Goal: Transaction & Acquisition: Purchase product/service

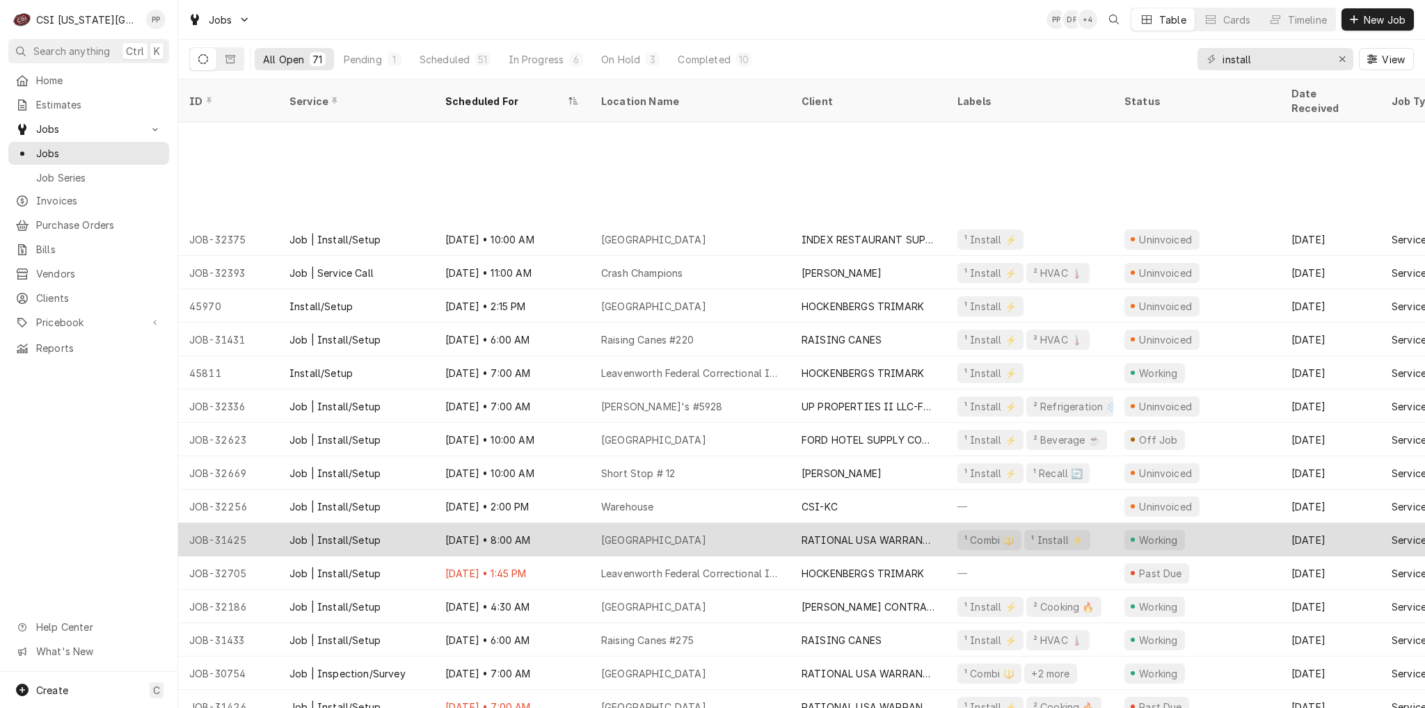
scroll to position [143, 0]
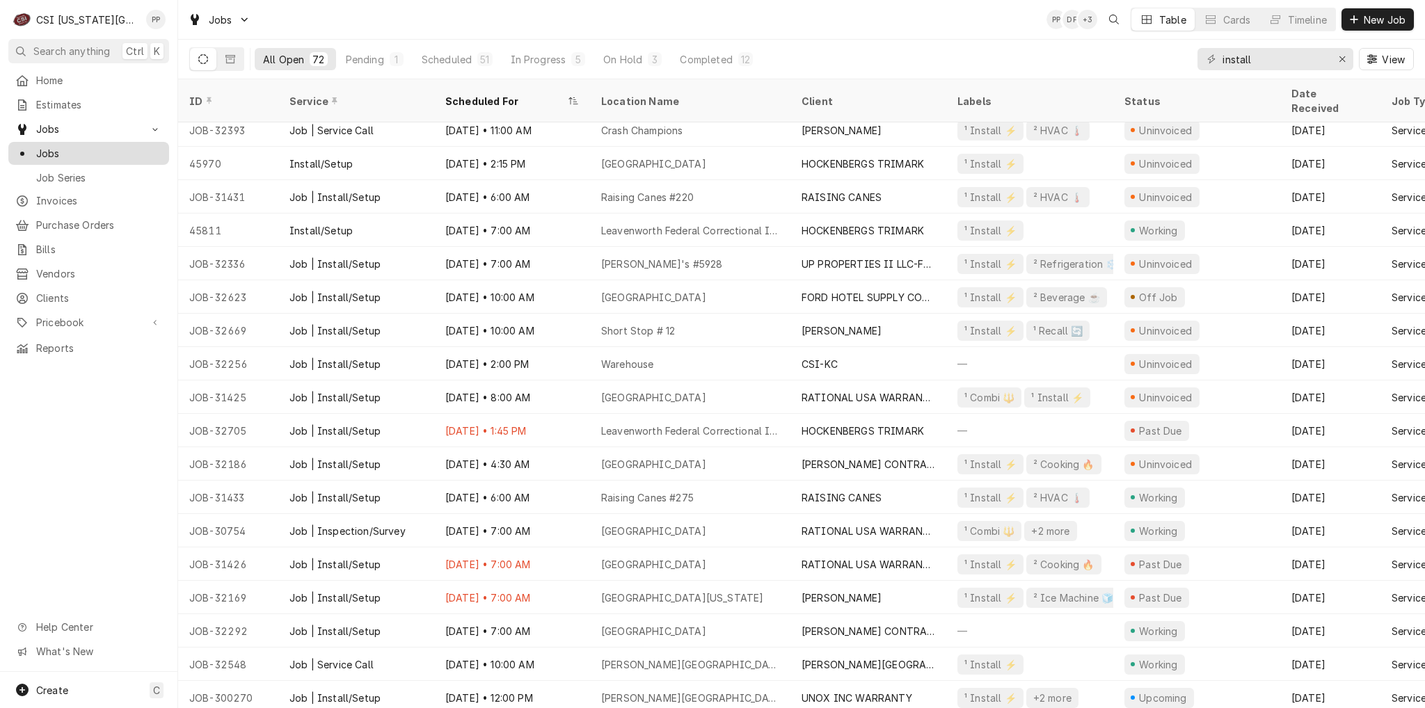
click at [89, 148] on span "Jobs" at bounding box center [99, 153] width 126 height 15
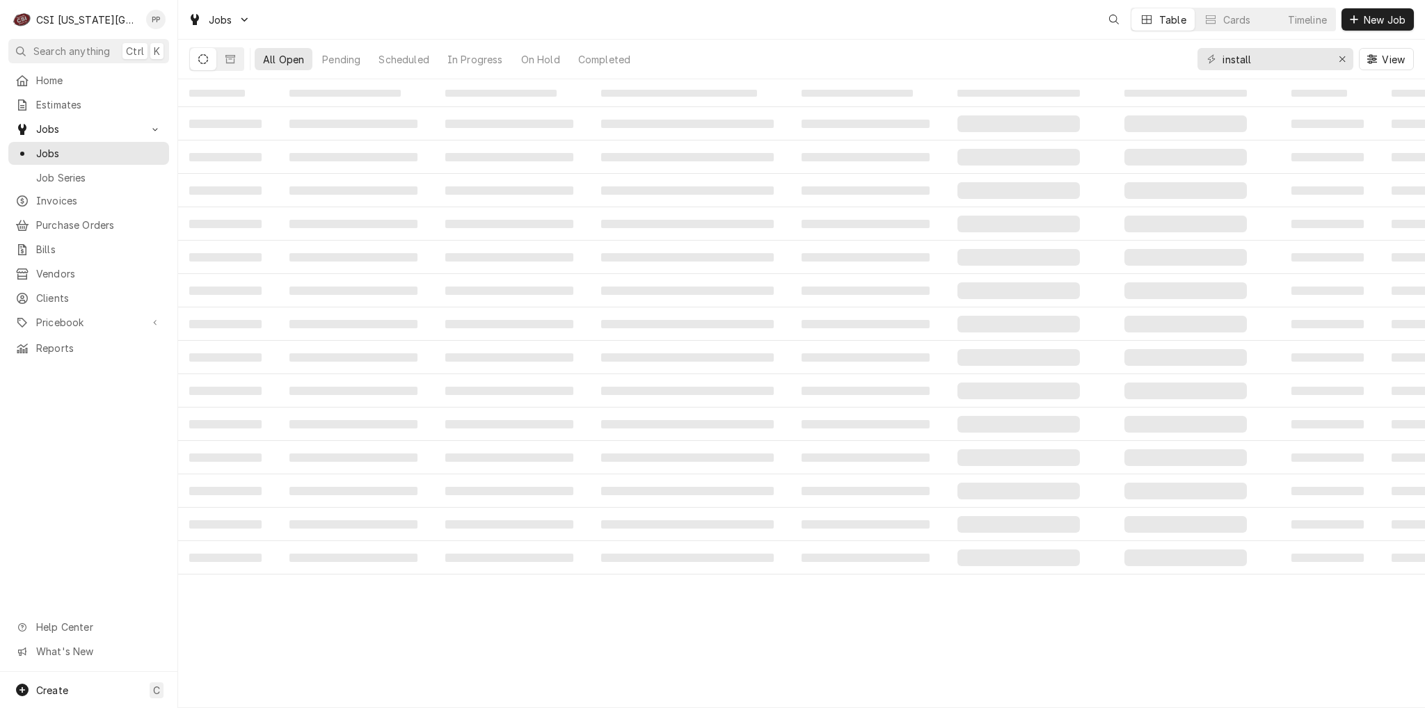
click at [83, 104] on span "Estimates" at bounding box center [99, 104] width 126 height 15
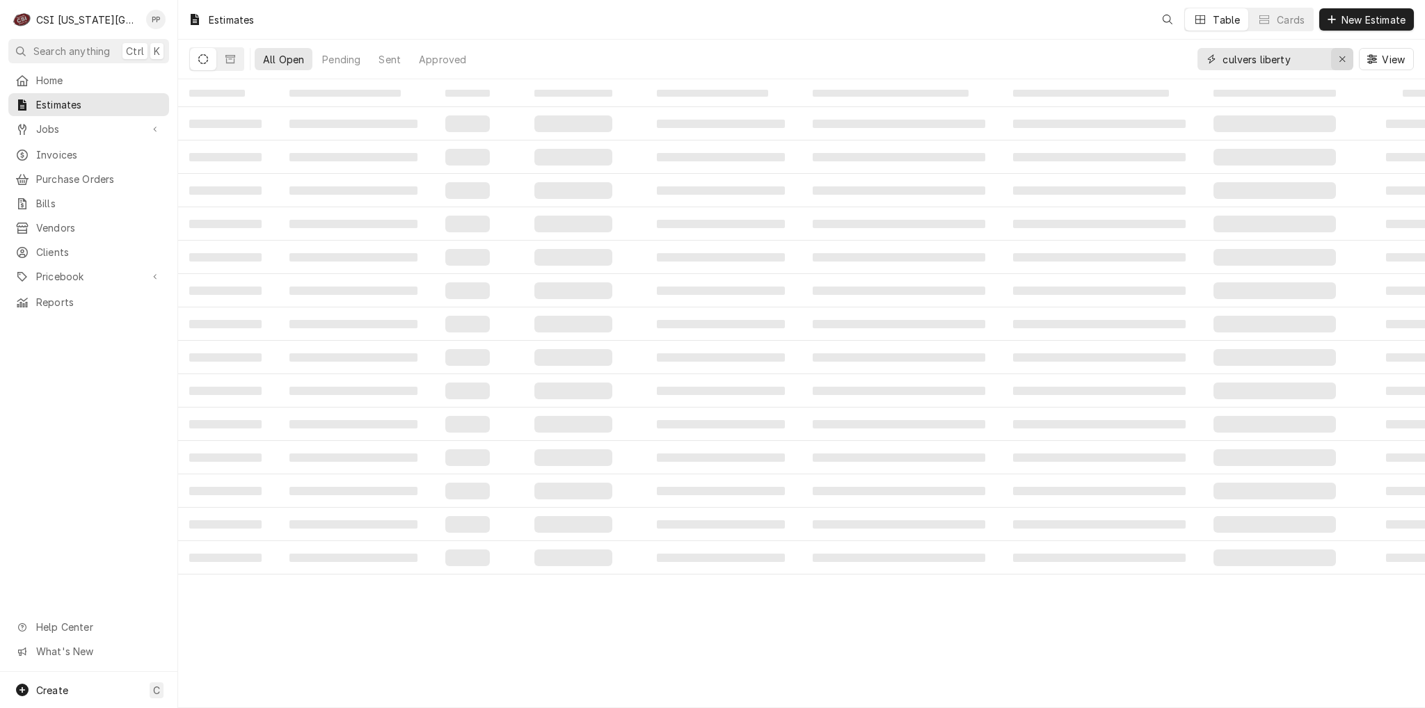
click at [1341, 59] on icon "Erase input" at bounding box center [1342, 59] width 6 height 6
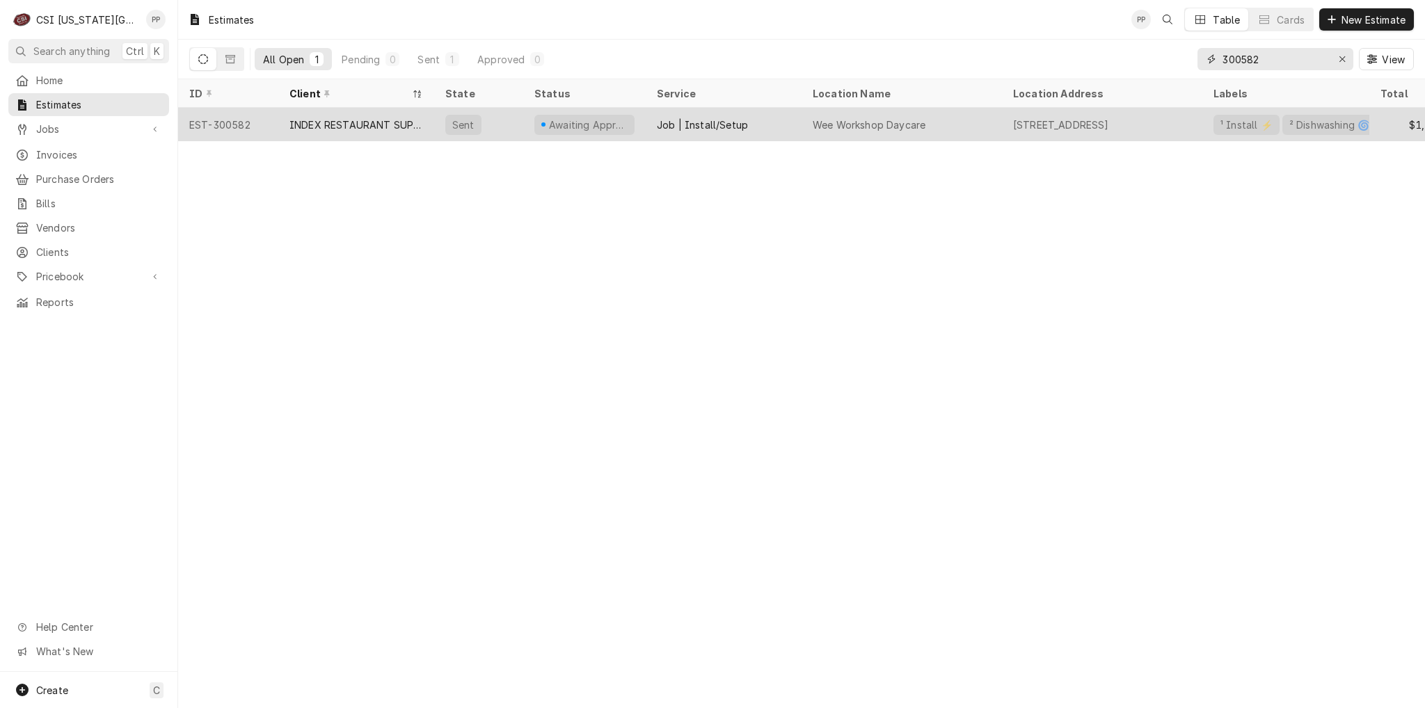
type input "300582"
click at [314, 118] on div "INDEX RESTAURANT SUPPLY INC" at bounding box center [356, 125] width 134 height 15
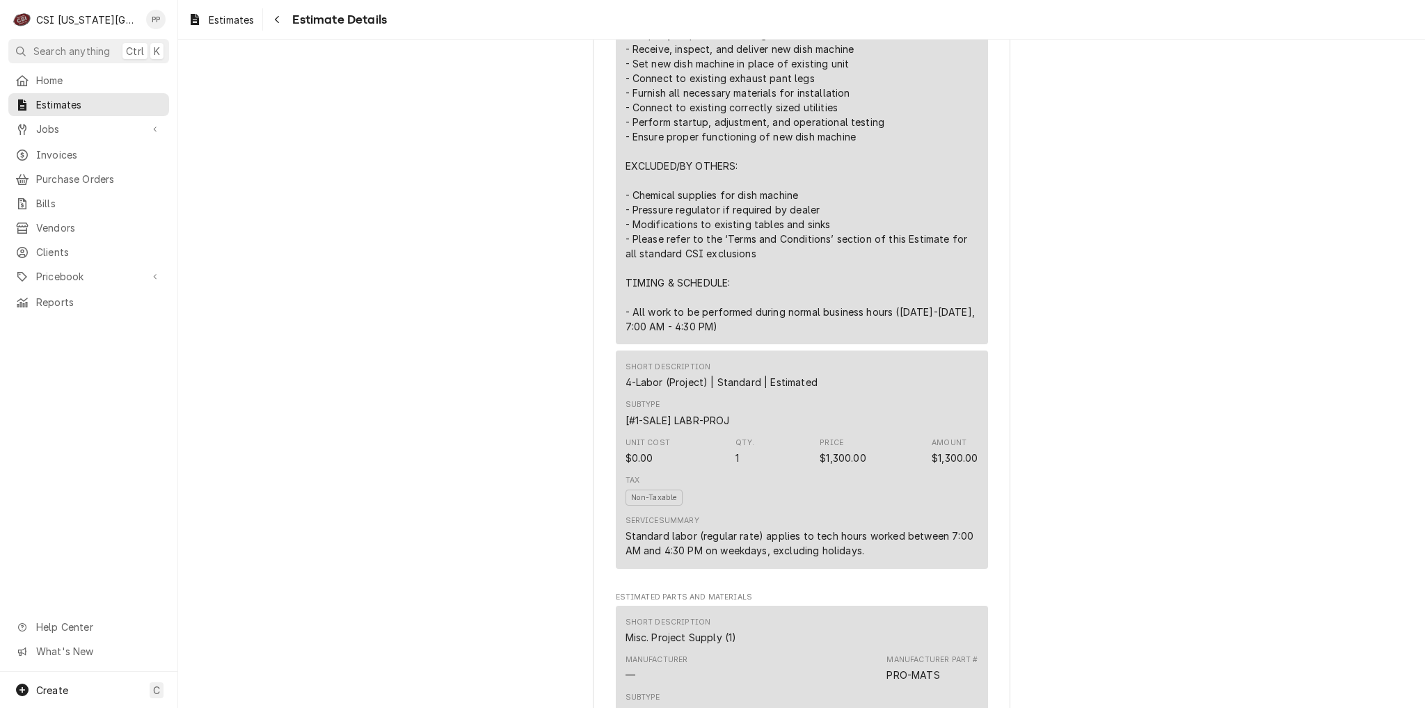
scroll to position [835, 0]
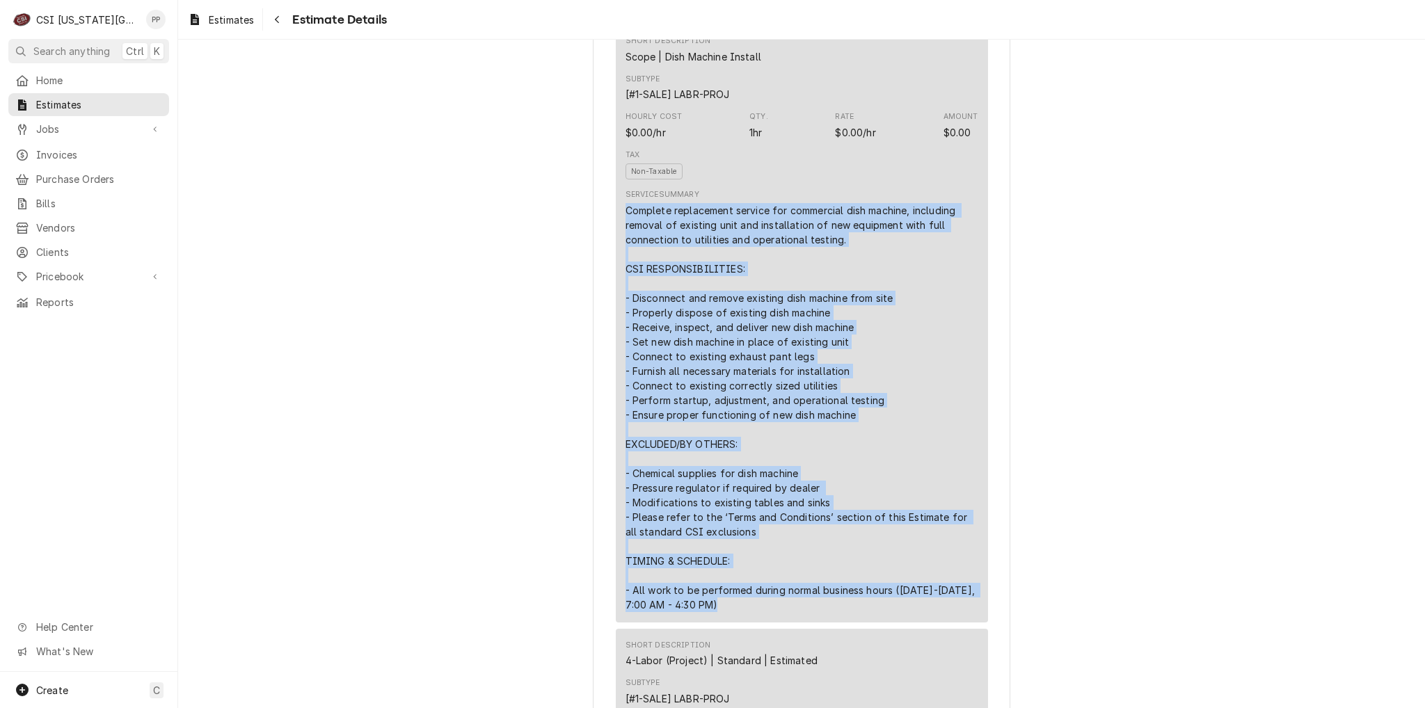
drag, startPoint x: 718, startPoint y: 639, endPoint x: 619, endPoint y: 239, distance: 412.8
click at [625, 239] on div "Complete replacement service for commercial dish machine, including removal of …" at bounding box center [801, 407] width 353 height 409
copy div "Complete replacement service for commercial dish machine, including removal of …"
click at [888, 340] on div "Complete replacement service for commercial dish machine, including removal of …" at bounding box center [801, 407] width 353 height 409
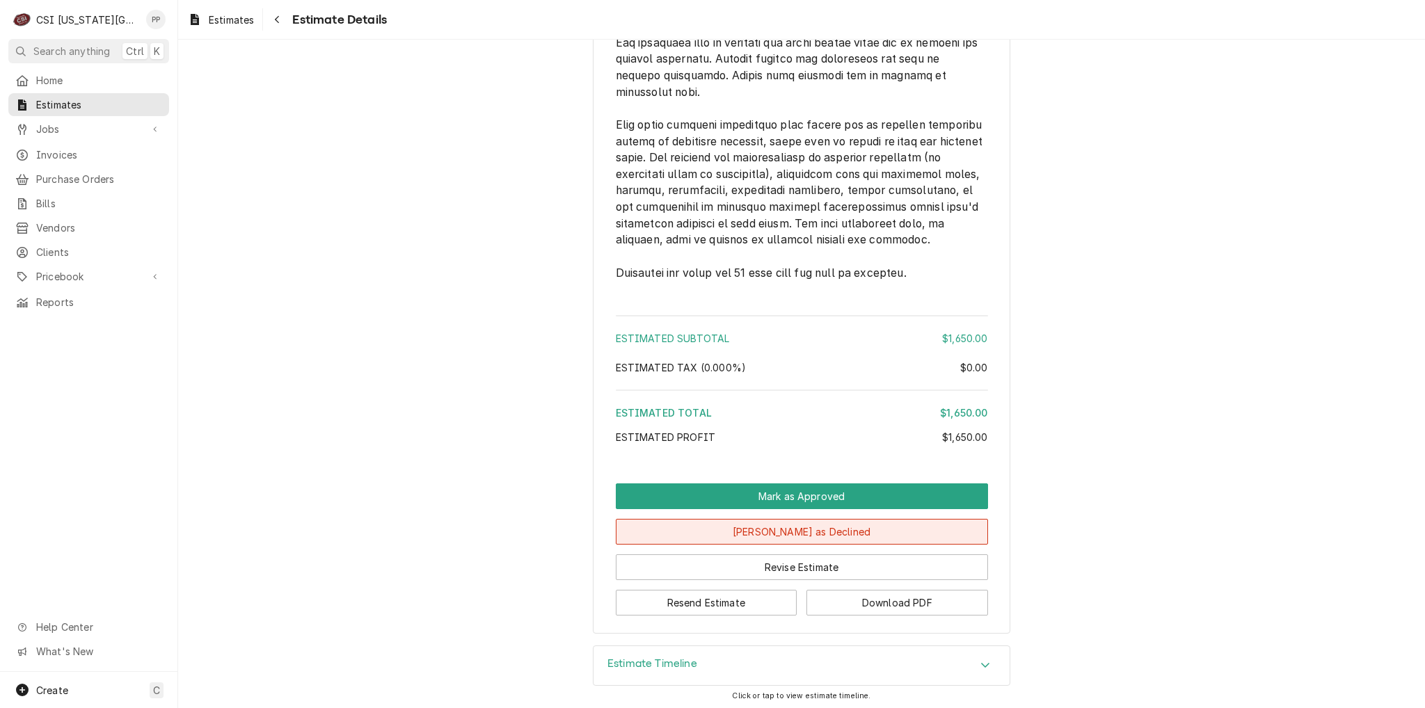
scroll to position [2473, 0]
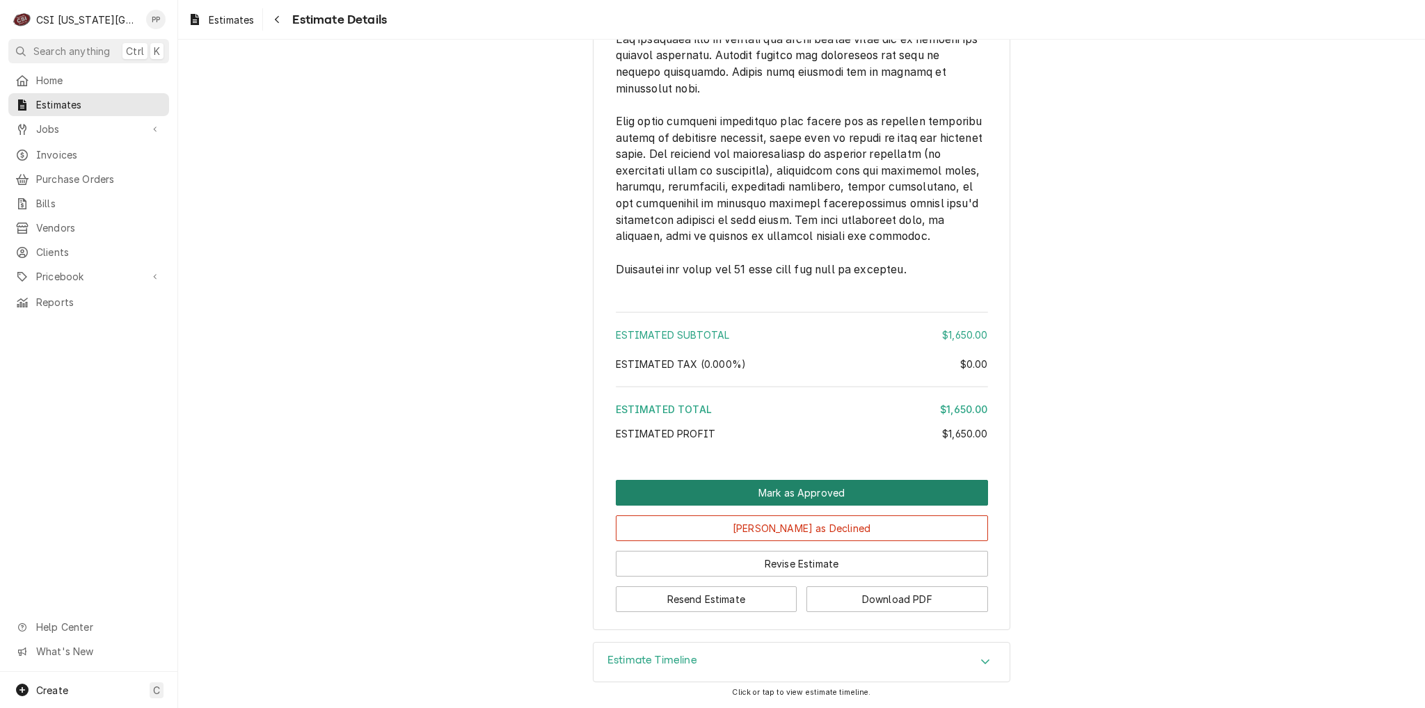
click at [826, 504] on button "Mark as Approved" at bounding box center [802, 493] width 372 height 26
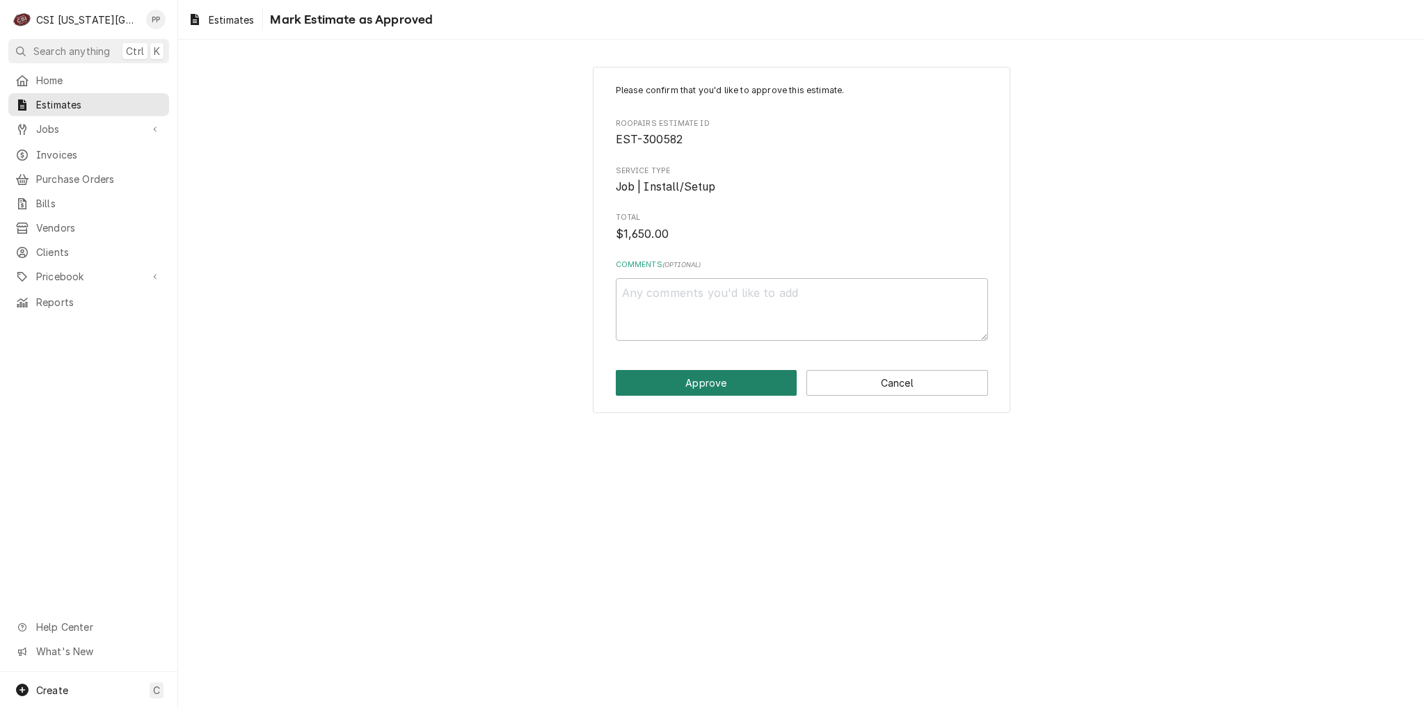
click at [712, 381] on button "Approve" at bounding box center [707, 383] width 182 height 26
type textarea "x"
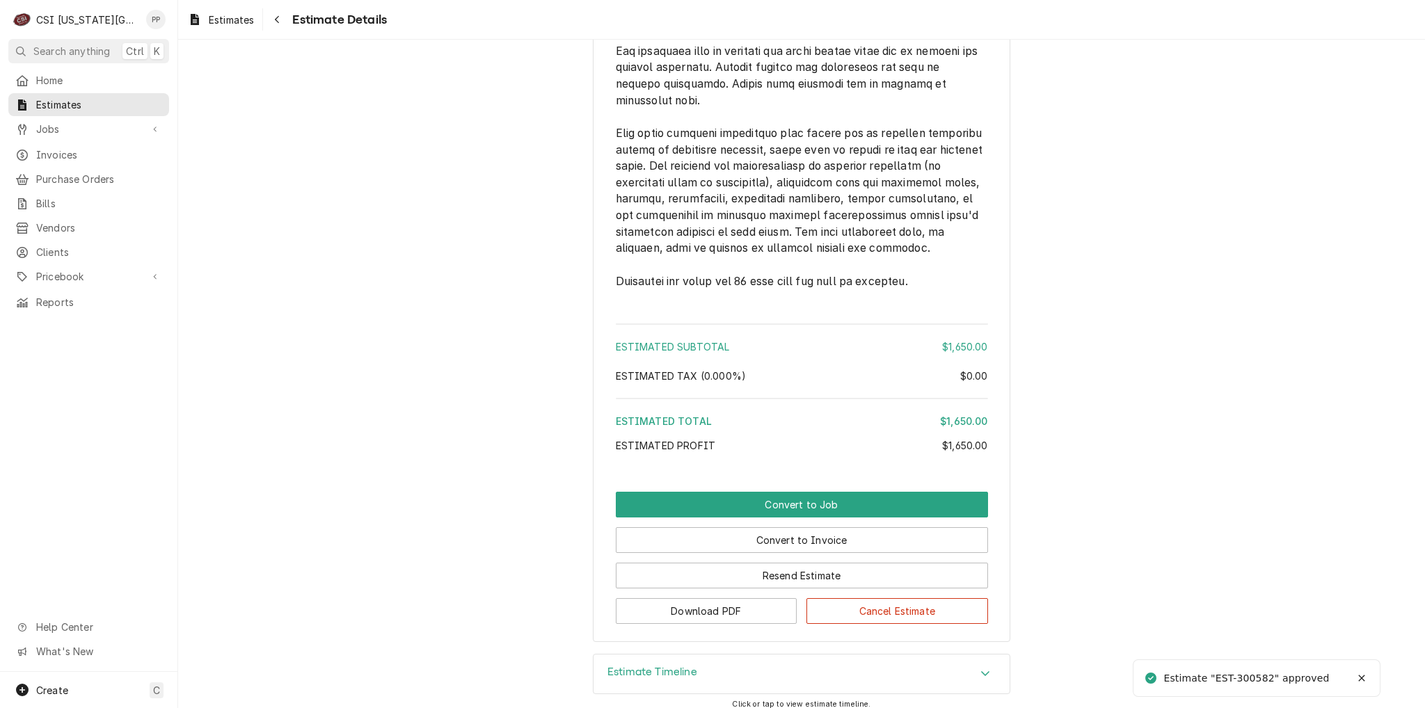
scroll to position [2473, 0]
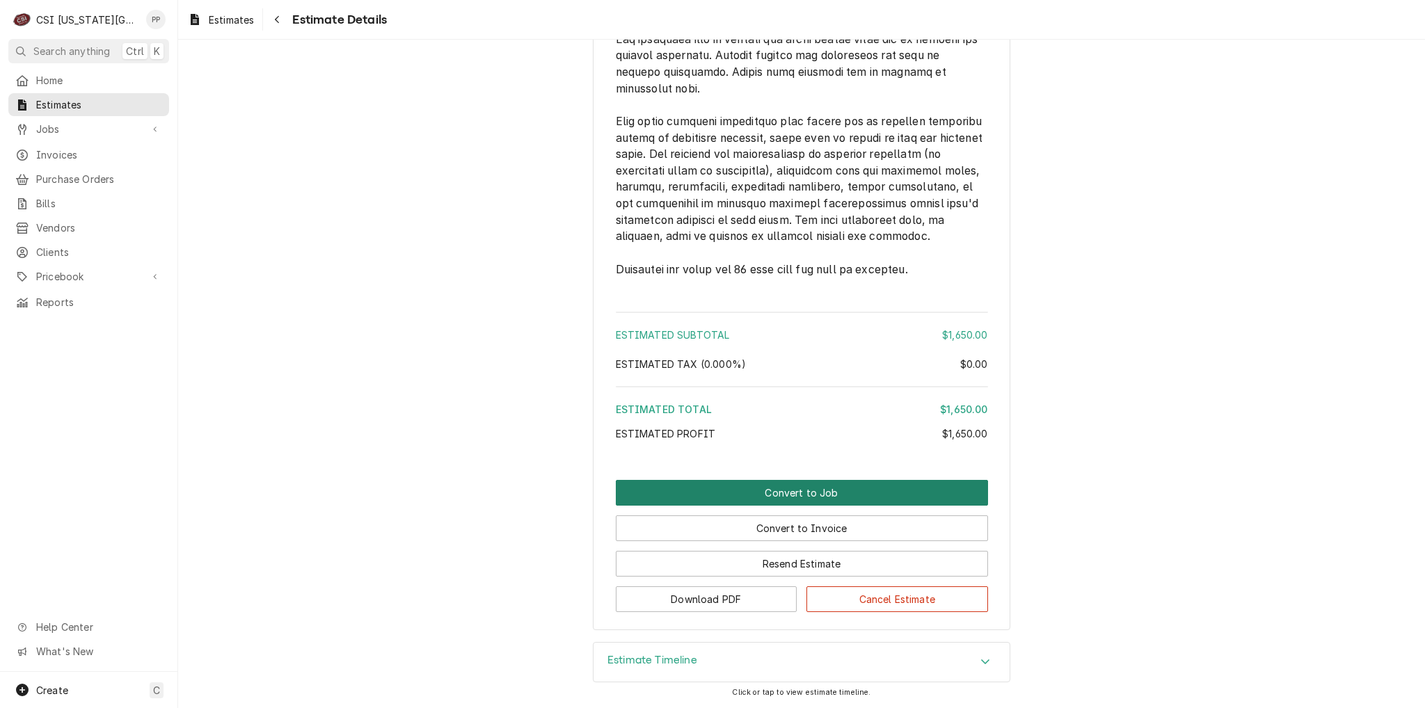
click at [810, 493] on button "Convert to Job" at bounding box center [802, 493] width 372 height 26
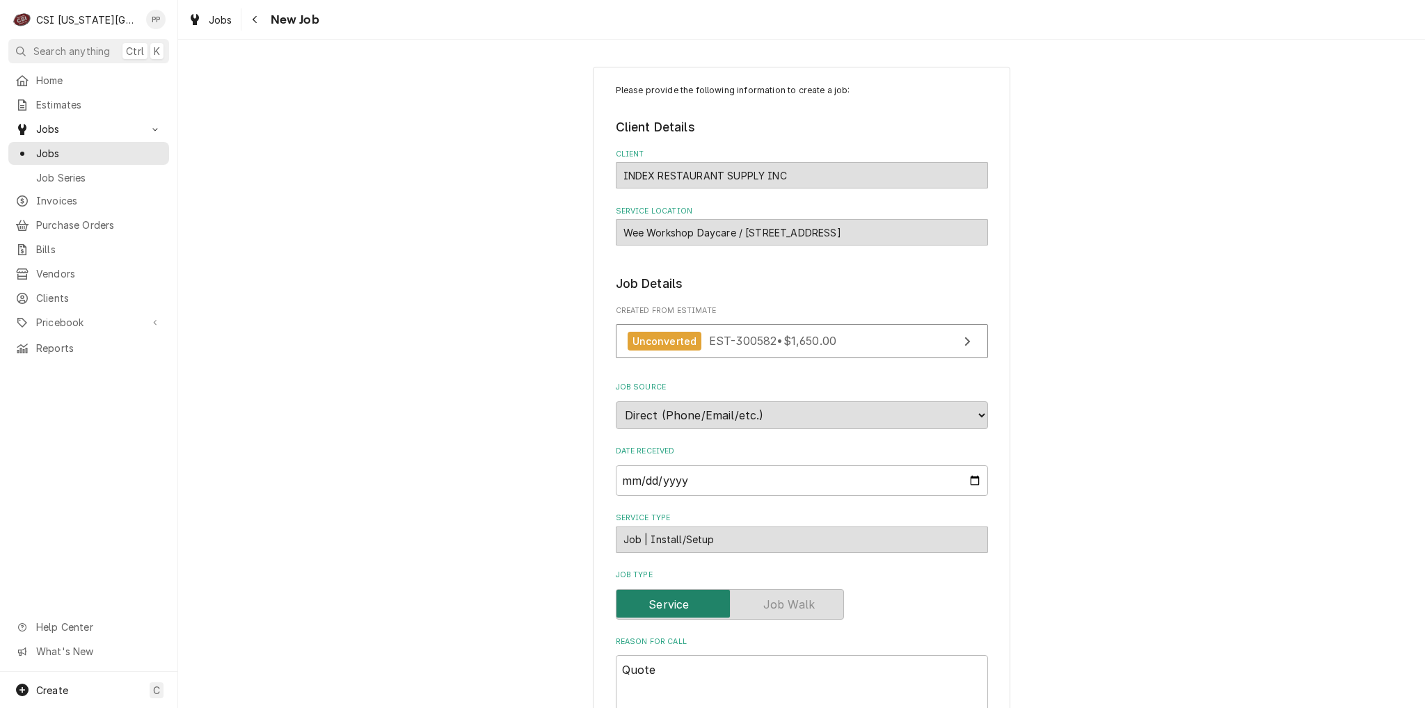
scroll to position [278, 0]
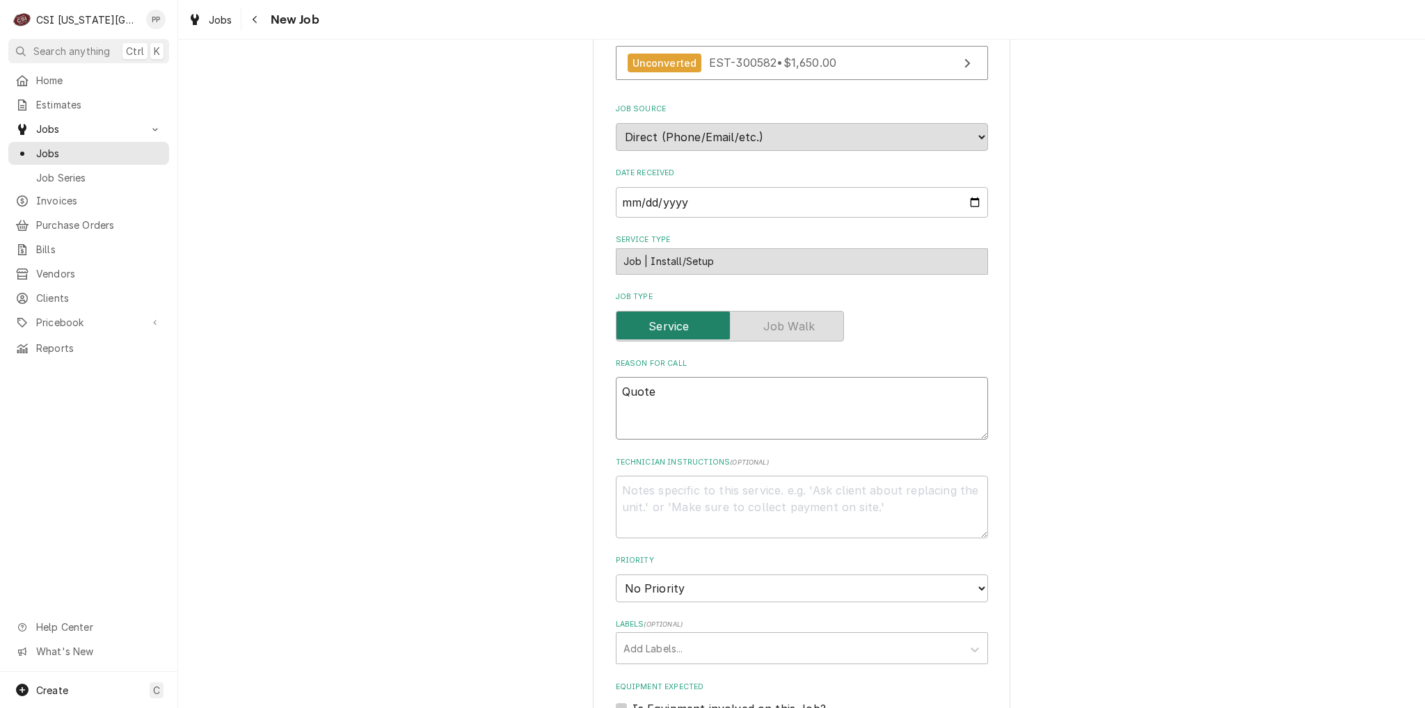
drag, startPoint x: 513, startPoint y: 378, endPoint x: 456, endPoint y: 371, distance: 58.3
click at [486, 378] on div "Please provide the following information to create a job: Client Details Client…" at bounding box center [801, 499] width 1247 height 1446
paste textarea "Complete replacement service for commercial dish machine, including removal of …"
type textarea "x"
type textarea "Complete replacement service for commercial dish machine, including removal of …"
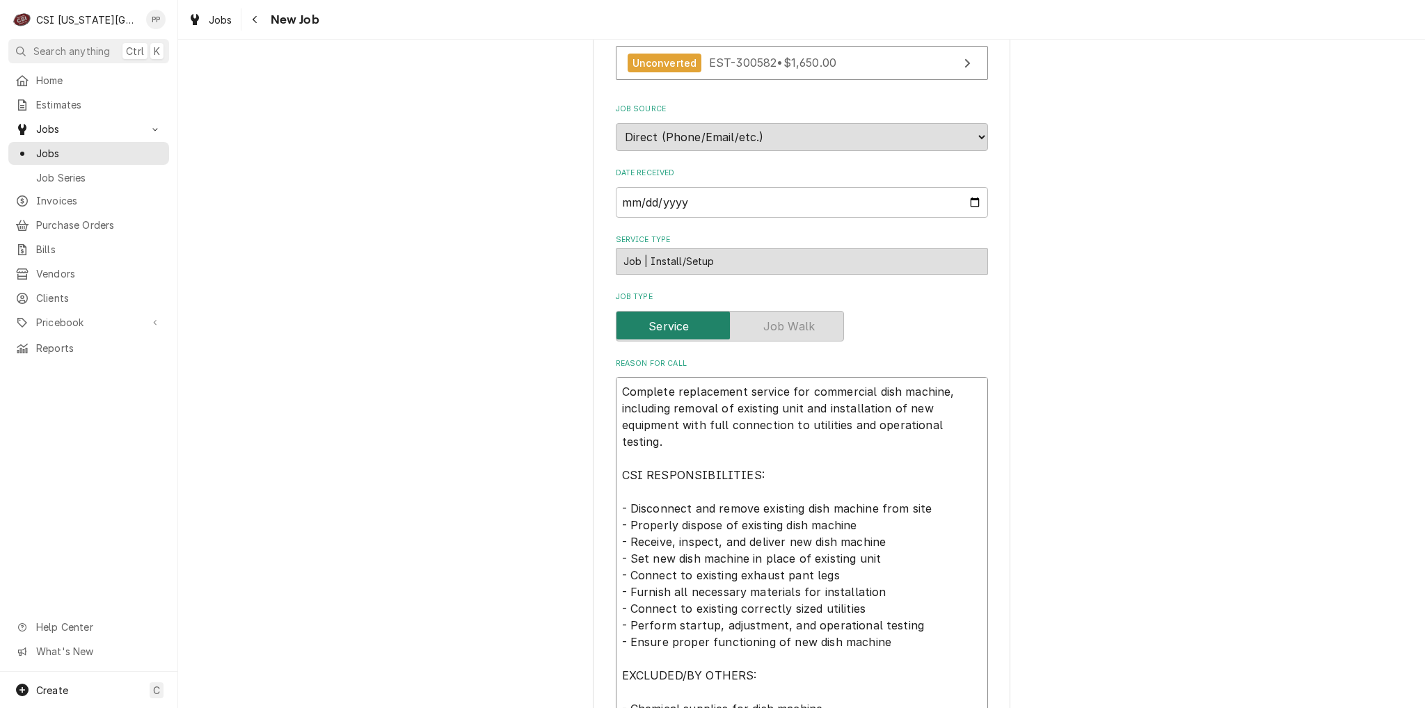
scroll to position [424, 0]
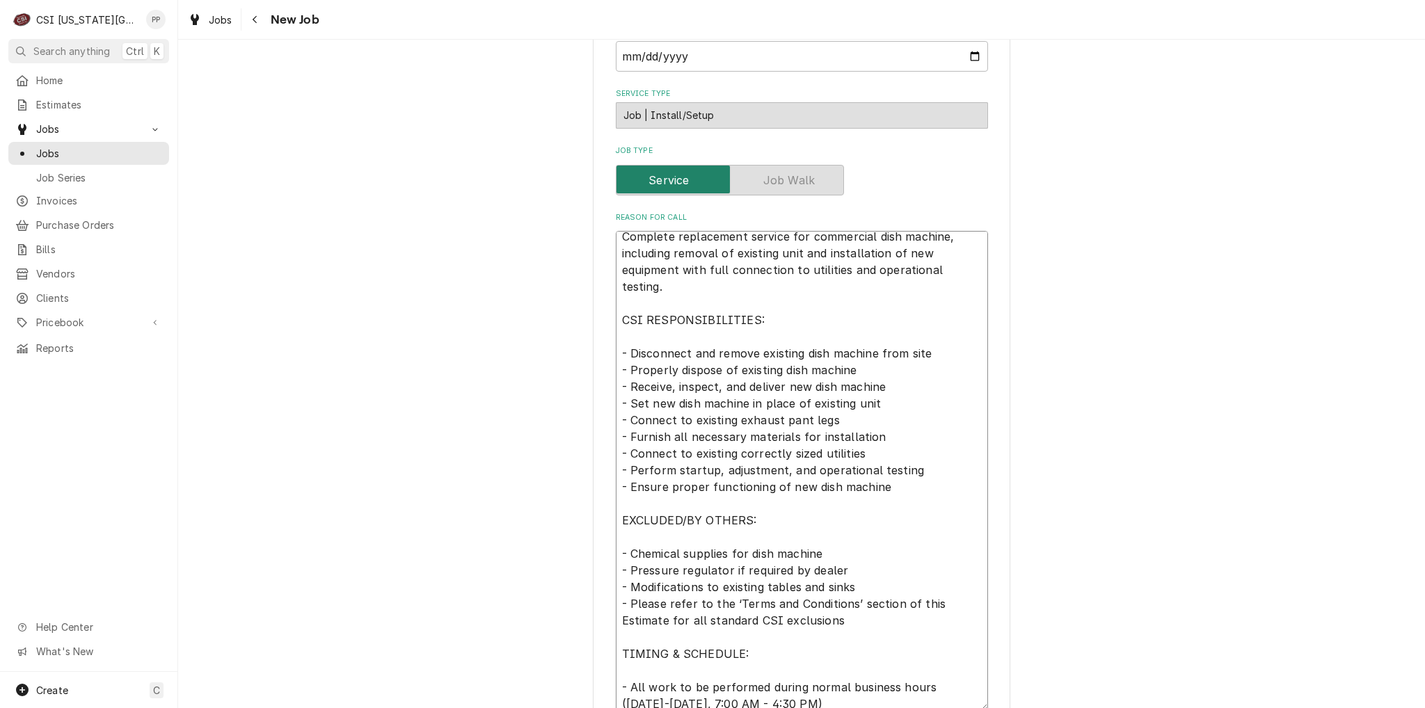
type textarea "x"
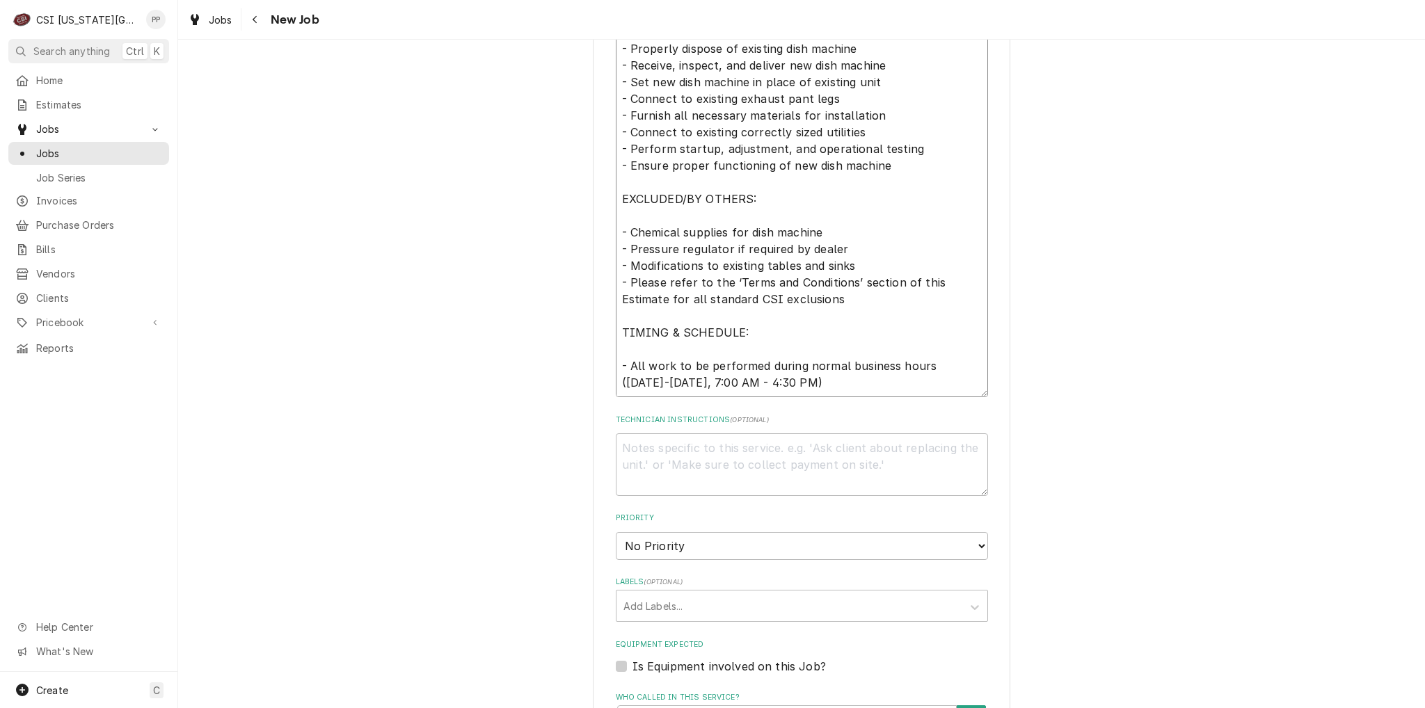
scroll to position [842, 0]
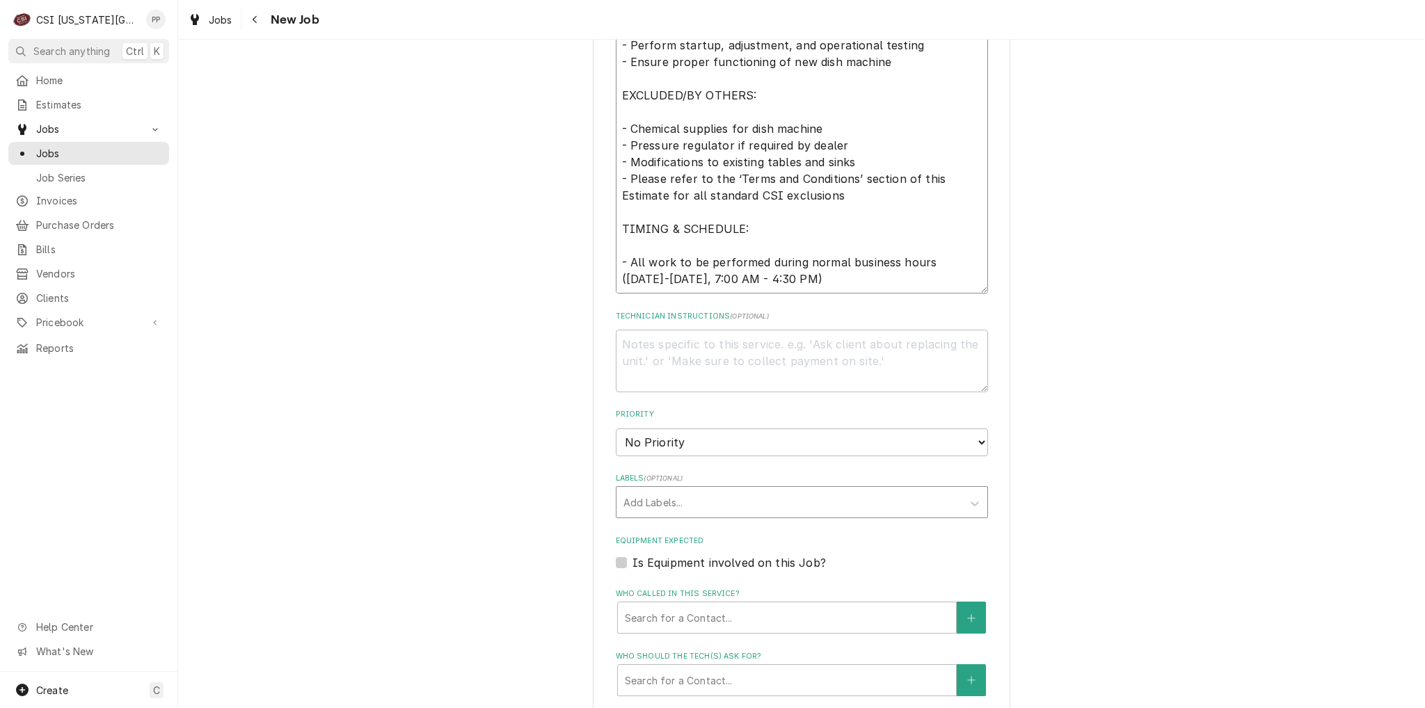
type textarea "Complete replacement service for commercial dish machine, including removal of …"
click at [696, 494] on div "Labels" at bounding box center [789, 502] width 332 height 25
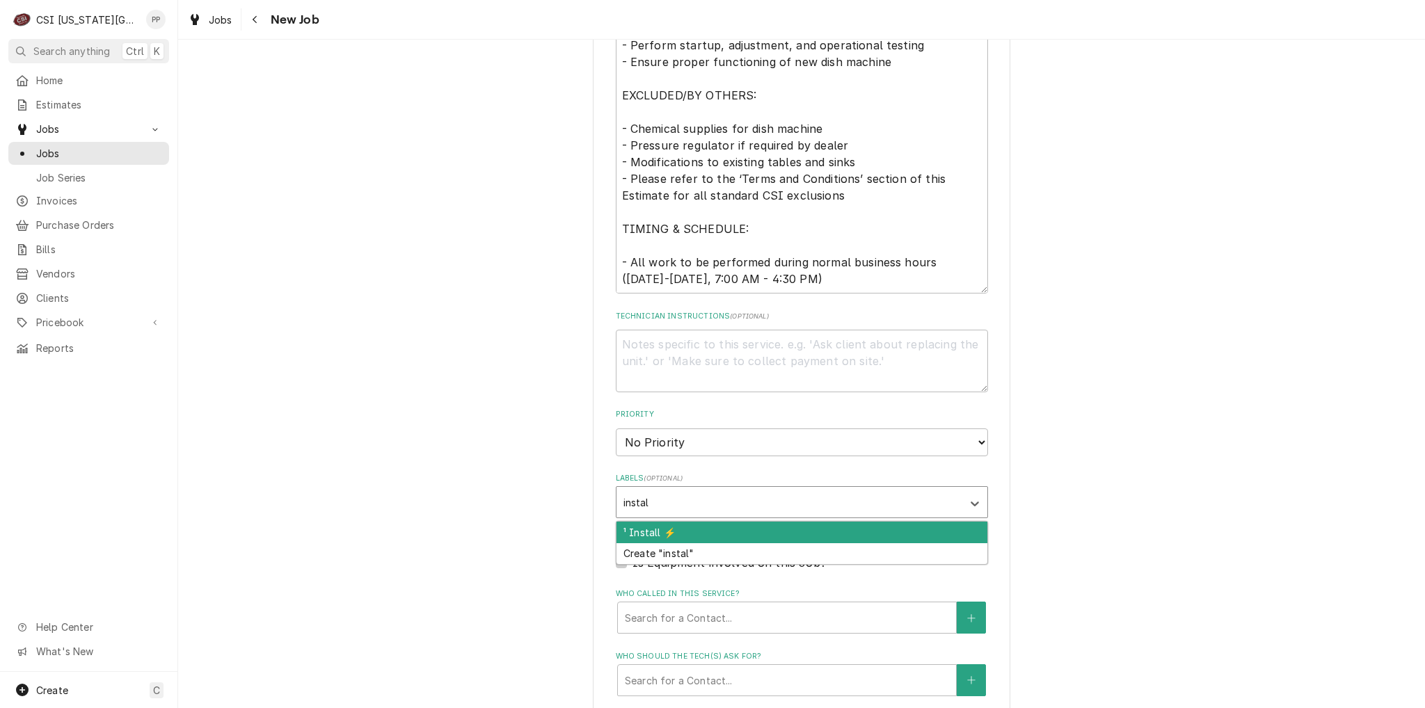
type input "install"
type textarea "x"
type input "dfis"
type textarea "x"
type input "dish"
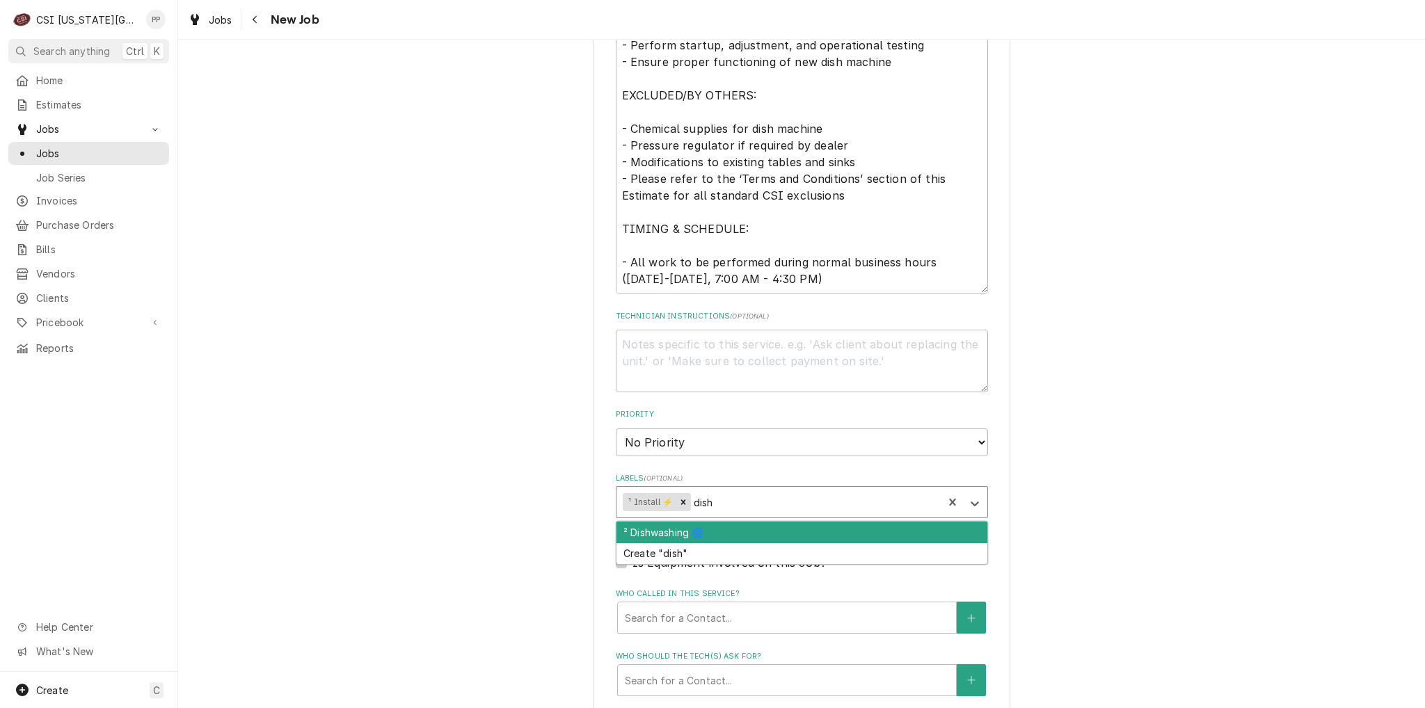
type textarea "x"
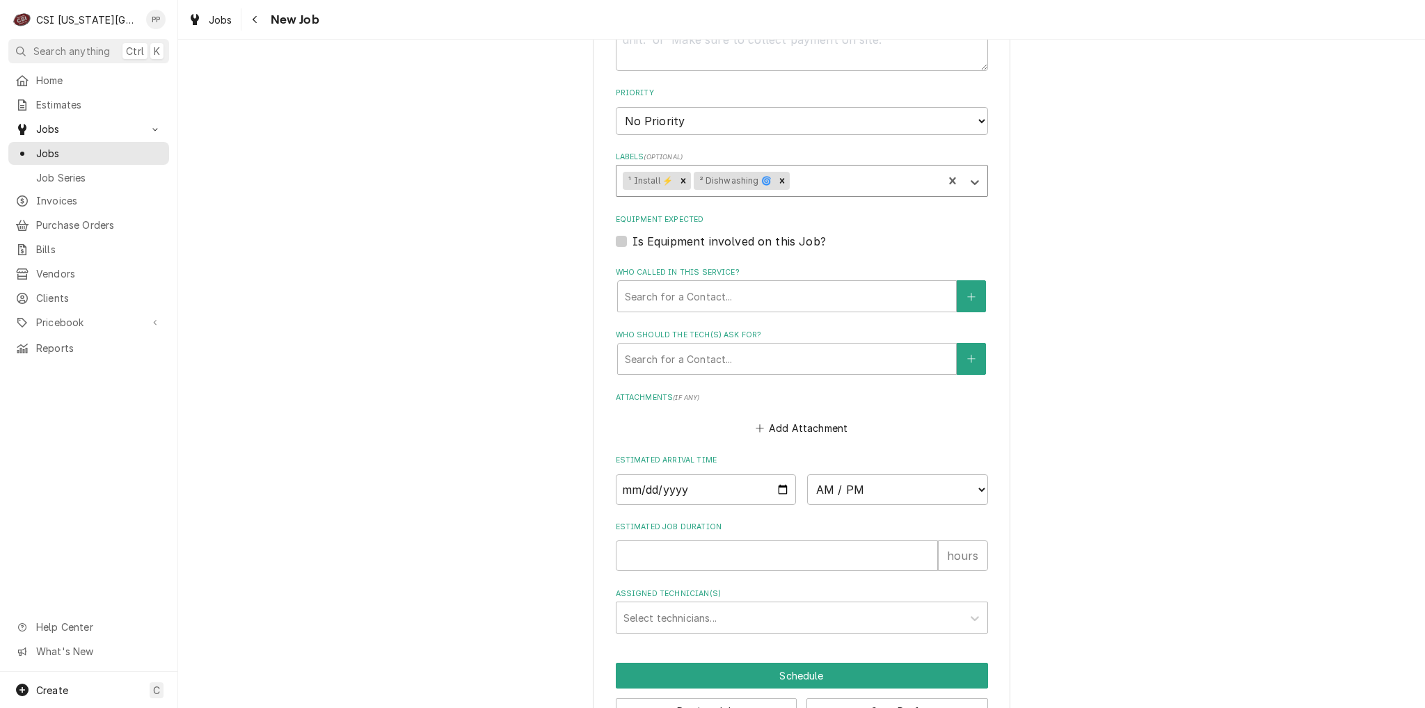
scroll to position [1204, 0]
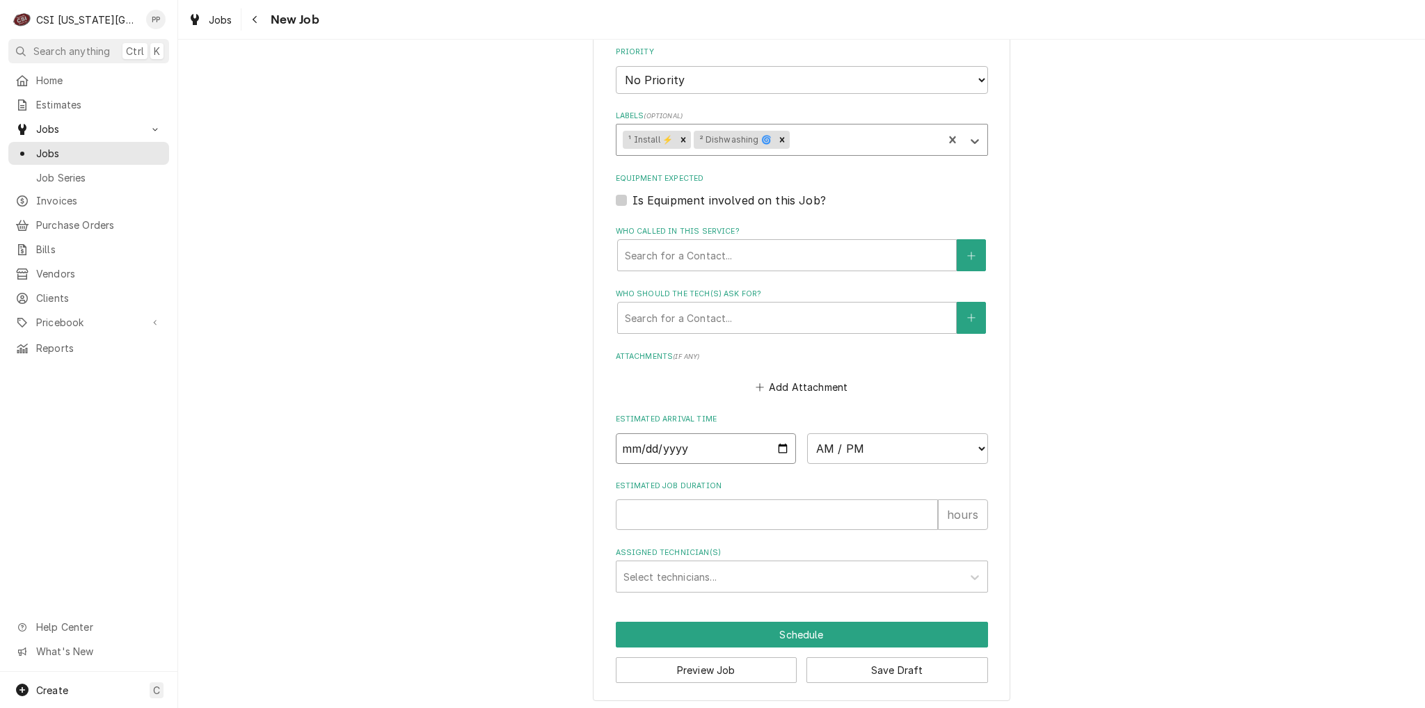
click at [780, 447] on input "Date" at bounding box center [706, 448] width 181 height 31
type textarea "x"
type input "2025-09-22"
click at [812, 488] on div "Estimated Job Duration hours" at bounding box center [802, 505] width 372 height 49
type textarea "x"
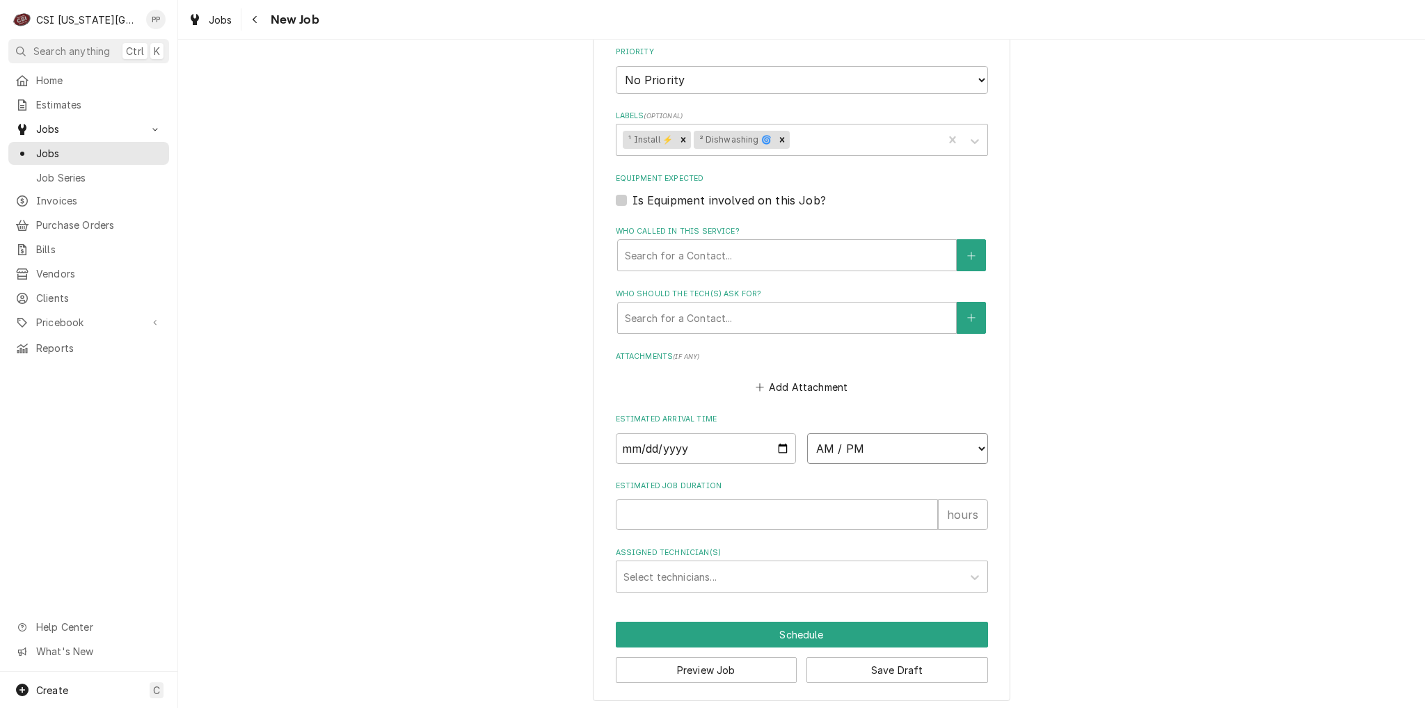
click at [902, 443] on select "AM / PM 6:00 AM 6:15 AM 6:30 AM 6:45 AM 7:00 AM 7:15 AM 7:30 AM 7:45 AM 8:00 AM…" at bounding box center [897, 448] width 181 height 31
select select "07:00:00"
click at [807, 433] on select "AM / PM 6:00 AM 6:15 AM 6:30 AM 6:45 AM 7:00 AM 7:15 AM 7:30 AM 7:45 AM 8:00 AM…" at bounding box center [897, 448] width 181 height 31
click at [721, 516] on input "Estimated Job Duration" at bounding box center [777, 515] width 322 height 31
type textarea "x"
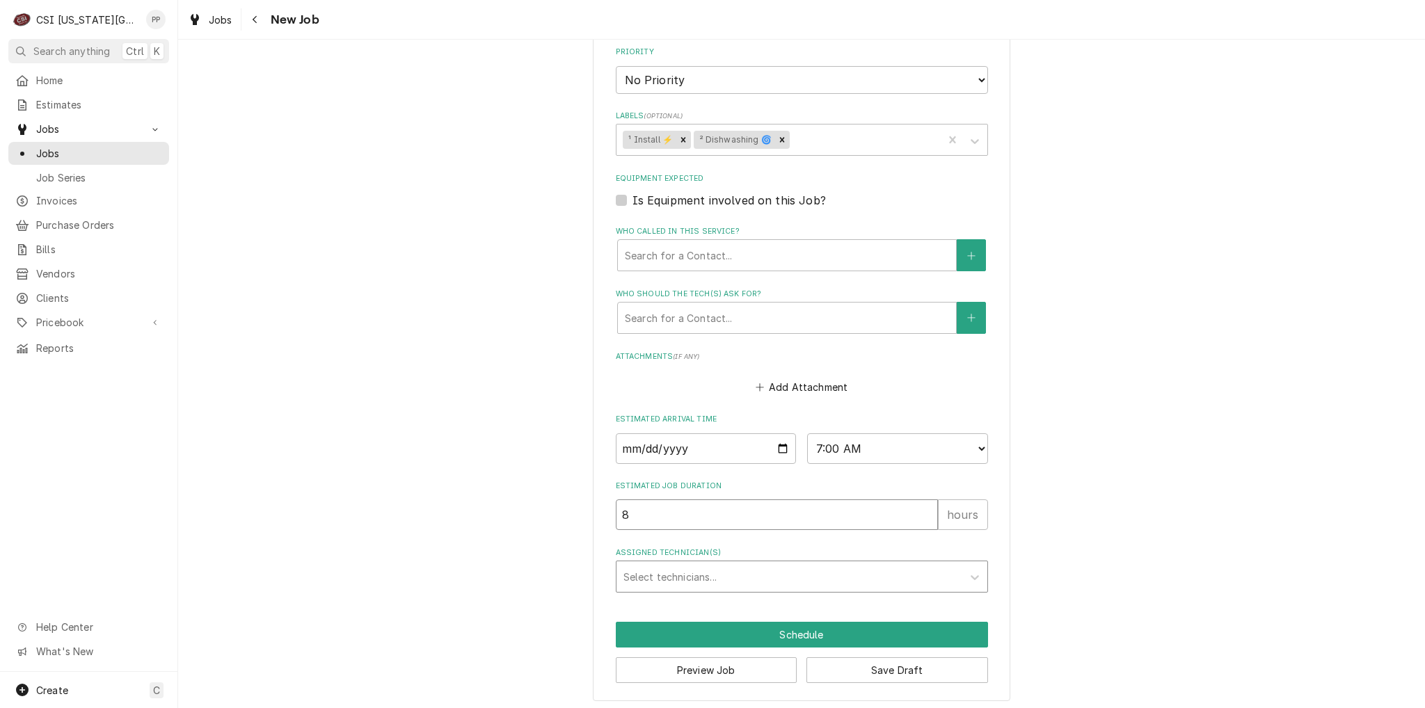
type input "8"
click at [696, 561] on div "Select technicians..." at bounding box center [789, 576] width 346 height 31
type textarea "x"
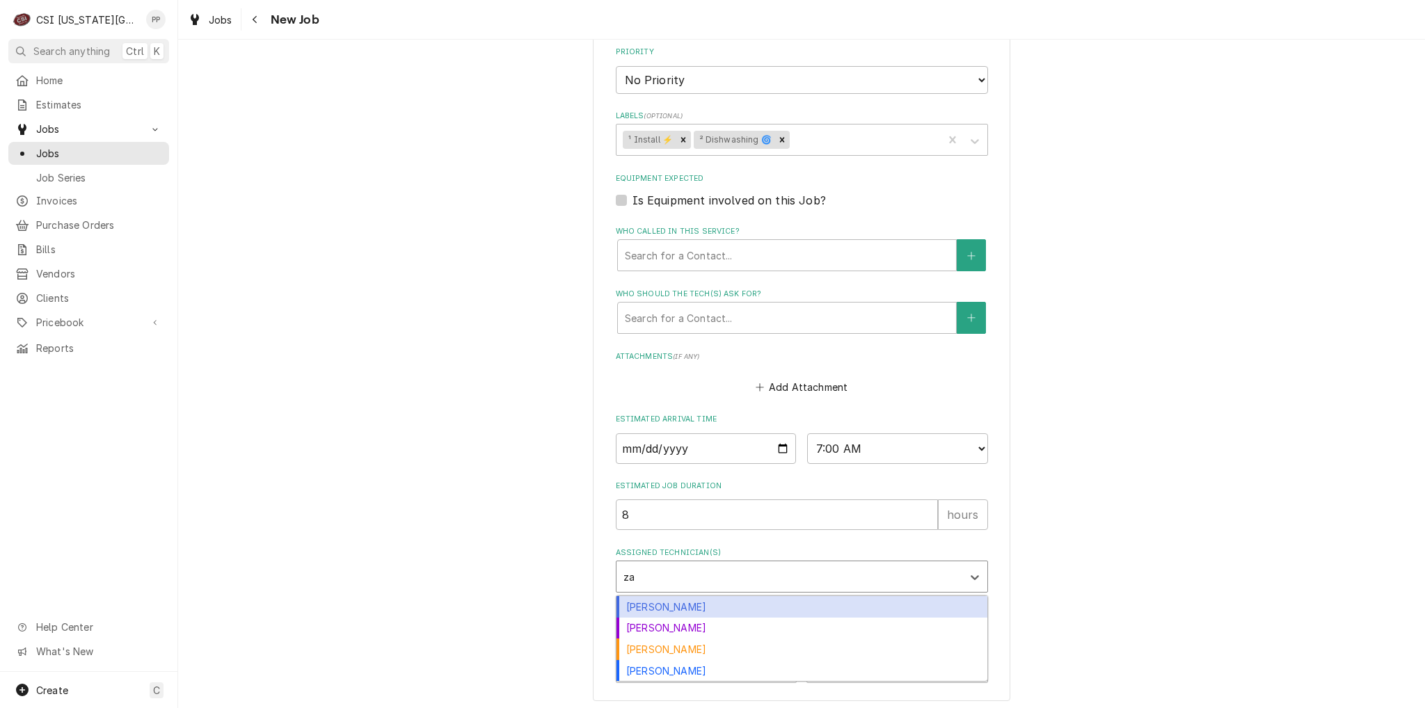
type input "zac"
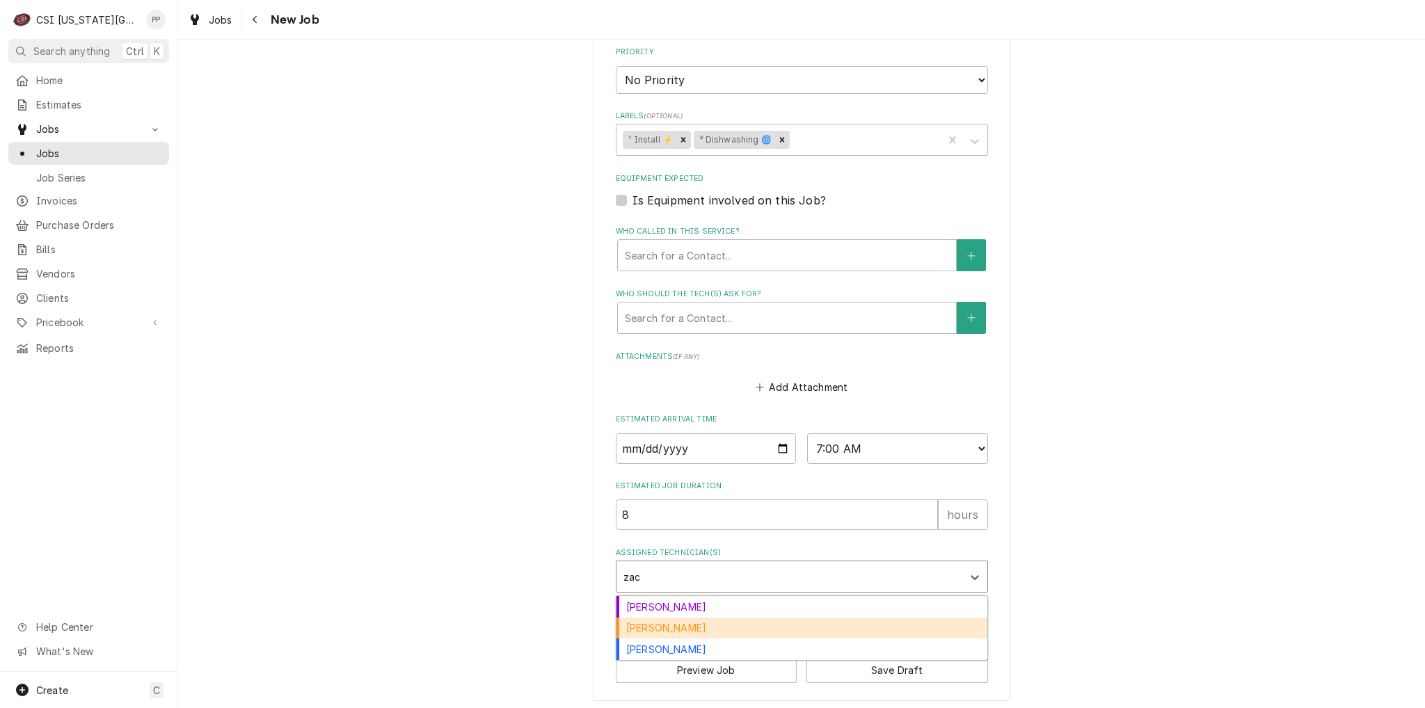
click at [719, 621] on div "Zach Masters" at bounding box center [801, 629] width 371 height 22
type textarea "x"
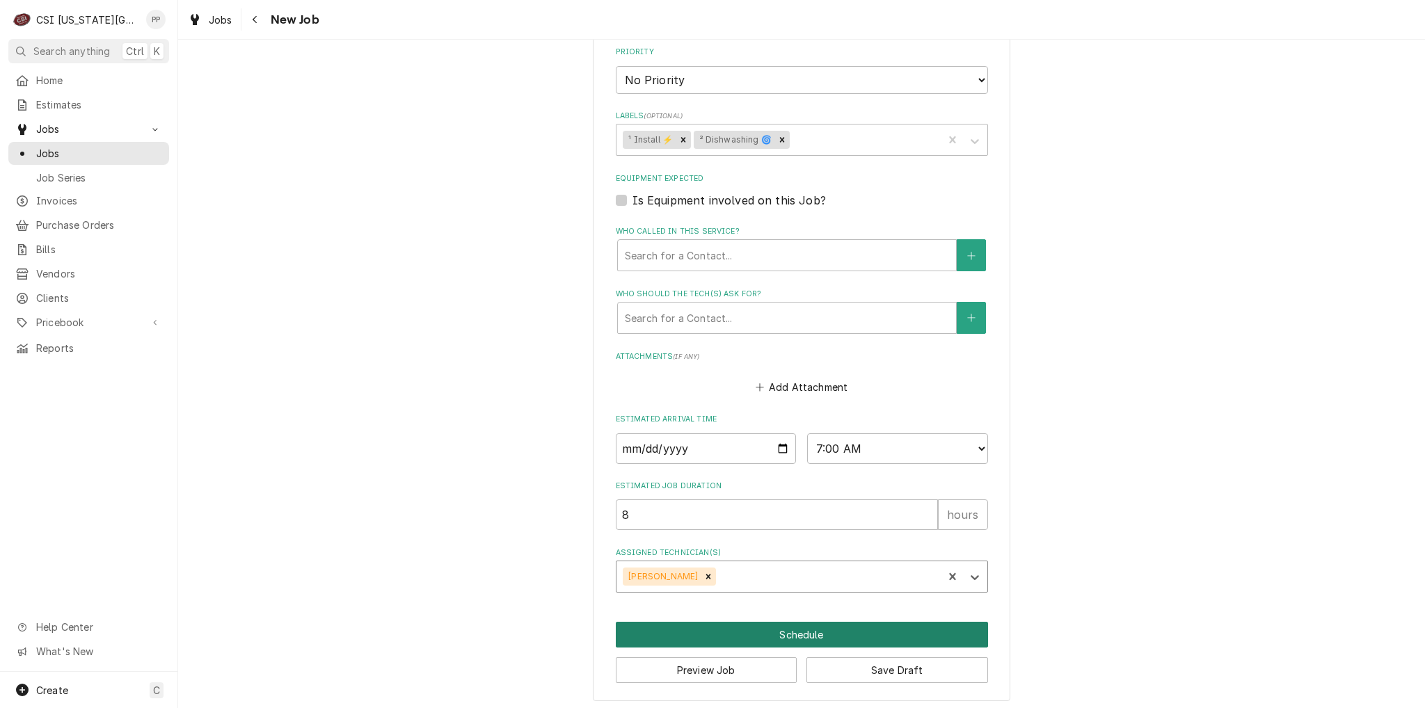
click at [790, 627] on button "Schedule" at bounding box center [802, 635] width 372 height 26
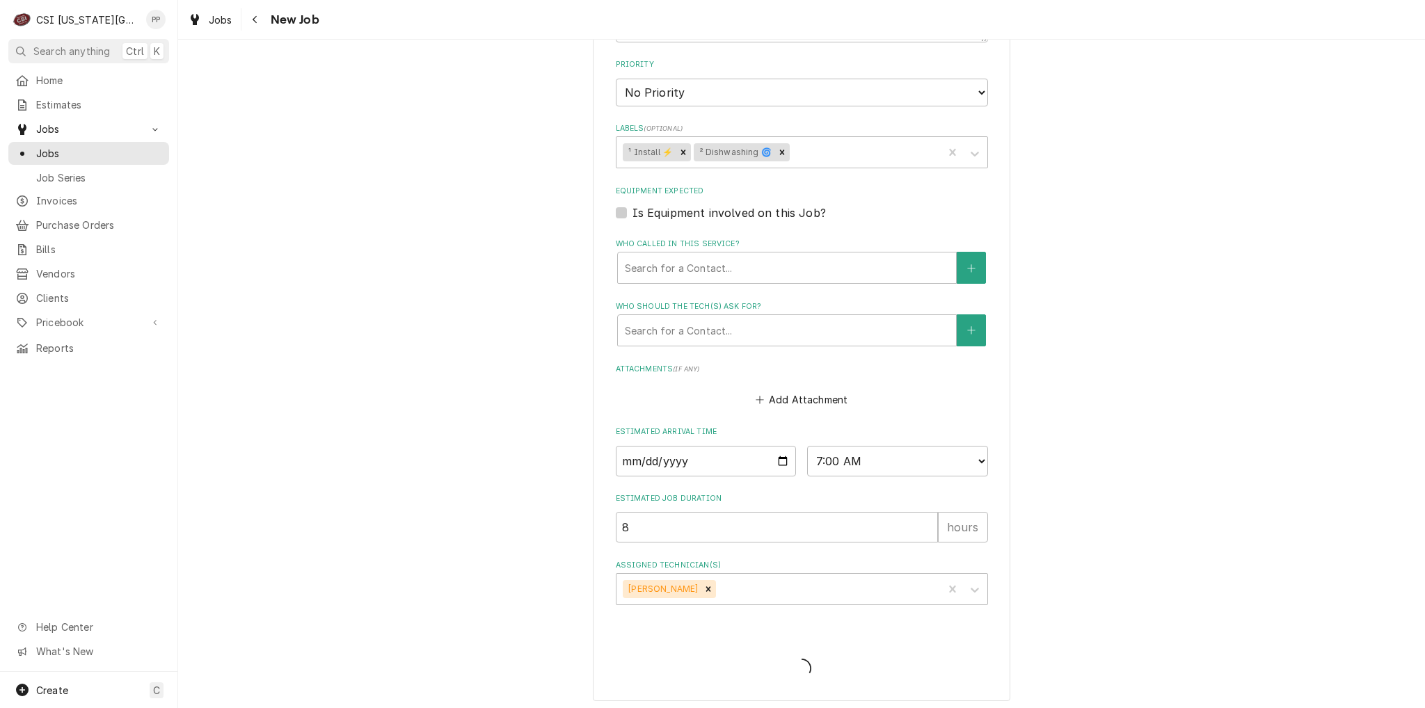
type textarea "x"
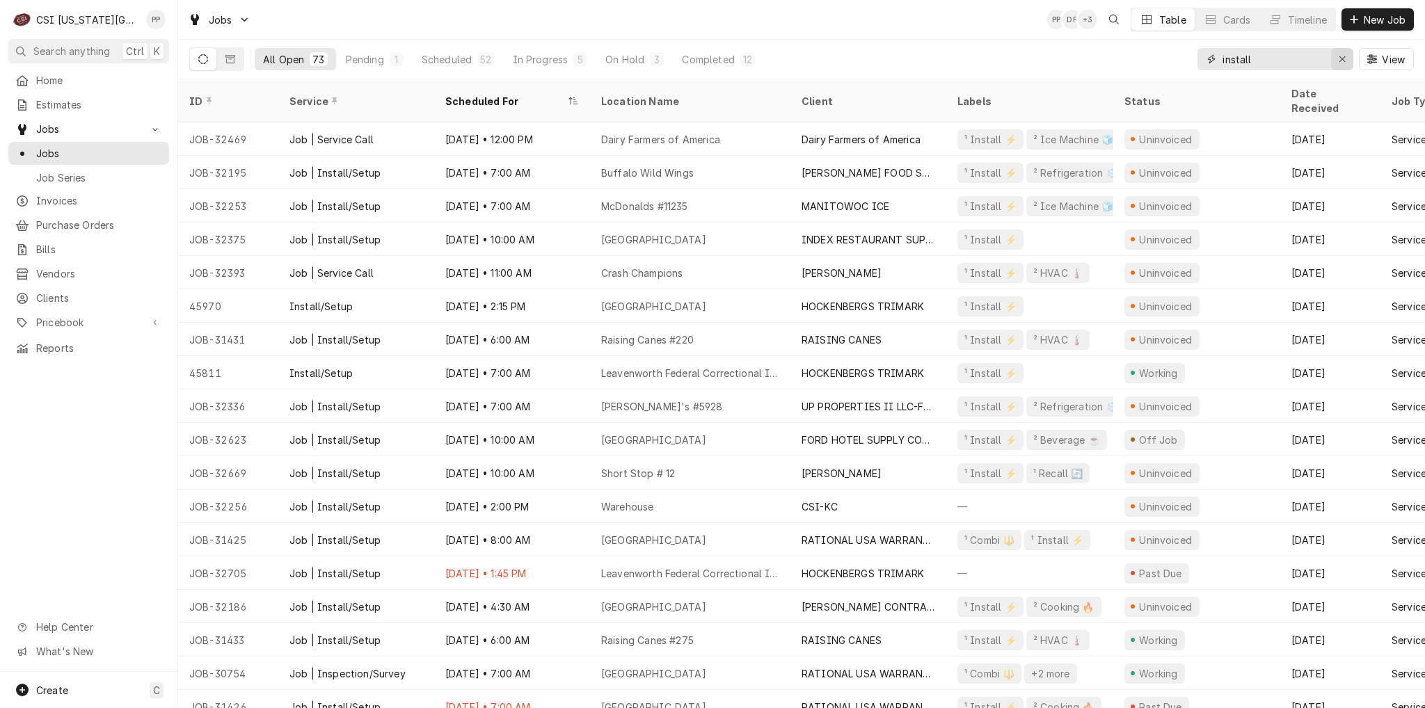
click at [1341, 59] on icon "Erase input" at bounding box center [1342, 59] width 6 height 6
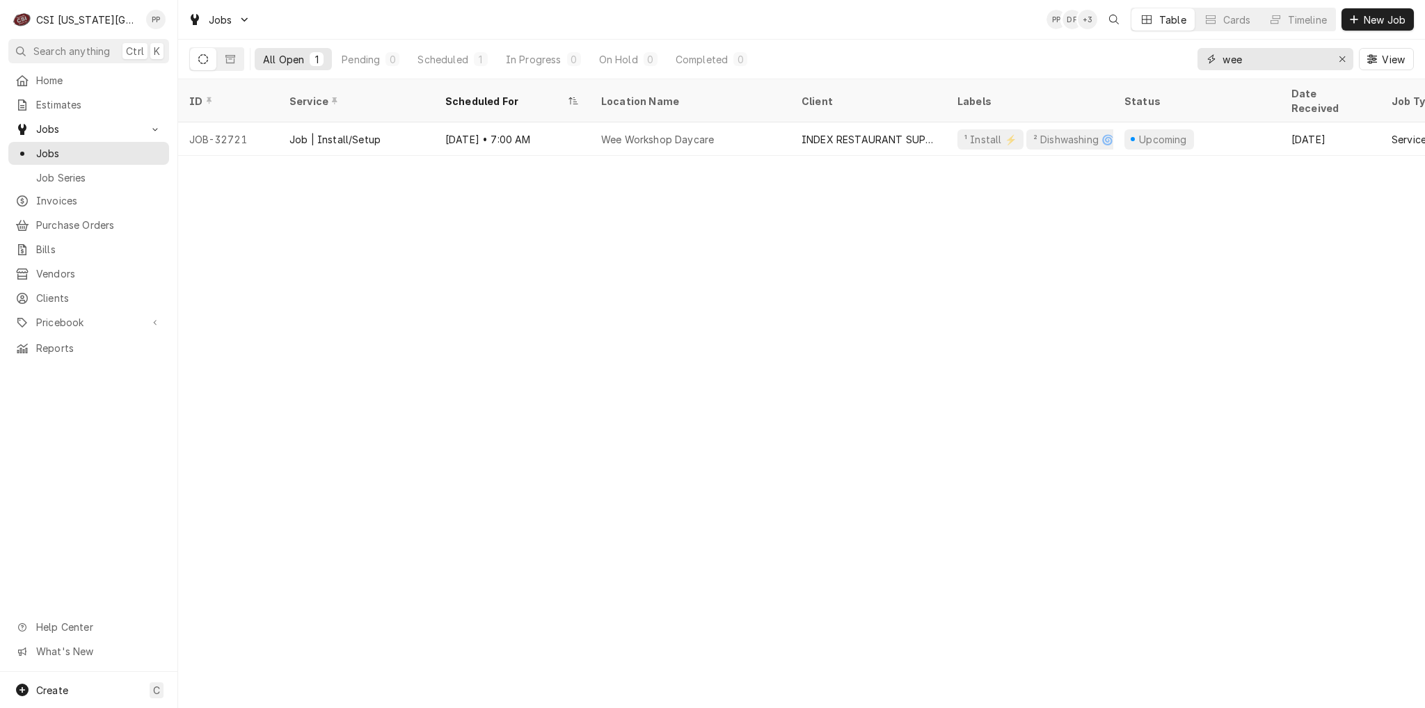
type input "wee"
click at [1337, 59] on div "Erase input" at bounding box center [1342, 59] width 14 height 14
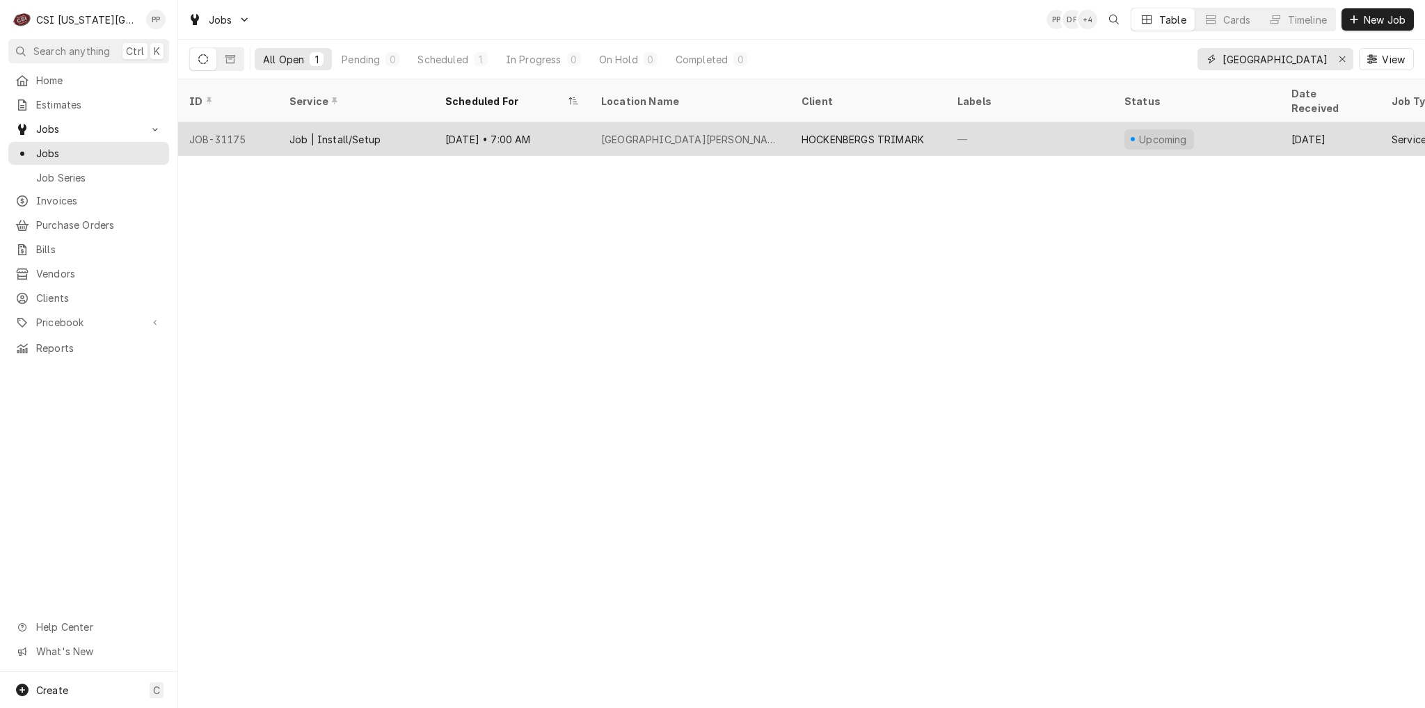
type input "villa st francis"
click at [768, 132] on div "Villa St Francis Catholic Care Center" at bounding box center [690, 139] width 178 height 15
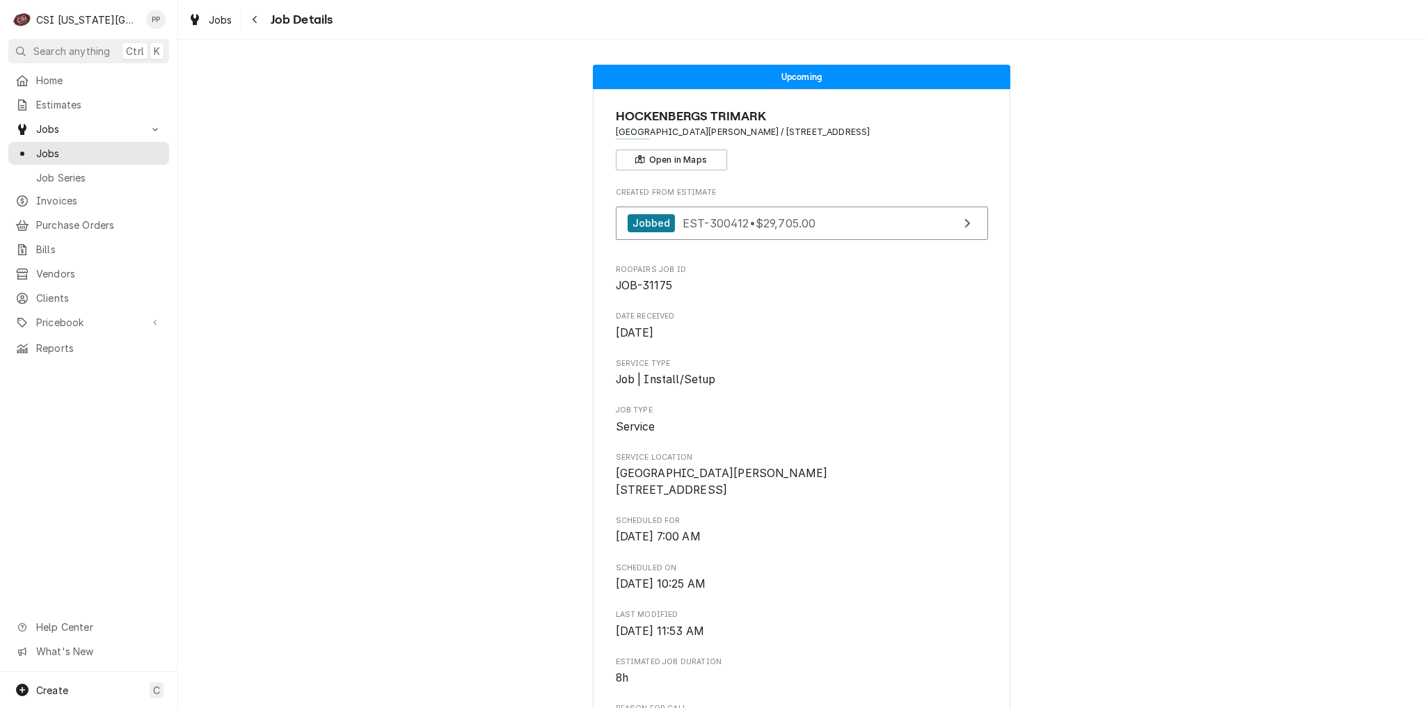
drag, startPoint x: 951, startPoint y: 130, endPoint x: 593, endPoint y: 134, distance: 357.6
click at [955, 132] on span "Villa St Francis Catholic Care Center / 16600 West 126Th Street, Olathe, KS 660…" at bounding box center [802, 132] width 372 height 13
drag, startPoint x: 213, startPoint y: 15, endPoint x: 209, endPoint y: 29, distance: 14.5
click at [213, 15] on span "Jobs" at bounding box center [221, 20] width 24 height 15
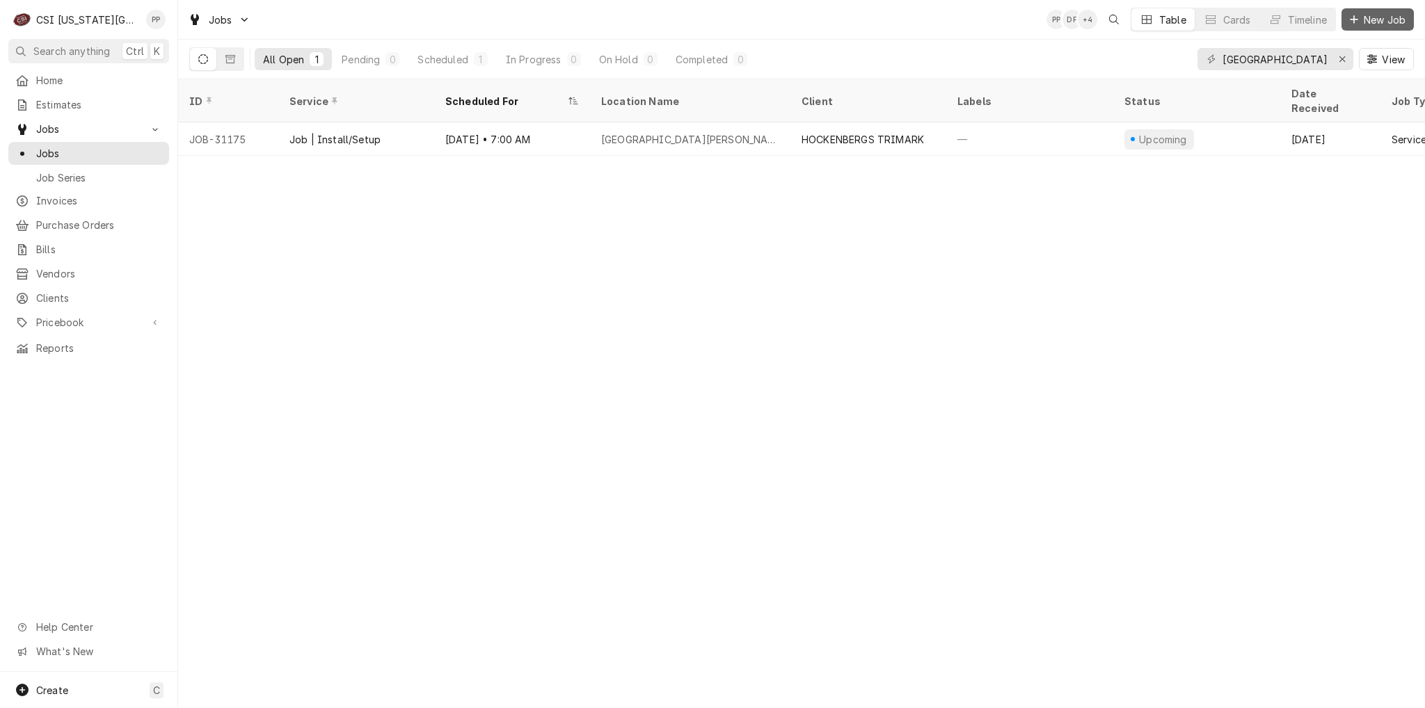
click at [1375, 23] on span "New Job" at bounding box center [1384, 20] width 47 height 15
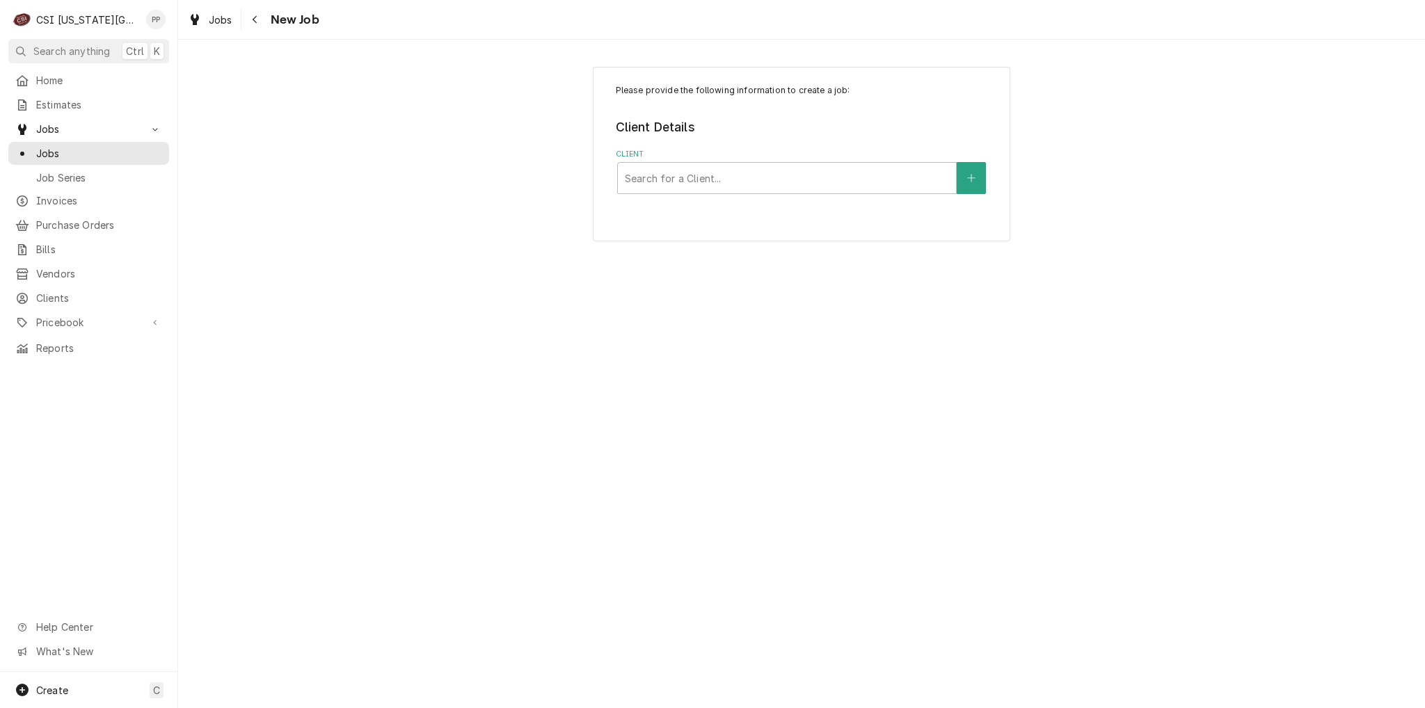
click at [703, 186] on div "Client" at bounding box center [787, 178] width 324 height 25
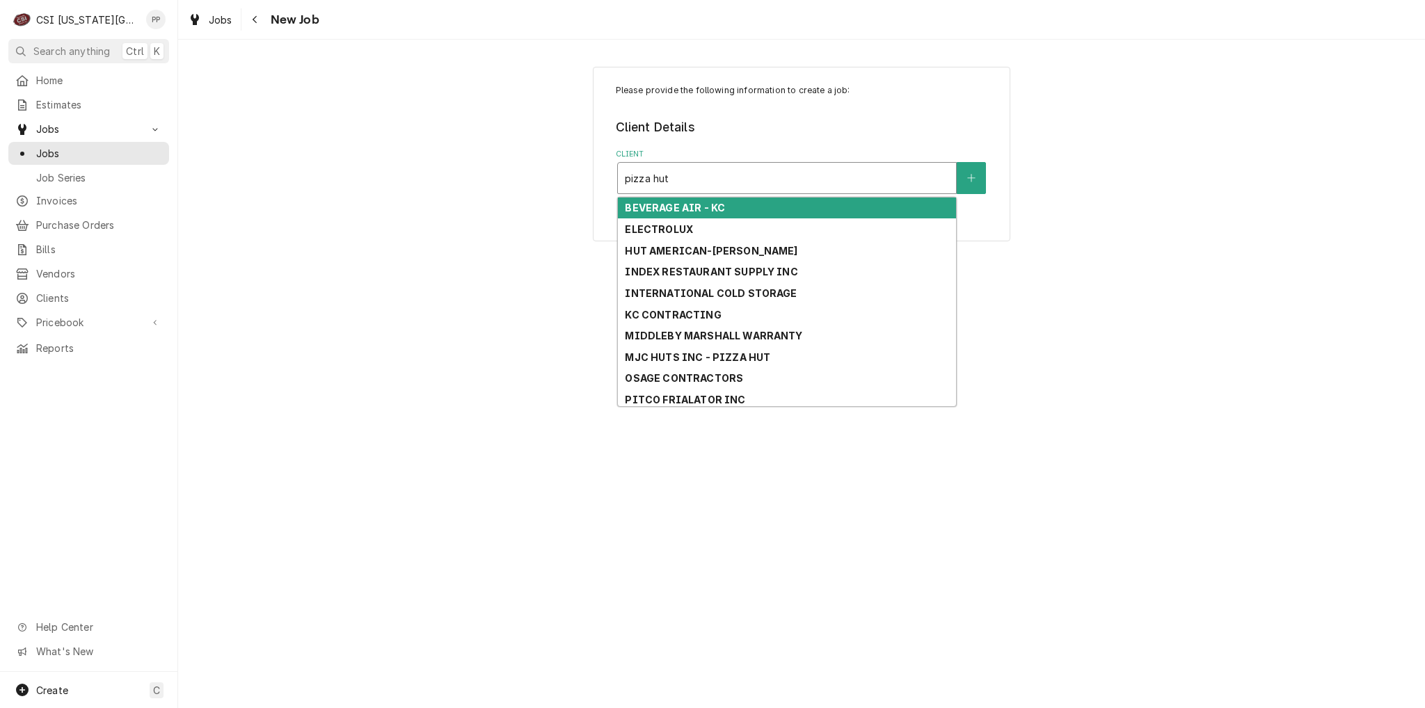
type input "pizza hut"
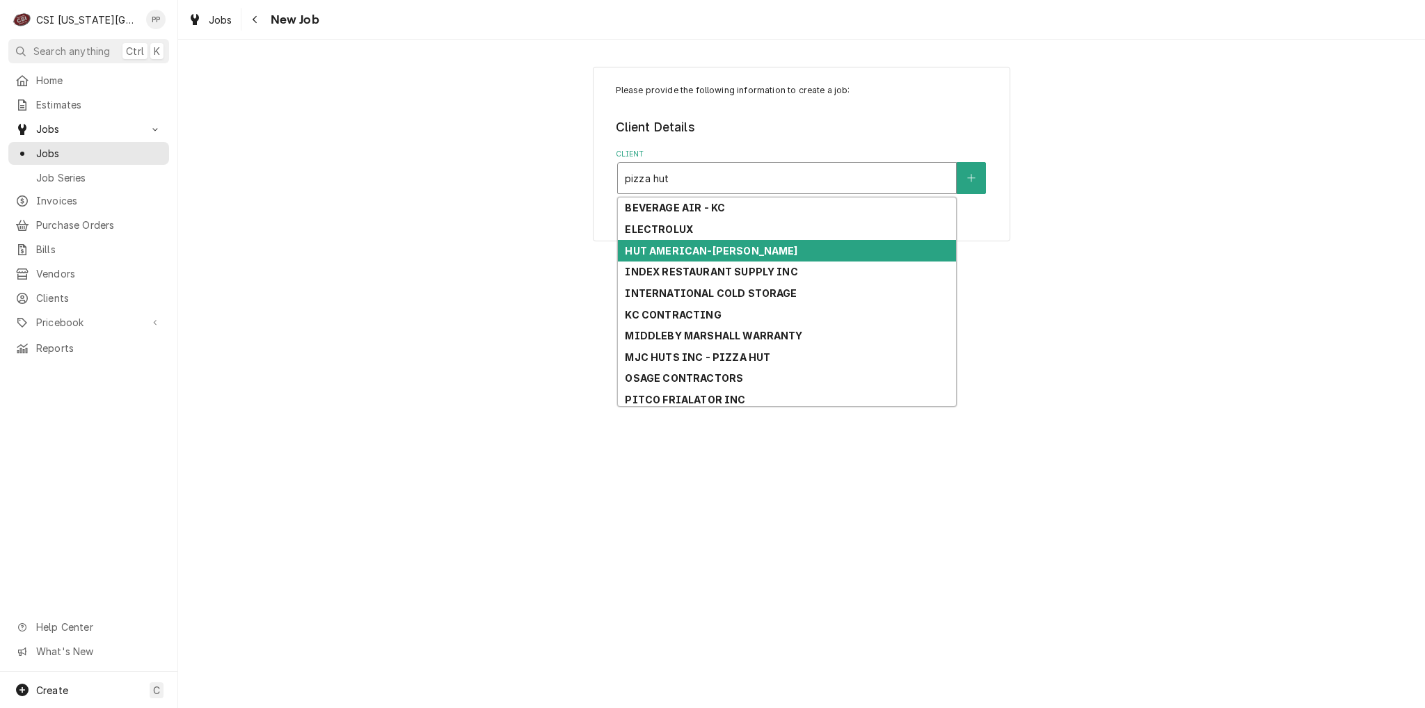
click at [722, 252] on strong "HUT AMERICAN-FLYNN" at bounding box center [711, 251] width 173 height 12
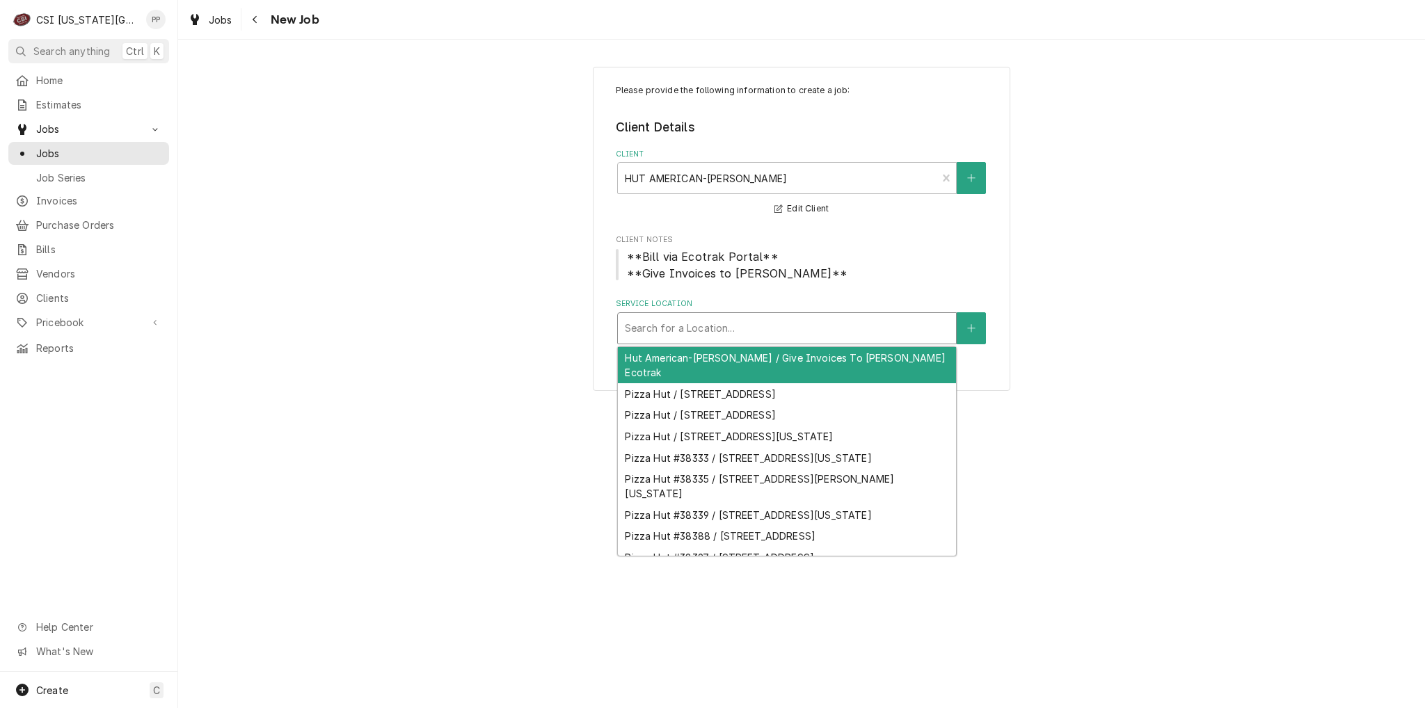
click at [739, 327] on div "Service Location" at bounding box center [787, 328] width 324 height 25
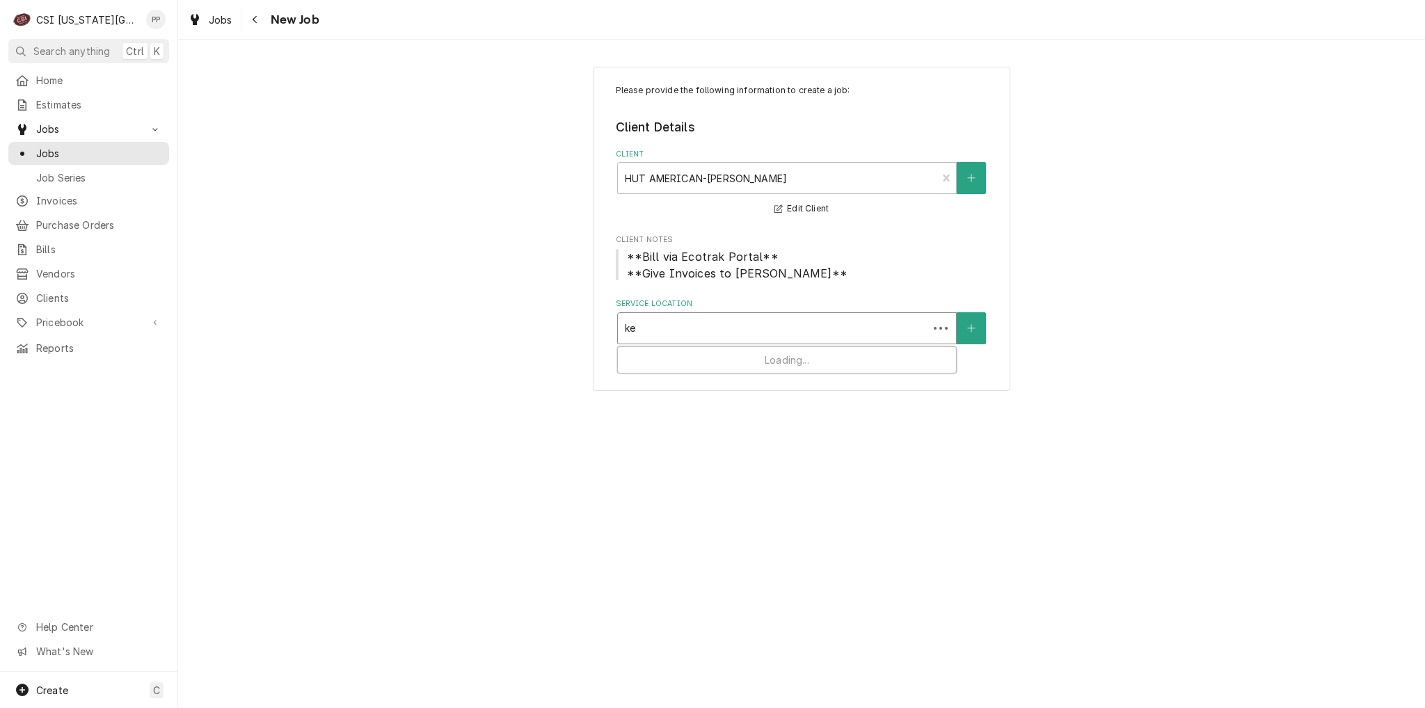
type input "k"
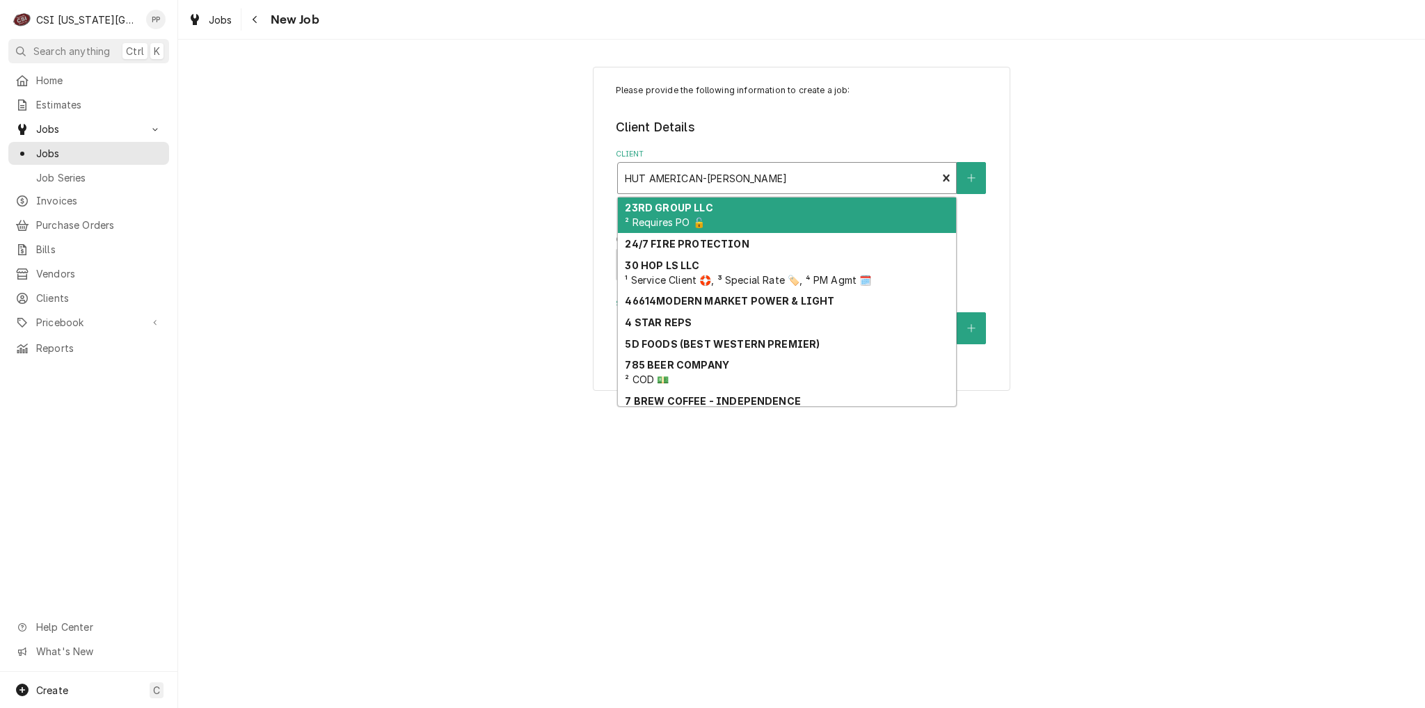
drag, startPoint x: 955, startPoint y: 190, endPoint x: 952, endPoint y: 175, distance: 15.6
click at [955, 184] on div "Client" at bounding box center [946, 178] width 19 height 31
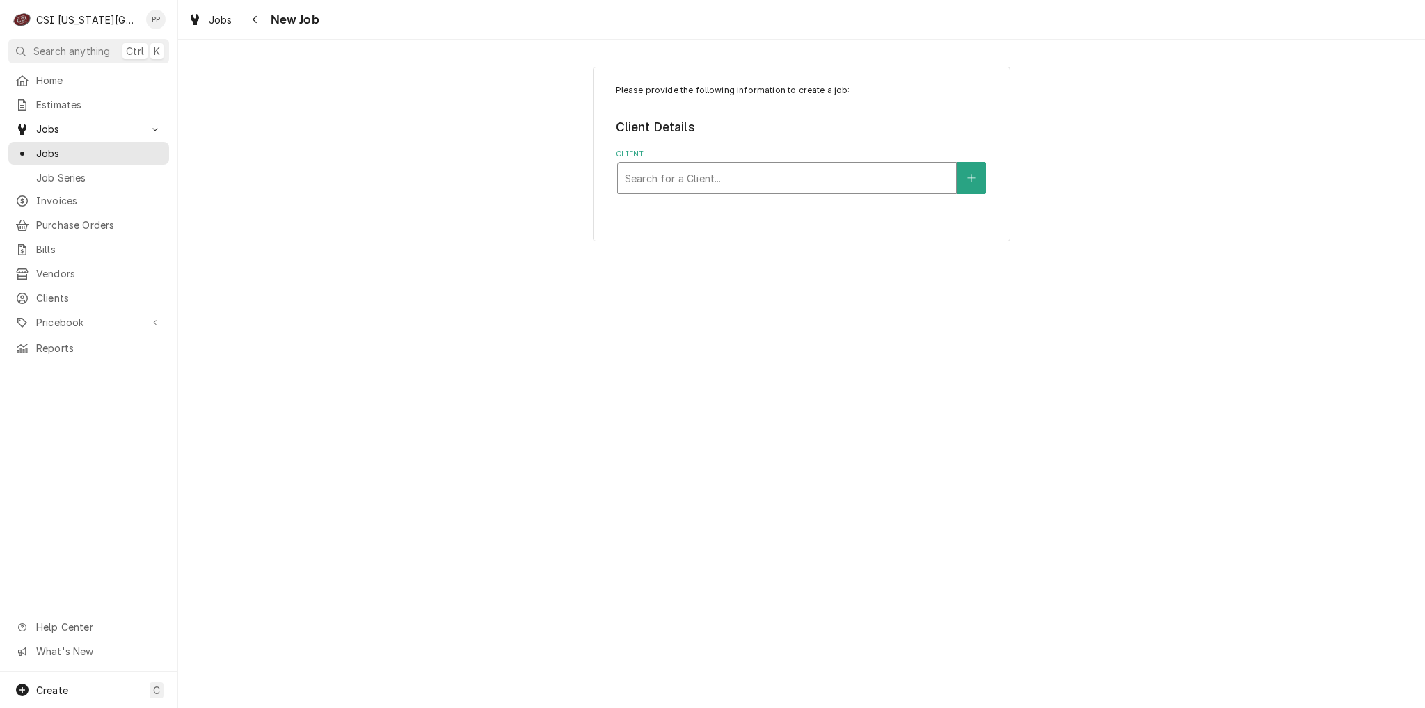
click at [924, 177] on div "Client" at bounding box center [787, 178] width 324 height 25
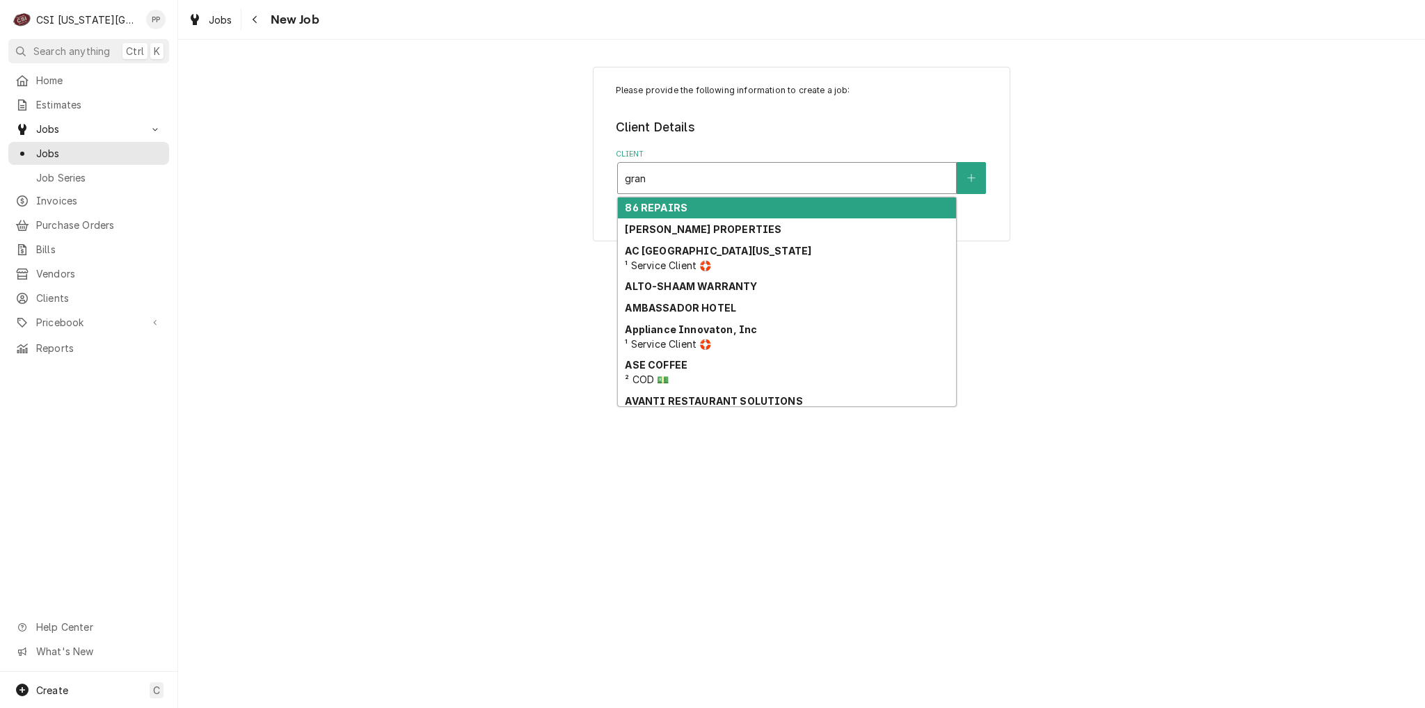
type input "gran"
click at [736, 149] on label "Client" at bounding box center [802, 154] width 372 height 11
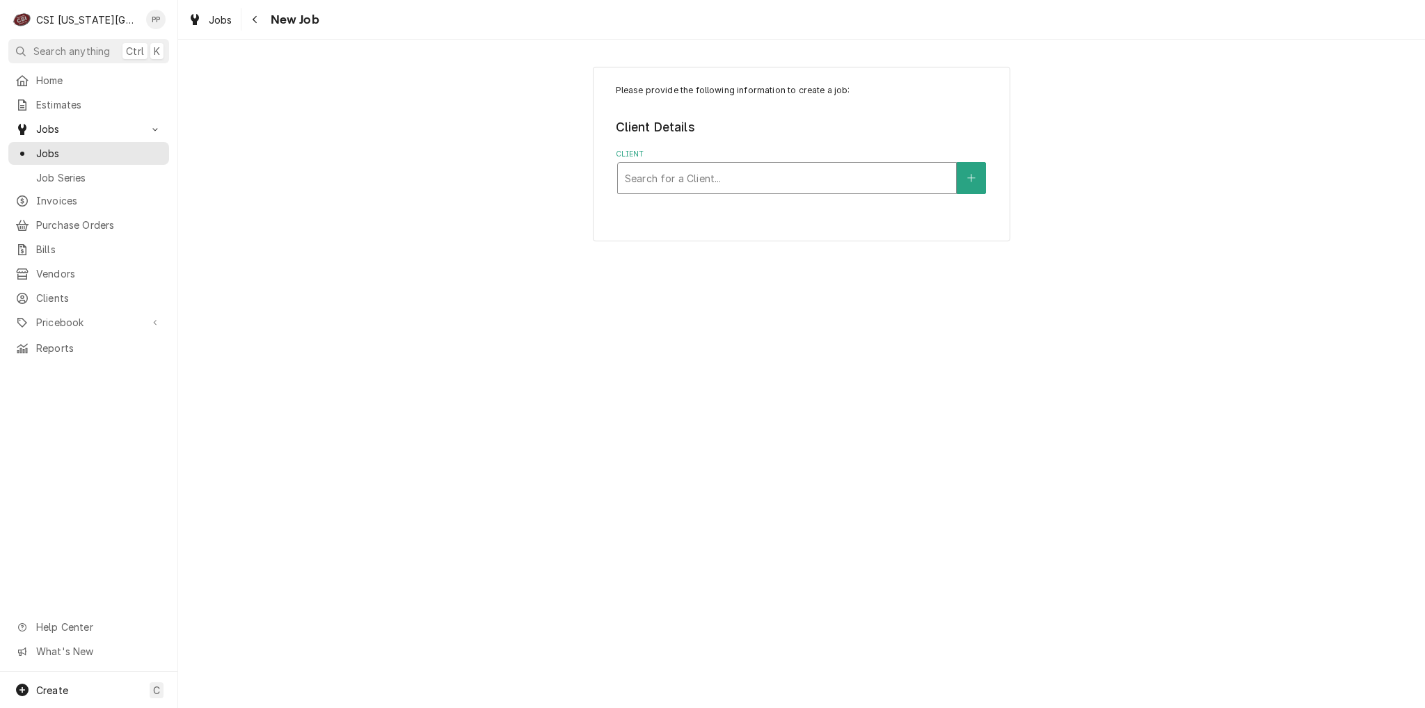
click at [720, 177] on div "Client" at bounding box center [787, 178] width 324 height 25
type input "pizza hut"
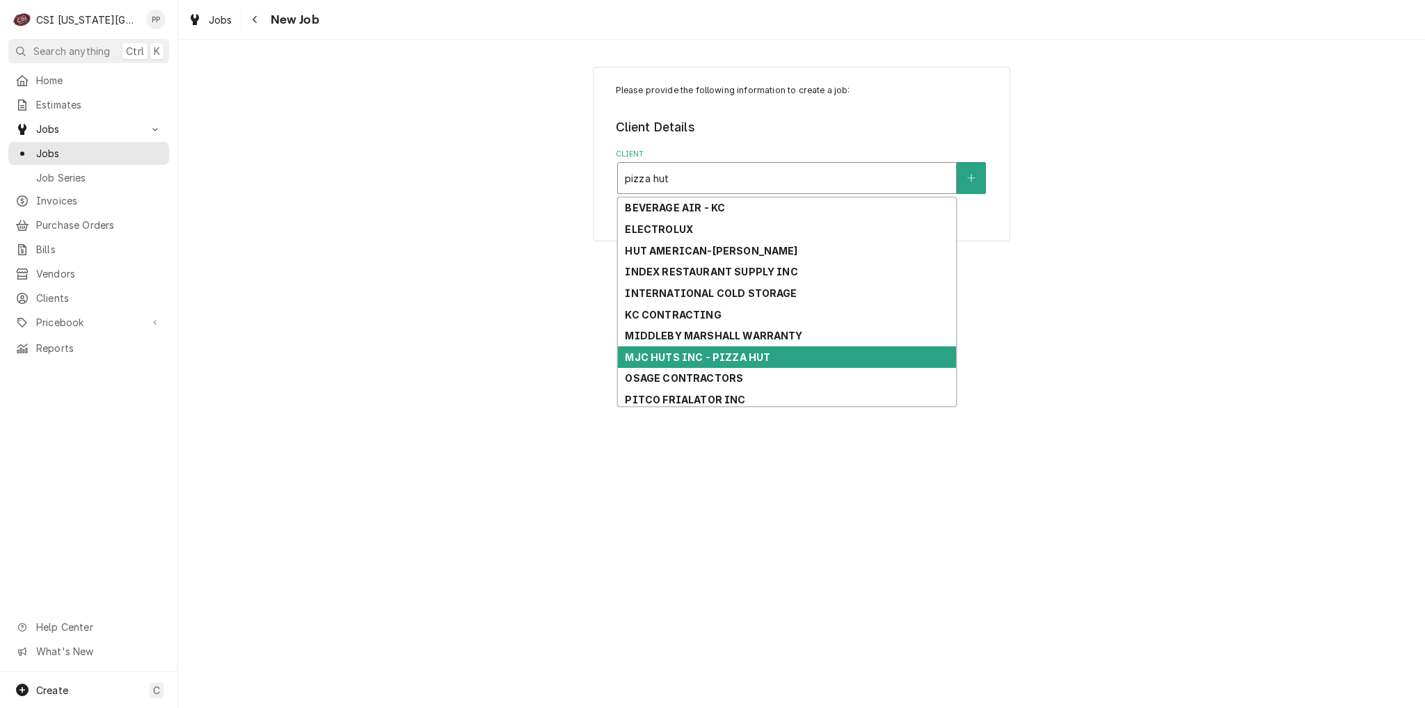
click at [804, 351] on div "MJC HUTS INC - PIZZA HUT" at bounding box center [787, 357] width 338 height 22
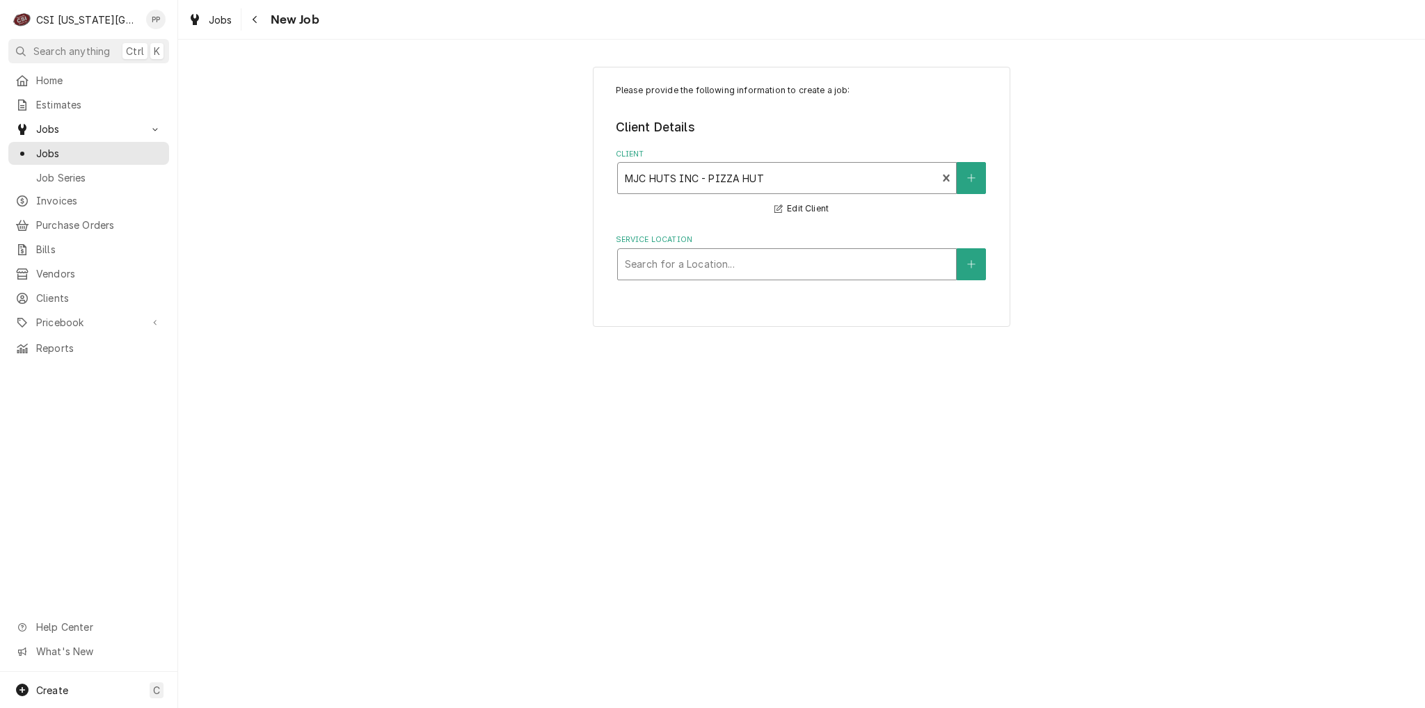
click at [782, 253] on div "Service Location" at bounding box center [787, 264] width 324 height 25
drag, startPoint x: 834, startPoint y: 253, endPoint x: 875, endPoint y: 224, distance: 50.0
click at [842, 249] on div "Search for a Location..." at bounding box center [787, 264] width 338 height 31
click at [919, 177] on div "Client" at bounding box center [787, 178] width 324 height 25
type input "pizza hut"
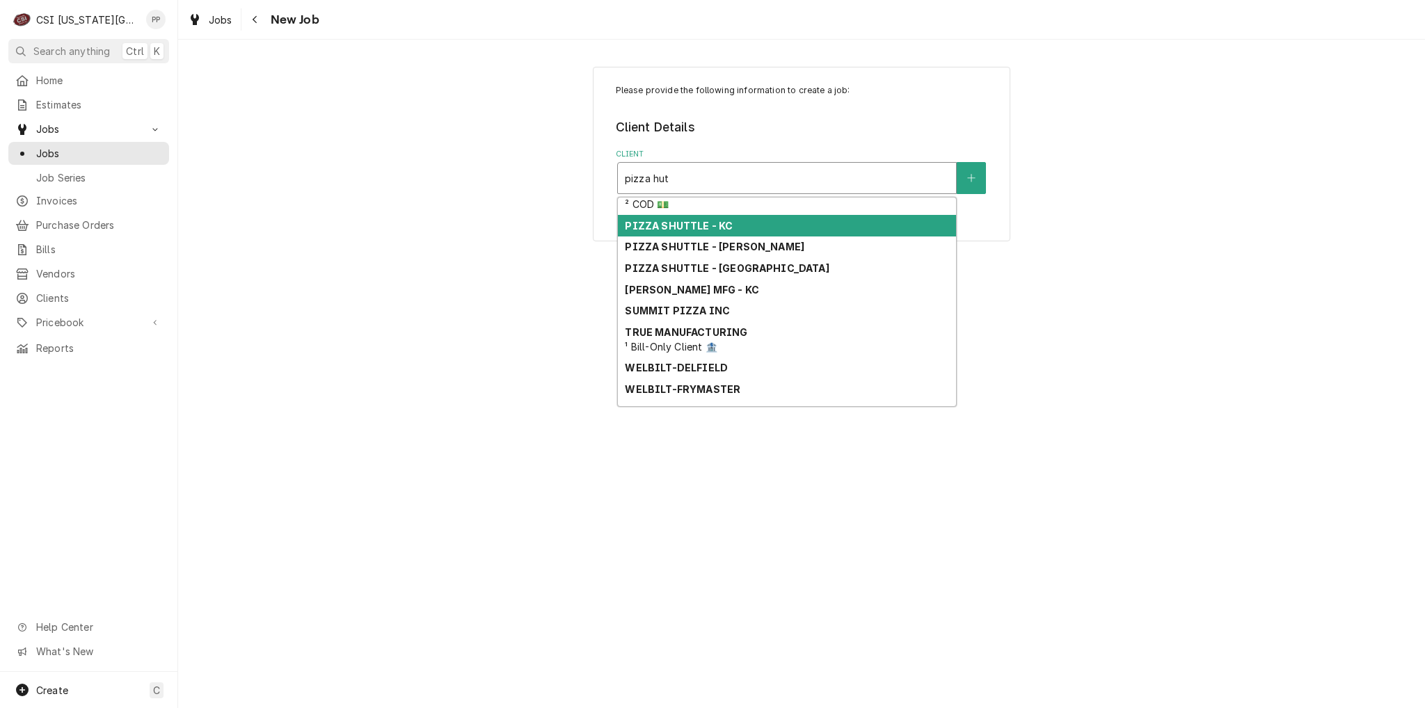
scroll to position [417, 0]
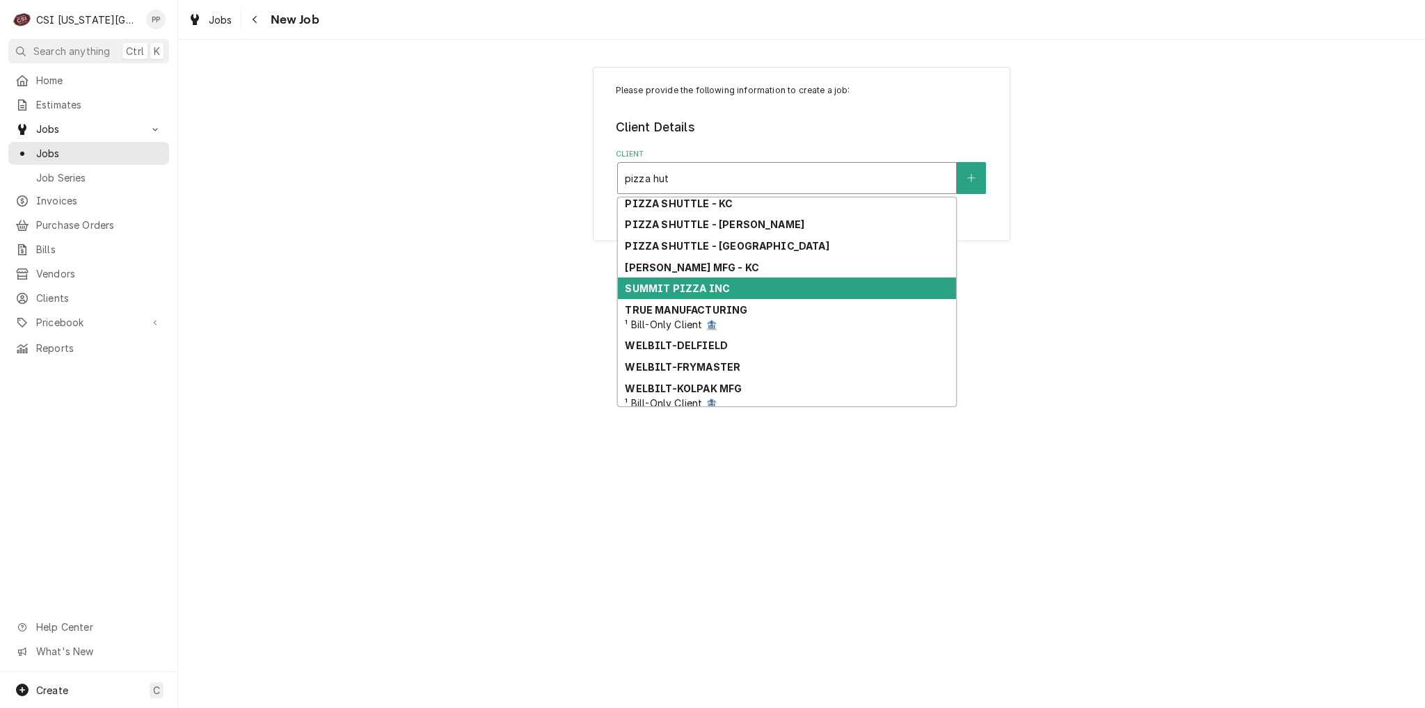
click at [825, 282] on div "SUMMIT PIZZA INC" at bounding box center [787, 289] width 338 height 22
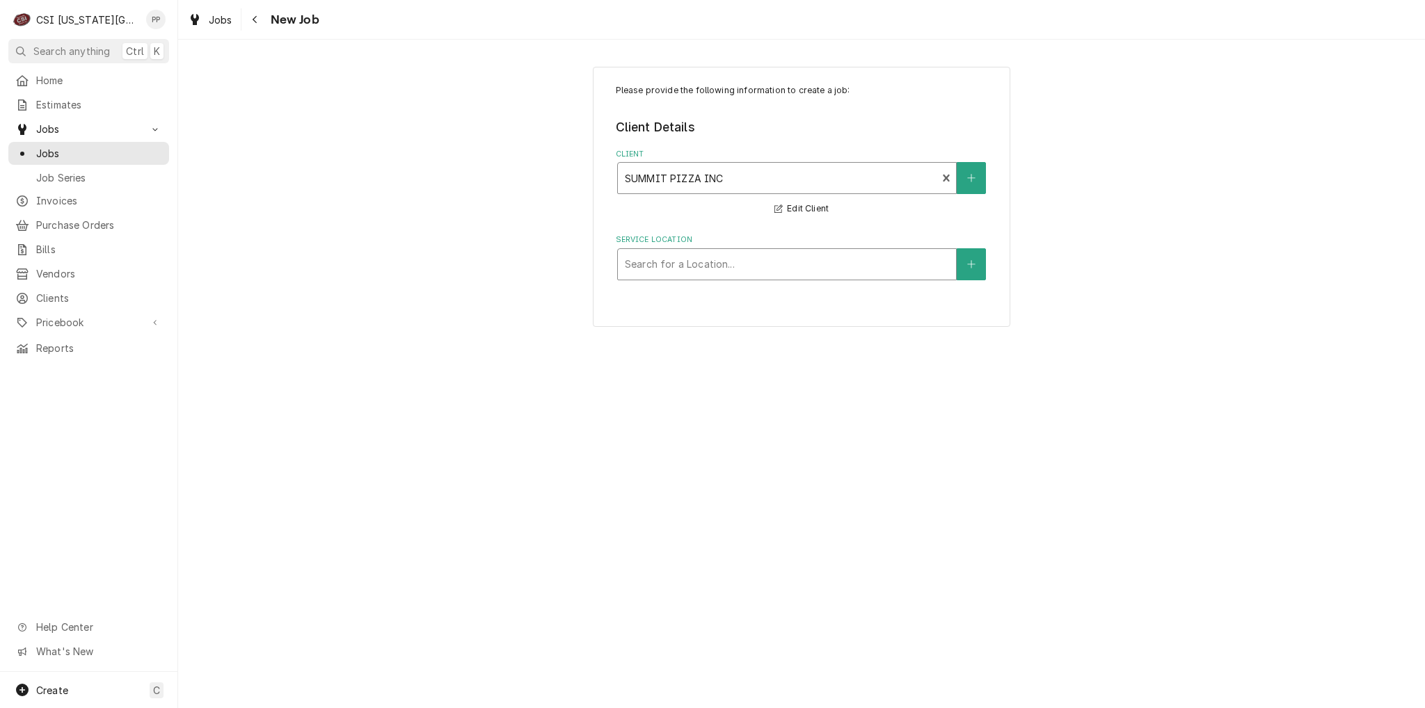
click at [810, 264] on div "Service Location" at bounding box center [787, 264] width 324 height 25
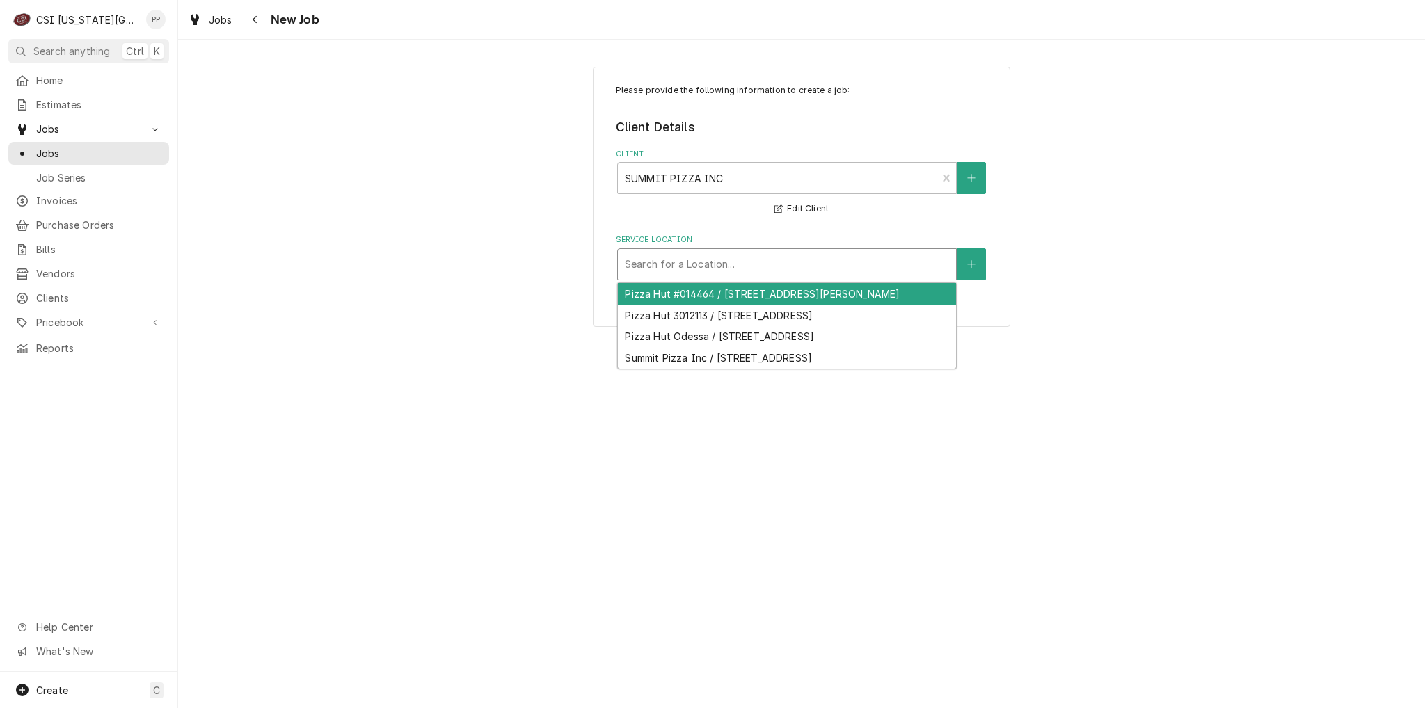
click at [849, 236] on label "Service Location" at bounding box center [802, 239] width 372 height 11
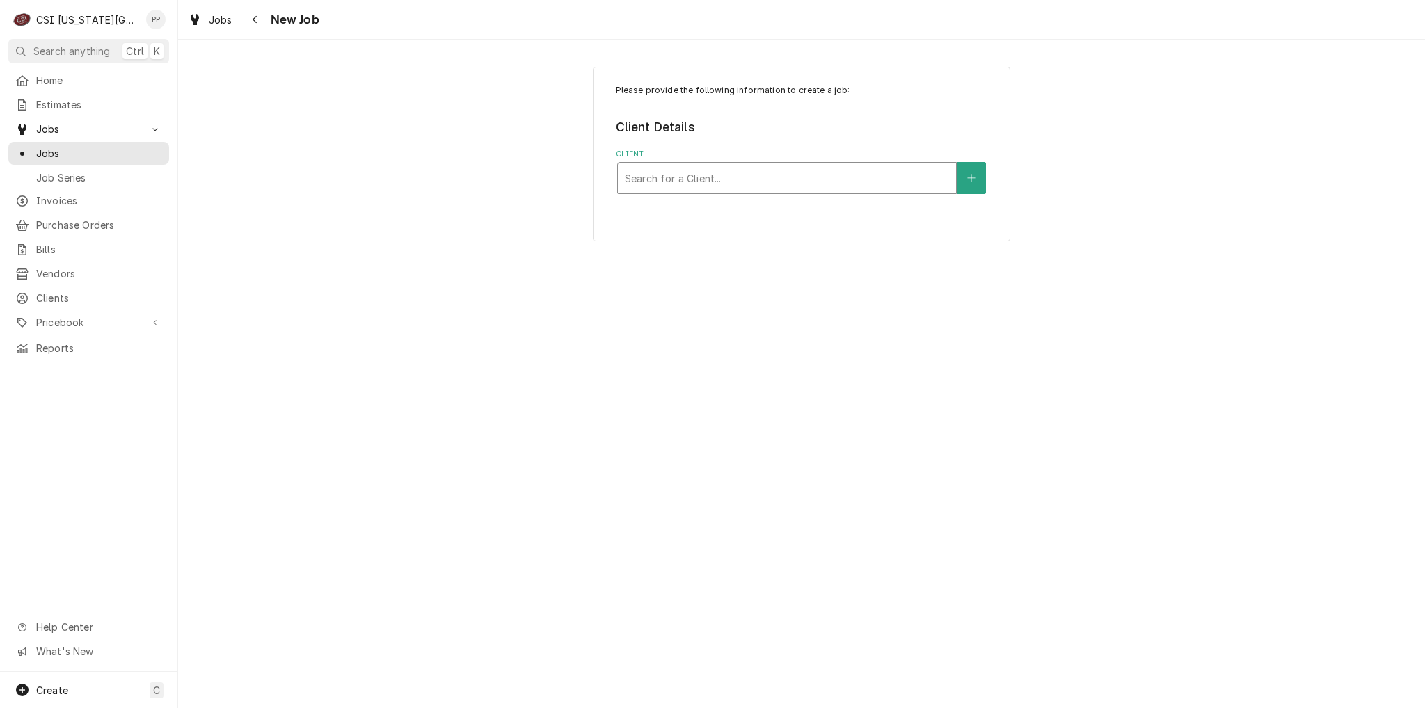
click at [920, 179] on div "Client" at bounding box center [787, 178] width 324 height 25
type input "pizza hut"
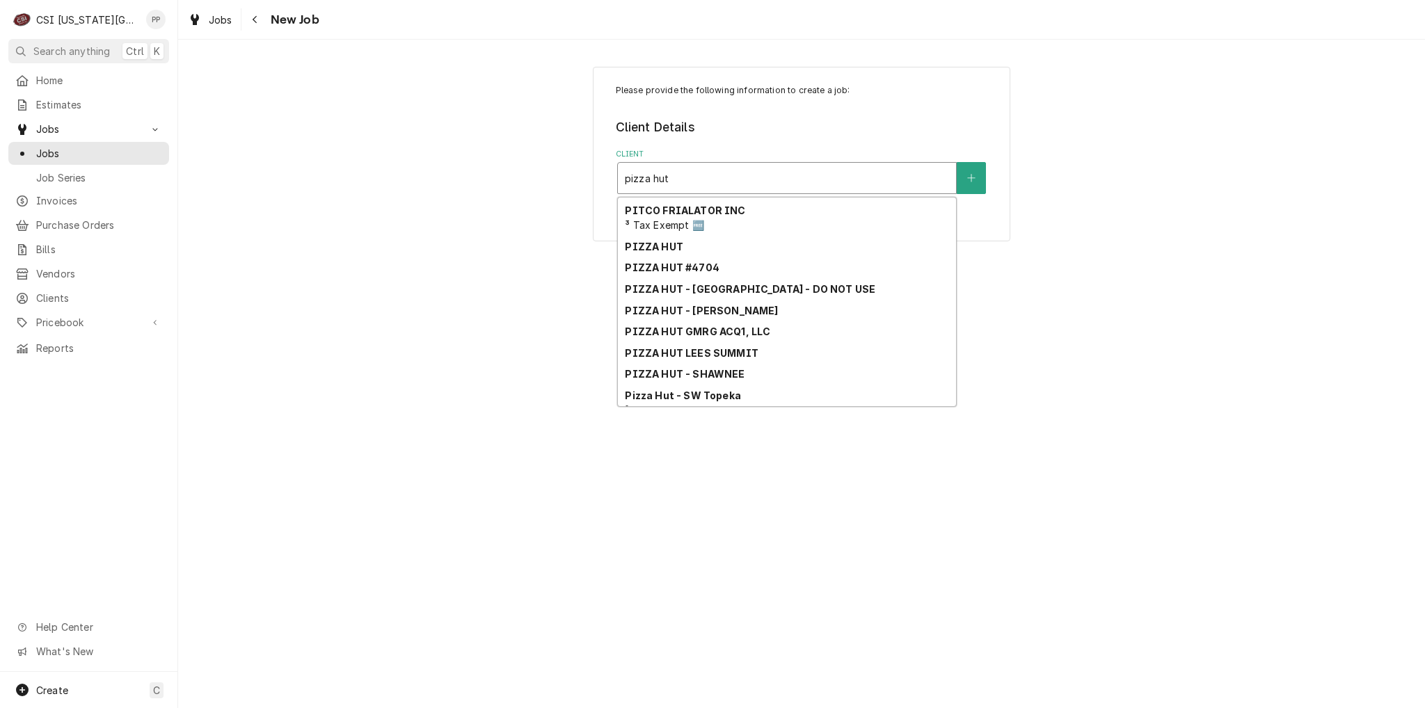
scroll to position [209, 0]
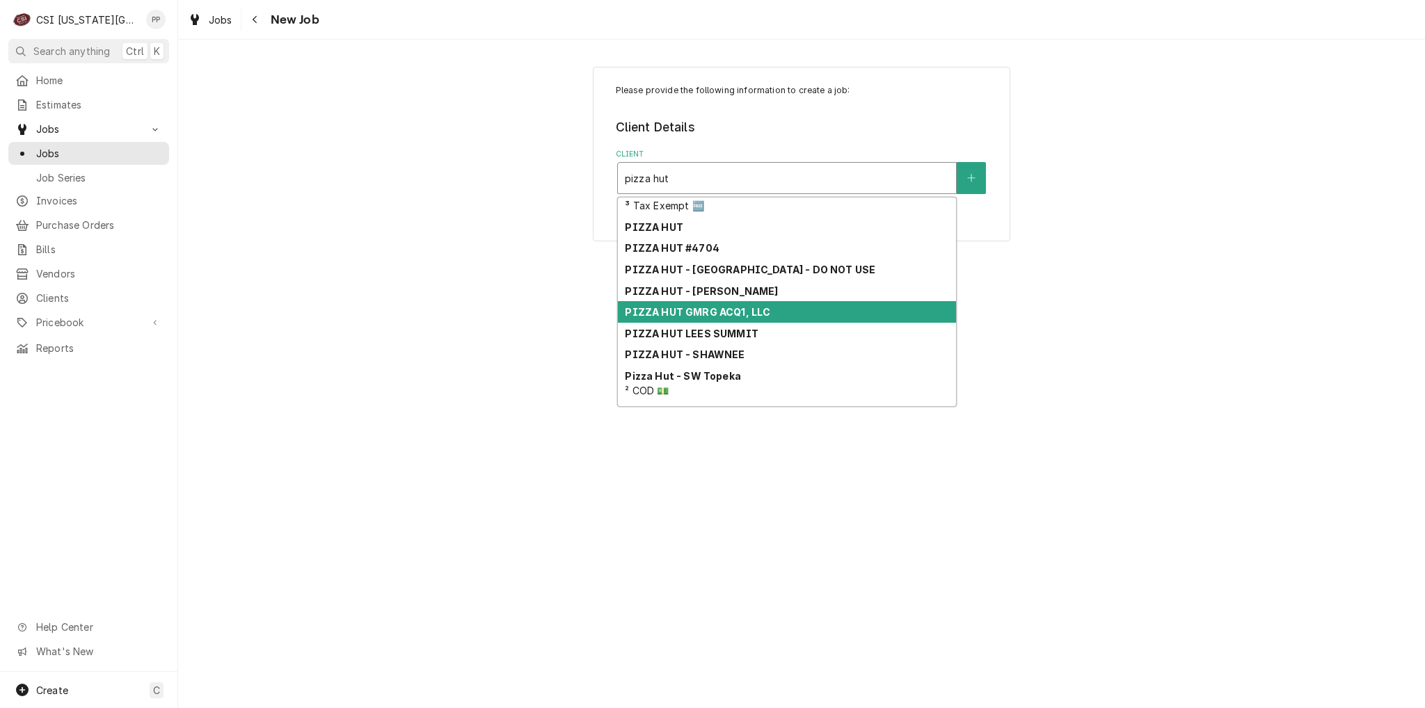
click at [841, 308] on div "PIZZA HUT GMRG ACQ1, LLC" at bounding box center [787, 312] width 338 height 22
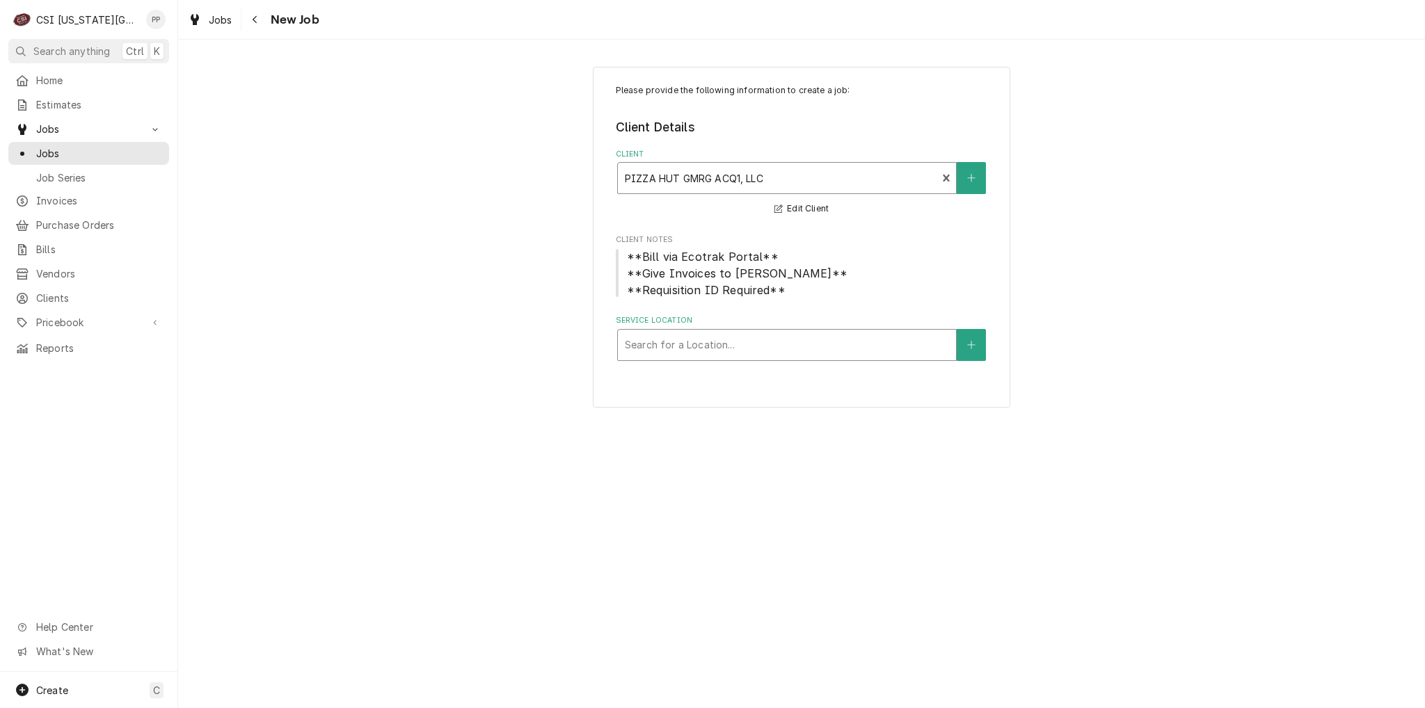
click at [765, 342] on div "Service Location" at bounding box center [787, 345] width 324 height 25
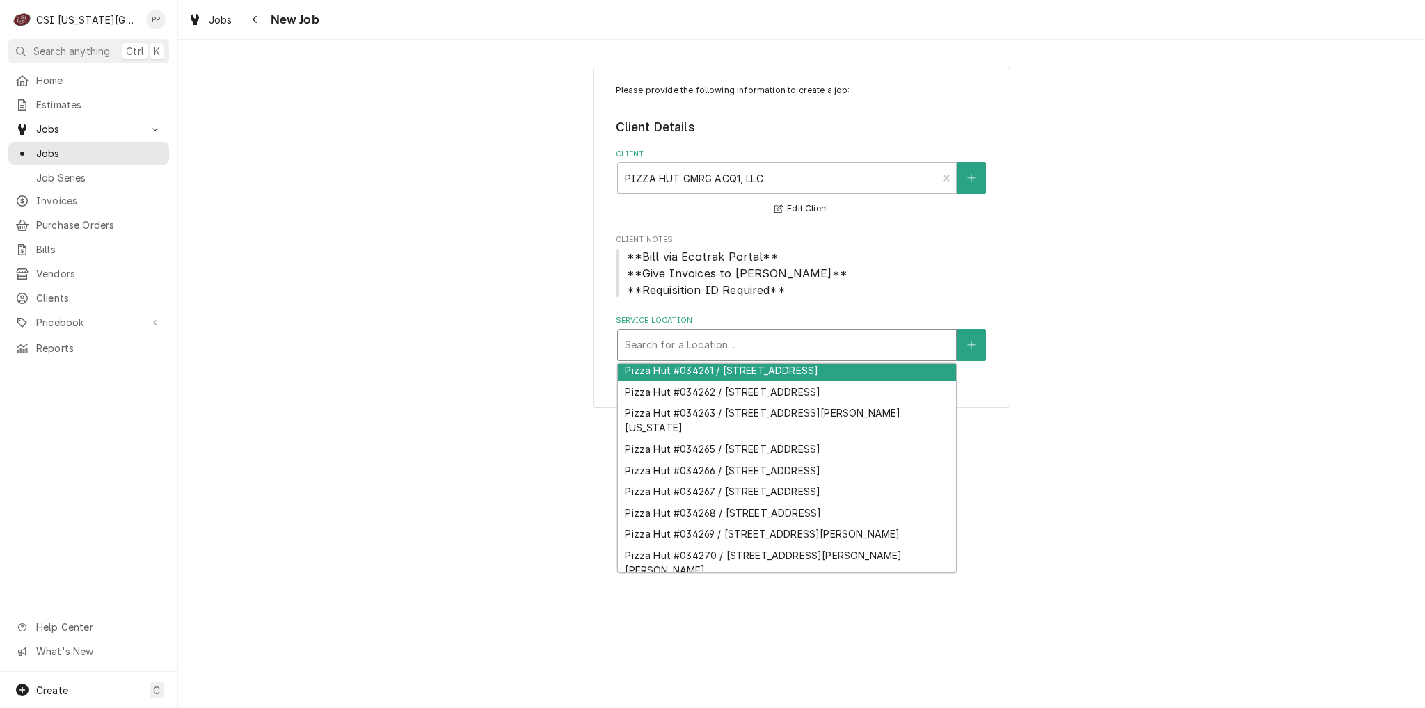
scroll to position [484, 0]
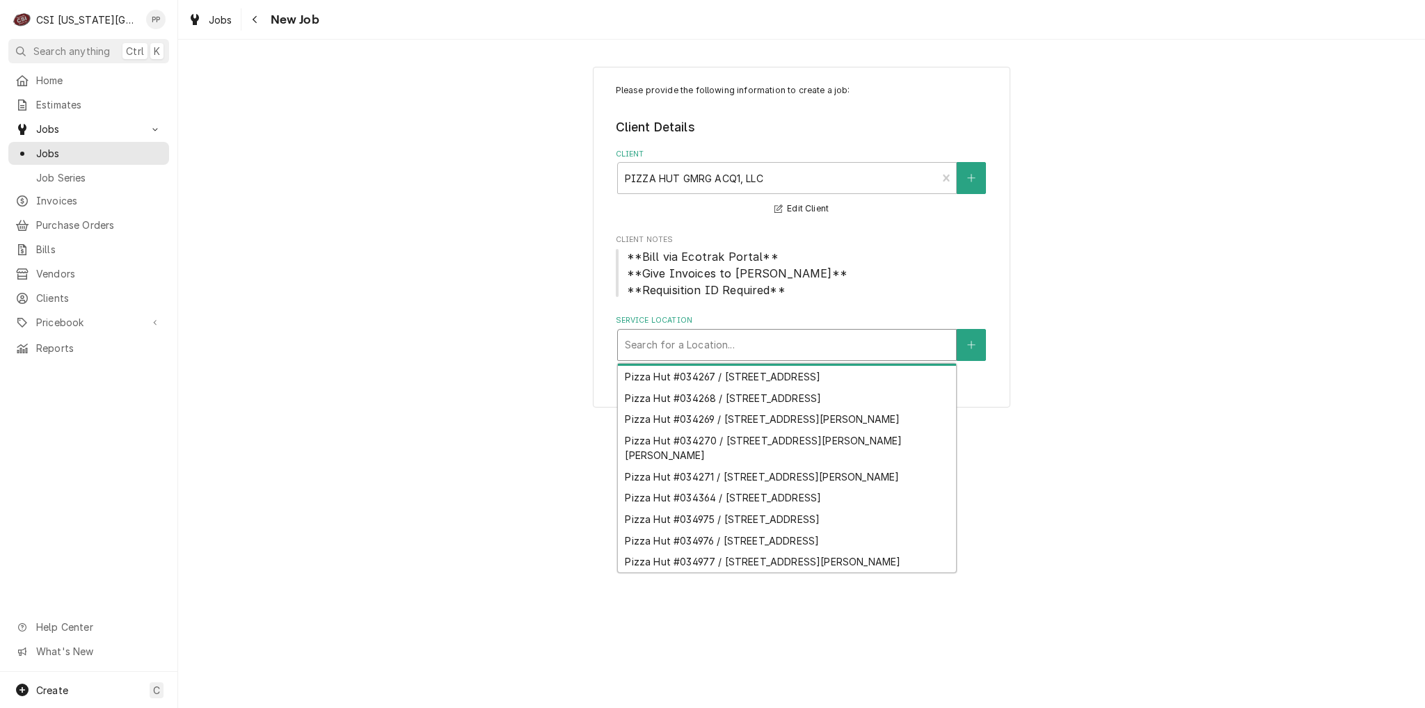
click at [873, 243] on span "Client Notes" at bounding box center [802, 239] width 372 height 11
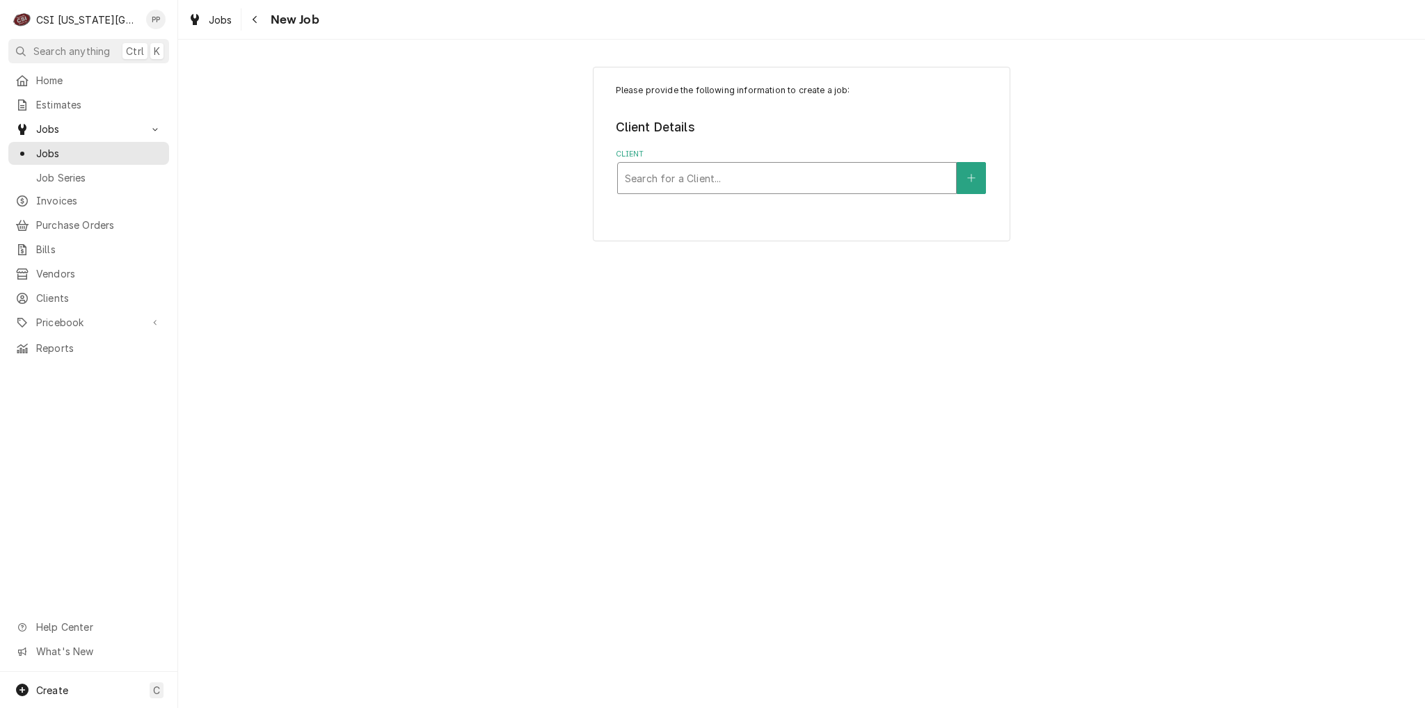
click at [906, 185] on div "Client" at bounding box center [787, 178] width 324 height 25
type input "pizza hut"
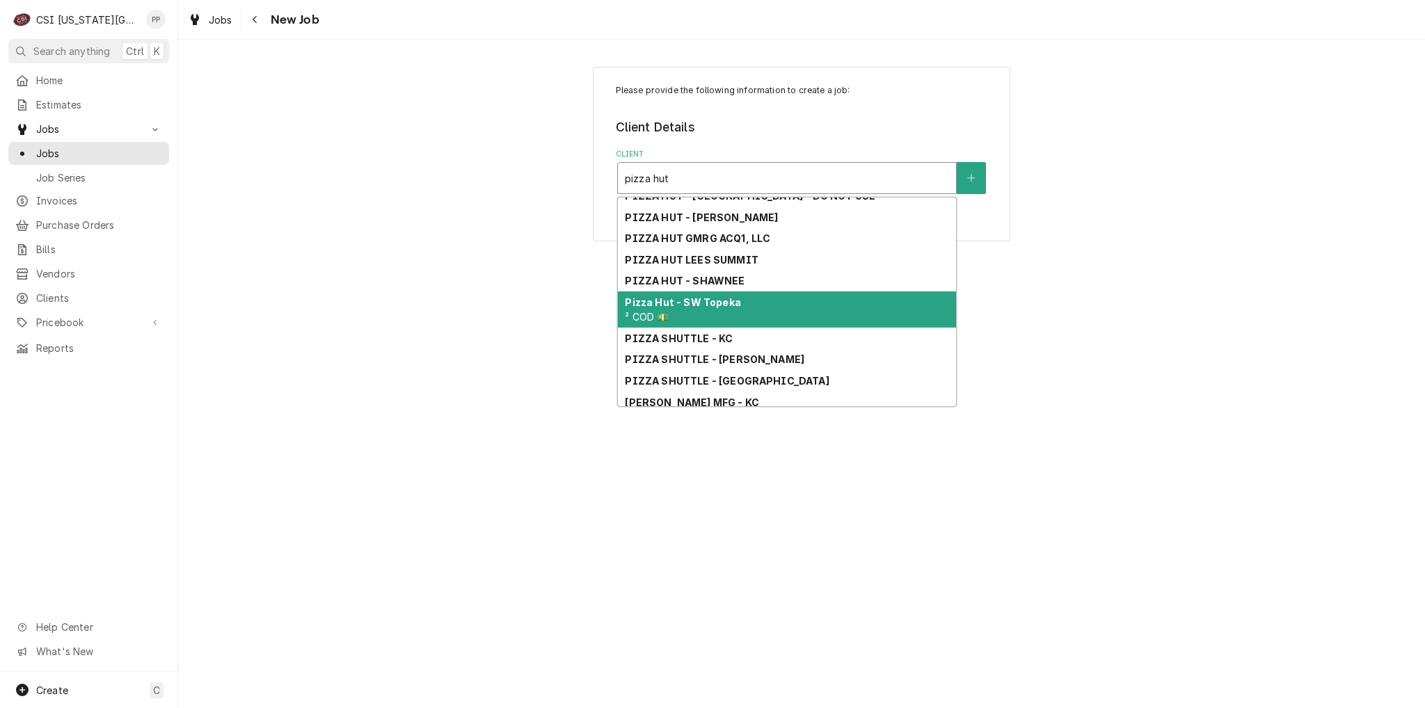
scroll to position [213, 0]
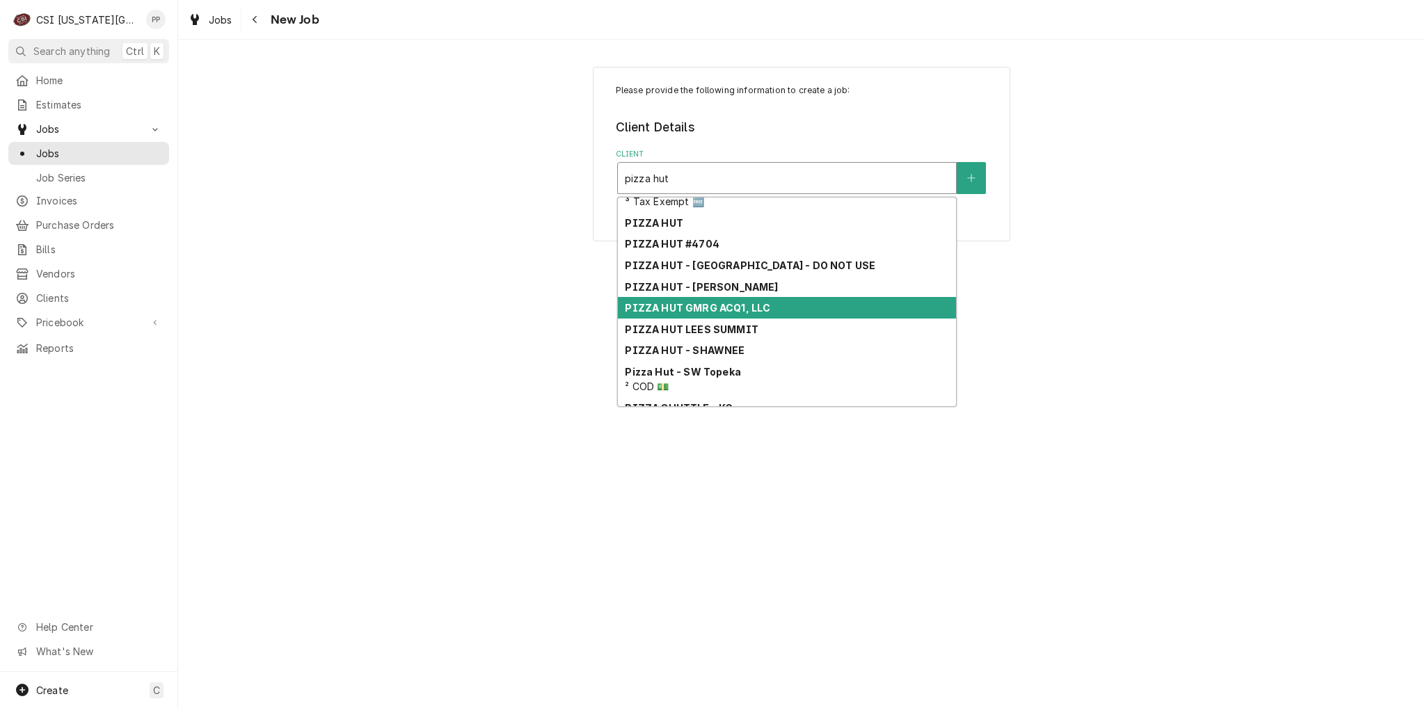
click at [855, 304] on div "PIZZA HUT GMRG ACQ1, LLC" at bounding box center [787, 308] width 338 height 22
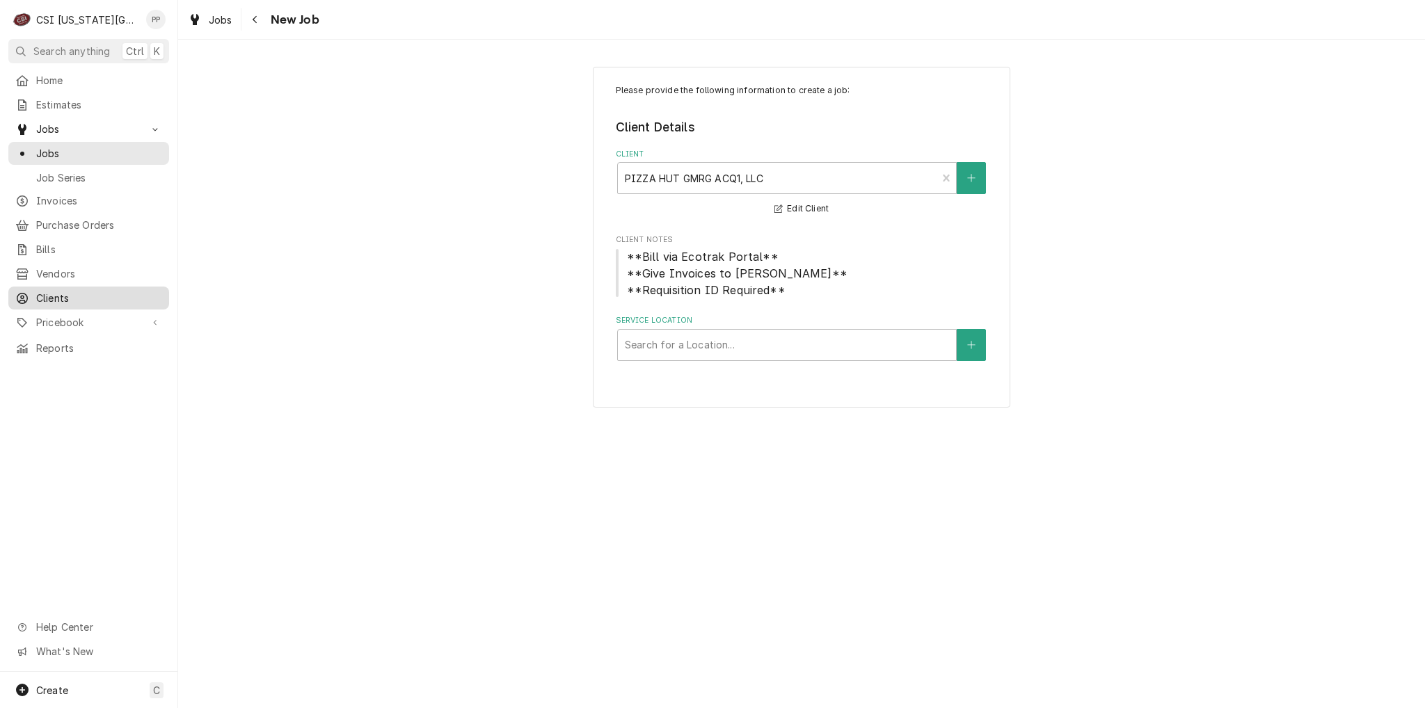
click at [76, 294] on span "Clients" at bounding box center [99, 298] width 126 height 15
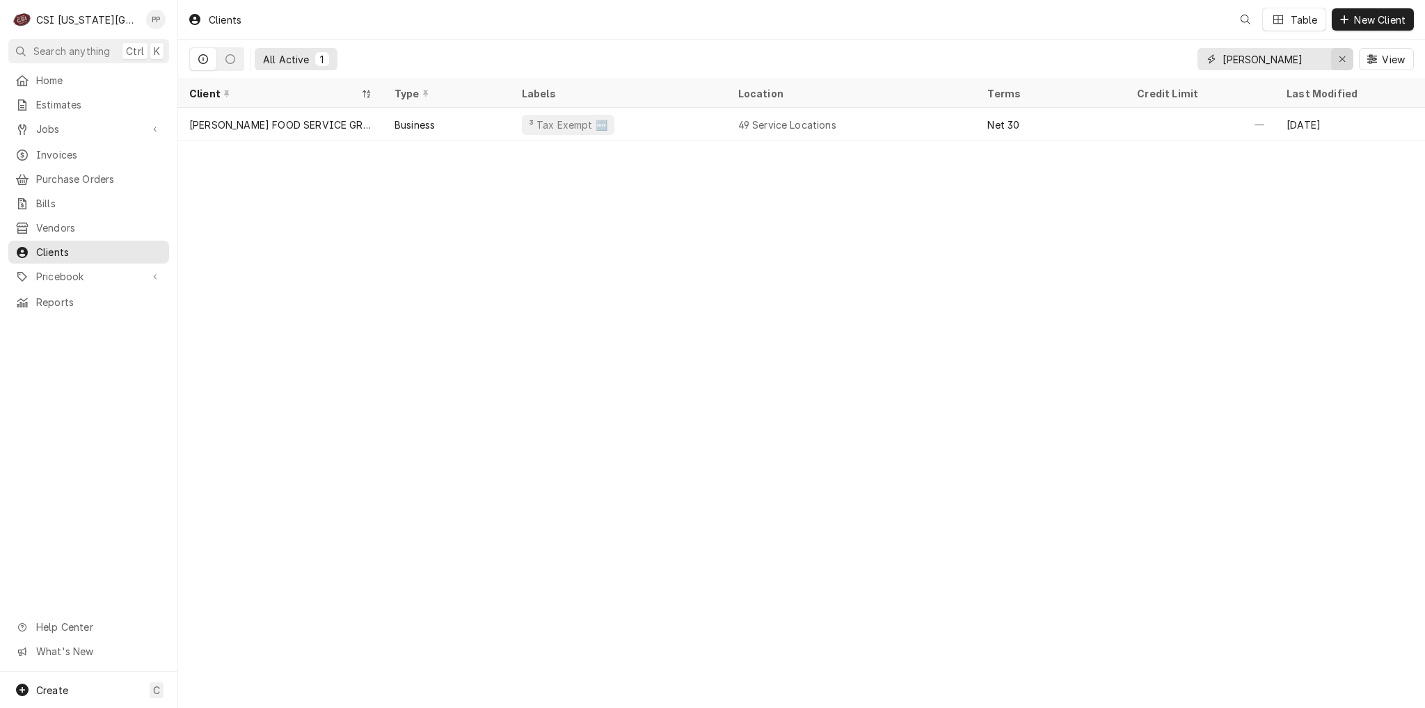
click at [1339, 59] on icon "Erase input" at bounding box center [1343, 59] width 8 height 10
click at [1314, 57] on input "Dynamic Content Wrapper" at bounding box center [1287, 59] width 131 height 22
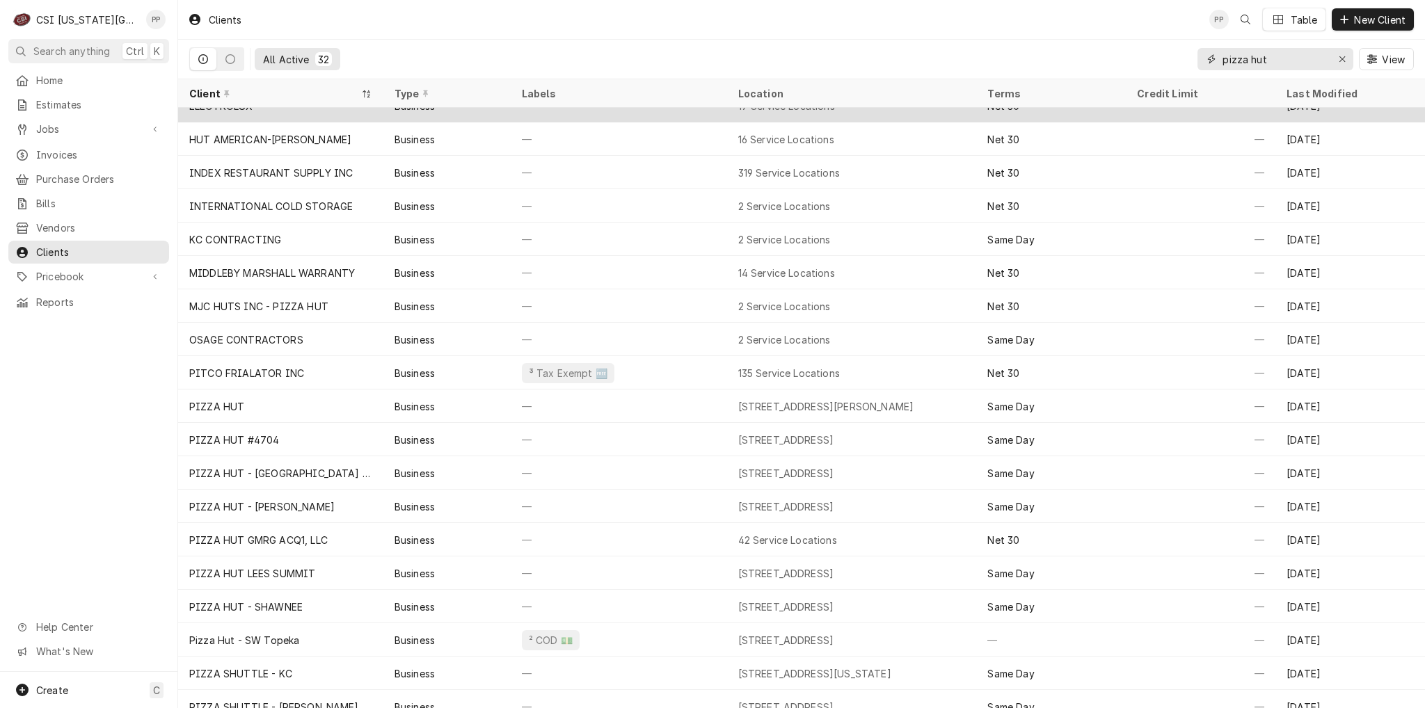
scroll to position [99, 0]
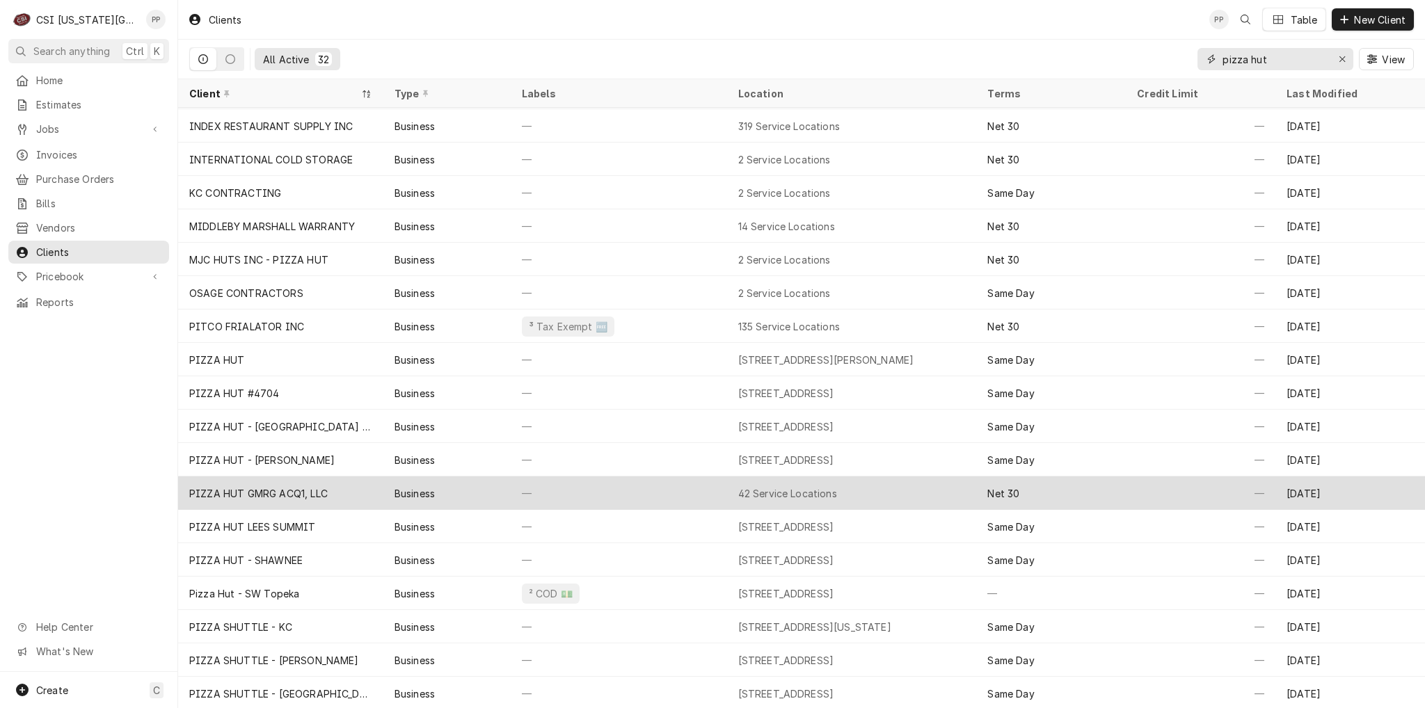
type input "pizza hut"
click at [526, 489] on div "—" at bounding box center [619, 493] width 216 height 33
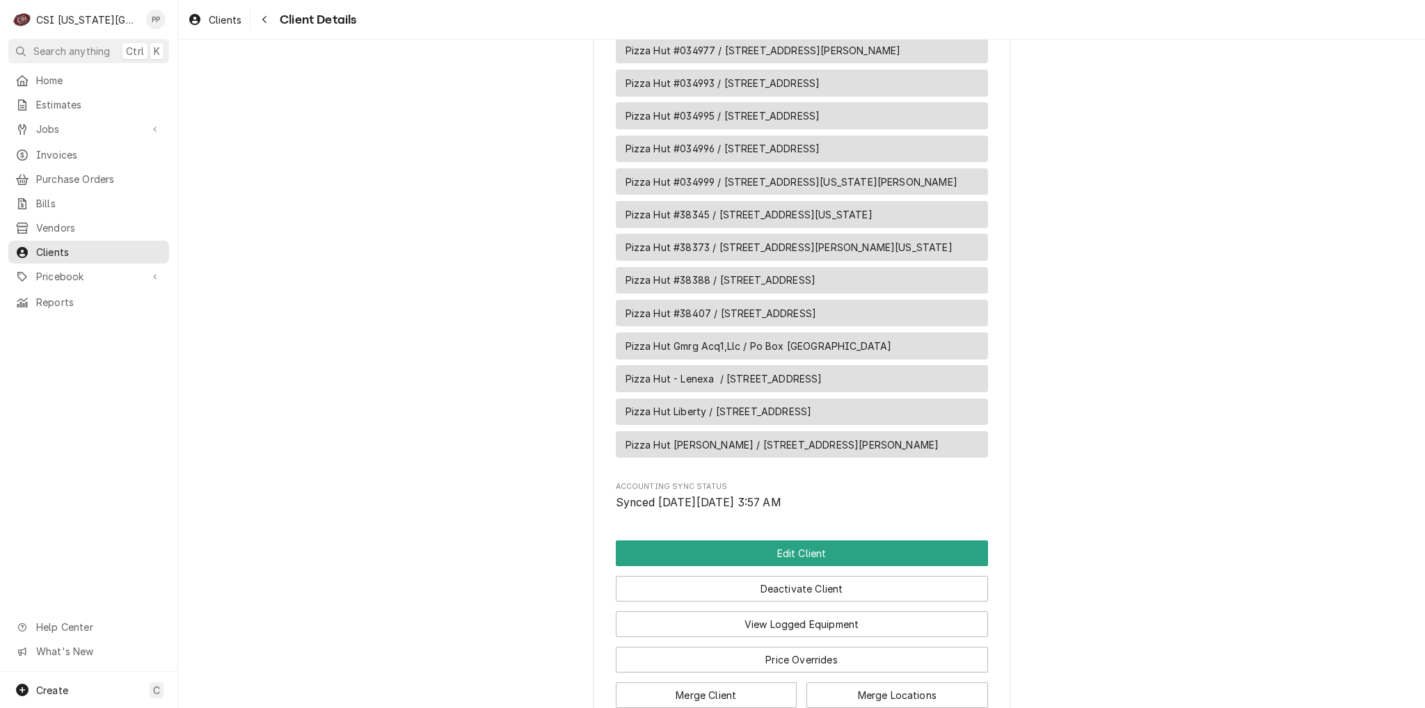
scroll to position [2010, 0]
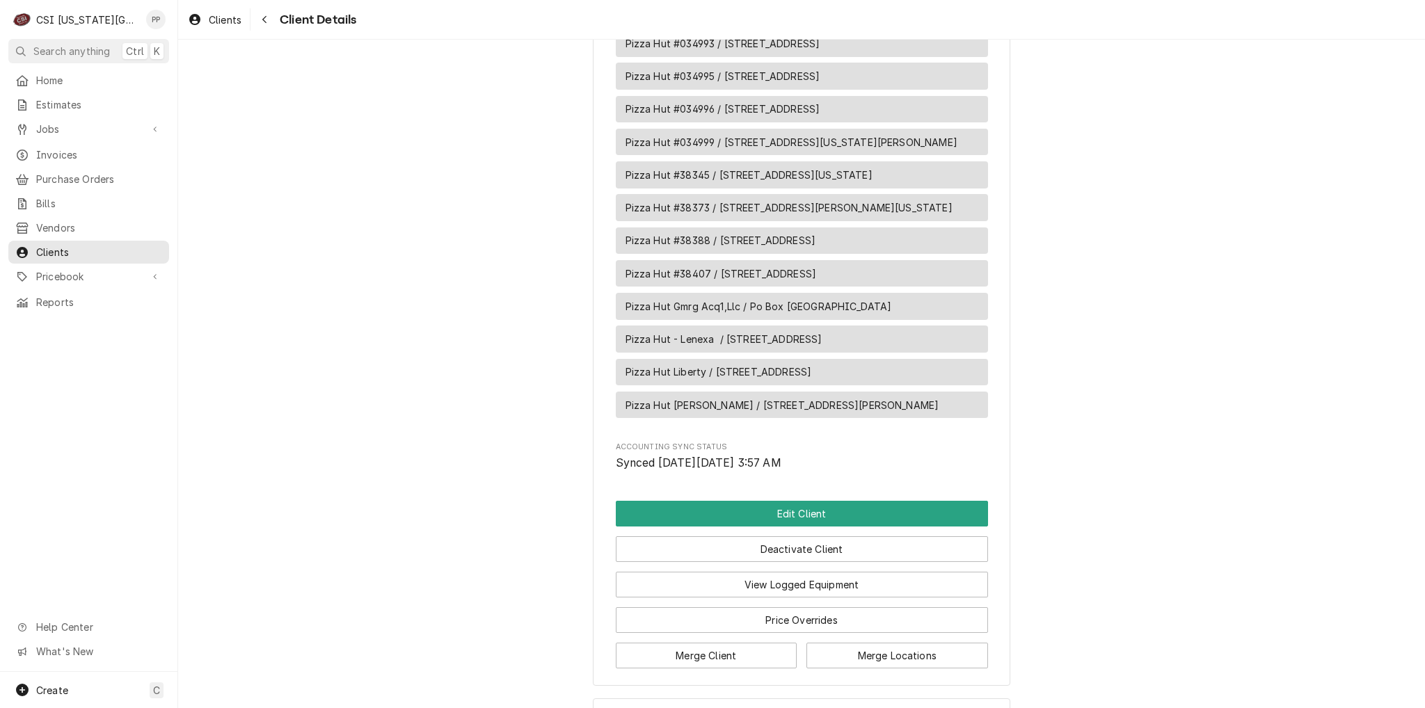
click at [975, 708] on div "Accordion Header" at bounding box center [985, 718] width 21 height 17
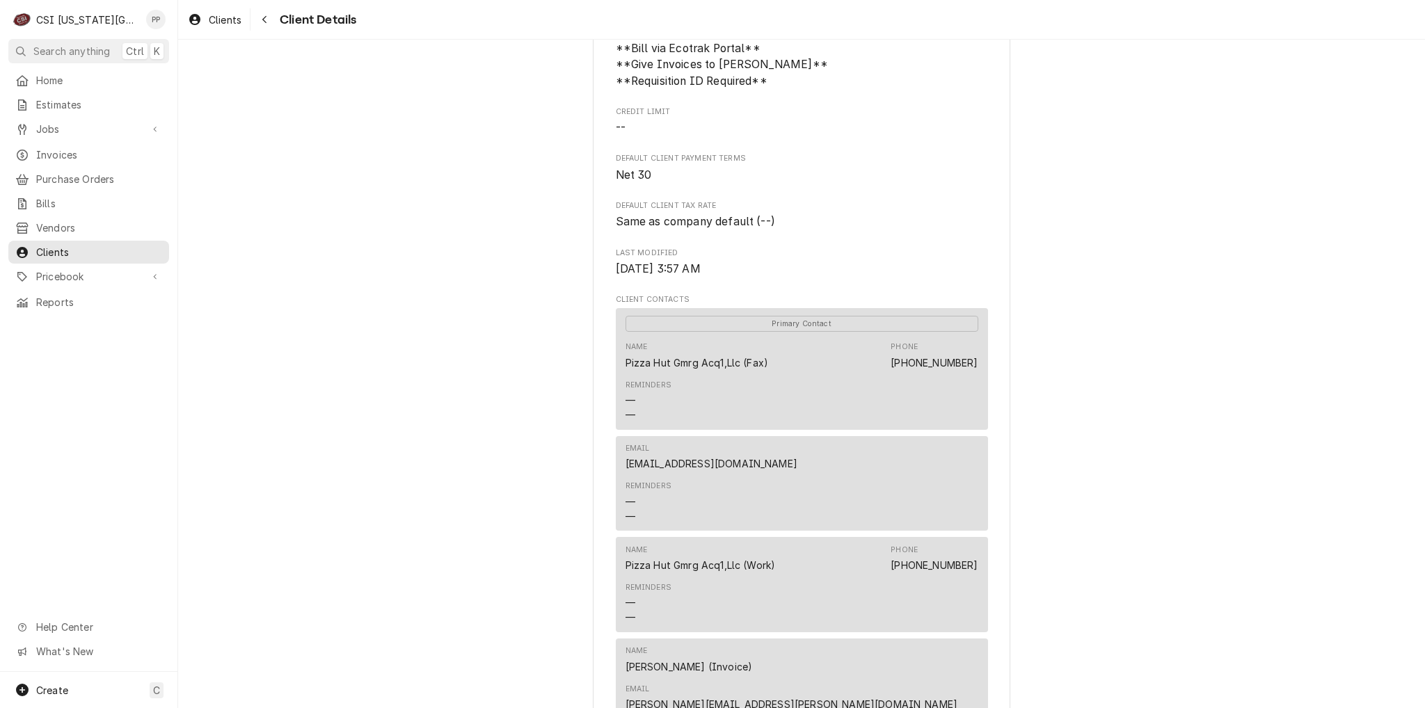
scroll to position [52, 0]
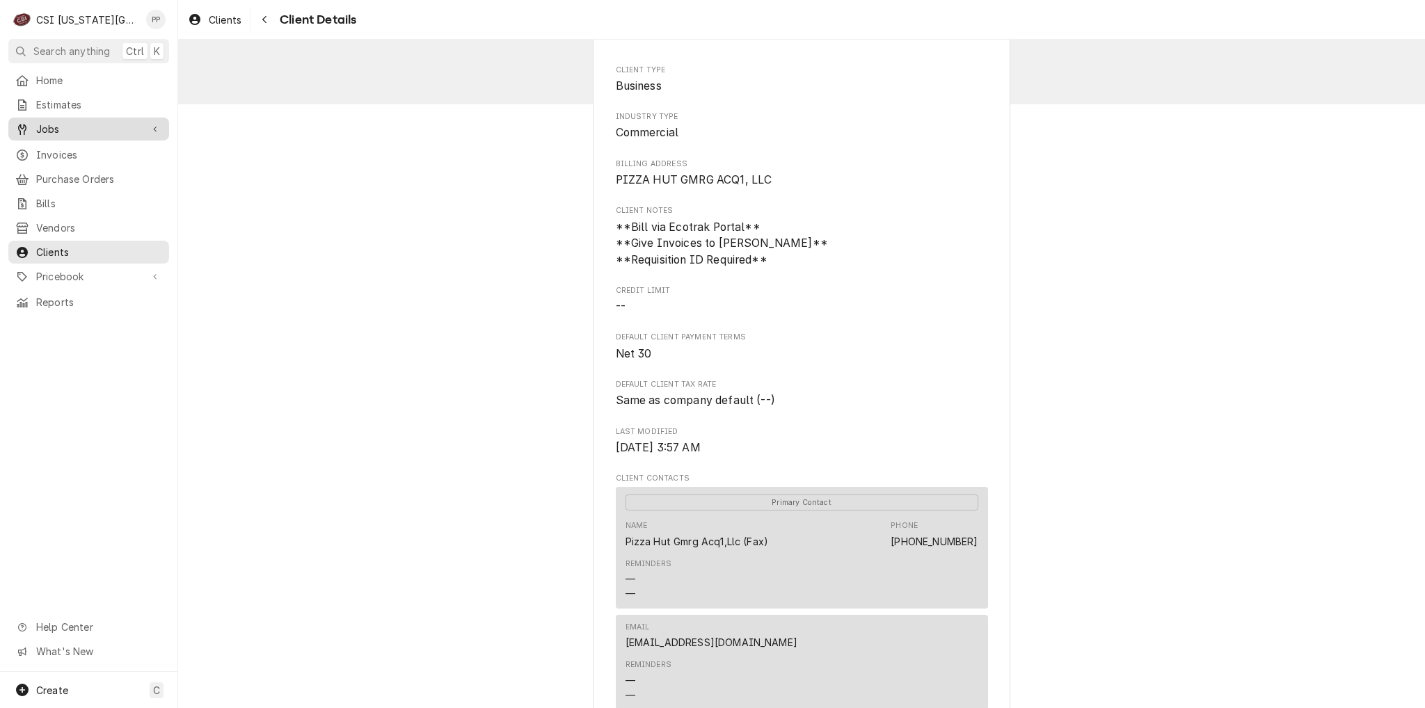
click at [89, 129] on span "Jobs" at bounding box center [88, 129] width 105 height 15
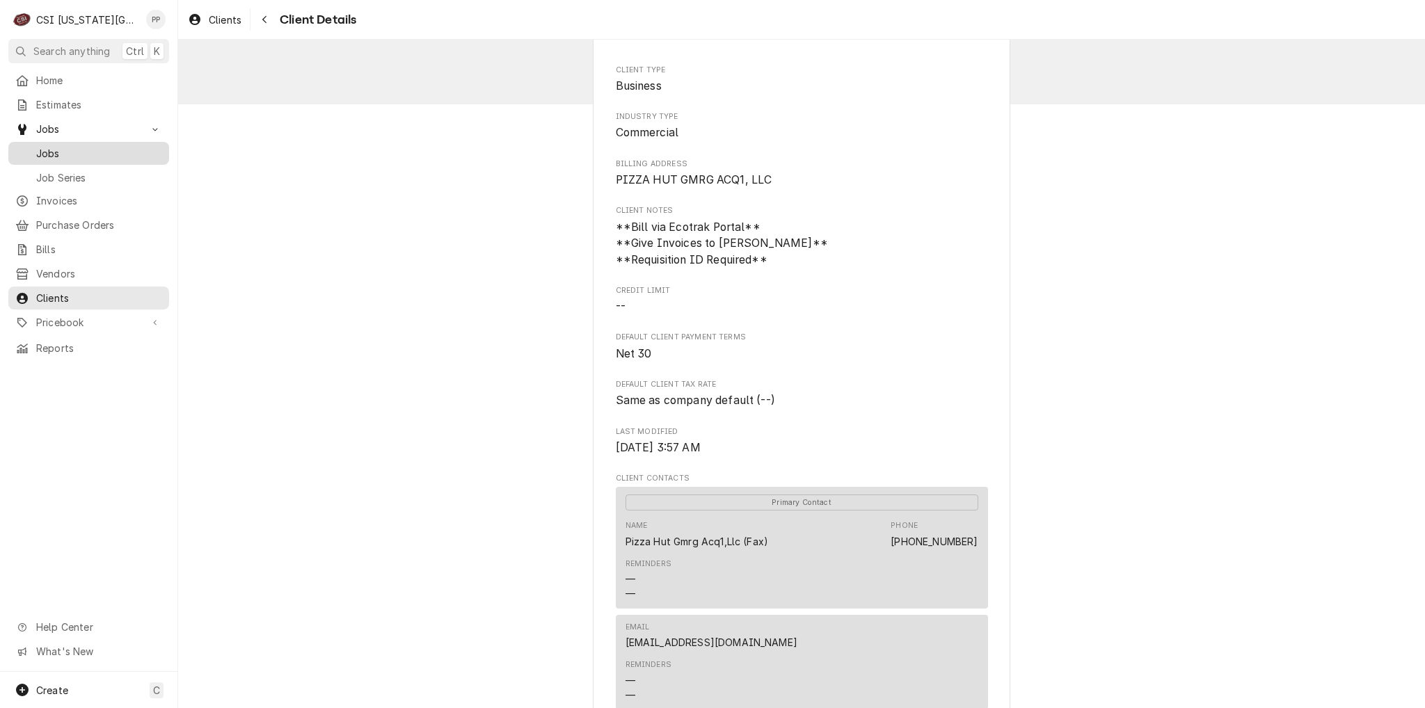
click at [86, 146] on span "Jobs" at bounding box center [99, 153] width 126 height 15
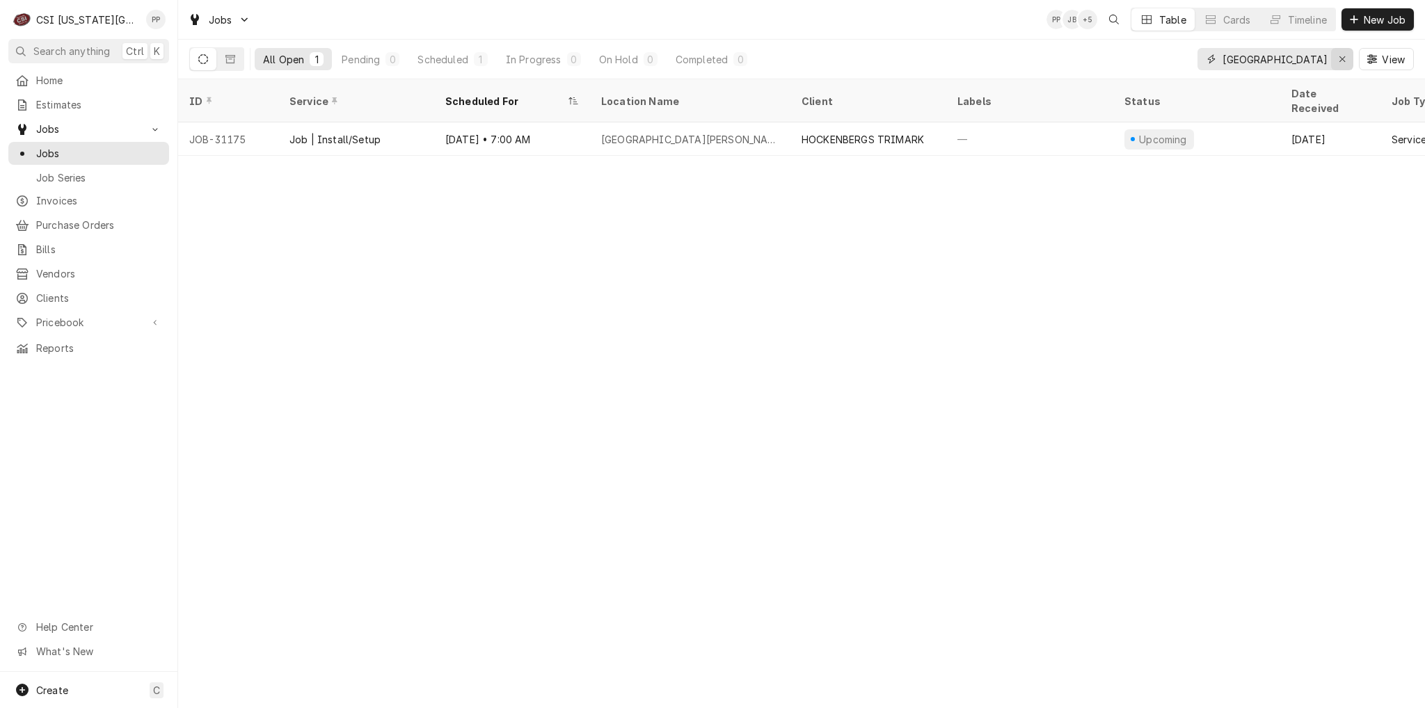
click at [1336, 64] on div "Erase input" at bounding box center [1342, 59] width 14 height 14
click at [1322, 61] on input "Dynamic Content Wrapper" at bounding box center [1287, 59] width 131 height 22
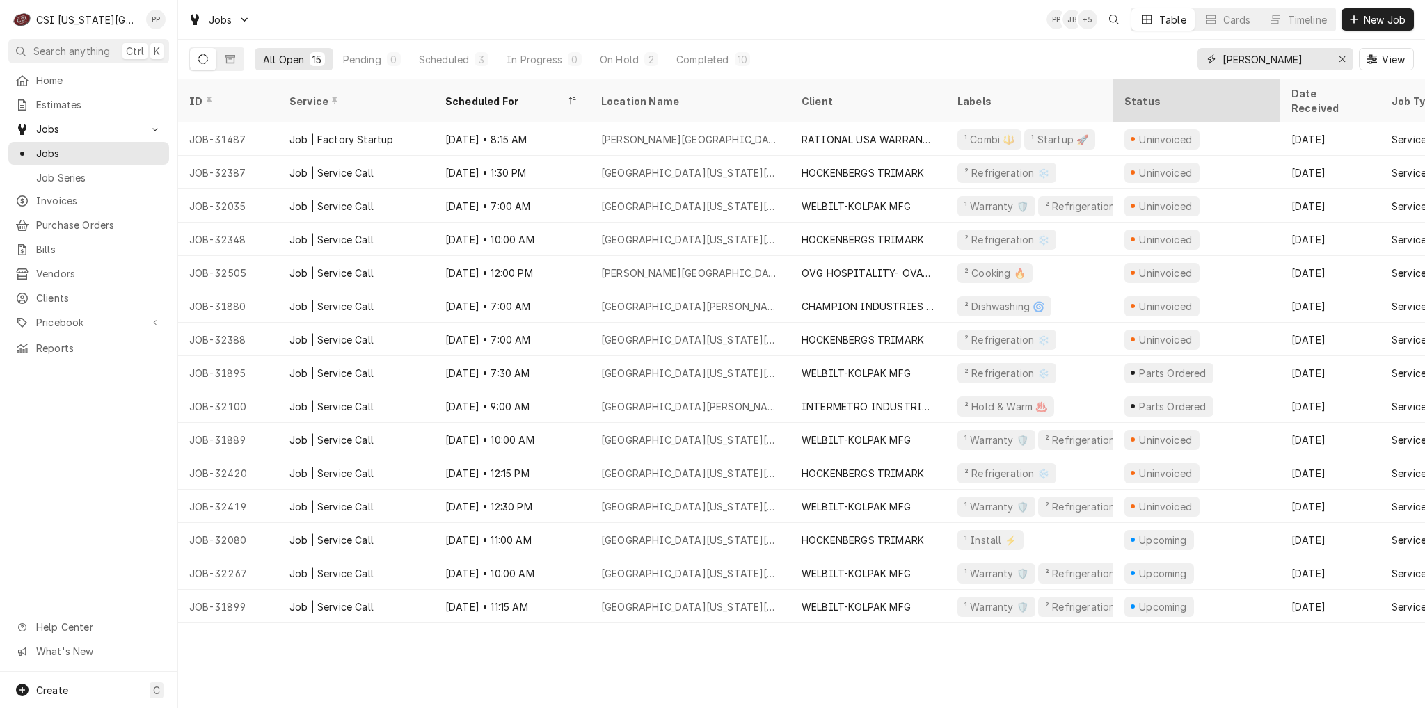
type input "david booth"
click at [1140, 99] on div "Status" at bounding box center [1196, 101] width 161 height 38
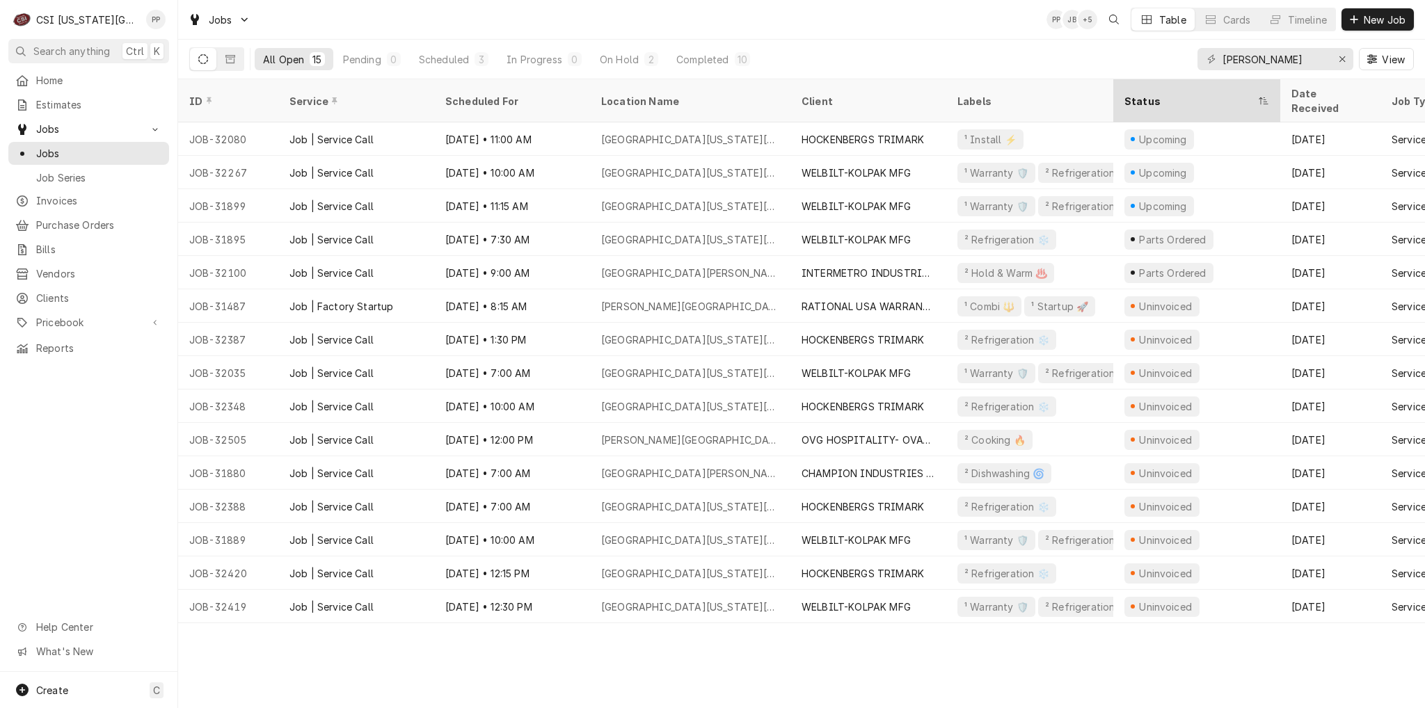
click at [1138, 95] on div "Status" at bounding box center [1189, 101] width 131 height 15
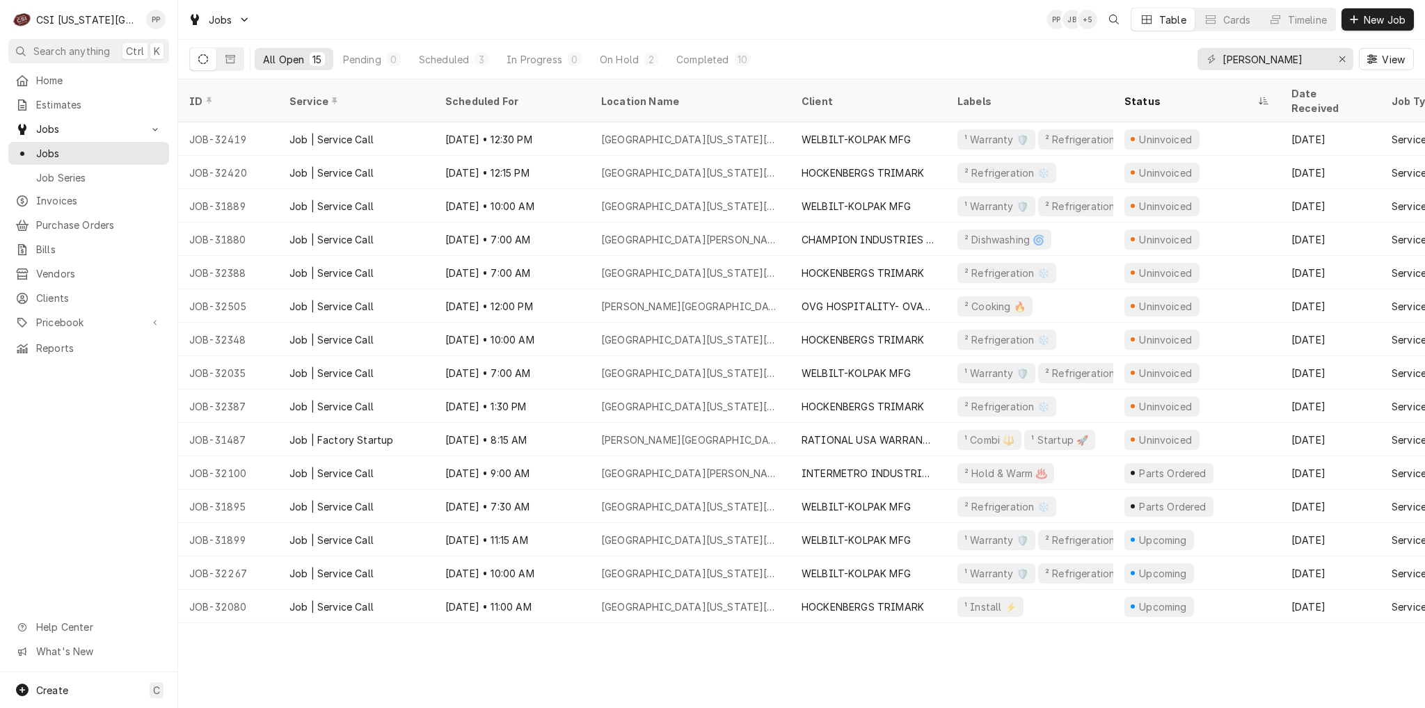
click at [1138, 95] on div "Status" at bounding box center [1189, 101] width 131 height 15
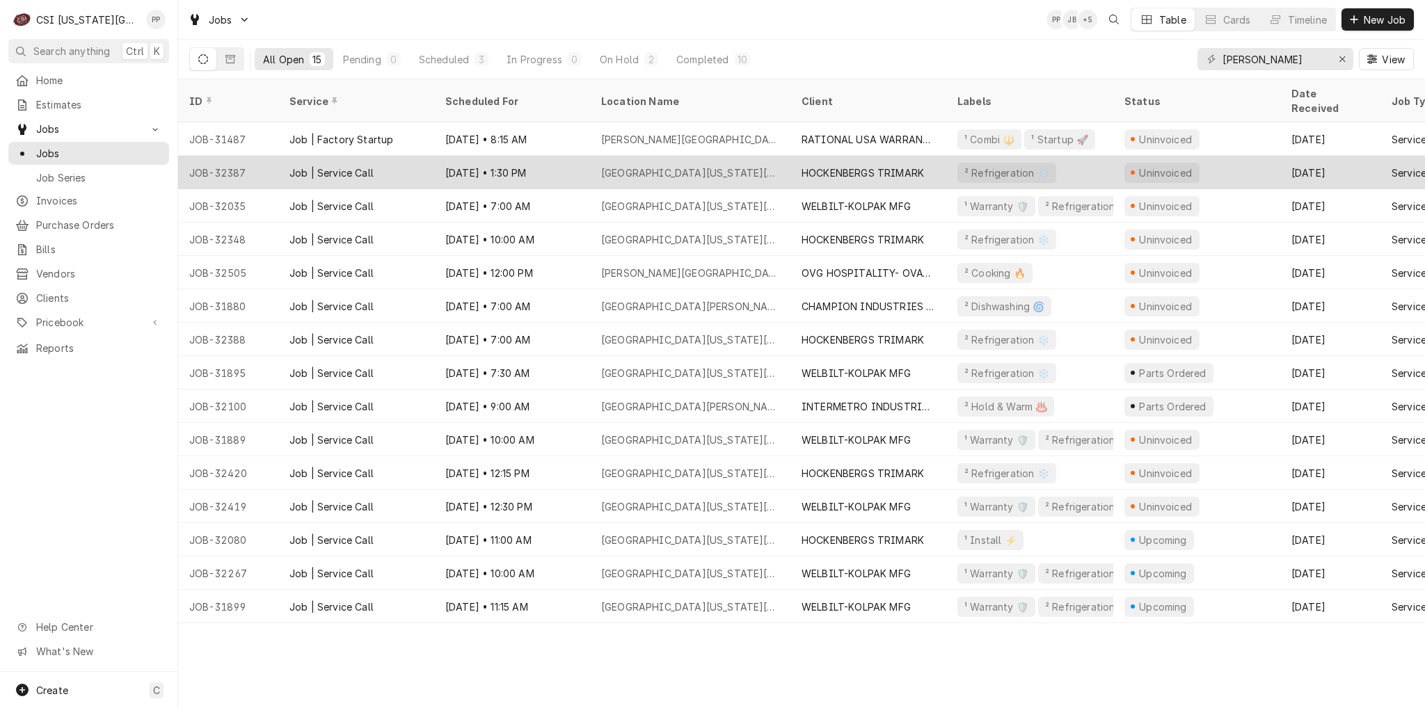
click at [911, 166] on div "HOCKENBERGS TRIMARK" at bounding box center [863, 173] width 122 height 15
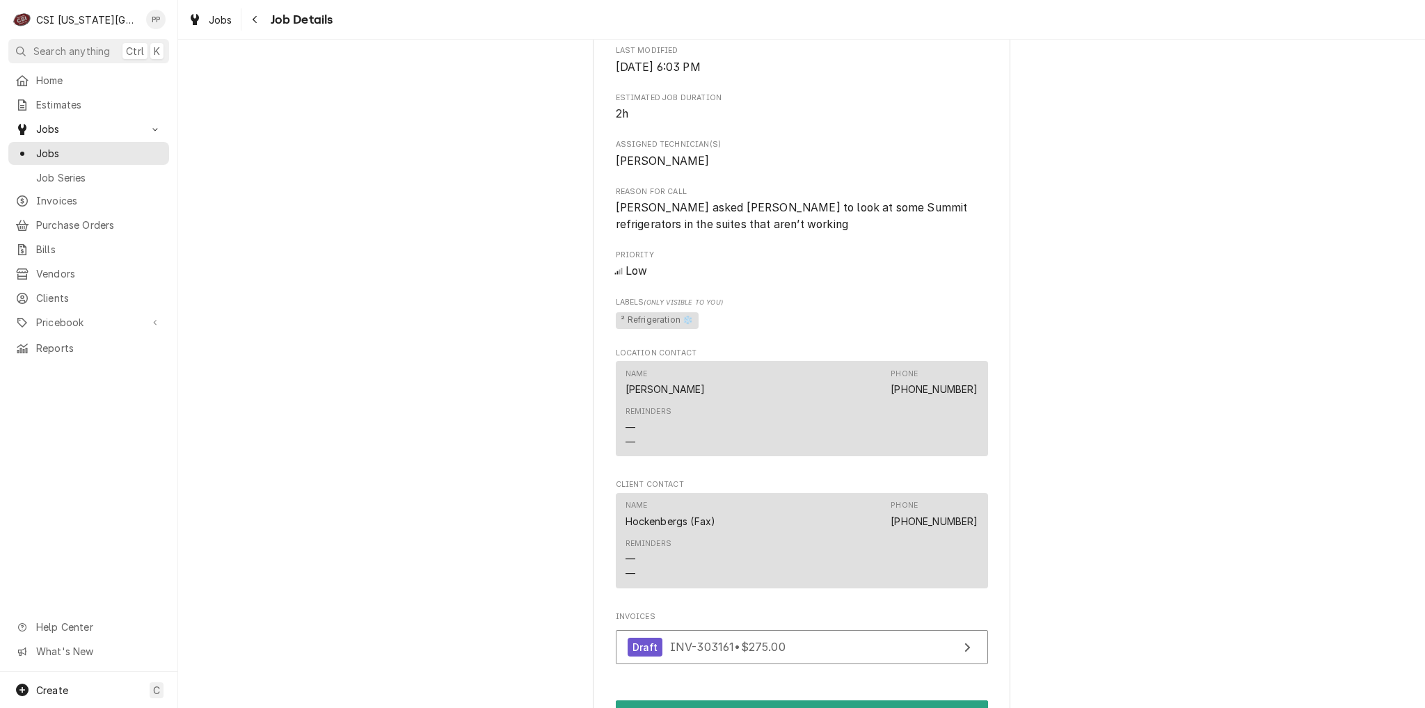
scroll to position [626, 0]
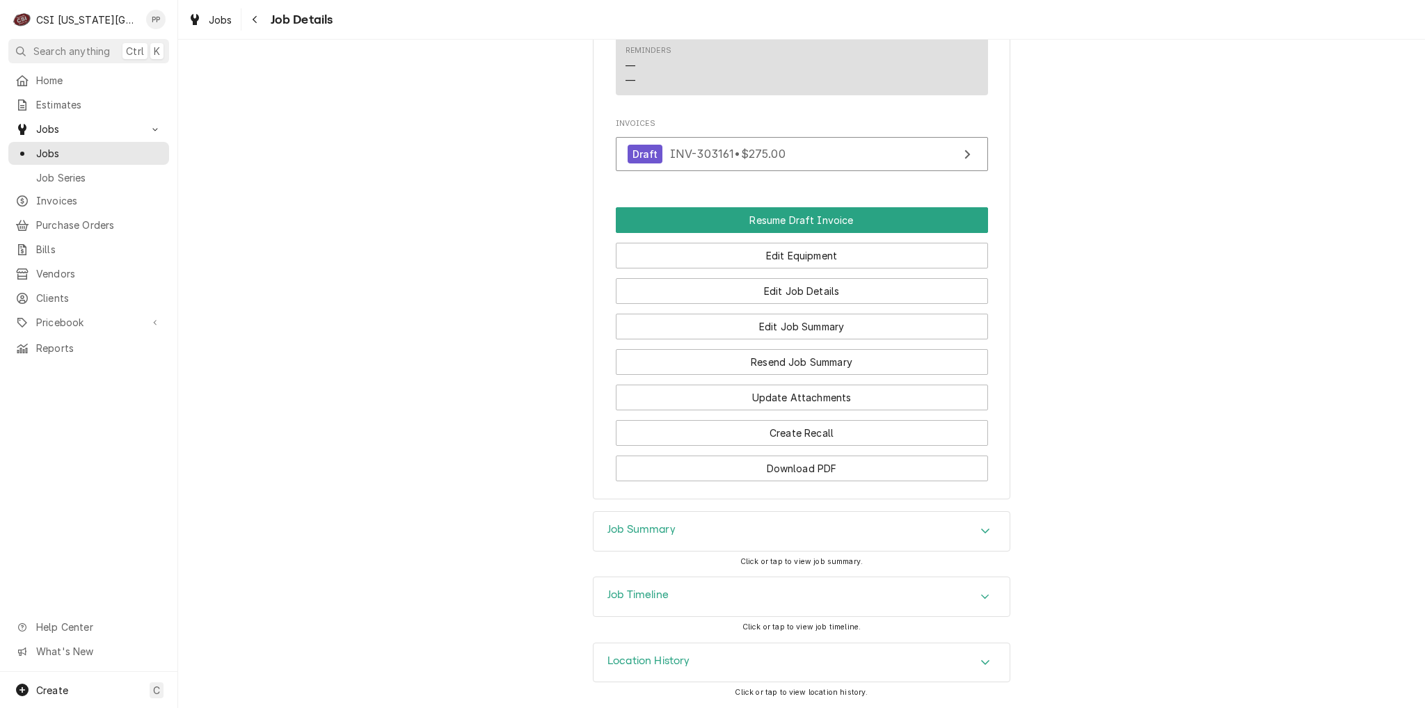
click at [962, 539] on div "Job Summary" at bounding box center [801, 531] width 416 height 39
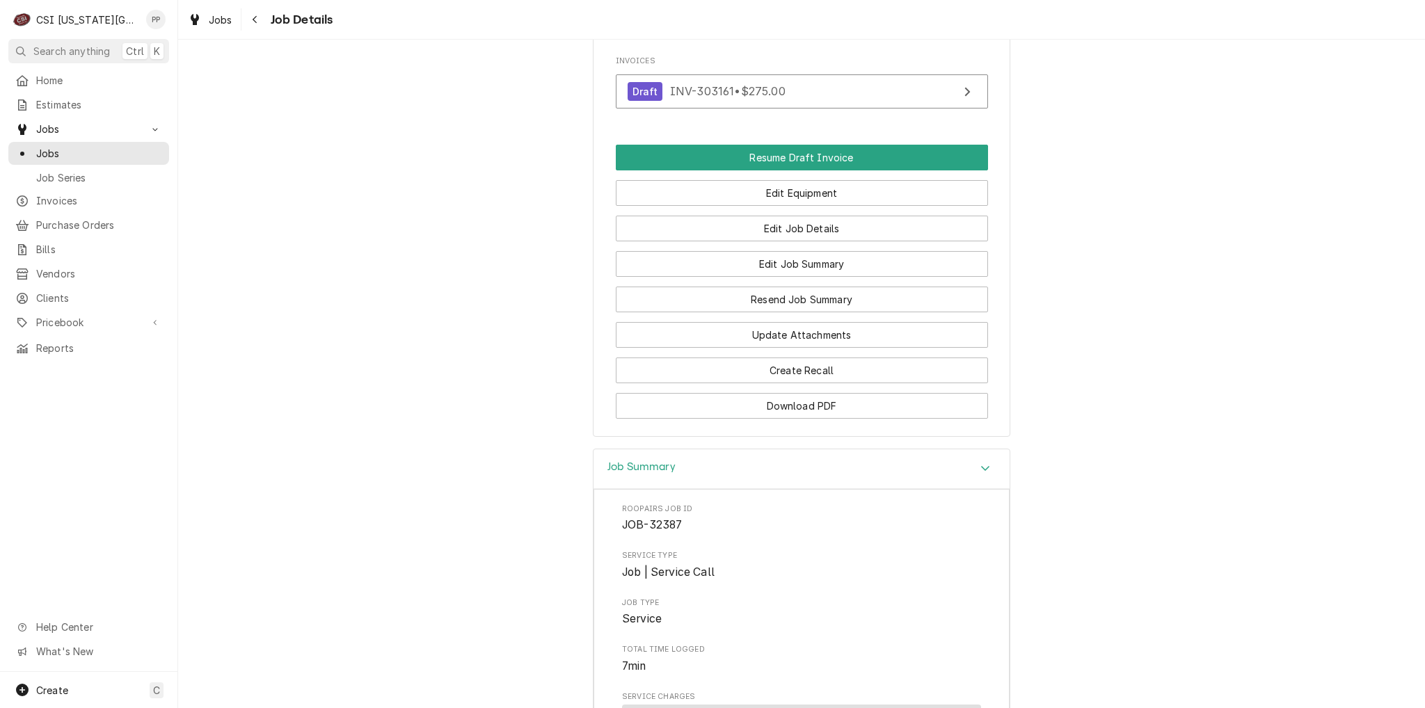
scroll to position [966, 0]
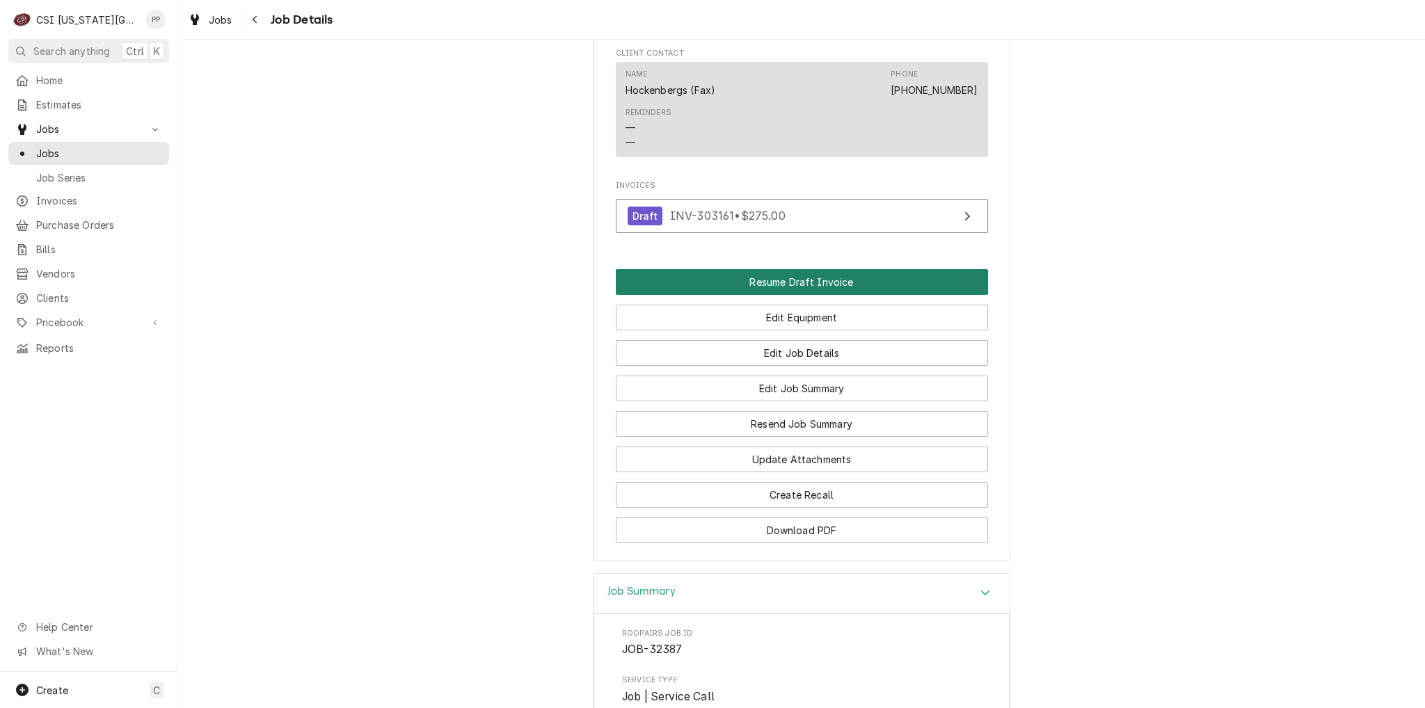
drag, startPoint x: 818, startPoint y: 307, endPoint x: 828, endPoint y: 287, distance: 21.8
click at [818, 295] on button "Resume Draft Invoice" at bounding box center [802, 282] width 372 height 26
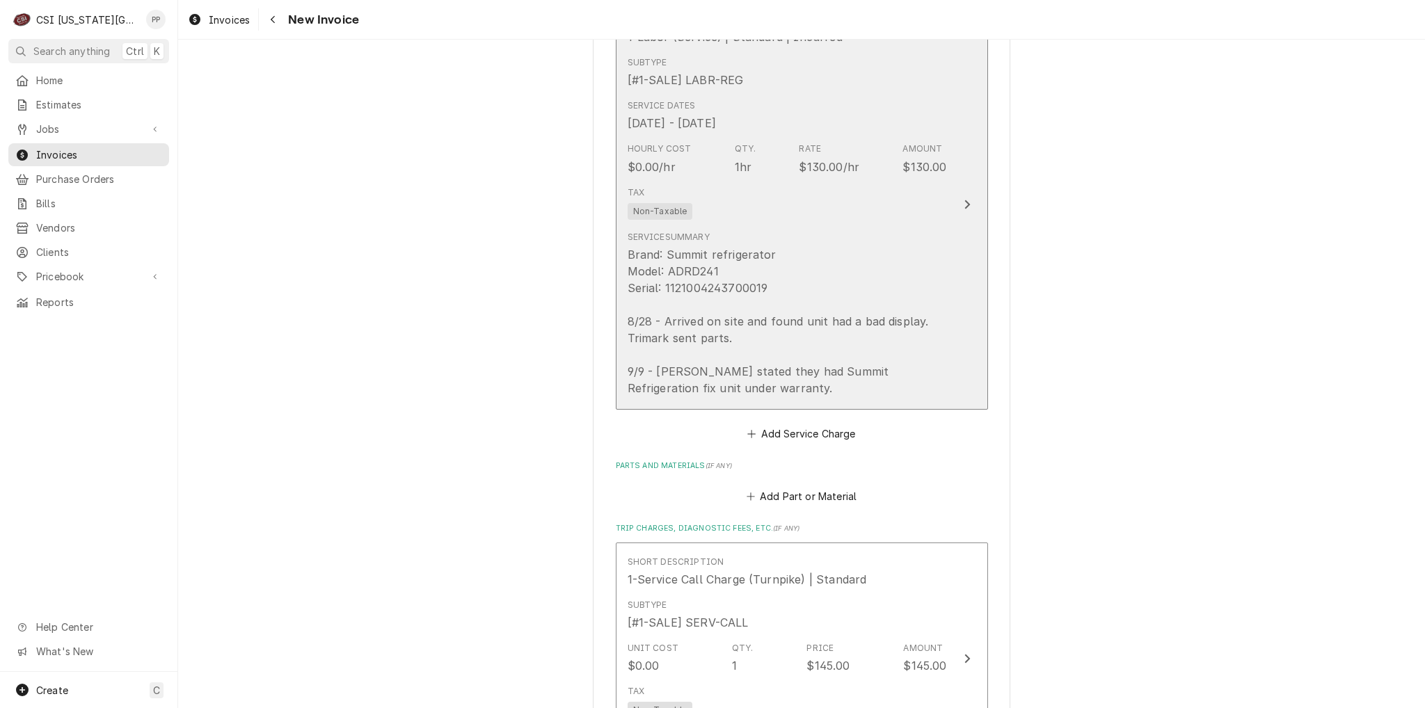
scroll to position [1113, 0]
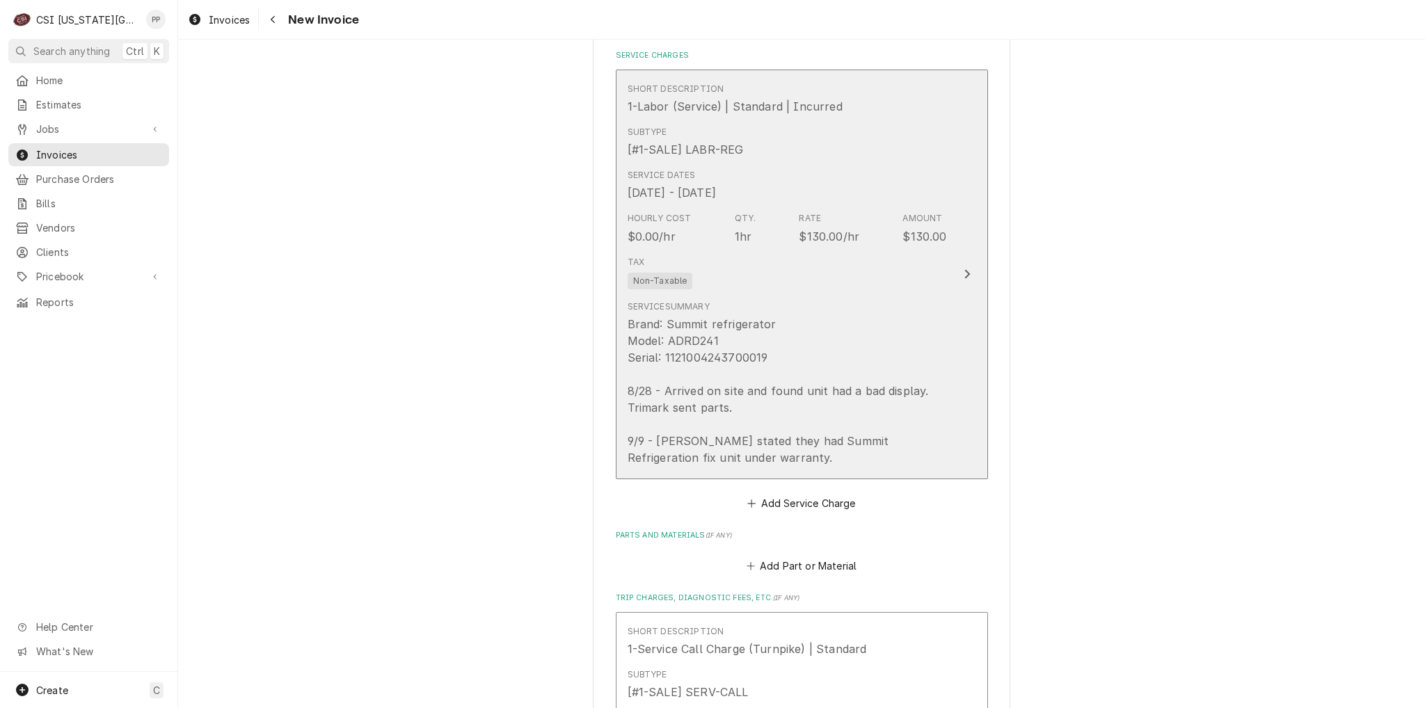
click at [914, 316] on div "Brand: Summit refrigerator Model: ADRD241 Serial: 1121004243700019 8/28 - Arriv…" at bounding box center [787, 391] width 319 height 150
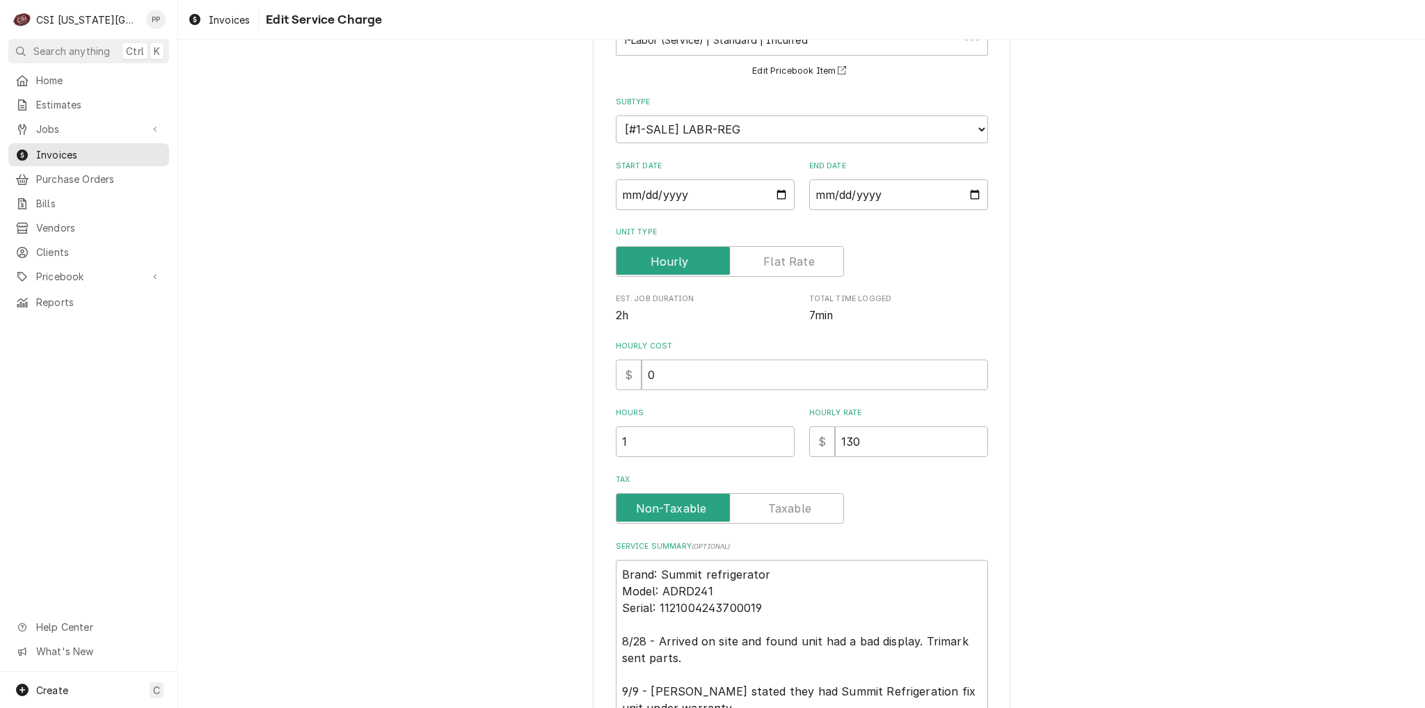
scroll to position [240, 0]
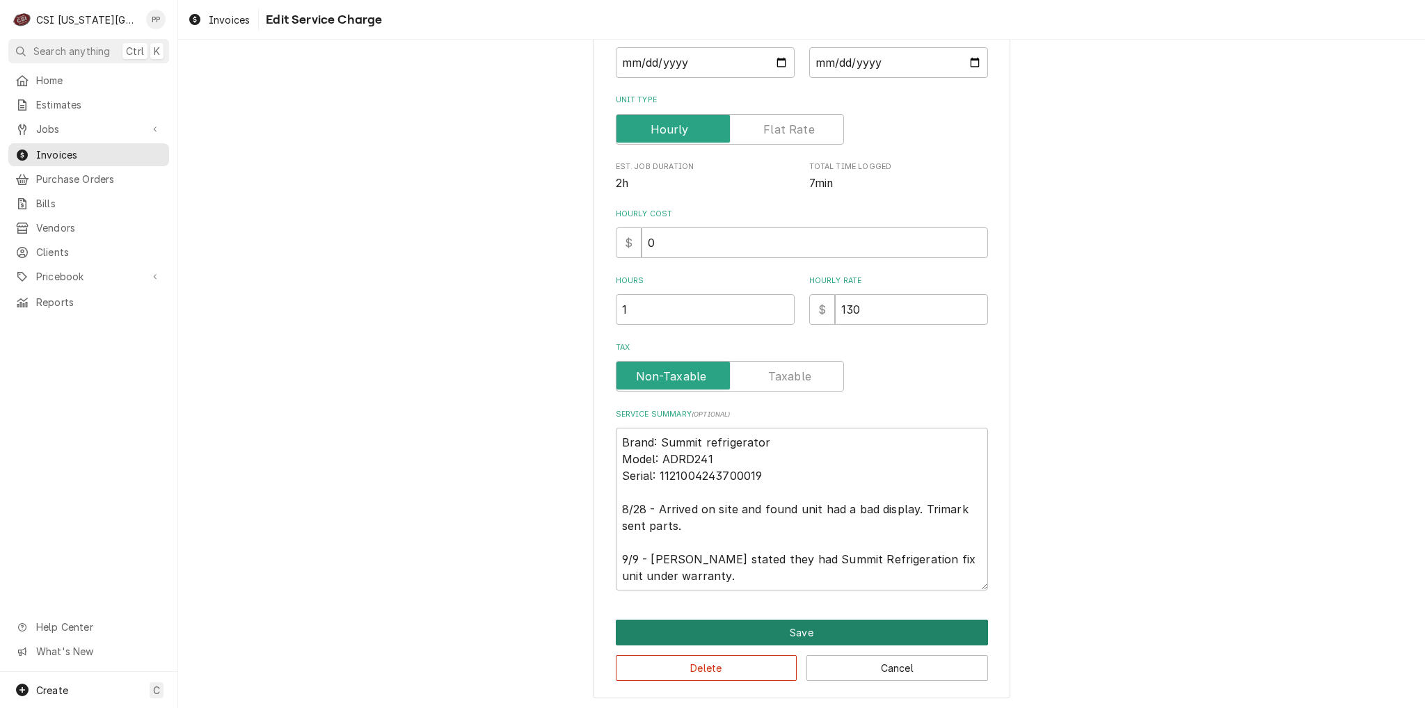
click at [789, 620] on button "Save" at bounding box center [802, 633] width 372 height 26
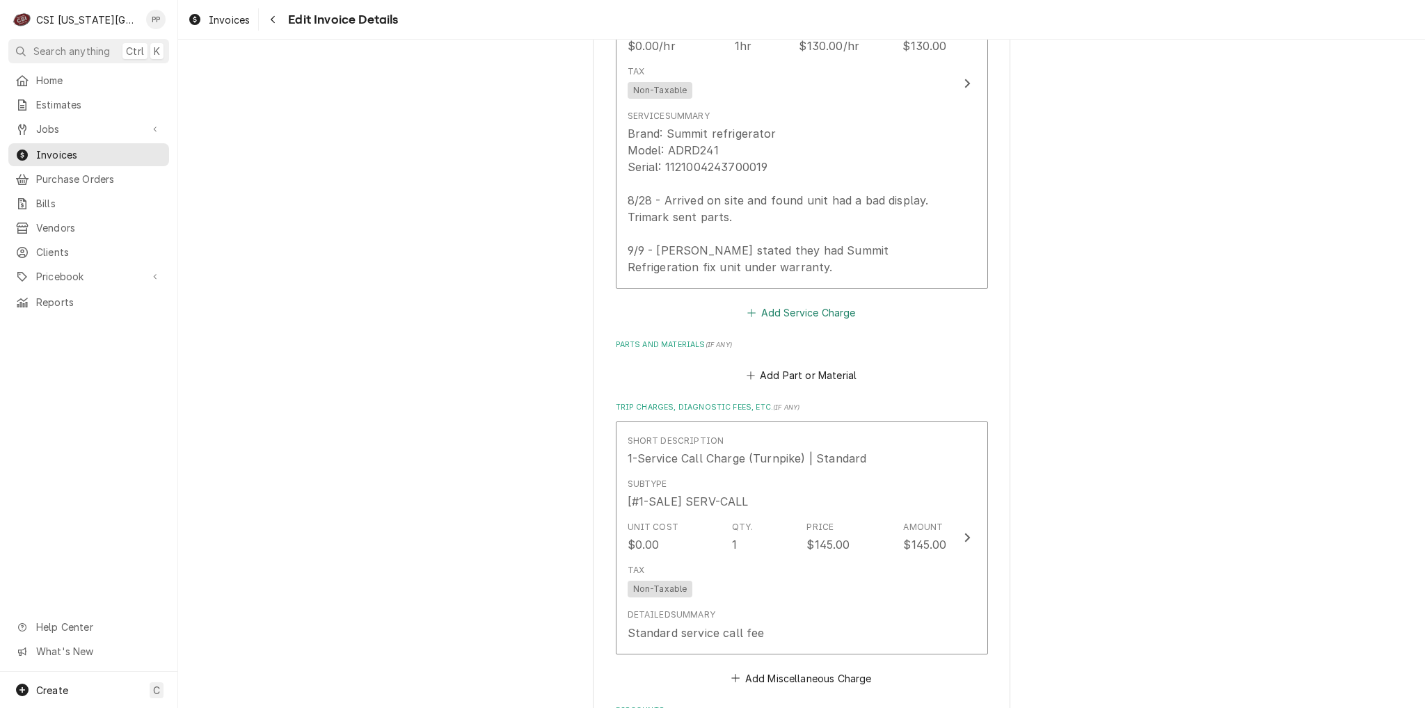
scroll to position [1305, 0]
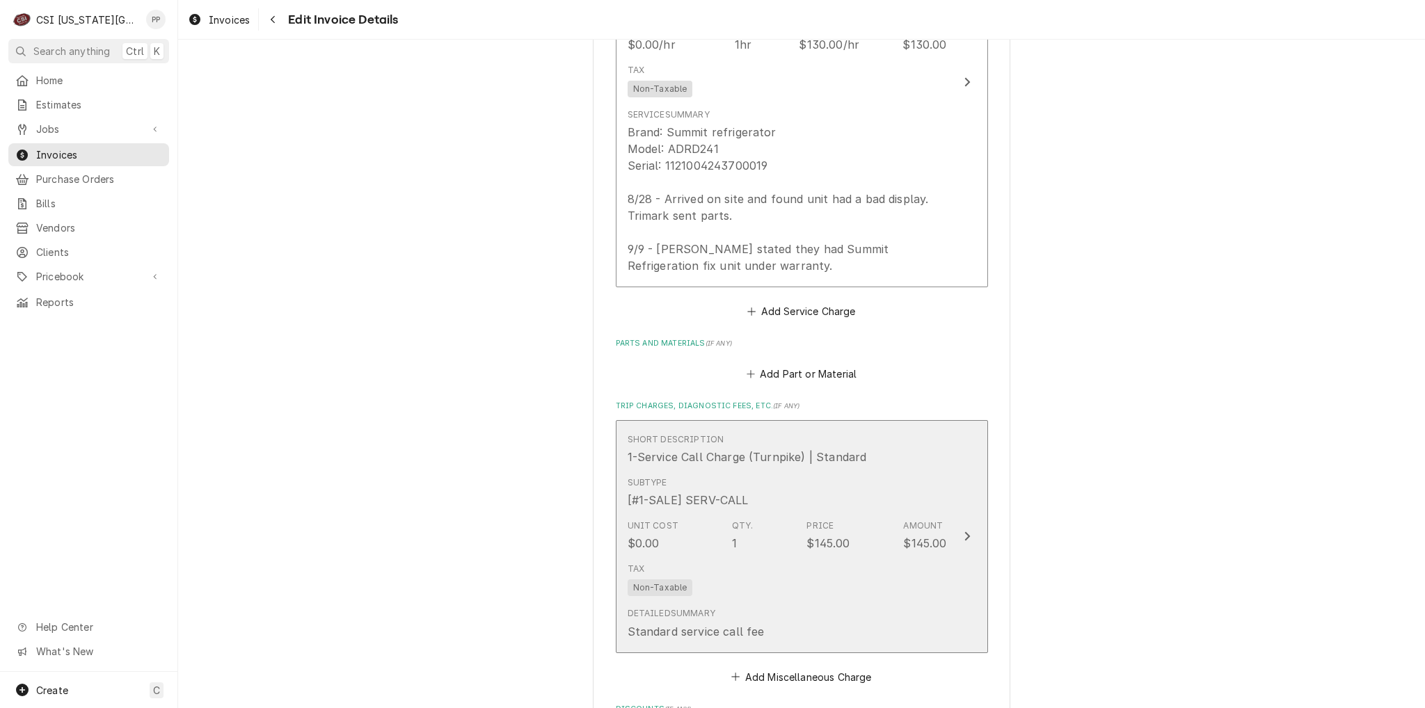
click at [868, 514] on div "Unit Cost $0.00 Qty. 1 Price $145.00 Amount $145.00" at bounding box center [787, 535] width 319 height 43
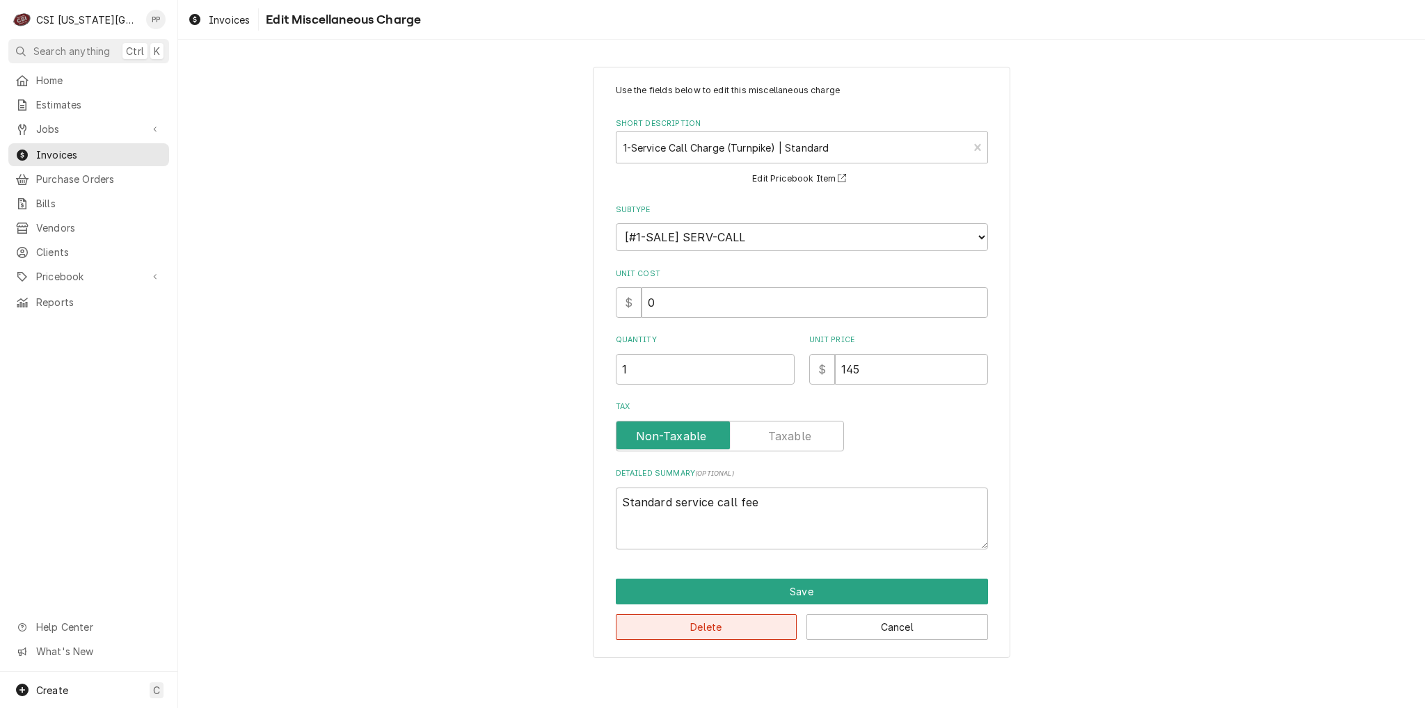
click at [729, 627] on button "Delete" at bounding box center [707, 627] width 182 height 26
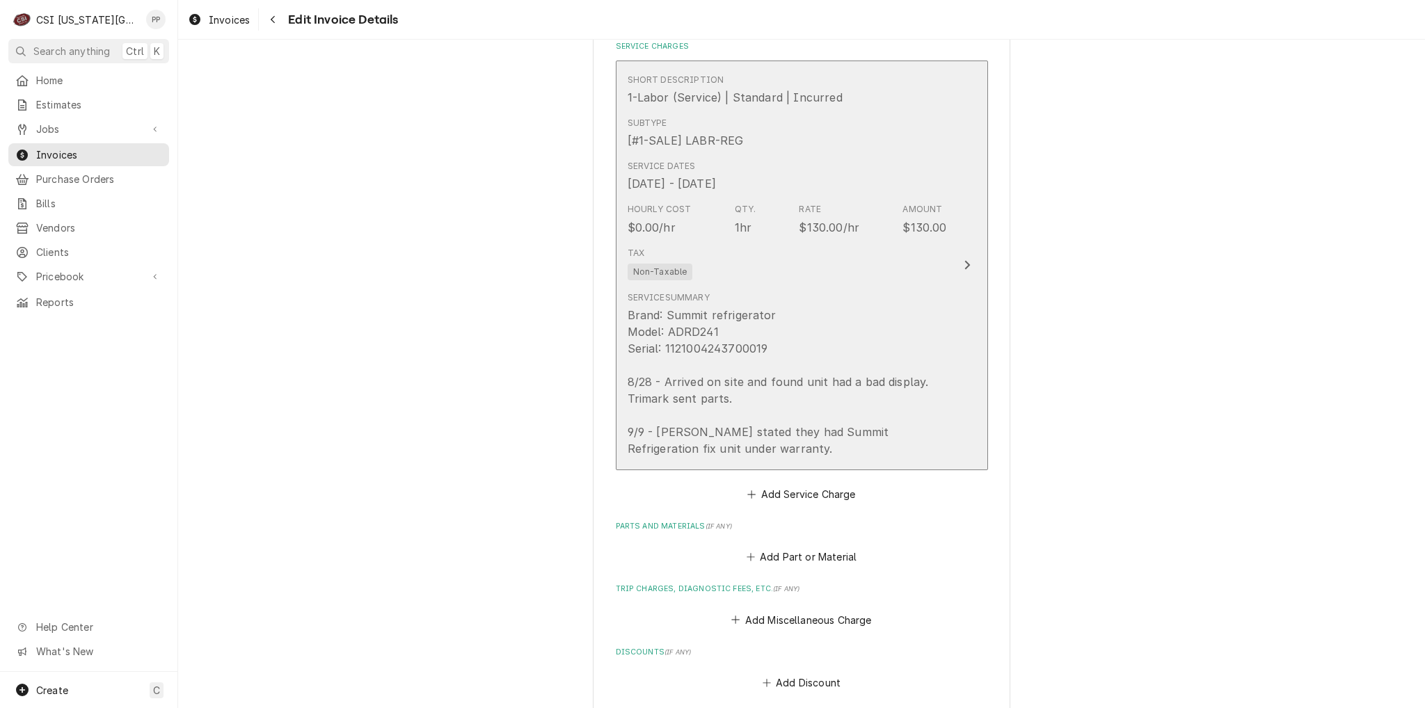
click at [885, 359] on div "Brand: Summit refrigerator Model: ADRD241 Serial: 1121004243700019 8/28 - Arriv…" at bounding box center [787, 382] width 319 height 150
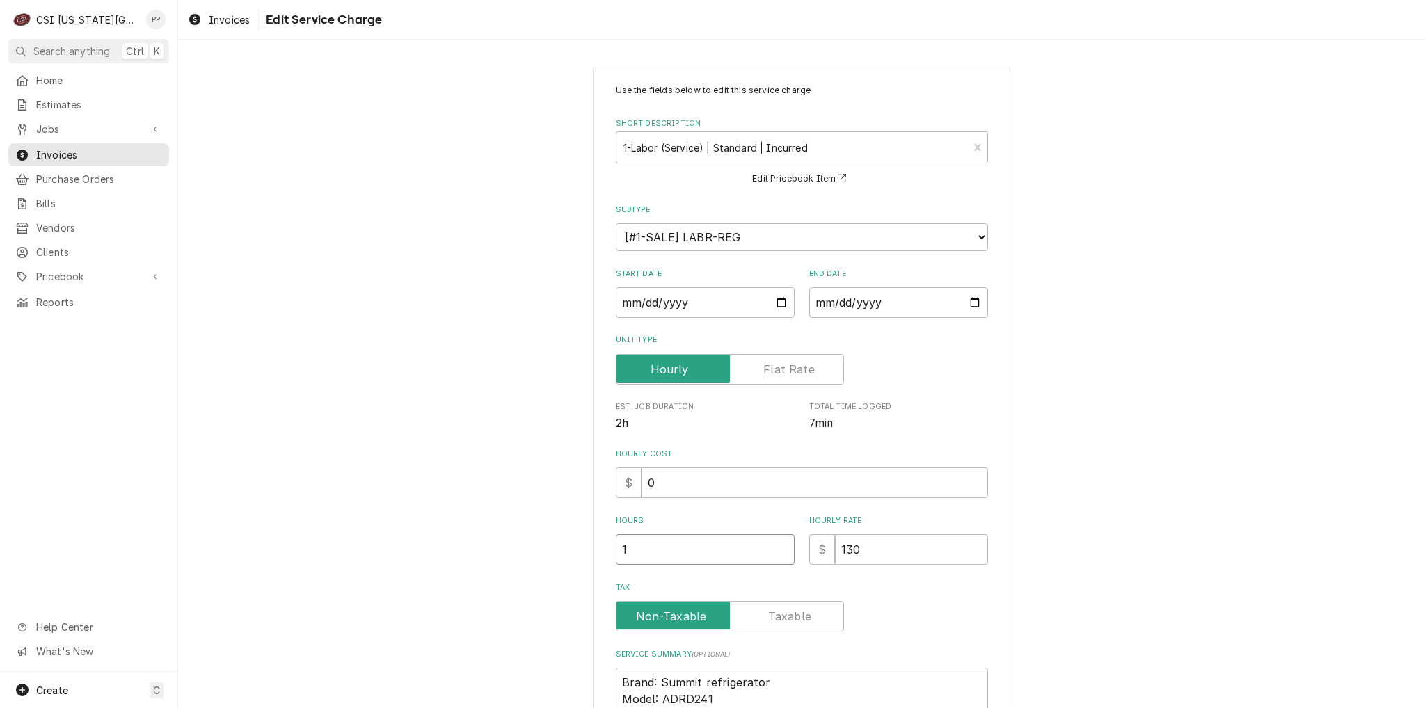
drag, startPoint x: 668, startPoint y: 555, endPoint x: 593, endPoint y: 552, distance: 75.2
click at [593, 552] on div "Use the fields below to edit this service charge Short Description 1-Labor (Ser…" at bounding box center [801, 503] width 417 height 872
type textarea "x"
type input "2"
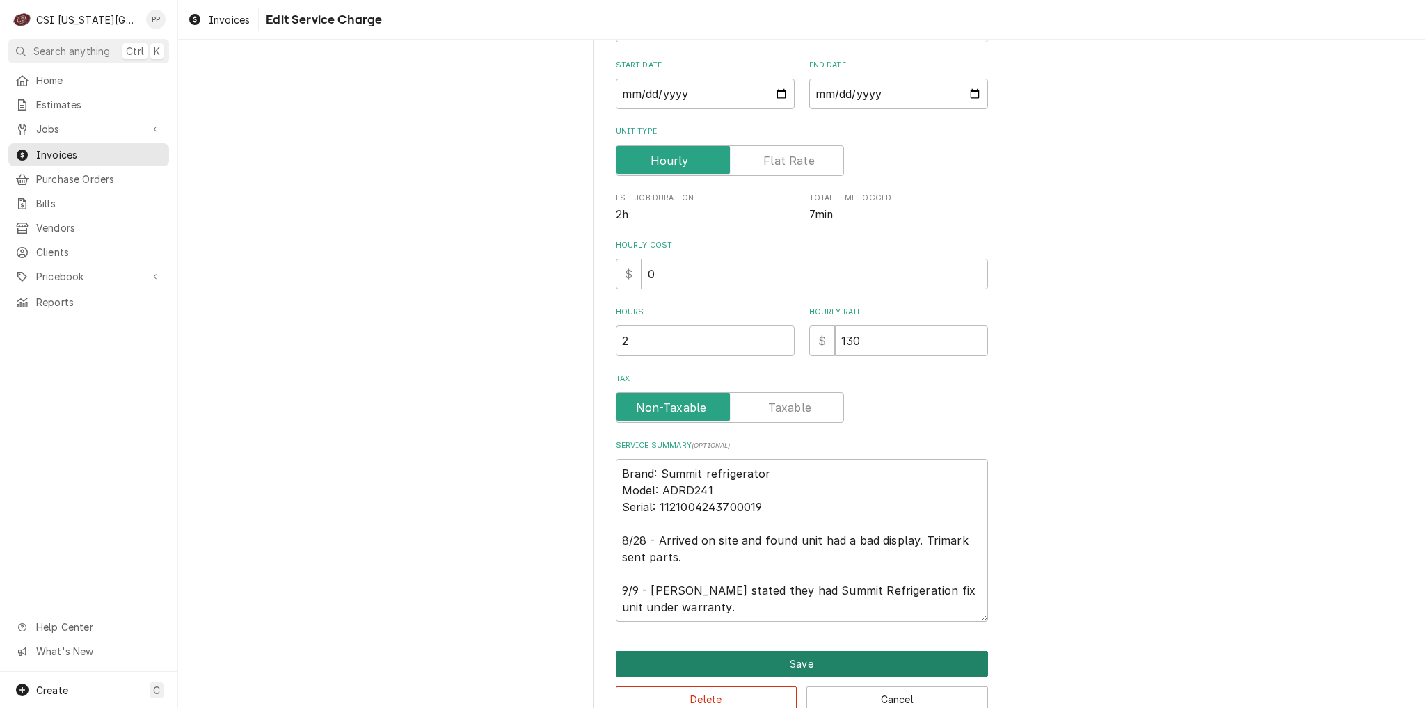
click at [843, 652] on button "Save" at bounding box center [802, 664] width 372 height 26
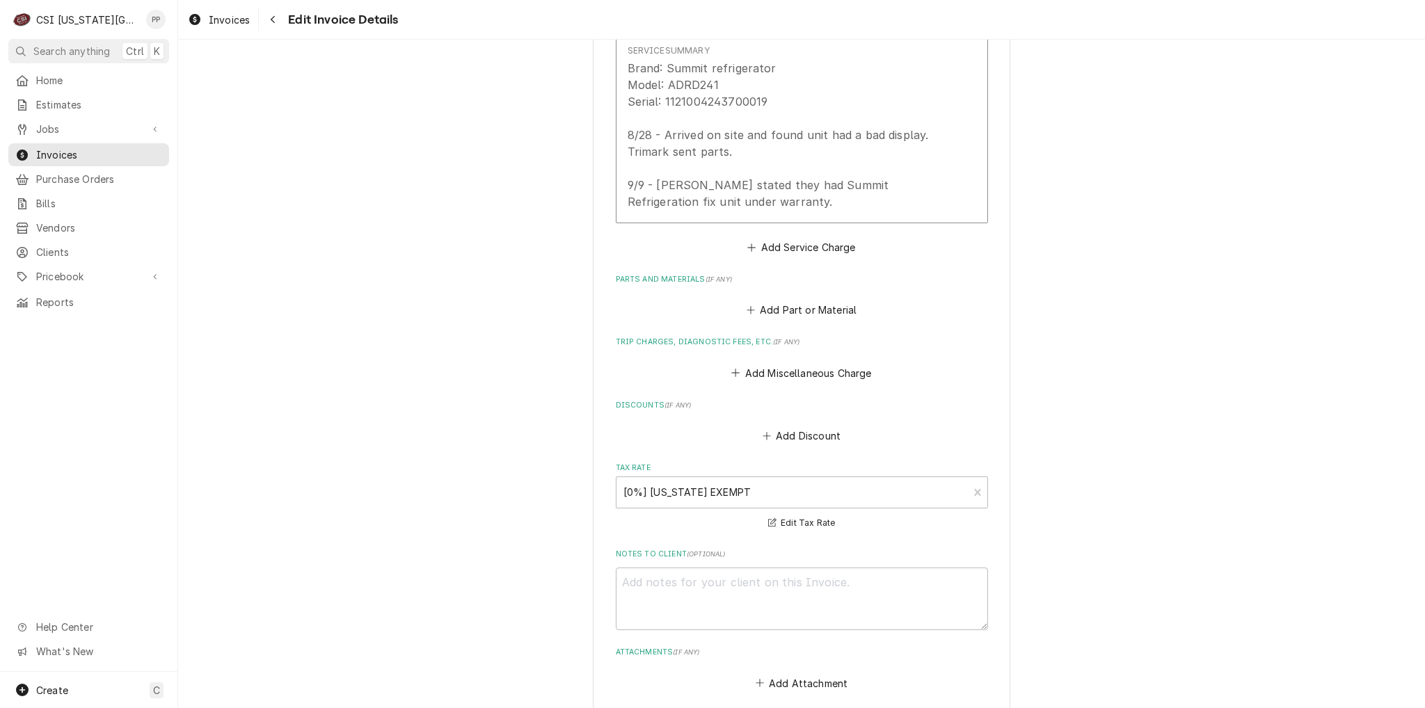
scroll to position [1384, 0]
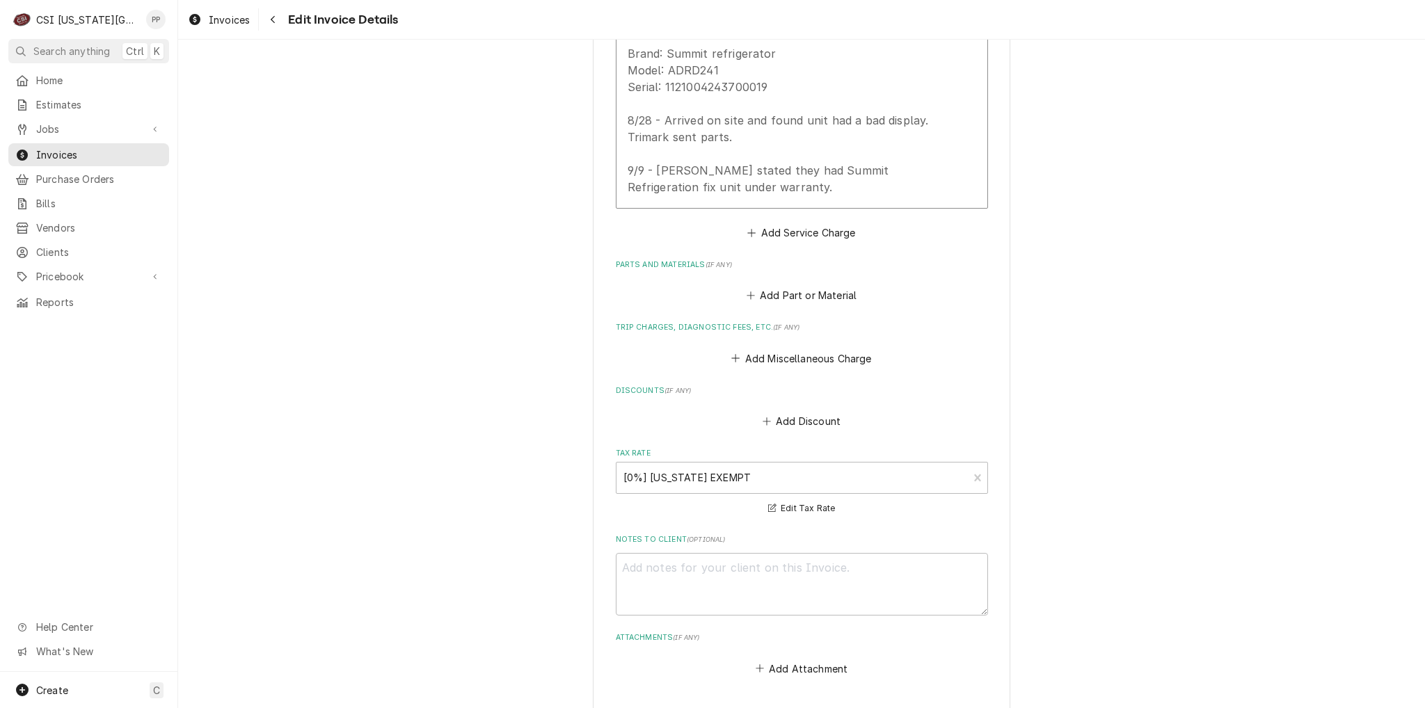
click at [760, 641] on div "Attachments ( if any ) Add Attachment" at bounding box center [802, 655] width 372 height 46
click at [749, 579] on textarea "Notes to Client ( optional )" at bounding box center [802, 584] width 372 height 63
type textarea "x"
type textarea "P"
type textarea "x"
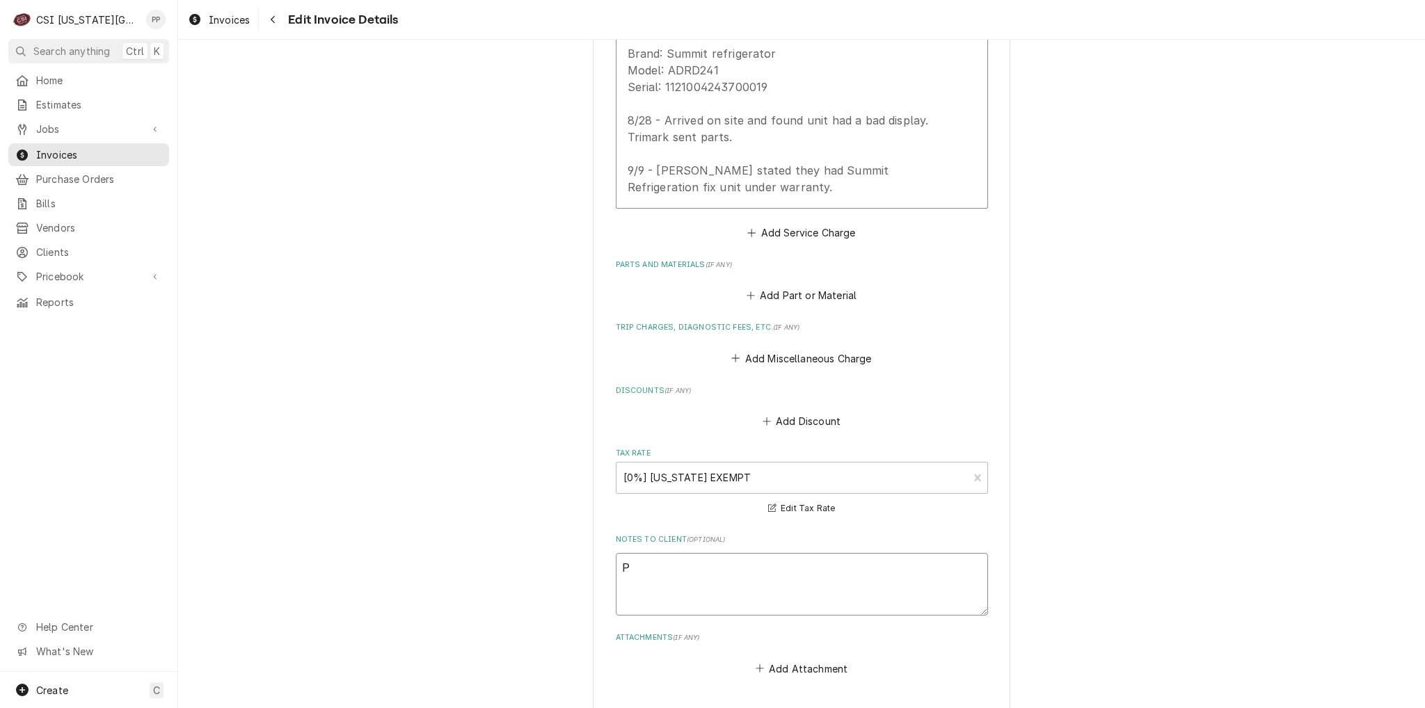
type textarea "PO"
type textarea "x"
type textarea "PO"
type textarea "x"
type textarea "PO T"
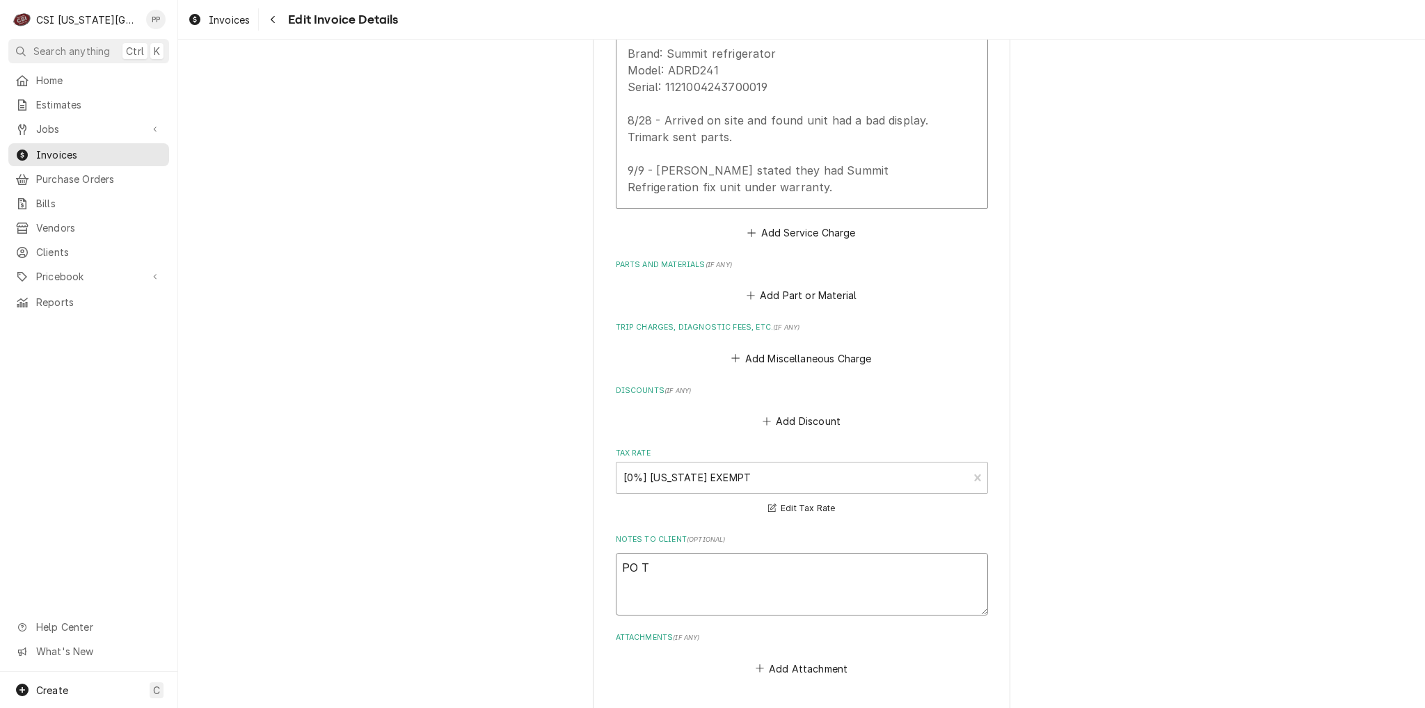
type textarea "x"
type textarea "PO Te"
type textarea "x"
type textarea "PO Ter"
type textarea "x"
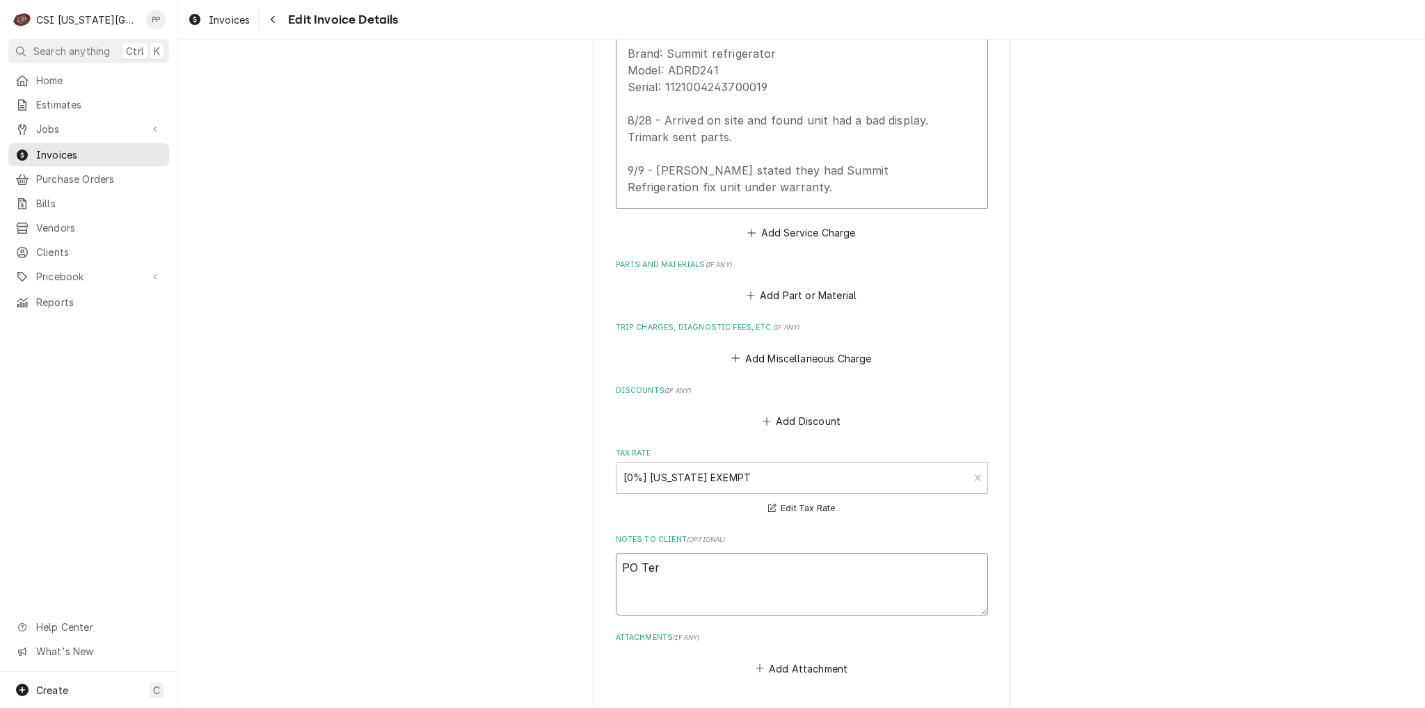
type textarea "PO Terr"
type textarea "x"
type textarea "PO [PERSON_NAME]"
type textarea "x"
type textarea "PO Terry"
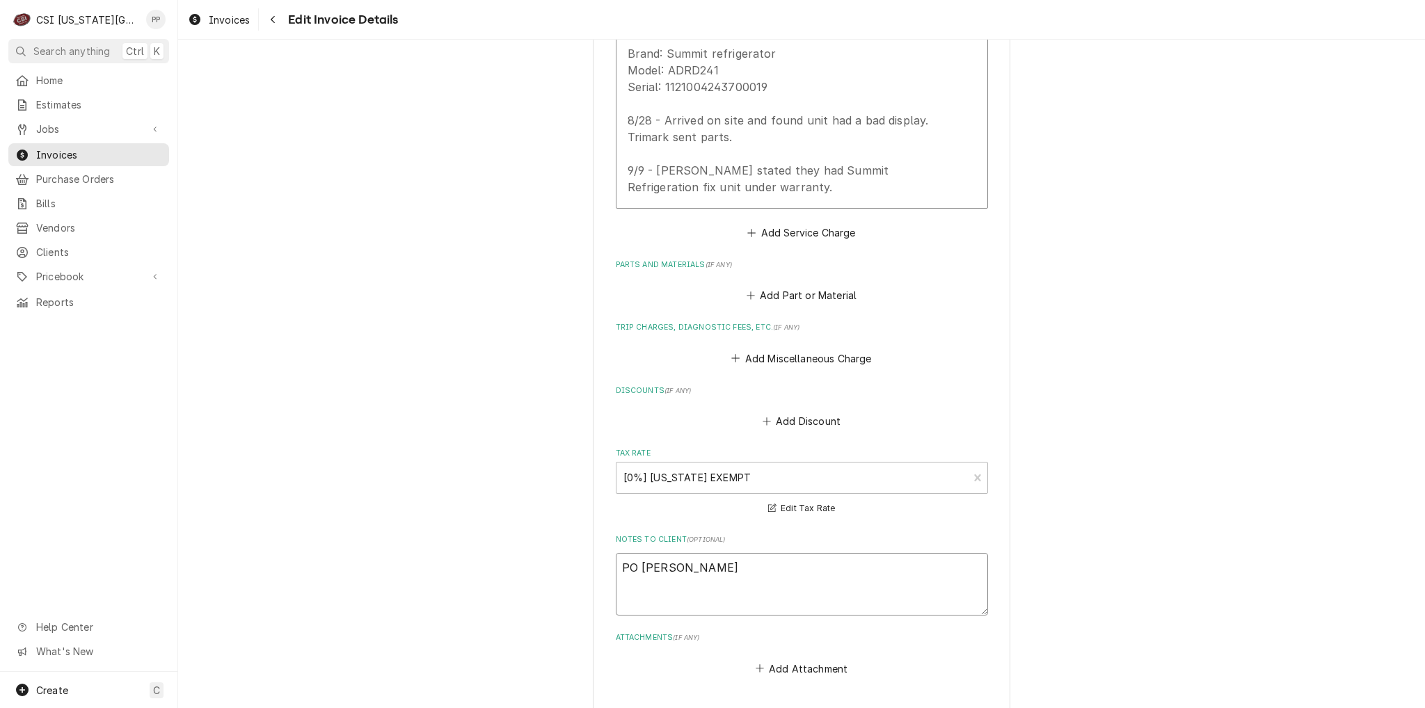
type textarea "x"
type textarea "PO Terry A"
type textarea "x"
type textarea "PO Terry An"
type textarea "x"
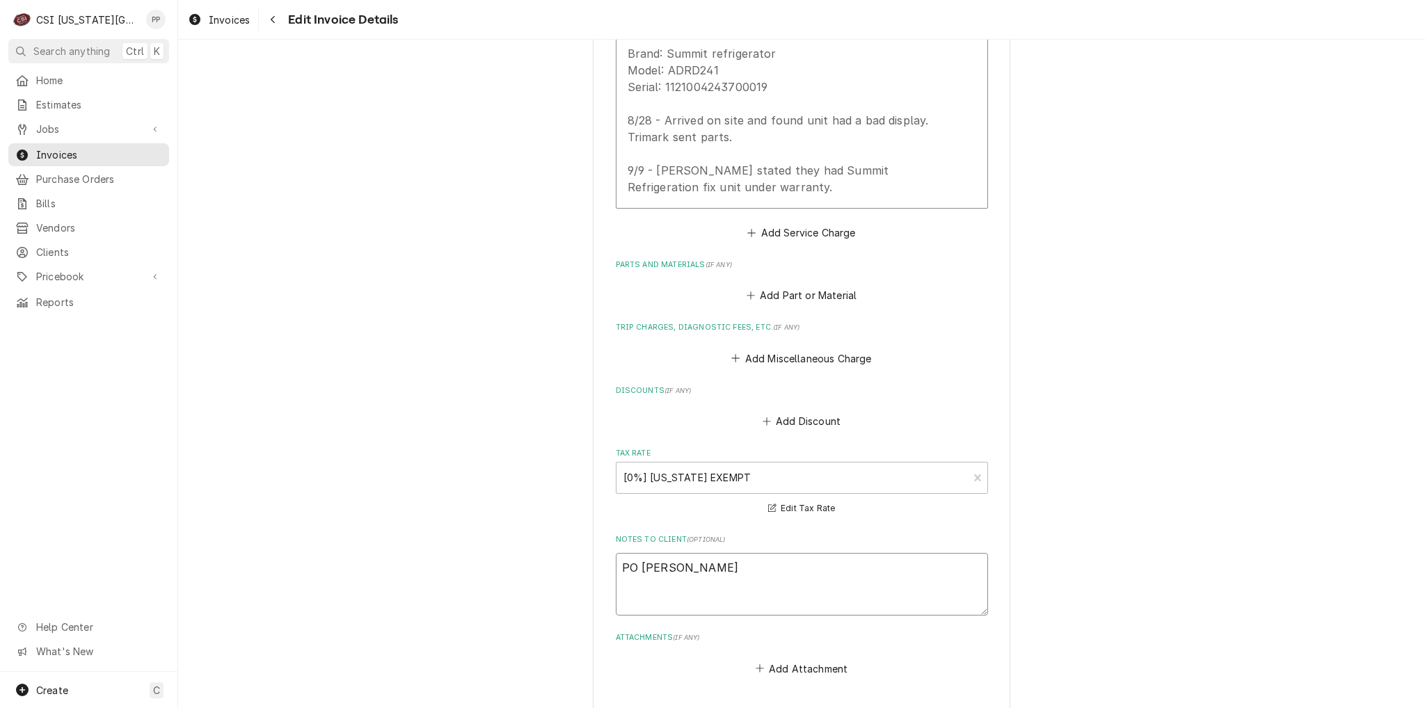
type textarea "PO Terry And"
type textarea "x"
type textarea "PO Terry Ande"
type textarea "x"
type textarea "PO Terry Ander"
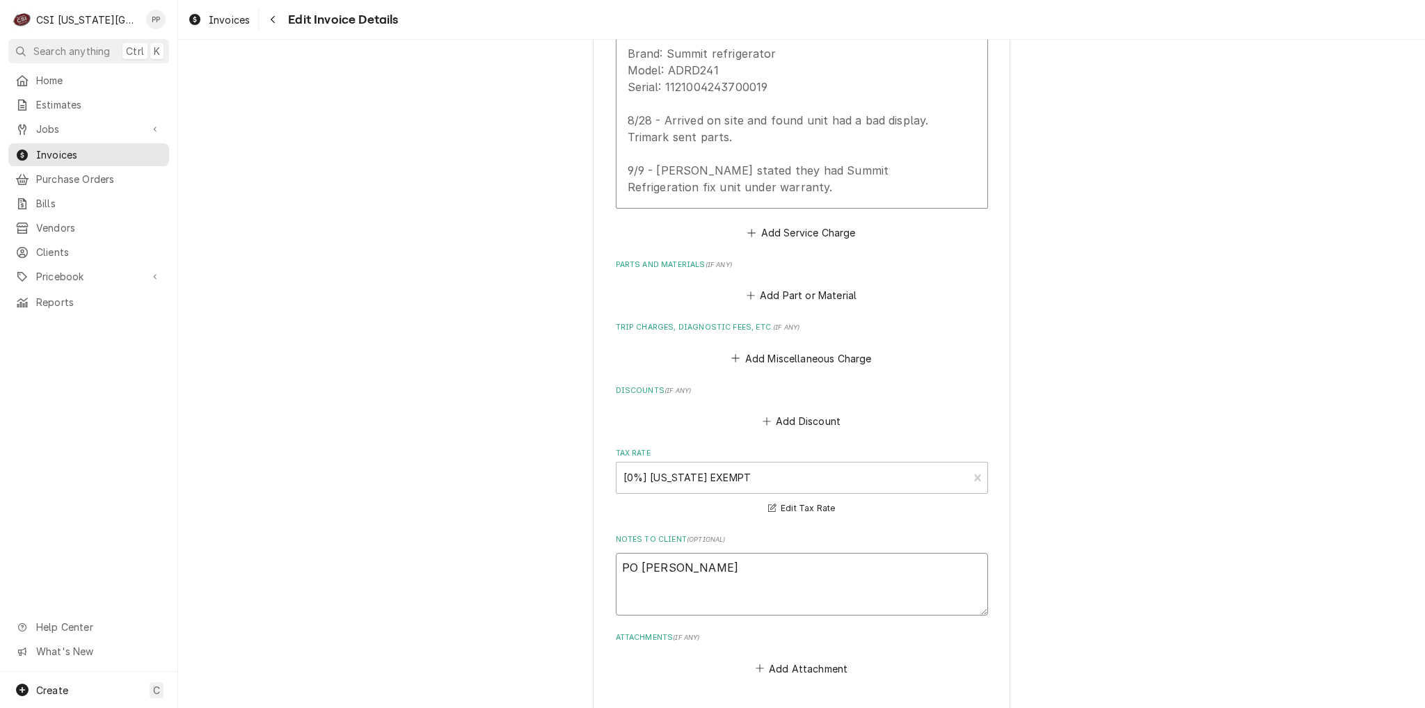
type textarea "x"
type textarea "PO Terry Anders"
type textarea "x"
type textarea "PO Terry Anderso"
type textarea "x"
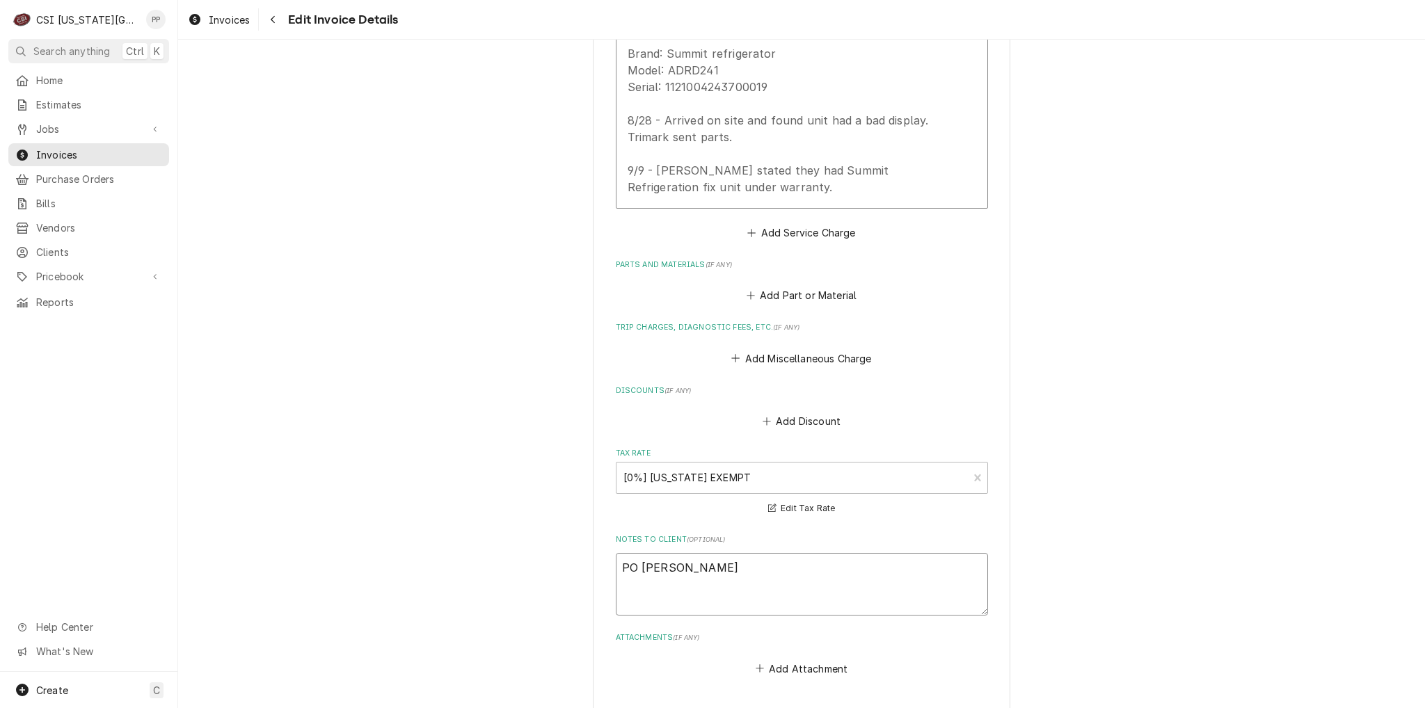
type textarea "PO Terry Anderson"
type textarea "x"
type textarea "PO Terry Anderson"
type textarea "x"
type textarea "PO Terry Anderson /"
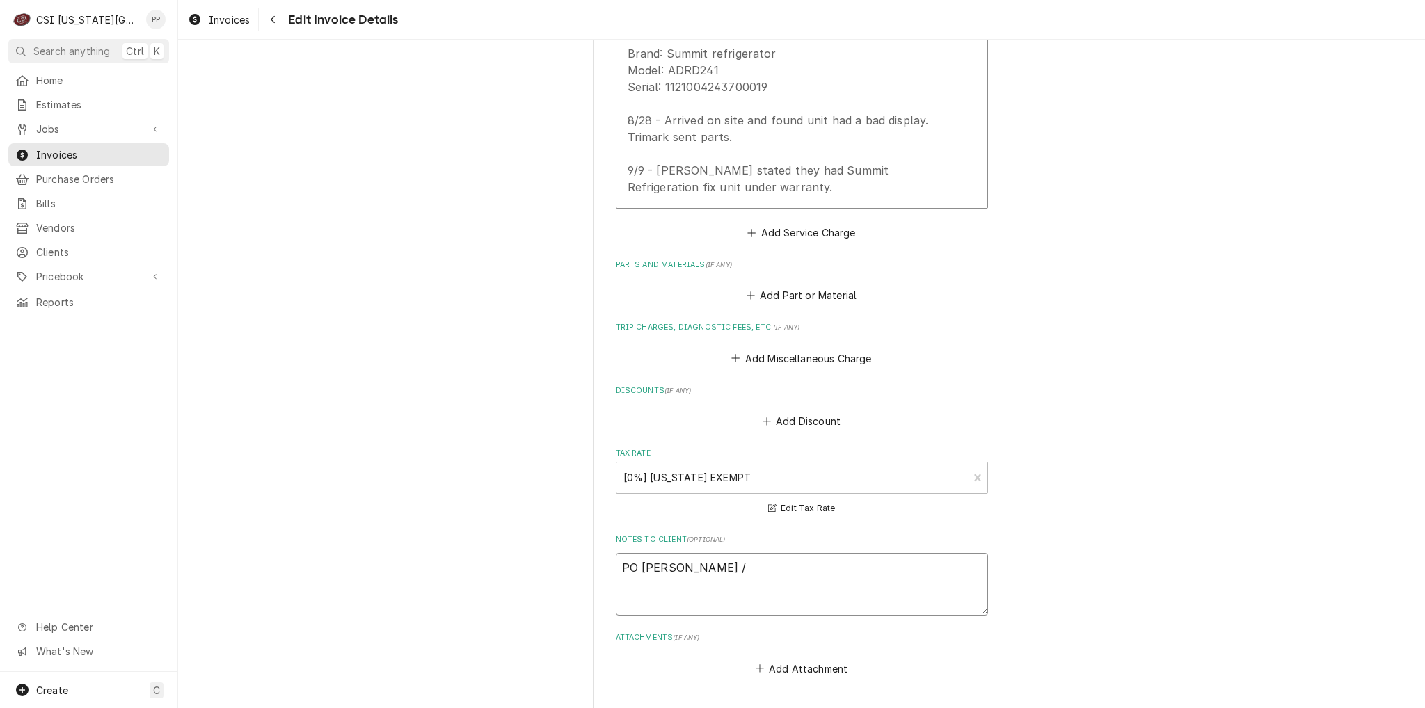
type textarea "x"
type textarea "PO Terry Anderson /"
type textarea "x"
type textarea "PO Terry Anderson / L"
type textarea "x"
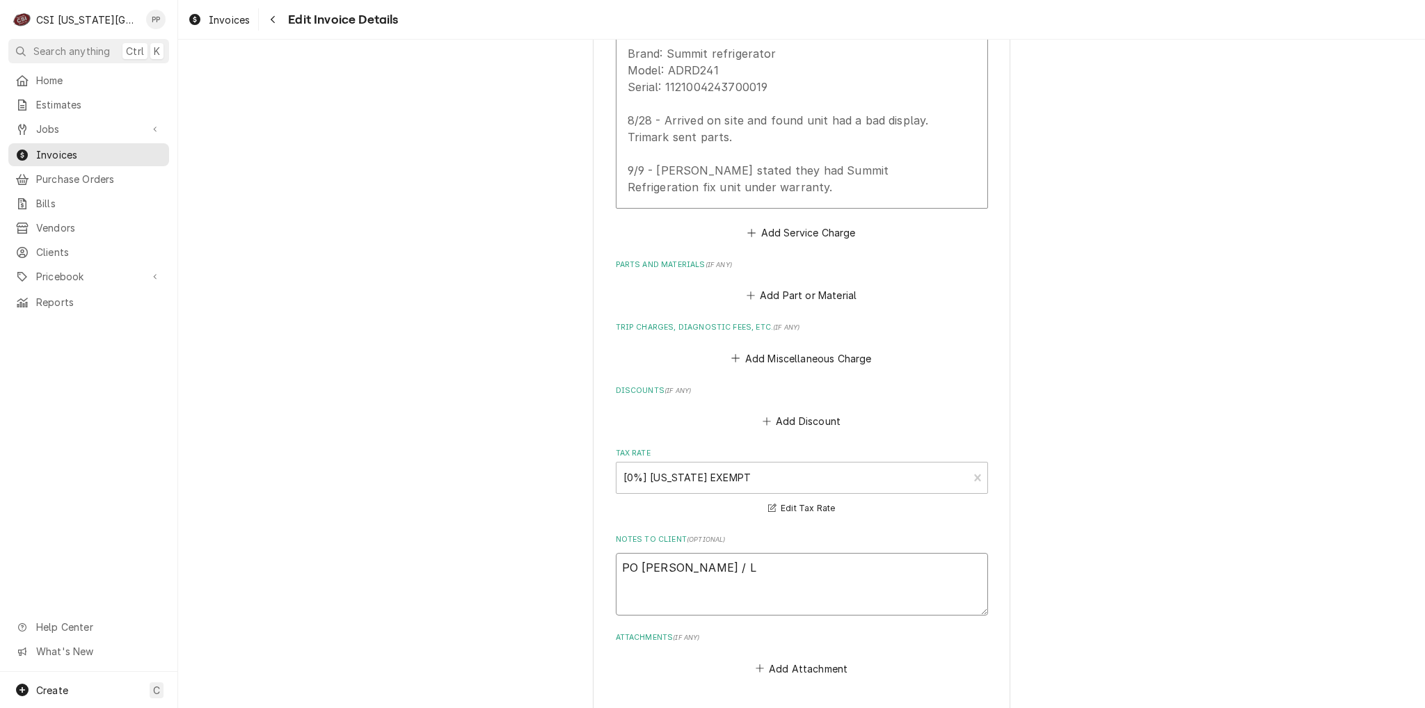
type textarea "PO Terry Anderson / LK"
type textarea "x"
type textarea "PO Terry Anderson / LKe"
type textarea "x"
type textarea "PO Terry Anderson / LK"
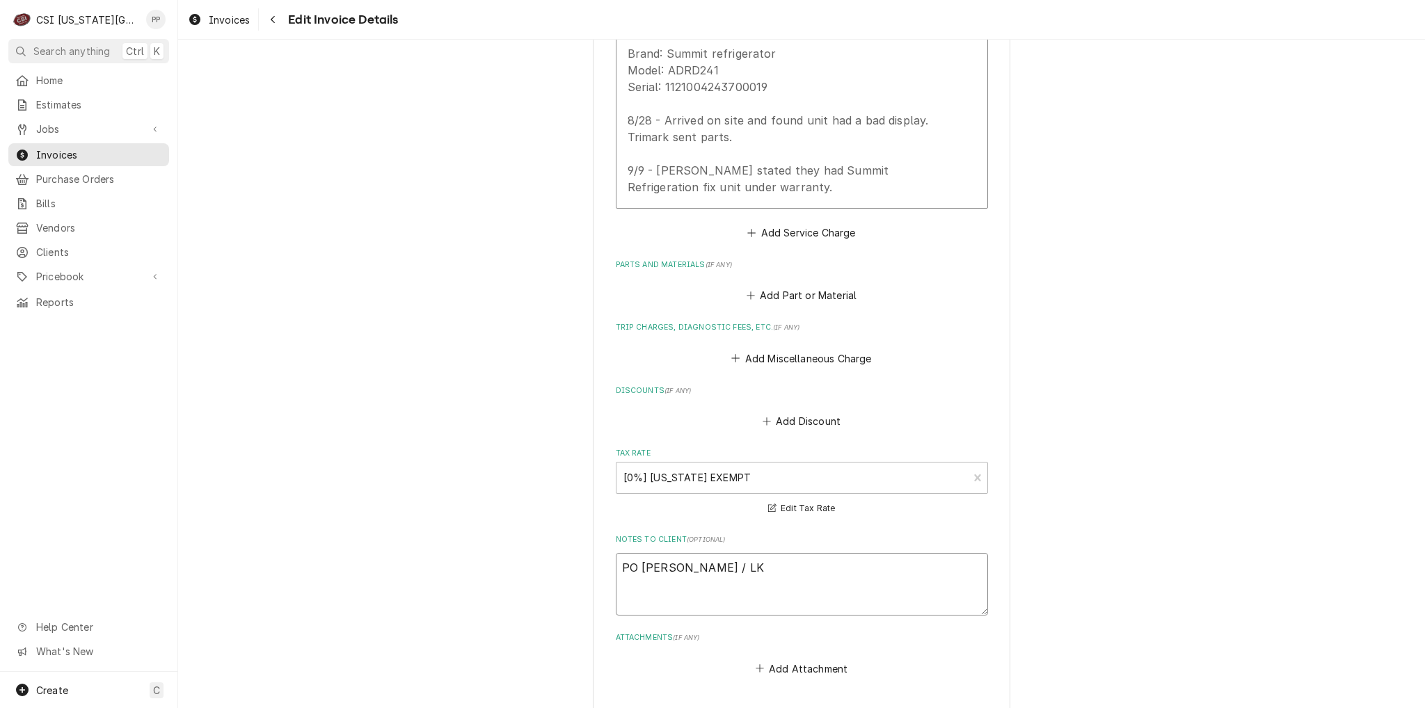
type textarea "x"
type textarea "PO Terry Anderson / L"
type textarea "x"
type textarea "PO Terry Anderson /"
type textarea "x"
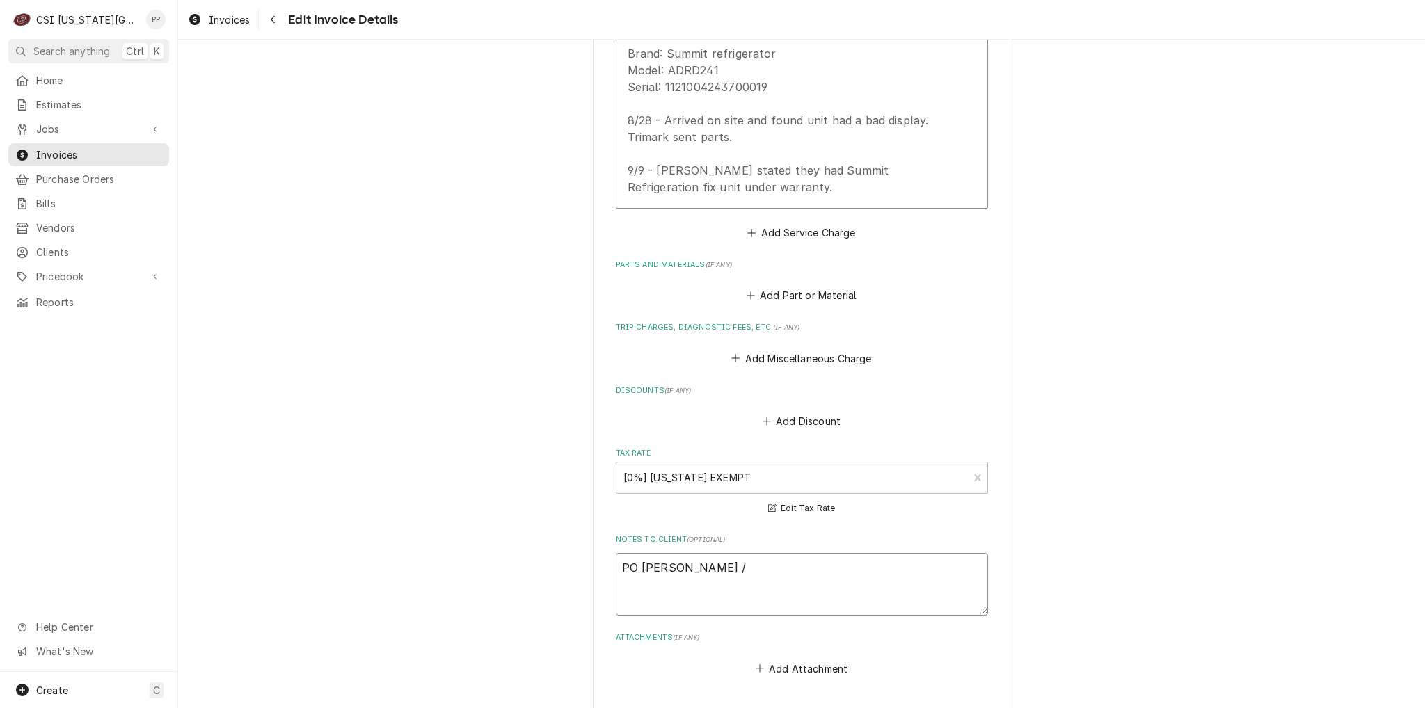
type textarea "PO Terry Anderson / K"
type textarea "x"
type textarea "PO Terry Anderson / Ke"
type textarea "x"
type textarea "PO Terry Anderson / Kev"
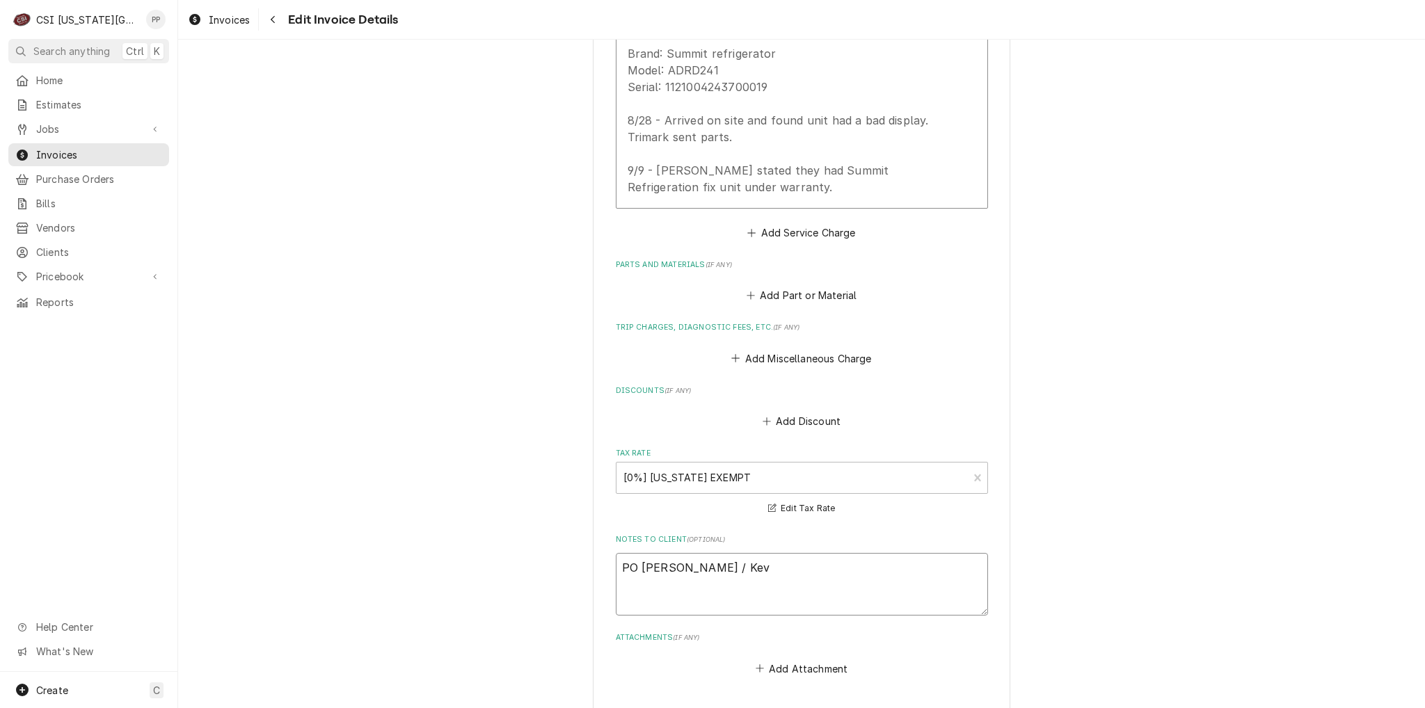
type textarea "x"
type textarea "PO Terry Anderson / Kevi"
type textarea "x"
type textarea "PO Terry Anderson / Kevin"
type textarea "x"
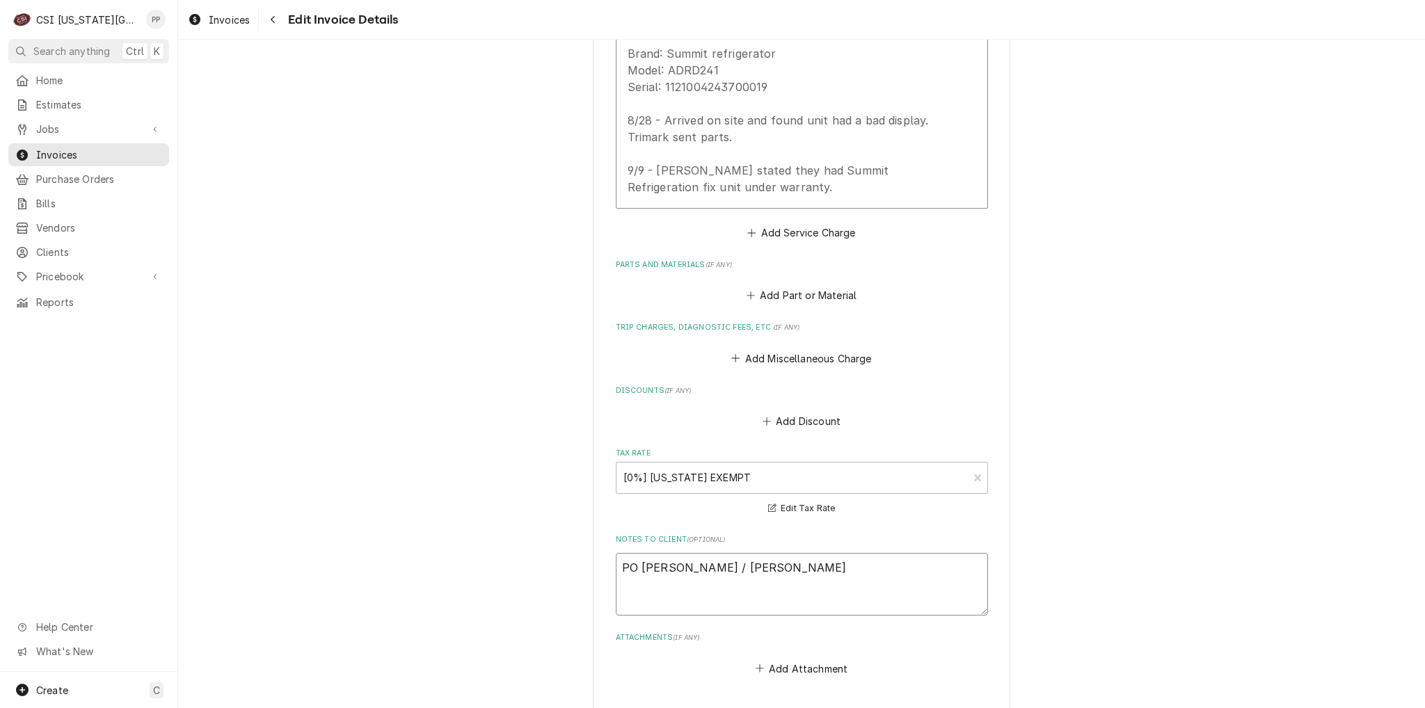
type textarea "PO Terry Anderson / Kevin"
type textarea "x"
type textarea "PO Terry Anderson / Kevin S"
type textarea "x"
type textarea "PO Terry Anderson / Kevin Sl"
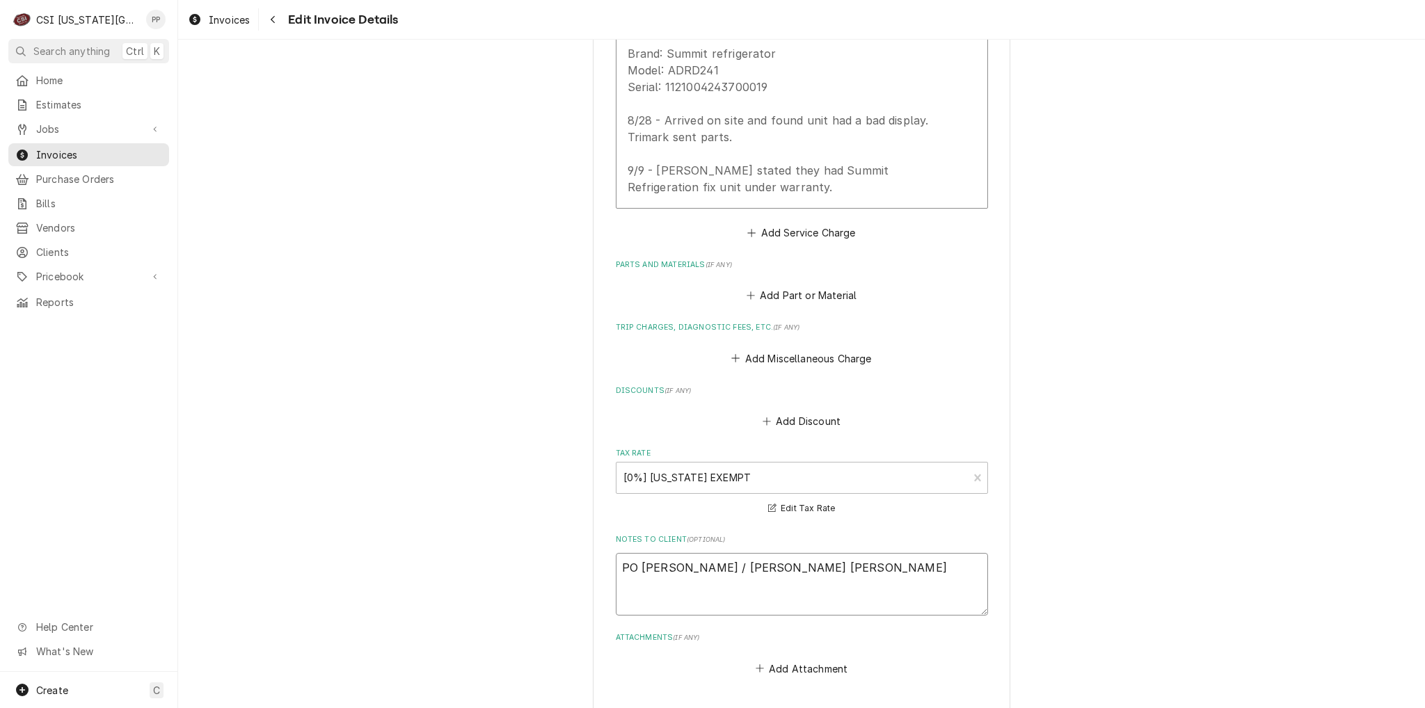
type textarea "x"
type textarea "PO Terry Anderson / Kevin Slo"
type textarea "x"
type textarea "PO Terry Anderson / Kevin Sloa"
type textarea "x"
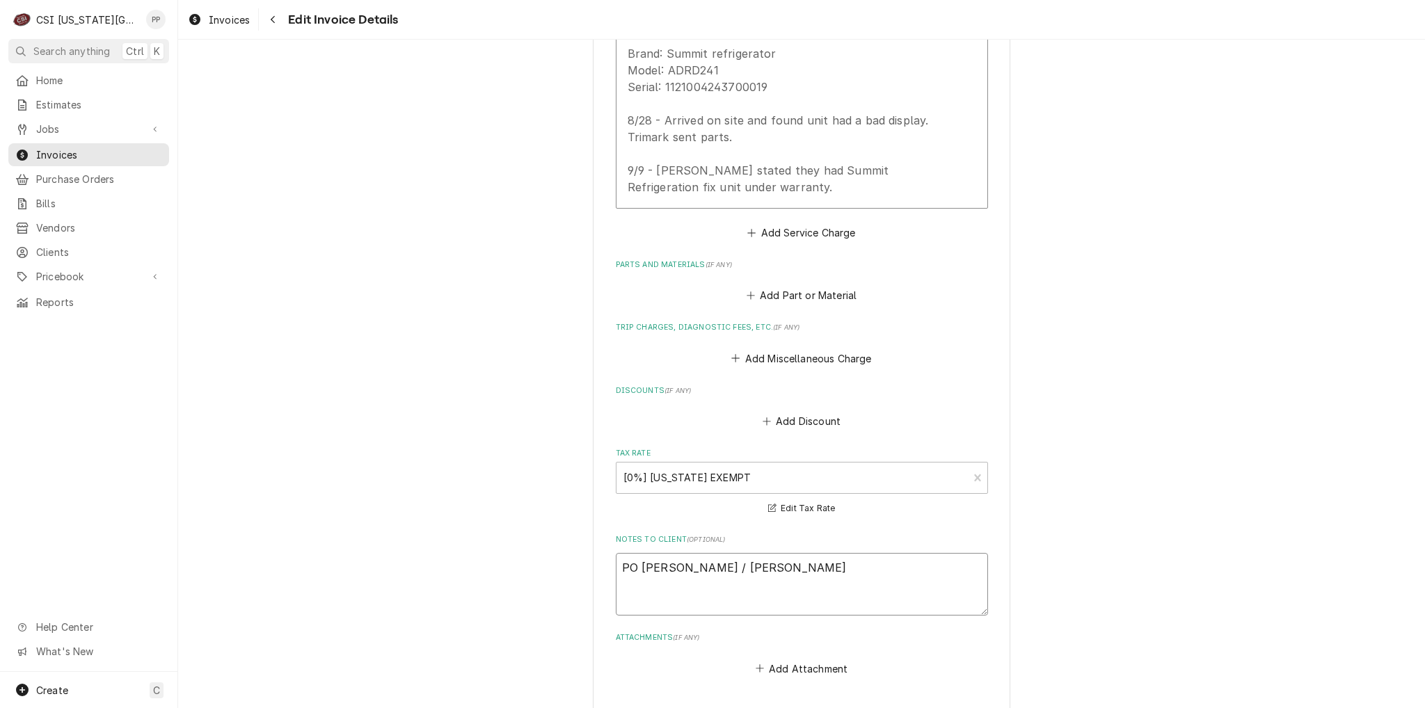
type textarea "PO Terry Anderson / Kevin Sloan"
type textarea "x"
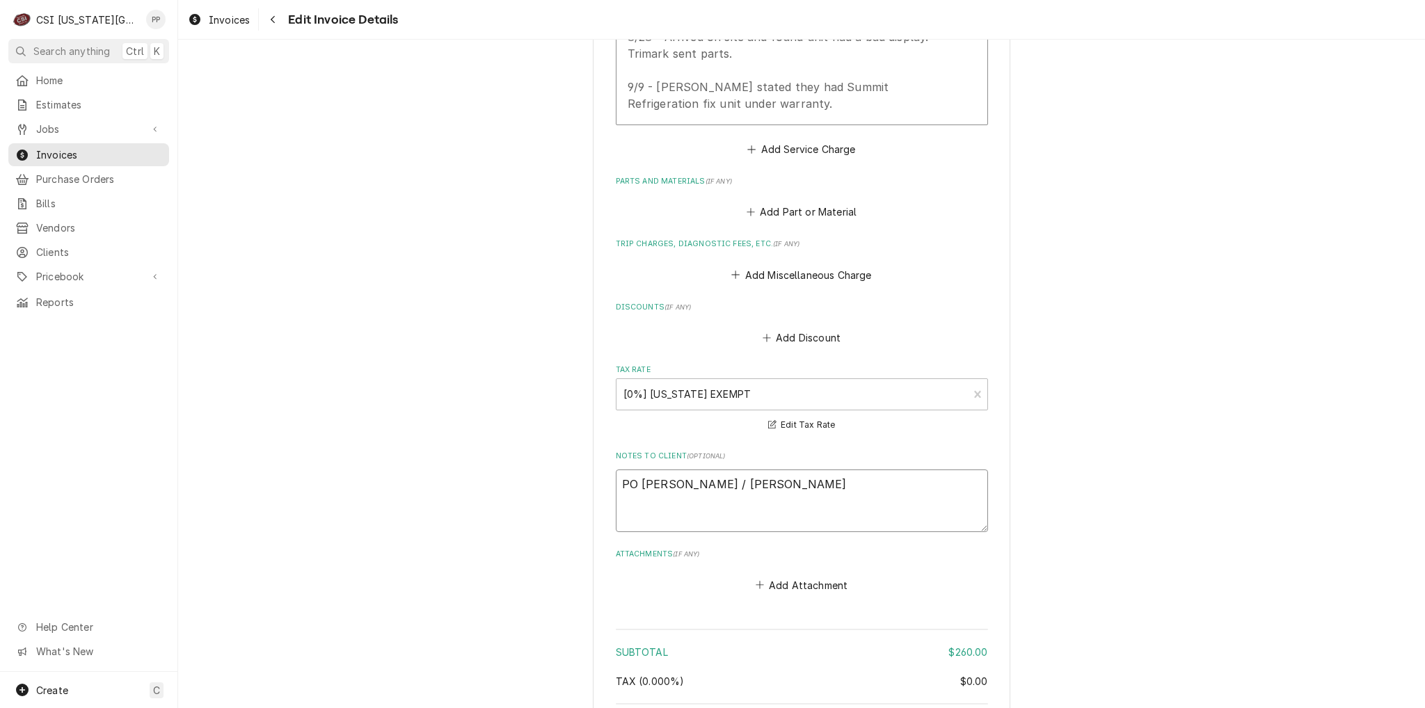
scroll to position [1732, 0]
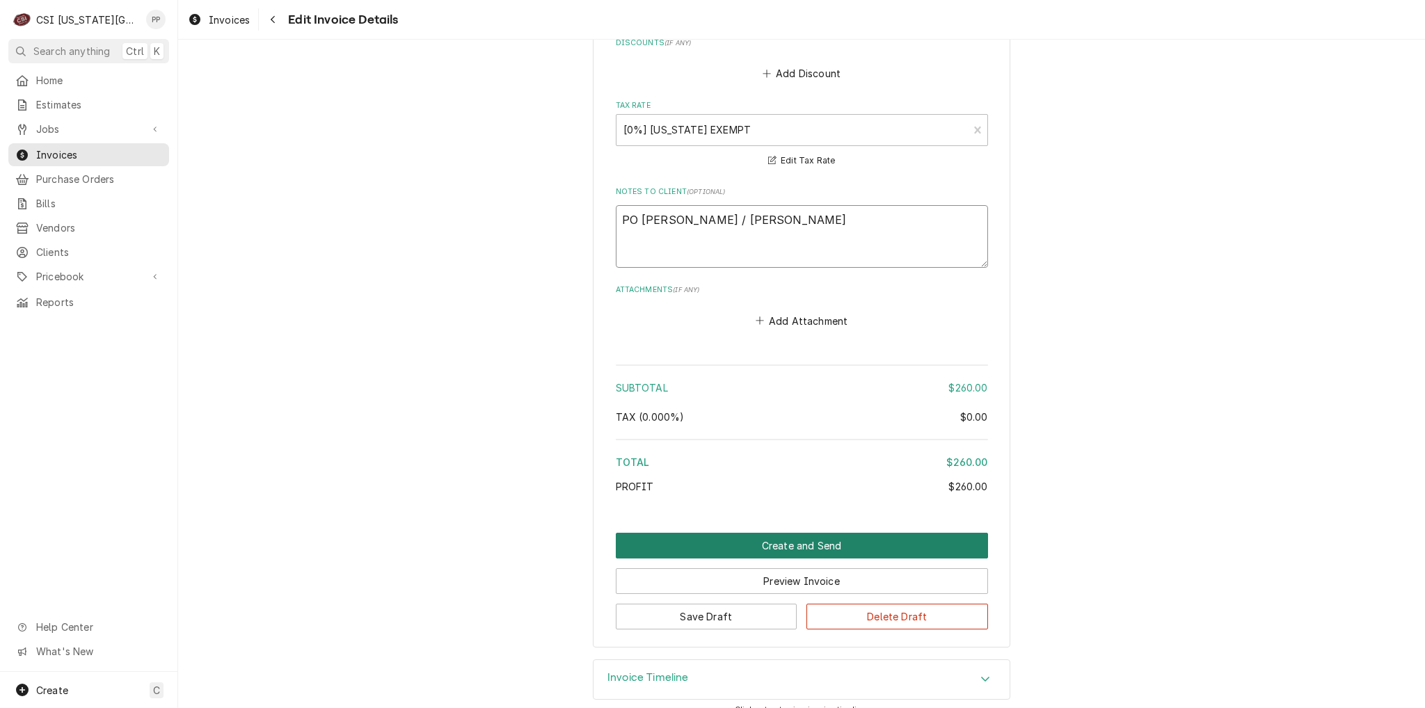
type textarea "PO Terry Anderson / Kevin Sloan"
click at [804, 539] on button "Create and Send" at bounding box center [802, 546] width 372 height 26
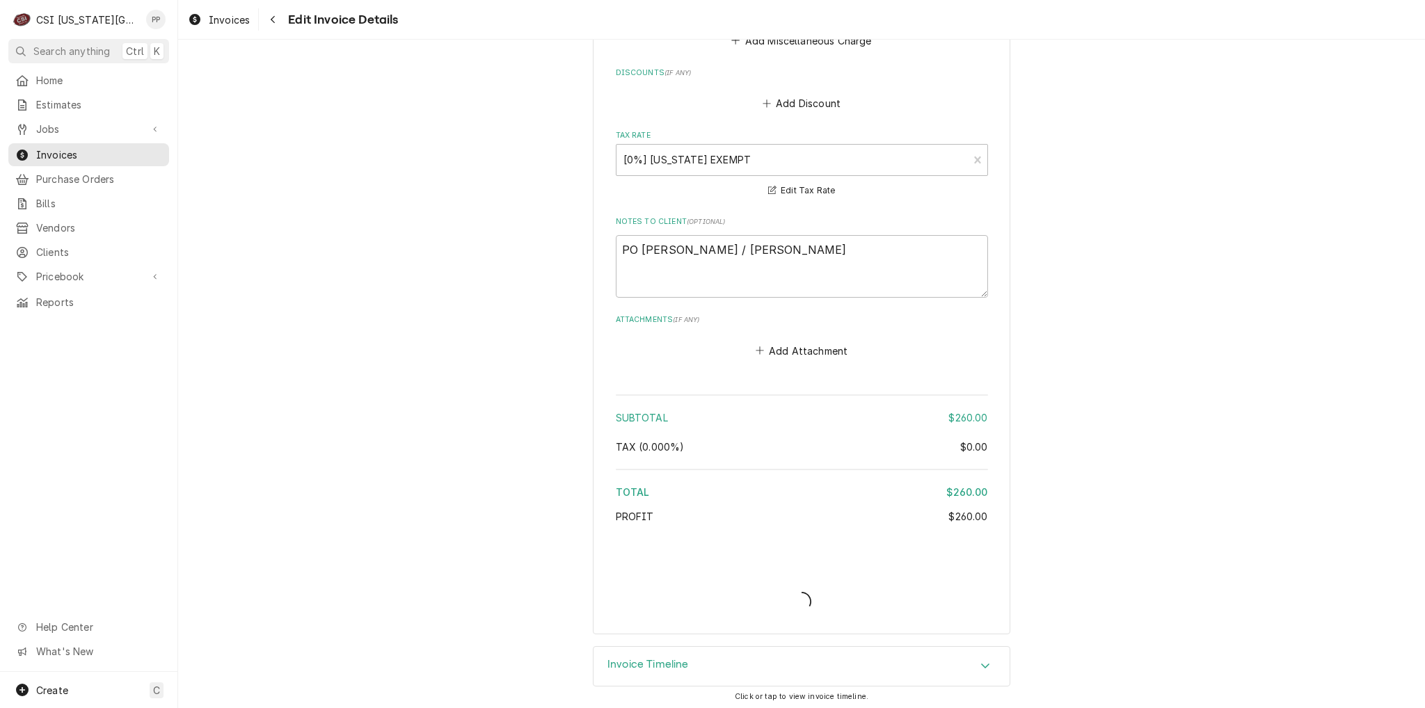
type textarea "x"
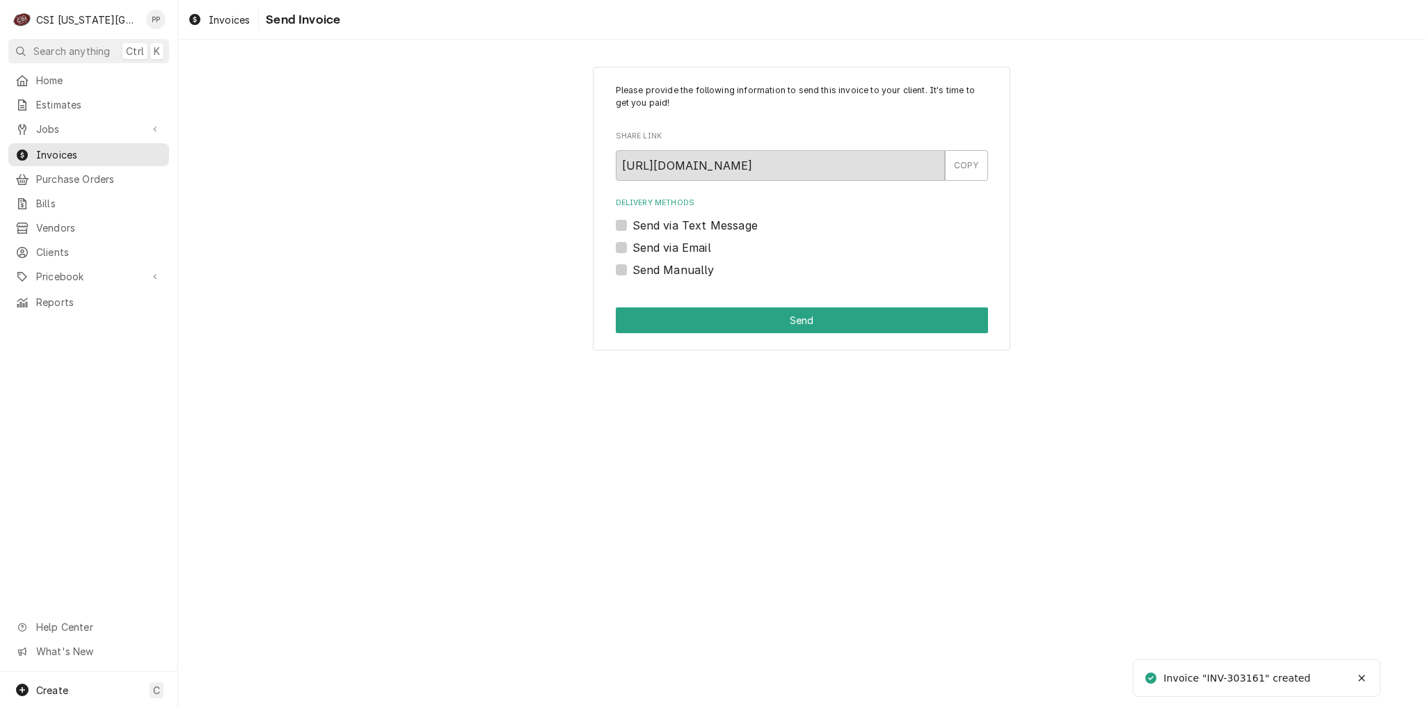
click at [632, 246] on label "Send via Email" at bounding box center [671, 247] width 79 height 17
click at [632, 246] on input "Send via Email" at bounding box center [818, 254] width 372 height 31
checkbox input "true"
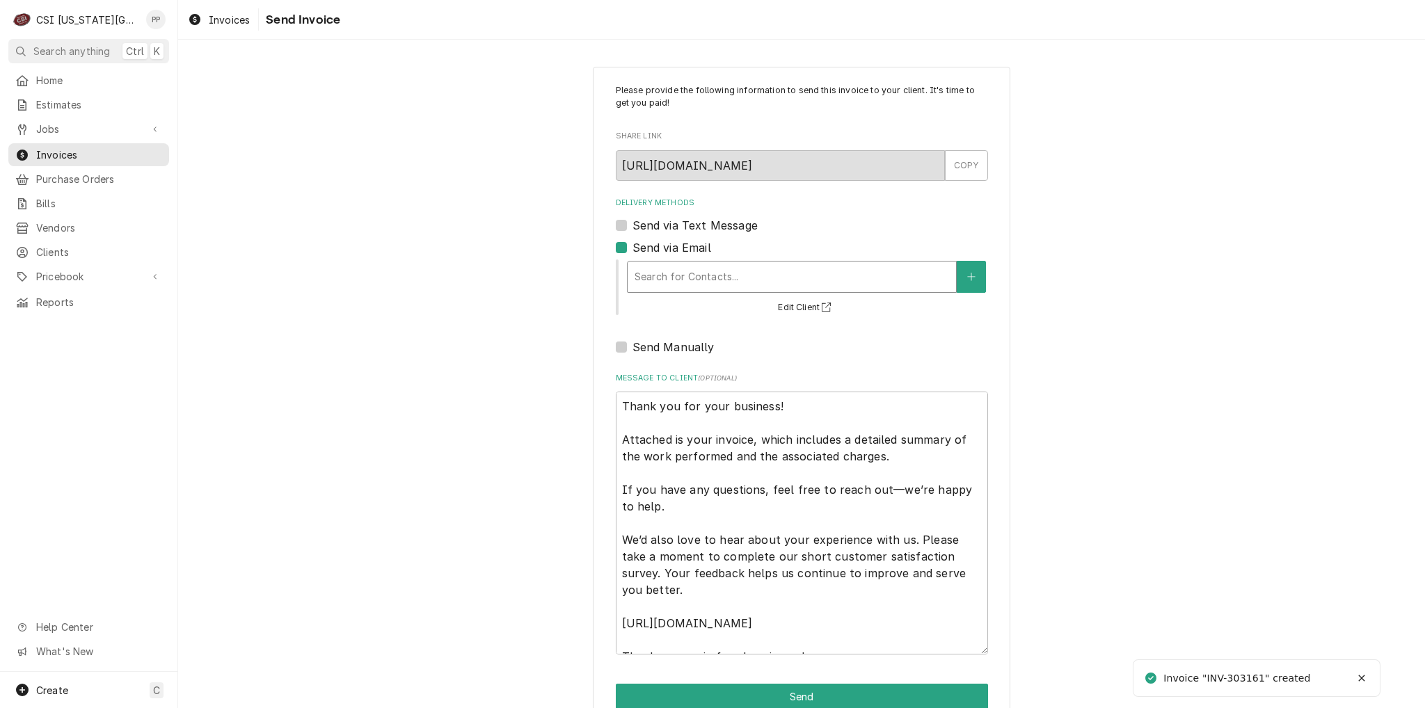
click at [658, 273] on div "Delivery Methods" at bounding box center [792, 276] width 314 height 25
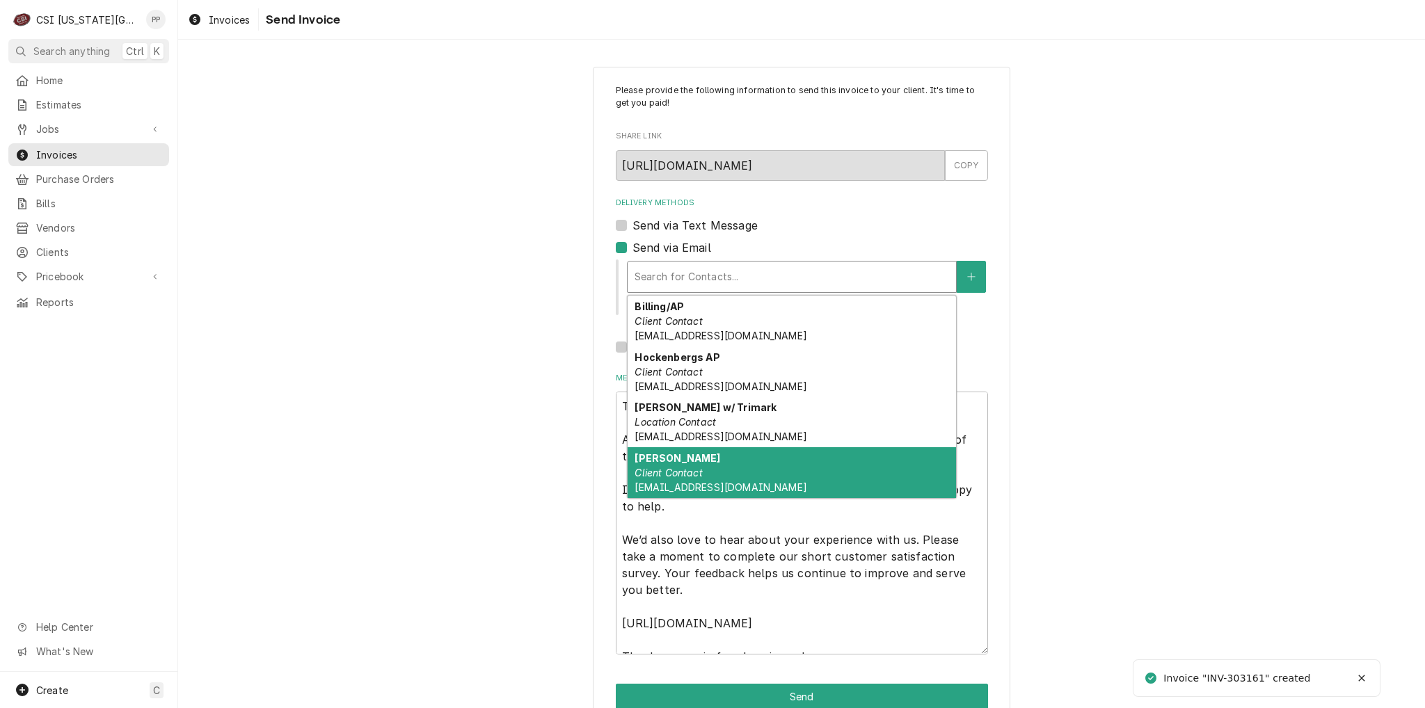
click at [730, 465] on div "Phil Potter Client Contact Phil@csi1.com" at bounding box center [792, 472] width 328 height 51
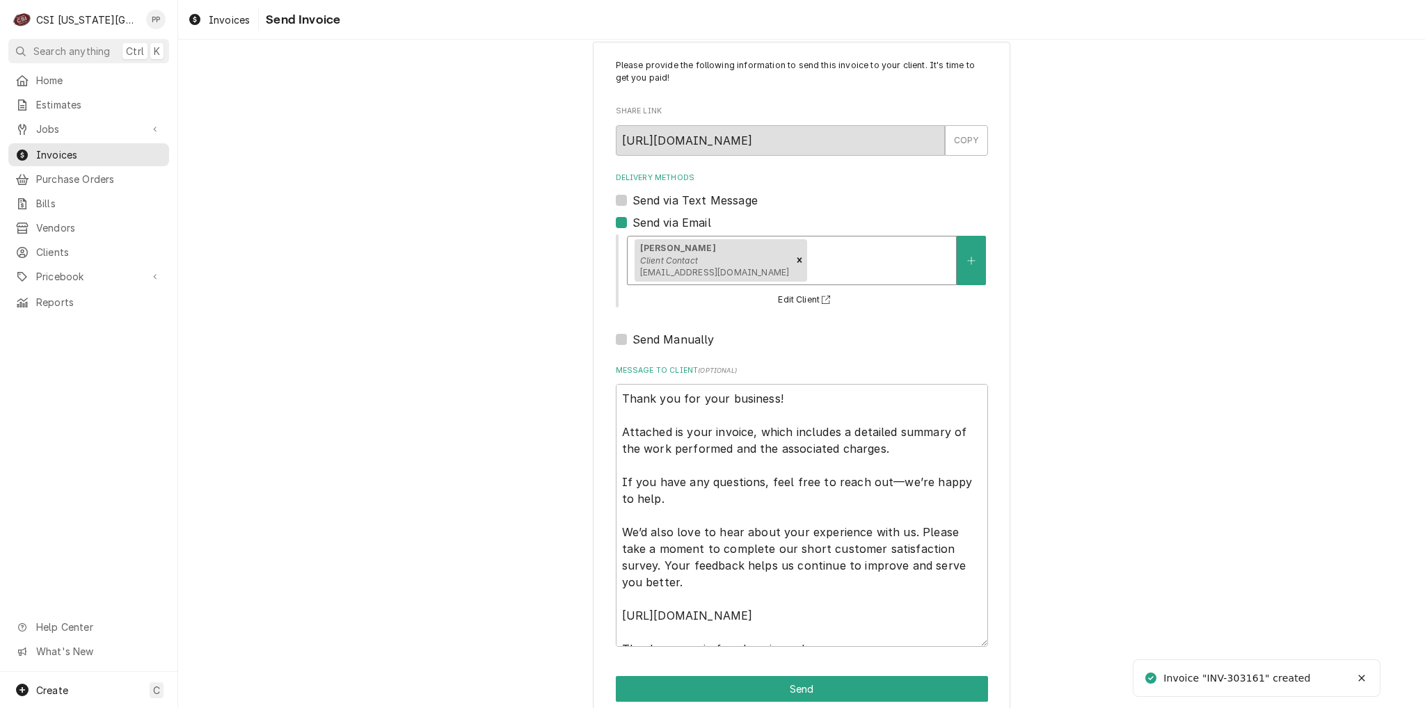
scroll to position [47, 0]
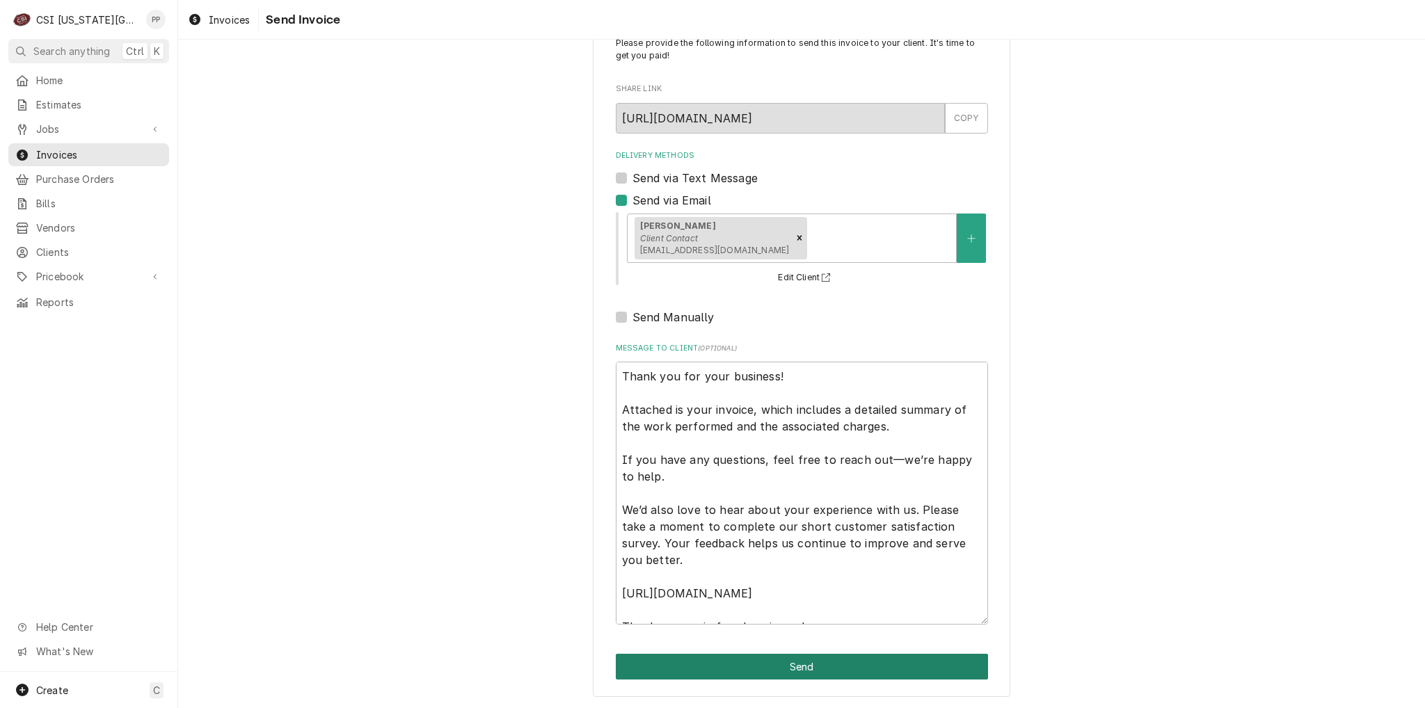
click at [872, 658] on button "Send" at bounding box center [802, 667] width 372 height 26
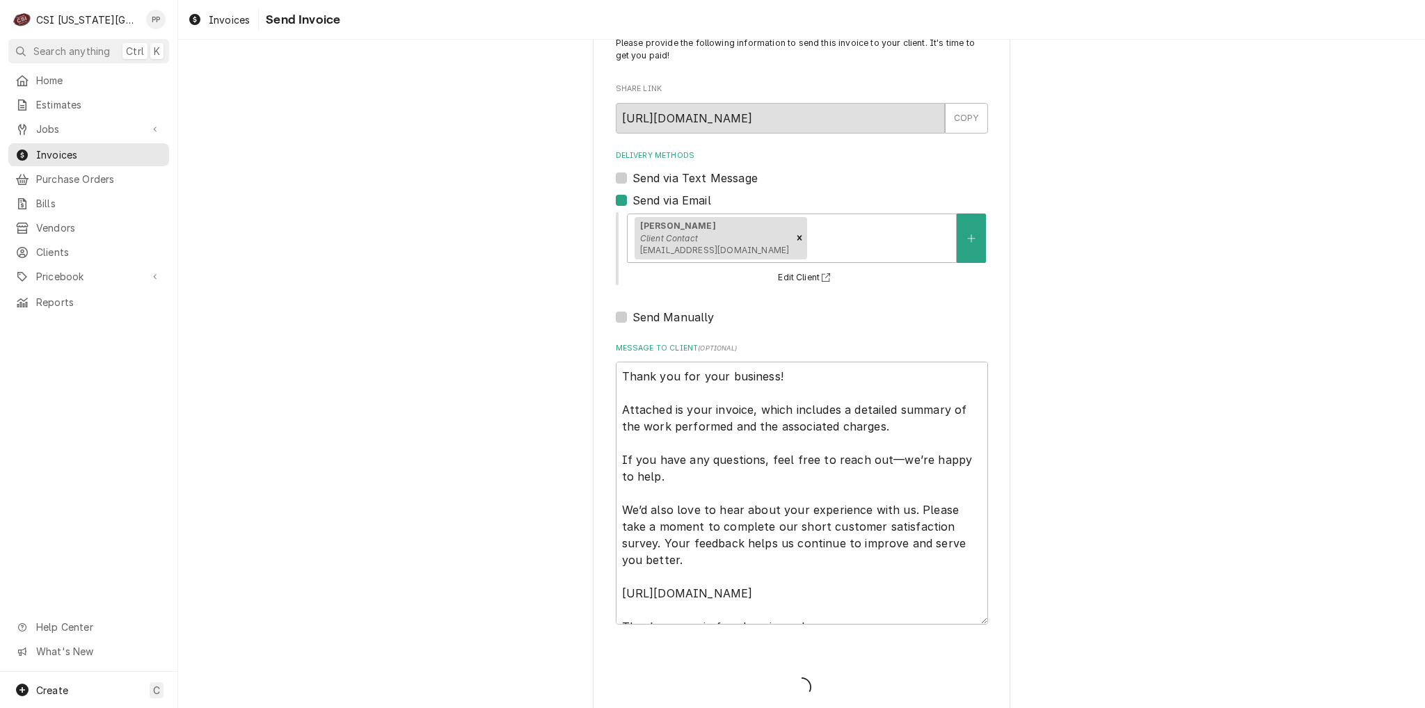
type textarea "x"
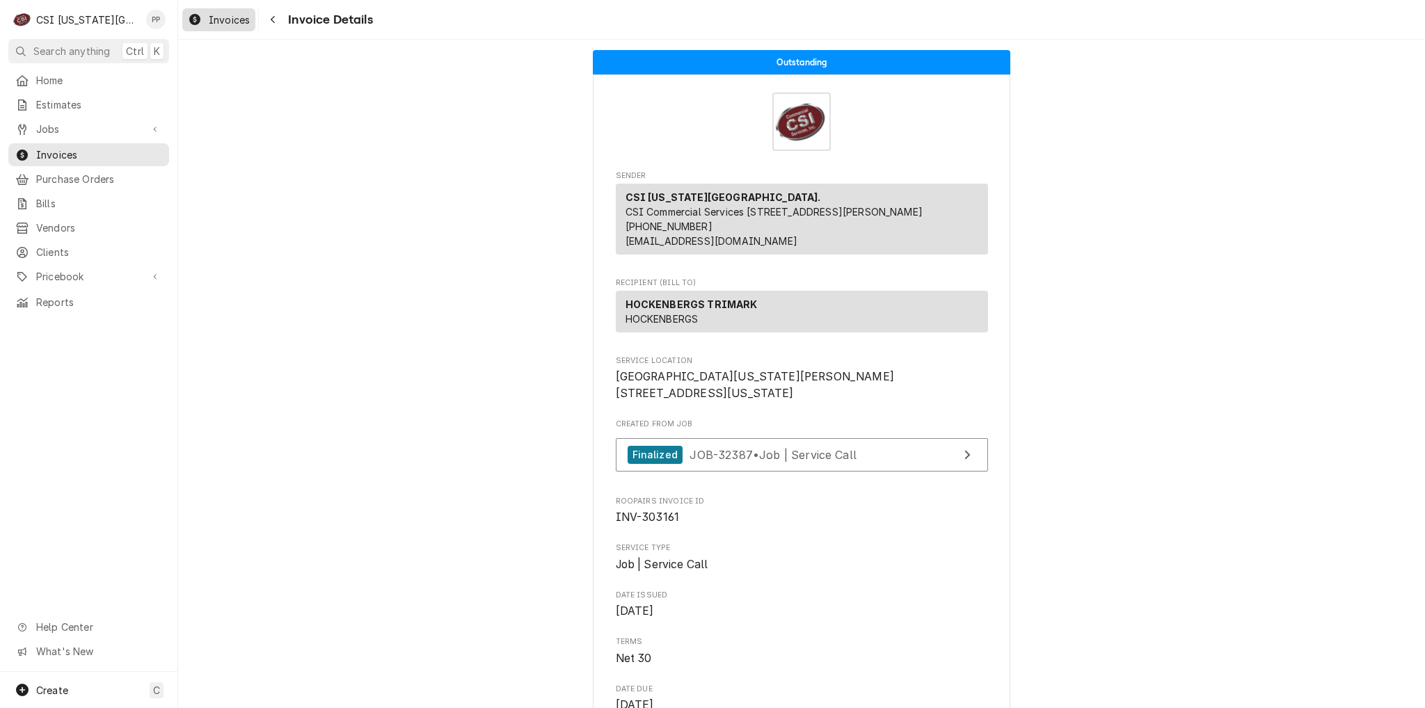
click at [230, 15] on span "Invoices" at bounding box center [229, 20] width 41 height 15
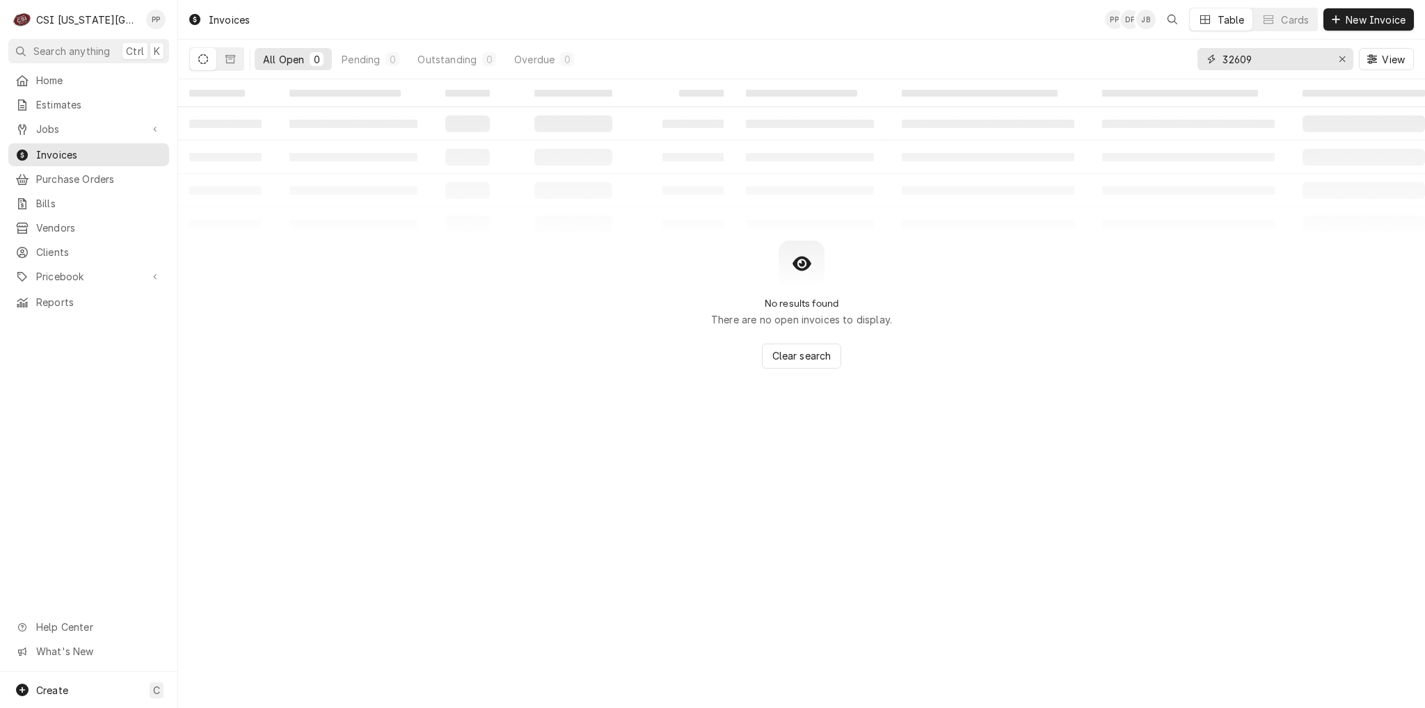
drag, startPoint x: 1272, startPoint y: 61, endPoint x: 1284, endPoint y: 60, distance: 12.6
click at [1273, 61] on input "32609" at bounding box center [1274, 59] width 104 height 22
click at [1340, 57] on icon "Erase input" at bounding box center [1342, 59] width 6 height 6
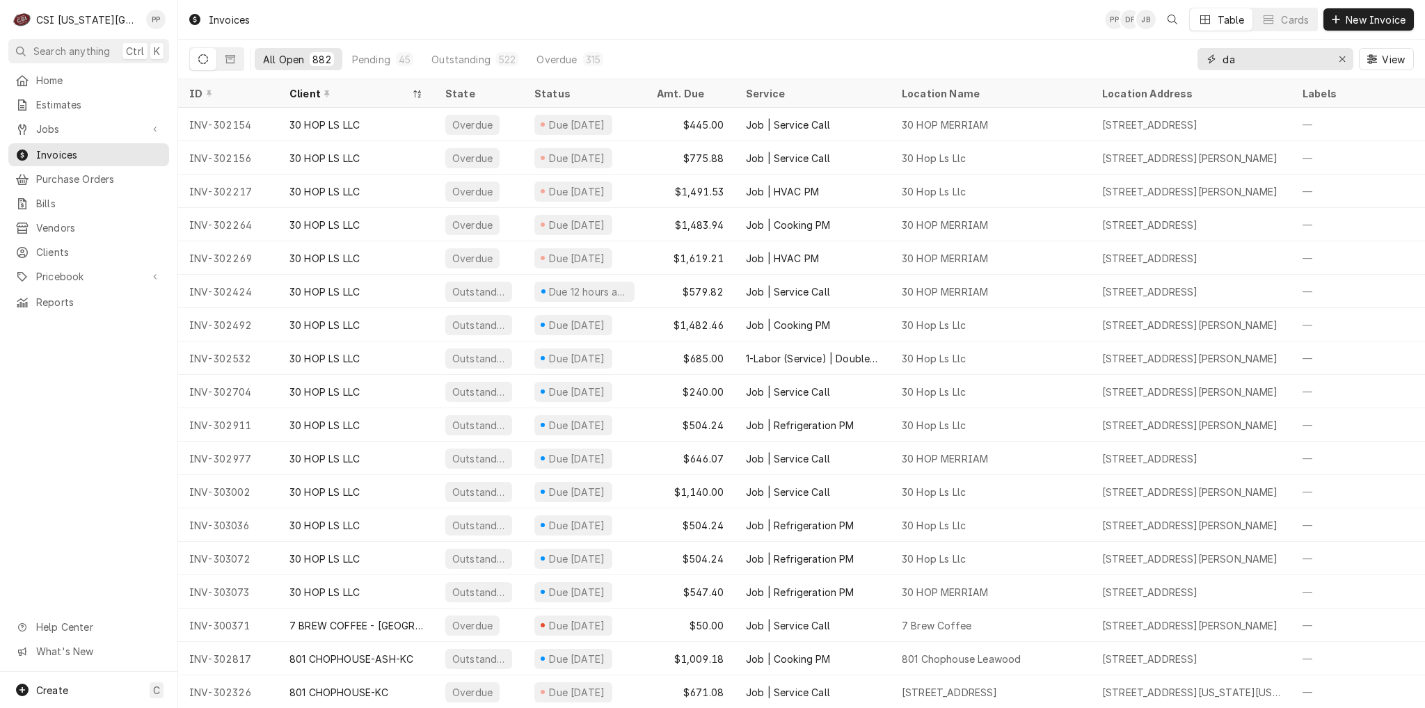
type input "d"
click at [95, 131] on span "Jobs" at bounding box center [88, 129] width 105 height 15
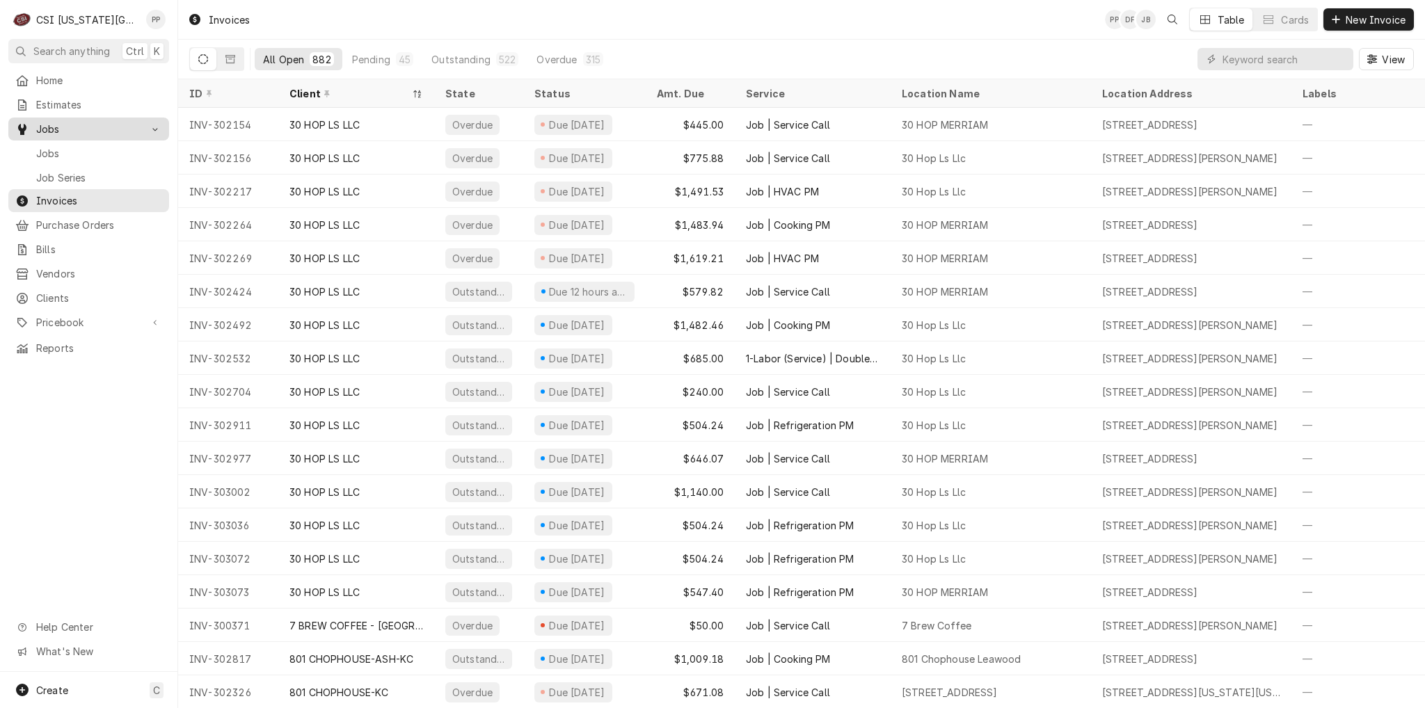
click at [89, 146] on span "Jobs" at bounding box center [99, 153] width 126 height 15
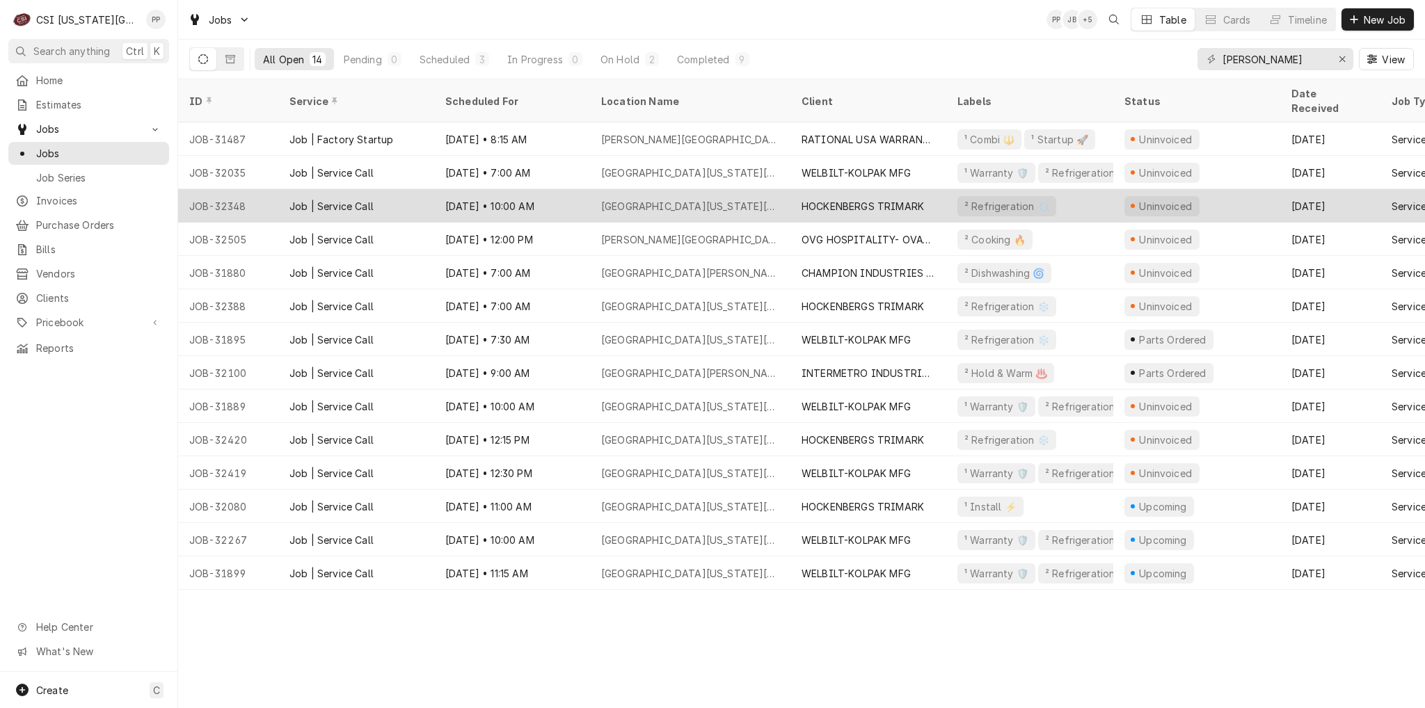
click at [867, 199] on div "HOCKENBERGS TRIMARK" at bounding box center [863, 206] width 122 height 15
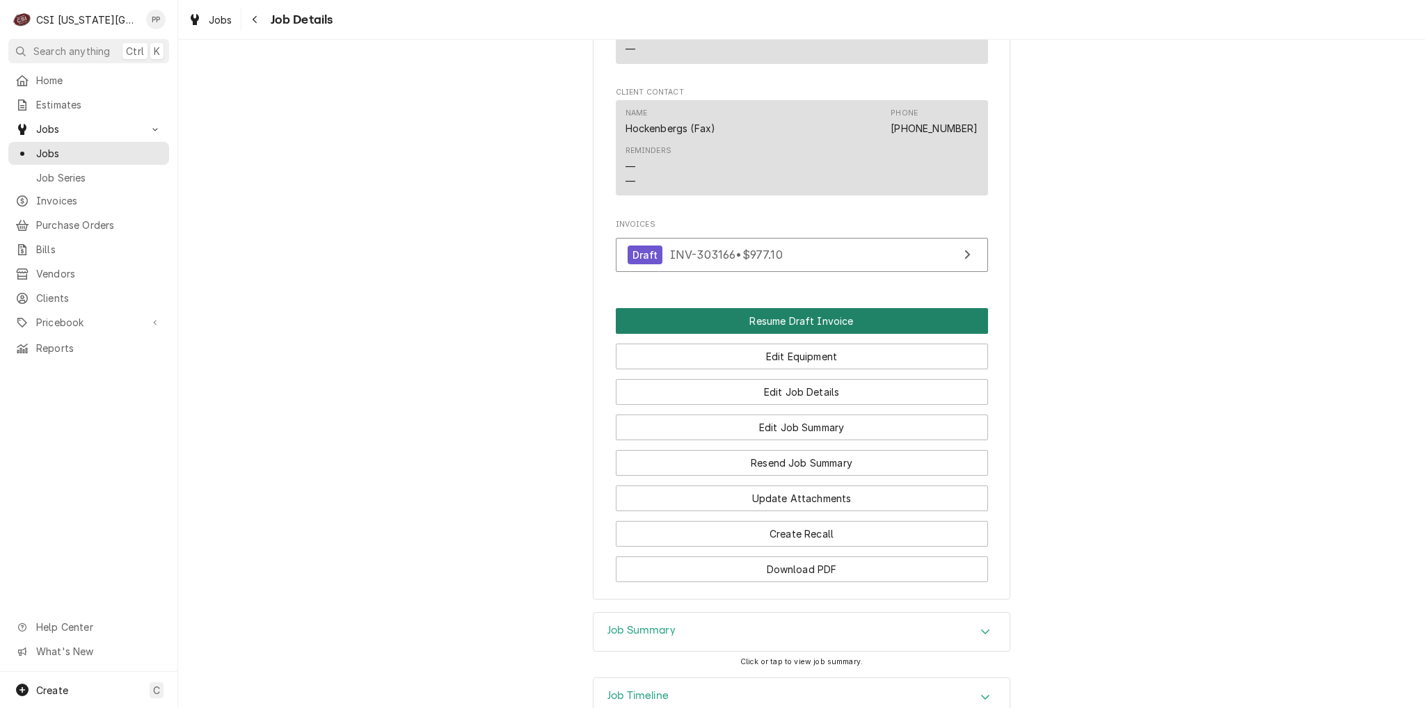
scroll to position [1100, 0]
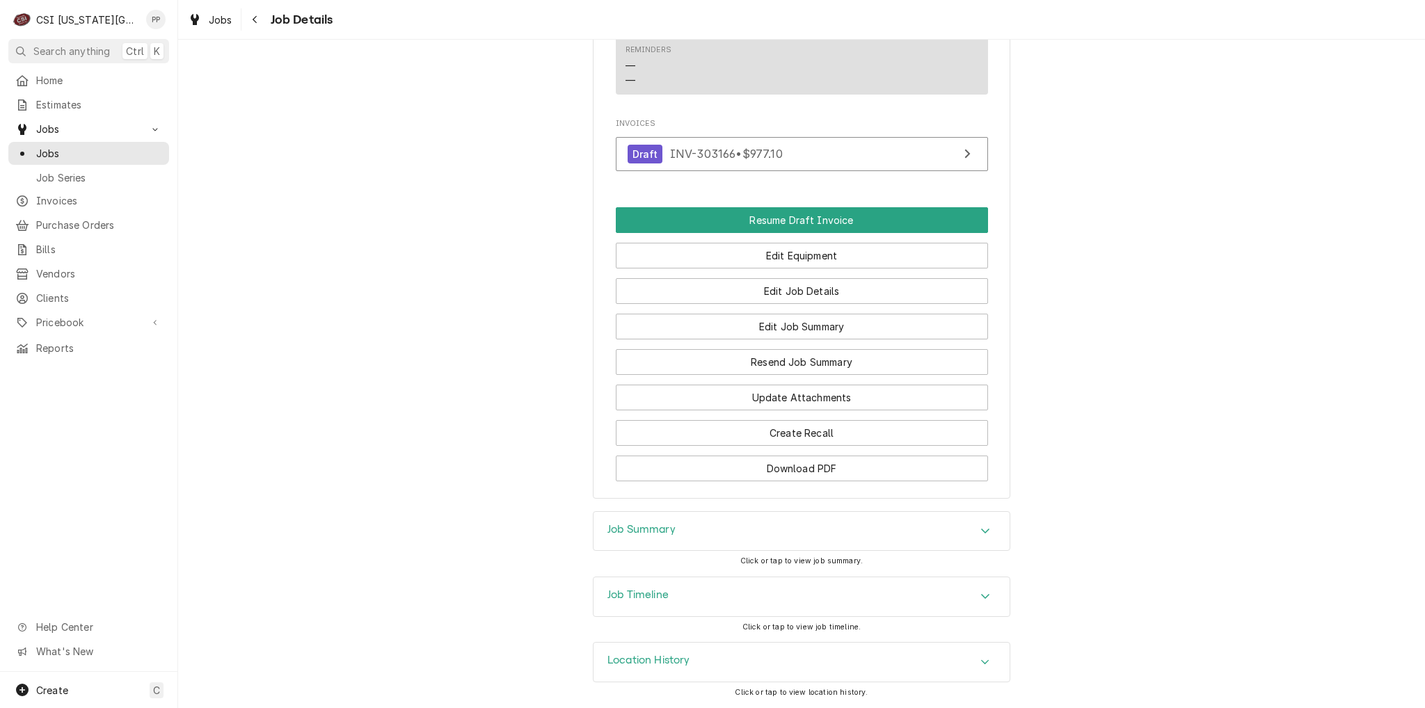
click at [897, 552] on div "Job Summary Click or tap to view job summary." at bounding box center [801, 543] width 417 height 65
click at [900, 534] on div "Job Summary" at bounding box center [801, 531] width 416 height 39
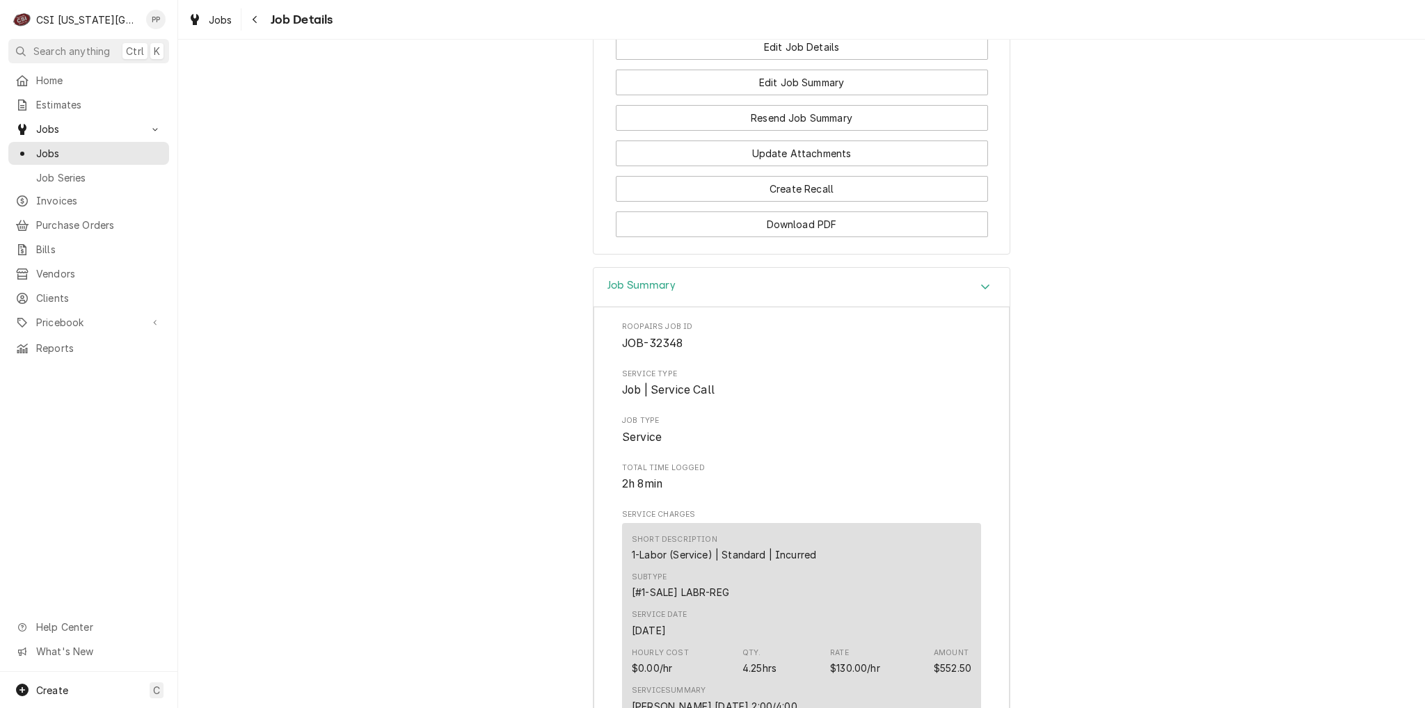
scroll to position [1041, 0]
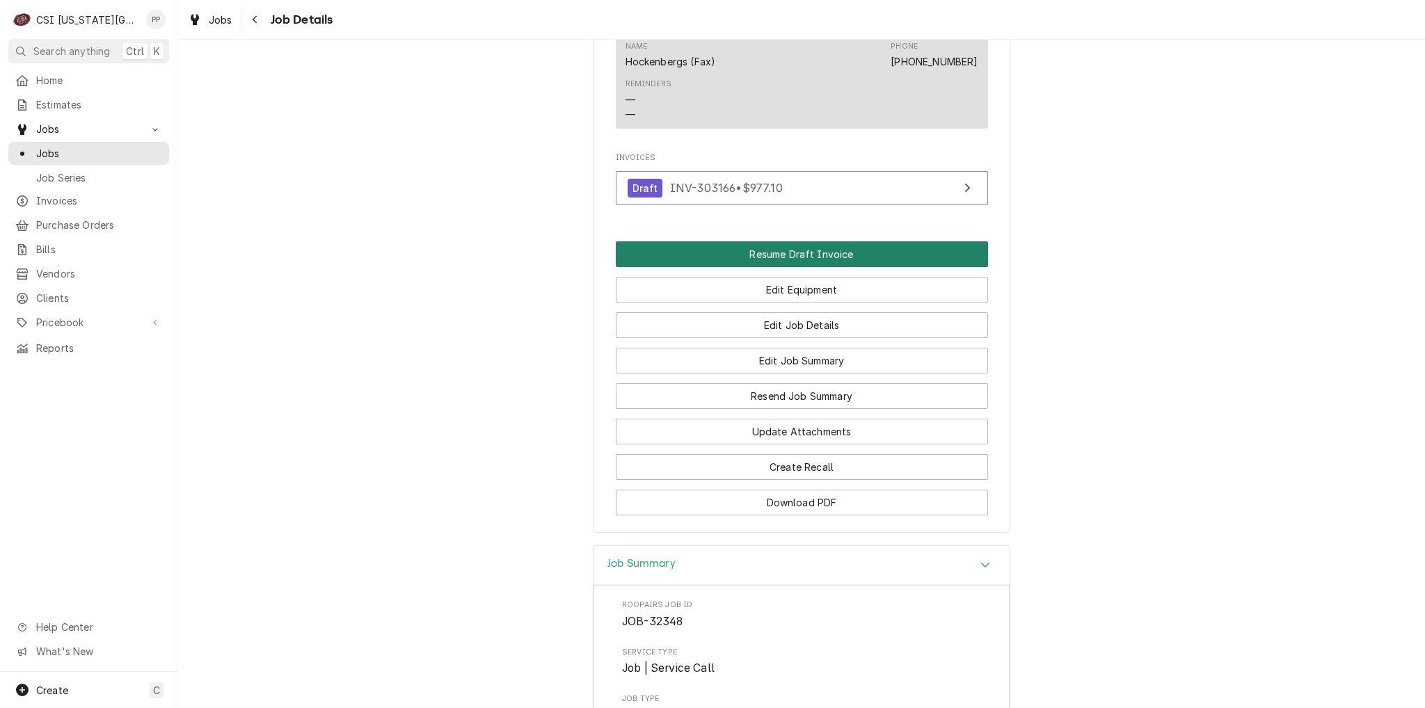
click at [835, 267] on button "Resume Draft Invoice" at bounding box center [802, 254] width 372 height 26
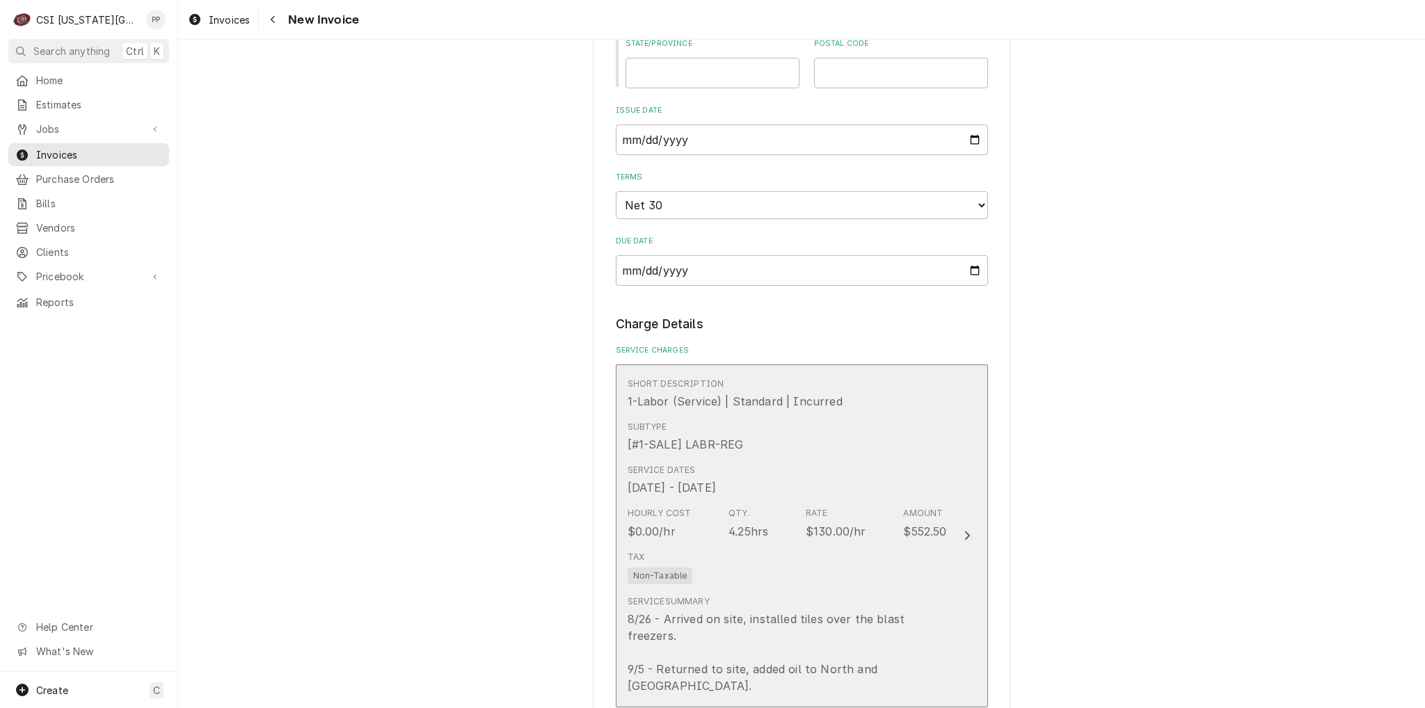
click at [895, 447] on div "Subtype [#1-SALE] LABR-REG" at bounding box center [787, 436] width 319 height 43
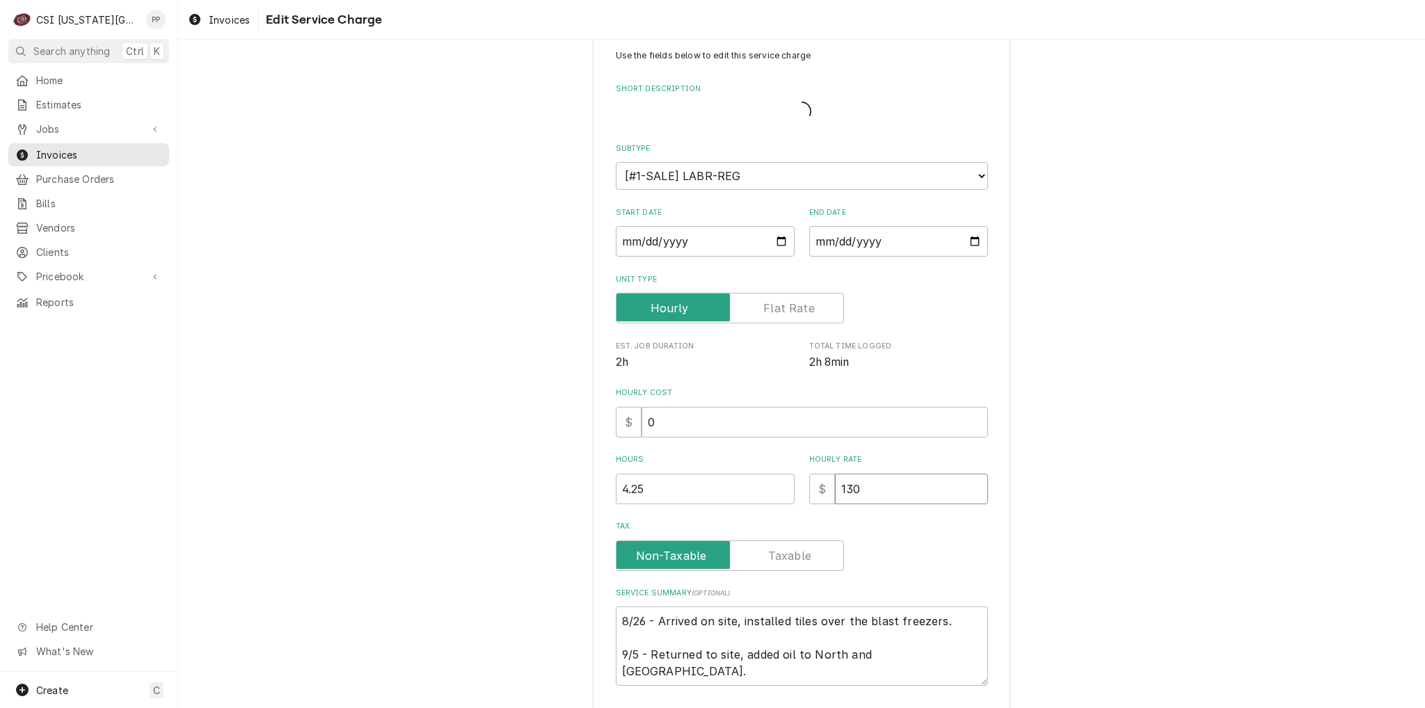
click at [820, 474] on div "$ 130" at bounding box center [898, 489] width 179 height 31
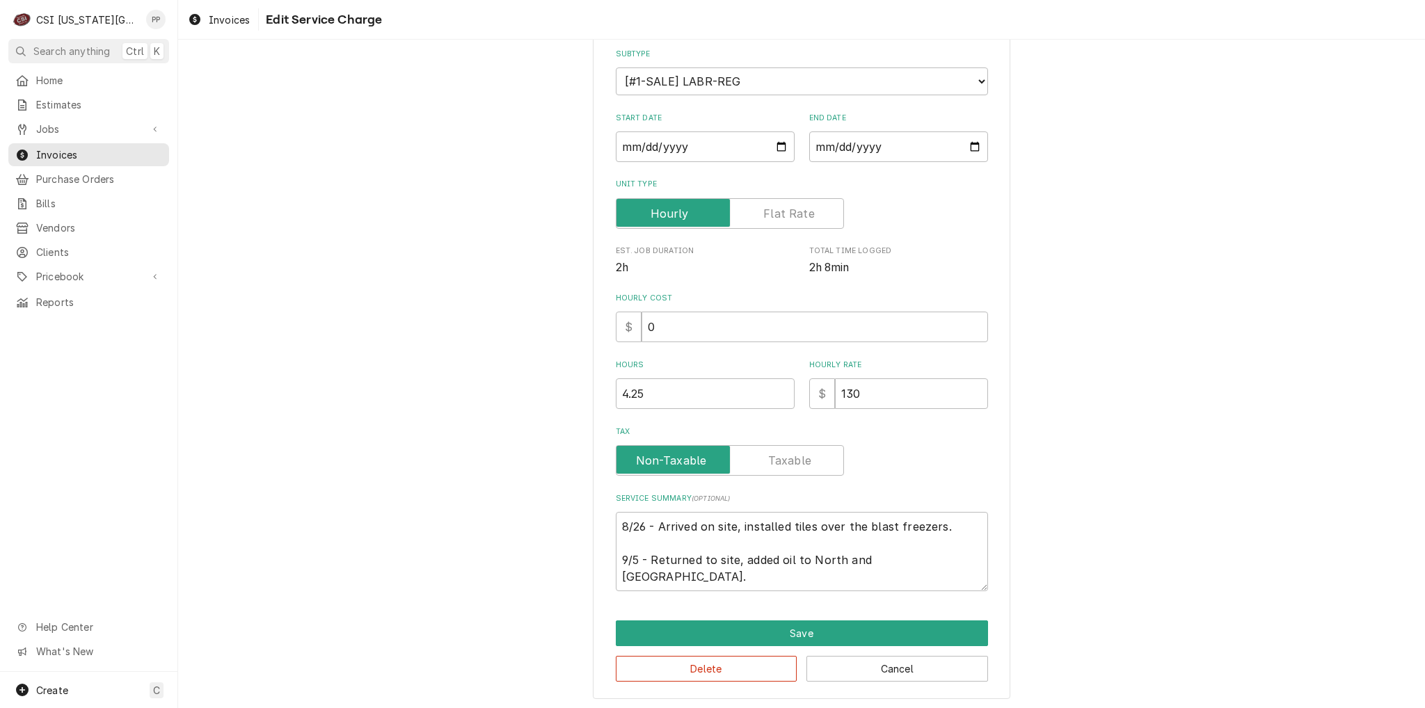
scroll to position [157, 0]
drag, startPoint x: 882, startPoint y: 399, endPoint x: 822, endPoint y: 392, distance: 61.0
click at [813, 392] on div "$ 130" at bounding box center [898, 393] width 179 height 31
type textarea "x"
type input "0"
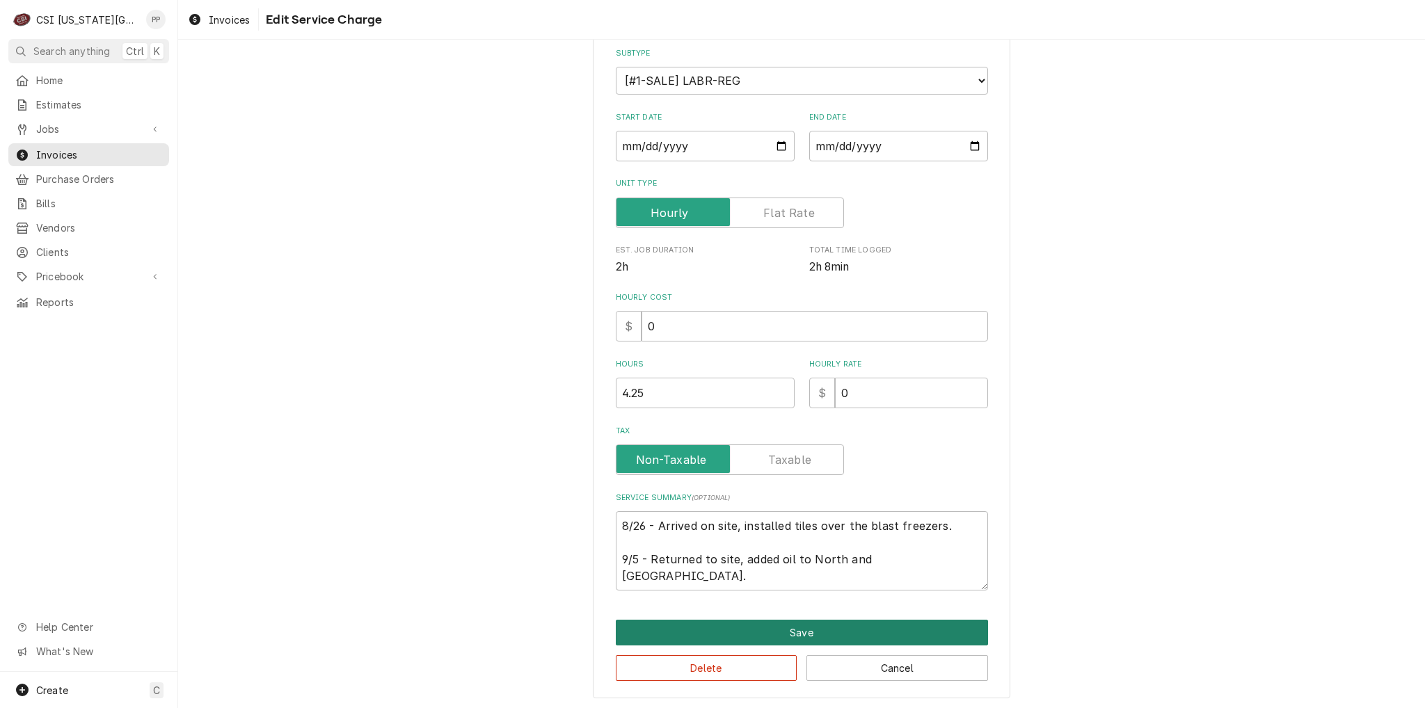
click at [869, 634] on button "Save" at bounding box center [802, 633] width 372 height 26
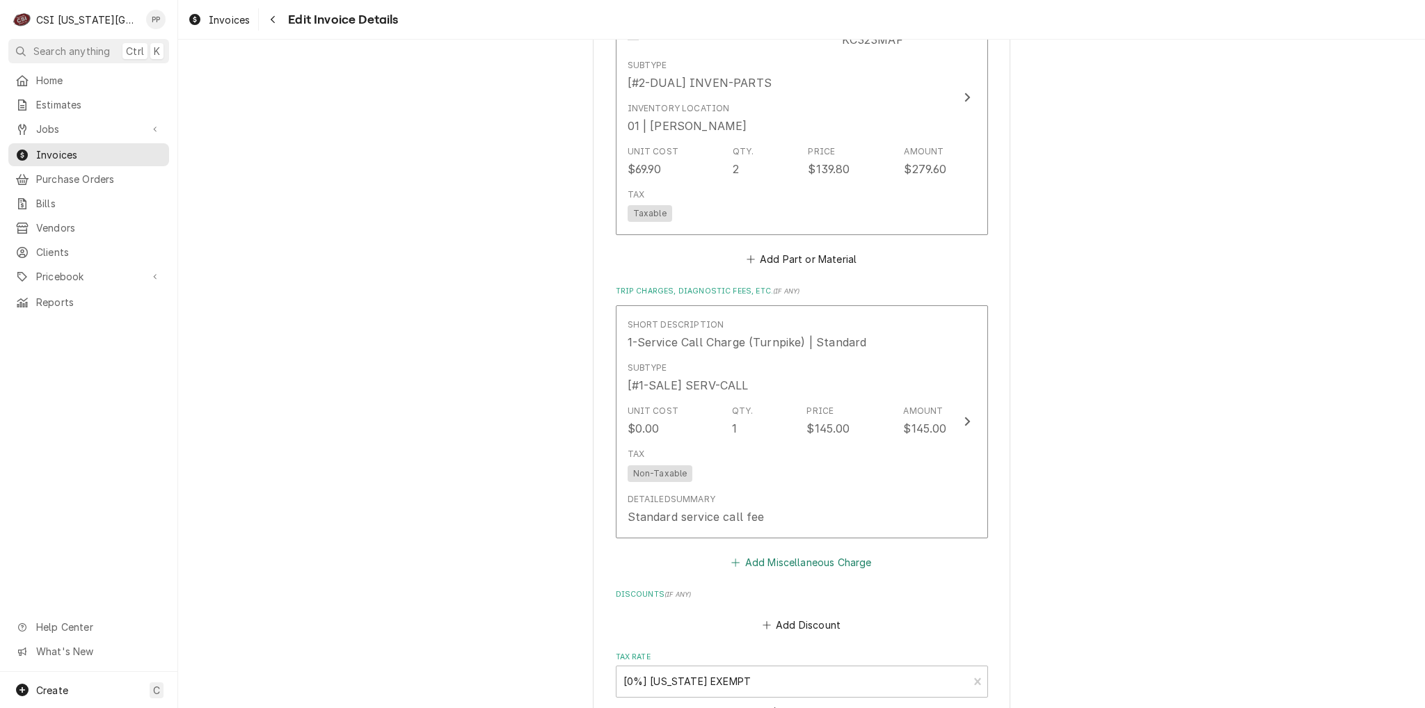
scroll to position [1584, 0]
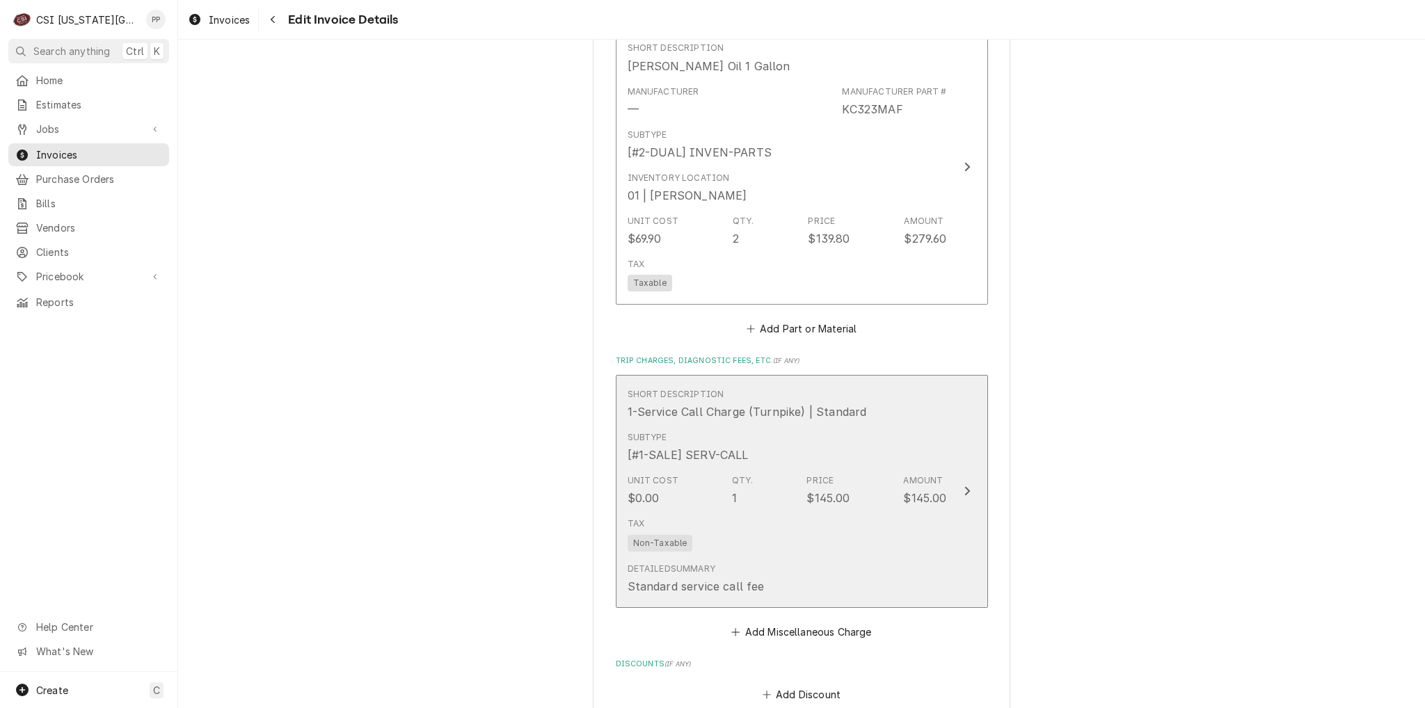
click at [932, 512] on div "Tax Non-Taxable" at bounding box center [787, 534] width 319 height 45
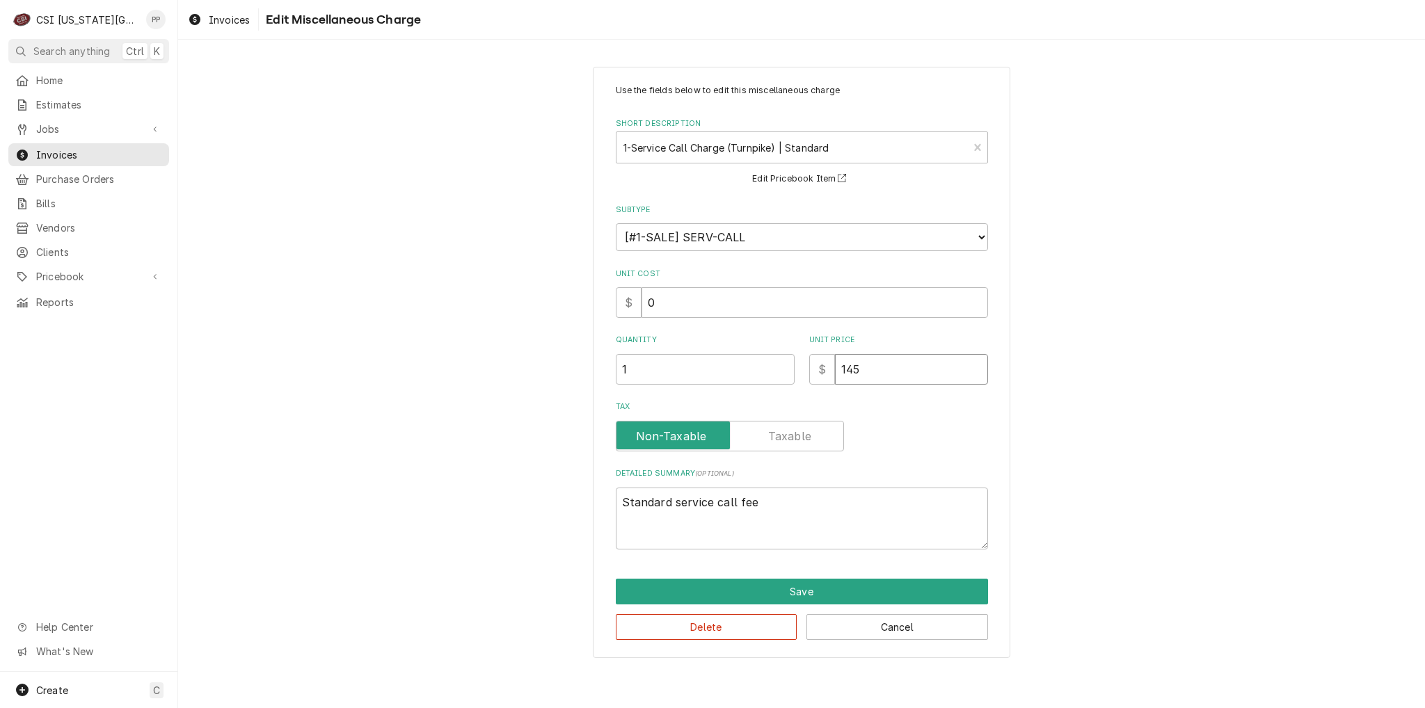
drag, startPoint x: 868, startPoint y: 369, endPoint x: 853, endPoint y: 367, distance: 15.4
click at [850, 367] on input "145" at bounding box center [911, 369] width 153 height 31
type textarea "x"
type input "140"
click at [893, 375] on input "140" at bounding box center [911, 369] width 153 height 31
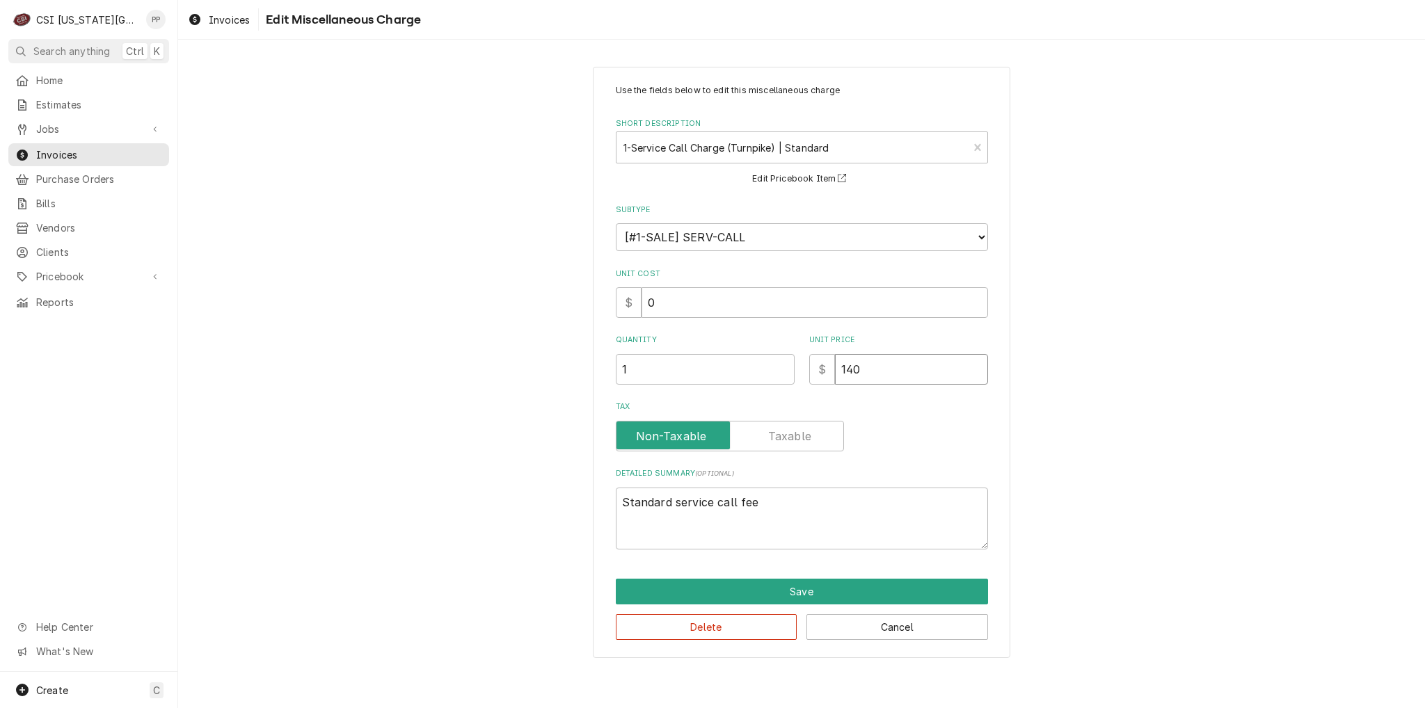
drag, startPoint x: 893, startPoint y: 375, endPoint x: 828, endPoint y: 371, distance: 65.5
click at [811, 373] on div "$ 140" at bounding box center [898, 369] width 179 height 31
type textarea "x"
type input "0"
click at [867, 584] on button "Save" at bounding box center [802, 592] width 372 height 26
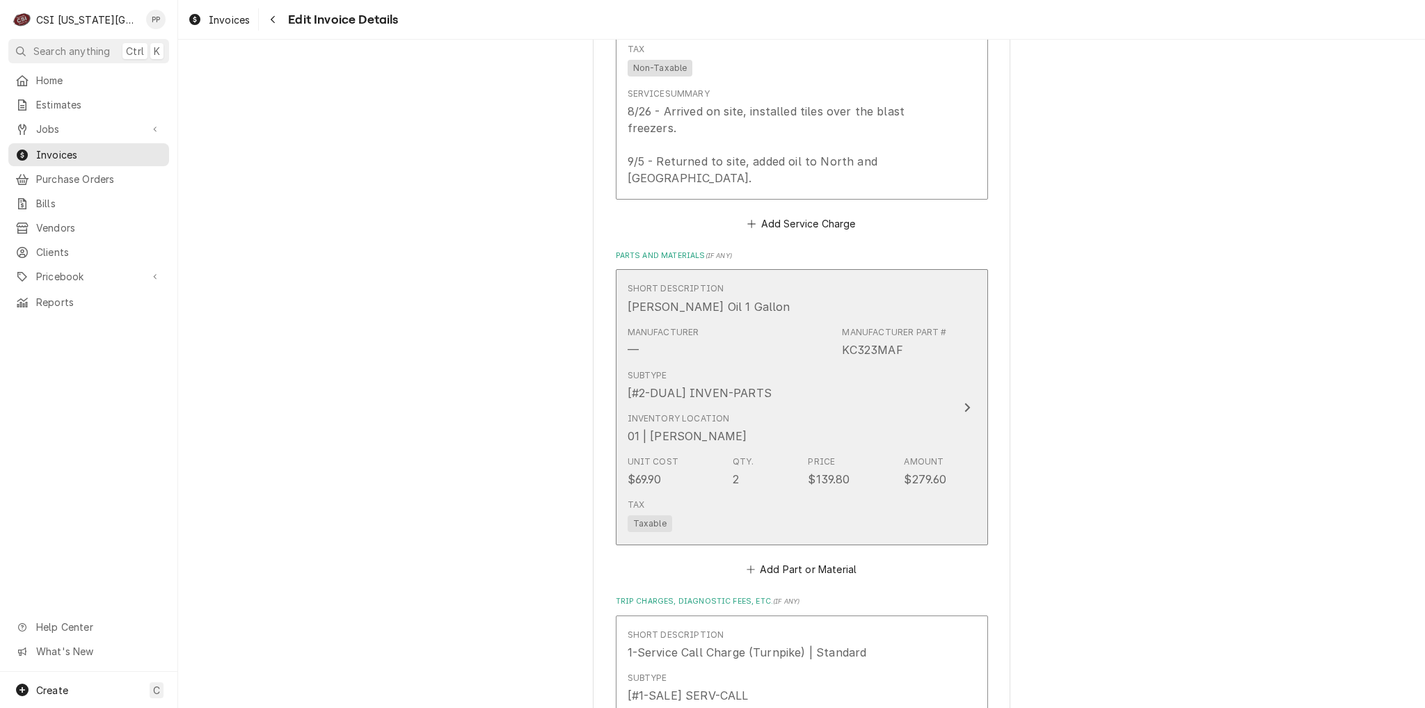
scroll to position [1331, 0]
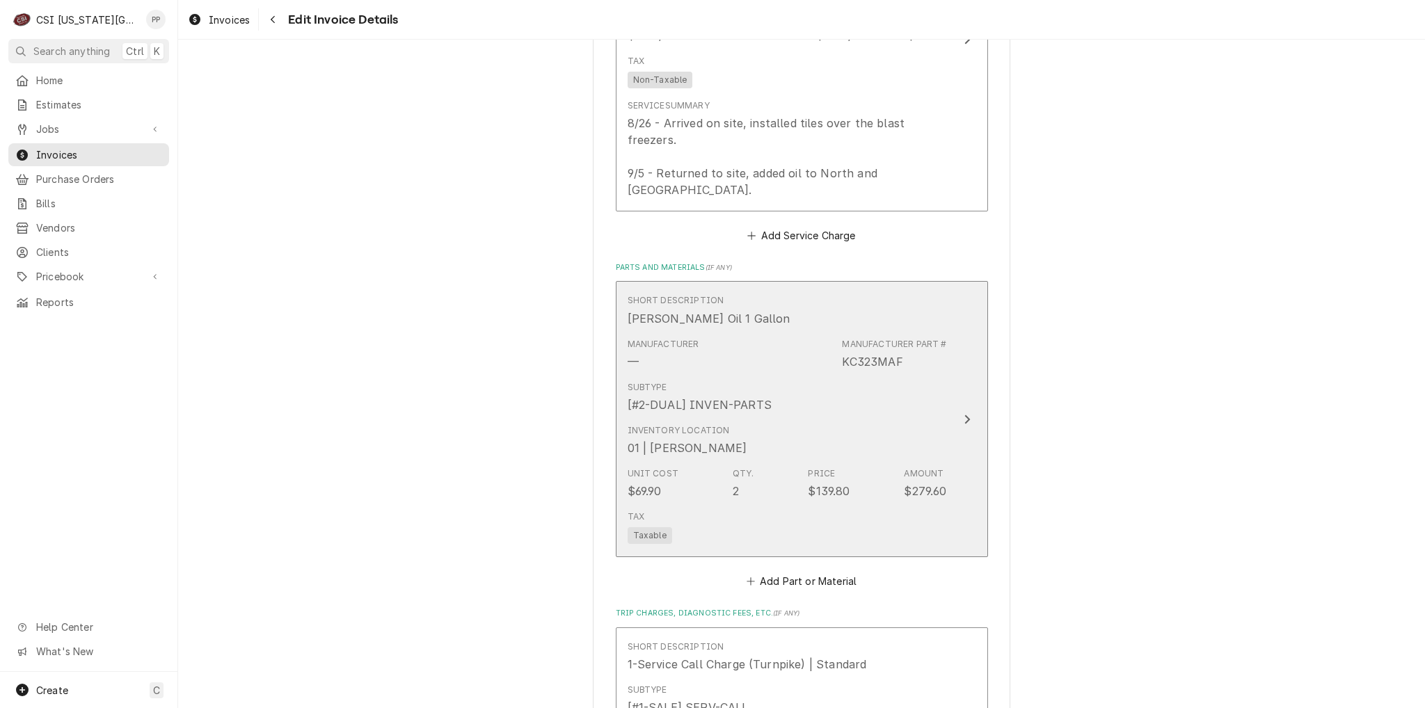
click at [922, 462] on div "Unit Cost $69.90 Qty. 2 Price $139.80 Amount $279.60" at bounding box center [787, 483] width 319 height 43
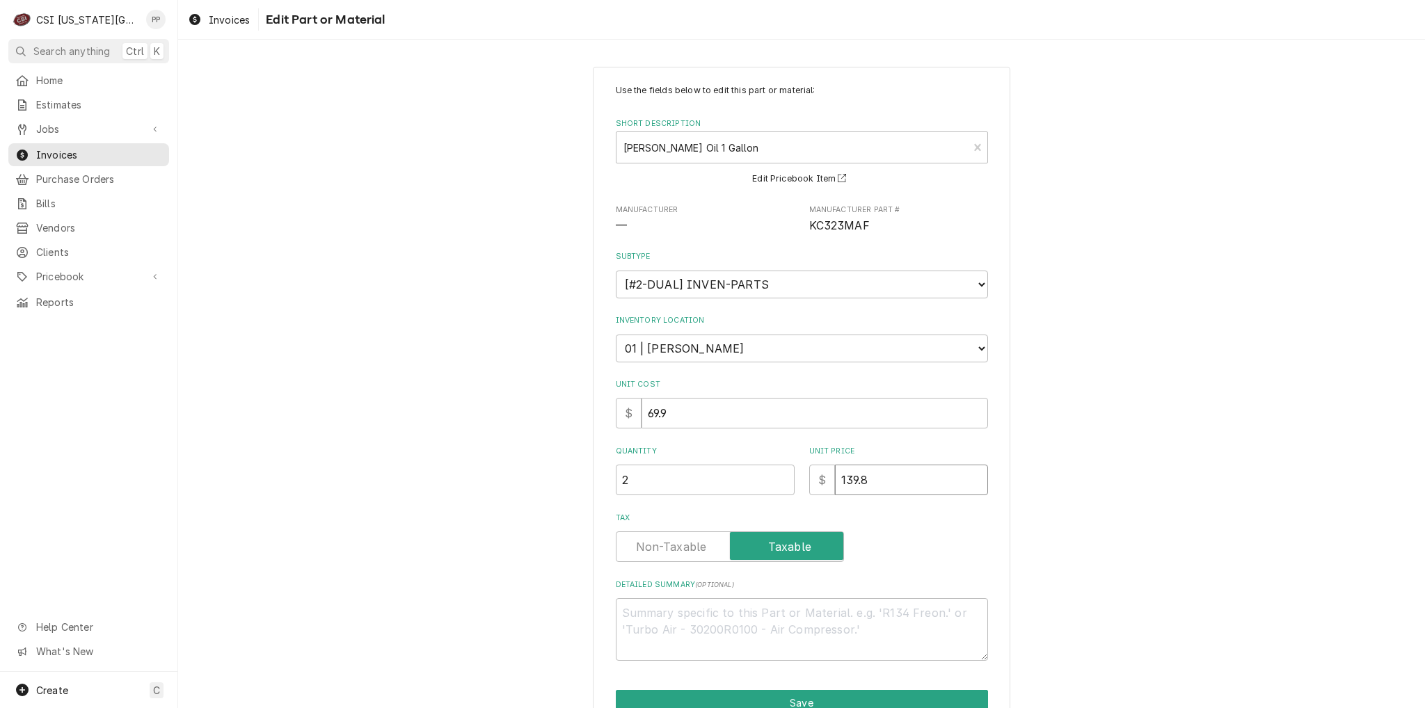
drag, startPoint x: 891, startPoint y: 474, endPoint x: 758, endPoint y: 476, distance: 132.9
click at [758, 476] on div "Quantity 2 Unit Price $ 139.8" at bounding box center [802, 470] width 372 height 49
type textarea "x"
type input "0"
click at [865, 695] on button "Save" at bounding box center [802, 703] width 372 height 26
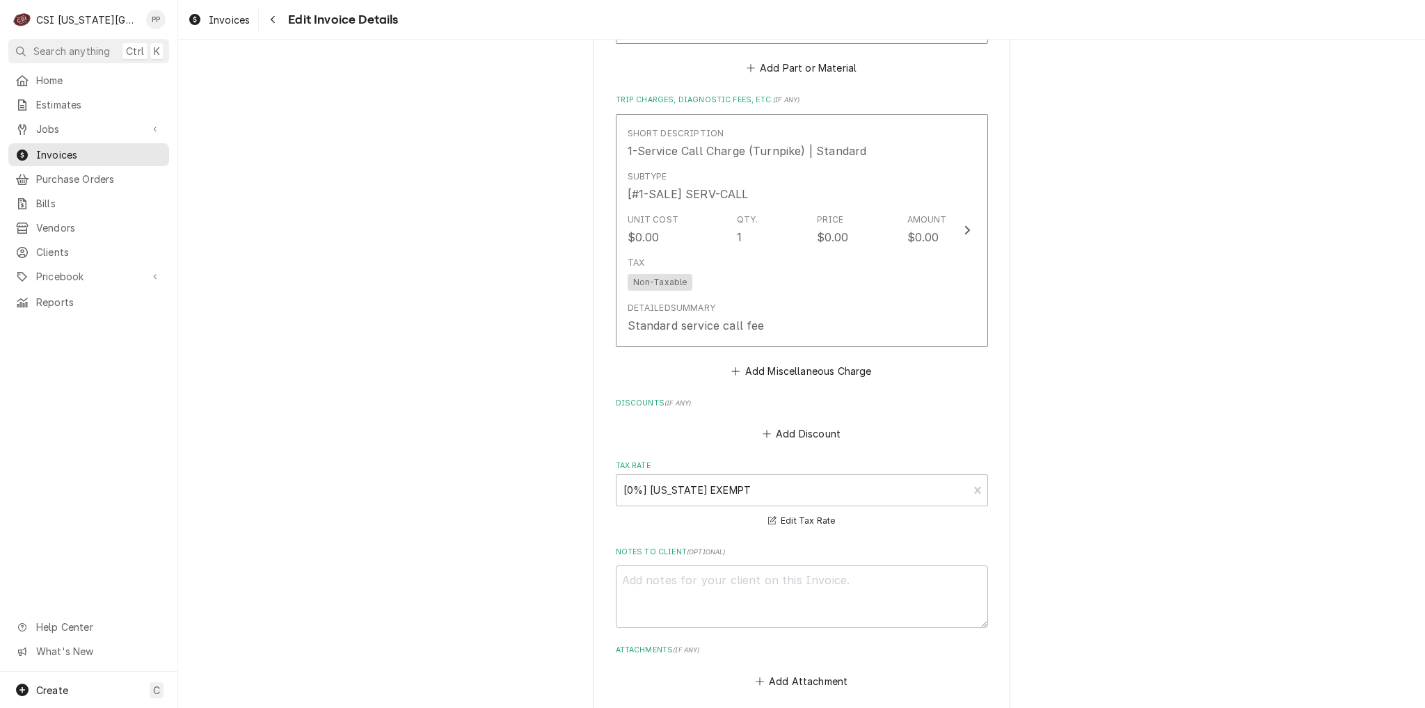
scroll to position [2192, 0]
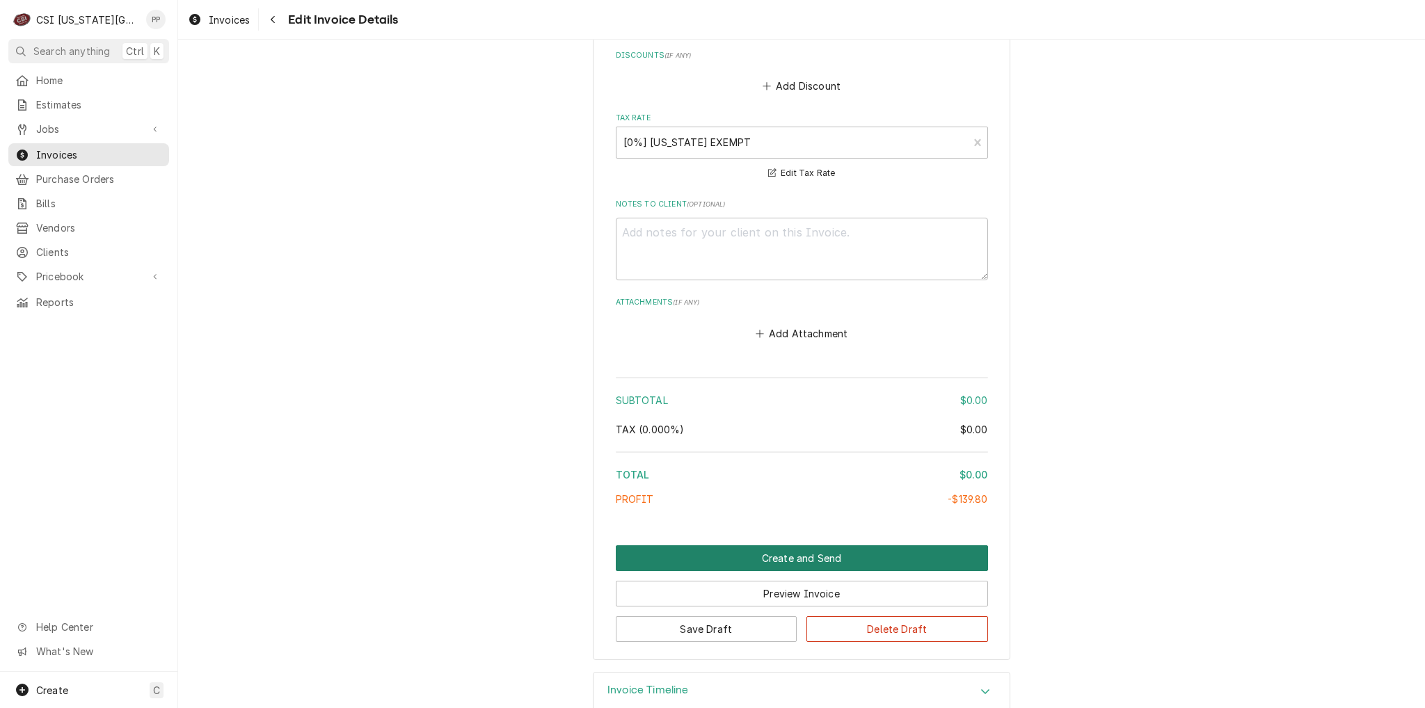
click at [795, 545] on button "Create and Send" at bounding box center [802, 558] width 372 height 26
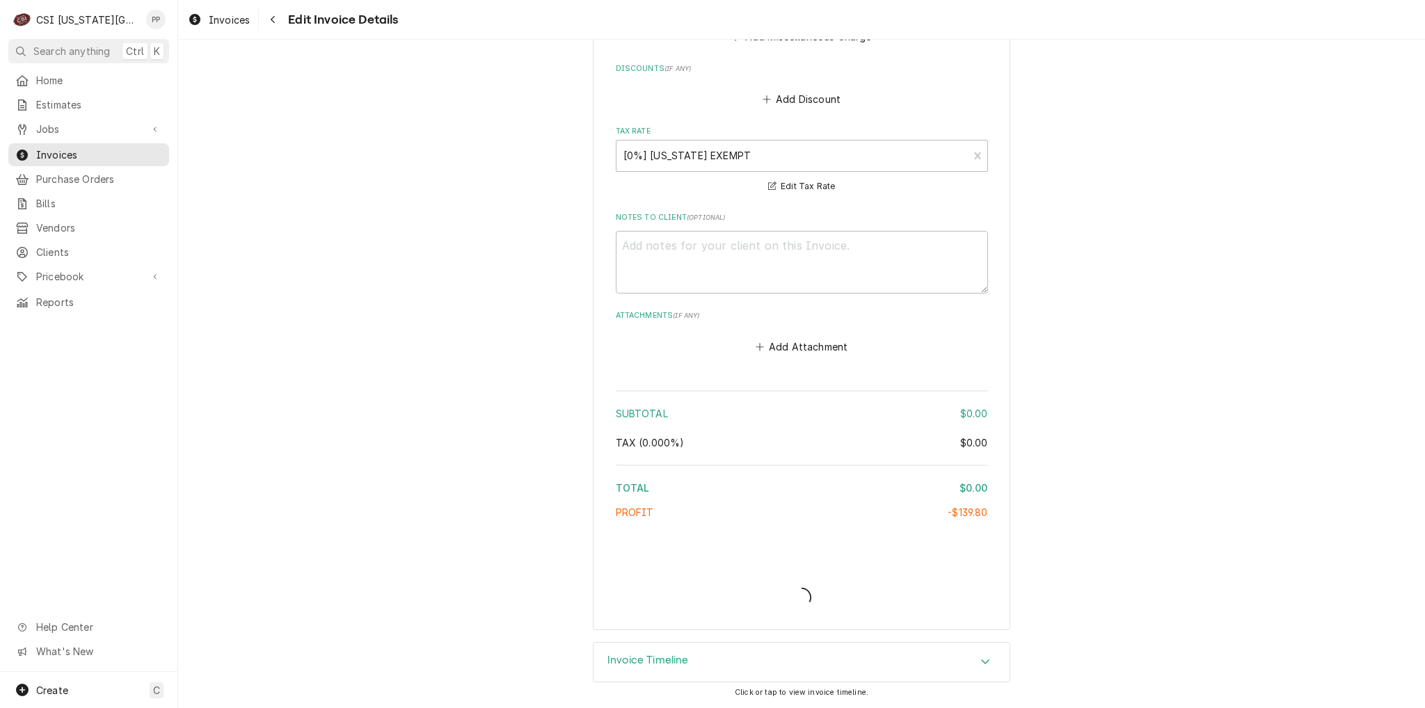
scroll to position [2158, 0]
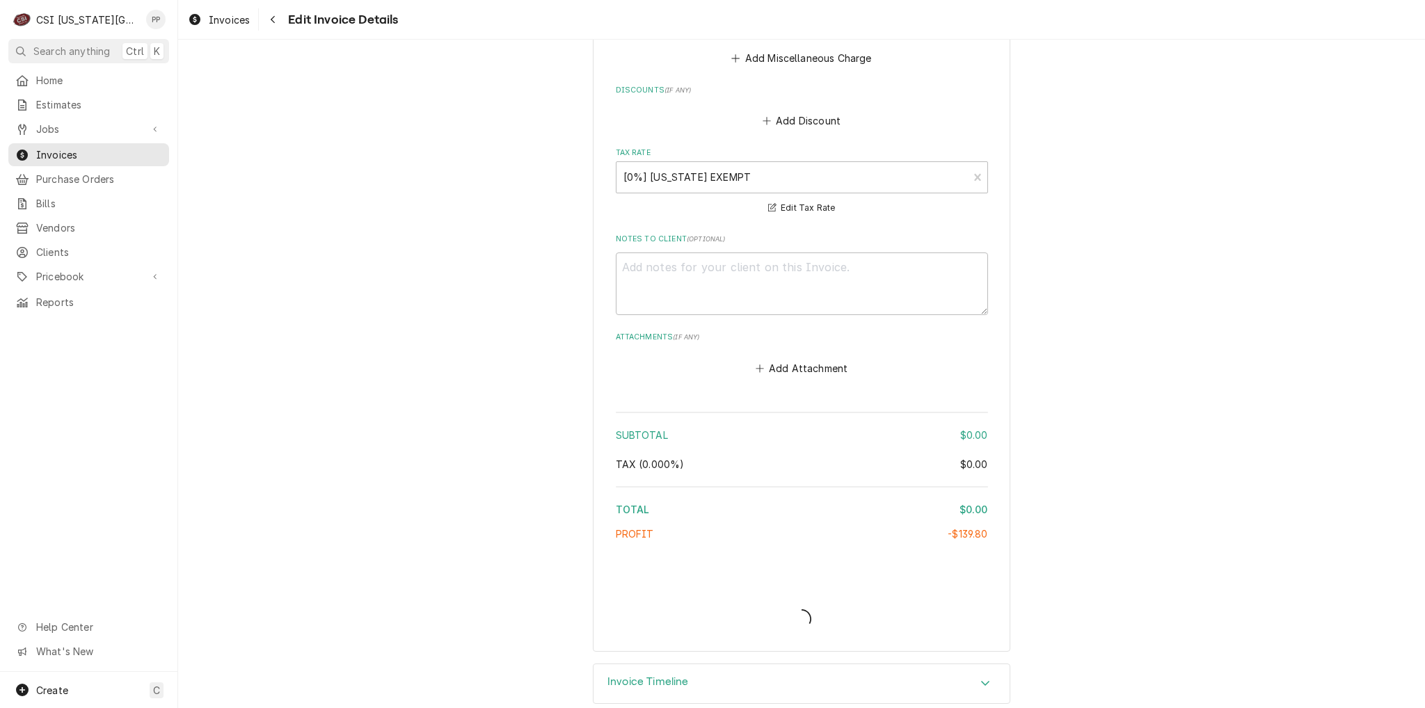
type textarea "x"
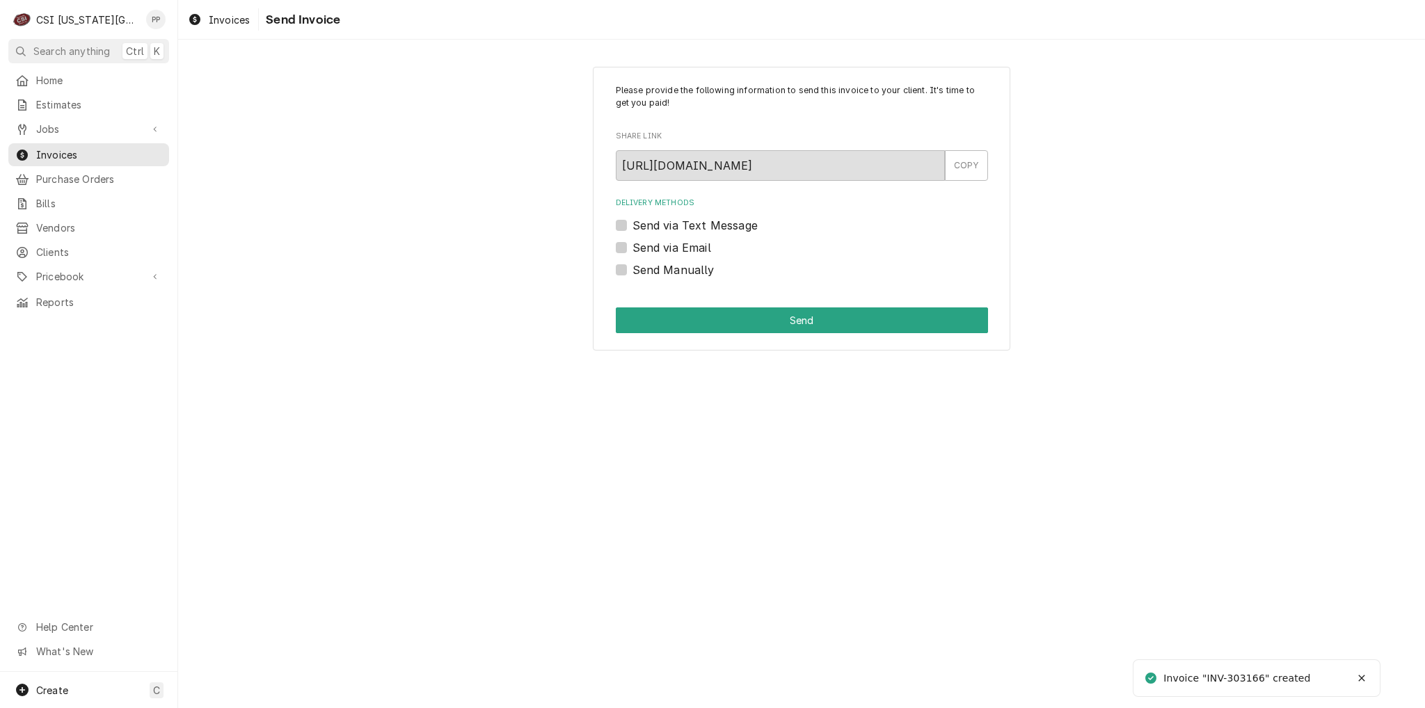
click at [632, 268] on label "Send Manually" at bounding box center [673, 270] width 82 height 17
click at [632, 268] on input "Send Manually" at bounding box center [818, 277] width 372 height 31
checkbox input "true"
click at [672, 324] on button "Send" at bounding box center [802, 321] width 372 height 26
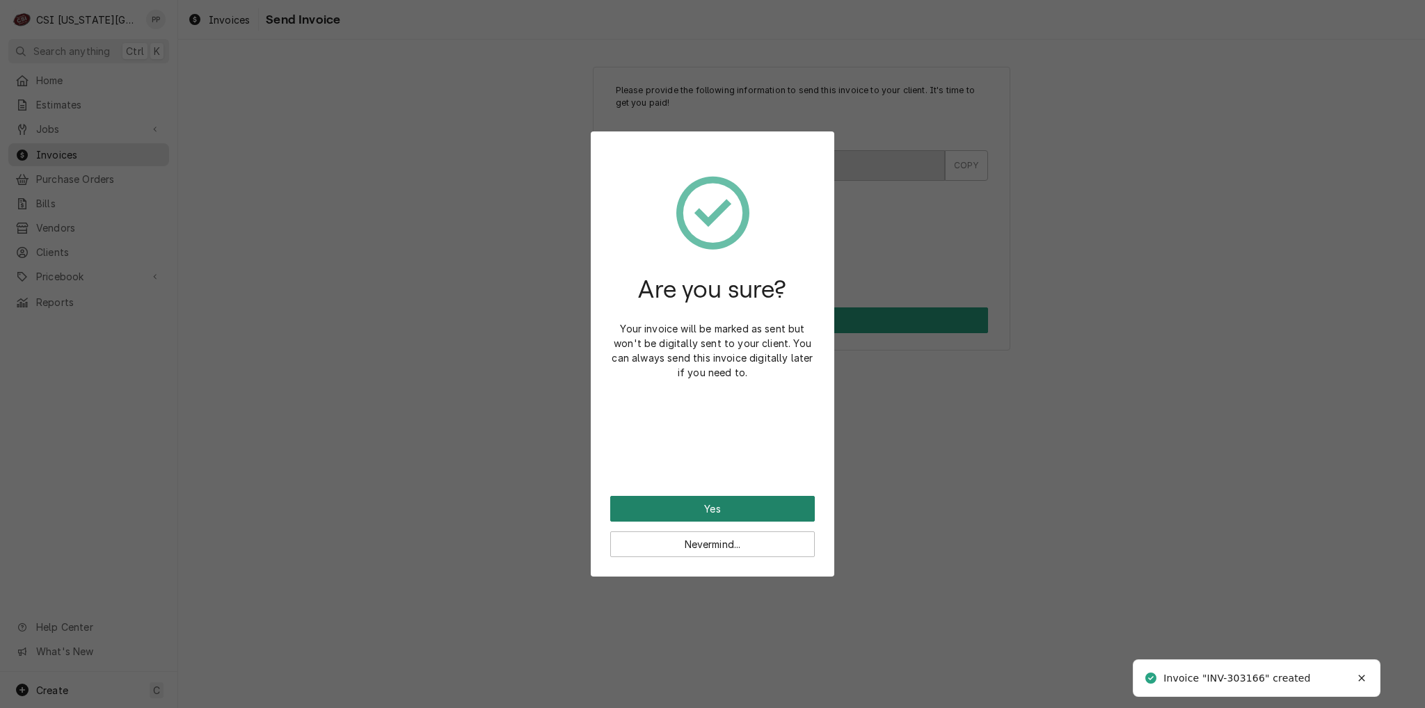
click at [729, 496] on button "Yes" at bounding box center [712, 509] width 205 height 26
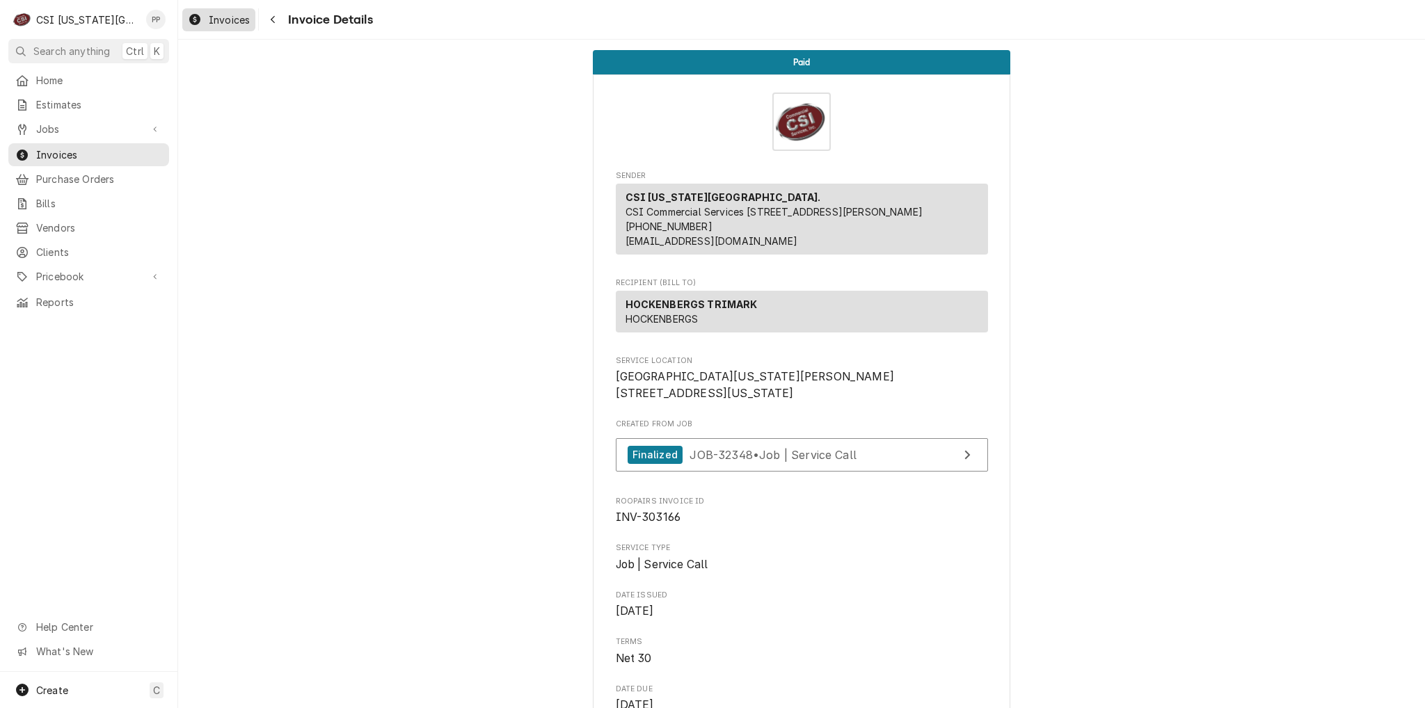
click at [214, 17] on span "Invoices" at bounding box center [229, 20] width 41 height 15
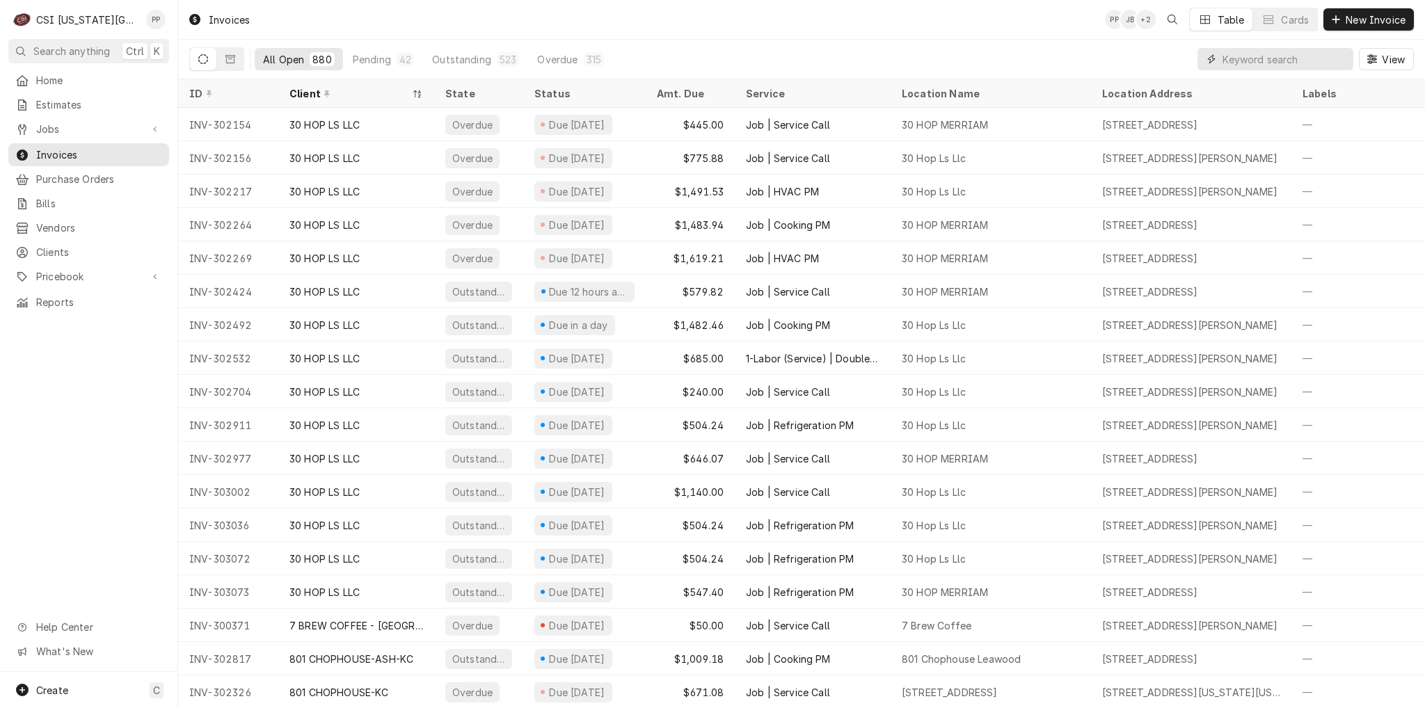
click at [1251, 61] on input "Dynamic Content Wrapper" at bounding box center [1284, 59] width 124 height 22
click at [143, 134] on link "Jobs" at bounding box center [88, 129] width 161 height 23
click at [88, 146] on span "Jobs" at bounding box center [99, 153] width 126 height 15
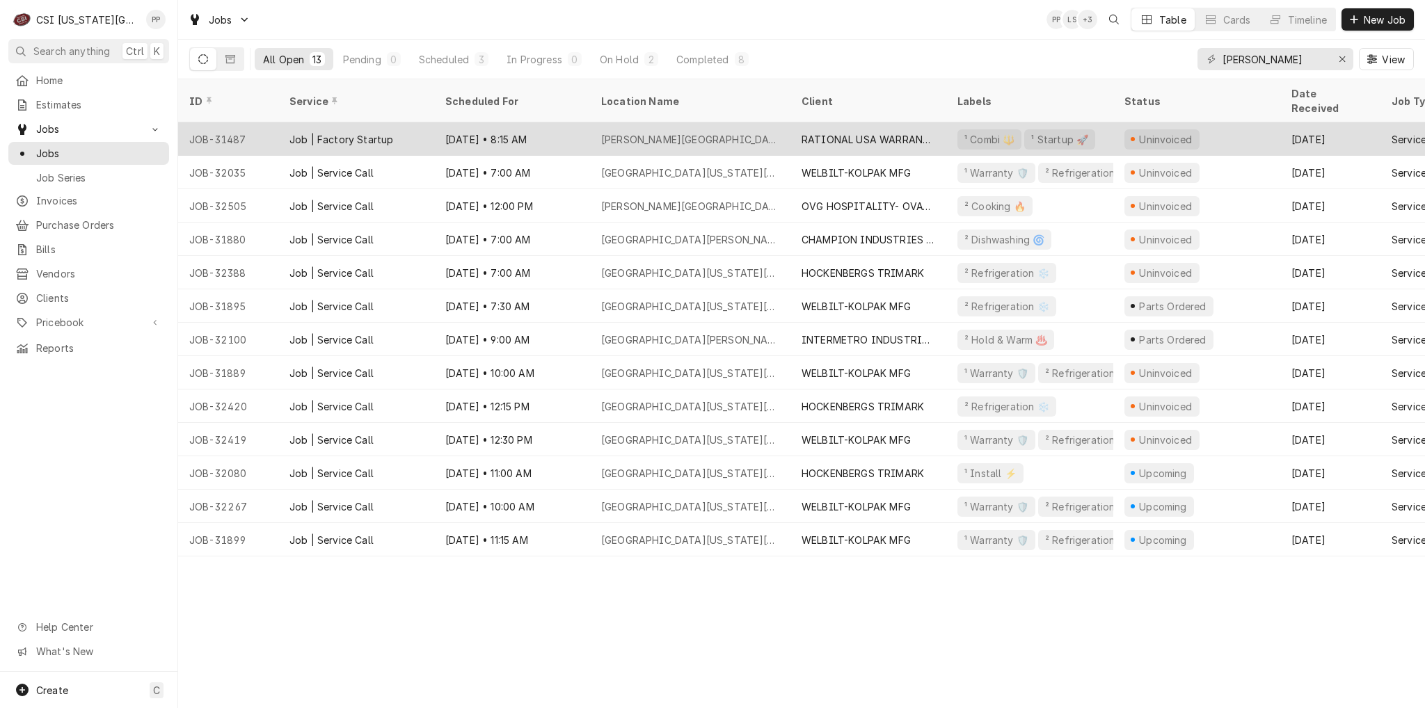
click at [877, 132] on div "RATIONAL USA WARRANTY" at bounding box center [869, 139] width 134 height 15
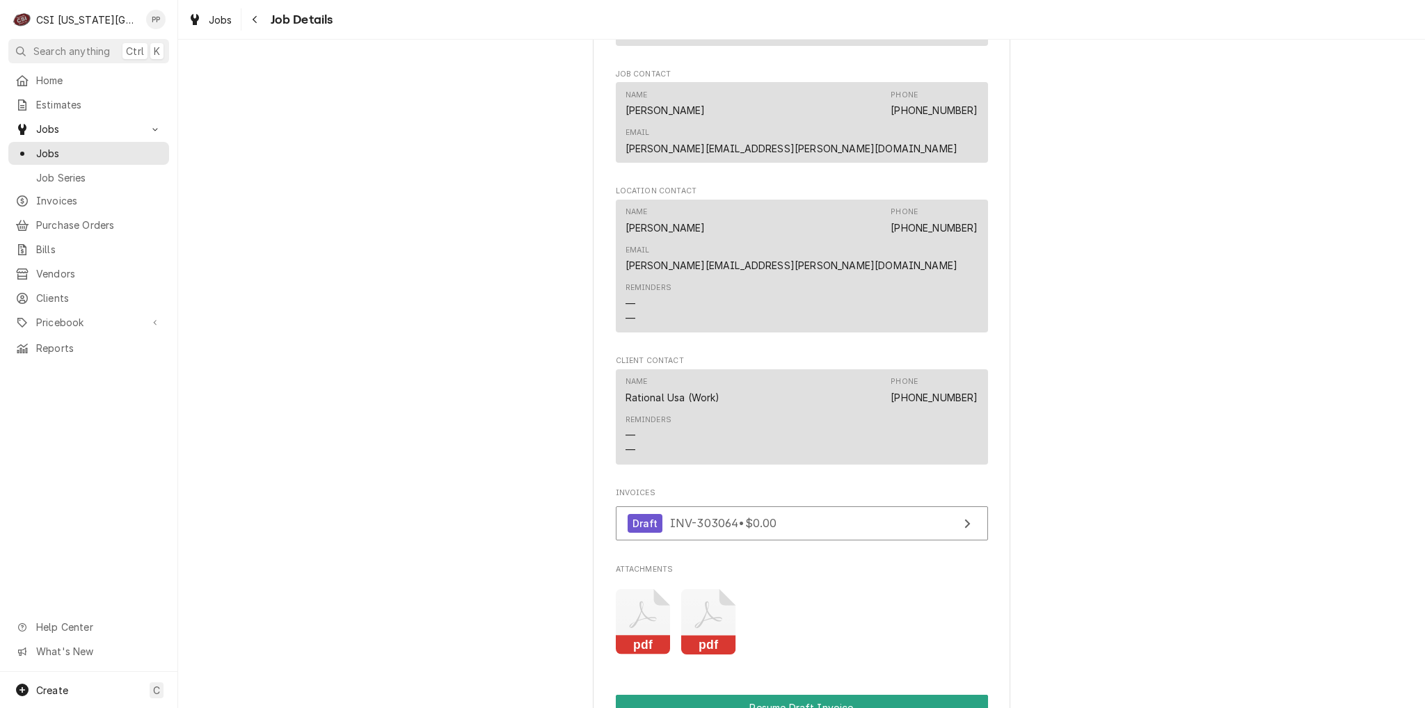
scroll to position [1739, 0]
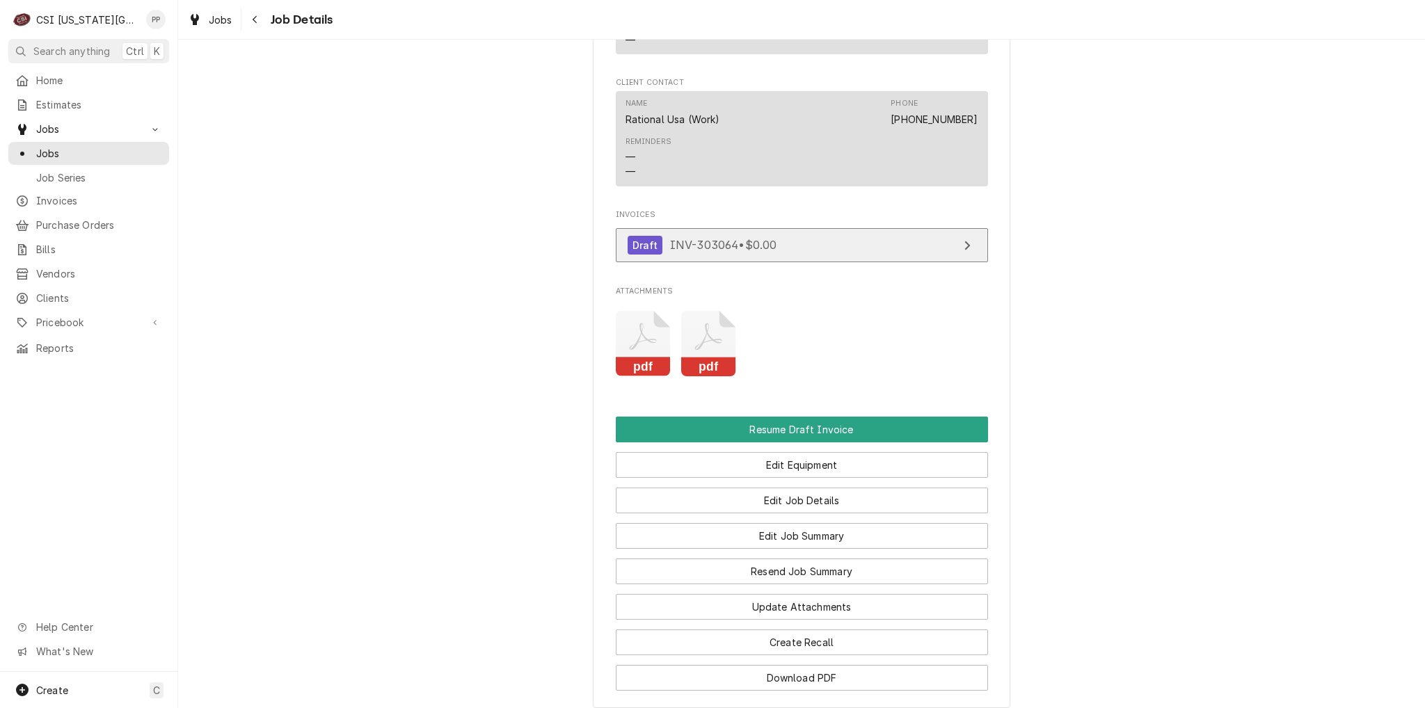
click at [754, 238] on span "INV-303064 • $0.00" at bounding box center [723, 245] width 107 height 14
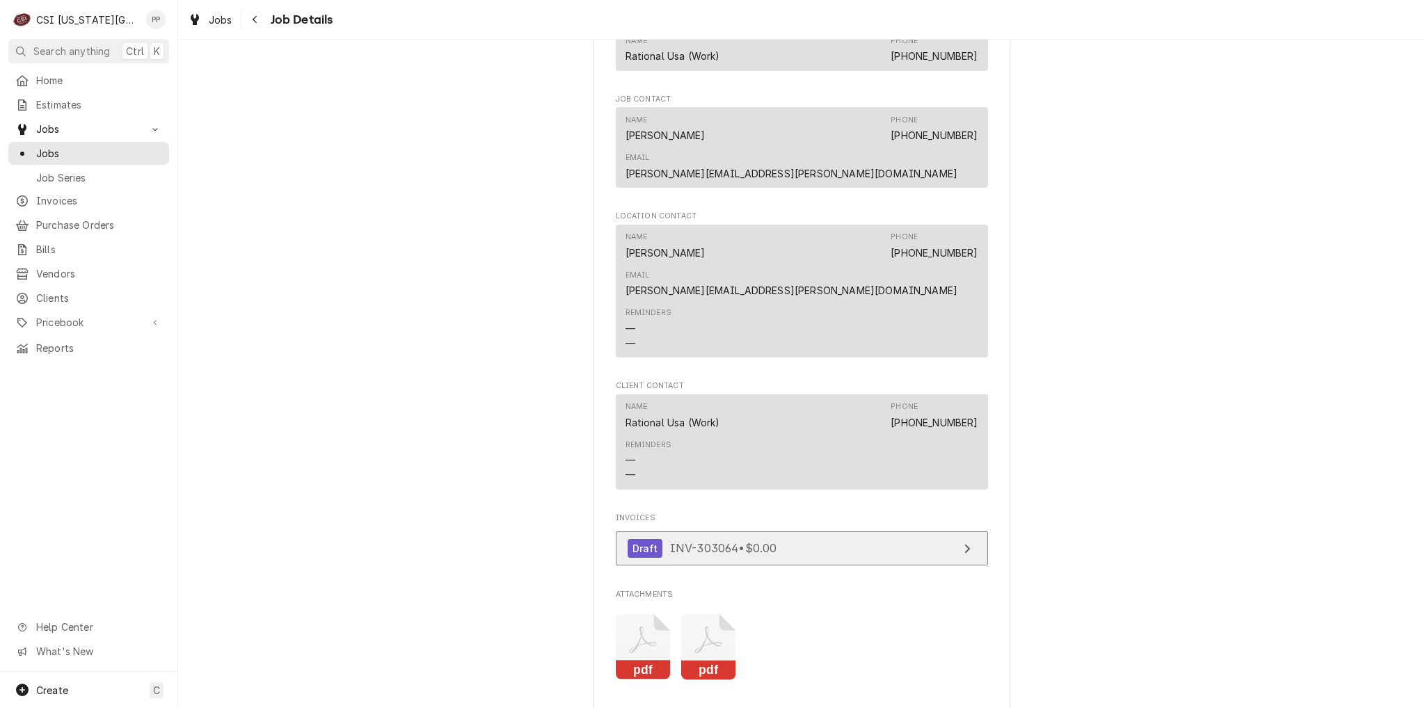
scroll to position [1252, 0]
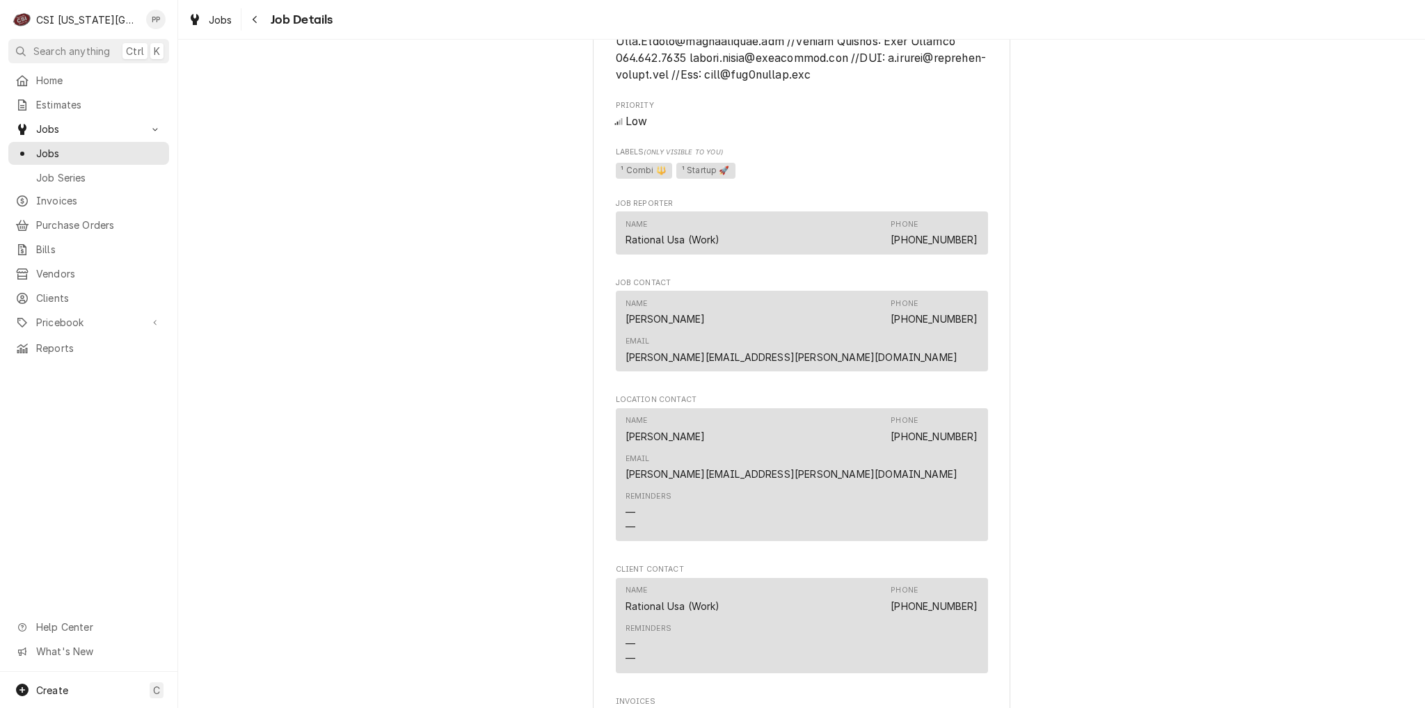
drag, startPoint x: 231, startPoint y: 13, endPoint x: 250, endPoint y: 3, distance: 21.8
click at [231, 13] on span "Jobs" at bounding box center [221, 20] width 24 height 15
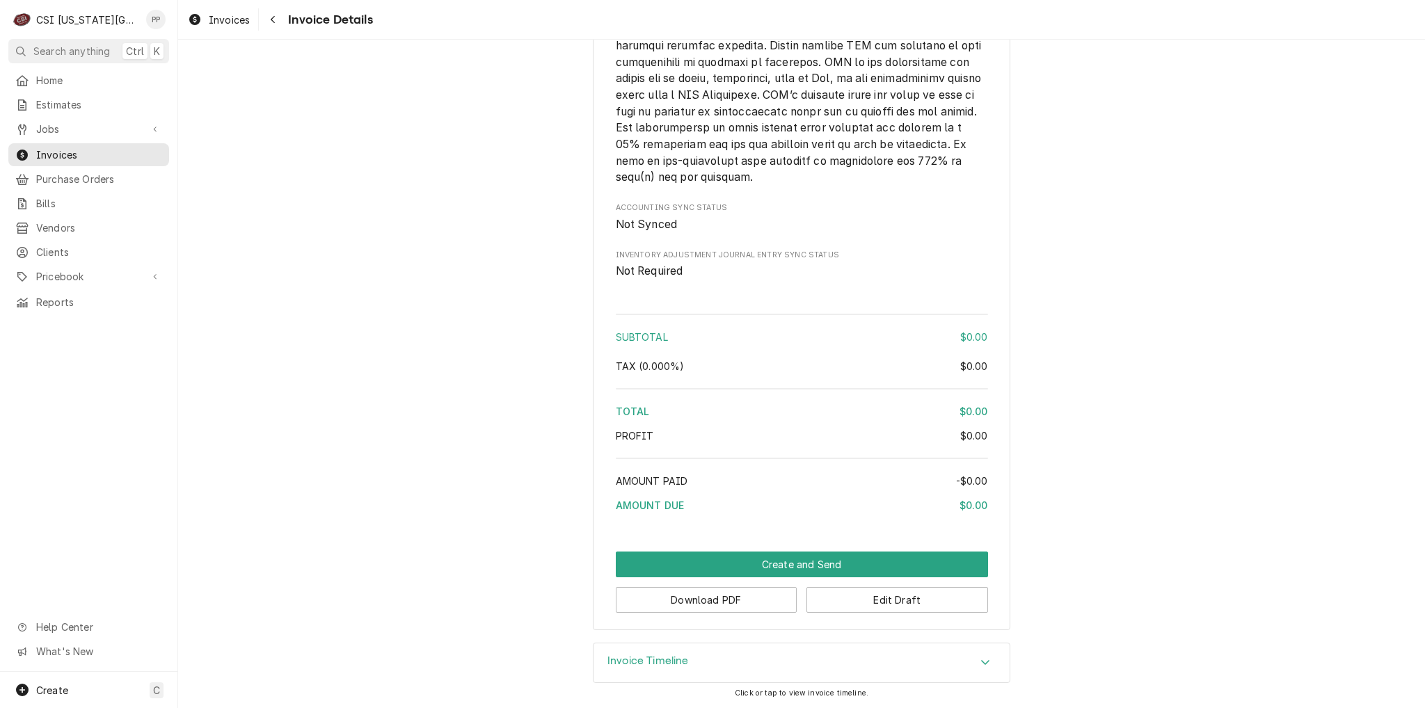
scroll to position [1823, 0]
click at [770, 561] on button "Create and Send" at bounding box center [802, 565] width 372 height 26
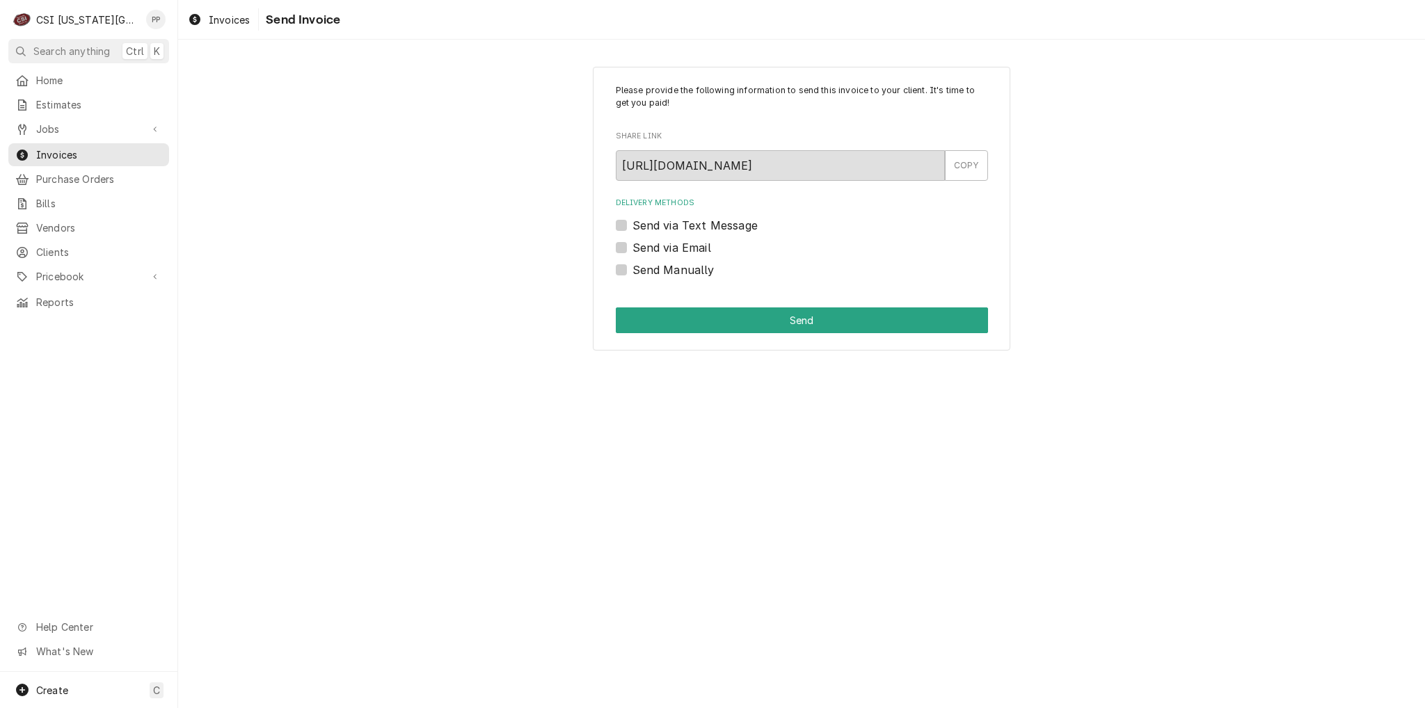
drag, startPoint x: 618, startPoint y: 265, endPoint x: 637, endPoint y: 291, distance: 32.3
click at [632, 266] on label "Send Manually" at bounding box center [673, 270] width 82 height 17
click at [632, 266] on input "Send Manually" at bounding box center [818, 277] width 372 height 31
checkbox input "true"
click at [675, 319] on button "Send" at bounding box center [802, 321] width 372 height 26
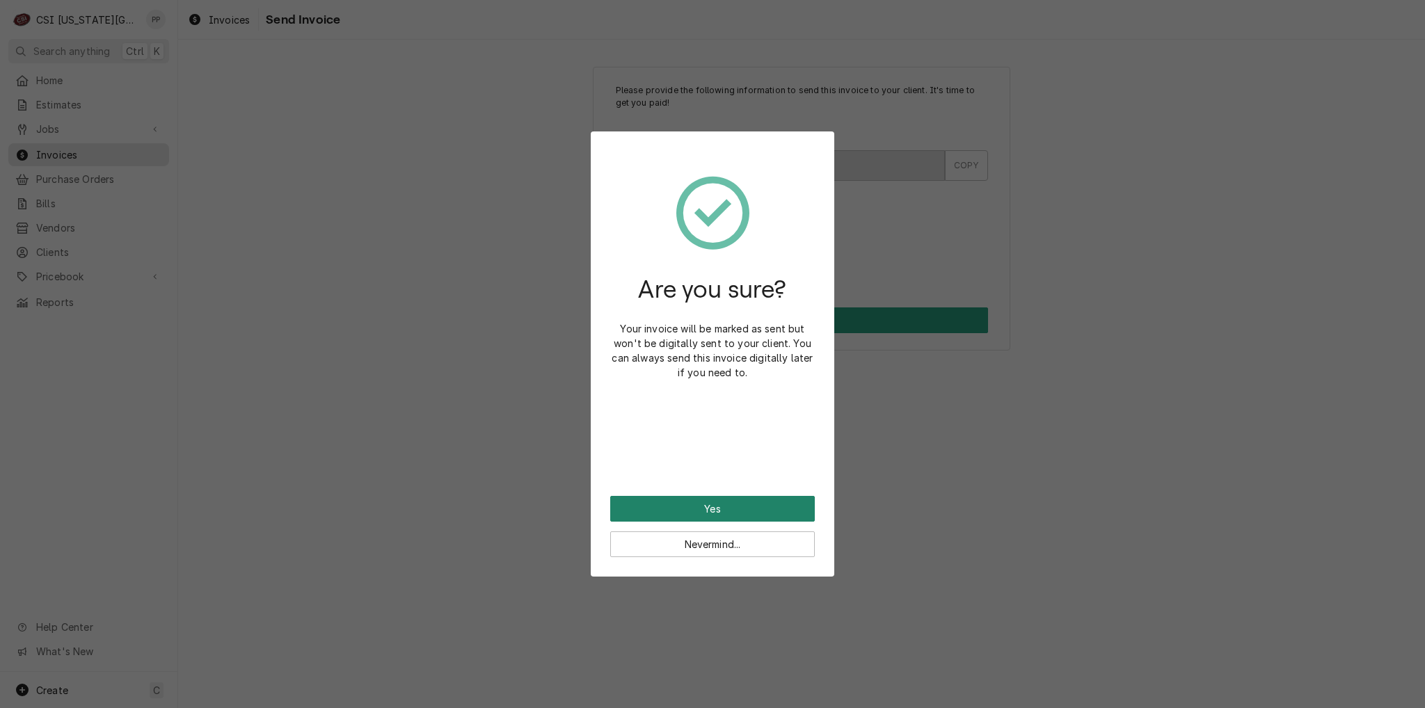
drag, startPoint x: 758, startPoint y: 502, endPoint x: 763, endPoint y: 473, distance: 29.6
click at [758, 503] on button "Yes" at bounding box center [712, 509] width 205 height 26
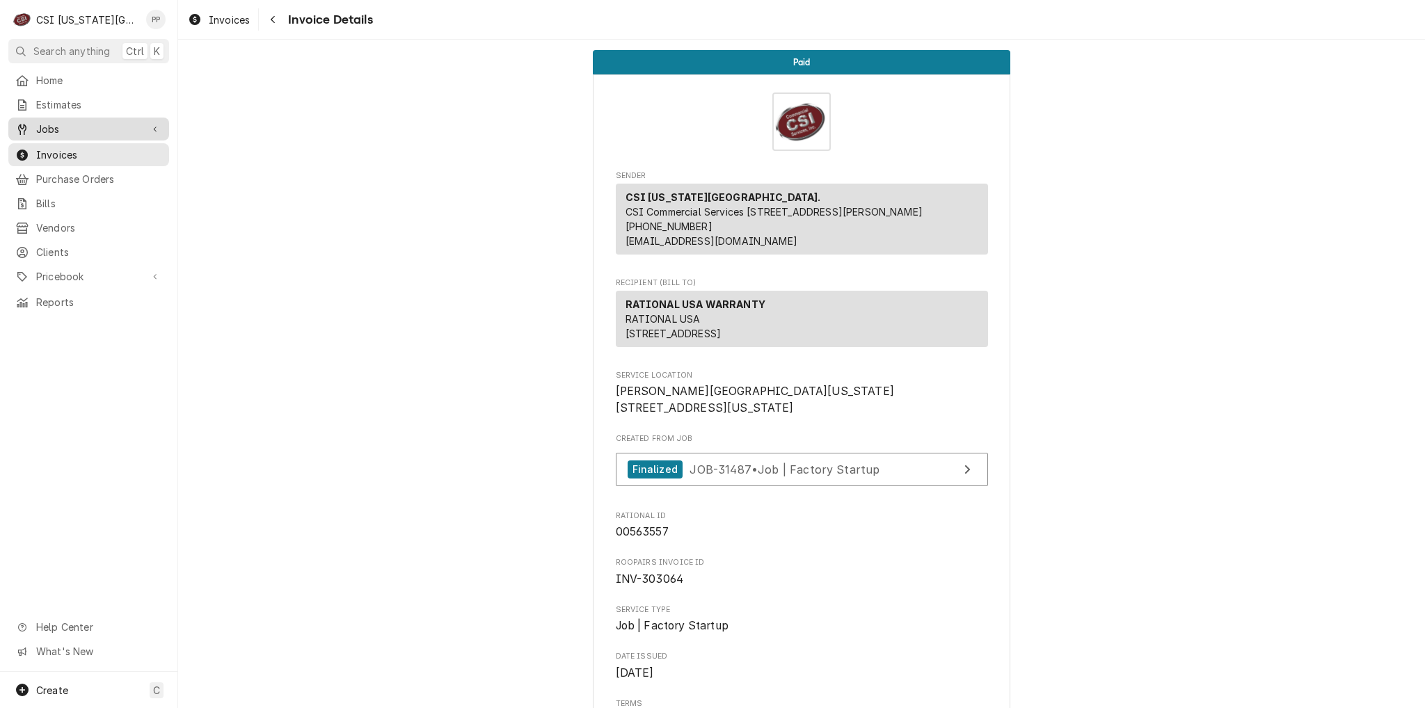
click at [95, 125] on span "Jobs" at bounding box center [88, 129] width 105 height 15
click at [86, 146] on span "Jobs" at bounding box center [99, 153] width 126 height 15
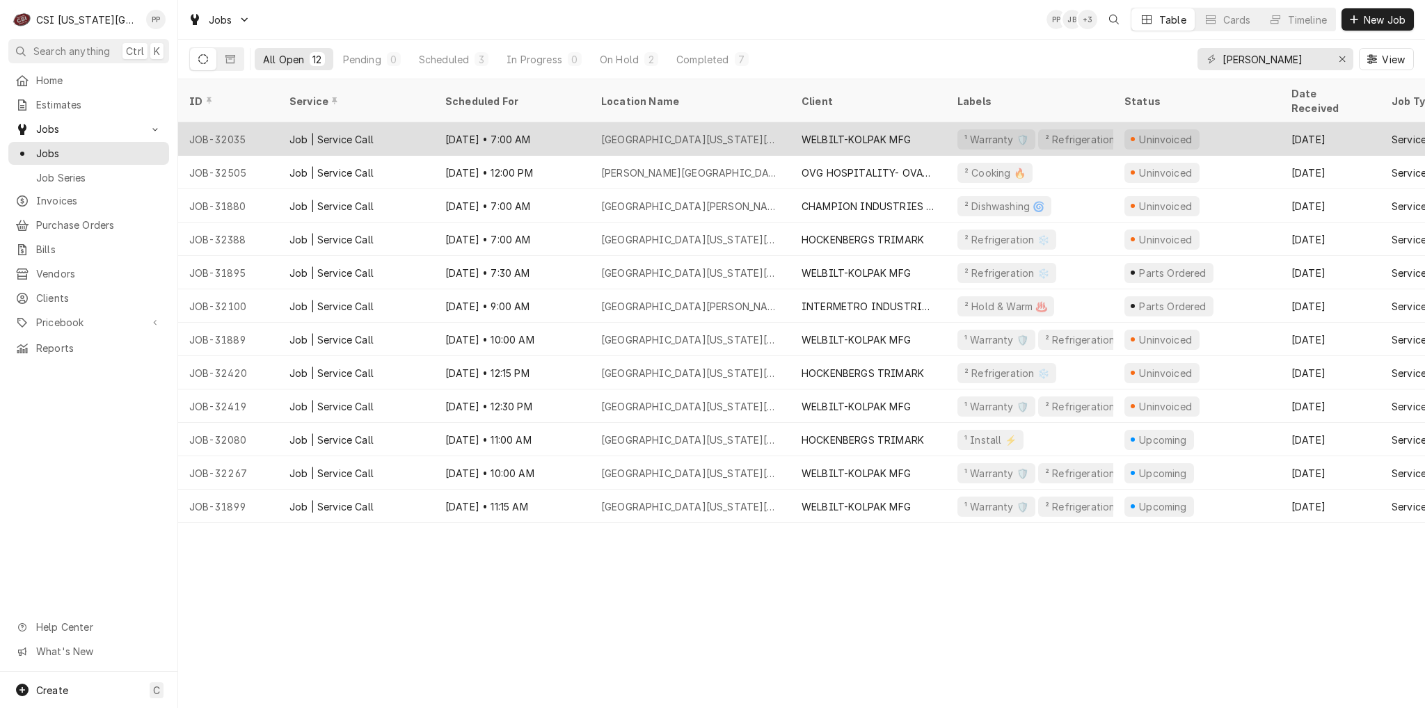
click at [742, 132] on div "University Of Kansas David Booth Memorial Stadium" at bounding box center [690, 139] width 178 height 15
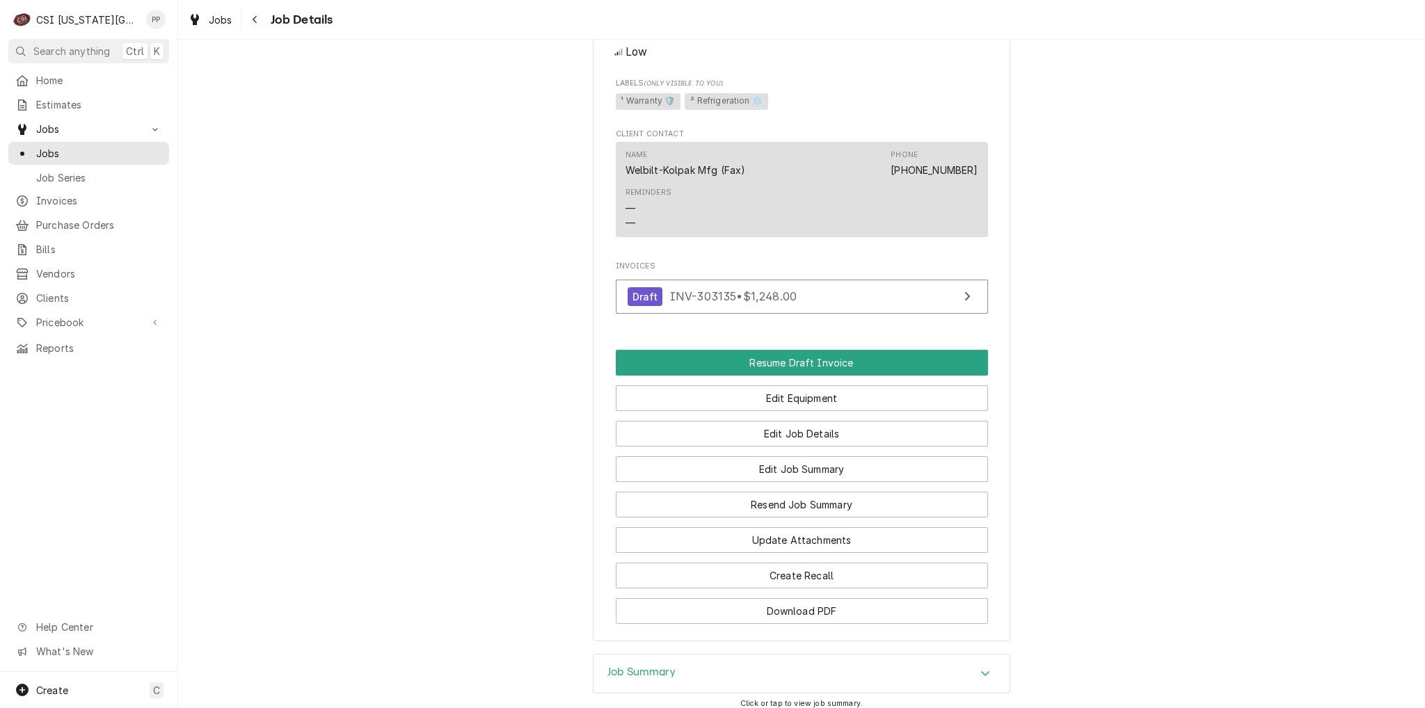
scroll to position [1739, 0]
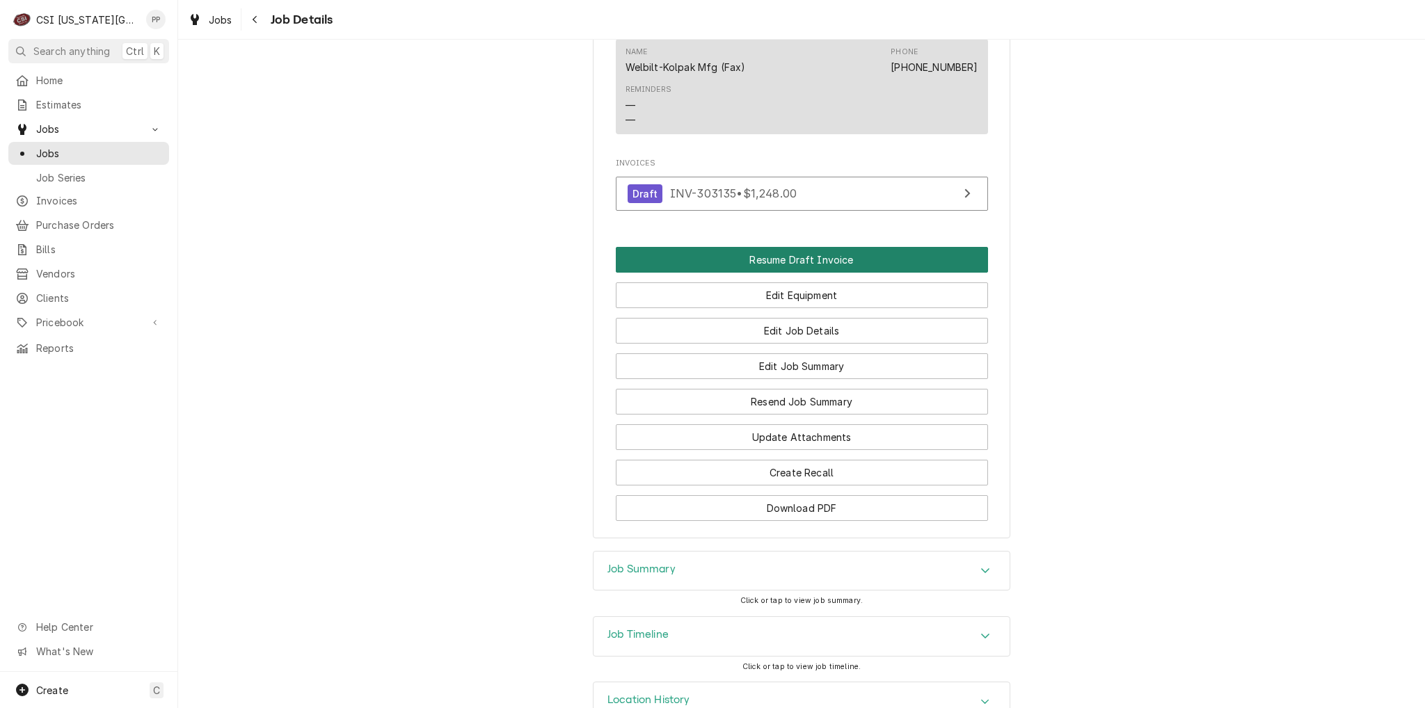
click at [840, 271] on button "Resume Draft Invoice" at bounding box center [802, 260] width 372 height 26
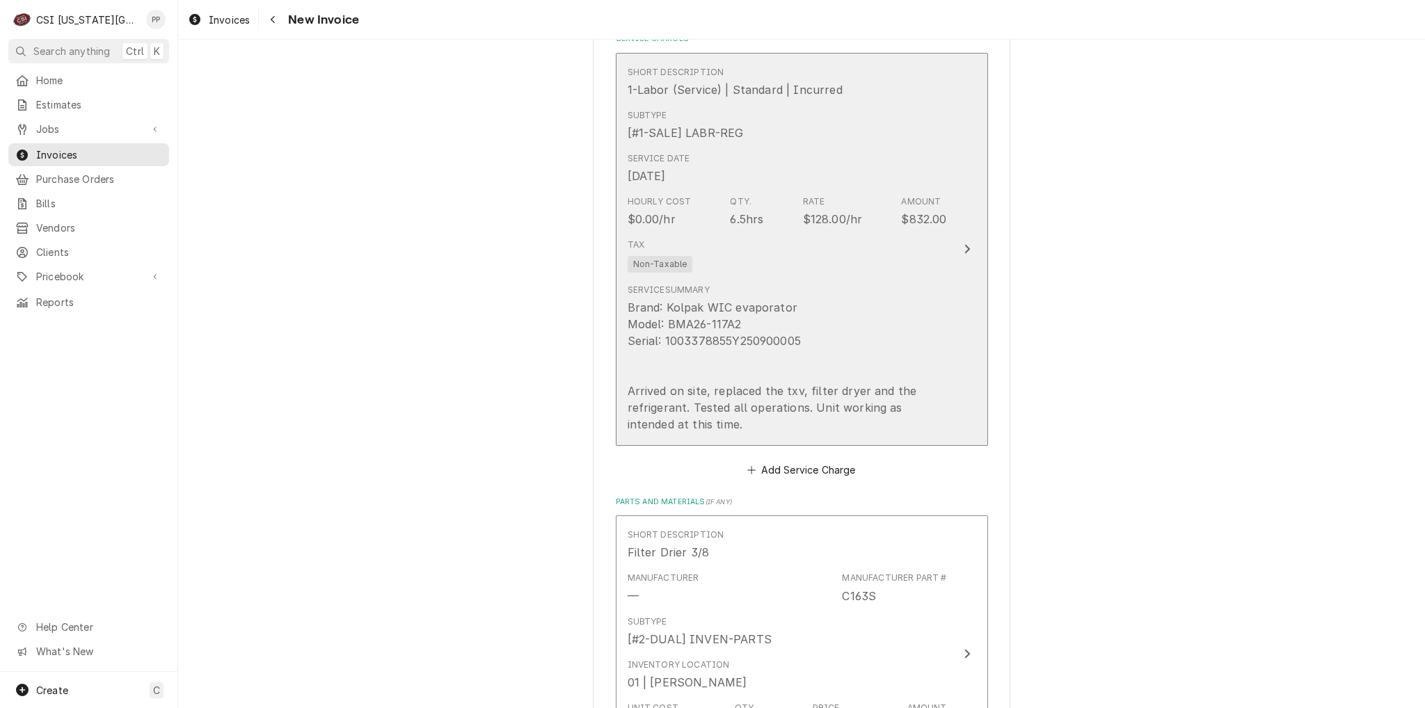
scroll to position [1809, 0]
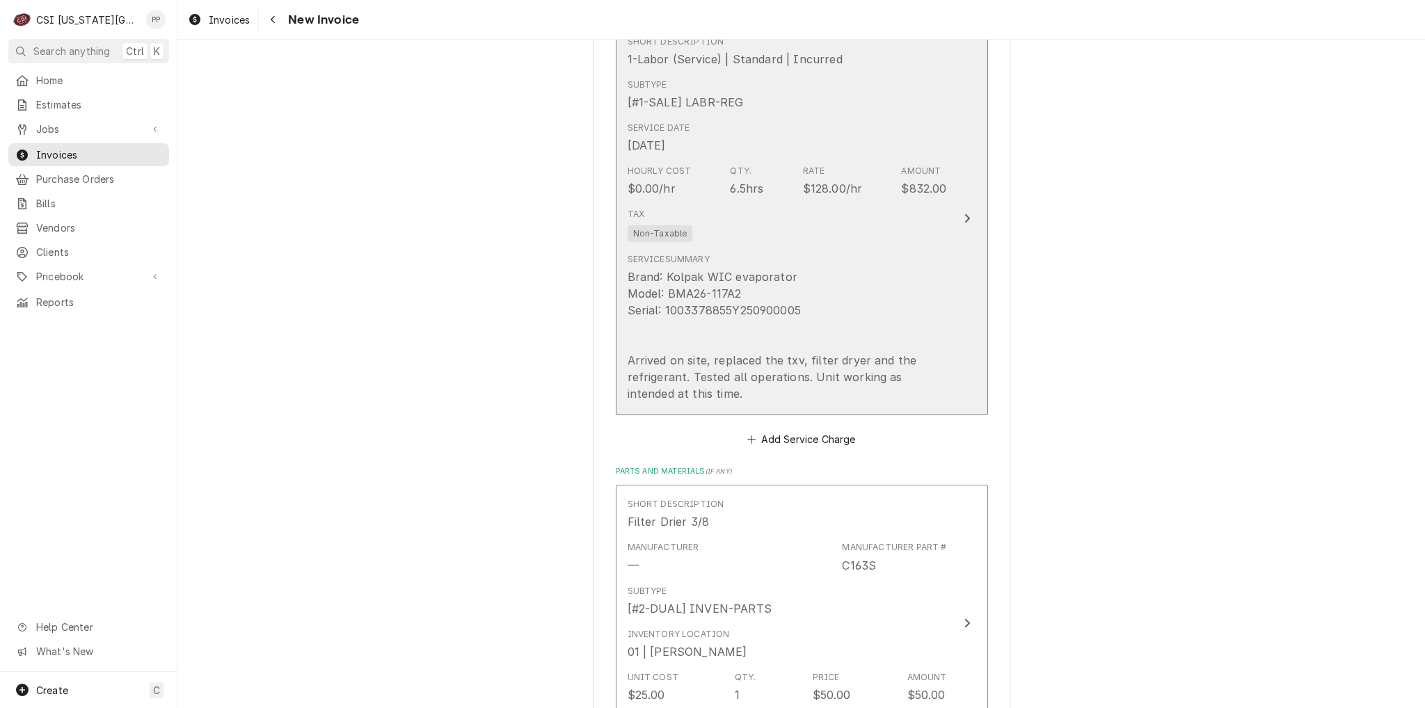
click at [930, 259] on div "Service Summary Brand: Kolpak WIC evaporator Model: BMA26-117A2 Serial: 1003378…" at bounding box center [787, 327] width 319 height 149
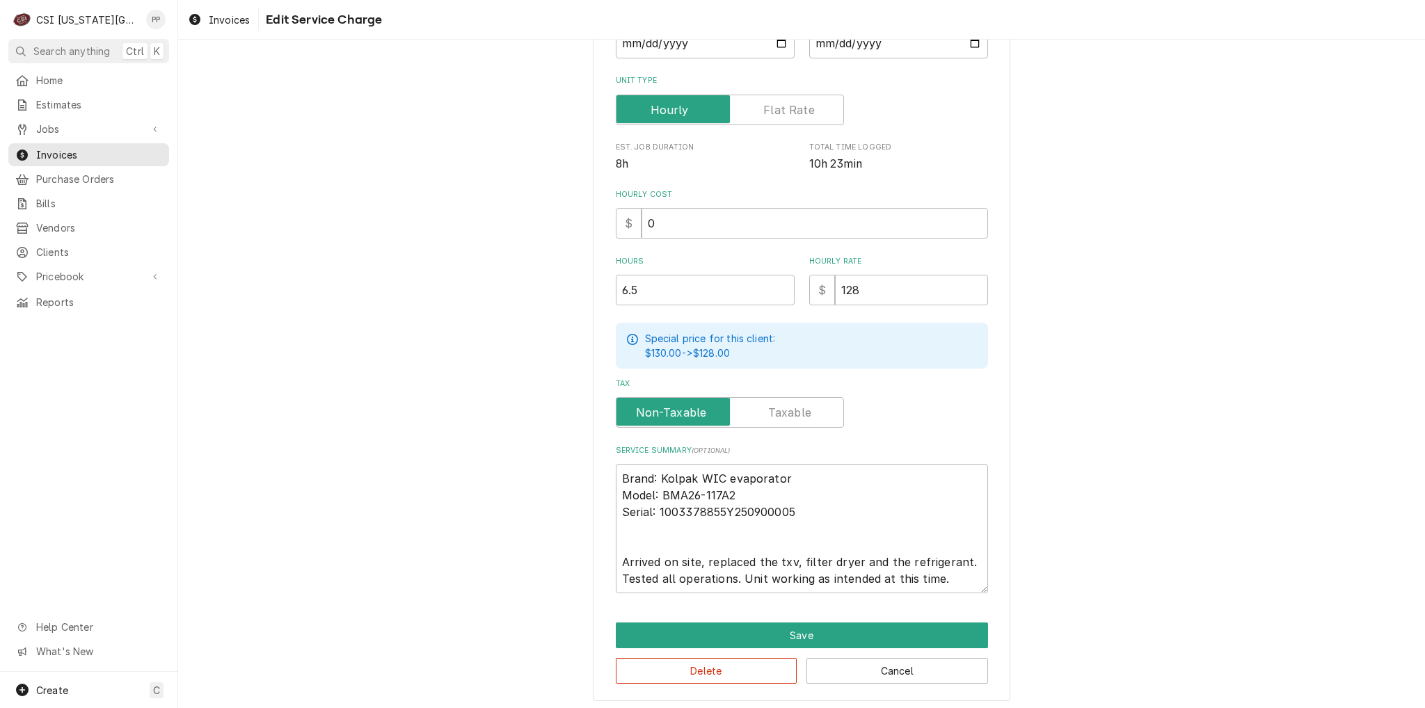
scroll to position [262, 0]
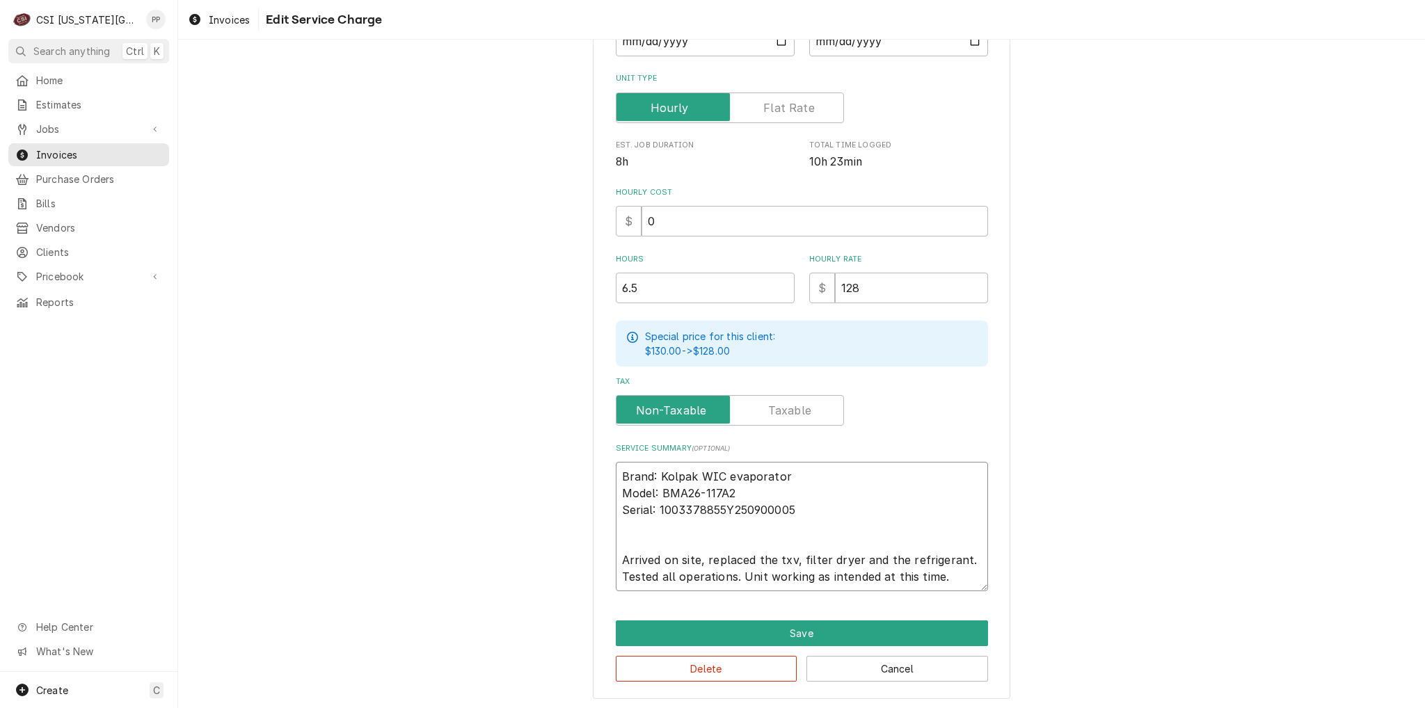
click at [616, 556] on textarea "Brand: Kolpak WIC evaporator Model: BMA26-117A2 Serial: 1003378855Y250900005 Ar…" at bounding box center [802, 526] width 372 height 129
type textarea "x"
type textarea "Brand: Kolpak WIC evaporator Model: BMA26-117A2 Serial: 1003378855Y250900005 DA…"
type textarea "x"
type textarea "Brand: Kolpak WIC evaporator Model: BMA26-117A2 Serial: 1003378855Y250900005 Du…"
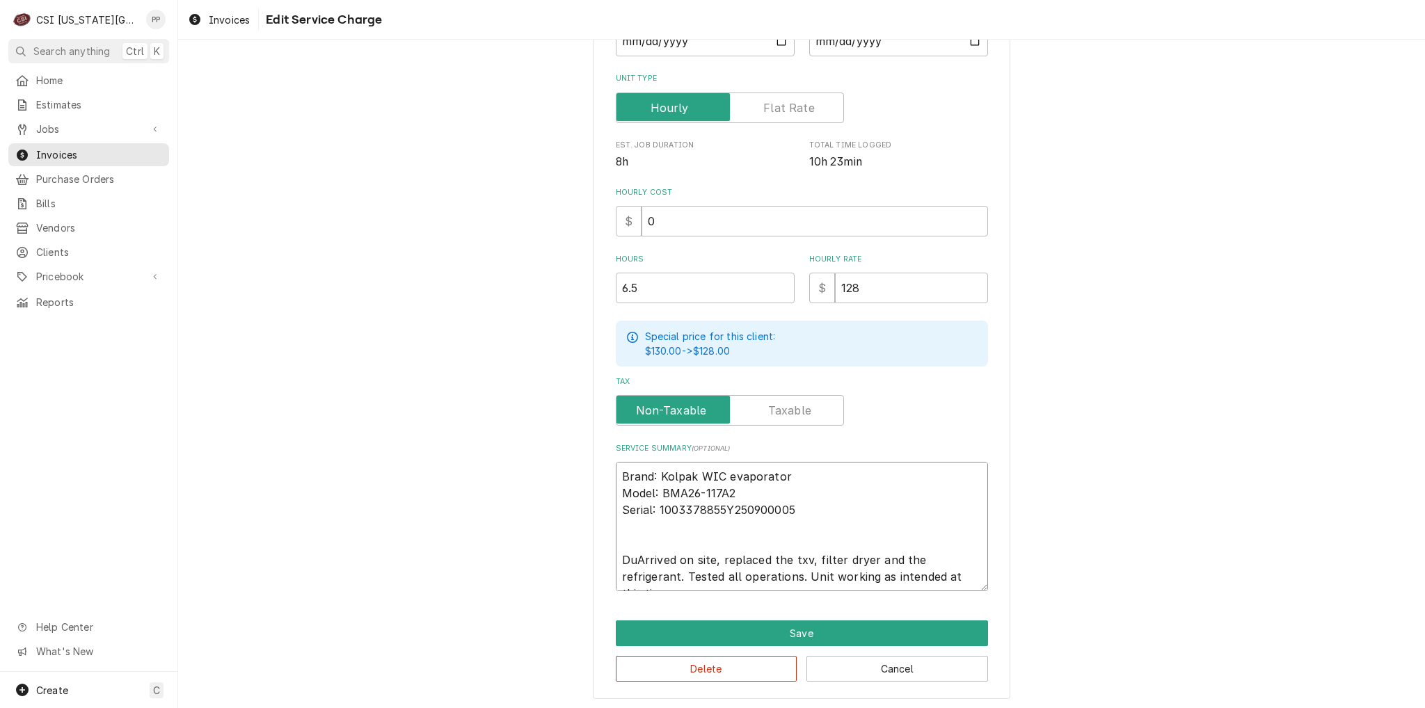
type textarea "x"
type textarea "Brand: Kolpak WIC evaporator Model: BMA26-117A2 Serial: 1003378855Y250900005 Du…"
type textarea "x"
type textarea "Brand: Kolpak WIC evaporator Model: BMA26-117A2 Serial: 1003378855Y250900005 Du…"
type textarea "x"
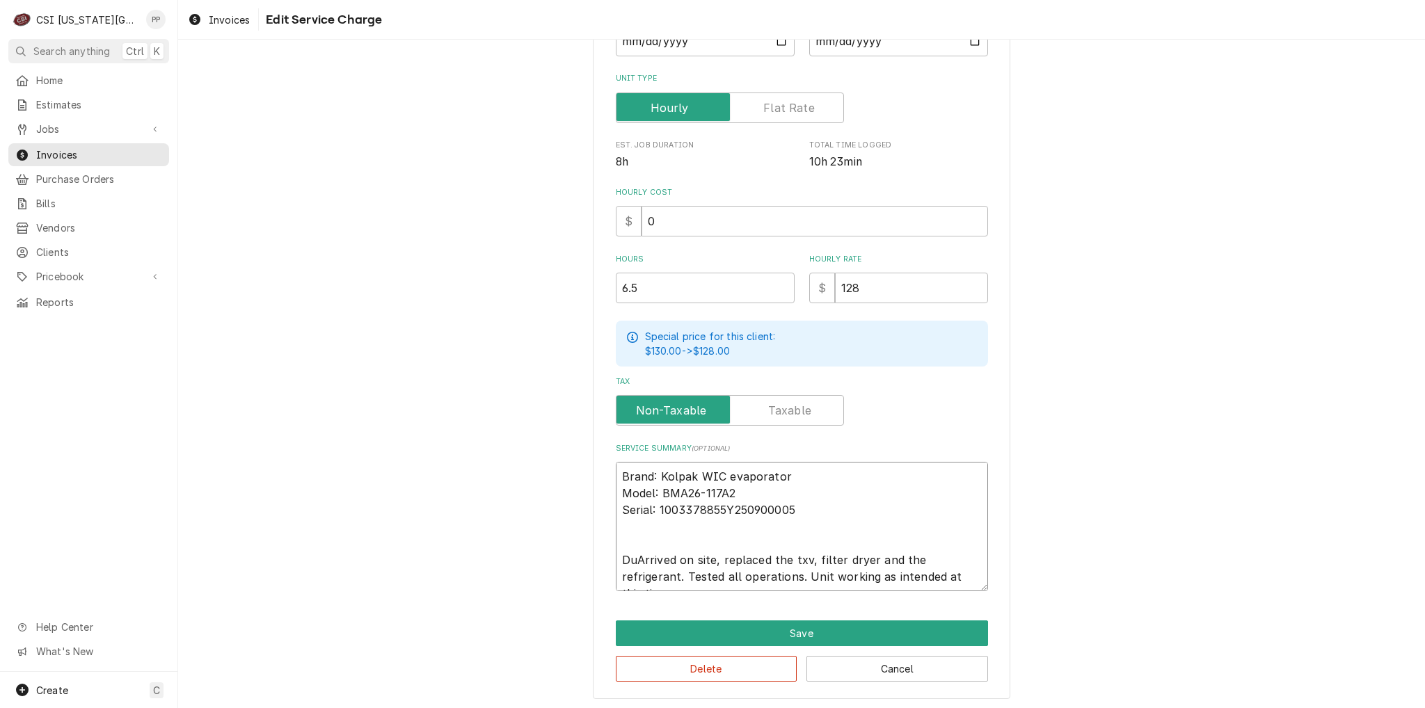
type textarea "Brand: Kolpak WIC evaporator Model: BMA26-117A2 Serial: 1003378855Y250900005 Du…"
type textarea "x"
type textarea "Brand: Kolpak WIC evaporator Model: BMA26-117A2 Serial: 1003378855Y250900005 Du…"
type textarea "x"
type textarea "Brand: Kolpak WIC evaporator Model: BMA26-117A2 Serial: 1003378855Y250900005 [G…"
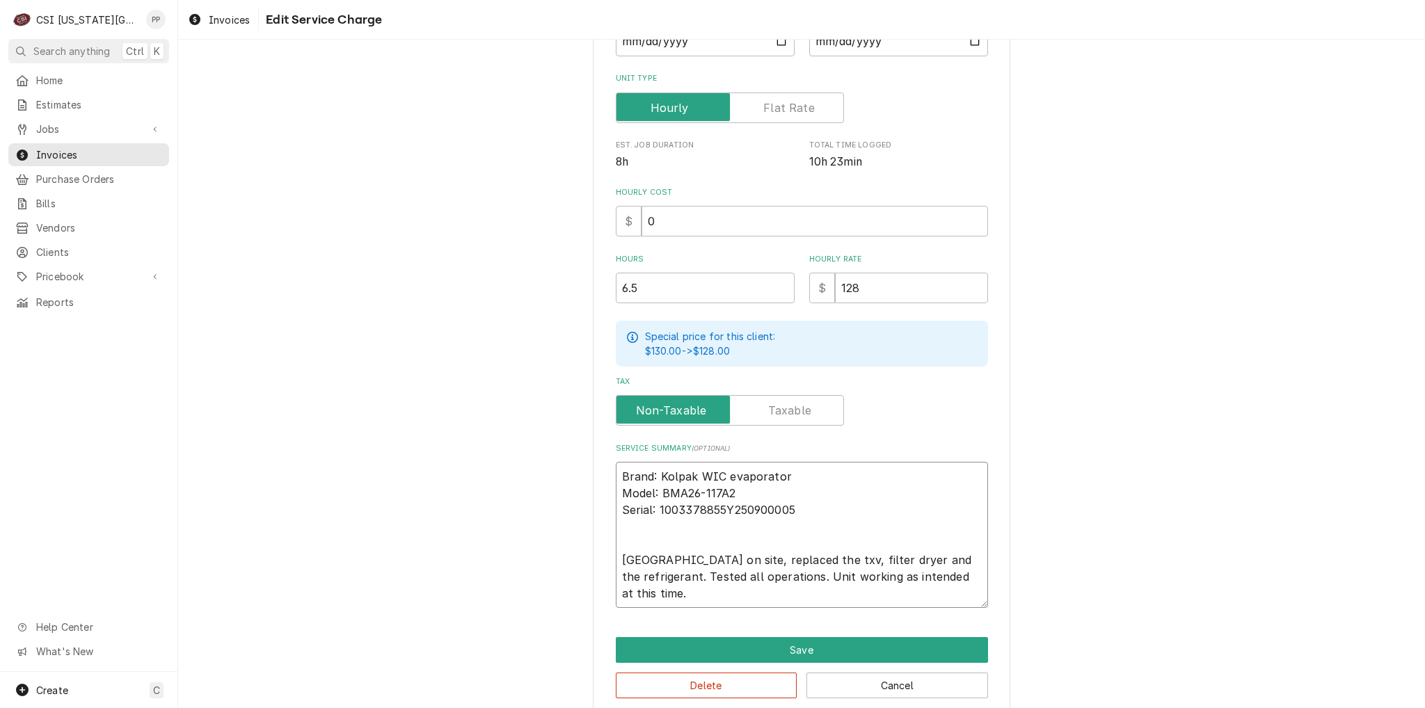
type textarea "x"
type textarea "Brand: Kolpak WIC evaporator Model: BMA26-117A2 Serial: 1003378855Y250900005 Du…"
type textarea "x"
type textarea "Brand: Kolpak WIC evaporator Model: BMA26-117A2 Serial: 1003378855Y250900005 Du…"
type textarea "x"
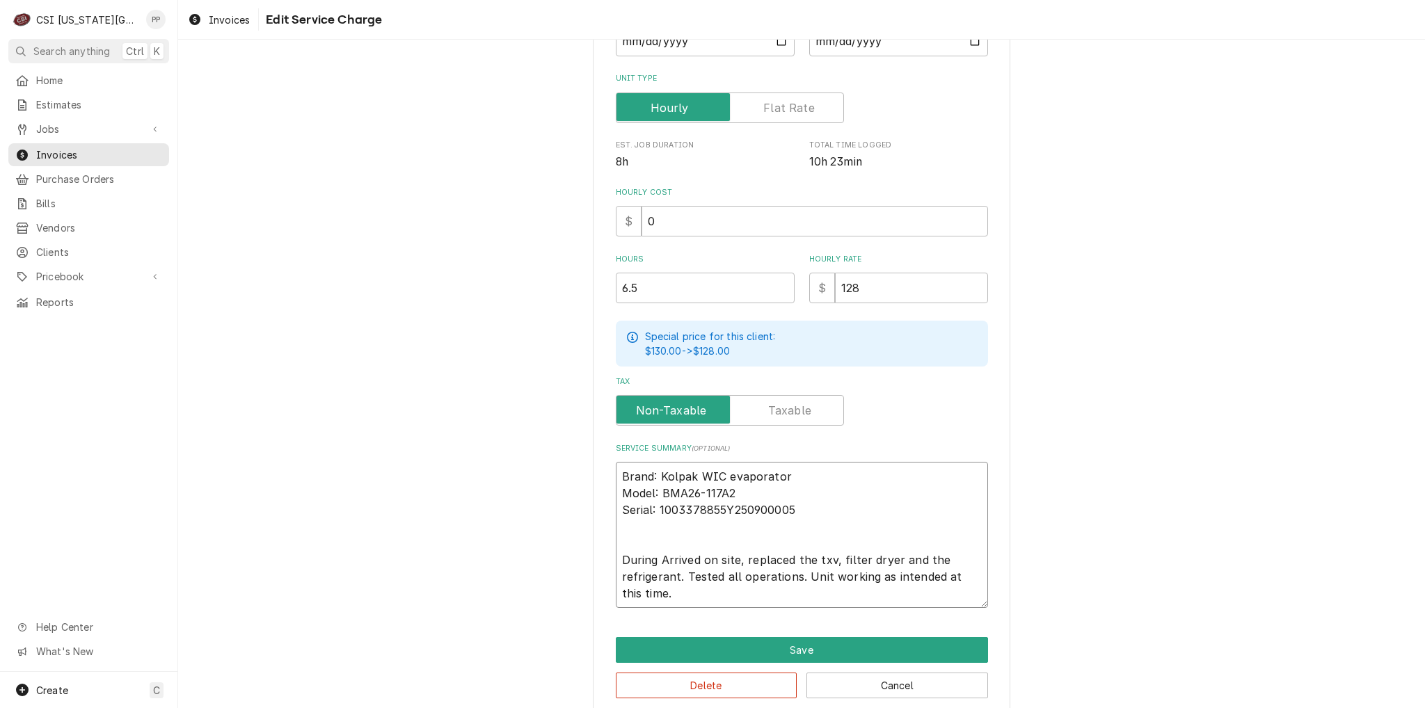
type textarea "Brand: Kolpak WIC evaporator Model: BMA26-117A2 Serial: 1003378855Y250900005 Du…"
type textarea "x"
type textarea "Brand: Kolpak WIC evaporator Model: BMA26-117A2 Serial: 1003378855Y250900005 Du…"
type textarea "x"
type textarea "Brand: Kolpak WIC evaporator Model: BMA26-117A2 Serial: 1003378855Y250900005 Du…"
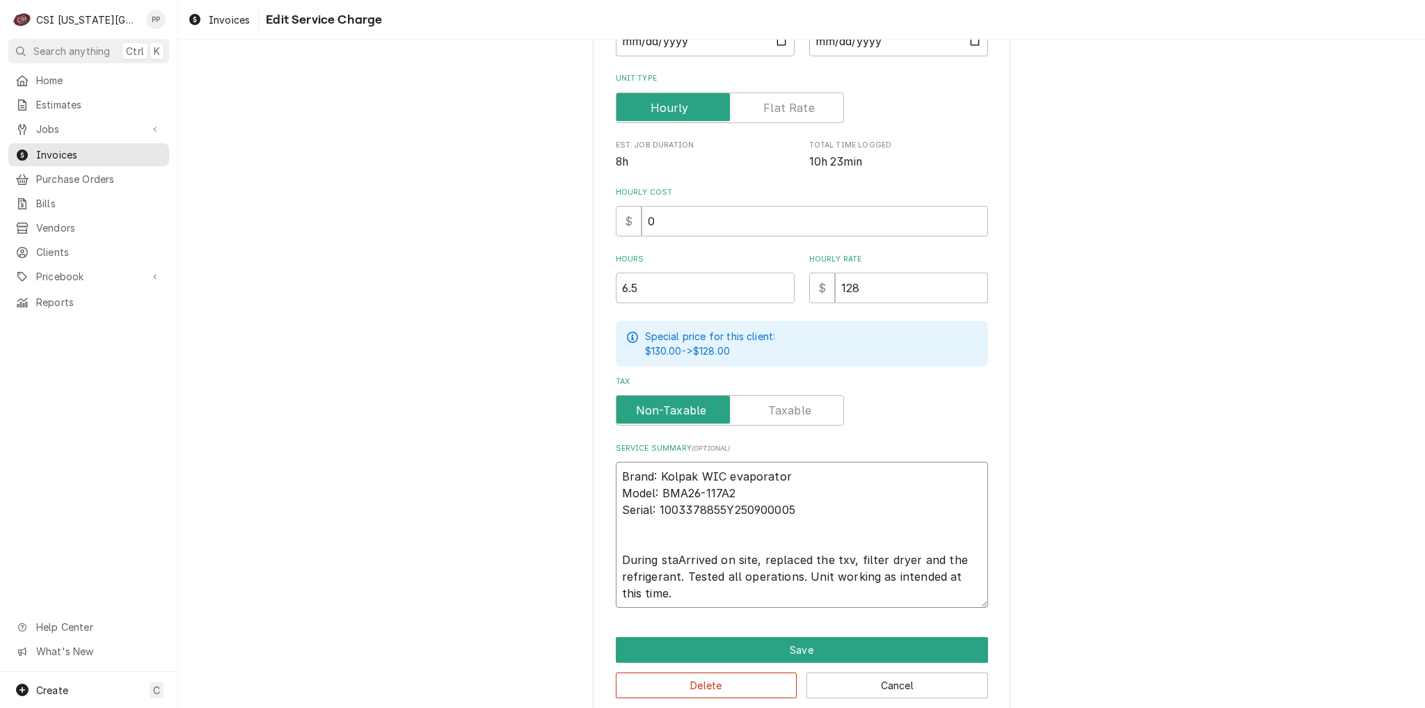
type textarea "x"
type textarea "Brand: Kolpak WIC evaporator Model: BMA26-117A2 Serial: 1003378855Y250900005 Du…"
type textarea "x"
type textarea "Brand: Kolpak WIC evaporator Model: BMA26-117A2 Serial: 1003378855Y250900005 Du…"
type textarea "x"
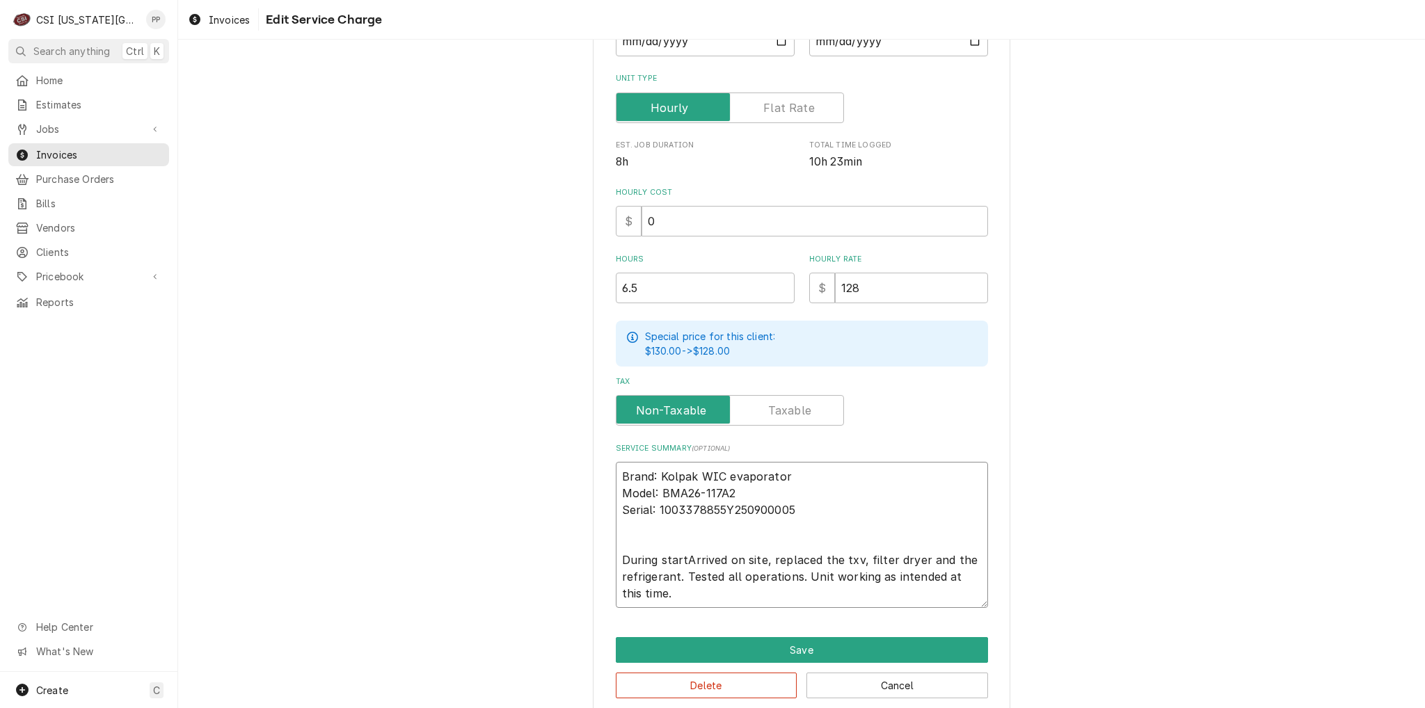
type textarea "Brand: Kolpak WIC evaporator Model: BMA26-117A2 Serial: 1003378855Y250900005 Du…"
type textarea "x"
type textarea "Brand: Kolpak WIC evaporator Model: BMA26-117A2 Serial: 1003378855Y250900005 Du…"
type textarea "x"
type textarea "Brand: Kolpak WIC evaporator Model: BMA26-117A2 Serial: 1003378855Y250900005 Du…"
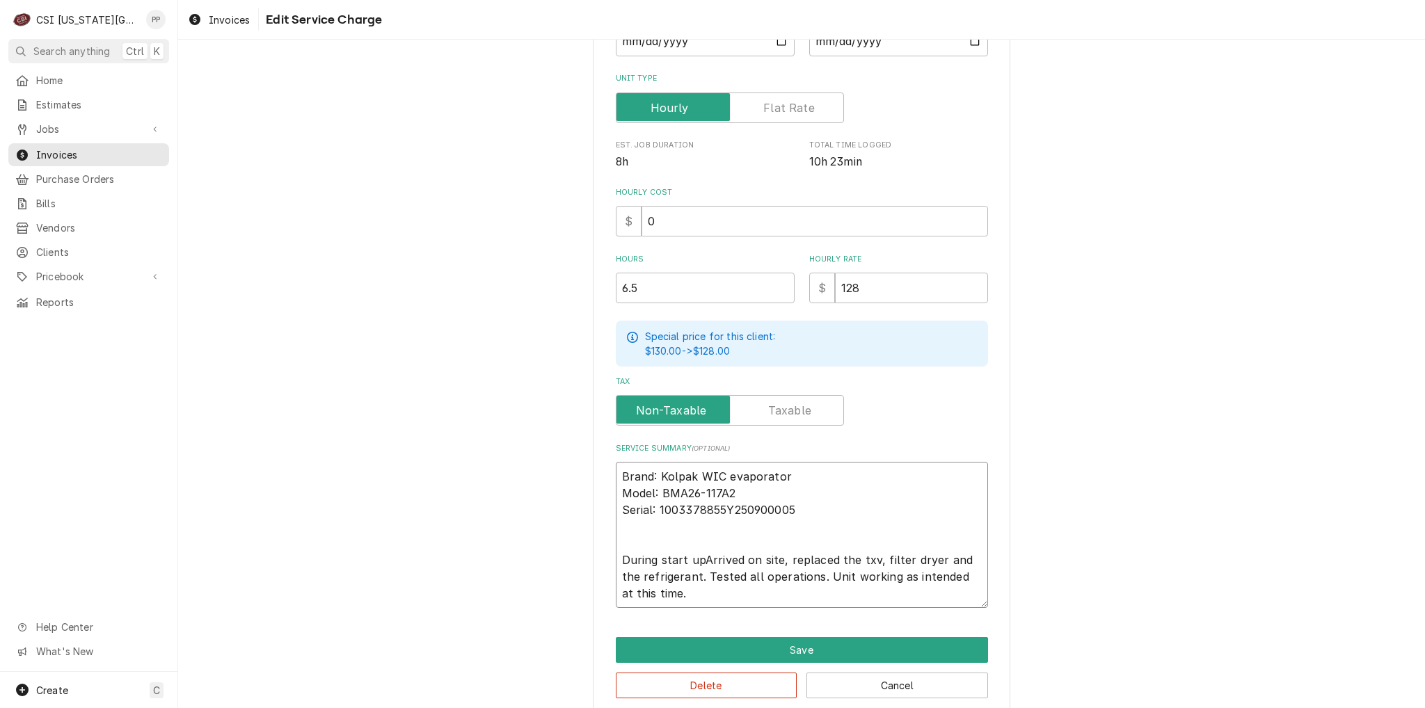
type textarea "x"
type textarea "Brand: Kolpak WIC evaporator Model: BMA26-117A2 Serial: 1003378855Y250900005 Du…"
type textarea "x"
type textarea "Brand: Kolpak WIC evaporator Model: BMA26-117A2 Serial: 1003378855Y250900005 Du…"
type textarea "x"
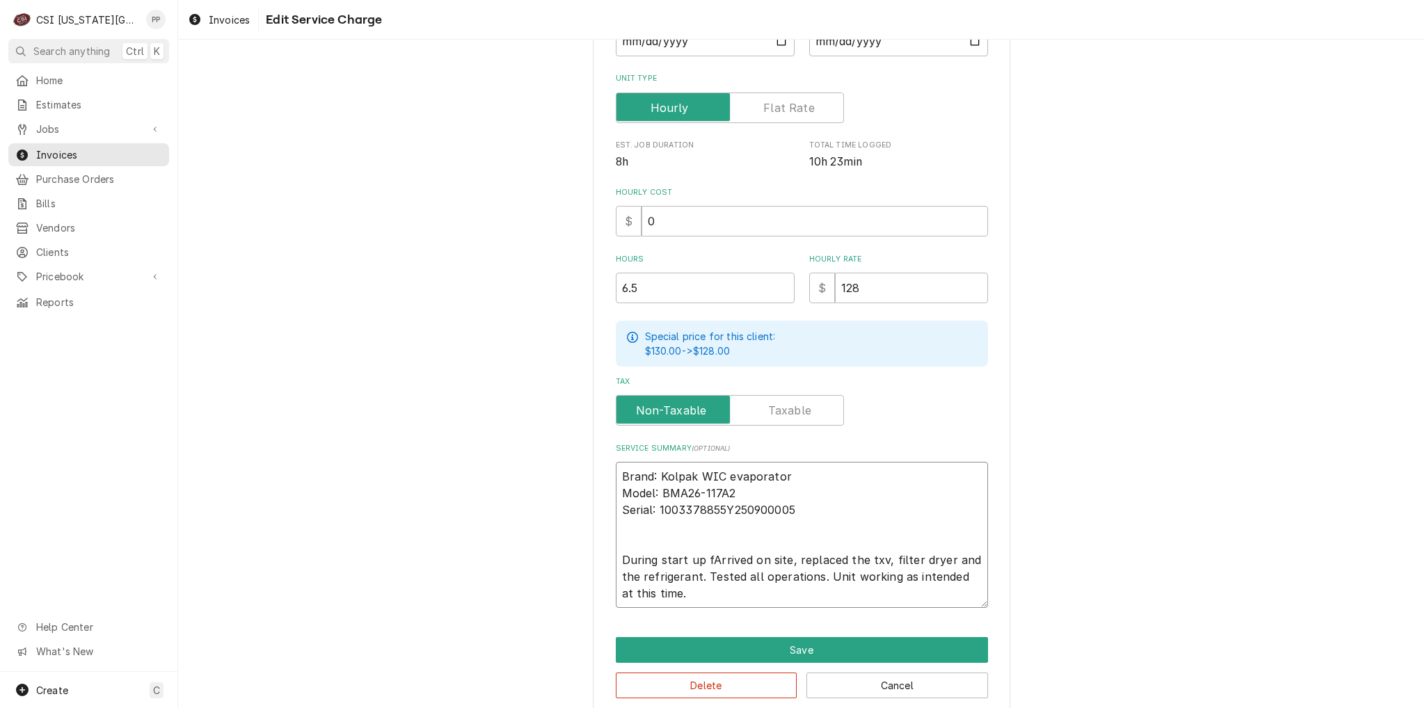
type textarea "Brand: Kolpak WIC evaporator Model: BMA26-117A2 Serial: 1003378855Y250900005 Du…"
type textarea "x"
type textarea "Brand: Kolpak WIC evaporator Model: BMA26-117A2 Serial: 1003378855Y250900005 Du…"
type textarea "x"
type textarea "Brand: Kolpak WIC evaporator Model: BMA26-117A2 Serial: 1003378855Y250900005 Du…"
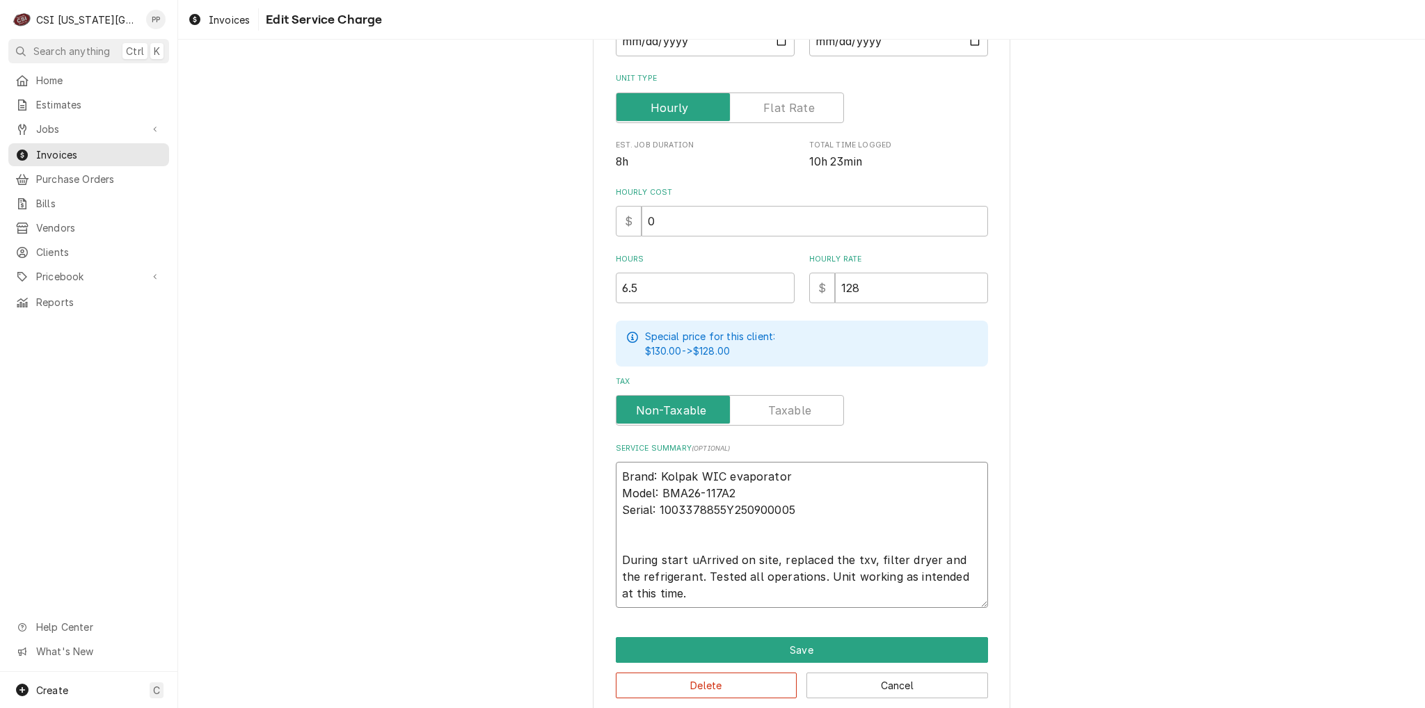
type textarea "x"
type textarea "Brand: Kolpak WIC evaporator Model: BMA26-117A2 Serial: 1003378855Y250900005 Du…"
type textarea "x"
type textarea "Brand: Kolpak WIC evaporator Model: BMA26-117A2 Serial: 1003378855Y250900005 Du…"
type textarea "x"
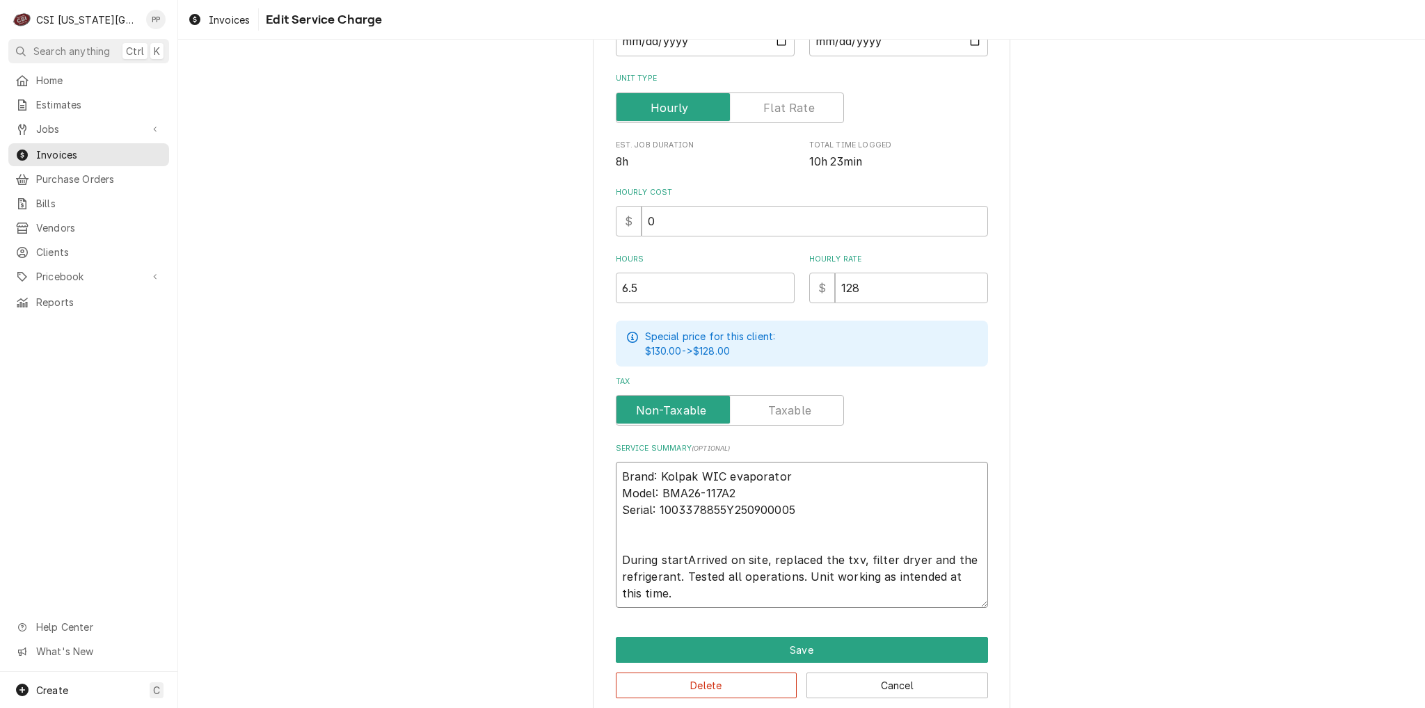
type textarea "Brand: Kolpak WIC evaporator Model: BMA26-117A2 Serial: 1003378855Y250900005 Du…"
type textarea "x"
type textarea "Brand: Kolpak WIC evaporator Model: BMA26-117A2 Serial: 1003378855Y250900005 Du…"
type textarea "x"
type textarea "Brand: Kolpak WIC evaporator Model: BMA26-117A2 Serial: 1003378855Y250900005 Du…"
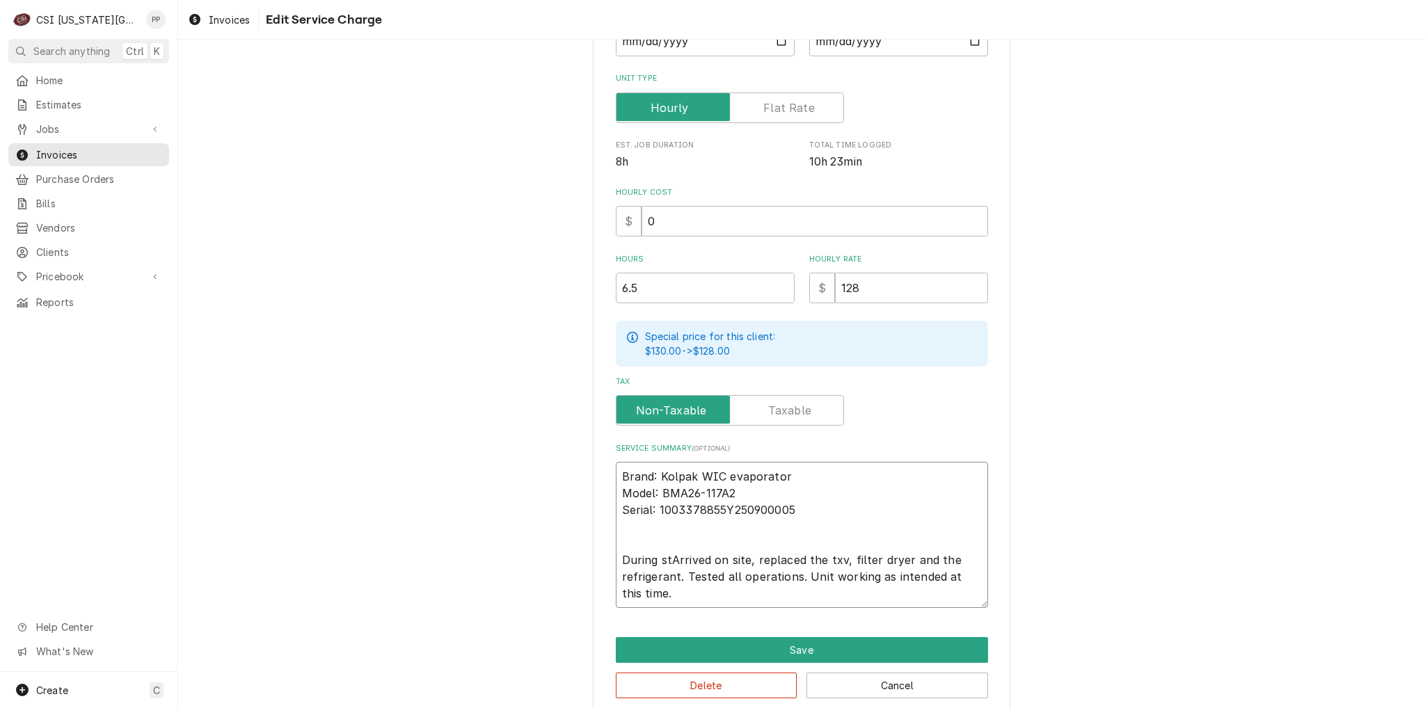
type textarea "x"
type textarea "Brand: Kolpak WIC evaporator Model: BMA26-117A2 Serial: 1003378855Y250900005 Du…"
type textarea "x"
type textarea "Brand: Kolpak WIC evaporator Model: BMA26-117A2 Serial: 1003378855Y250900005 Du…"
type textarea "x"
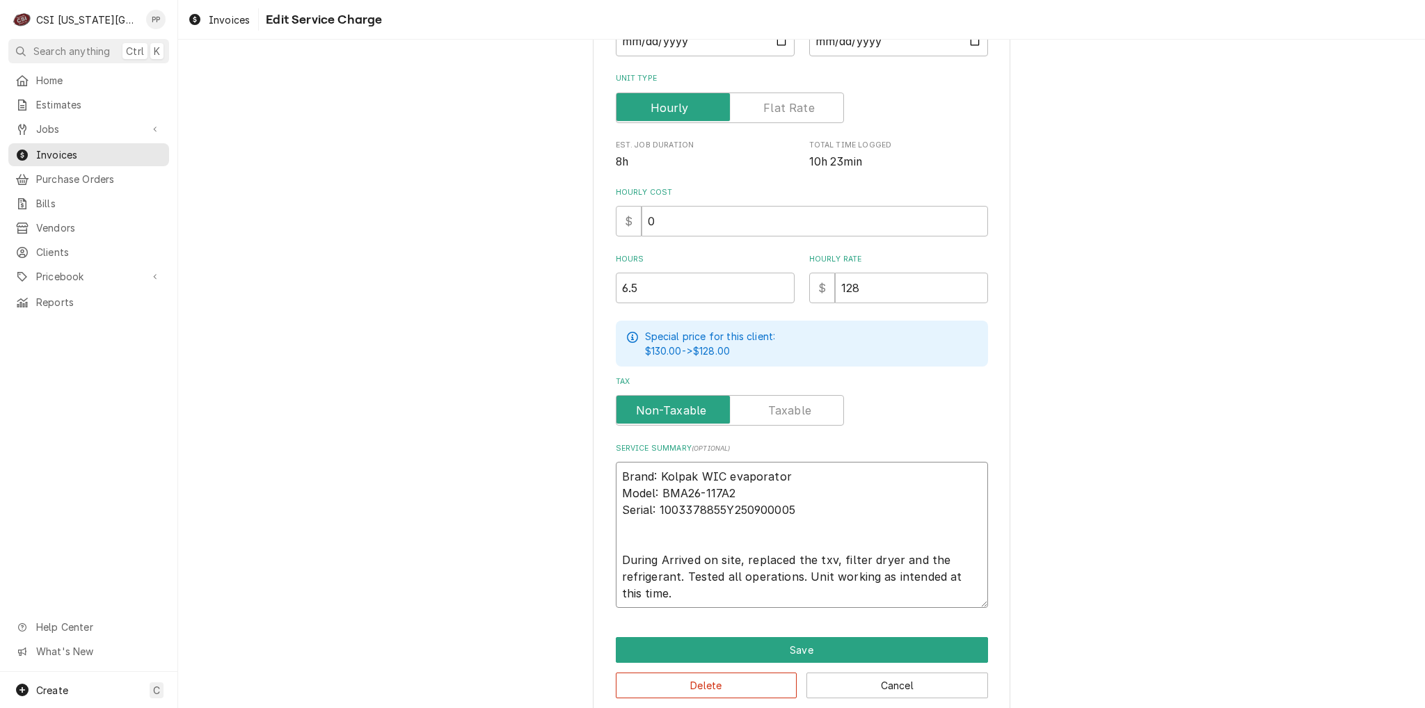
type textarea "Brand: Kolpak WIC evaporator Model: BMA26-117A2 Serial: 1003378855Y250900005 Du…"
type textarea "x"
type textarea "Brand: Kolpak WIC evaporator Model: BMA26-117A2 Serial: 1003378855Y250900005 Du…"
type textarea "x"
type textarea "Brand: Kolpak WIC evaporator Model: BMA26-117A2 Serial: 1003378855Y250900005 Du…"
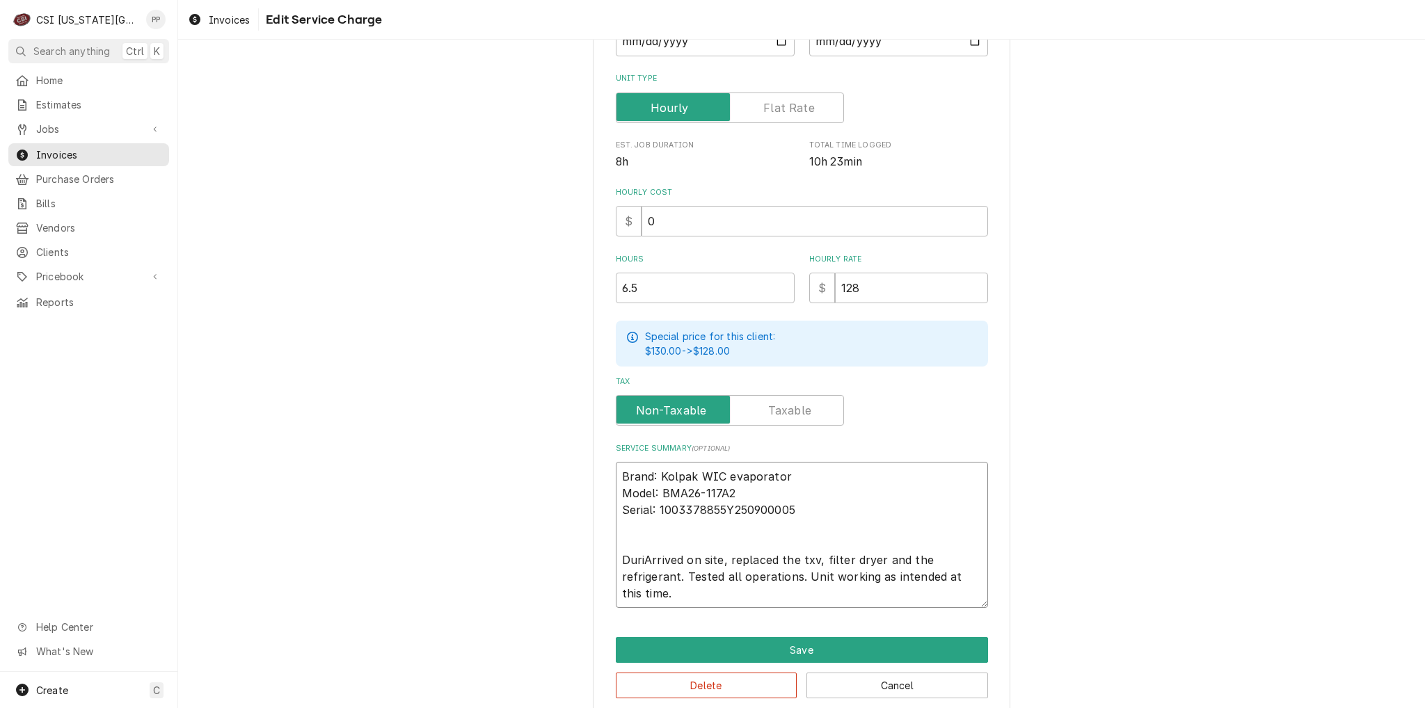
type textarea "x"
type textarea "Brand: Kolpak WIC evaporator Model: BMA26-117A2 Serial: 1003378855Y250900005 Du…"
type textarea "x"
type textarea "Brand: Kolpak WIC evaporator Model: BMA26-117A2 Serial: 1003378855Y250900005 Du…"
type textarea "x"
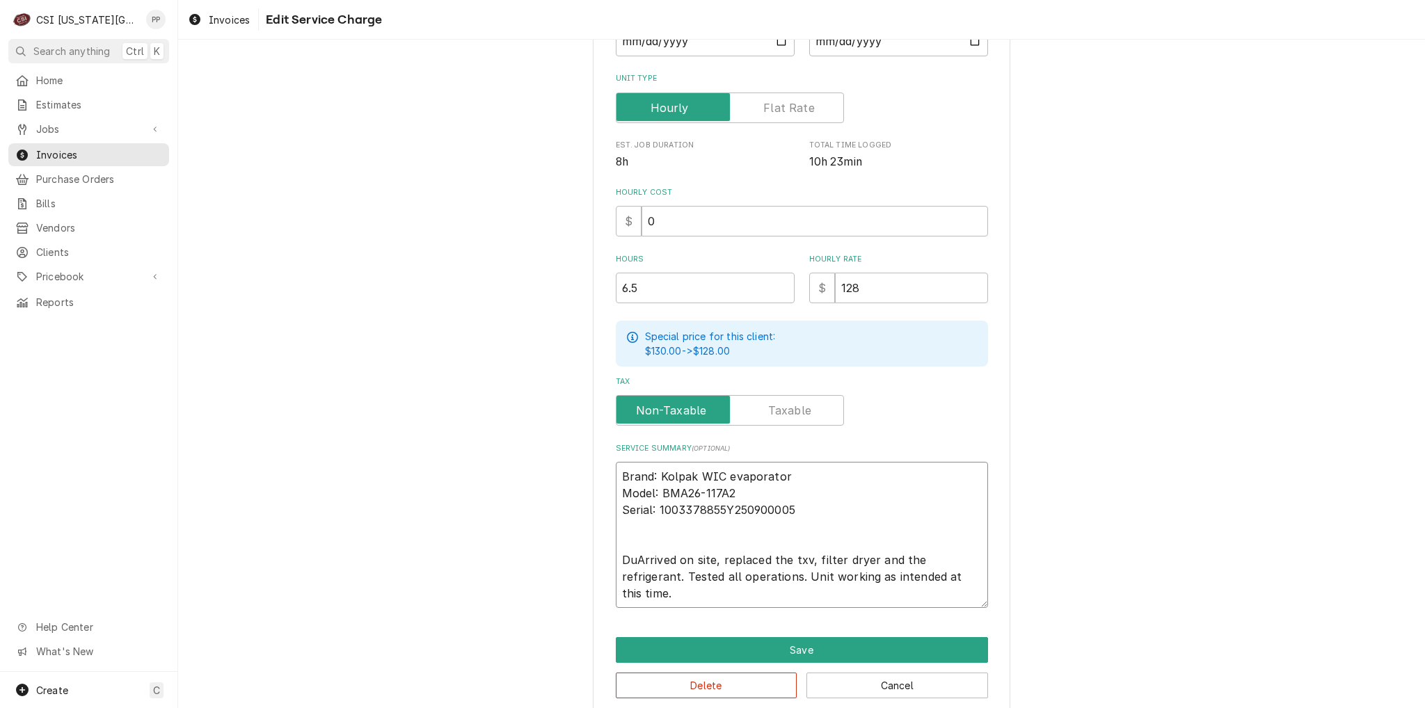
type textarea "Brand: Kolpak WIC evaporator Model: BMA26-117A2 Serial: 1003378855Y250900005 DA…"
type textarea "x"
type textarea "Brand: Kolpak WIC evaporator Model: BMA26-117A2 Serial: 1003378855Y250900005 Ar…"
type textarea "x"
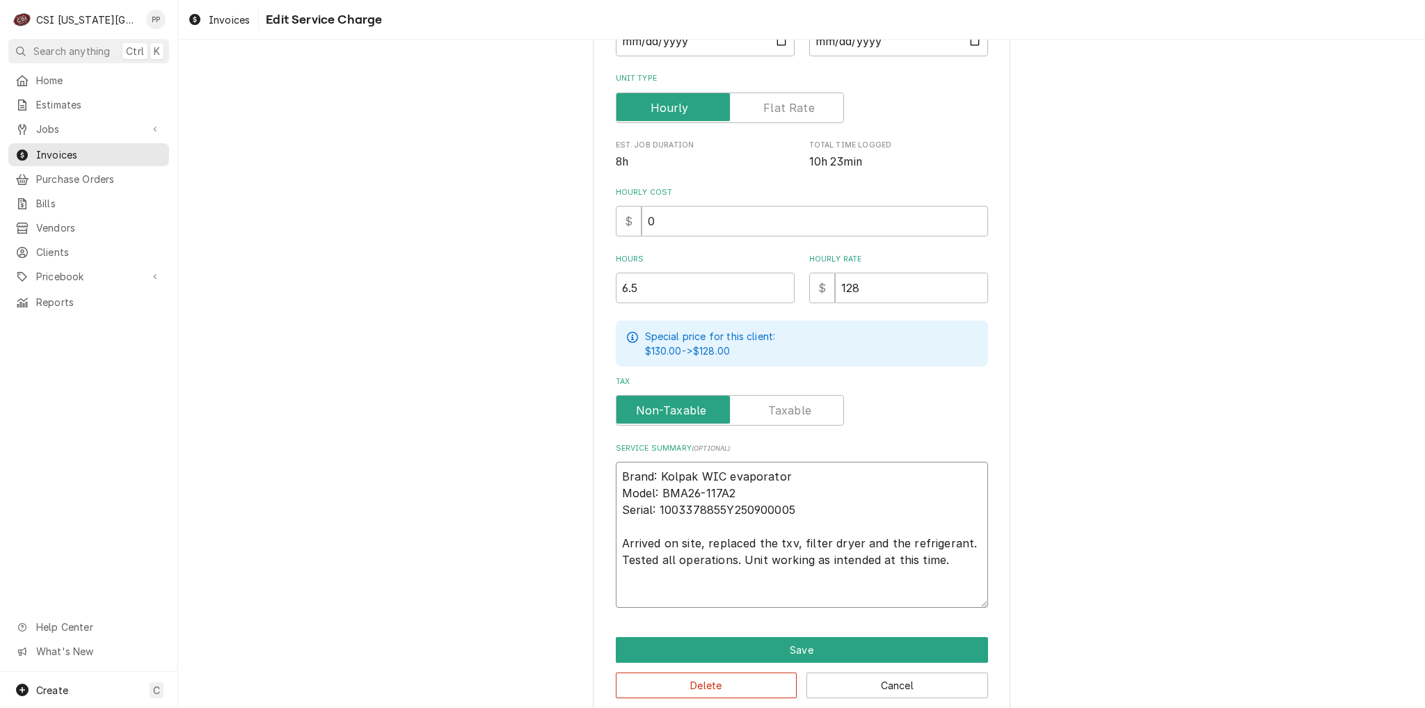
type textarea "Brand: Kolpak WIC evaporator Model: BMA26-117A2 Serial: 1003378855Y250900005 Ar…"
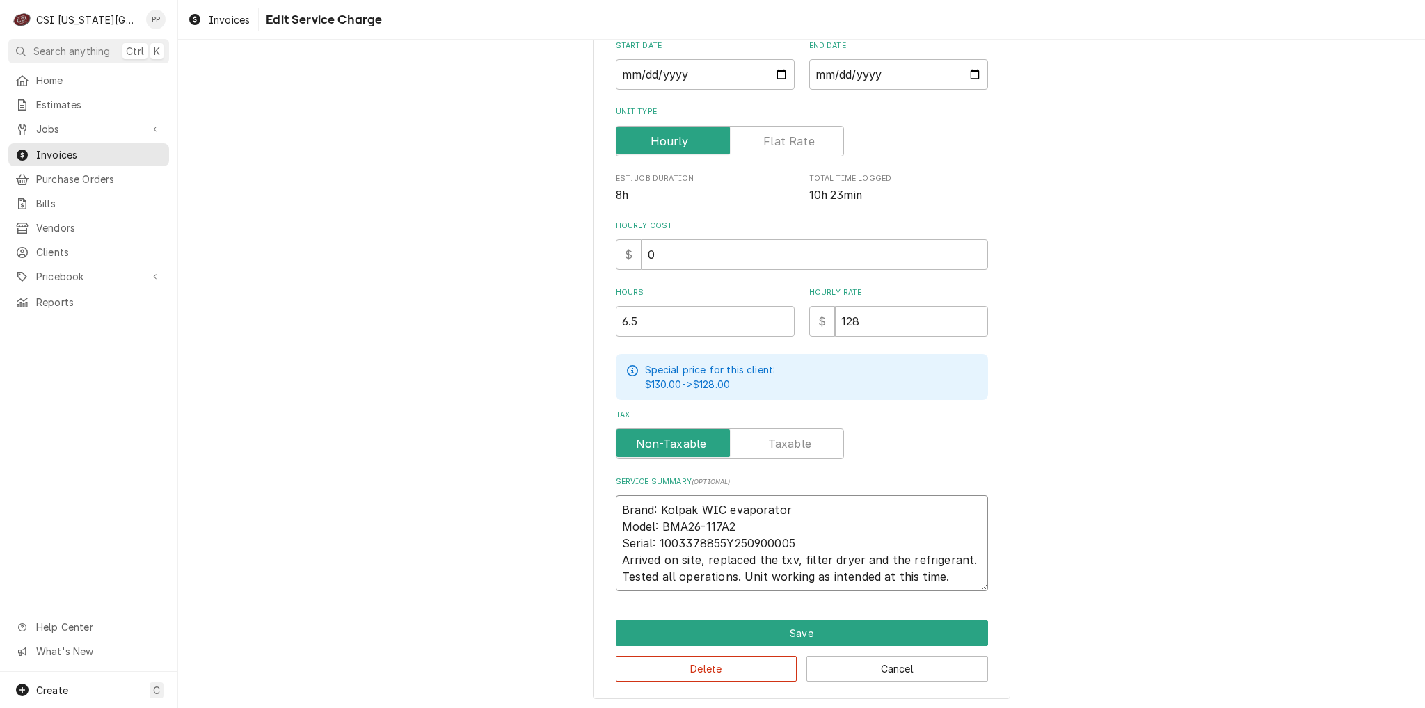
type textarea "x"
type textarea "Brand: Kolpak WIC evaporator Model: BMA26-117A2 Serial: 1003378855Y250900005 Ar…"
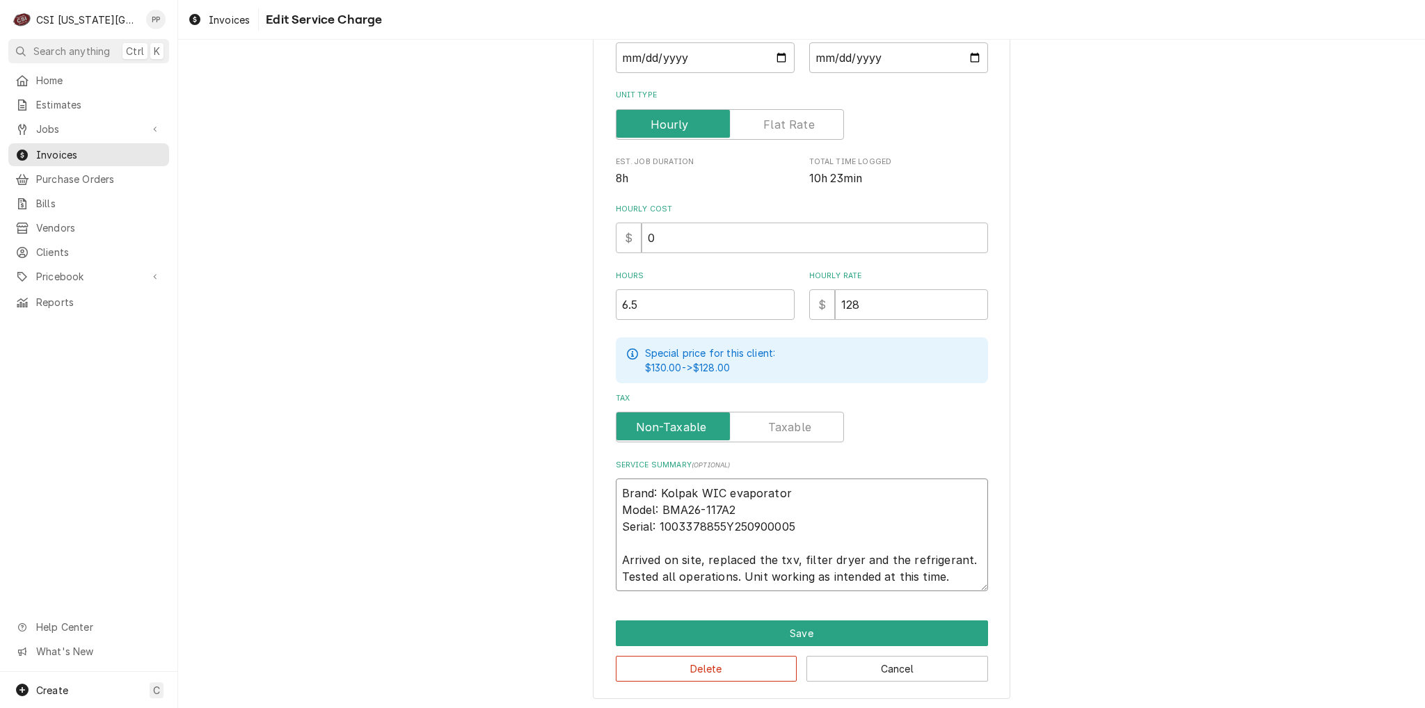
type textarea "x"
type textarea "Brand: Kolpak WIC evaporator Model: BMA26-117A2 Serial: 1003378855Y250900005 WA…"
type textarea "x"
type textarea "Brand: Kolpak WIC evaporator Model: BMA26-117A2 Serial: 1003378855Y250900005 Wa…"
type textarea "x"
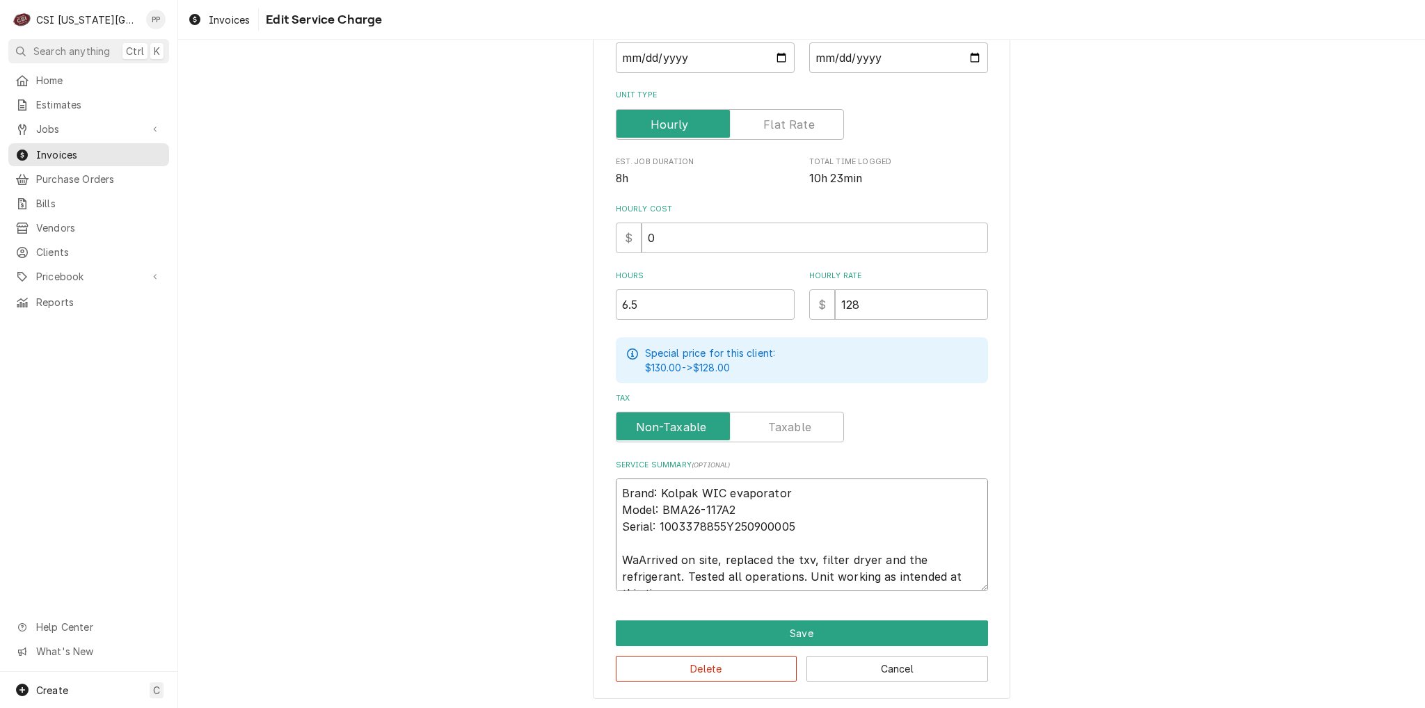
type textarea "Brand: Kolpak WIC evaporator Model: BMA26-117A2 Serial: 1003378855Y250900005 Wa…"
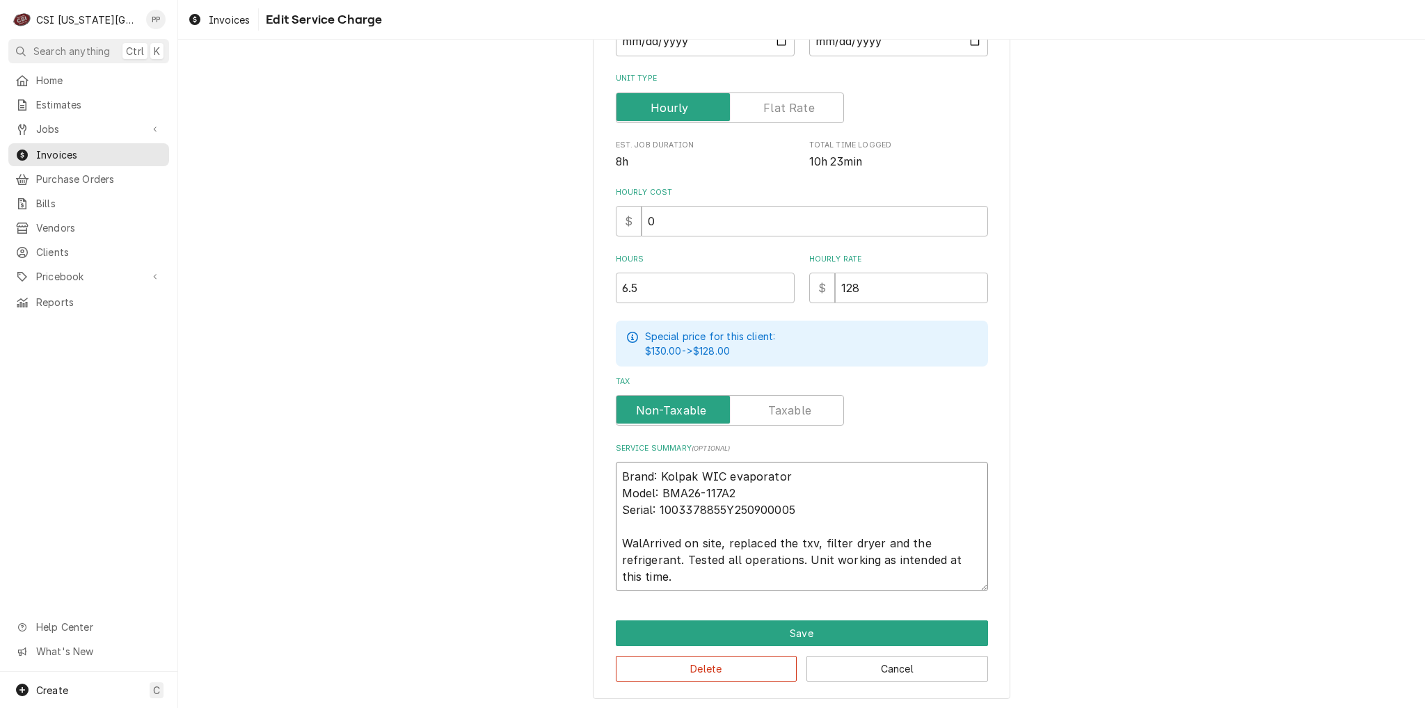
type textarea "x"
type textarea "Brand: Kolpak WIC evaporator Model: BMA26-117A2 Serial: 1003378855Y250900005 Wa…"
type textarea "x"
type textarea "Brand: Kolpak WIC evaporator Model: BMA26-117A2 Serial: 1003378855Y250900005 Wa…"
type textarea "x"
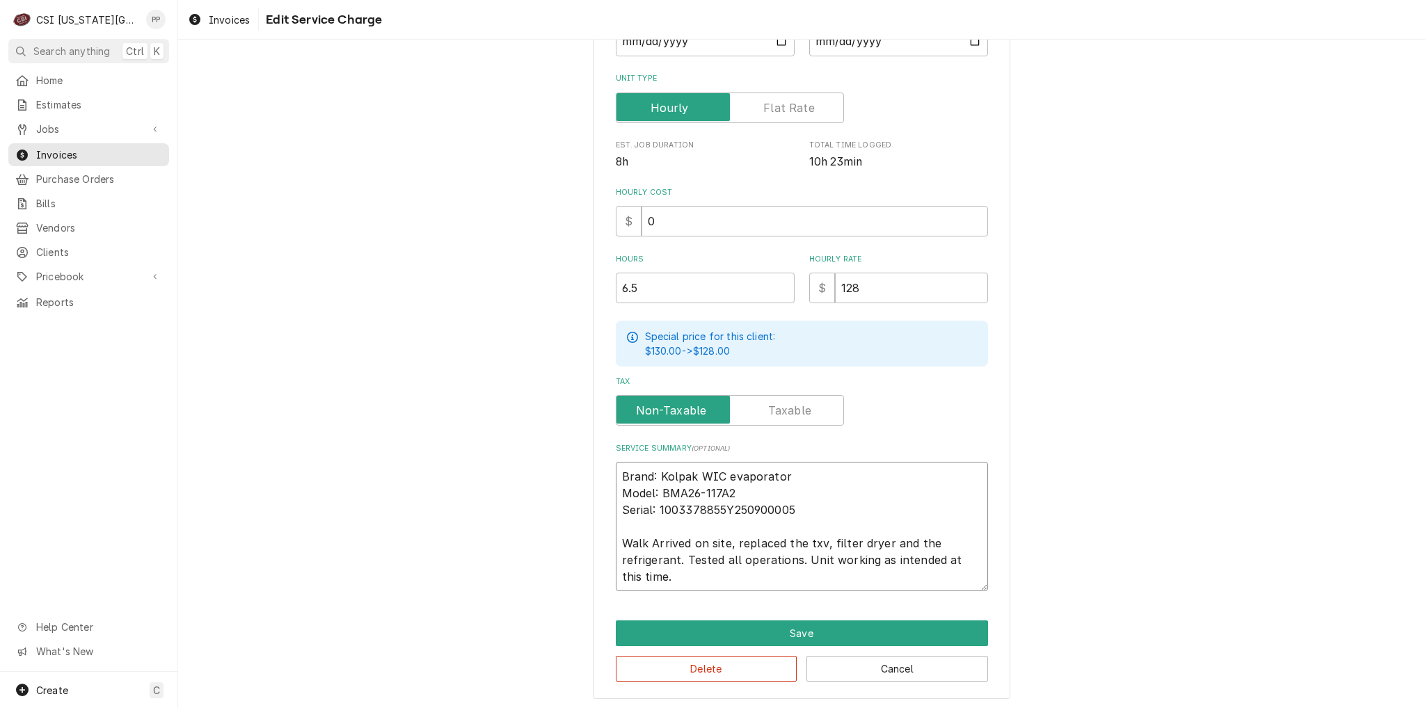
type textarea "Brand: Kolpak WIC evaporator Model: BMA26-117A2 Serial: 1003378855Y250900005 Wa…"
type textarea "x"
type textarea "Brand: Kolpak WIC evaporator Model: BMA26-117A2 Serial: 1003378855Y250900005 Wa…"
type textarea "x"
type textarea "Brand: Kolpak WIC evaporator Model: BMA26-117A2 Serial: 1003378855Y250900005 Wa…"
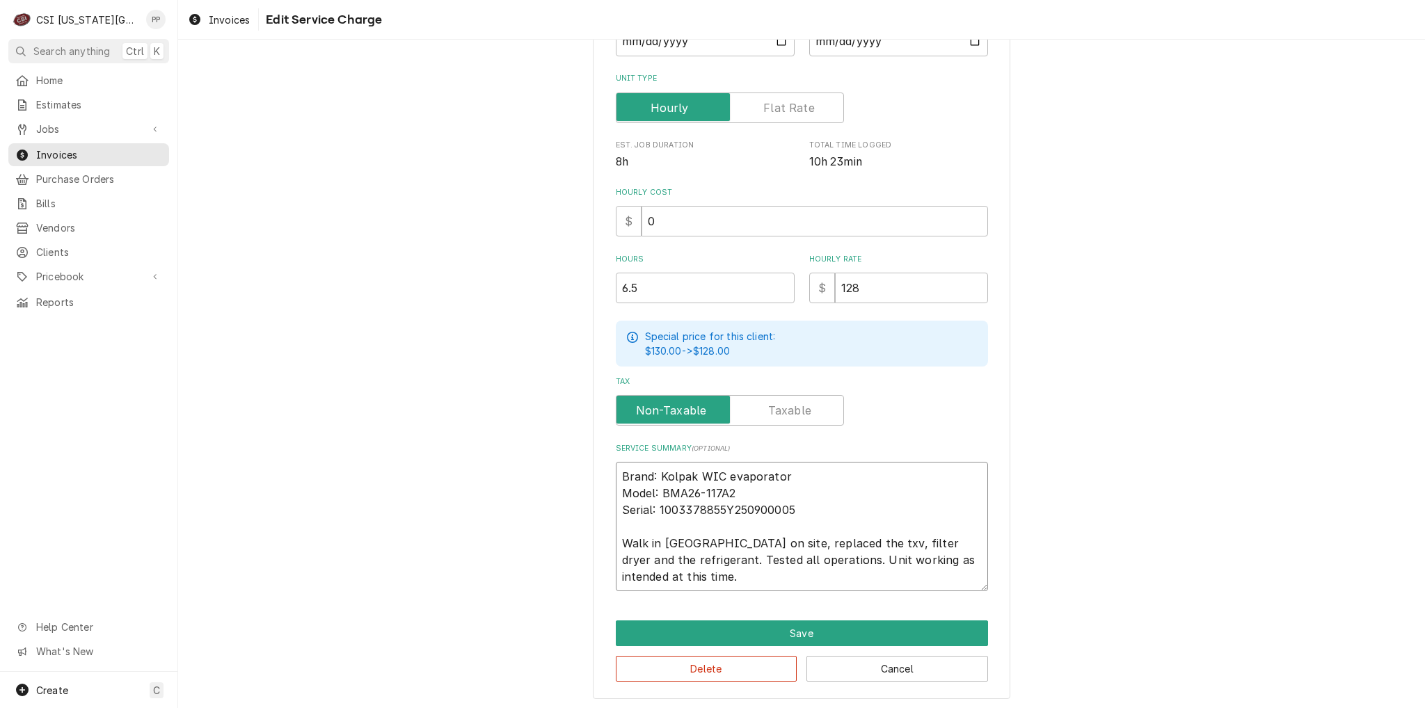
type textarea "x"
type textarea "Brand: Kolpak WIC evaporator Model: BMA26-117A2 Serial: 1003378855Y250900005 Wa…"
type textarea "x"
type textarea "Brand: Kolpak WIC evaporator Model: BMA26-117A2 Serial: 1003378855Y250900005 Wa…"
type textarea "x"
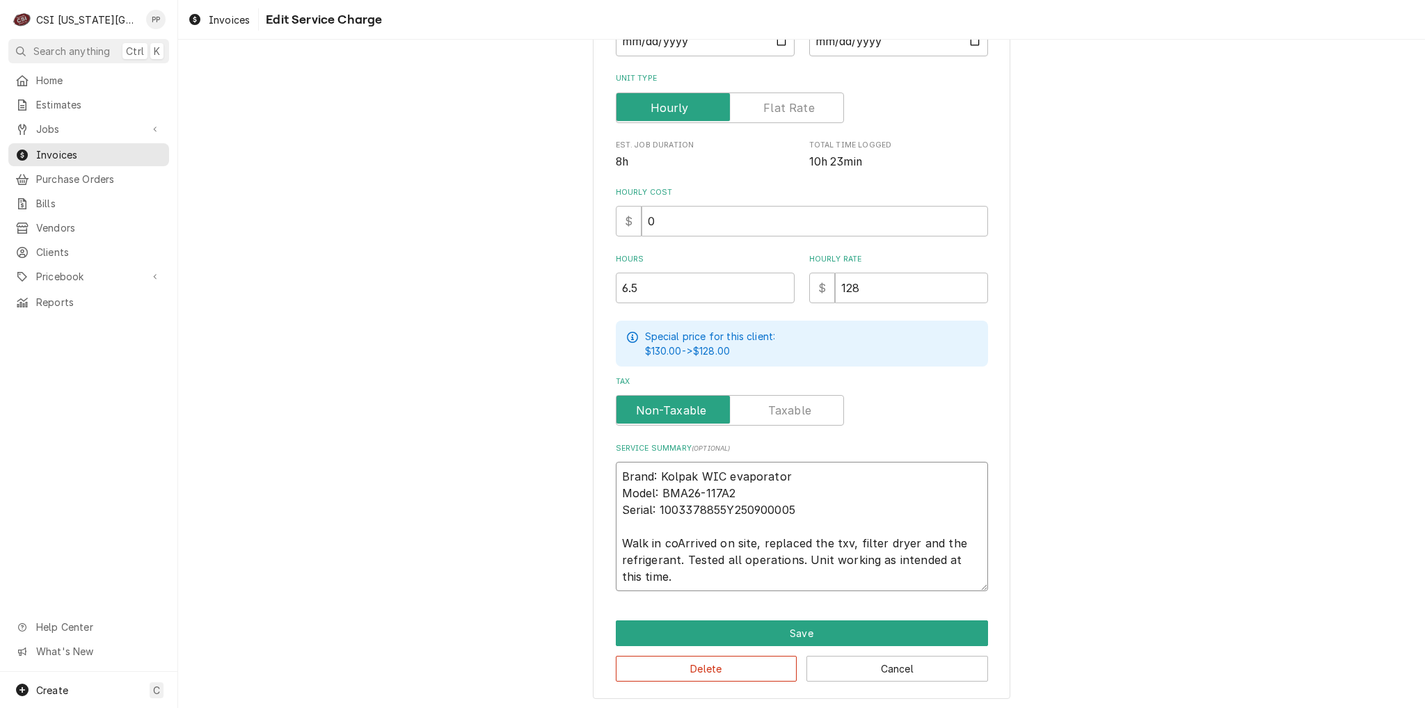
type textarea "Brand: Kolpak WIC evaporator Model: BMA26-117A2 Serial: 1003378855Y250900005 Wa…"
type textarea "x"
type textarea "Brand: Kolpak WIC evaporator Model: BMA26-117A2 Serial: 1003378855Y250900005 Wa…"
type textarea "x"
type textarea "Brand: Kolpak WIC evaporator Model: BMA26-117A2 Serial: 1003378855Y250900005 Wa…"
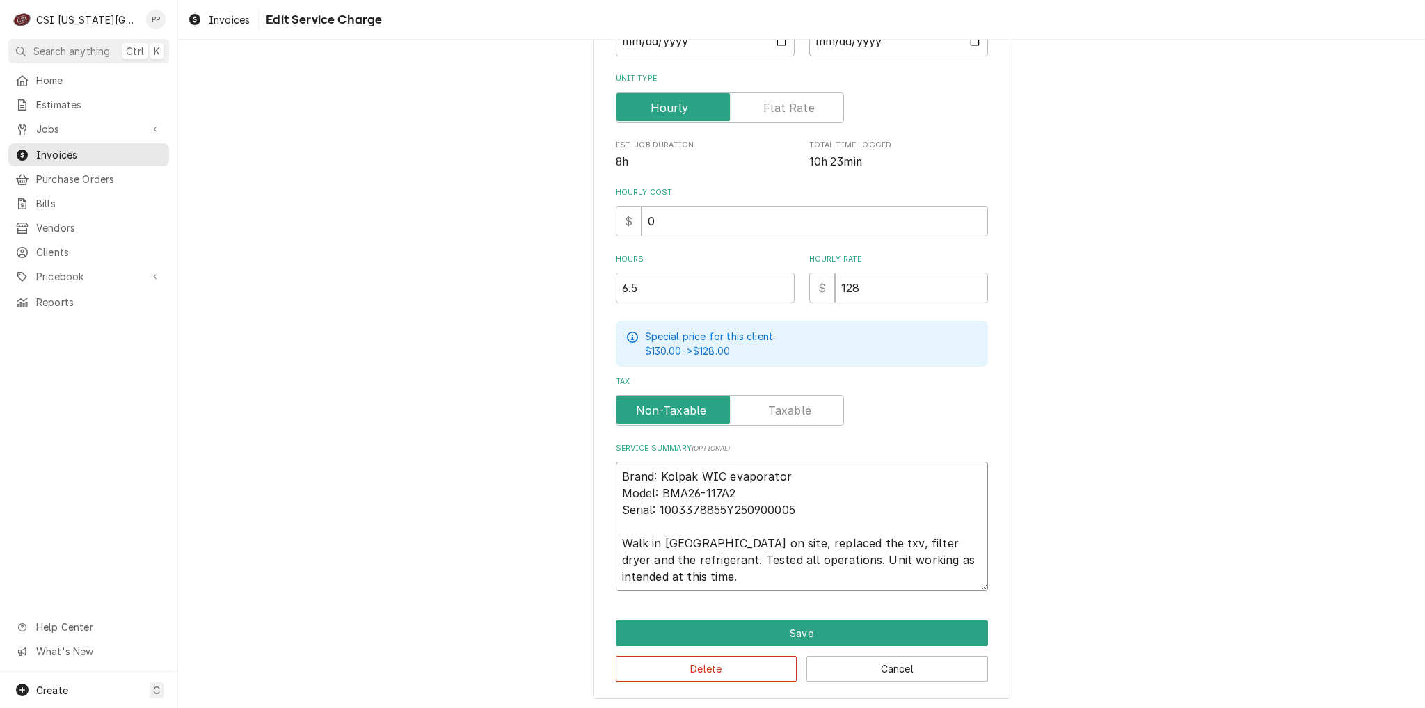
type textarea "x"
type textarea "Brand: Kolpak WIC evaporator Model: BMA26-117A2 Serial: 1003378855Y250900005 Wa…"
type textarea "x"
type textarea "Brand: Kolpak WIC evaporator Model: BMA26-117A2 Serial: 1003378855Y250900005 Wa…"
type textarea "x"
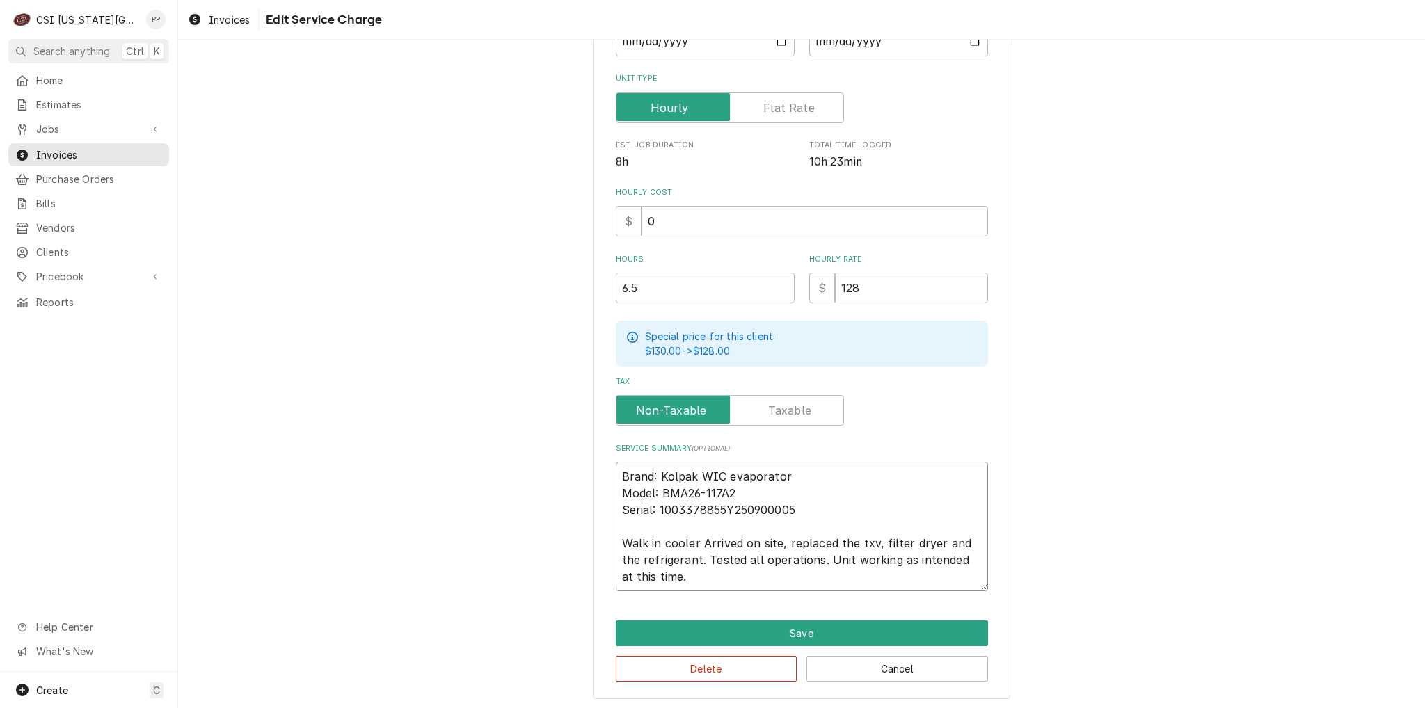
type textarea "Brand: Kolpak WIC evaporator Model: BMA26-117A2 Serial: 1003378855Y250900005 Wa…"
type textarea "x"
type textarea "Brand: Kolpak WIC evaporator Model: BMA26-117A2 Serial: 1003378855Y250900005 Wa…"
type textarea "x"
type textarea "Brand: Kolpak WIC evaporator Model: BMA26-117A2 Serial: 1003378855Y250900005 Wa…"
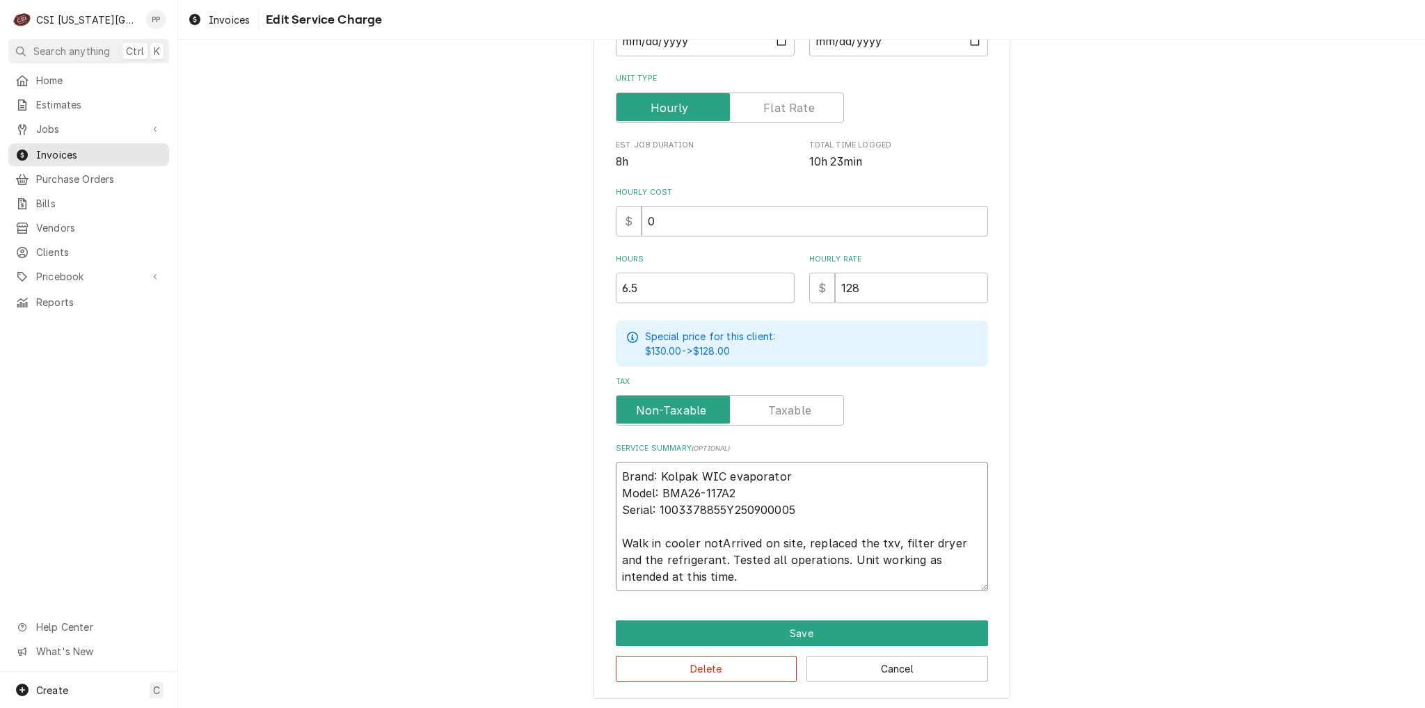
type textarea "x"
type textarea "Brand: Kolpak WIC evaporator Model: BMA26-117A2 Serial: 1003378855Y250900005 Wa…"
type textarea "x"
type textarea "Brand: Kolpak WIC evaporator Model: BMA26-117A2 Serial: 1003378855Y250900005 Wa…"
type textarea "x"
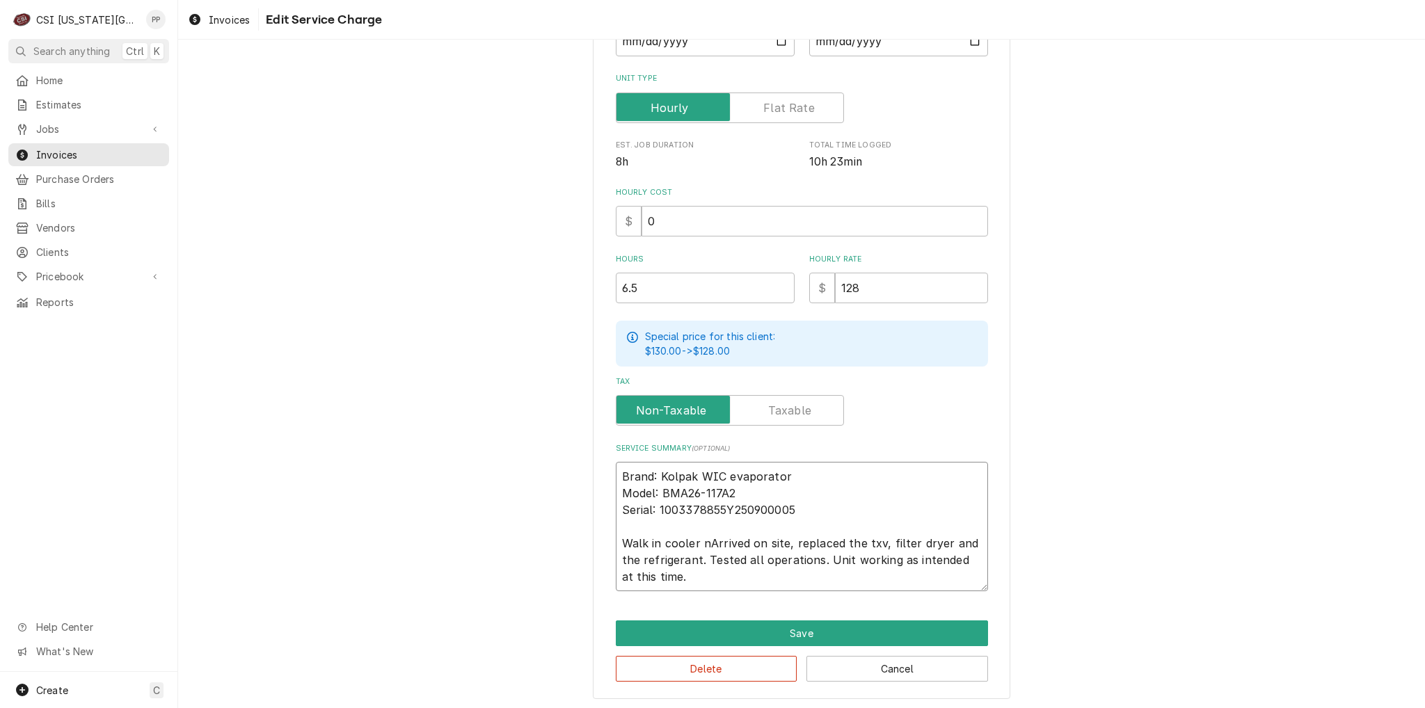
type textarea "Brand: Kolpak WIC evaporator Model: BMA26-117A2 Serial: 1003378855Y250900005 Wa…"
type textarea "x"
type textarea "Brand: Kolpak WIC evaporator Model: BMA26-117A2 Serial: 1003378855Y250900005 Wa…"
type textarea "x"
type textarea "Brand: Kolpak WIC evaporator Model: BMA26-117A2 Serial: 1003378855Y250900005 Wa…"
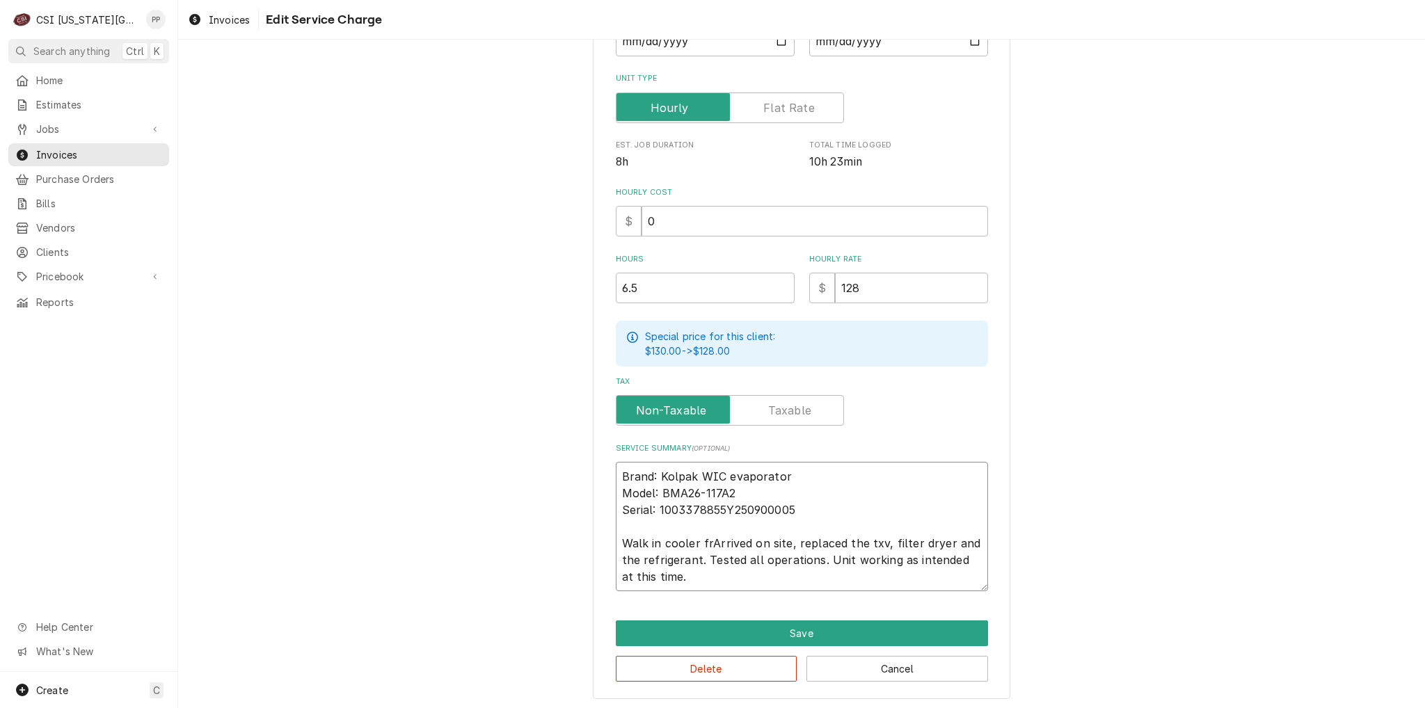
type textarea "x"
type textarea "Brand: Kolpak WIC evaporator Model: BMA26-117A2 Serial: 1003378855Y250900005 Wa…"
type textarea "x"
type textarea "Brand: Kolpak WIC evaporator Model: BMA26-117A2 Serial: 1003378855Y250900005 Wa…"
type textarea "x"
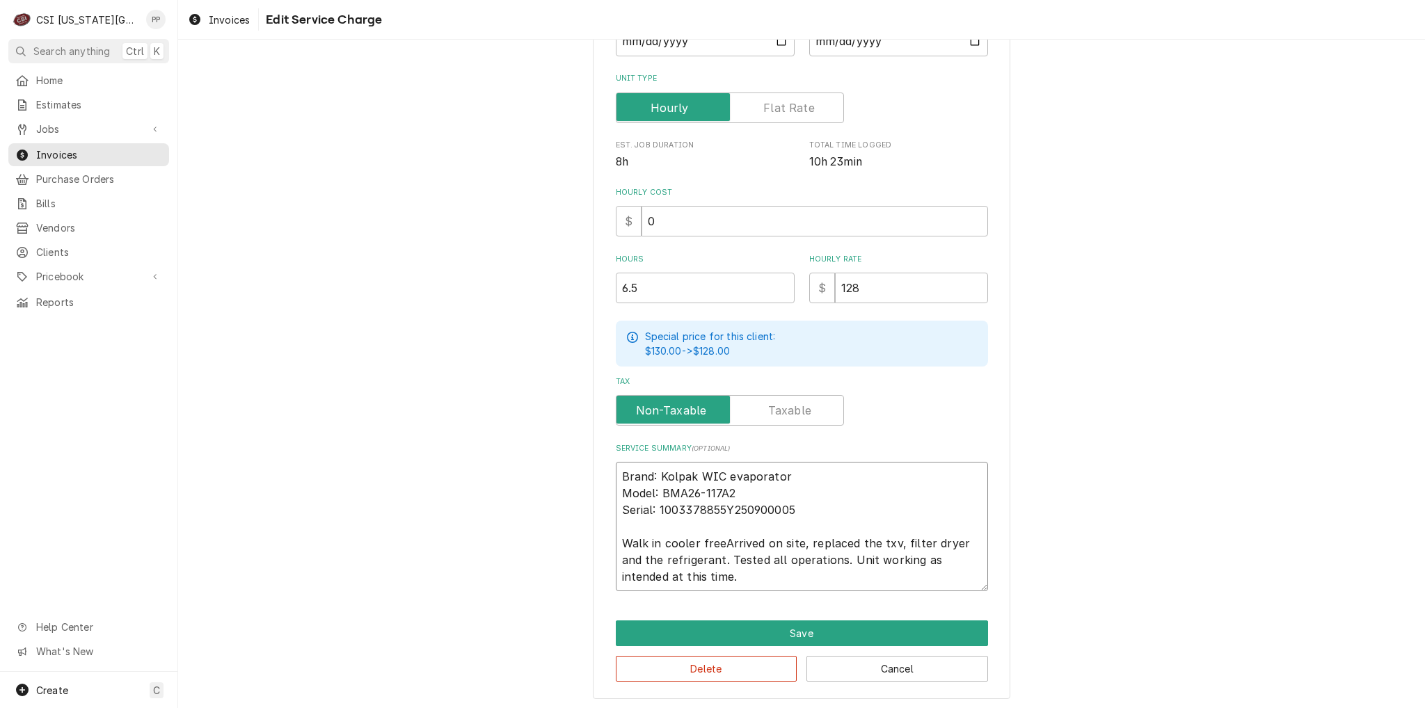
type textarea "Brand: Kolpak WIC evaporator Model: BMA26-117A2 Serial: 1003378855Y250900005 Wa…"
type textarea "x"
type textarea "Brand: Kolpak WIC evaporator Model: BMA26-117A2 Serial: 1003378855Y250900005 Wa…"
type textarea "x"
type textarea "Brand: Kolpak WIC evaporator Model: BMA26-117A2 Serial: 1003378855Y250900005 Wa…"
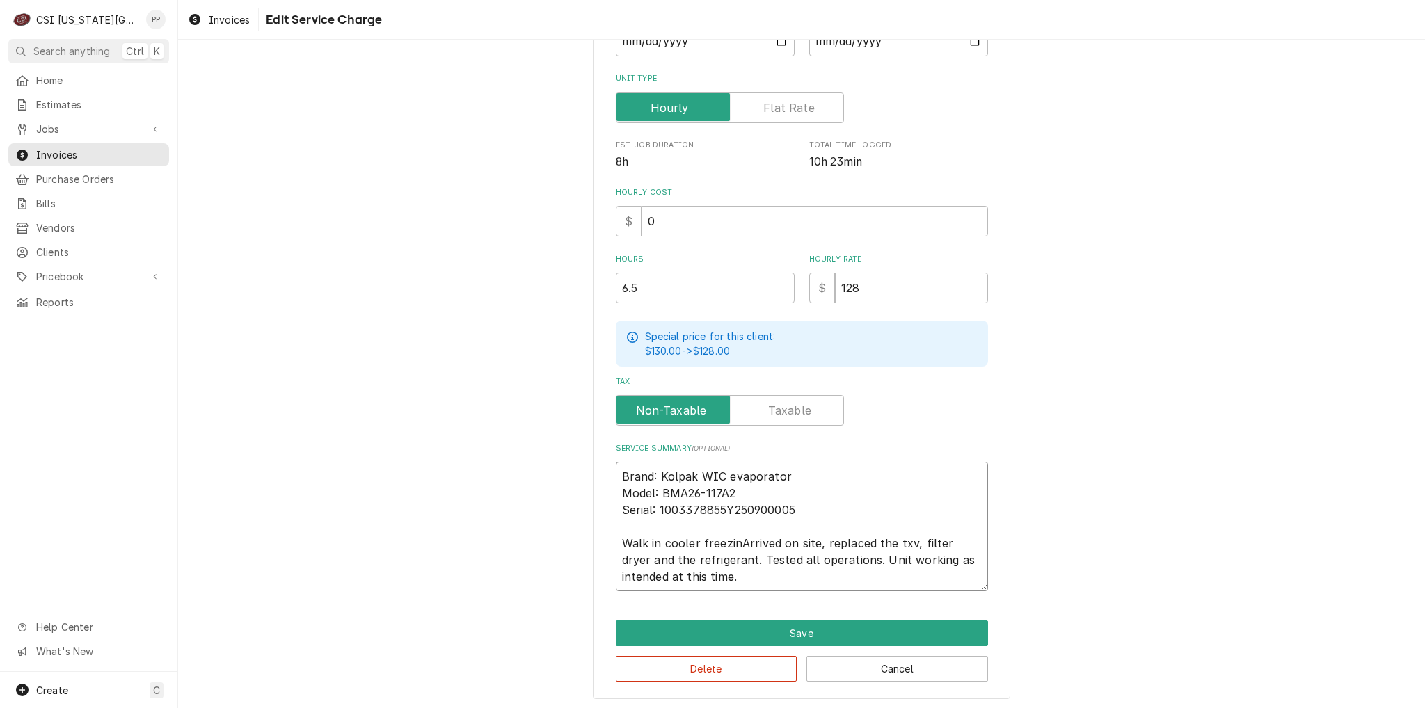
type textarea "x"
type textarea "Brand: Kolpak WIC evaporator Model: BMA26-117A2 Serial: 1003378855Y250900005 Wa…"
type textarea "x"
type textarea "Brand: Kolpak WIC evaporator Model: BMA26-117A2 Serial: 1003378855Y250900005 Wa…"
type textarea "x"
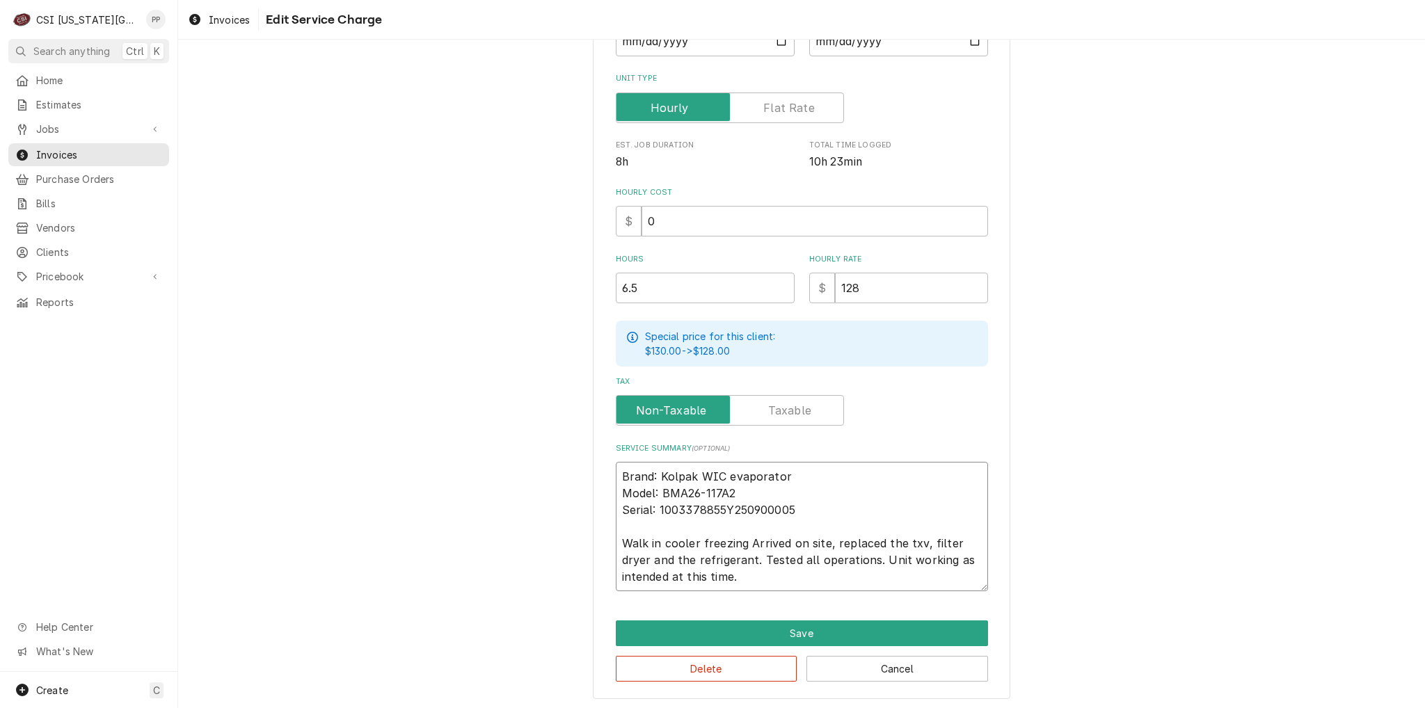
type textarea "Brand: Kolpak WIC evaporator Model: BMA26-117A2 Serial: 1003378855Y250900005 Wa…"
type textarea "x"
type textarea "Brand: Kolpak WIC evaporator Model: BMA26-117A2 Serial: 1003378855Y250900005 Wa…"
type textarea "x"
type textarea "Brand: Kolpak WIC evaporator Model: BMA26-117A2 Serial: 1003378855Y250900005 Wa…"
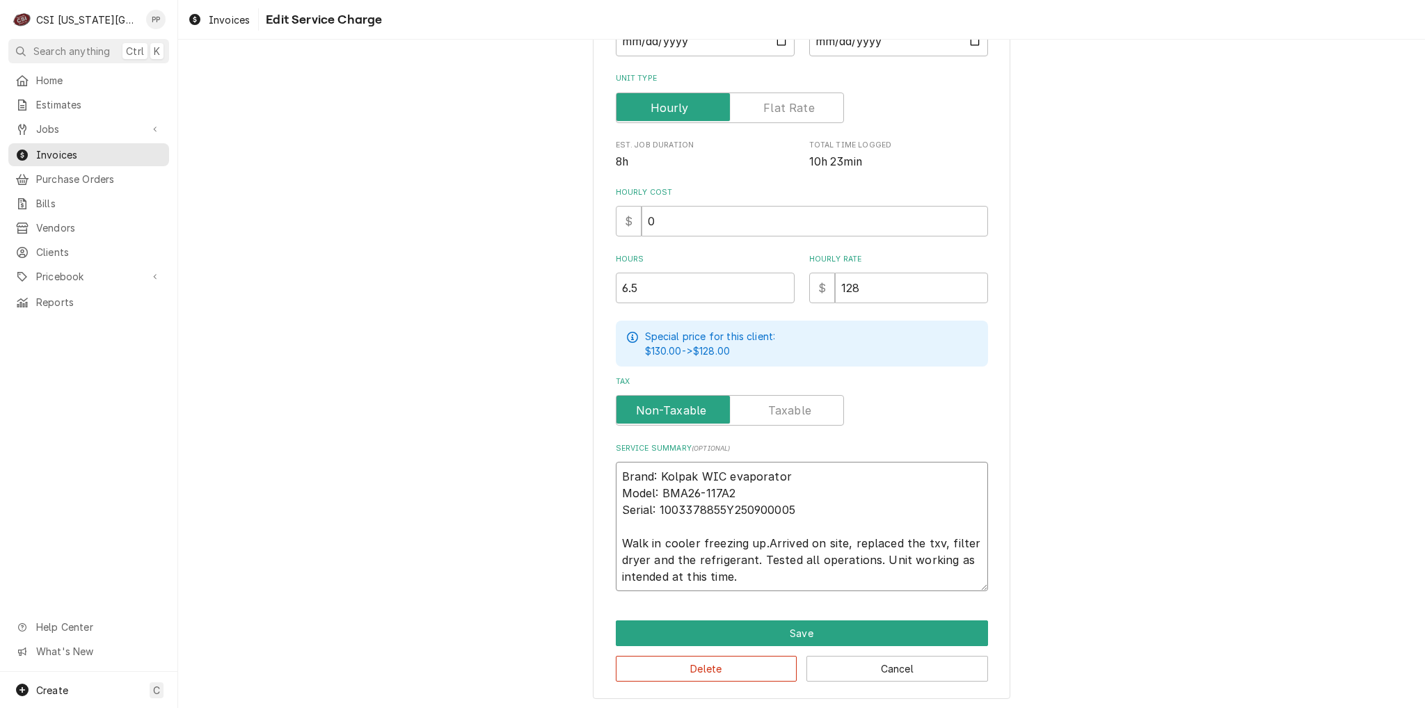
type textarea "x"
type textarea "Brand: Kolpak WIC evaporator Model: BMA26-117A2 Serial: 1003378855Y250900005 Wa…"
type textarea "x"
type textarea "Brand: Kolpak WIC evaporator Model: BMA26-117A2 Serial: 1003378855Y250900005 Wa…"
type textarea "x"
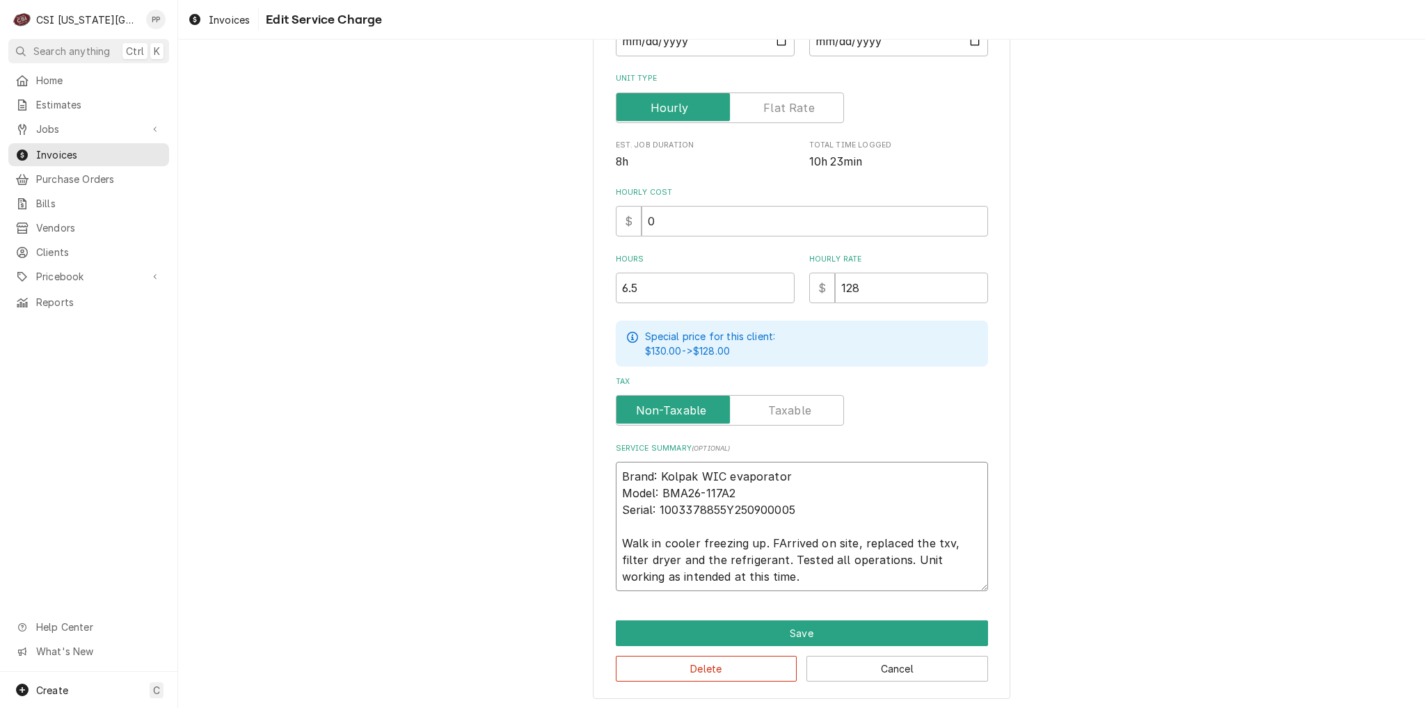
type textarea "Brand: Kolpak WIC evaporator Model: BMA26-117A2 Serial: 1003378855Y250900005 Wa…"
type textarea "x"
type textarea "Brand: Kolpak WIC evaporator Model: BMA26-117A2 Serial: 1003378855Y250900005 Wa…"
type textarea "x"
type textarea "Brand: Kolpak WIC evaporator Model: BMA26-117A2 Serial: 1003378855Y250900005 Wa…"
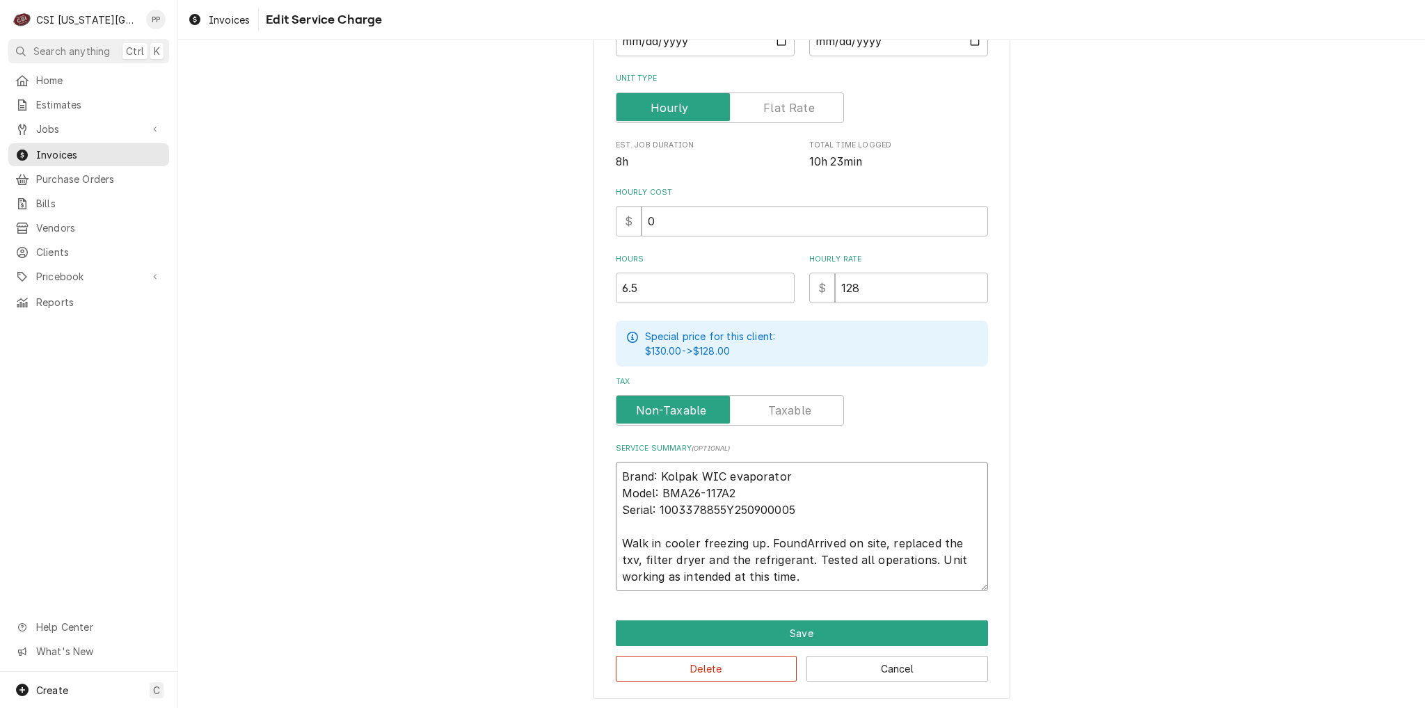
type textarea "x"
type textarea "Brand: Kolpak WIC evaporator Model: BMA26-117A2 Serial: 1003378855Y250900005 Wa…"
type textarea "x"
type textarea "Brand: Kolpak WIC evaporator Model: BMA26-117A2 Serial: 1003378855Y250900005 Wa…"
type textarea "x"
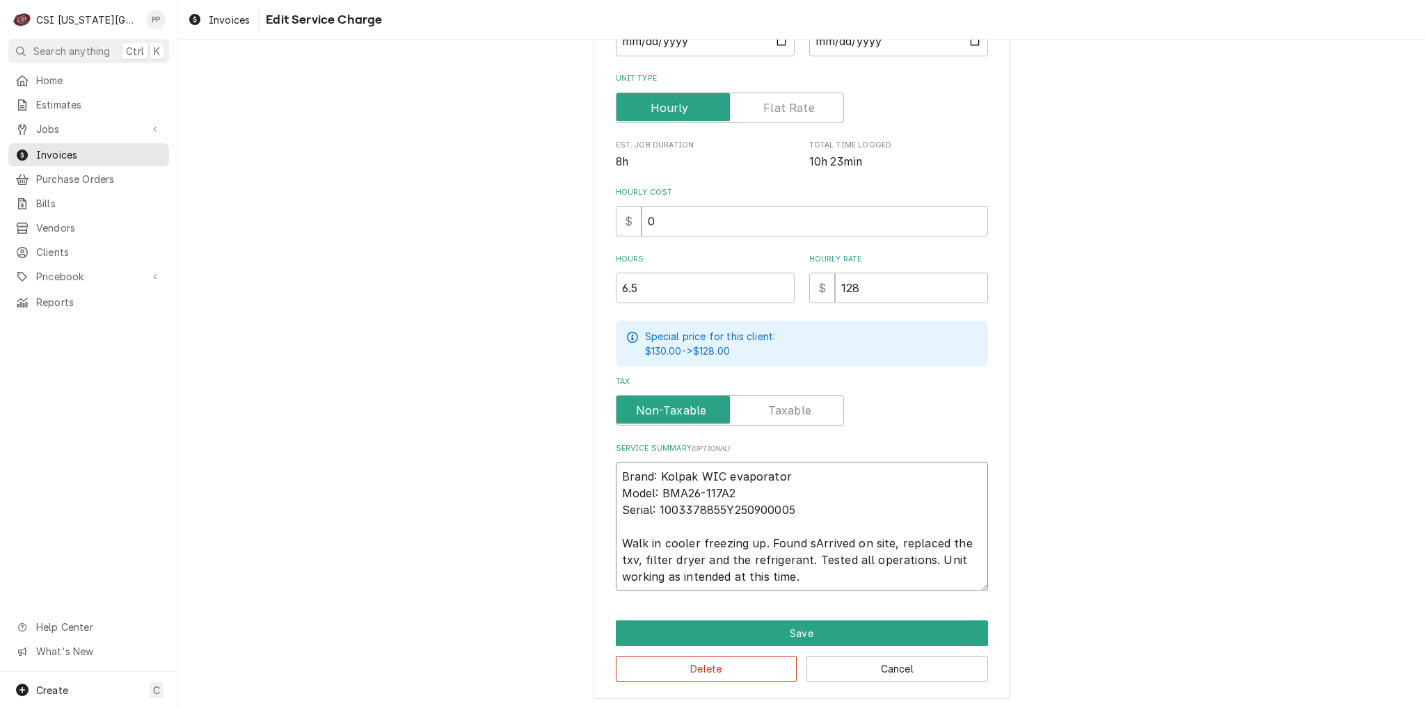
type textarea "Brand: Kolpak WIC evaporator Model: BMA26-117A2 Serial: 1003378855Y250900005 Wa…"
type textarea "x"
type textarea "Brand: Kolpak WIC evaporator Model: BMA26-117A2 Serial: 1003378855Y250900005 Wa…"
type textarea "x"
type textarea "Brand: Kolpak WIC evaporator Model: BMA26-117A2 Serial: 1003378855Y250900005 Wa…"
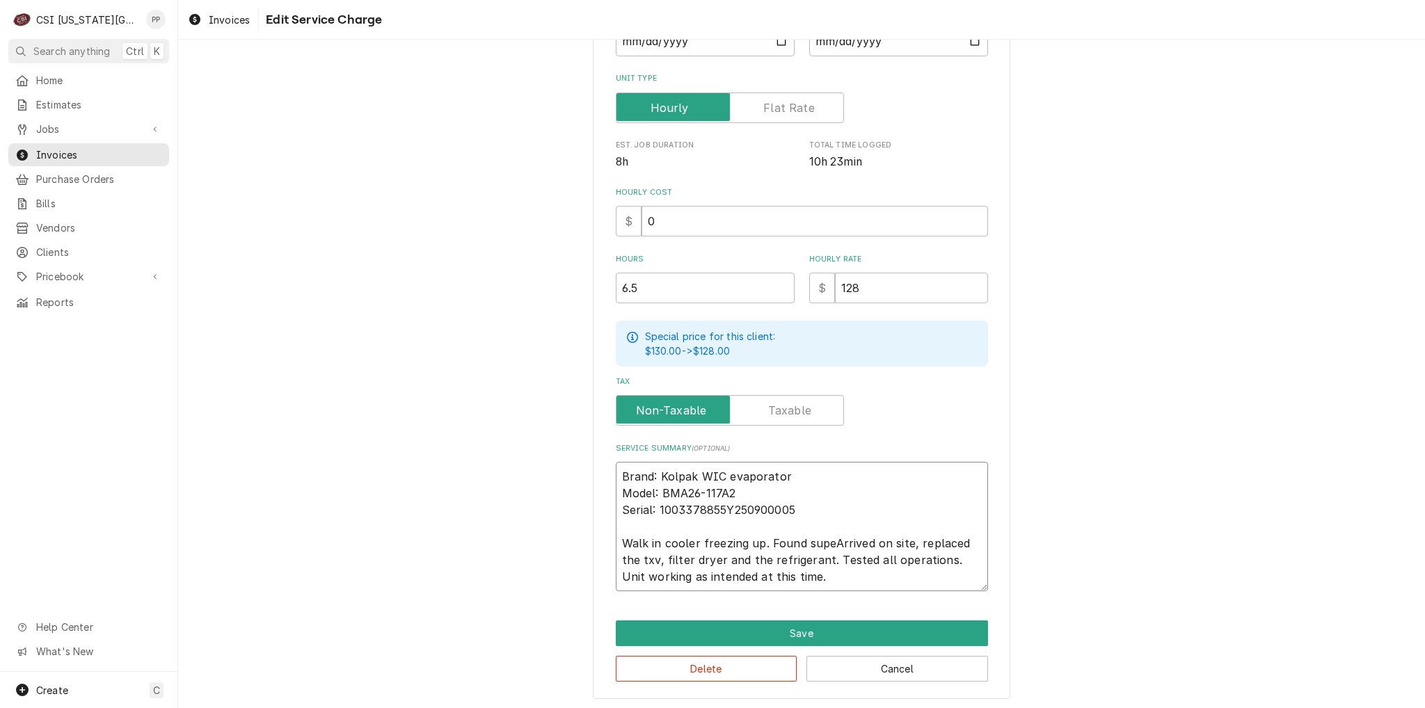
type textarea "x"
type textarea "Brand: Kolpak WIC evaporator Model: BMA26-117A2 Serial: 1003378855Y250900005 Wa…"
type textarea "x"
type textarea "Brand: Kolpak WIC evaporator Model: BMA26-117A2 Serial: 1003378855Y250900005 Wa…"
type textarea "x"
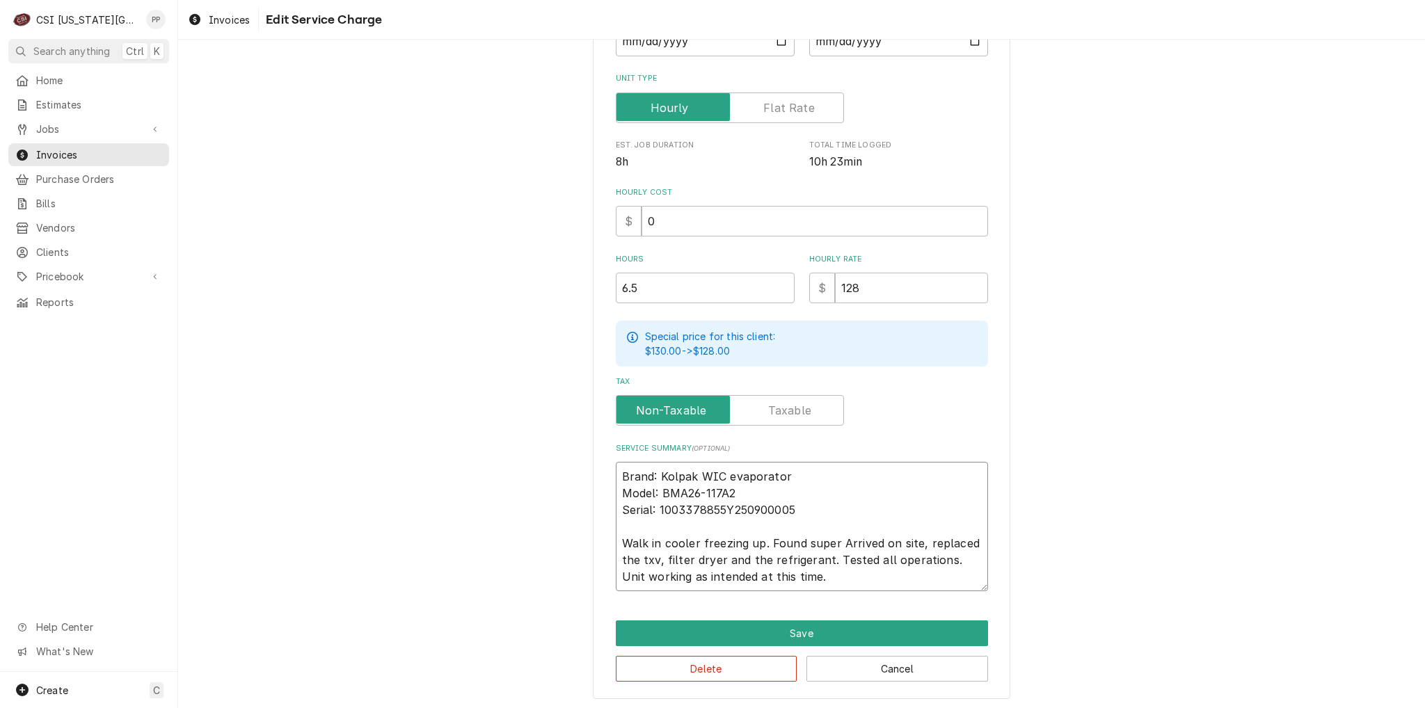
type textarea "Brand: Kolpak WIC evaporator Model: BMA26-117A2 Serial: 1003378855Y250900005 Wa…"
type textarea "x"
type textarea "Brand: Kolpak WIC evaporator Model: BMA26-117A2 Serial: 1003378855Y250900005 Wa…"
type textarea "x"
type textarea "Brand: Kolpak WIC evaporator Model: BMA26-117A2 Serial: 1003378855Y250900005 Wa…"
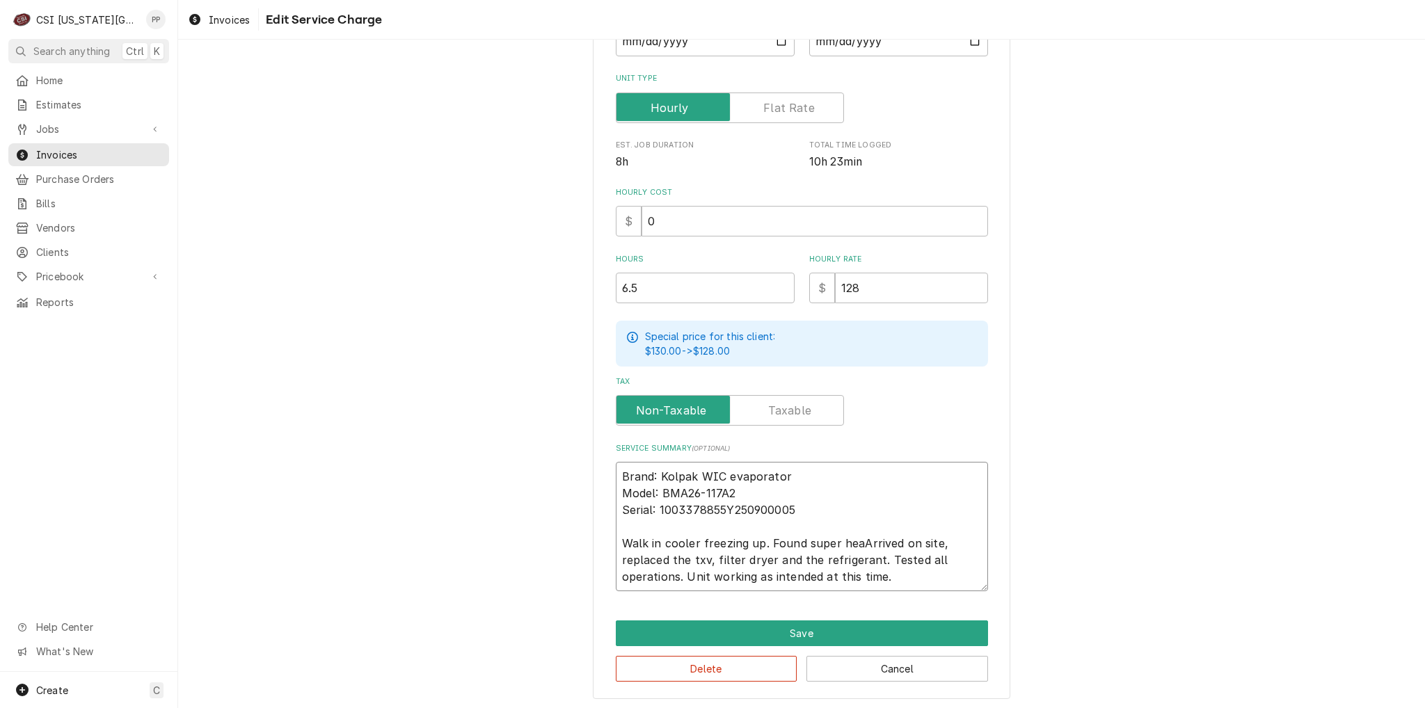
type textarea "x"
type textarea "Brand: Kolpak WIC evaporator Model: BMA26-117A2 Serial: 1003378855Y250900005 Wa…"
type textarea "x"
type textarea "Brand: Kolpak WIC evaporator Model: BMA26-117A2 Serial: 1003378855Y250900005 Wa…"
type textarea "x"
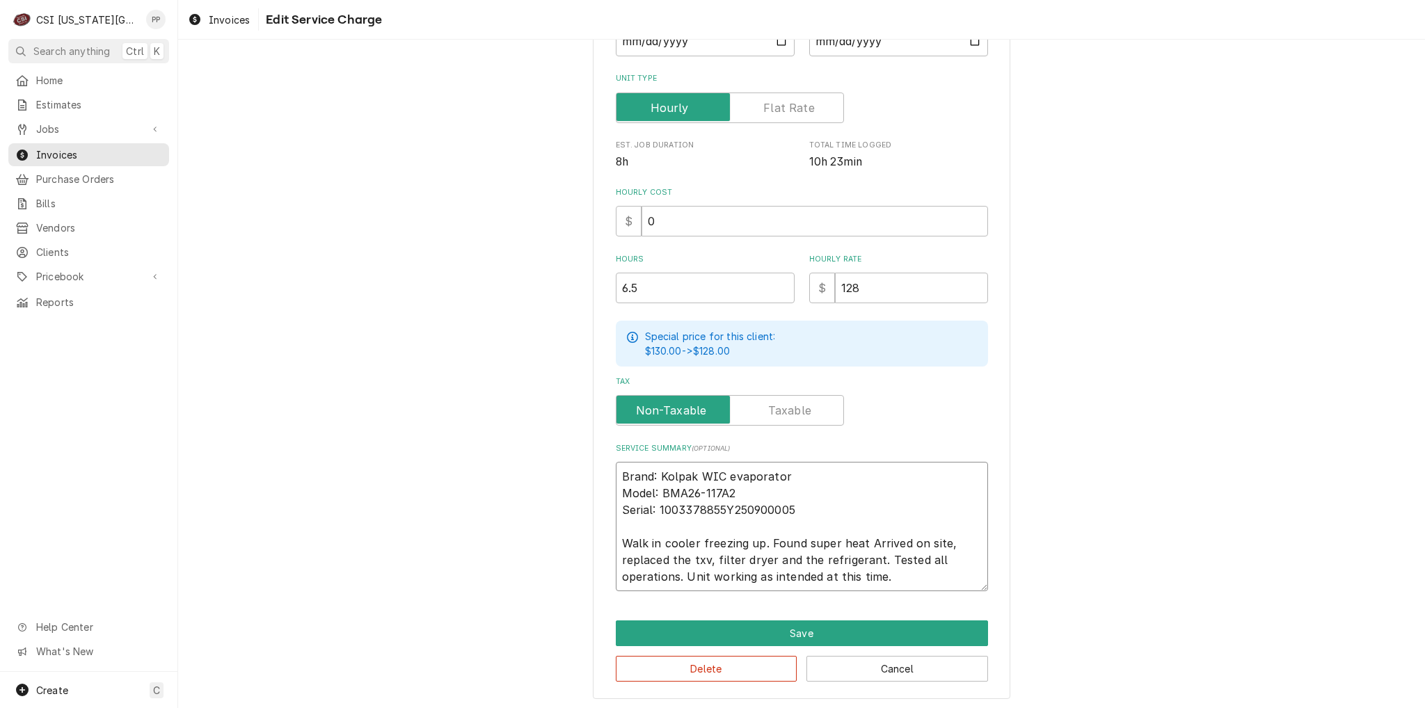
type textarea "Brand: Kolpak WIC evaporator Model: BMA26-117A2 Serial: 1003378855Y250900005 Wa…"
type textarea "x"
type textarea "Brand: Kolpak WIC evaporator Model: BMA26-117A2 Serial: 1003378855Y250900005 Wa…"
type textarea "x"
type textarea "Brand: Kolpak WIC evaporator Model: BMA26-117A2 Serial: 1003378855Y250900005 Wa…"
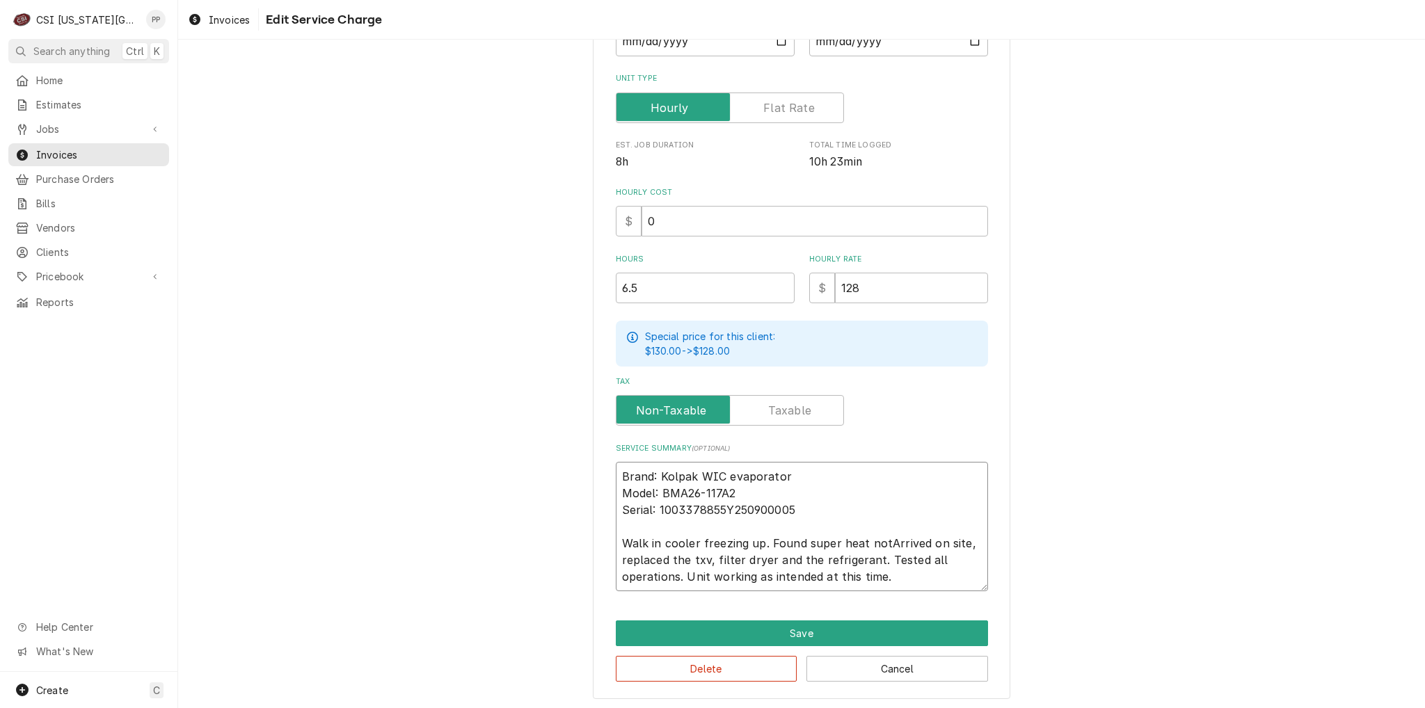
type textarea "x"
type textarea "Brand: Kolpak WIC evaporator Model: BMA26-117A2 Serial: 1003378855Y250900005 Wa…"
type textarea "x"
type textarea "Brand: Kolpak WIC evaporator Model: BMA26-117A2 Serial: 1003378855Y250900005 Wa…"
type textarea "x"
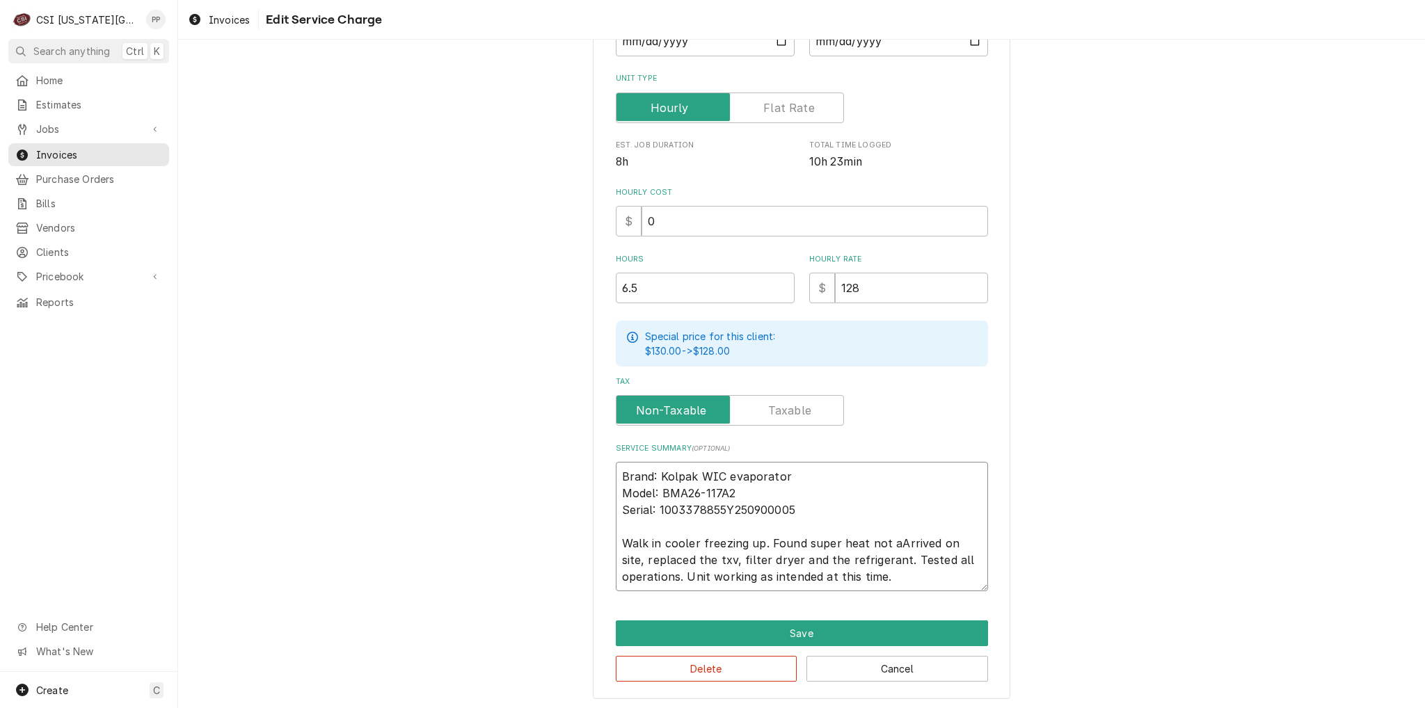
type textarea "Brand: Kolpak WIC evaporator Model: BMA26-117A2 Serial: 1003378855Y250900005 Wa…"
type textarea "x"
type textarea "Brand: Kolpak WIC evaporator Model: BMA26-117A2 Serial: 1003378855Y250900005 Wa…"
type textarea "x"
type textarea "Brand: Kolpak WIC evaporator Model: BMA26-117A2 Serial: 1003378855Y250900005 Wa…"
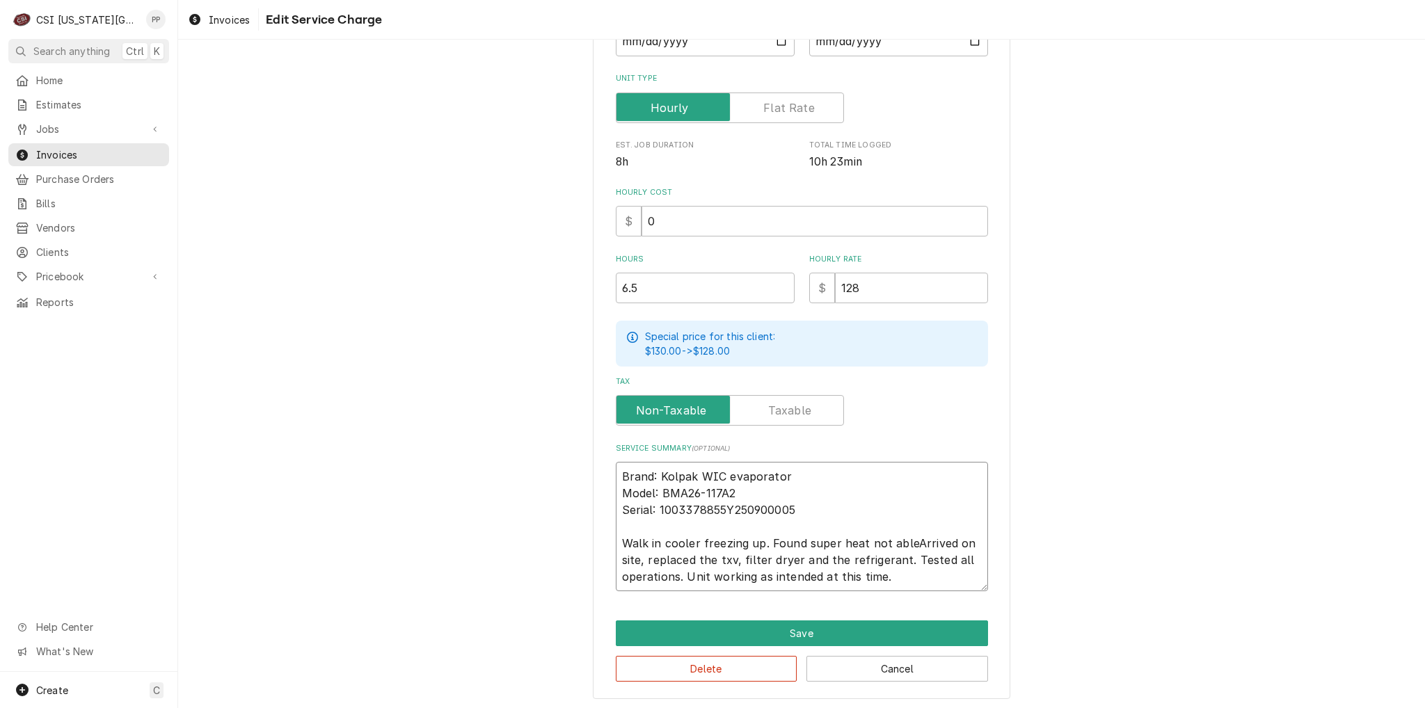
type textarea "x"
type textarea "Brand: Kolpak WIC evaporator Model: BMA26-117A2 Serial: 1003378855Y250900005 Wa…"
type textarea "x"
type textarea "Brand: Kolpak WIC evaporator Model: BMA26-117A2 Serial: 1003378855Y250900005 Wa…"
type textarea "x"
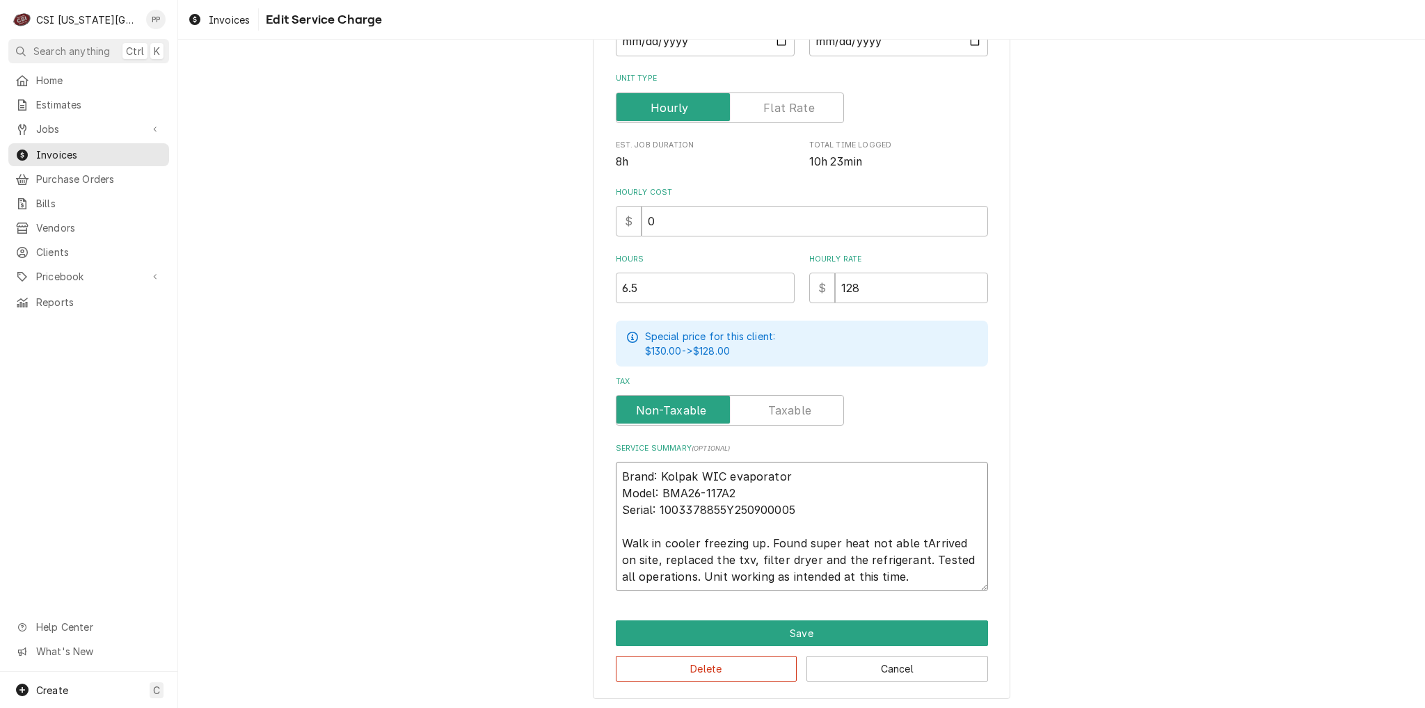
type textarea "Brand: Kolpak WIC evaporator Model: BMA26-117A2 Serial: 1003378855Y250900005 Wa…"
type textarea "x"
type textarea "Brand: Kolpak WIC evaporator Model: BMA26-117A2 Serial: 1003378855Y250900005 Wa…"
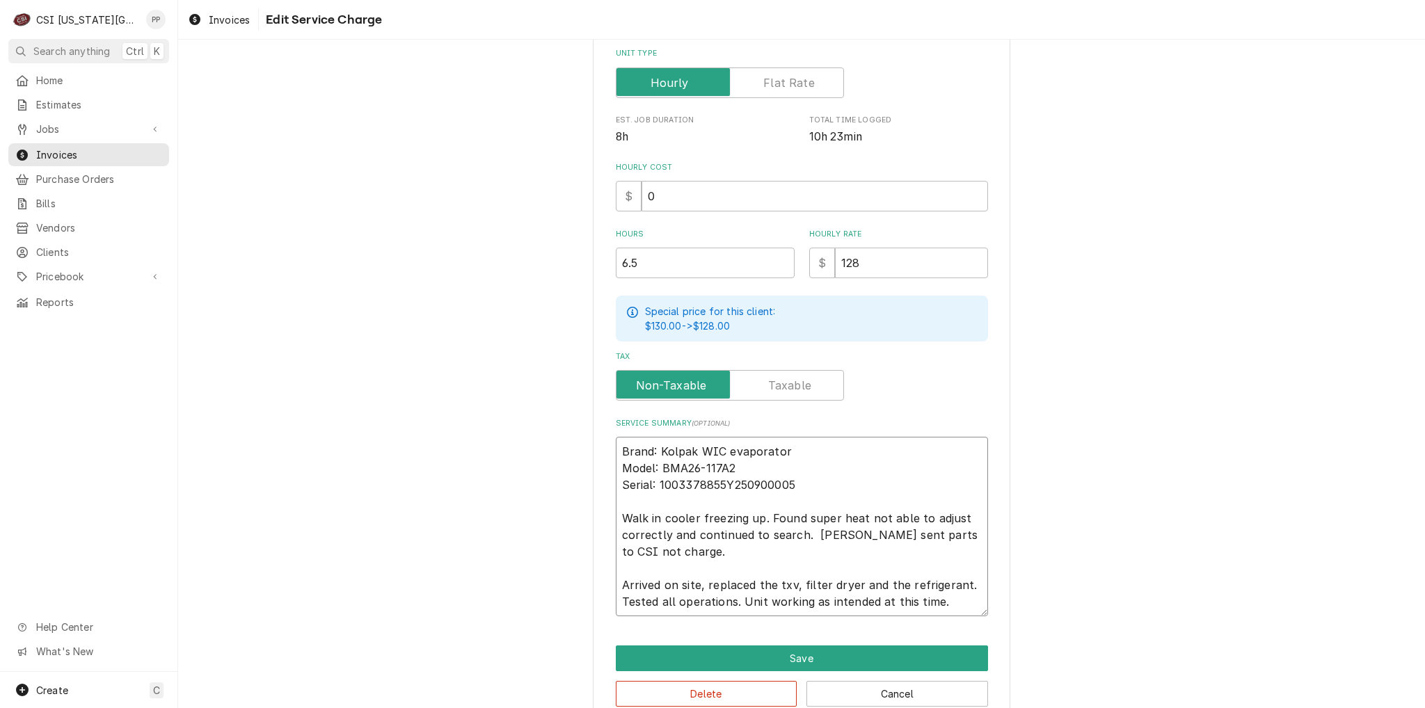
scroll to position [312, 0]
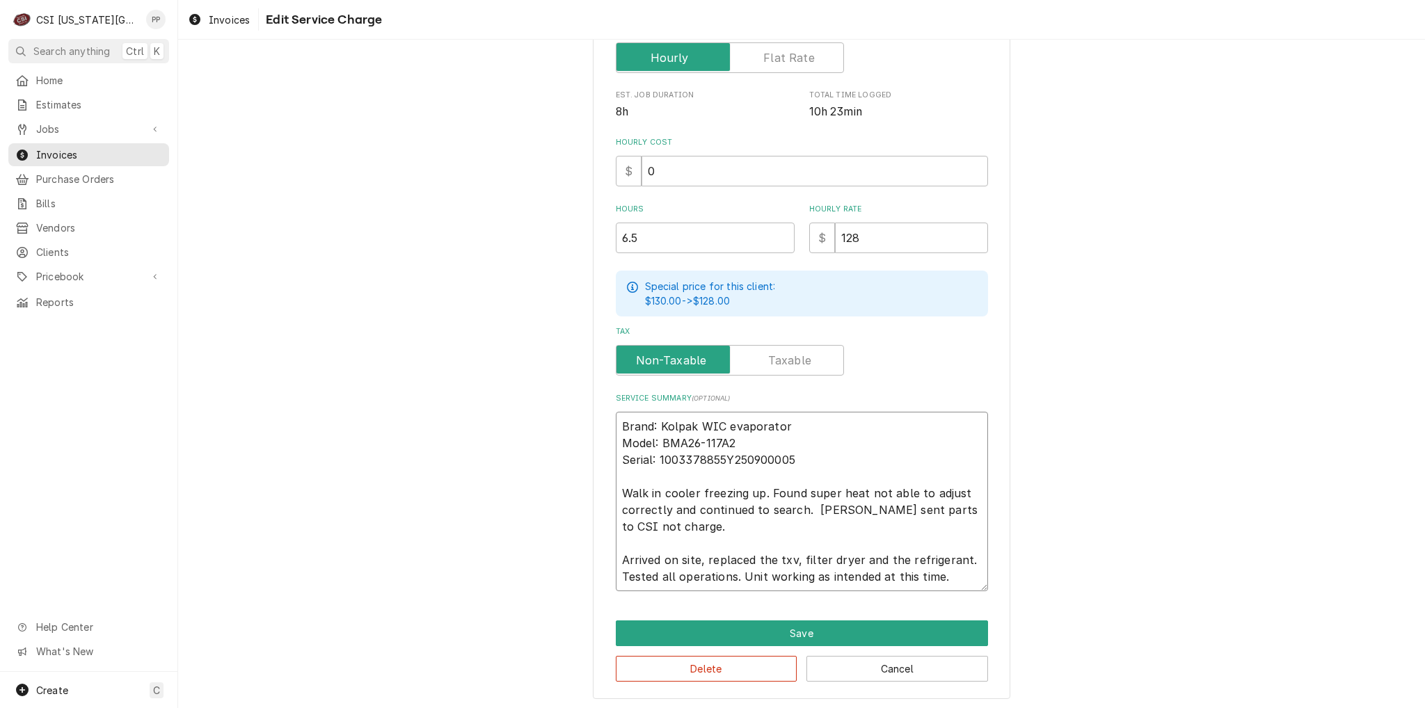
click at [956, 571] on textarea "Brand: Kolpak WIC evaporator Model: BMA26-117A2 Serial: 1003378855Y250900005 Wa…" at bounding box center [802, 502] width 372 height 180
click at [866, 621] on button "Save" at bounding box center [802, 634] width 372 height 26
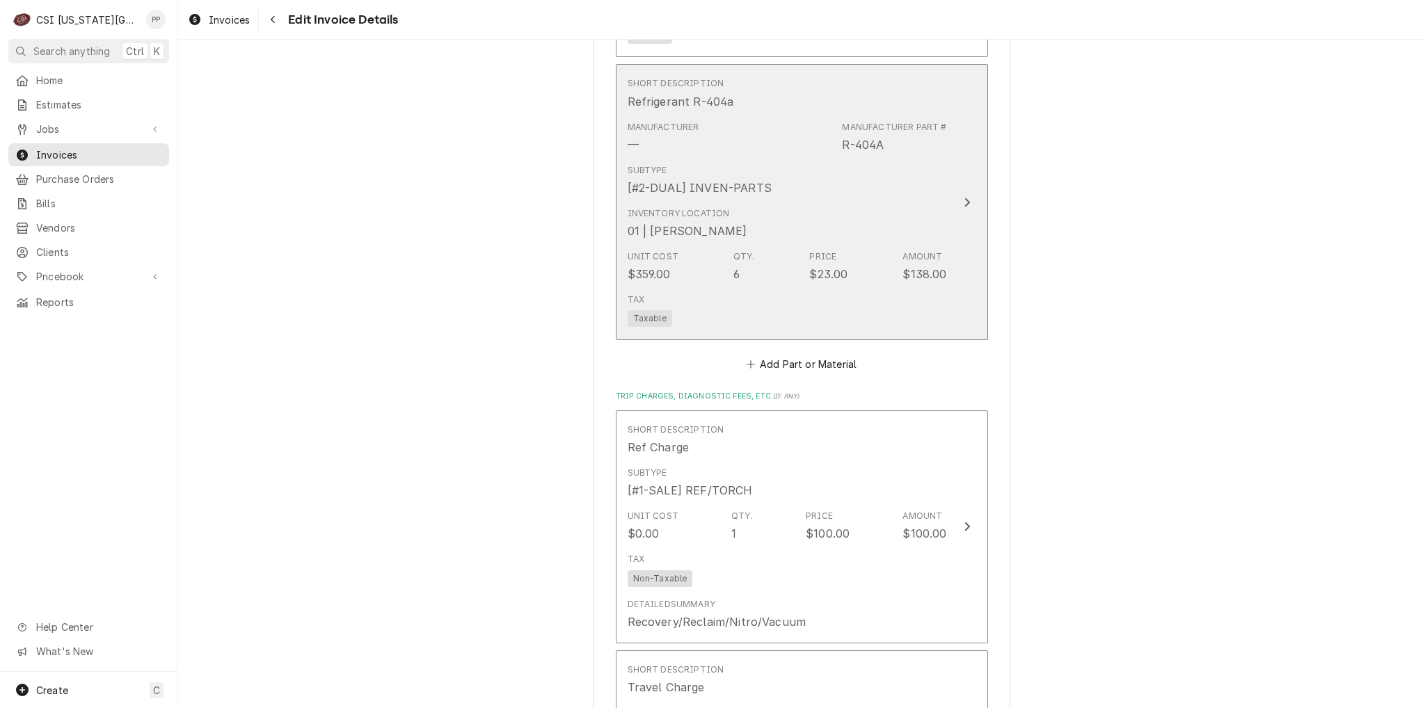
scroll to position [2530, 0]
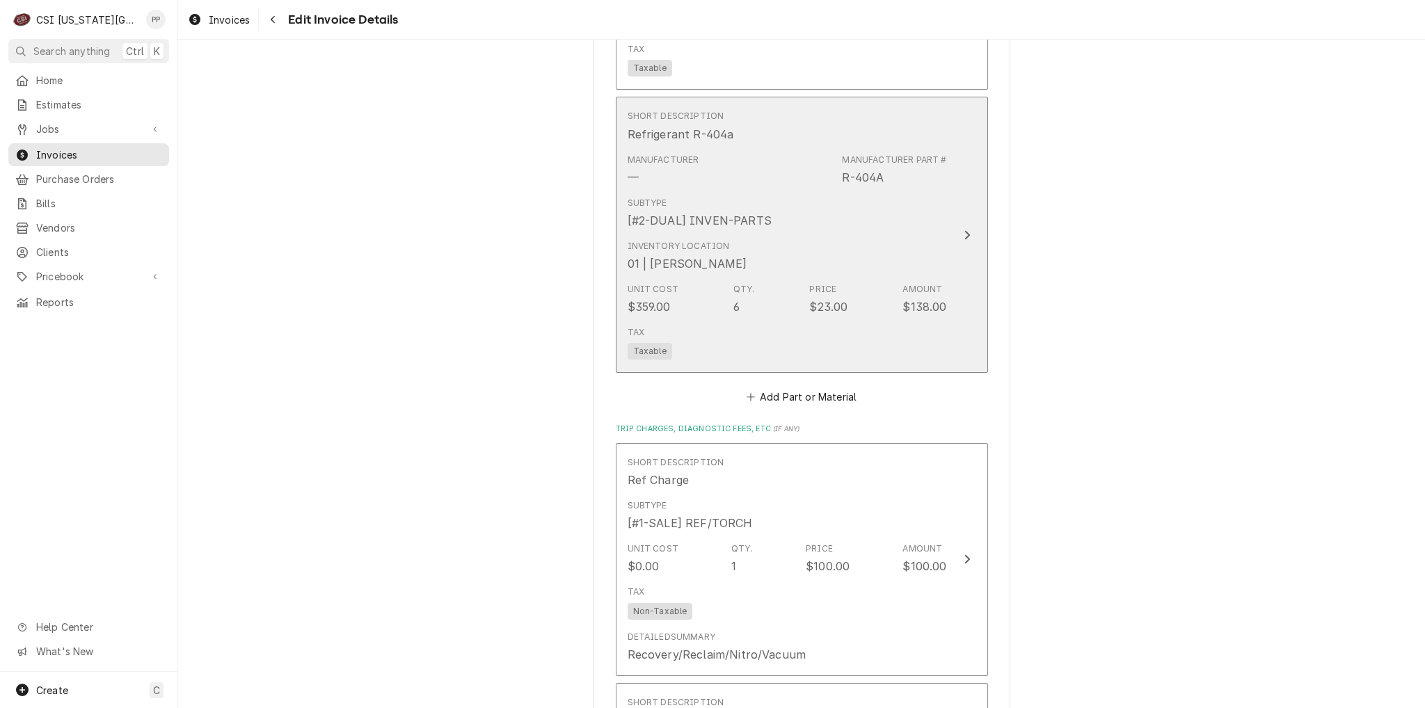
click at [930, 239] on div "Inventory Location 01 | CHARLES PENDERGRASS" at bounding box center [787, 255] width 319 height 43
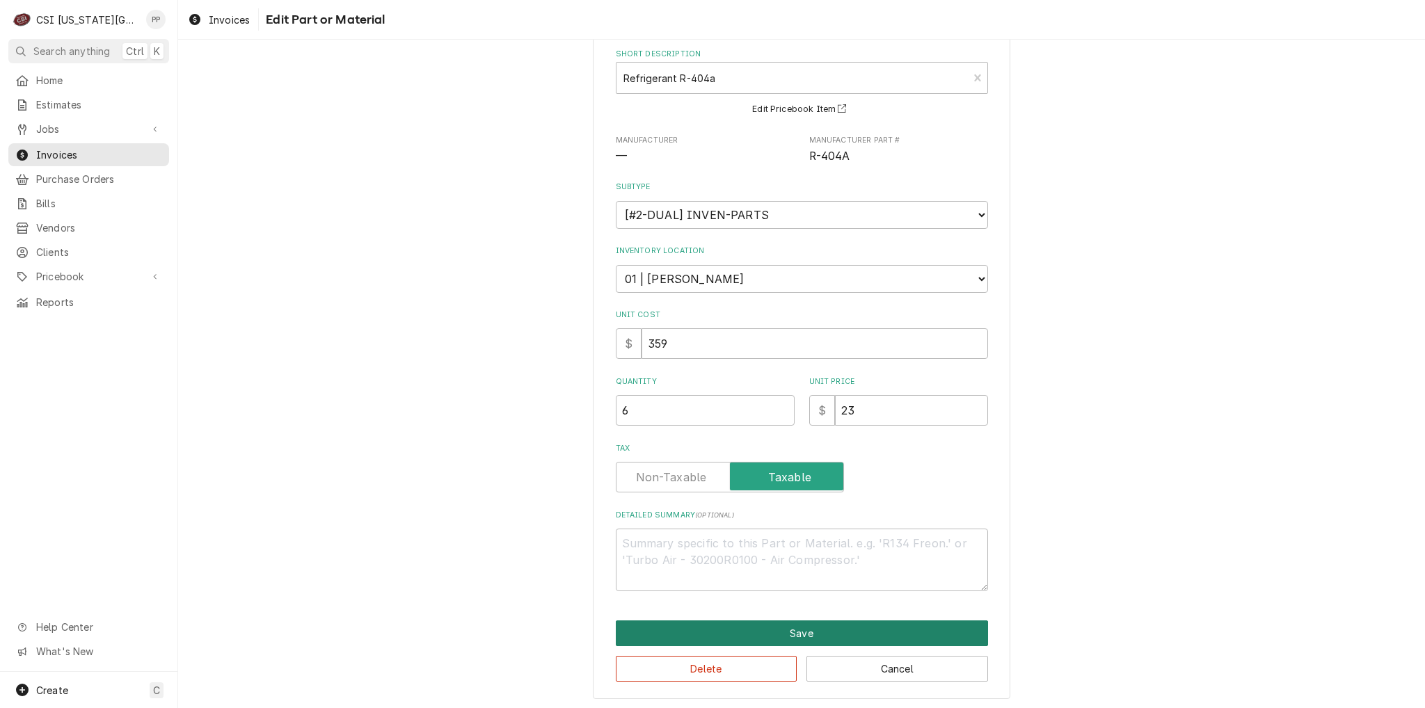
click at [823, 621] on button "Save" at bounding box center [802, 634] width 372 height 26
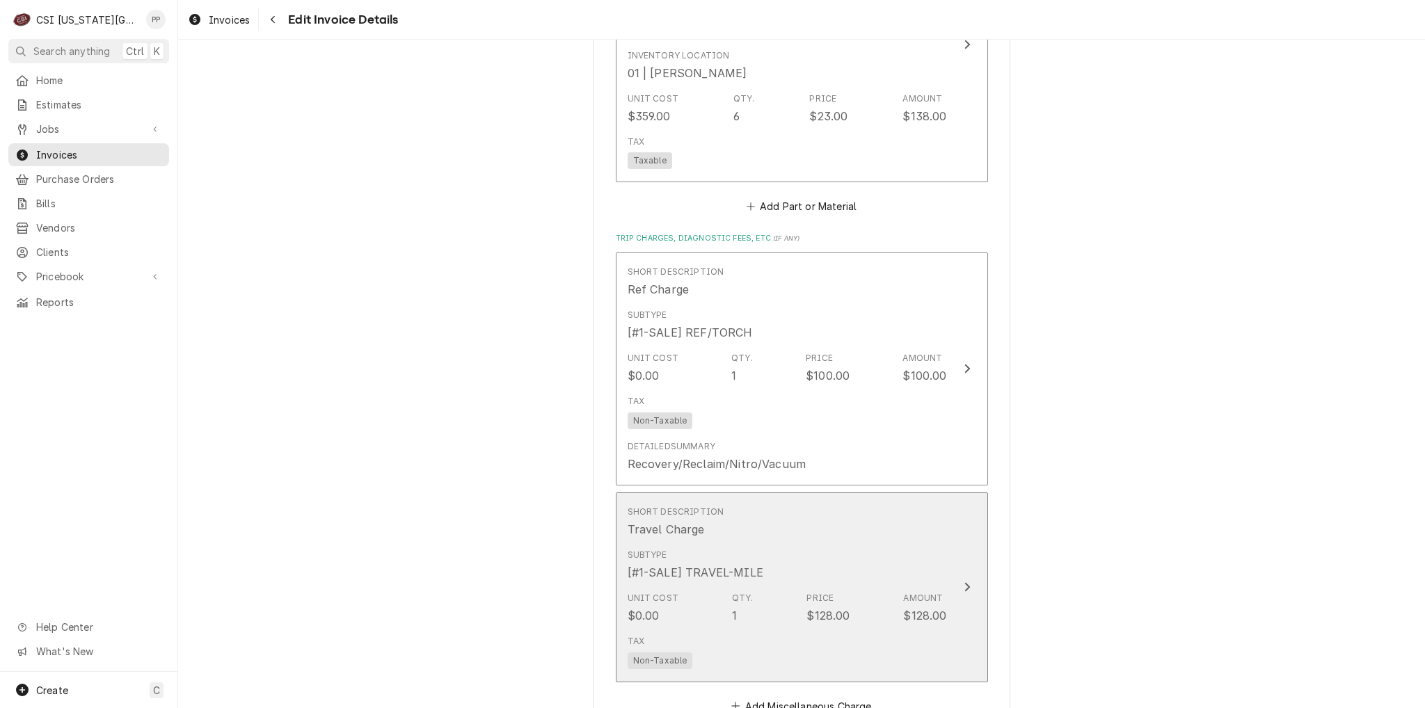
scroll to position [2878, 0]
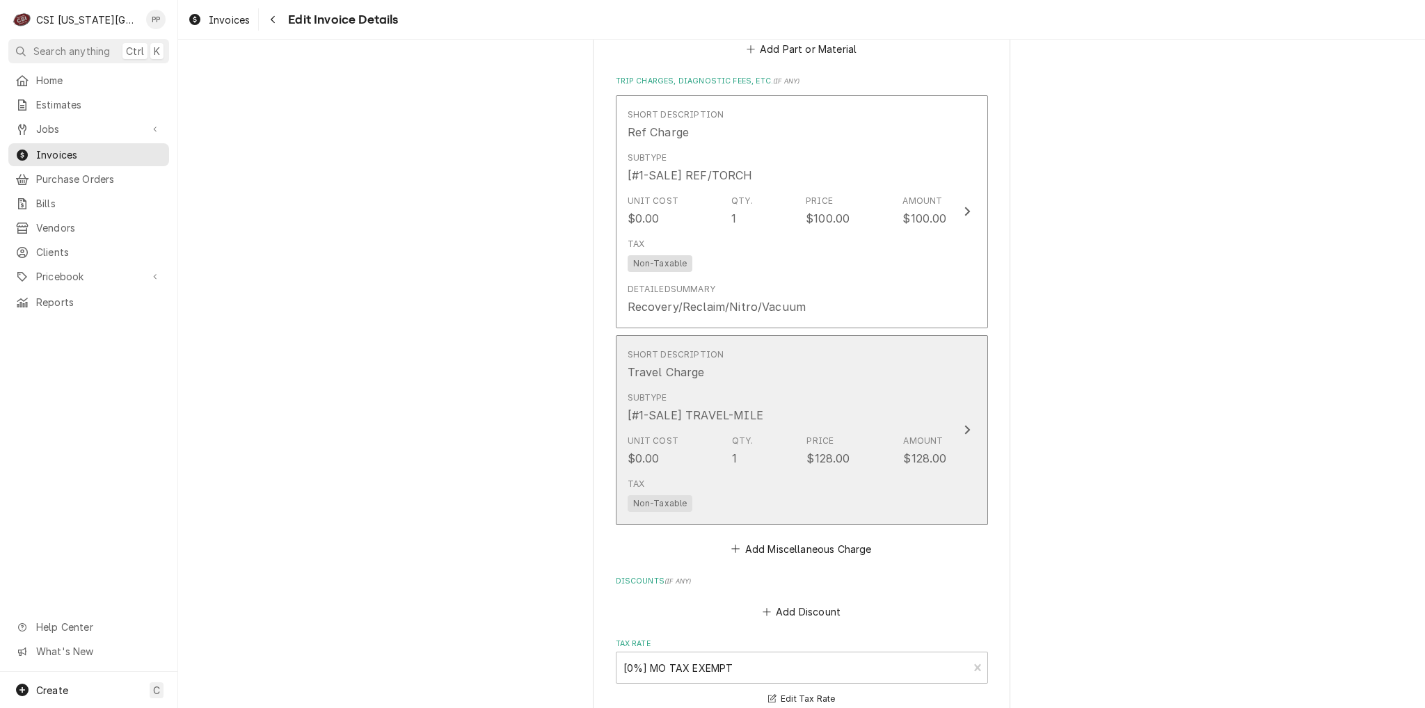
click at [856, 388] on div "Subtype [#1-SALE] TRAVEL-MILE" at bounding box center [787, 407] width 319 height 43
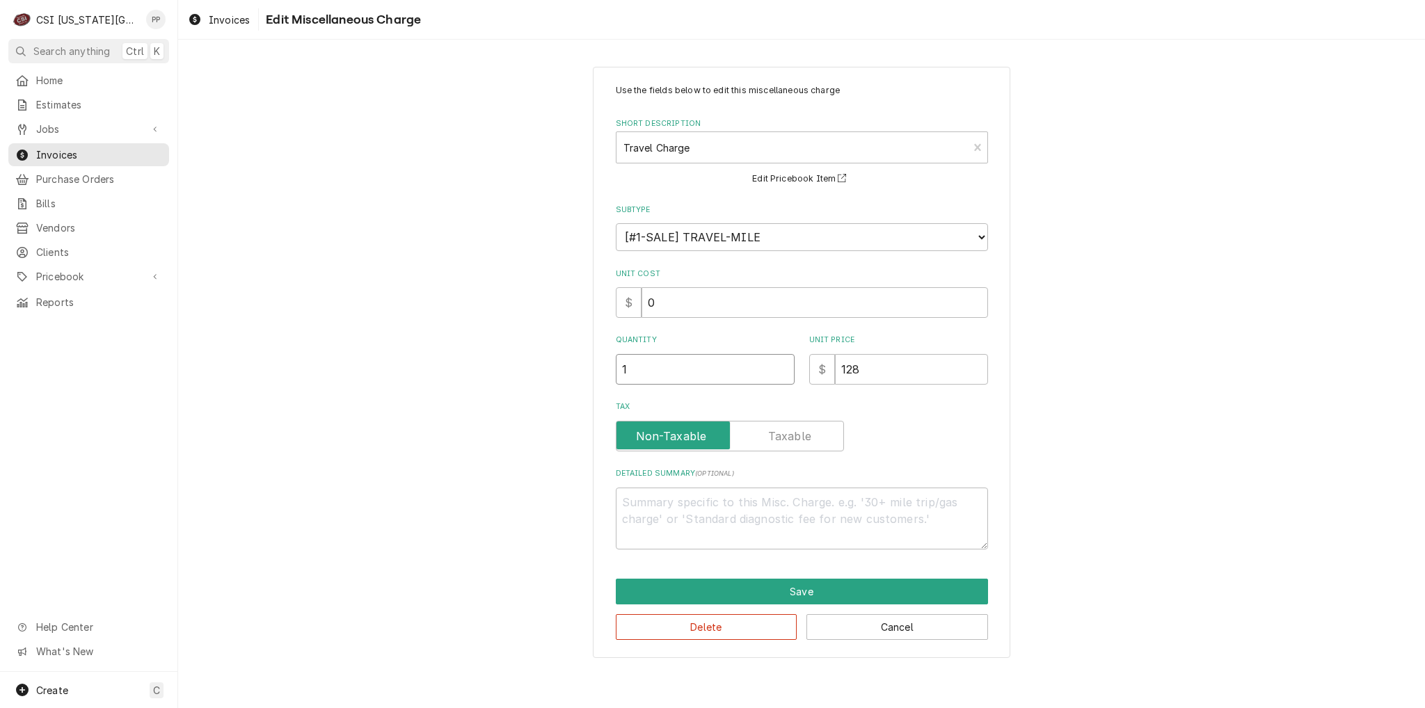
drag, startPoint x: 616, startPoint y: 366, endPoint x: 631, endPoint y: 376, distance: 17.6
click at [576, 365] on div "Use the fields below to edit this miscellaneous charge Short Description Travel…" at bounding box center [801, 362] width 1247 height 616
click at [805, 587] on button "Save" at bounding box center [802, 592] width 372 height 26
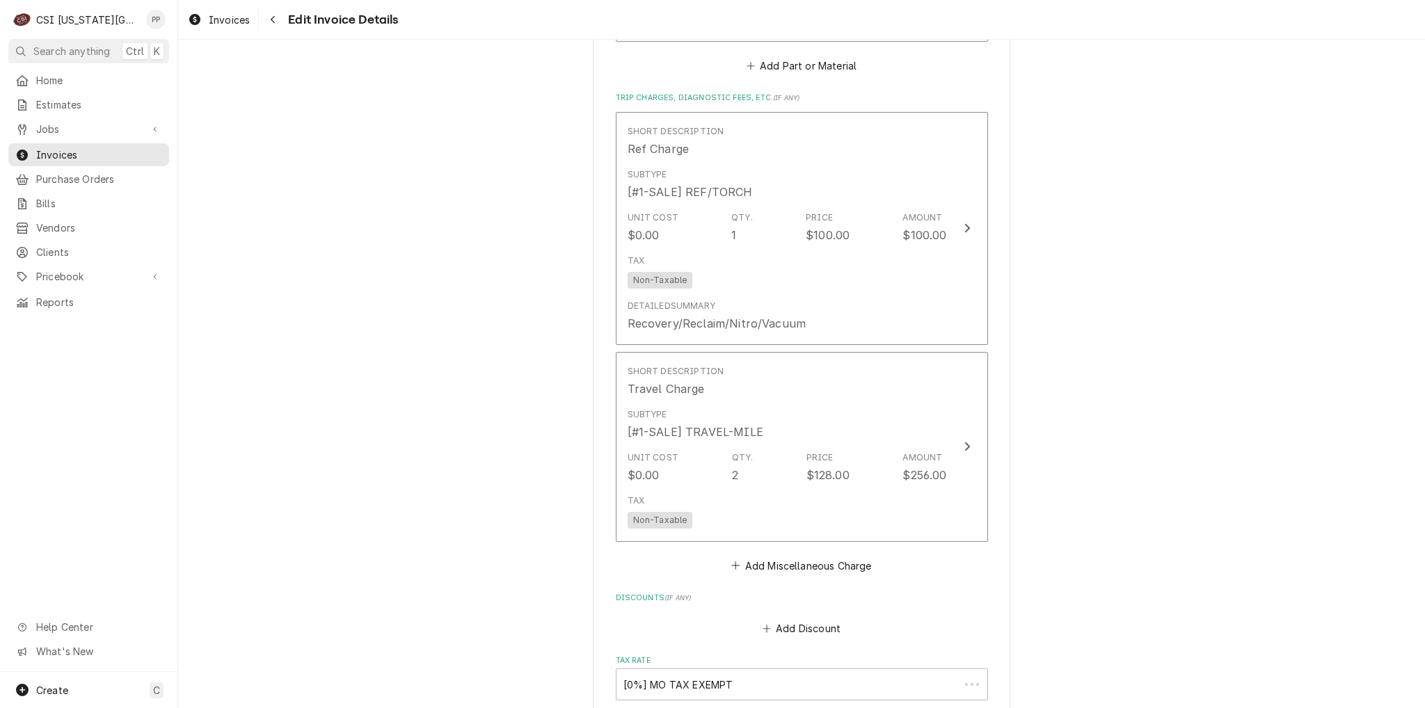
scroll to position [3035, 0]
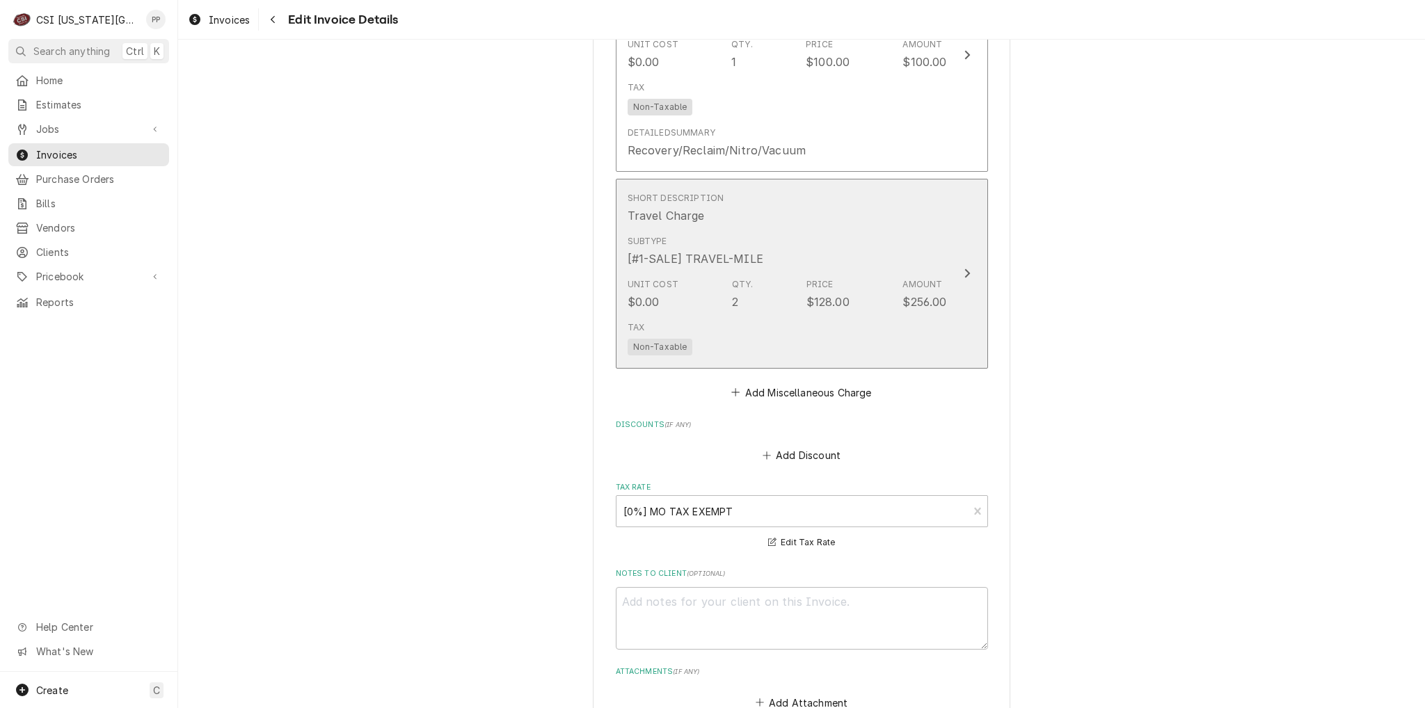
click at [916, 294] on div "$256.00" at bounding box center [924, 302] width 44 height 17
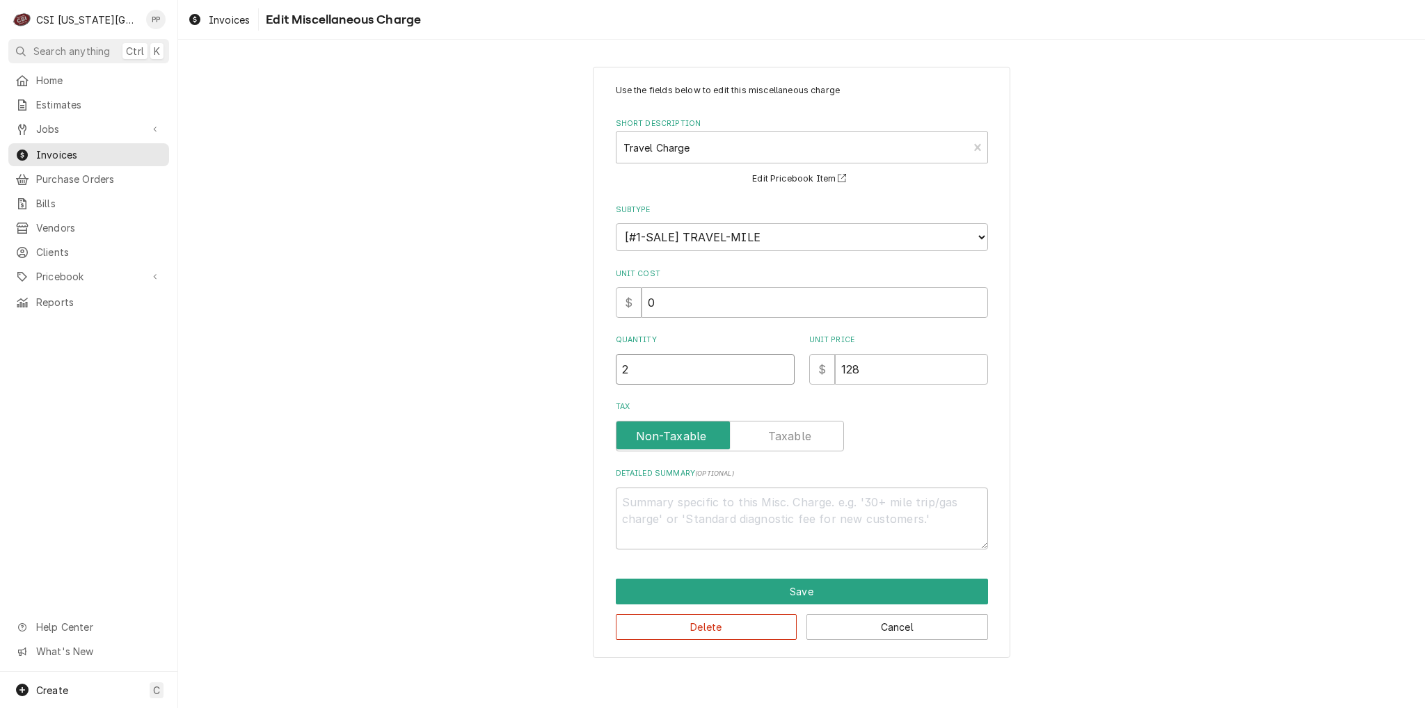
drag, startPoint x: 653, startPoint y: 361, endPoint x: 618, endPoint y: 360, distance: 35.5
click at [612, 357] on div "Use the fields below to edit this miscellaneous charge Short Description Travel…" at bounding box center [801, 362] width 417 height 591
click at [755, 512] on textarea "Detailed Summary ( optional )" at bounding box center [802, 519] width 372 height 63
click at [770, 591] on button "Save" at bounding box center [802, 592] width 372 height 26
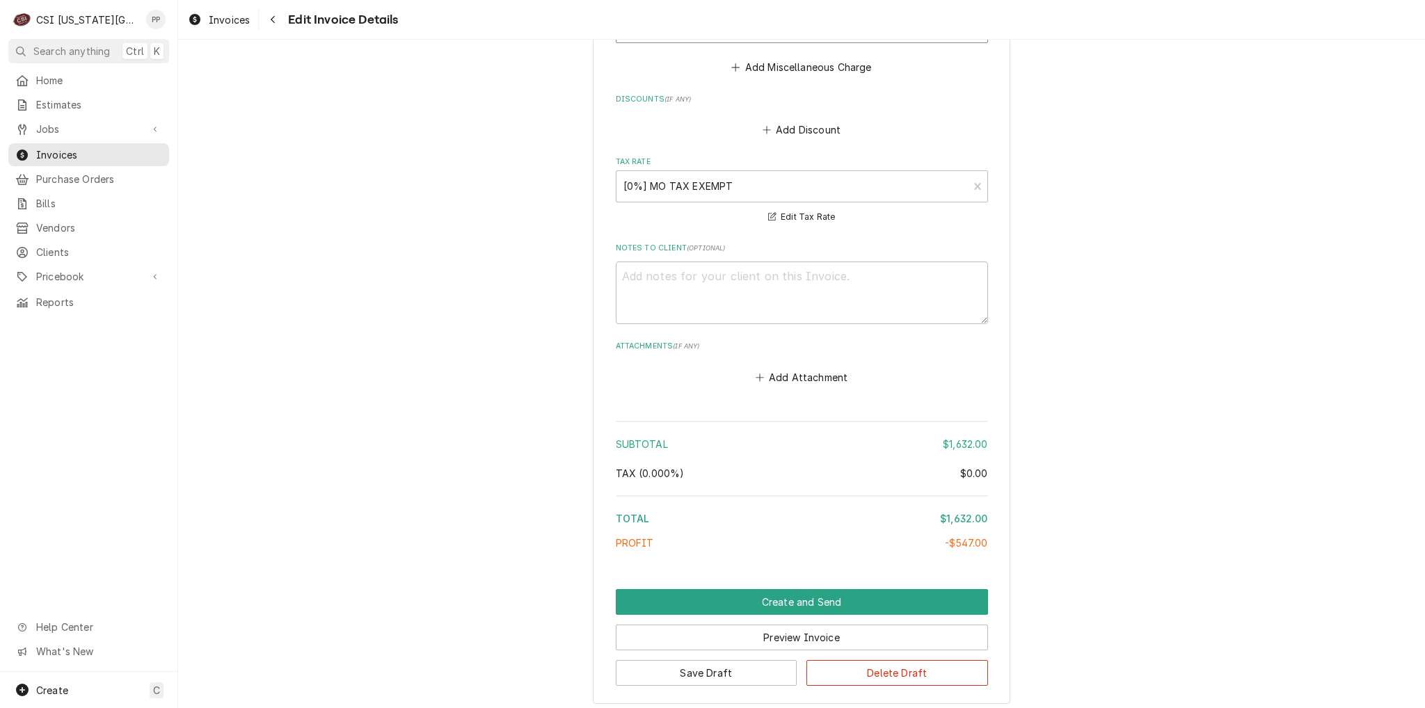
scroll to position [3471, 0]
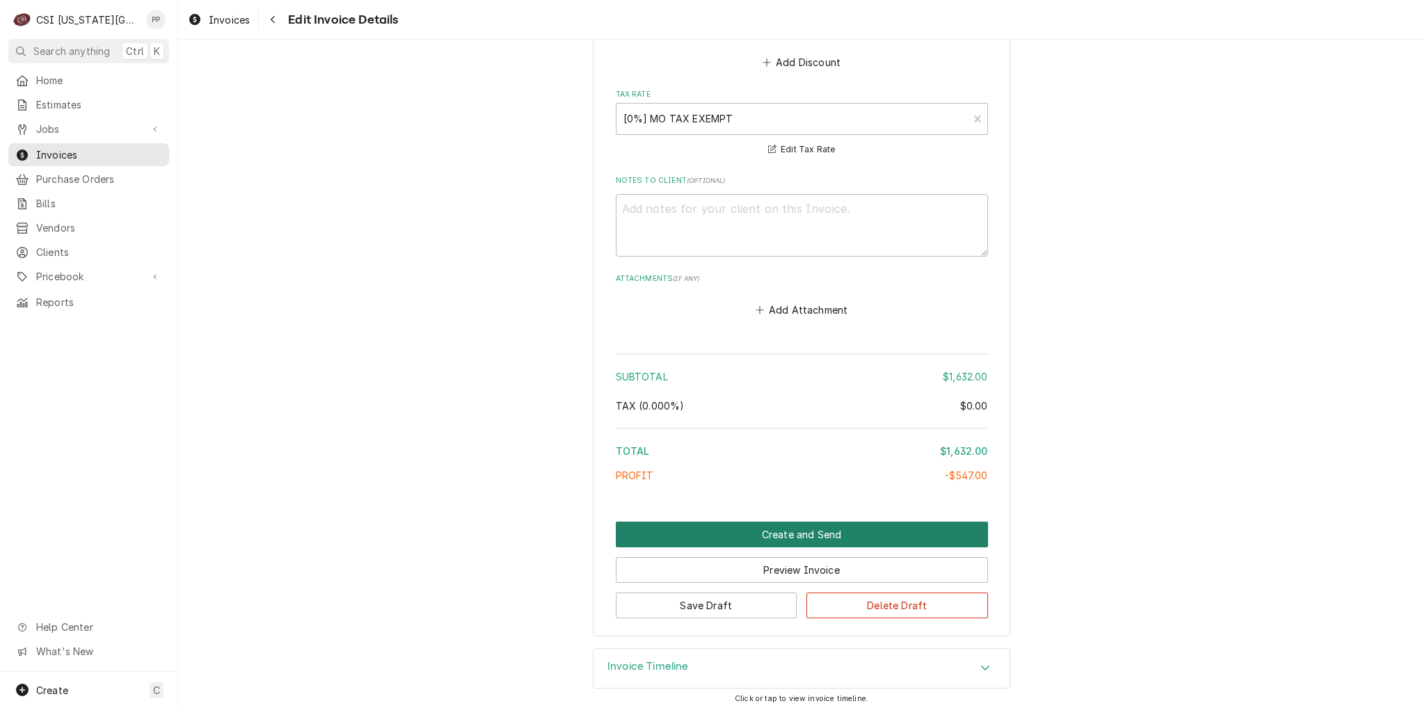
click at [817, 523] on button "Create and Send" at bounding box center [802, 535] width 372 height 26
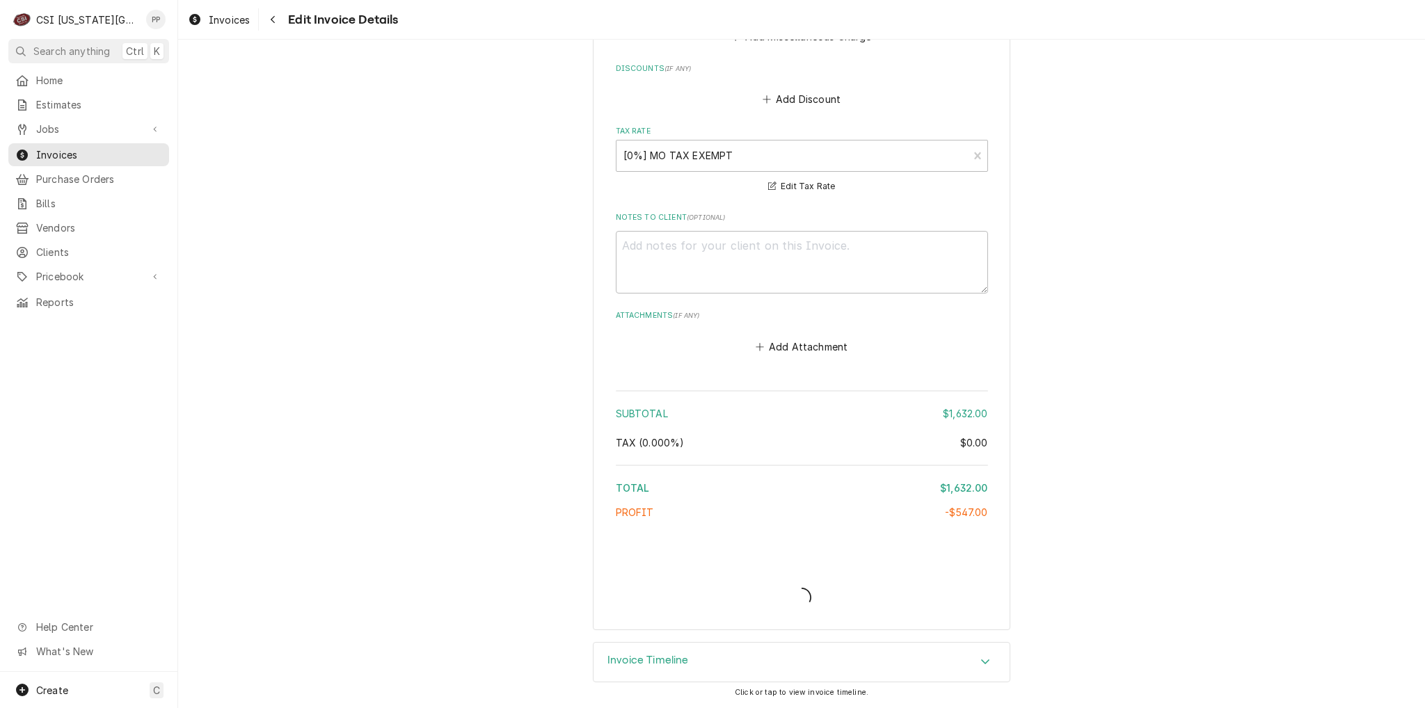
scroll to position [3429, 0]
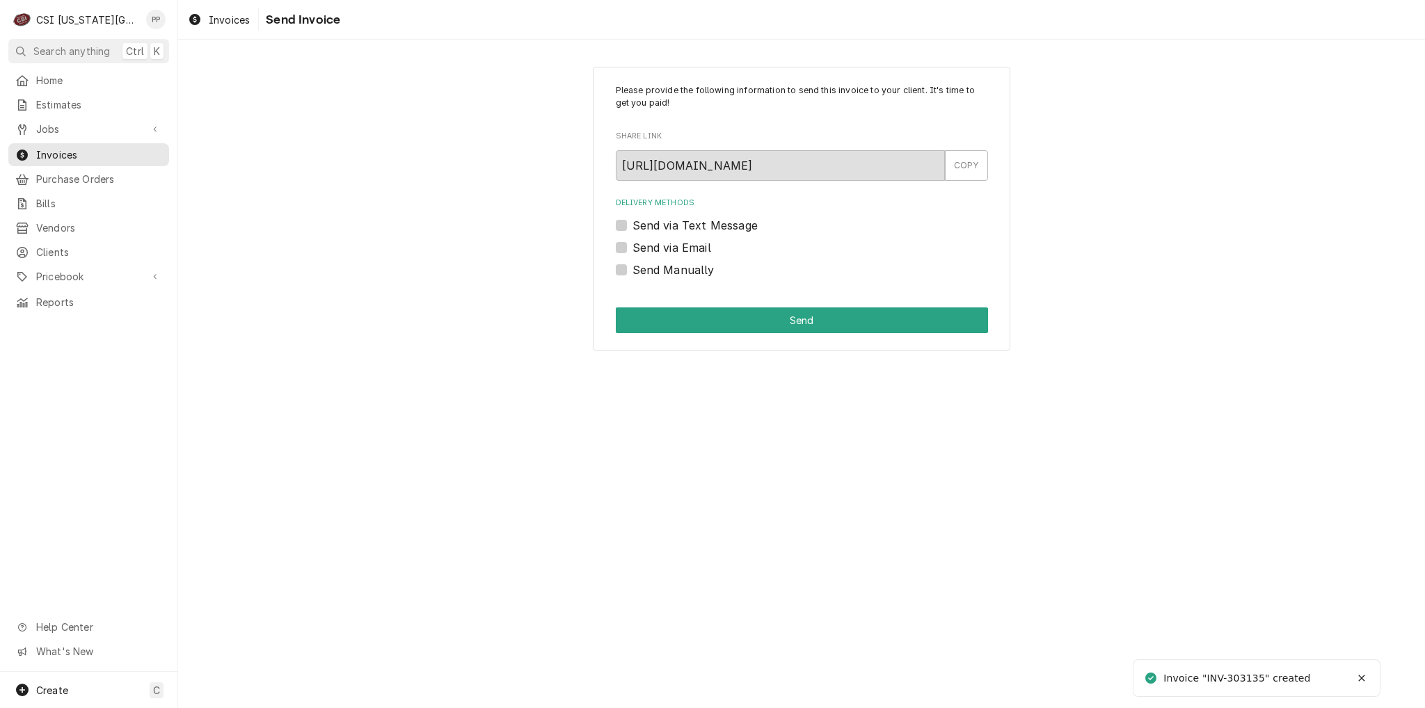
click at [612, 247] on div "Please provide the following information to send this invoice to your client. I…" at bounding box center [801, 209] width 417 height 285
click at [632, 249] on label "Send via Email" at bounding box center [671, 247] width 79 height 17
click at [632, 249] on input "Send via Email" at bounding box center [818, 254] width 372 height 31
checkbox input "true"
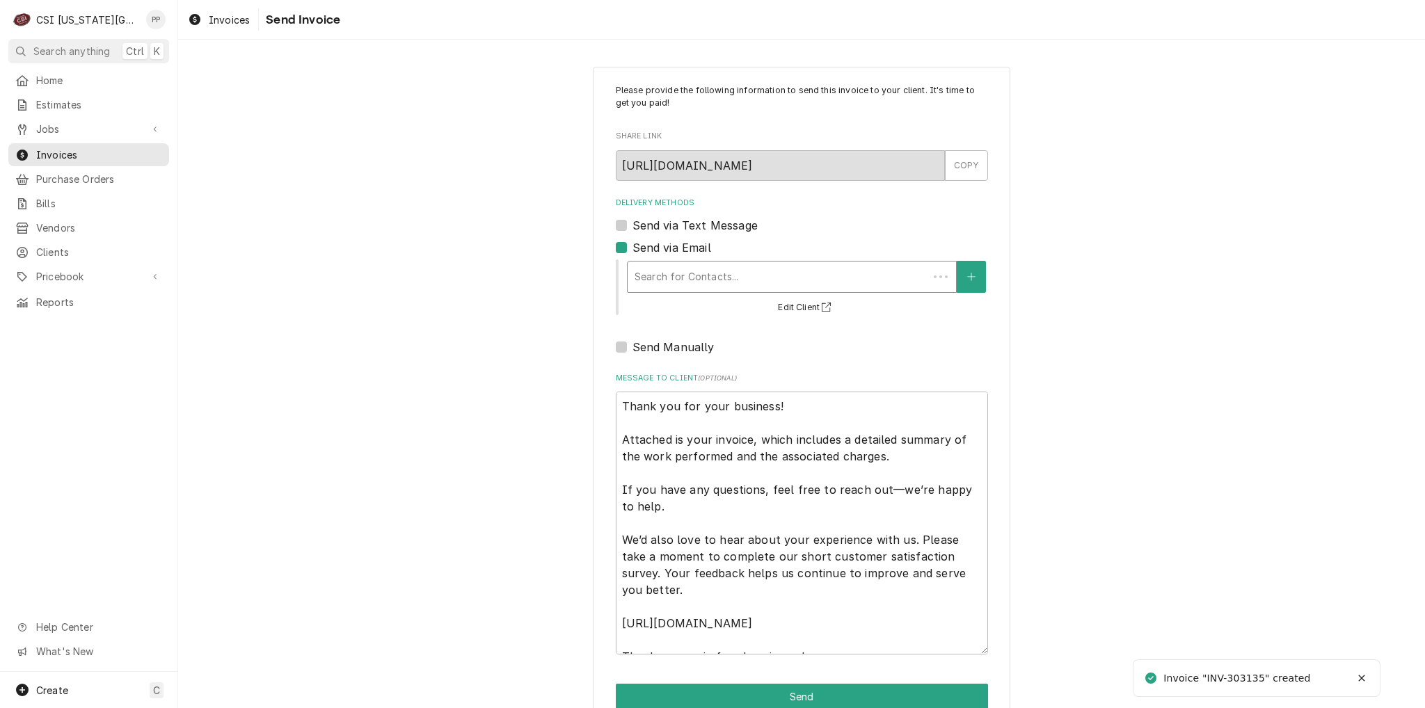
click at [685, 270] on div "Delivery Methods" at bounding box center [778, 276] width 287 height 25
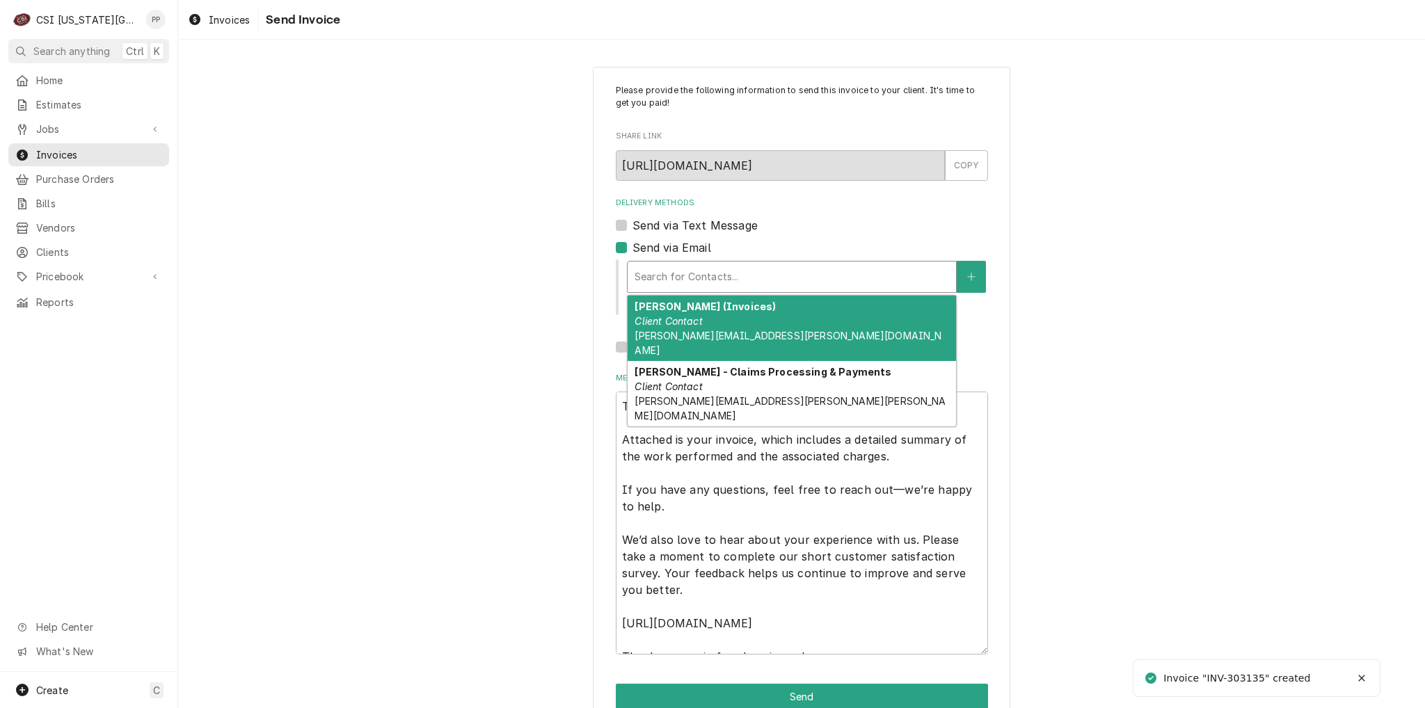
click at [719, 326] on div "[PERSON_NAME] (Invoices) Client Contact [PERSON_NAME][EMAIL_ADDRESS][PERSON_NAM…" at bounding box center [792, 328] width 328 height 65
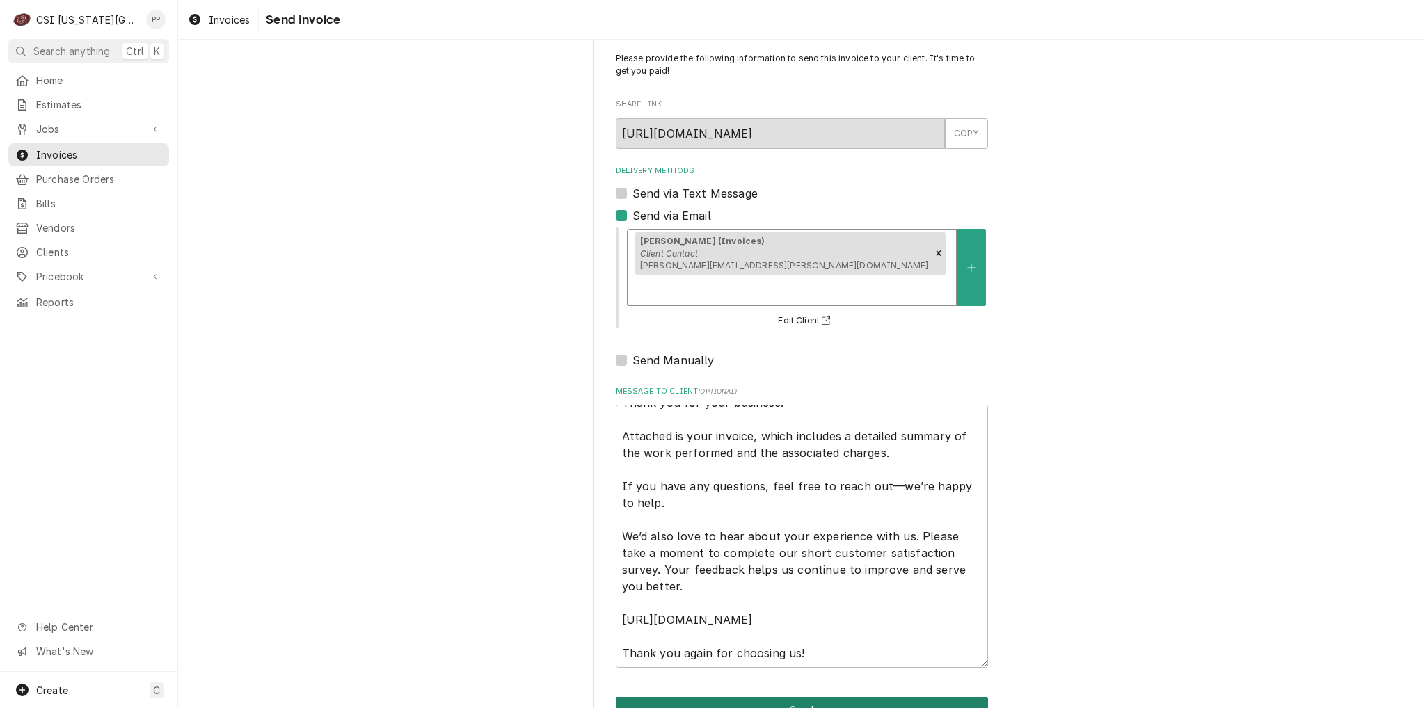
scroll to position [47, 0]
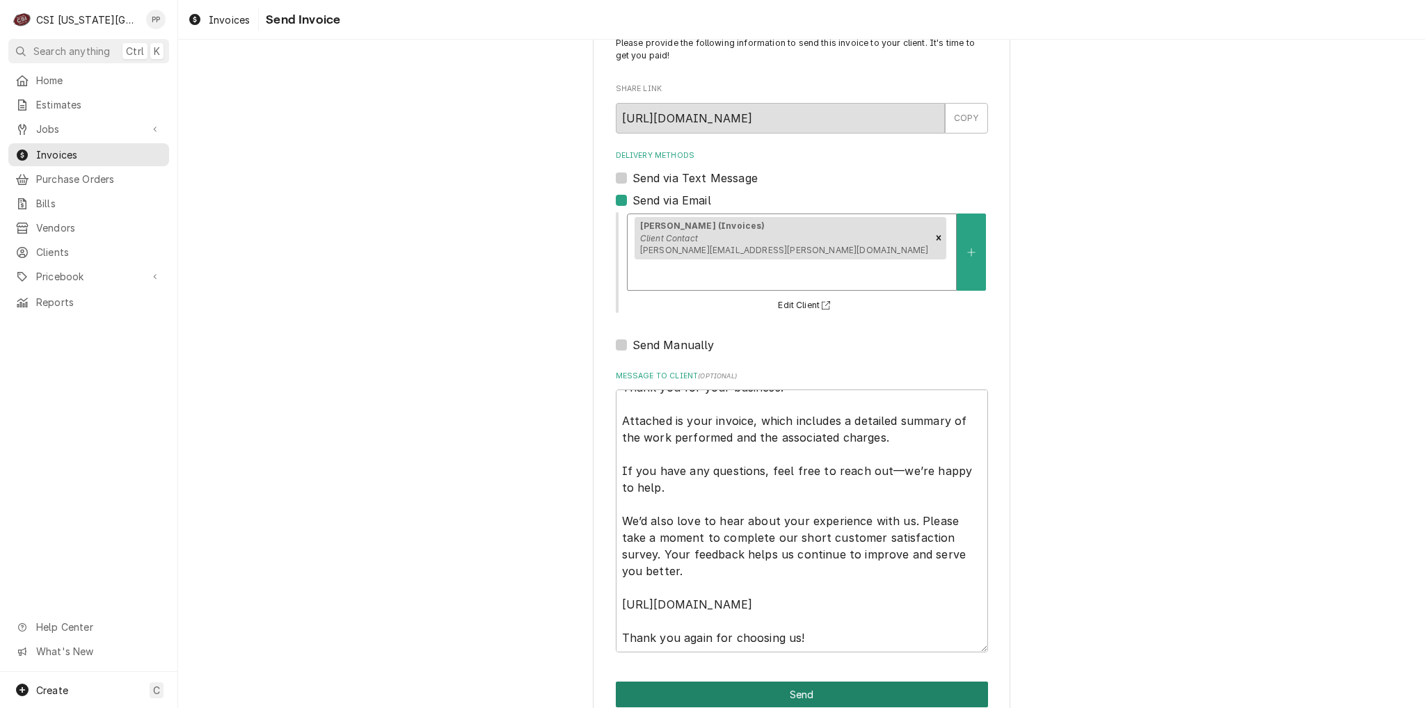
click at [930, 682] on button "Send" at bounding box center [802, 695] width 372 height 26
type textarea "x"
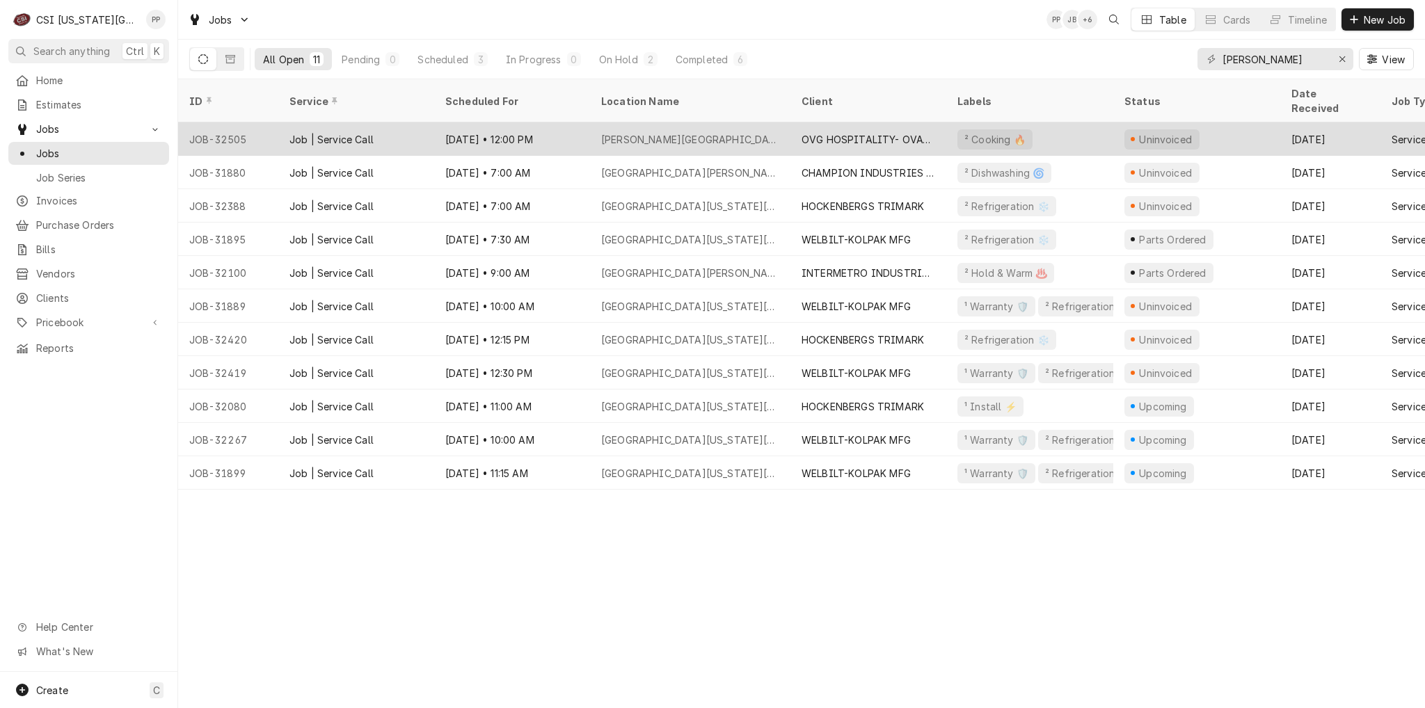
click at [758, 132] on div "David Booth Kansas Memorial Stadium" at bounding box center [690, 139] width 178 height 15
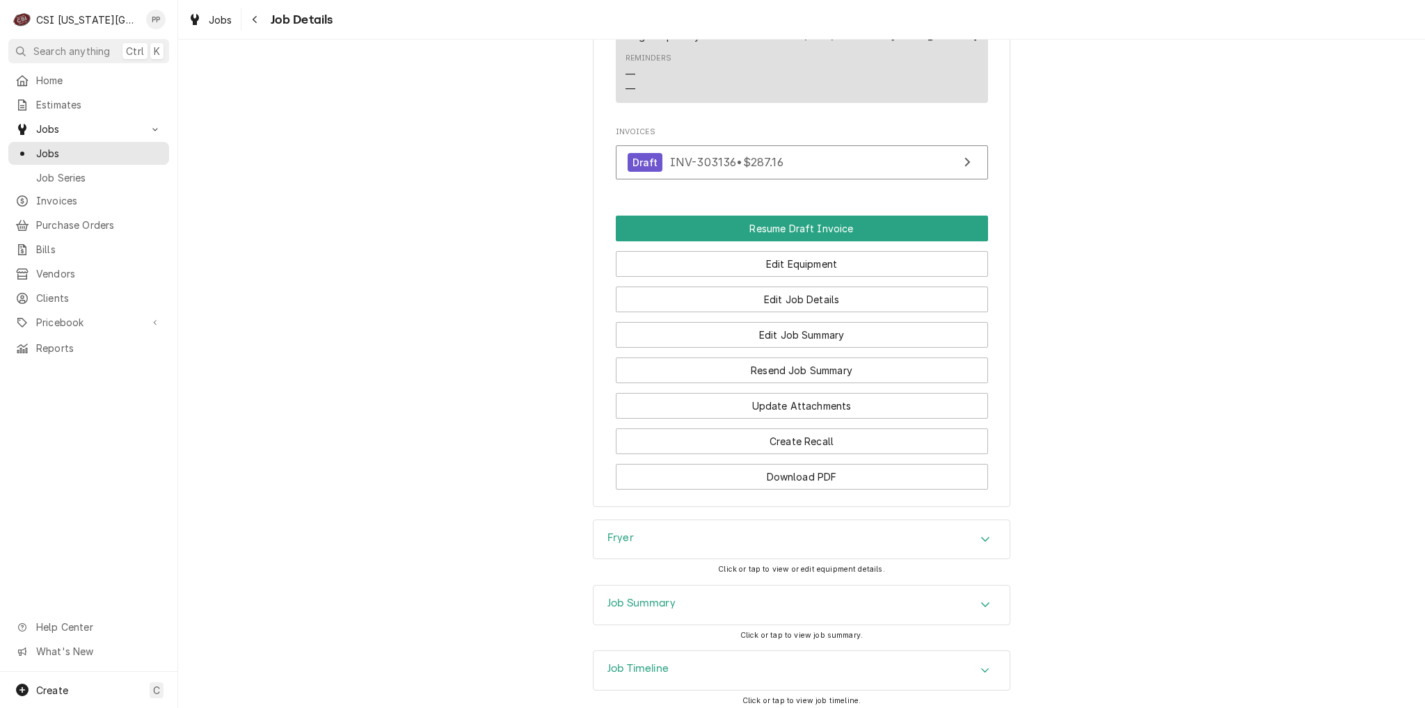
scroll to position [1113, 0]
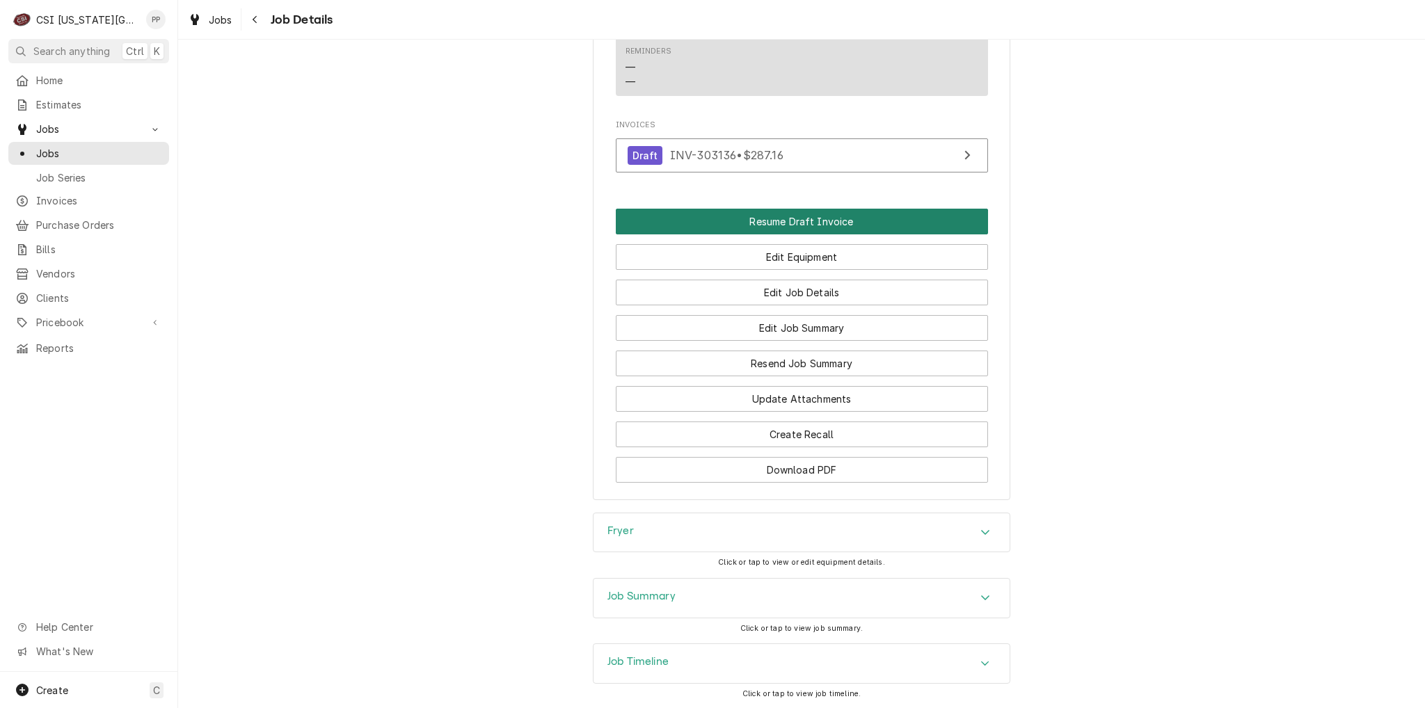
click at [836, 230] on button "Resume Draft Invoice" at bounding box center [802, 222] width 372 height 26
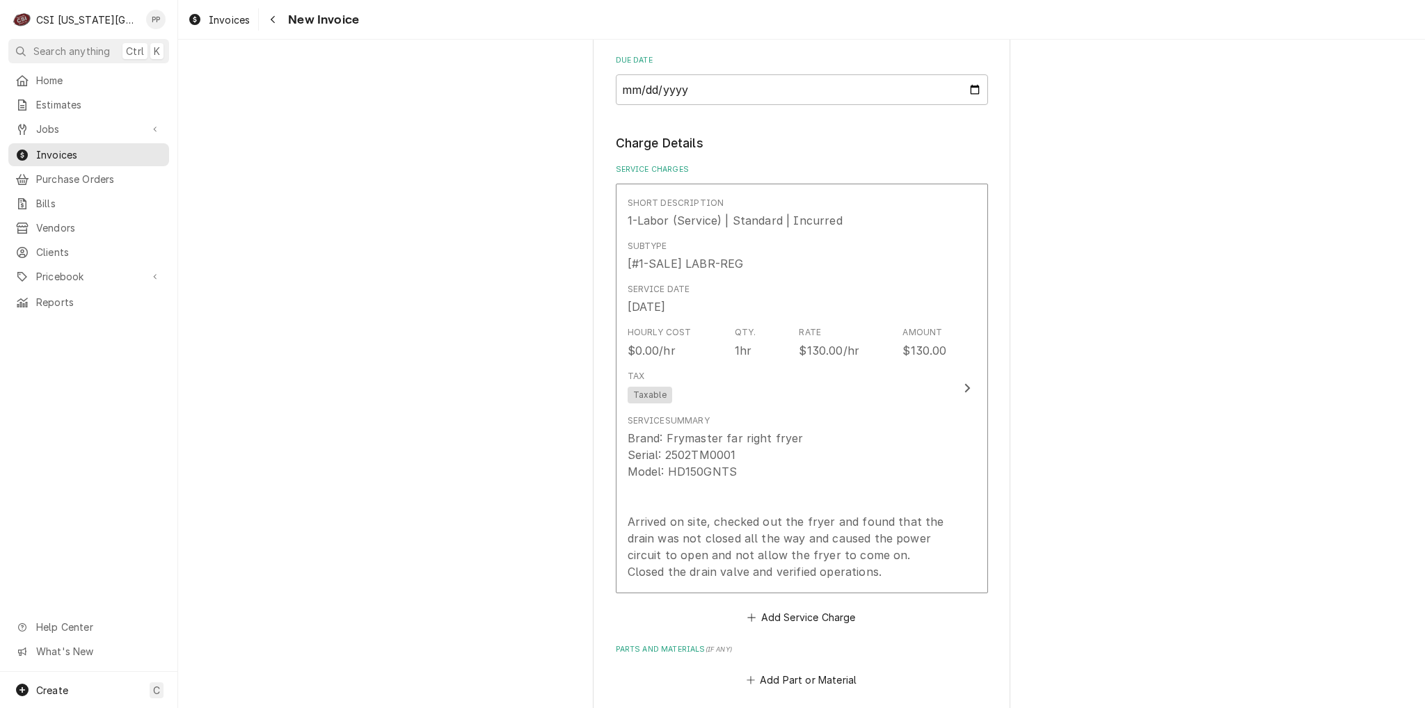
scroll to position [1113, 0]
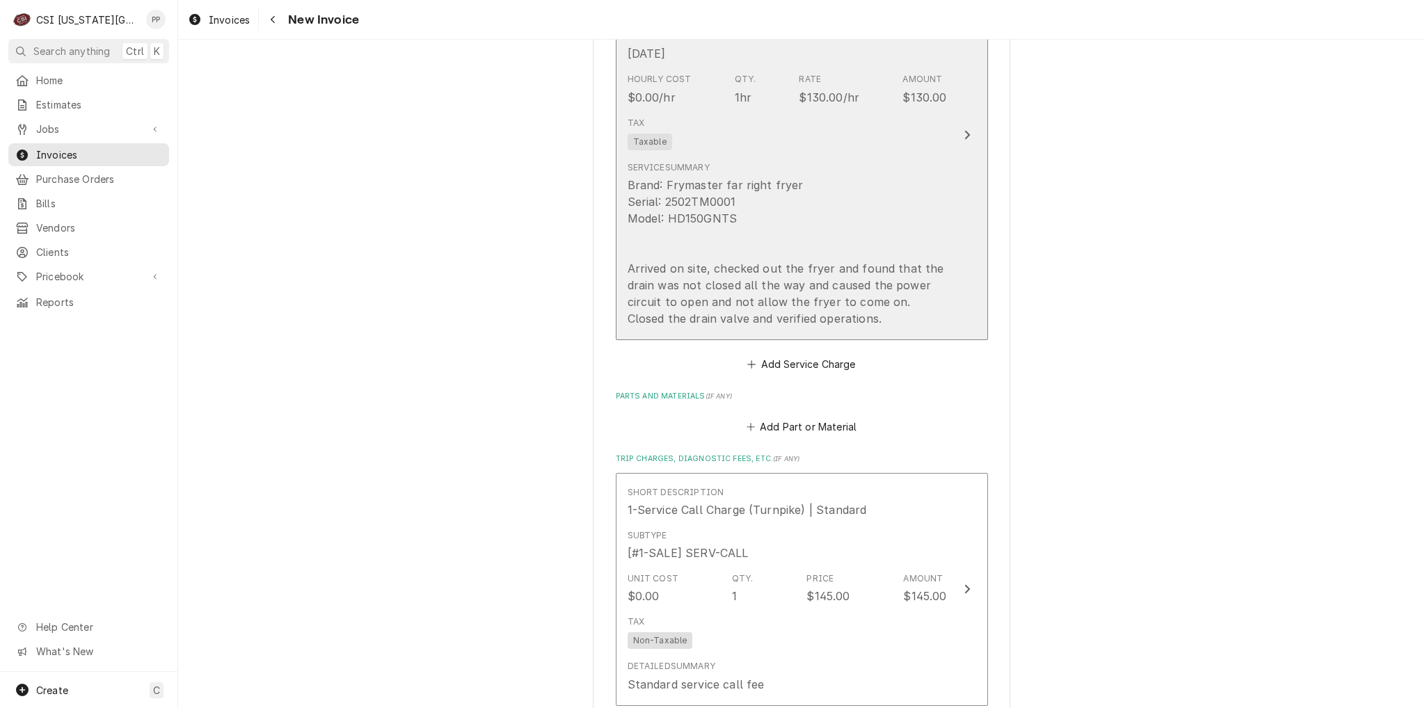
click at [923, 203] on div "Brand: Frymaster far right fryer Serial: 2502TM0001 Model: HD150GNTS Arrived on…" at bounding box center [787, 252] width 319 height 150
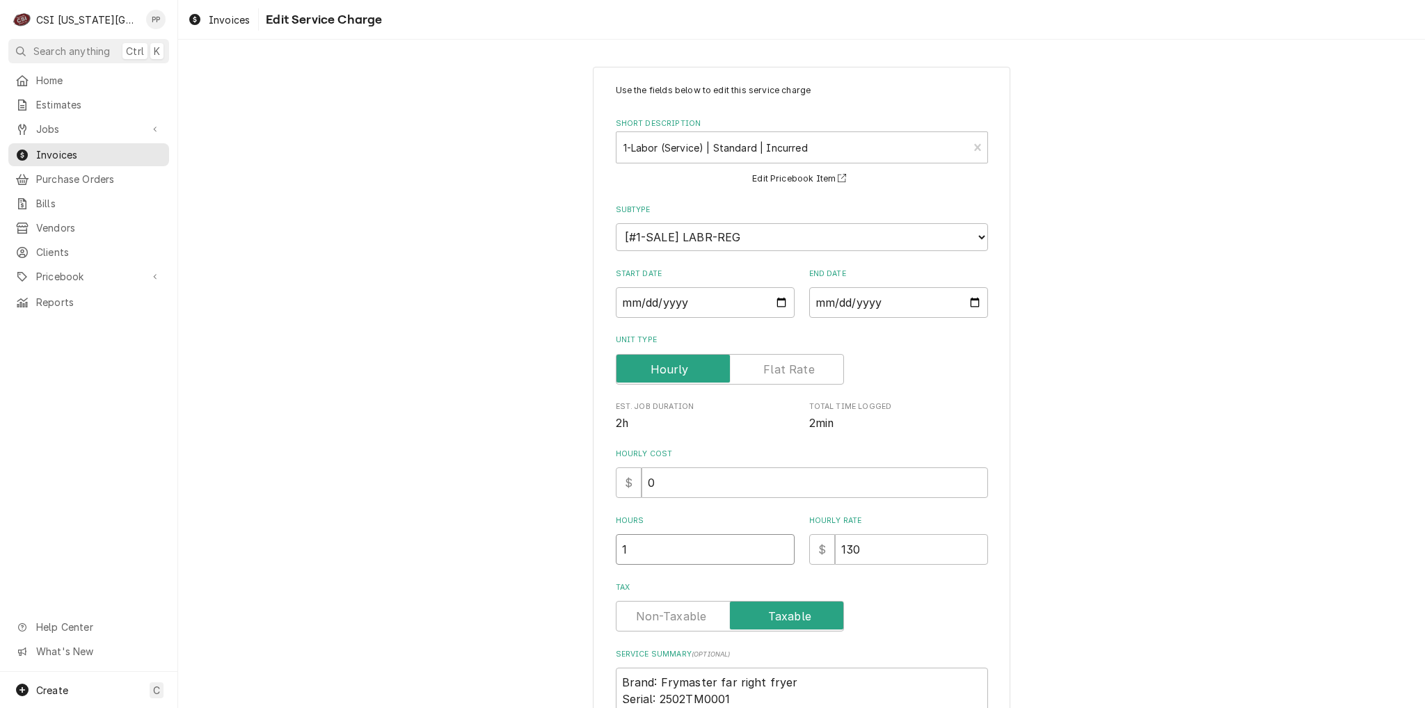
drag, startPoint x: 641, startPoint y: 552, endPoint x: 634, endPoint y: 552, distance: 7.7
click at [636, 552] on input "1" at bounding box center [705, 549] width 179 height 31
type textarea "x"
type input "1.5"
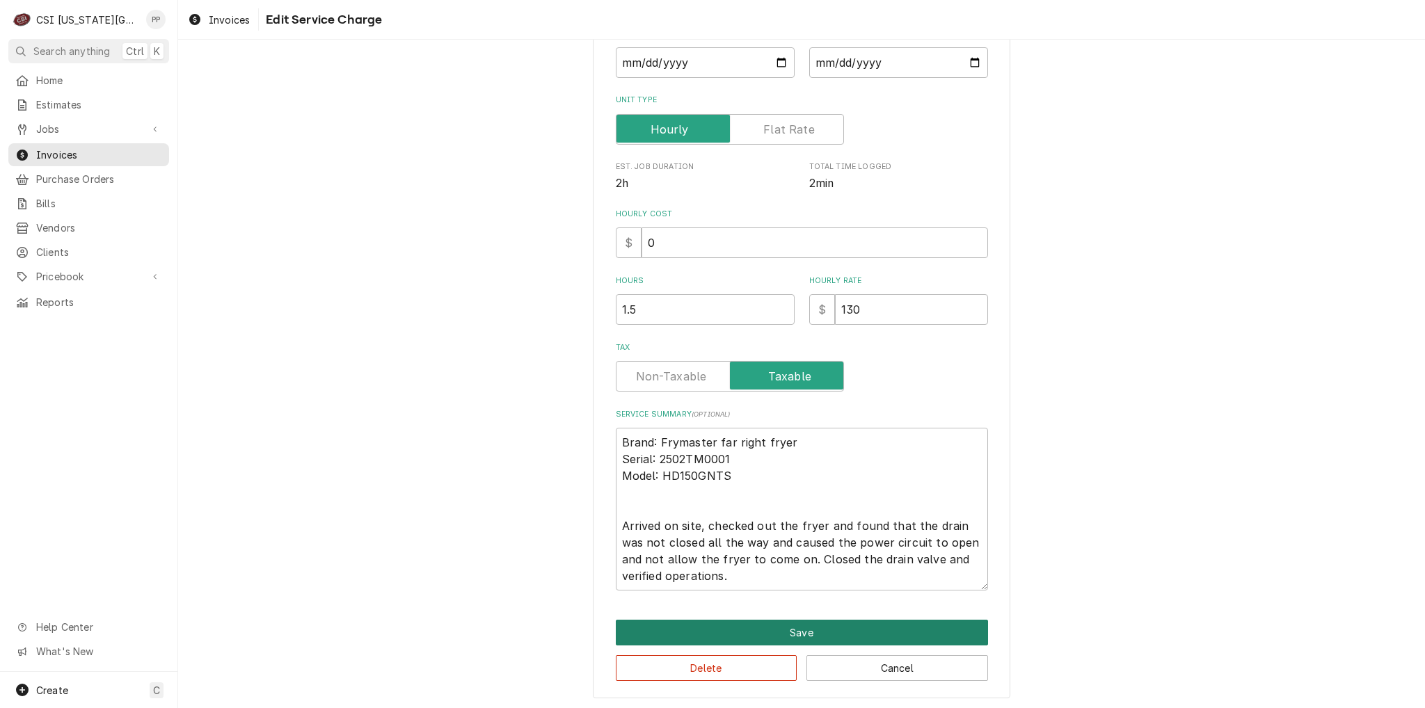
click at [776, 620] on button "Save" at bounding box center [802, 633] width 372 height 26
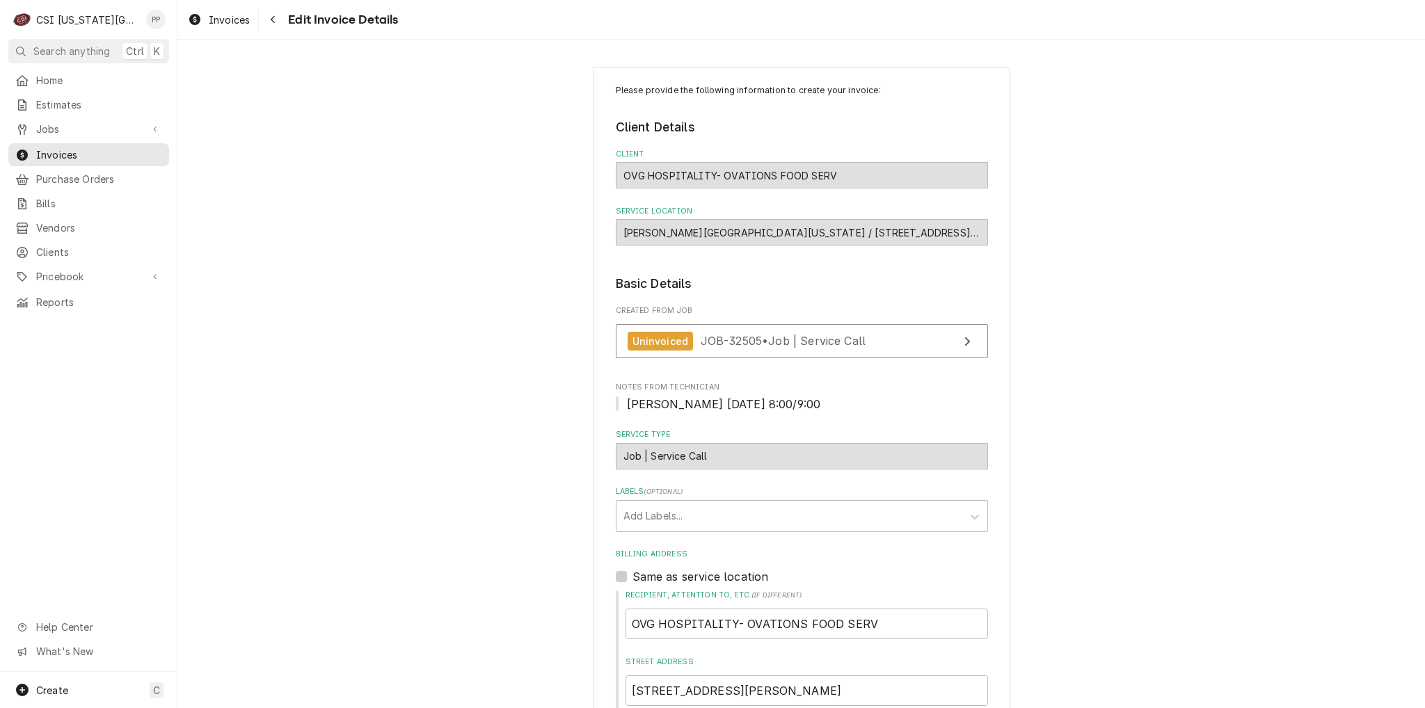
click at [734, 359] on div "Uninvoiced JOB-32505 • Job | Service Call" at bounding box center [802, 344] width 372 height 41
click at [731, 348] on div "Uninvoiced JOB-32505 • Job | Service Call" at bounding box center [747, 341] width 239 height 19
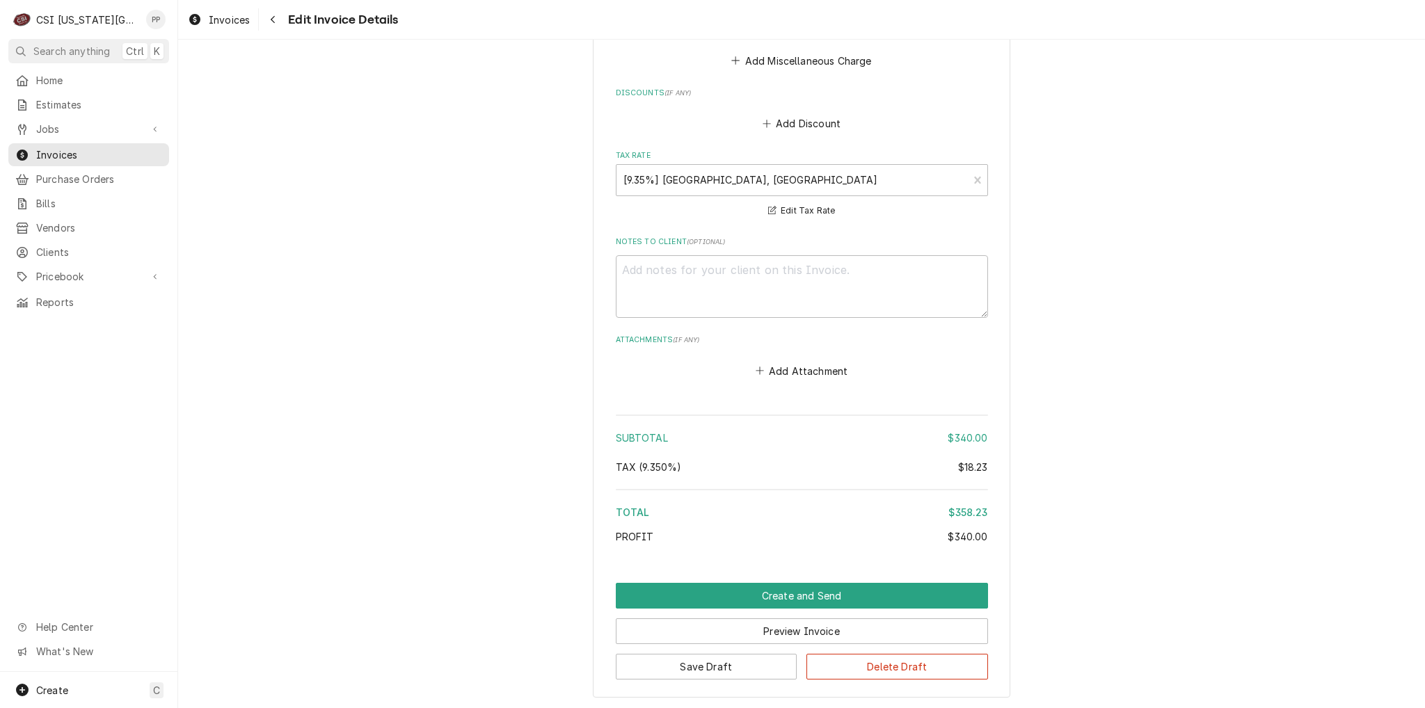
scroll to position [1984, 0]
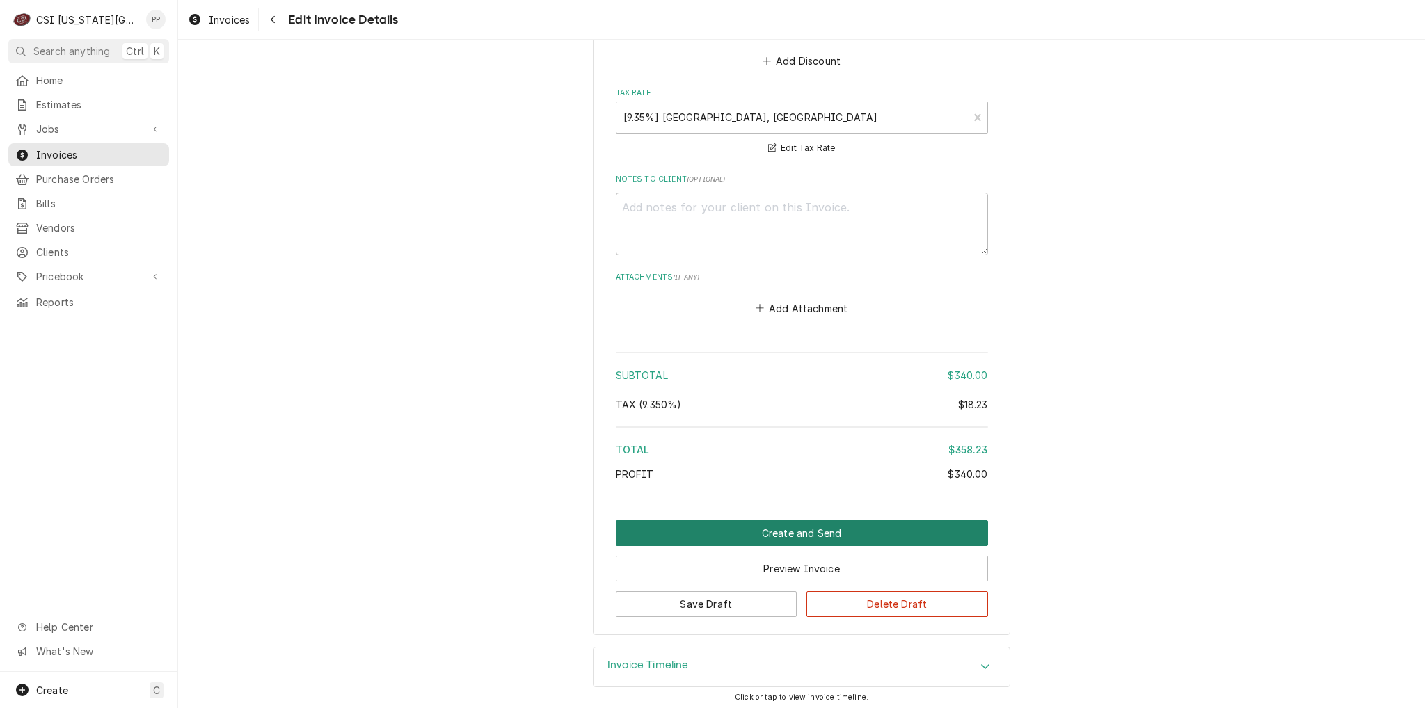
click at [843, 524] on button "Create and Send" at bounding box center [802, 533] width 372 height 26
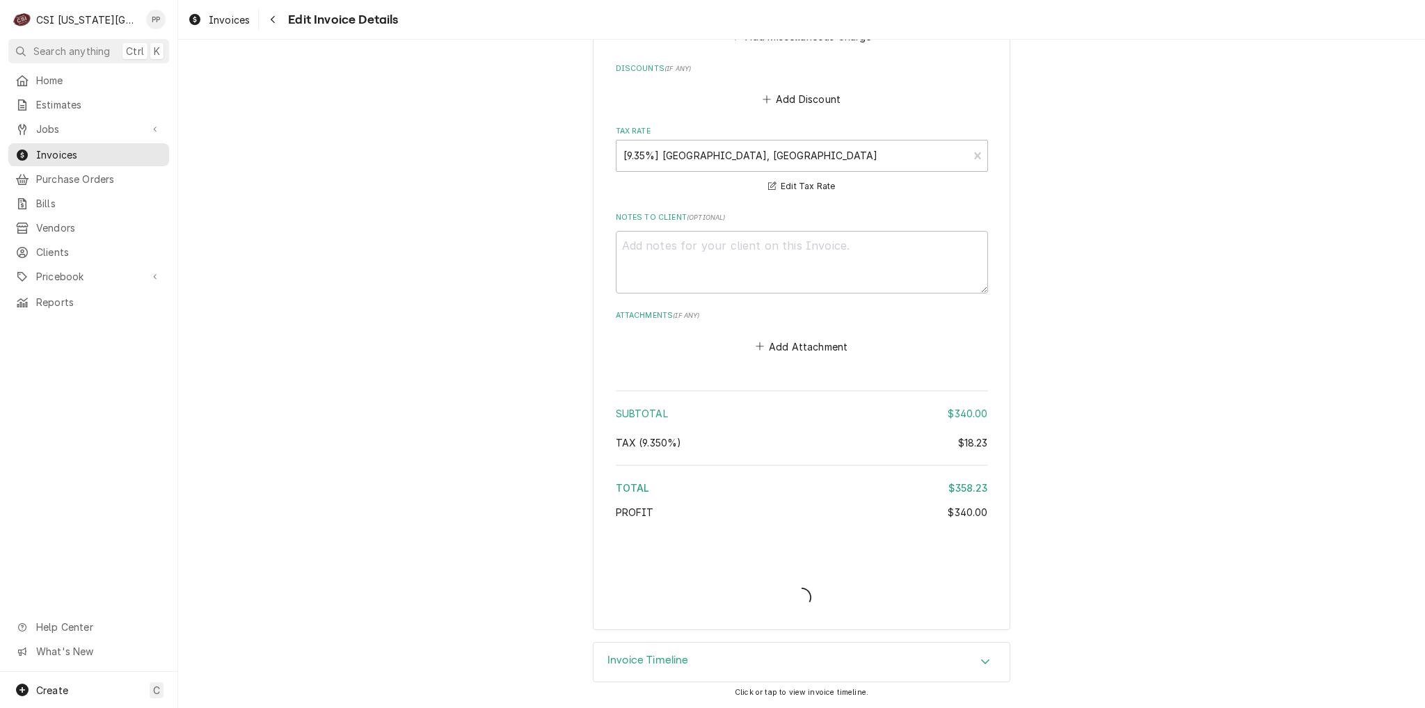
scroll to position [1942, 0]
type textarea "x"
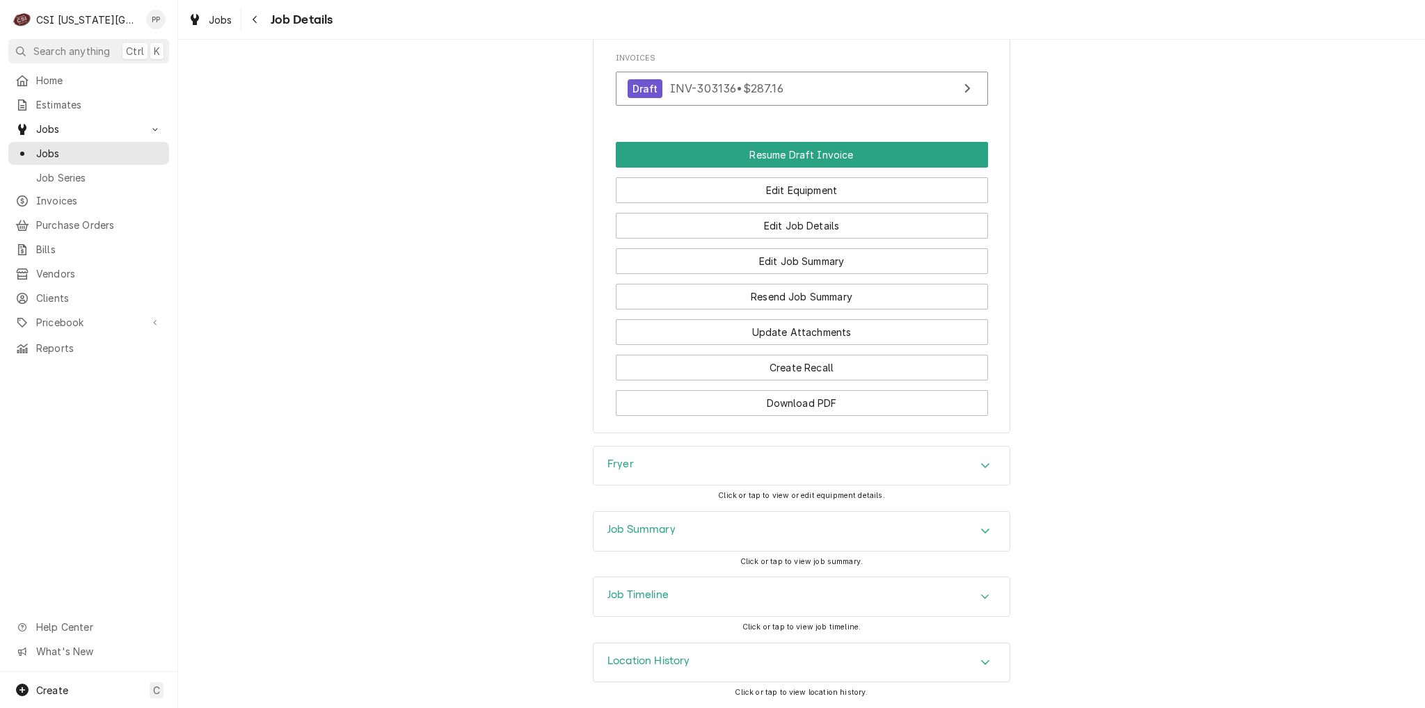
click at [865, 529] on div "Job Summary" at bounding box center [801, 531] width 416 height 39
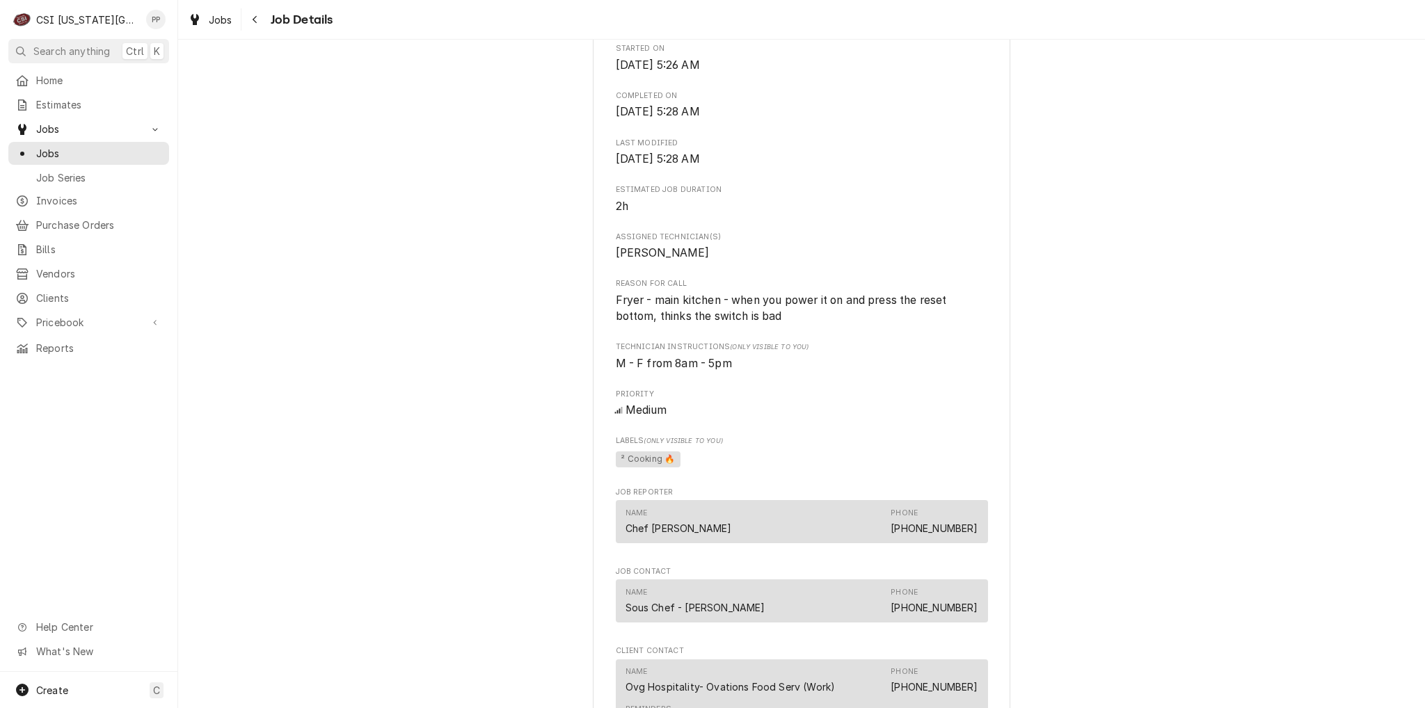
scroll to position [348, 0]
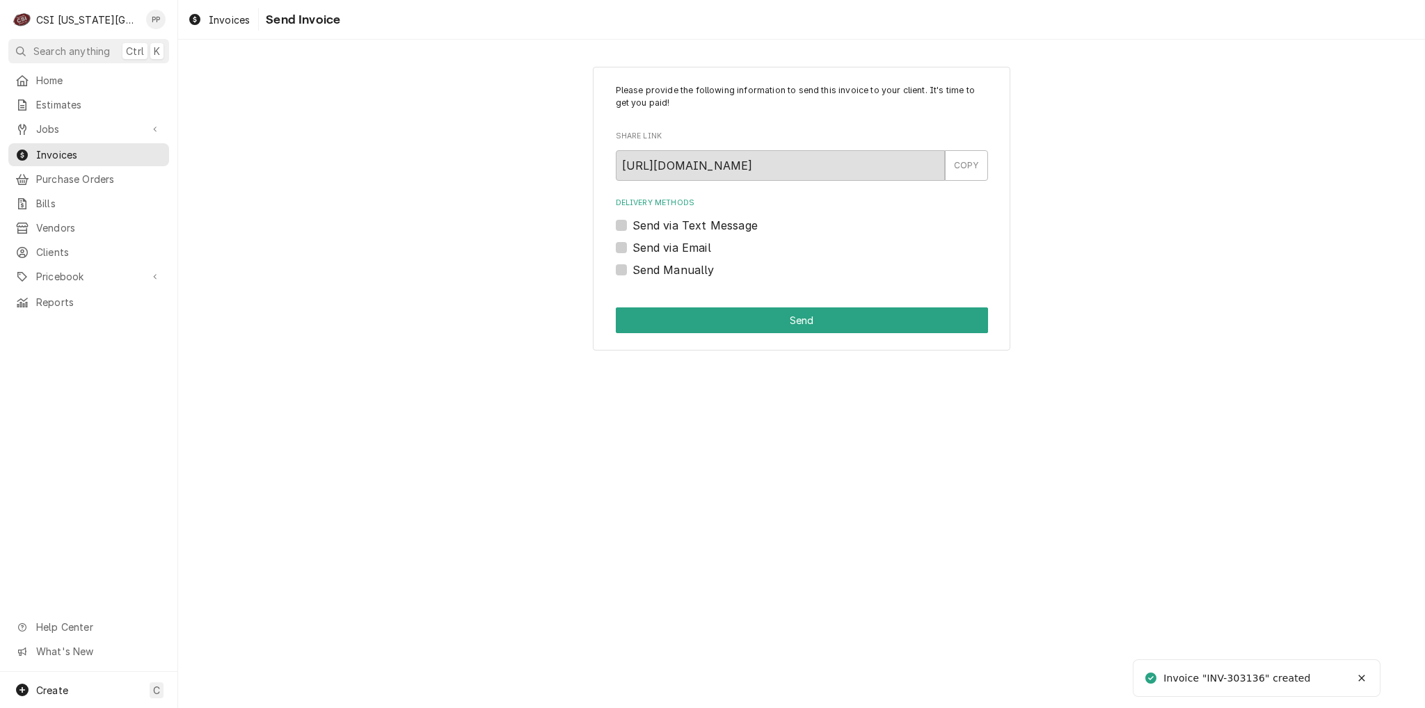
click at [632, 241] on label "Send via Email" at bounding box center [671, 247] width 79 height 17
click at [632, 241] on input "Send via Email" at bounding box center [818, 254] width 372 height 31
checkbox input "true"
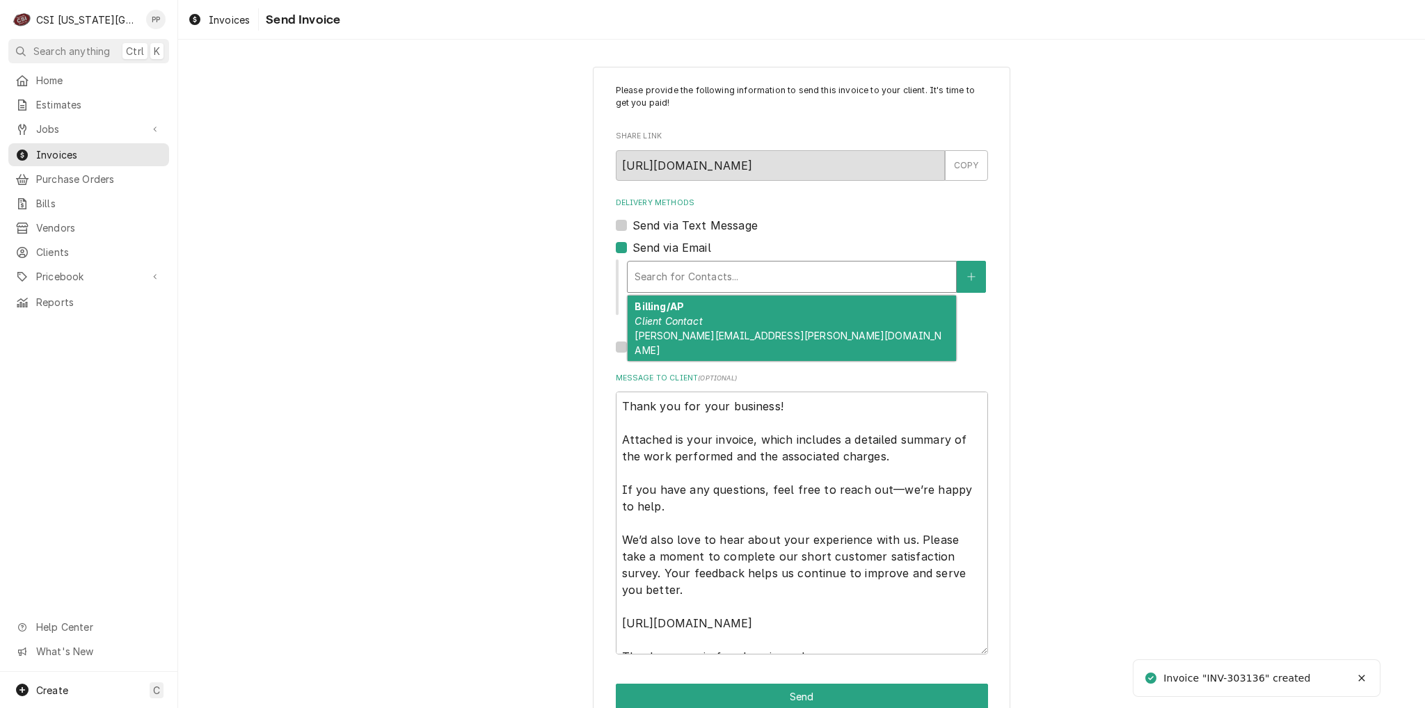
click at [688, 265] on div "Delivery Methods" at bounding box center [792, 276] width 314 height 25
click at [729, 305] on div "Billing/AP Client Contact morgan.leslie@oakviewgroup.com" at bounding box center [792, 328] width 328 height 65
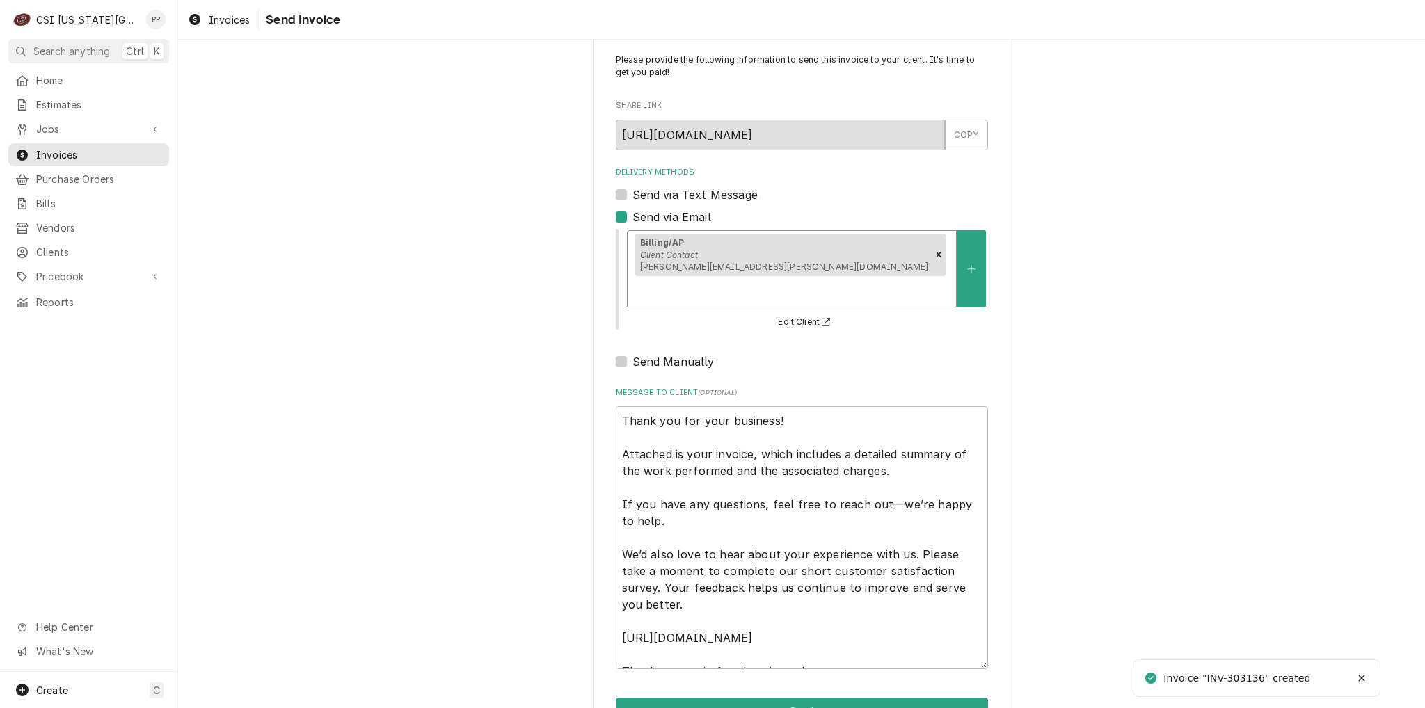
scroll to position [47, 0]
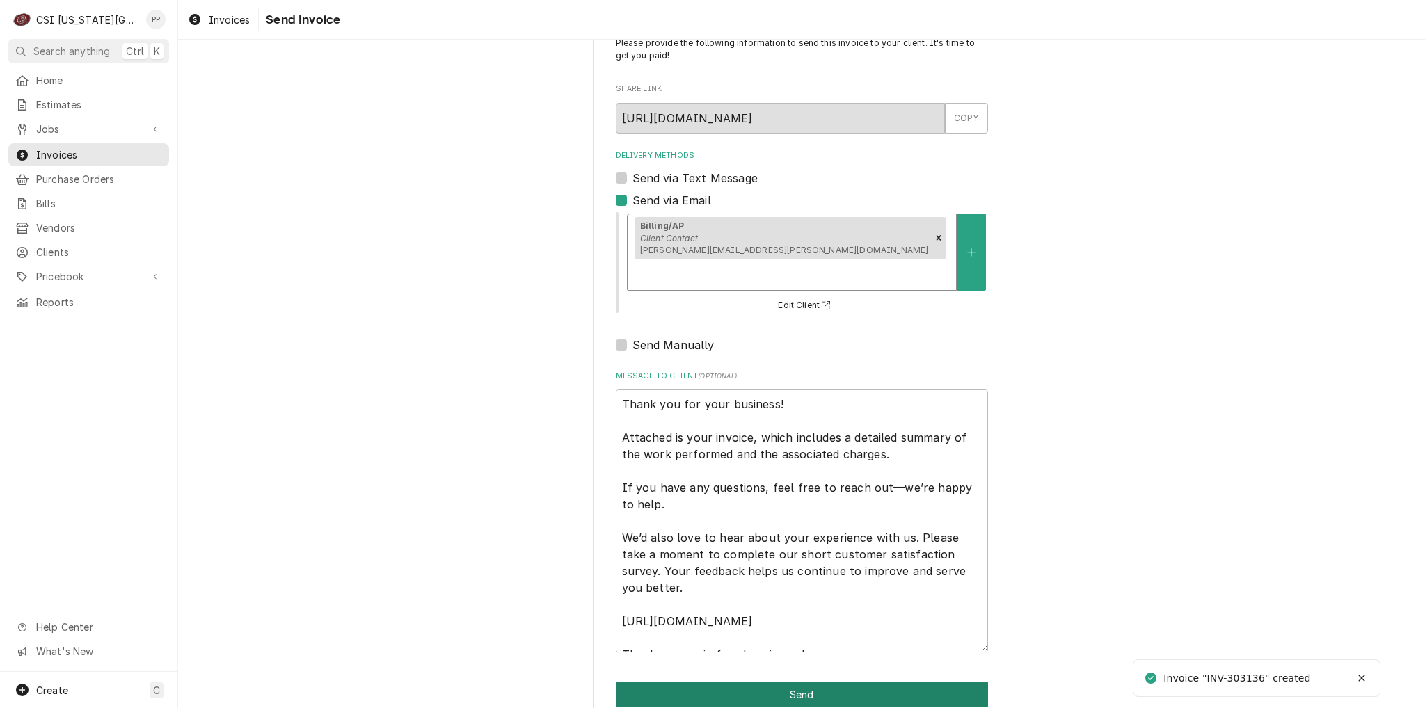
drag, startPoint x: 840, startPoint y: 662, endPoint x: 857, endPoint y: 641, distance: 26.7
click at [840, 682] on button "Send" at bounding box center [802, 695] width 372 height 26
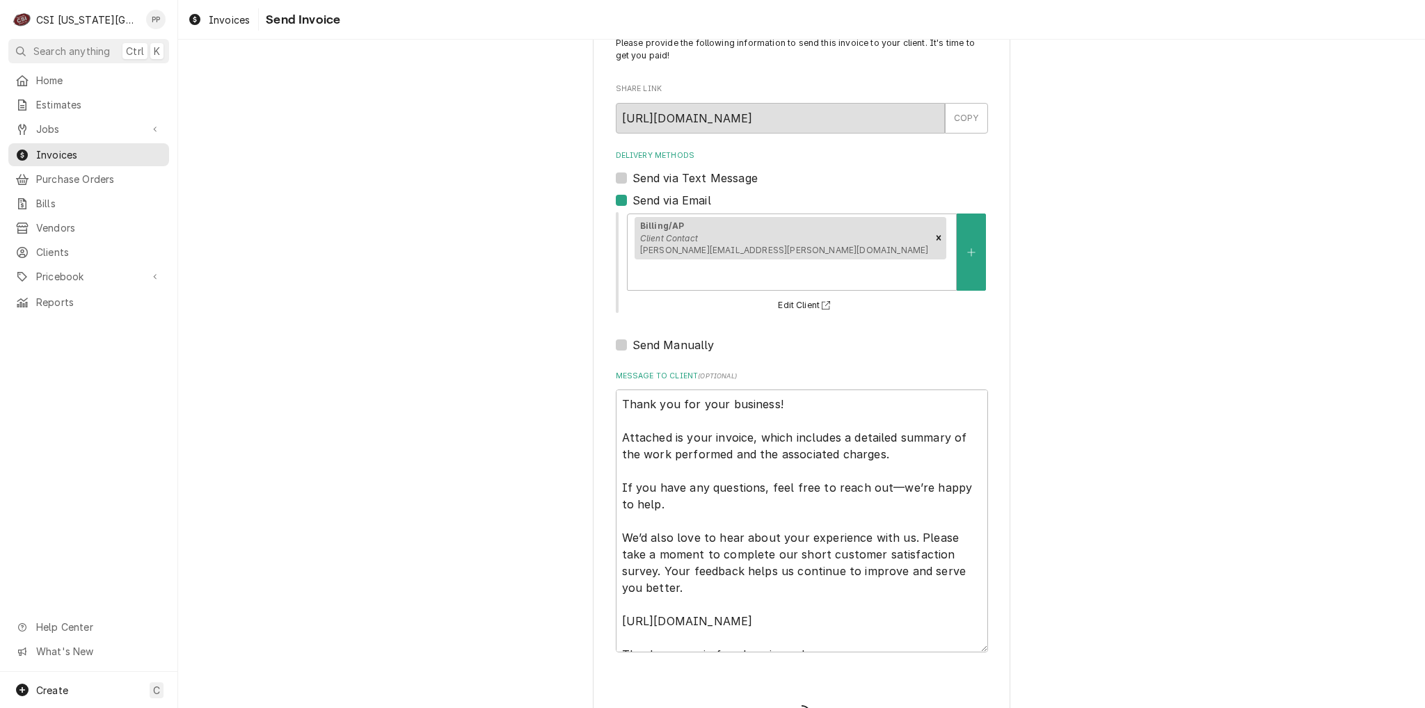
type textarea "x"
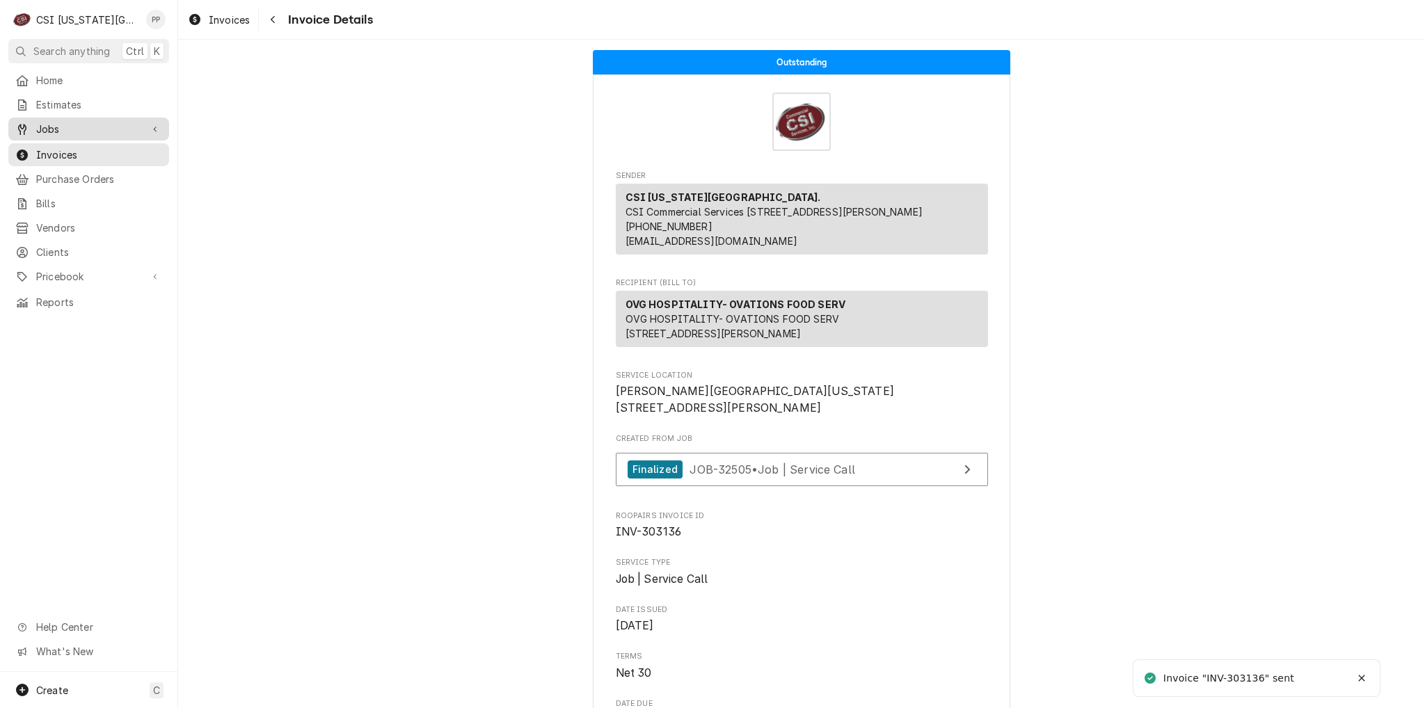
click at [94, 128] on span "Jobs" at bounding box center [88, 129] width 105 height 15
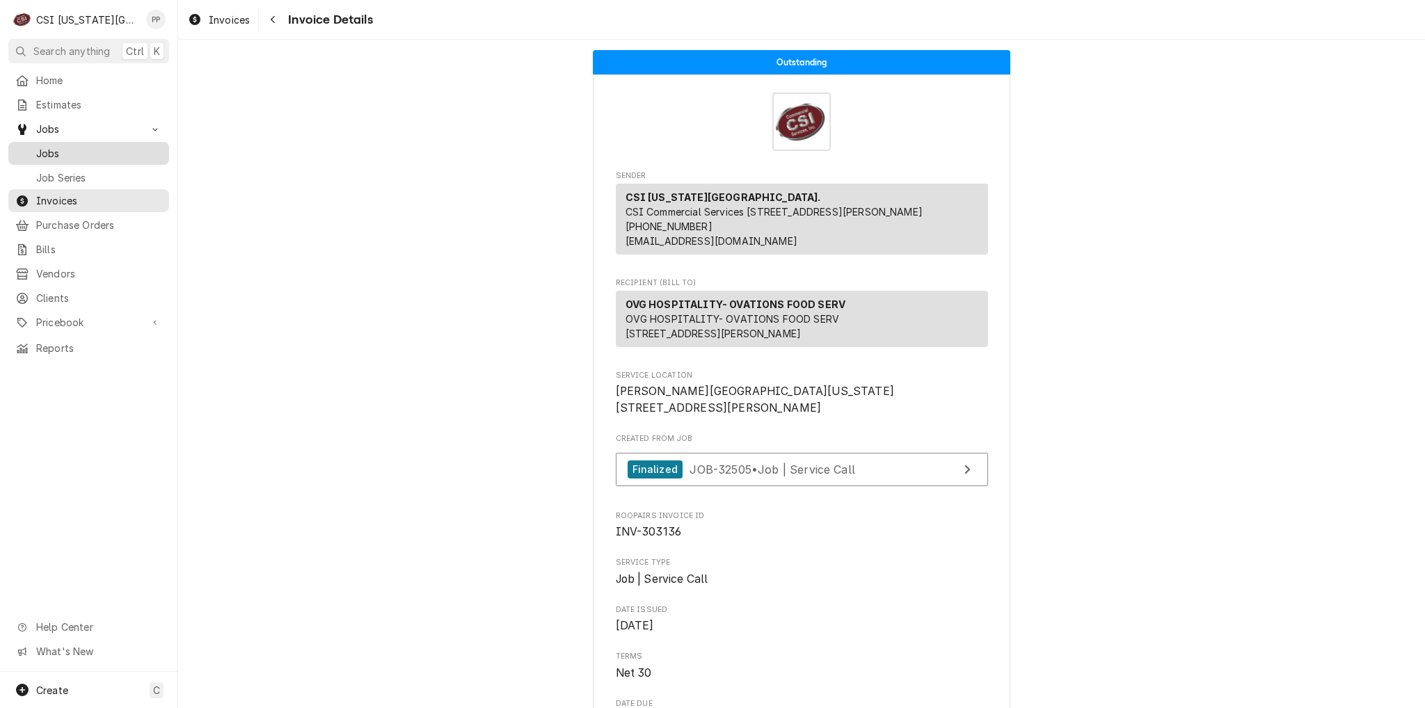
click at [92, 146] on span "Jobs" at bounding box center [99, 153] width 126 height 15
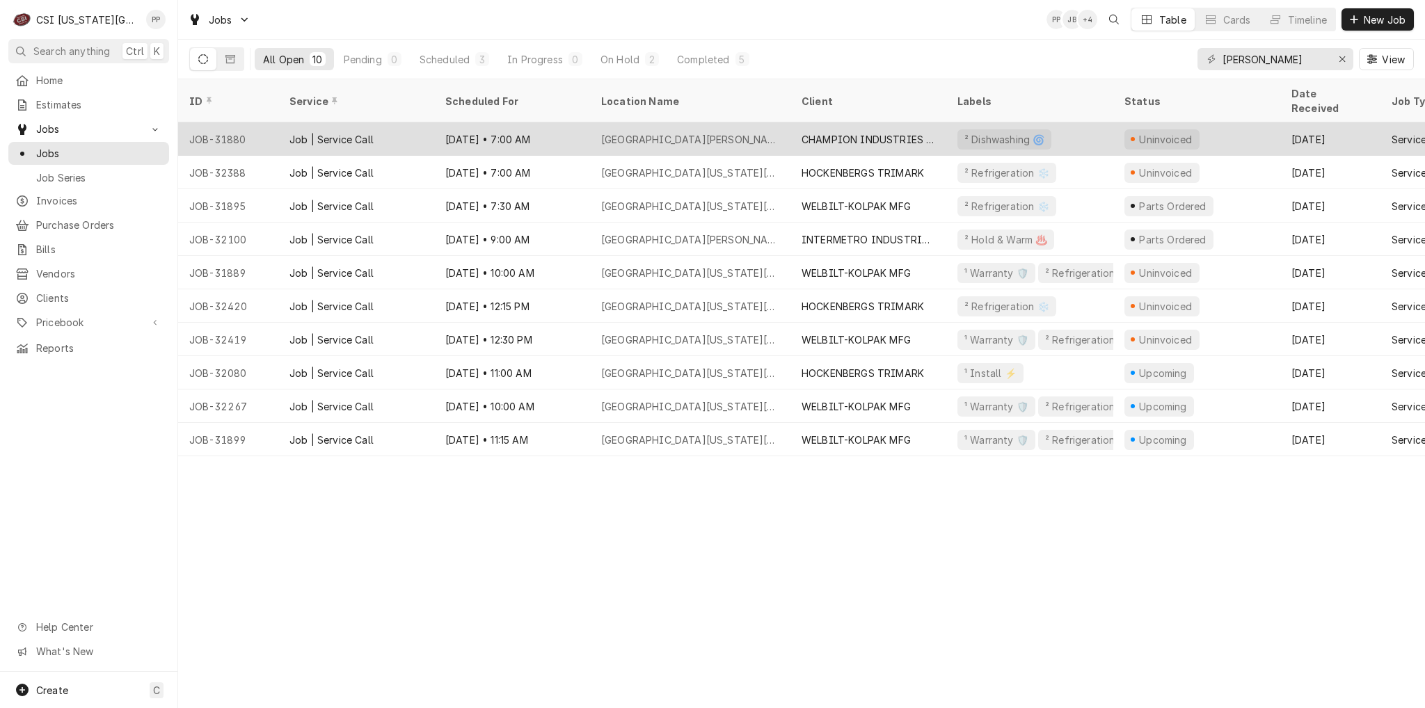
click at [852, 132] on div "CHAMPION INDUSTRIES WARRANTY" at bounding box center [869, 139] width 134 height 15
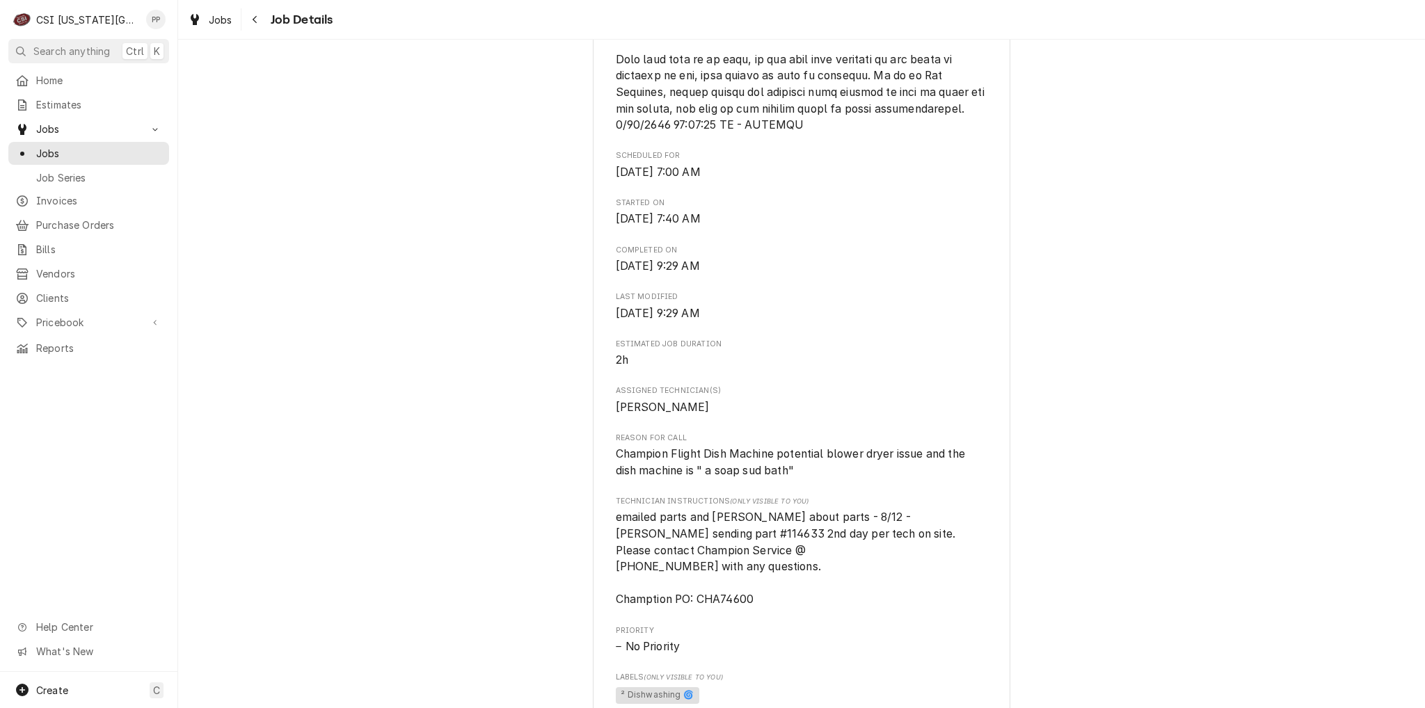
scroll to position [1531, 0]
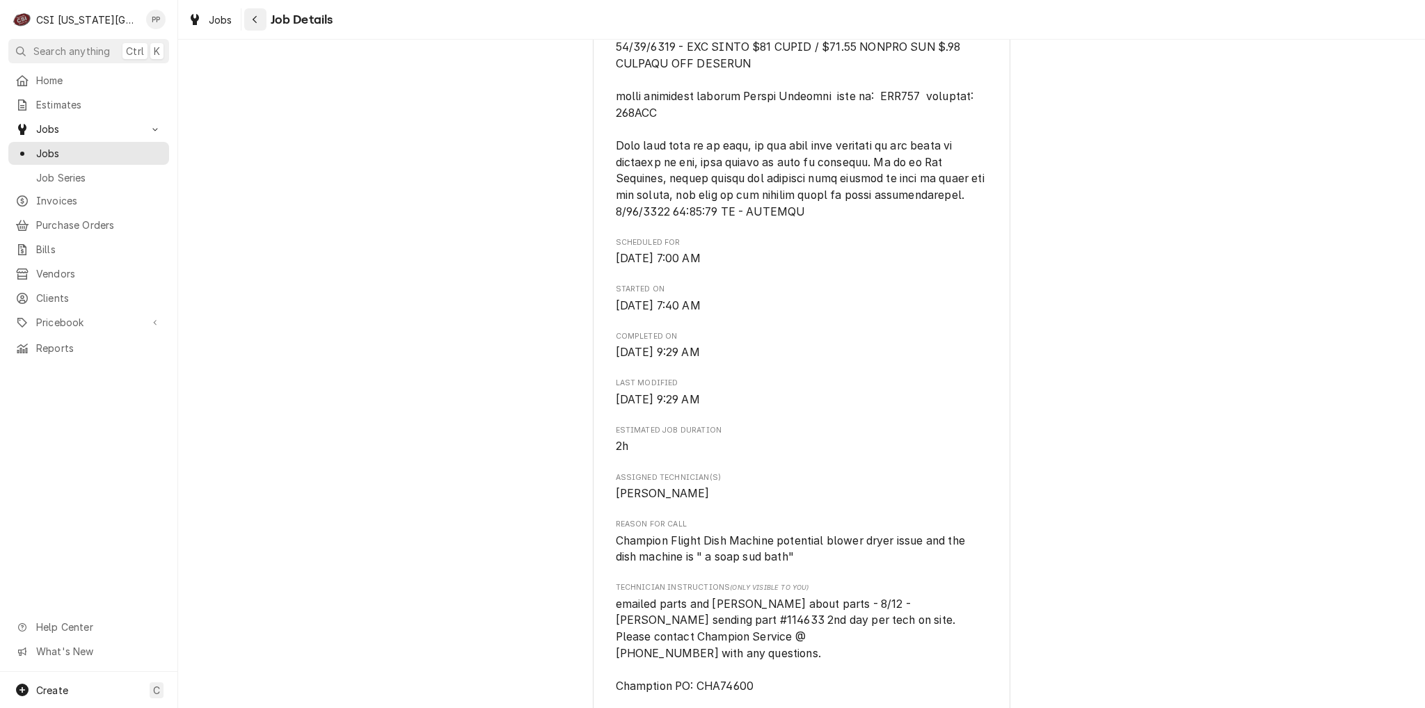
click at [253, 18] on icon "Navigate back" at bounding box center [255, 20] width 4 height 8
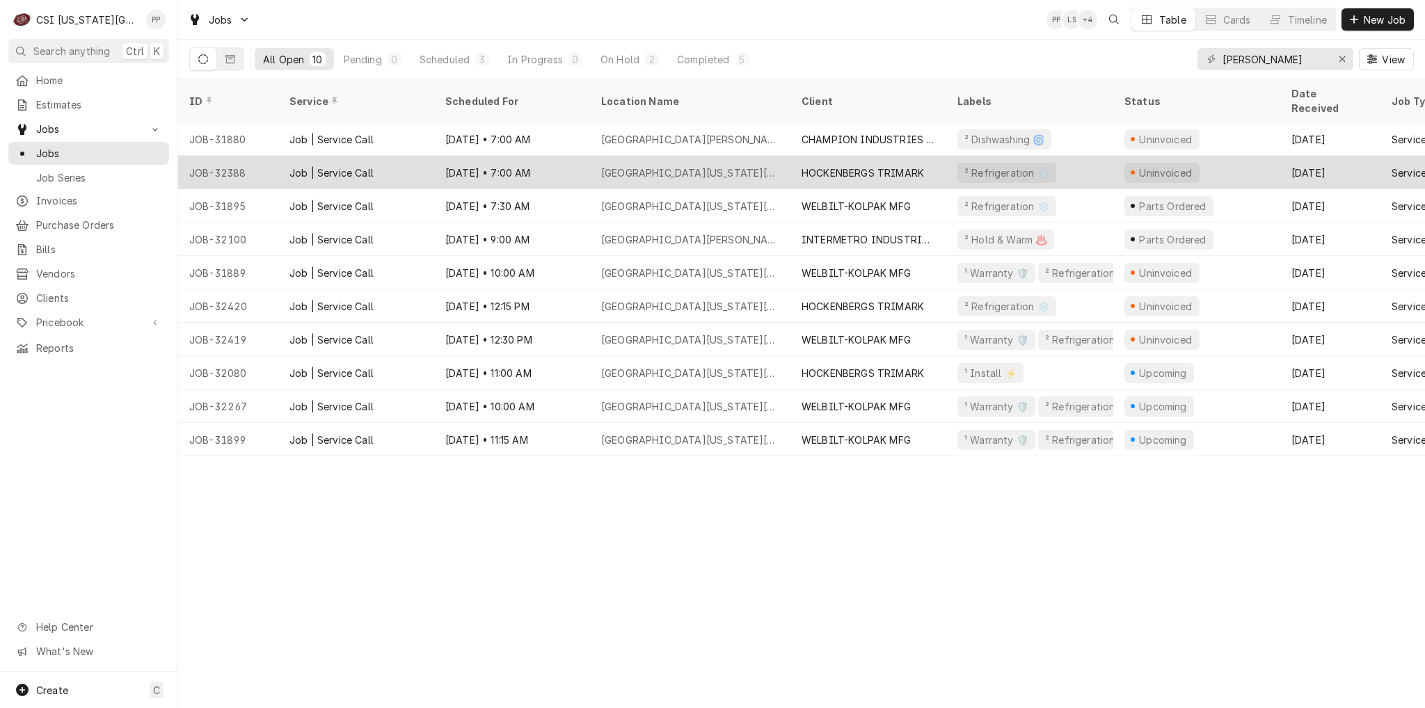
click at [874, 166] on div "HOCKENBERGS TRIMARK" at bounding box center [863, 173] width 122 height 15
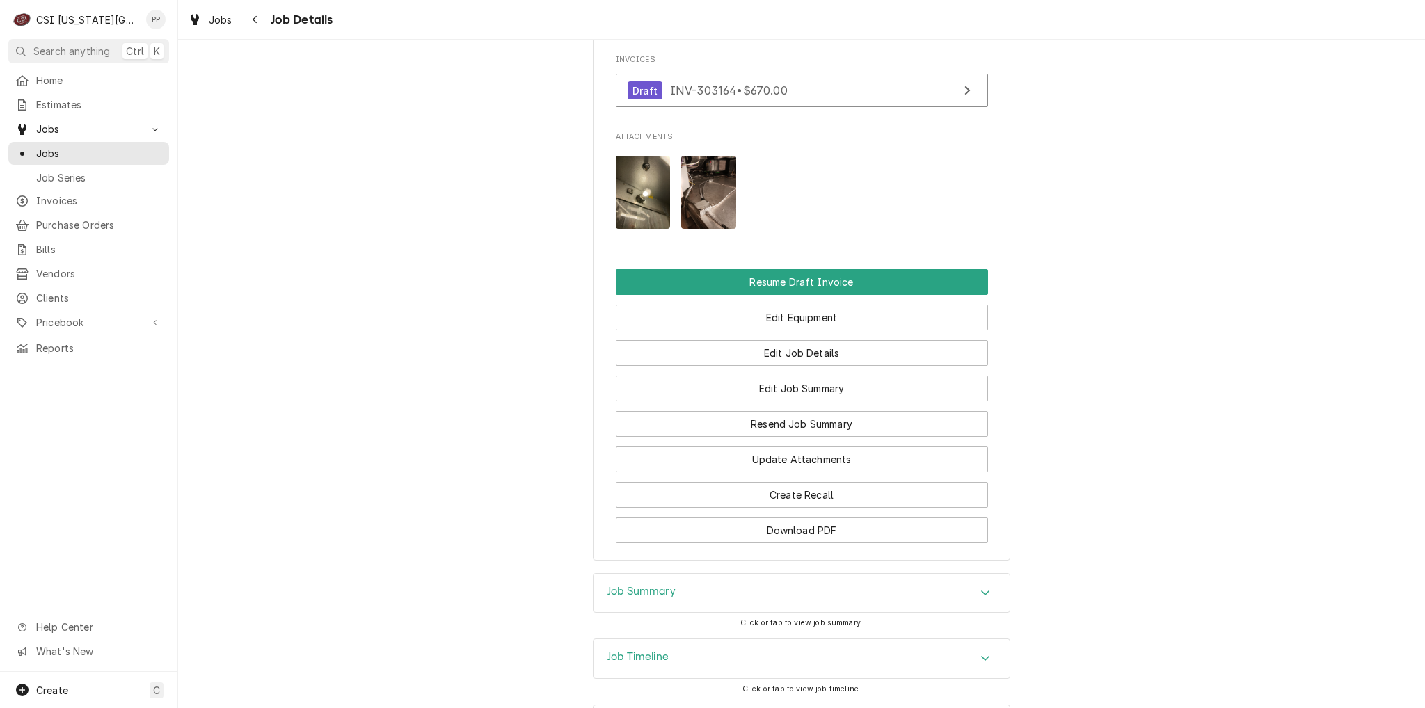
scroll to position [1406, 0]
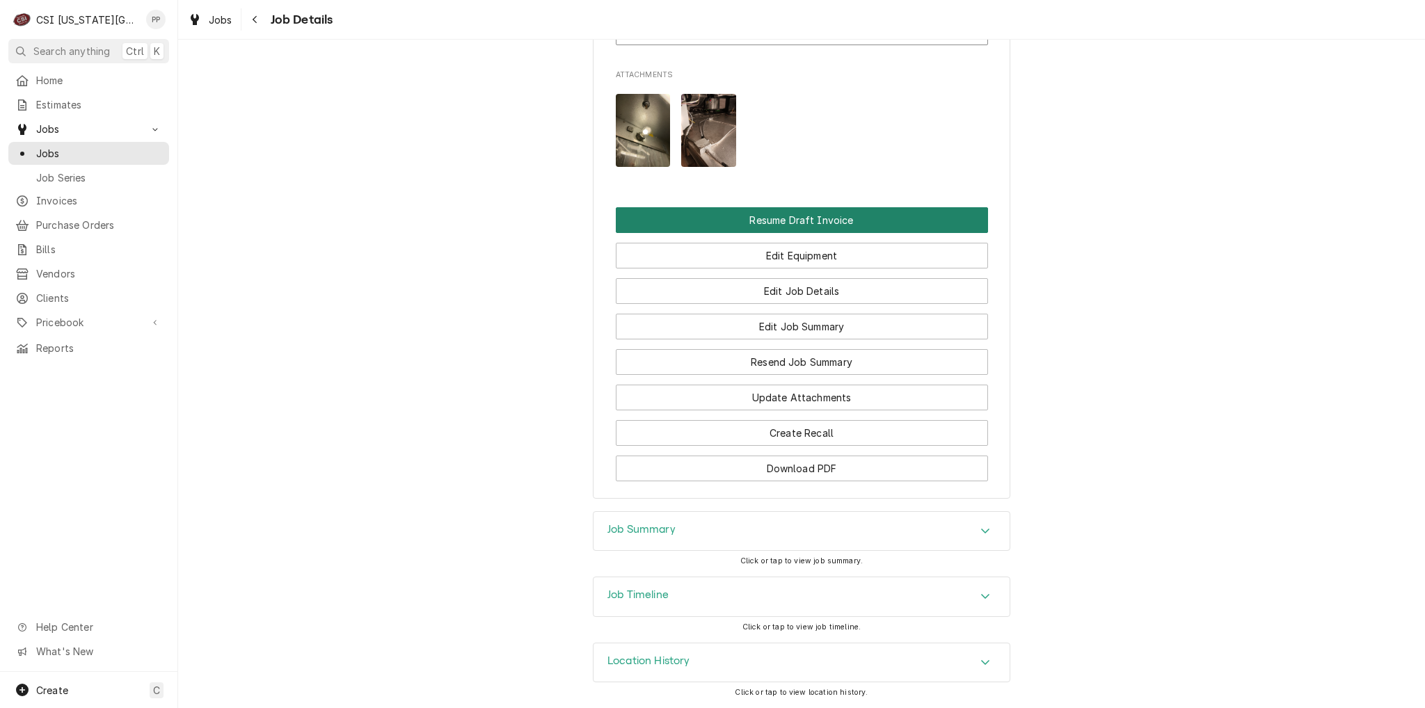
click at [810, 221] on button "Resume Draft Invoice" at bounding box center [802, 220] width 372 height 26
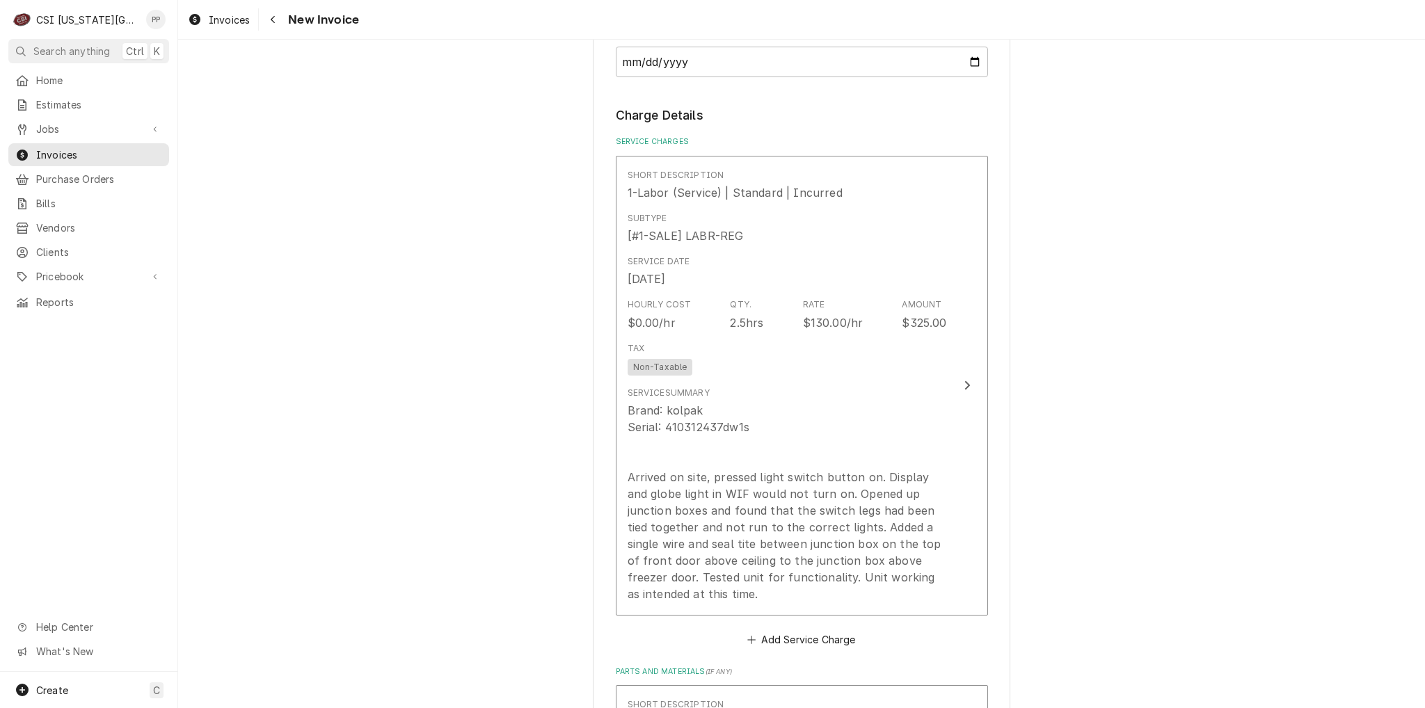
scroll to position [1252, 0]
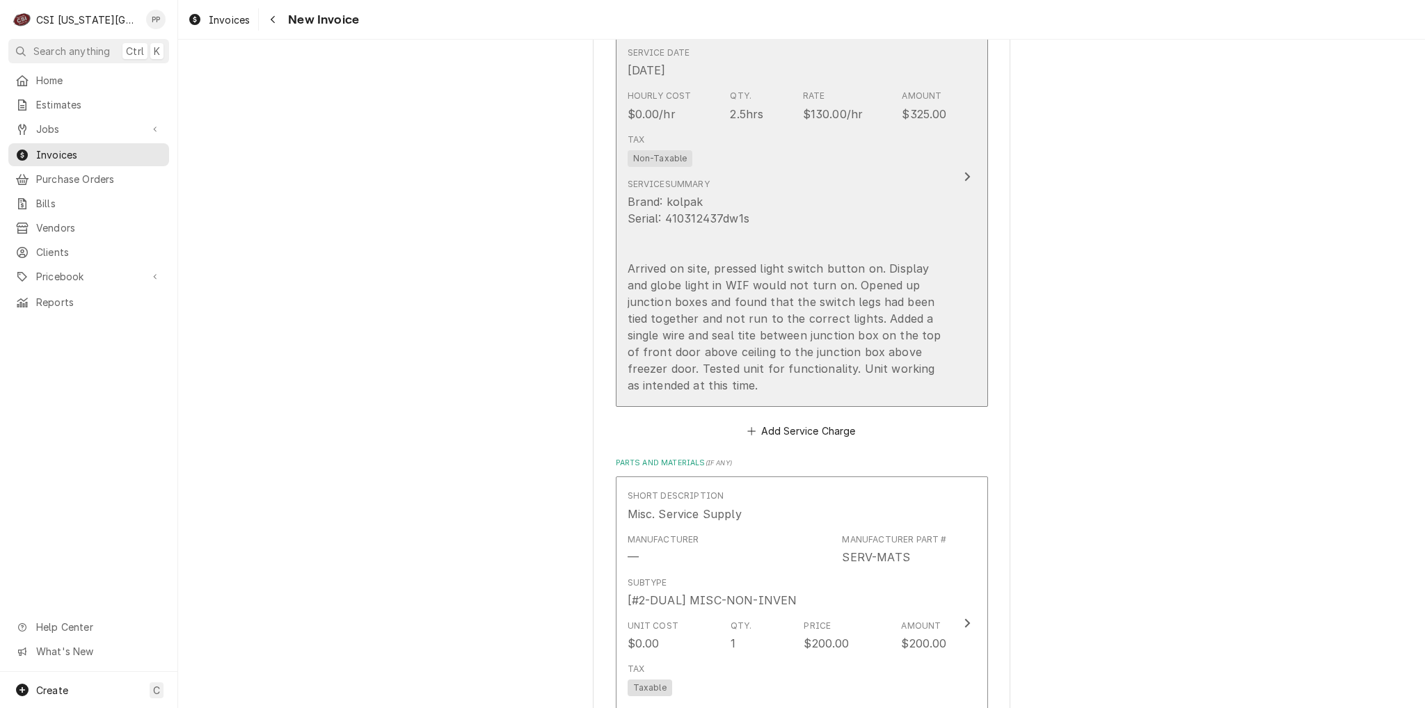
click at [958, 168] on div "Update Line Item" at bounding box center [967, 176] width 18 height 17
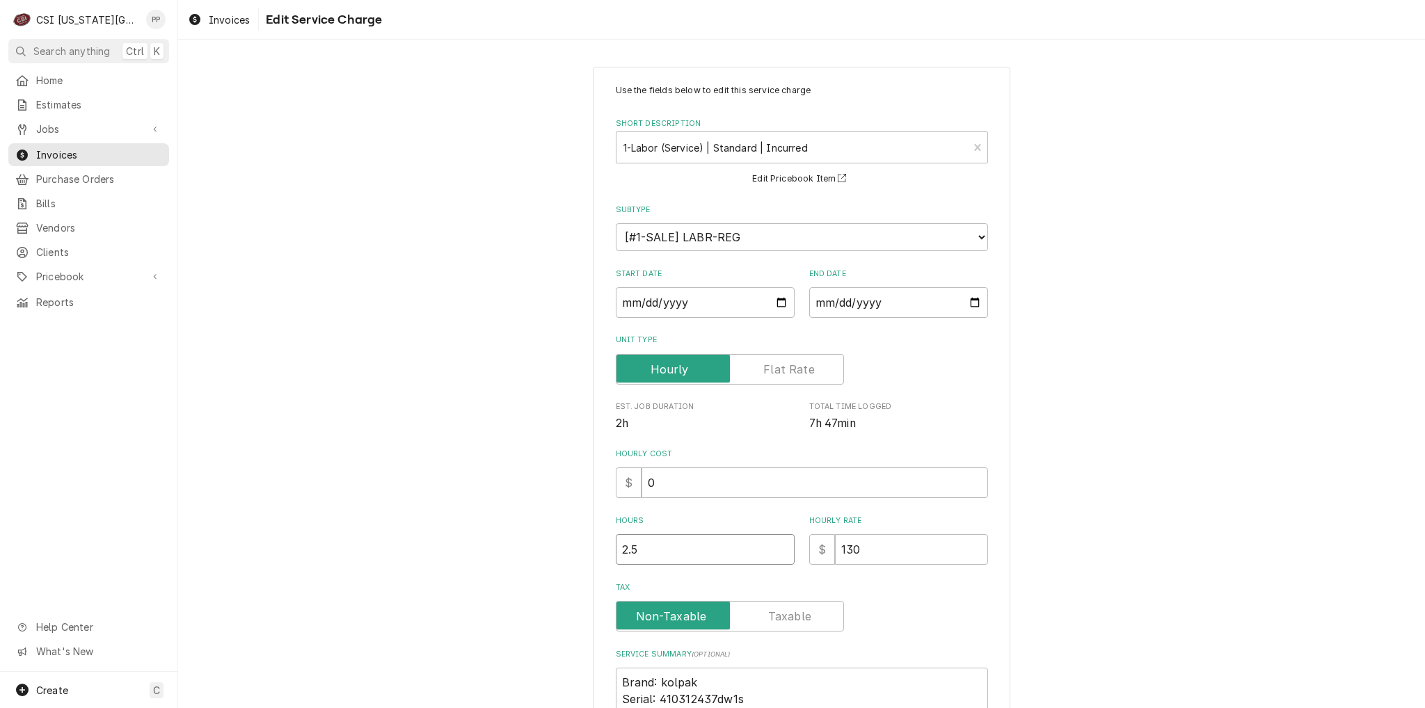
drag, startPoint x: 639, startPoint y: 546, endPoint x: 610, endPoint y: 533, distance: 31.4
click at [577, 546] on div "Use the fields below to edit this service charge Short Description 1-Labor (Ser…" at bounding box center [801, 519] width 1247 height 930
type textarea "x"
type input "3"
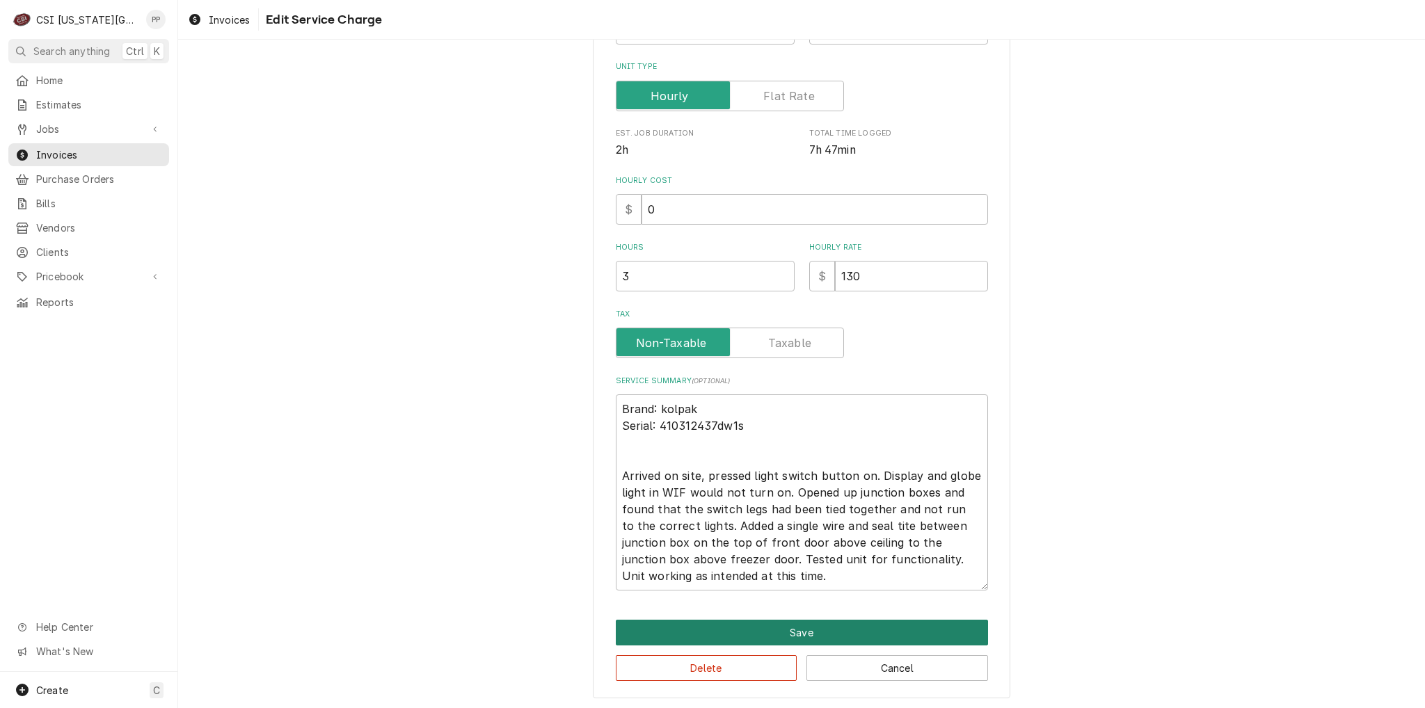
click at [789, 630] on button "Save" at bounding box center [802, 633] width 372 height 26
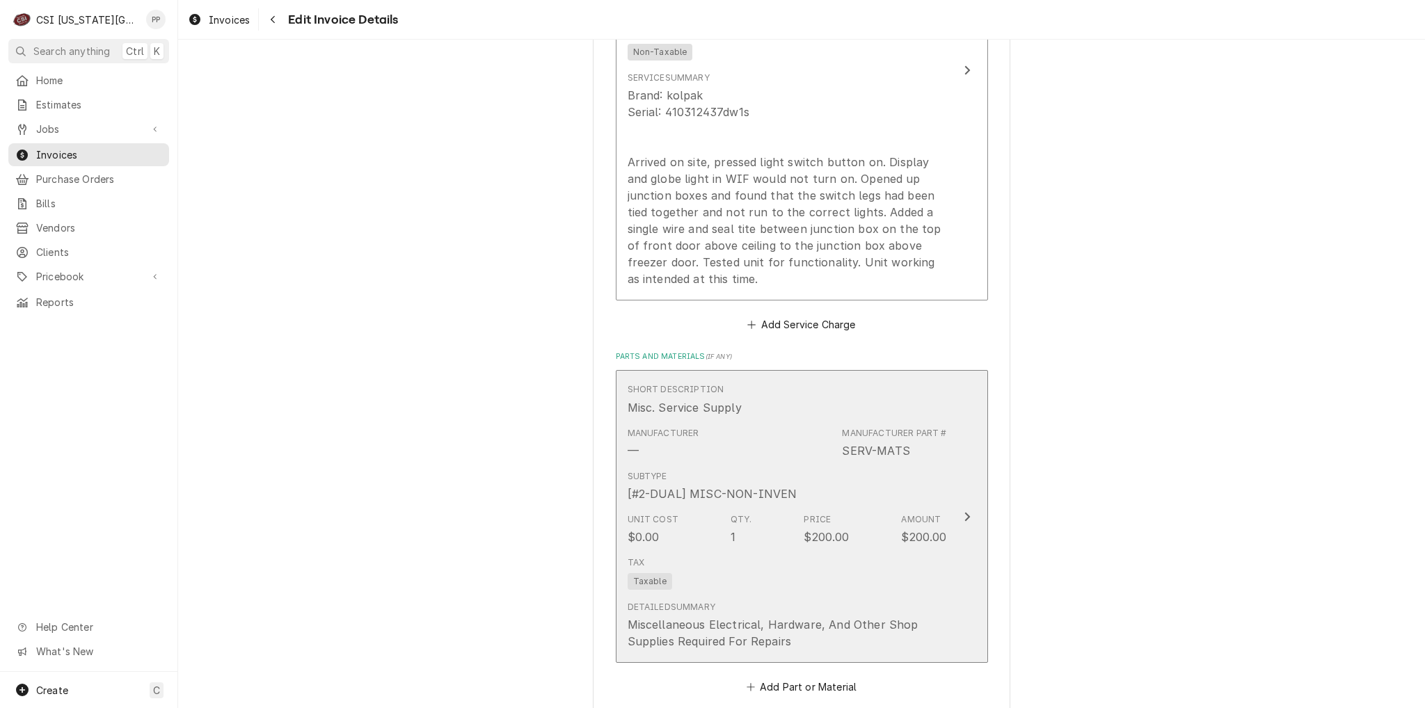
scroll to position [1557, 0]
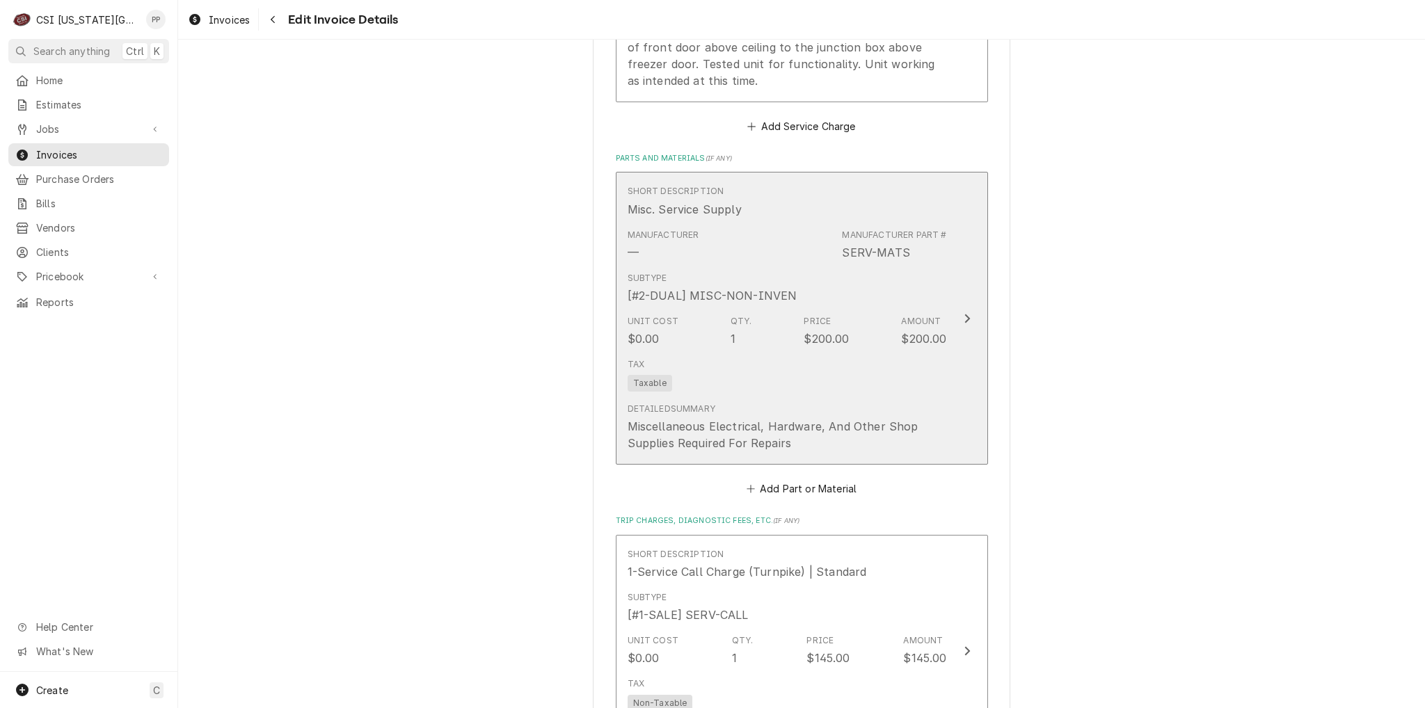
click at [924, 298] on div "Subtype [#2-DUAL] MISC-NON-INVEN" at bounding box center [787, 287] width 319 height 43
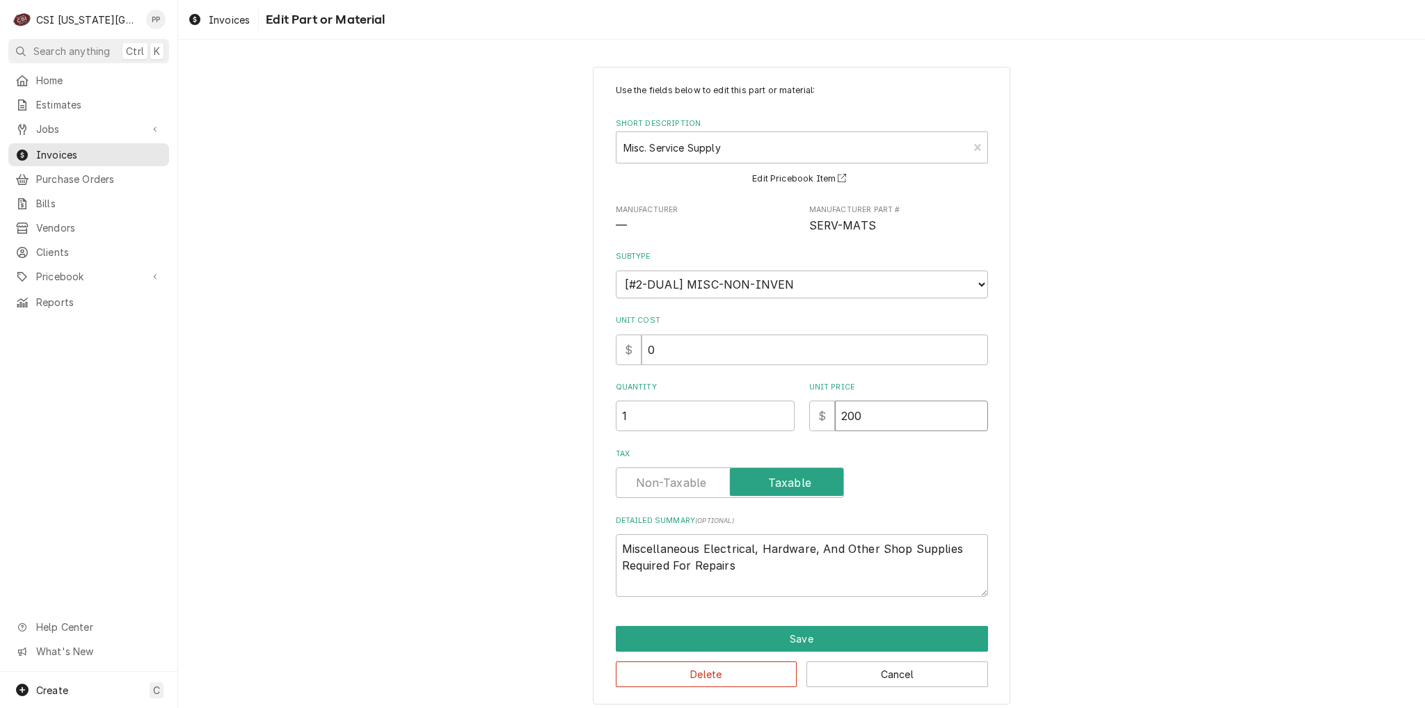
drag, startPoint x: 870, startPoint y: 415, endPoint x: 827, endPoint y: 409, distance: 43.6
click at [827, 409] on div "$ 200" at bounding box center [898, 416] width 179 height 31
type textarea "x"
type input "1"
type textarea "x"
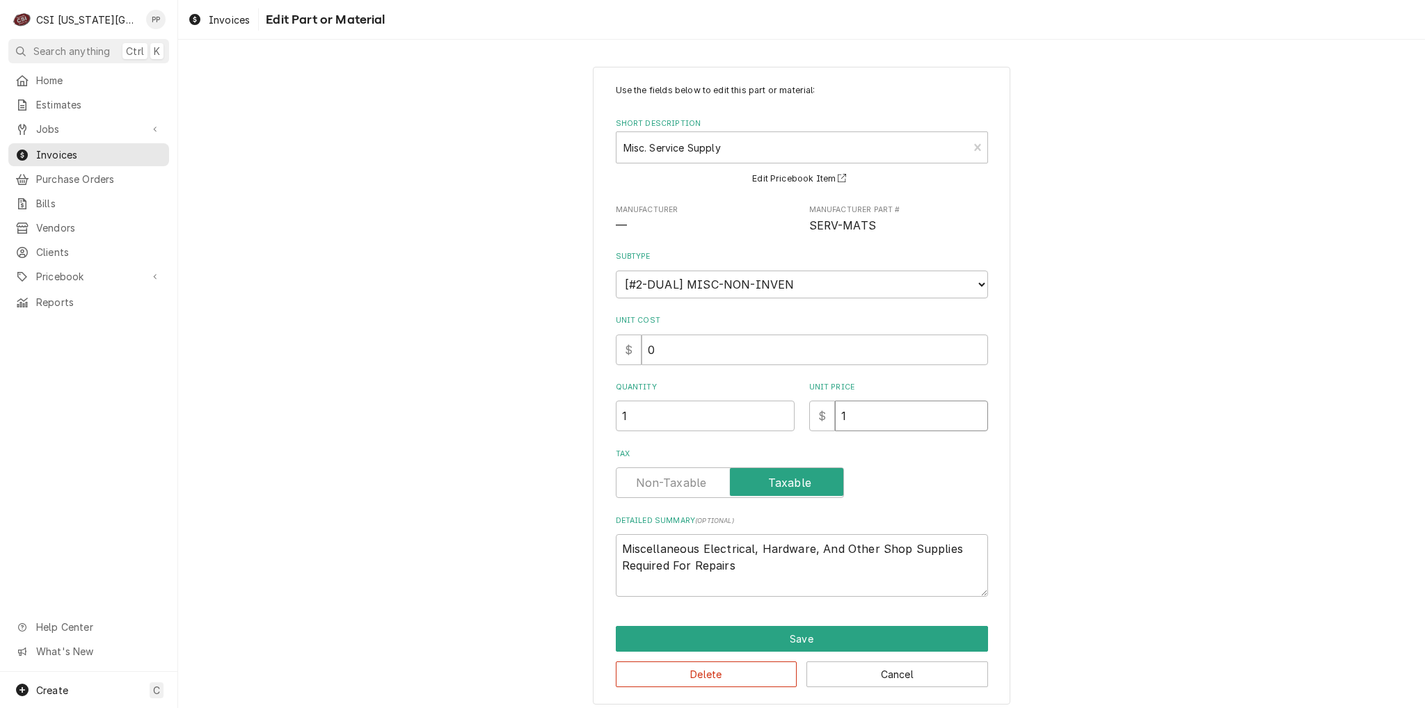
type input "10"
type textarea "x"
type input "100"
type textarea "x"
type input "10"
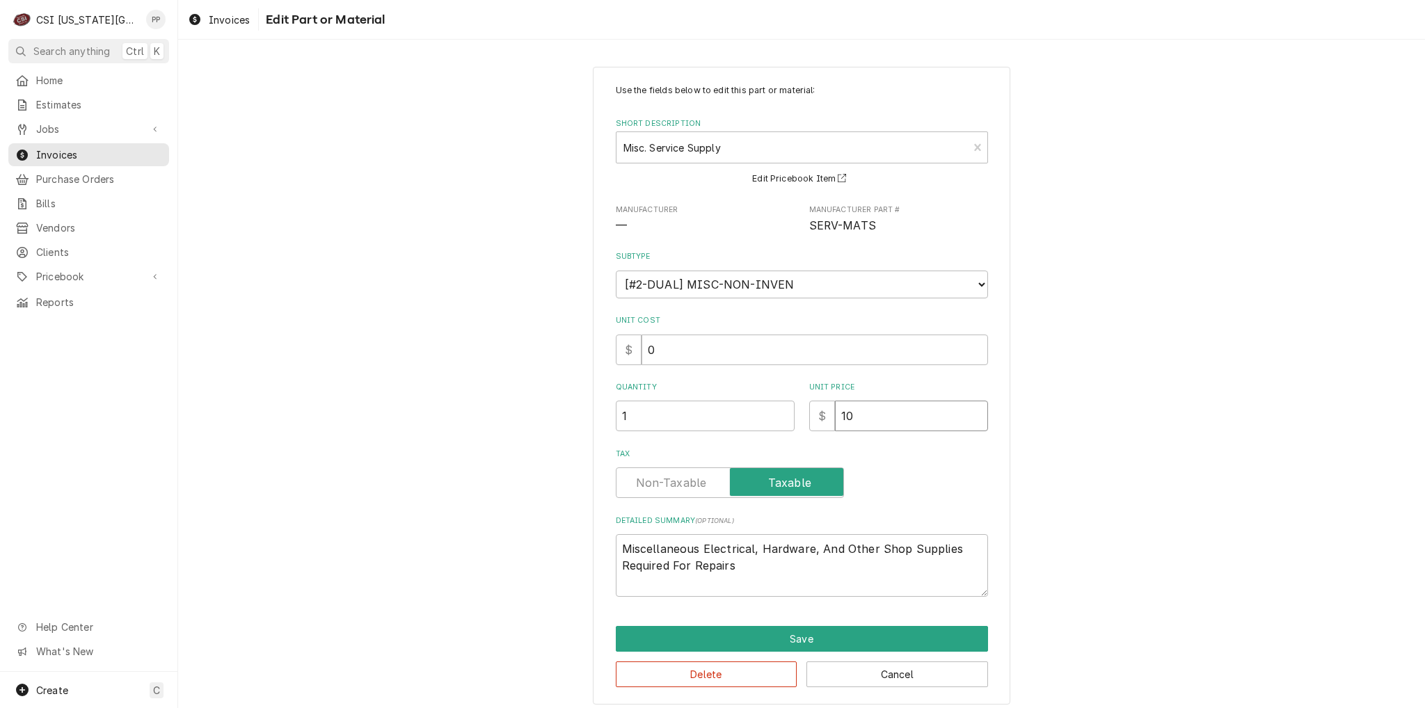
type textarea "x"
type input "106"
click at [813, 638] on button "Save" at bounding box center [802, 639] width 372 height 26
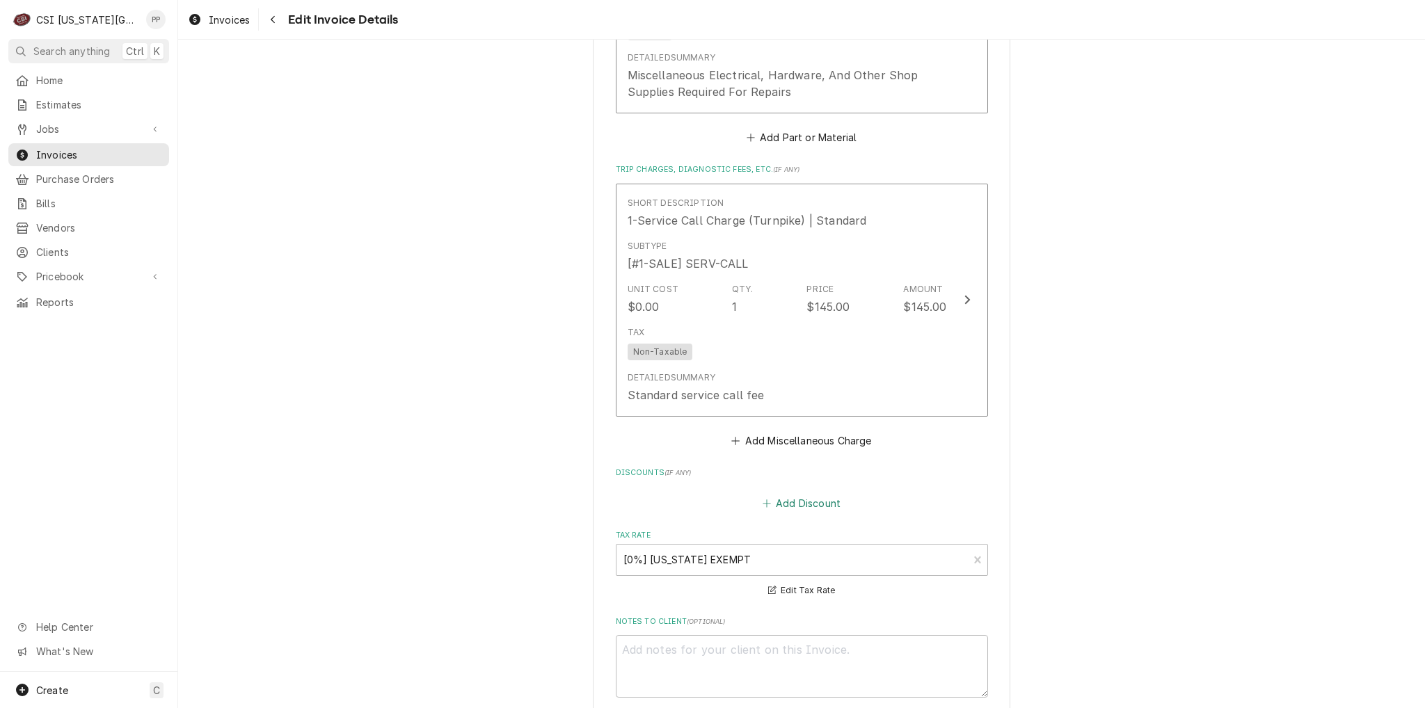
scroll to position [1931, 0]
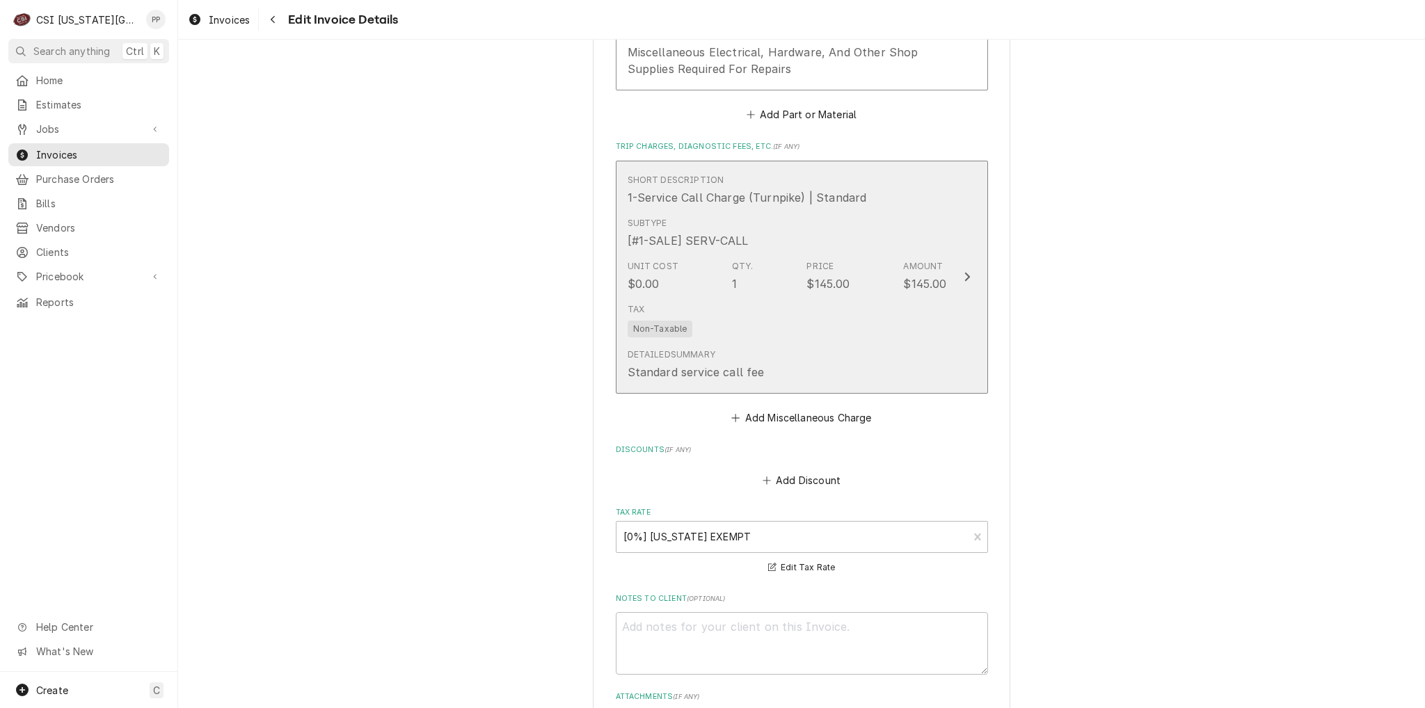
click at [875, 314] on div "Tax Non-Taxable" at bounding box center [787, 320] width 319 height 45
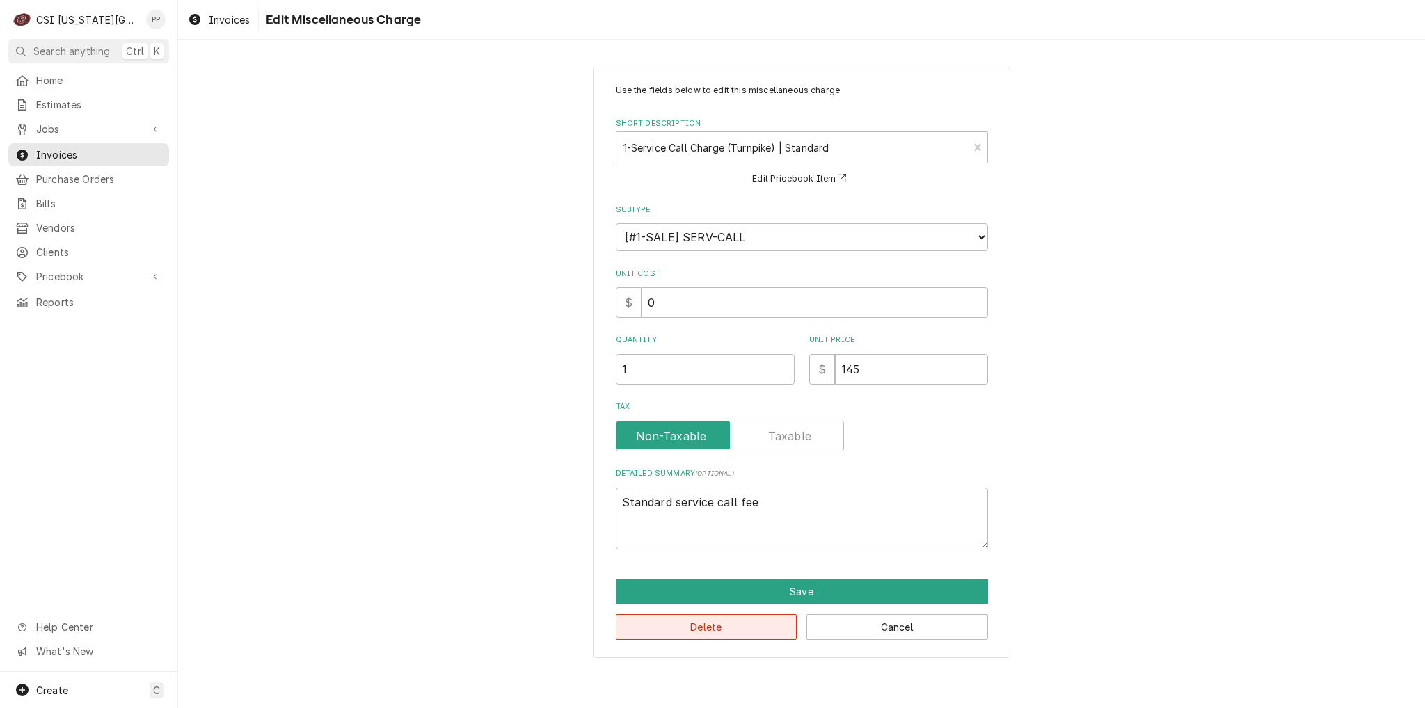
click at [751, 616] on button "Delete" at bounding box center [707, 627] width 182 height 26
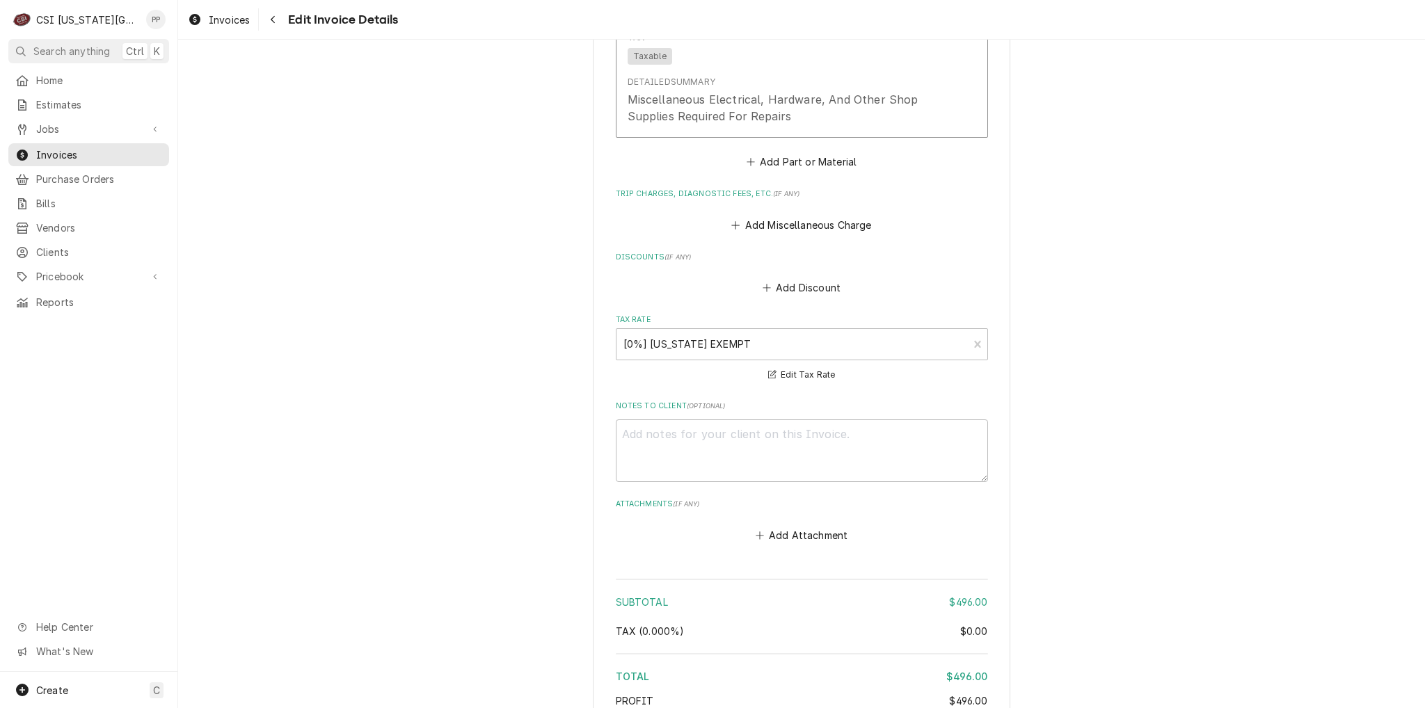
scroll to position [1948, 0]
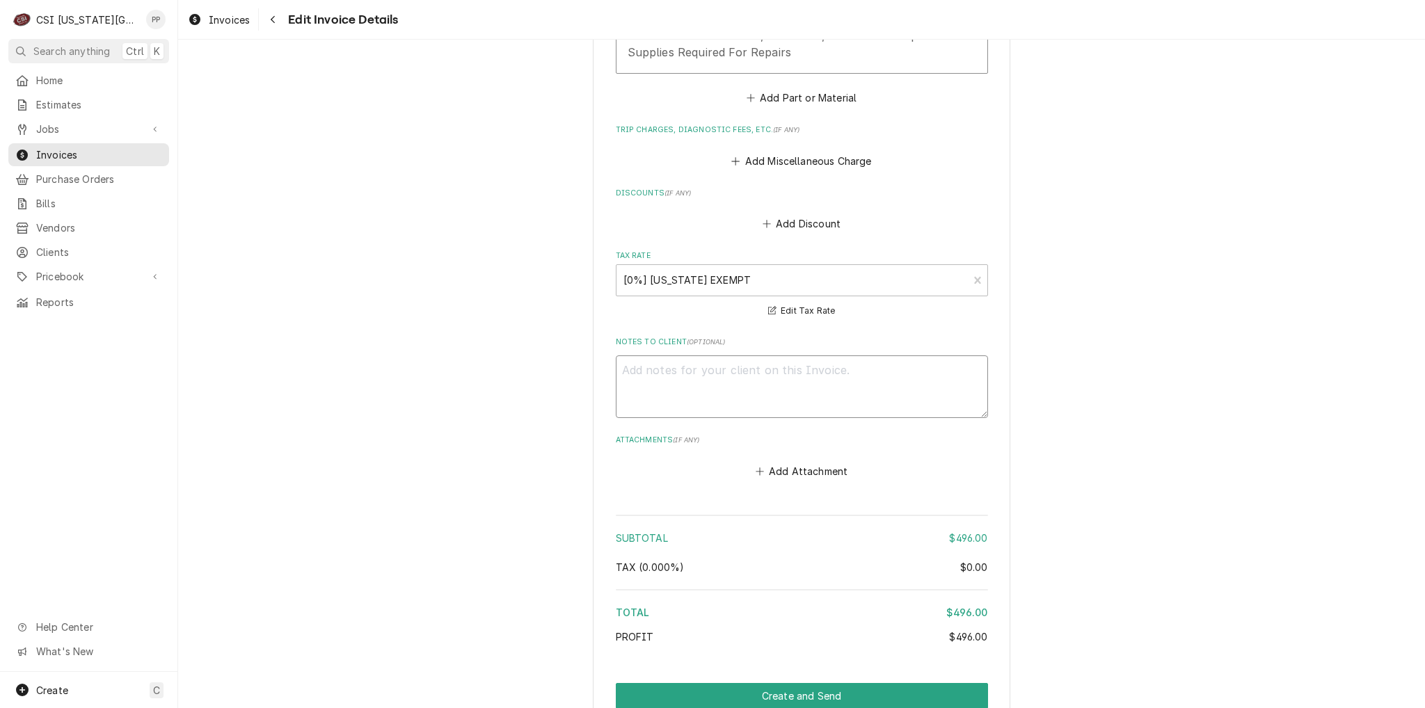
click at [738, 376] on textarea "Notes to Client ( optional )" at bounding box center [802, 387] width 372 height 63
type textarea "x"
type textarea "P"
type textarea "x"
type textarea "PO"
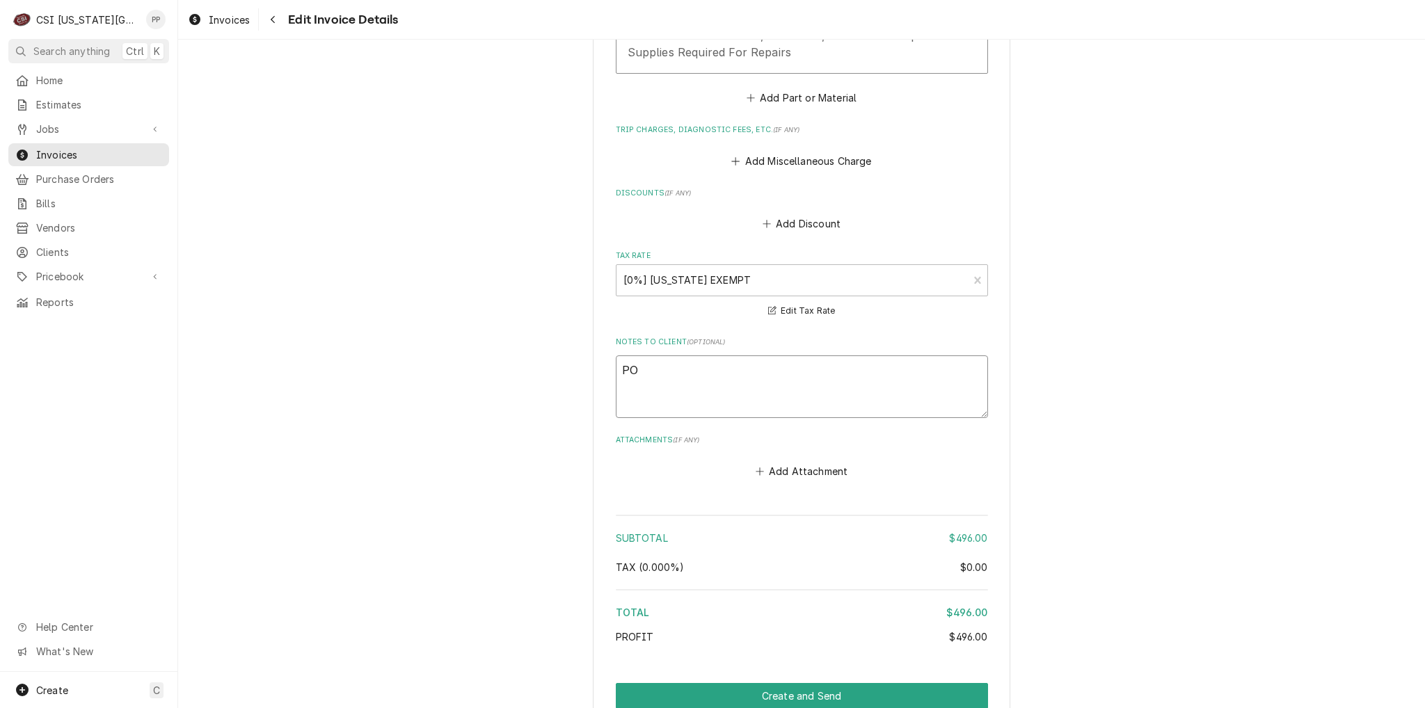
type textarea "x"
type textarea "PO"
type textarea "x"
type textarea "PO T"
type textarea "x"
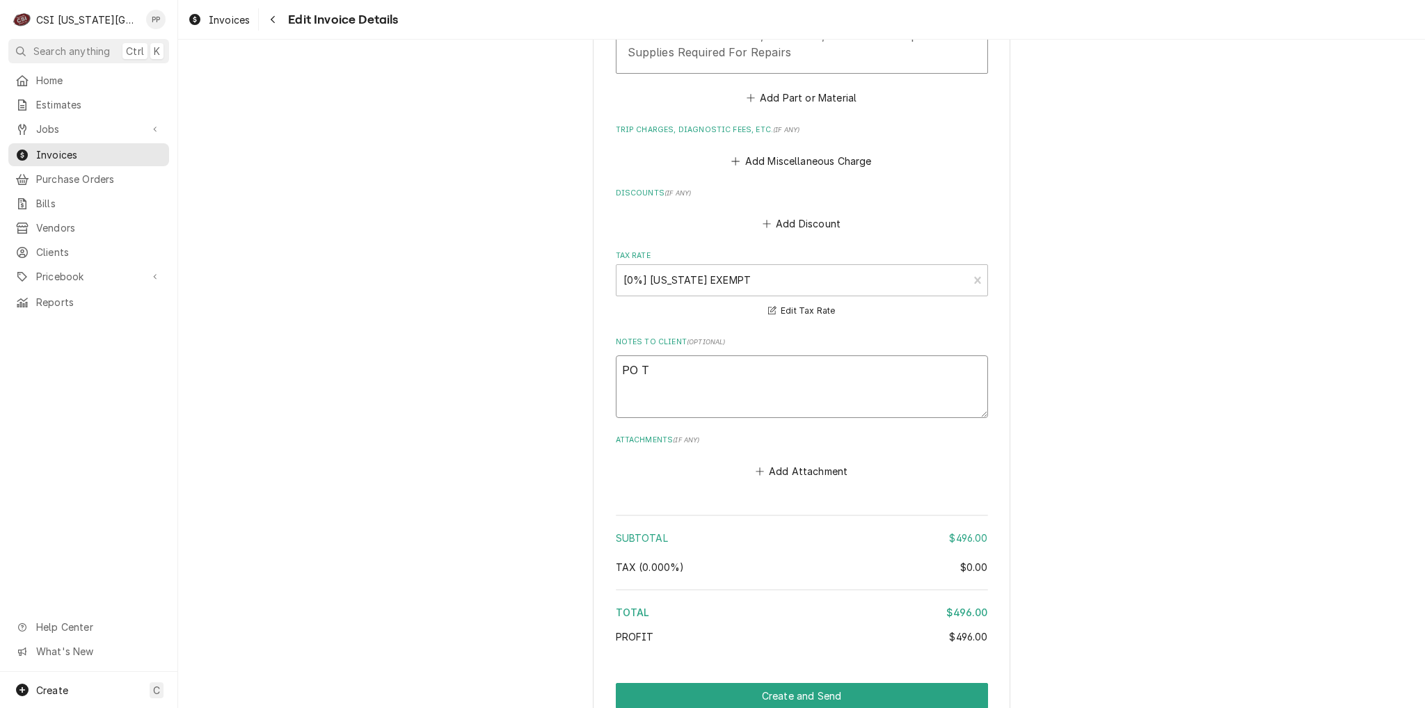
type textarea "PO Te"
type textarea "x"
type textarea "PO Ter"
type textarea "x"
type textarea "PO Terr"
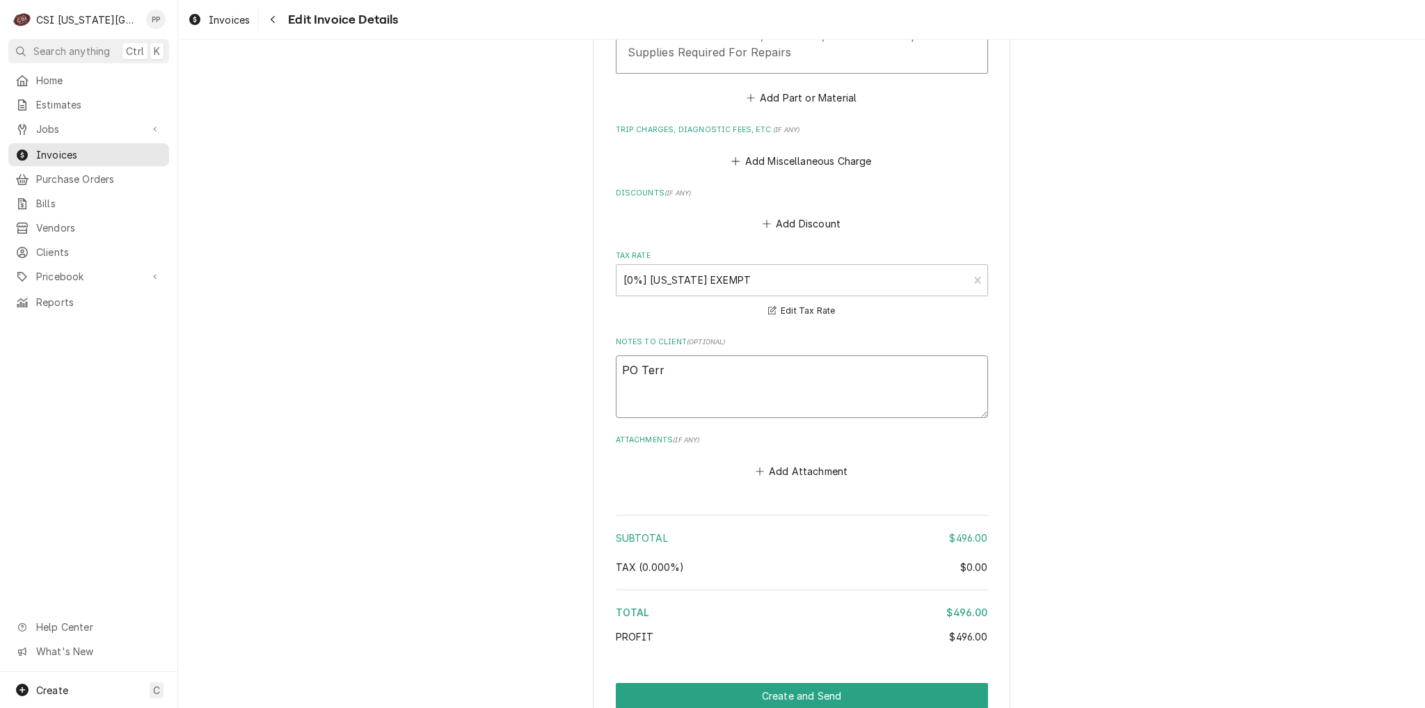
type textarea "x"
type textarea "PO Terry"
type textarea "x"
type textarea "PO Terry"
type textarea "x"
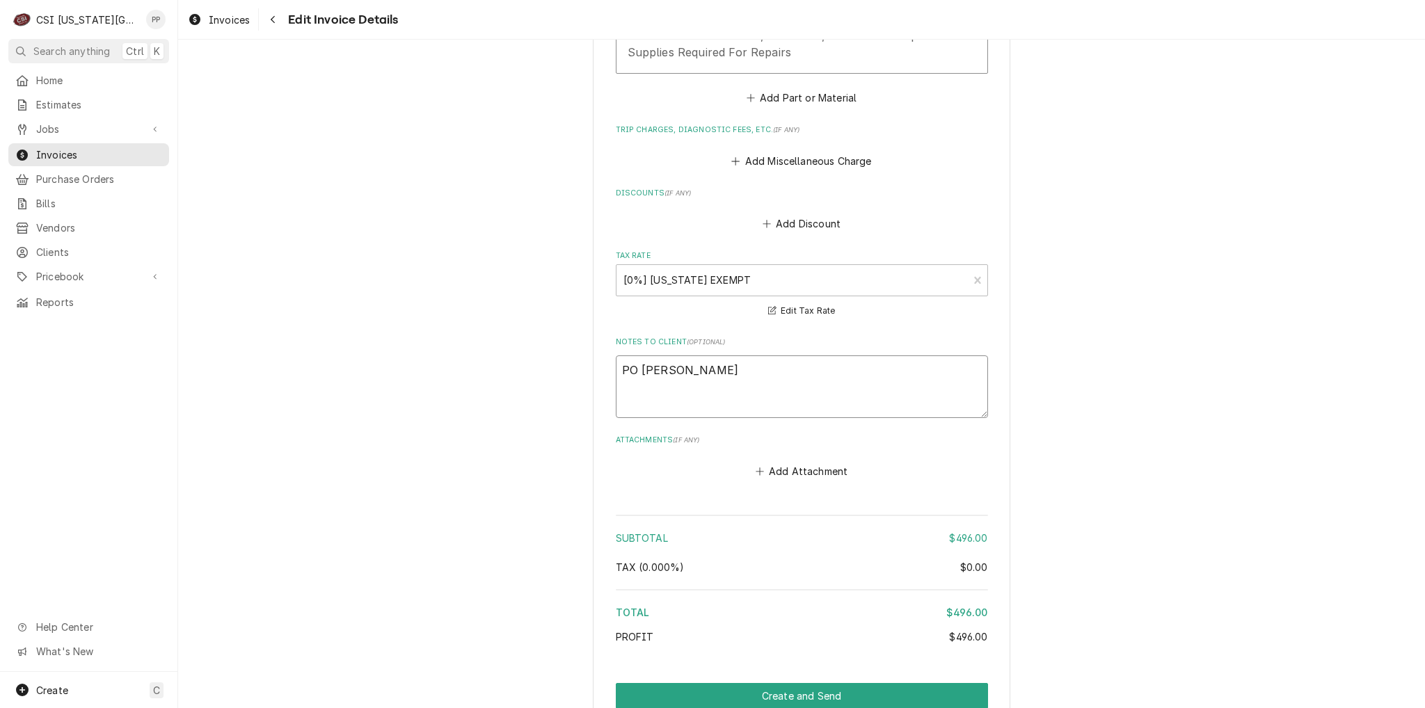
type textarea "PO Terry A"
type textarea "x"
type textarea "PO Terry An"
type textarea "x"
type textarea "PO Terry And"
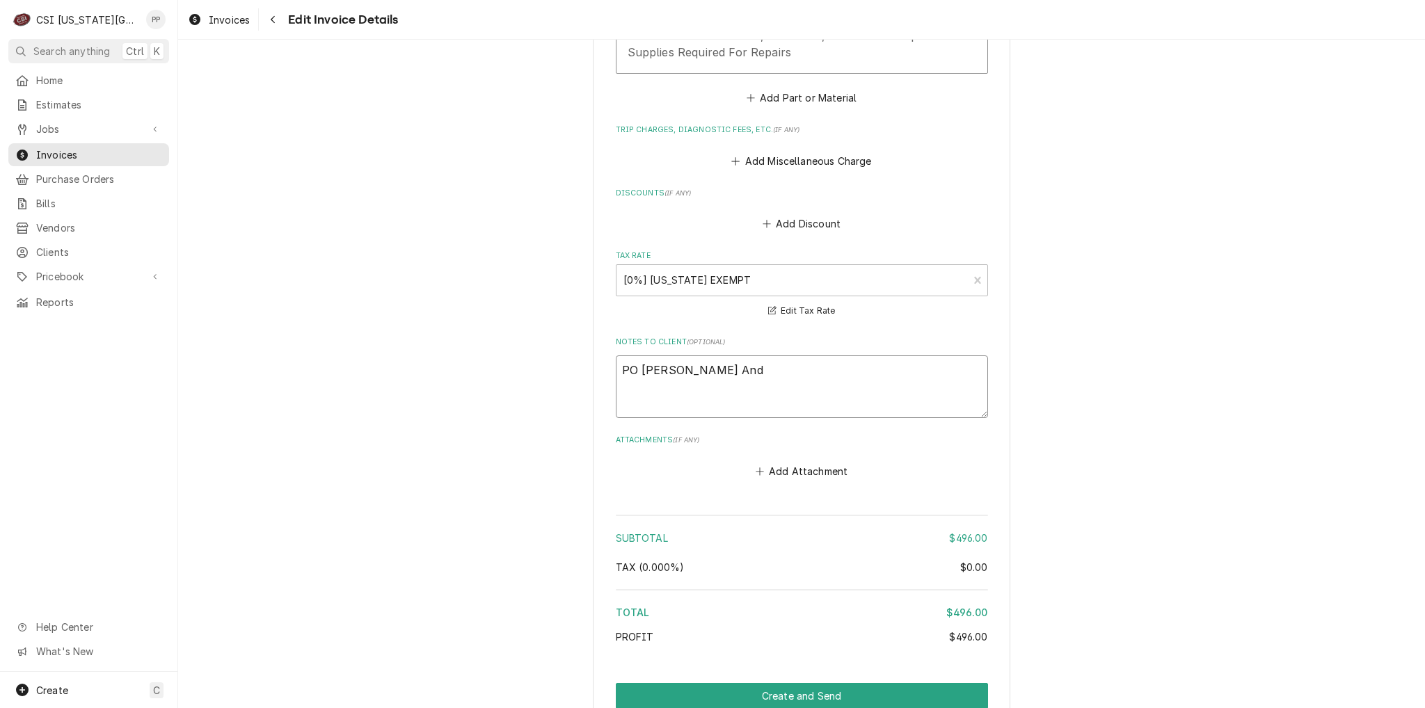
type textarea "x"
type textarea "PO Terry Ande"
type textarea "x"
type textarea "PO Terry Ander"
type textarea "x"
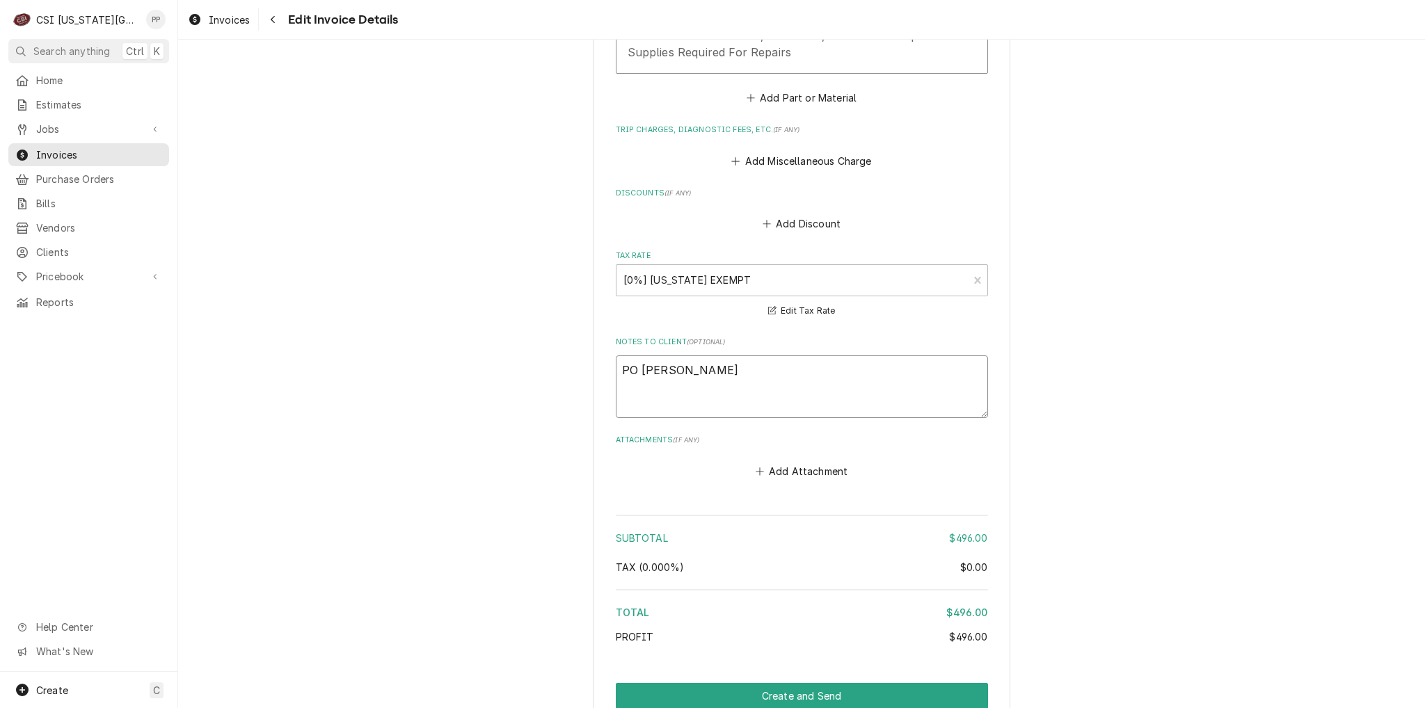
type textarea "PO Terry Anders"
type textarea "x"
type textarea "PO Terry Anderso"
type textarea "x"
type textarea "PO Terry Anderson"
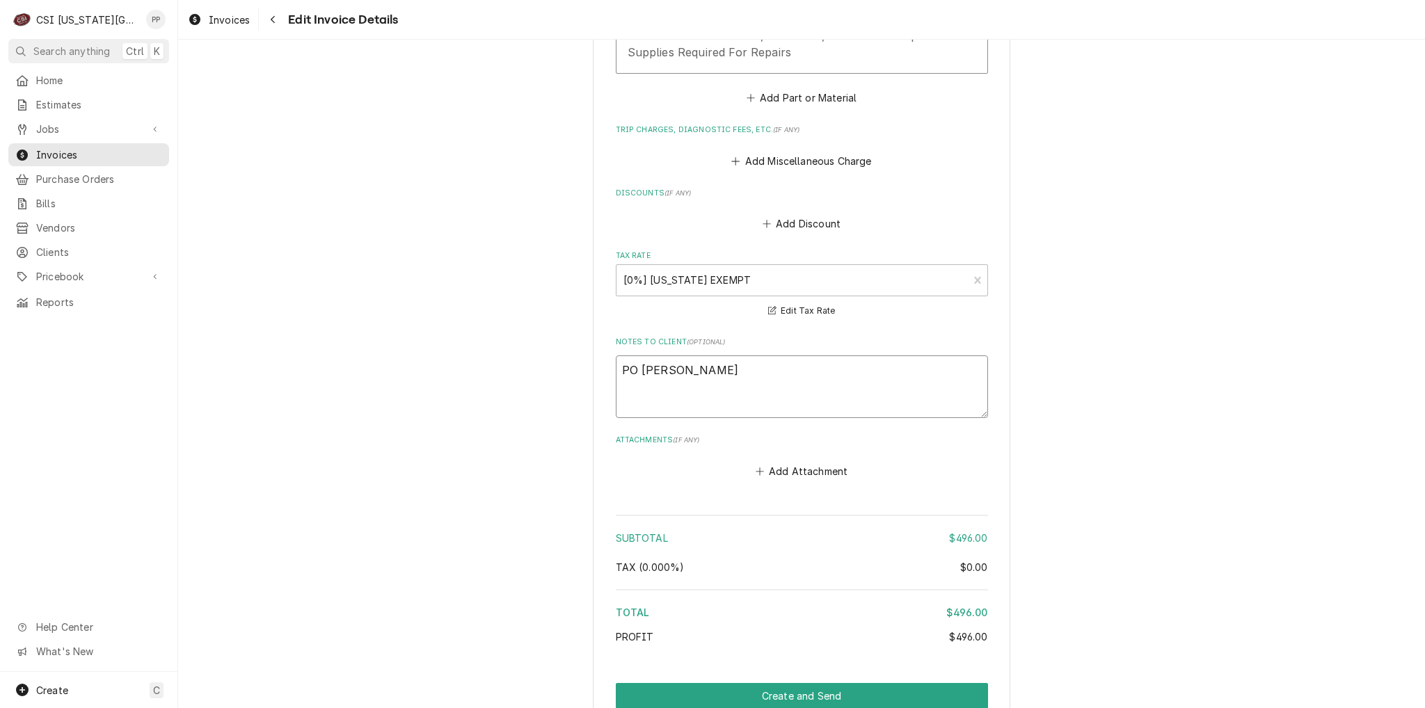
type textarea "x"
type textarea "PO Terry Anderson"
type textarea "x"
type textarea "PO Terry Anderson /"
type textarea "x"
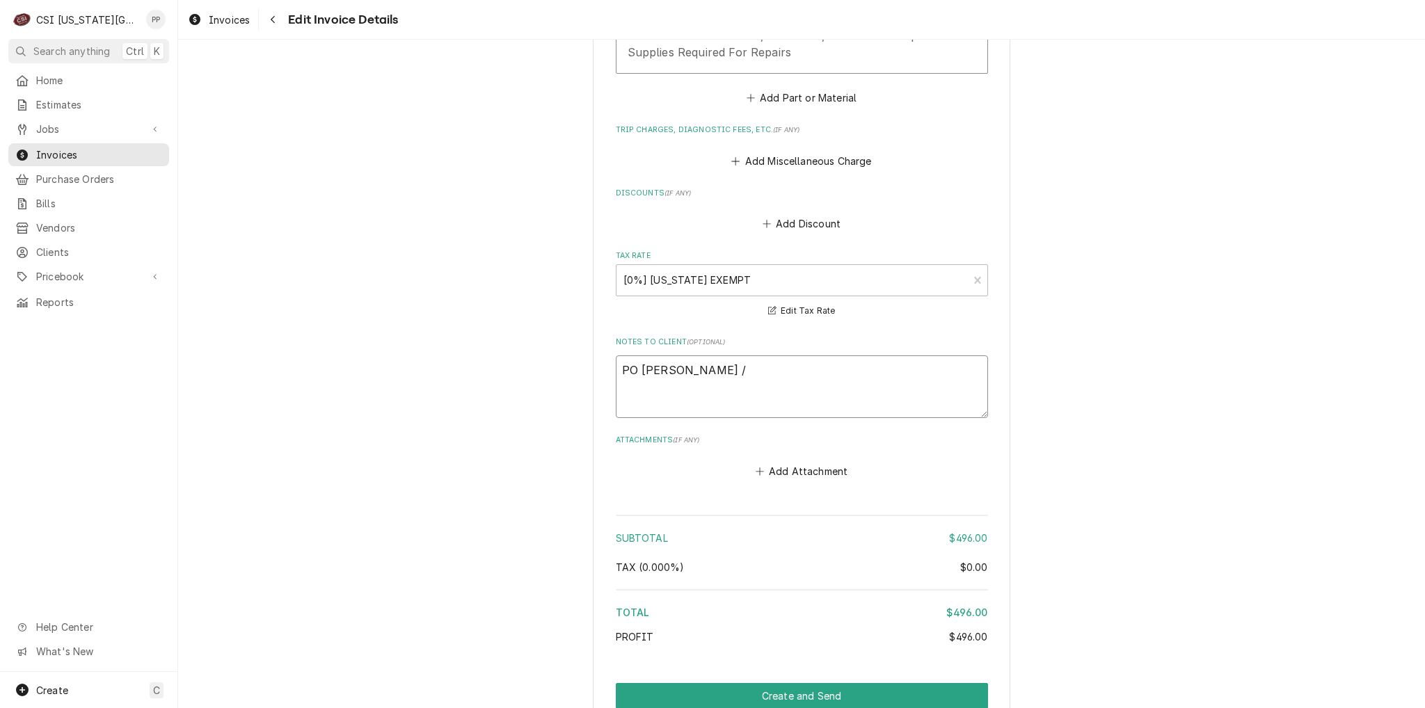
type textarea "PO Terry Anderson /"
type textarea "x"
type textarea "PO Terry Anderson / K"
type textarea "x"
type textarea "PO Terry Anderson / Ke"
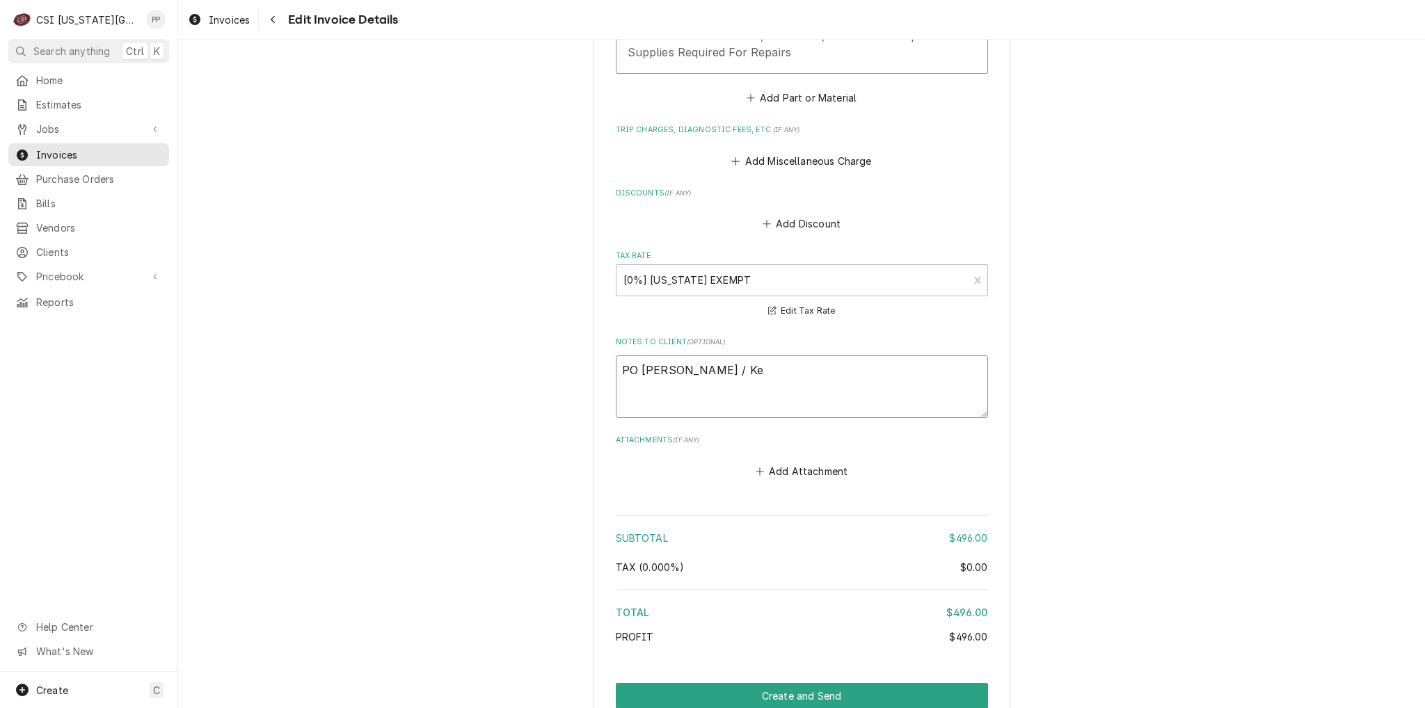
type textarea "x"
type textarea "PO Terry Anderson / Kev"
type textarea "x"
type textarea "PO Terry Anderson / Kevn"
type textarea "x"
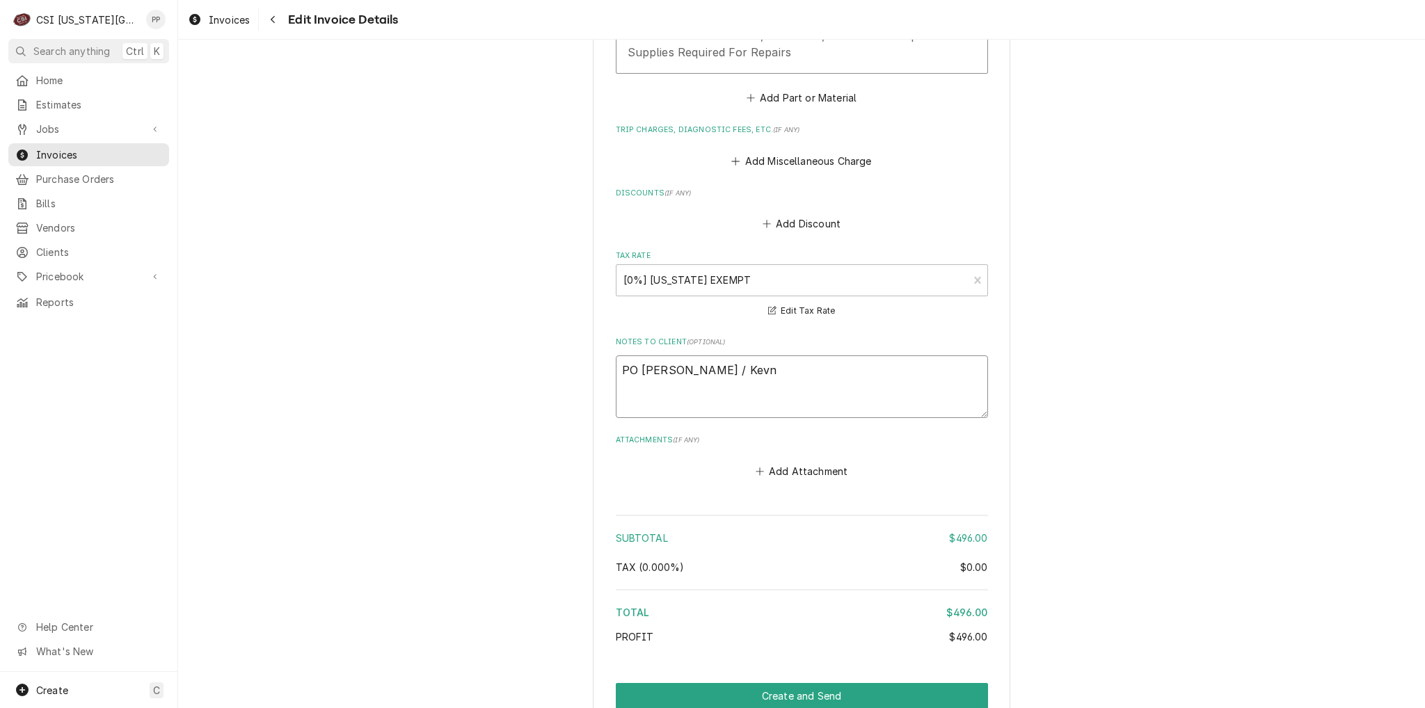
type textarea "PO Terry Anderson / Kevn"
type textarea "x"
type textarea "PO Terry Anderson / Kevn S"
type textarea "x"
type textarea "PO Terry Anderson / Kevn Sl"
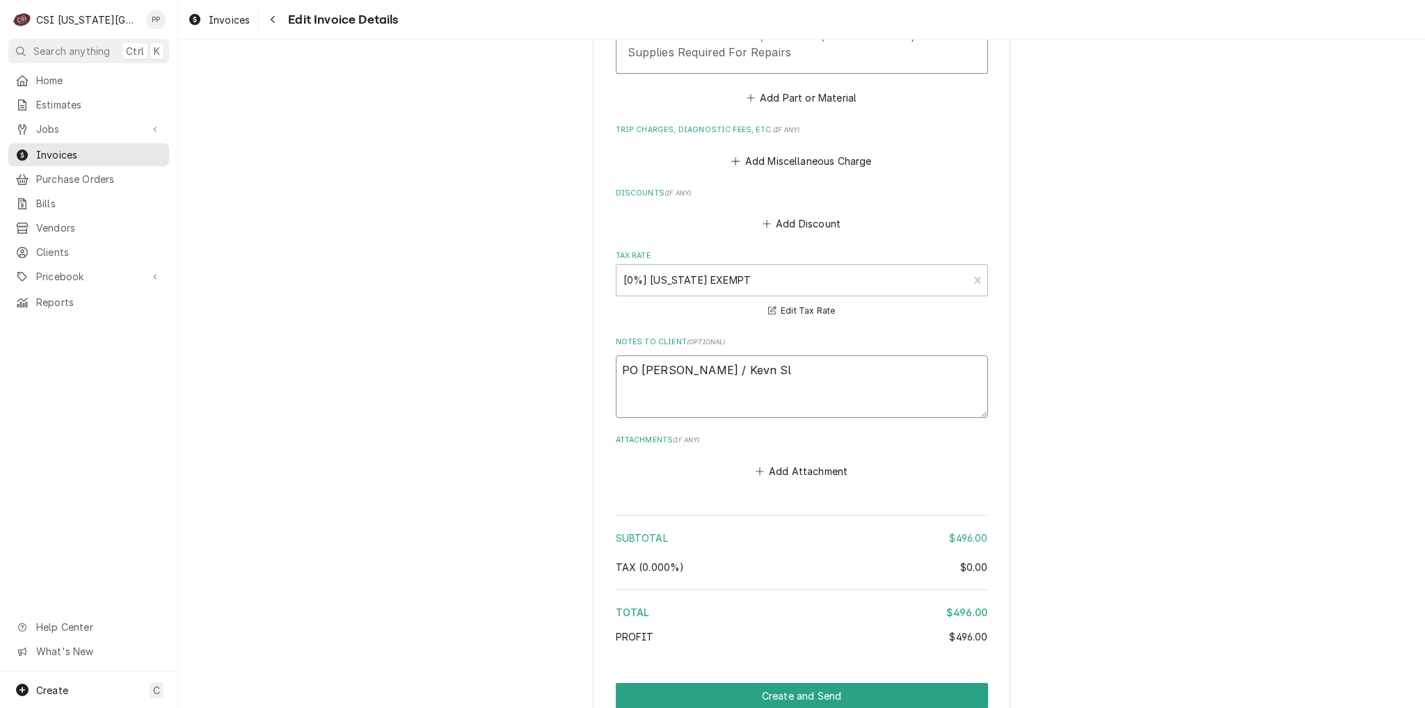
type textarea "x"
type textarea "PO Terry Anderson / Kevn S"
type textarea "x"
type textarea "PO Terry Anderson / Kevn"
type textarea "x"
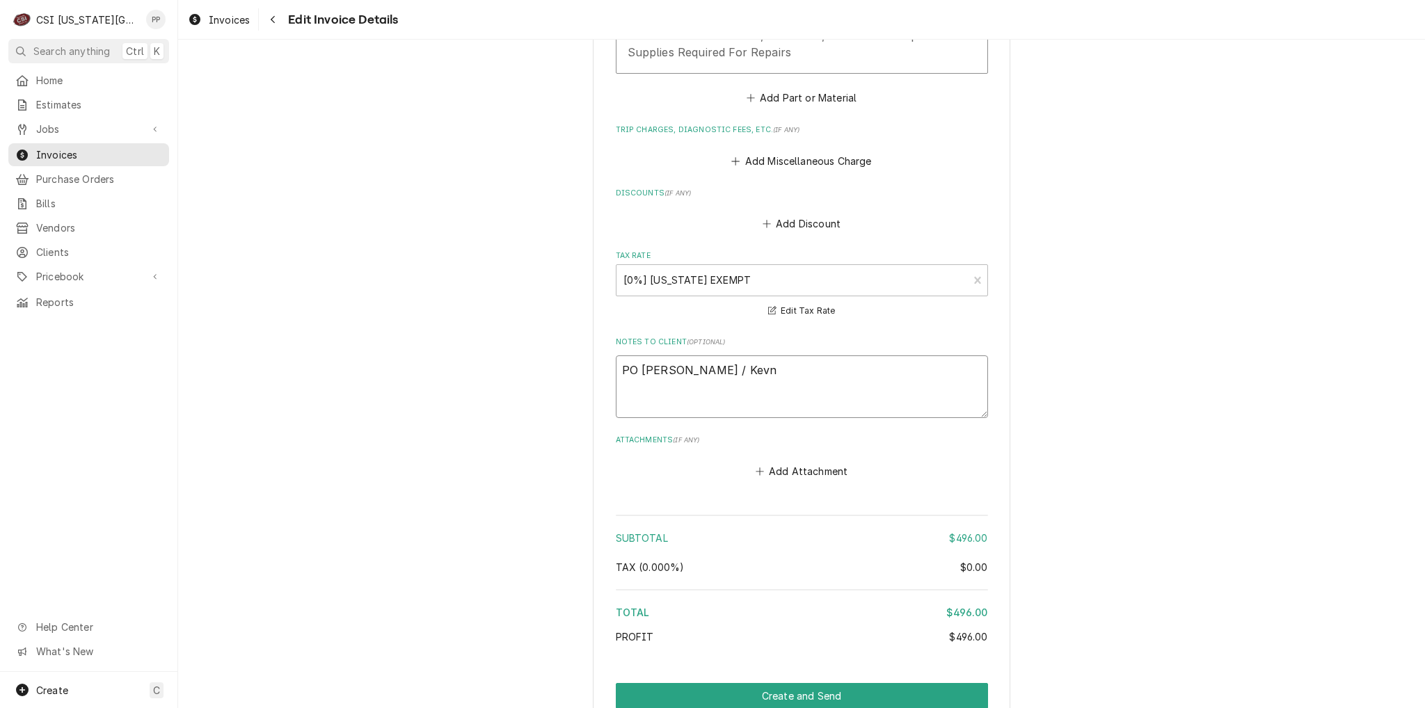
type textarea "PO Terry Anderson / Kevn"
type textarea "x"
type textarea "PO Terry Anderson / Kev"
type textarea "x"
type textarea "PO Terry Anderson / Kevo"
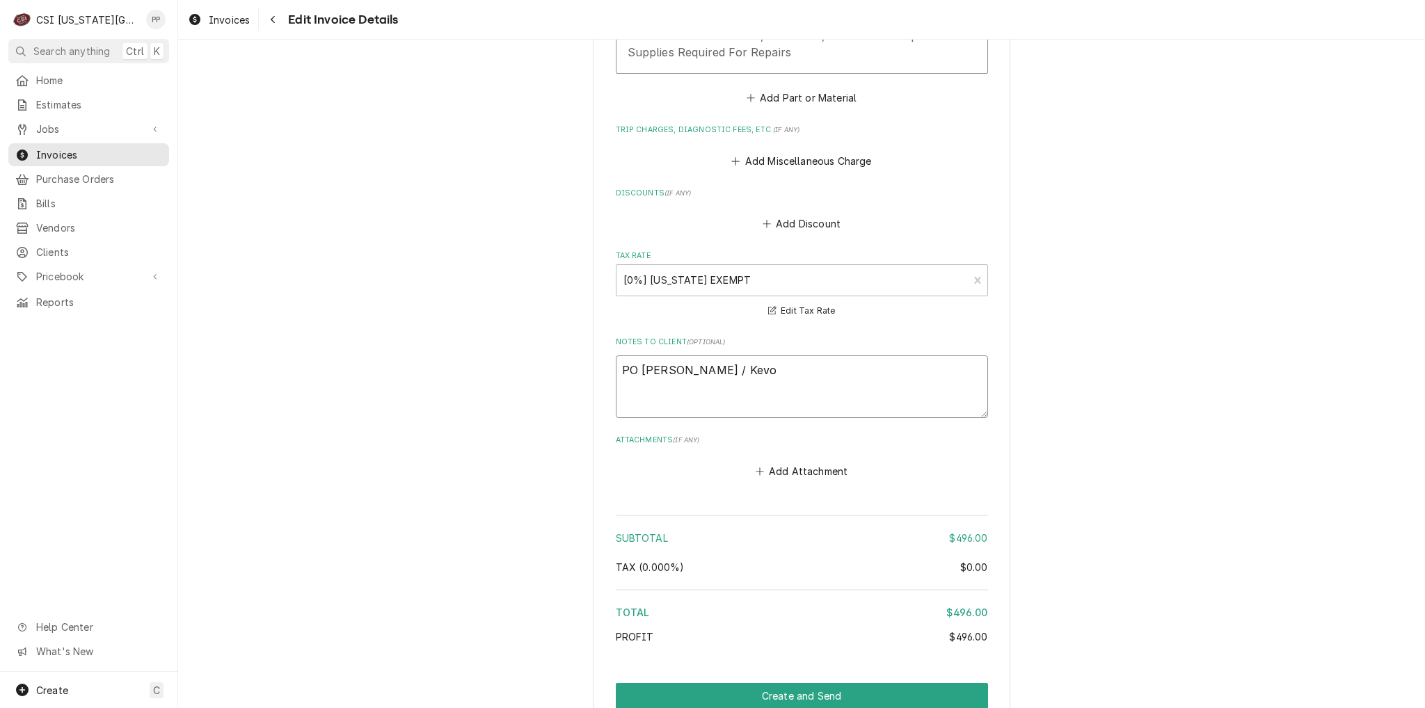
type textarea "x"
type textarea "PO Terry Anderson / Kevon"
type textarea "x"
type textarea "PO Terry Anderson / Kevonm"
type textarea "x"
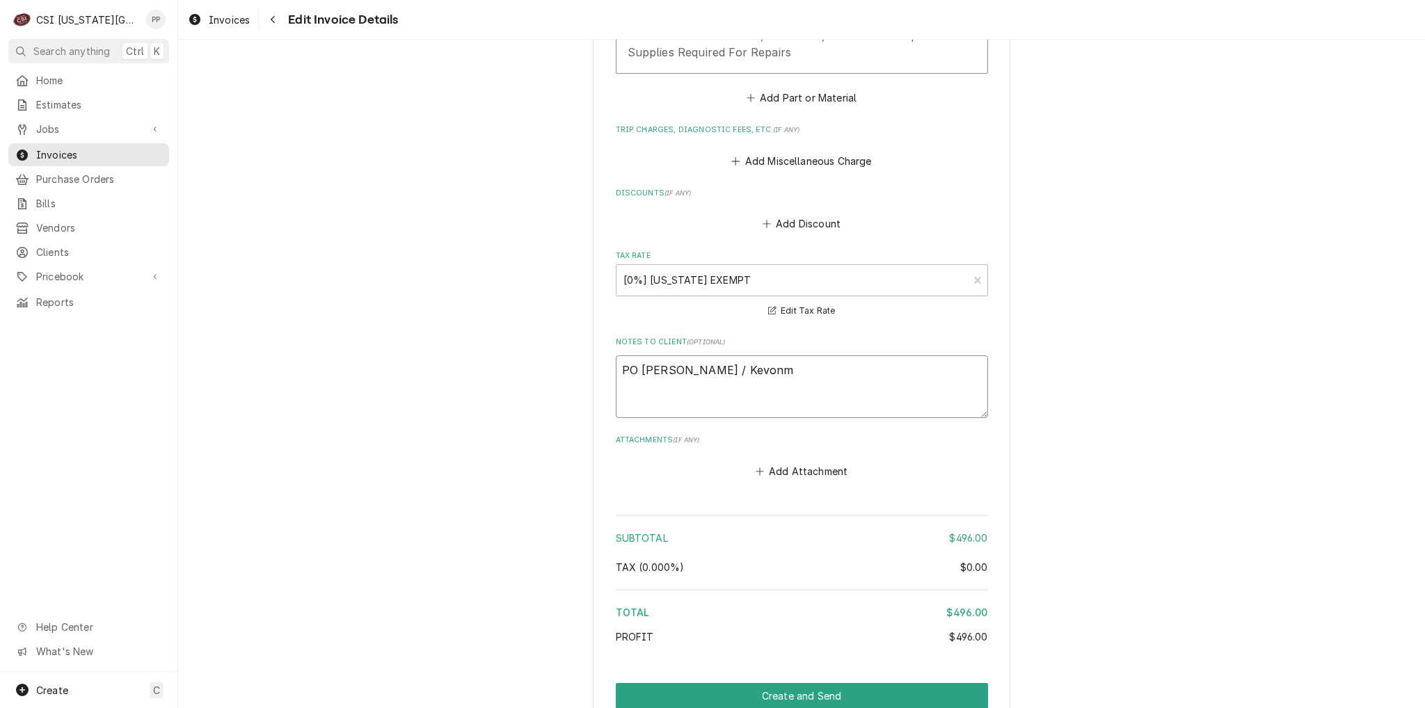
type textarea "PO Terry Anderson / Kevonm"
type textarea "x"
type textarea "PO Terry Anderson / Kevonm"
type textarea "x"
type textarea "PO Terry Anderson / Kevon"
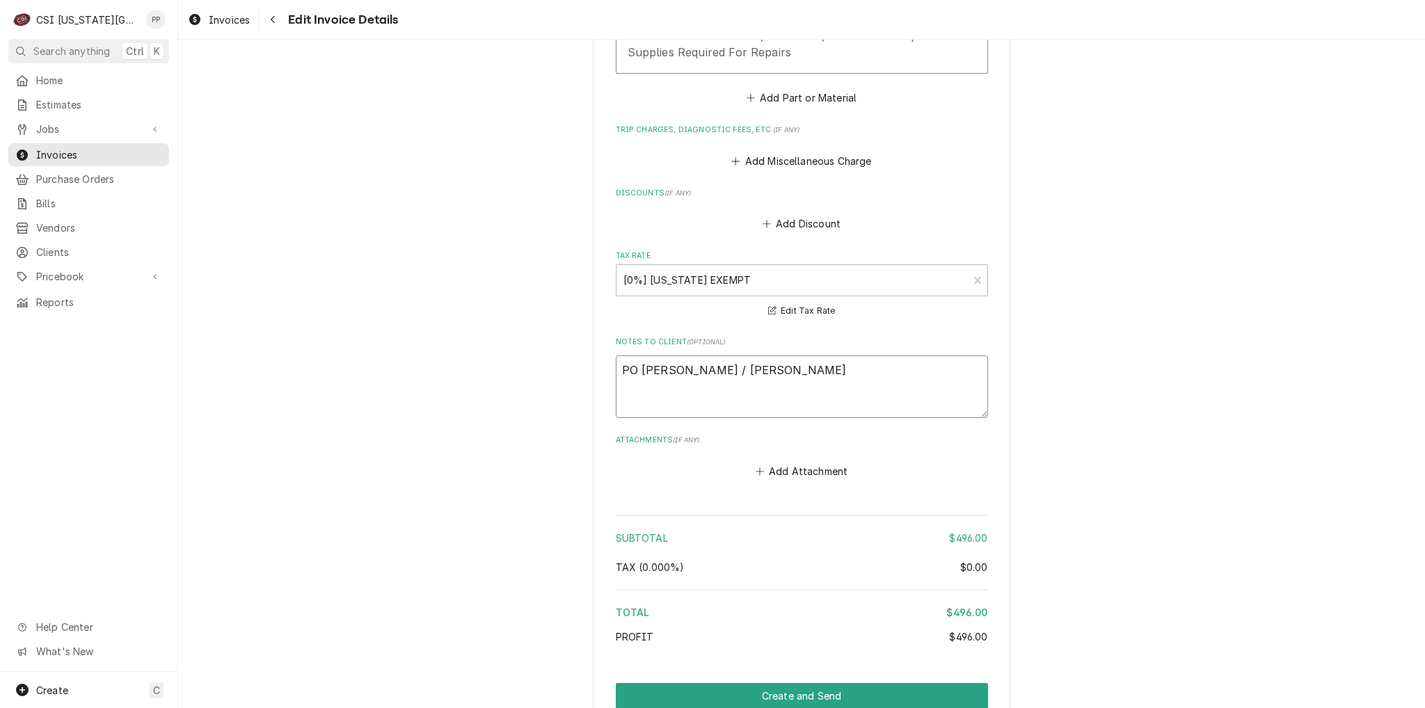
type textarea "x"
type textarea "PO Terry Anderson / Kevo"
type textarea "x"
type textarea "PO Terry Anderson / Kev"
type textarea "x"
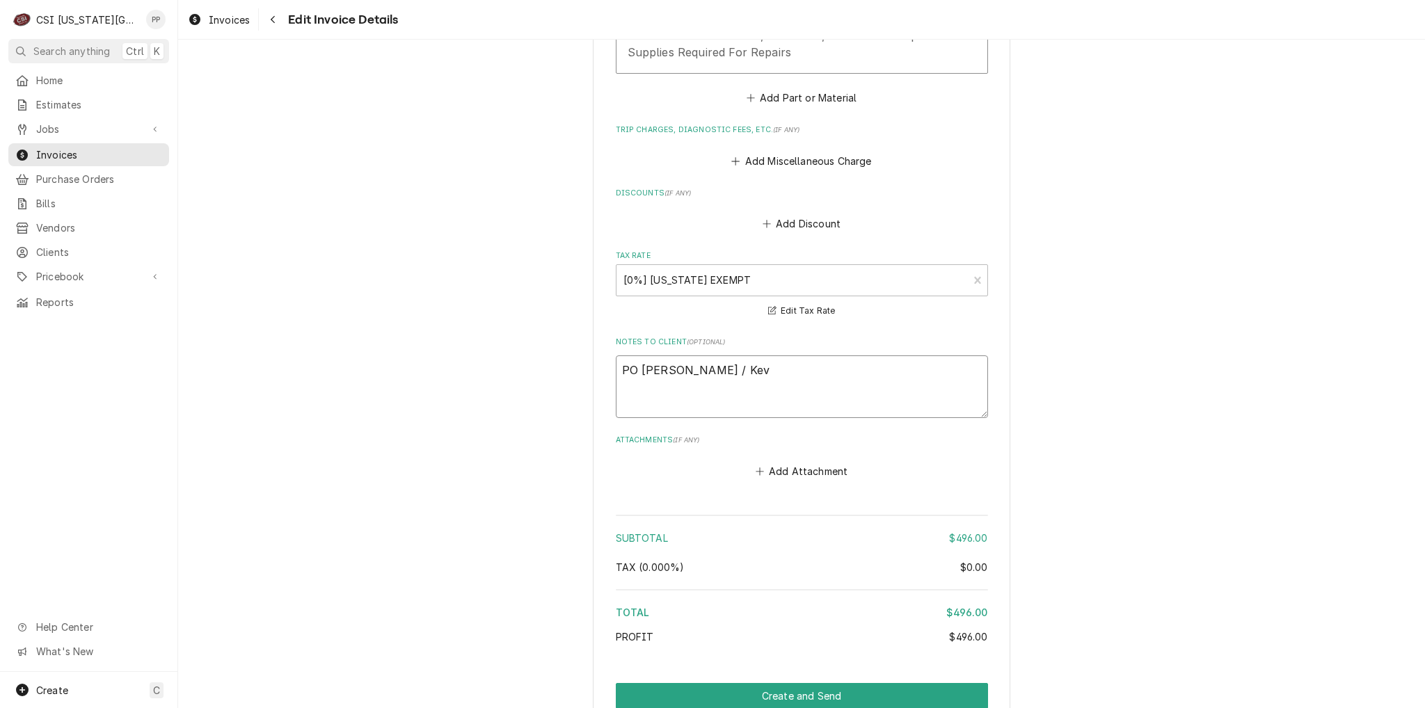
type textarea "PO Terry Anderson / Kevi"
type textarea "x"
type textarea "PO Terry Anderson / Kevio"
type textarea "x"
type textarea "PO Terry Anderson / Kevi"
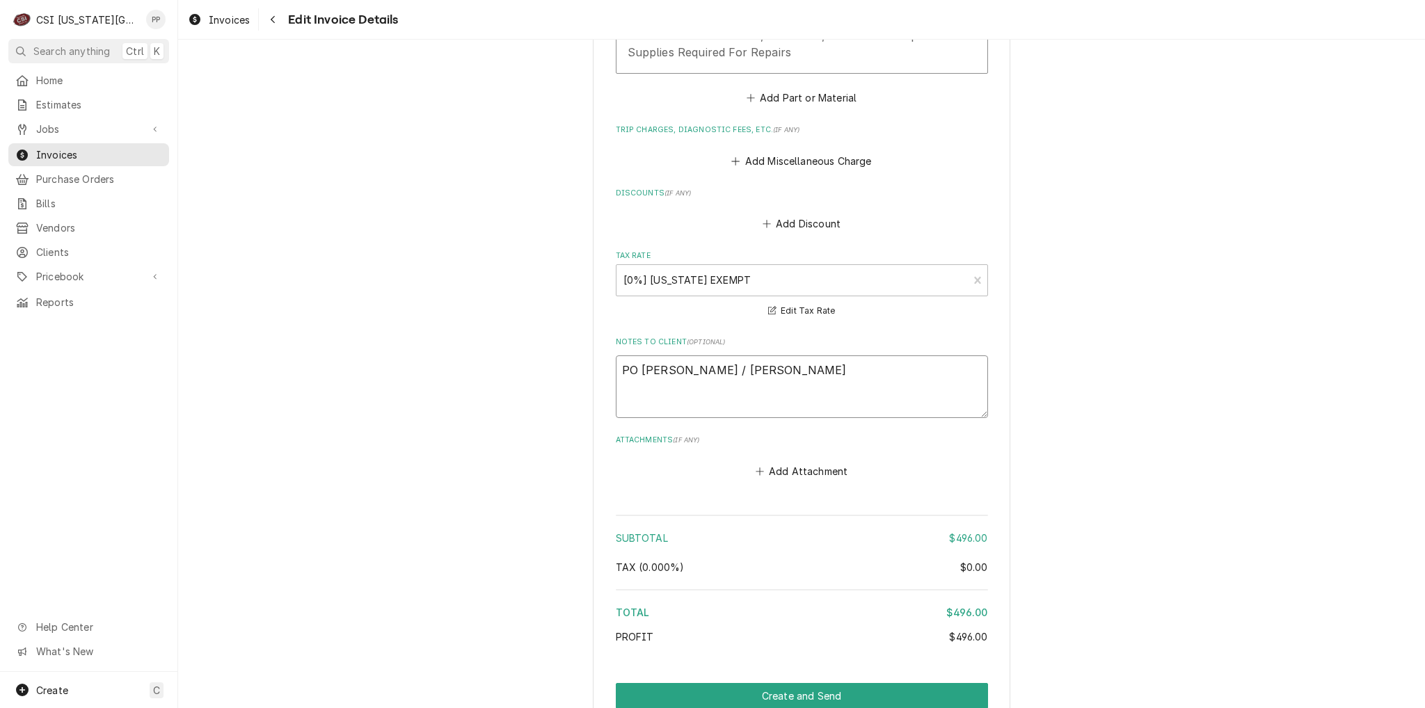
type textarea "x"
type textarea "PO Terry Anderson / Kevin"
type textarea "x"
type textarea "PO Terry Anderson / Kevin SL"
type textarea "x"
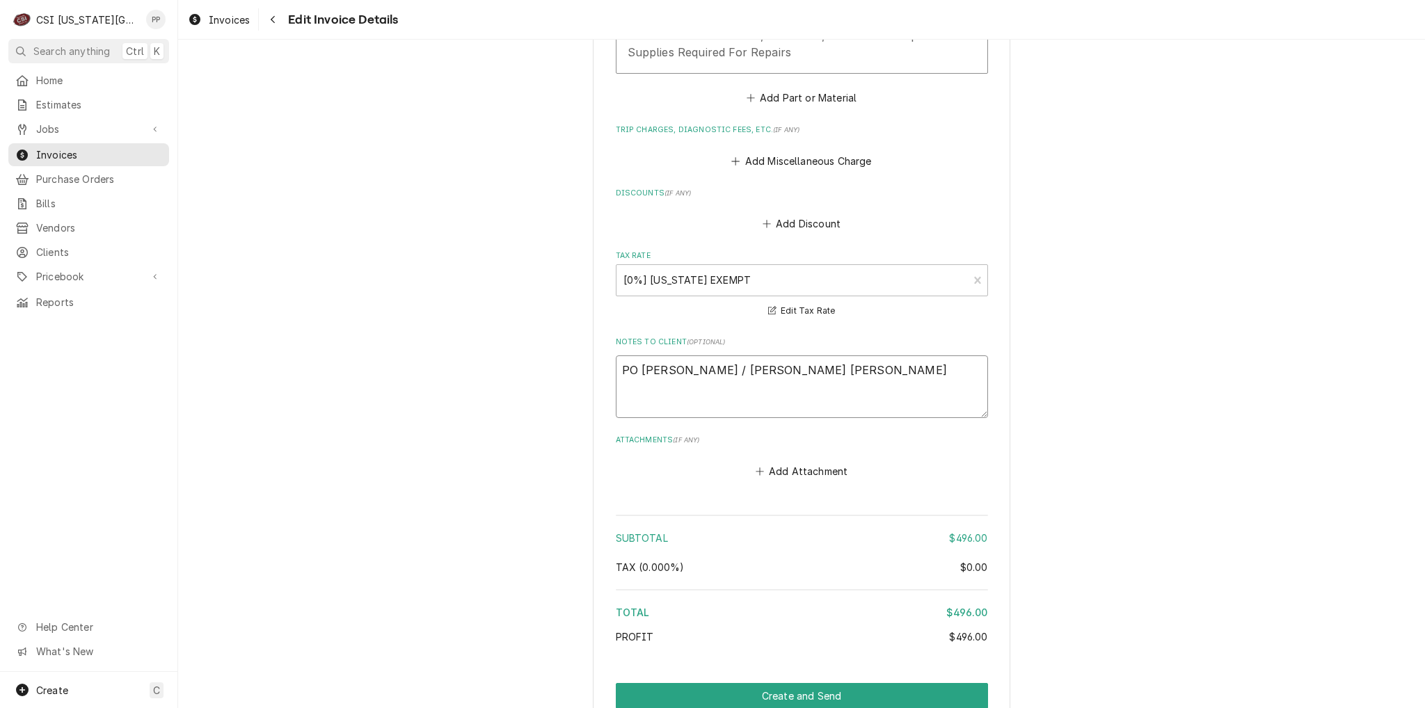
type textarea "PO Terry Anderson / Kevin SLa"
type textarea "x"
type textarea "PO Terry Anderson / Kevin SLao"
type textarea "x"
type textarea "PO Terry Anderson / Kevin SLaon"
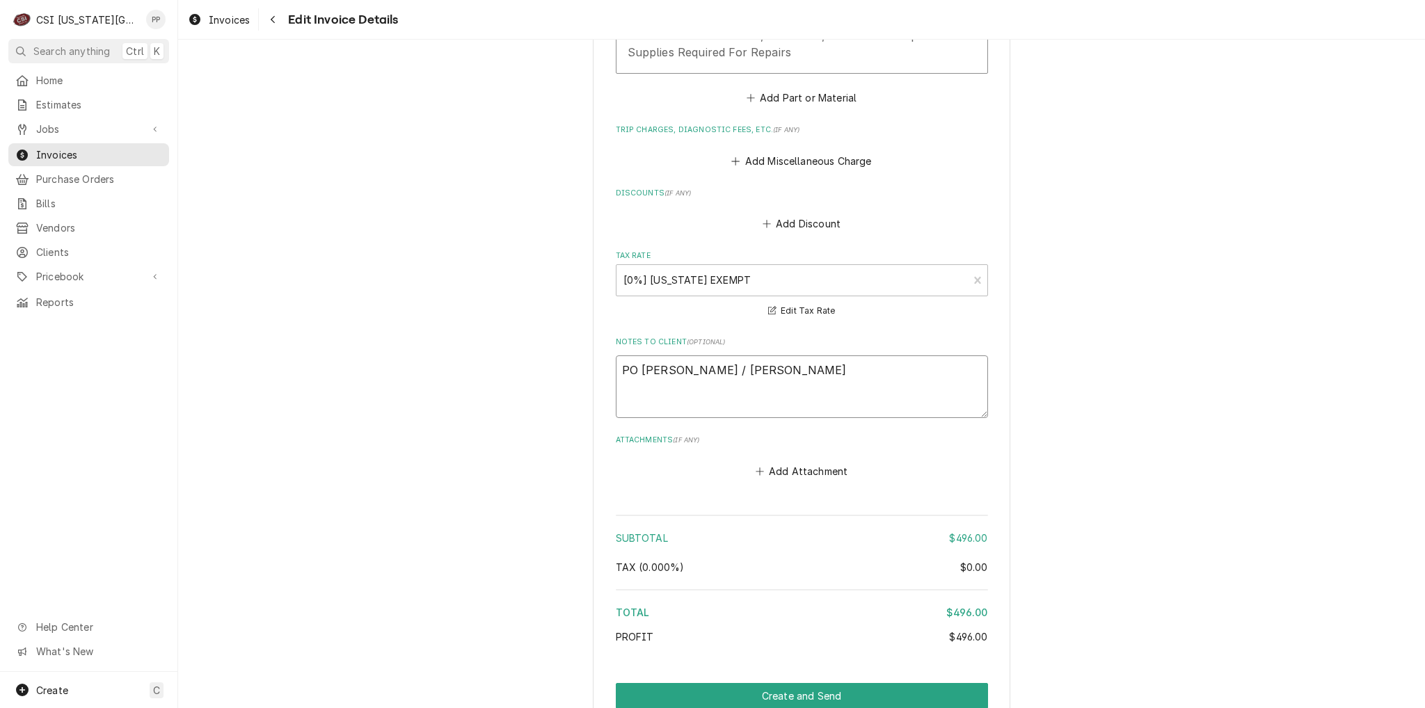
type textarea "x"
type textarea "PO Terry Anderson / Kevin SLao"
type textarea "x"
type textarea "PO Terry Anderson / Kevin SLa"
type textarea "x"
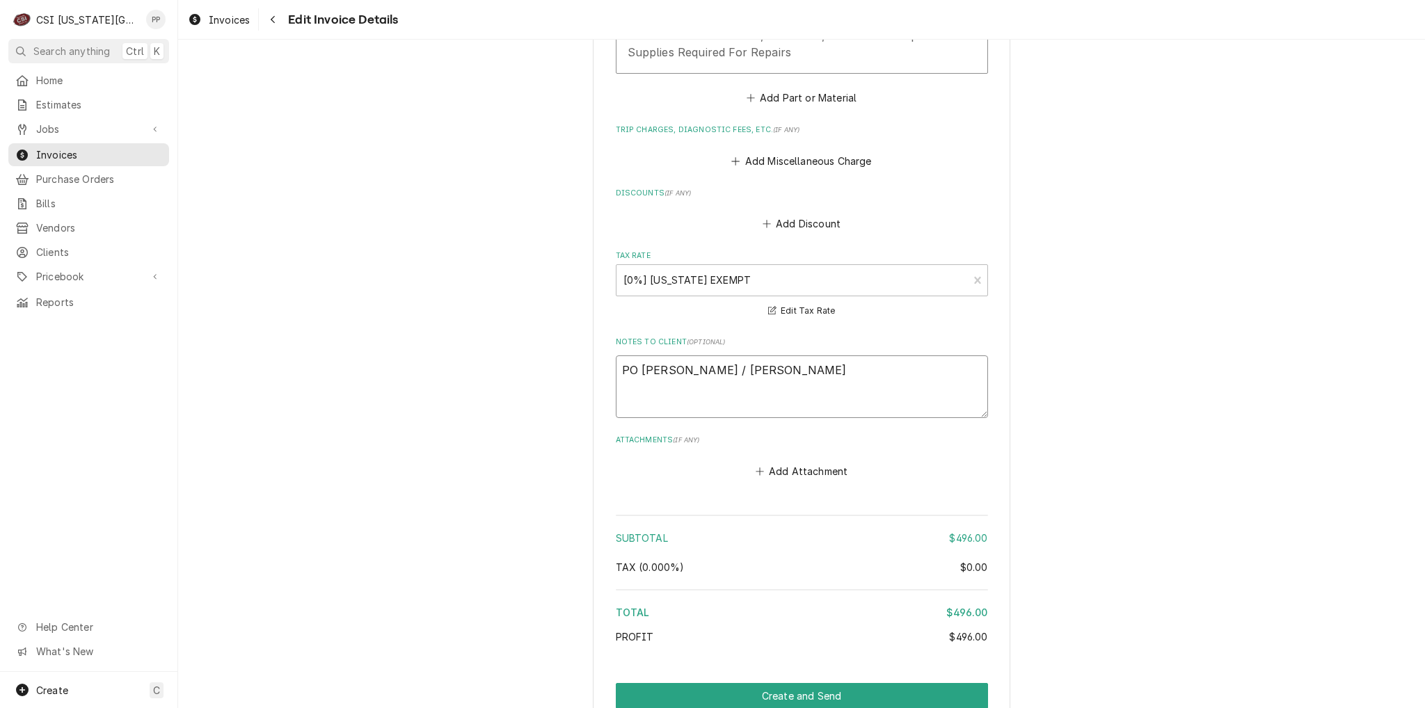
type textarea "PO Terry Anderson / Kevin SL"
type textarea "x"
type textarea "PO Terry Anderson / Kevin S"
type textarea "x"
type textarea "PO Terry Anderson / Kevin So"
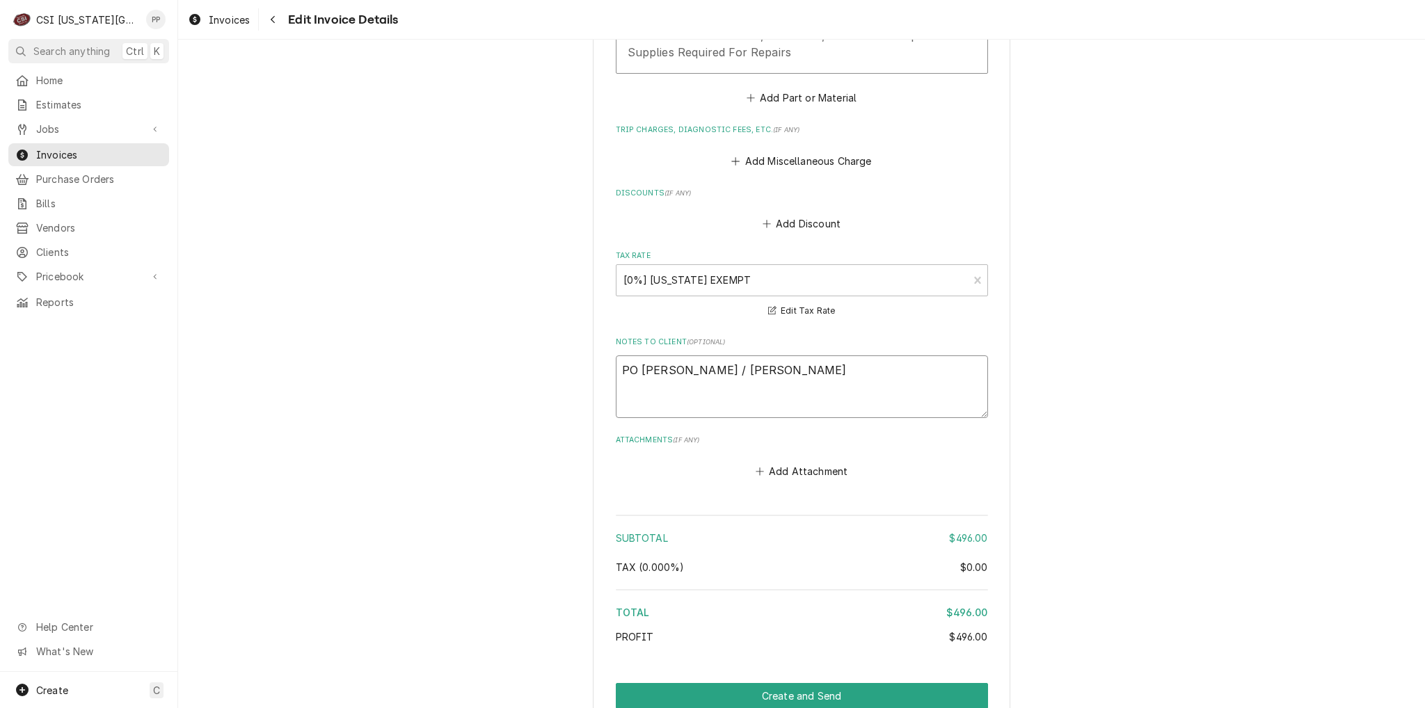
type textarea "x"
type textarea "PO Terry Anderson / Kevin Soa"
type textarea "x"
type textarea "PO Terry Anderson / Kevin Soal"
type textarea "x"
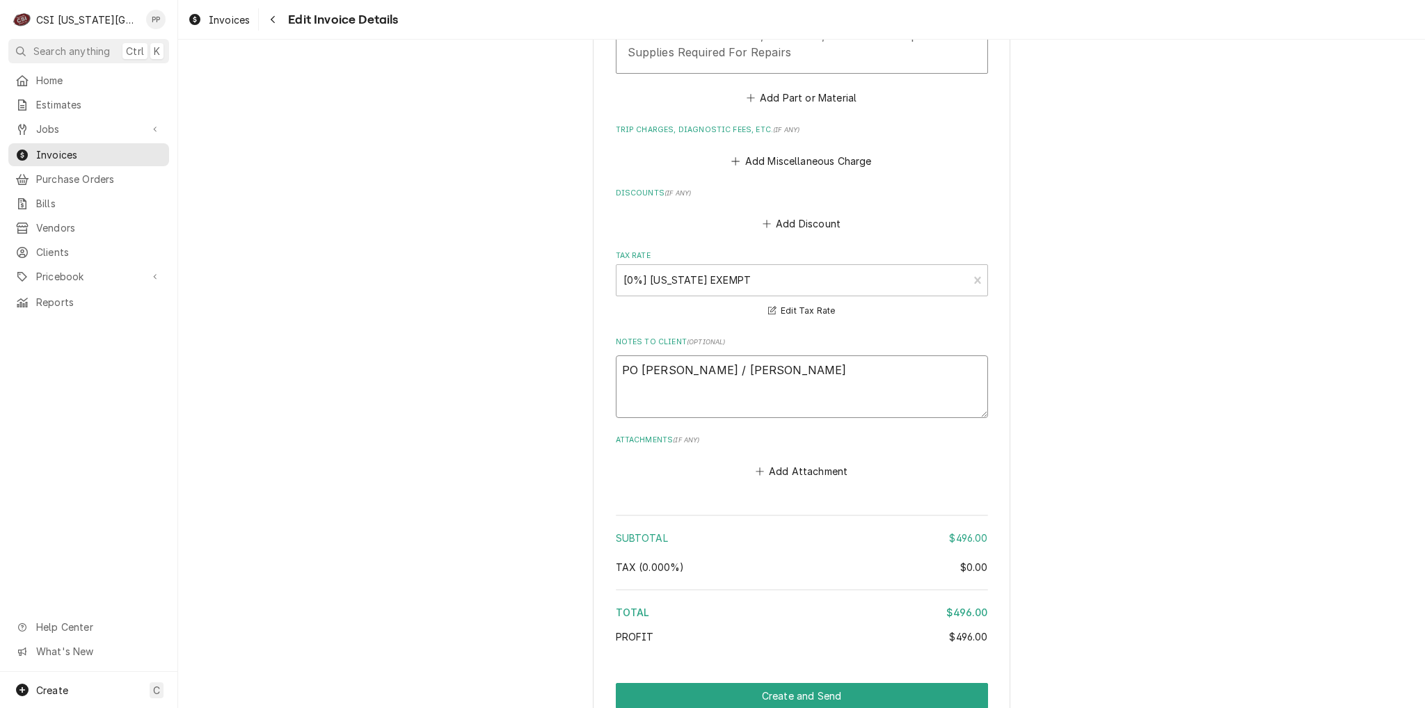
type textarea "PO Terry Anderson / Kevin Soa"
type textarea "x"
type textarea "PO Terry Anderson / Kevin So"
type textarea "x"
type textarea "PO Terry Anderson / Kevin S"
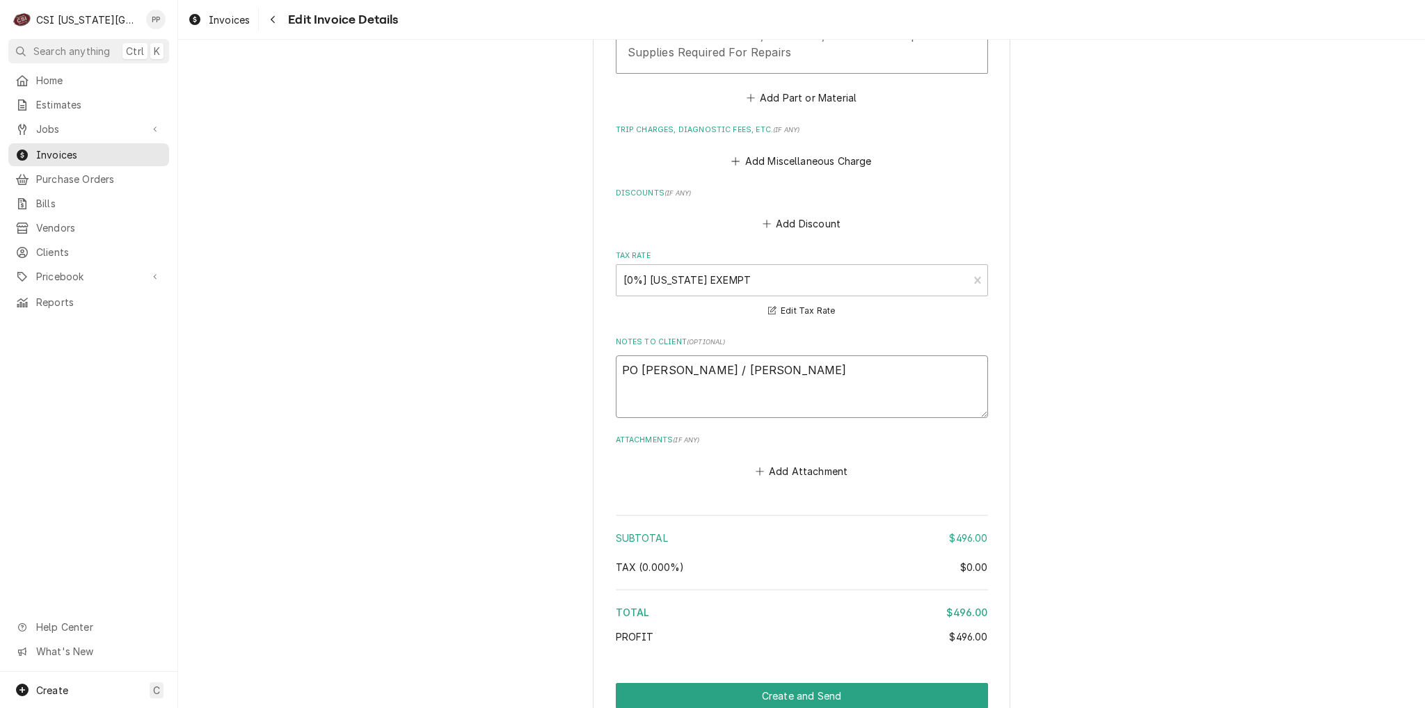
type textarea "x"
type textarea "PO Terry Anderson / Kevin Sl"
type textarea "x"
type textarea "PO Terry Anderson / Kevin Sla"
type textarea "x"
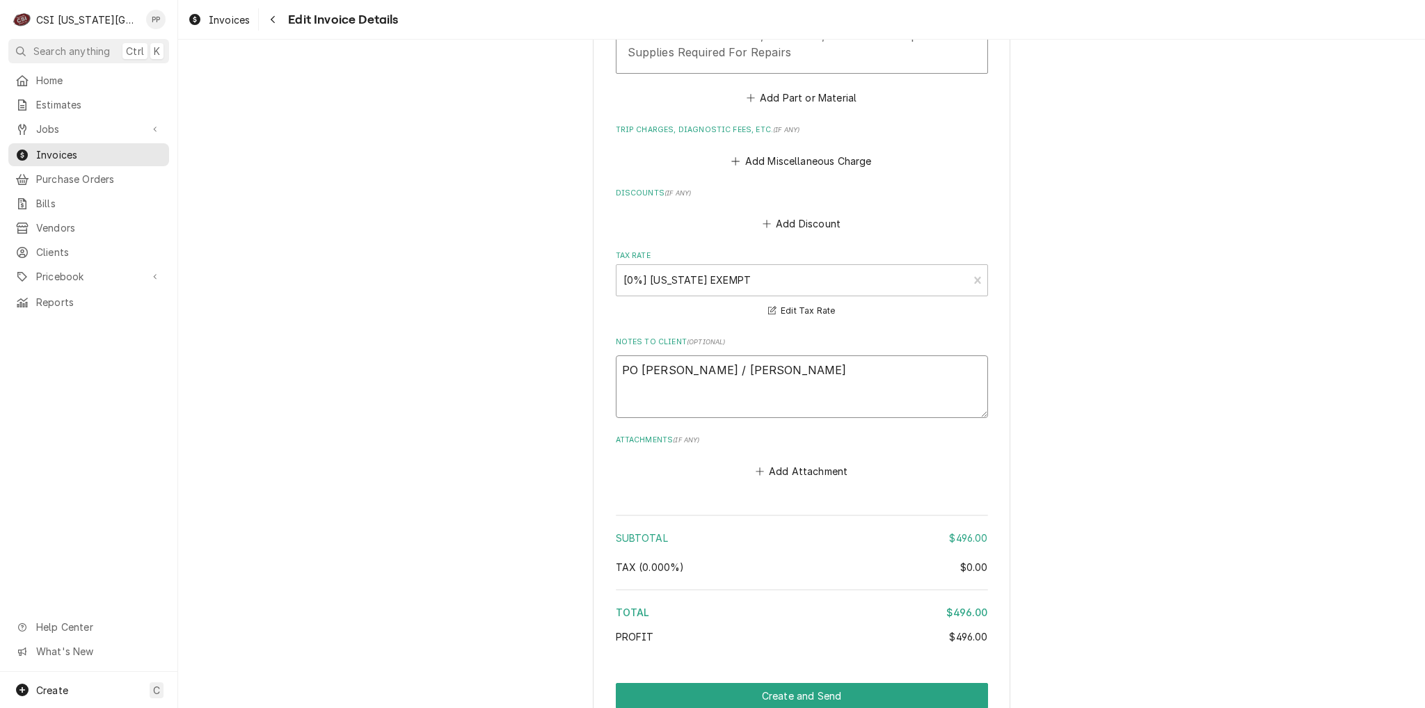
type textarea "PO Terry Anderson / Kevin Slao"
type textarea "x"
type textarea "PO Terry Anderson / Kevin Slaon"
type textarea "x"
type textarea "PO Terry Anderson / Kevin Slaon"
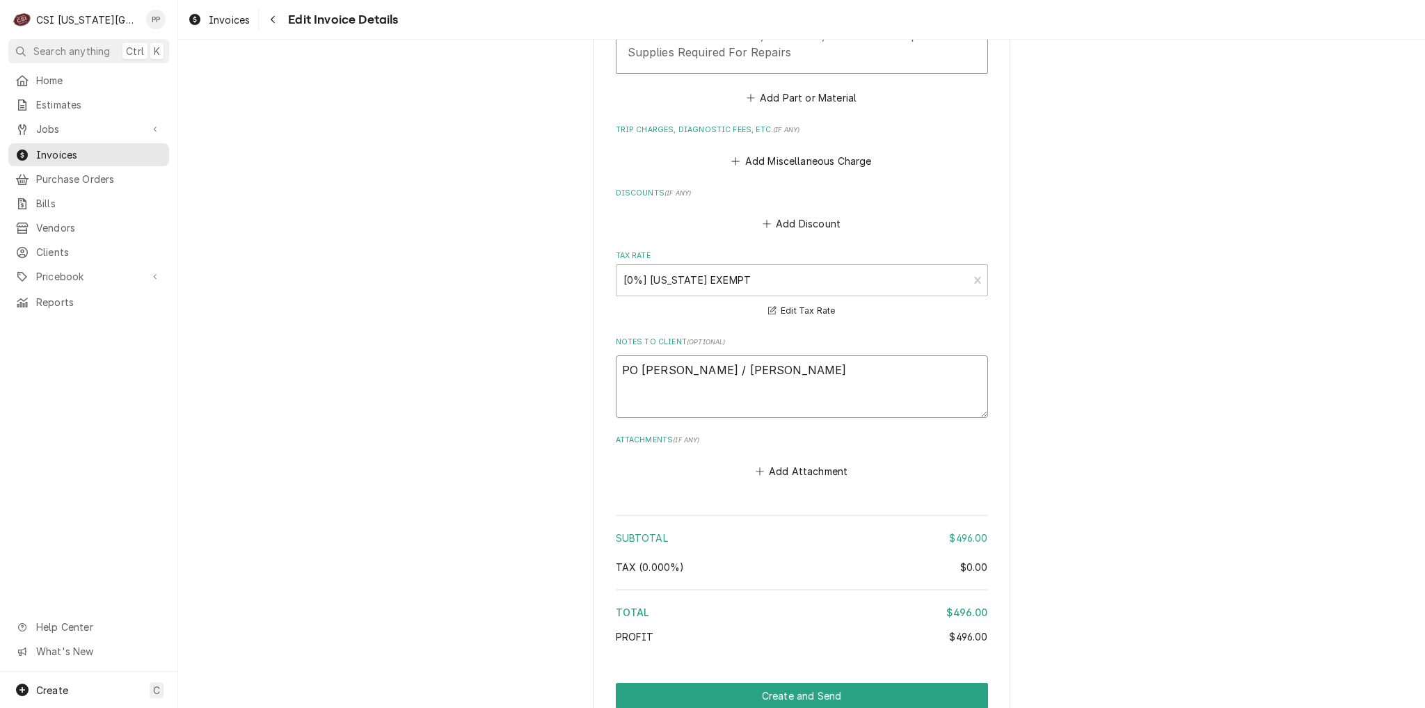
type textarea "x"
type textarea "PO Terry Anderson / Kevin Slaon"
type textarea "x"
type textarea "PO Terry Anderson / Kevin Slao"
type textarea "x"
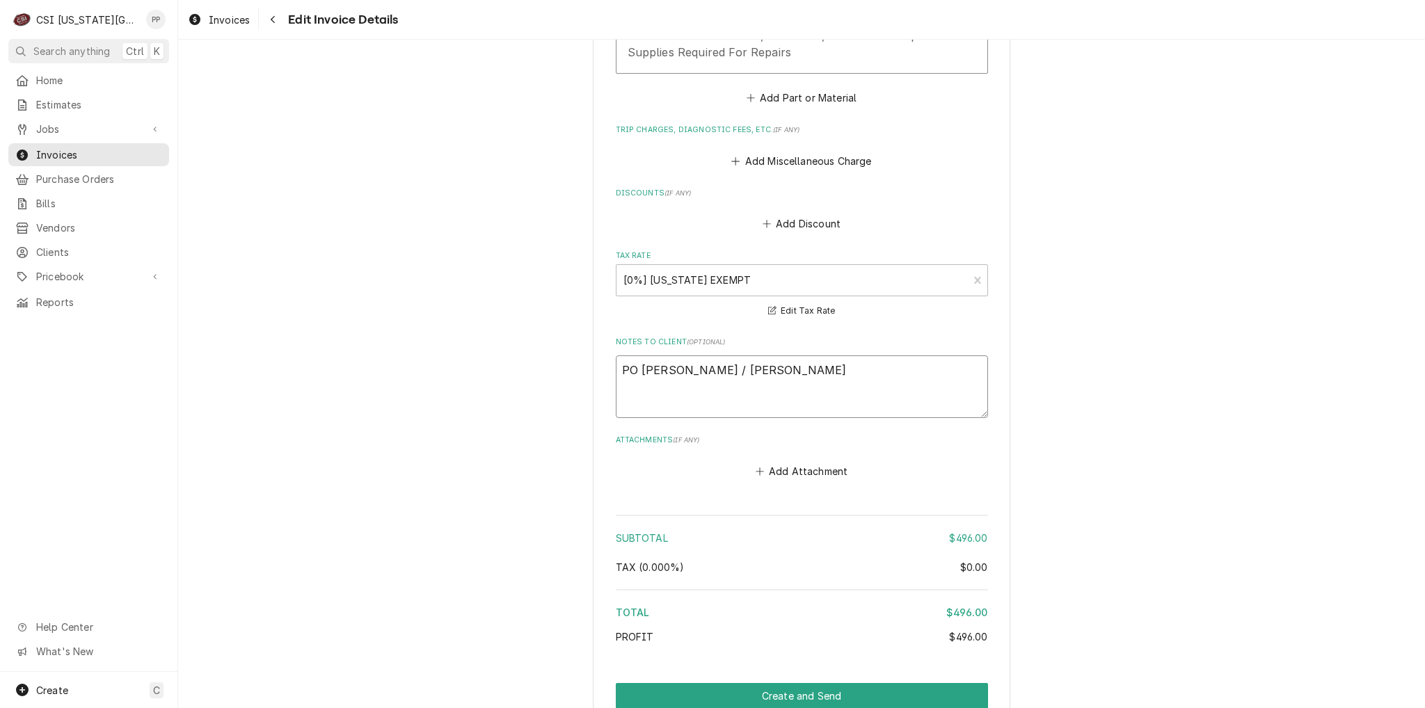
type textarea "PO Terry Anderson / Kevin Sla"
type textarea "x"
type textarea "PO Terry Anderson / Kevin Sl"
type textarea "x"
type textarea "PO Terry Anderson / Kevin Slo"
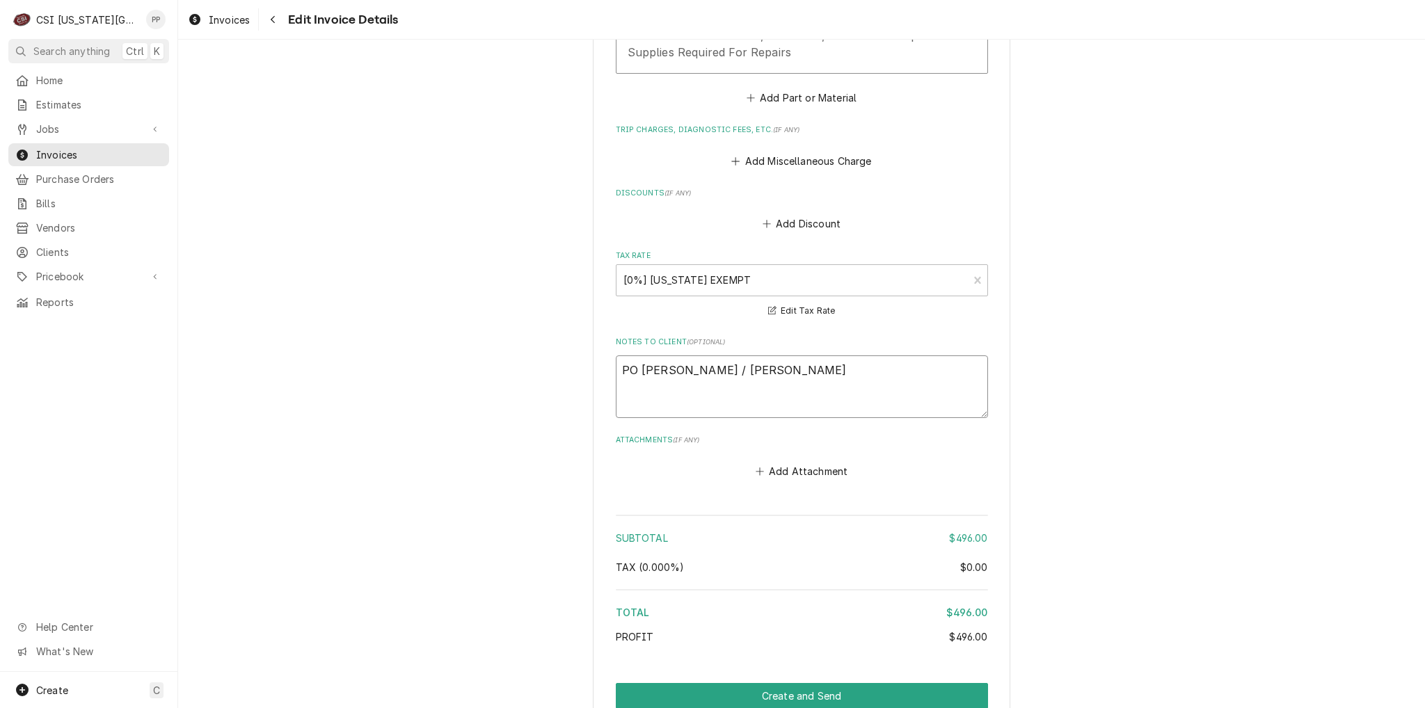
type textarea "x"
type textarea "PO Terry Anderson / Kevin Sloa"
type textarea "x"
type textarea "PO Terry Anderson / Kevin Sloan"
type textarea "x"
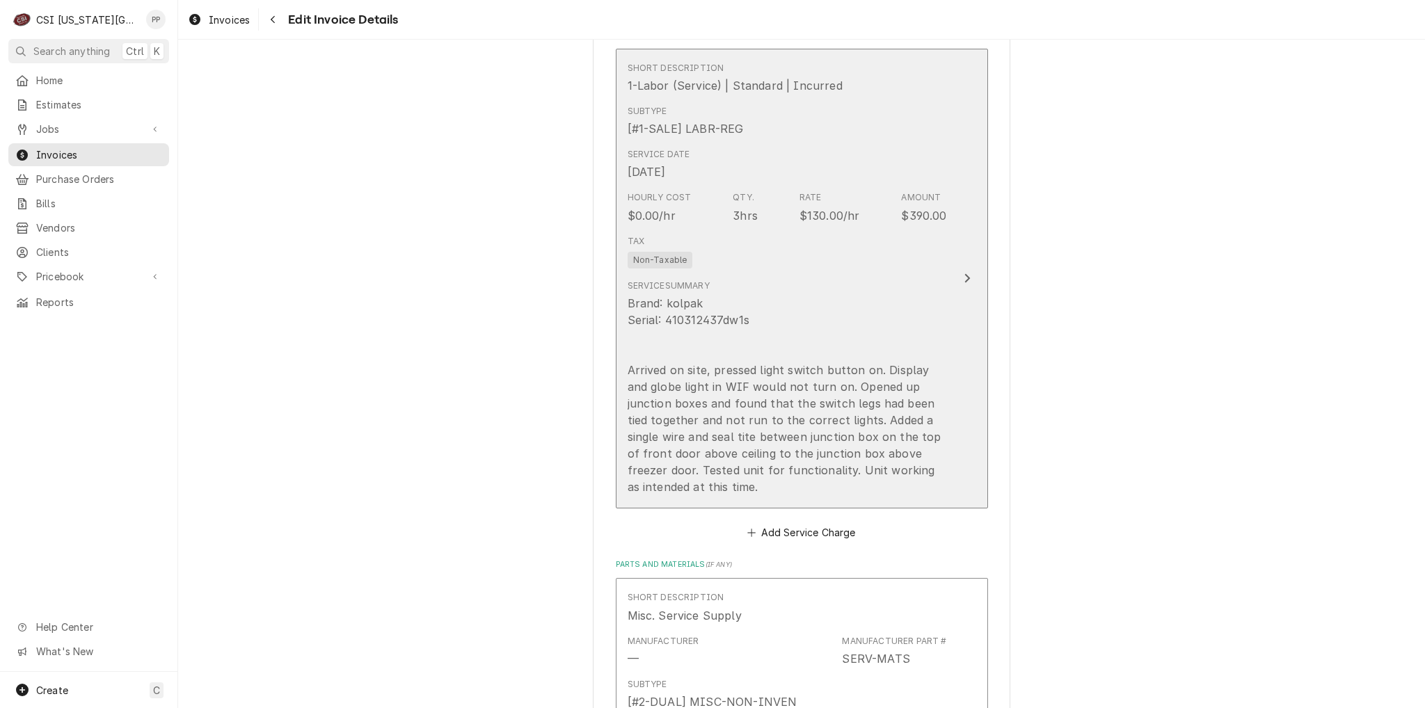
scroll to position [1113, 0]
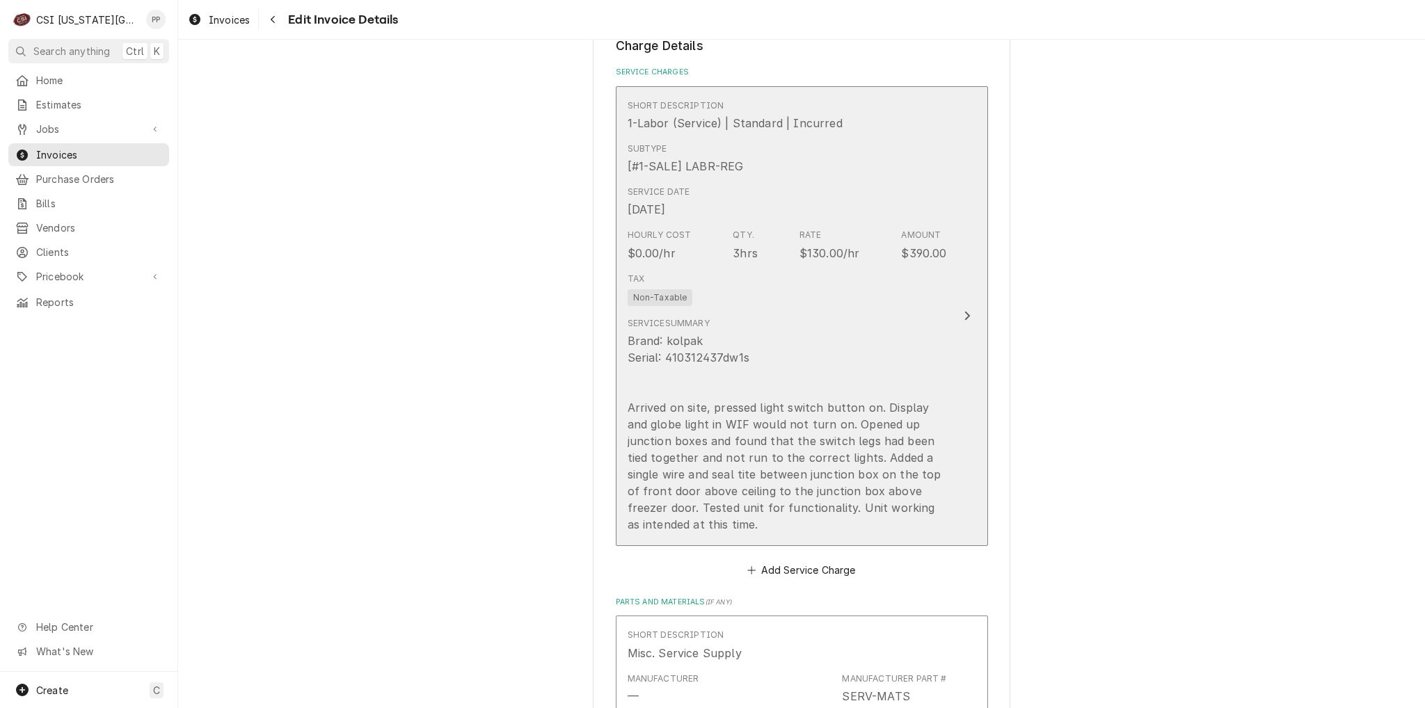
type textarea "PO Terry Anderson / Kevin Sloan"
click at [869, 333] on div "Brand: kolpak Serial: 410312437dw1s Arrived on site, pressed light switch butto…" at bounding box center [787, 433] width 319 height 200
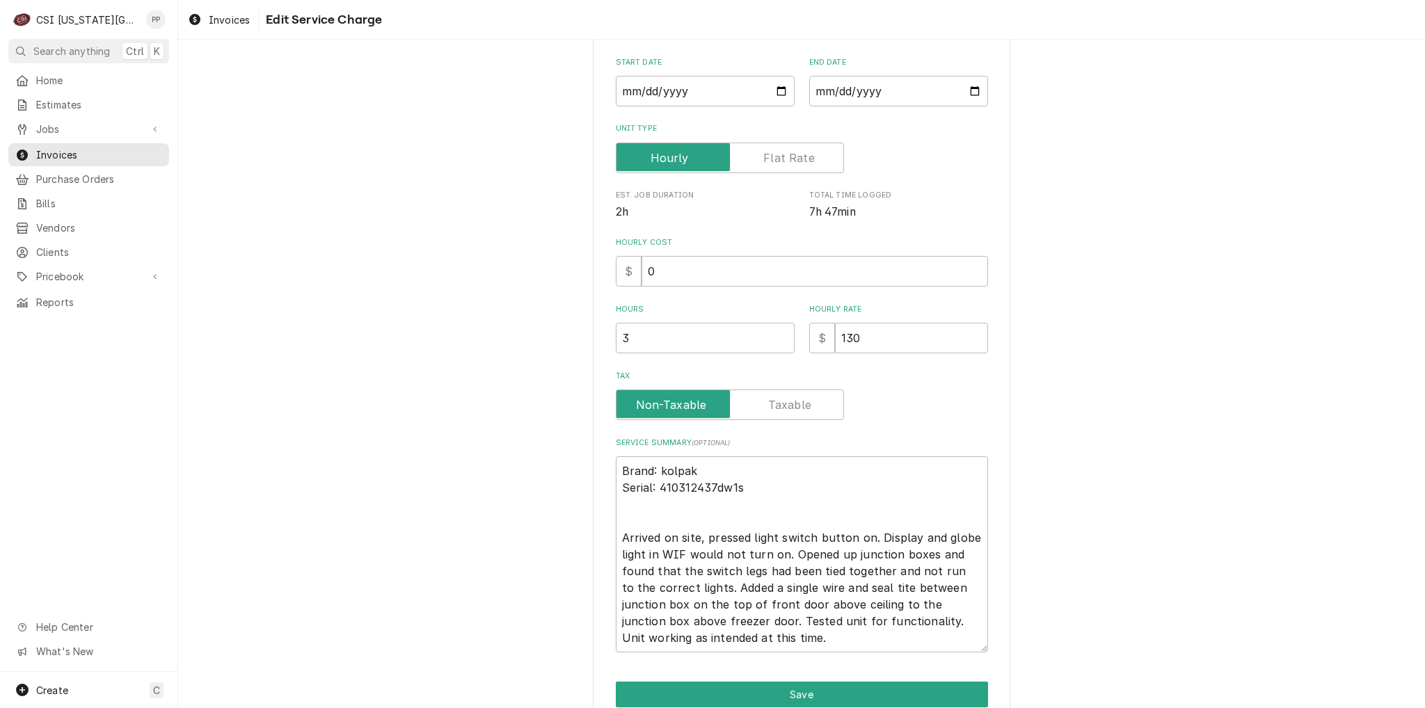
scroll to position [273, 0]
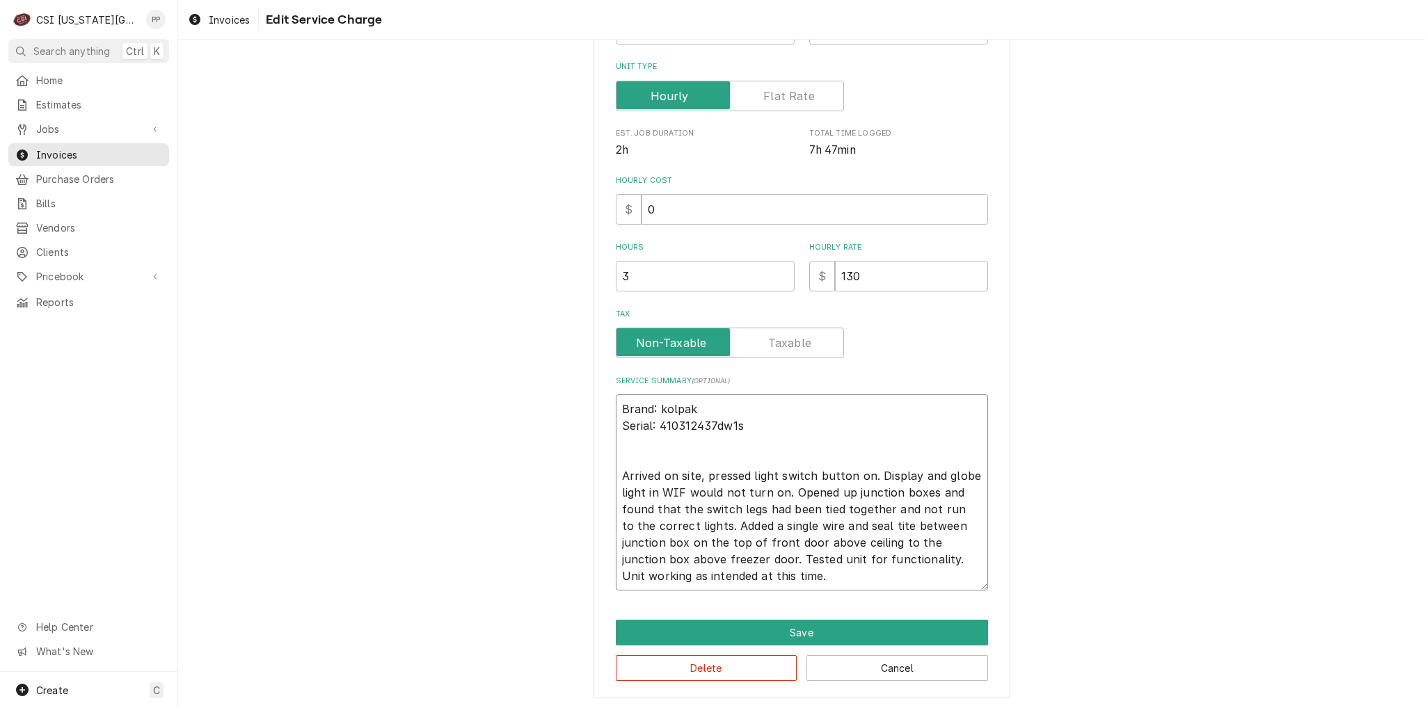
click at [849, 581] on textarea "Brand: kolpak Serial: 410312437dw1s Arrived on site, pressed light switch butto…" at bounding box center [802, 492] width 372 height 196
click at [884, 529] on textarea "Brand: kolpak Serial: 410312437dw1s Arrived on site, pressed light switch butto…" at bounding box center [802, 492] width 372 height 196
type textarea "x"
type textarea "Brand: kolpak Serial: 410312437dw1s Arrived on site, pressed light switch butto…"
type textarea "x"
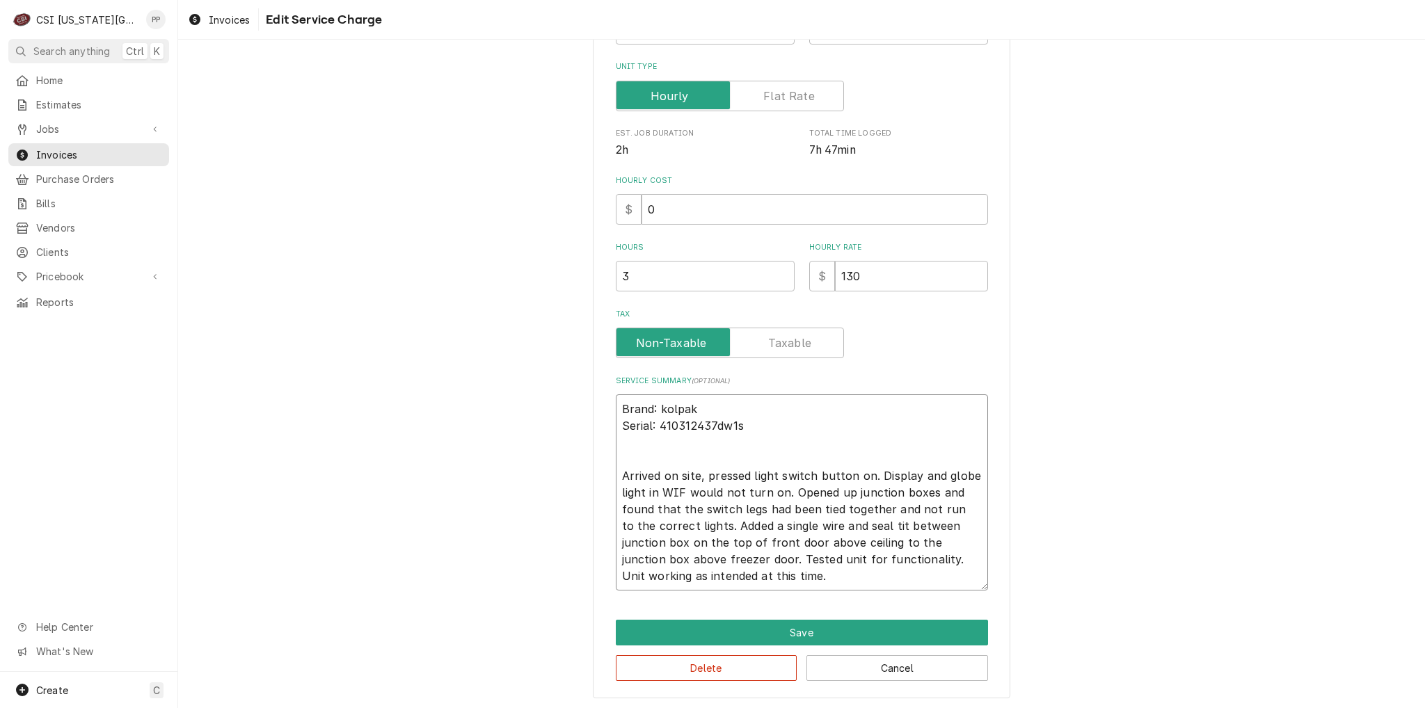
type textarea "Brand: kolpak Serial: 410312437dw1s Arrived on site, pressed light switch butto…"
type textarea "x"
type textarea "Brand: kolpak Serial: 410312437dw1s Arrived on site, pressed light switch butto…"
type textarea "x"
type textarea "Brand: kolpak Serial: 410312437dw1s Arrived on site, pressed light switch butto…"
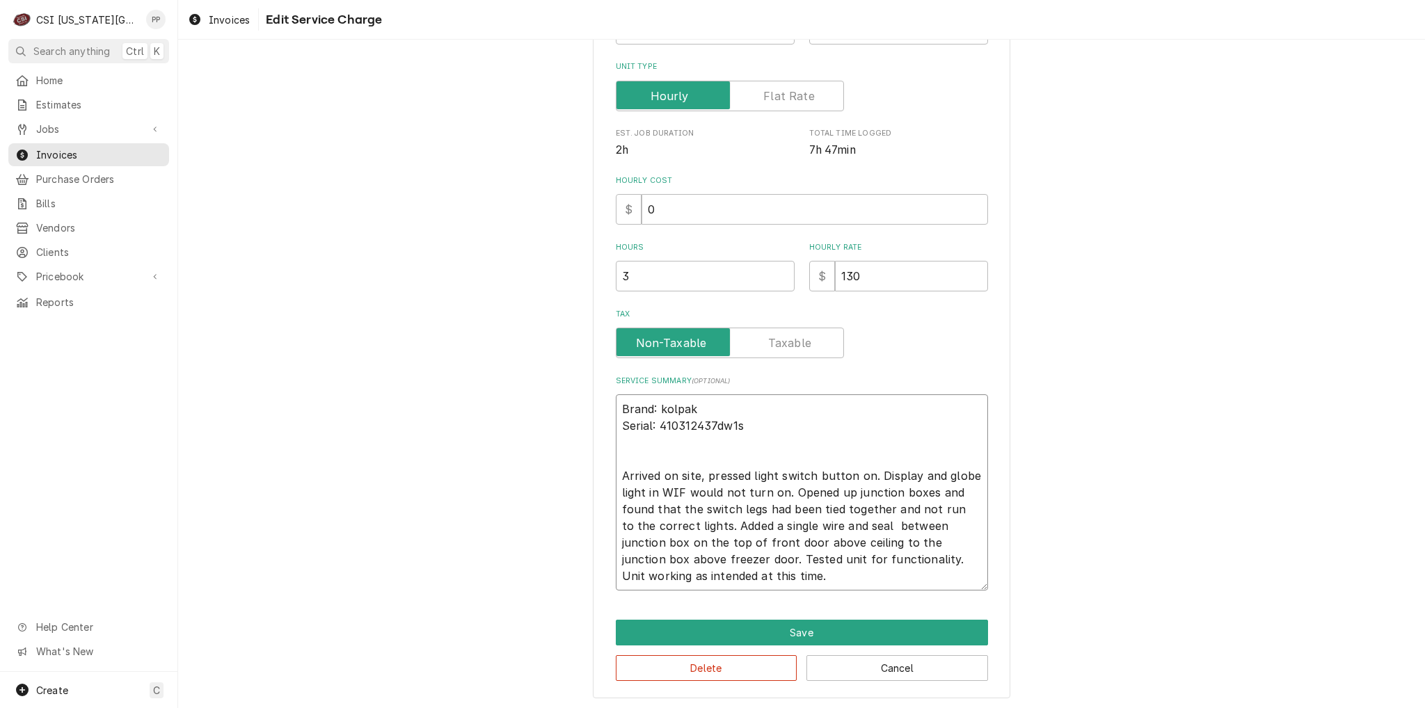
type textarea "x"
type textarea "Brand: kolpak Serial: 410312437dw1s Arrived on site, pressed light switch butto…"
type textarea "x"
type textarea "Brand: kolpak Serial: 410312437dw1s Arrived on site, pressed light switch butto…"
type textarea "x"
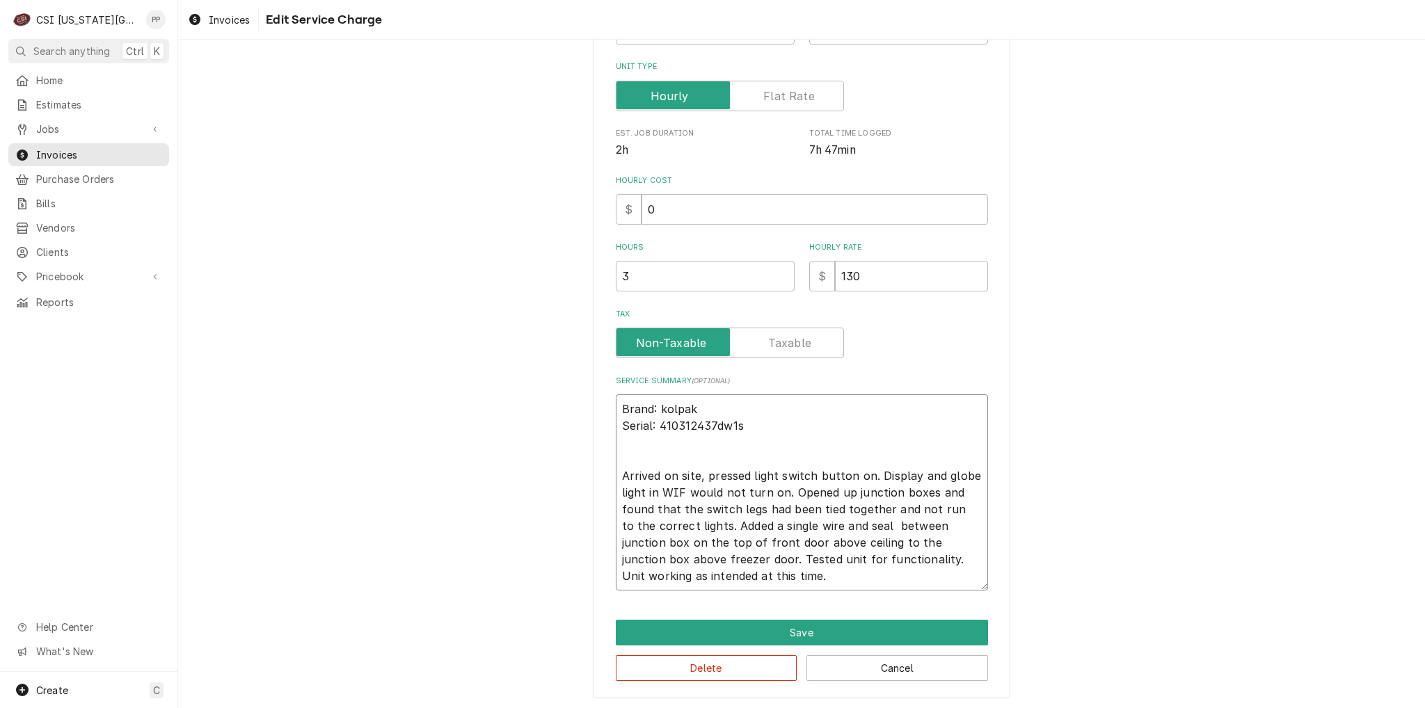
type textarea "Brand: kolpak Serial: 410312437dw1s Arrived on site, pressed light switch butto…"
type textarea "x"
type textarea "Brand: kolpak Serial: 410312437dw1s Arrived on site, pressed light switch butto…"
type textarea "x"
type textarea "Brand: kolpak Serial: 410312437dw1s Arrived on site, pressed light switch butto…"
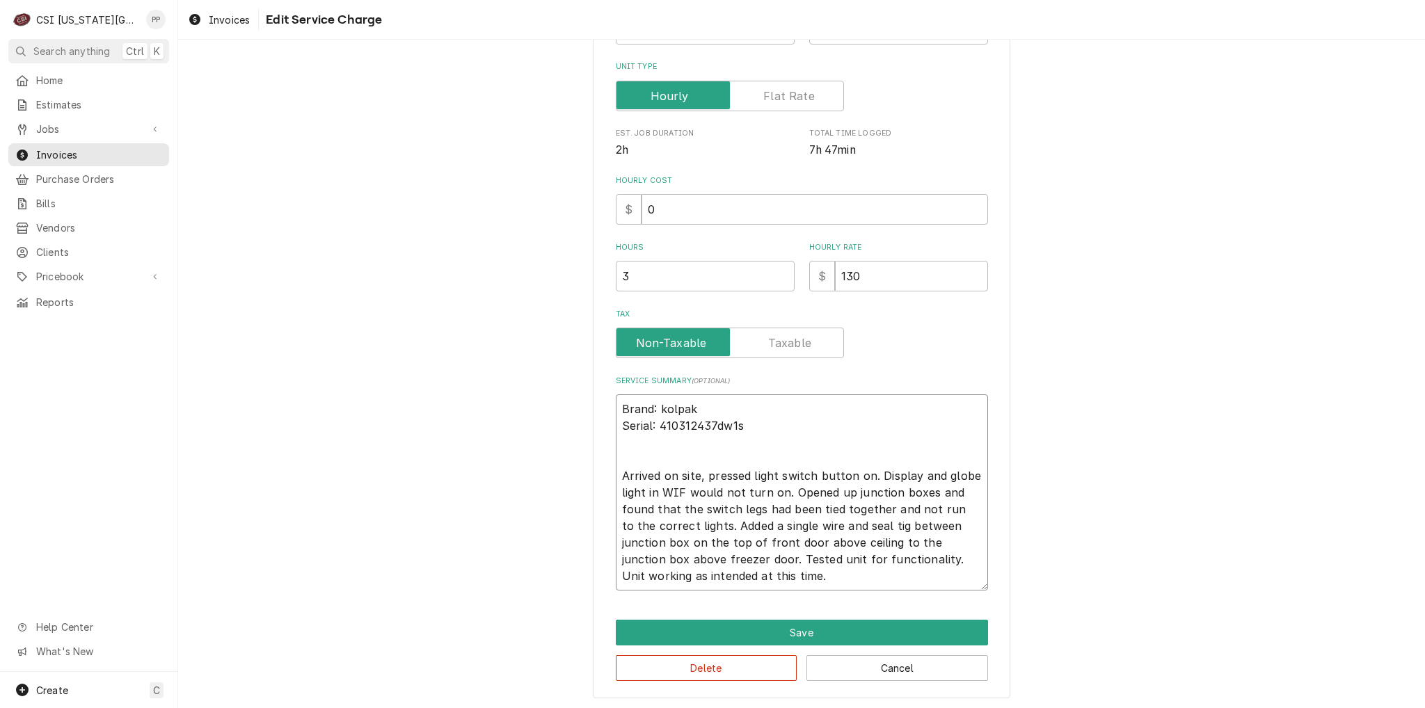
type textarea "x"
type textarea "Brand: kolpak Serial: 410312437dw1s Arrived on site, pressed light switch butto…"
type textarea "x"
type textarea "Brand: kolpak Serial: 410312437dw1s Arrived on site, pressed light switch butto…"
type textarea "x"
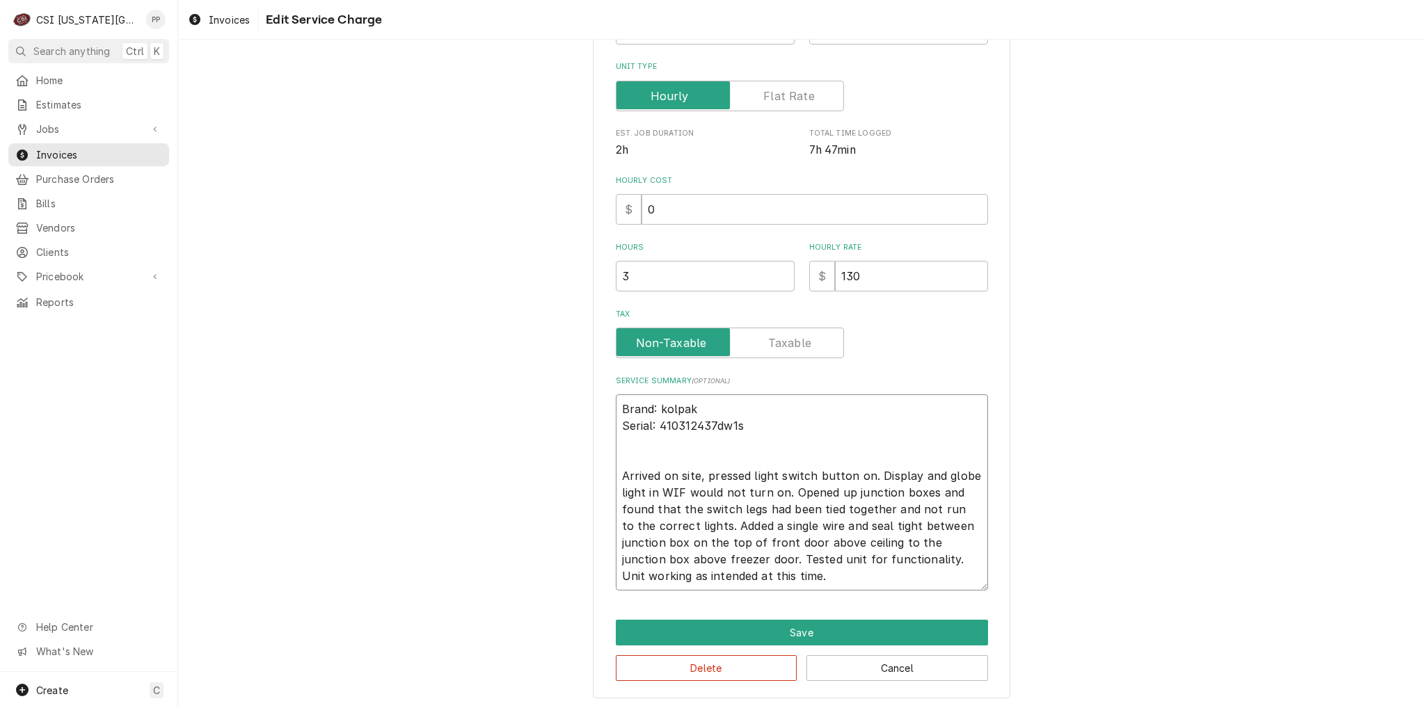
type textarea "Brand: kolpak Serial: 410312437dw1s Arrived on site, pressed light switch butto…"
type textarea "x"
type textarea "Brand: kolpak Serial: 410312437dw1s Arrived on site, pressed light switch butto…"
type textarea "x"
type textarea "Brand: kolpak Serial: 410312437dw1s Arrived on site, pressed light switch butto…"
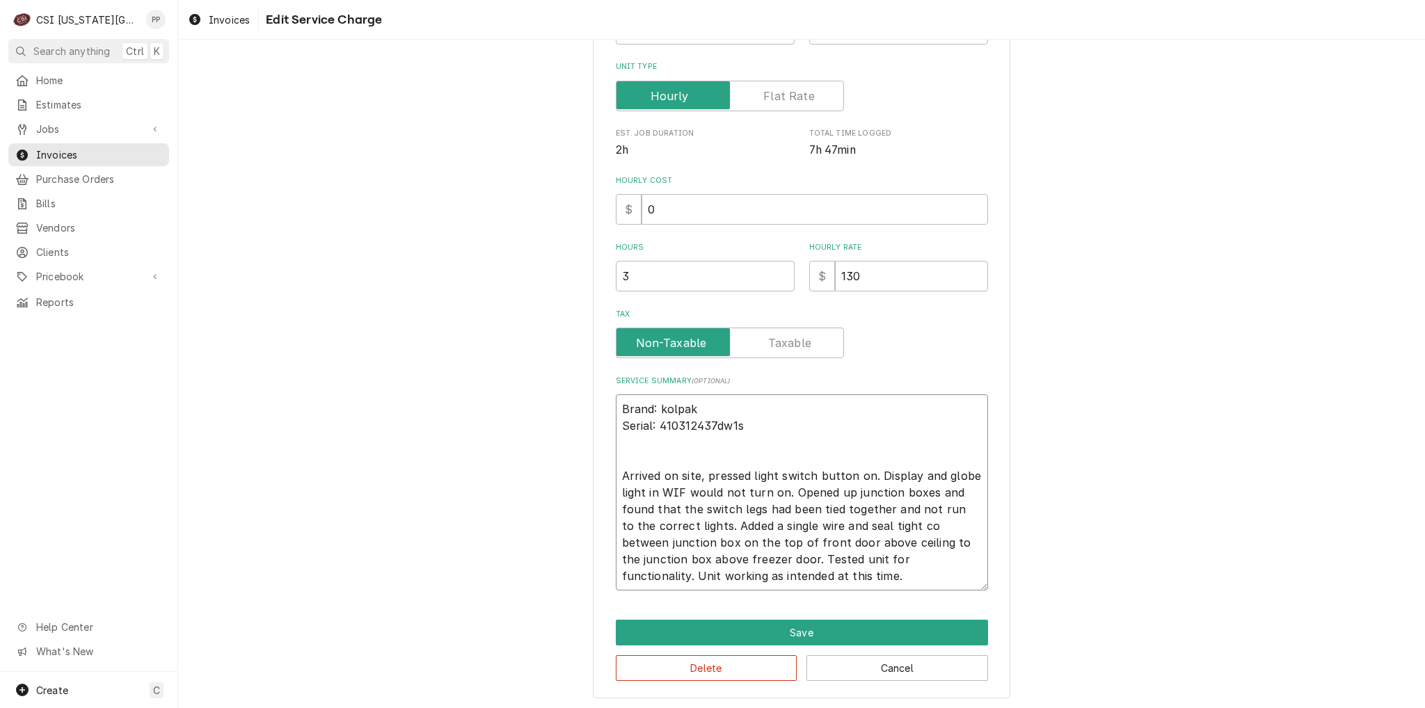
type textarea "x"
type textarea "Brand: kolpak Serial: 410312437dw1s Arrived on site, pressed light switch butto…"
type textarea "x"
type textarea "Brand: kolpak Serial: 410312437dw1s Arrived on site, pressed light switch butto…"
type textarea "x"
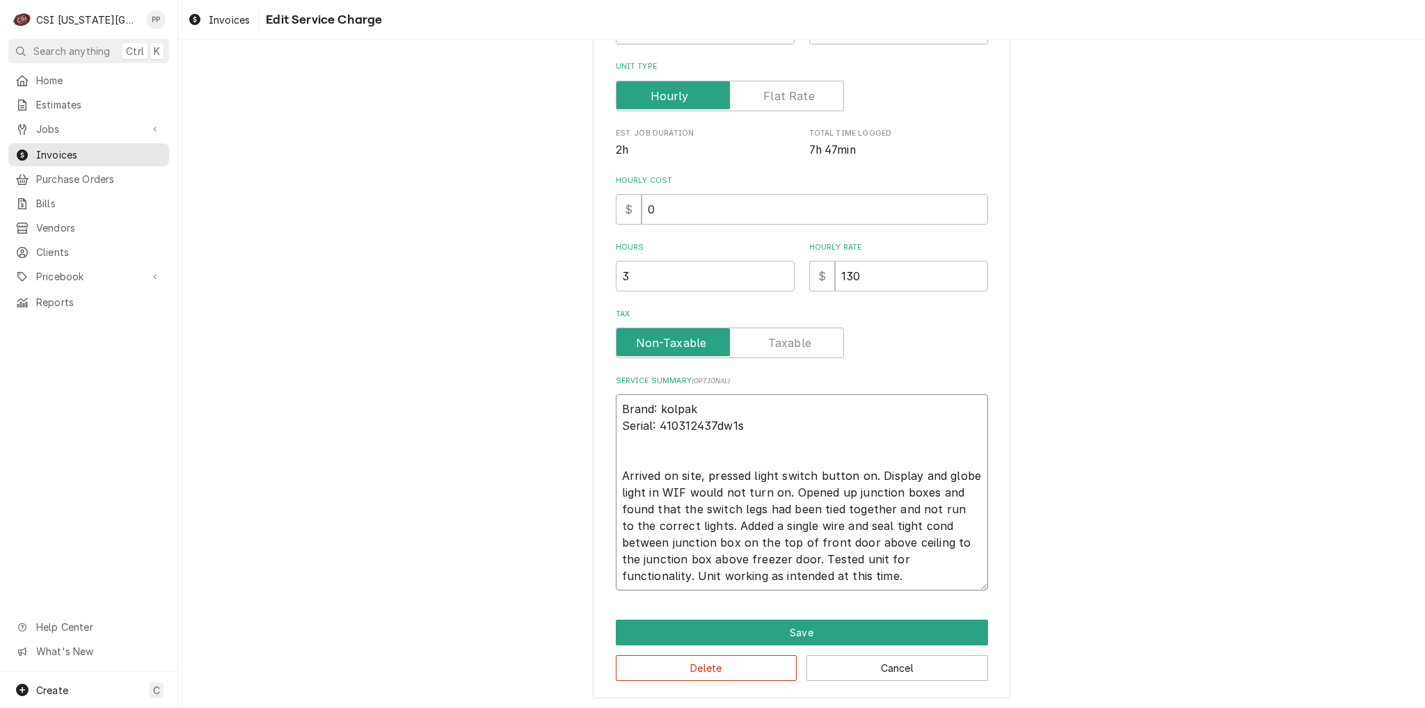
type textarea "Brand: kolpak Serial: 410312437dw1s Arrived on site, pressed light switch butto…"
type textarea "x"
type textarea "Brand: kolpak Serial: 410312437dw1s Arrived on site, pressed light switch butto…"
type textarea "x"
type textarea "Brand: kolpak Serial: 410312437dw1s Arrived on site, pressed light switch butto…"
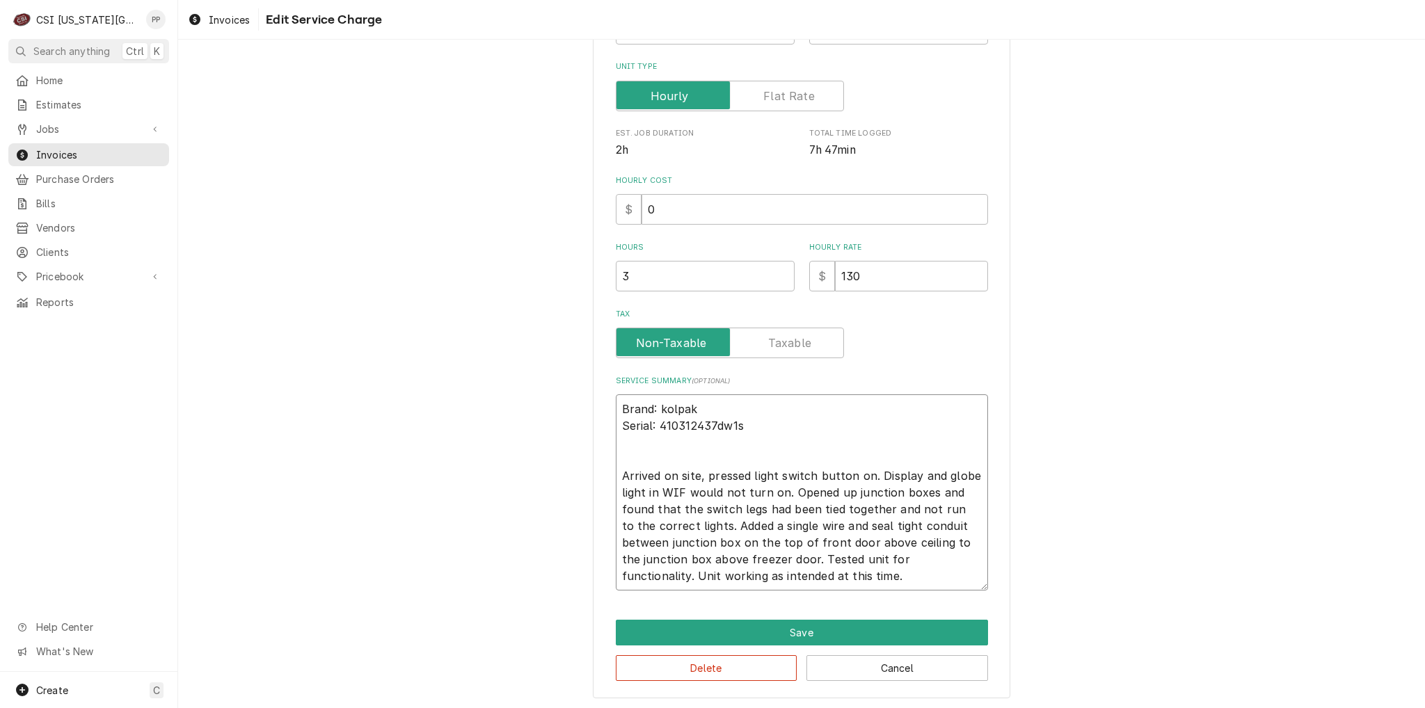
click at [882, 571] on textarea "Brand: kolpak Serial: 410312437dw1s Arrived on site, pressed light switch butto…" at bounding box center [802, 492] width 372 height 196
drag, startPoint x: 795, startPoint y: 525, endPoint x: 749, endPoint y: 523, distance: 45.9
click at [749, 523] on textarea "Brand: kolpak Serial: 410312437dw1s Arrived on site, pressed light switch butto…" at bounding box center [802, 492] width 372 height 196
type textarea "x"
type textarea "Brand: kolpak Serial: 410312437dw1s Arrived on site, pressed light switch butto…"
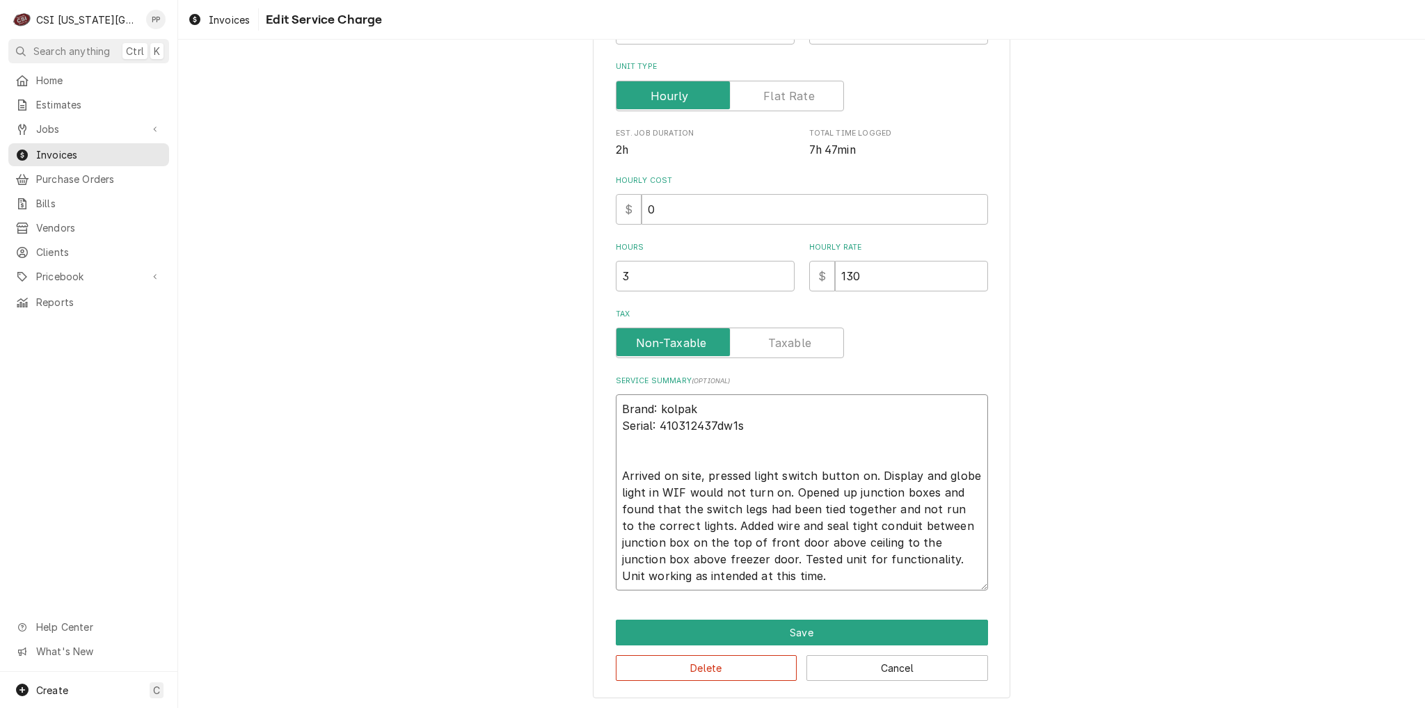
drag, startPoint x: 710, startPoint y: 522, endPoint x: 731, endPoint y: 524, distance: 21.0
click at [712, 522] on textarea "Brand: kolpak Serial: 410312437dw1s Arrived on site, pressed light switch butto…" at bounding box center [802, 492] width 372 height 196
type textarea "x"
type textarea "Brand: kolpak Serial: 410312437dw1s Arrived on site, pressed light switch butto…"
type textarea "x"
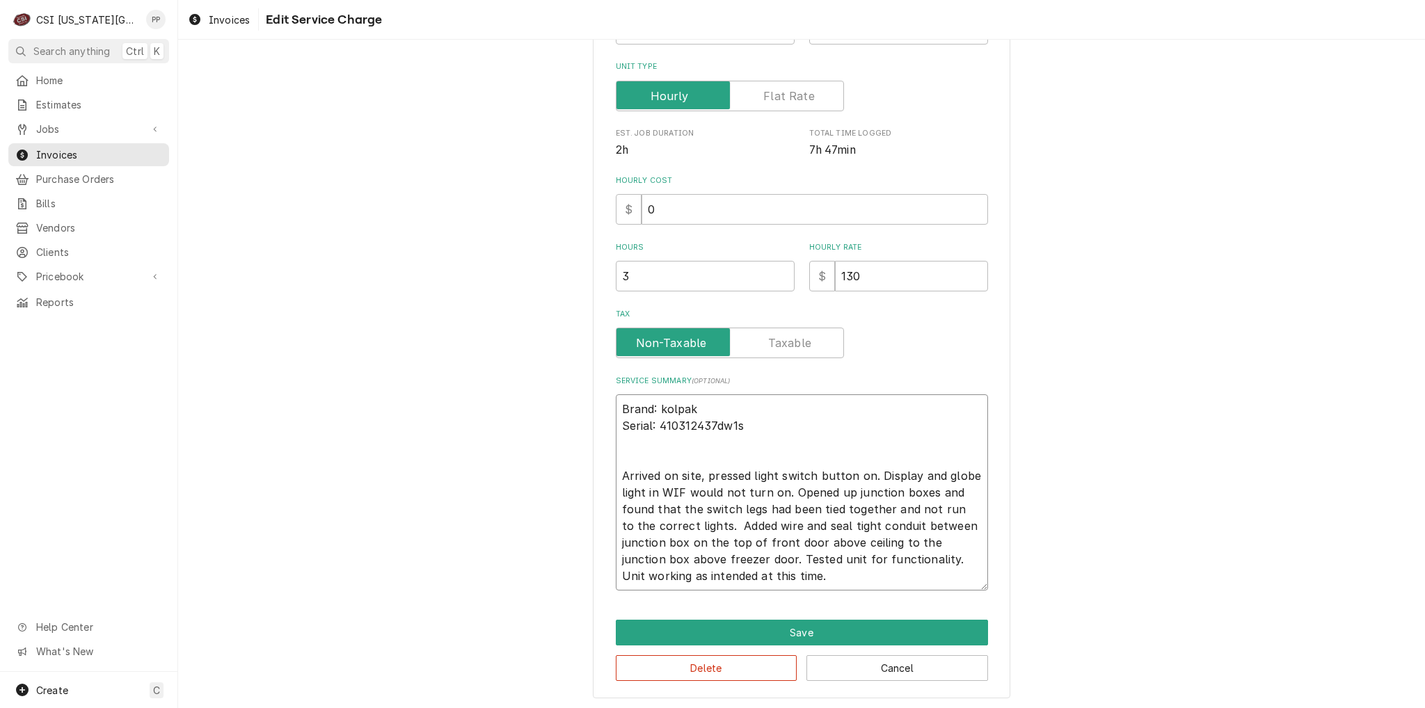
type textarea "Brand: kolpak Serial: 410312437dw1s Arrived on site, pressed light switch butto…"
type textarea "x"
type textarea "Brand: kolpak Serial: 410312437dw1s Arrived on site, pressed light switch butto…"
type textarea "x"
type textarea "Brand: kolpak Serial: 410312437dw1s Arrived on site, pressed light switch butto…"
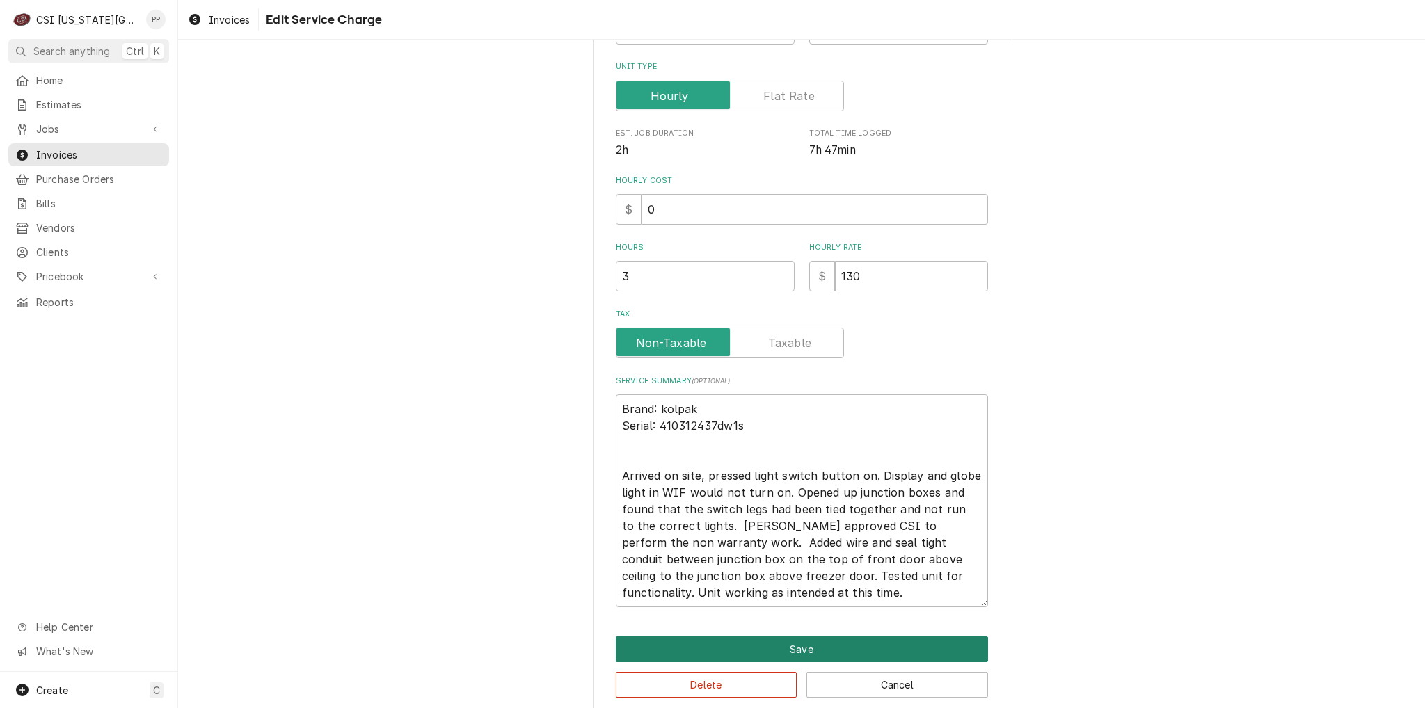
click at [825, 638] on button "Save" at bounding box center [802, 650] width 372 height 26
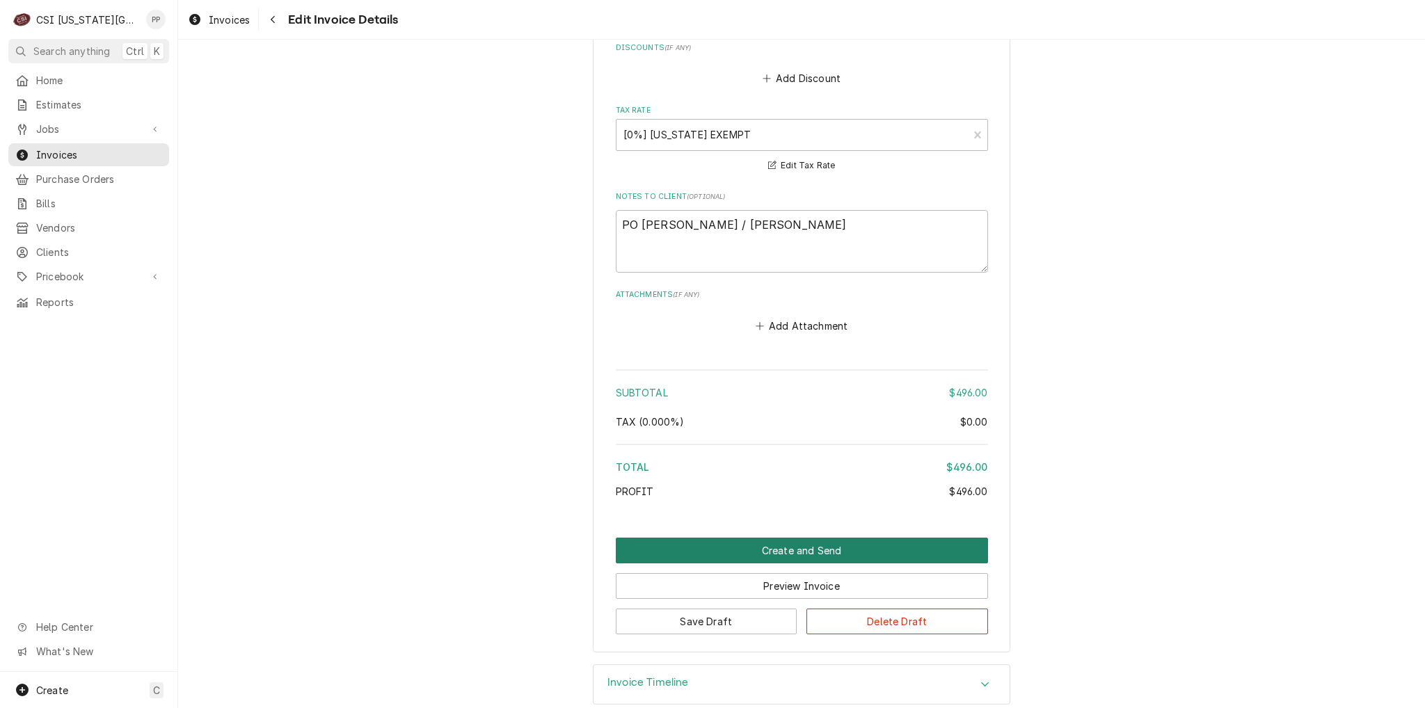
click at [810, 538] on button "Create and Send" at bounding box center [802, 551] width 372 height 26
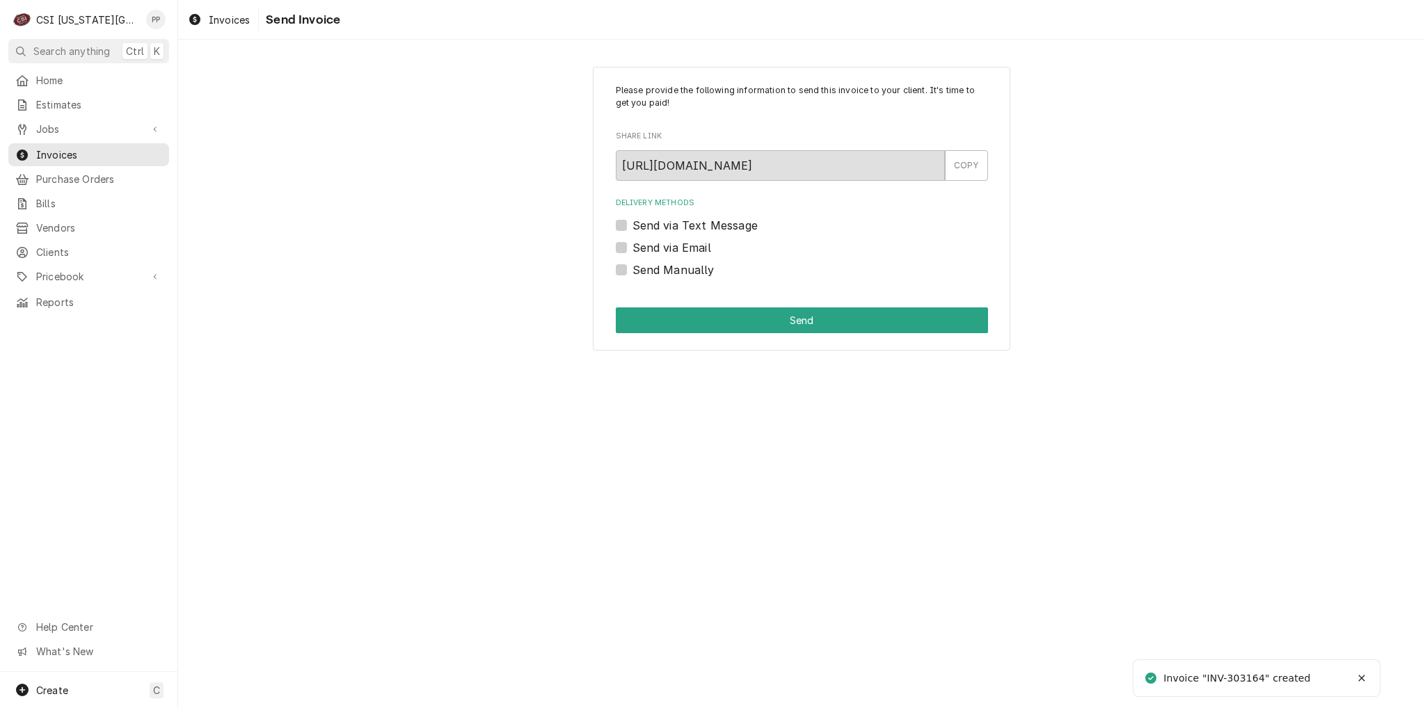
click at [632, 250] on label "Send via Email" at bounding box center [671, 247] width 79 height 17
click at [632, 250] on input "Send via Email" at bounding box center [818, 254] width 372 height 31
checkbox input "true"
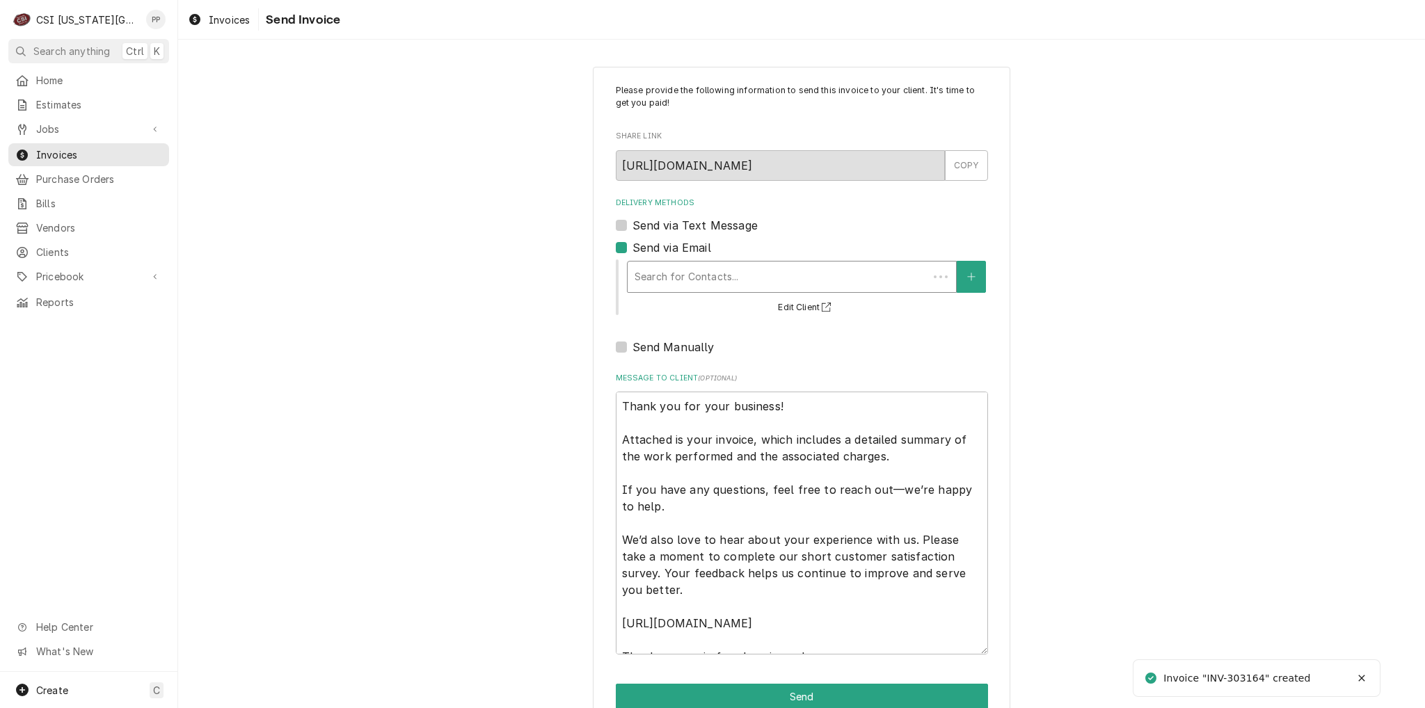
click at [685, 270] on div "Delivery Methods" at bounding box center [778, 276] width 287 height 25
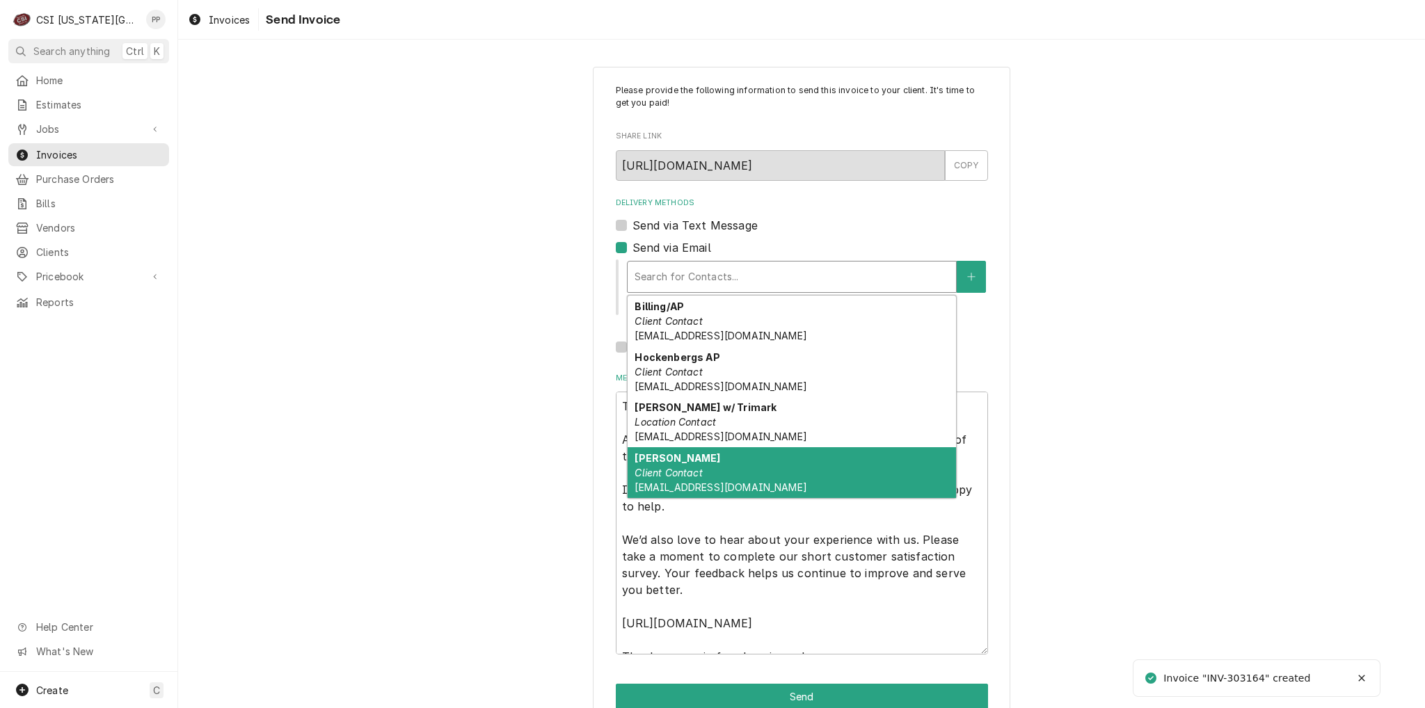
click at [756, 456] on div "[PERSON_NAME] Client Contact [EMAIL_ADDRESS][DOMAIN_NAME]" at bounding box center [792, 472] width 328 height 51
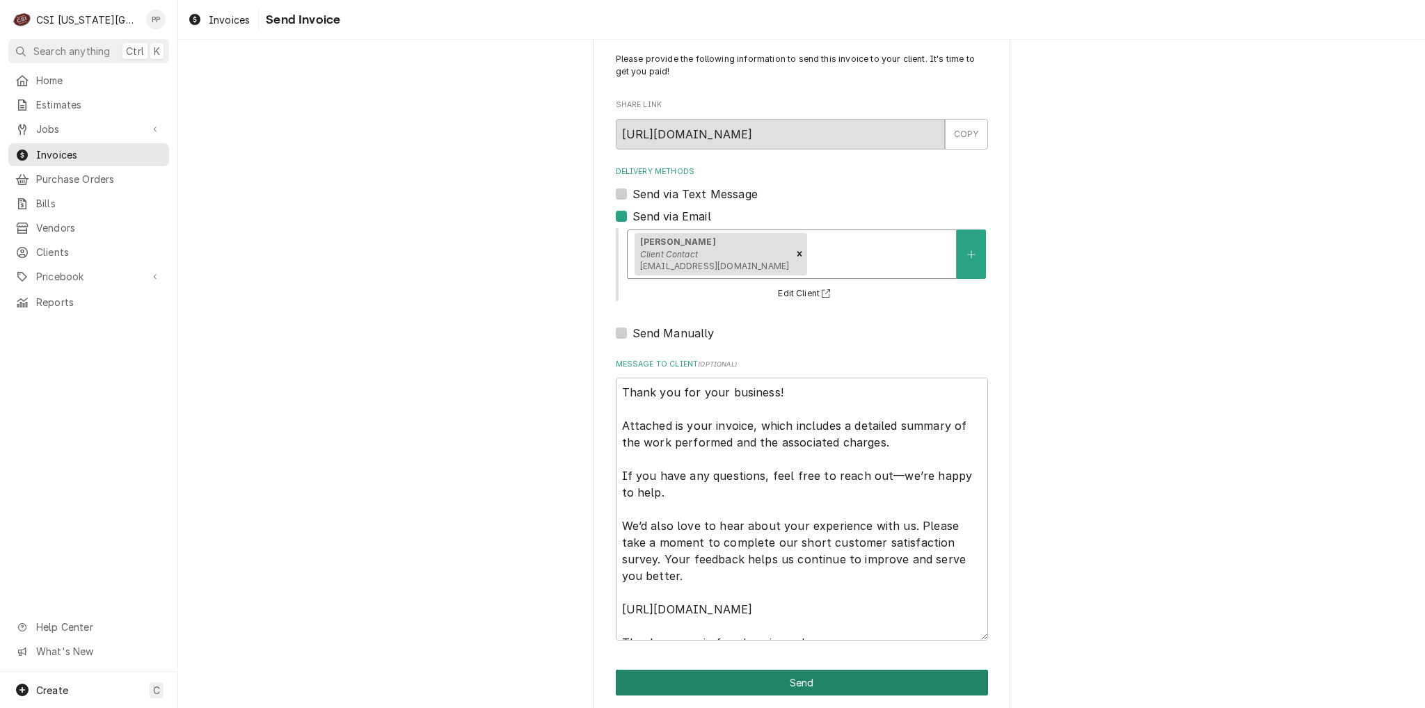
scroll to position [47, 0]
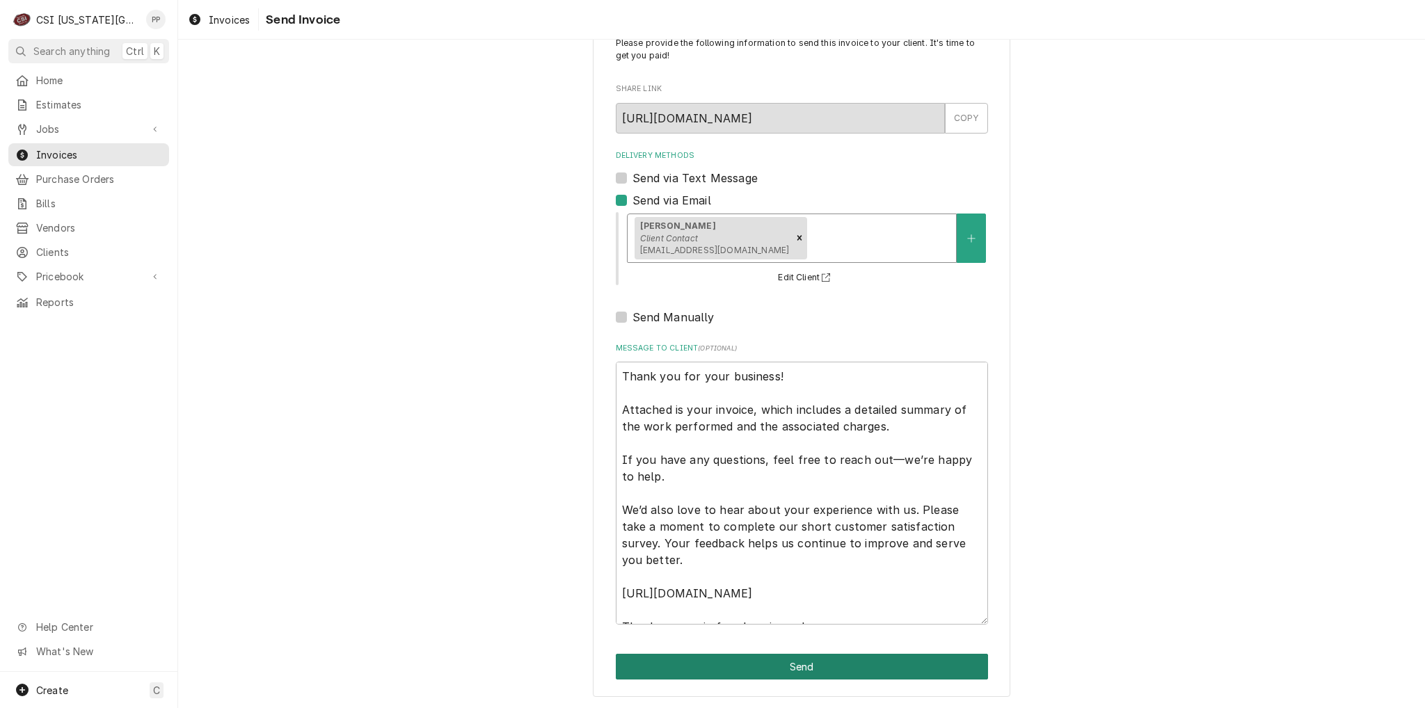
click at [910, 671] on button "Send" at bounding box center [802, 667] width 372 height 26
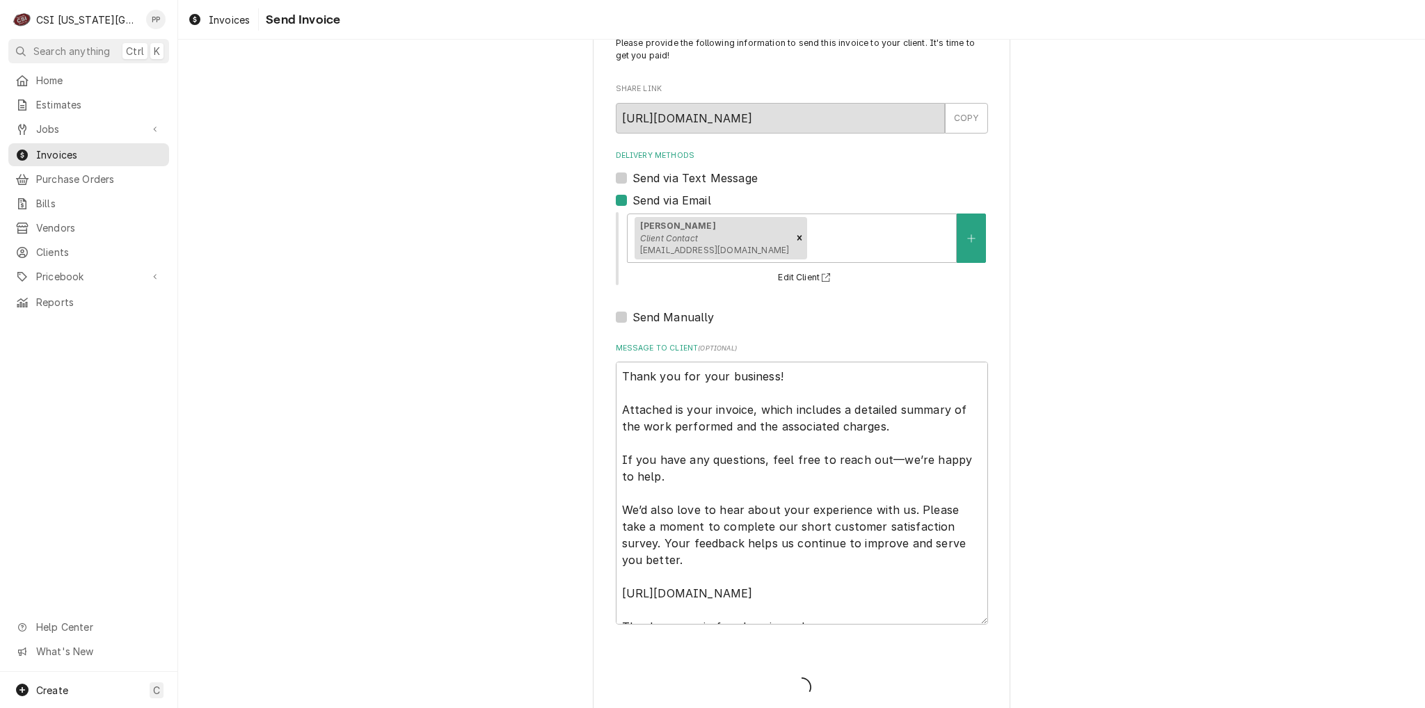
type textarea "x"
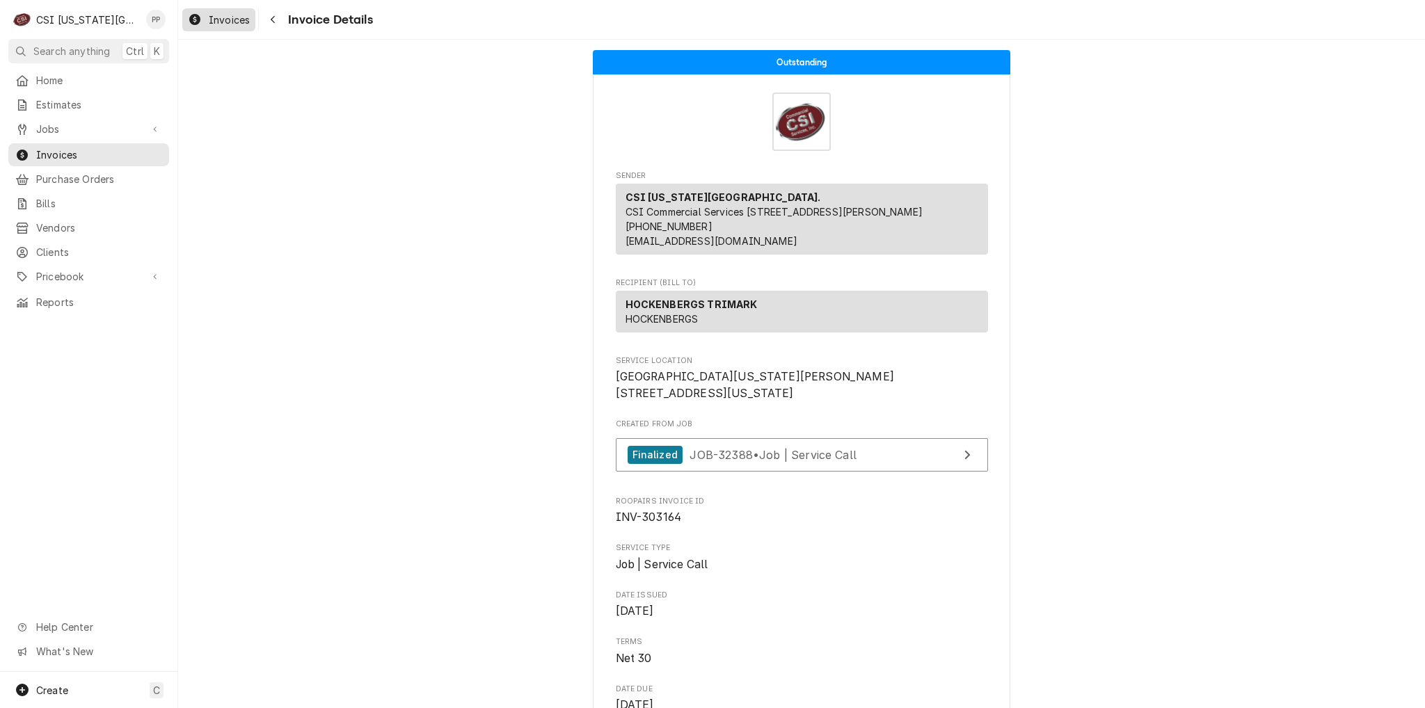
click at [230, 24] on span "Invoices" at bounding box center [229, 20] width 41 height 15
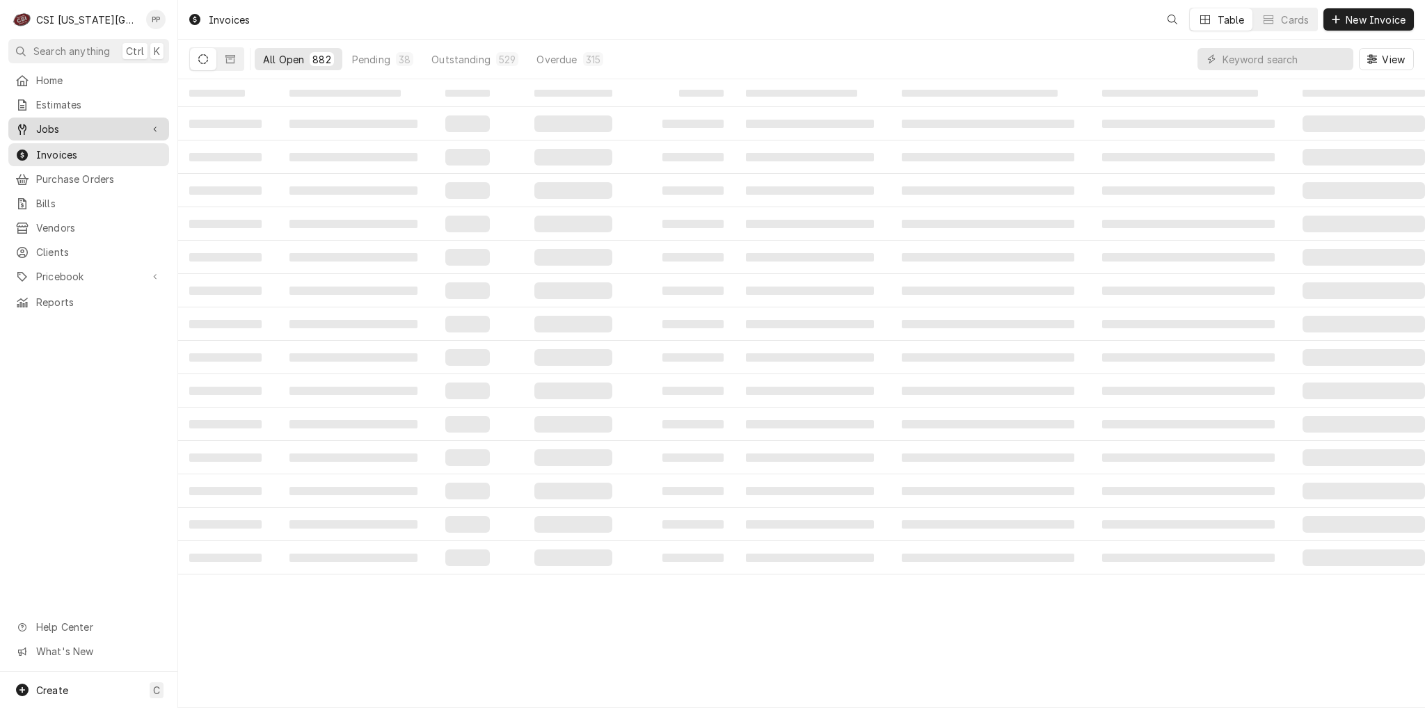
click at [96, 122] on span "Jobs" at bounding box center [88, 129] width 105 height 15
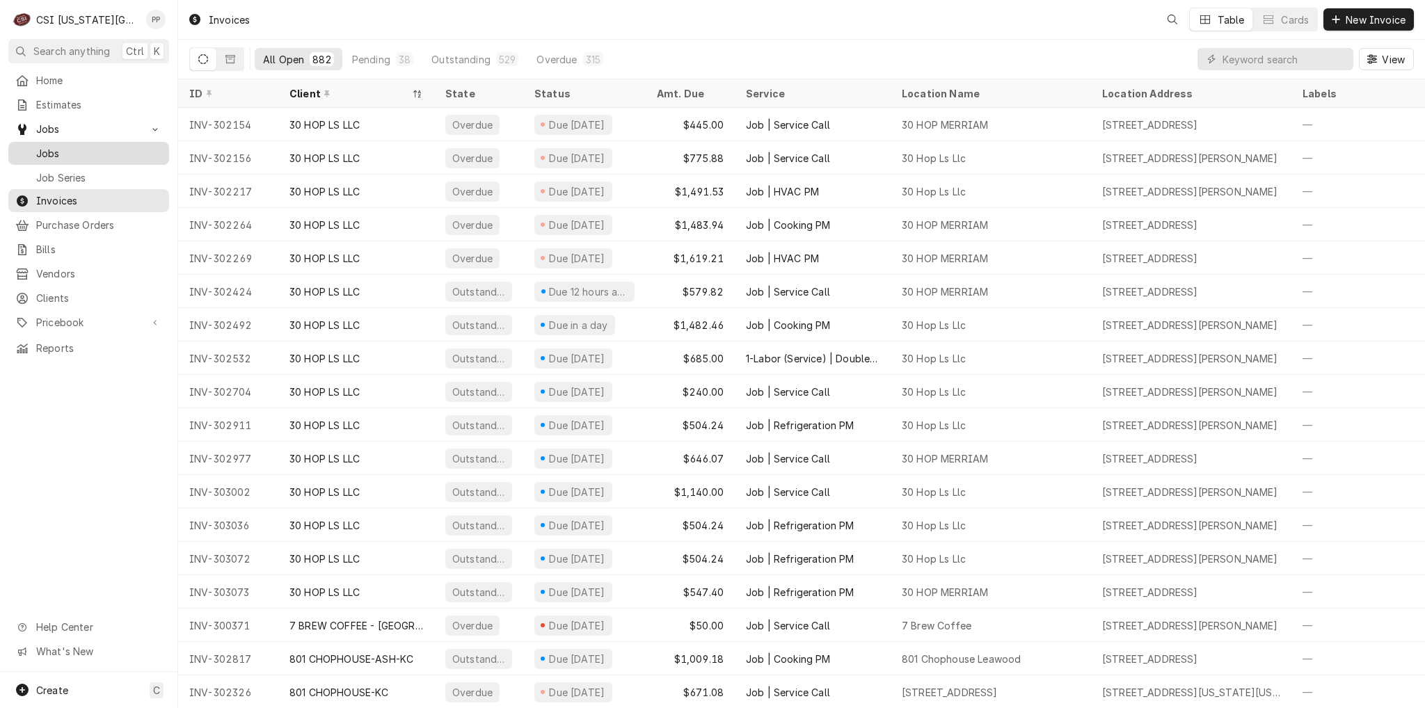
click at [95, 148] on span "Jobs" at bounding box center [99, 153] width 126 height 15
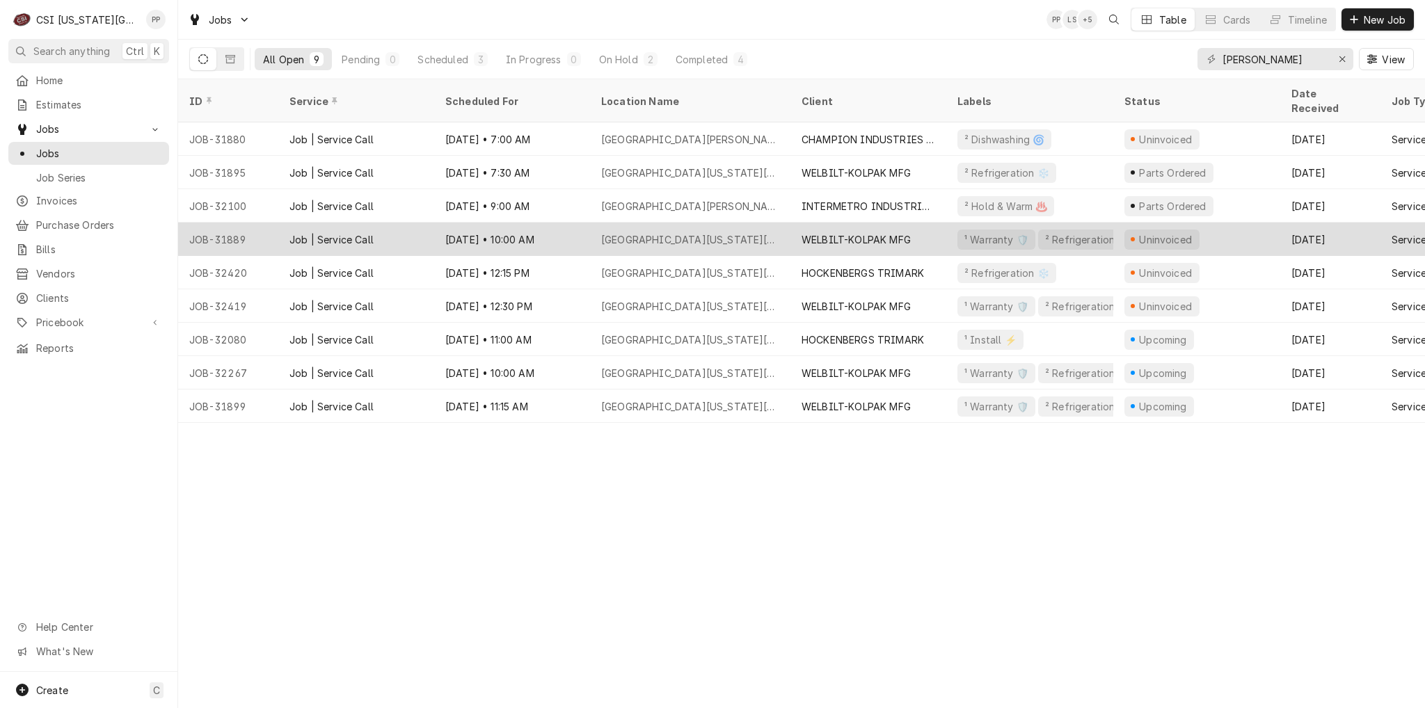
click at [795, 223] on div "WELBILT-KOLPAK MFG" at bounding box center [868, 239] width 156 height 33
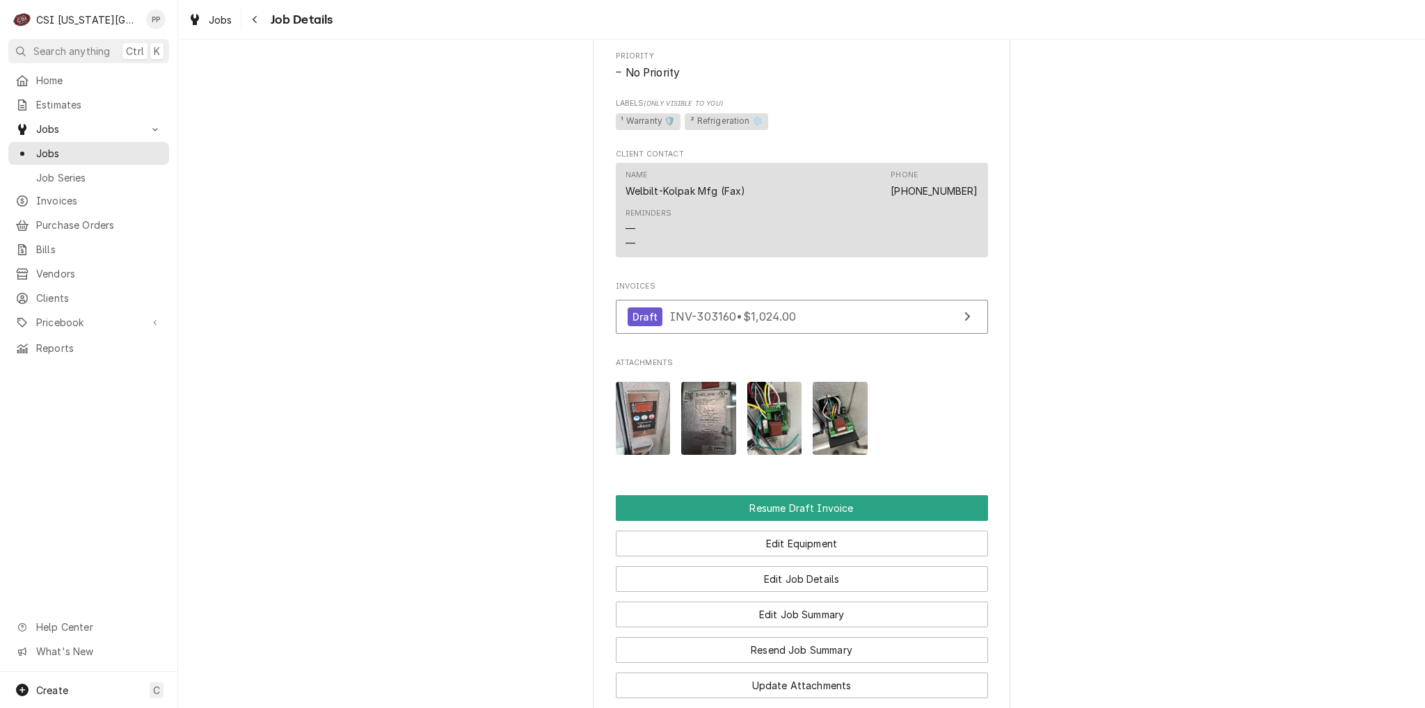
scroll to position [1461, 0]
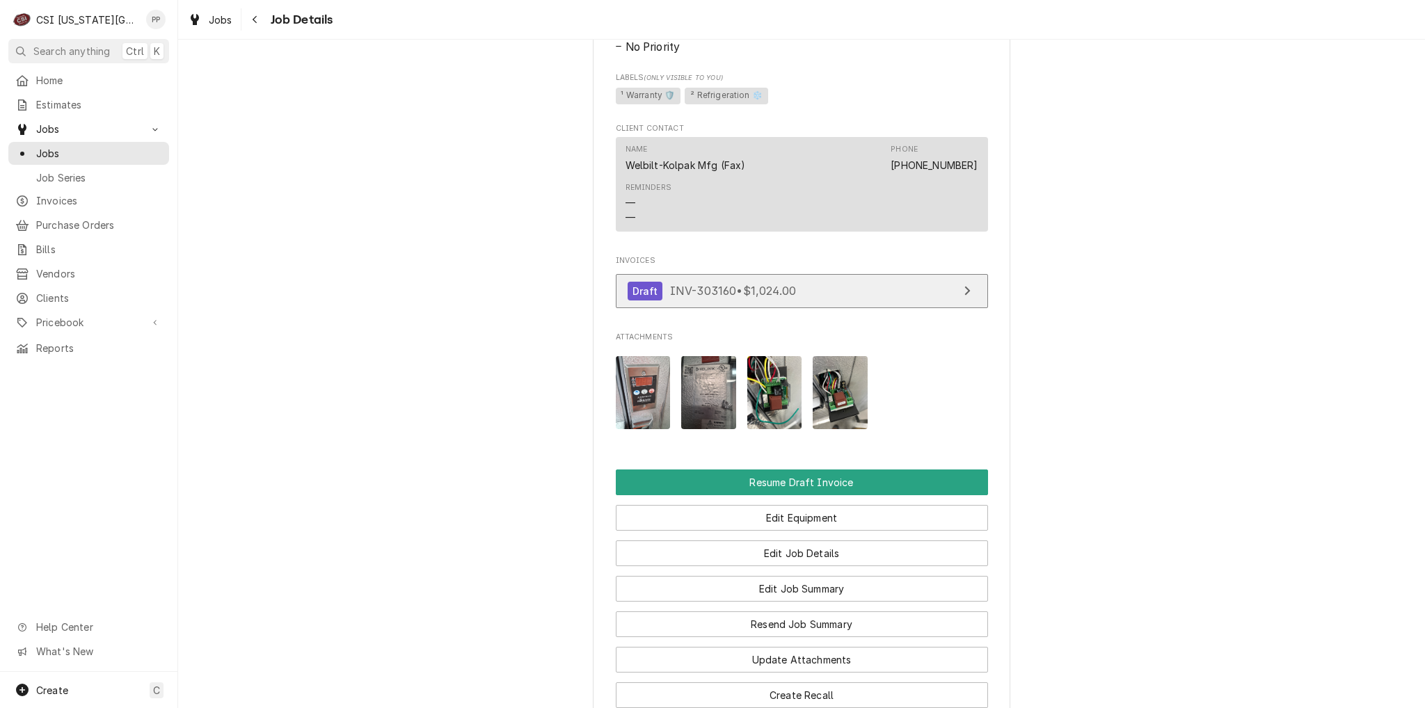
click at [849, 308] on link "Draft INV-303160 • $1,024.00" at bounding box center [802, 291] width 372 height 34
drag, startPoint x: 217, startPoint y: 16, endPoint x: 224, endPoint y: 17, distance: 7.0
click at [217, 16] on span "Jobs" at bounding box center [221, 20] width 24 height 15
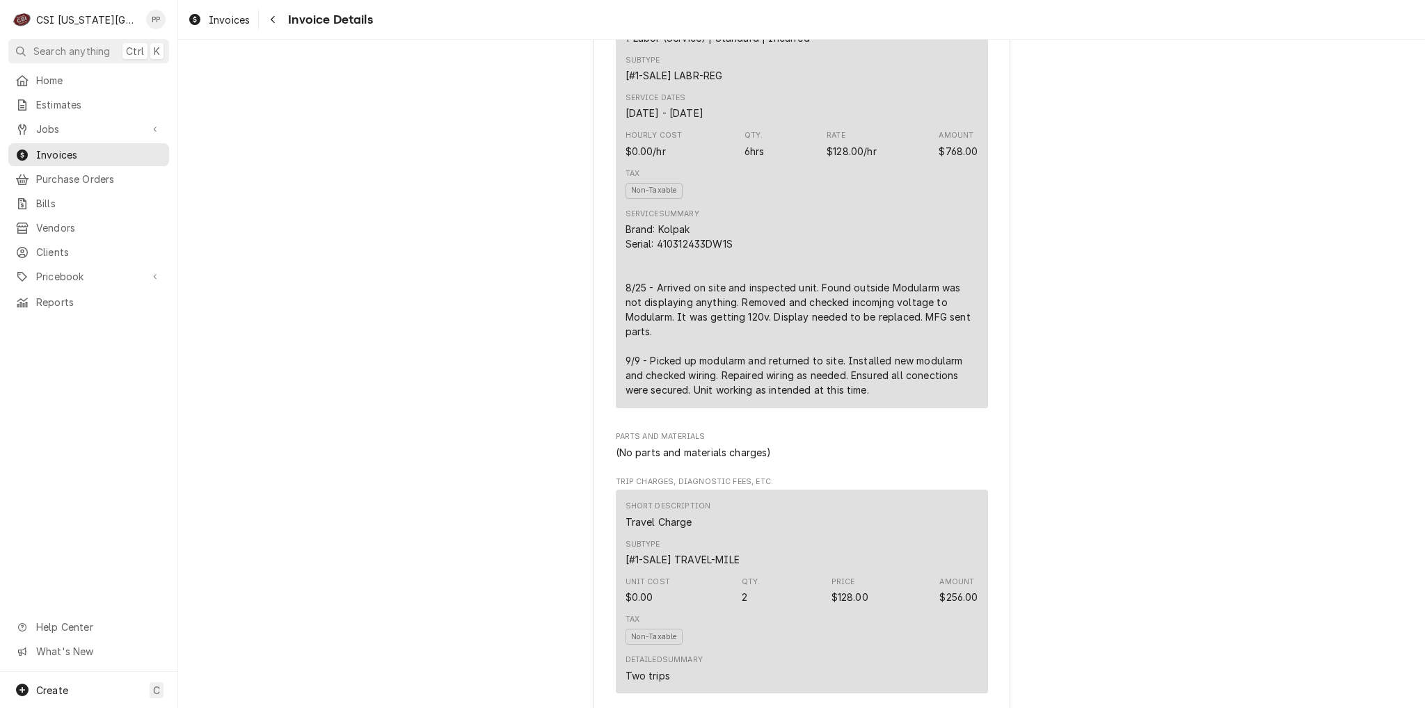
scroll to position [795, 0]
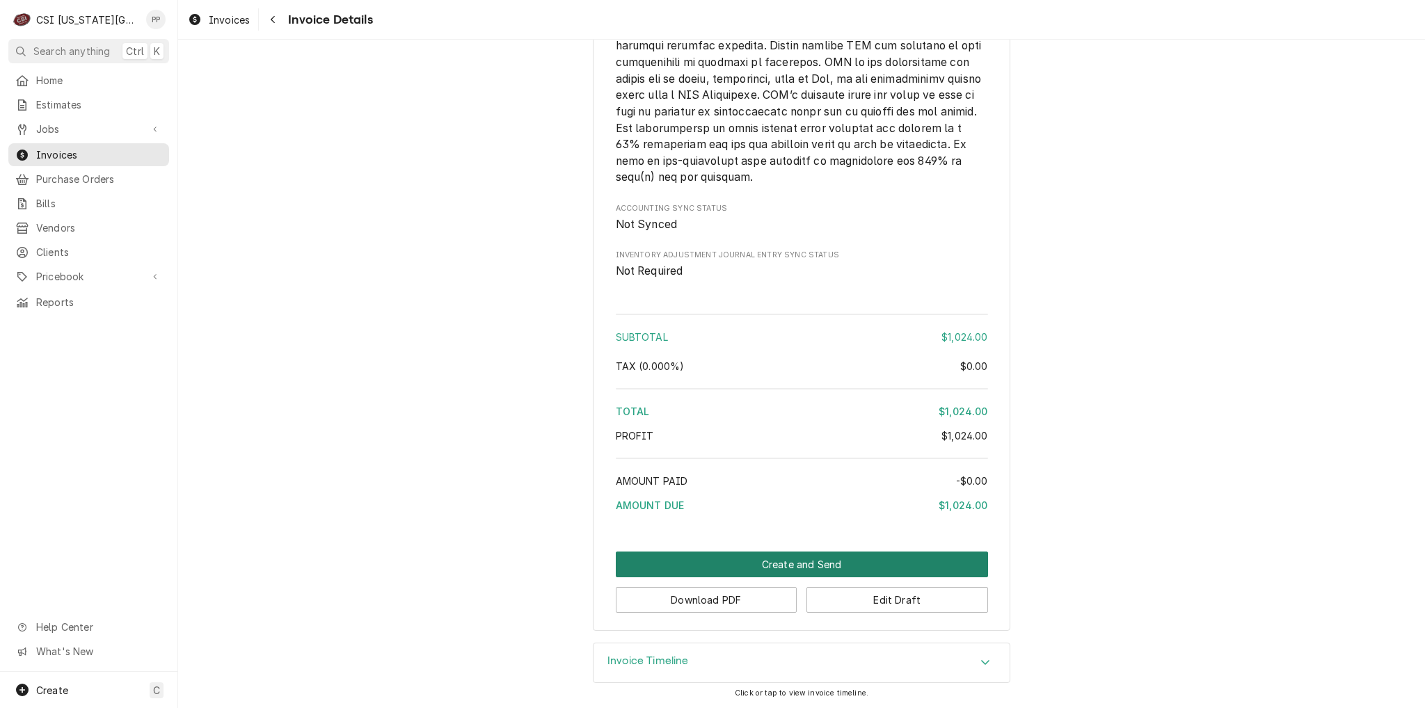
click at [799, 557] on button "Create and Send" at bounding box center [802, 565] width 372 height 26
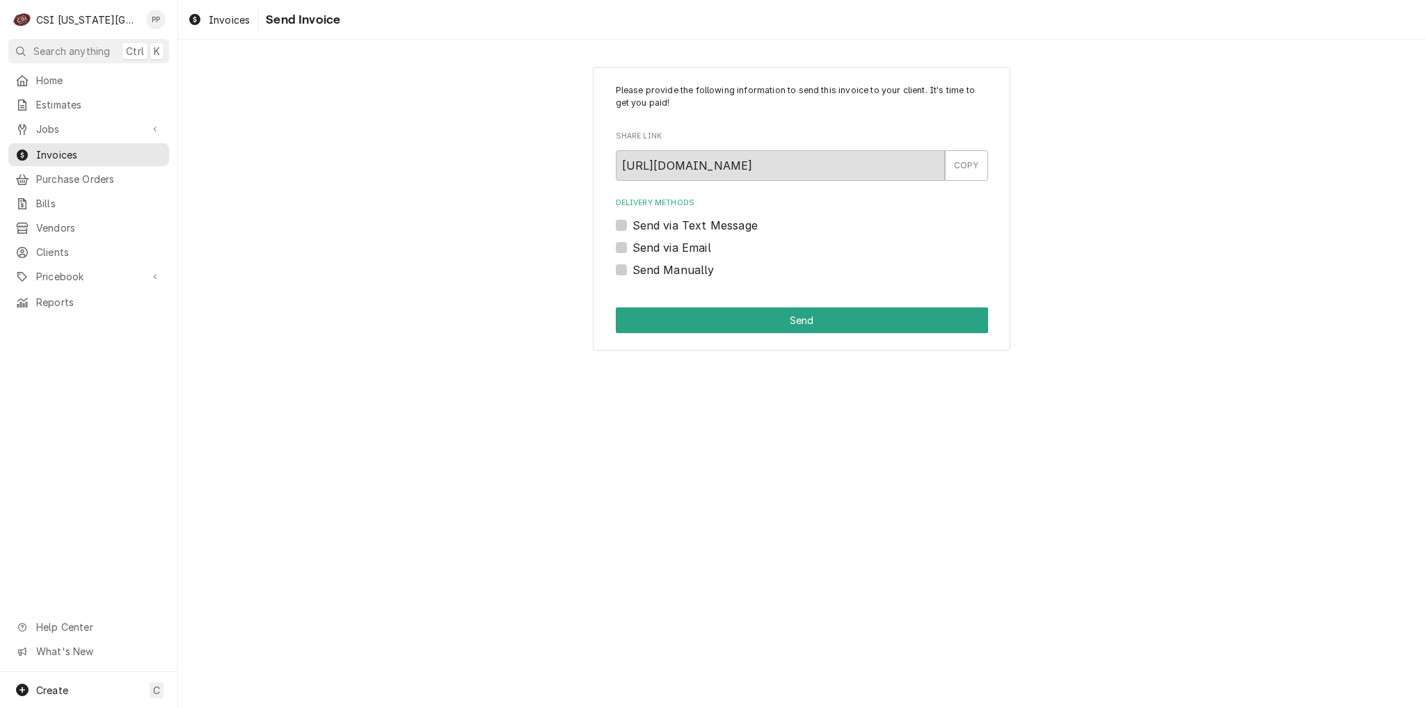
click at [632, 246] on label "Send via Email" at bounding box center [671, 247] width 79 height 17
click at [632, 246] on input "Send via Email" at bounding box center [818, 254] width 372 height 31
checkbox input "true"
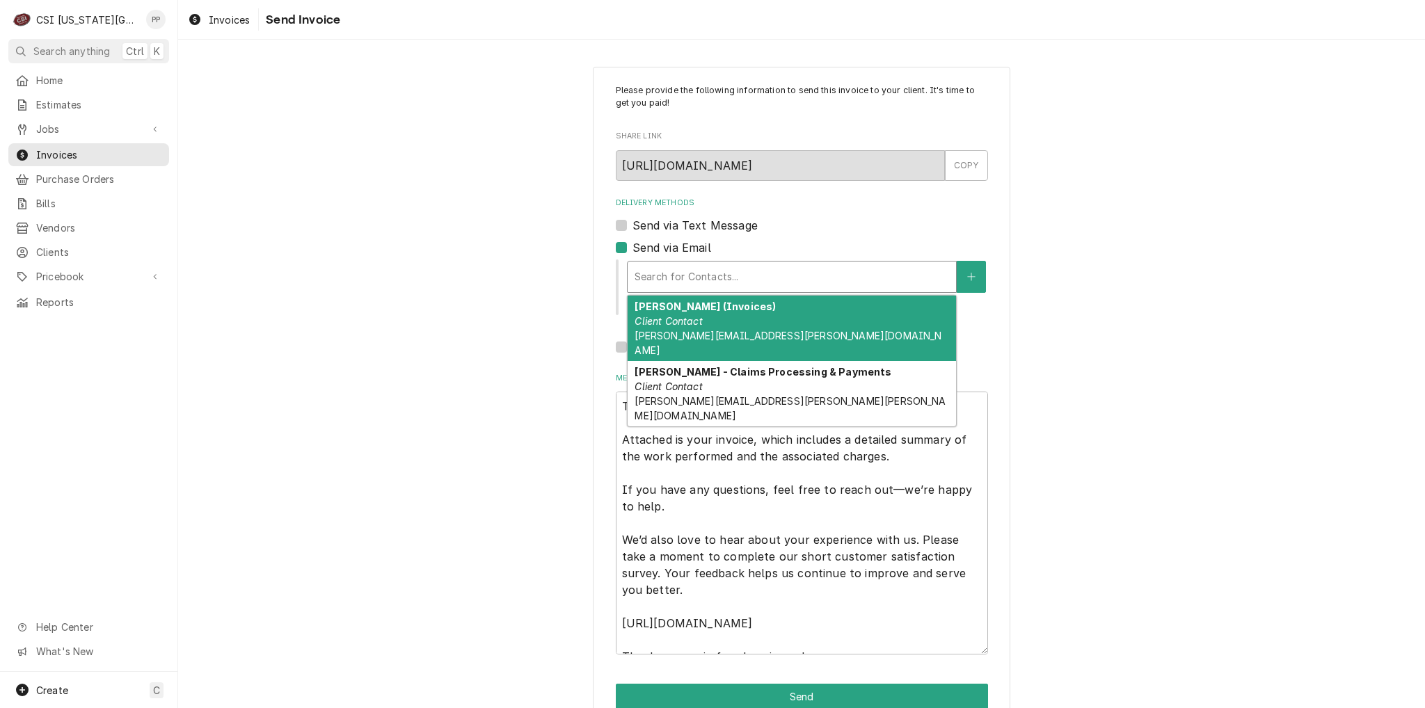
click at [682, 271] on div "Delivery Methods" at bounding box center [792, 276] width 314 height 25
click at [699, 319] on div "[PERSON_NAME] (Invoices) Client Contact [PERSON_NAME][EMAIL_ADDRESS][PERSON_NAM…" at bounding box center [792, 328] width 328 height 65
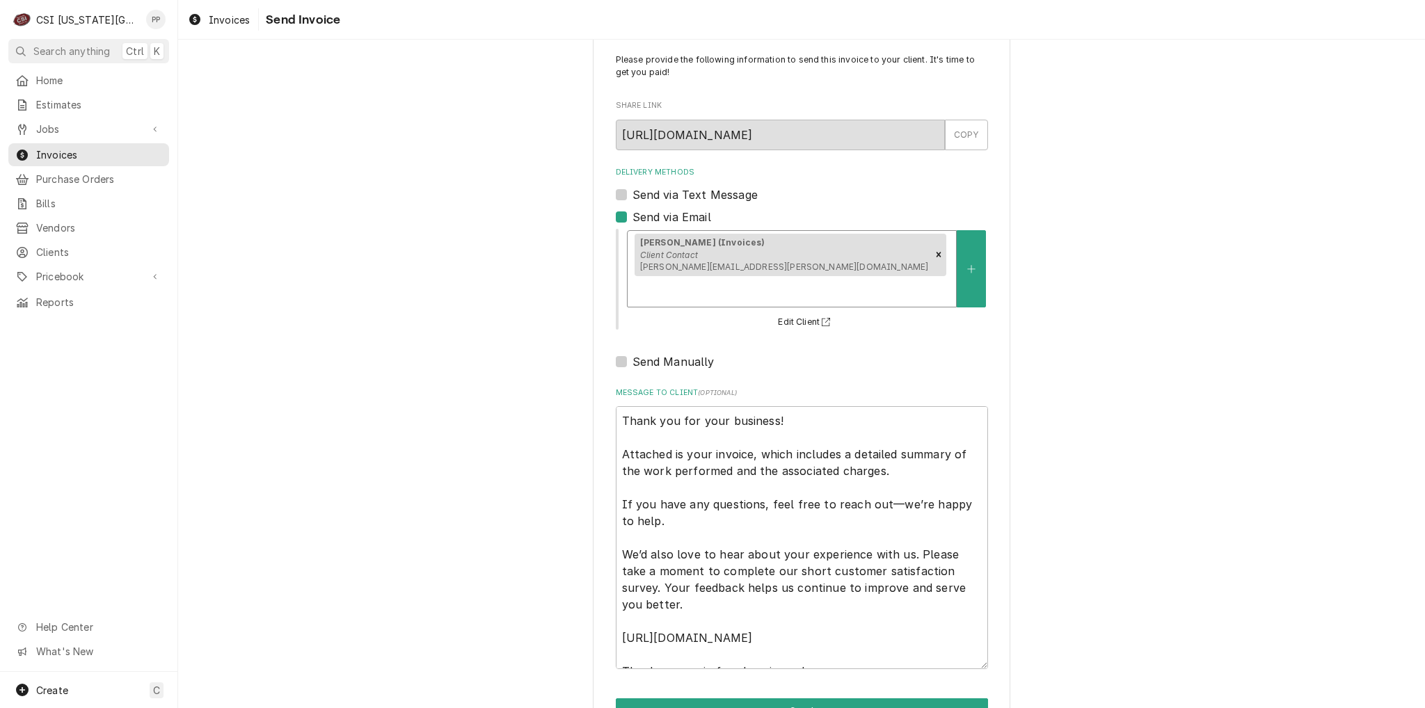
scroll to position [47, 0]
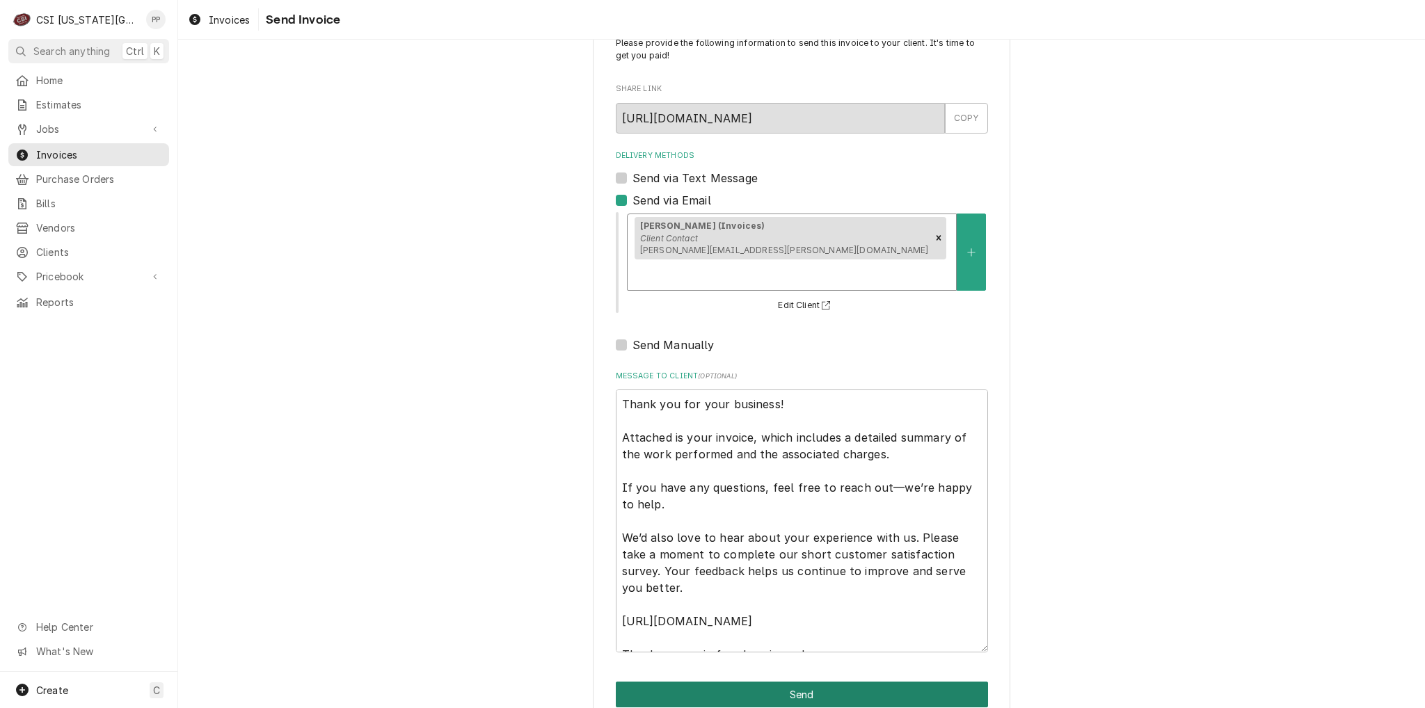
click at [930, 682] on button "Send" at bounding box center [802, 695] width 372 height 26
type textarea "x"
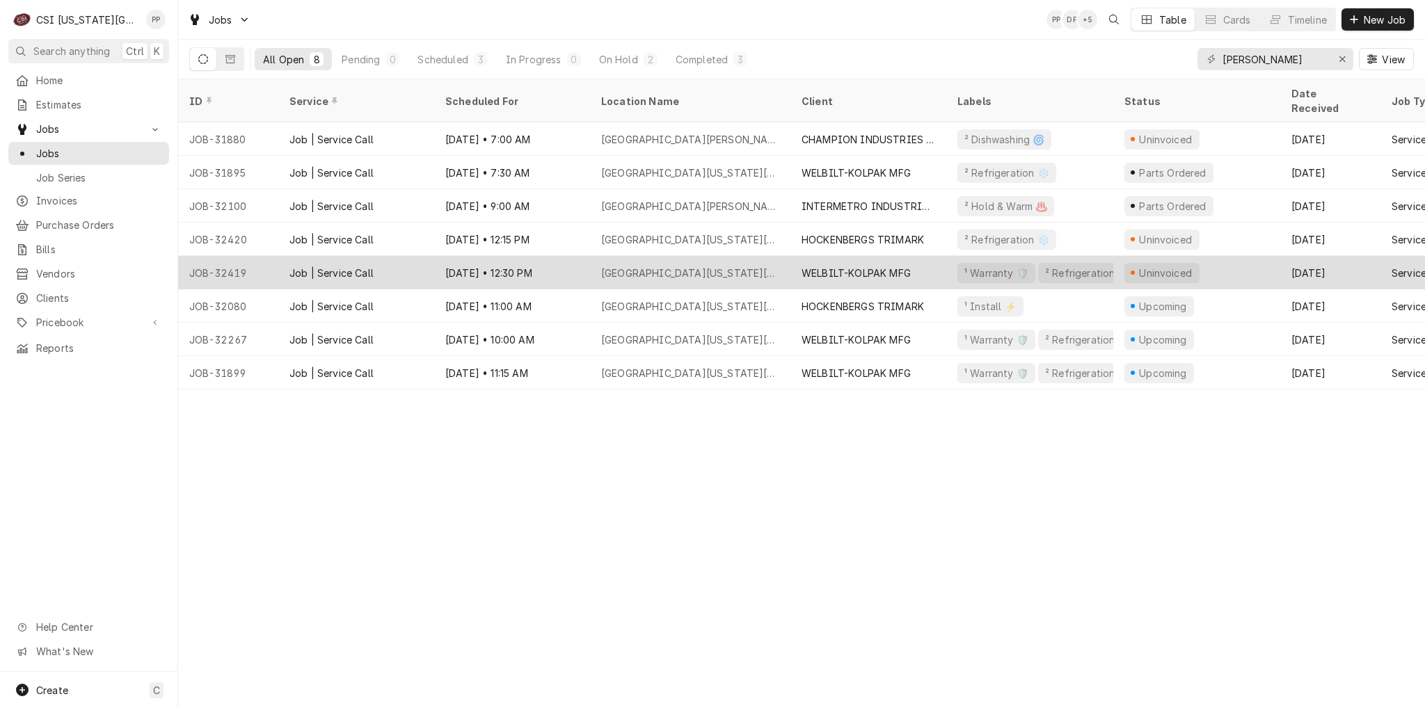
click at [845, 266] on div "WELBILT-KOLPAK MFG" at bounding box center [856, 273] width 109 height 15
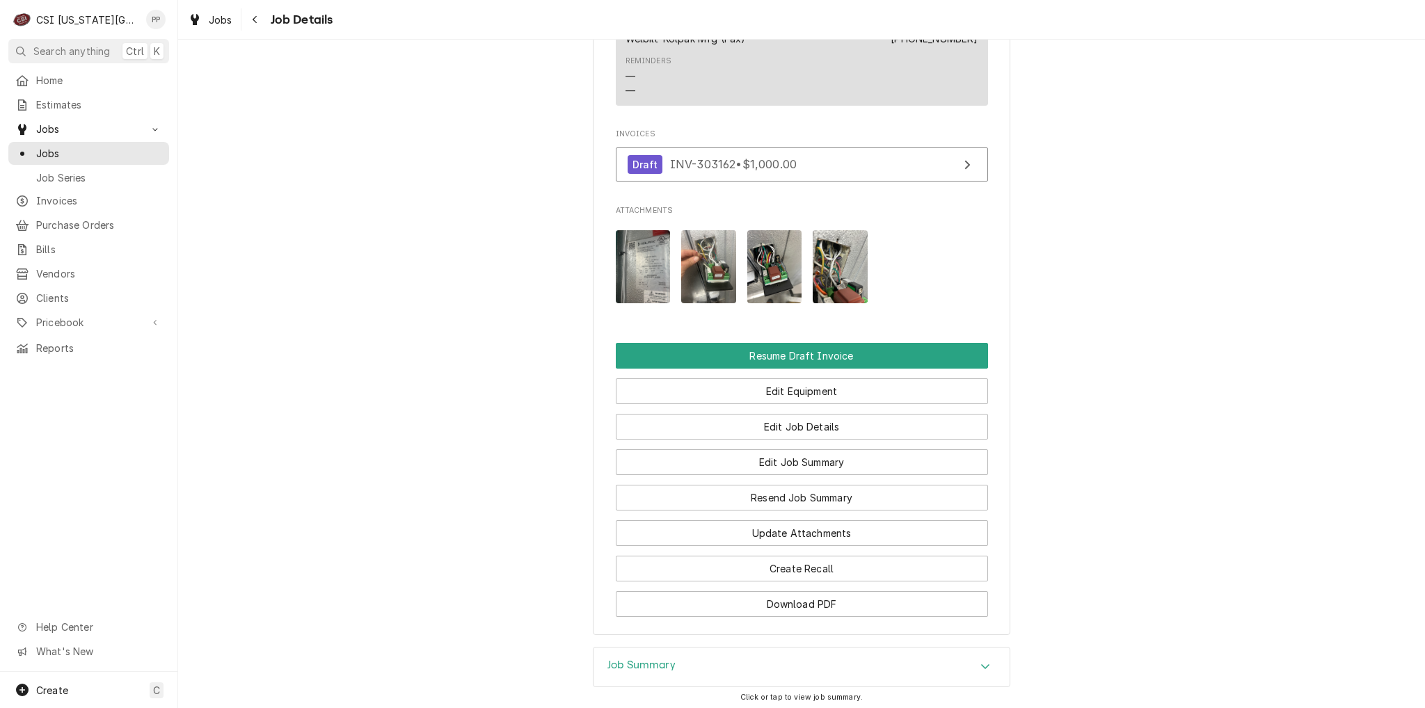
scroll to position [1815, 0]
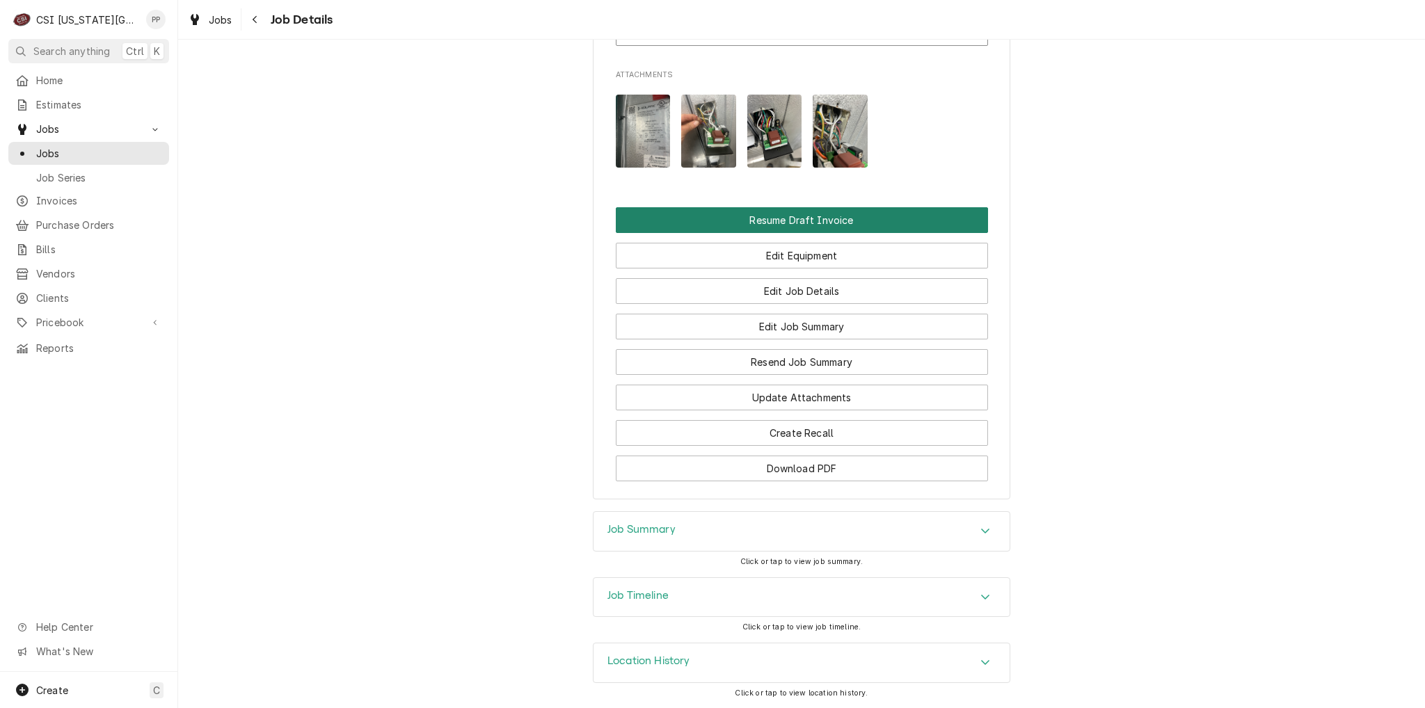
click at [831, 220] on button "Resume Draft Invoice" at bounding box center [802, 220] width 372 height 26
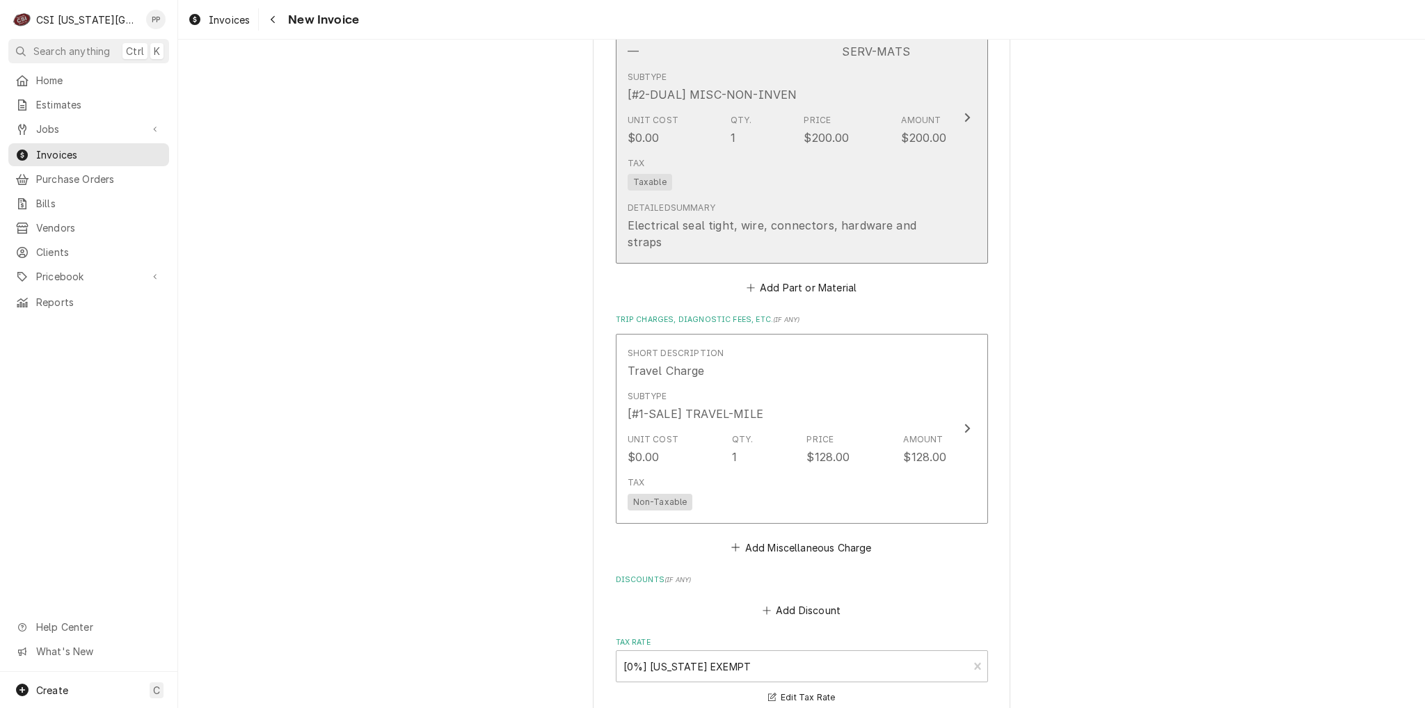
scroll to position [2435, 0]
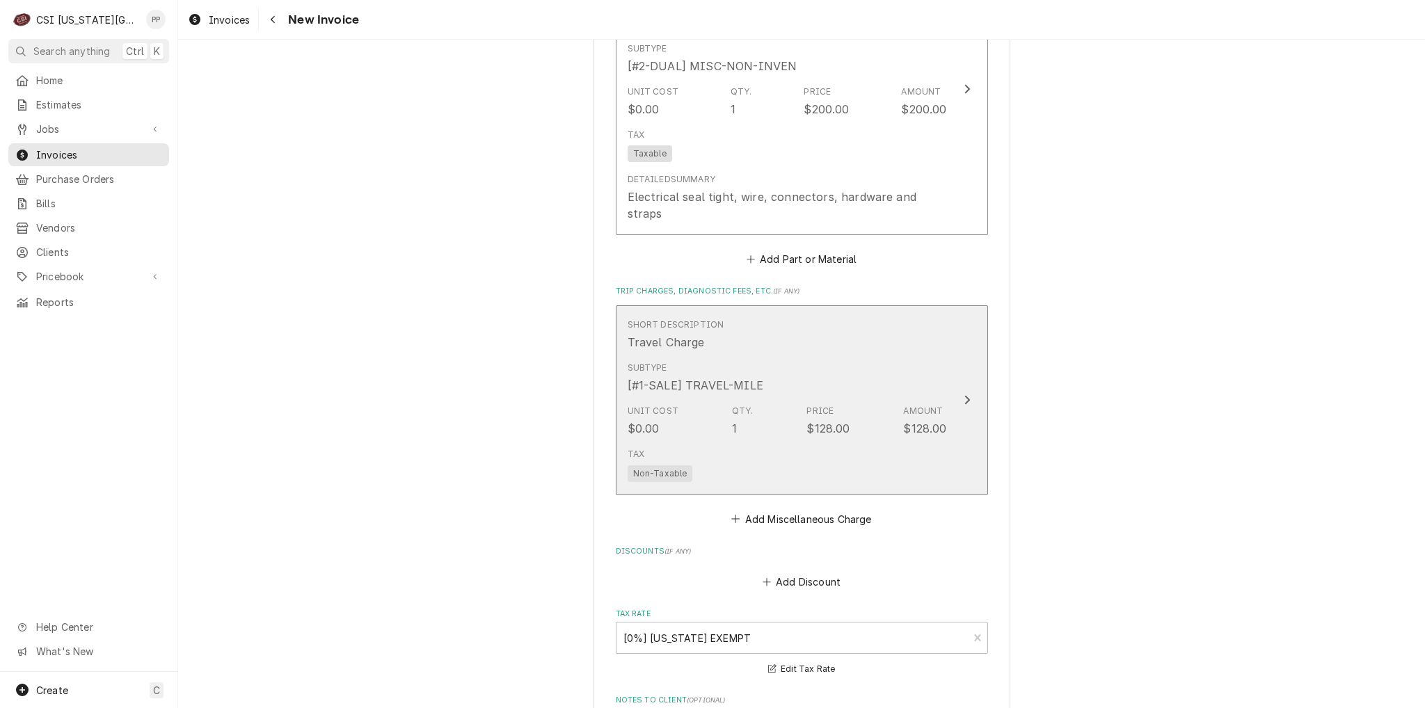
click at [922, 405] on div "Amount" at bounding box center [923, 411] width 40 height 13
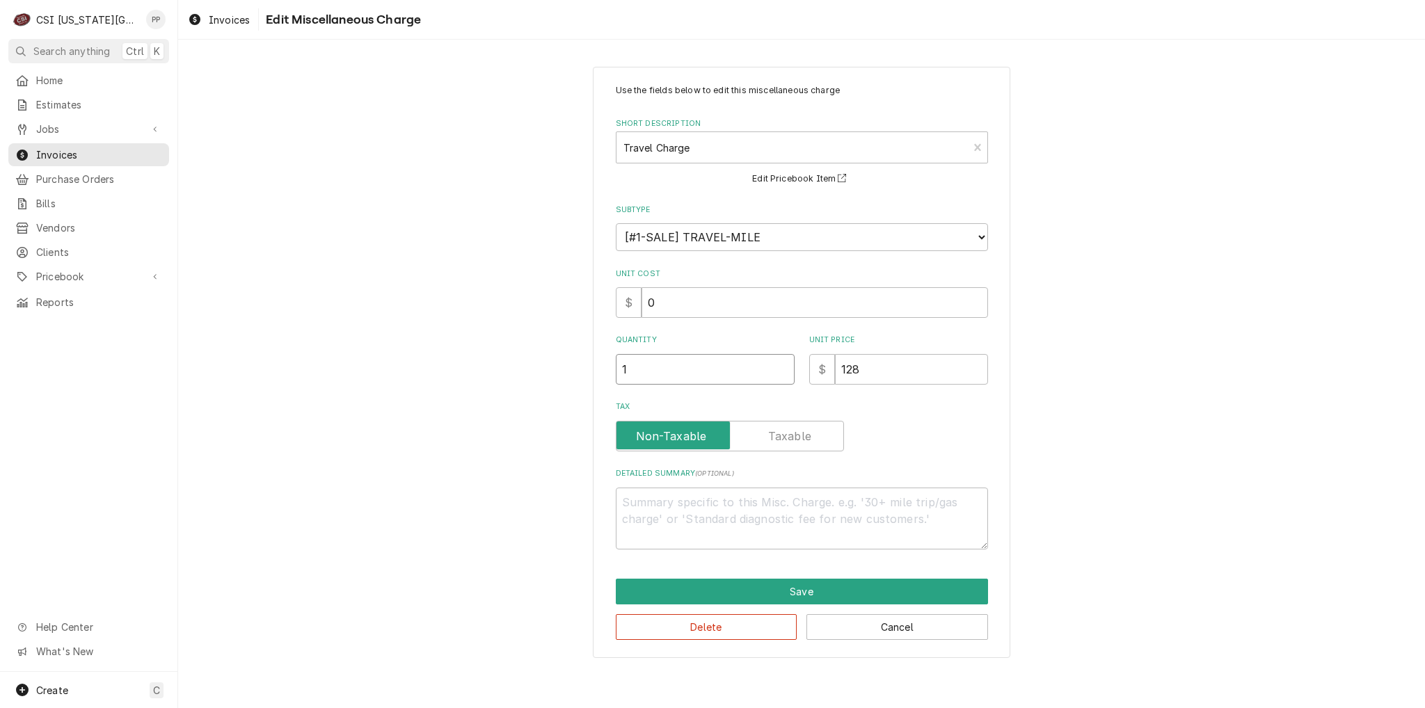
drag, startPoint x: 590, startPoint y: 368, endPoint x: 598, endPoint y: 376, distance: 10.8
click at [578, 367] on div "Use the fields below to edit this miscellaneous charge Short Description Travel…" at bounding box center [801, 362] width 1247 height 616
type textarea "x"
type input "2"
click at [754, 587] on button "Save" at bounding box center [802, 592] width 372 height 26
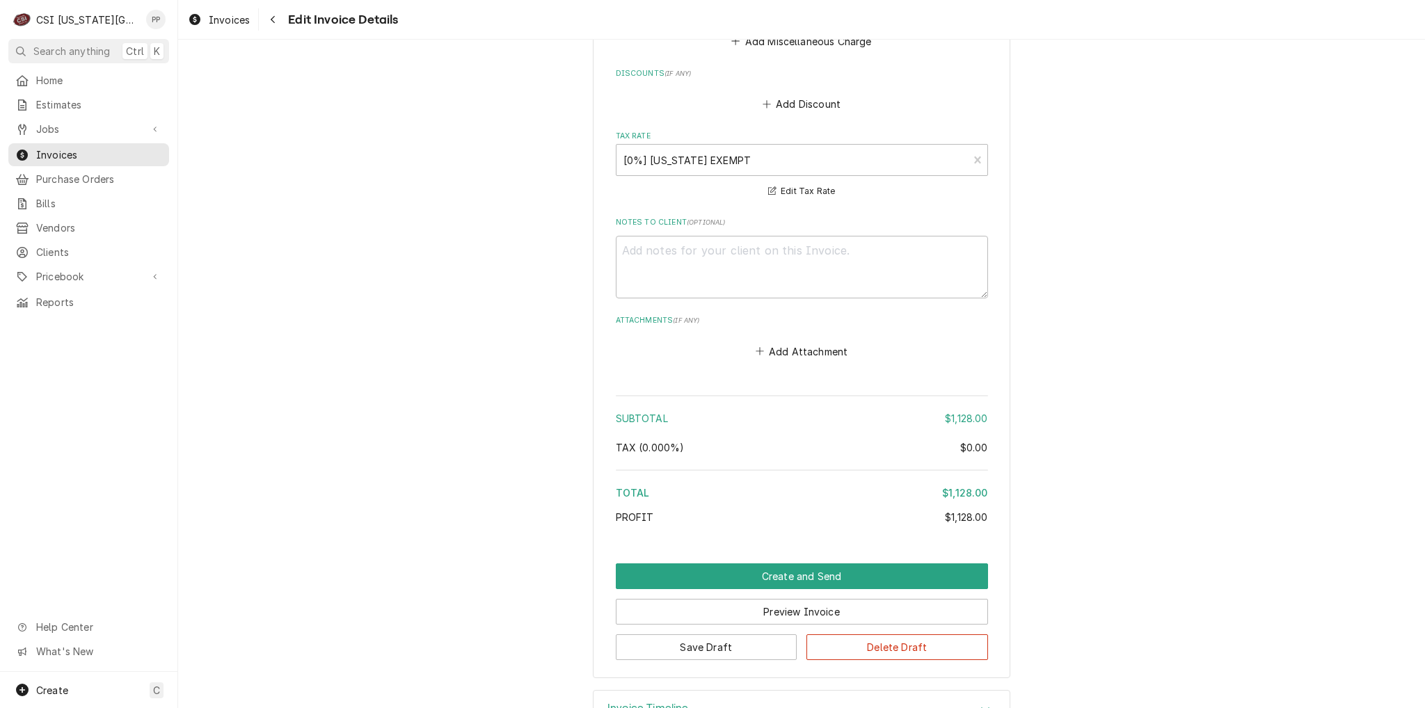
scroll to position [2922, 0]
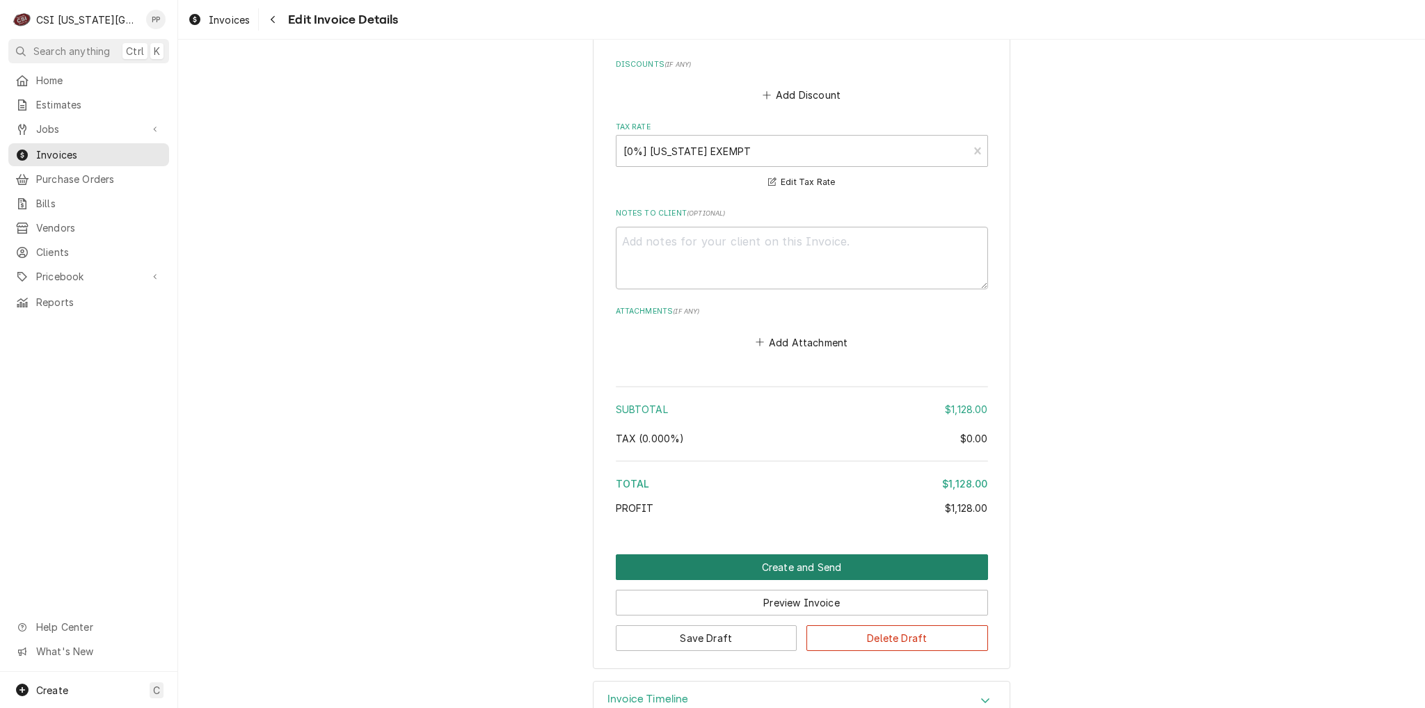
click at [803, 555] on button "Create and Send" at bounding box center [802, 568] width 372 height 26
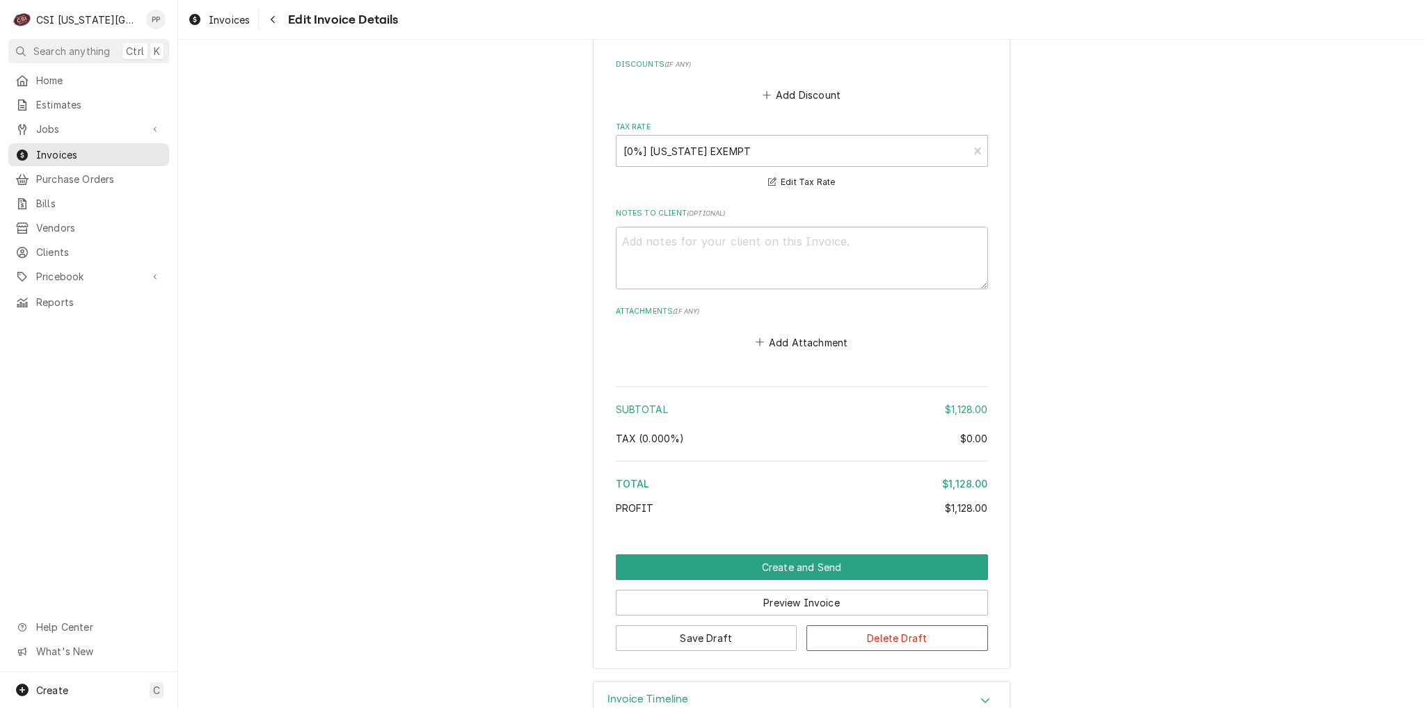
scroll to position [2880, 0]
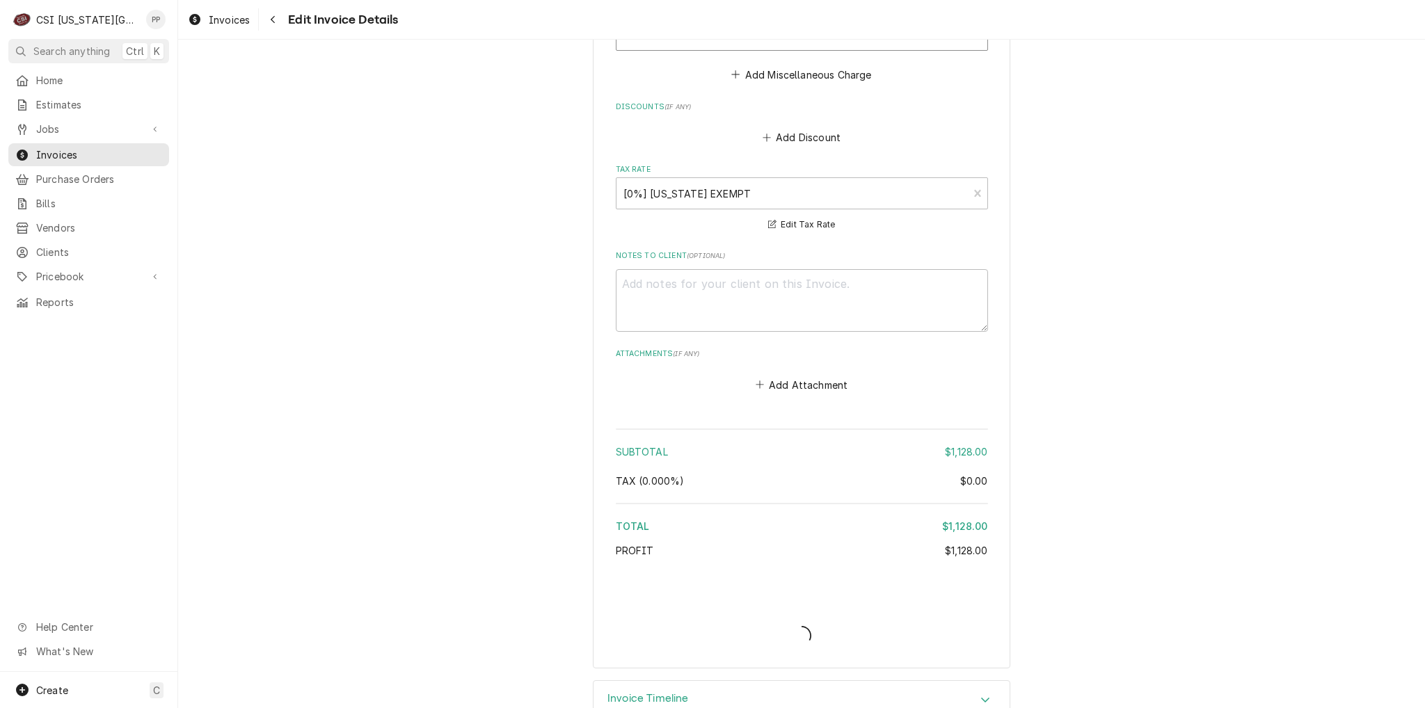
type textarea "x"
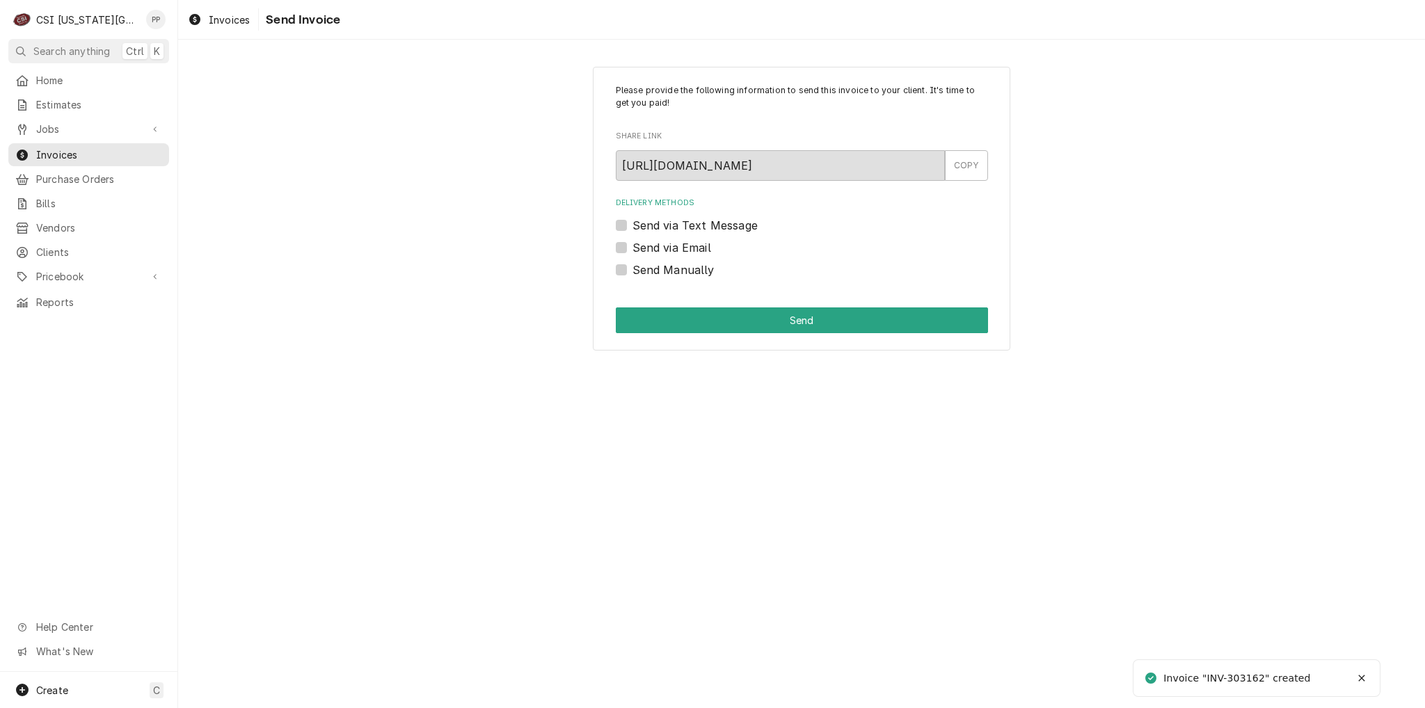
click at [632, 246] on label "Send via Email" at bounding box center [671, 247] width 79 height 17
click at [632, 246] on input "Send via Email" at bounding box center [818, 254] width 372 height 31
checkbox input "true"
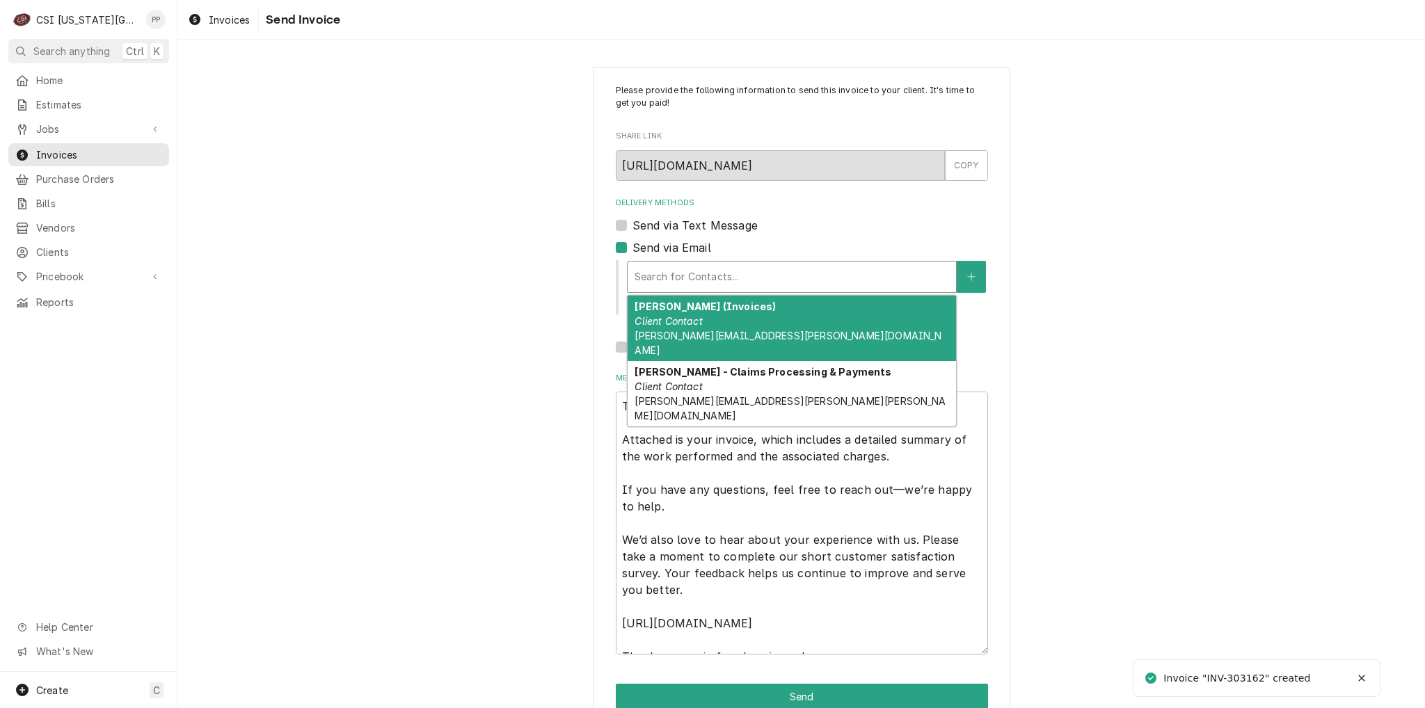
click at [673, 270] on div "Delivery Methods" at bounding box center [792, 276] width 314 height 25
click at [726, 317] on div "[PERSON_NAME] (Invoices) Client Contact [PERSON_NAME][EMAIL_ADDRESS][PERSON_NAM…" at bounding box center [792, 328] width 328 height 65
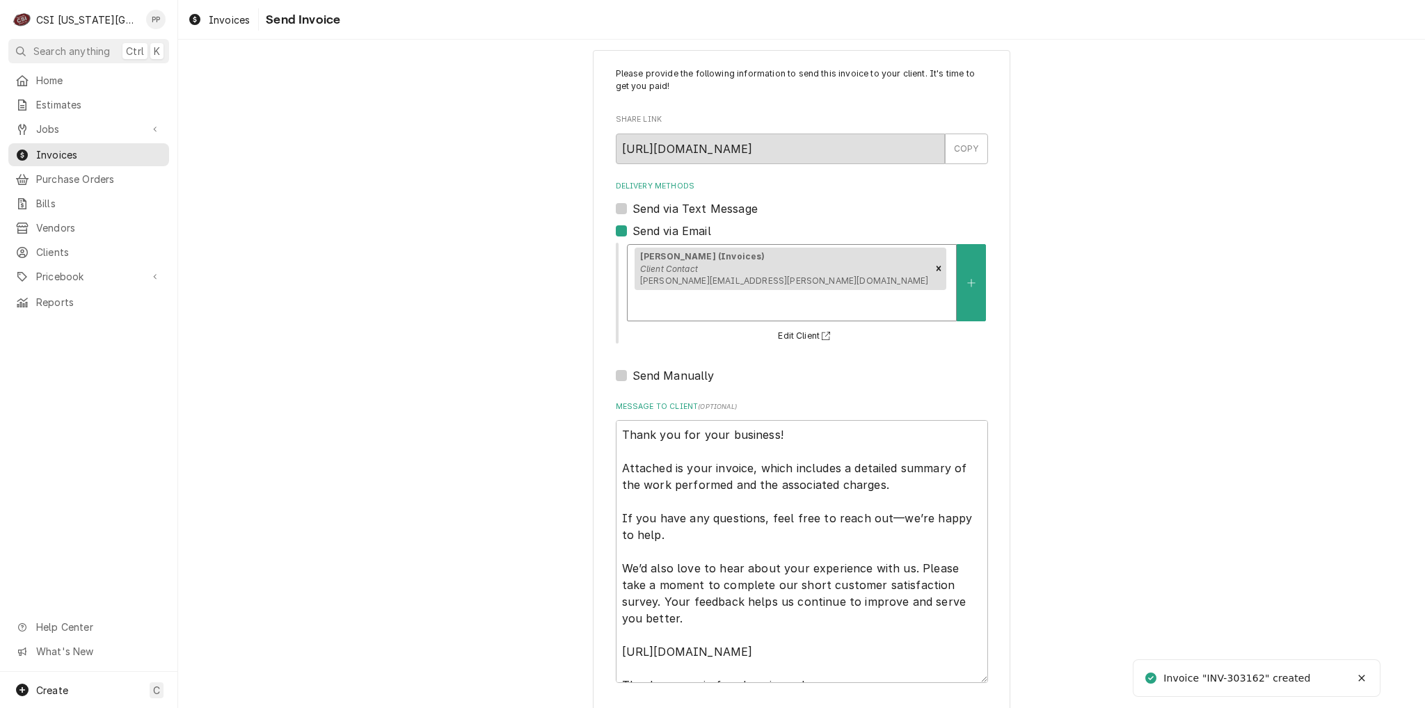
scroll to position [47, 0]
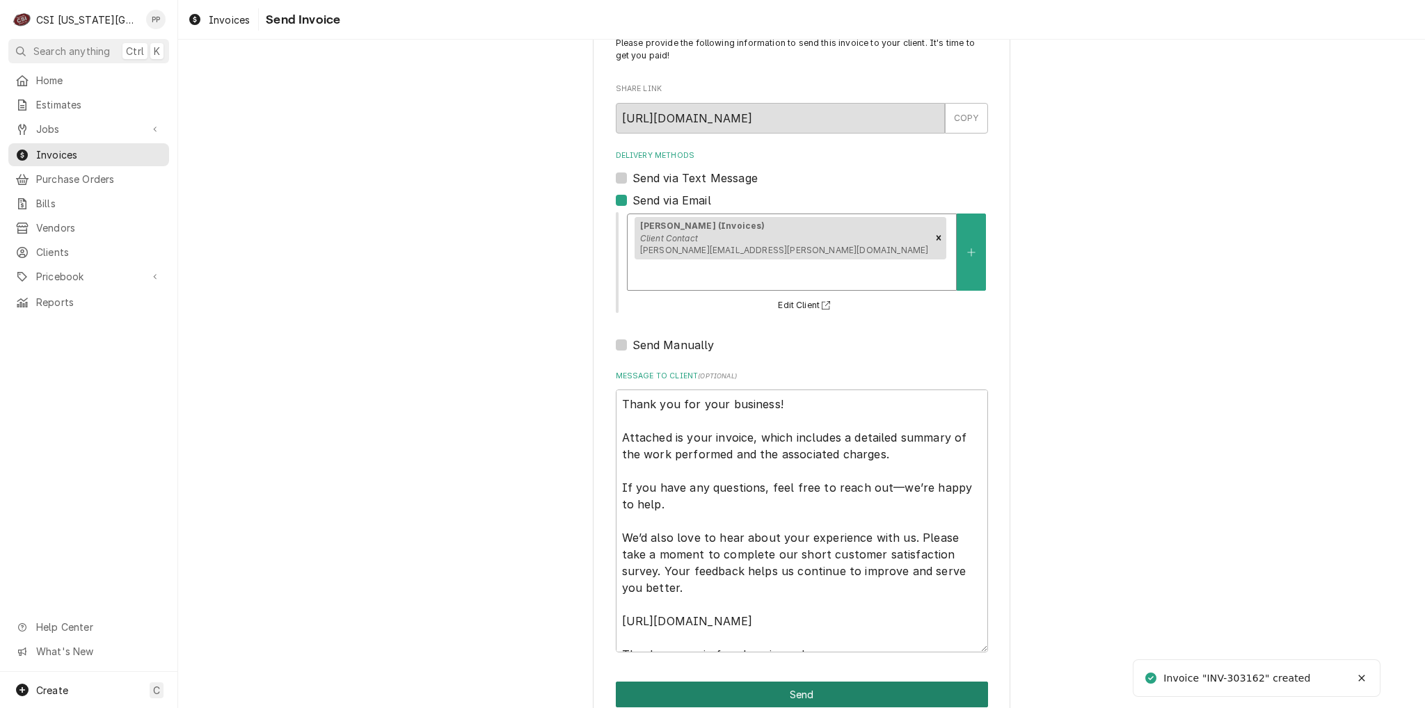
click at [896, 682] on button "Send" at bounding box center [802, 695] width 372 height 26
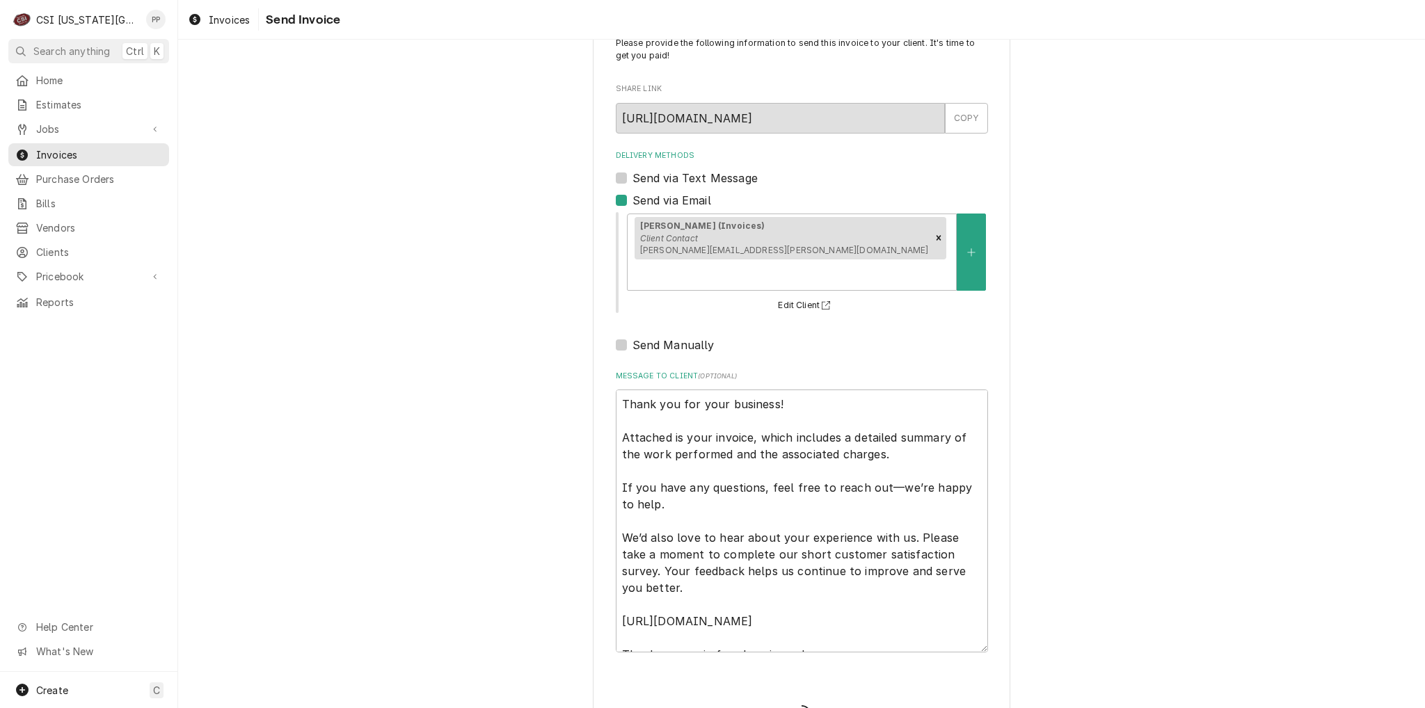
type textarea "x"
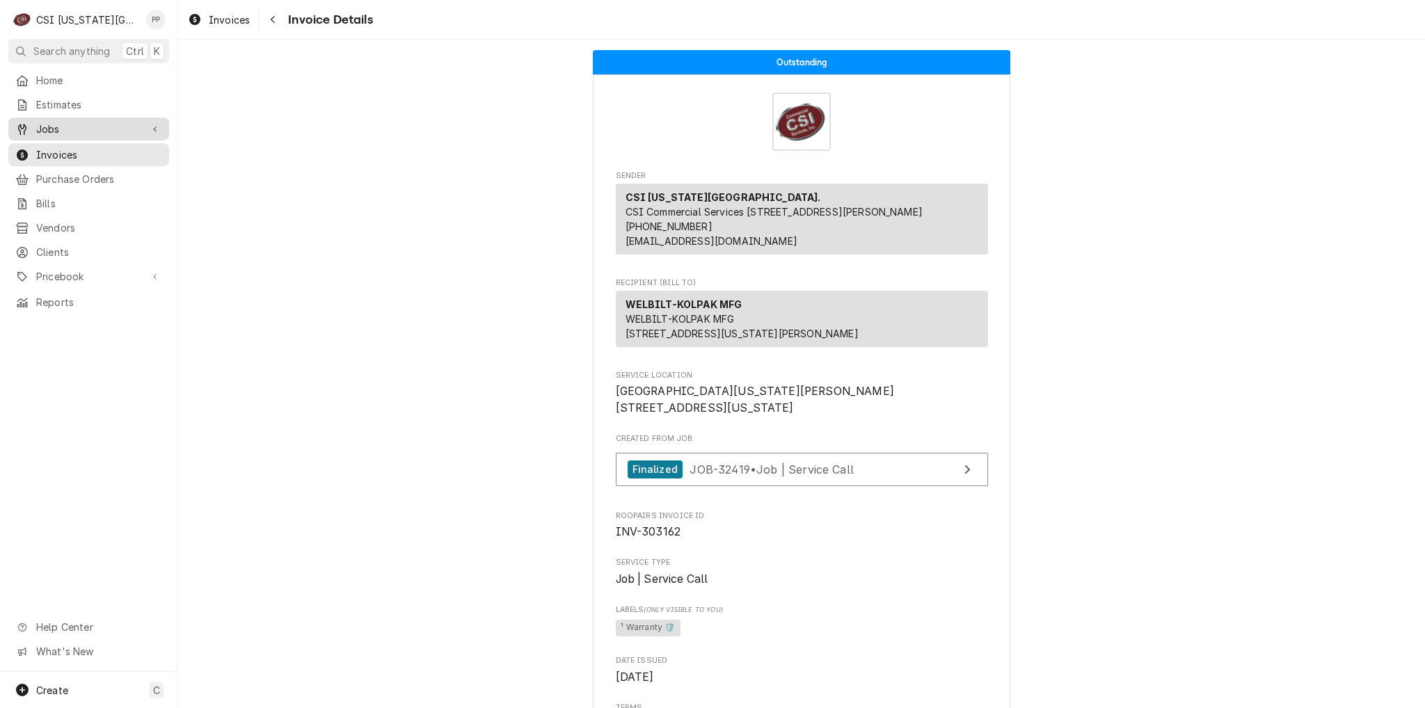
click at [78, 129] on span "Jobs" at bounding box center [88, 129] width 105 height 15
click at [89, 154] on span "Jobs" at bounding box center [99, 153] width 126 height 15
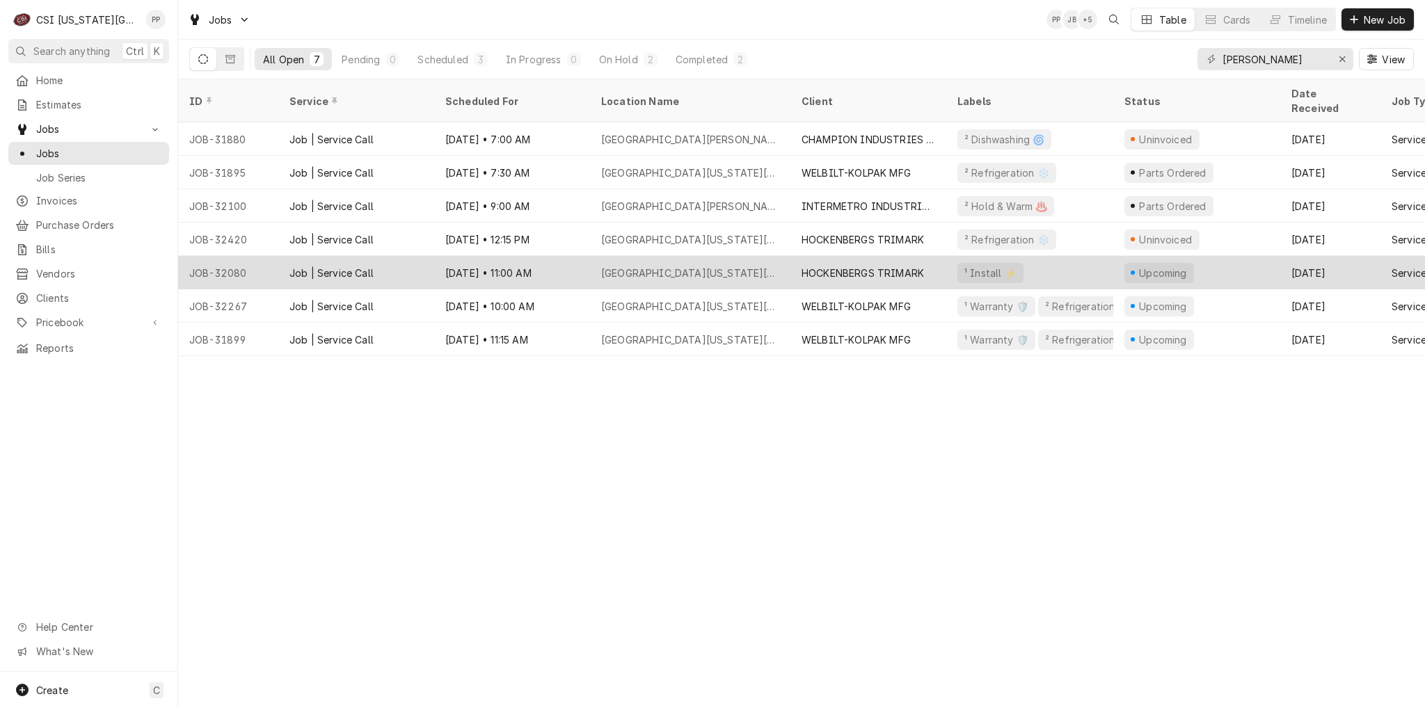
click at [888, 266] on div "HOCKENBERGS TRIMARK" at bounding box center [863, 273] width 122 height 15
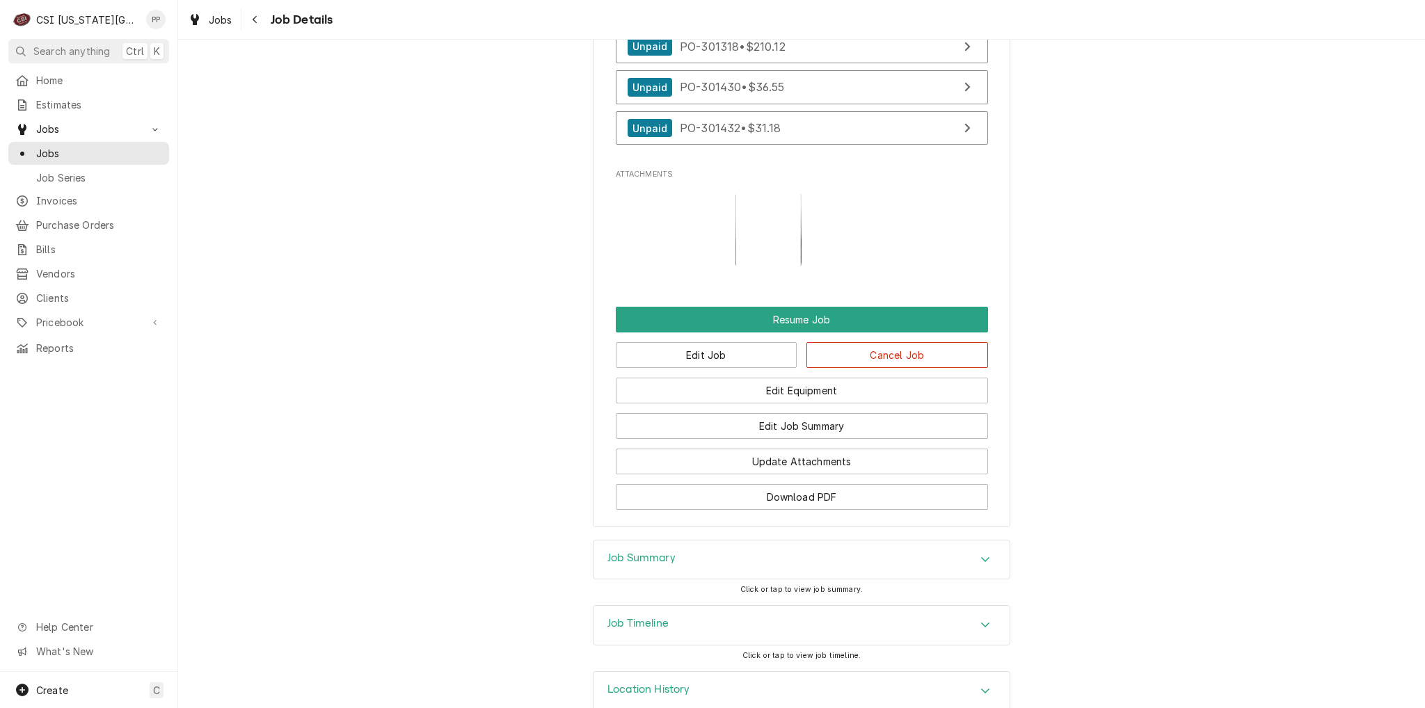
scroll to position [1456, 0]
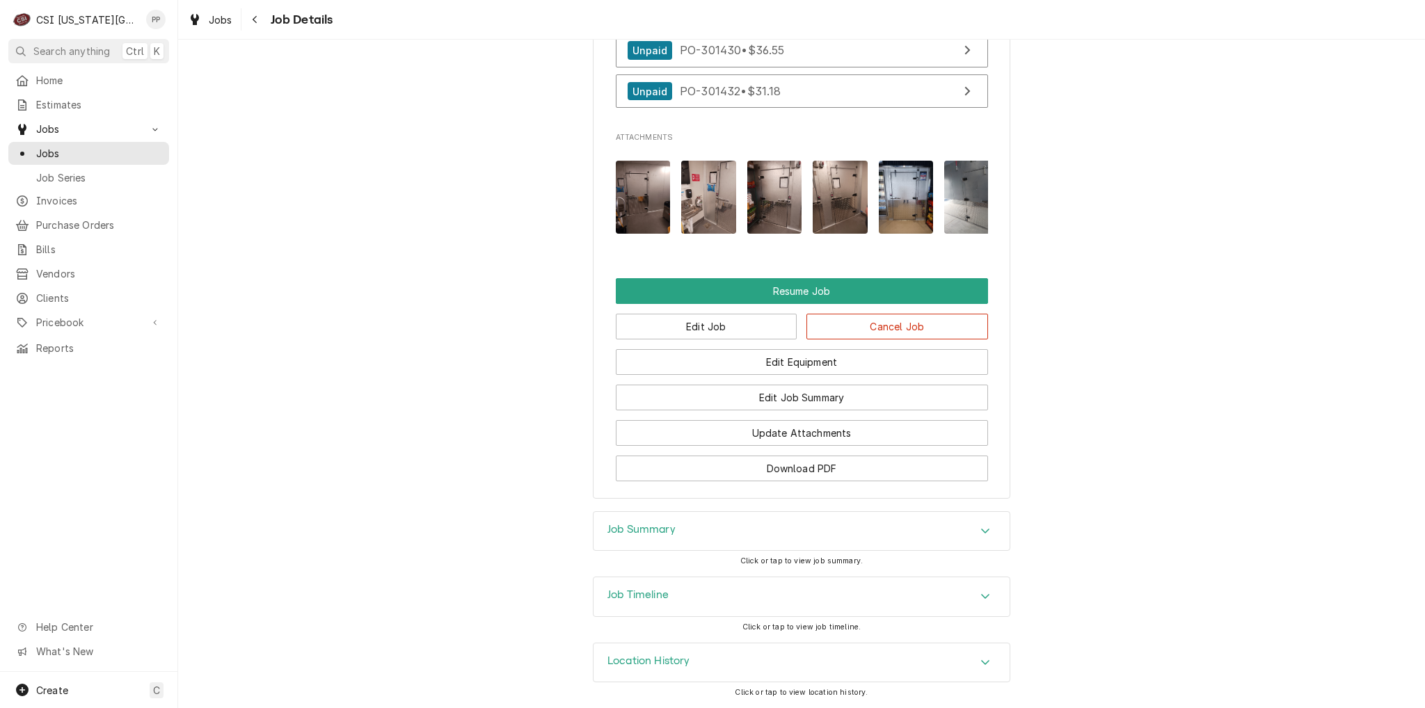
click at [774, 528] on div "Job Summary" at bounding box center [801, 531] width 416 height 39
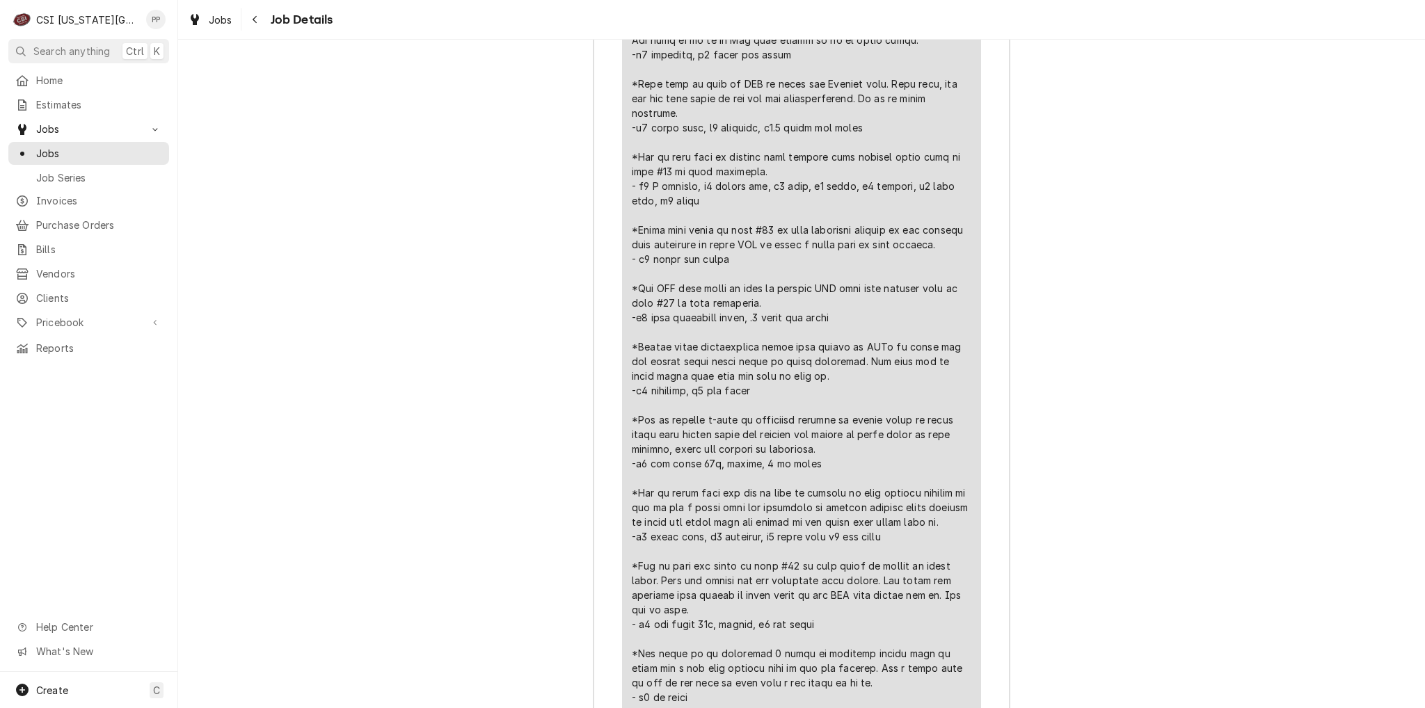
scroll to position [3473, 0]
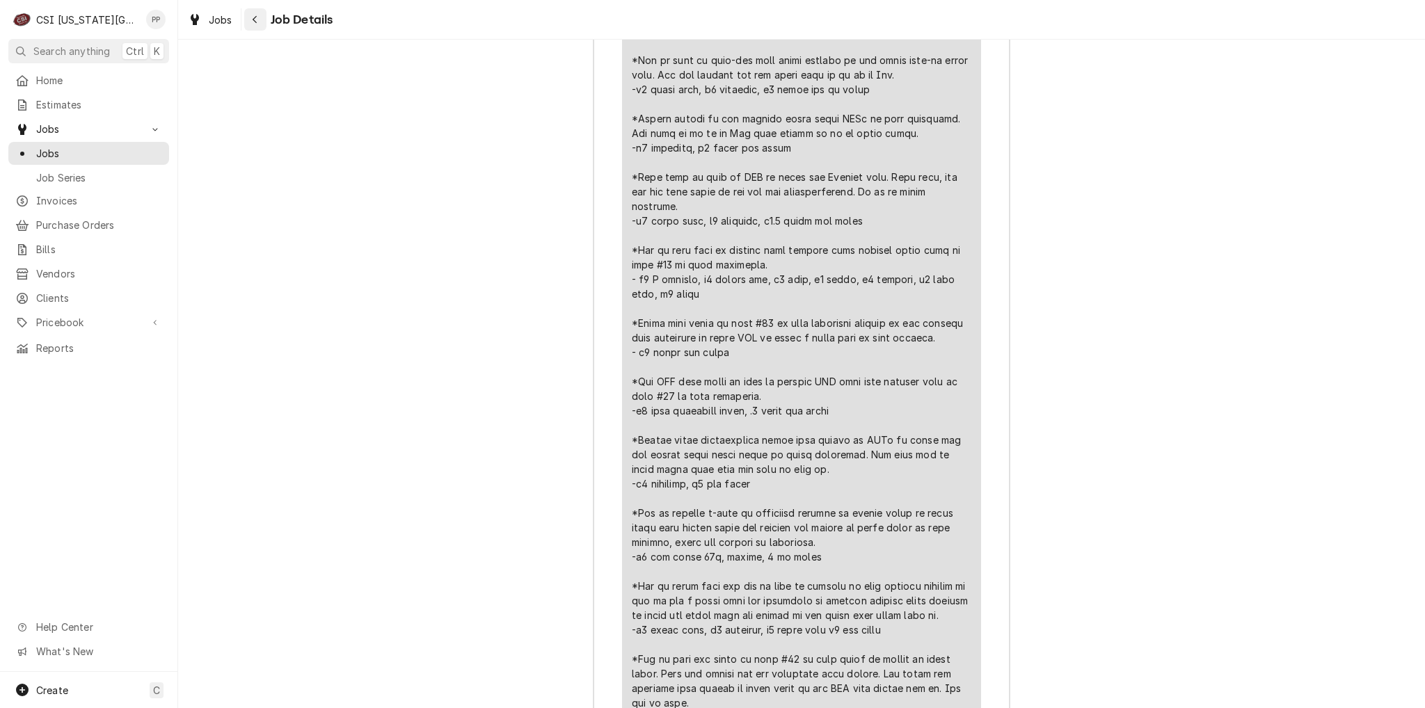
click at [256, 19] on icon "Navigate back" at bounding box center [255, 20] width 6 height 10
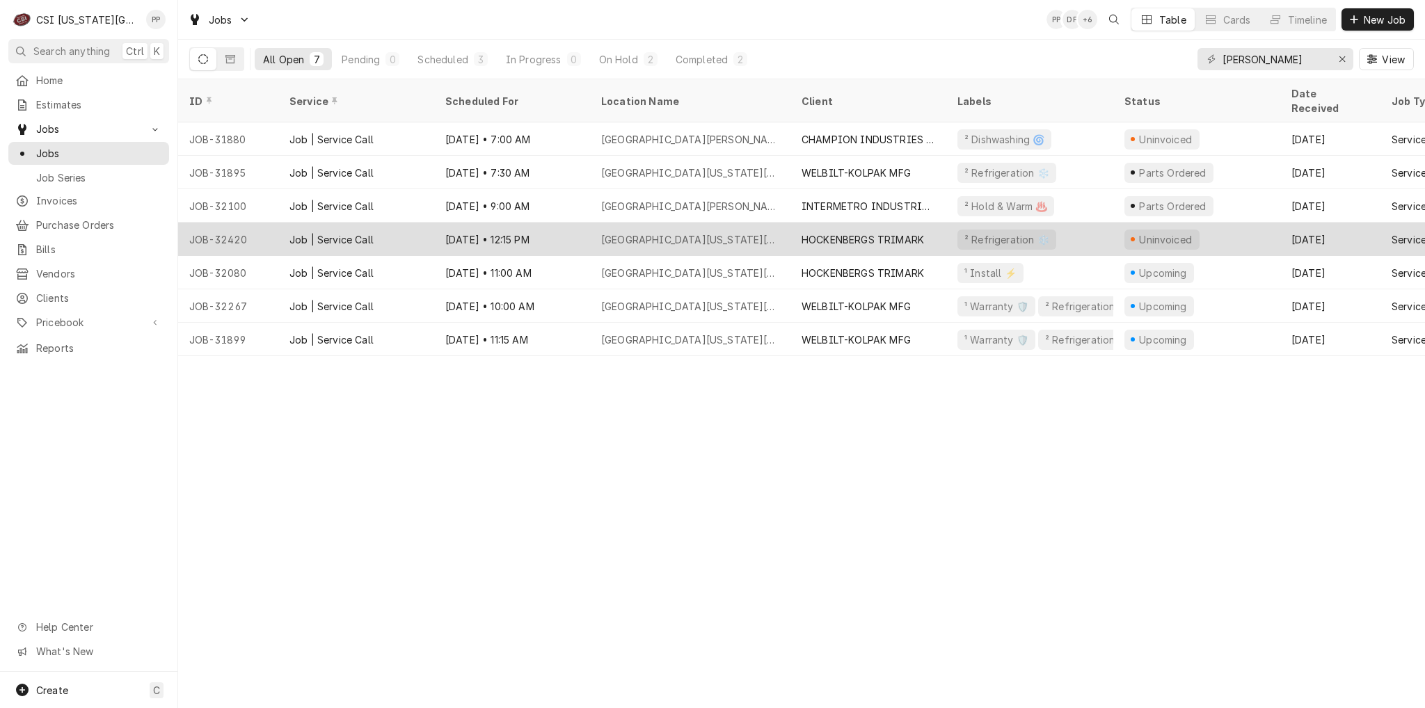
click at [854, 232] on div "HOCKENBERGS TRIMARK" at bounding box center [863, 239] width 122 height 15
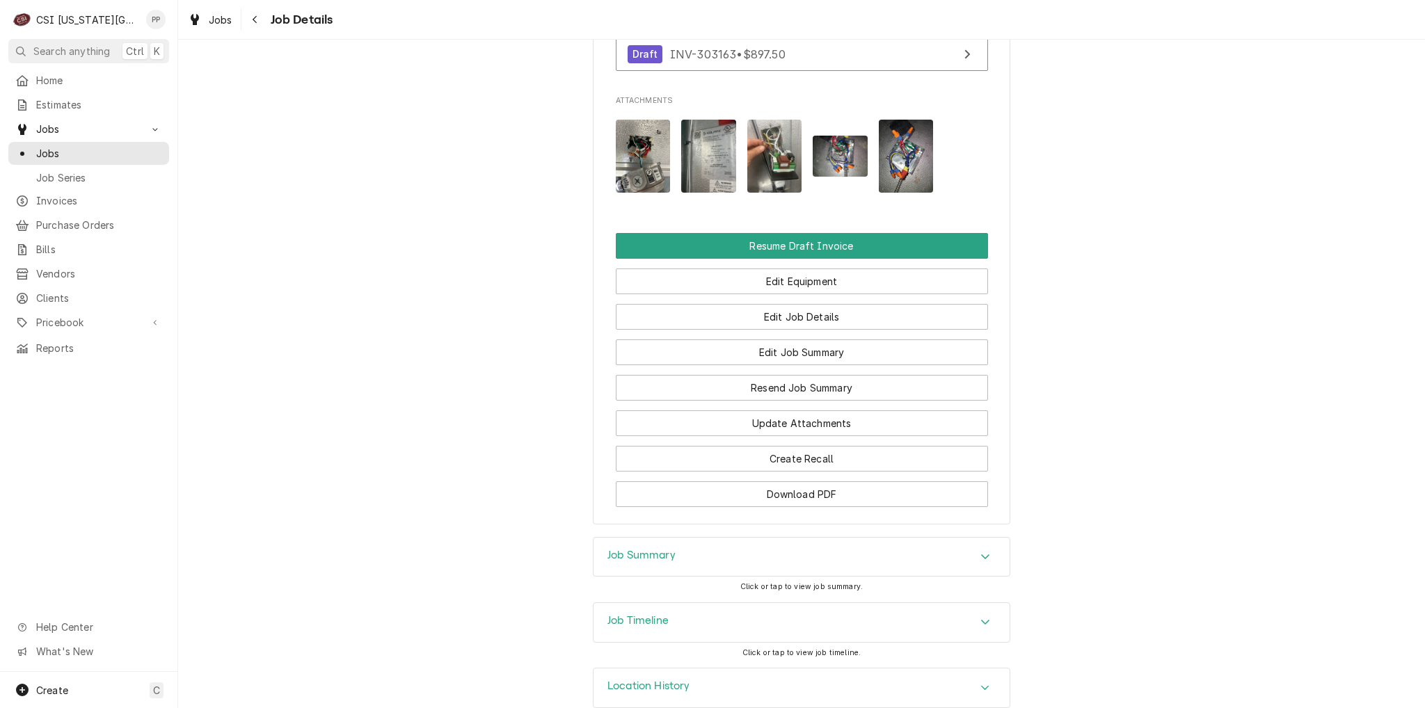
scroll to position [1373, 0]
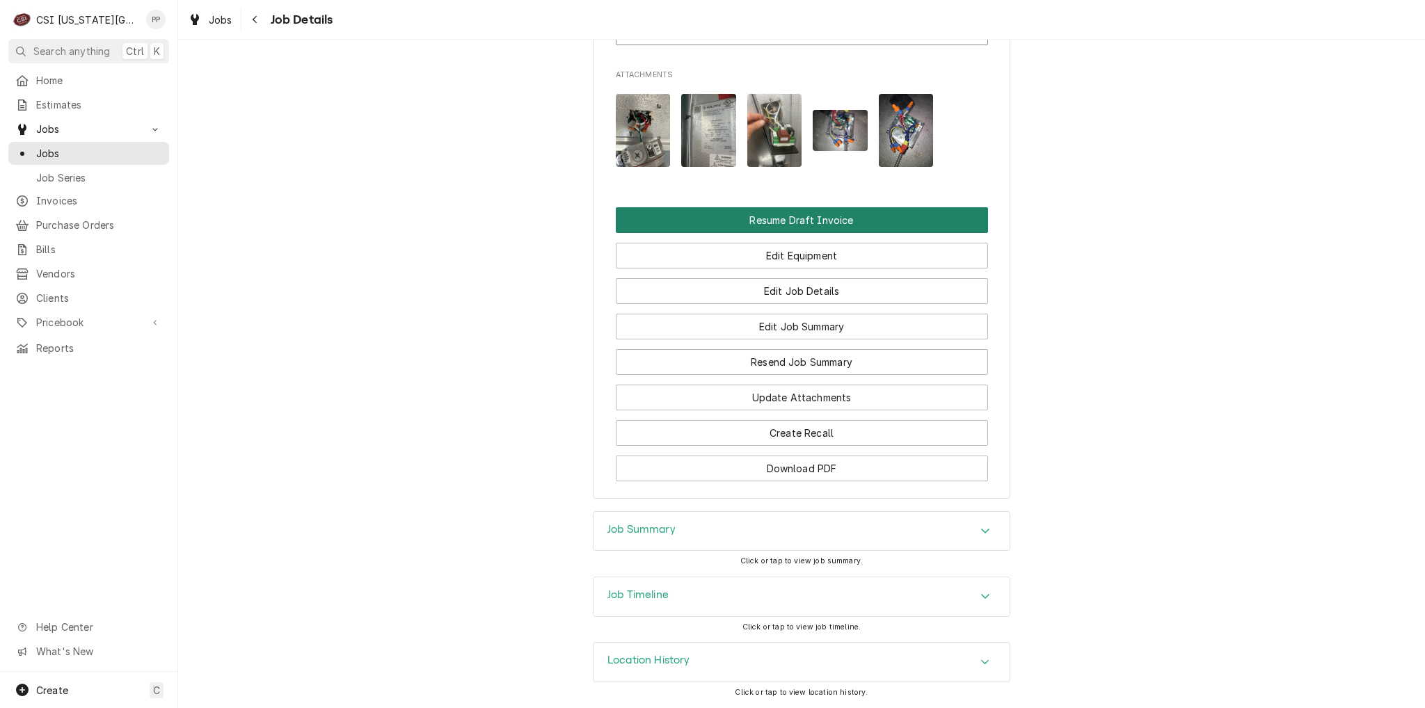
click at [792, 221] on button "Resume Draft Invoice" at bounding box center [802, 220] width 372 height 26
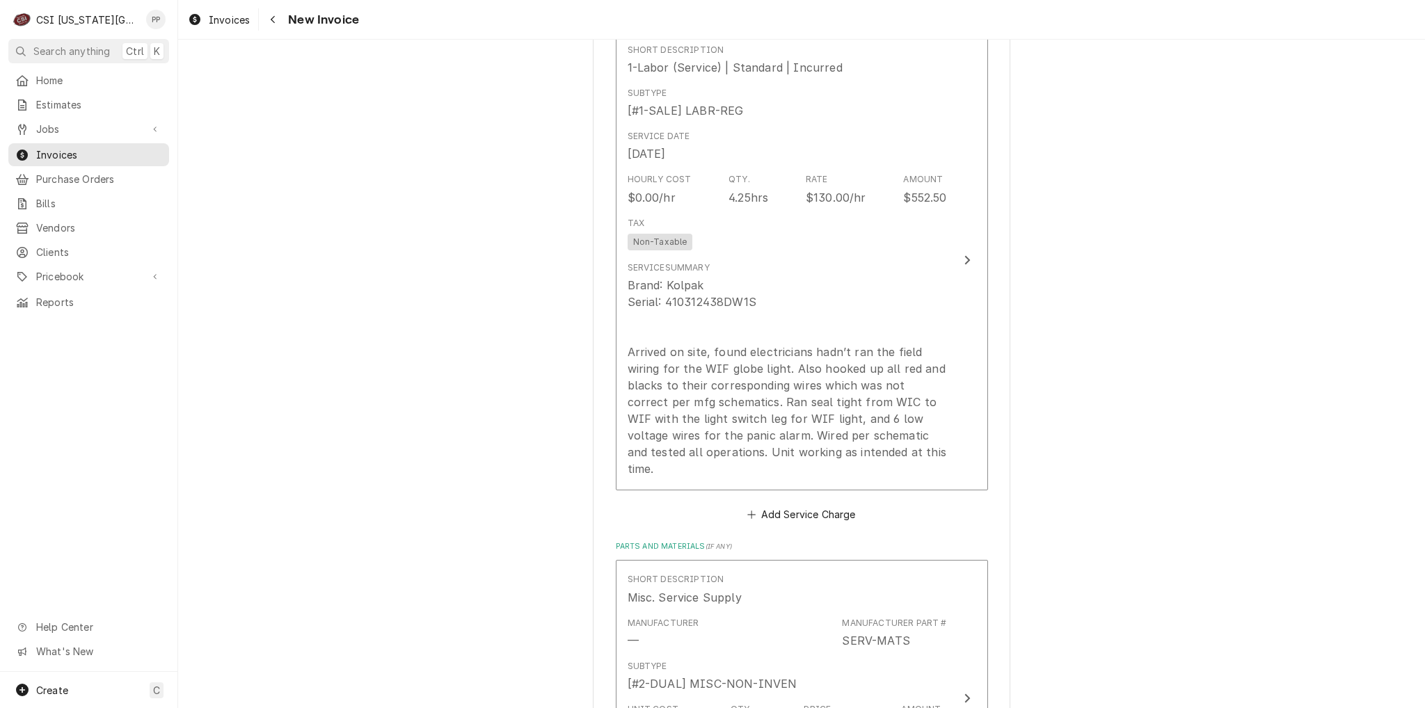
scroll to position [1252, 0]
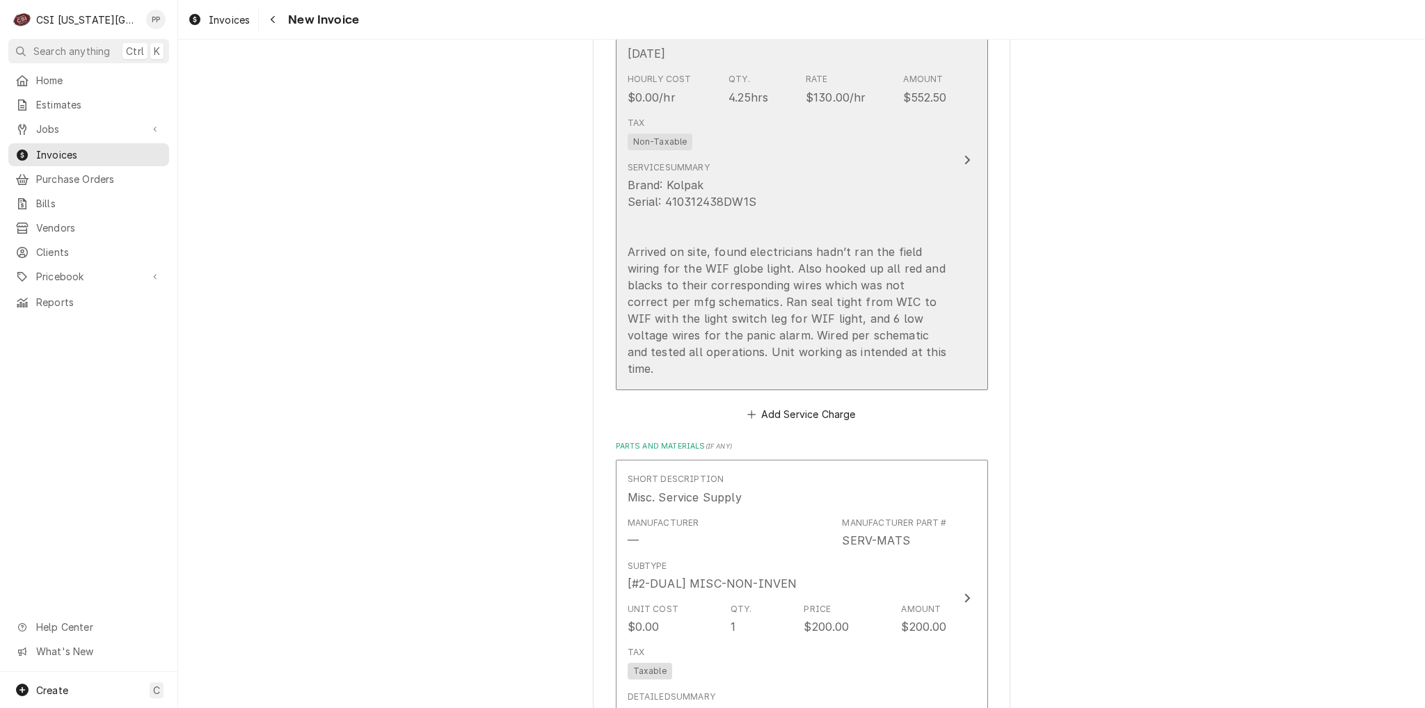
click at [916, 200] on div "Brand: Kolpak Serial: 410312438DW1S Arrived on site, found electricians hadn’t …" at bounding box center [787, 277] width 319 height 200
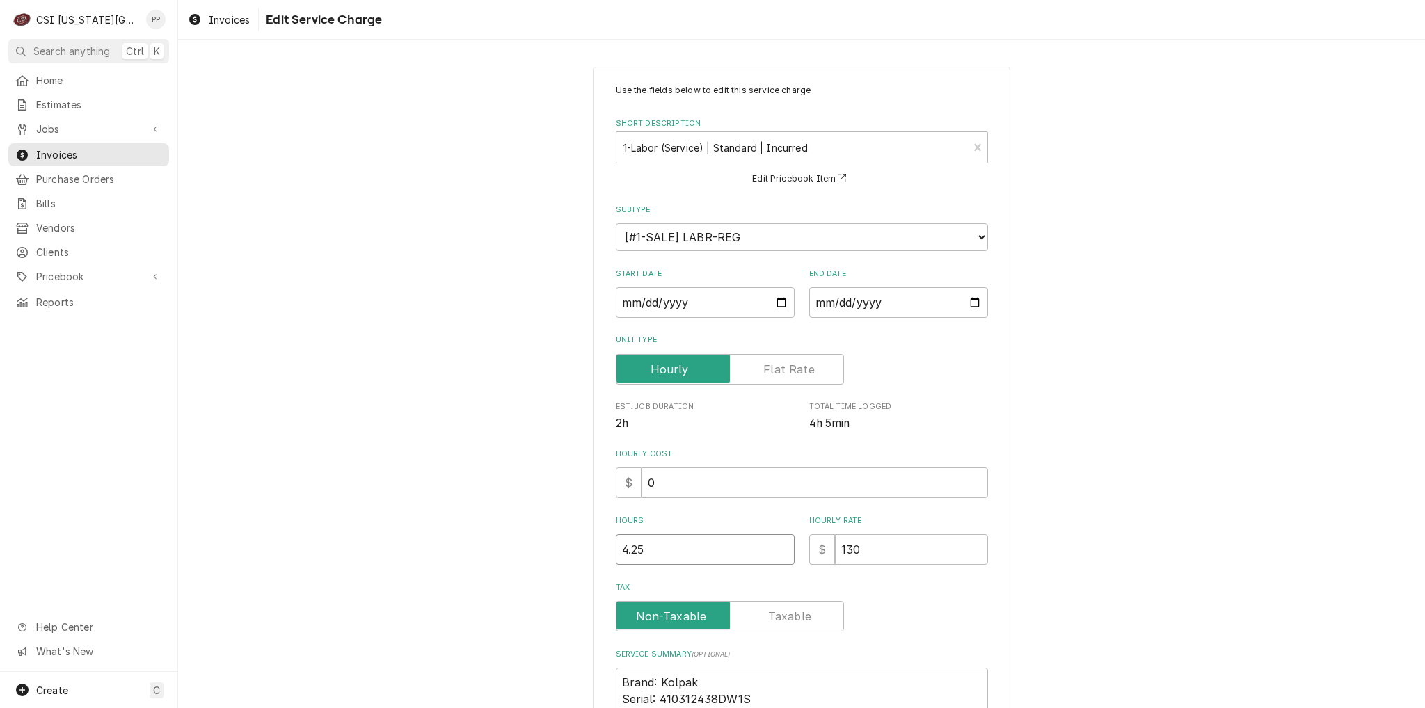
drag, startPoint x: 670, startPoint y: 543, endPoint x: 545, endPoint y: 541, distance: 124.6
click at [536, 543] on div "Use the fields below to edit this service charge Short Description 1-Labor (Ser…" at bounding box center [801, 519] width 1247 height 930
type textarea "x"
type input "5"
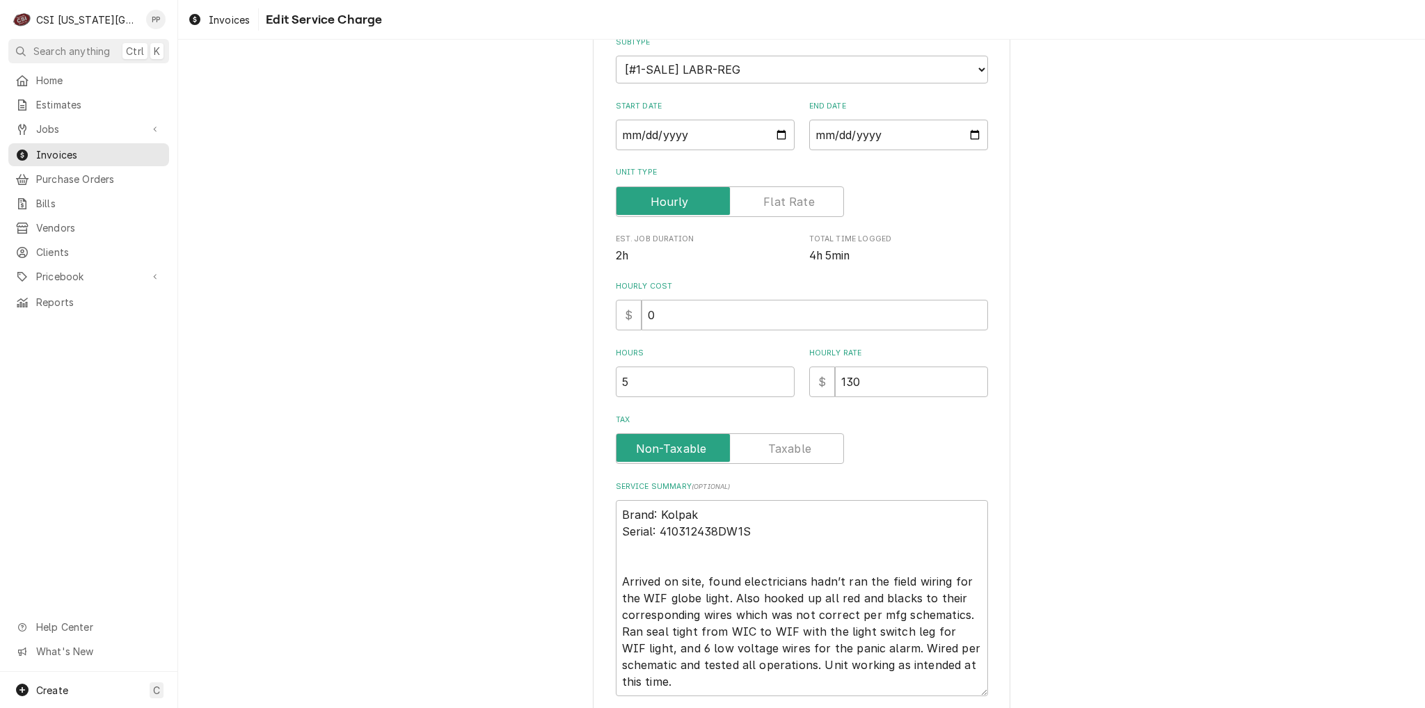
scroll to position [273, 0]
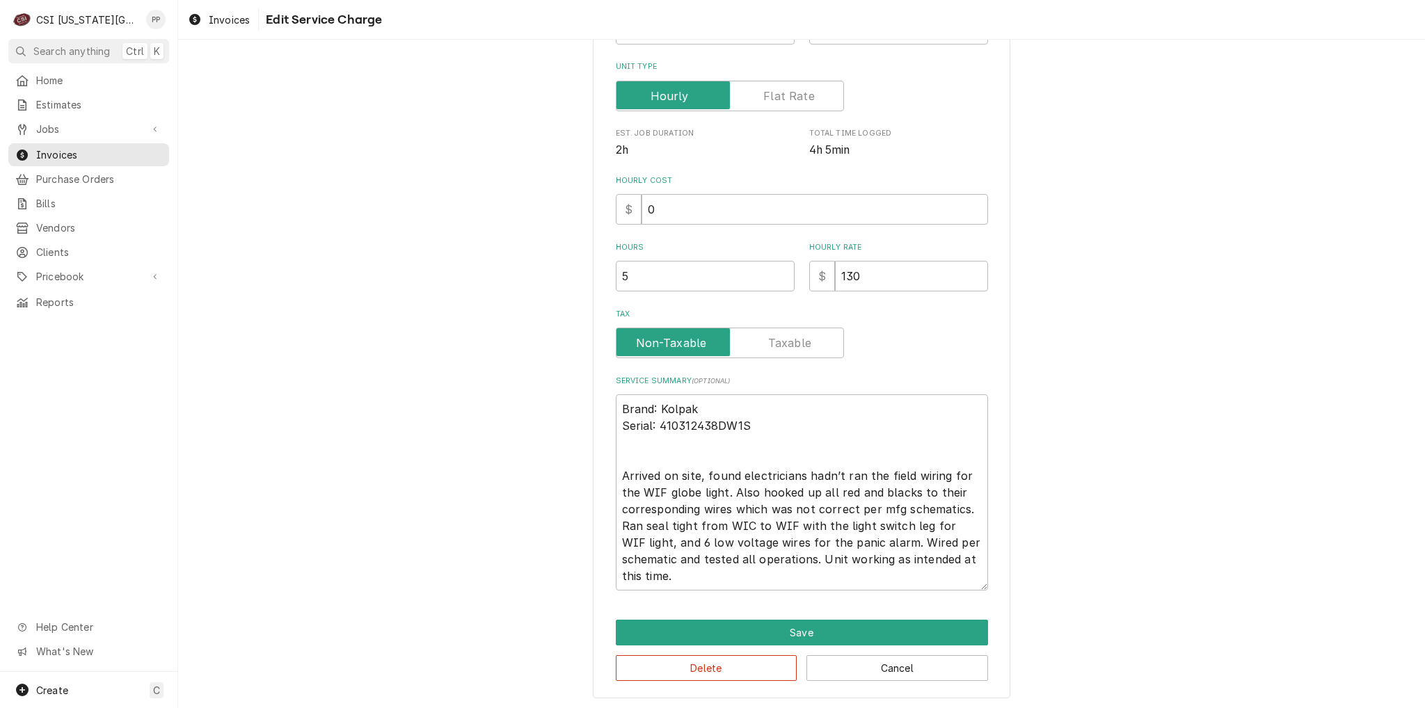
click at [852, 615] on div "Use the fields below to edit this service charge Short Description 1-Labor (Ser…" at bounding box center [801, 246] width 417 height 906
click at [875, 620] on button "Save" at bounding box center [802, 633] width 372 height 26
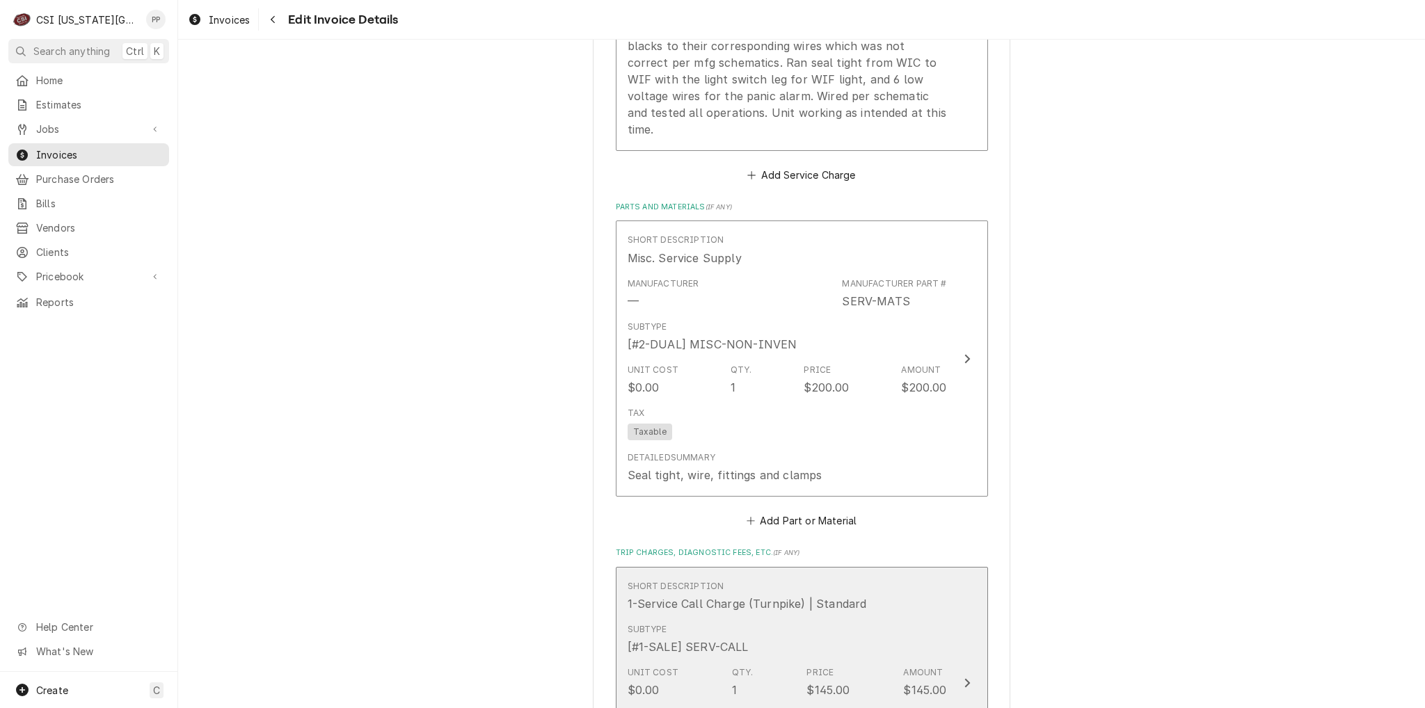
scroll to position [1696, 0]
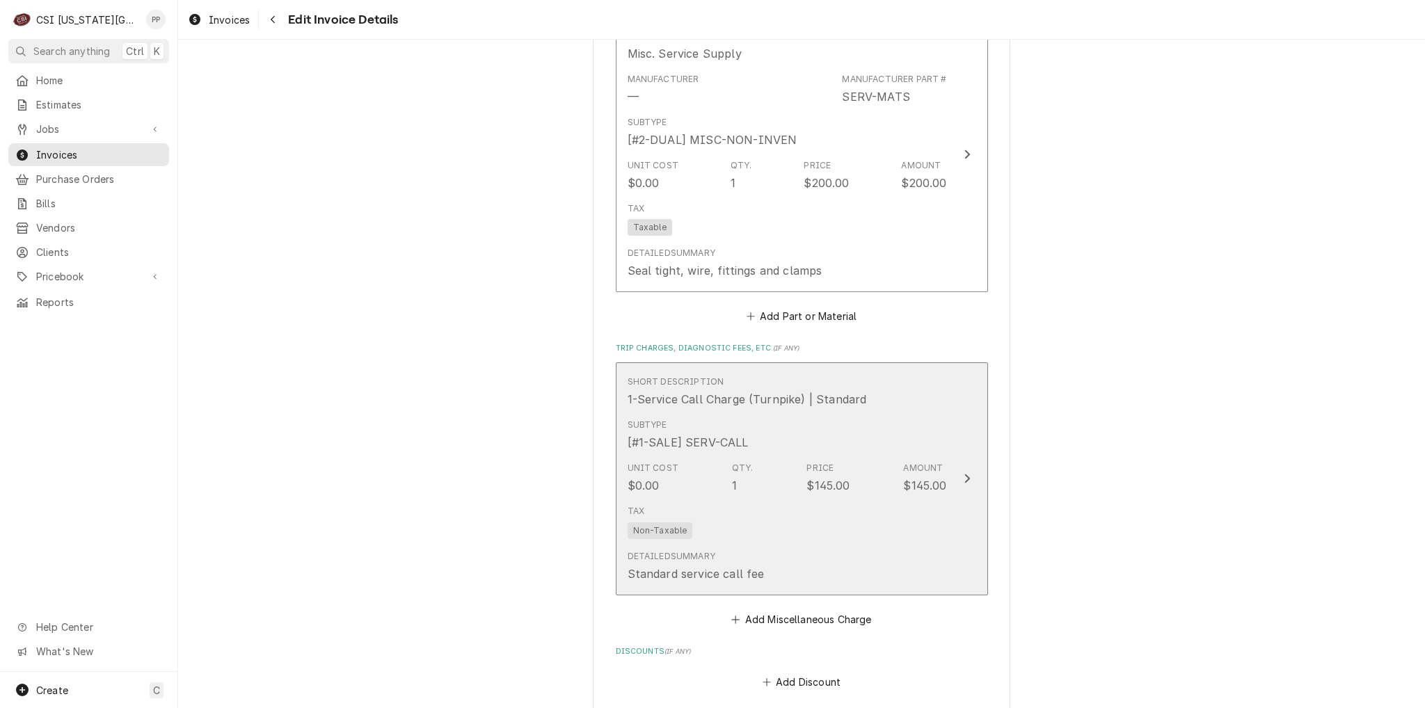
click at [861, 471] on div "Unit Cost $0.00 Qty. 1 Price $145.00 Amount $145.00" at bounding box center [787, 477] width 319 height 43
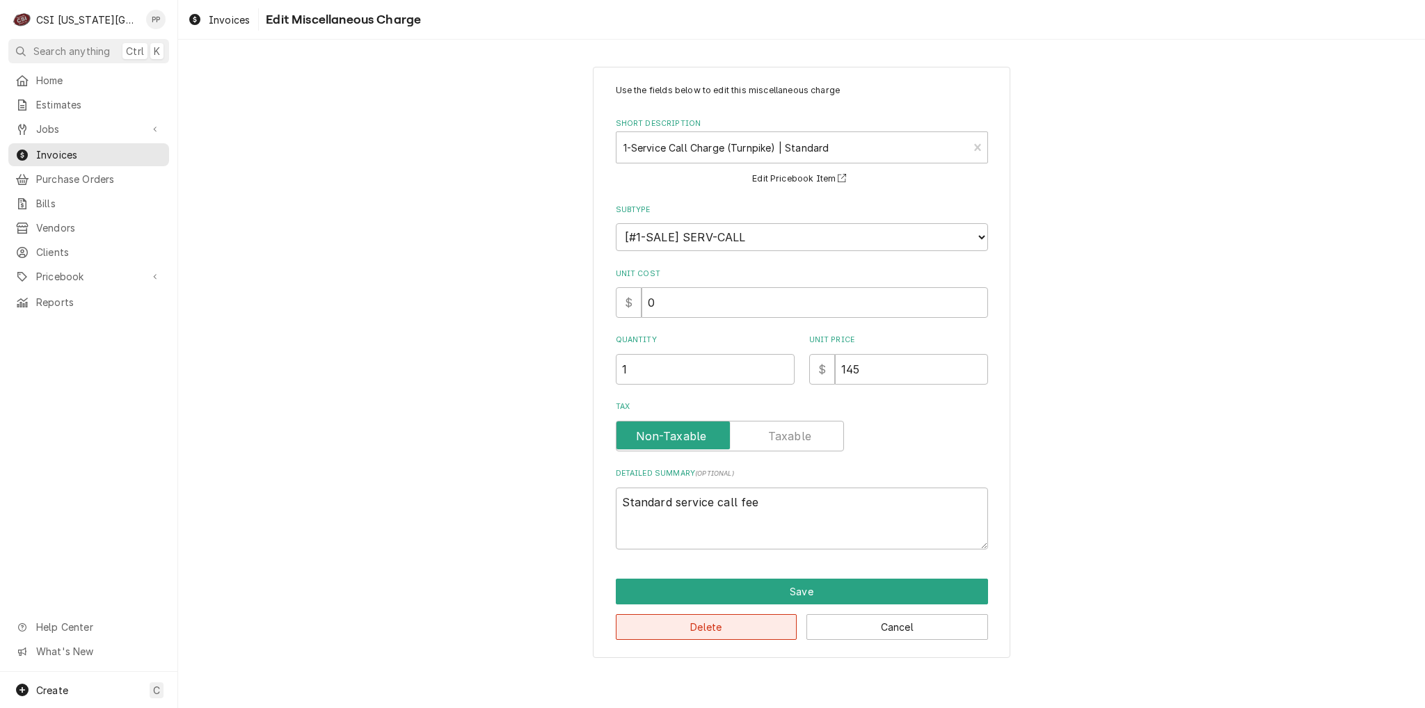
click at [724, 621] on button "Delete" at bounding box center [707, 627] width 182 height 26
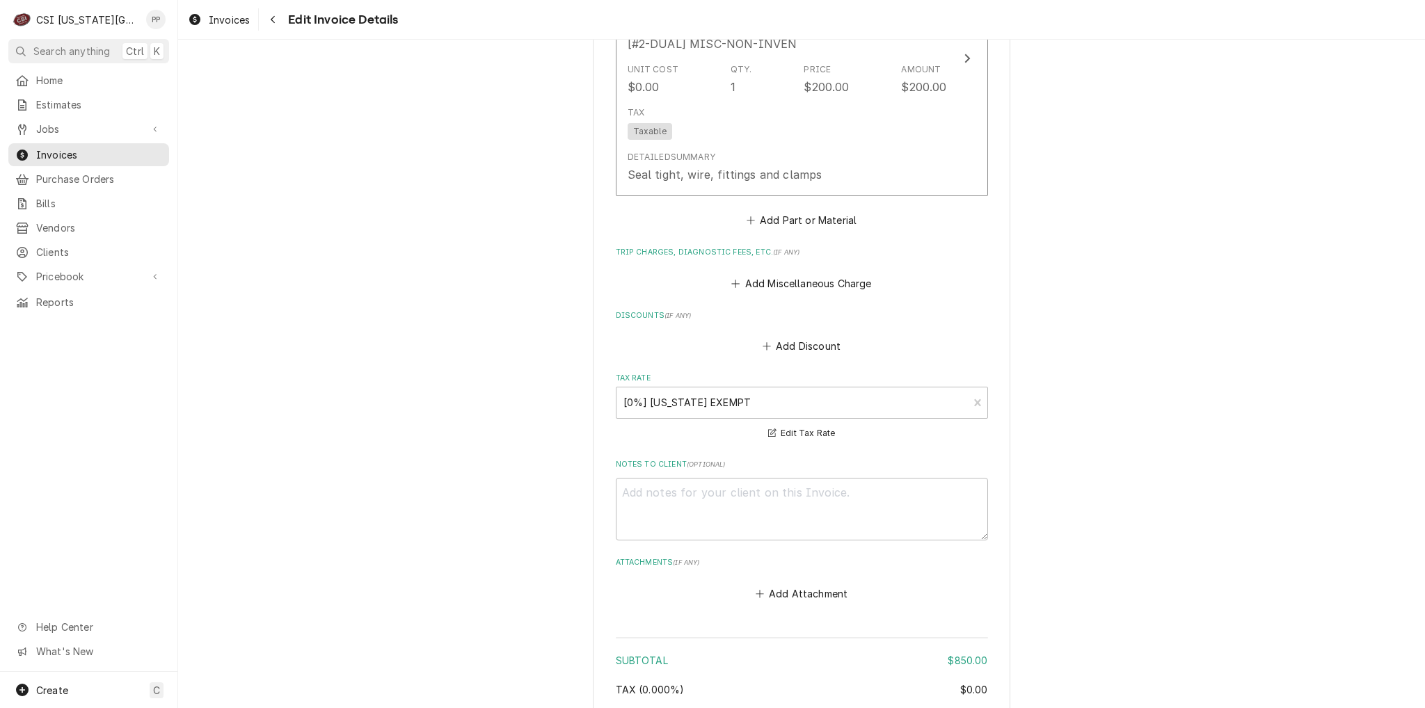
scroll to position [2001, 0]
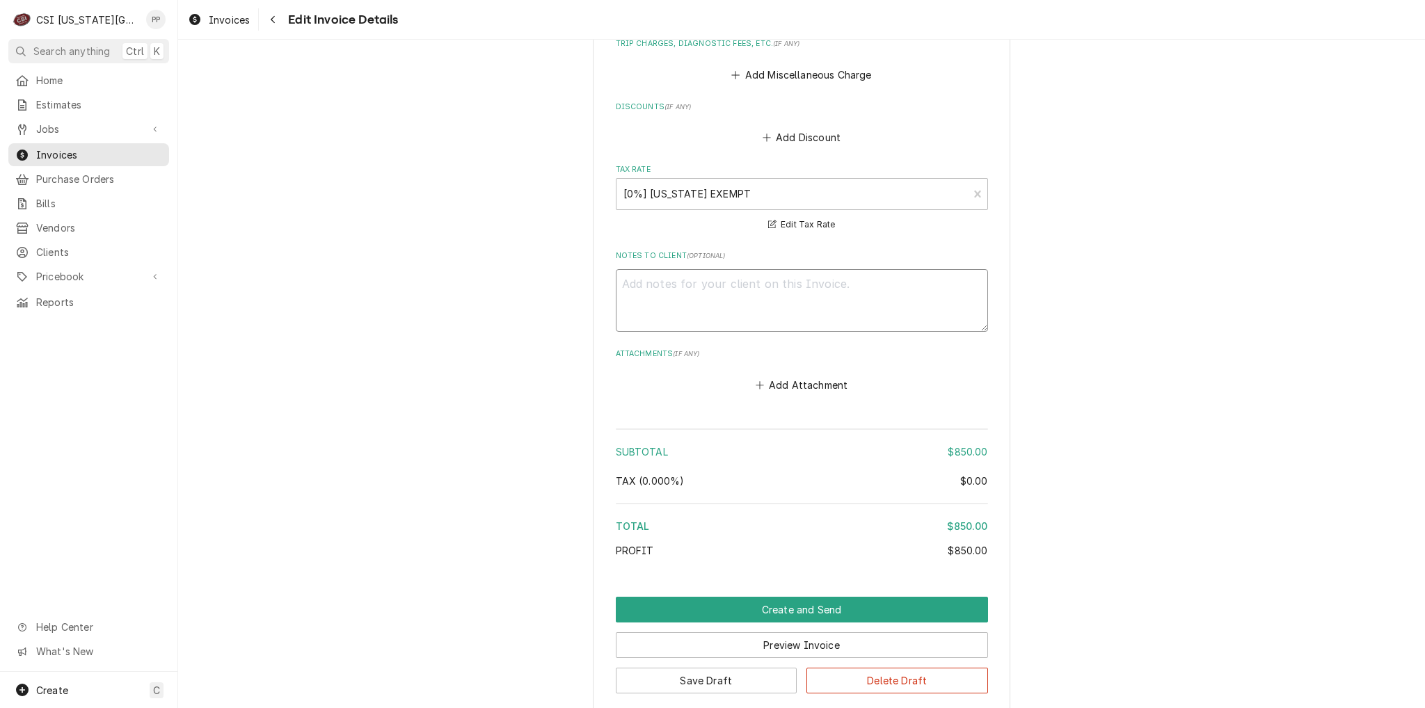
click at [696, 269] on textarea "Notes to Client ( optional )" at bounding box center [802, 300] width 372 height 63
type textarea "x"
type textarea "P"
type textarea "x"
type textarea "PO"
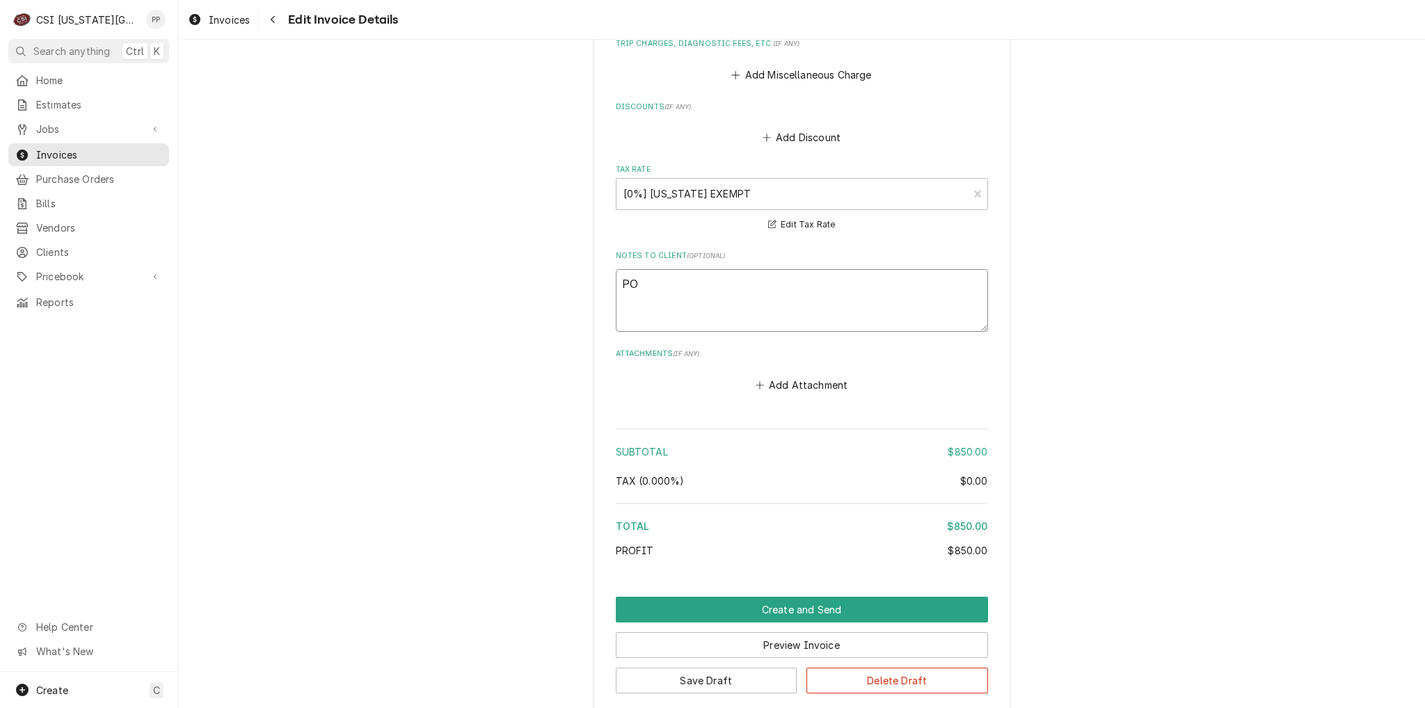
type textarea "x"
type textarea "PO"
type textarea "x"
type textarea "PO K"
type textarea "x"
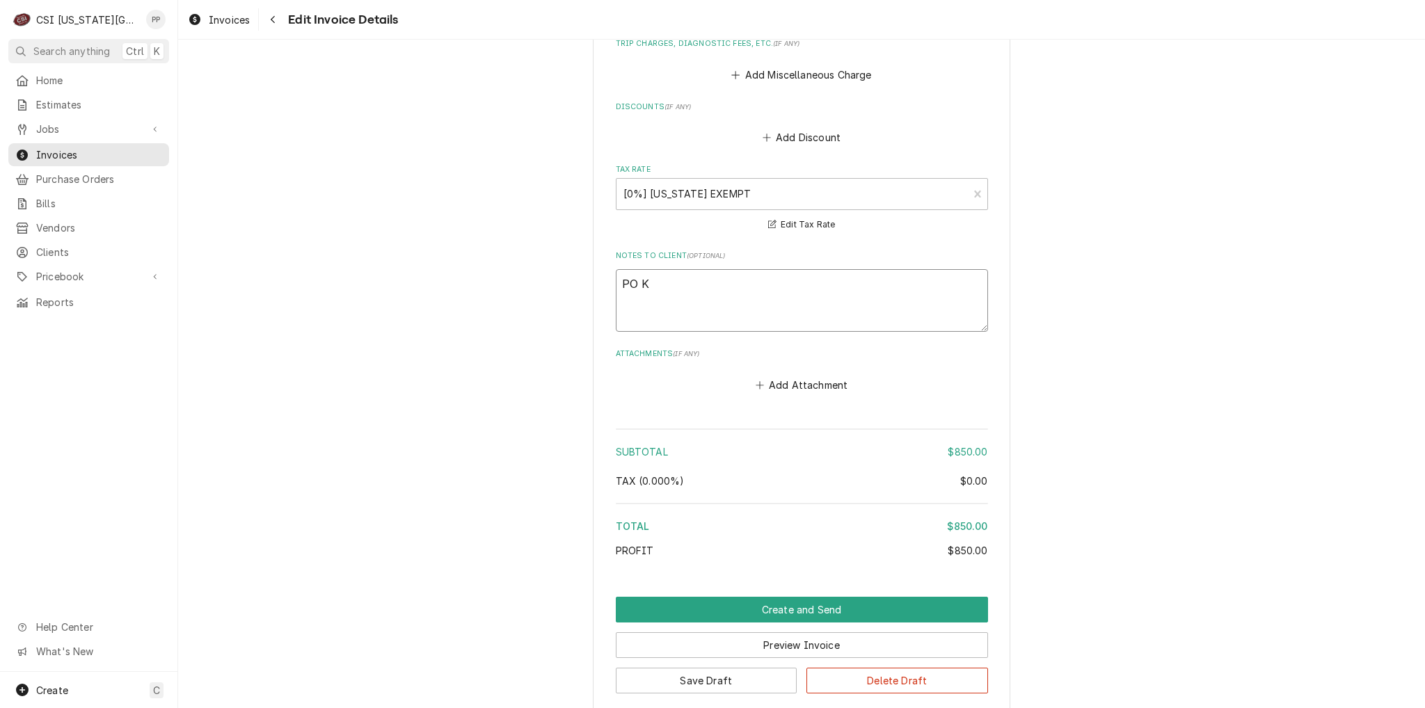
type textarea "PO Ke"
type textarea "x"
type textarea "PO Kev"
type textarea "x"
type textarea "PO Kevi"
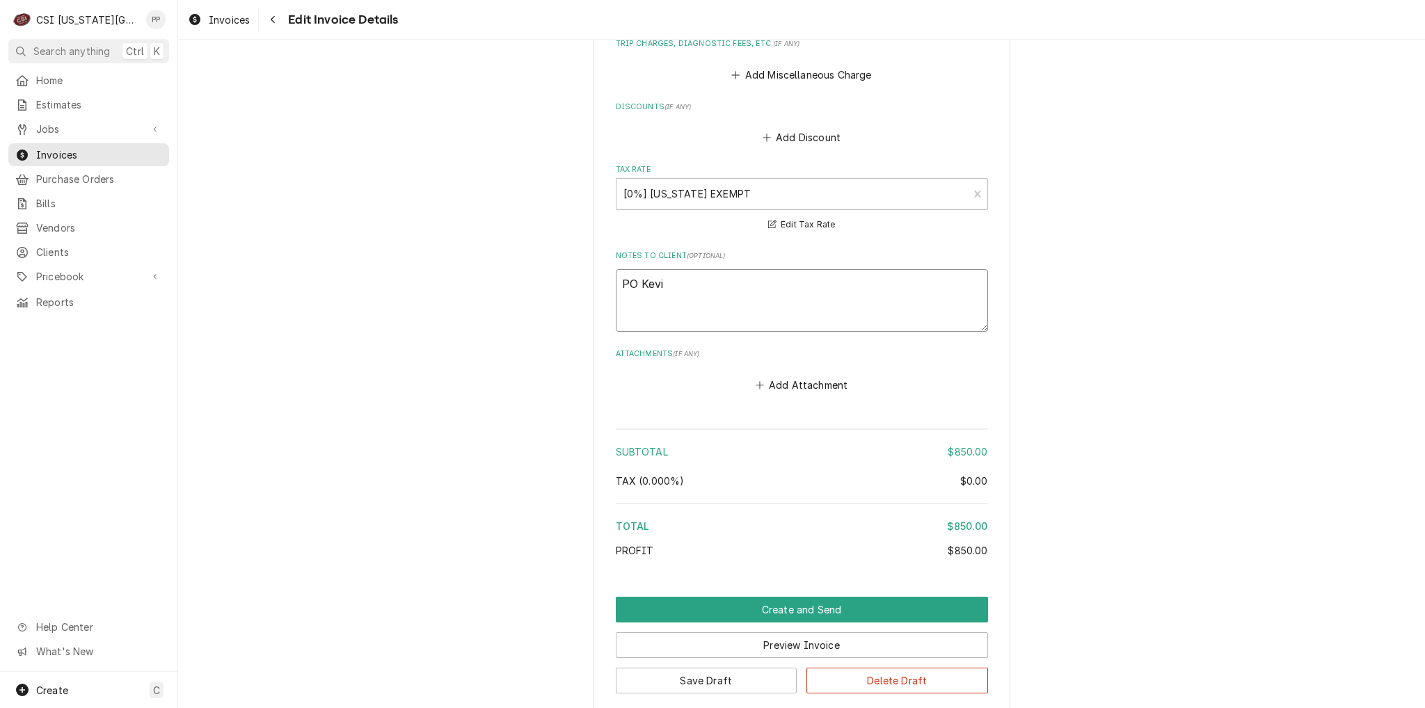
type textarea "x"
type textarea "PO Kevin"
type textarea "x"
type textarea "PO Kevin"
type textarea "x"
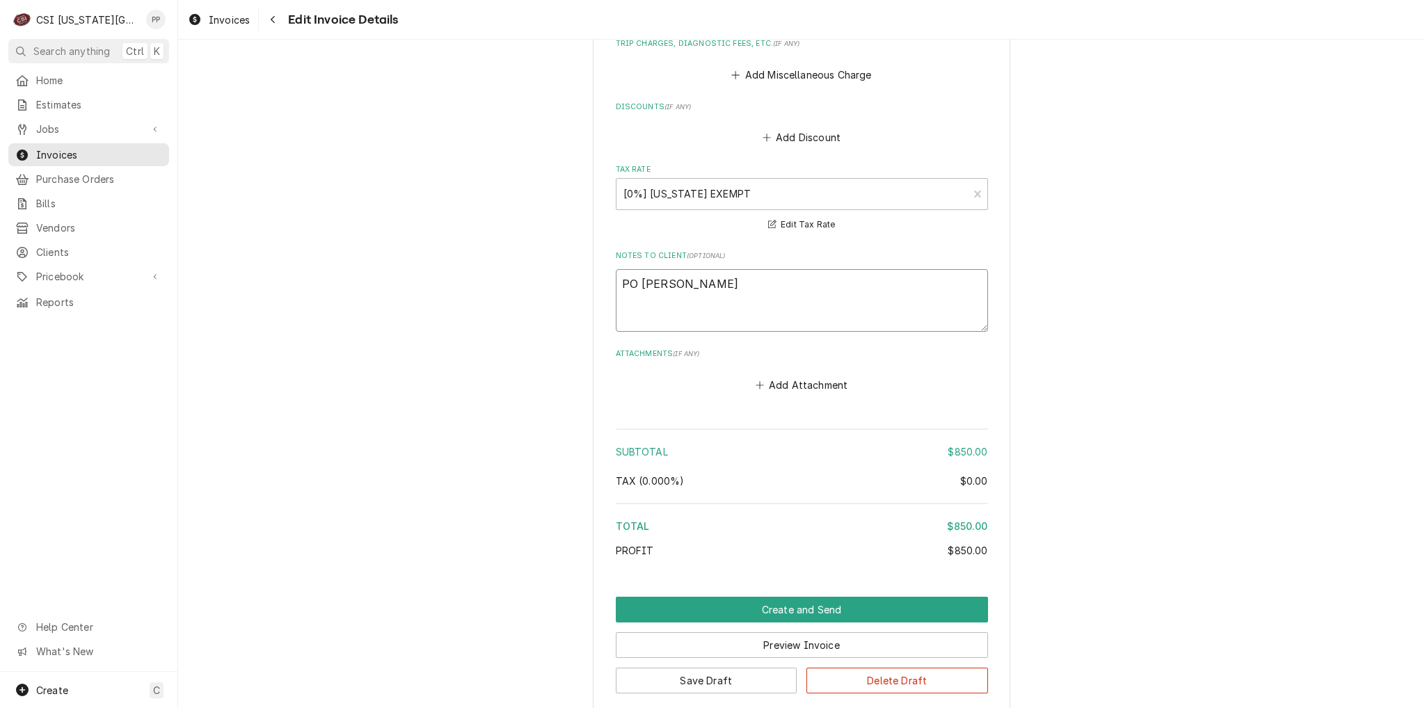
type textarea "PO Kevin S"
type textarea "x"
type textarea "PO Kevin SL"
type textarea "x"
type textarea "PO Kevin S"
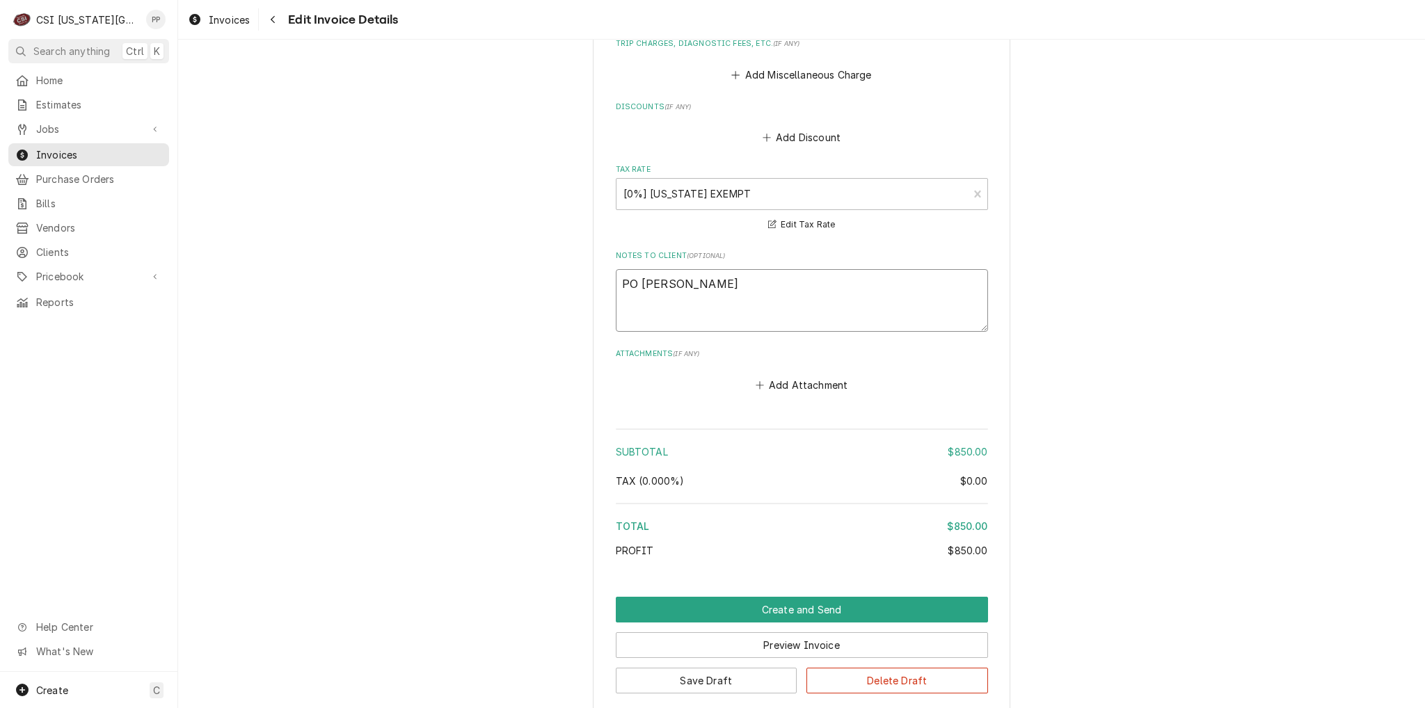
type textarea "x"
type textarea "PO Kevin Sl"
type textarea "x"
type textarea "PO Kevin Sli"
type textarea "x"
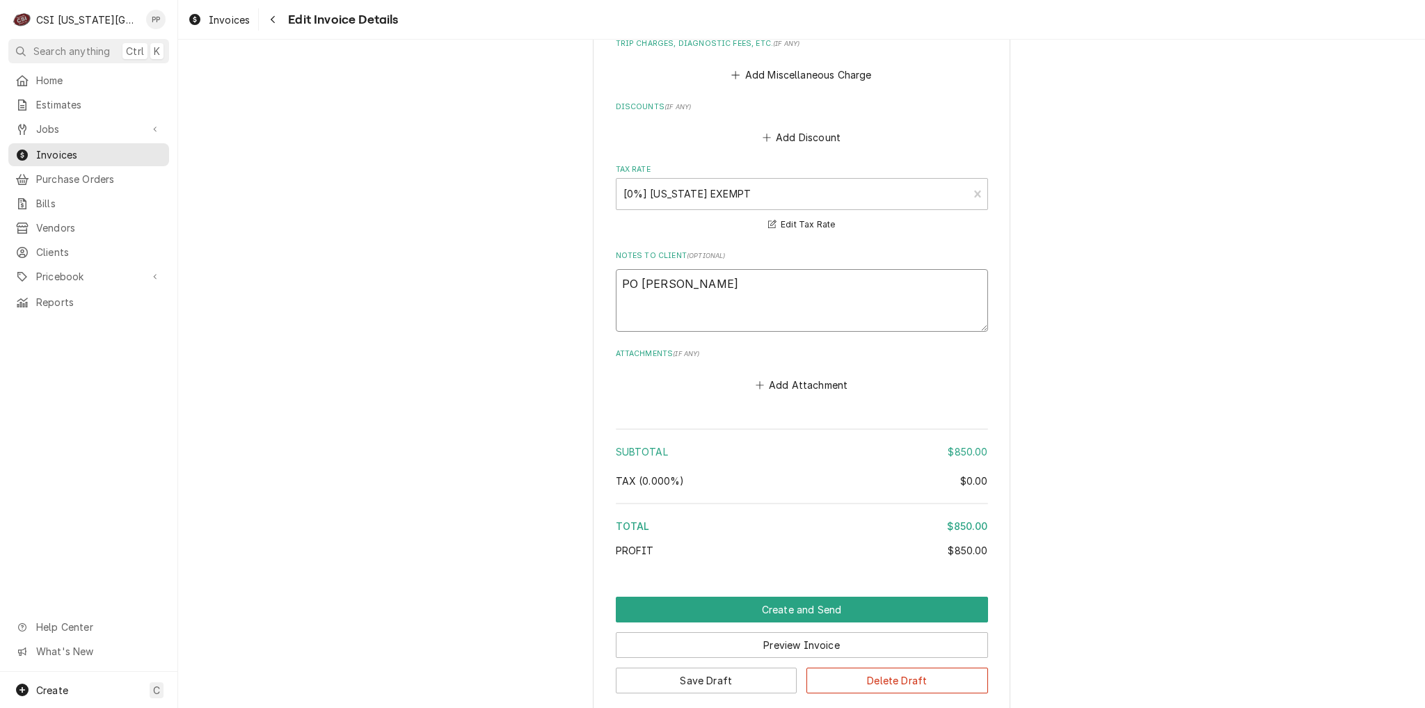
type textarea "PO Kevin Slia"
type textarea "x"
type textarea "PO Kevin Sli"
type textarea "x"
type textarea "PO Kevin Sl"
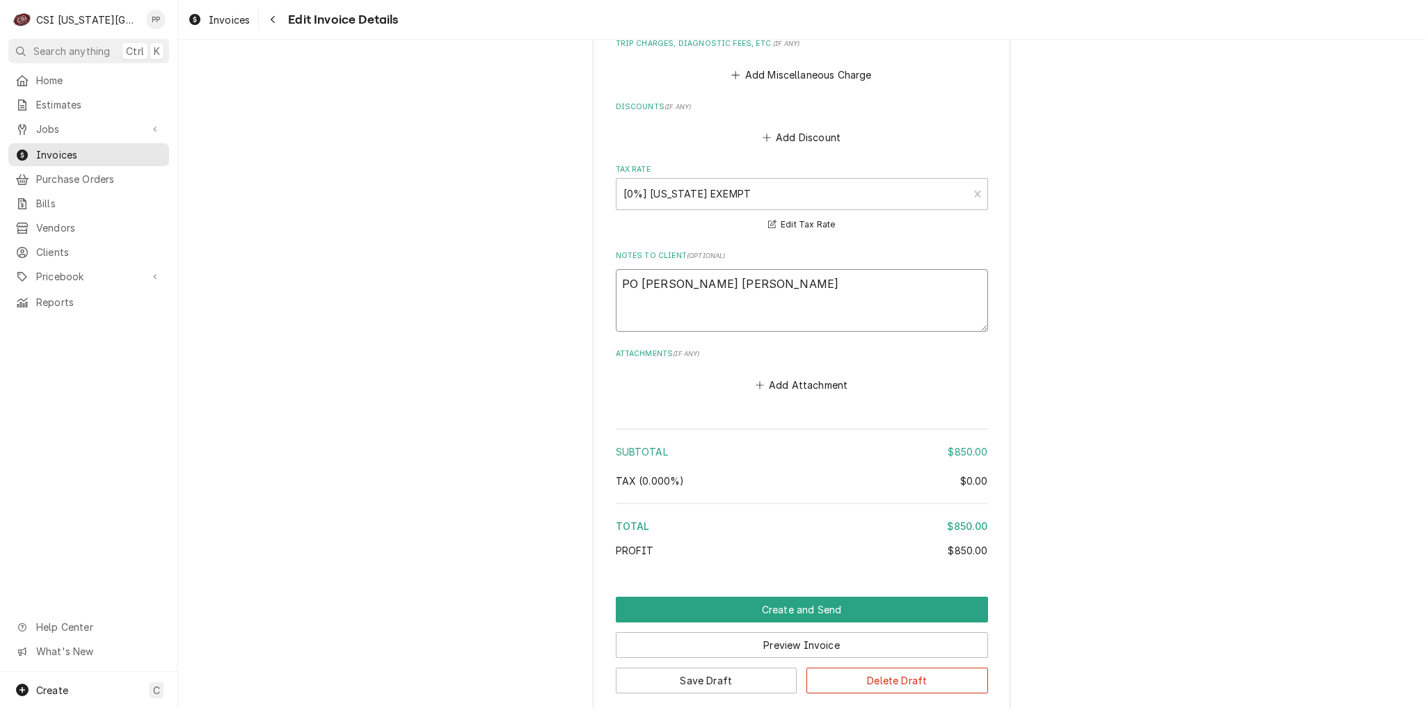
type textarea "x"
type textarea "PO Kevin Slo"
type textarea "x"
type textarea "PO Kevin Sloa"
type textarea "x"
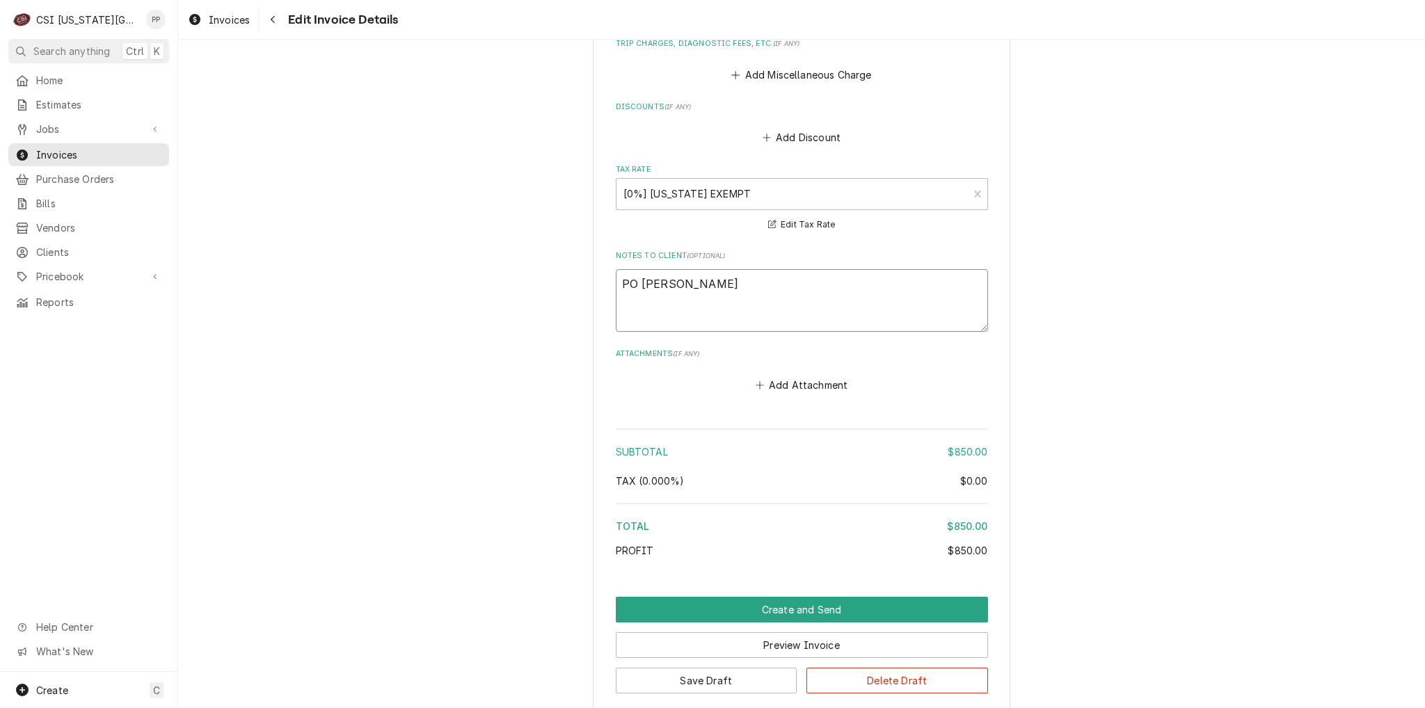
type textarea "PO Kevin Sloan"
type textarea "x"
type textarea "PO Kevin Sloan"
type textarea "x"
type textarea "PO Kevin Sloan /"
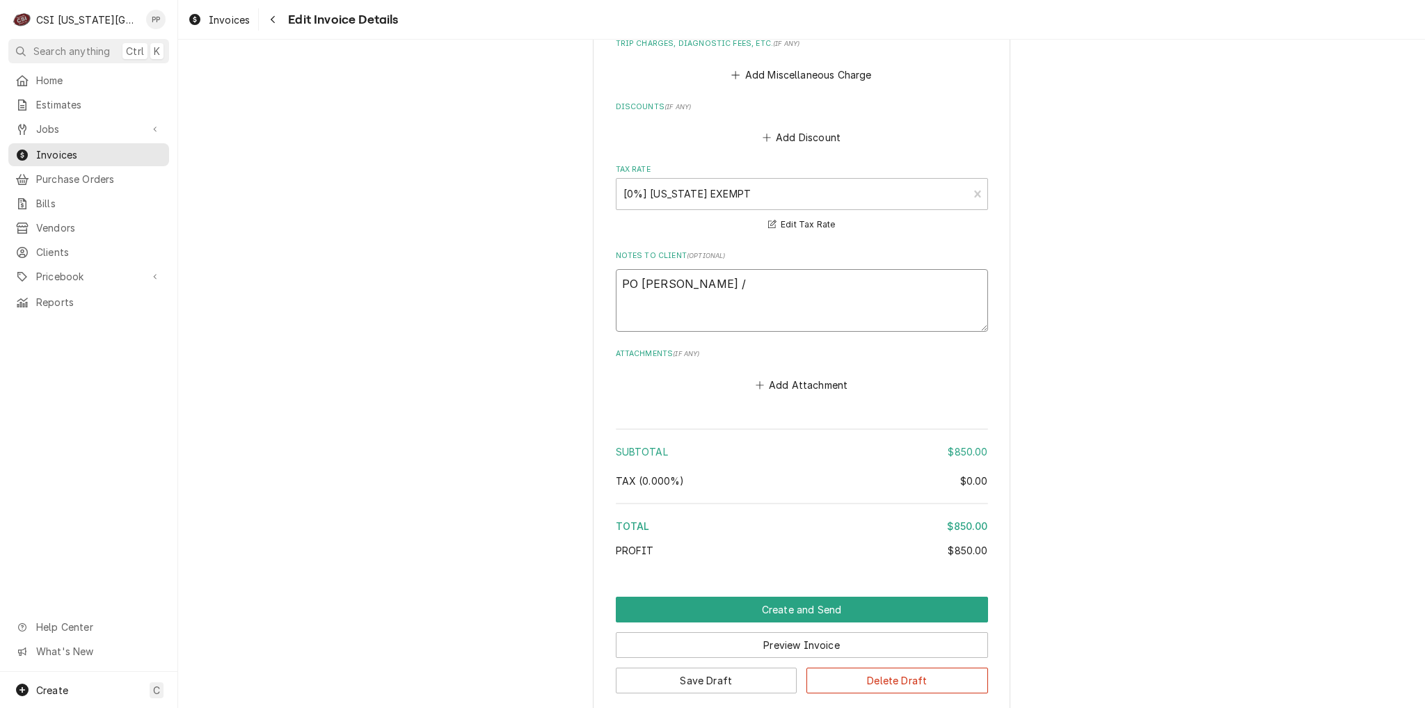
type textarea "x"
type textarea "PO Kevin Sloan /."
type textarea "x"
type textarea "PO Kevin Sloan /"
type textarea "x"
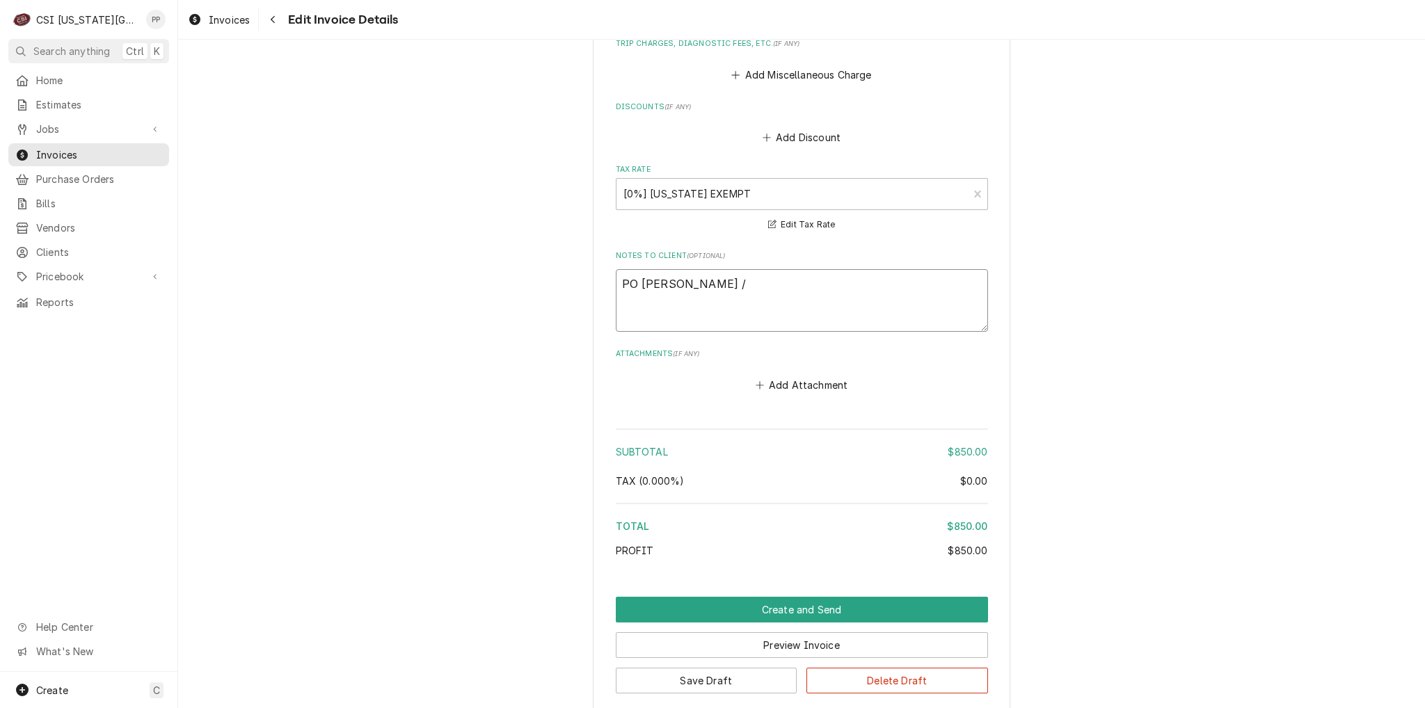
type textarea "PO Kevin Sloan"
type textarea "x"
type textarea "PO Kevin Sloan /"
type textarea "x"
type textarea "PO Kevin Sloan /"
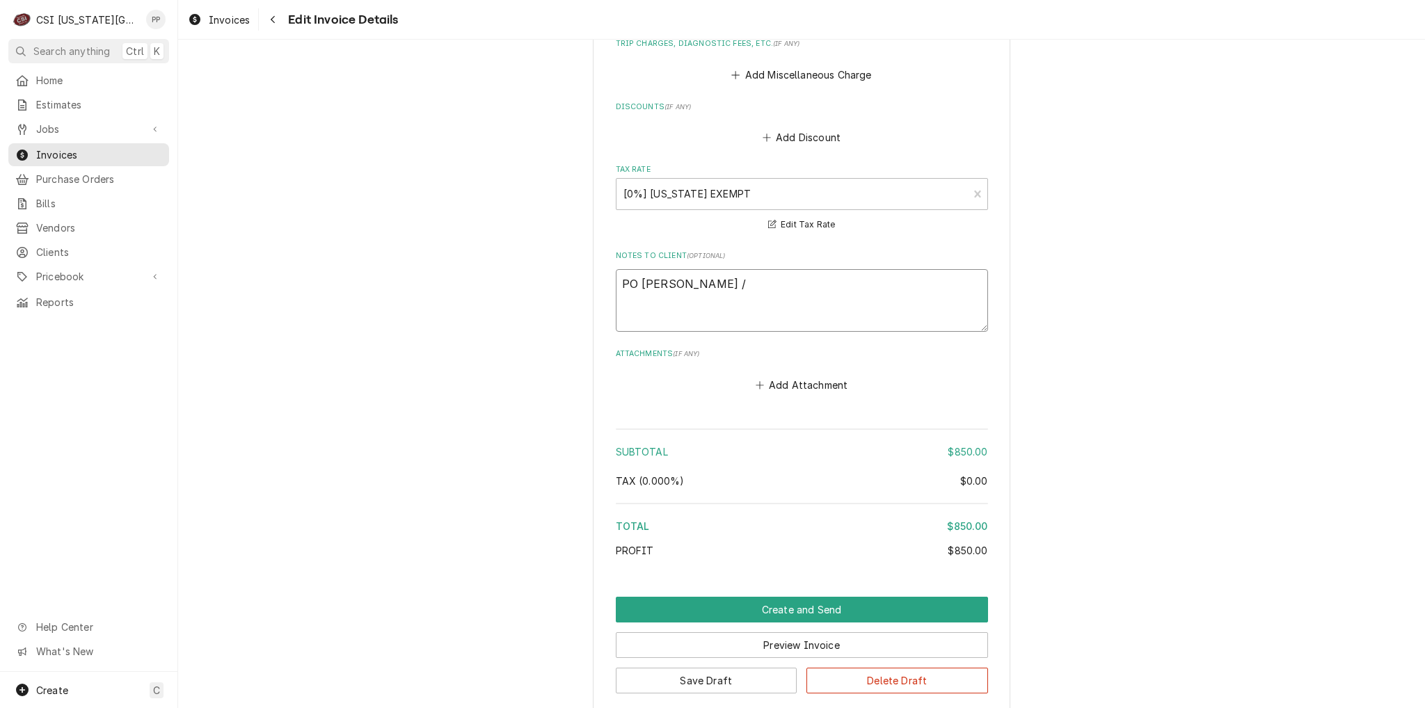
type textarea "x"
type textarea "PO Kevin Sloan / T"
type textarea "x"
type textarea "PO Kevin Sloan / Te"
type textarea "x"
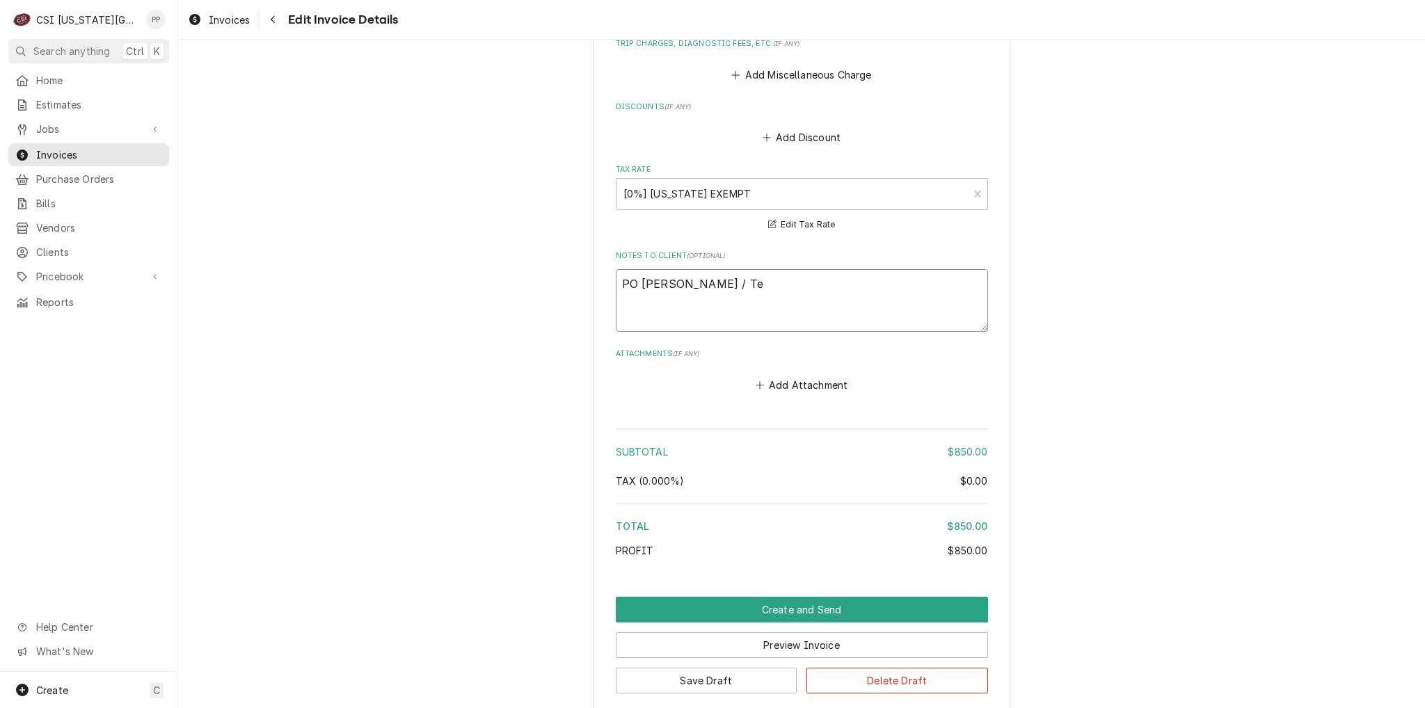
type textarea "PO Kevin Sloan / Ter"
type textarea "x"
type textarea "PO Kevin Sloan / Terr"
type textarea "x"
type textarea "PO Kevin Sloan / Terry"
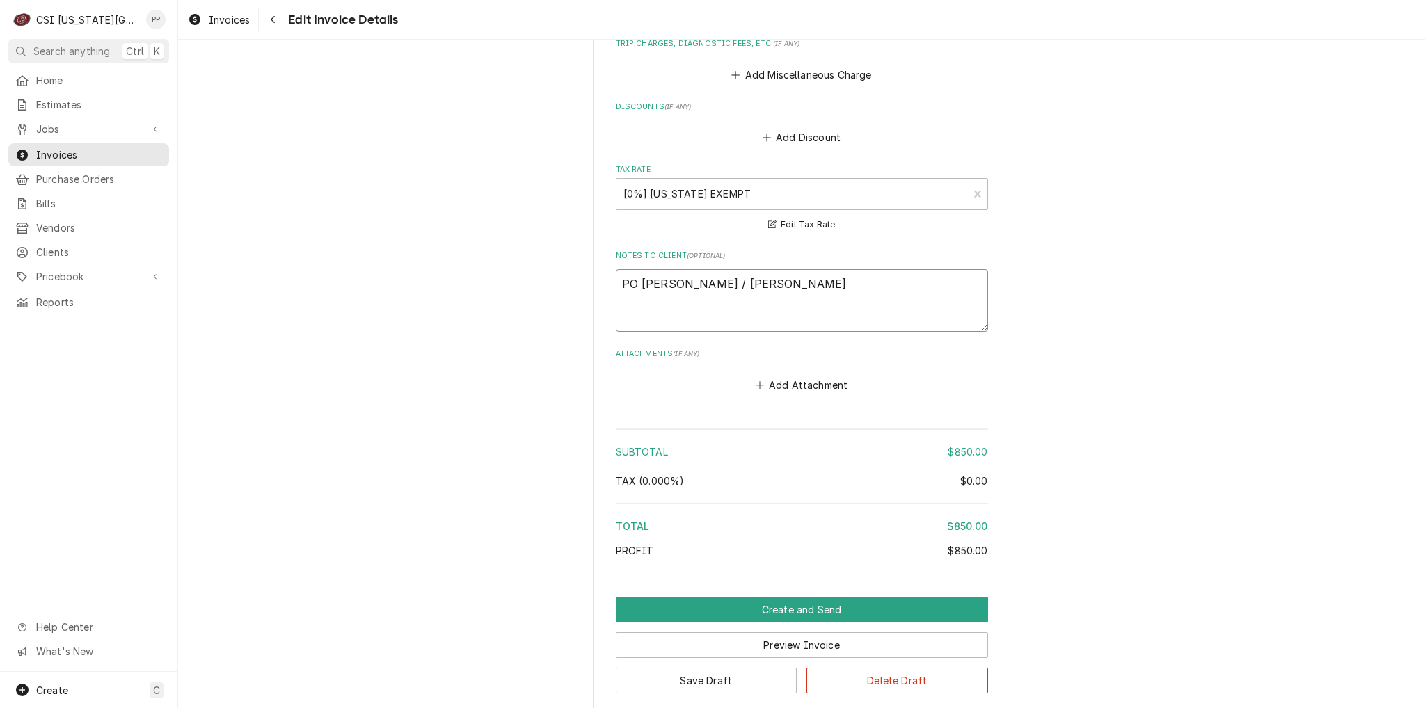
type textarea "x"
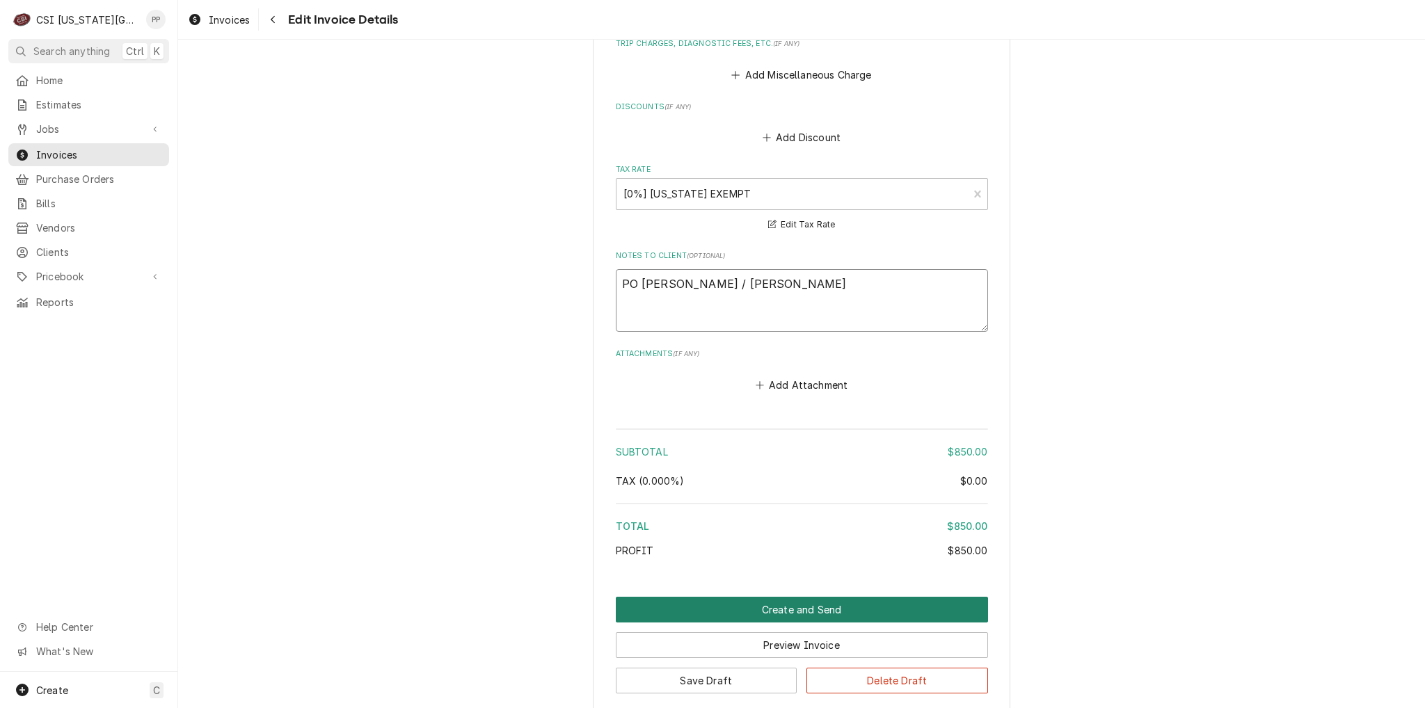
type textarea "PO Kevin Sloan / Terry"
click at [805, 597] on button "Create and Send" at bounding box center [802, 610] width 372 height 26
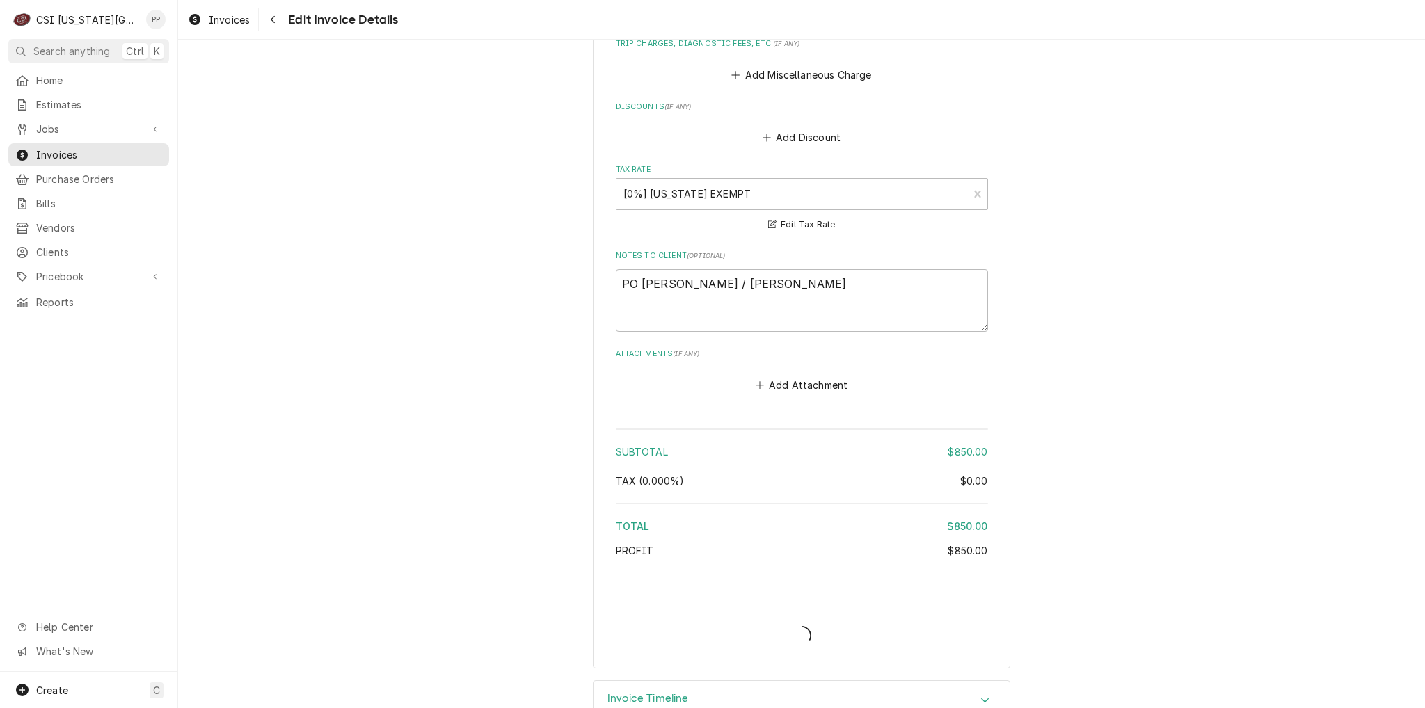
type textarea "x"
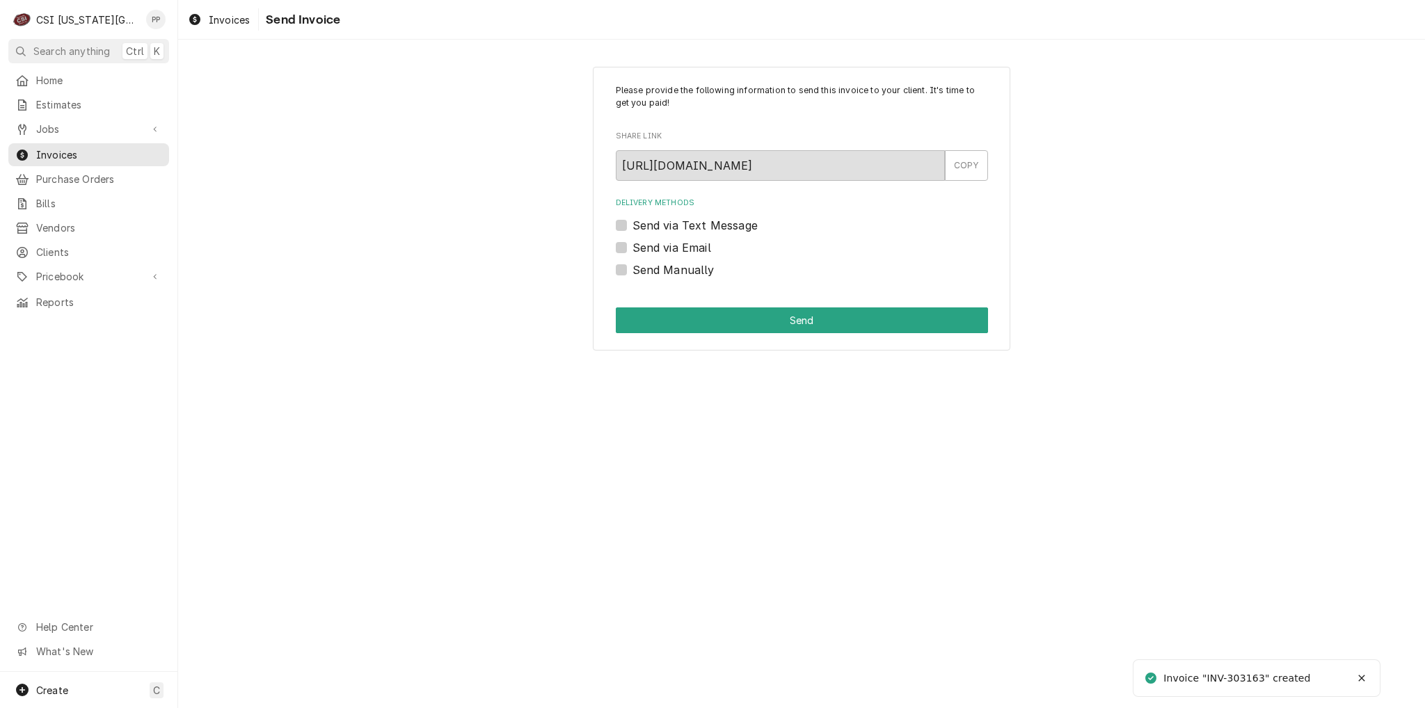
click at [632, 270] on label "Send Manually" at bounding box center [673, 270] width 82 height 17
click at [632, 270] on input "Send Manually" at bounding box center [818, 277] width 372 height 31
checkbox input "true"
click at [680, 319] on button "Send" at bounding box center [802, 321] width 372 height 26
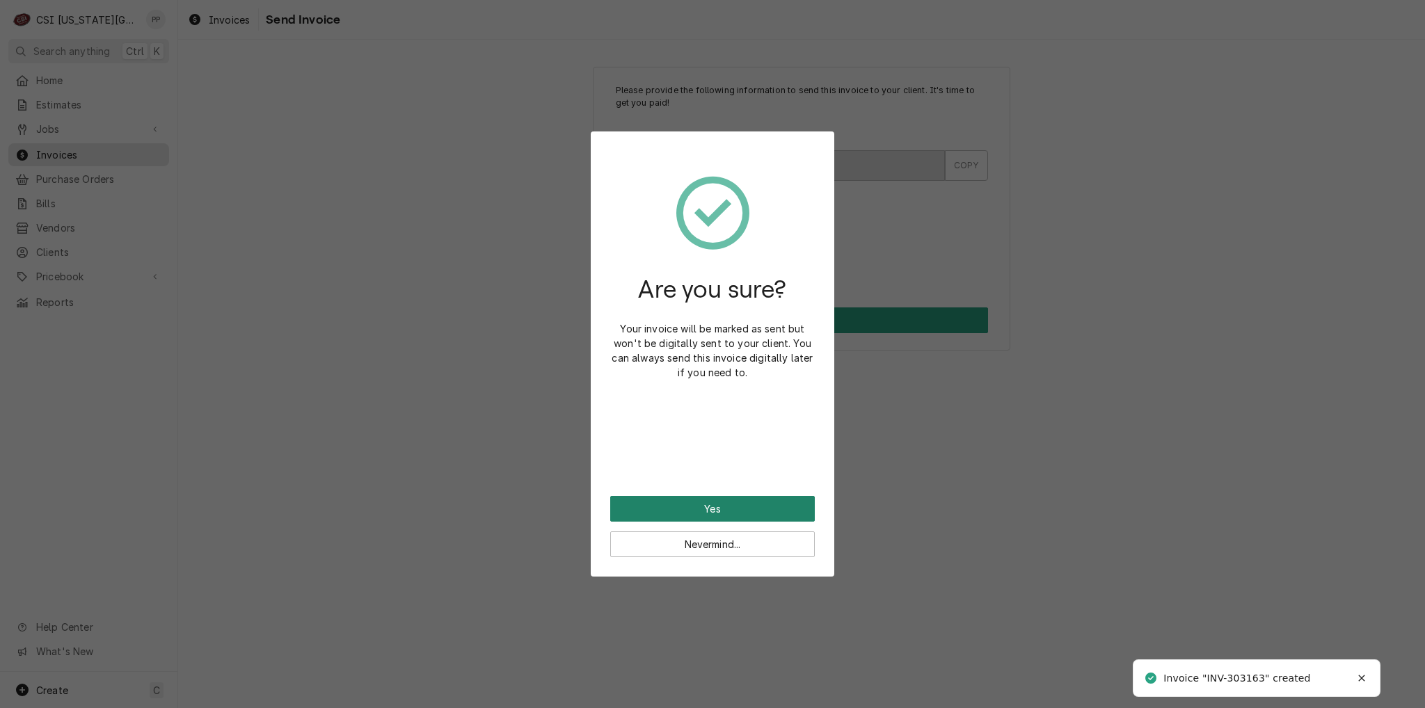
click at [757, 515] on button "Yes" at bounding box center [712, 509] width 205 height 26
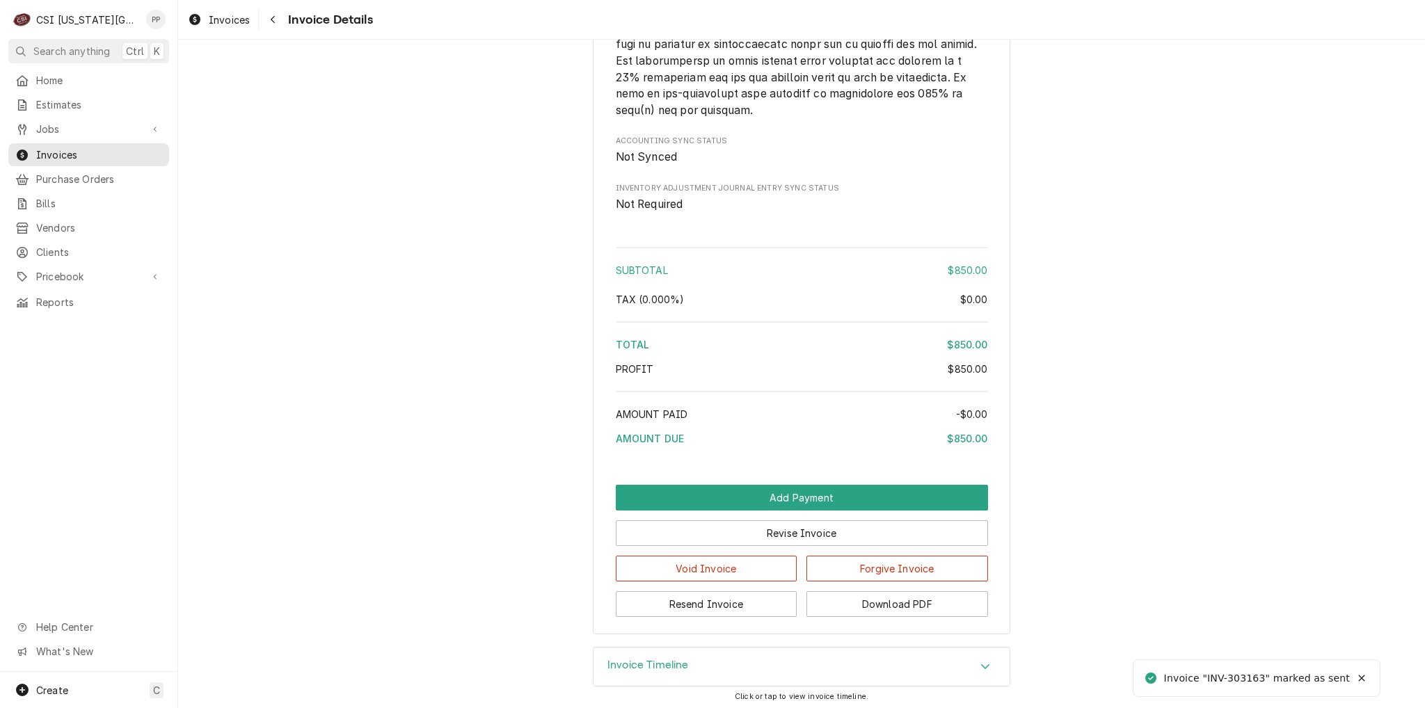
scroll to position [2261, 0]
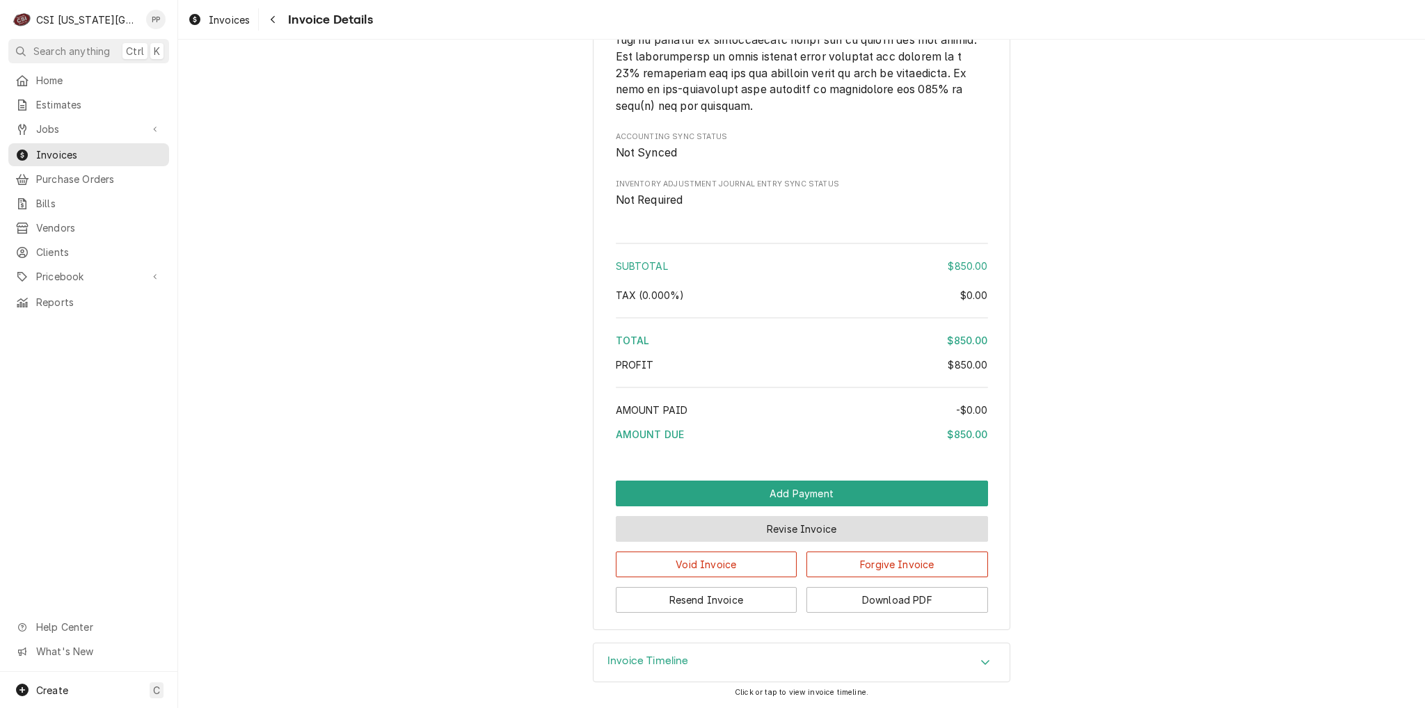
click at [806, 529] on button "Revise Invoice" at bounding box center [802, 529] width 372 height 26
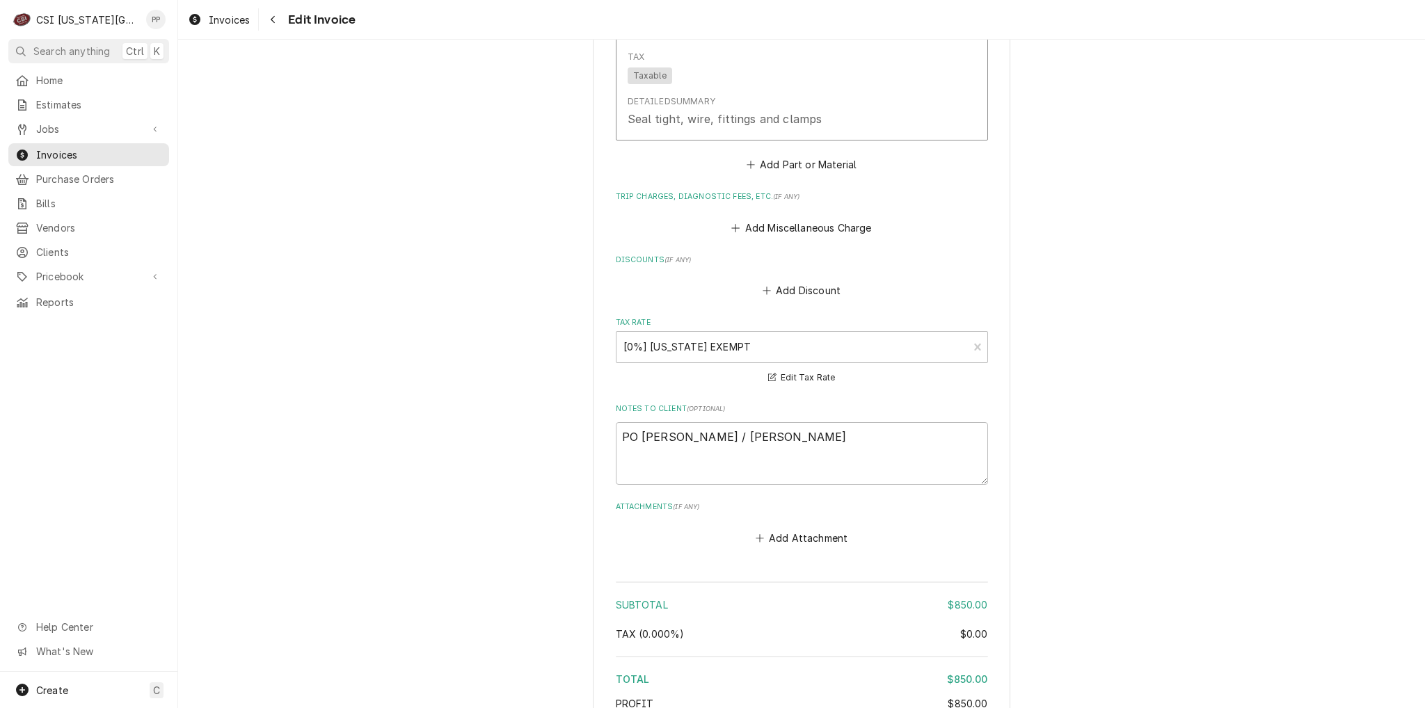
scroll to position [1879, 0]
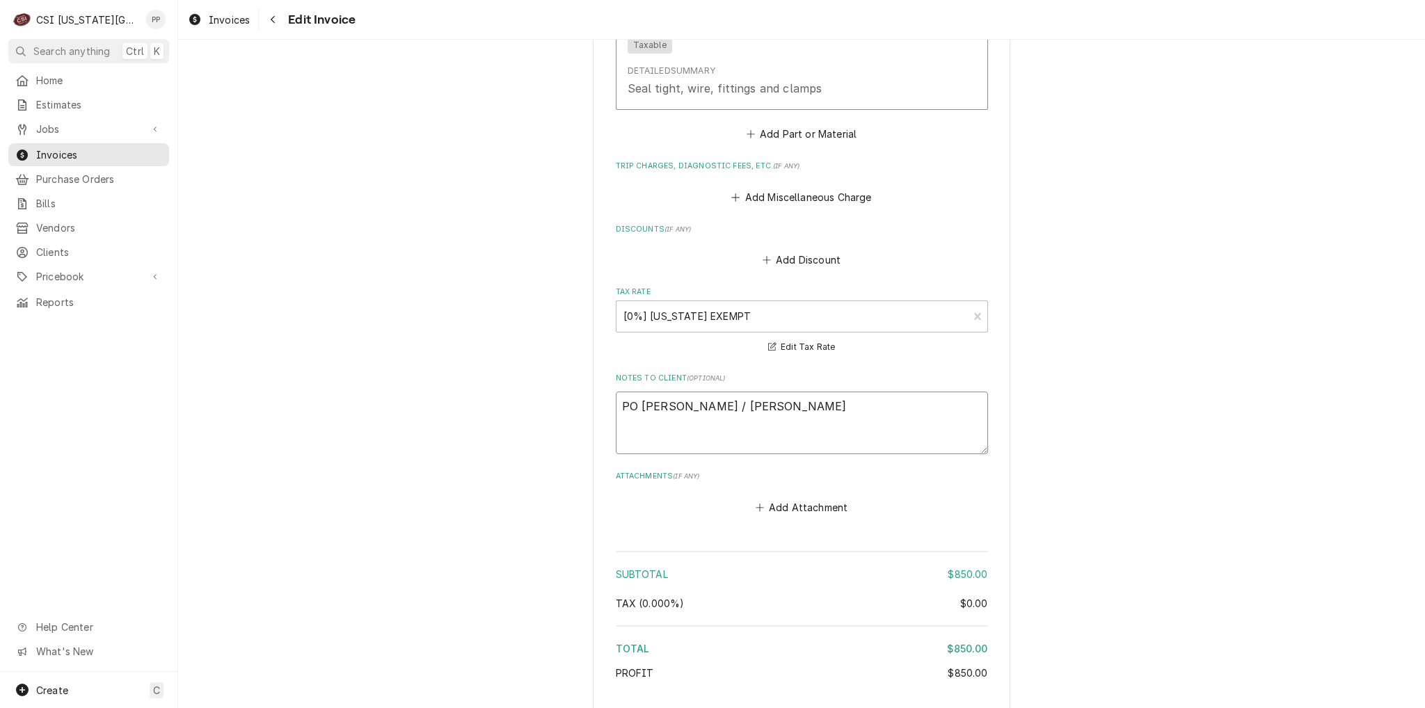
click at [810, 392] on textarea "PO Kevin Sloan / Terry" at bounding box center [802, 423] width 372 height 63
type textarea "x"
type textarea "PO Kevin Sloan / Terry"
type textarea "x"
type textarea "PO Kevin Sloan / Terry A"
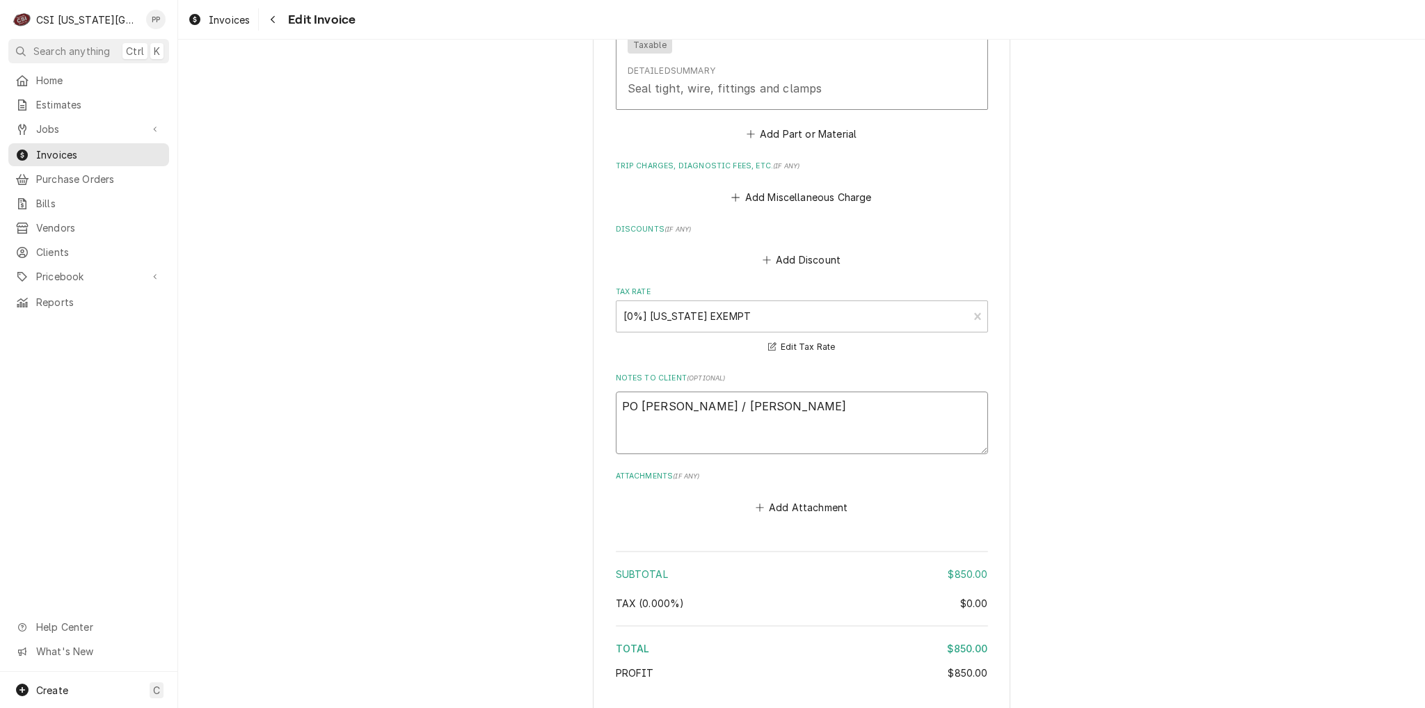
type textarea "x"
type textarea "PO Kevin Sloan / Terry An"
type textarea "x"
type textarea "PO Kevin Sloan / Terry And"
type textarea "x"
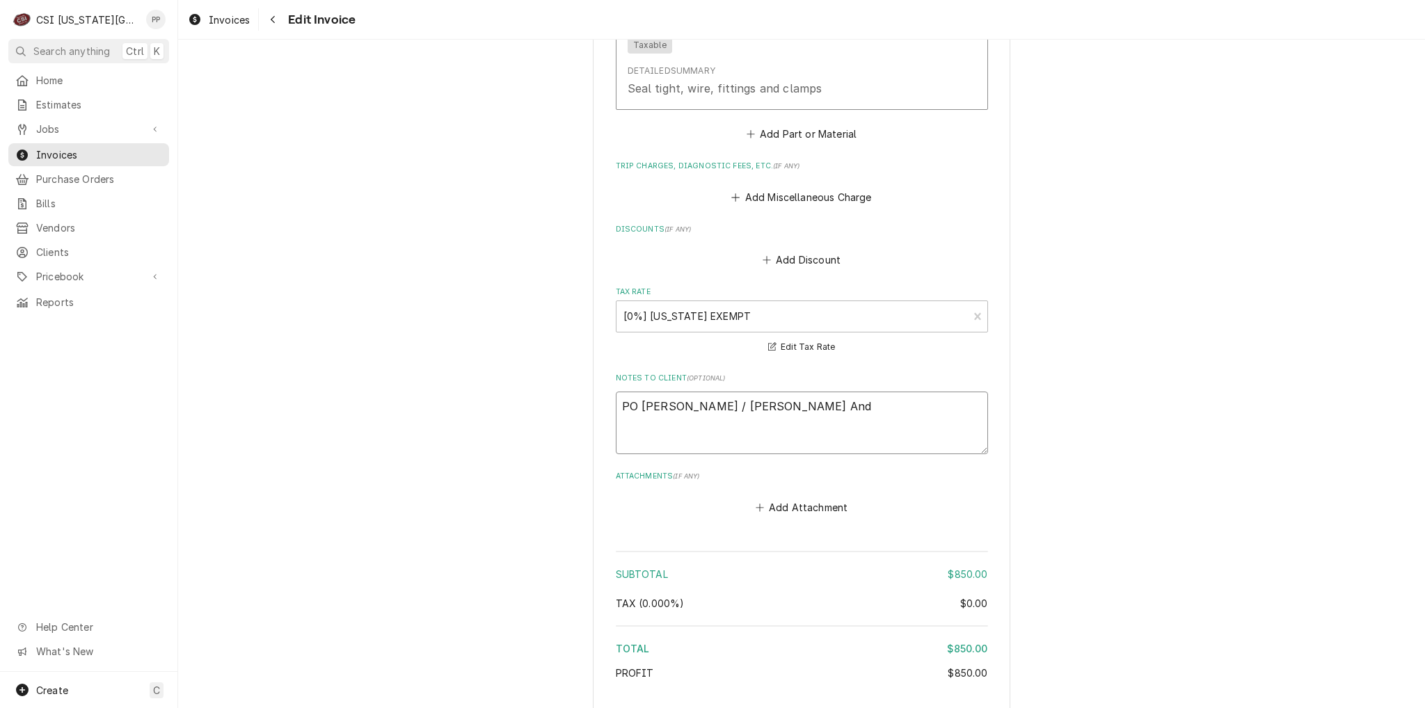
type textarea "PO Kevin Sloan / Terry Ande"
type textarea "x"
type textarea "PO Kevin Sloan / Terry Ander"
type textarea "x"
type textarea "PO Kevin Sloan / Terry Anders"
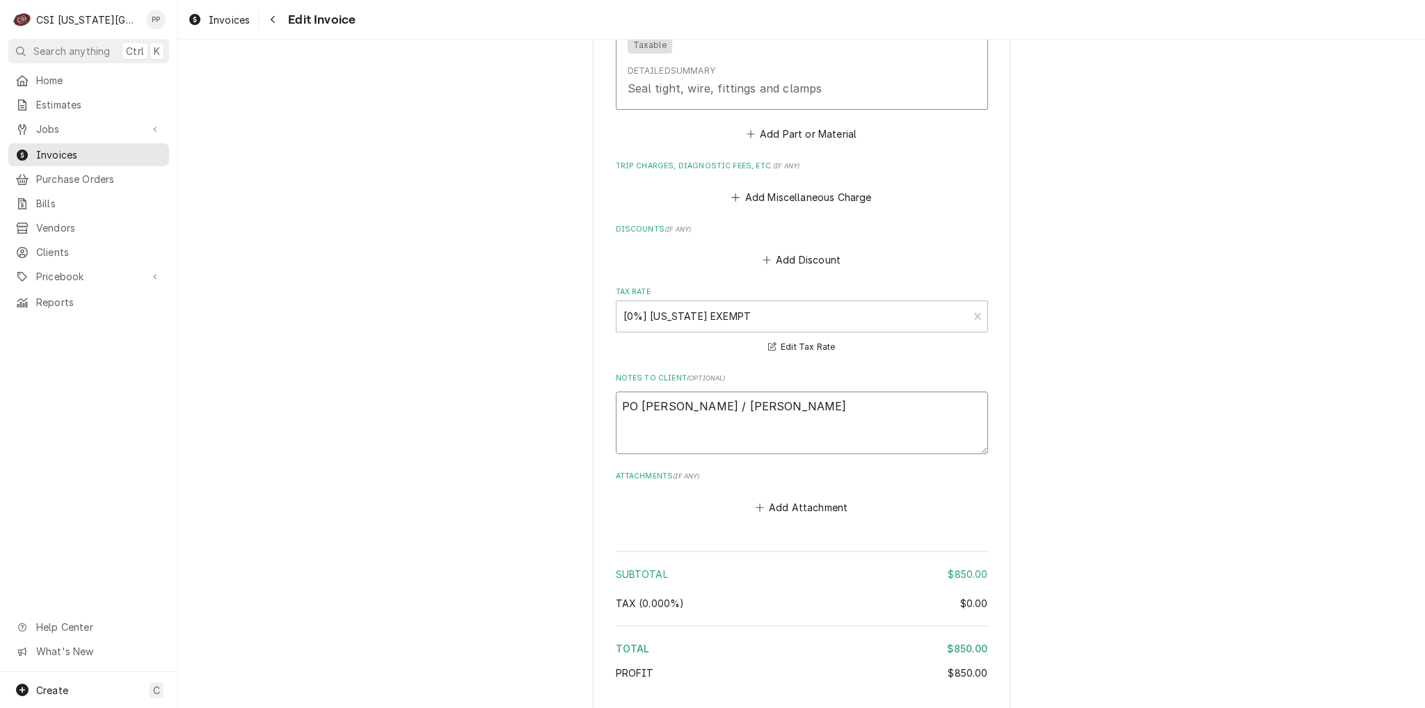
type textarea "x"
type textarea "PO Kevin Sloan / Terry Anderso"
type textarea "x"
type textarea "PO Kevin Sloan / Terry Anderson"
type textarea "x"
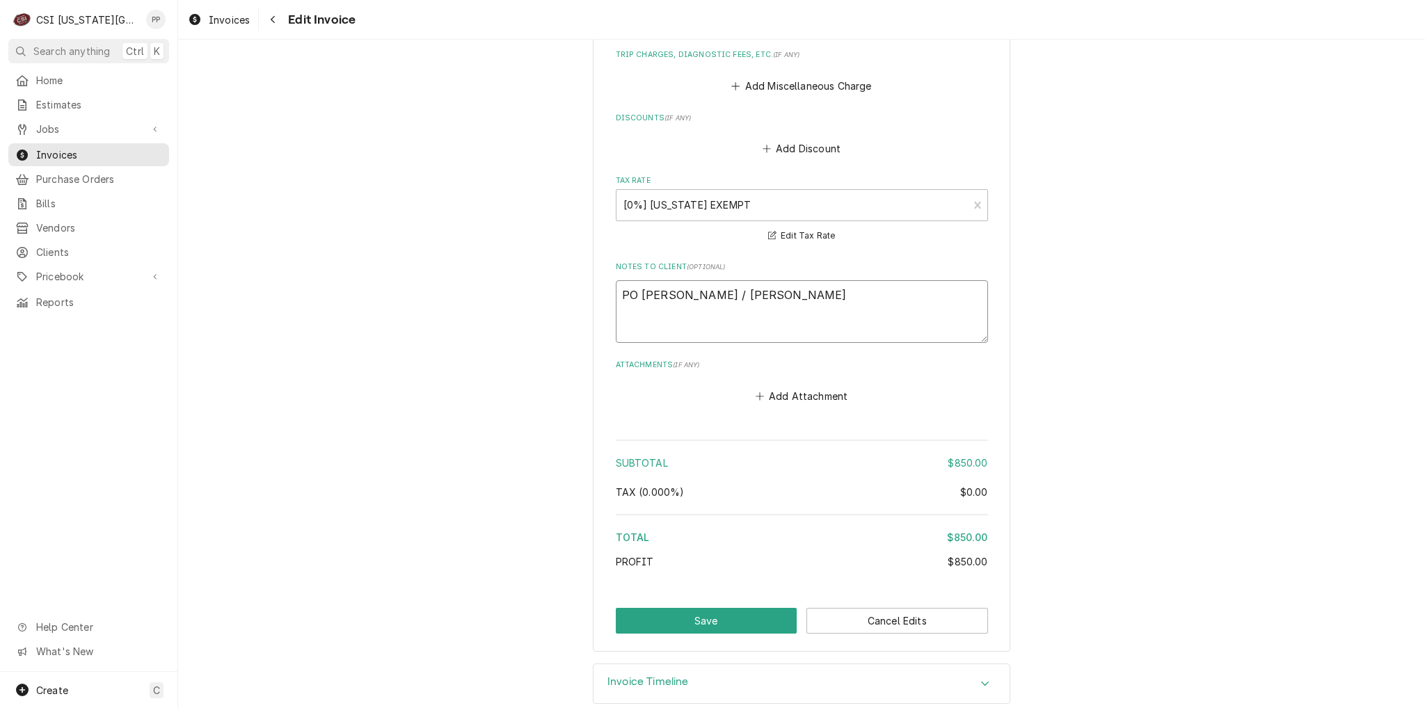
scroll to position [1990, 0]
type textarea "PO Kevin Sloan / Terry Anderson"
click button "Save"
type textarea "x"
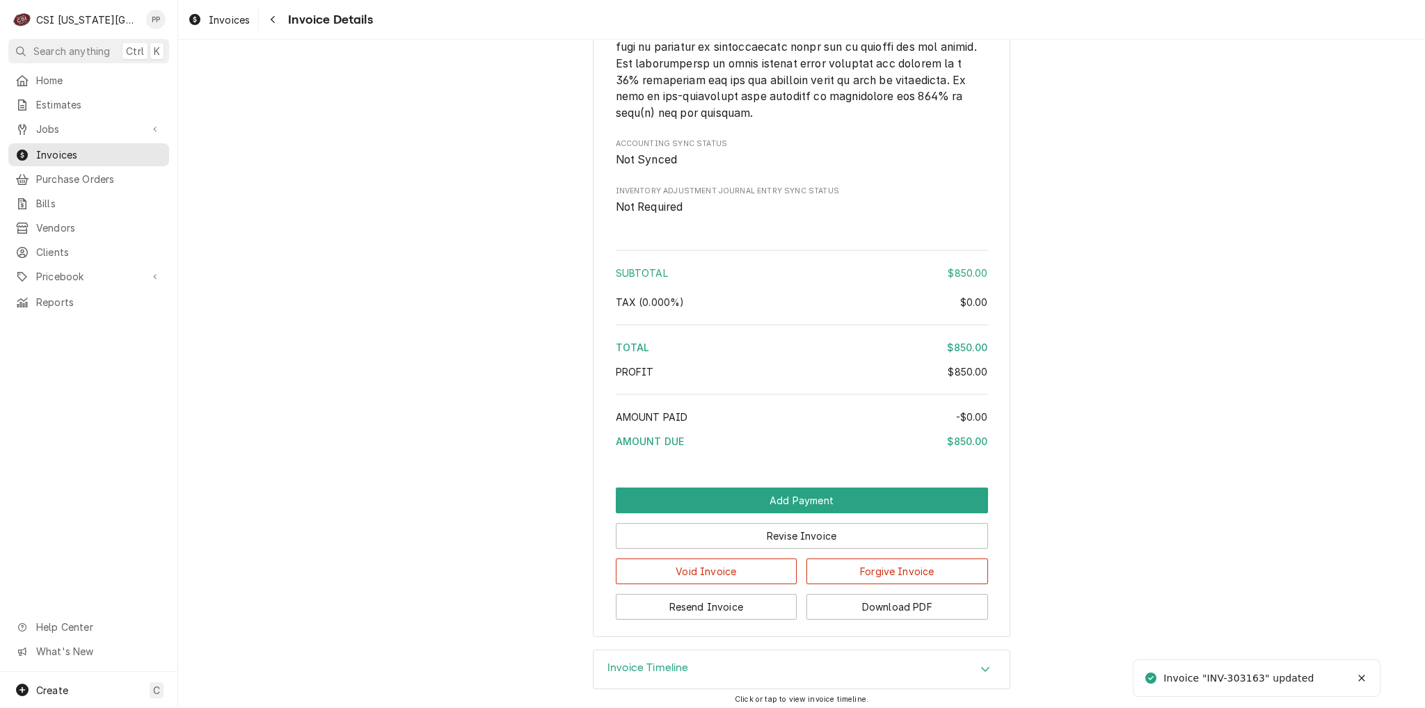
scroll to position [2261, 0]
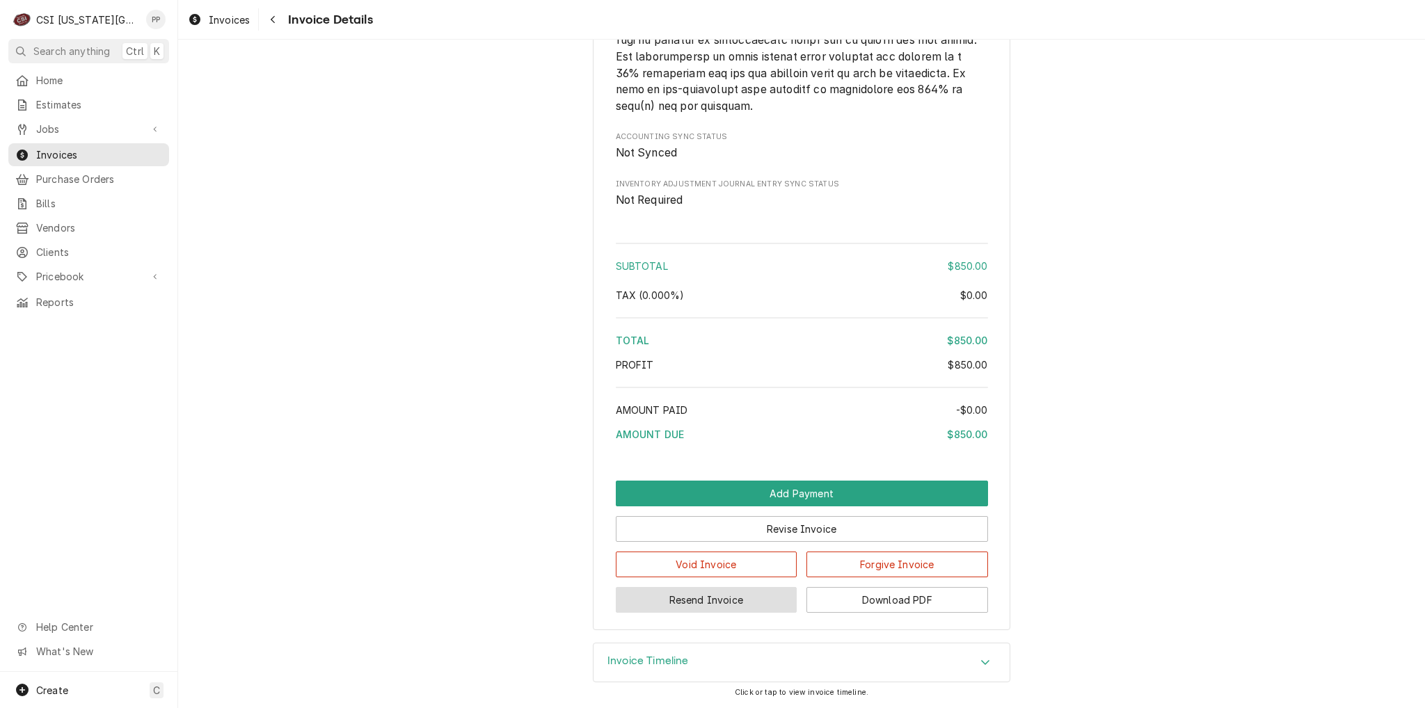
click at [724, 595] on button "Resend Invoice" at bounding box center [707, 600] width 182 height 26
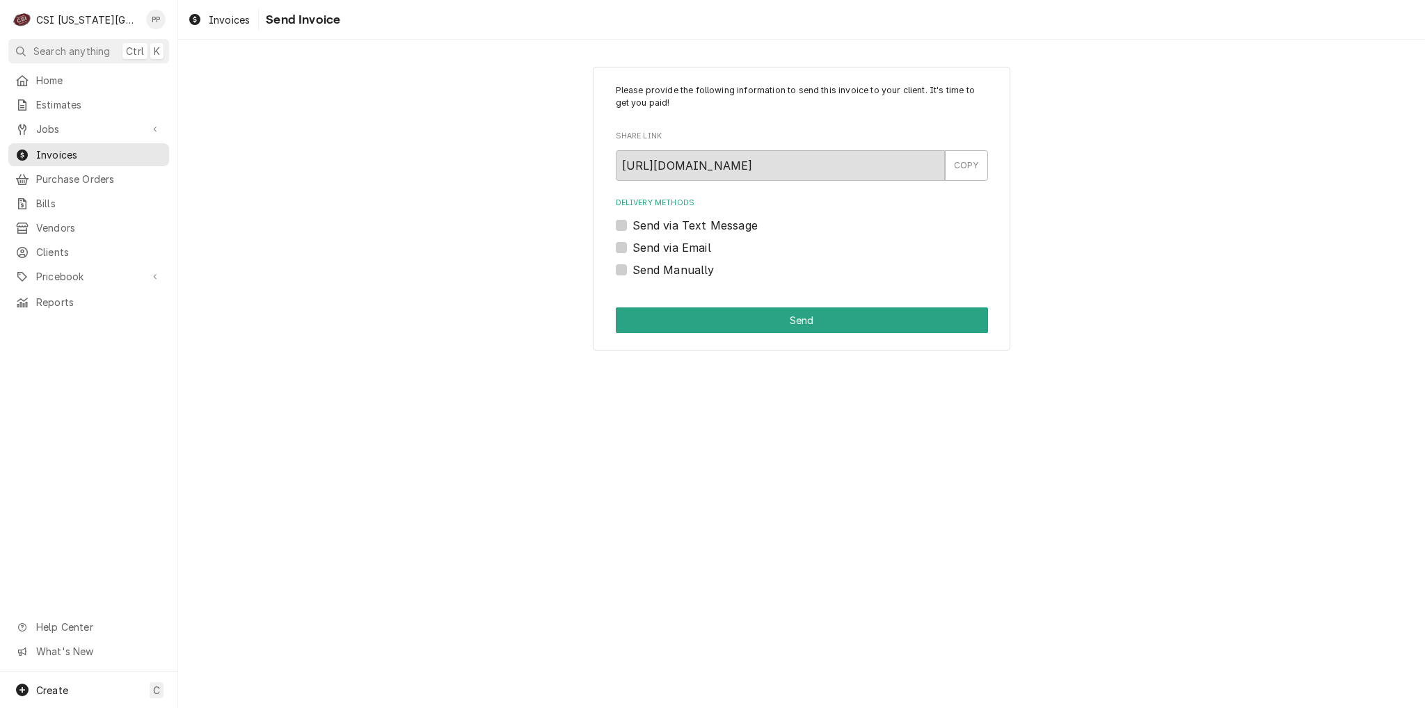
click at [632, 248] on label "Send via Email" at bounding box center [671, 247] width 79 height 17
click at [632, 248] on input "Send via Email" at bounding box center [818, 254] width 372 height 31
checkbox input "true"
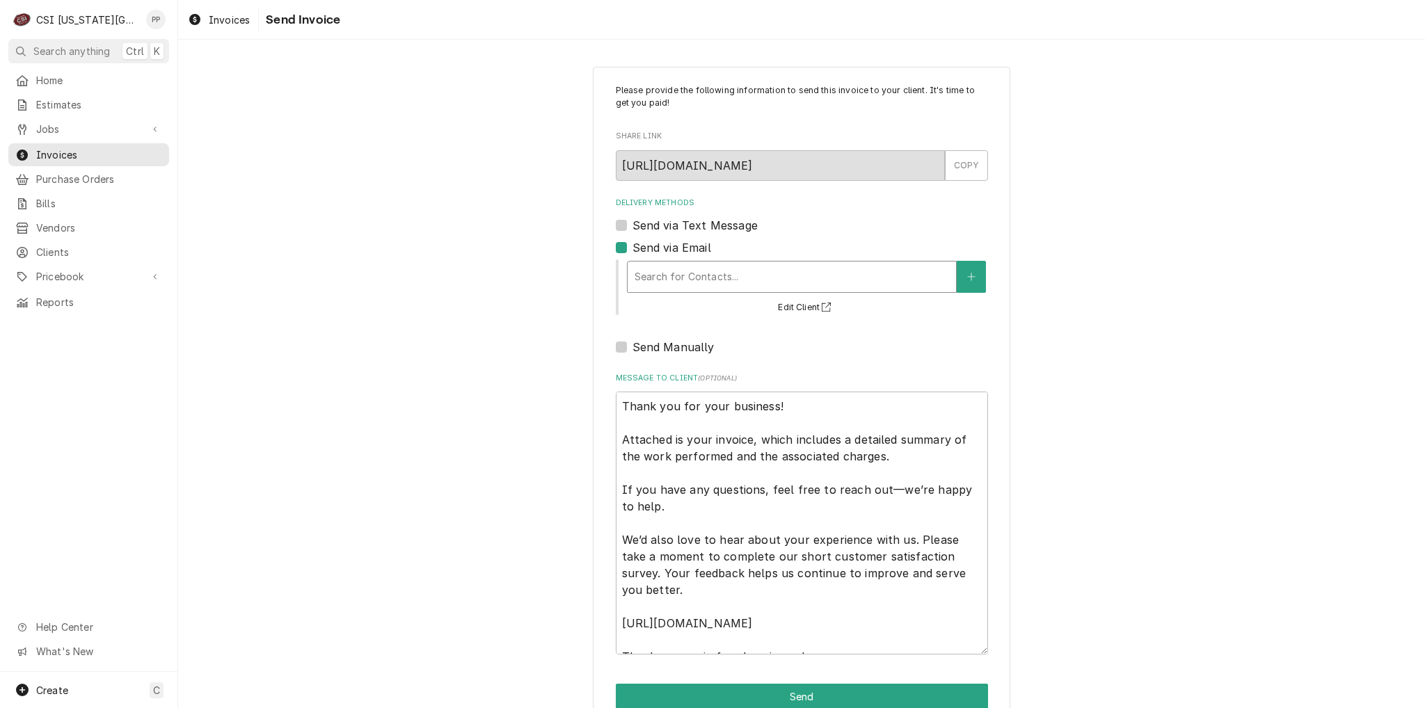
drag, startPoint x: 653, startPoint y: 268, endPoint x: 662, endPoint y: 268, distance: 8.3
click at [654, 268] on div "Delivery Methods" at bounding box center [792, 276] width 314 height 25
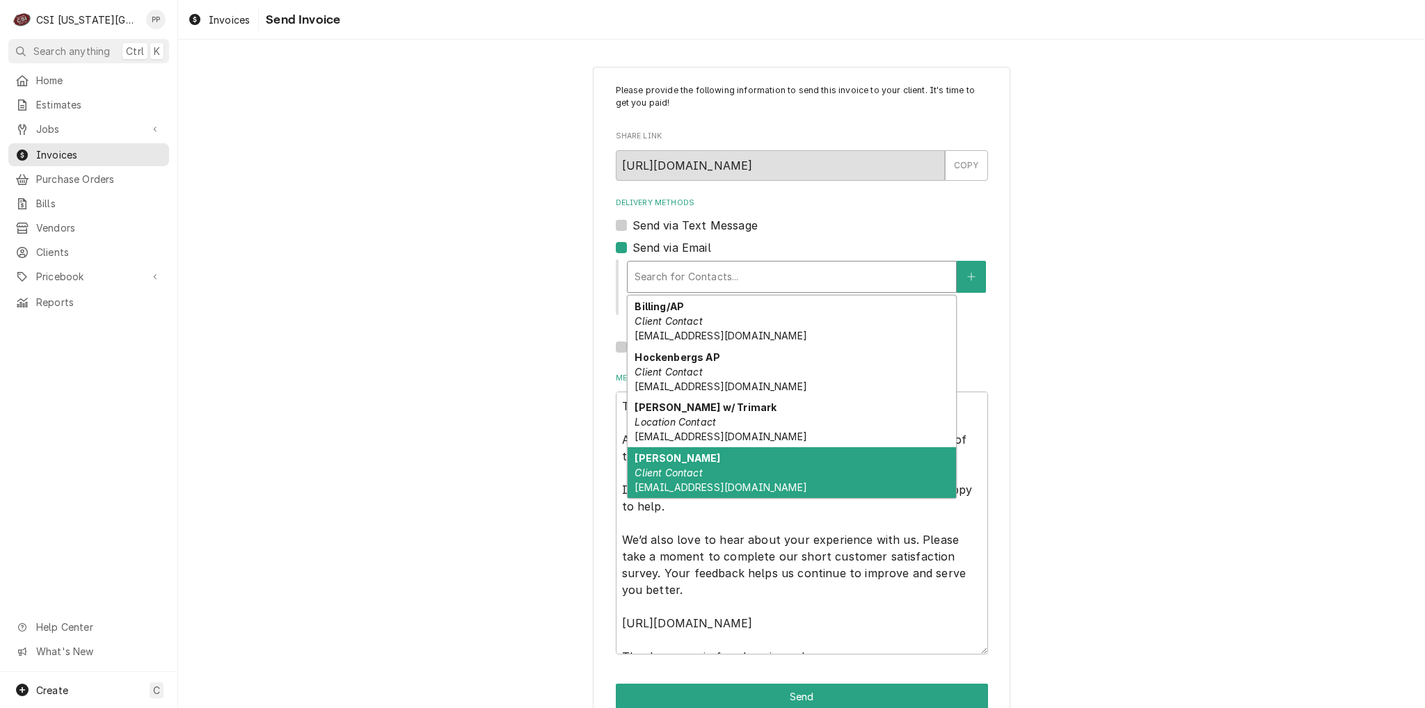
click at [742, 463] on div "[PERSON_NAME] Client Contact [EMAIL_ADDRESS][DOMAIN_NAME]" at bounding box center [792, 472] width 328 height 51
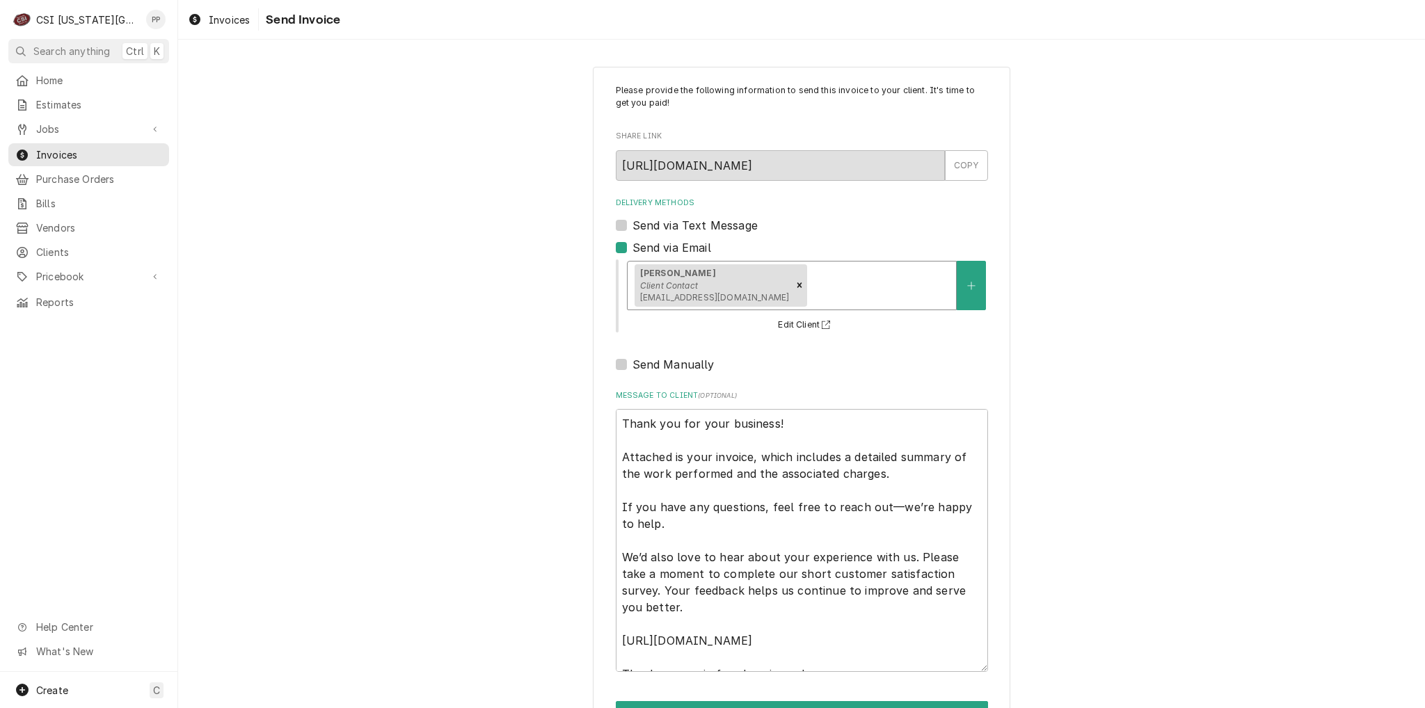
scroll to position [47, 0]
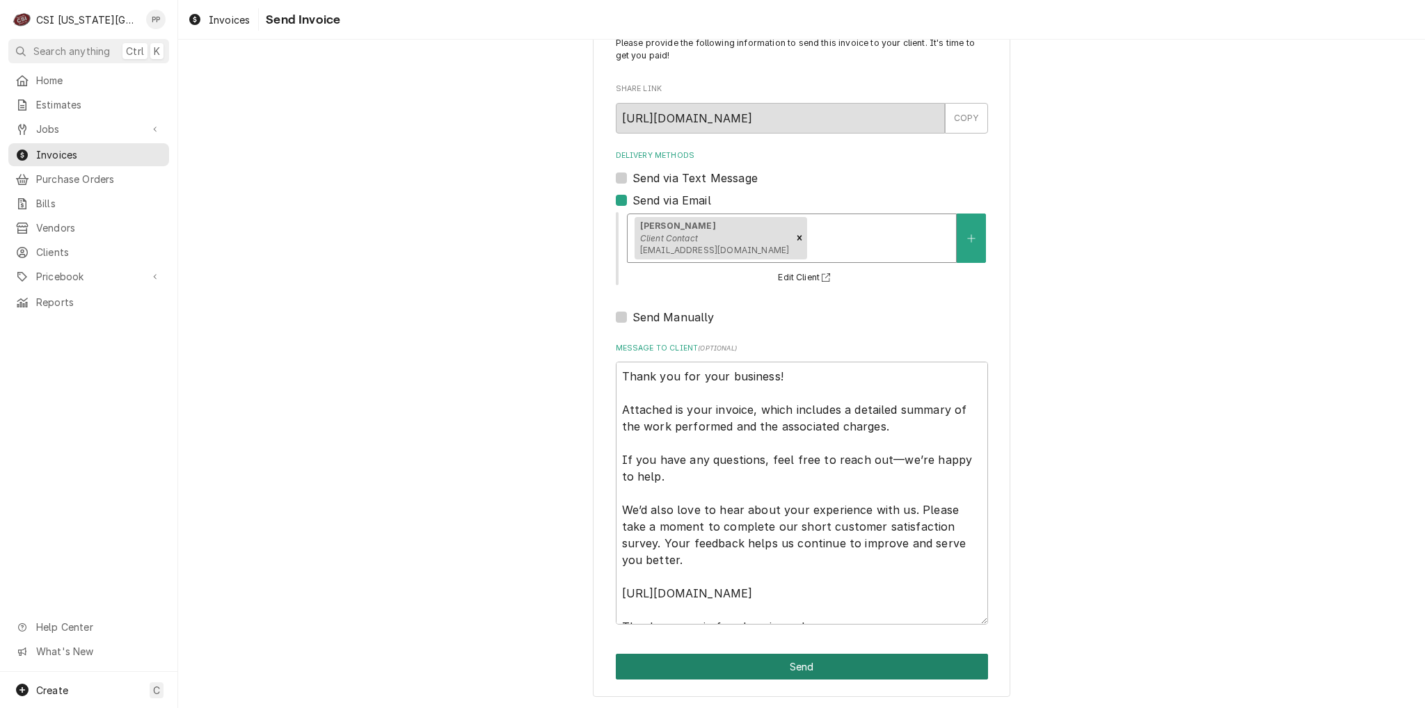
click at [820, 662] on button "Send" at bounding box center [802, 667] width 372 height 26
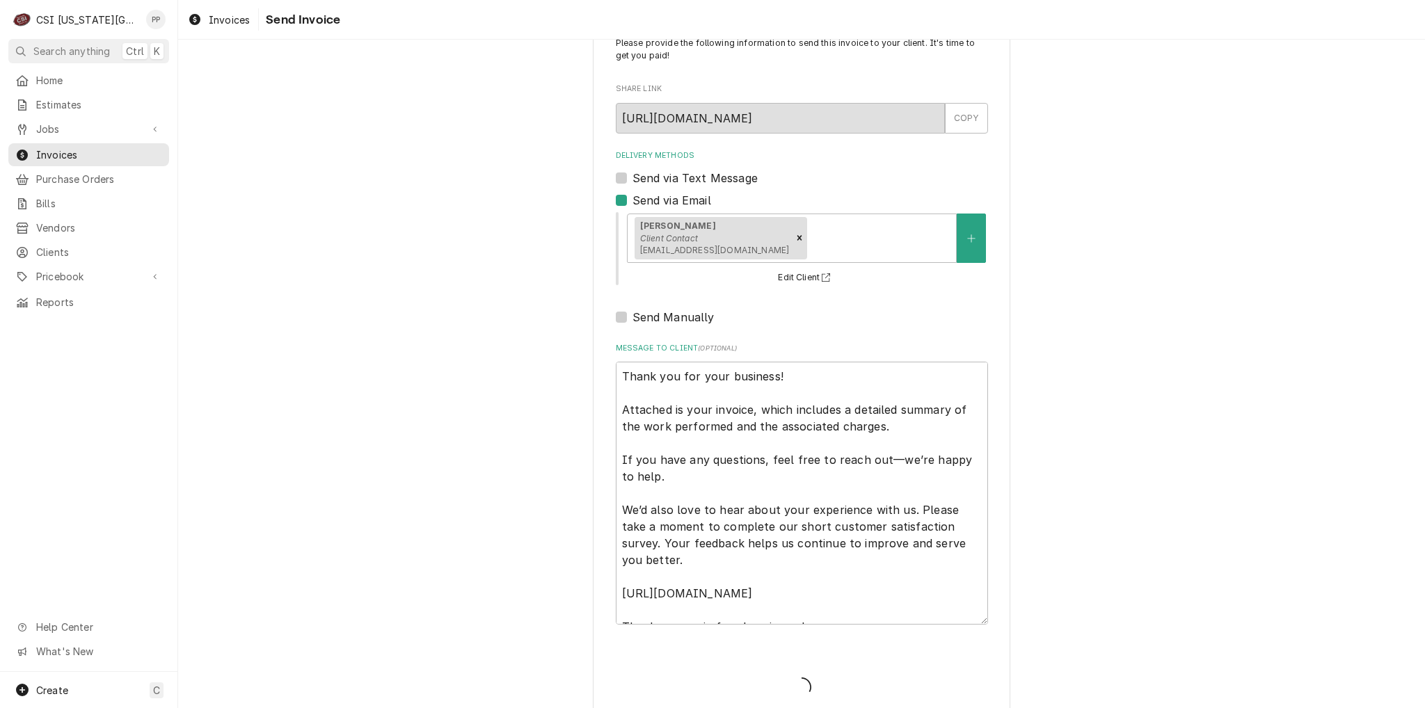
type textarea "x"
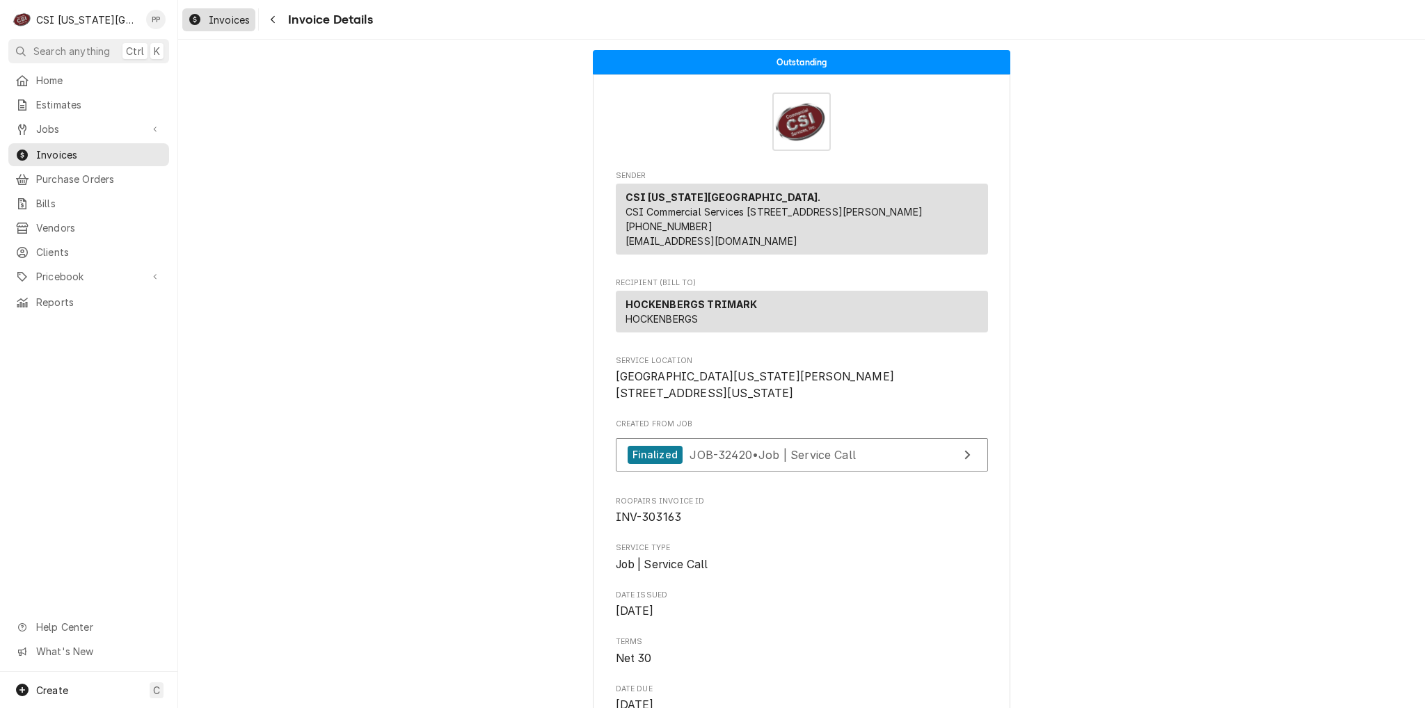
click at [240, 13] on span "Invoices" at bounding box center [229, 20] width 41 height 15
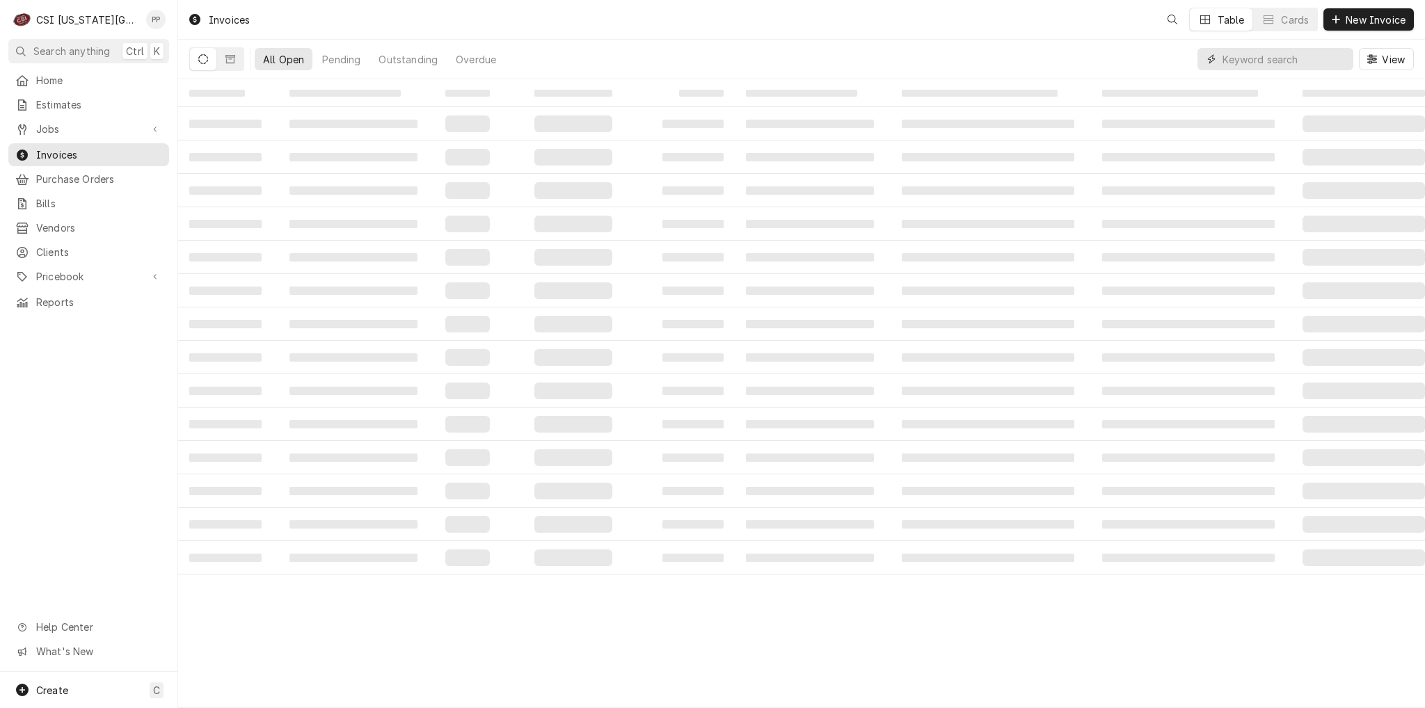
click at [1277, 60] on input "Dynamic Content Wrapper" at bounding box center [1284, 59] width 124 height 22
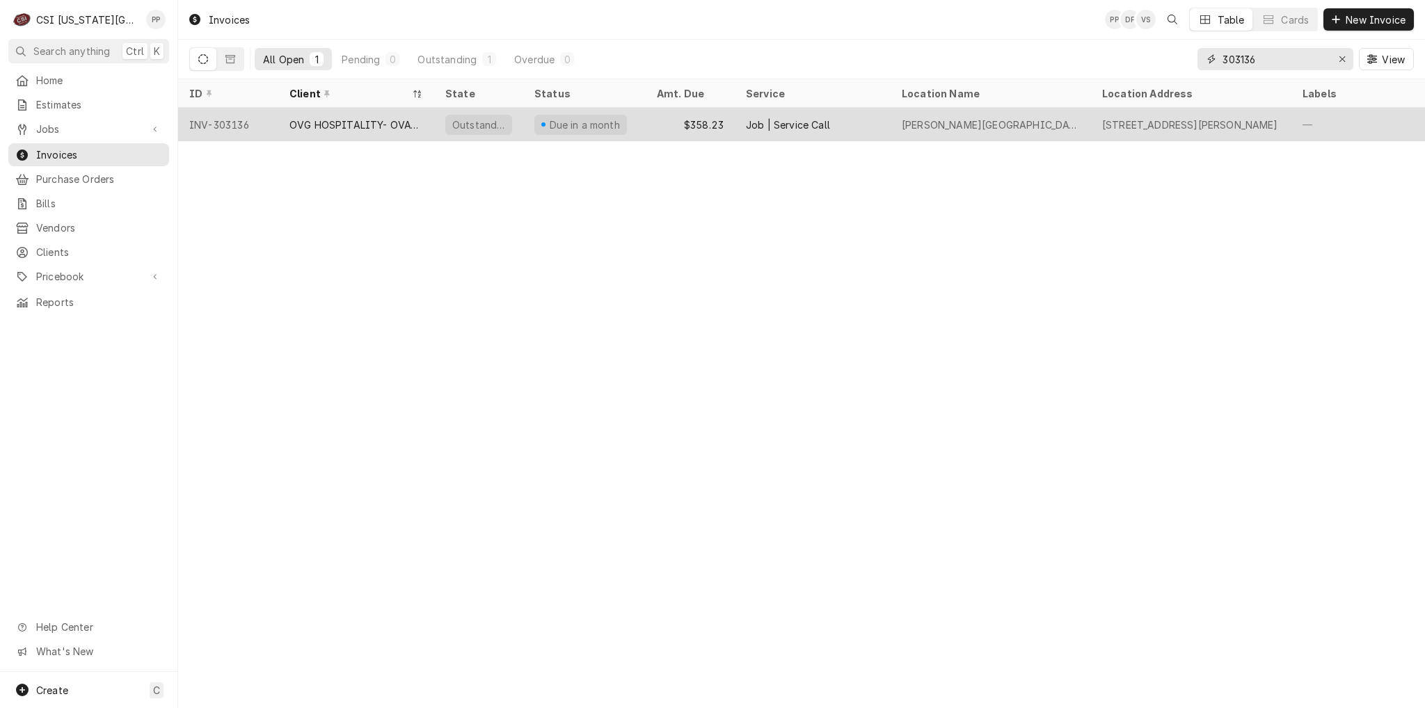
type input "303136"
click at [361, 123] on div "OVG HOSPITALITY- OVATIONS FOOD SERV" at bounding box center [356, 125] width 134 height 15
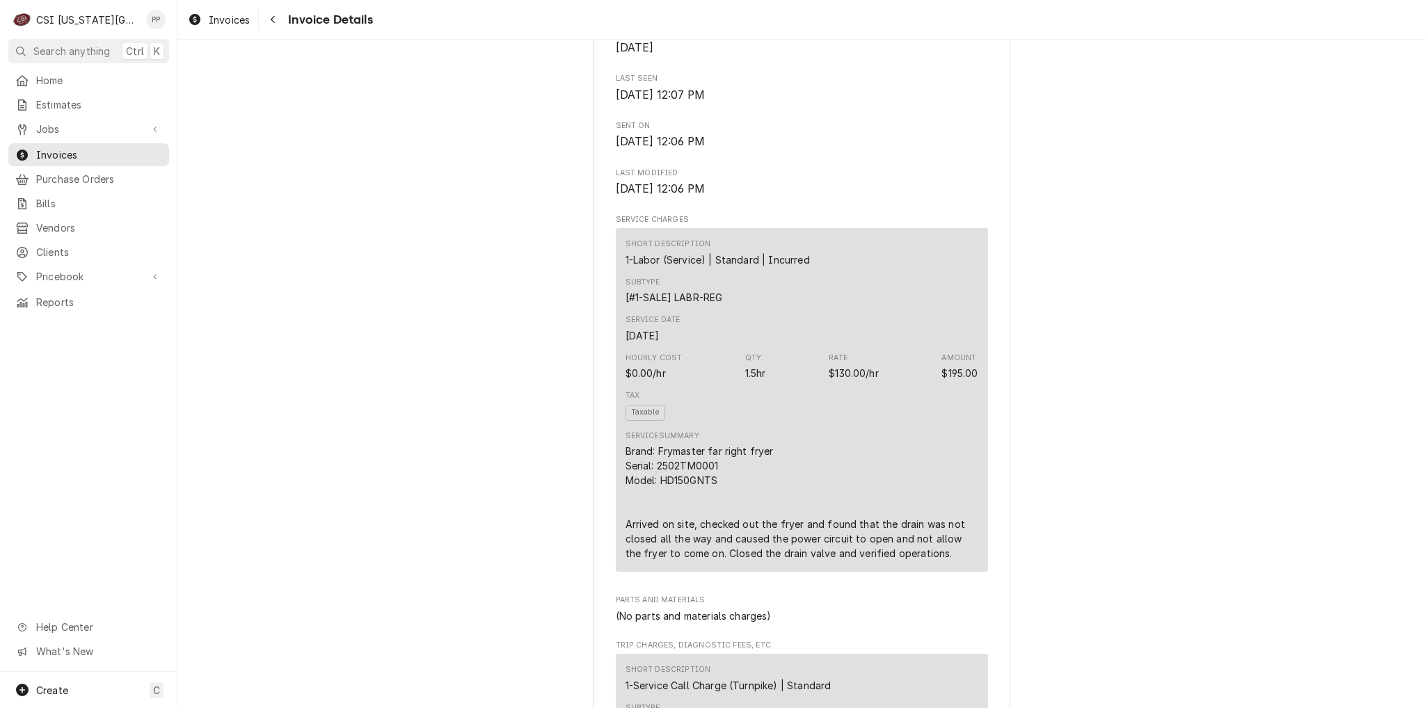
scroll to position [696, 0]
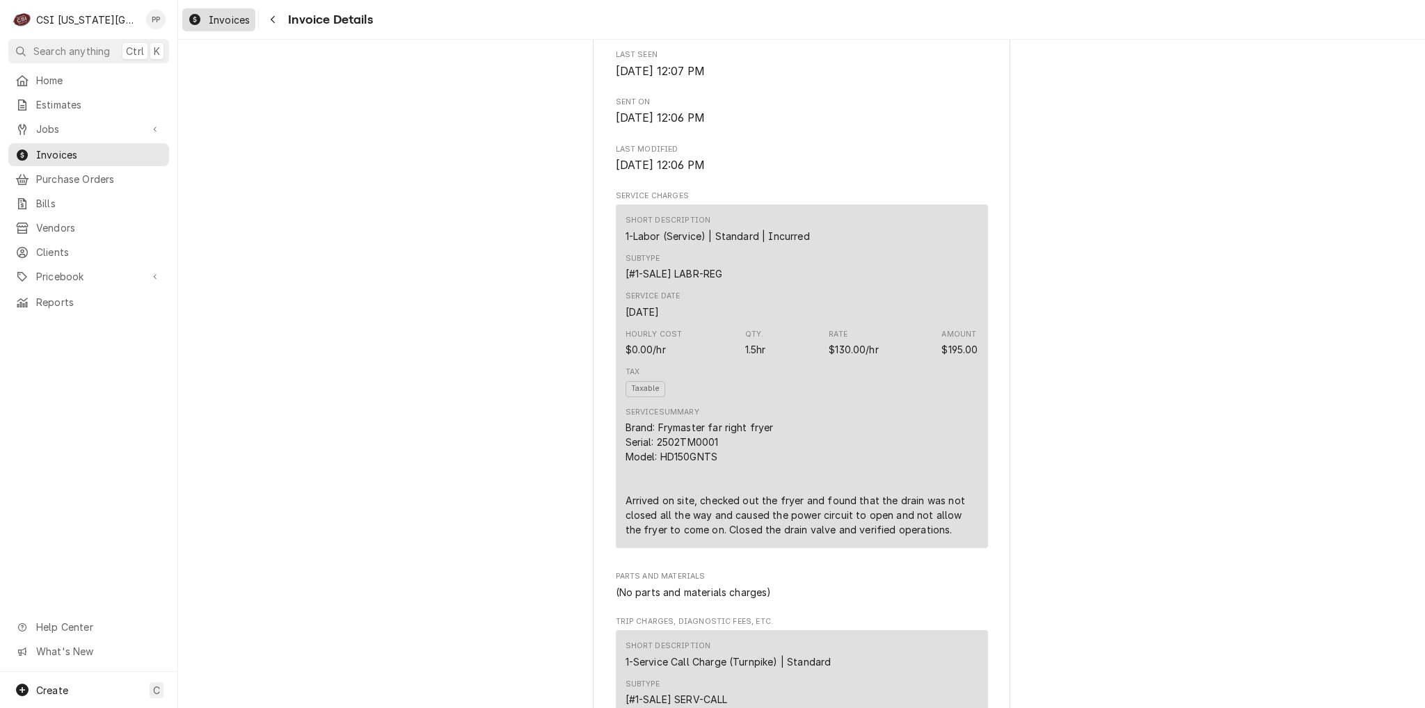
drag, startPoint x: 212, startPoint y: 18, endPoint x: 221, endPoint y: 23, distance: 9.7
click at [212, 18] on span "Invoices" at bounding box center [229, 20] width 41 height 15
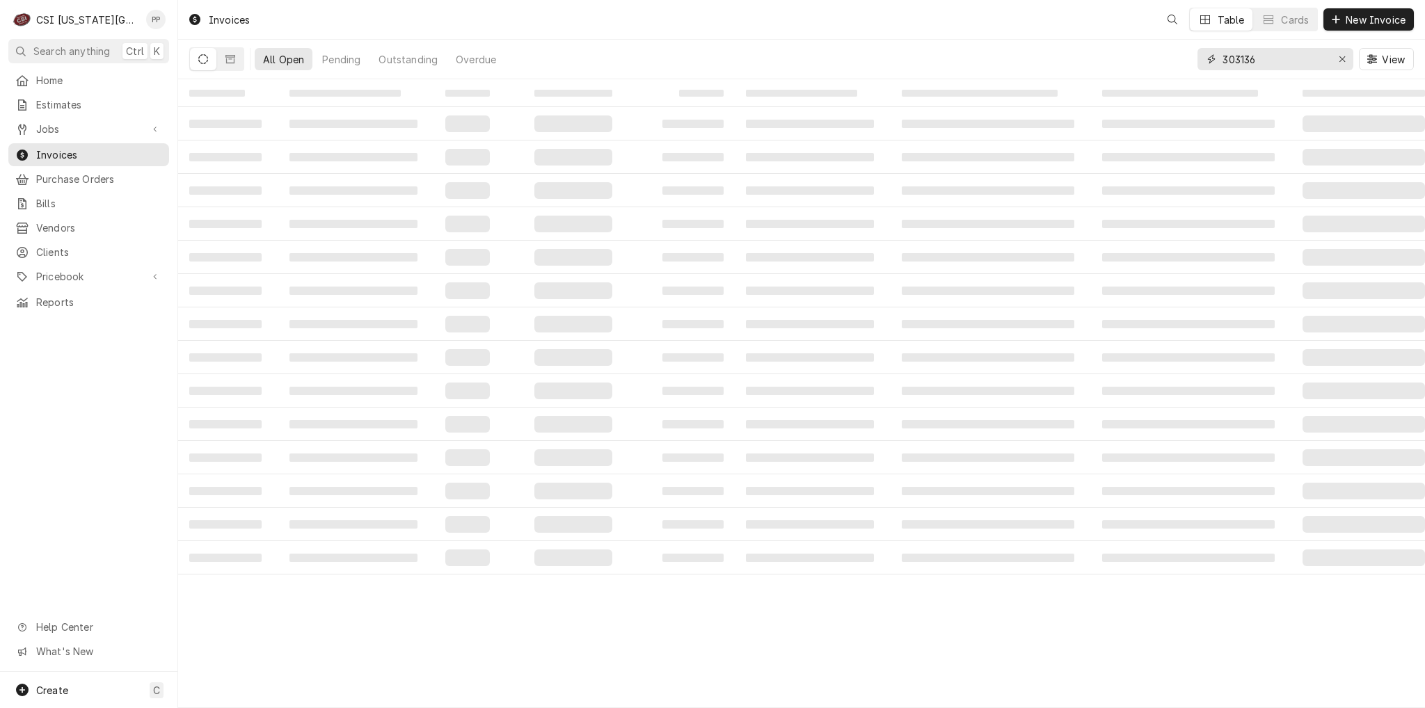
click at [1262, 65] on input "303136" at bounding box center [1274, 59] width 104 height 22
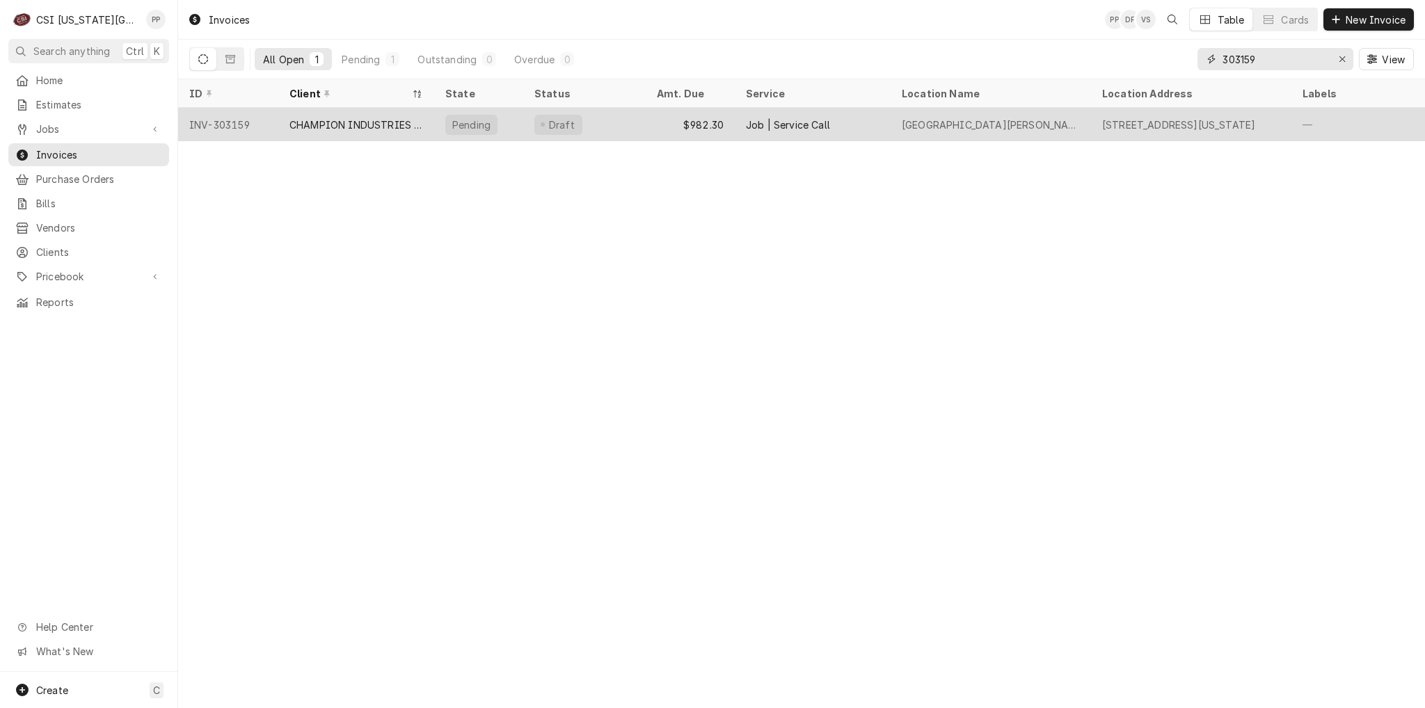
type input "303159"
click at [336, 126] on div "CHAMPION INDUSTRIES WARRANTY" at bounding box center [356, 125] width 134 height 15
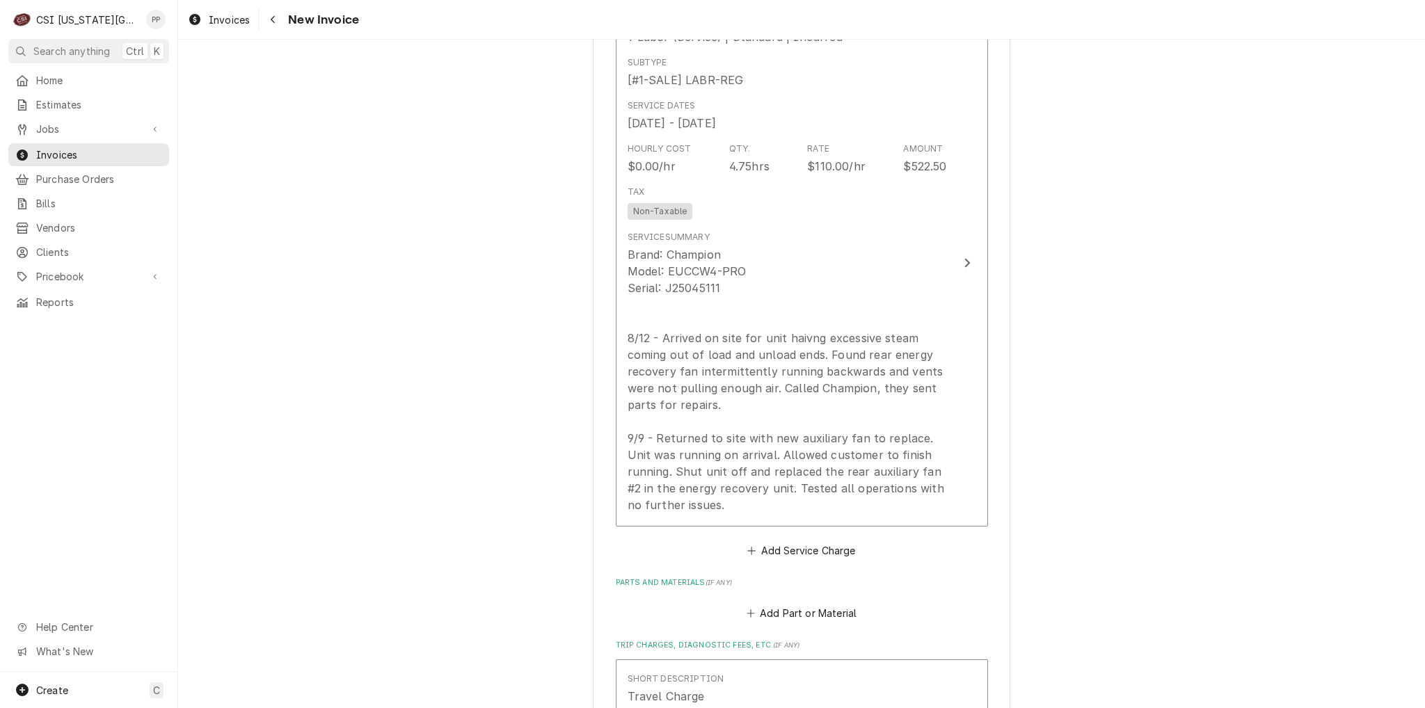
scroll to position [2574, 0]
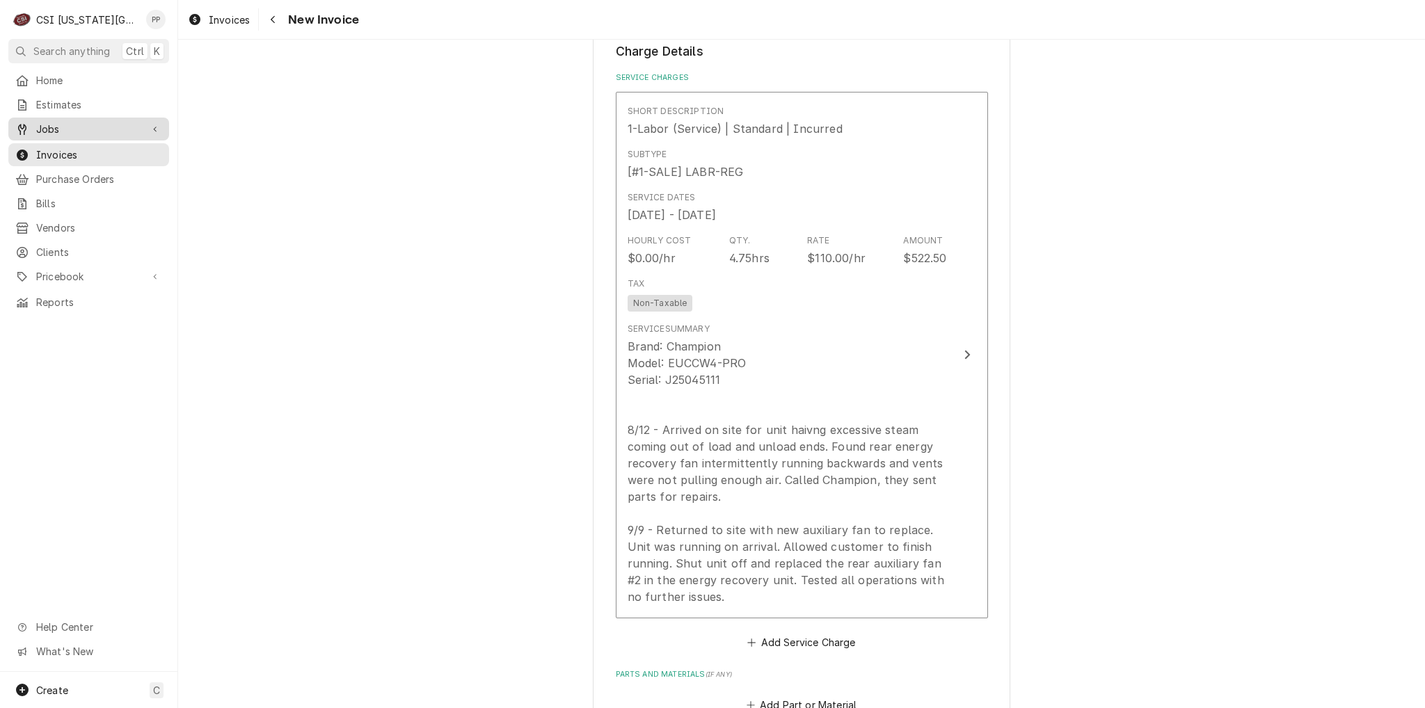
click at [102, 122] on span "Jobs" at bounding box center [88, 129] width 105 height 15
click at [93, 146] on span "Jobs" at bounding box center [99, 153] width 126 height 15
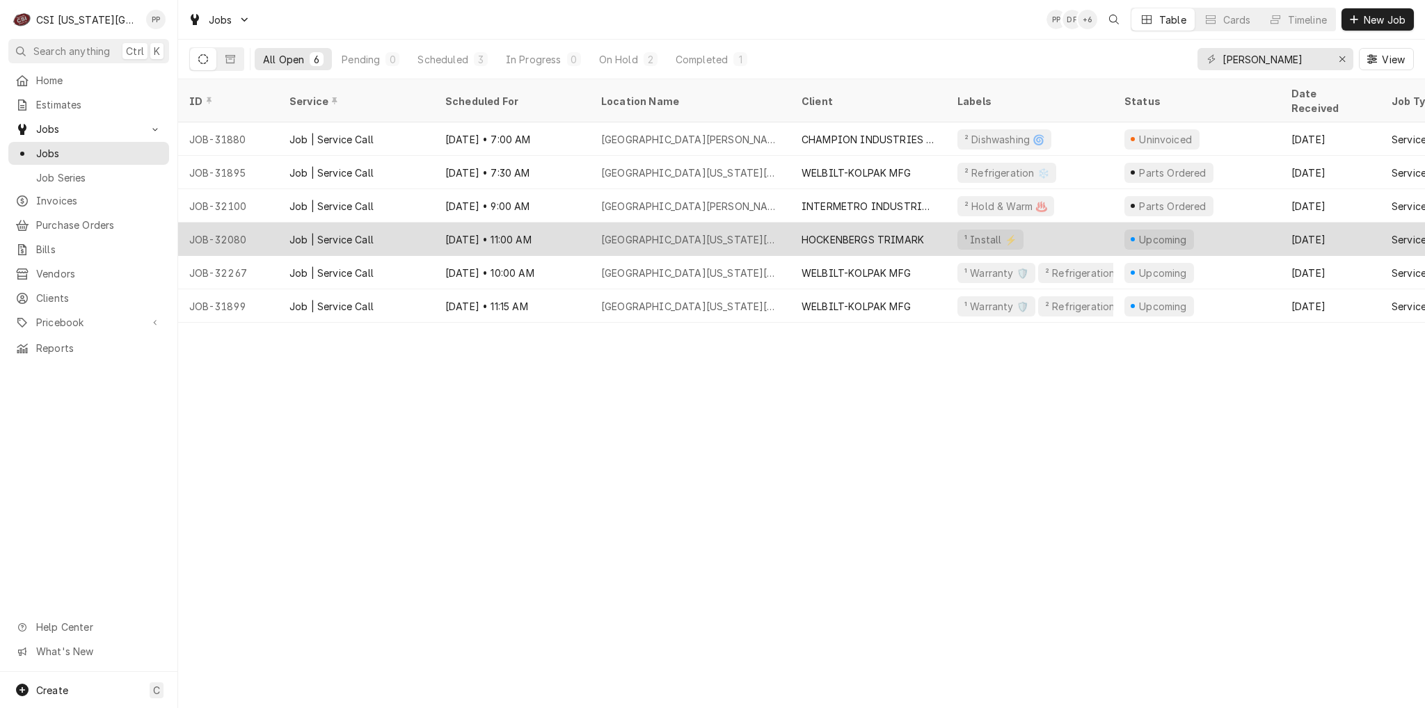
click at [1117, 223] on div "Upcoming" at bounding box center [1196, 239] width 167 height 33
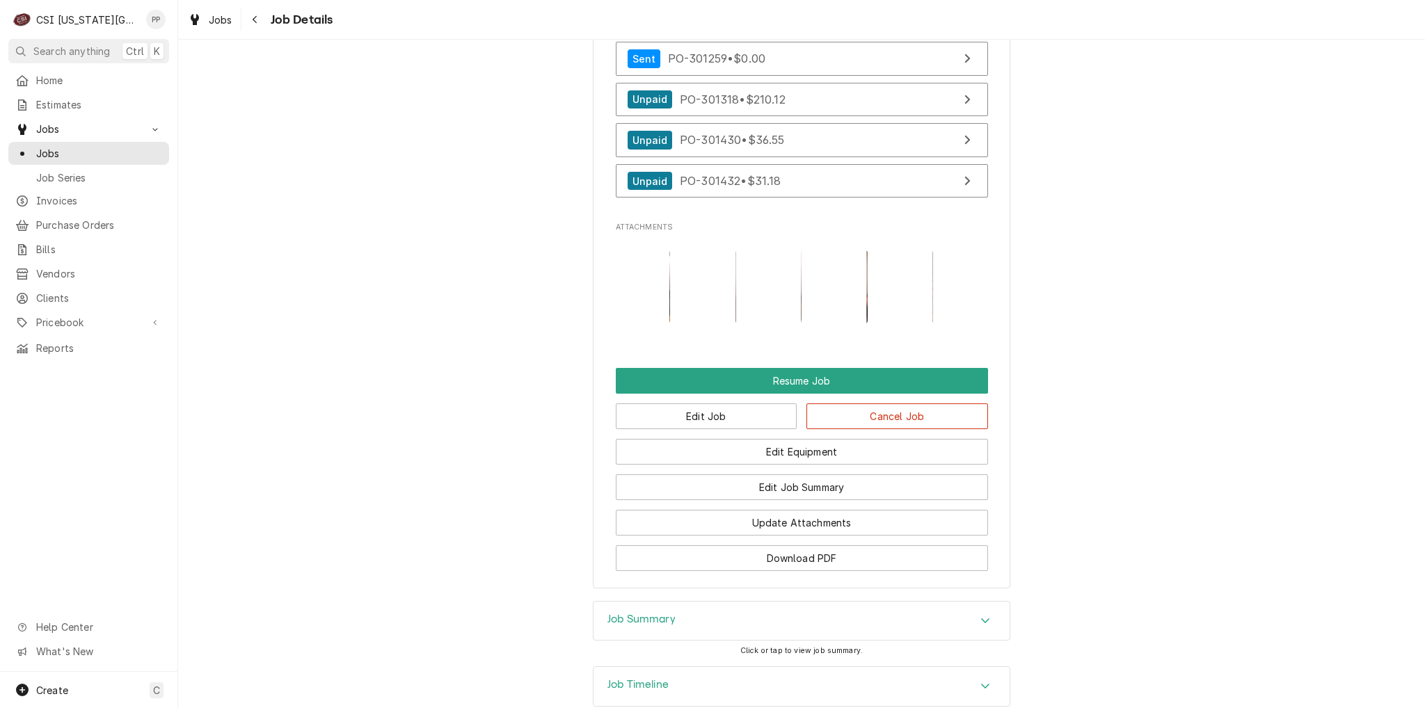
scroll to position [1456, 0]
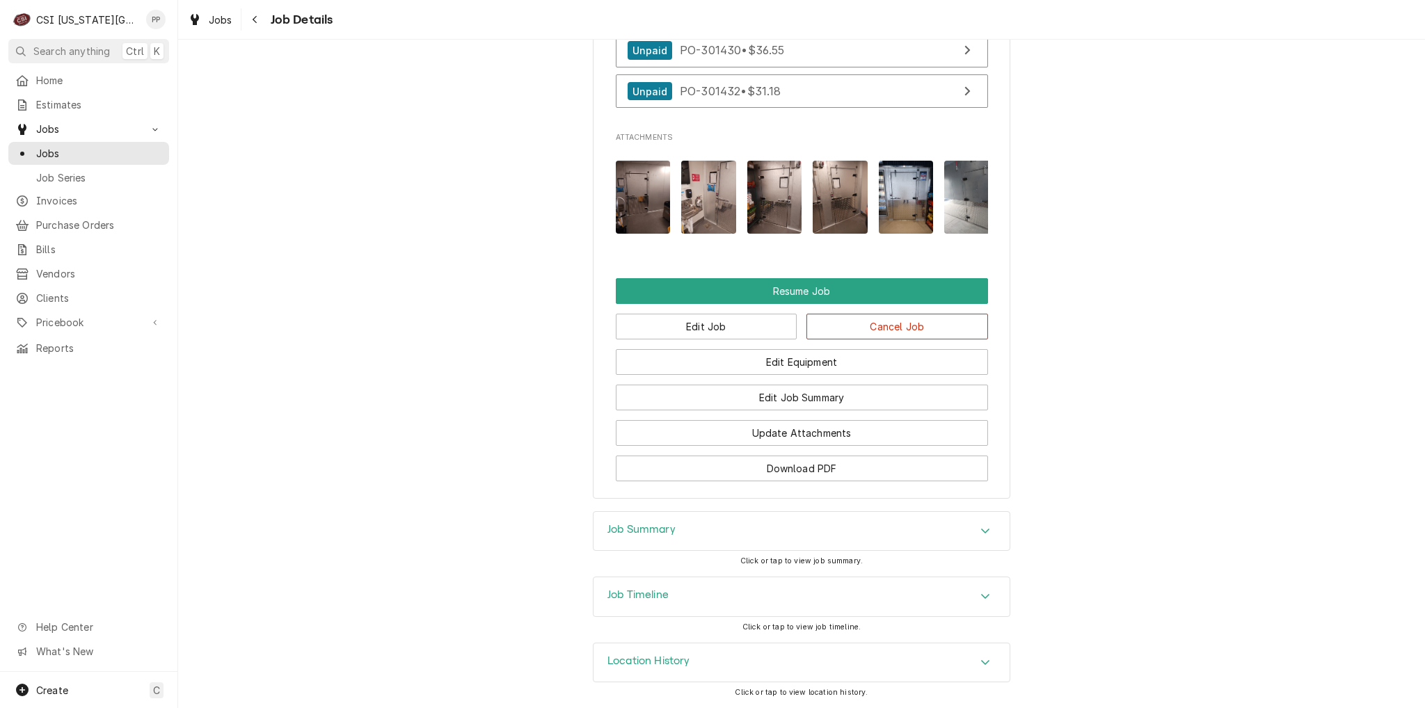
click at [770, 534] on div "Job Summary" at bounding box center [801, 531] width 416 height 39
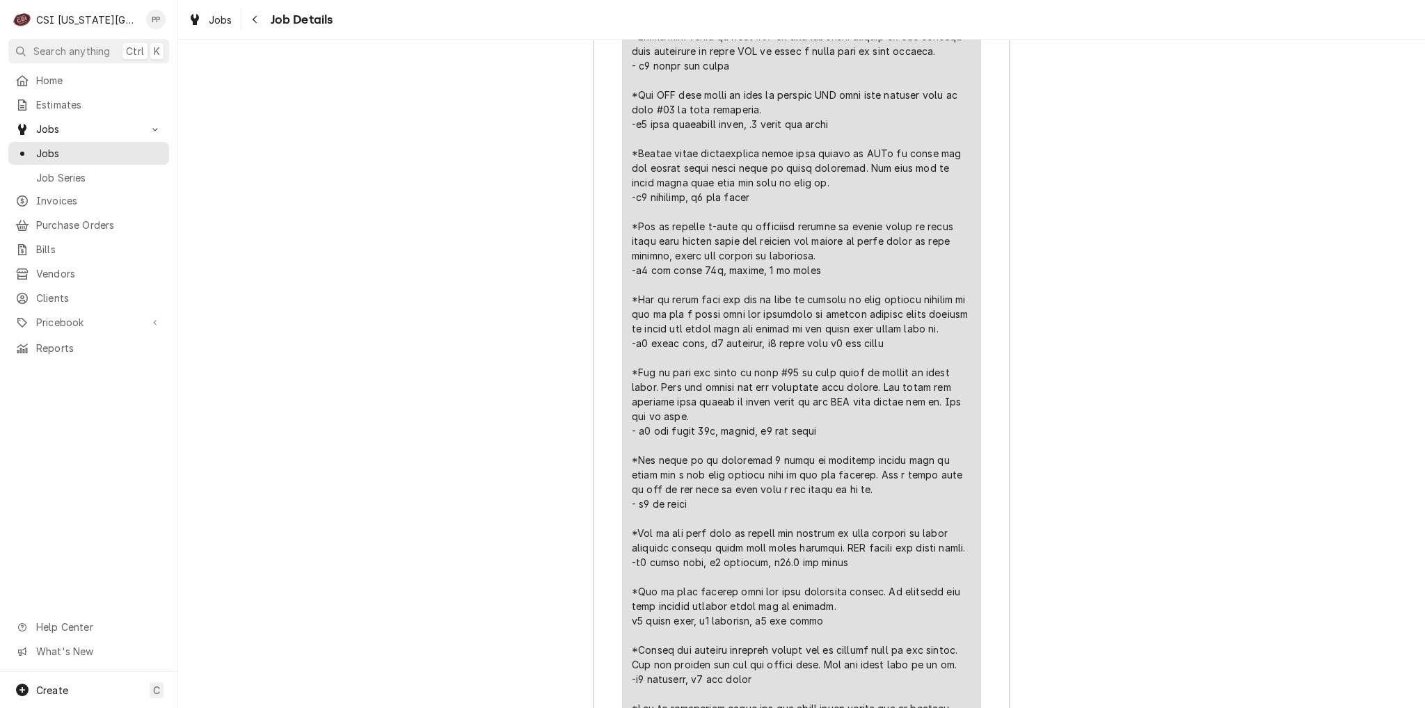
scroll to position [3829, 0]
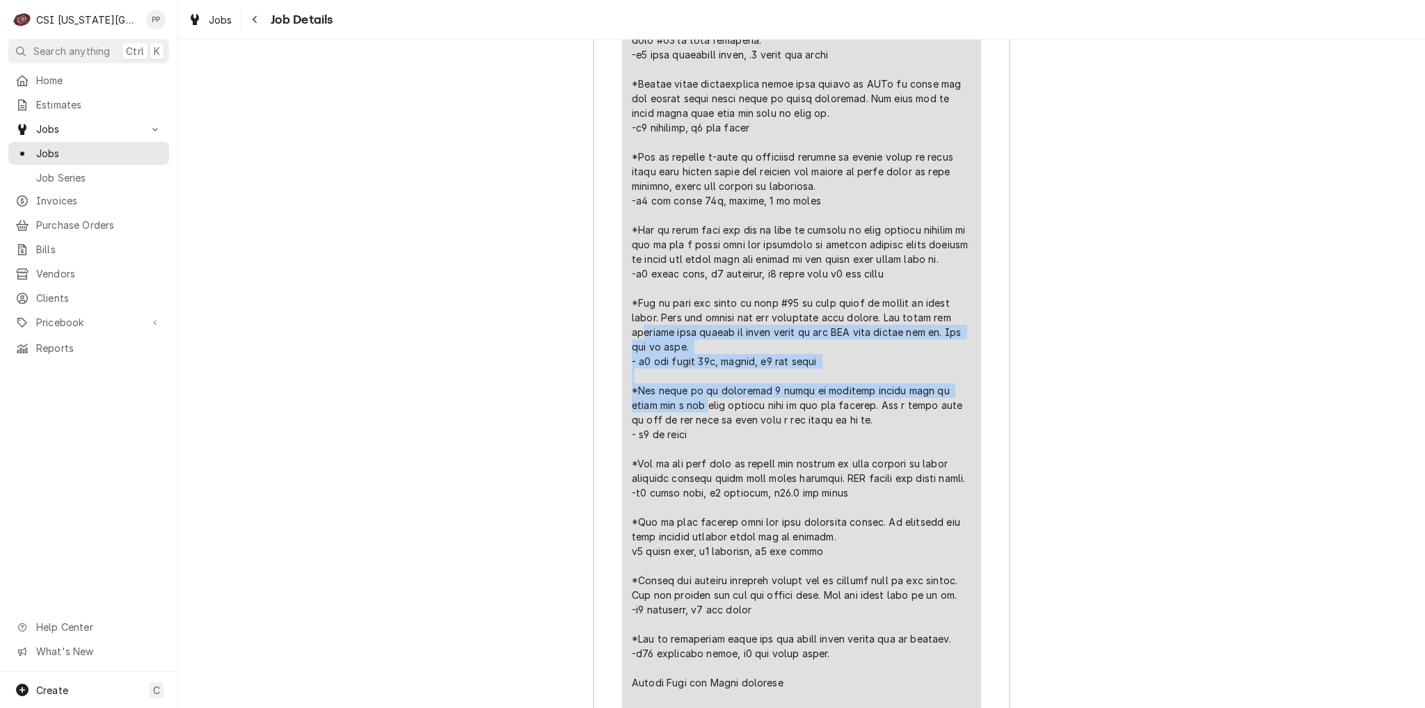
drag, startPoint x: 693, startPoint y: 191, endPoint x: 848, endPoint y: 231, distance: 160.1
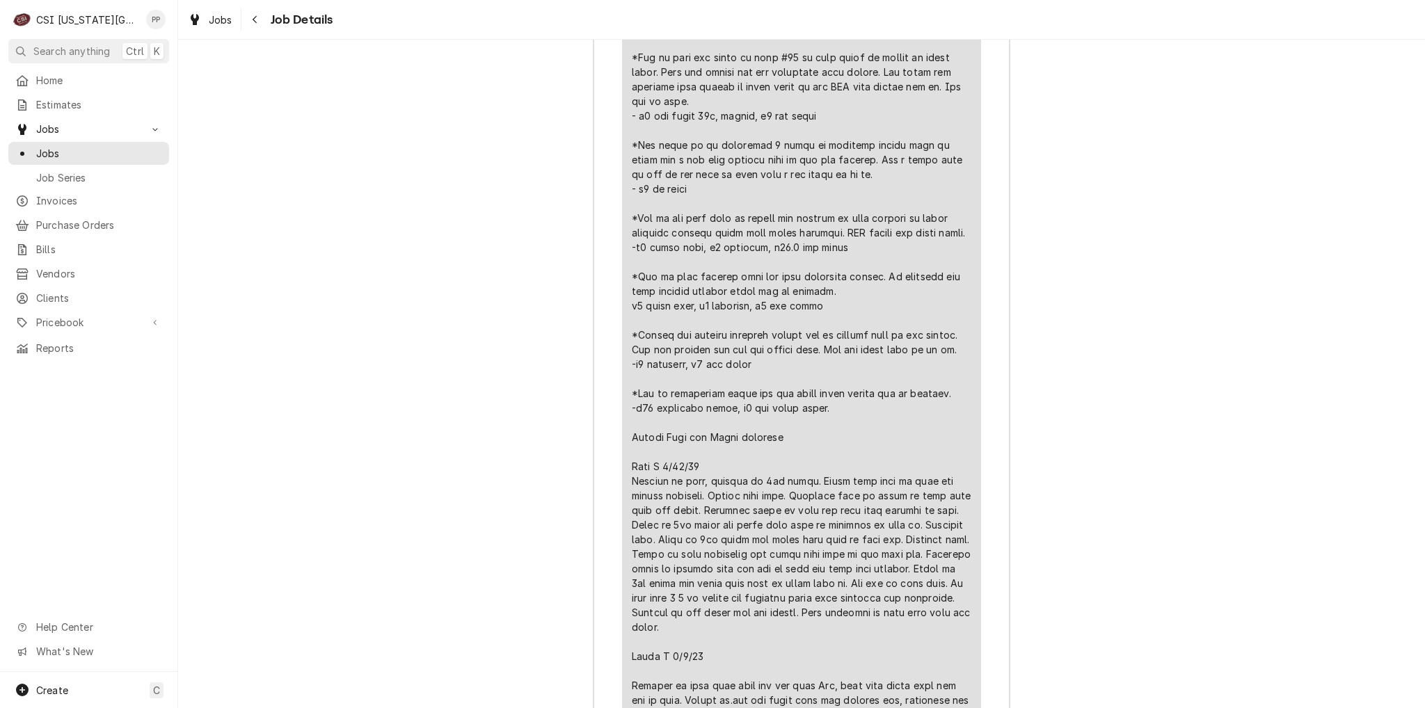
scroll to position [4108, 0]
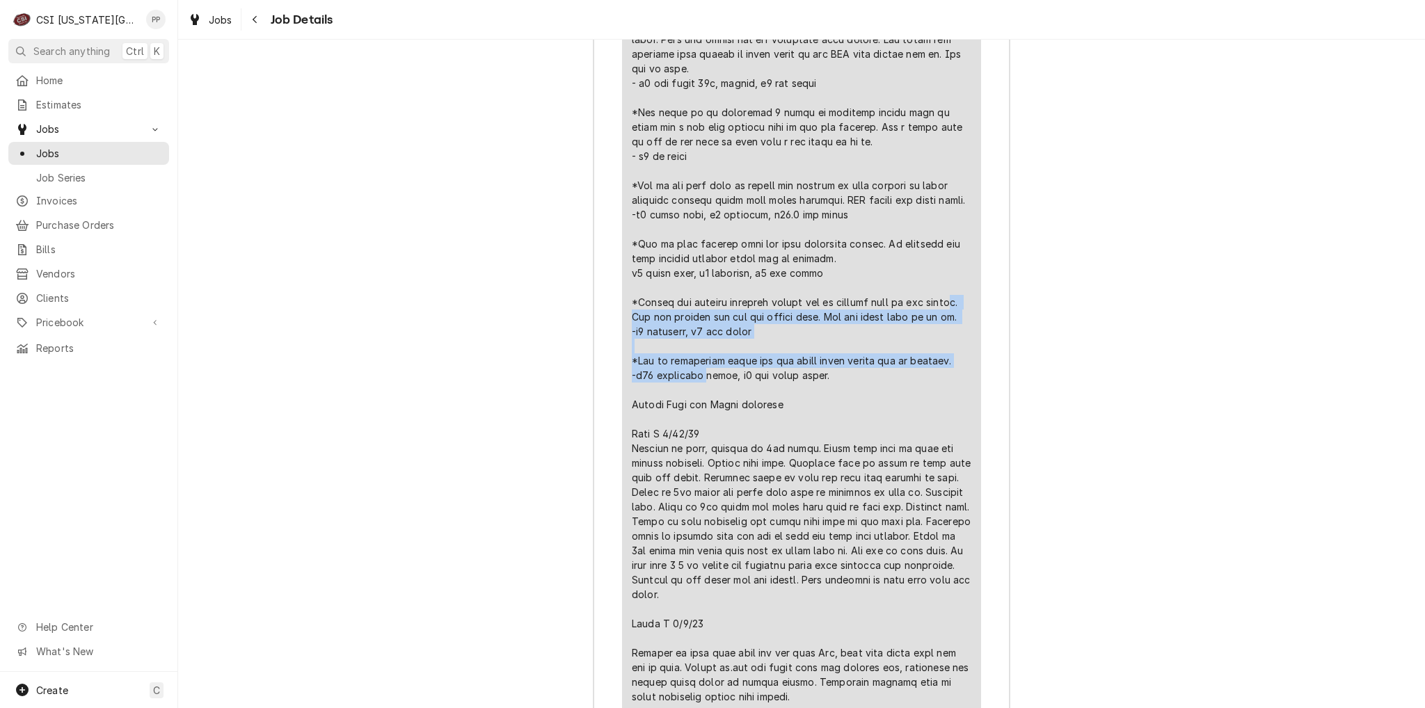
drag, startPoint x: 635, startPoint y: 161, endPoint x: 856, endPoint y: 189, distance: 223.8
copy div "s. Was not punched and not per health code. But was still told to do it. -x2 si…"
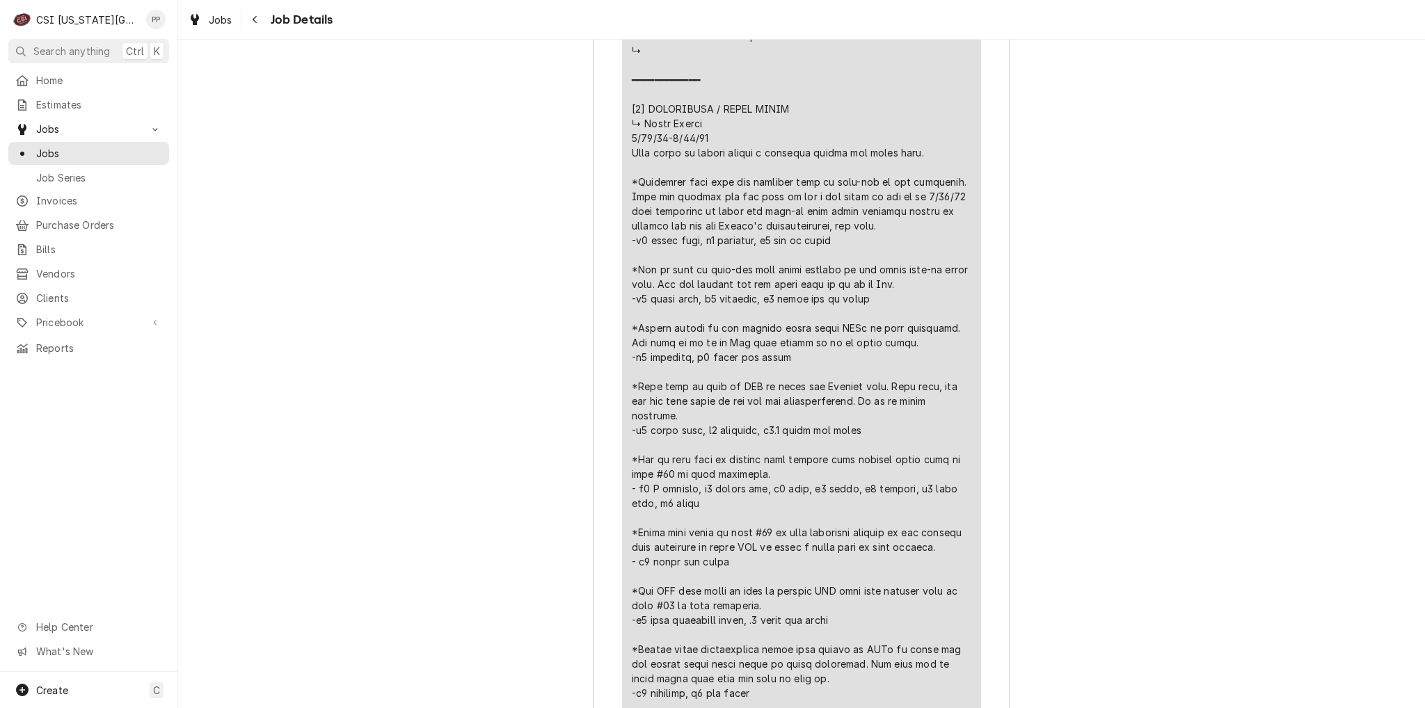
scroll to position [3273, 0]
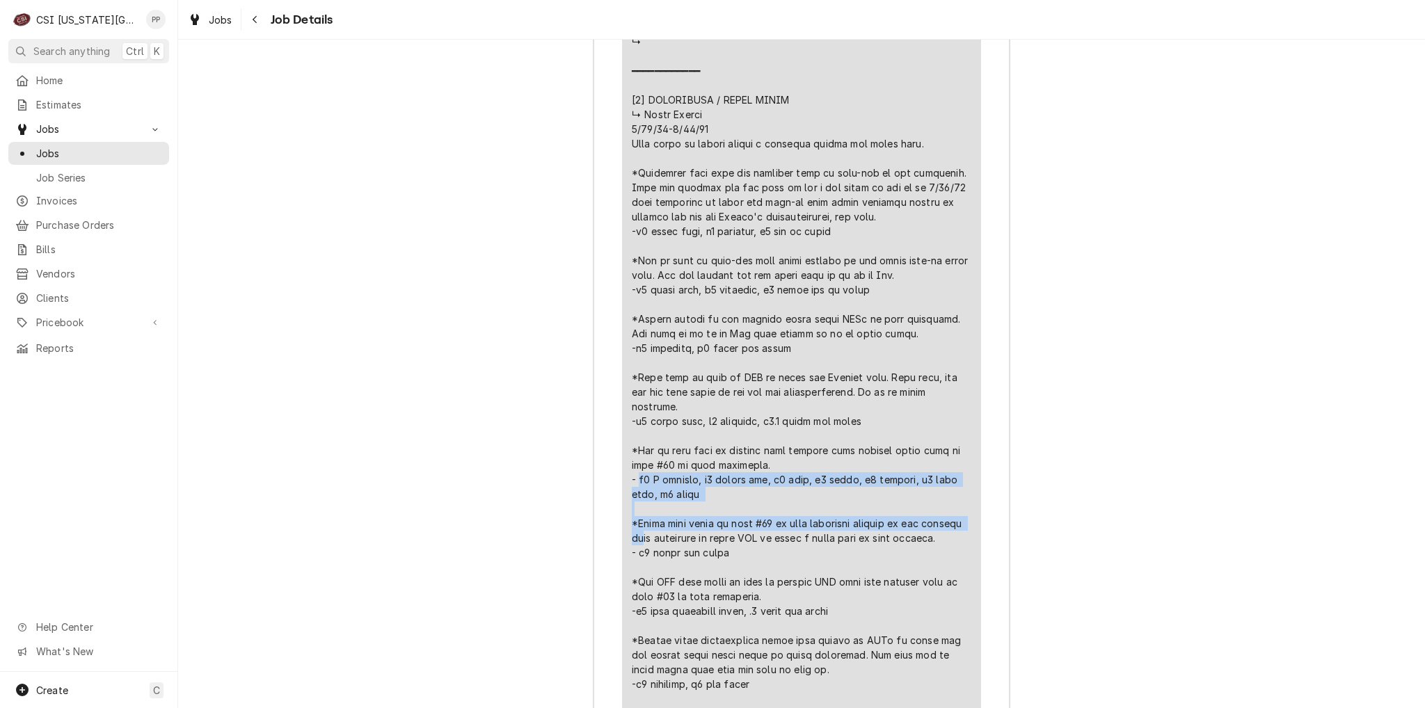
drag, startPoint x: 855, startPoint y: 293, endPoint x: 946, endPoint y: 324, distance: 96.1
click at [946, 324] on div "Line Item" at bounding box center [802, 494] width 340 height 2791
click at [923, 324] on div "Line Item" at bounding box center [802, 494] width 340 height 2791
drag, startPoint x: 650, startPoint y: 309, endPoint x: 936, endPoint y: 322, distance: 286.3
click at [935, 321] on div "Line Item" at bounding box center [802, 494] width 340 height 2791
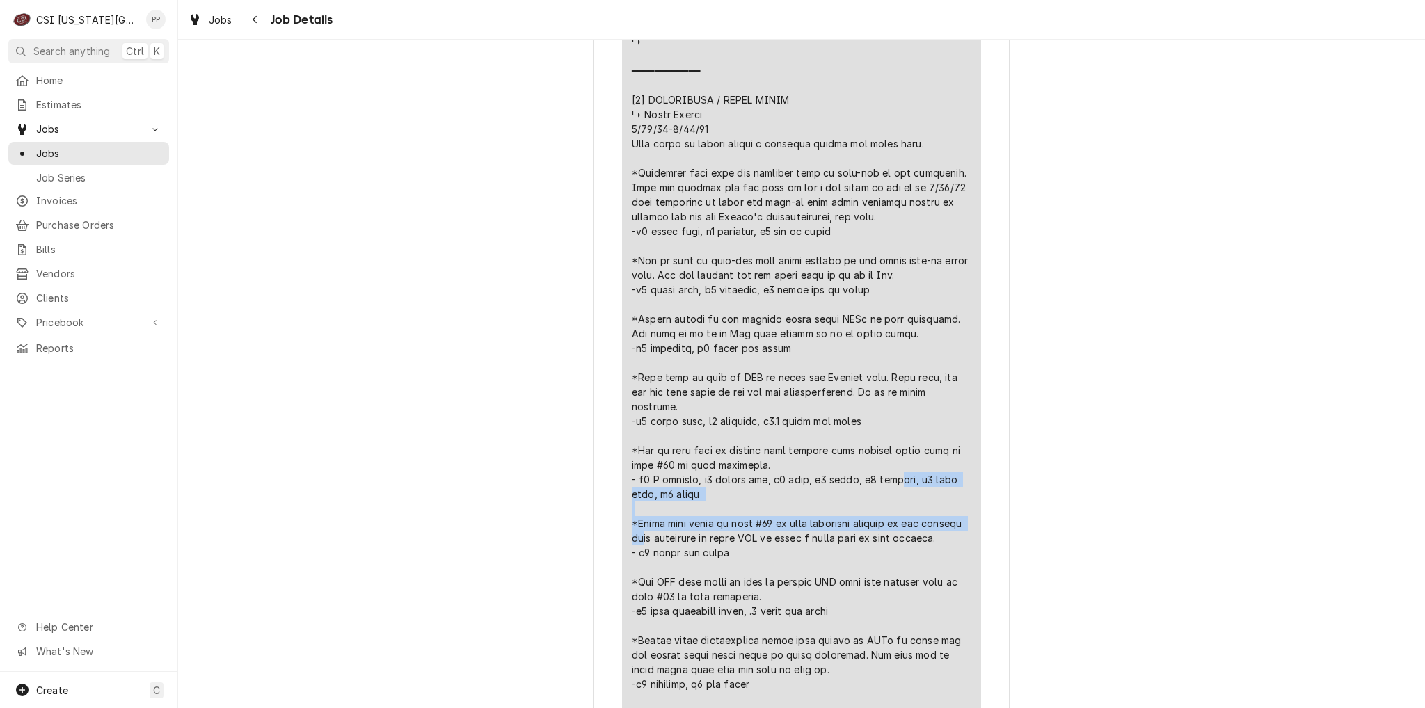
click at [907, 330] on div "Line Item" at bounding box center [802, 494] width 340 height 2791
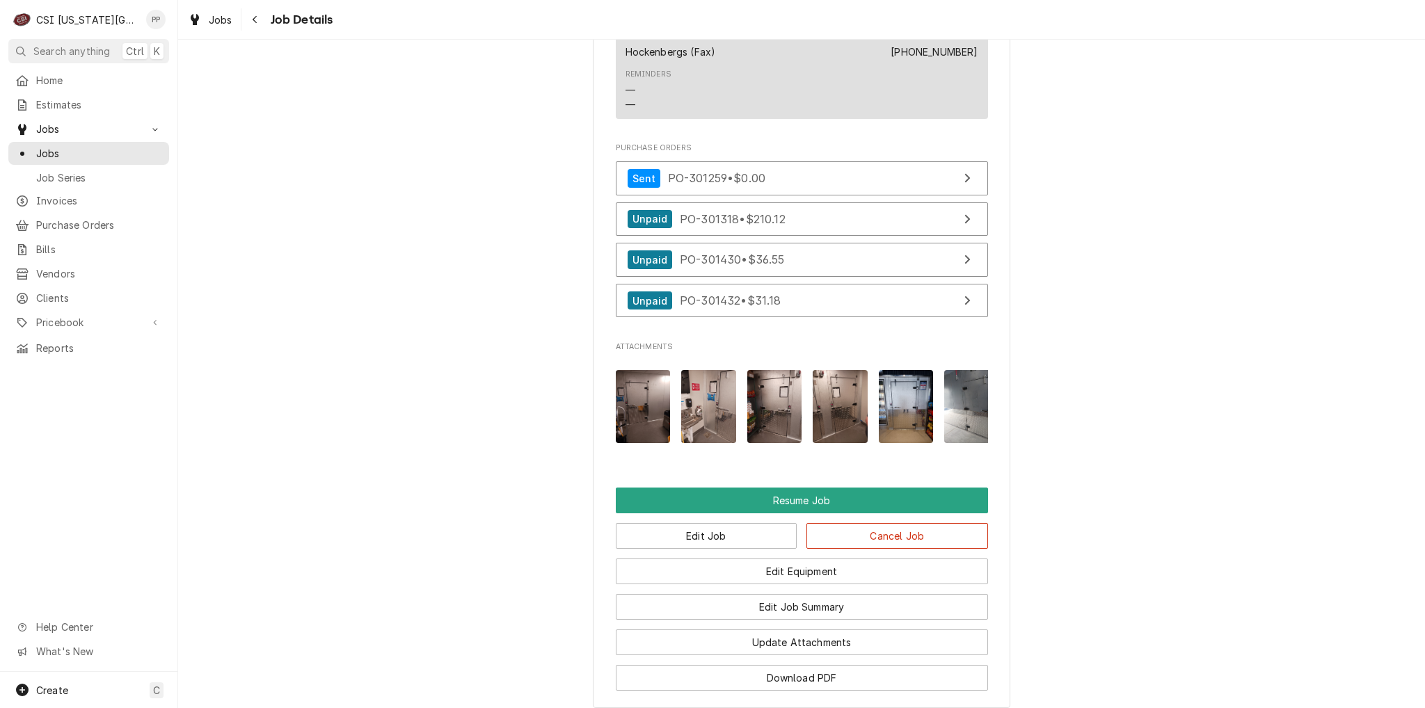
scroll to position [1103, 0]
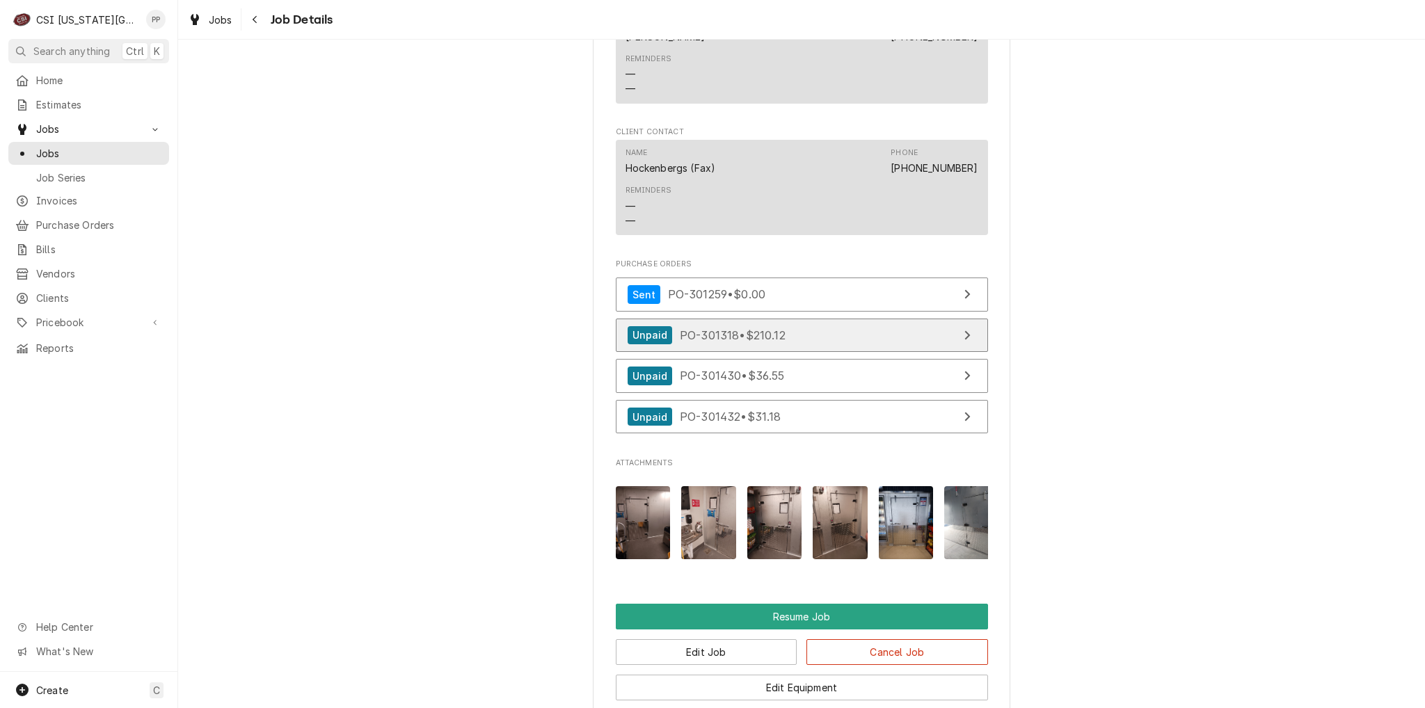
click at [810, 353] on link "Unpaid PO-301318 • $210.12" at bounding box center [802, 336] width 372 height 34
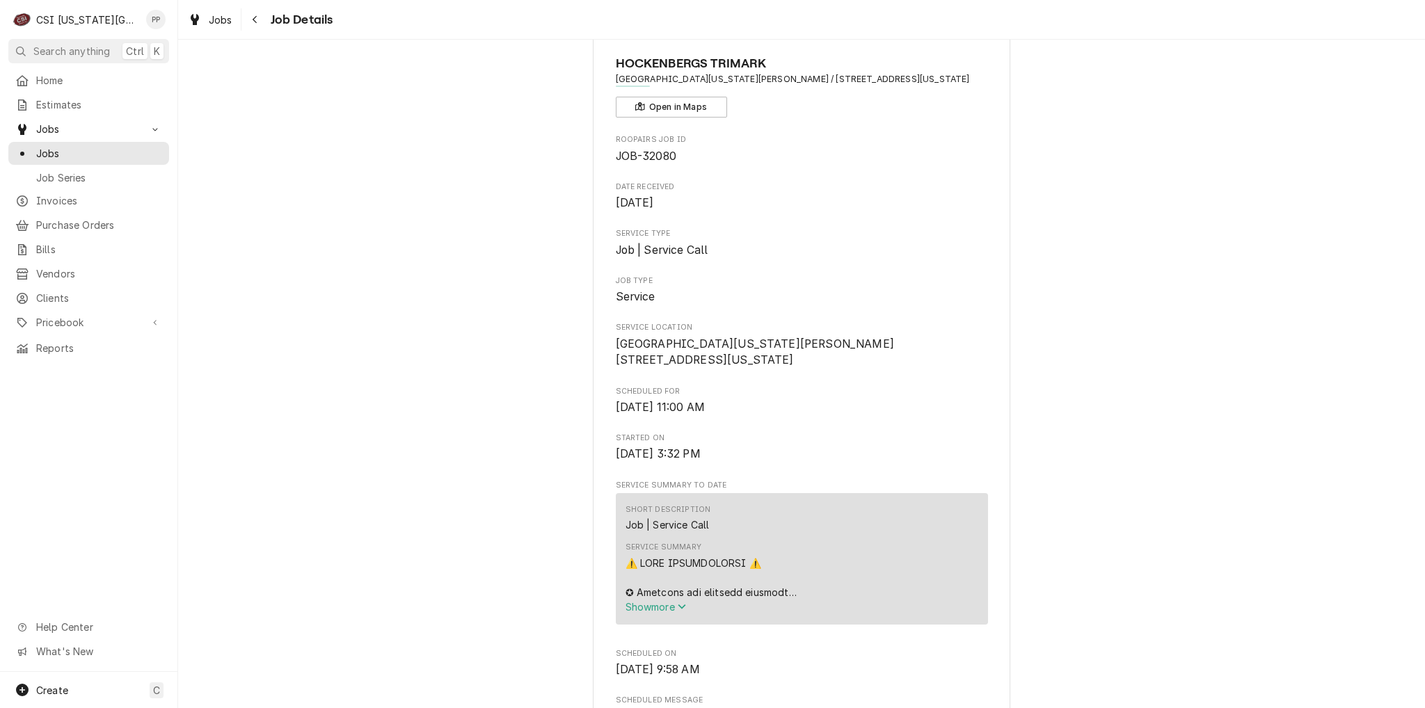
scroll to position [0, 0]
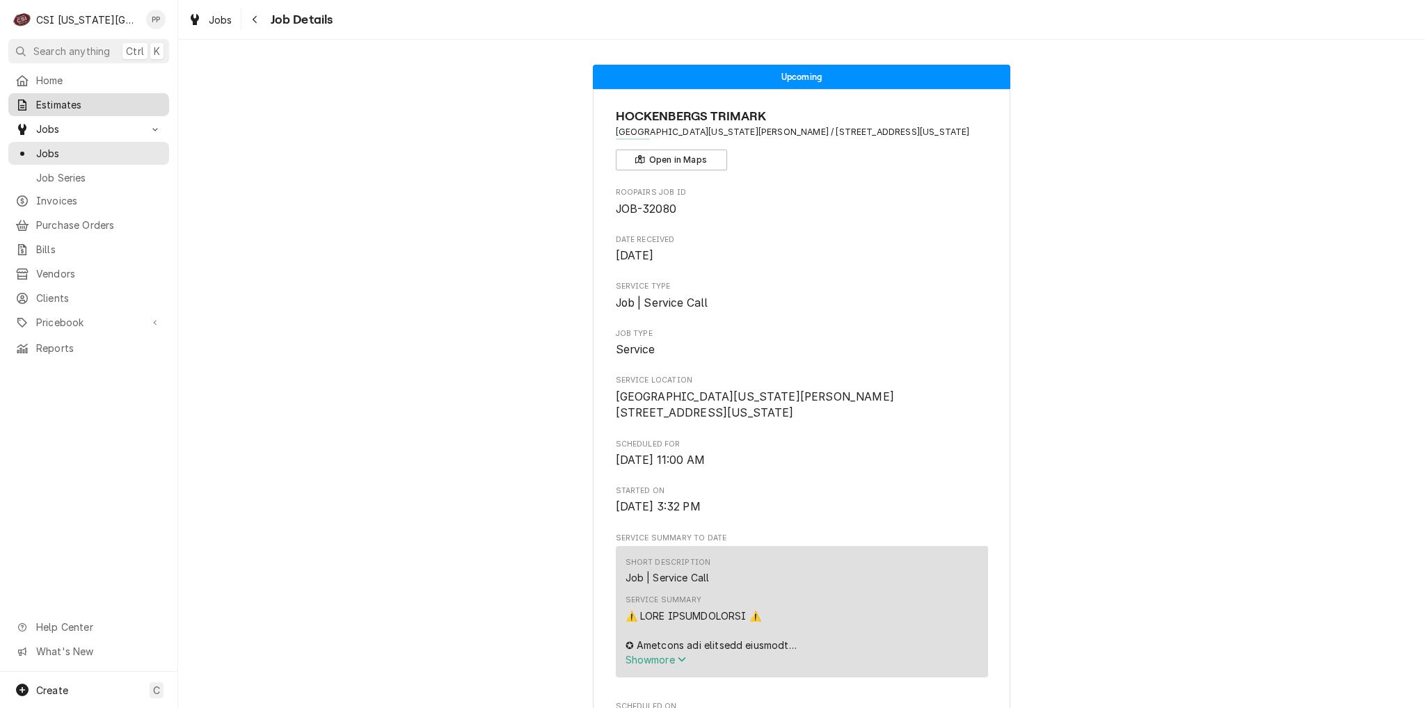
click at [78, 108] on span "Estimates" at bounding box center [99, 104] width 126 height 15
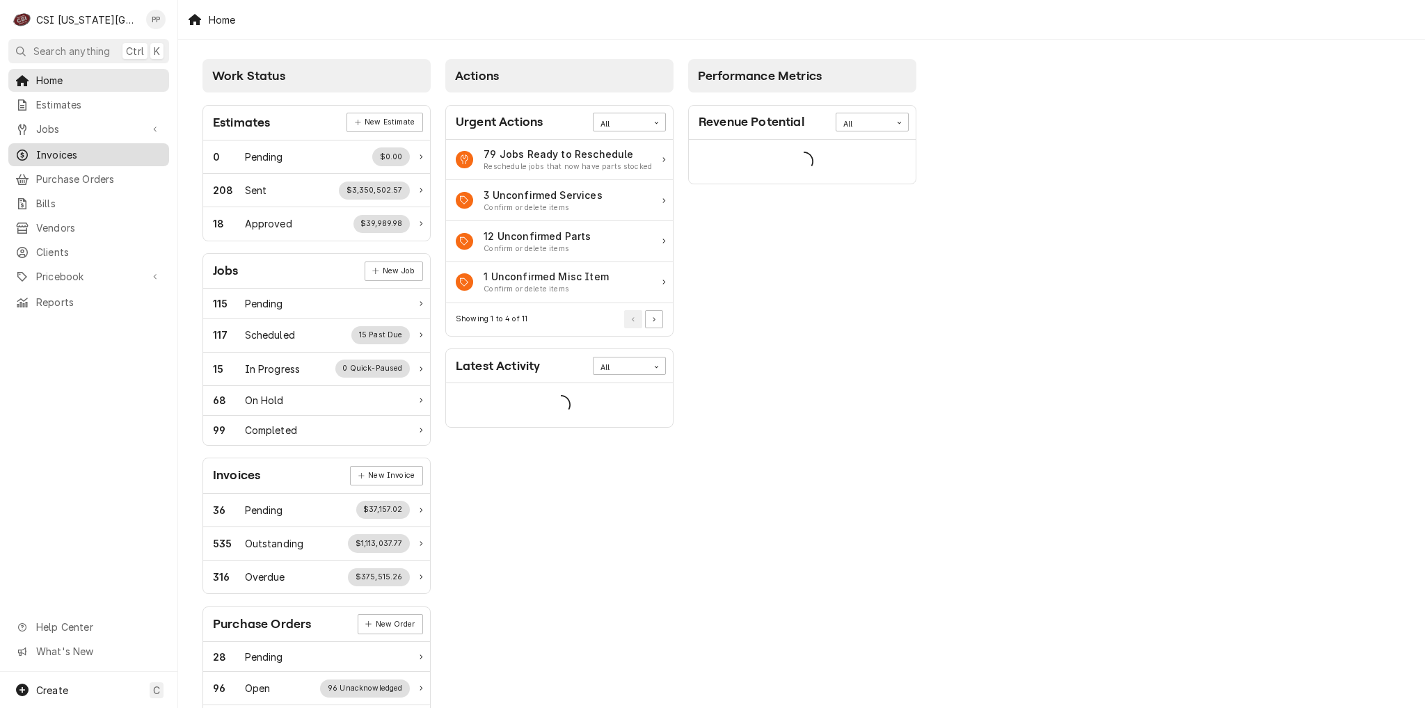
click at [78, 148] on span "Invoices" at bounding box center [99, 155] width 126 height 15
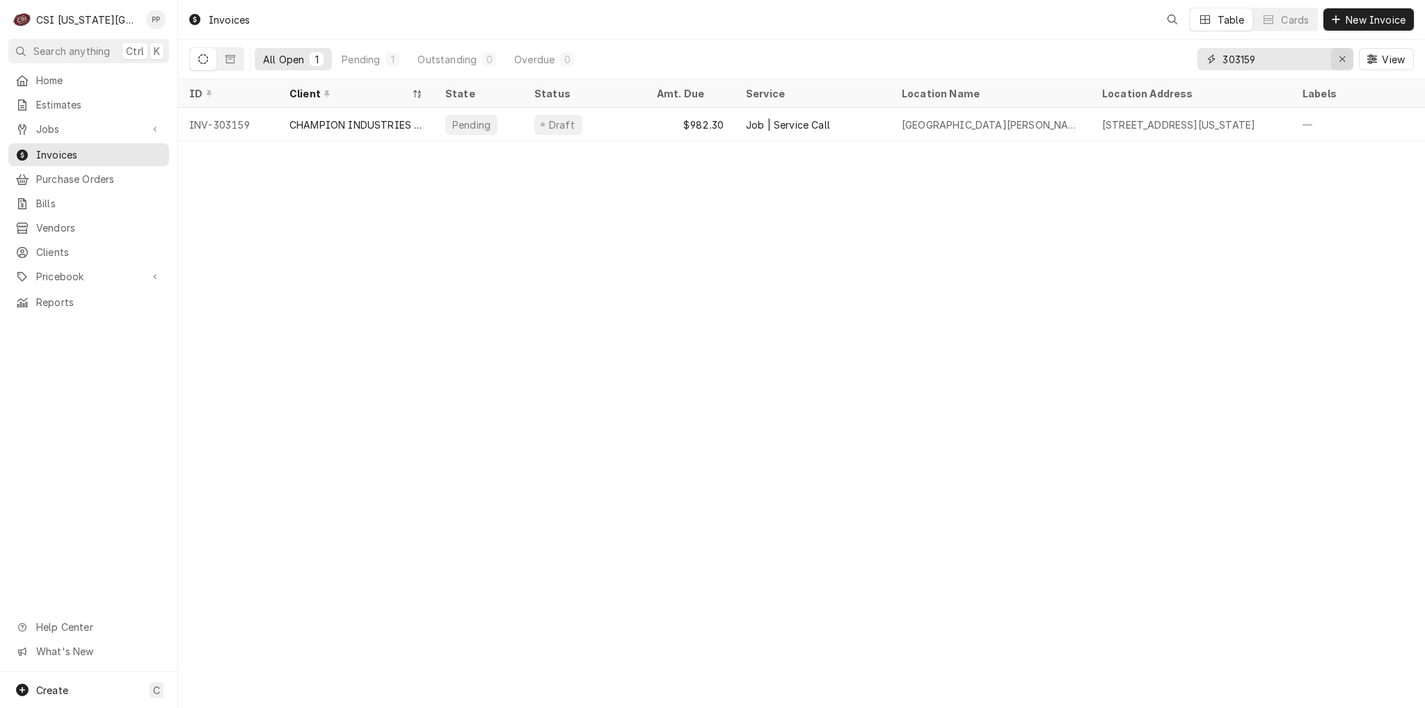
click at [1341, 62] on icon "Erase input" at bounding box center [1343, 59] width 8 height 10
click at [1353, 22] on span "New Invoice" at bounding box center [1375, 20] width 65 height 15
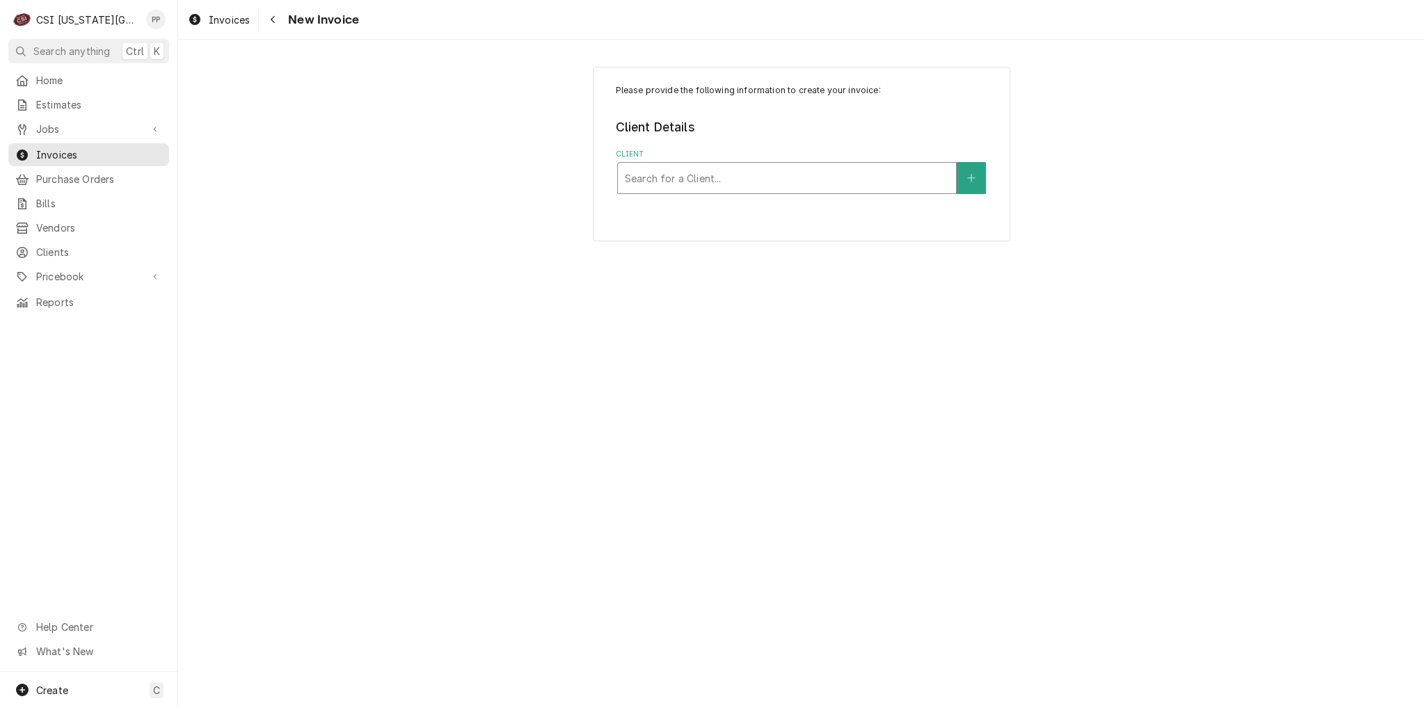
click at [756, 180] on div "Client" at bounding box center [787, 178] width 324 height 25
type input "hockenbergs"
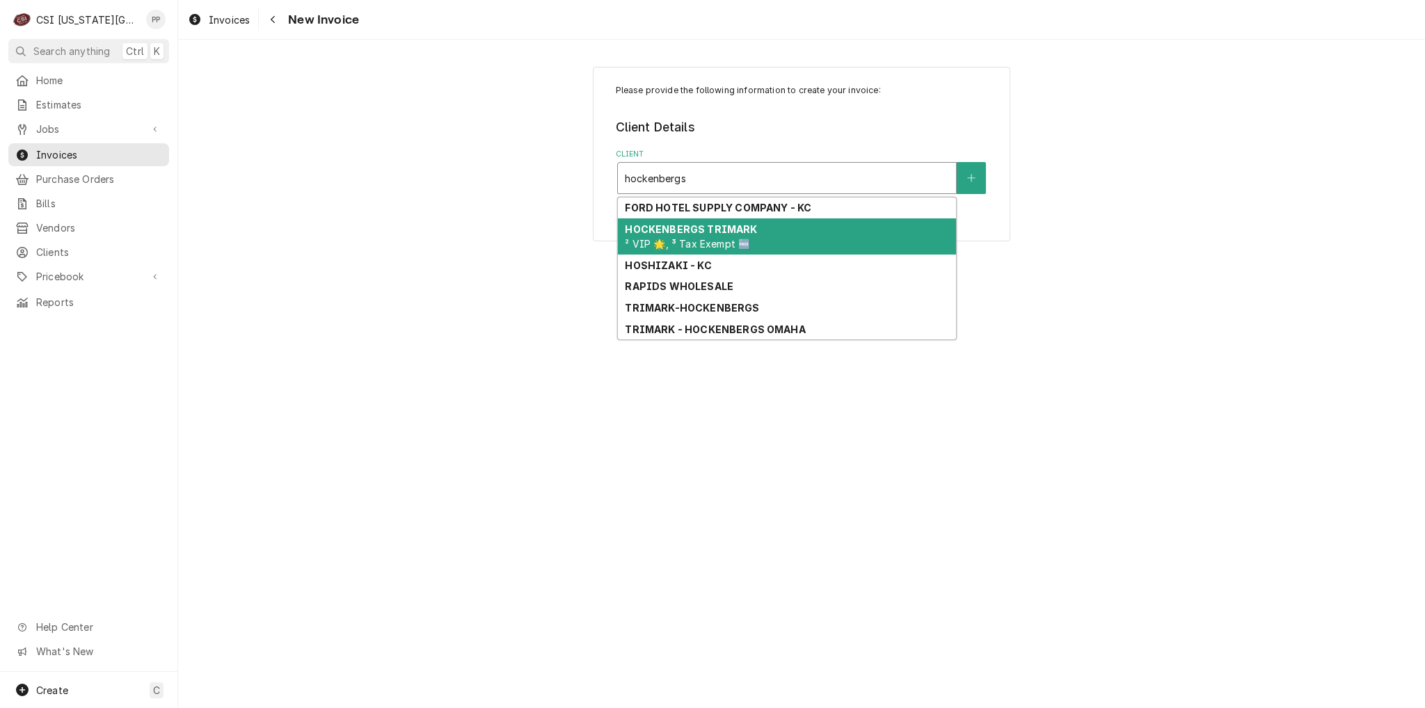
click at [724, 230] on strong "HOCKENBERGS TRIMARK" at bounding box center [691, 229] width 132 height 12
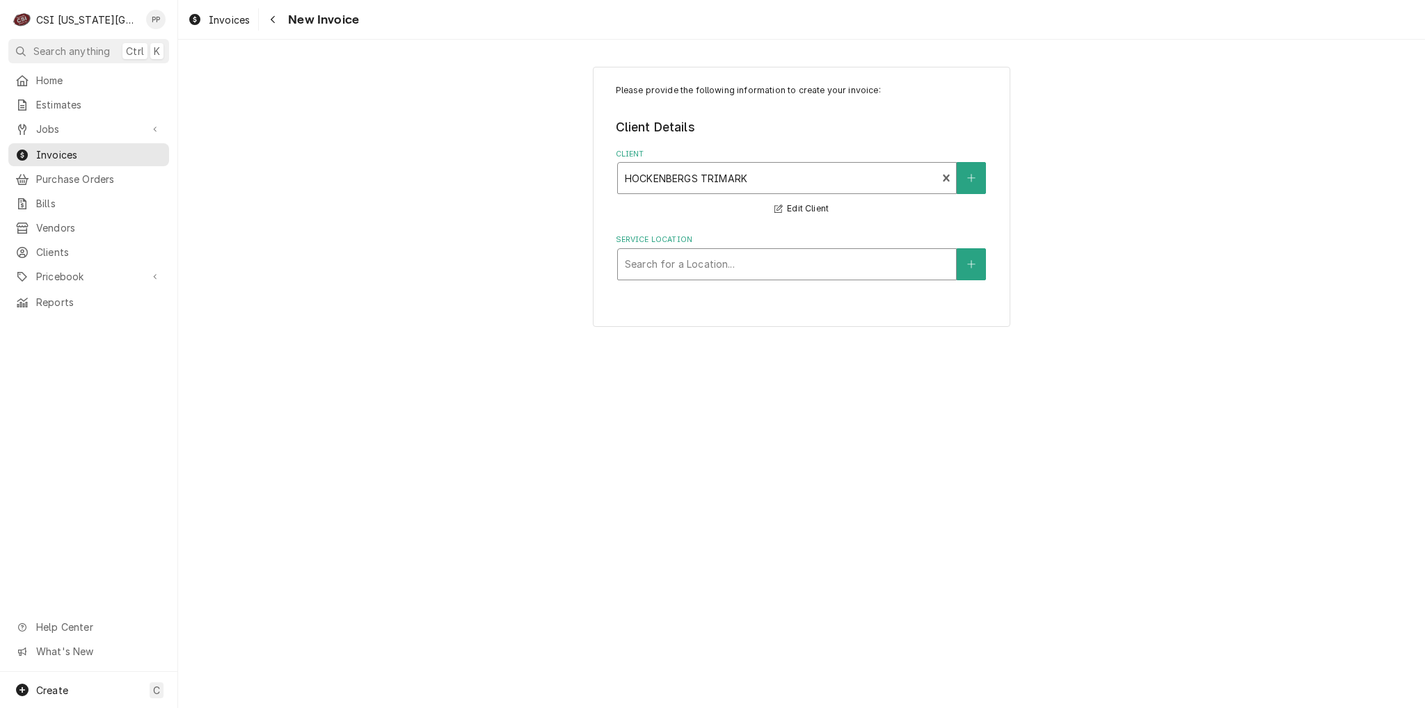
click at [738, 273] on div "Service Location" at bounding box center [787, 264] width 324 height 25
type input "david booth"
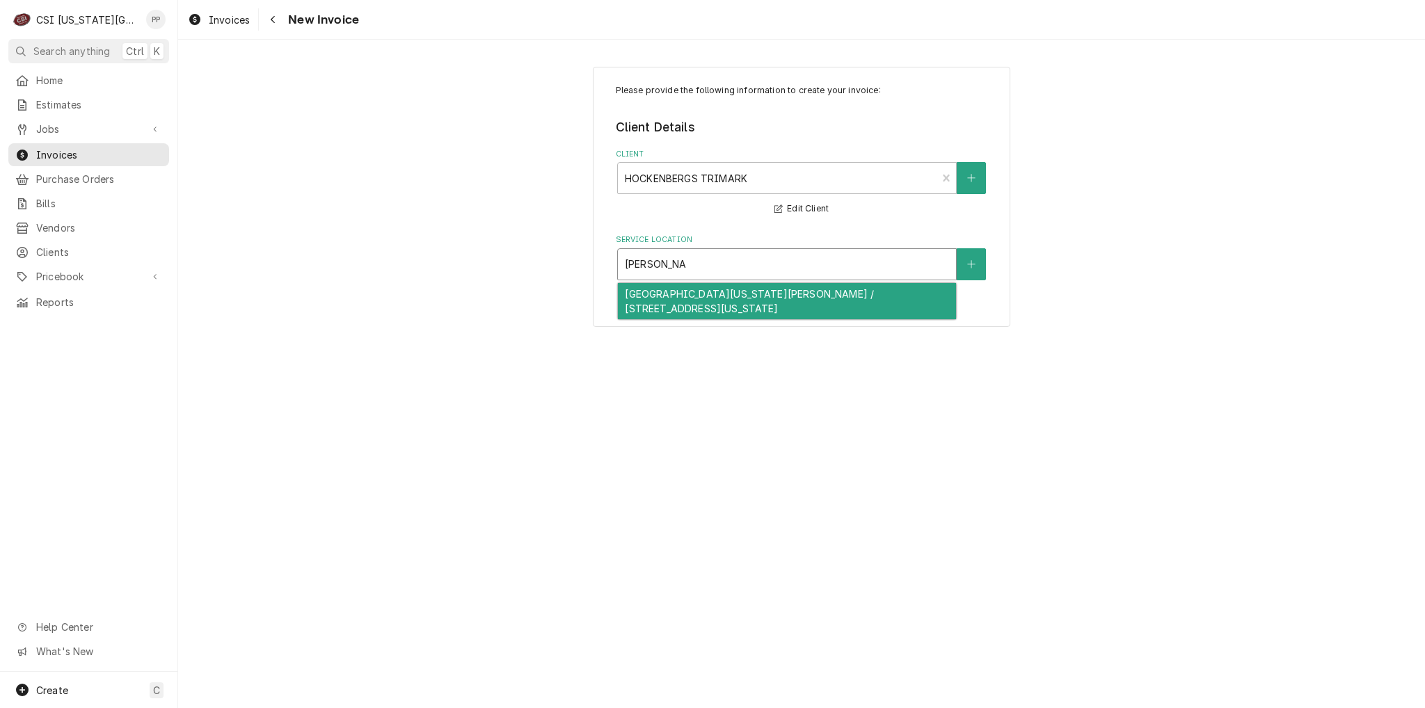
click at [732, 290] on div "University Of Kansas David Booth Memorial Stadium / 1101 Mississippi St, Lawren…" at bounding box center [787, 301] width 338 height 36
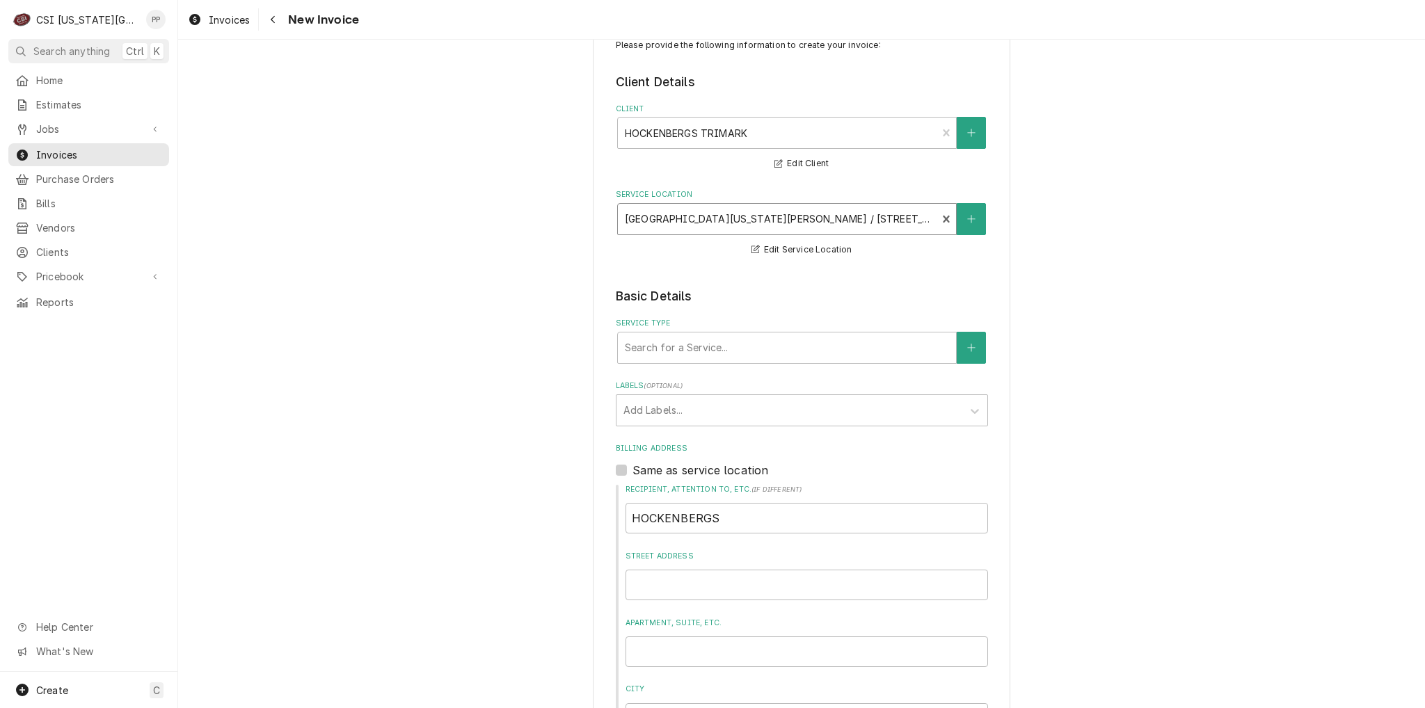
scroll to position [70, 0]
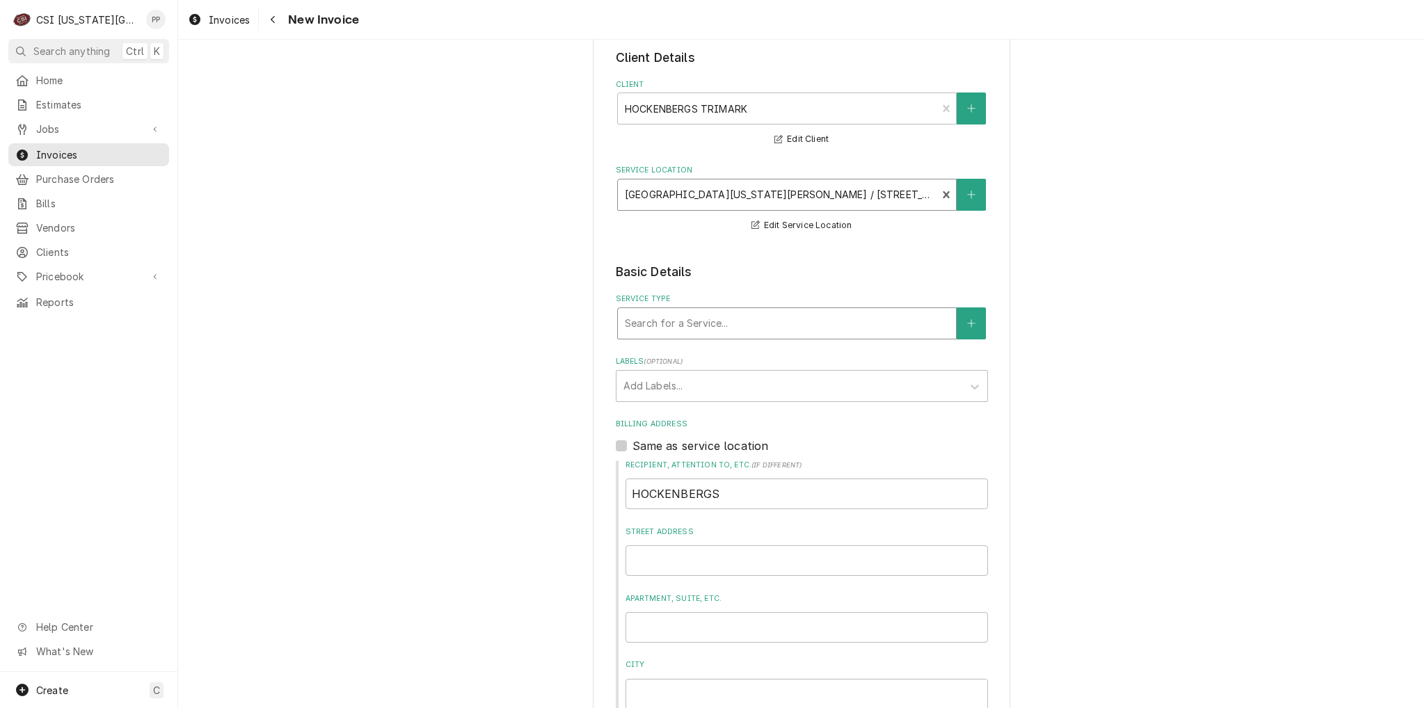
click at [724, 314] on div "Service Type" at bounding box center [787, 323] width 324 height 25
type input "job install"
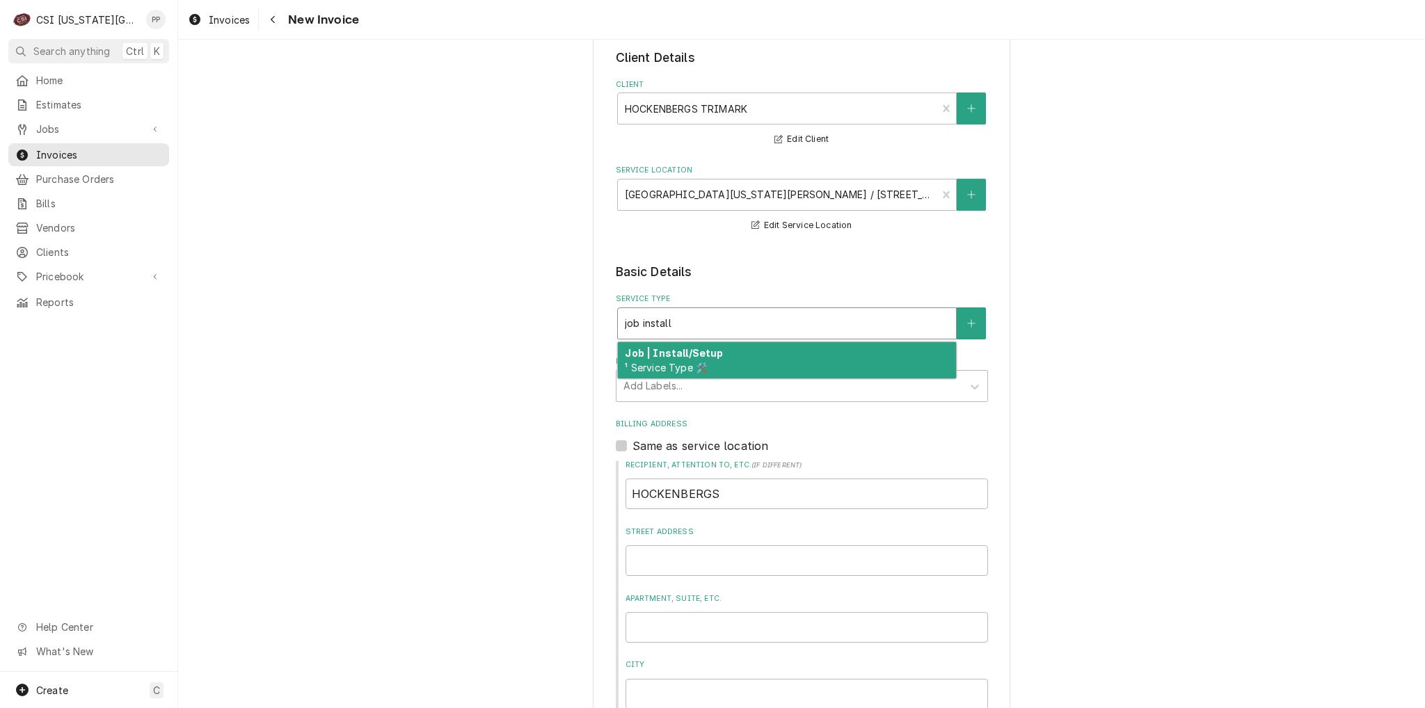
click at [755, 368] on div "Job | Install/Setup ¹ Service Type 🛠️" at bounding box center [787, 360] width 338 height 36
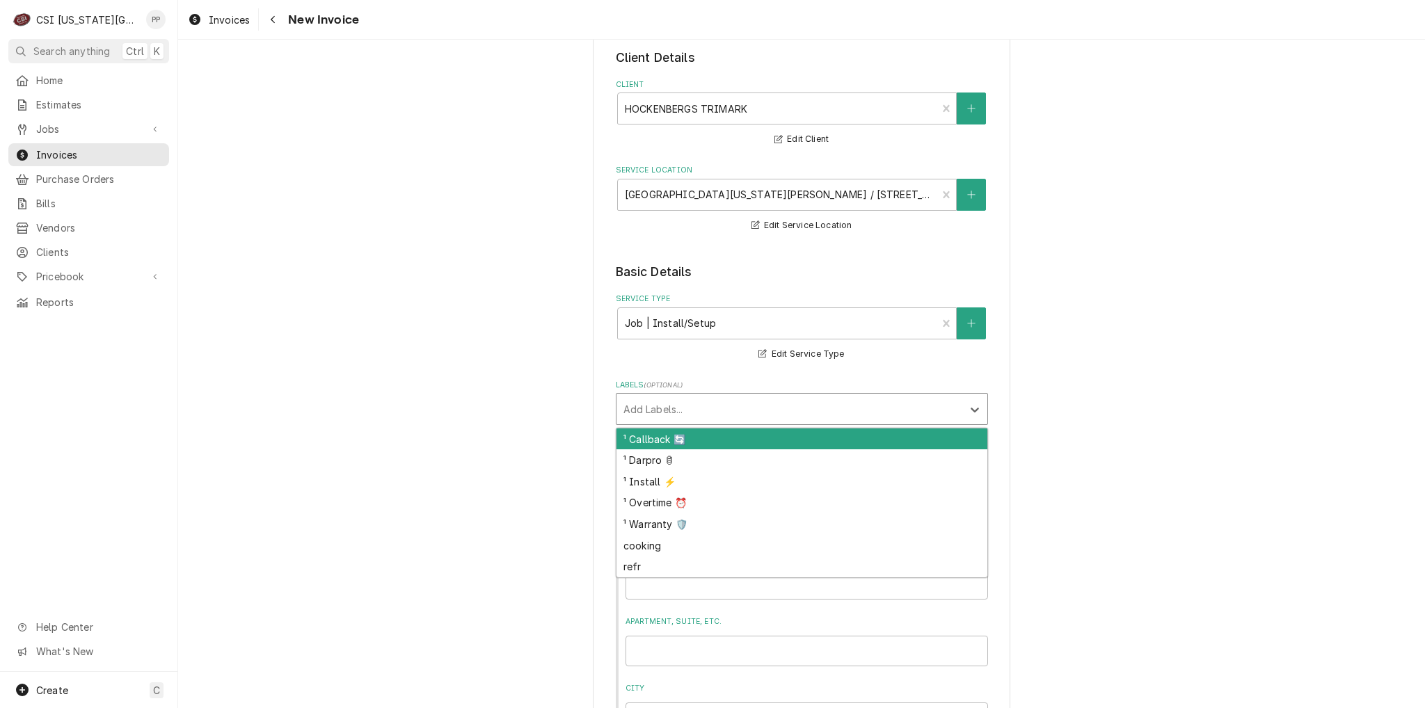
click at [704, 403] on div "Labels" at bounding box center [789, 409] width 332 height 25
type input "install"
type textarea "x"
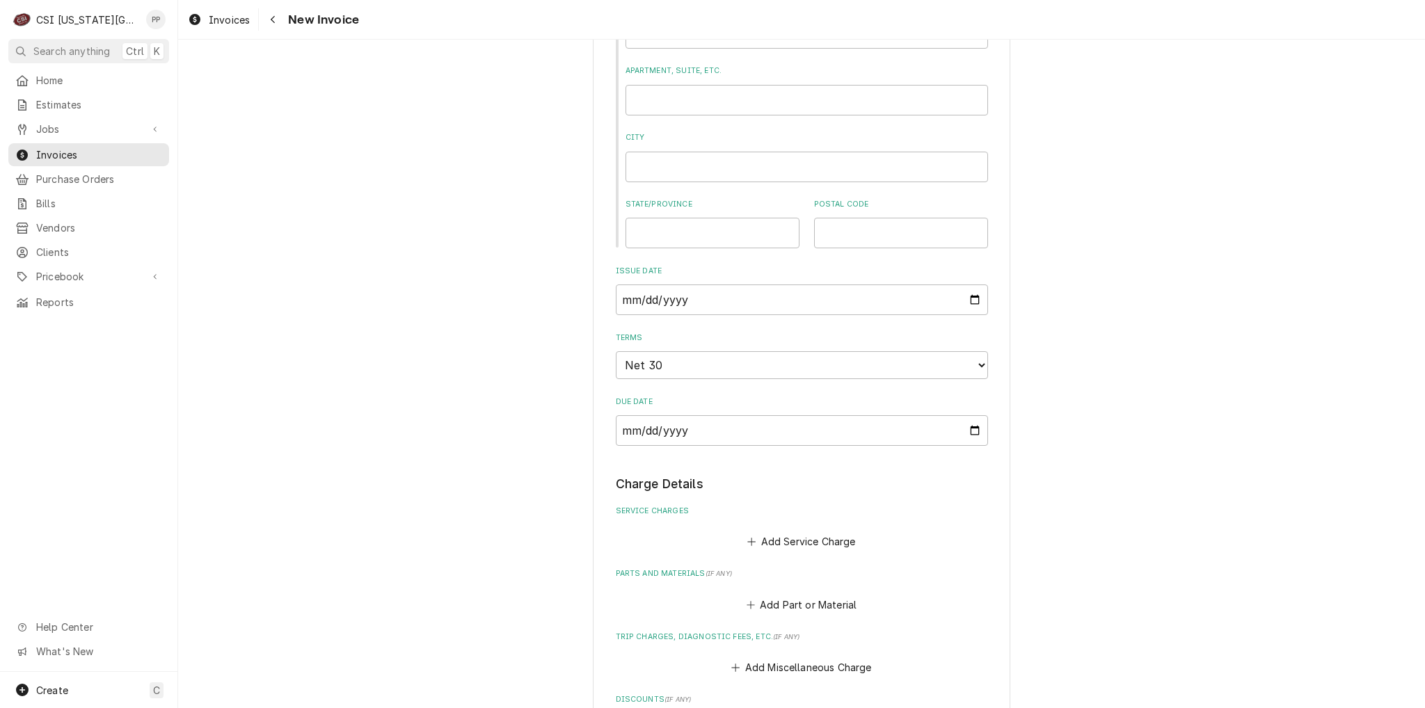
scroll to position [696, 0]
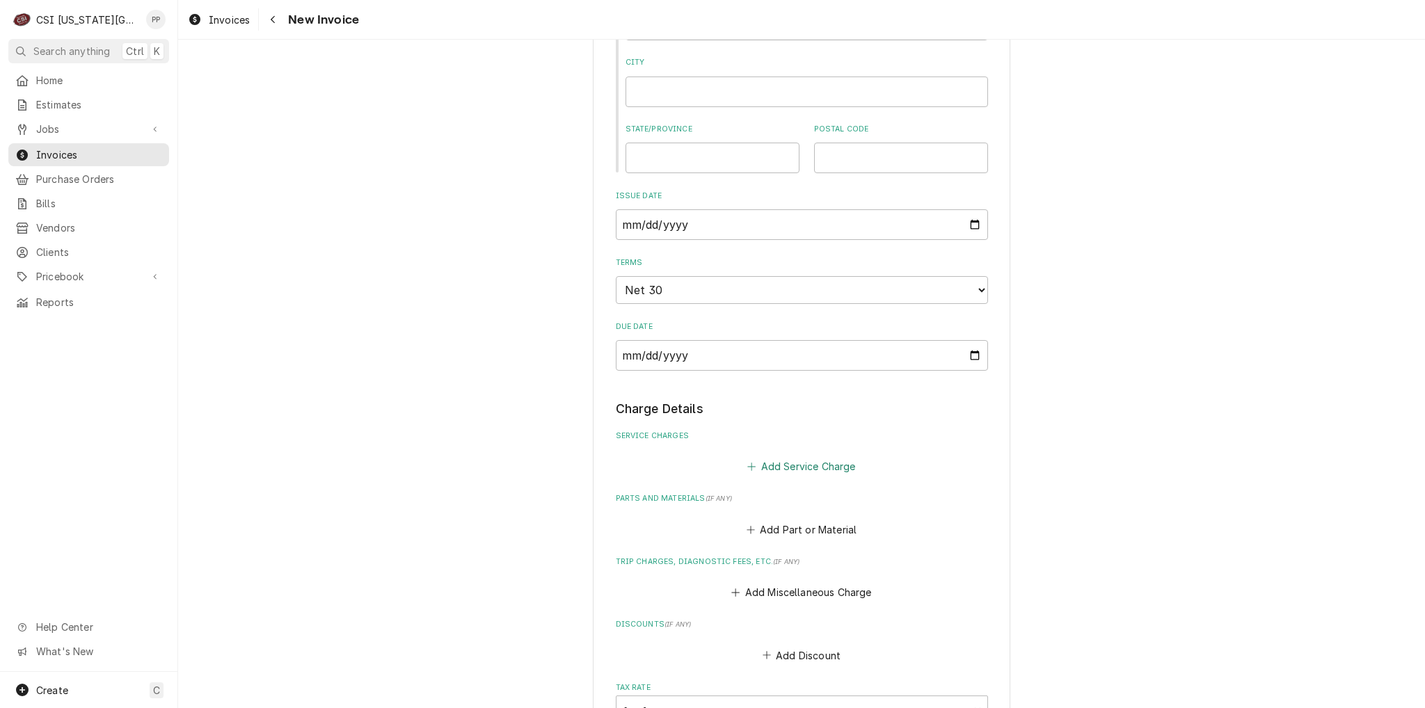
click at [804, 468] on button "Add Service Charge" at bounding box center [801, 466] width 113 height 19
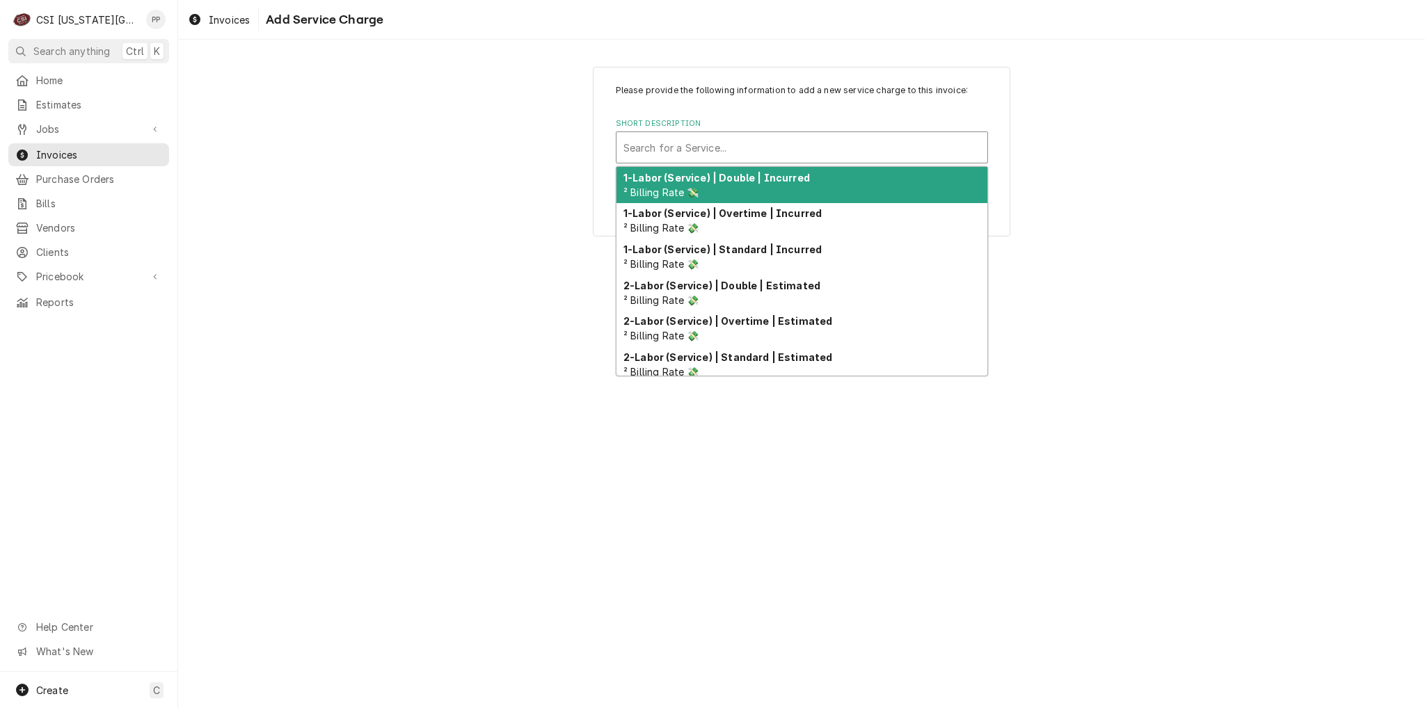
click at [735, 140] on div "Short Description" at bounding box center [801, 147] width 357 height 25
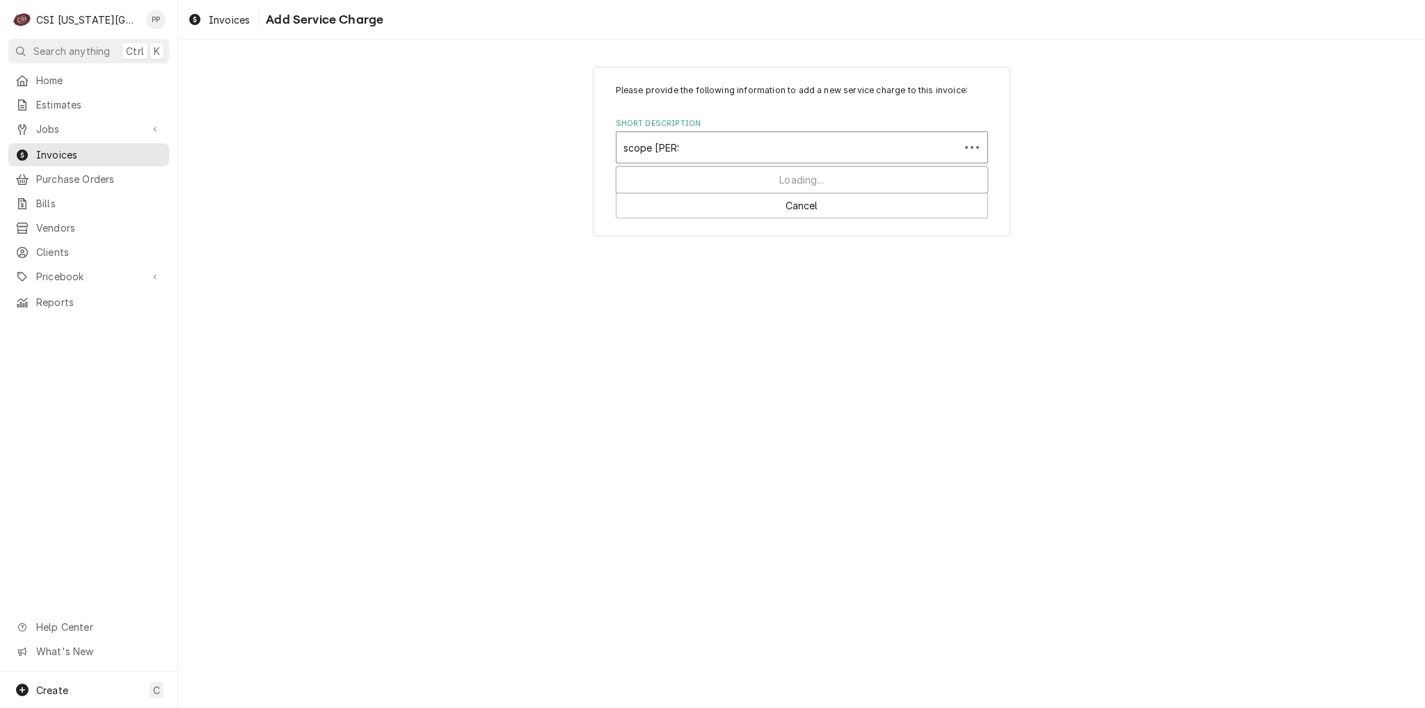
type input "scope blank"
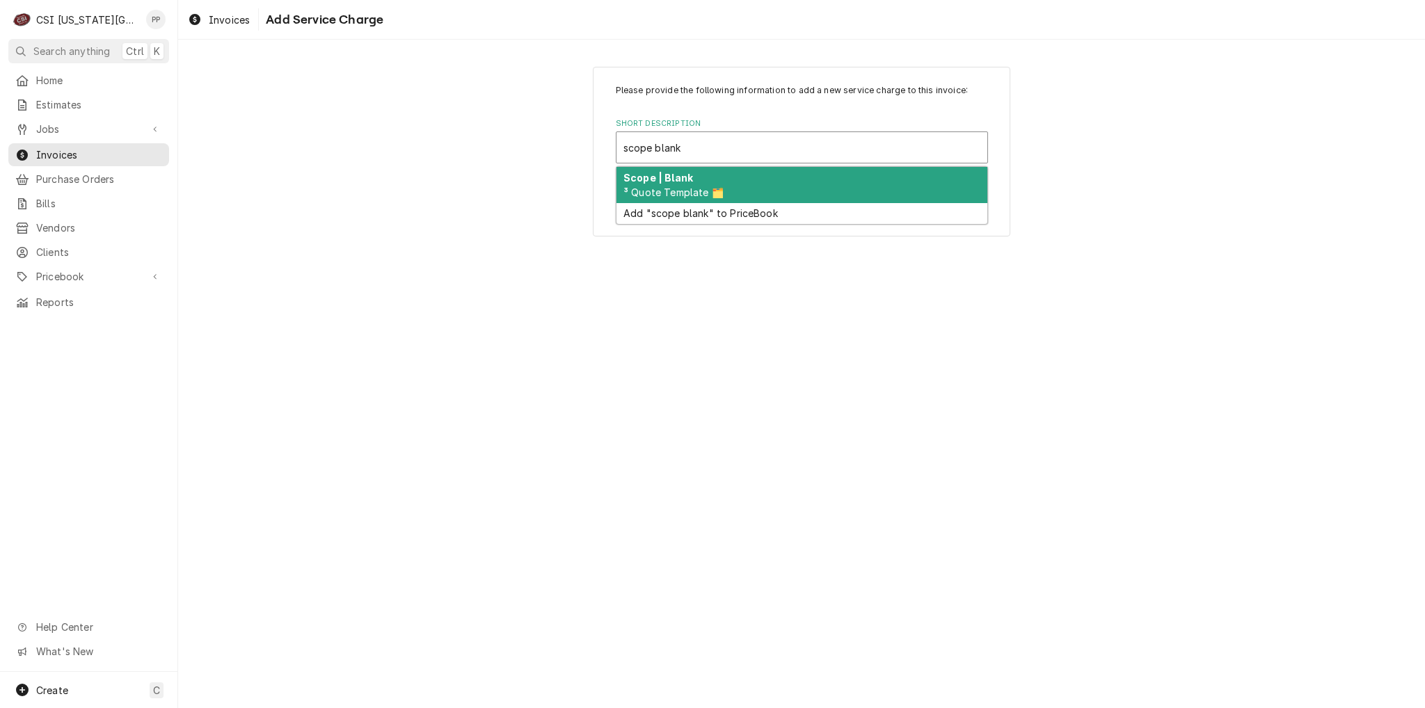
click at [703, 168] on div "Scope | Blank ³ Quote Template 🗂️" at bounding box center [801, 185] width 371 height 36
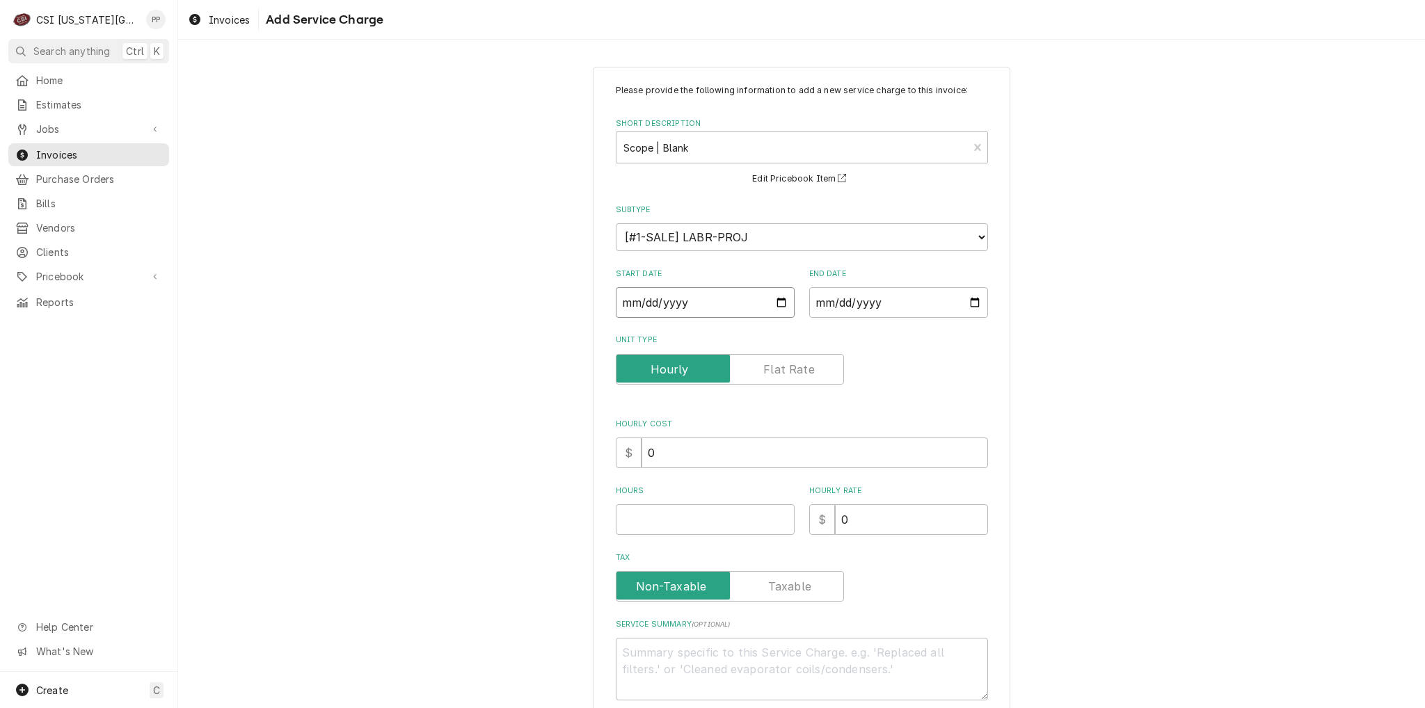
click at [765, 303] on input "Start Date" at bounding box center [705, 302] width 179 height 31
click at [782, 303] on input "Start Date" at bounding box center [705, 302] width 179 height 31
type textarea "x"
type input "2025-09-11"
click at [882, 305] on input "End Date" at bounding box center [898, 302] width 179 height 31
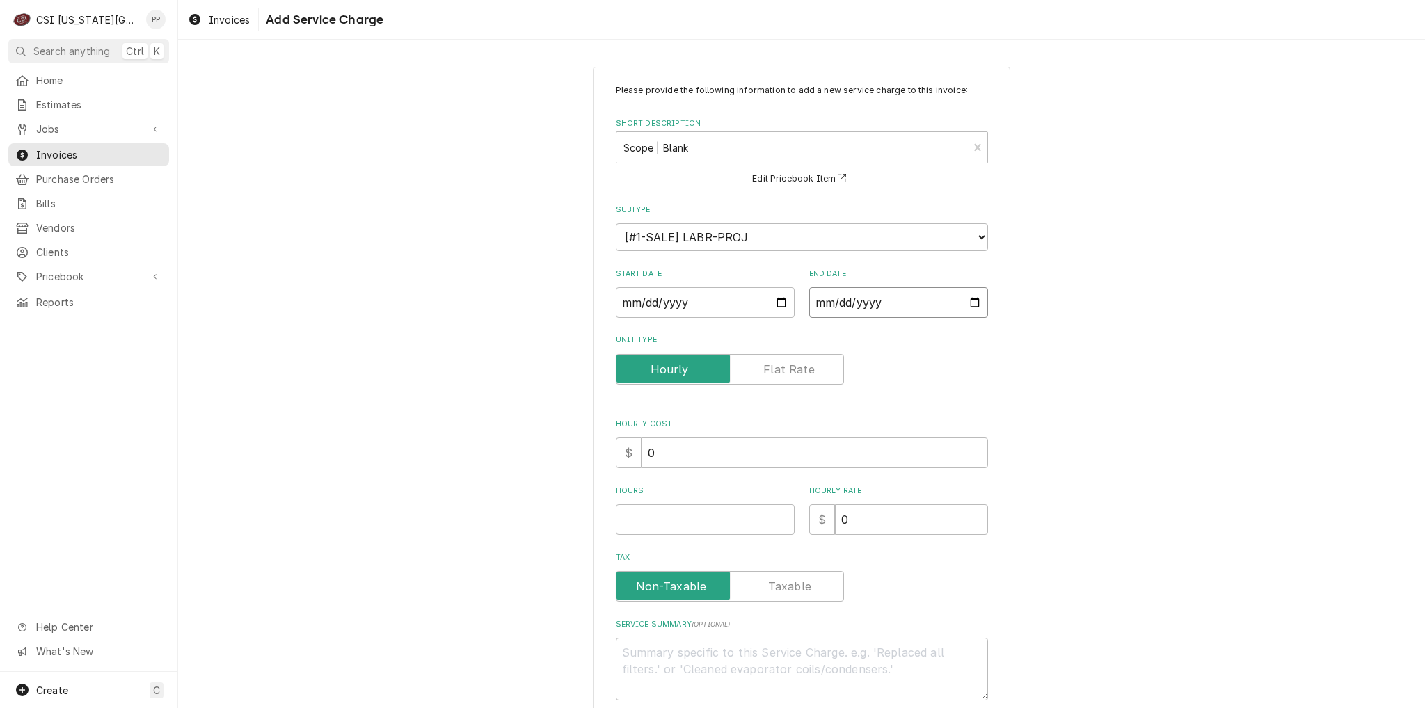
click at [953, 296] on input "End Date" at bounding box center [898, 302] width 179 height 31
click at [970, 301] on input "End Date" at bounding box center [898, 302] width 179 height 31
type textarea "x"
type input "2025-09-11"
click at [726, 506] on input "Hours" at bounding box center [705, 519] width 179 height 31
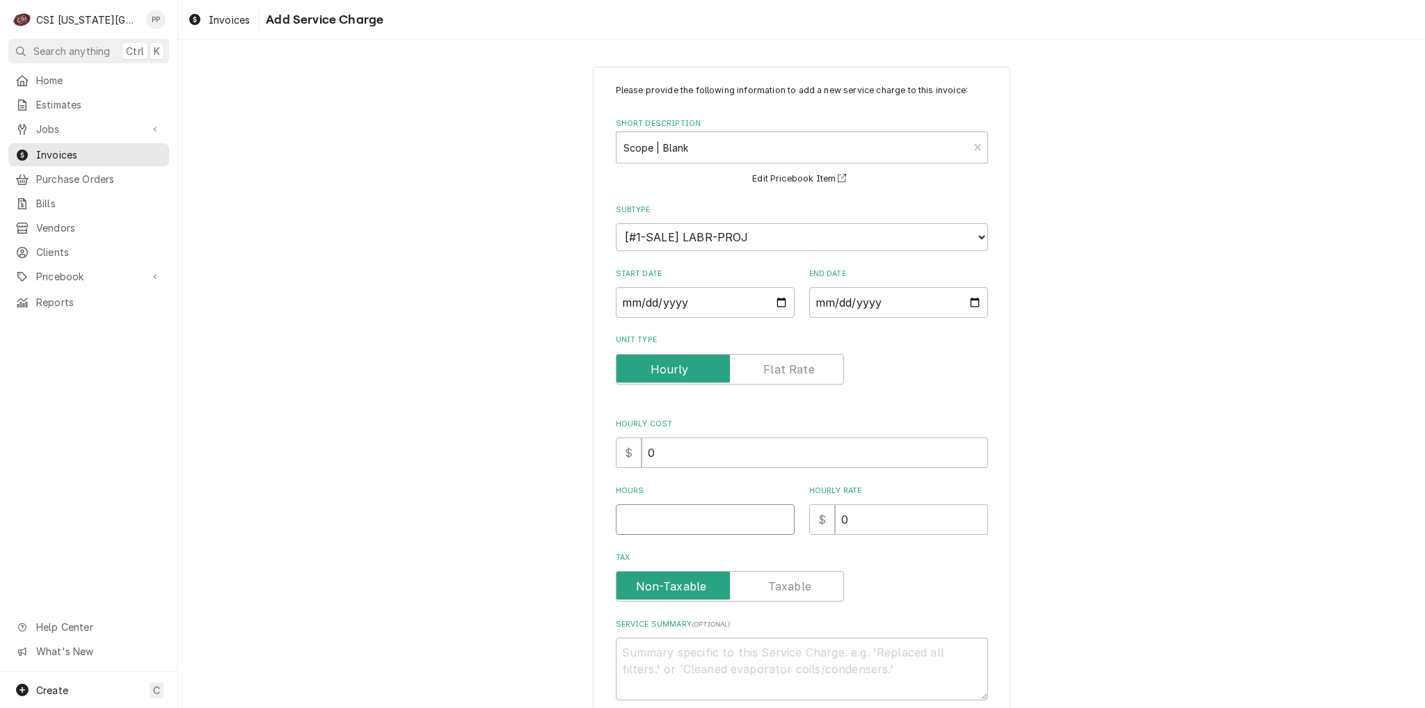
type textarea "x"
type input "1"
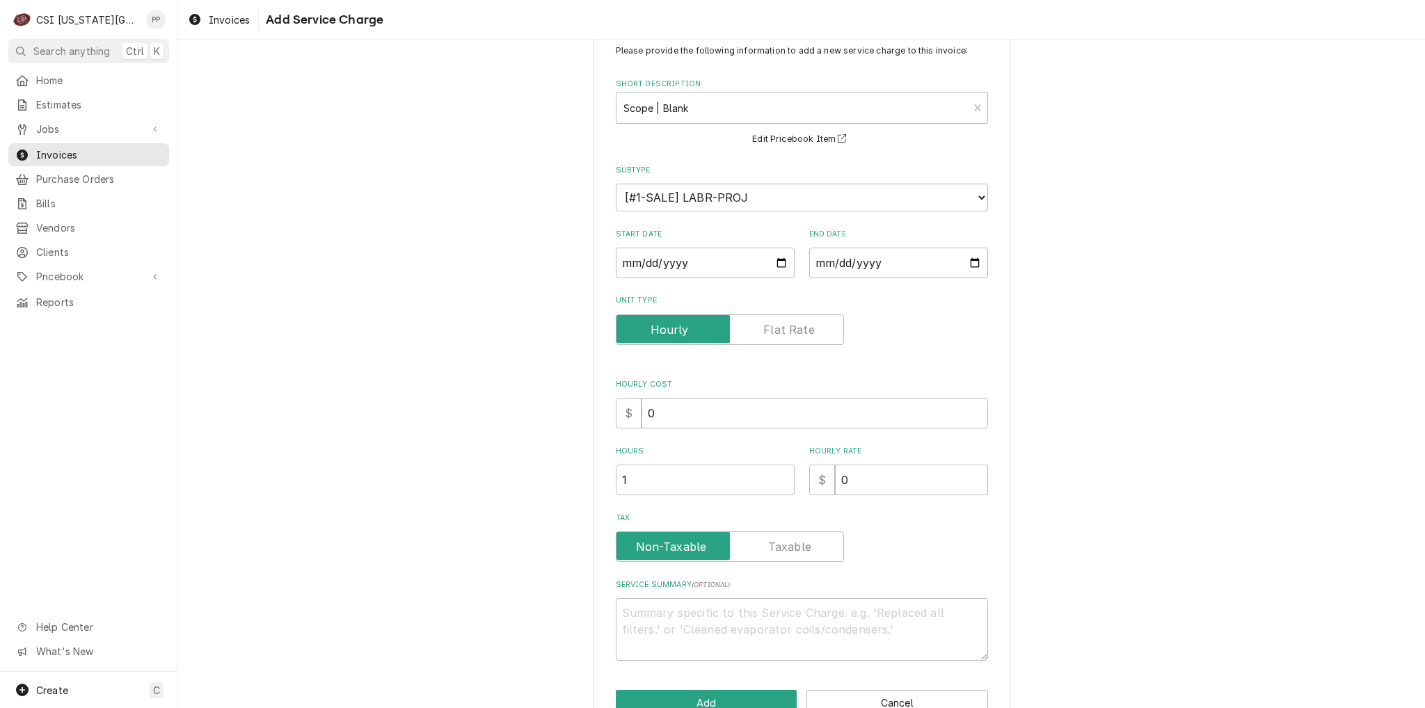
scroll to position [75, 0]
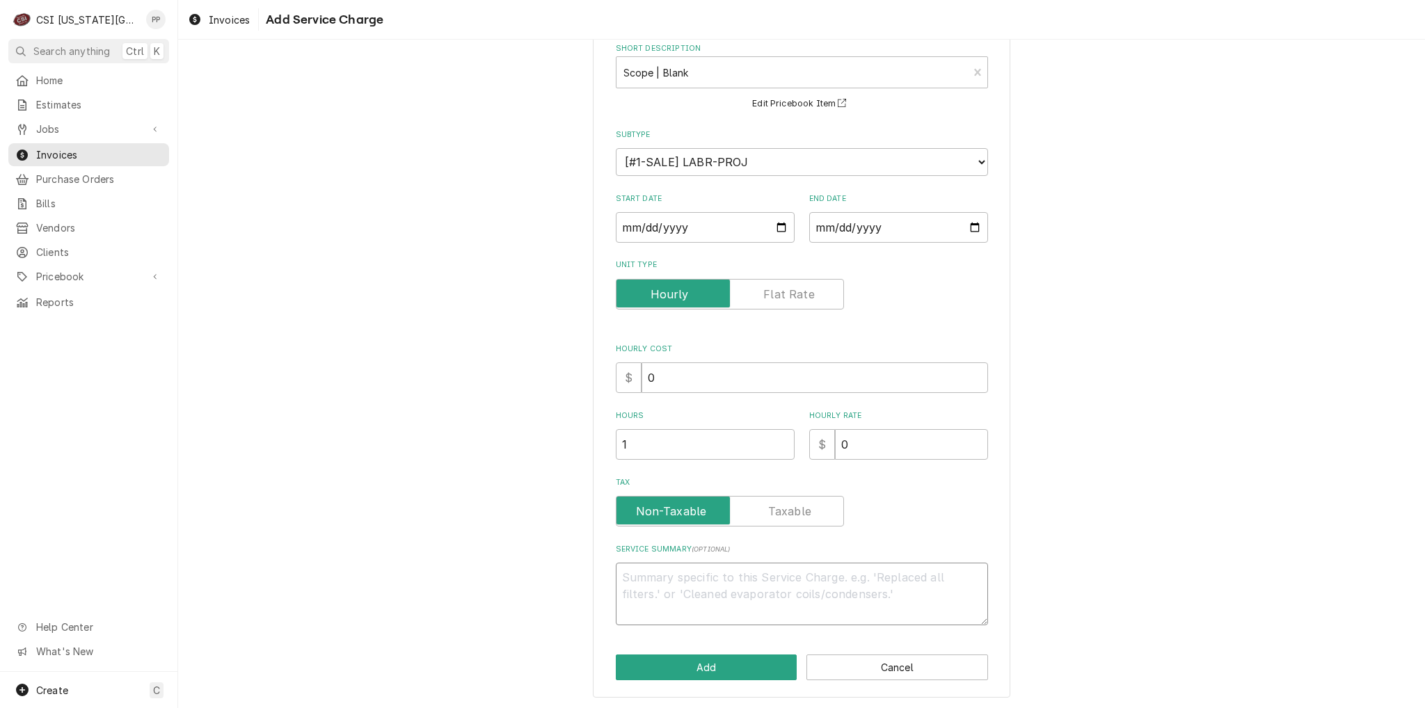
click at [685, 586] on textarea "Service Summary ( optional )" at bounding box center [802, 594] width 372 height 63
type textarea "x"
type textarea "A"
type textarea "x"
type textarea "Ad"
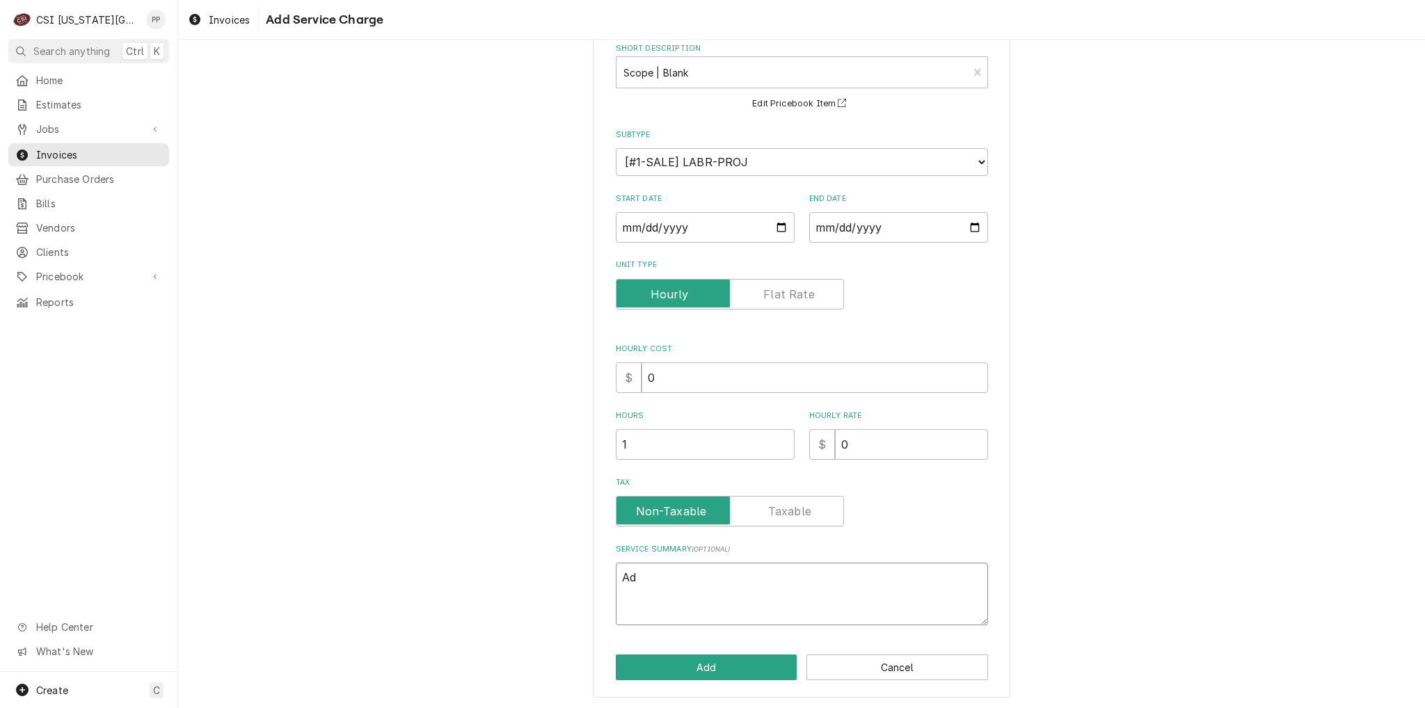
type textarea "x"
type textarea "Add"
type textarea "x"
type textarea "Add"
type textarea "x"
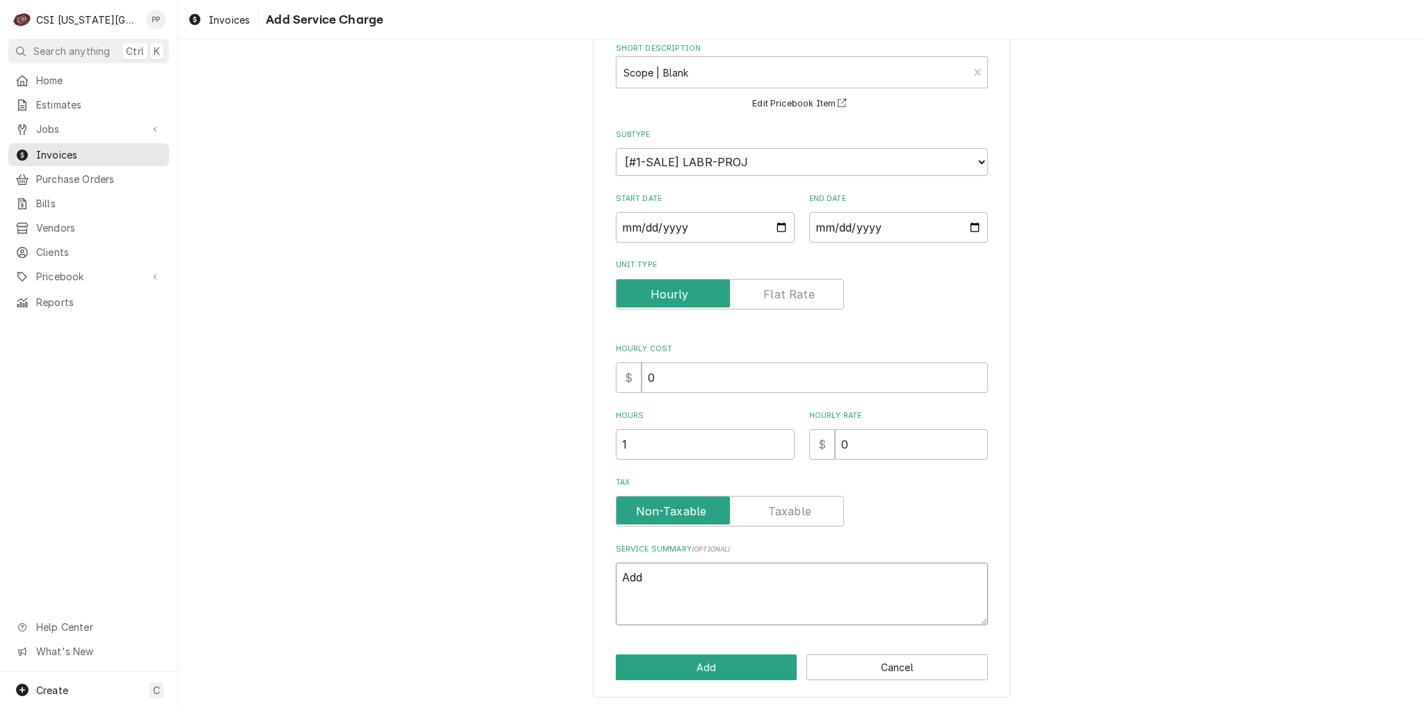
type textarea "Add o"
type textarea "x"
type textarea "Add on"
type textarea "x"
type textarea "Add on"
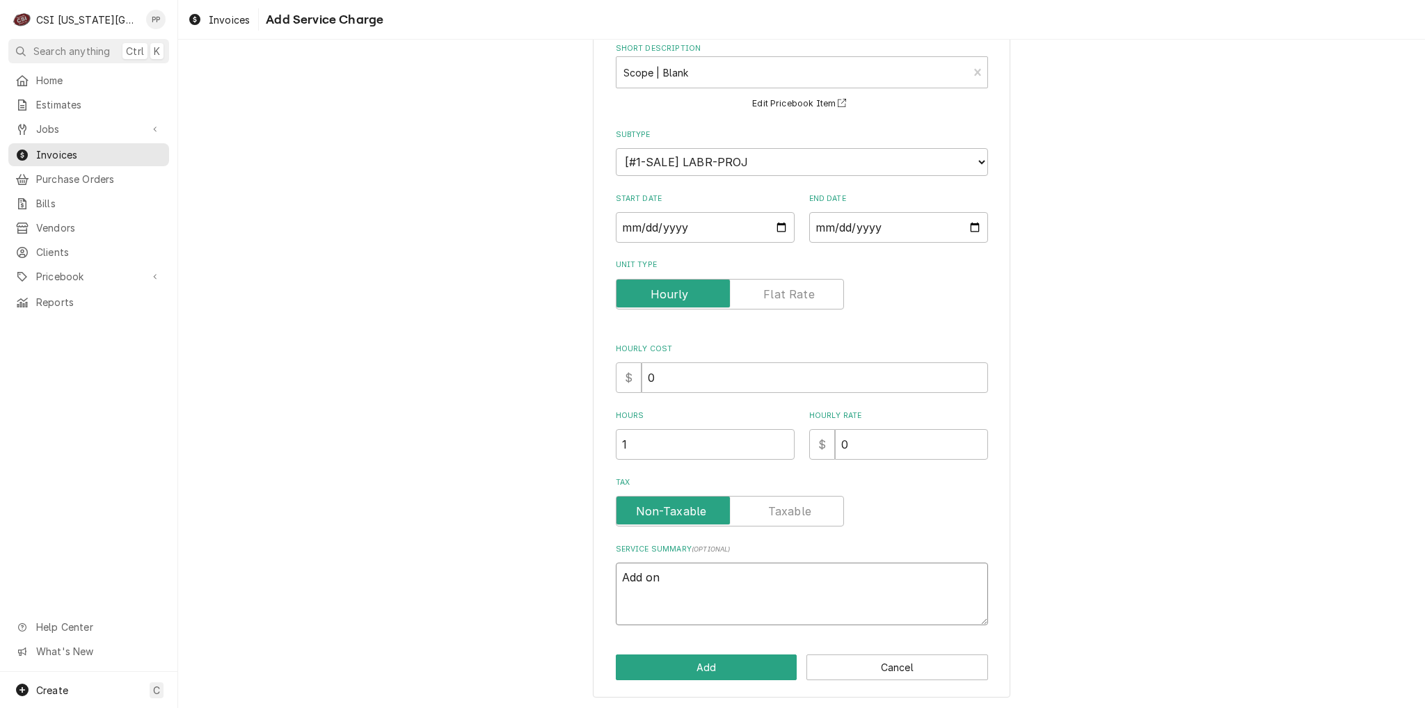
type textarea "x"
type textarea "Add on i"
type textarea "x"
type textarea "Add on in"
type textarea "x"
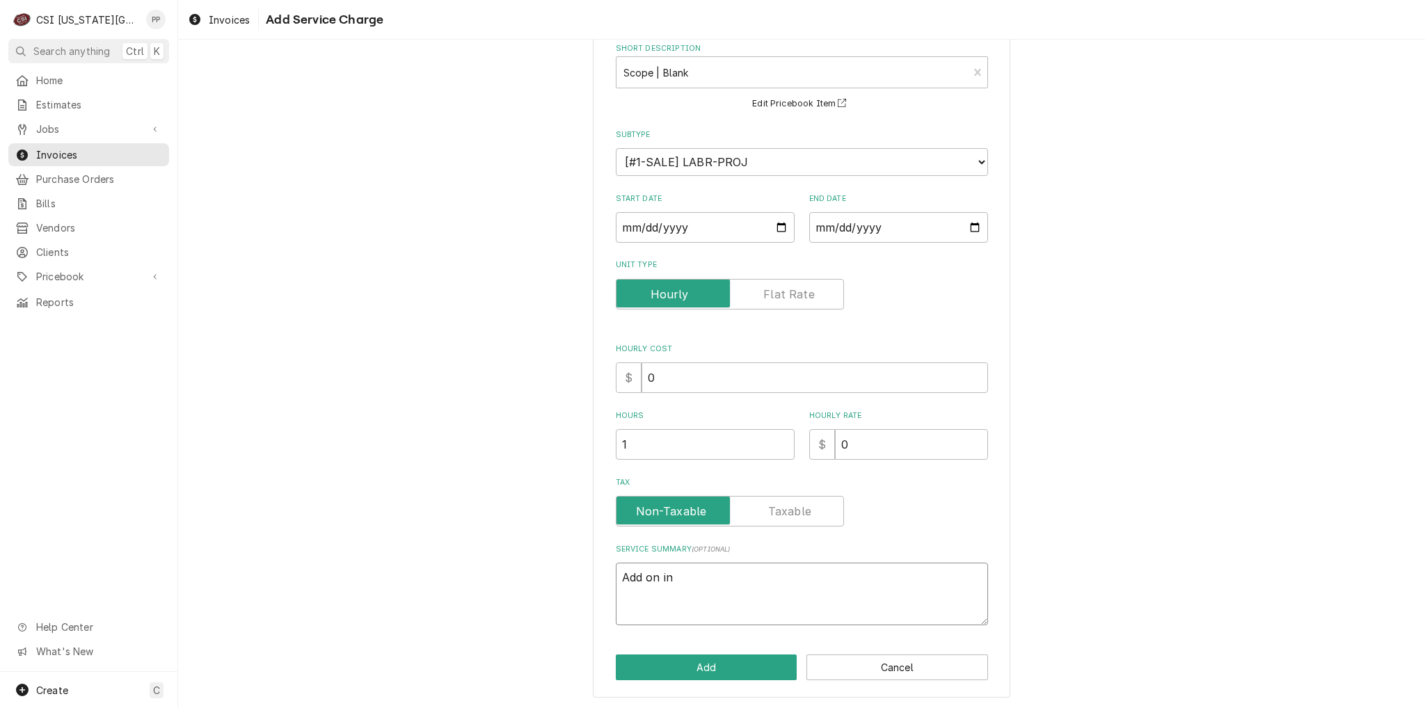
type textarea "Add on ins"
type textarea "x"
type textarea "Add on inst"
type textarea "x"
type textarea "Add on insta"
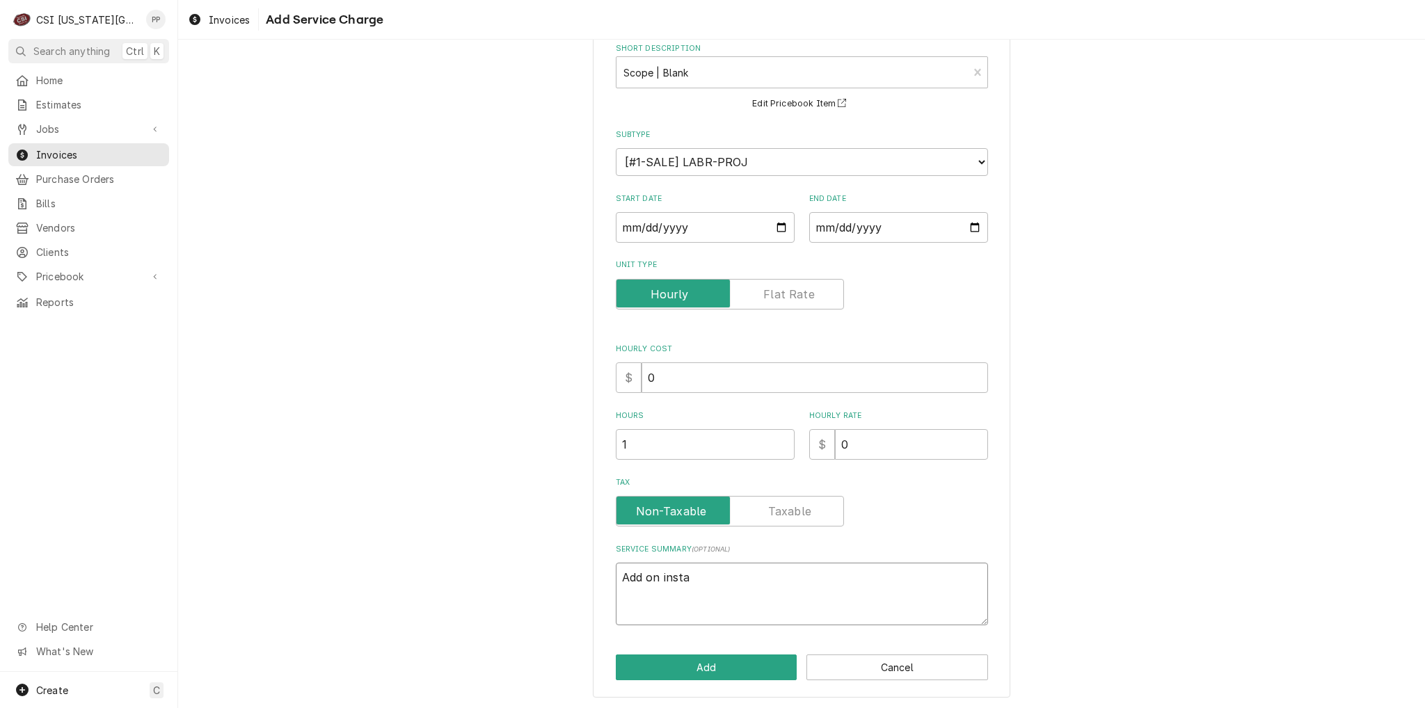
type textarea "x"
type textarea "Add on instal"
type textarea "x"
type textarea "Add on install"
type textarea "x"
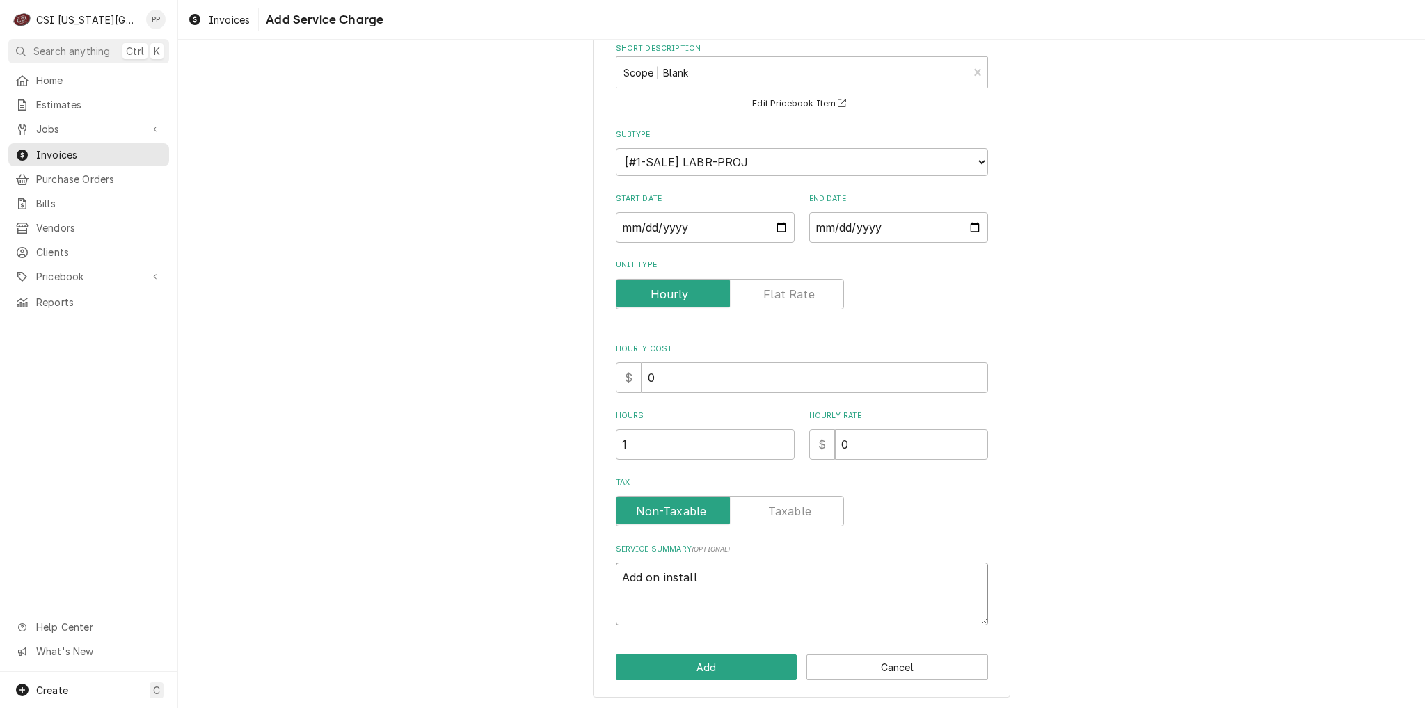
type textarea "Add on installa"
type textarea "x"
type textarea "Add on installat"
type textarea "x"
type textarea "Add on installati"
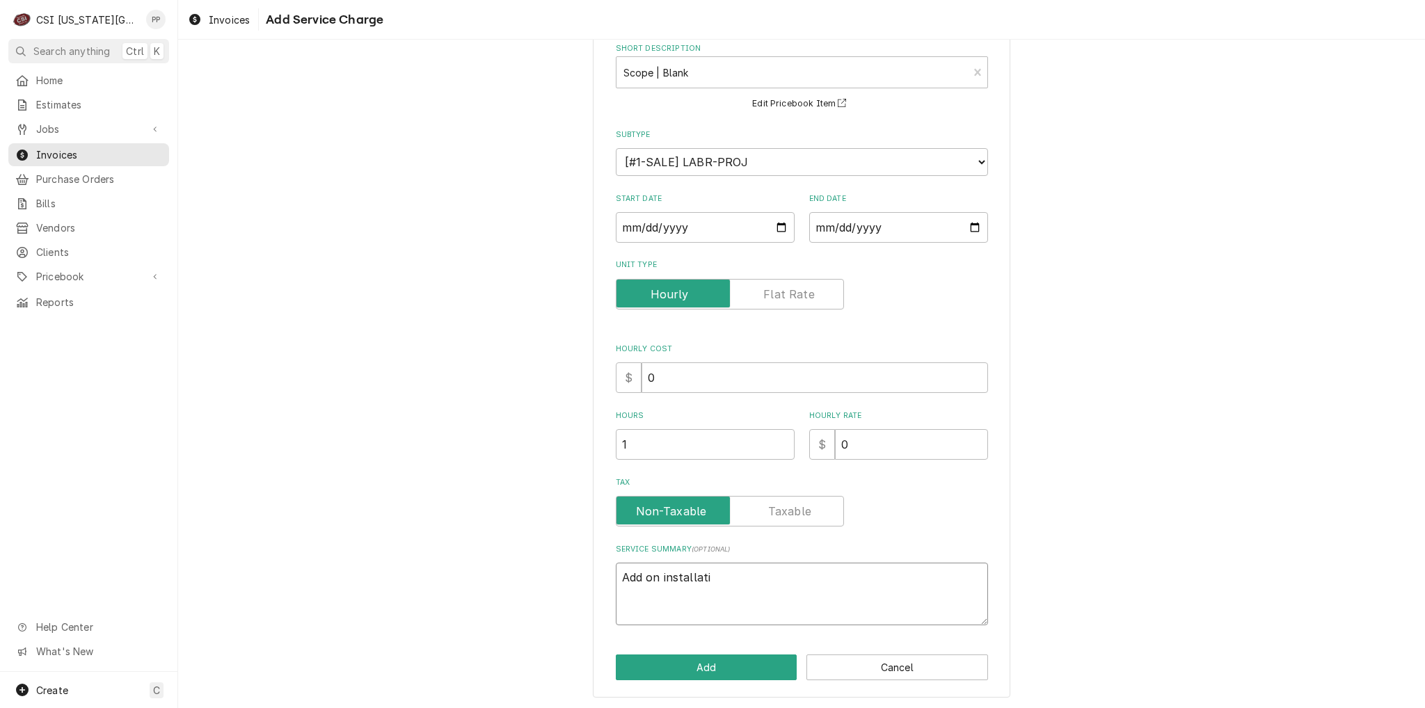
type textarea "x"
type textarea "Add on installatio"
type textarea "x"
type textarea "Add on installation"
type textarea "x"
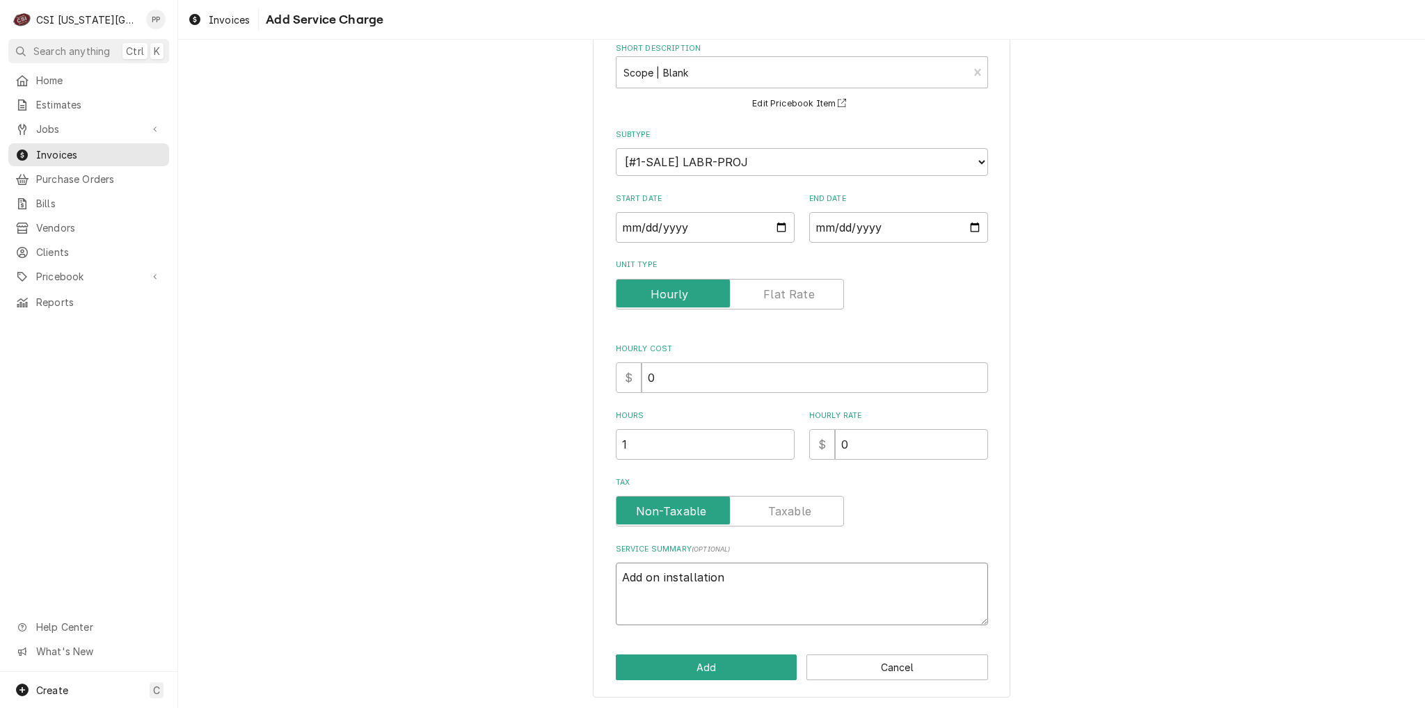
type textarea "Add on installation"
type textarea "x"
type textarea "Add on installation w"
type textarea "x"
type textarea "Add on installation wo"
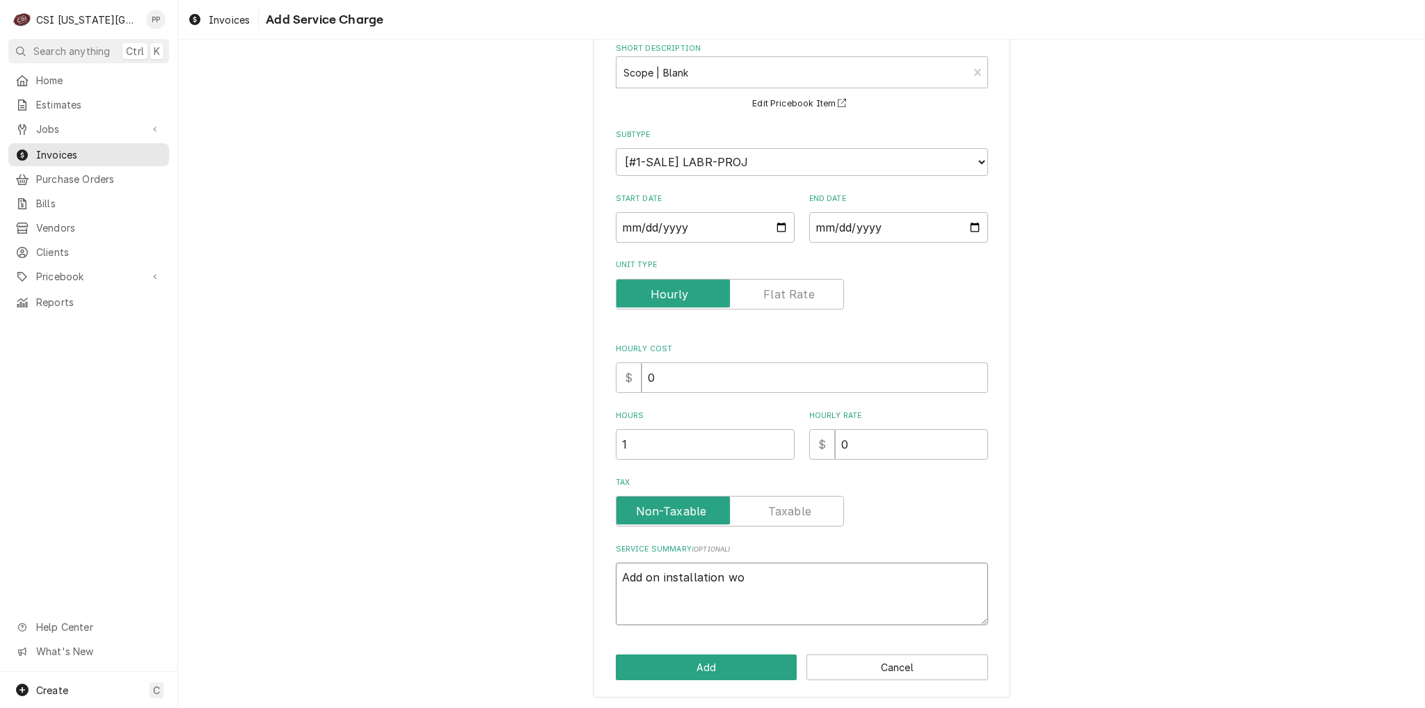
type textarea "x"
type textarea "Add on installation wor"
type textarea "x"
type textarea "Add on installation work"
type textarea "x"
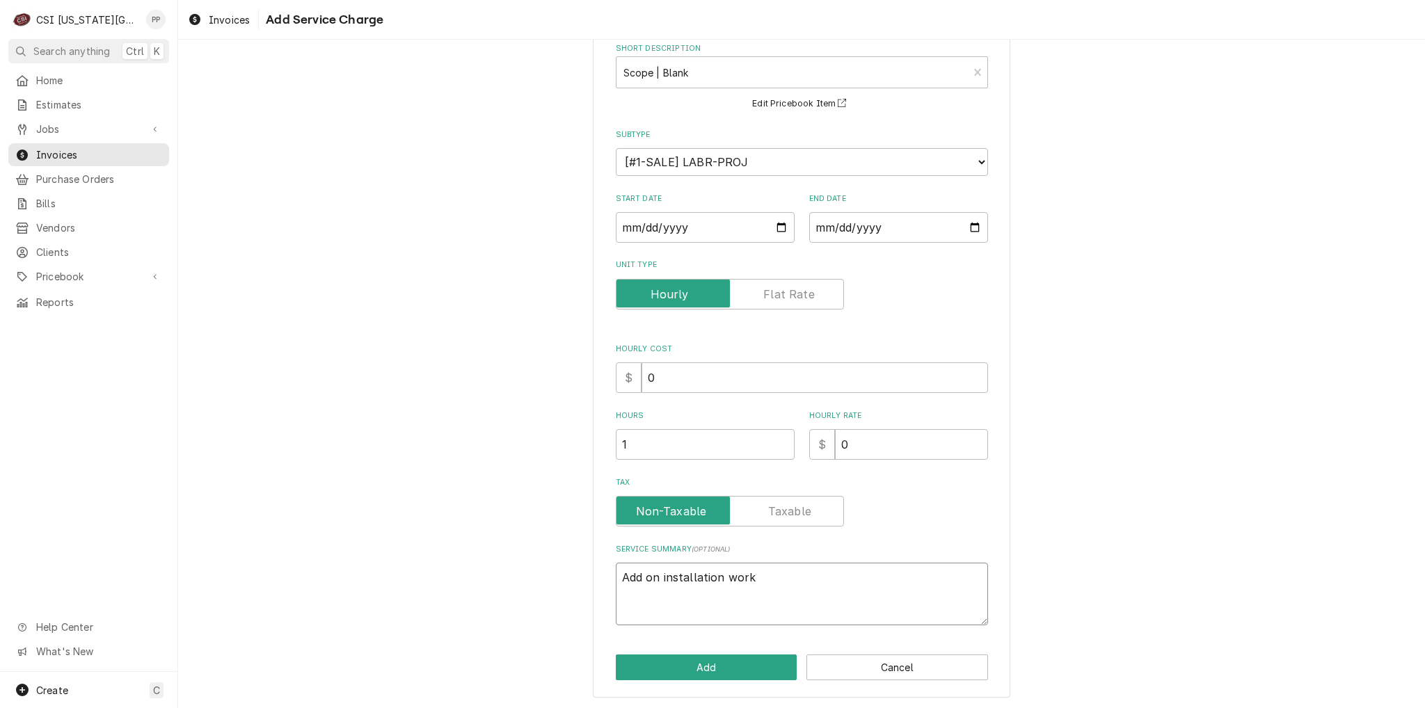
type textarea "Add on installation work"
type textarea "x"
type textarea "Add on installation work"
type textarea "x"
type textarea "Add on installation work"
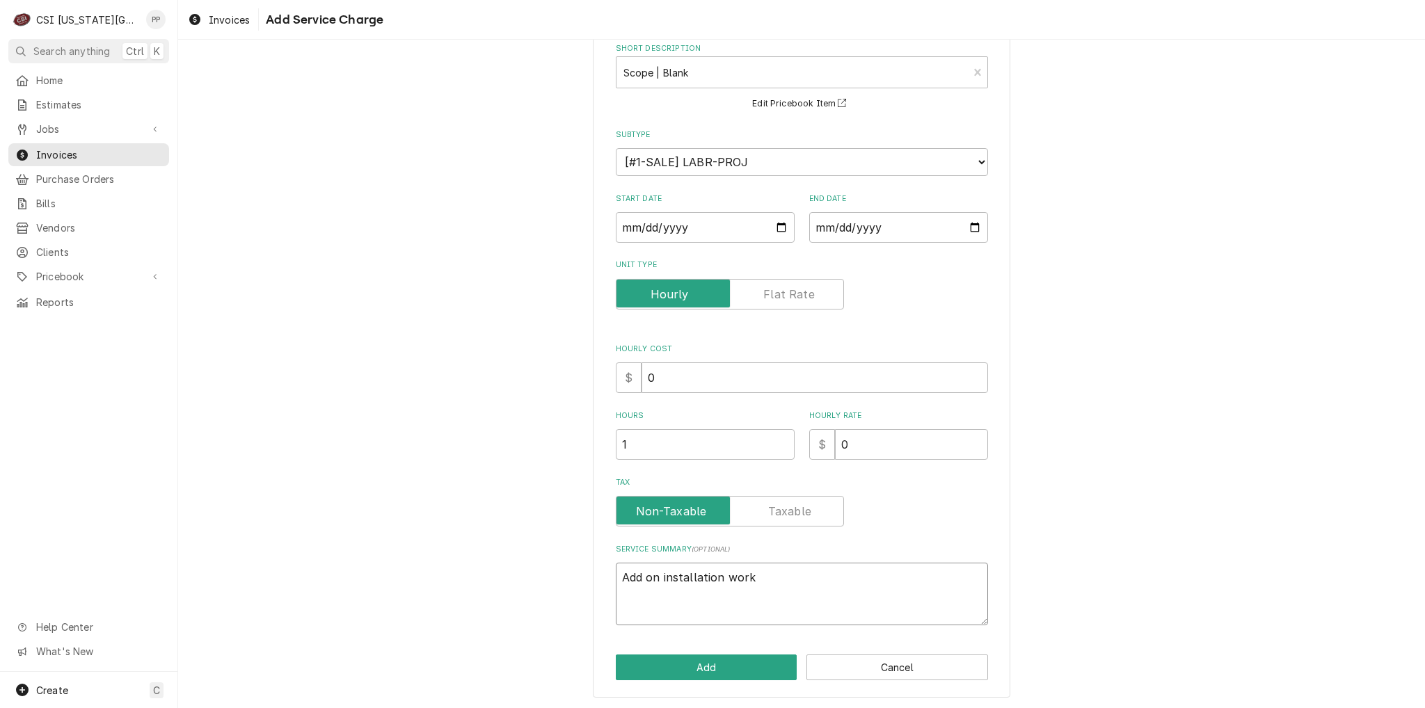
type textarea "x"
type textarea "Add on installation work -"
type textarea "x"
type textarea "Add on installation work -"
type textarea "x"
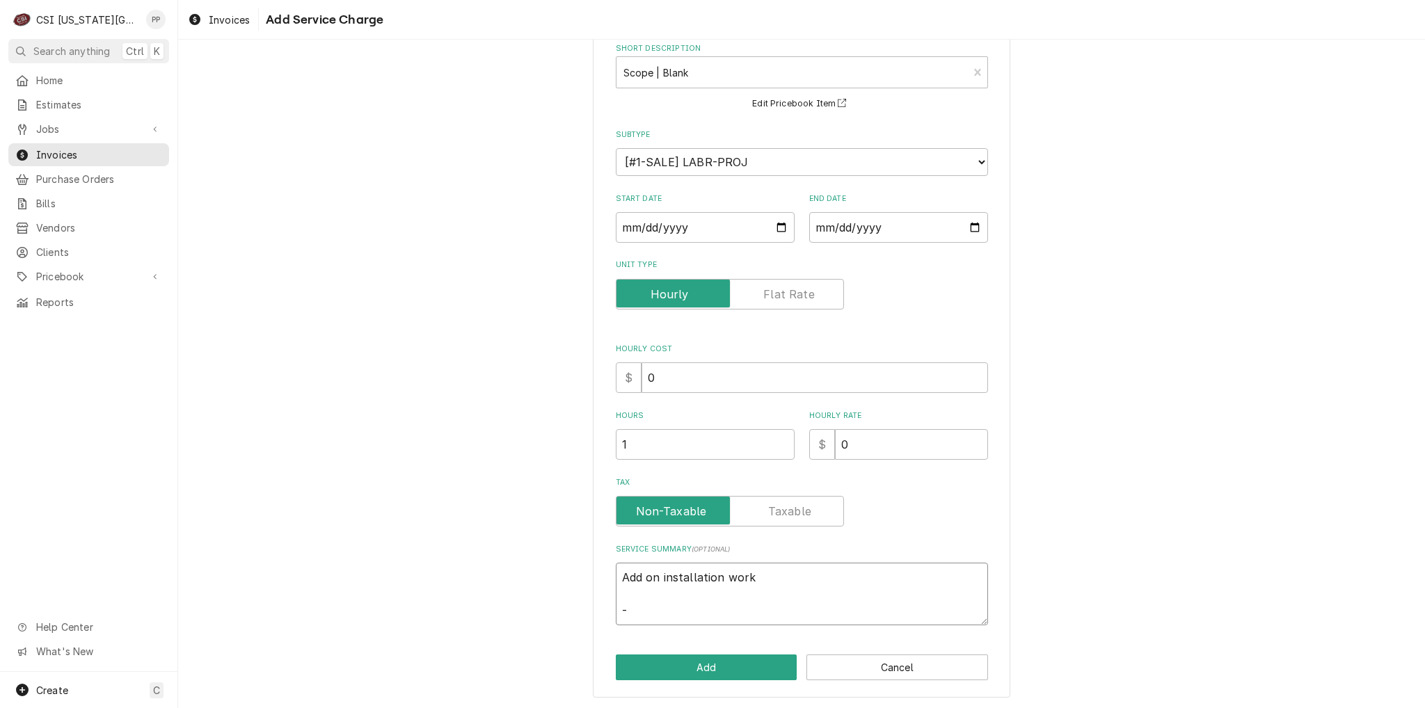
type textarea "Add on installation work - I"
type textarea "x"
type textarea "Add on installation work - In"
type textarea "x"
type textarea "Add on installation work - Ins"
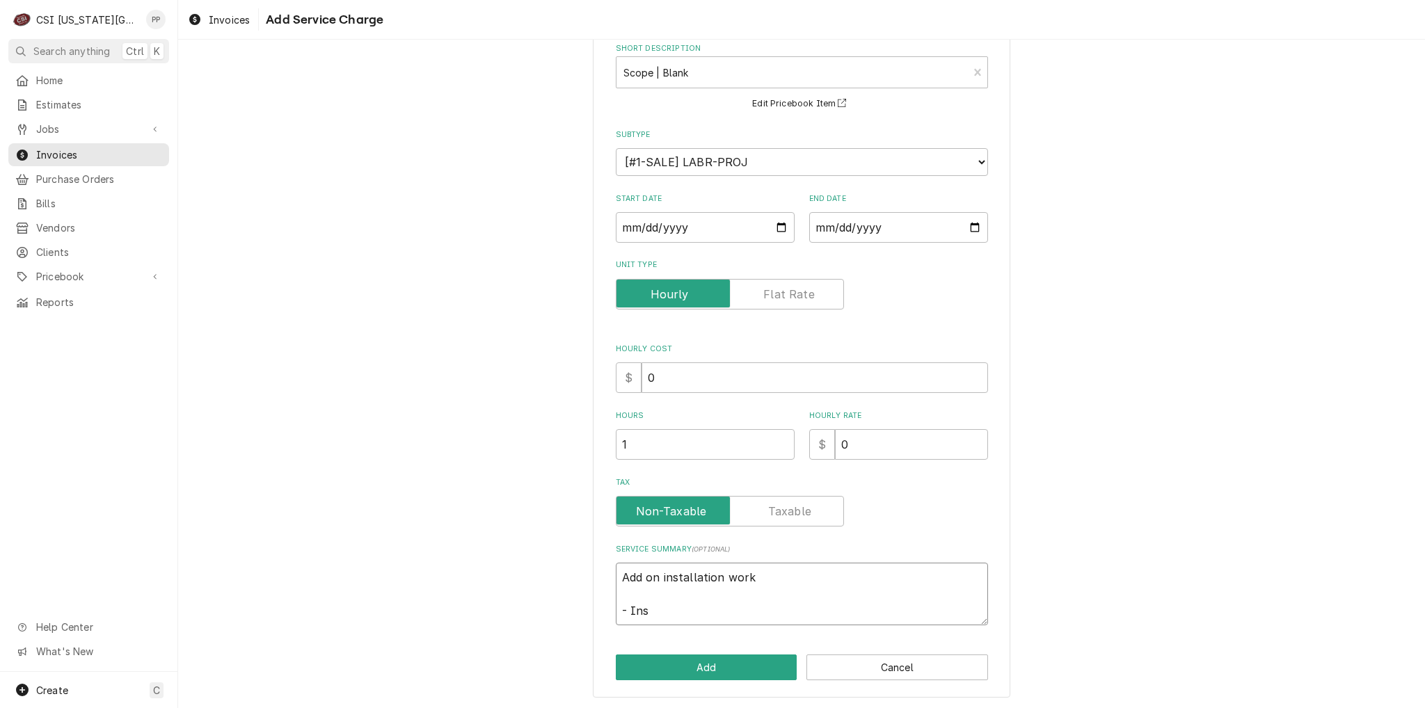
type textarea "x"
type textarea "Add on installation work - Inst"
type textarea "x"
type textarea "Add on installation work - Insta"
type textarea "x"
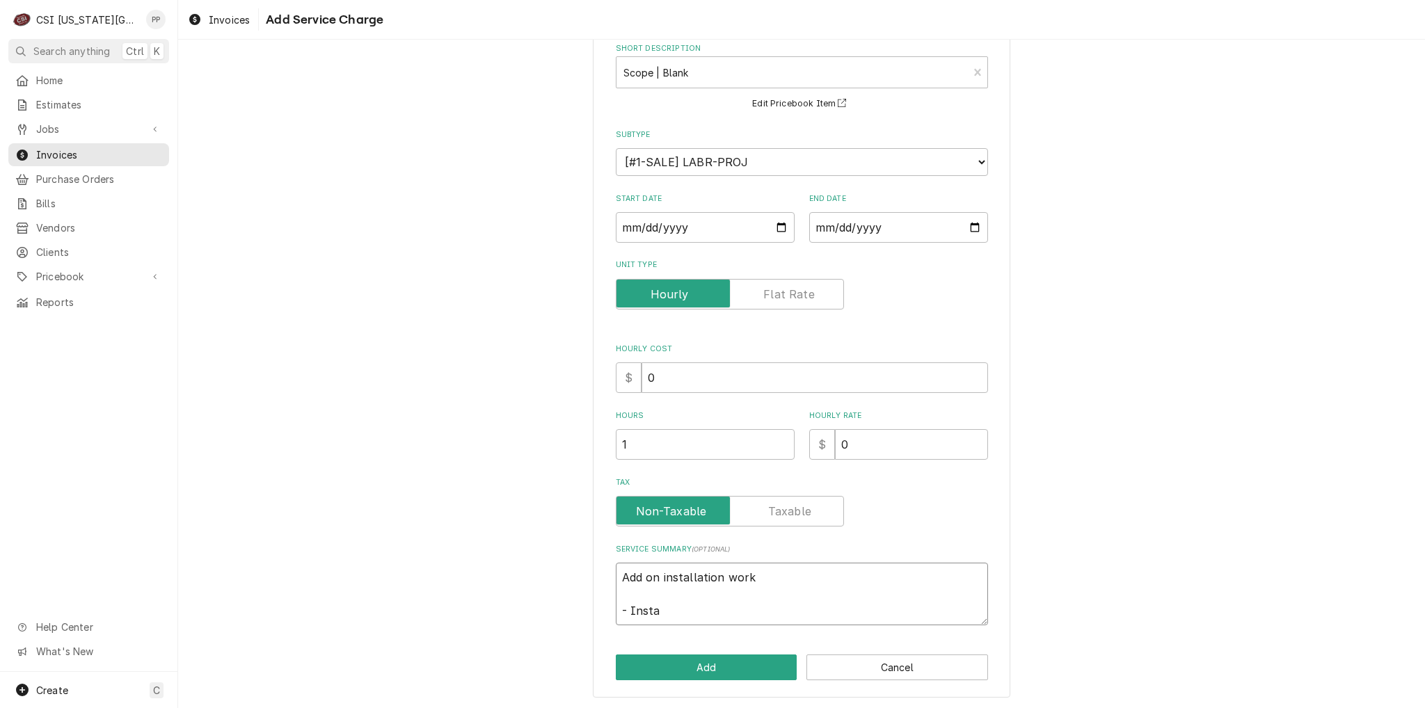
type textarea "Add on installation work - Instal"
type textarea "x"
type textarea "Add on installation work - Install"
type textarea "x"
type textarea "Add on installation work - Install"
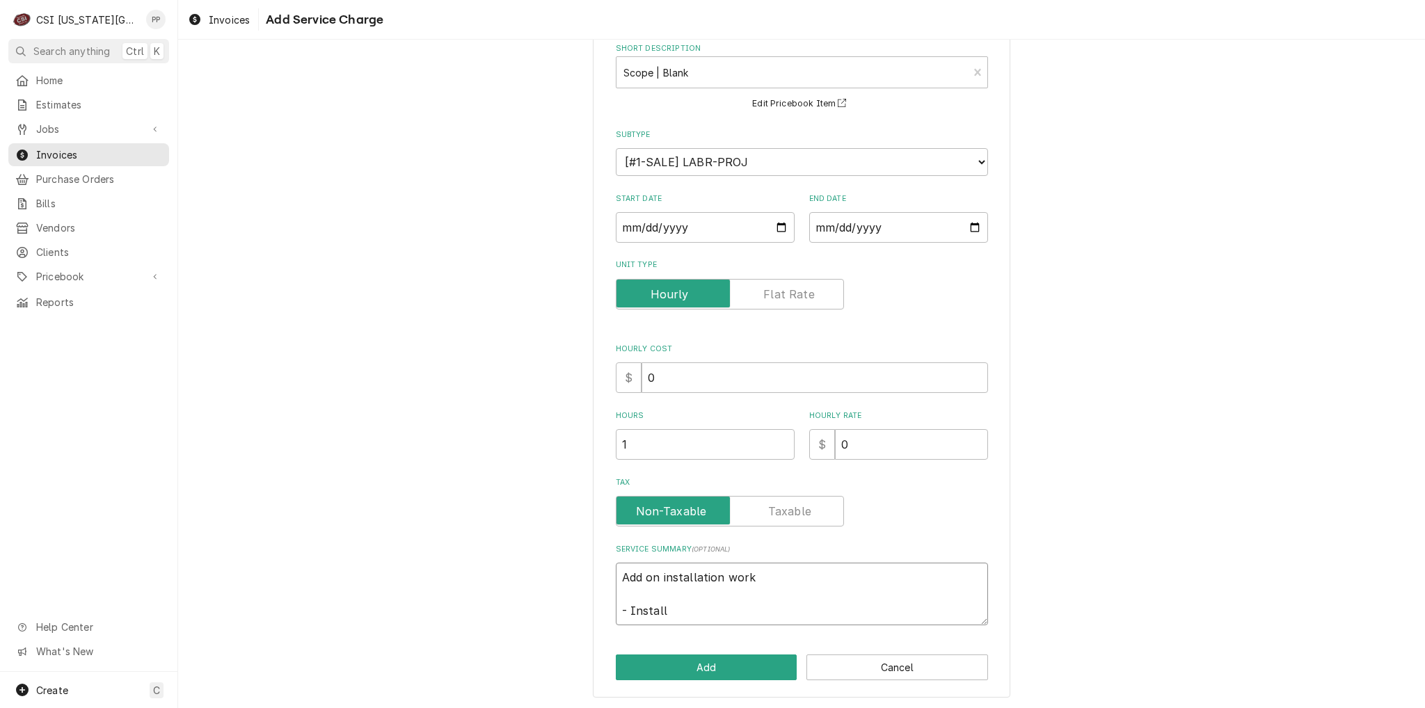
type textarea "x"
type textarea "Add on installation work - Install c"
type textarea "x"
type textarea "Add on installation work - Install cu"
type textarea "x"
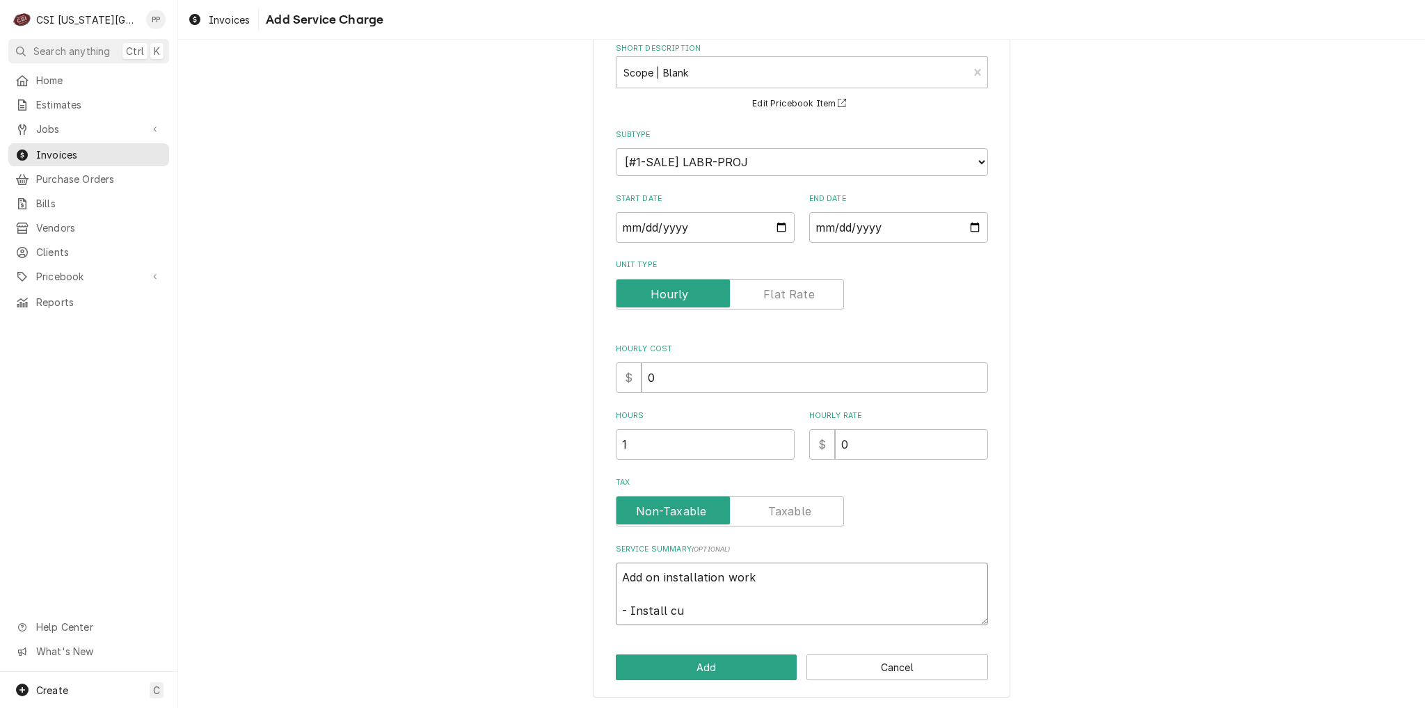
type textarea "Add on installation work - Install cus"
type textarea "x"
type textarea "Add on installation work - Install cust"
type textarea "x"
type textarea "Add on installation work - Install custo"
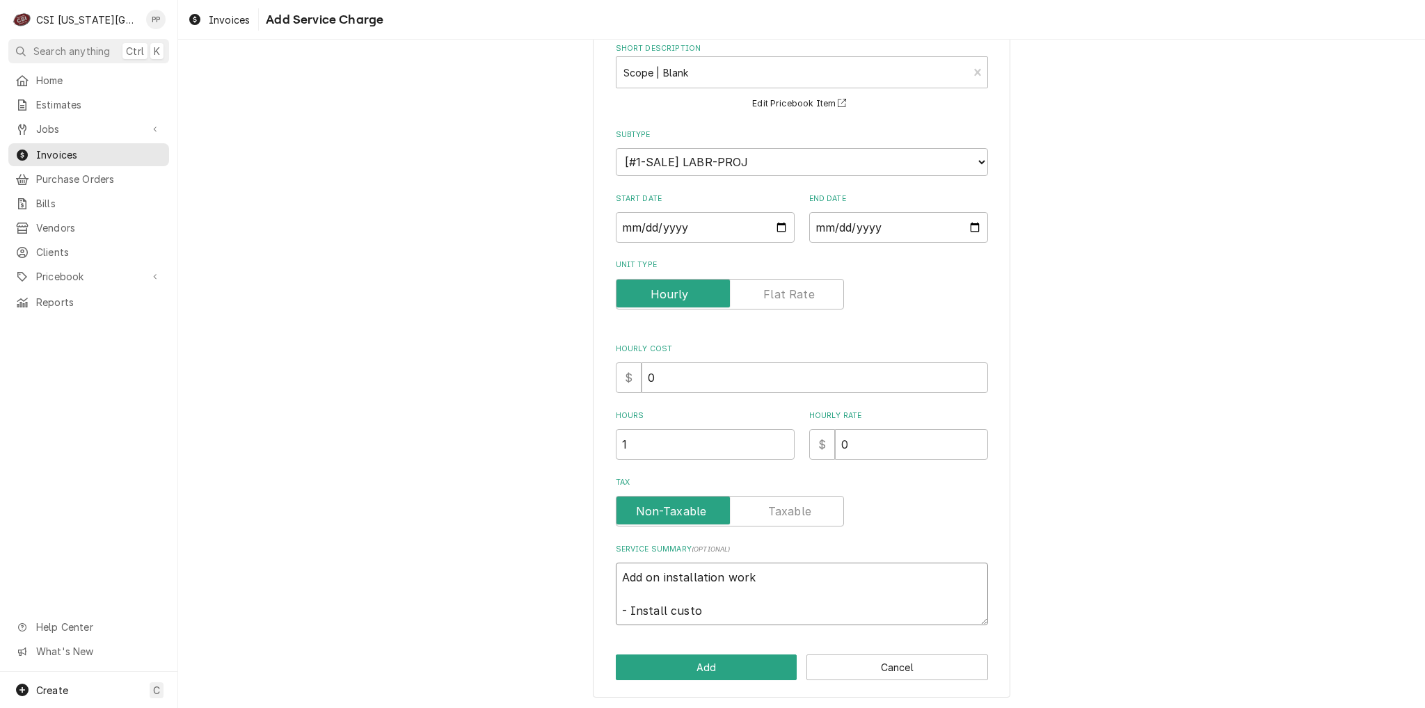
type textarea "x"
type textarea "Add on installation work - Install custom"
type textarea "x"
type textarea "Add on installation work - Install custom"
type textarea "x"
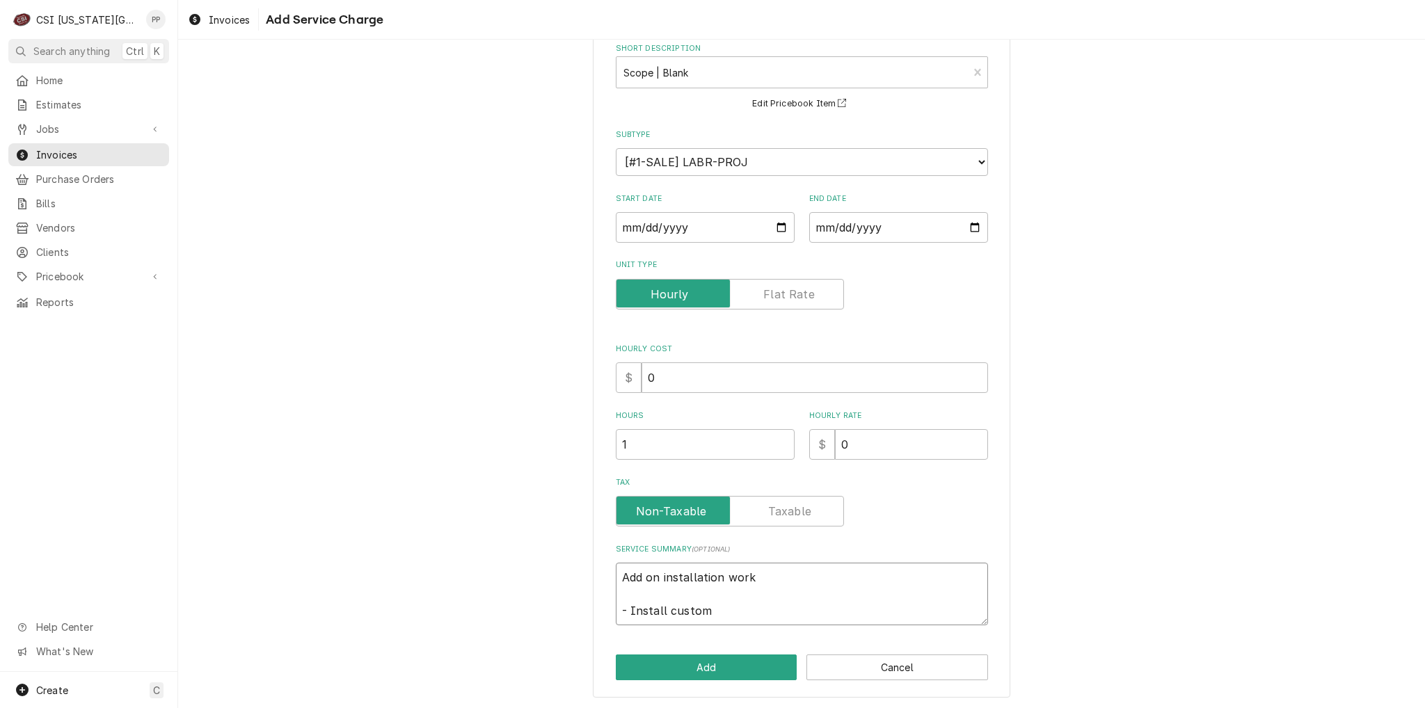
type textarea "Add on installation work - Install custom d"
type textarea "x"
type textarea "Add on installation work - Install custom do"
type textarea "x"
type textarea "Add on installation work - Install custom doo"
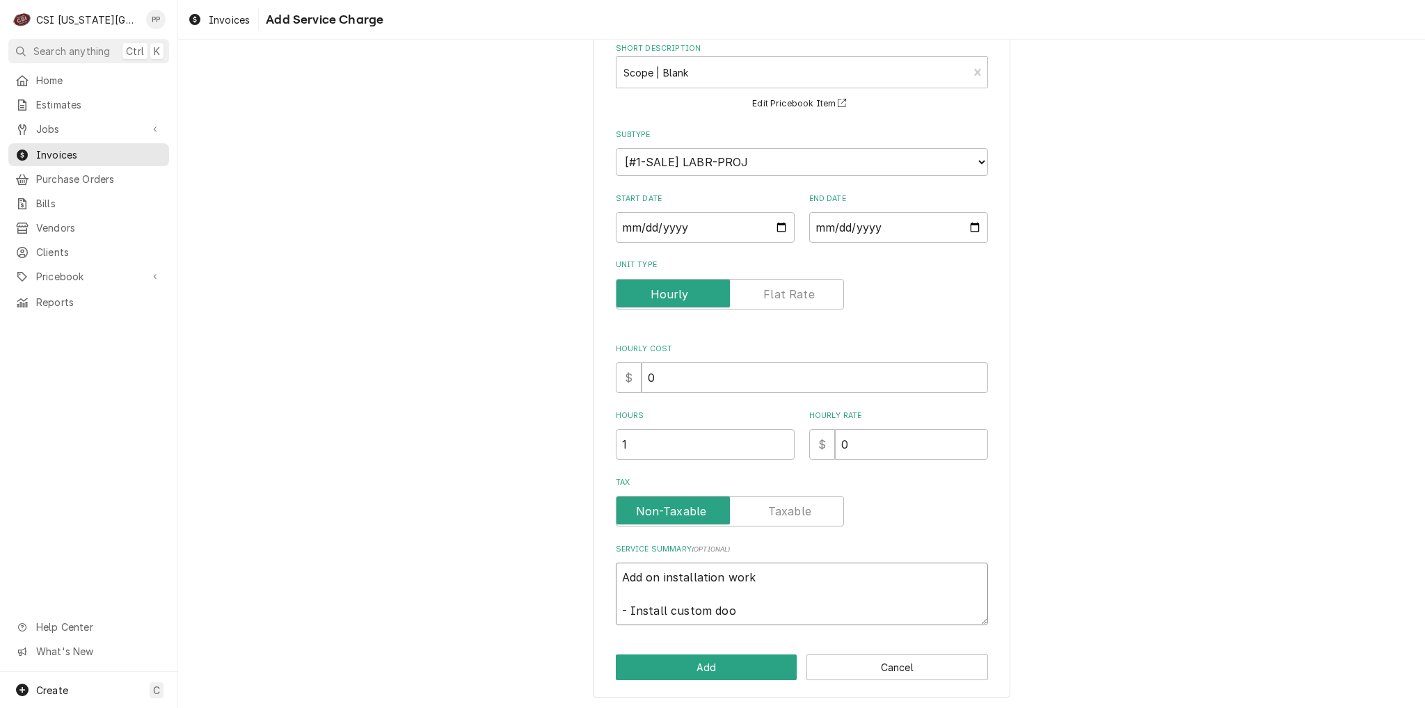
type textarea "x"
type textarea "Add on installation work - Install custom door"
type textarea "x"
type textarea "Add on installation work - Install custom door"
type textarea "x"
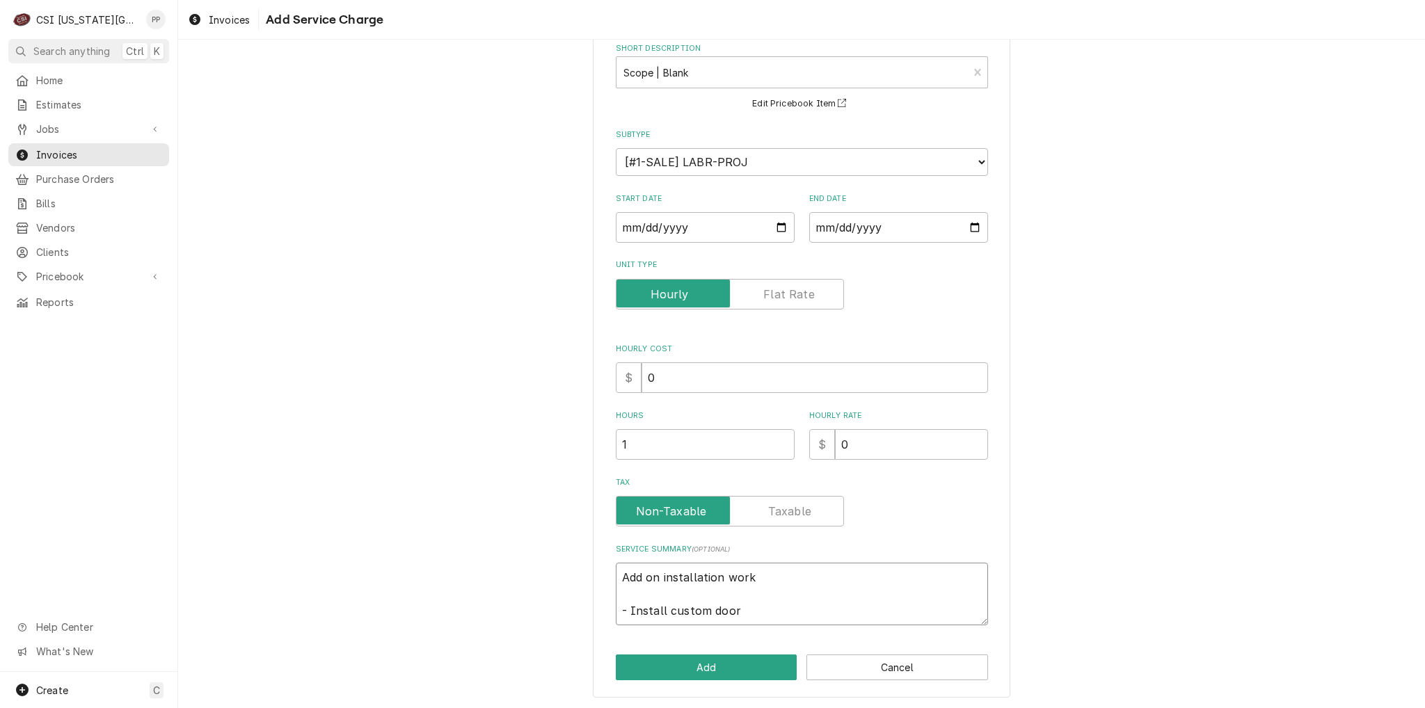
type textarea "Add on installation work - Install custom door s"
type textarea "x"
type textarea "Add on installation work - Install custom door st"
type textarea "x"
type textarea "Add on installation work - Install custom door sto"
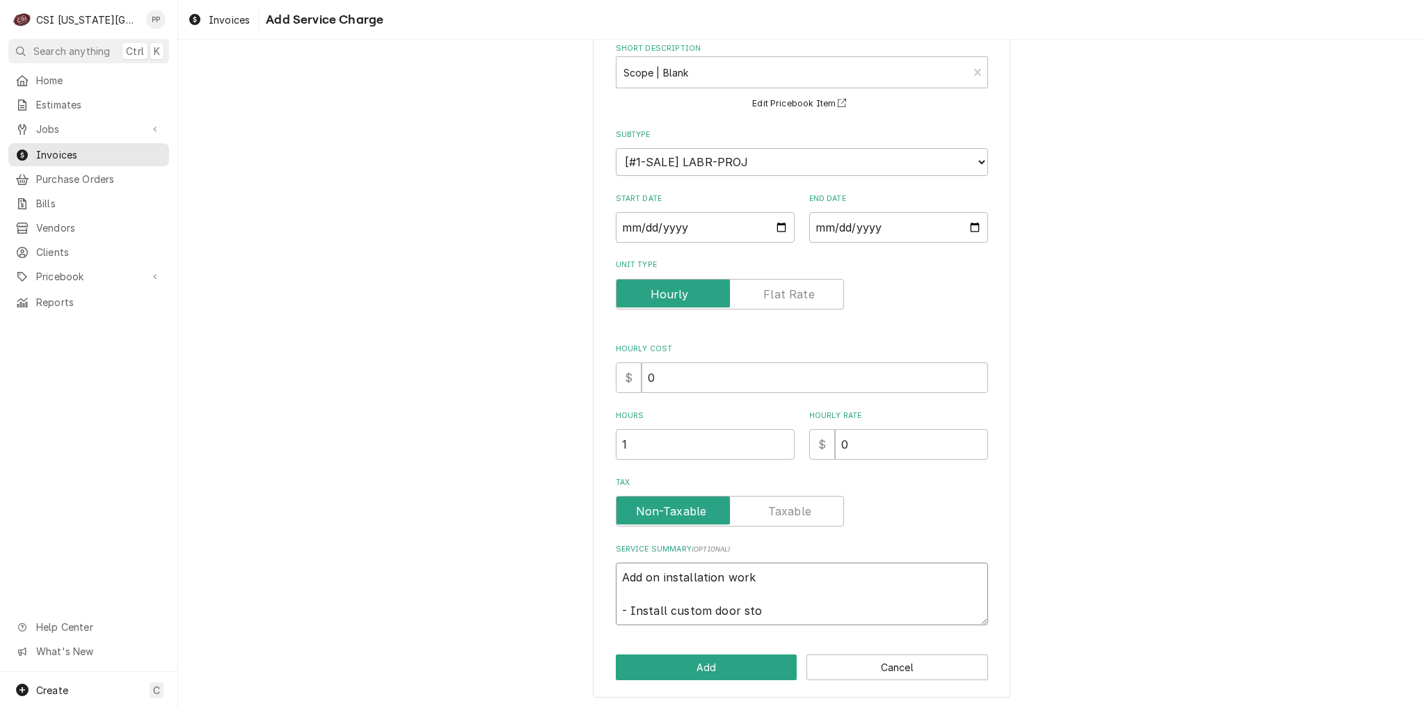
type textarea "x"
type textarea "Add on installation work - Install custom door stop"
type textarea "x"
type textarea "Add on installation work - Install custom door stop"
type textarea "x"
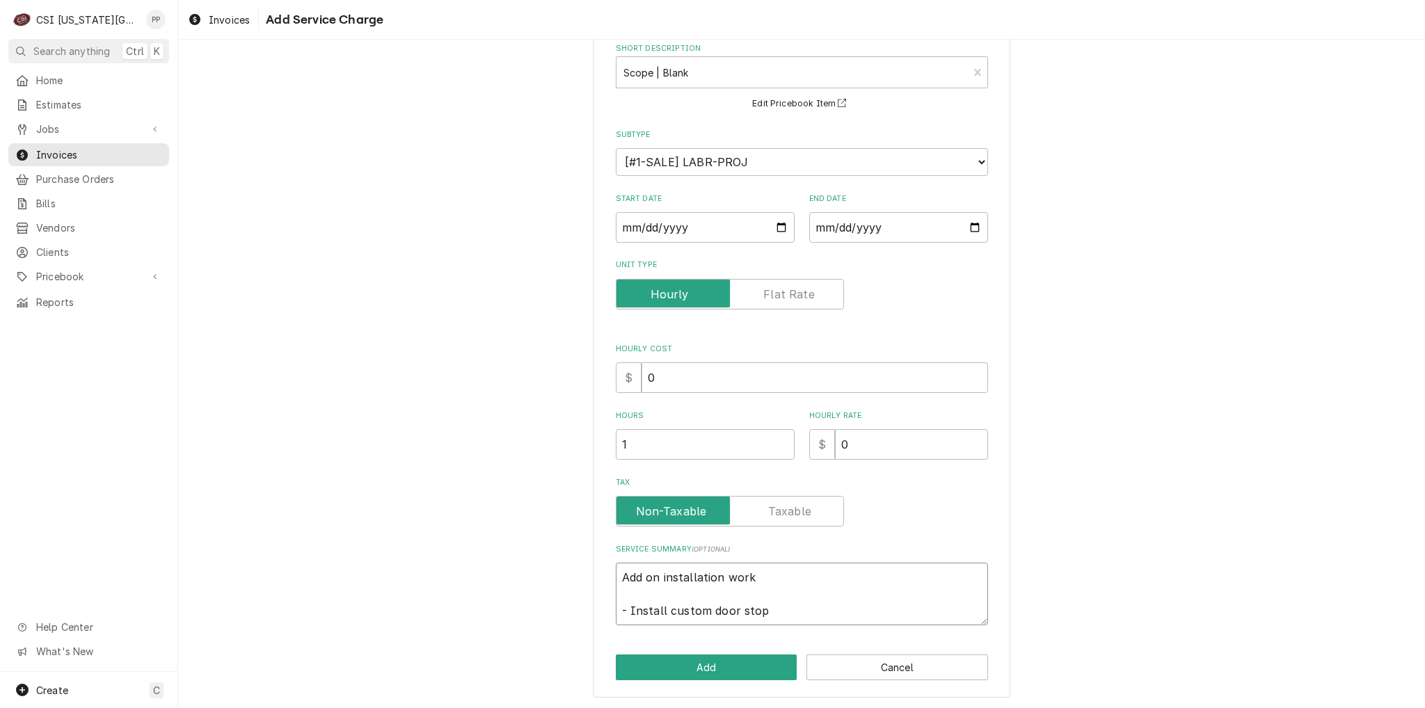
type textarea "Add on installation work - Install custom door stop o"
type textarea "x"
type textarea "Add on installation work - Install custom door stop on"
type textarea "x"
type textarea "Add on installation work - Install custom door stop on"
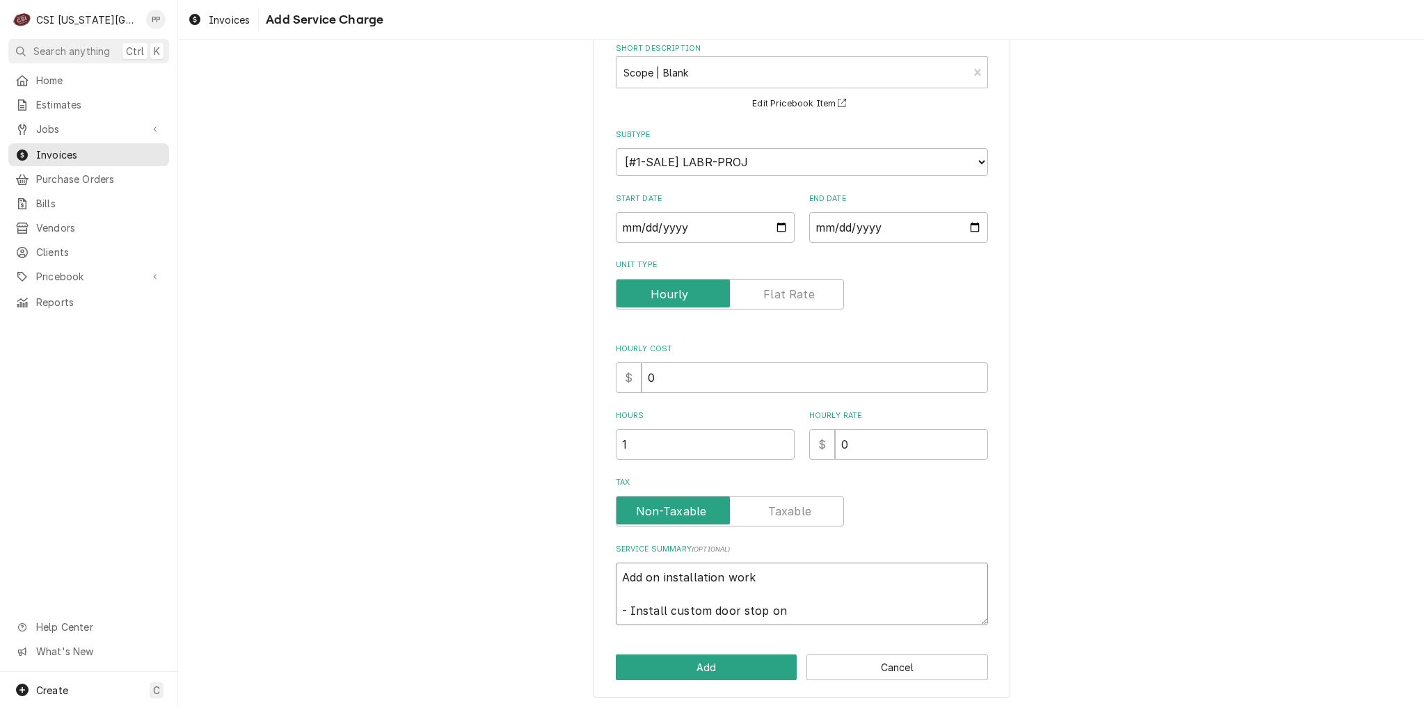
type textarea "x"
type textarea "Add on installation work - Install custom door stop on w"
type textarea "x"
type textarea "Add on installation work - Install custom door stop on wa"
type textarea "x"
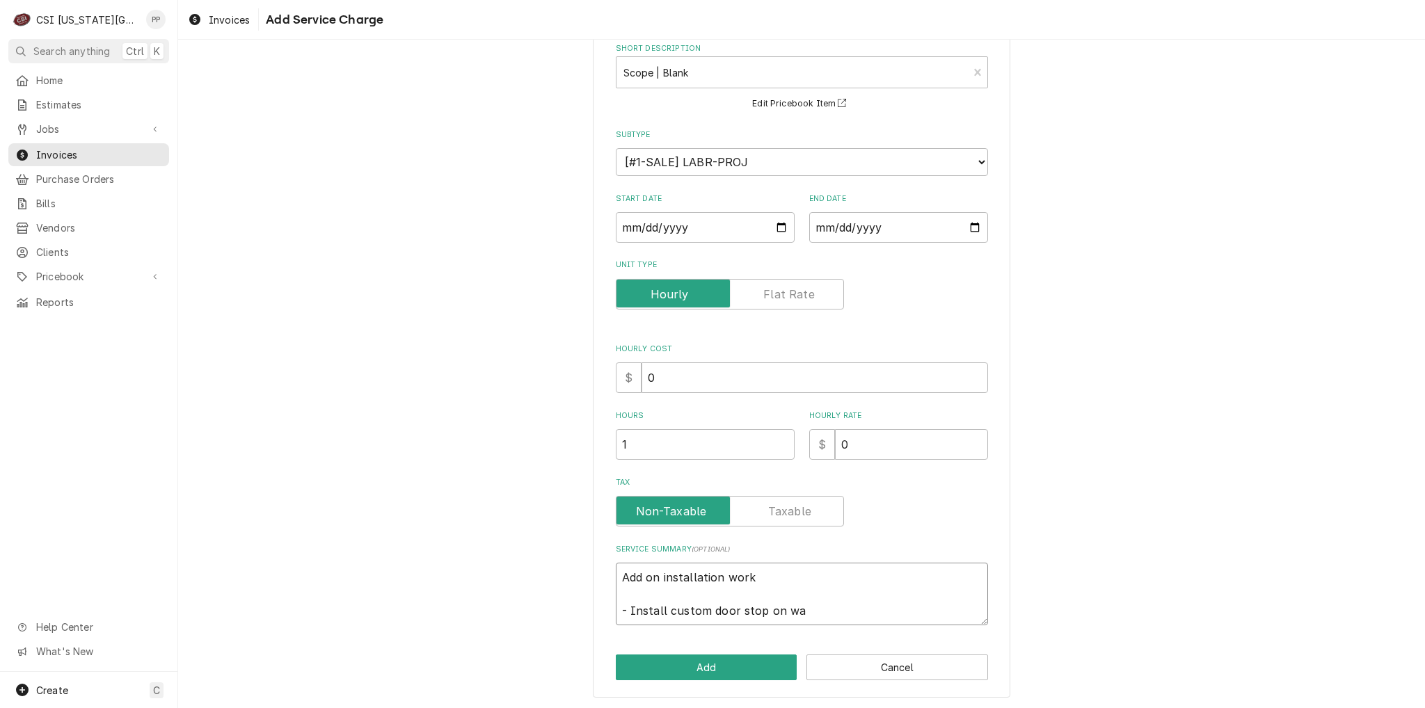
type textarea "Add on installation work - Install custom door stop on wal"
type textarea "x"
type textarea "Add on installation work - Install custom door stop on walk"
type textarea "x"
type textarea "Add on installation work - Install custom door stop on walk"
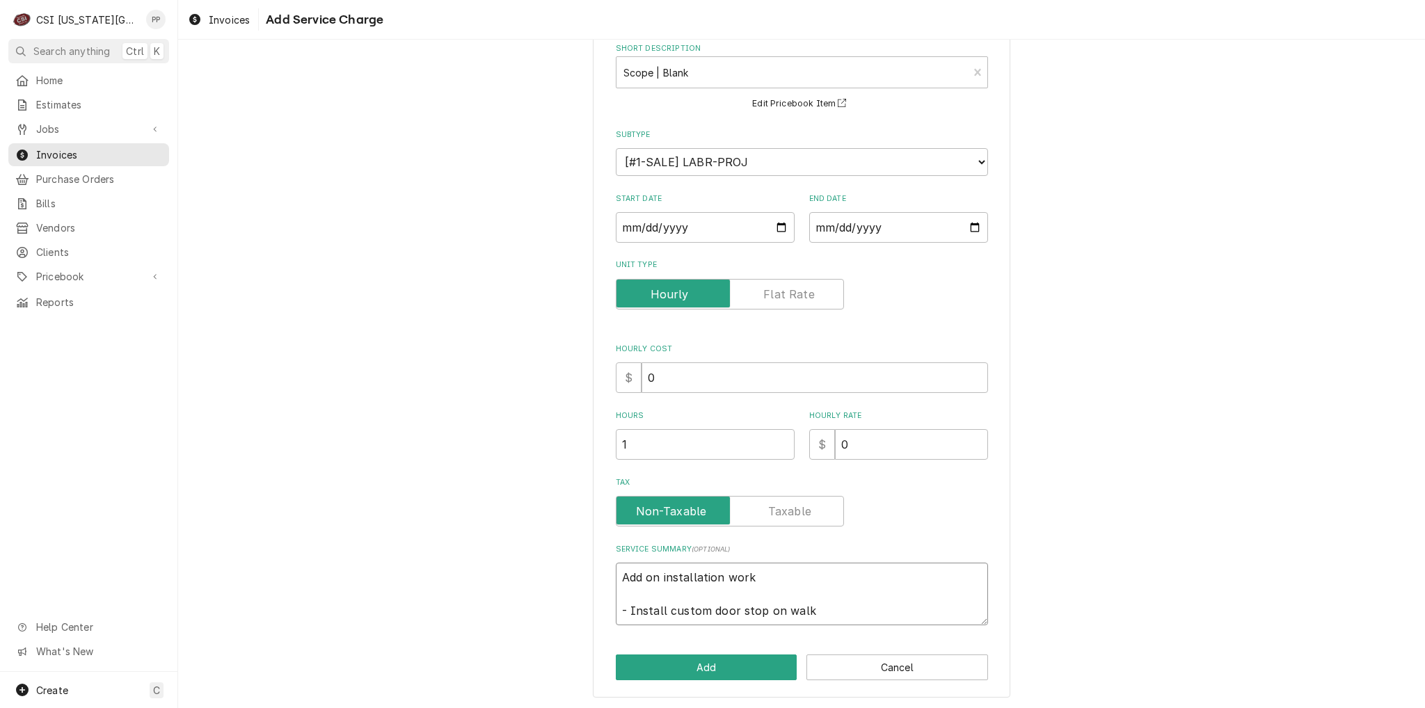
type textarea "x"
type textarea "Add on installation work - Install custom door stop on walk i"
type textarea "x"
type textarea "Add on installation work - Install custom door stop on walk in"
type textarea "x"
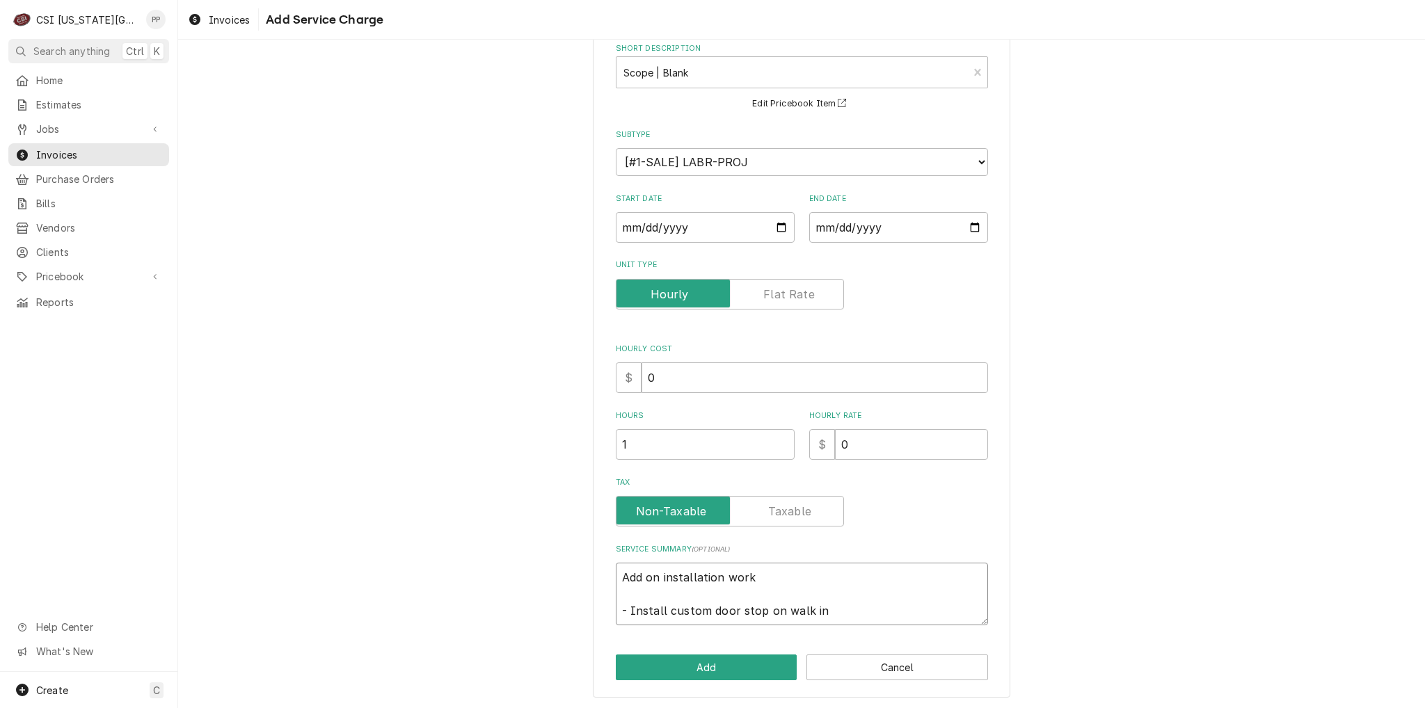
type textarea "Add on installation work - Install custom door stop on walk in"
type textarea "x"
type textarea "Add on installation work - Install custom door stop on walk in r"
type textarea "x"
type textarea "Add on installation work - Install custom door stop on walk in ro"
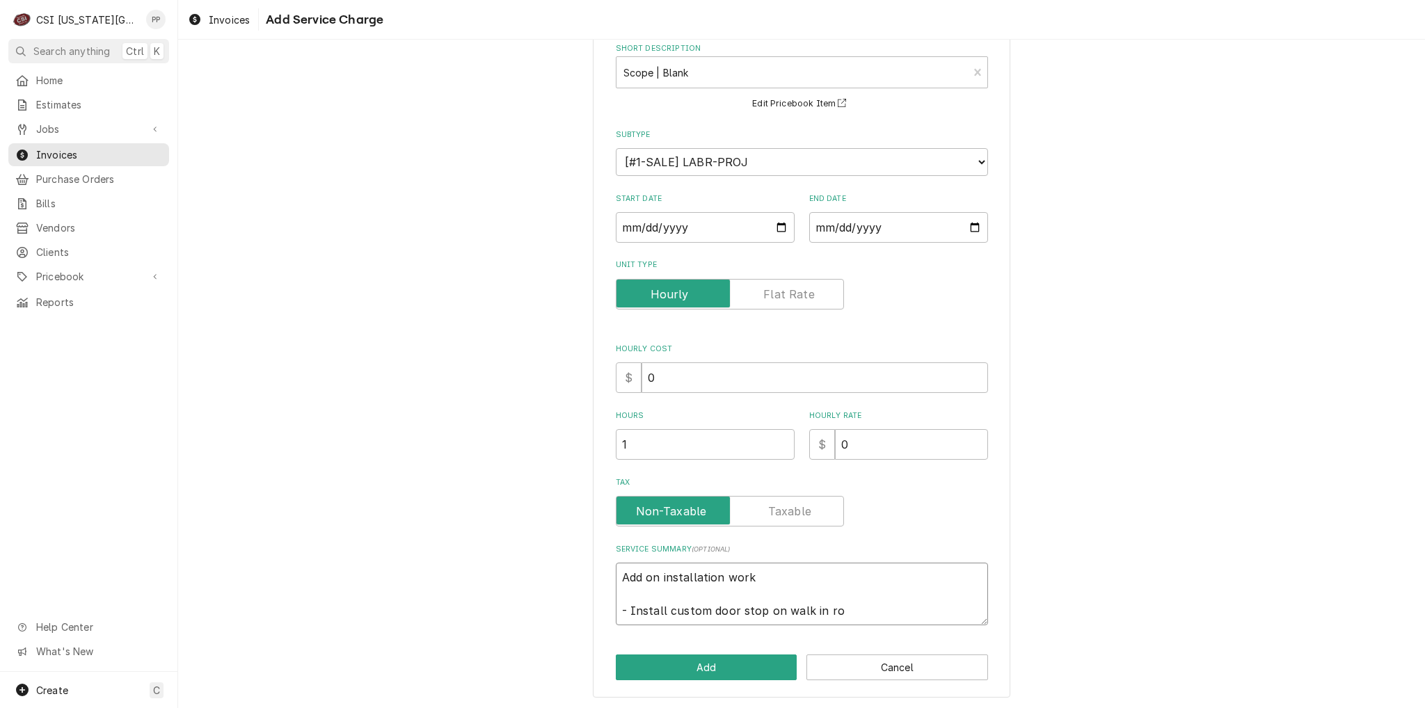
type textarea "x"
type textarea "Add on installation work - Install custom door stop on walk in roo"
type textarea "x"
type textarea "Add on installation work - Install custom door stop on walk in room"
type textarea "x"
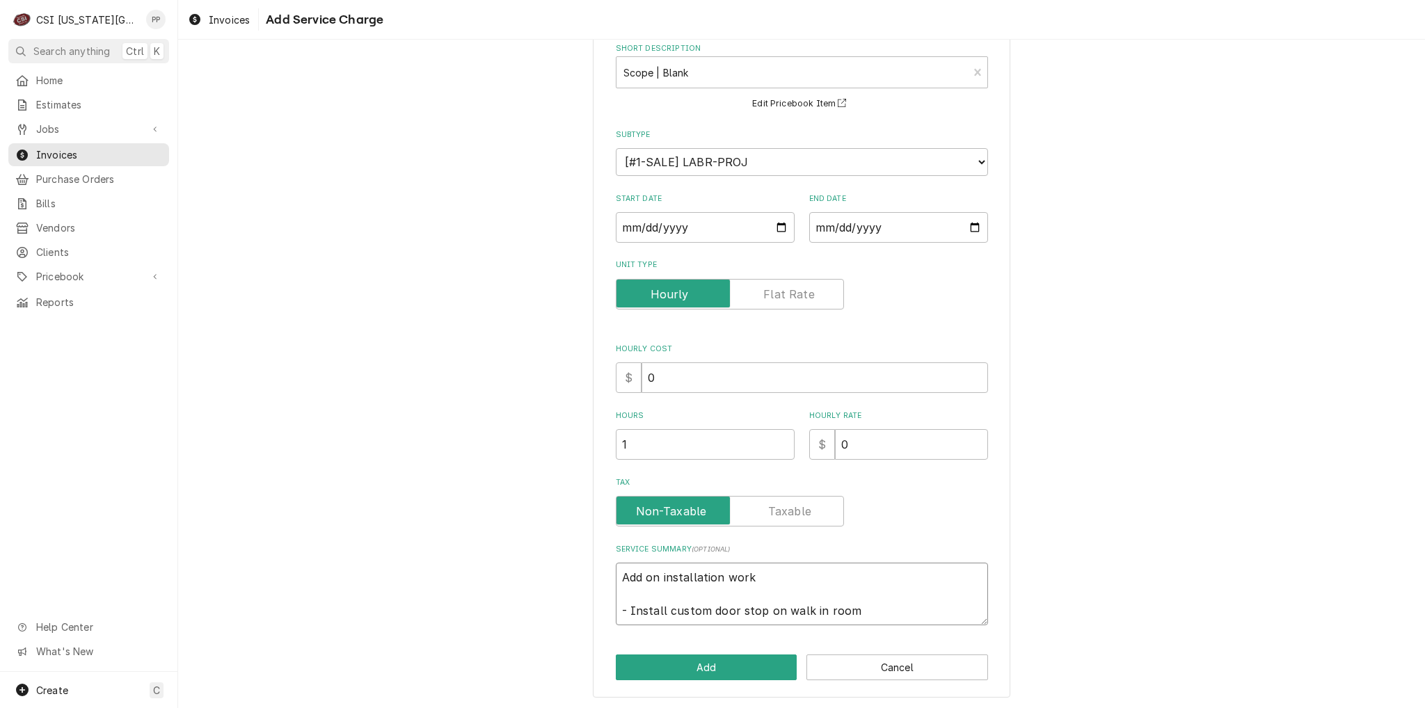
type textarea "Add on installation work - Install custom door stop on walk in room"
type textarea "x"
type textarea "Add on installation work - Install custom door stop on walk in room #"
type textarea "x"
type textarea "Add on installation work - Install custom door stop on walk in room #1"
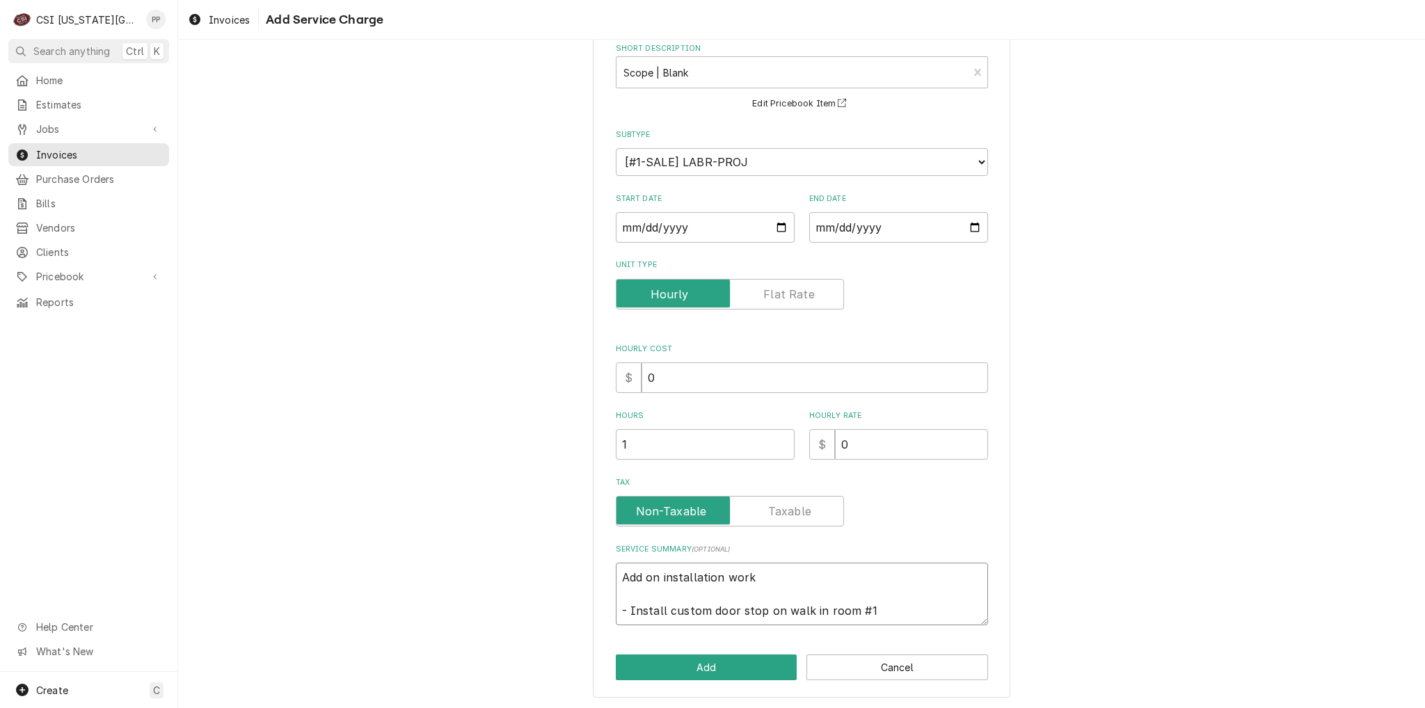
type textarea "x"
type textarea "Add on installation work - Install custom door stop on walk in room #15"
type textarea "x"
type textarea "Add on installation work - Install custom door stop on walk in room #15"
type textarea "x"
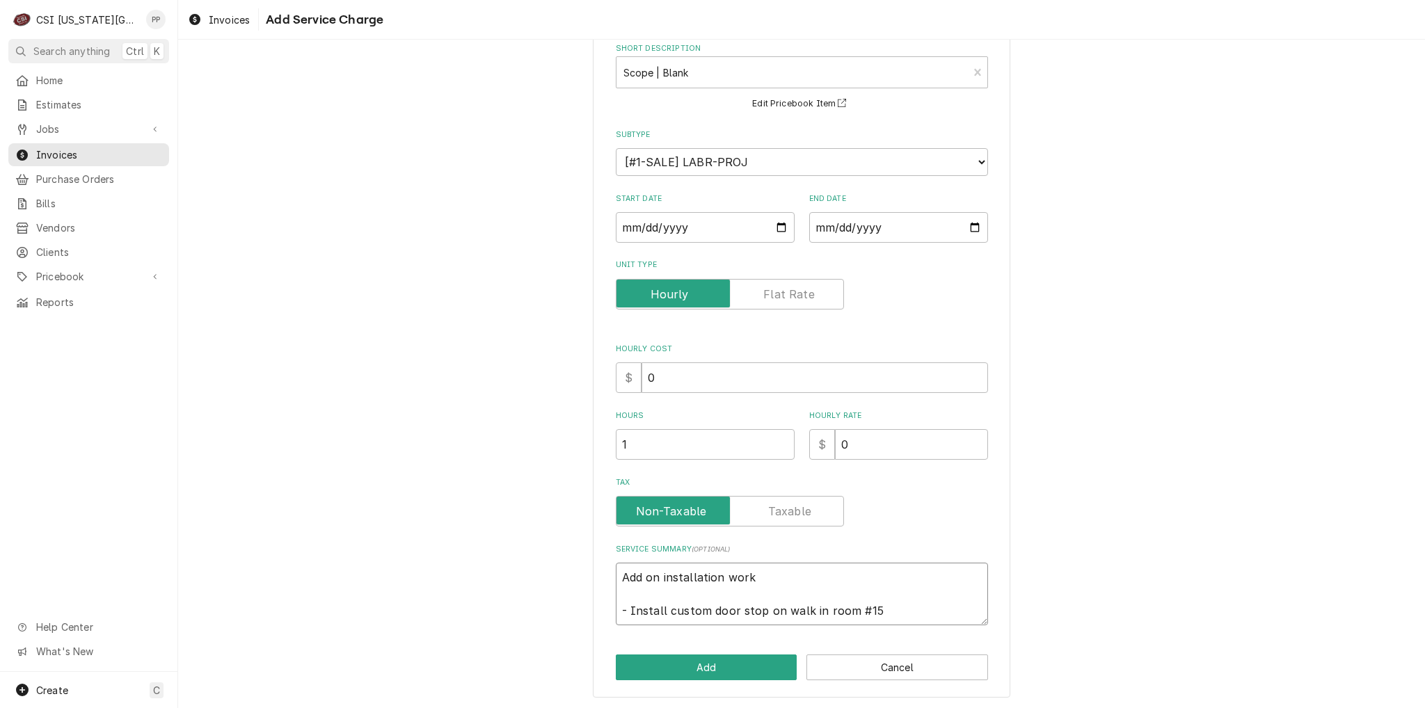
type textarea "Add on installation work - Install custom door stop on walk in room #15 m"
type textarea "x"
type textarea "Add on installation work - Install custom door stop on walk in room #15 ma"
type textarea "x"
type textarea "Add on installation work - Install custom door stop on walk in room #15 mai"
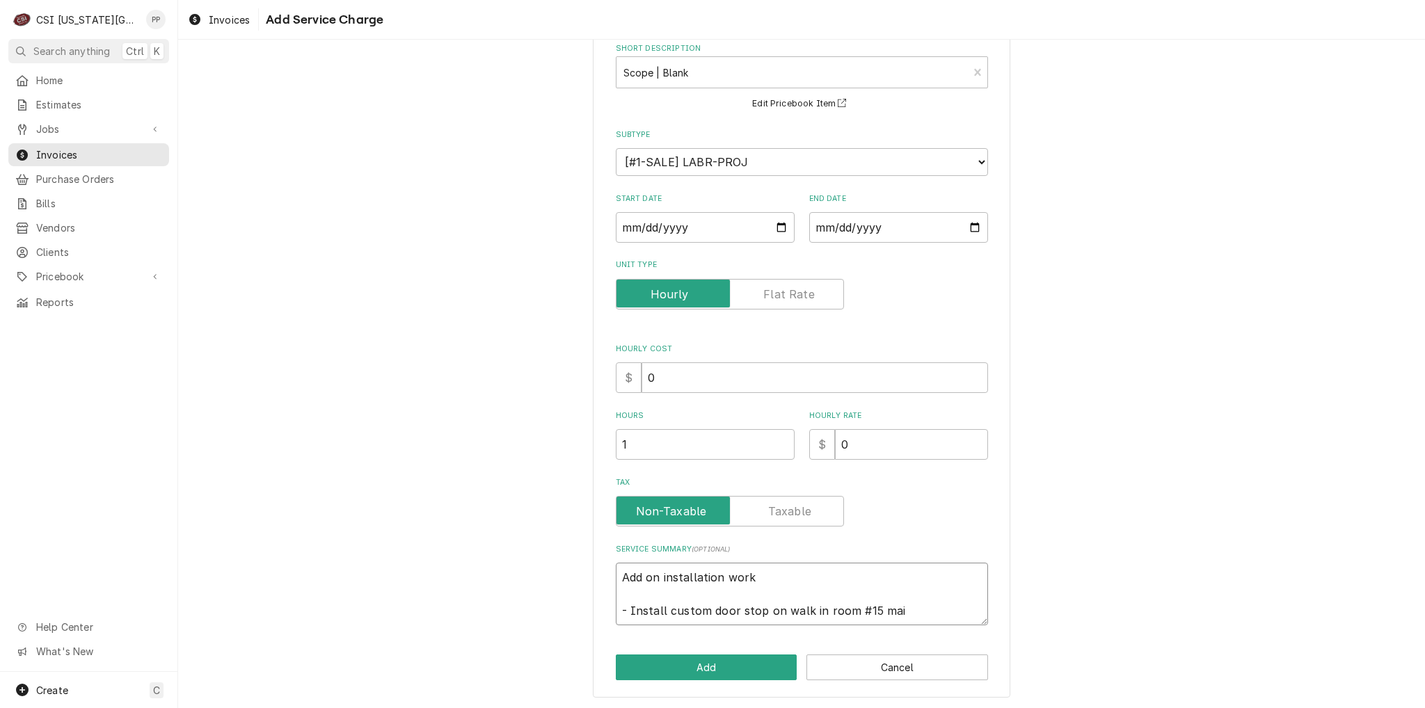
type textarea "x"
type textarea "Add on installation work - Install custom door stop on walk in room #15 main"
type textarea "x"
type textarea "Add on installation work - Install custom door stop on walk in room #15 main"
type textarea "x"
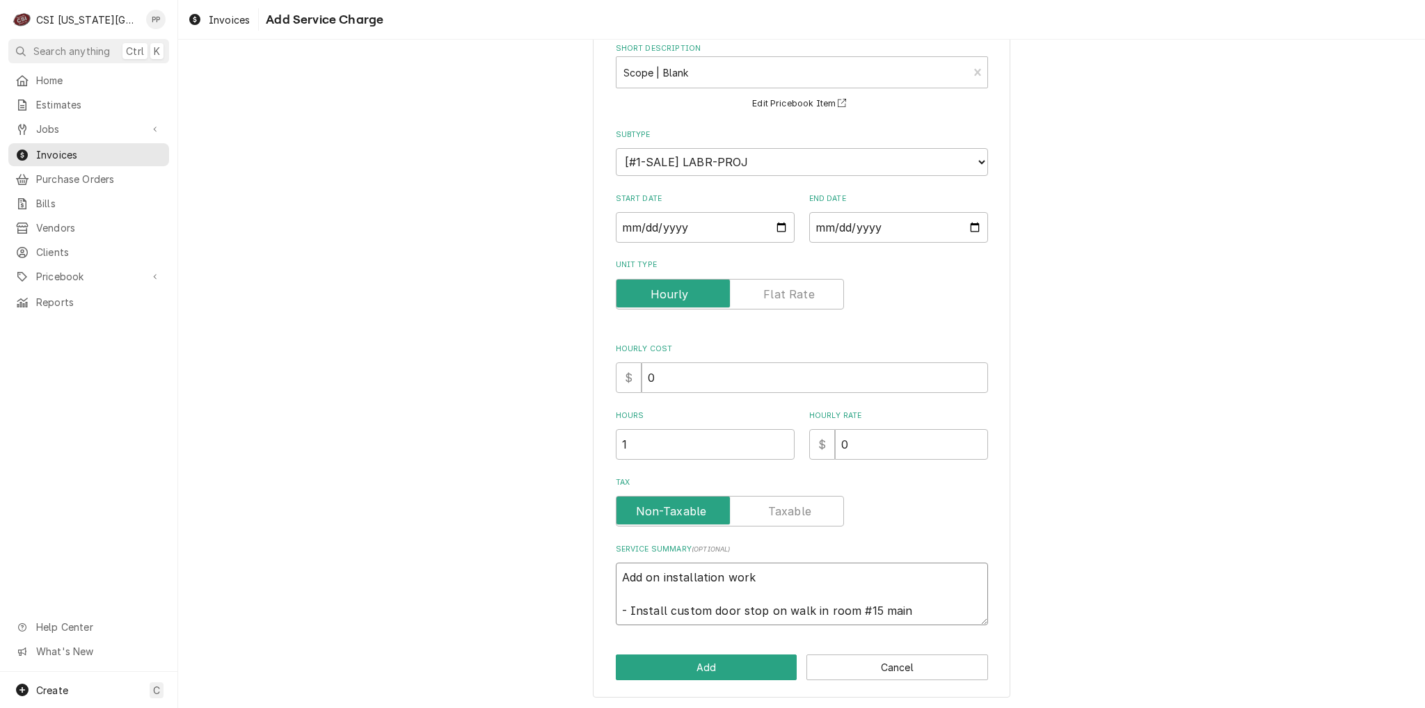
type textarea "Add on installation work - Install custom door stop on walk in room #15 main c"
type textarea "x"
type textarea "Add on installation work - Install custom door stop on walk in room #15 main co"
type textarea "x"
type textarea "Add on installation work - Install custom door stop on walk in room #15 main con"
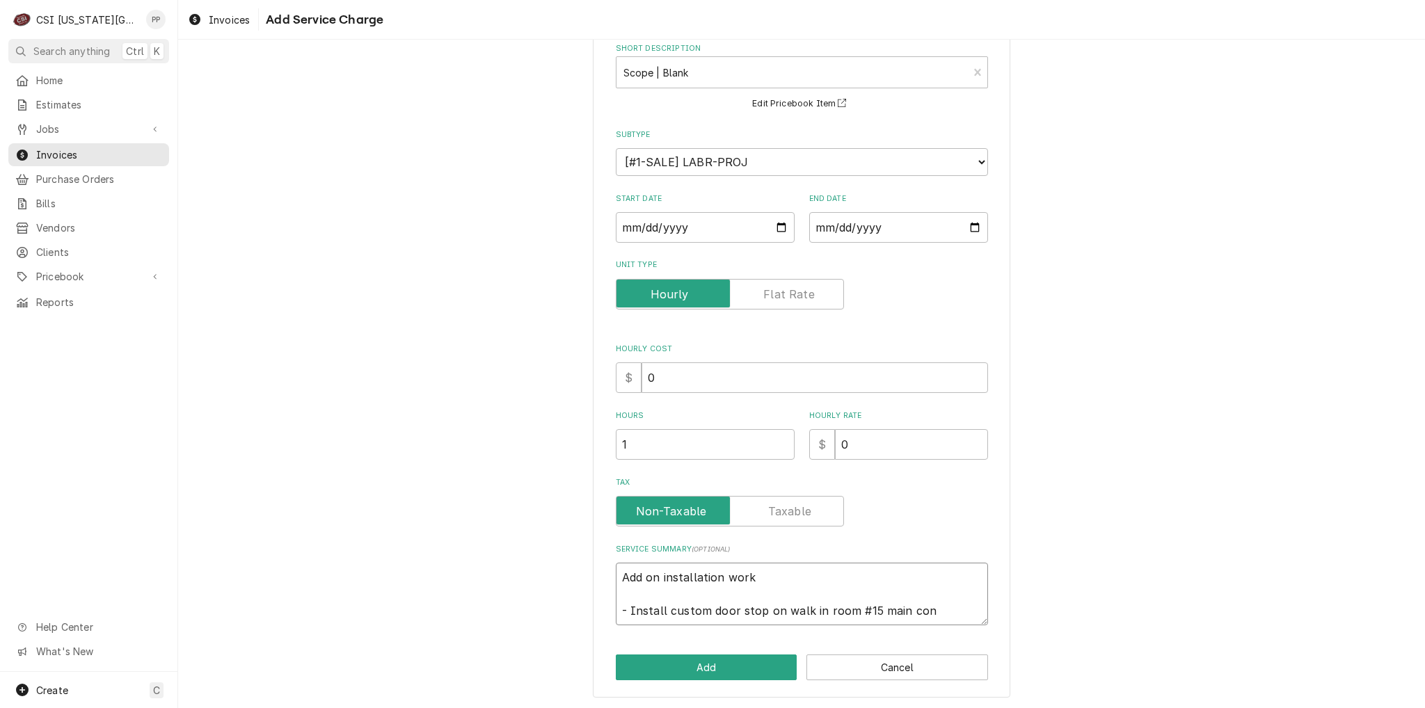
type textarea "x"
type textarea "Add on installation work - Install custom door stop on walk in room #15 main co…"
type textarea "x"
type textarea "Add on installation work - Install custom door stop on walk in room #15 main co…"
type textarea "x"
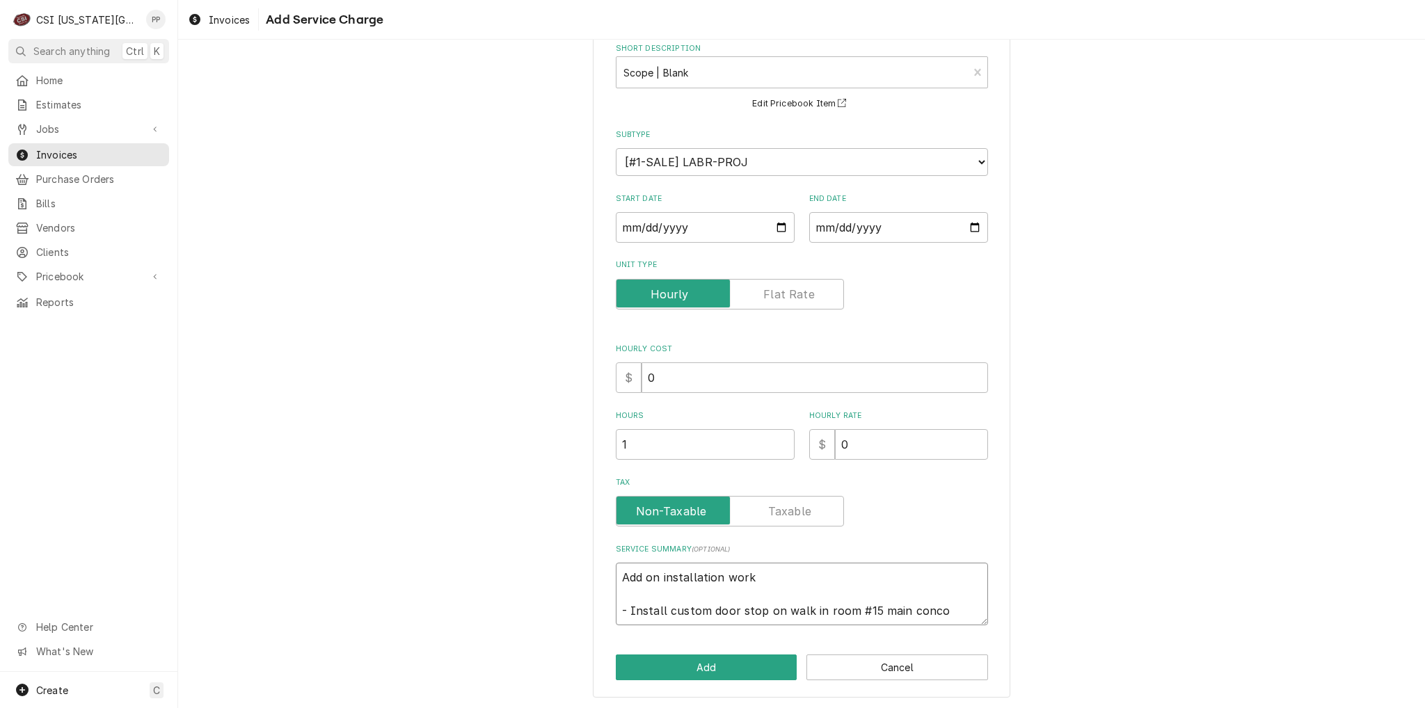
type textarea "Add on installation work - Install custom door stop on walk in room #15 main co…"
type textarea "x"
type textarea "Add on installation work - Install custom door stop on walk in room #15 main co…"
type textarea "x"
type textarea "Add on installation work - Install custom door stop on walk in room #15 main co…"
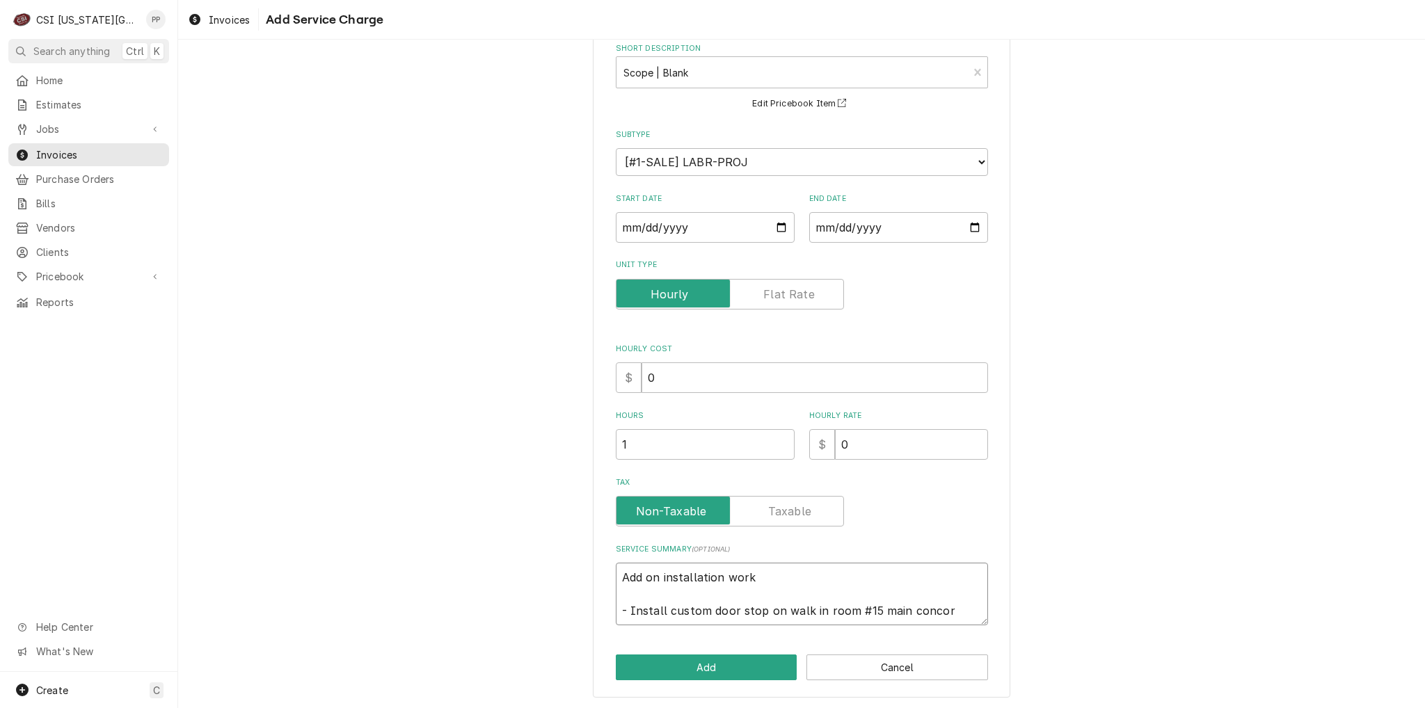
type textarea "x"
type textarea "Add on installation work - Install custom door stop on walk in room #15 main co…"
type textarea "x"
type textarea "Add on installation work - Install custom door stop on walk in room #15 main co…"
type textarea "x"
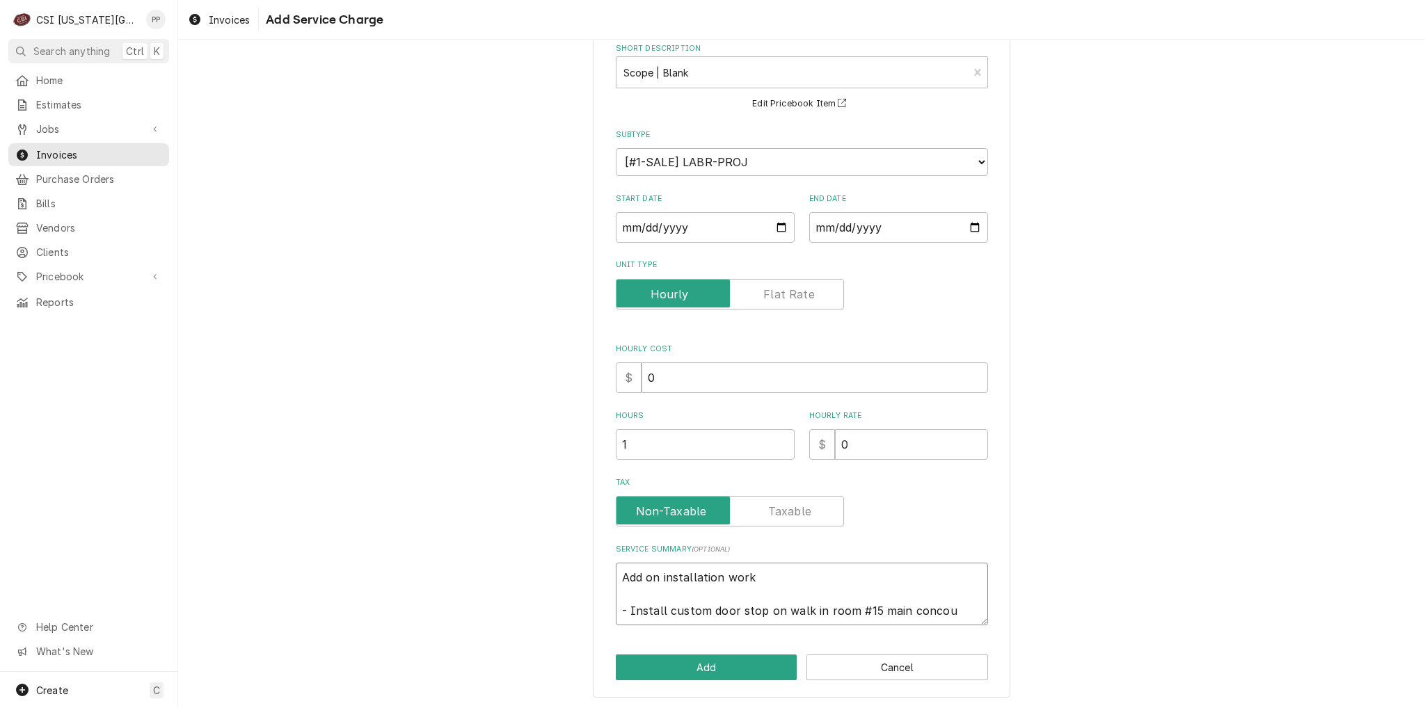
type textarea "Add on installation work - Install custom door stop on walk in room #15 main co…"
type textarea "x"
type textarea "Add on installation work - Install custom door stop on walk in room #15 main co…"
type textarea "x"
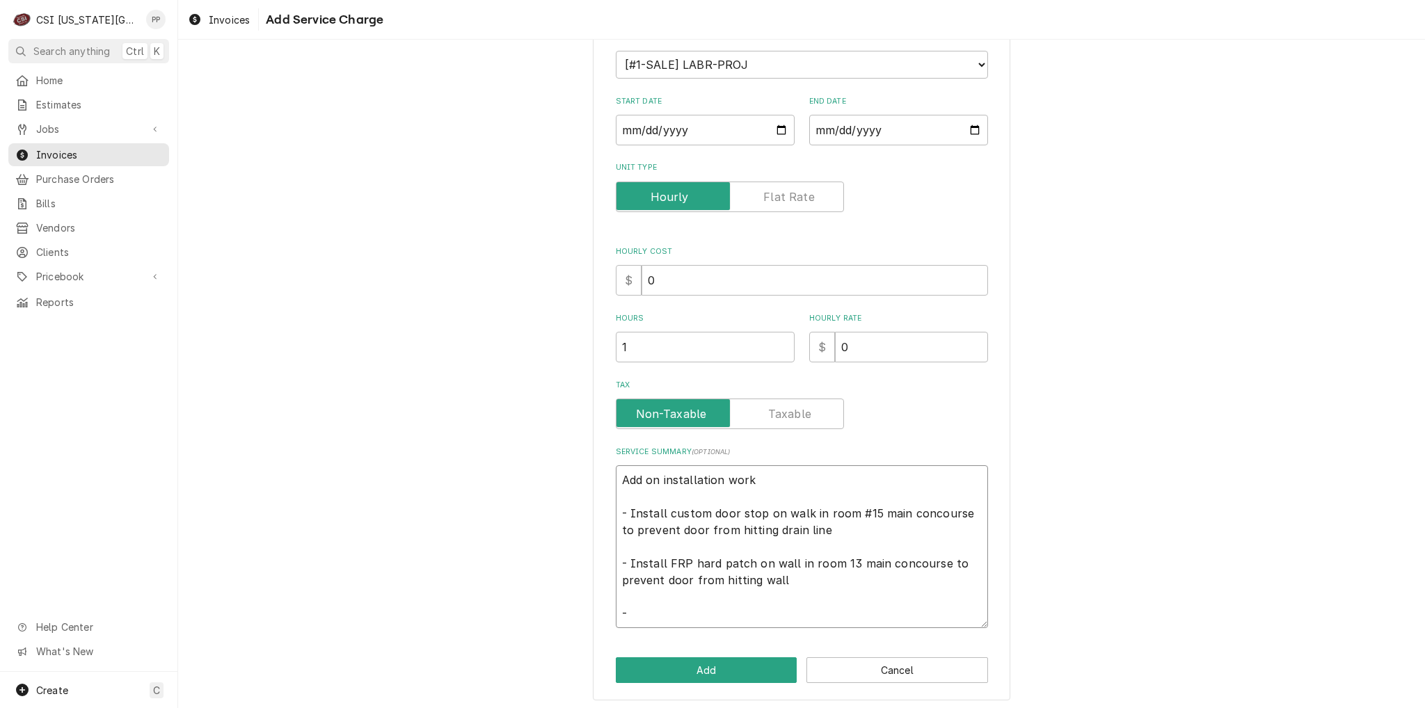
scroll to position [175, 0]
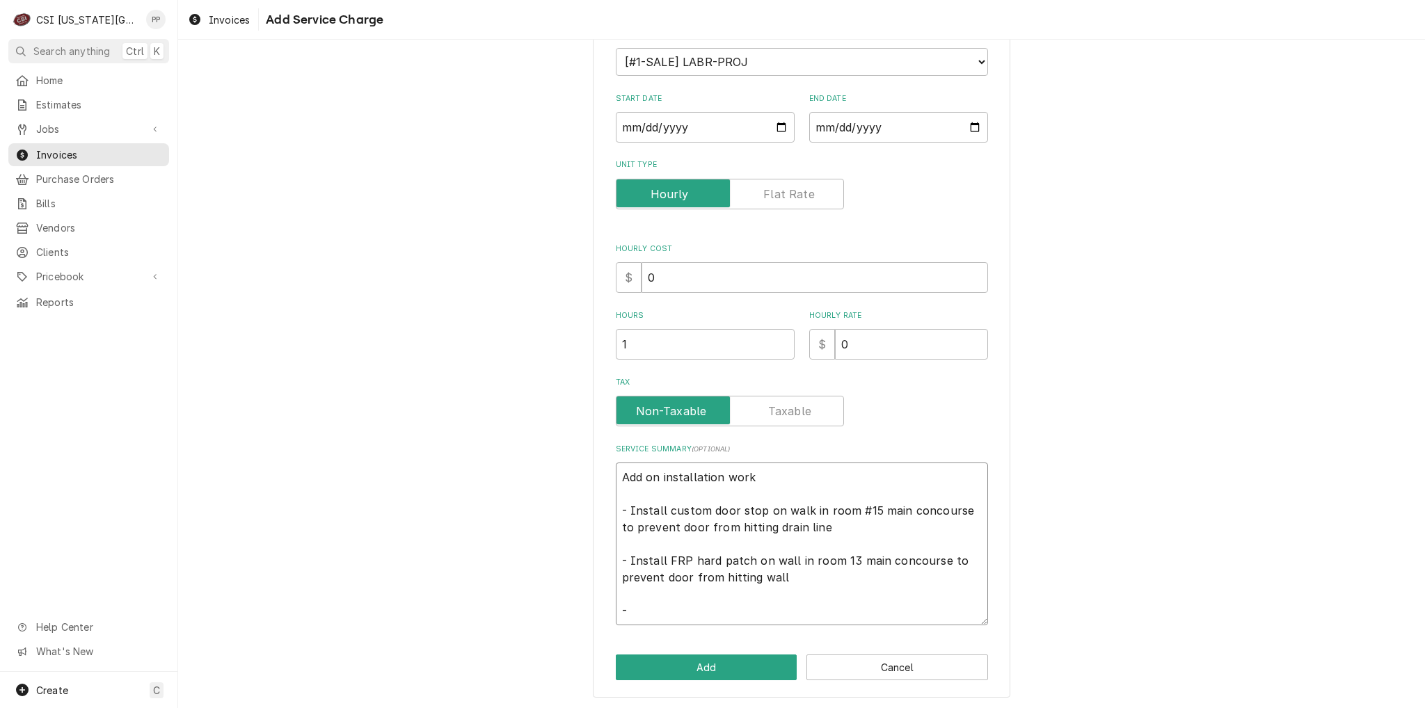
paste textarea "Jon asked me to connected 2 hoses in beverage cooler room on event for a pop co…"
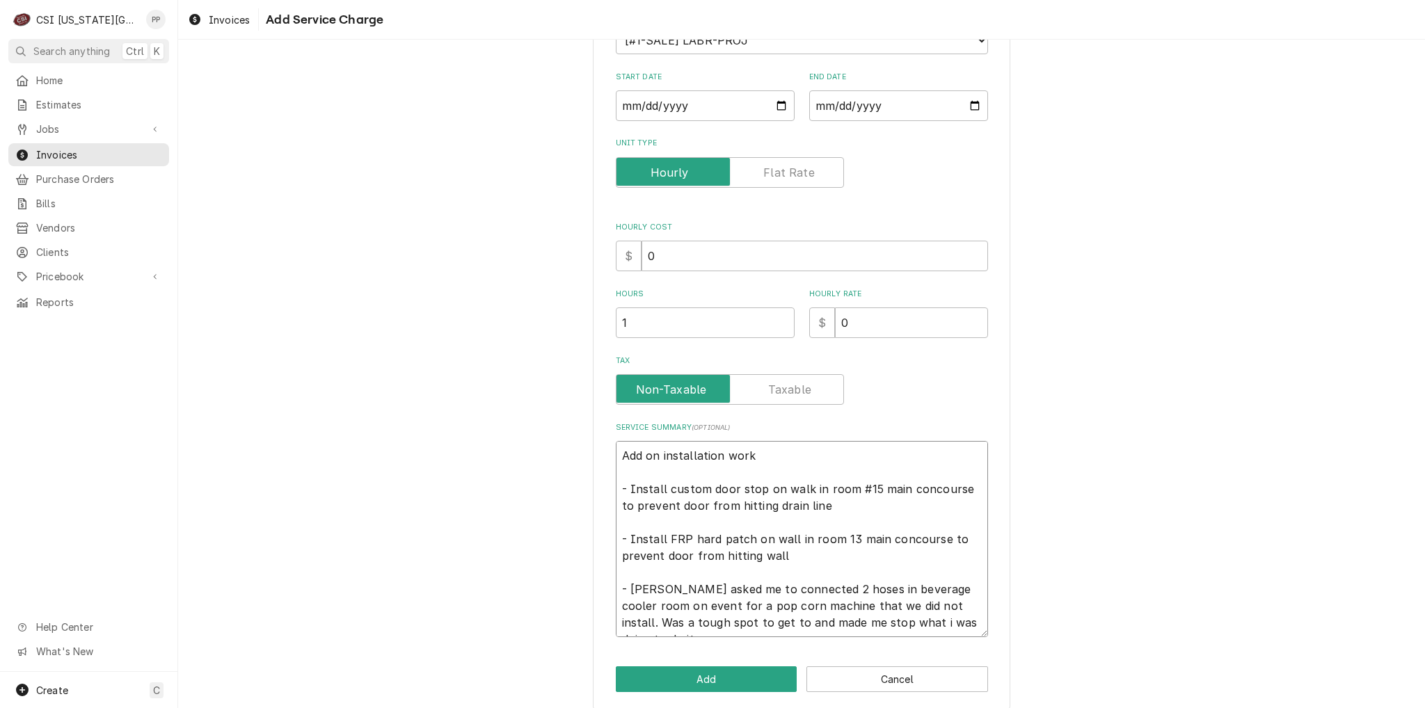
scroll to position [209, 0]
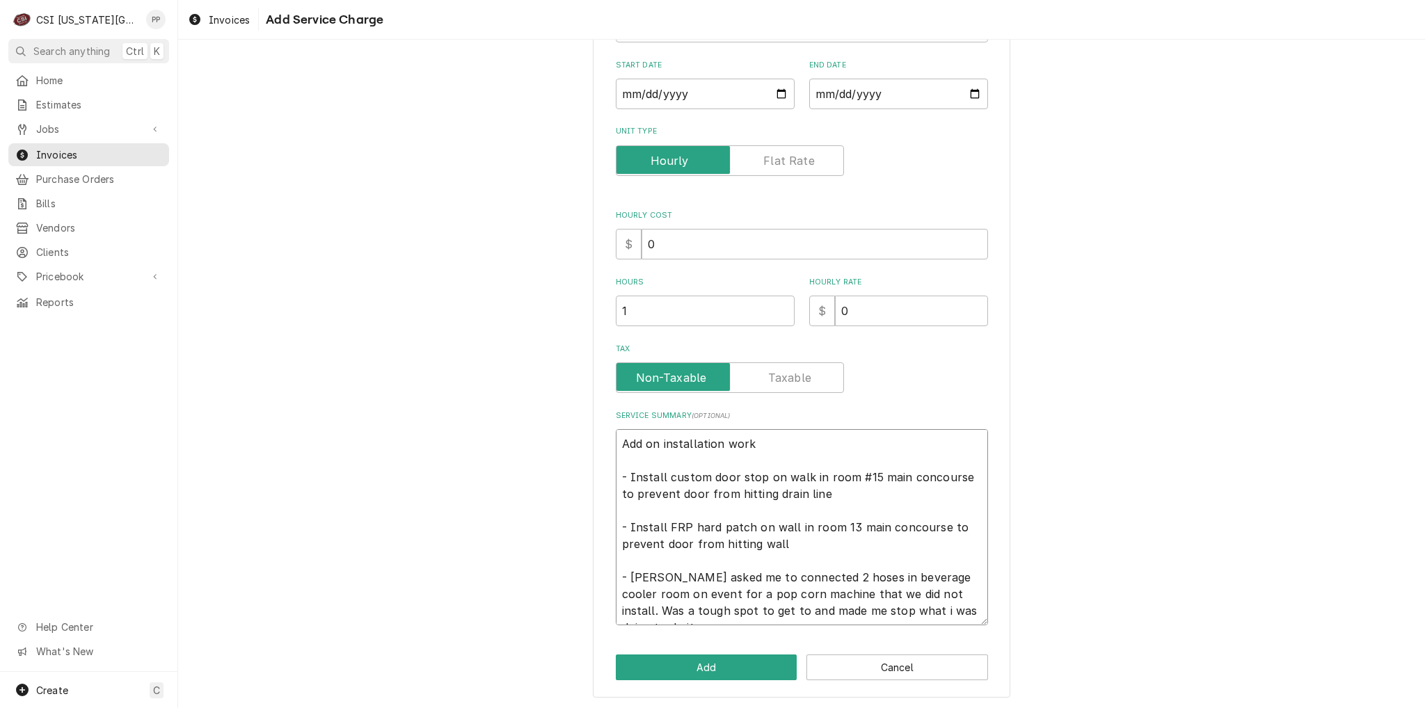
drag, startPoint x: 696, startPoint y: 575, endPoint x: 685, endPoint y: 576, distance: 11.9
click at [685, 576] on textarea "Add on installation work - Install custom door stop on walk in room #15 main co…" at bounding box center [802, 527] width 372 height 196
click at [746, 575] on textarea "Add on installation work - Install custom door stop on walk in room #15 main co…" at bounding box center [802, 527] width 372 height 196
click at [753, 575] on textarea "Add on installation work - Install custom door stop on walk in room #15 main co…" at bounding box center [802, 527] width 372 height 196
click at [973, 577] on textarea "Add on installation work - Install custom door stop on walk in room #15 main co…" at bounding box center [802, 527] width 372 height 196
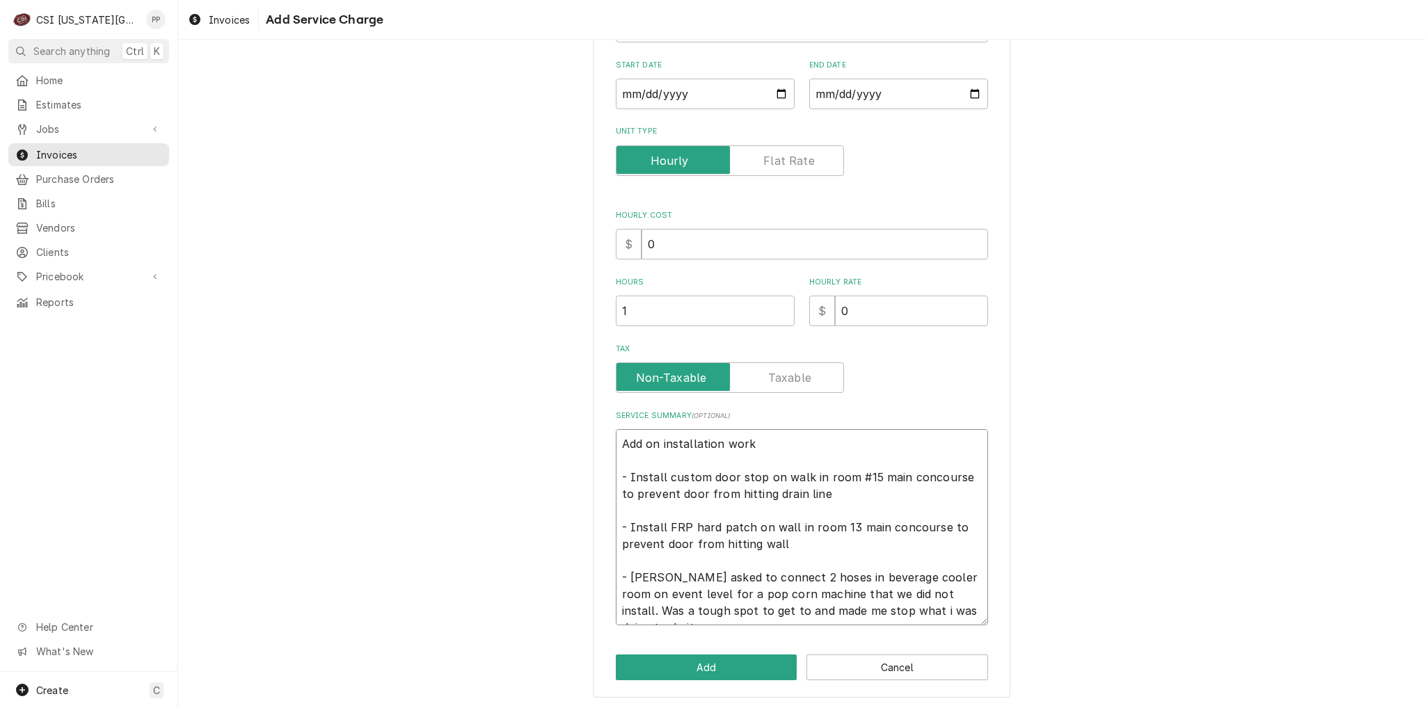
drag, startPoint x: 895, startPoint y: 590, endPoint x: 938, endPoint y: 605, distance: 44.9
click at [938, 605] on textarea "Add on installation work - Install custom door stop on walk in room #15 main co…" at bounding box center [802, 527] width 372 height 196
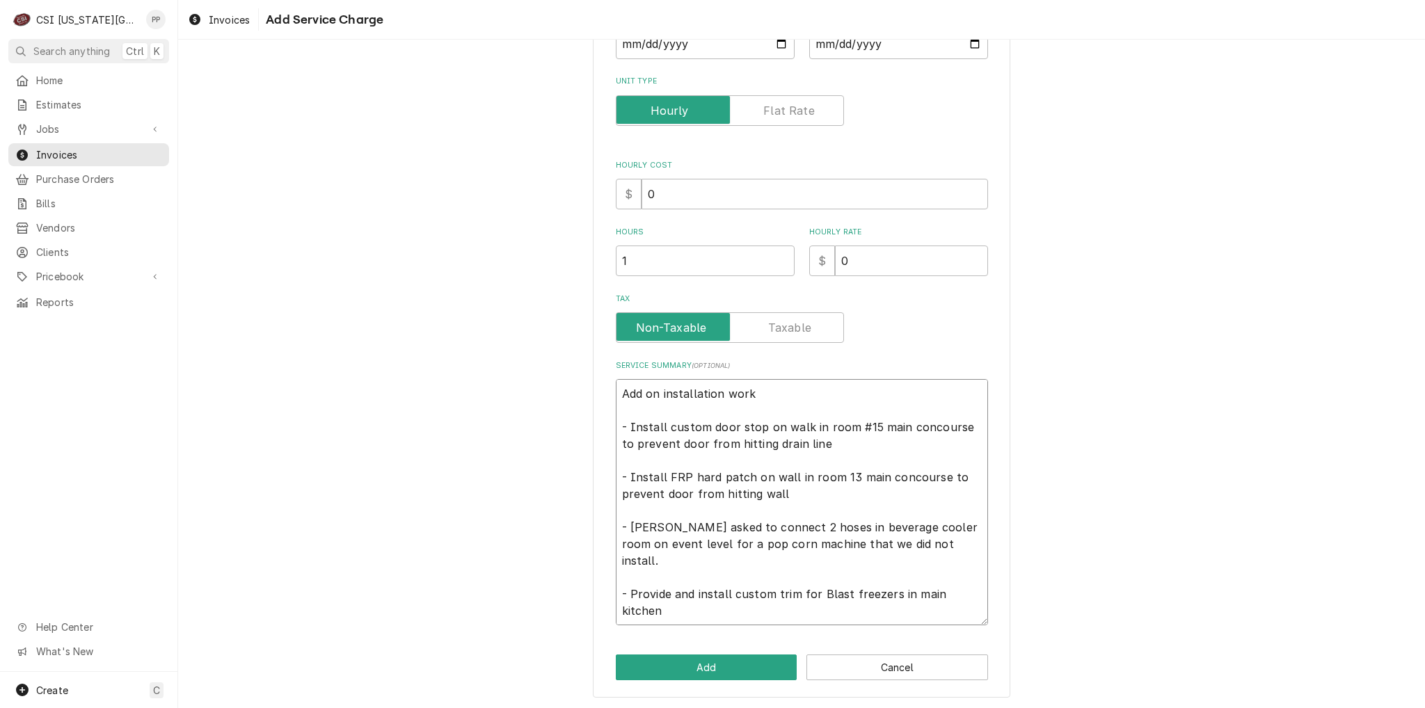
scroll to position [17, 0]
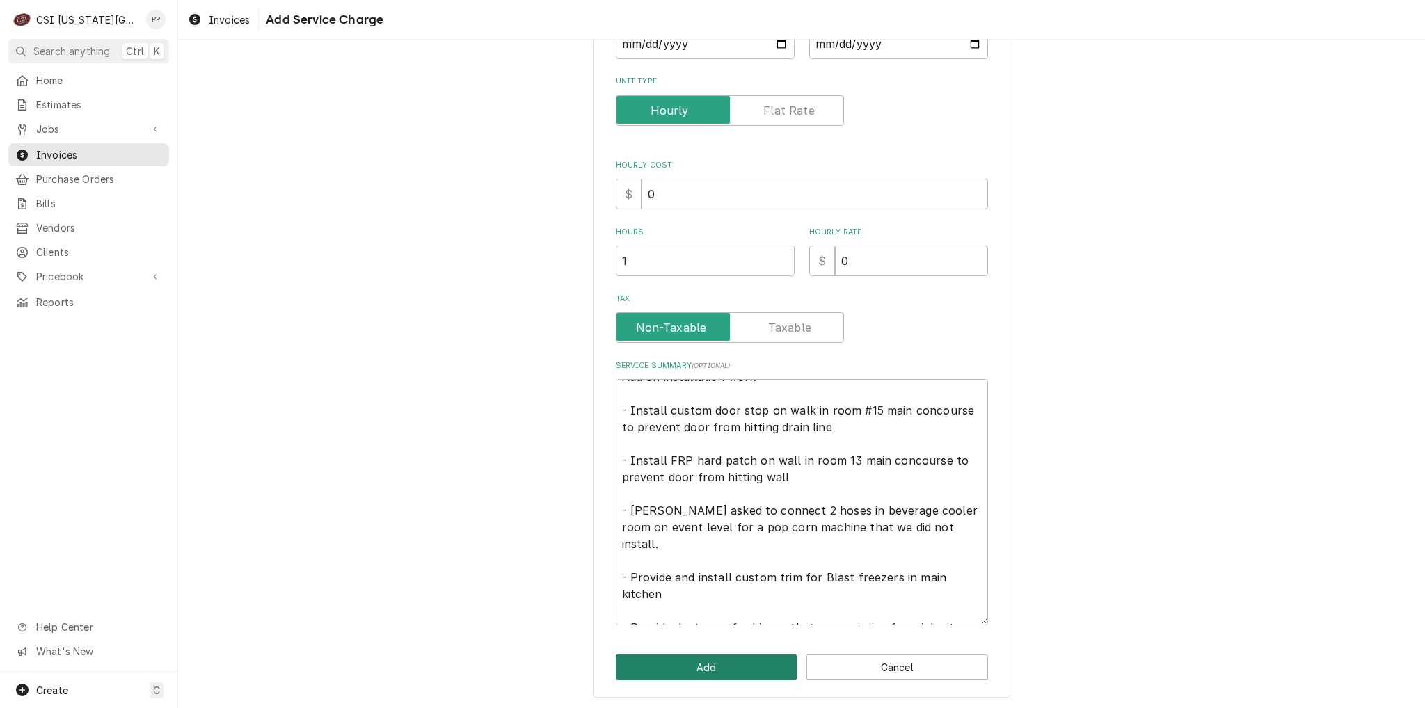
click at [720, 655] on button "Add" at bounding box center [707, 668] width 182 height 26
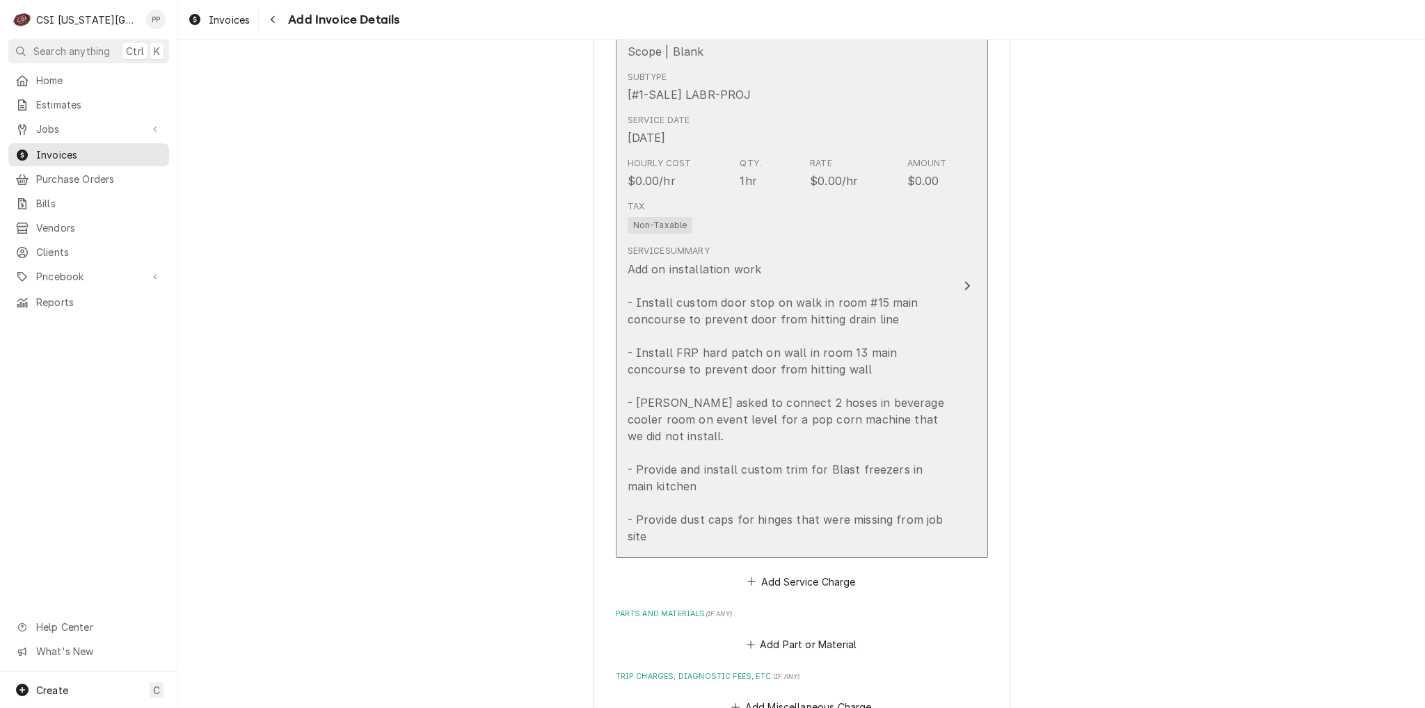
scroll to position [1165, 0]
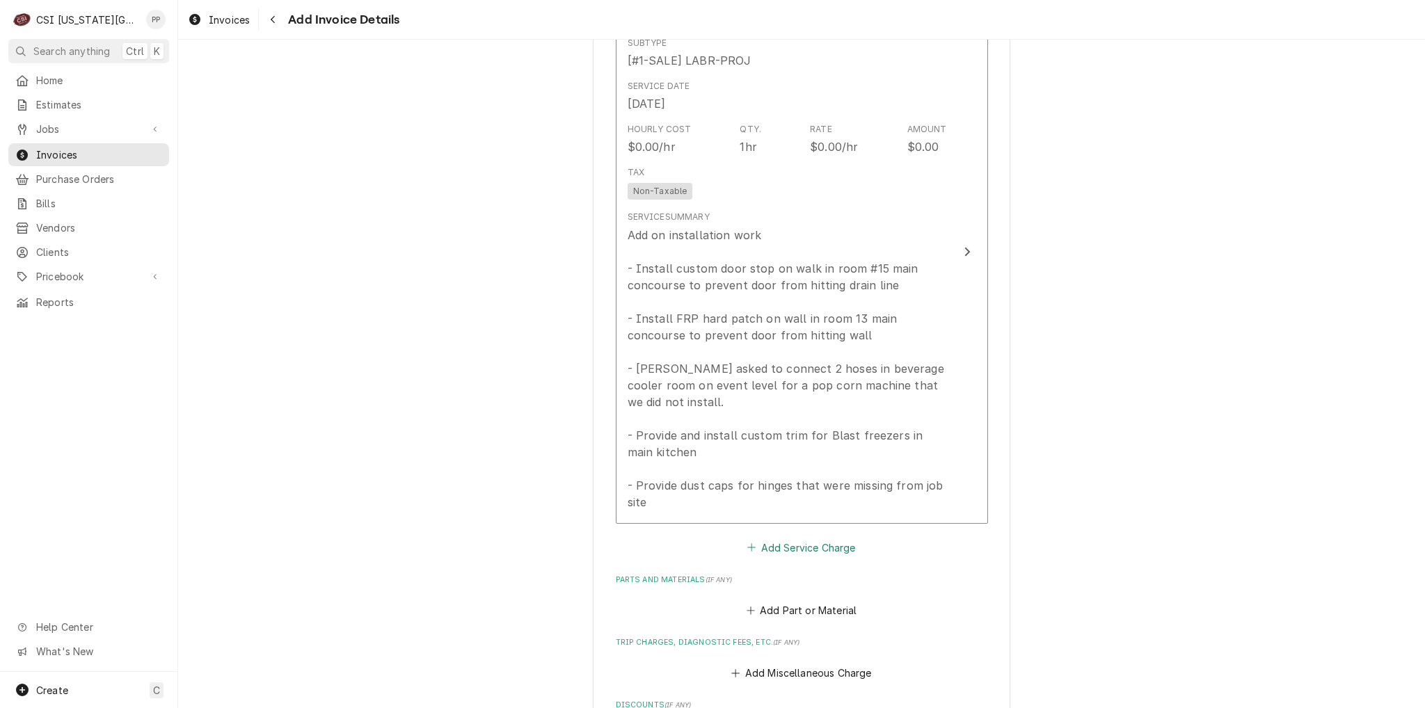
click at [821, 544] on button "Add Service Charge" at bounding box center [801, 547] width 113 height 19
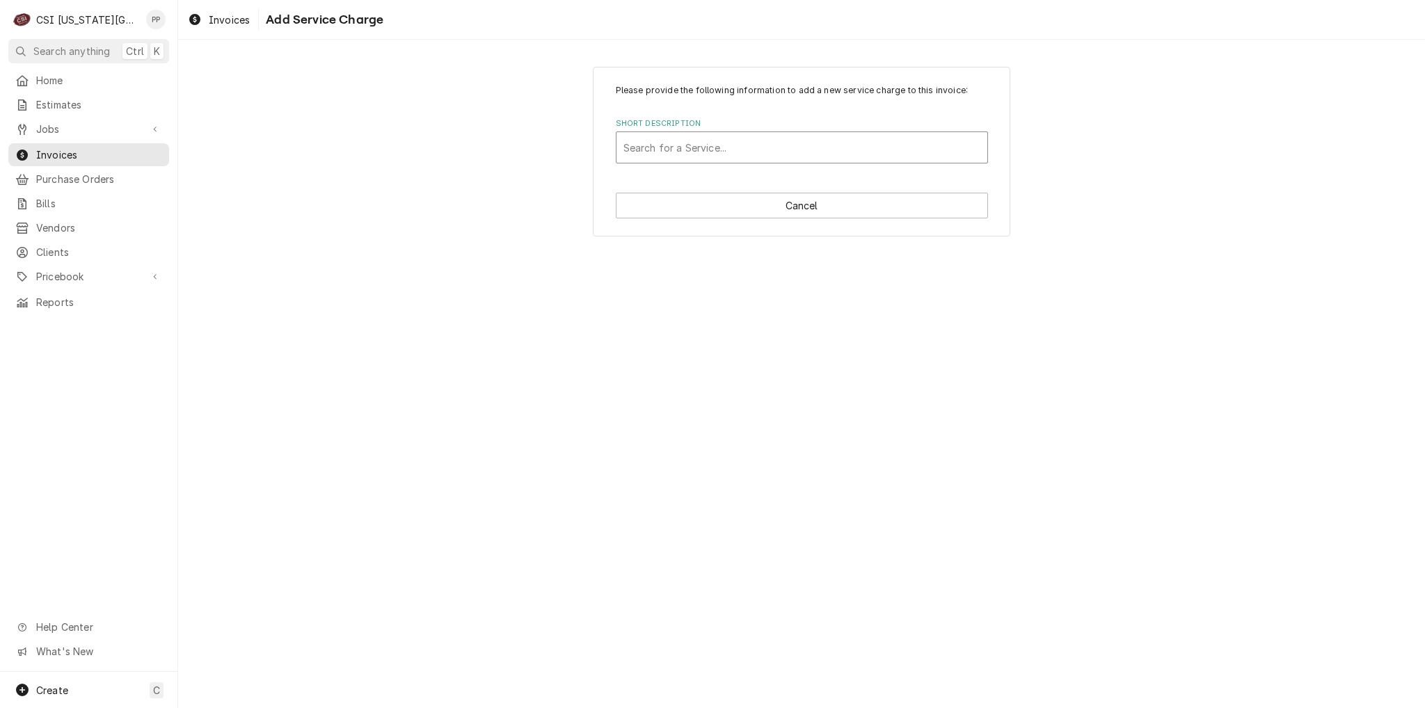
click at [747, 161] on div "Search for a Service..." at bounding box center [801, 147] width 371 height 31
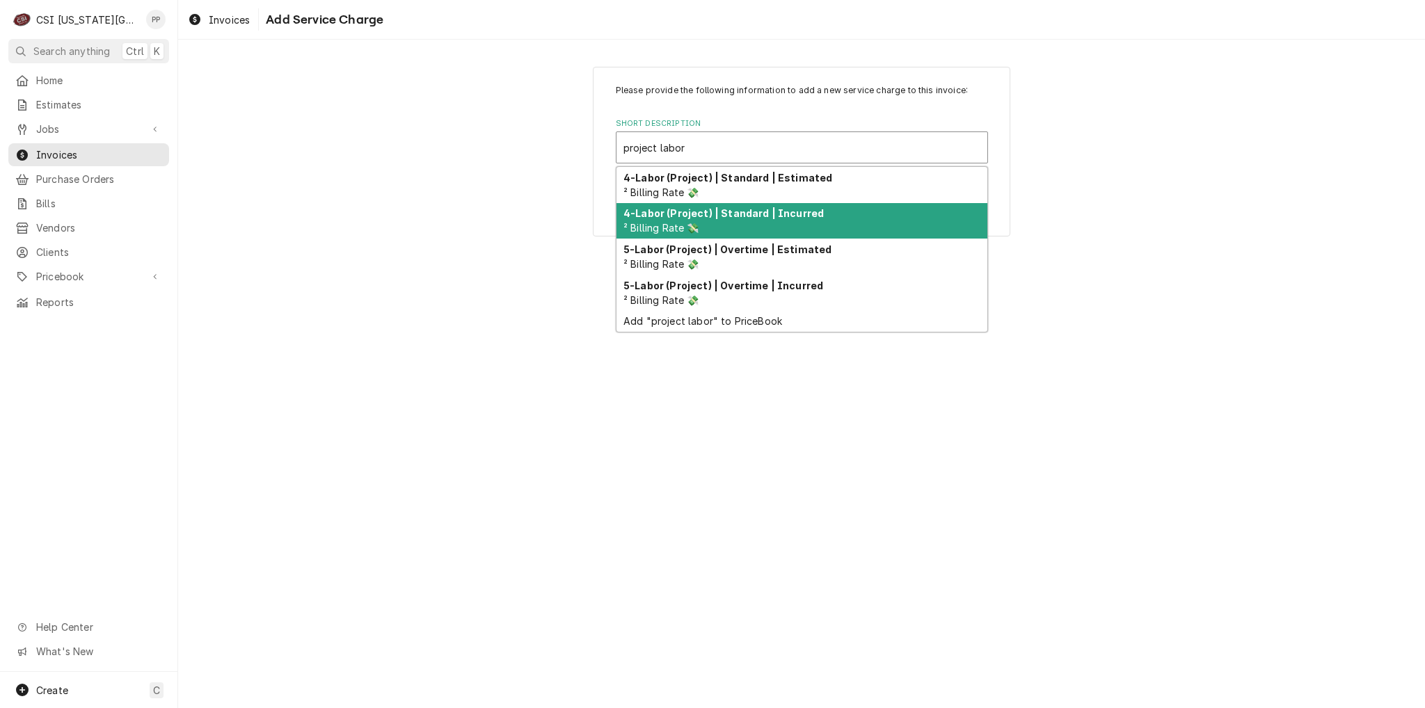
click at [721, 211] on strong "4-Labor (Project) | Standard | Incurred" at bounding box center [723, 213] width 200 height 12
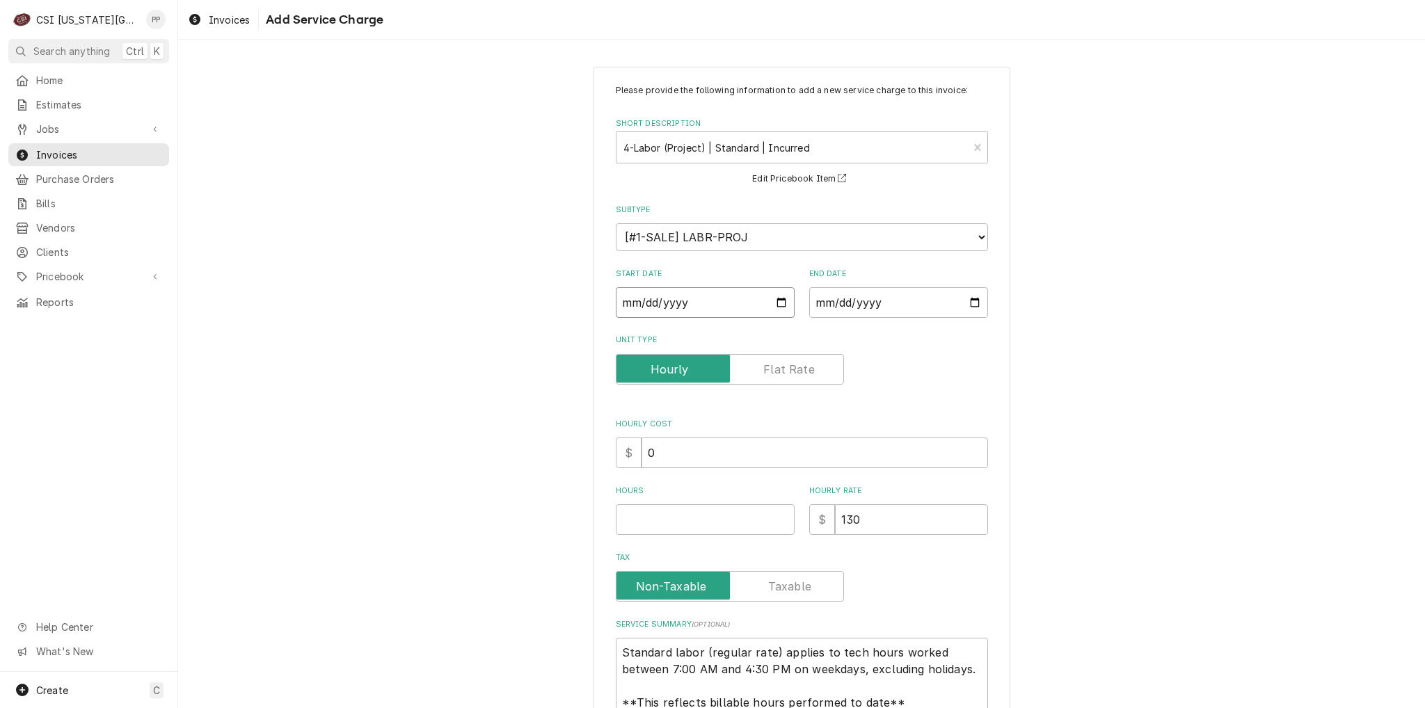
click at [777, 303] on input "Start Date" at bounding box center [705, 302] width 179 height 31
click at [977, 303] on input "End Date" at bounding box center [898, 302] width 179 height 31
click at [971, 299] on input "End Date" at bounding box center [898, 302] width 179 height 31
click at [935, 382] on div "Unit Type" at bounding box center [802, 369] width 372 height 31
click at [690, 514] on input "Hours" at bounding box center [705, 519] width 179 height 31
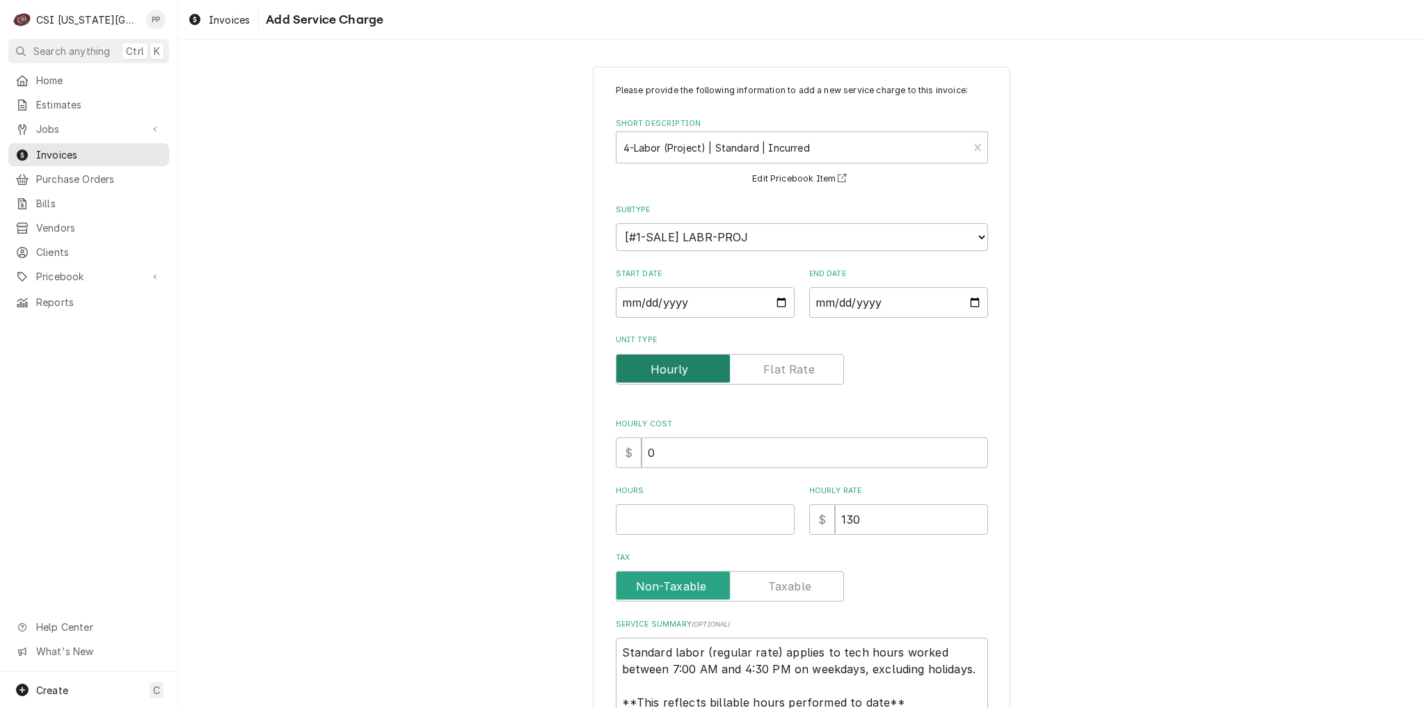
click at [804, 354] on input "Unit Type" at bounding box center [730, 369] width 216 height 31
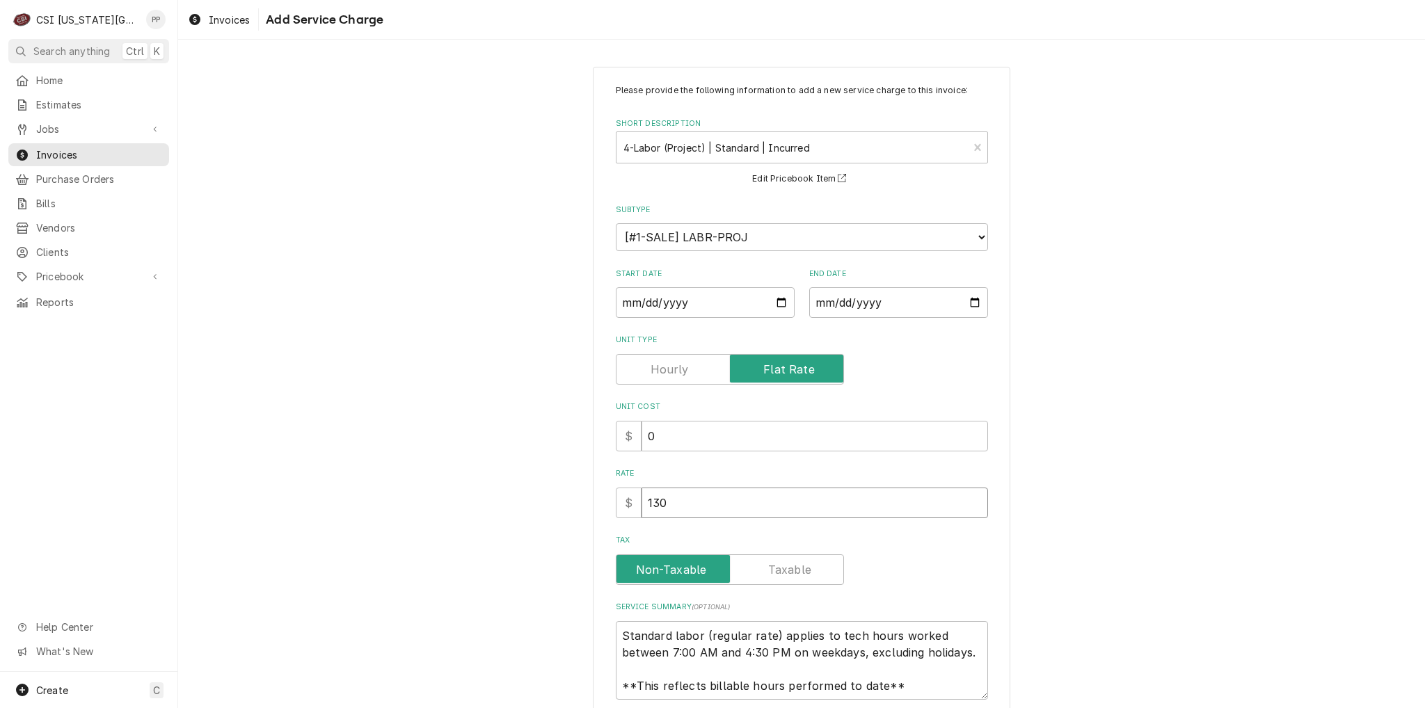
drag, startPoint x: 705, startPoint y: 487, endPoint x: 629, endPoint y: 491, distance: 76.0
click at [629, 491] on div "$ 130" at bounding box center [802, 503] width 372 height 31
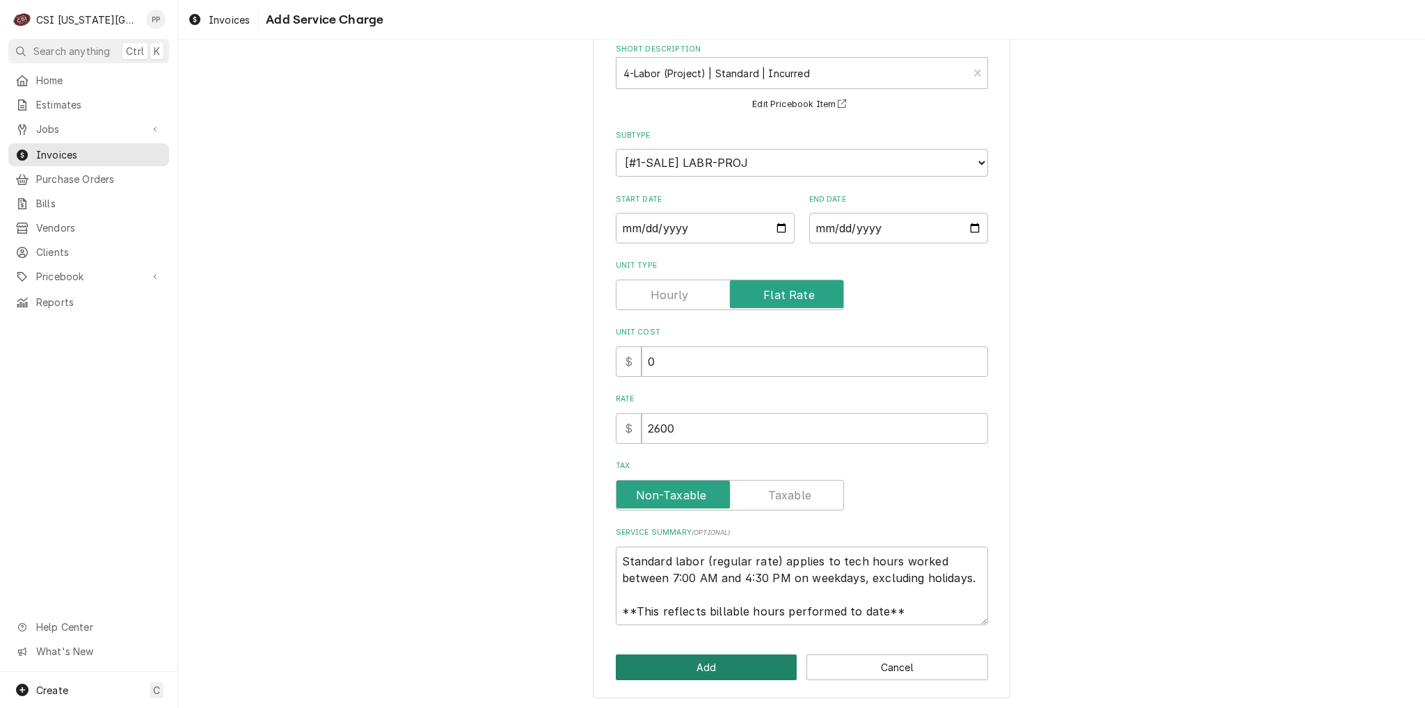
click at [752, 655] on button "Add" at bounding box center [707, 668] width 182 height 26
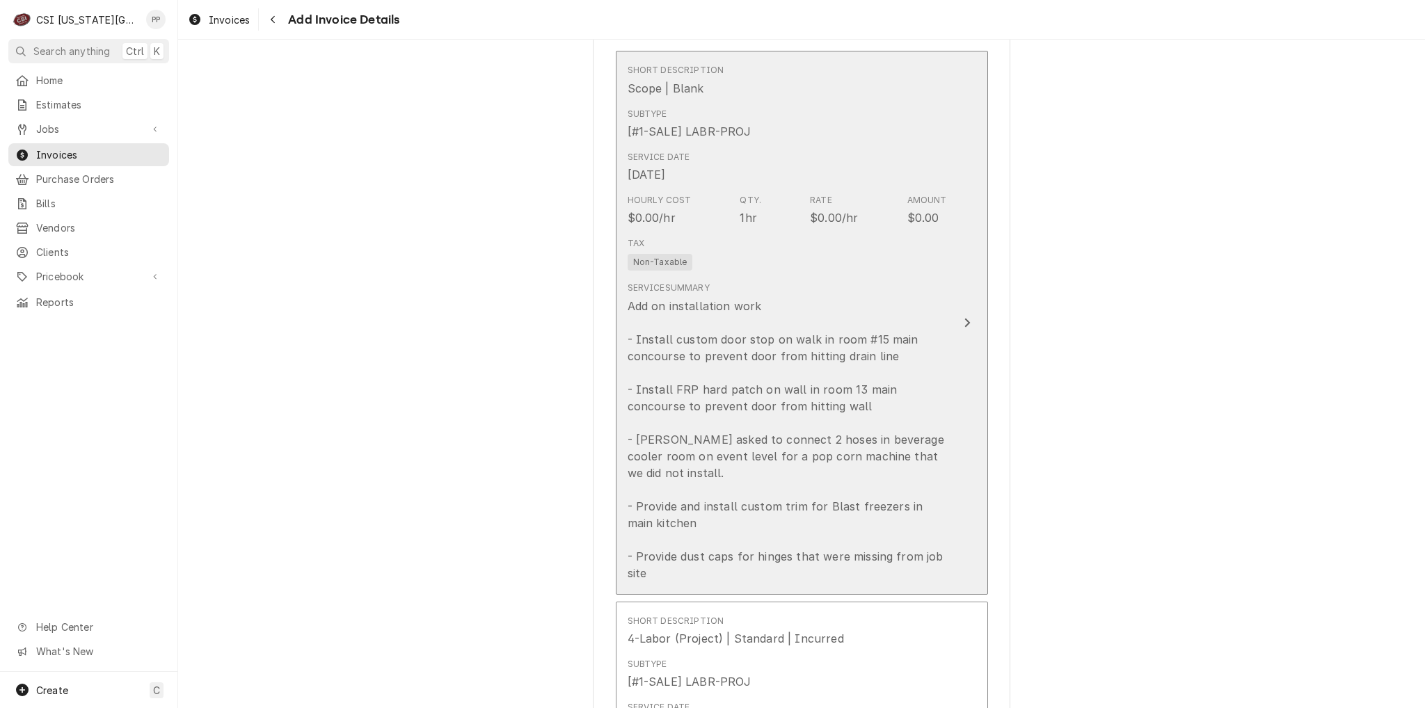
scroll to position [1010, 0]
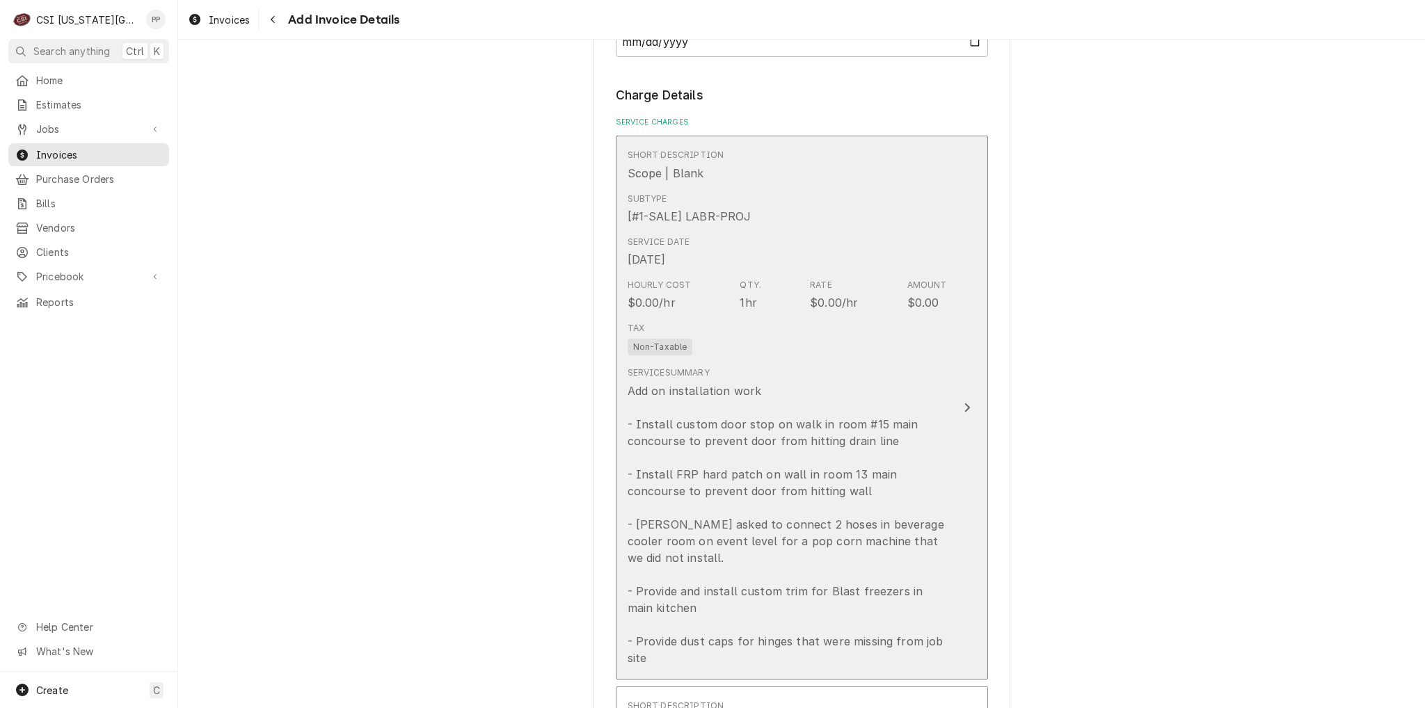
click at [788, 454] on div "Add on installation work - Install custom door stop on walk in room #15 main co…" at bounding box center [787, 525] width 319 height 284
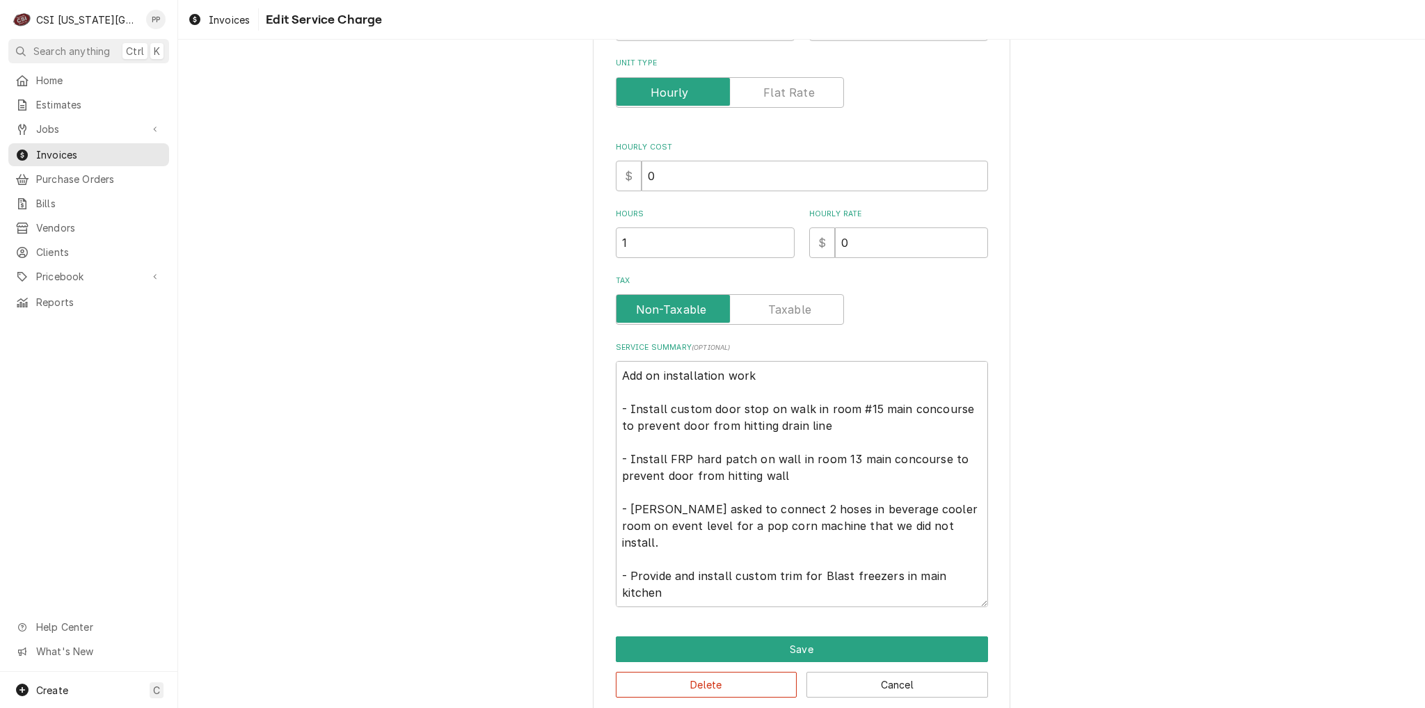
scroll to position [278, 0]
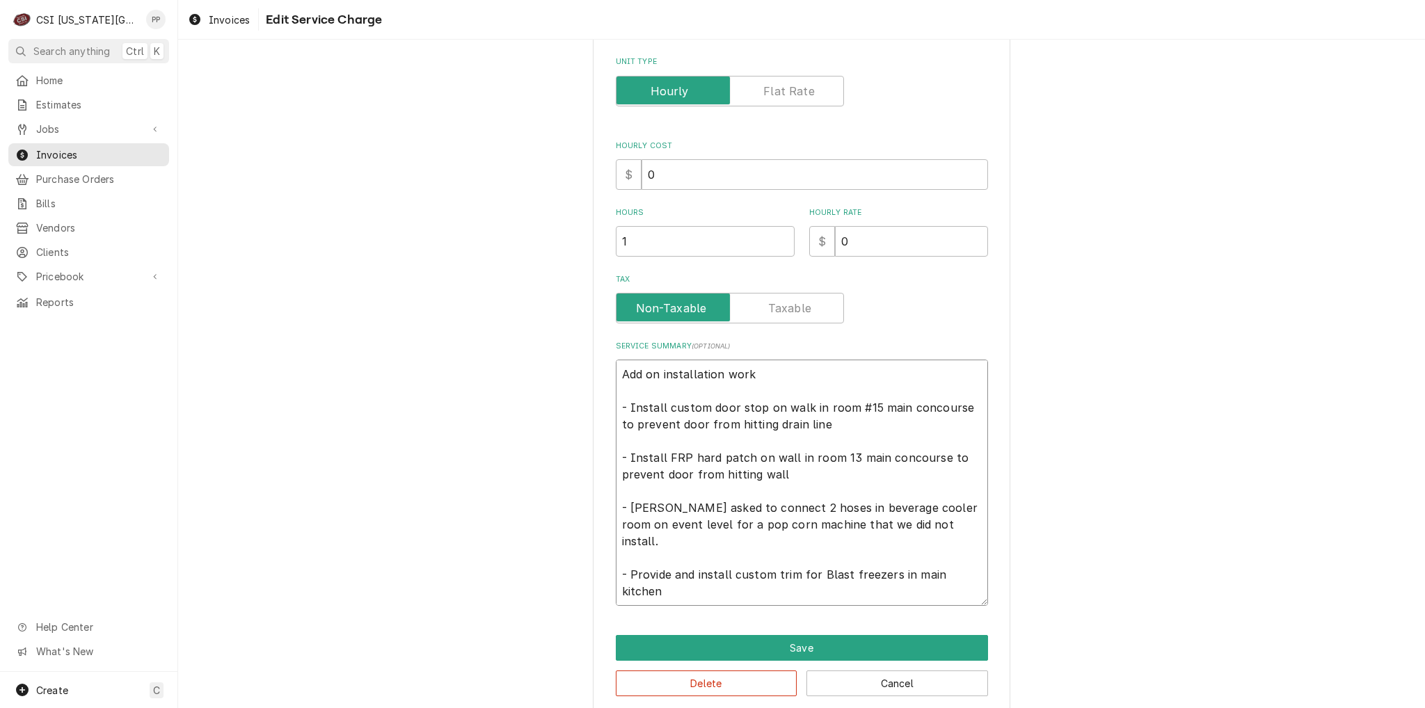
click at [626, 404] on textarea "Add on installation work - Install custom door stop on walk in room #15 main co…" at bounding box center [802, 483] width 372 height 246
click at [628, 452] on textarea "Add on installation work - Provide and install custom door stop on walk in room…" at bounding box center [802, 483] width 372 height 246
drag, startPoint x: 854, startPoint y: 538, endPoint x: 914, endPoint y: 534, distance: 60.6
click at [868, 538] on textarea "Add on installation work - Provide and install custom door stop on walk in room…" at bounding box center [802, 483] width 372 height 246
click at [935, 529] on textarea "Add on installation work - Provide and install custom door stop on walk in room…" at bounding box center [802, 483] width 372 height 246
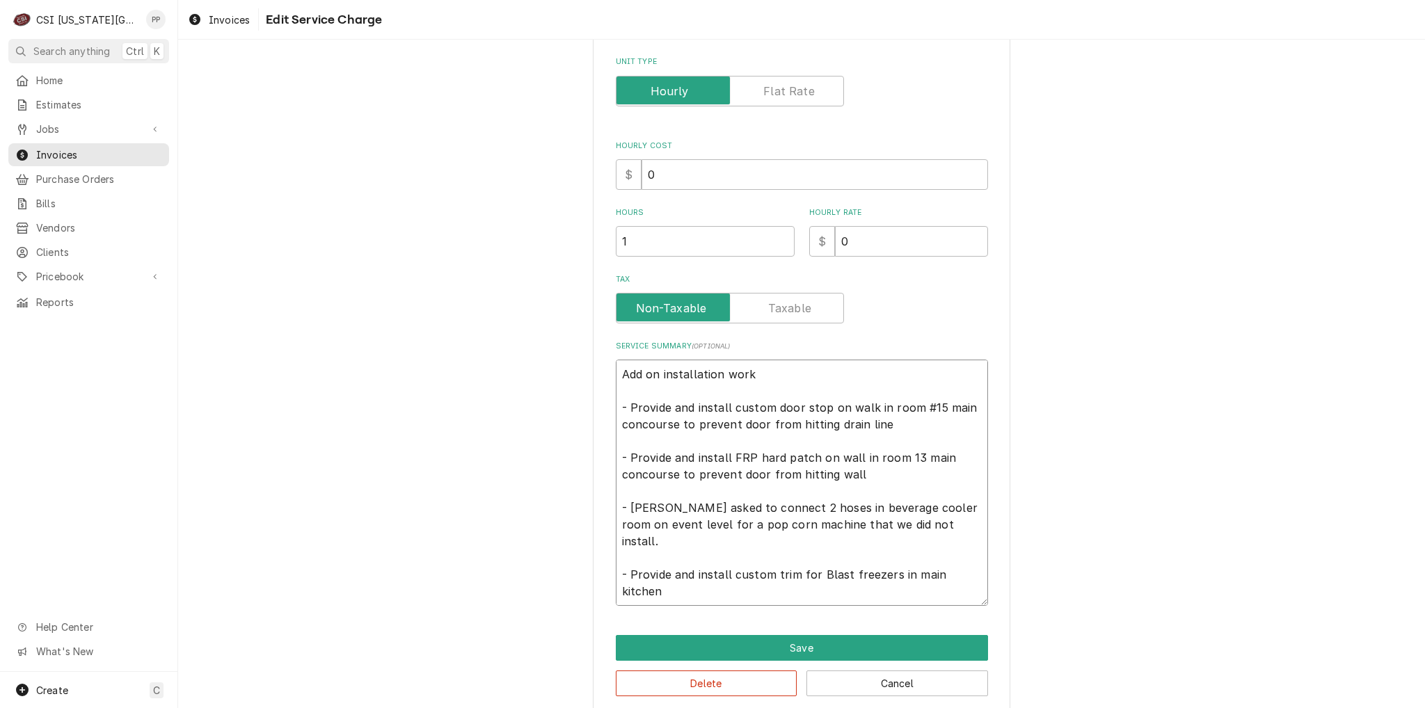
scroll to position [17, 0]
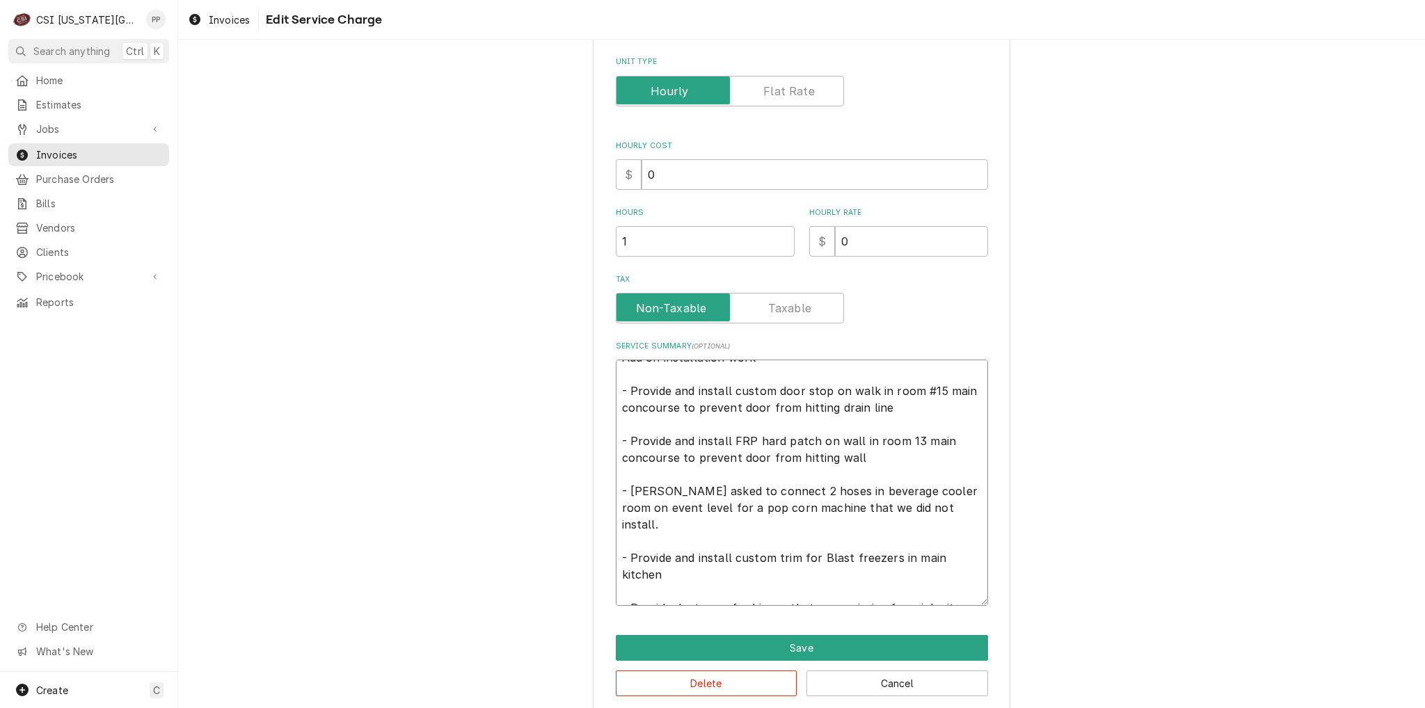
drag, startPoint x: 949, startPoint y: 505, endPoint x: 804, endPoint y: 507, distance: 144.7
click at [804, 507] on textarea "Add on installation work - Provide and install custom door stop on walk in room…" at bounding box center [802, 483] width 372 height 246
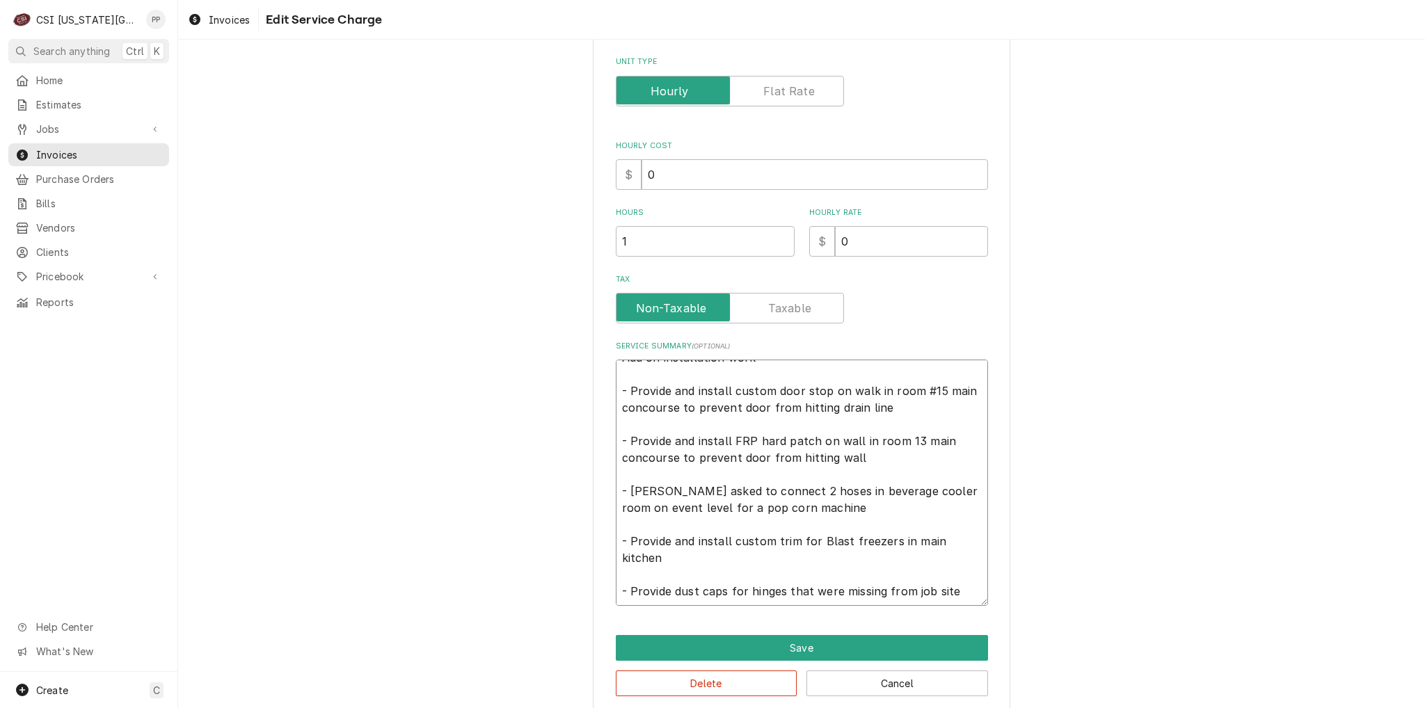
scroll to position [294, 0]
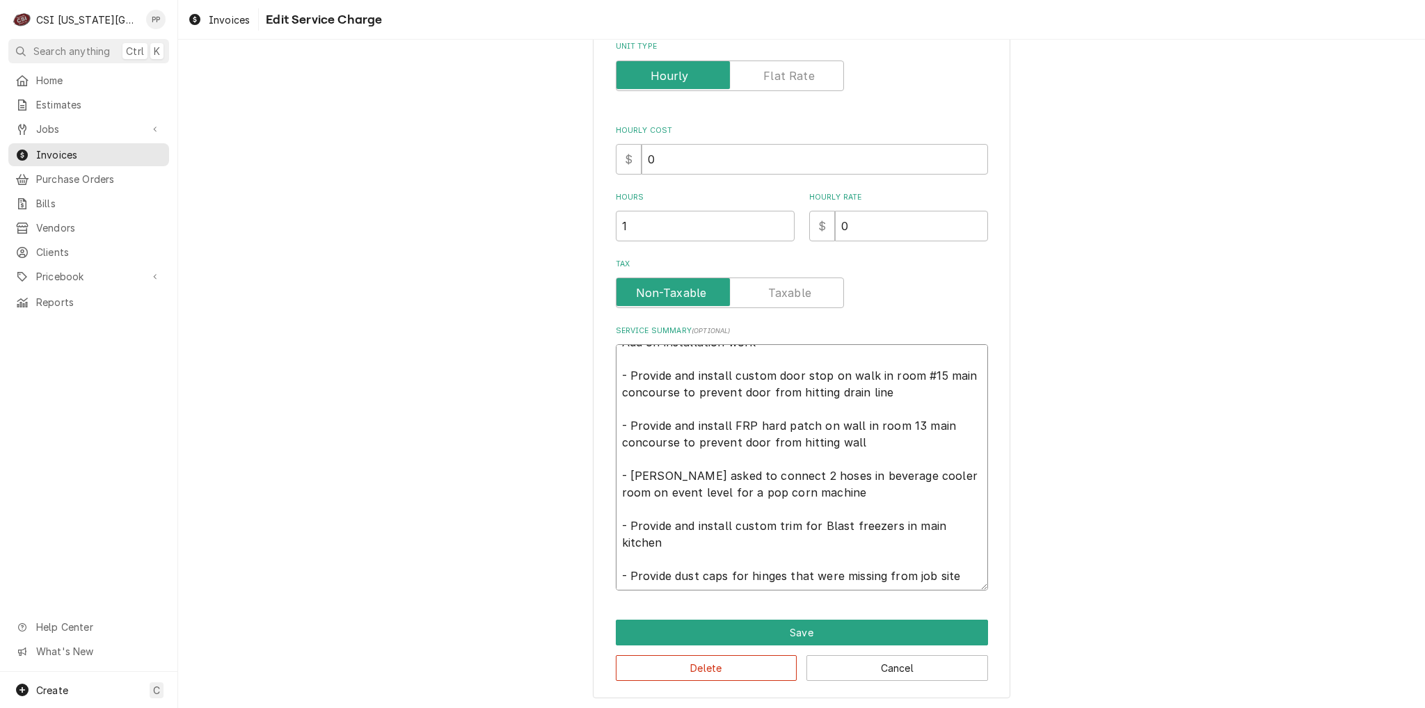
click at [788, 541] on textarea "Add on installation work - Provide and install custom door stop on walk in room…" at bounding box center [802, 467] width 372 height 246
click at [828, 630] on button "Save" at bounding box center [802, 633] width 372 height 26
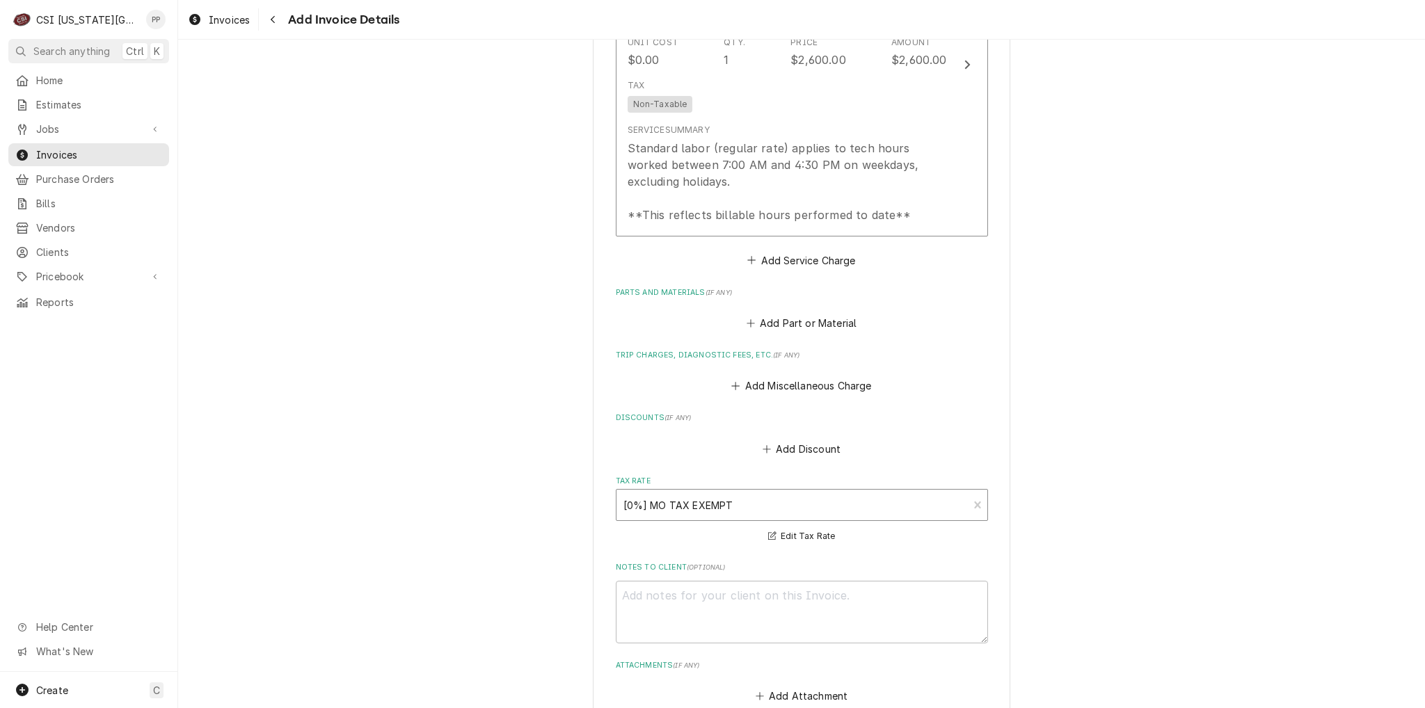
scroll to position [1827, 0]
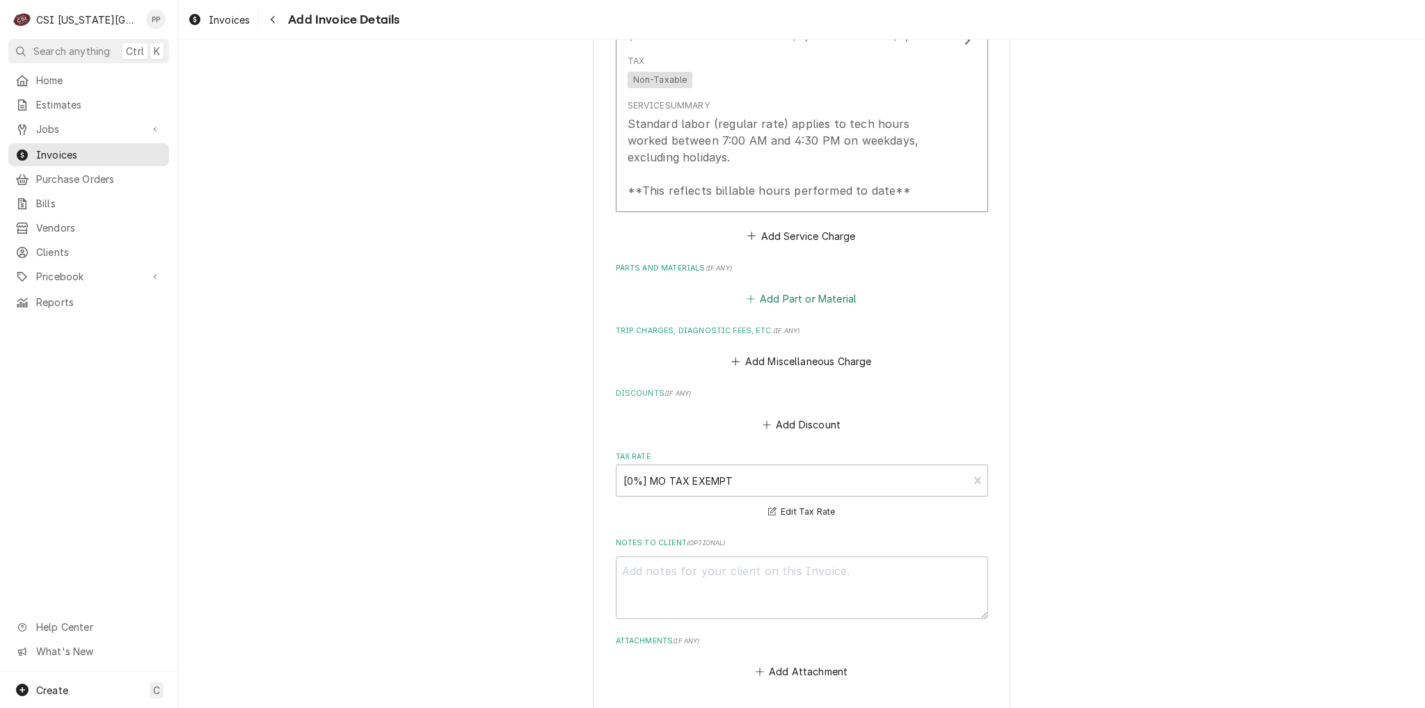
click at [815, 289] on button "Add Part or Material" at bounding box center [801, 298] width 115 height 19
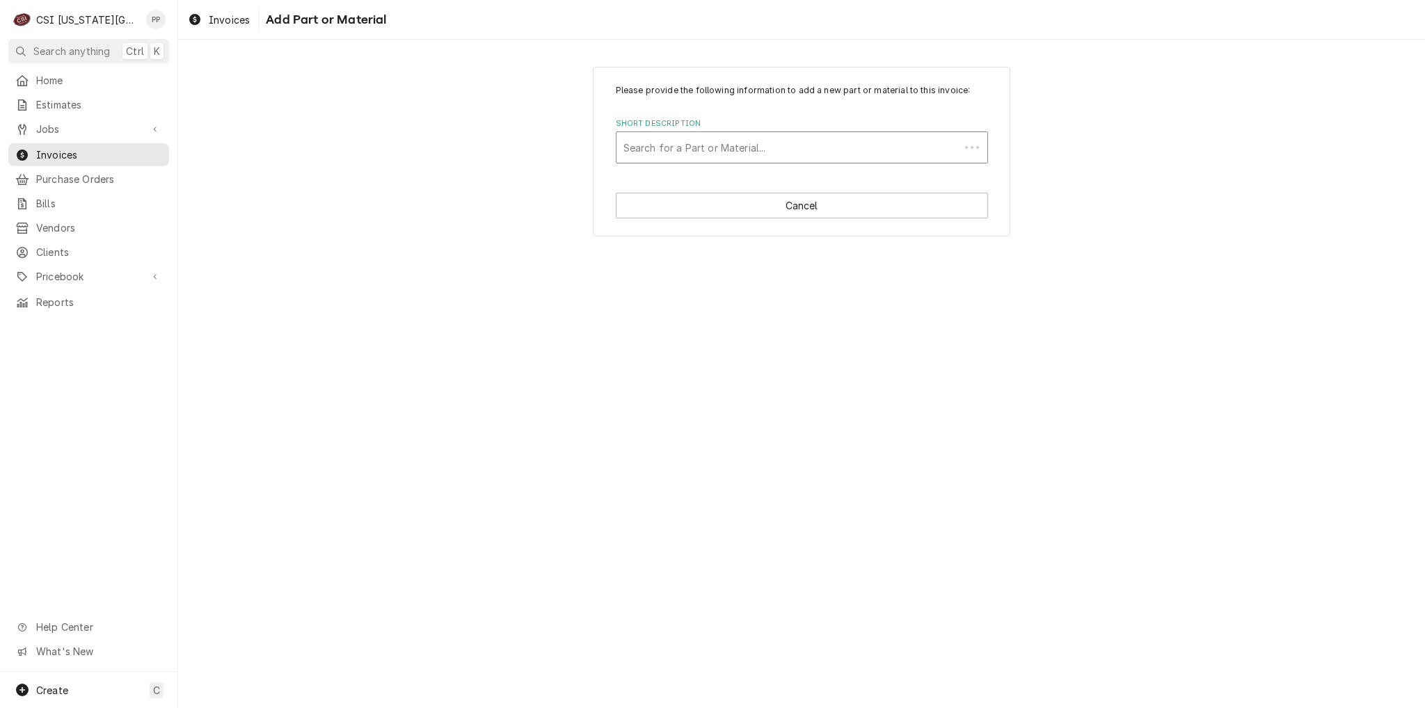
click at [725, 145] on div "Short Description" at bounding box center [787, 147] width 329 height 25
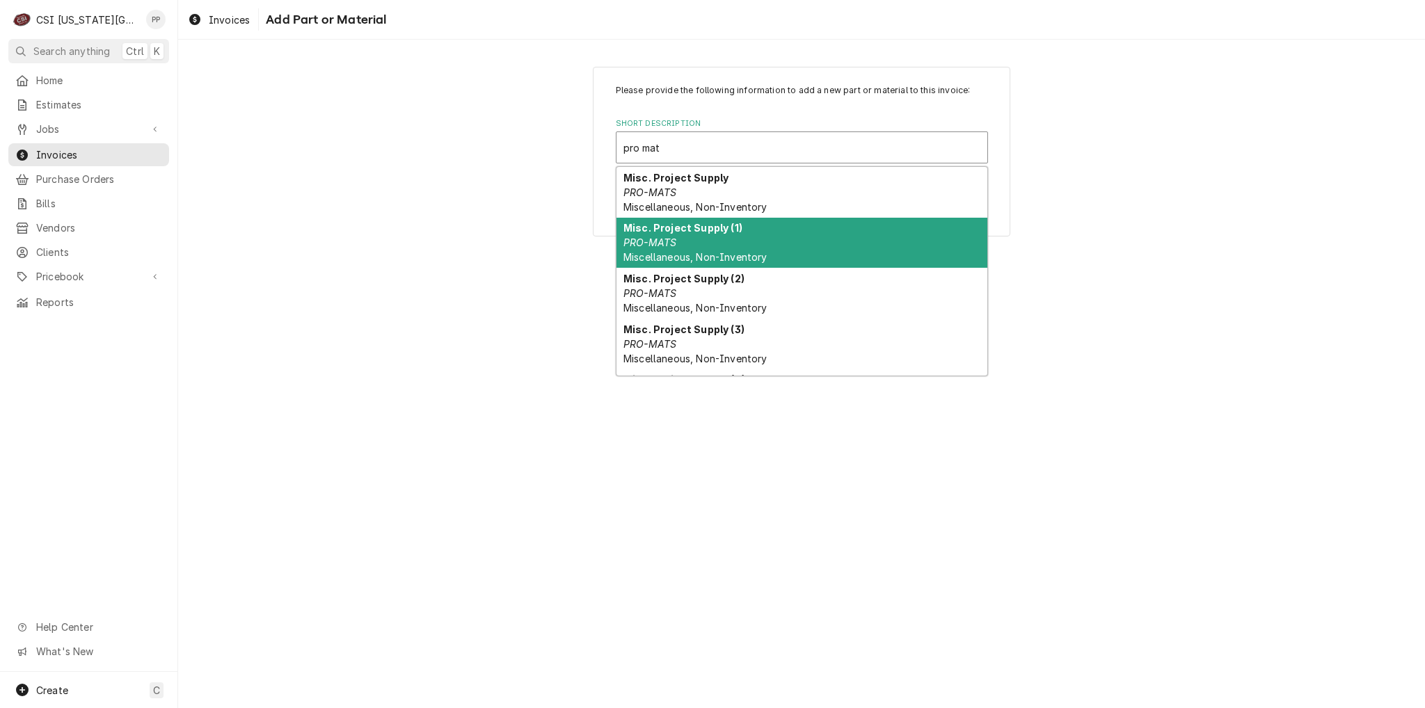
click at [735, 227] on strong "Misc. Project Supply (1)" at bounding box center [682, 228] width 119 height 12
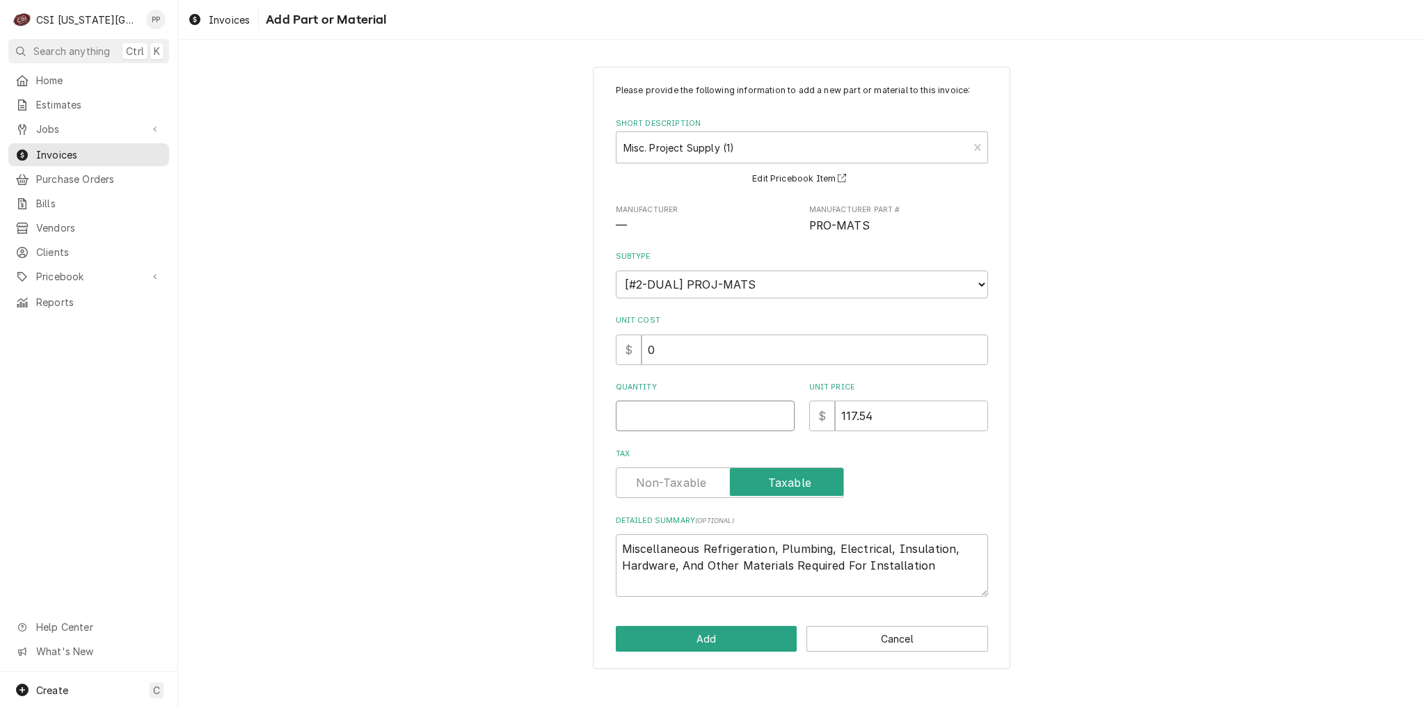
click at [737, 403] on input "Quantity" at bounding box center [705, 416] width 179 height 31
click at [747, 401] on input "Quantity" at bounding box center [705, 416] width 179 height 31
click at [943, 573] on textarea "Miscellaneous Refrigeration, Plumbing, Electrical, Insulation, Hardware, And Ot…" at bounding box center [802, 565] width 372 height 63
drag, startPoint x: 943, startPoint y: 573, endPoint x: 504, endPoint y: 513, distance: 443.8
click at [504, 513] on div "Please provide the following information to add a new part or material to this …" at bounding box center [801, 368] width 1247 height 628
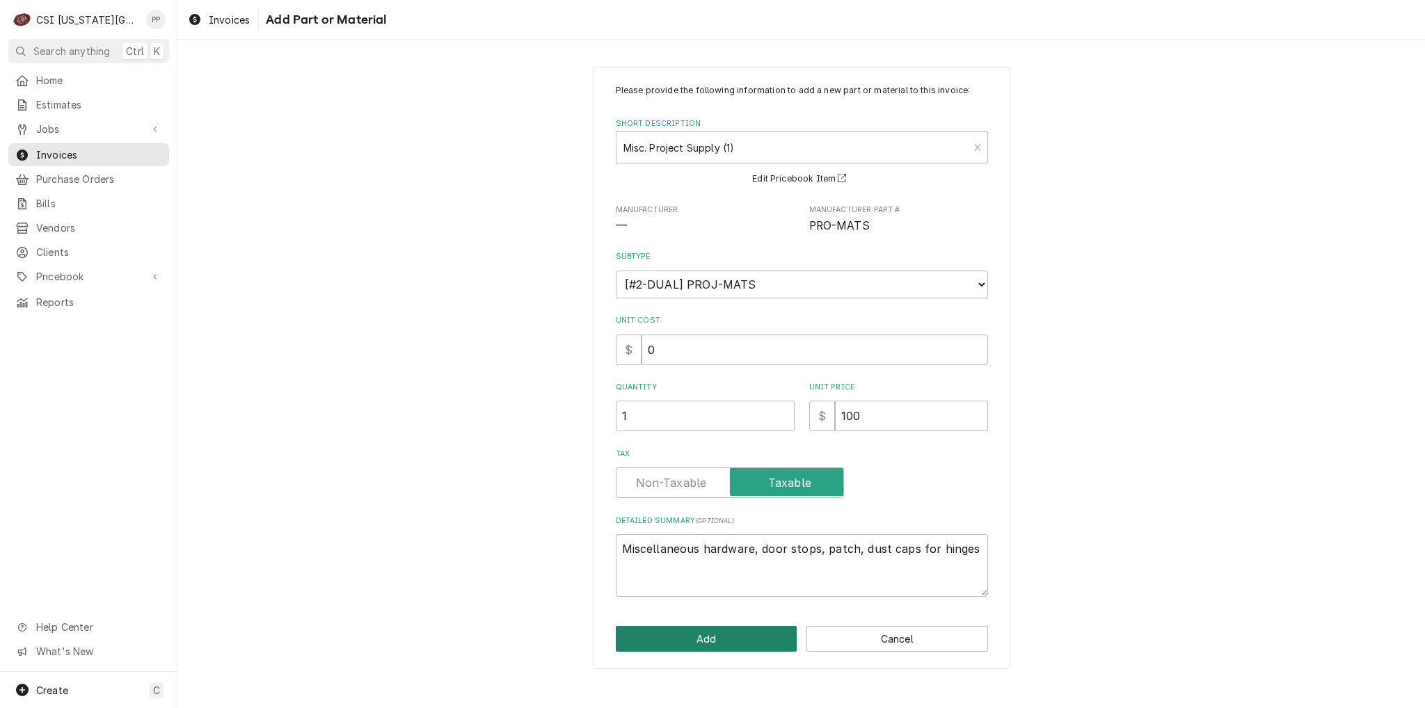
click at [722, 632] on button "Add" at bounding box center [707, 639] width 182 height 26
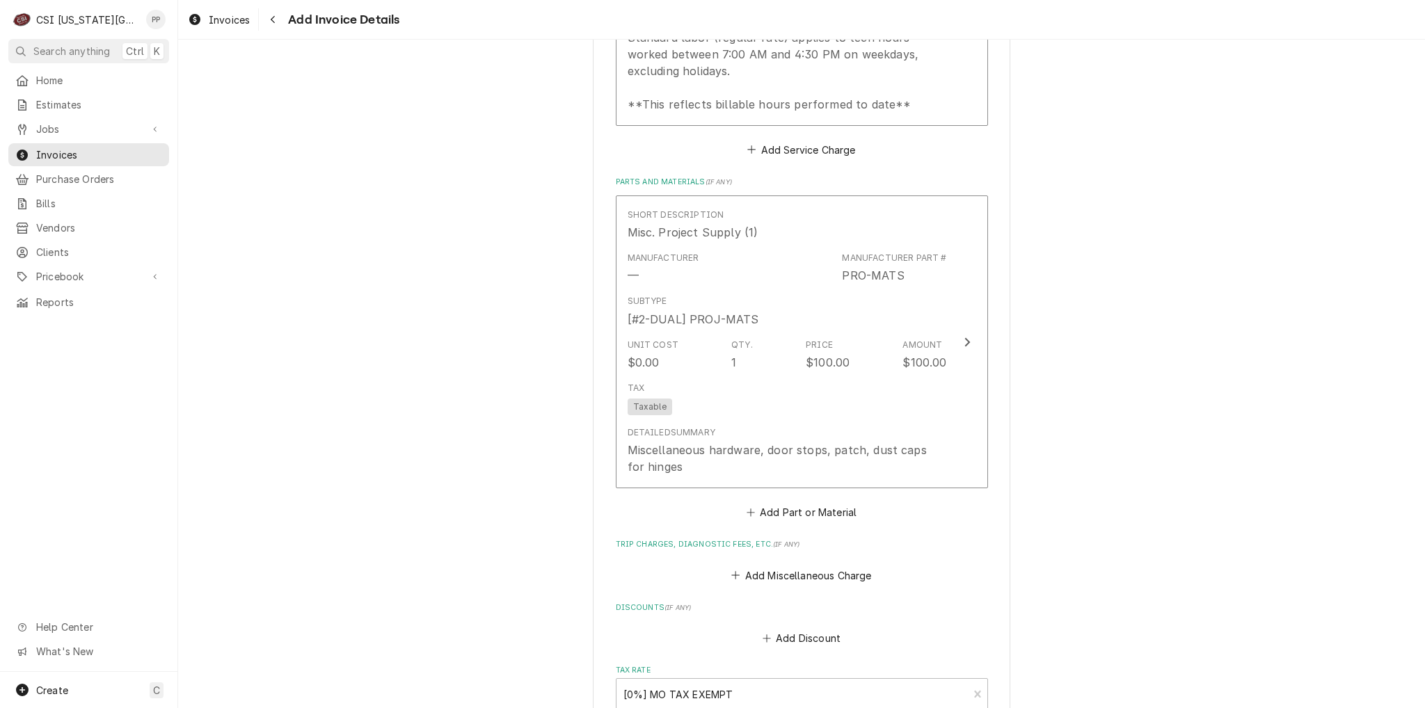
scroll to position [2052, 0]
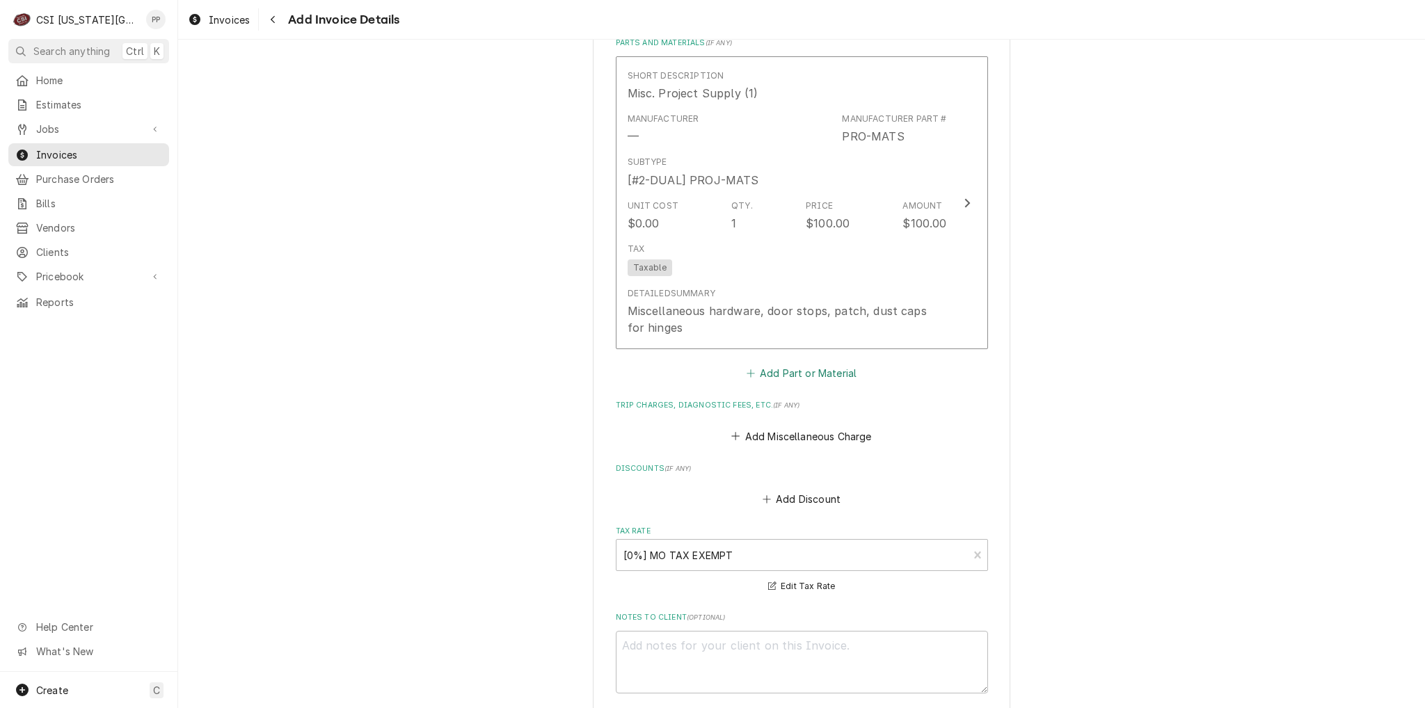
click at [816, 364] on button "Add Part or Material" at bounding box center [801, 373] width 115 height 19
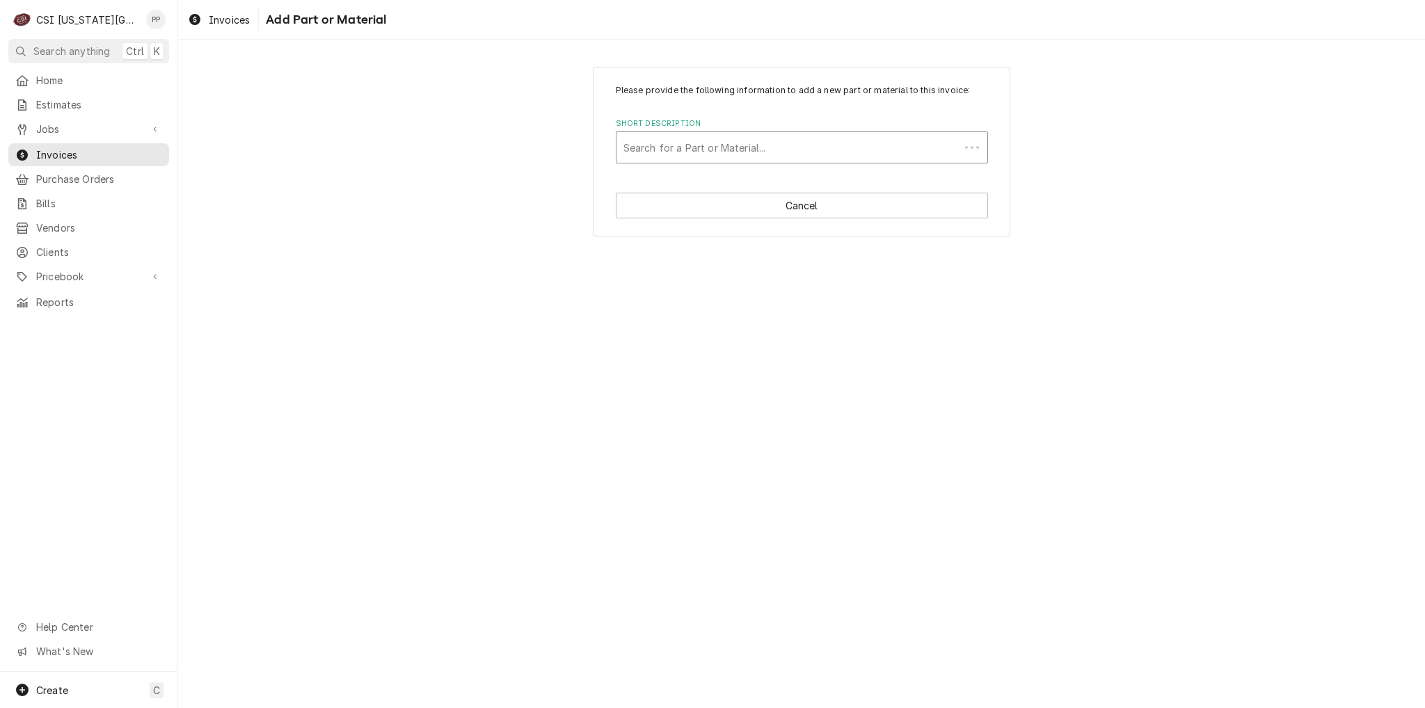
click at [765, 132] on div "Search for a Part or Material..." at bounding box center [787, 147] width 343 height 31
click at [774, 151] on div "Short Description" at bounding box center [787, 147] width 329 height 25
click at [774, 151] on div "Short Description" at bounding box center [801, 147] width 357 height 25
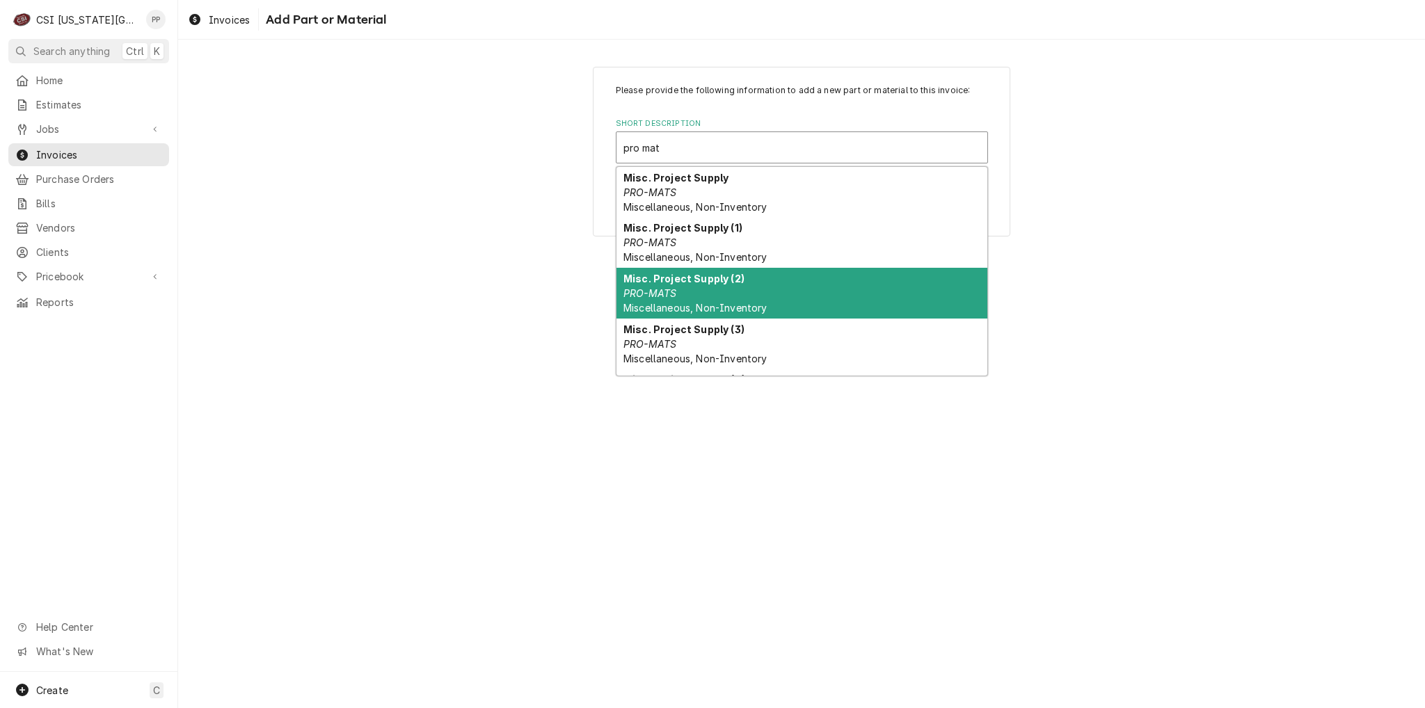
click at [768, 282] on div "Misc. Project Supply (2) PRO-MATS Miscellaneous, Non-Inventory" at bounding box center [801, 293] width 371 height 51
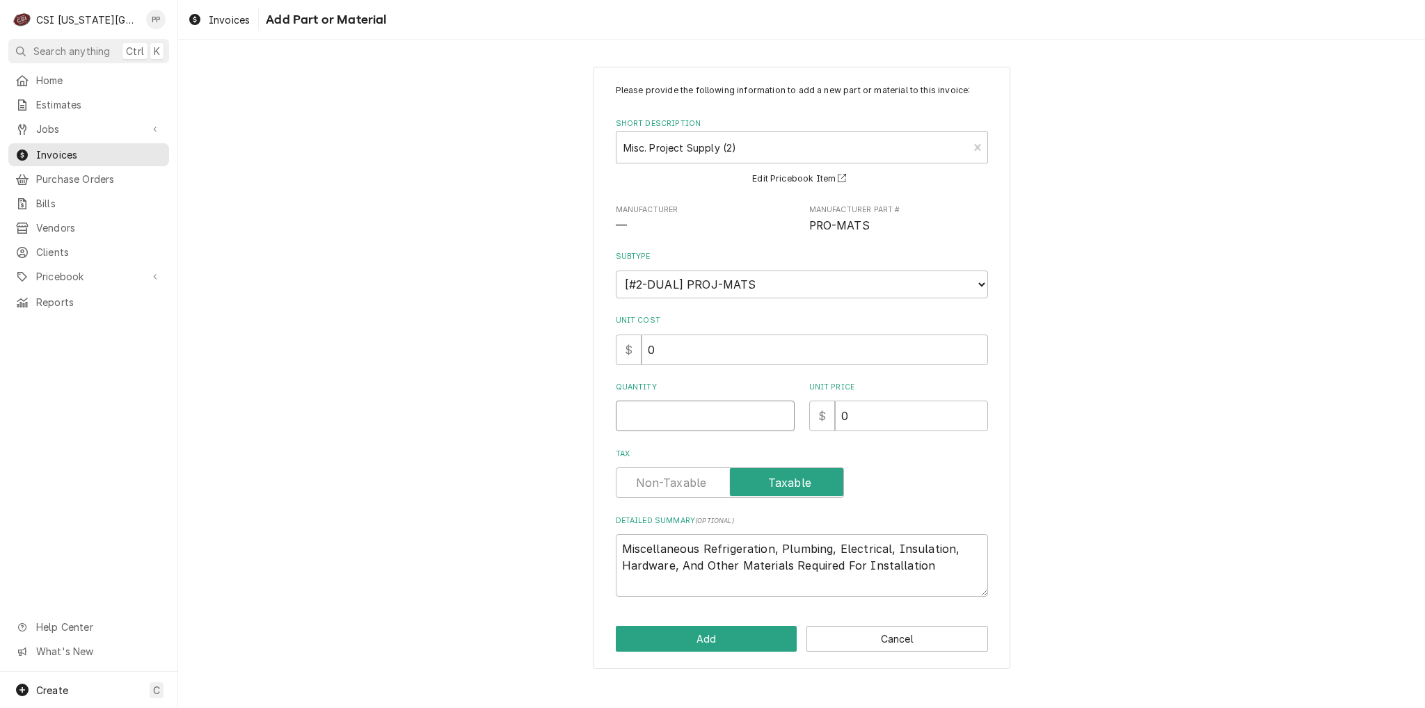
click at [735, 404] on input "Quantity" at bounding box center [705, 416] width 179 height 31
drag, startPoint x: 937, startPoint y: 564, endPoint x: 582, endPoint y: 540, distance: 355.7
click at [582, 540] on div "Please provide the following information to add a new part or material to this …" at bounding box center [801, 368] width 1247 height 628
click at [679, 395] on div "Quantity" at bounding box center [705, 406] width 179 height 49
click at [685, 407] on input "Quantity" at bounding box center [705, 416] width 179 height 31
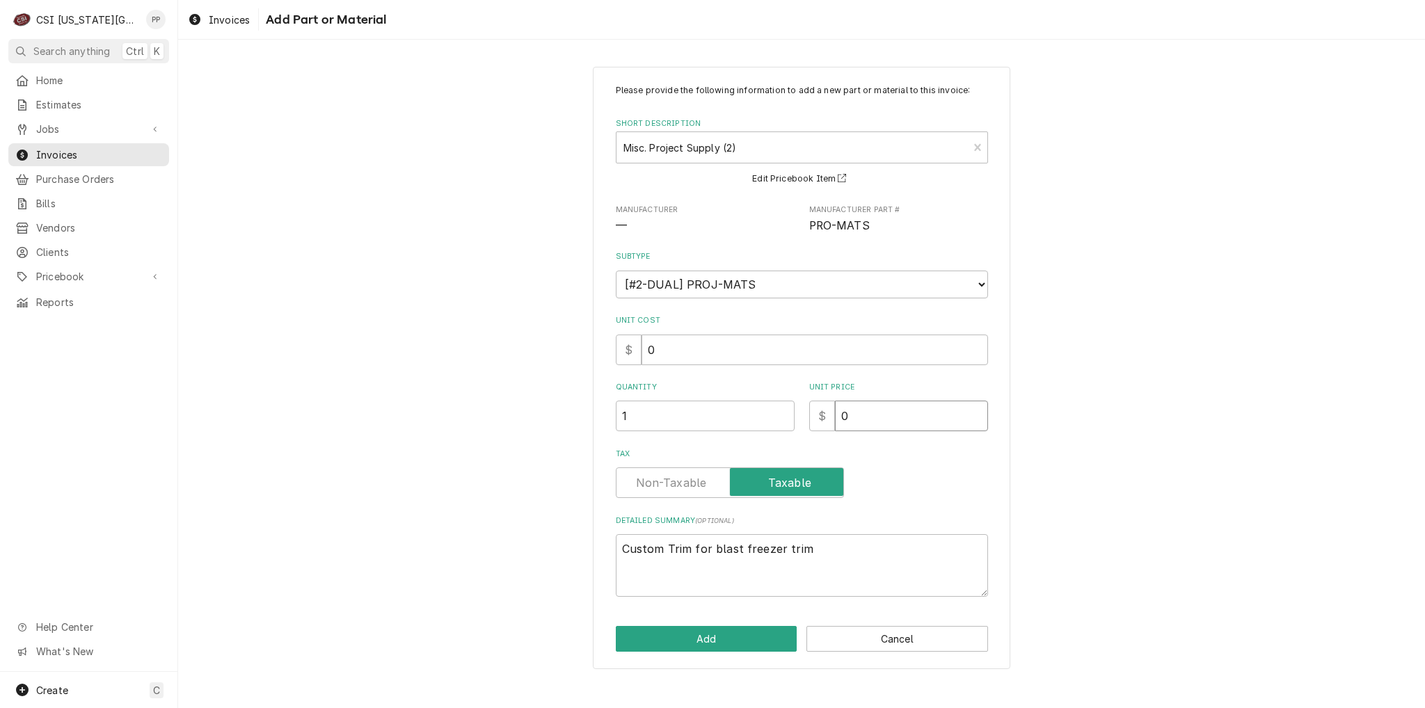
click at [900, 429] on input "0" at bounding box center [911, 416] width 153 height 31
click at [724, 635] on button "Add" at bounding box center [707, 639] width 182 height 26
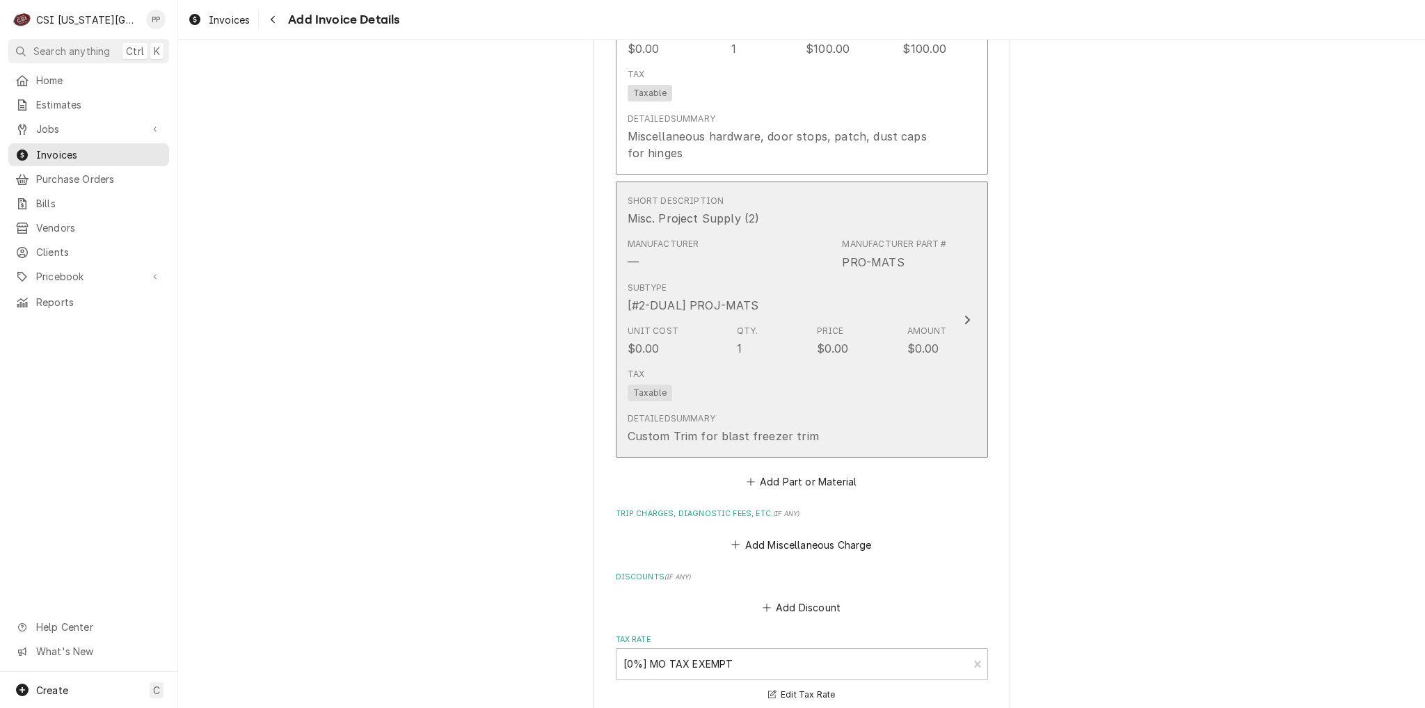
scroll to position [2366, 0]
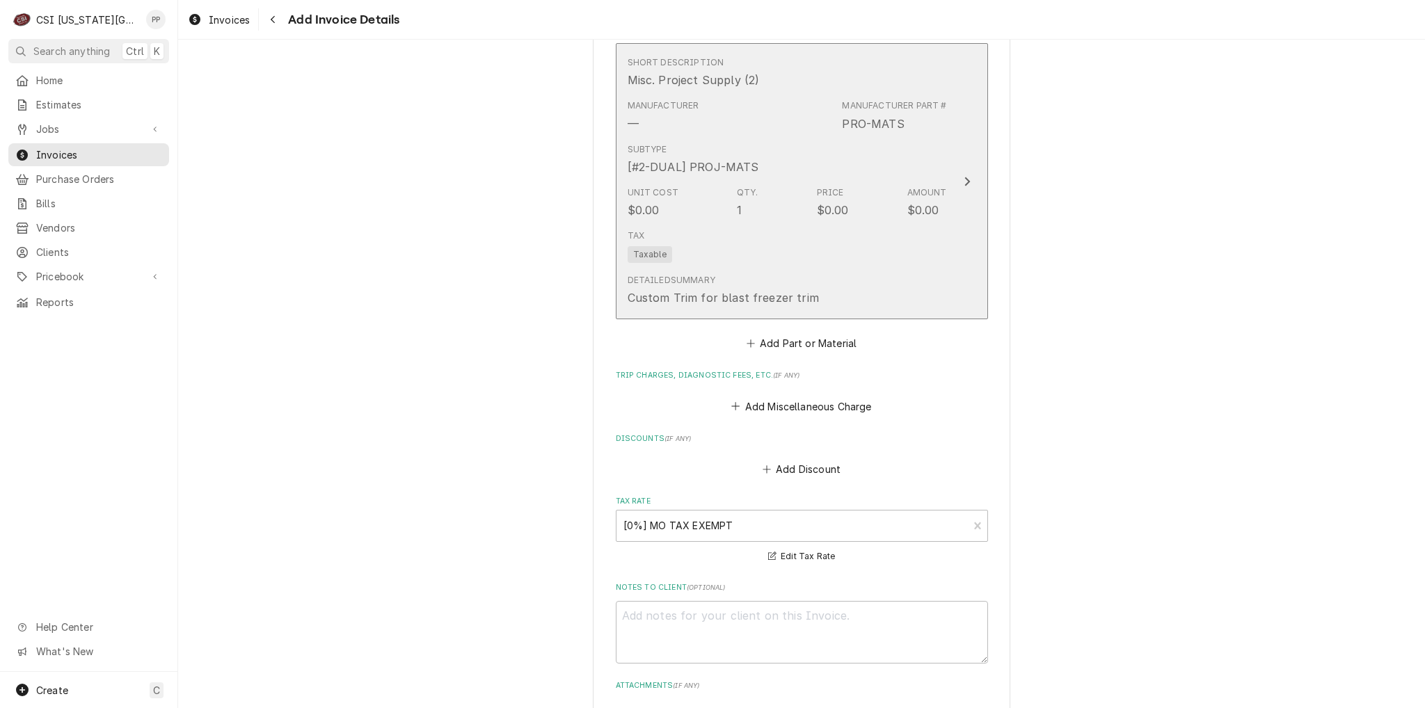
click at [909, 202] on div "$0.00" at bounding box center [923, 210] width 32 height 17
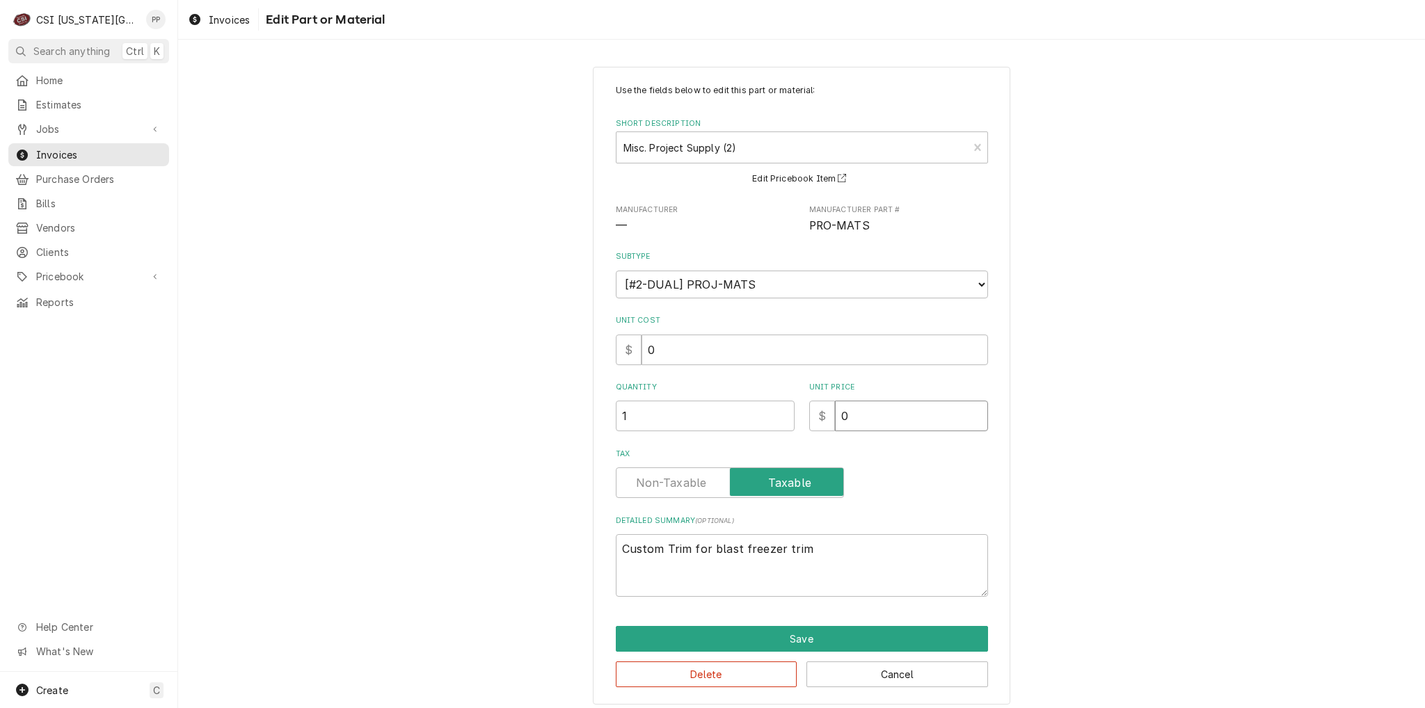
drag, startPoint x: 912, startPoint y: 424, endPoint x: 904, endPoint y: 420, distance: 8.7
click at [904, 420] on input "0" at bounding box center [911, 416] width 153 height 31
drag, startPoint x: 867, startPoint y: 417, endPoint x: 828, endPoint y: 417, distance: 39.0
click at [809, 418] on div "$ 0" at bounding box center [898, 416] width 179 height 31
click at [812, 626] on button "Save" at bounding box center [802, 639] width 372 height 26
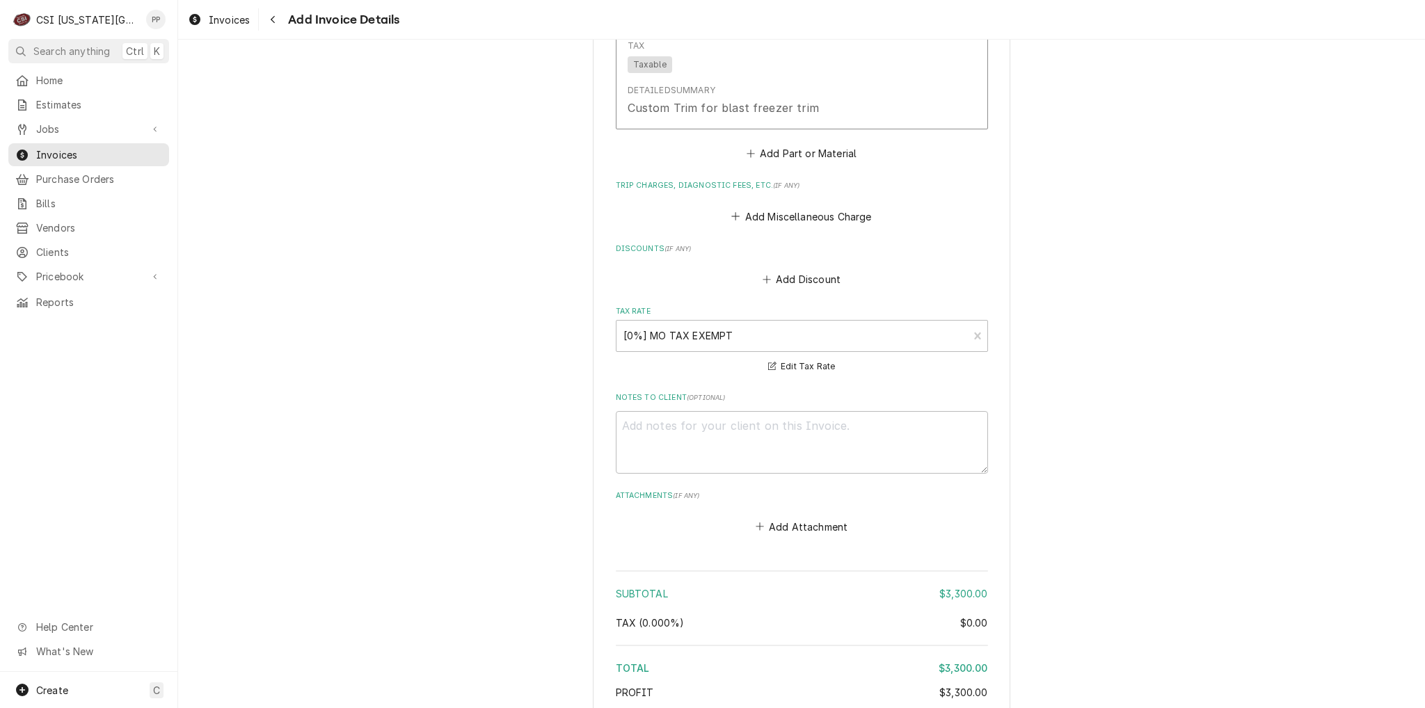
scroll to position [2656, 0]
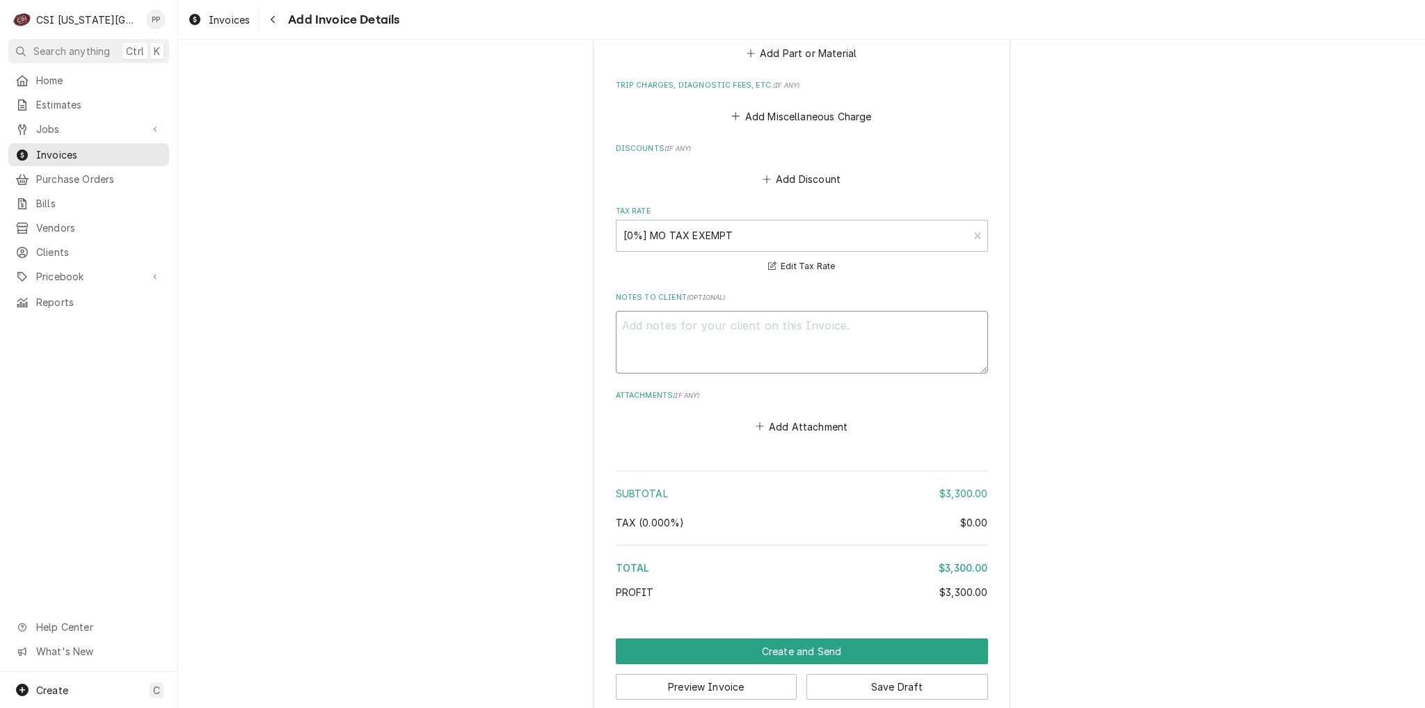
click at [721, 320] on textarea "Notes to Client ( optional )" at bounding box center [802, 342] width 372 height 63
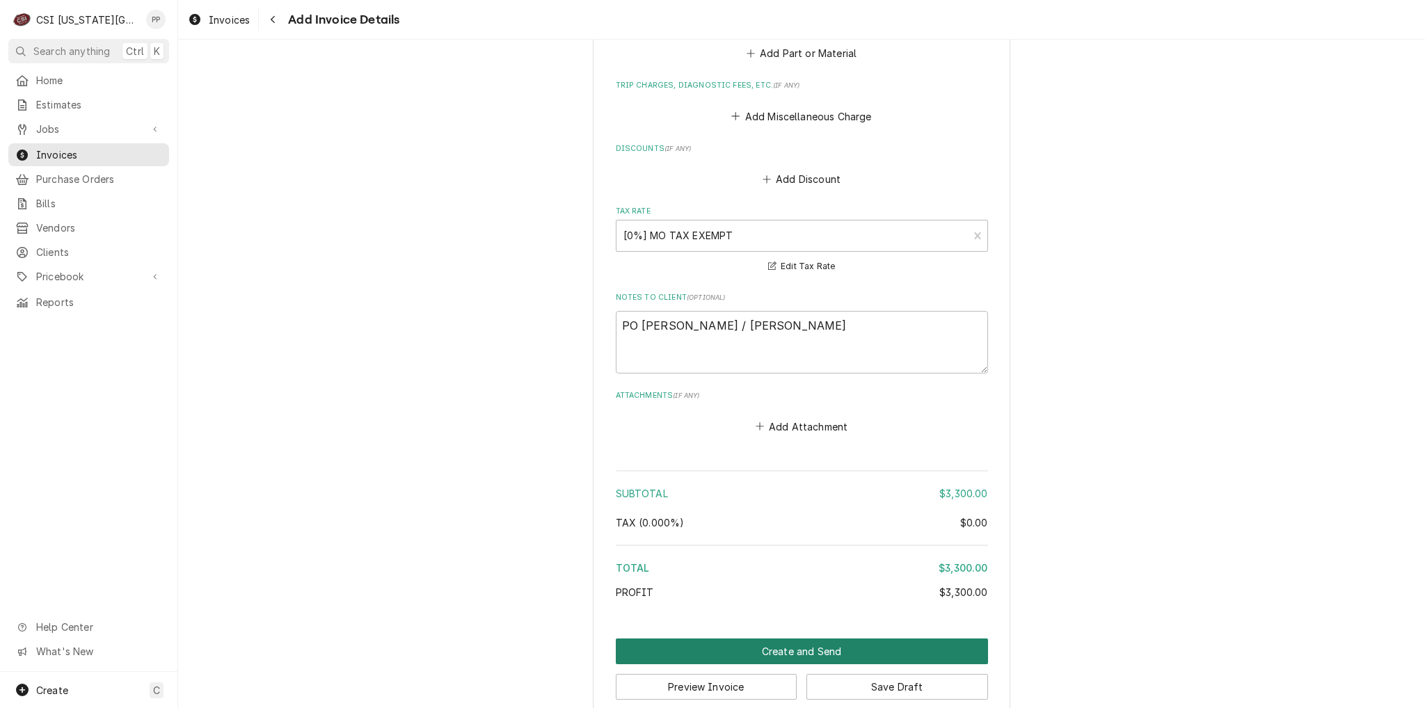
click at [822, 639] on button "Create and Send" at bounding box center [802, 652] width 372 height 26
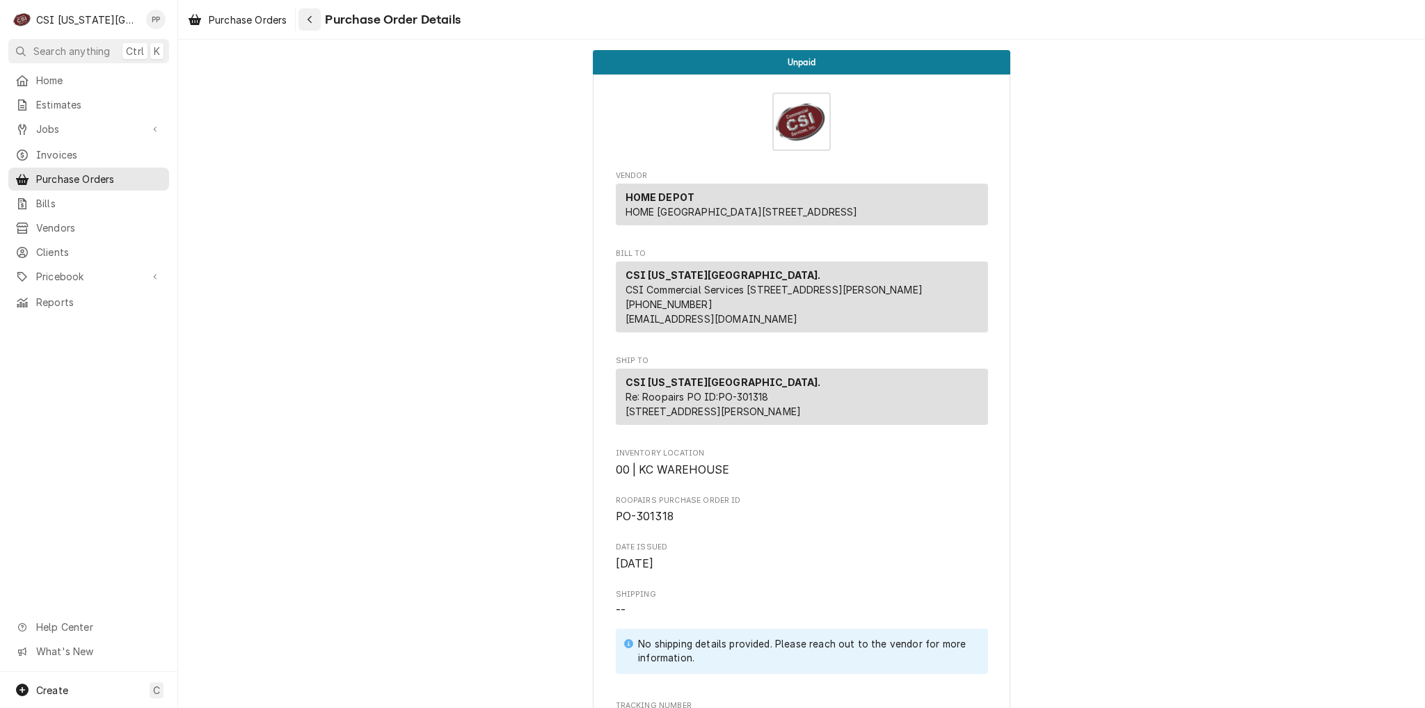
click at [317, 17] on div "Navigate back" at bounding box center [310, 20] width 14 height 14
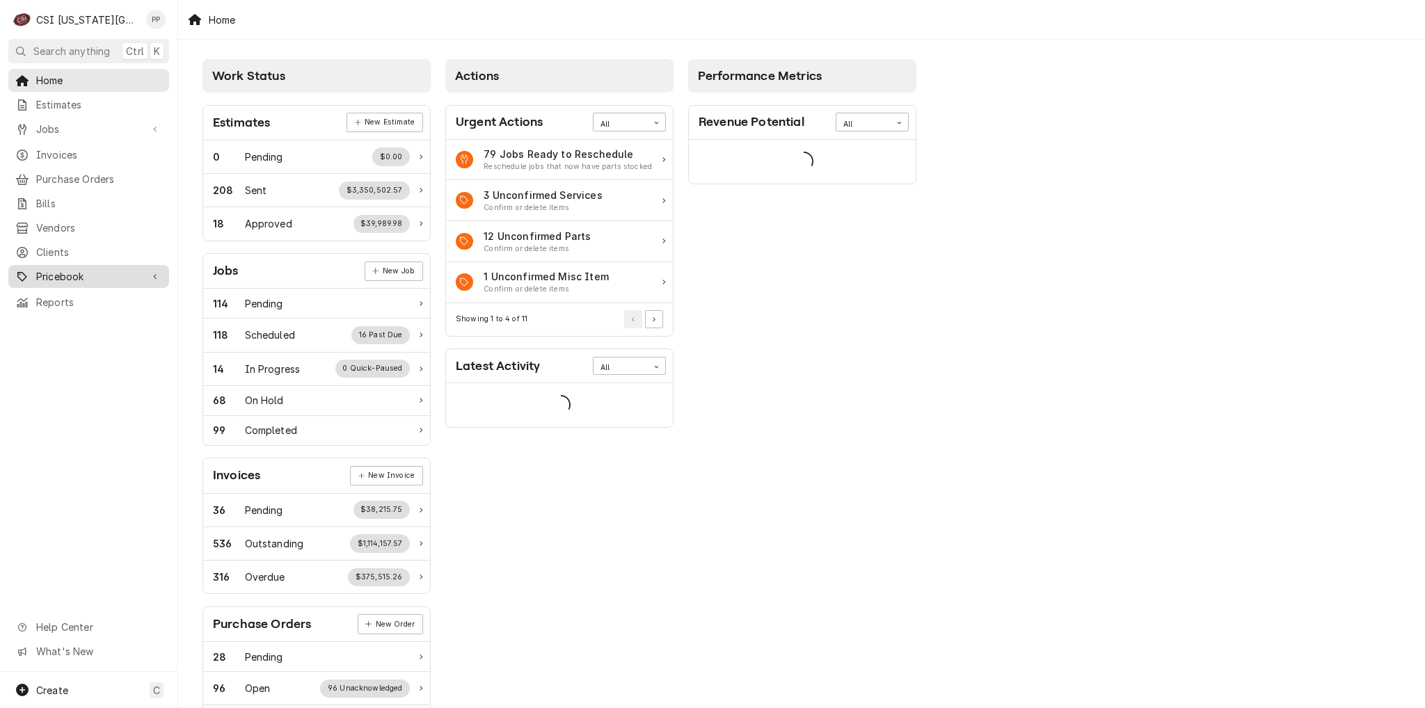
click at [77, 269] on span "Pricebook" at bounding box center [88, 276] width 105 height 15
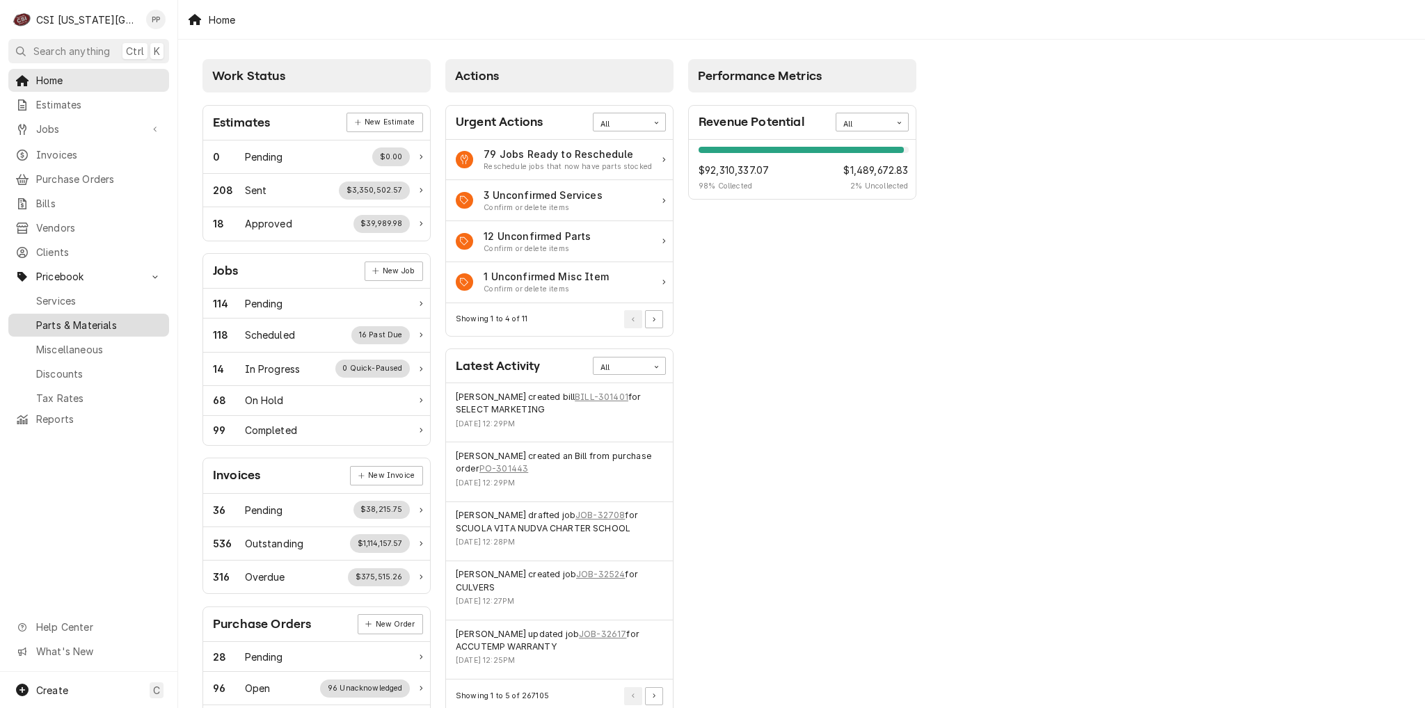
click at [75, 318] on span "Parts & Materials" at bounding box center [99, 325] width 126 height 15
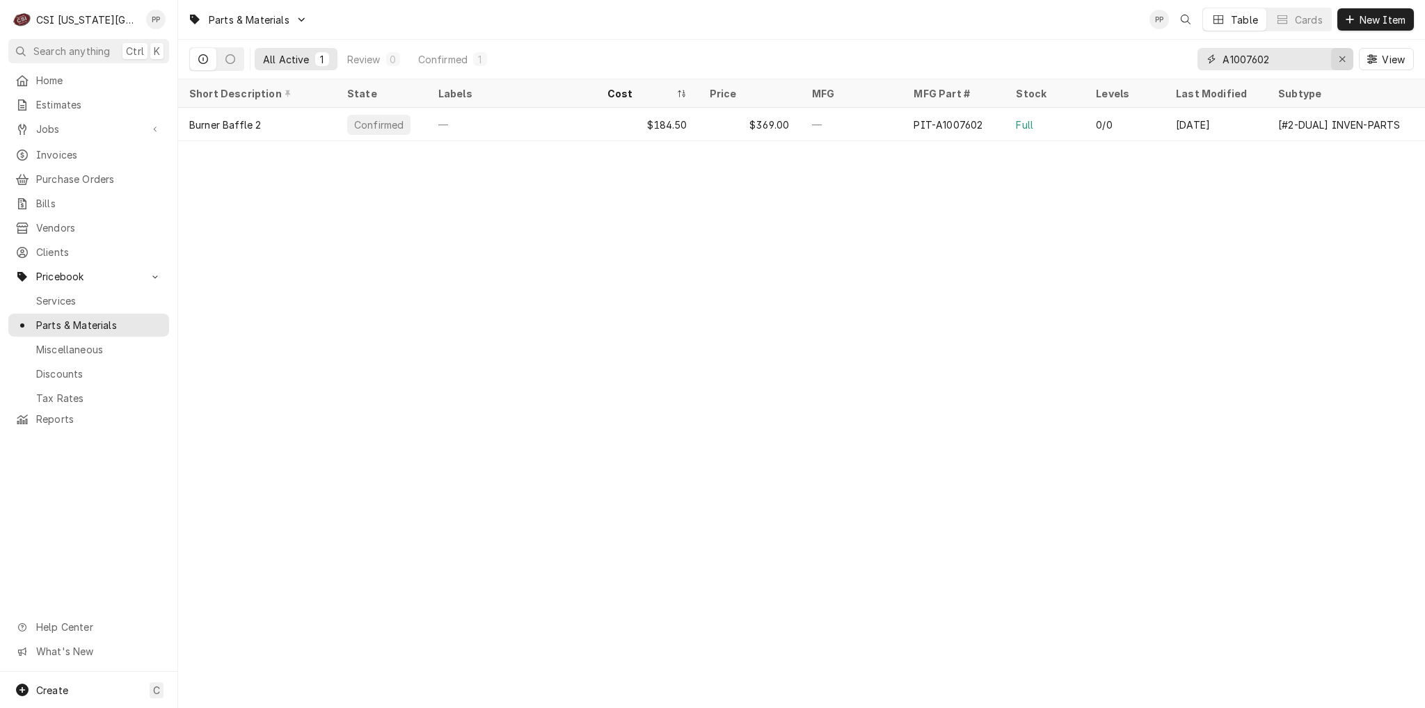
click at [1340, 59] on icon "Erase input" at bounding box center [1343, 59] width 8 height 10
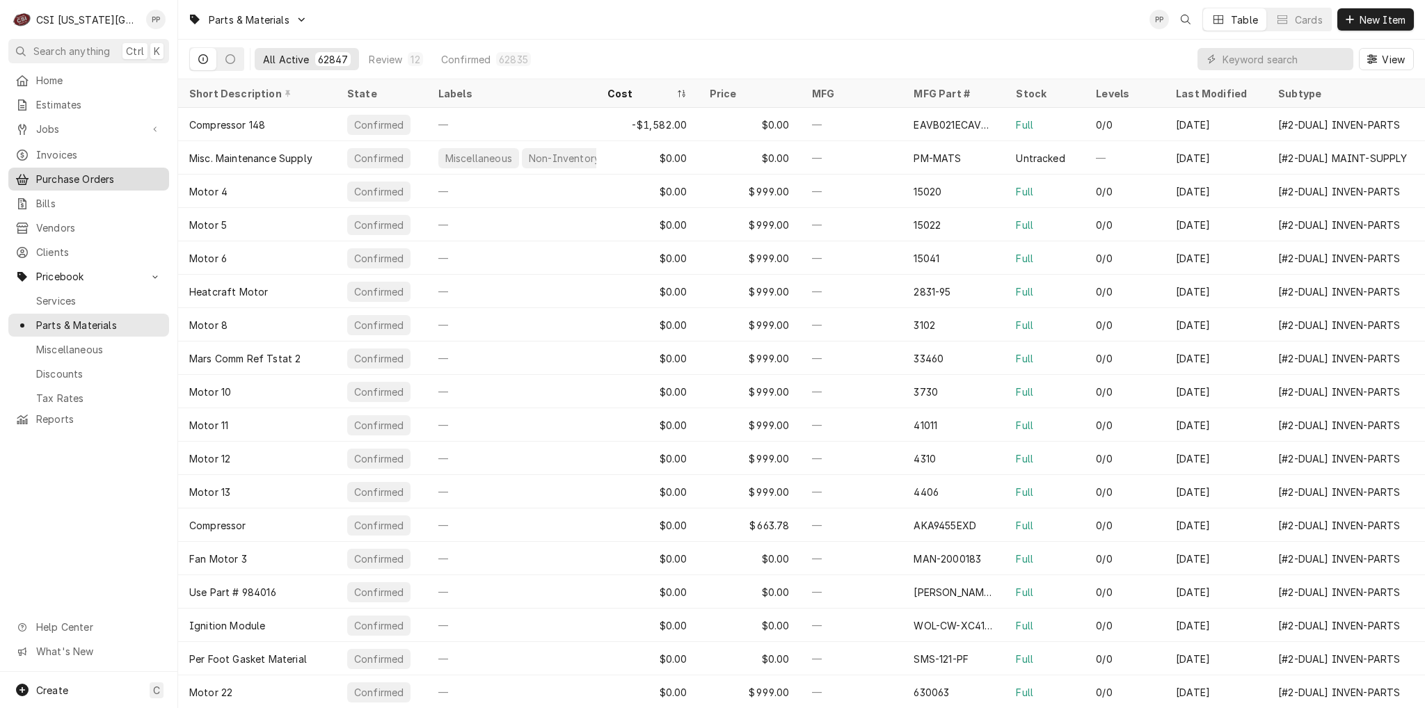
click at [90, 172] on span "Purchase Orders" at bounding box center [99, 179] width 126 height 15
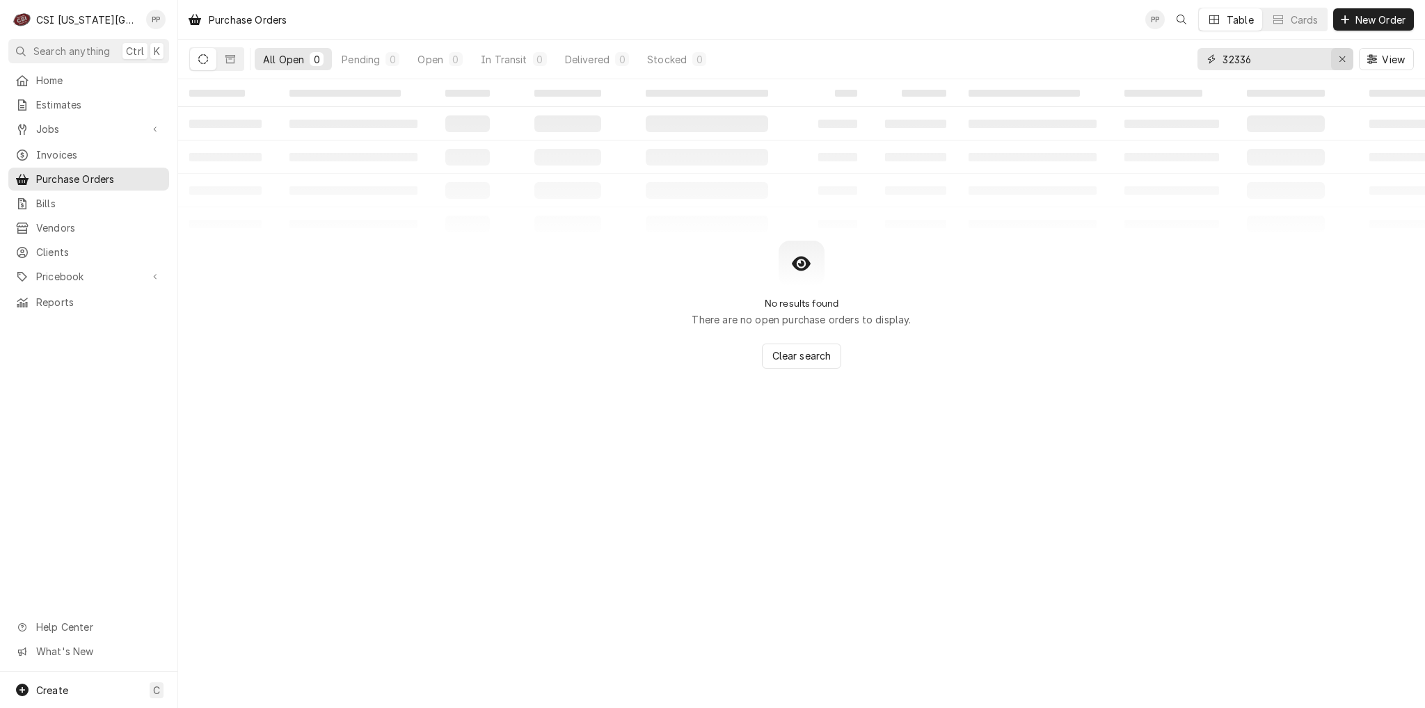
click at [1335, 63] on div "Erase input" at bounding box center [1342, 59] width 14 height 14
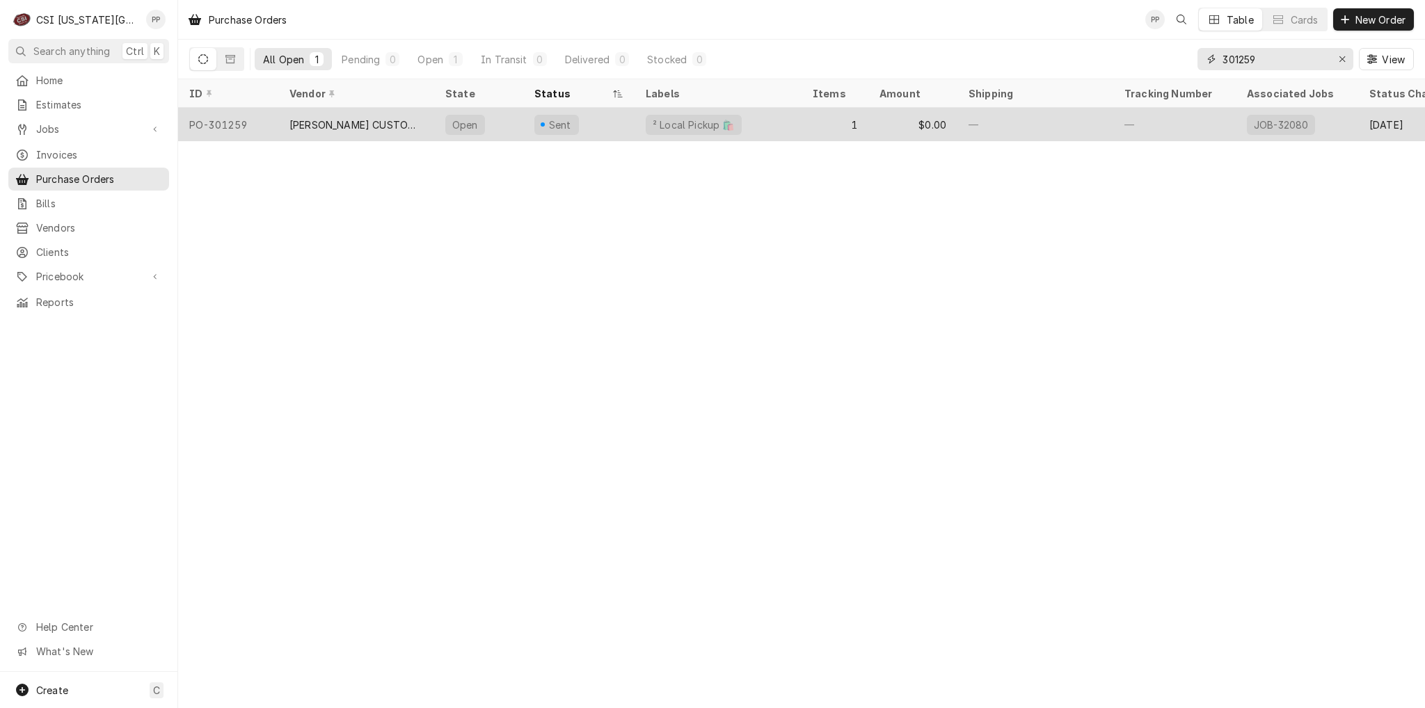
type input "301259"
click at [392, 118] on div "[PERSON_NAME] CUSTOM STAINLESS" at bounding box center [356, 125] width 134 height 15
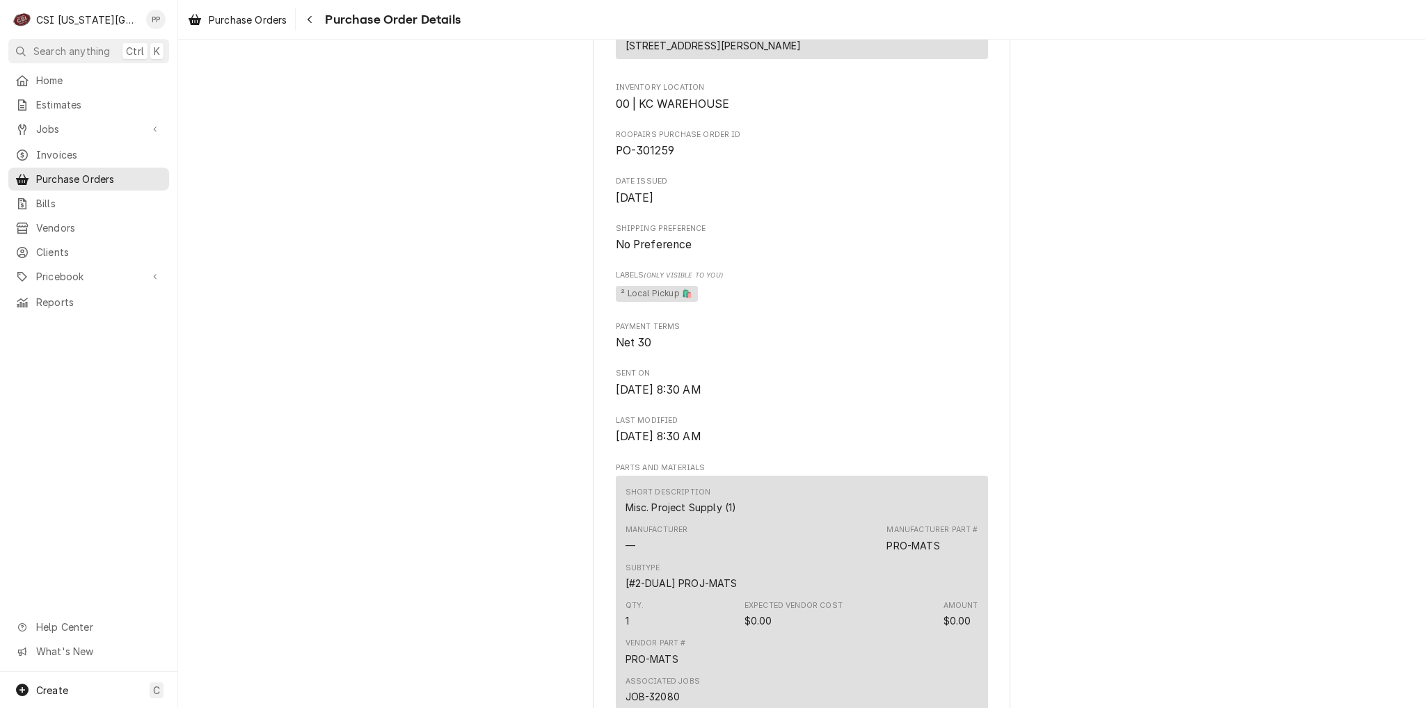
scroll to position [323, 0]
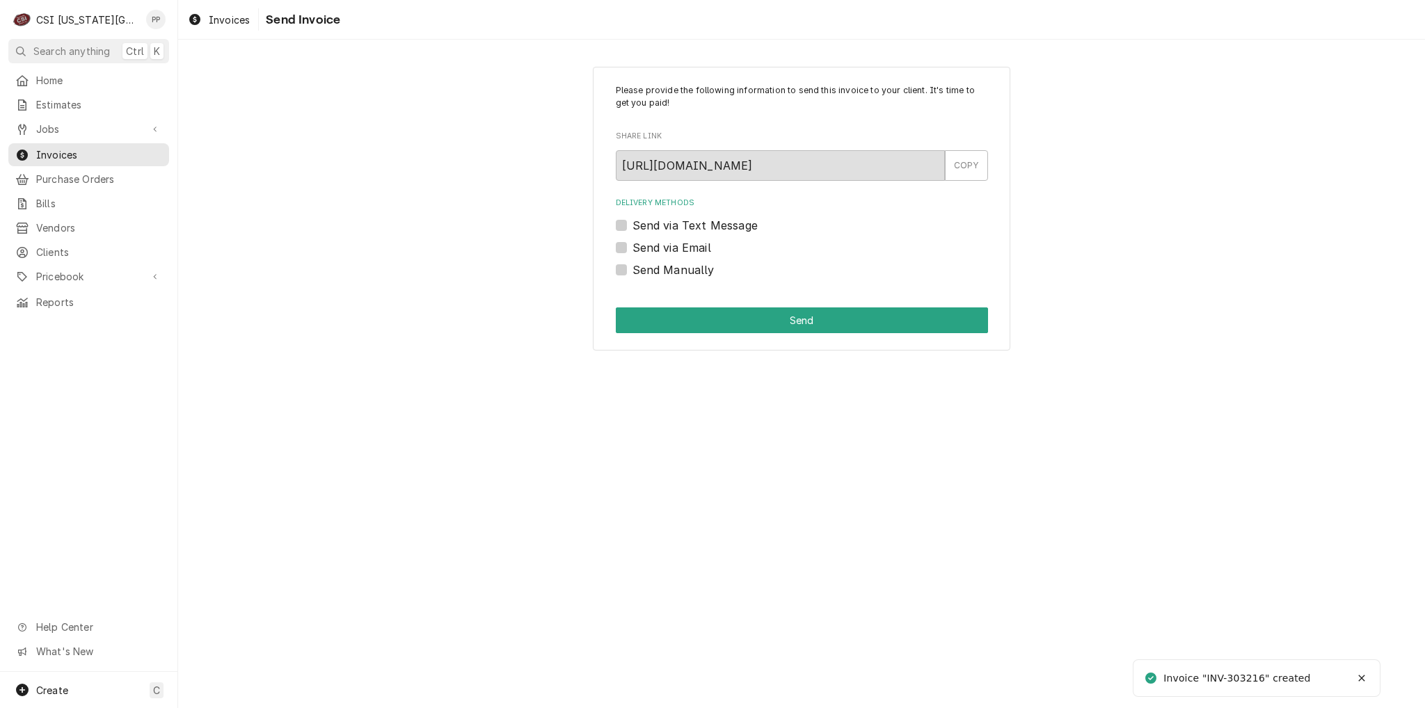
click at [632, 245] on label "Send via Email" at bounding box center [671, 247] width 79 height 17
click at [632, 245] on input "Send via Email" at bounding box center [818, 254] width 372 height 31
checkbox input "true"
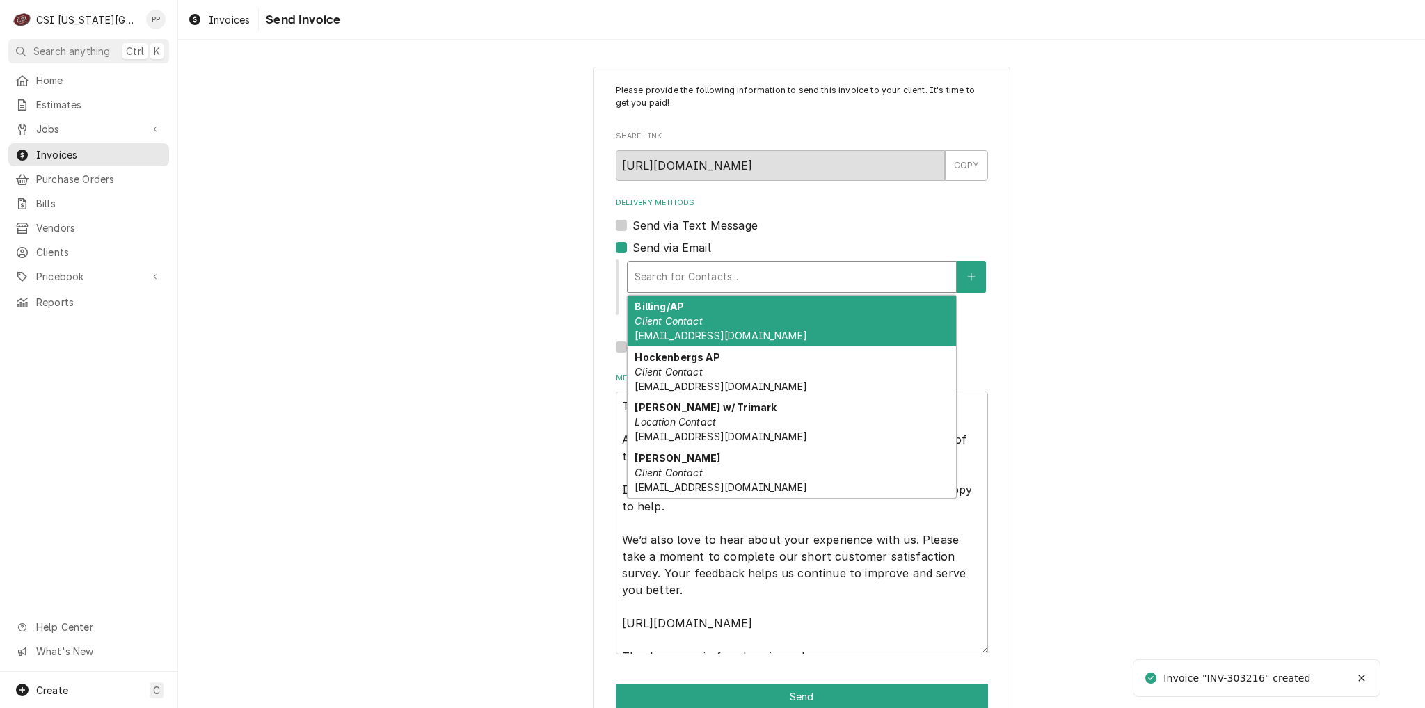
click at [742, 278] on div "Delivery Methods" at bounding box center [792, 276] width 314 height 25
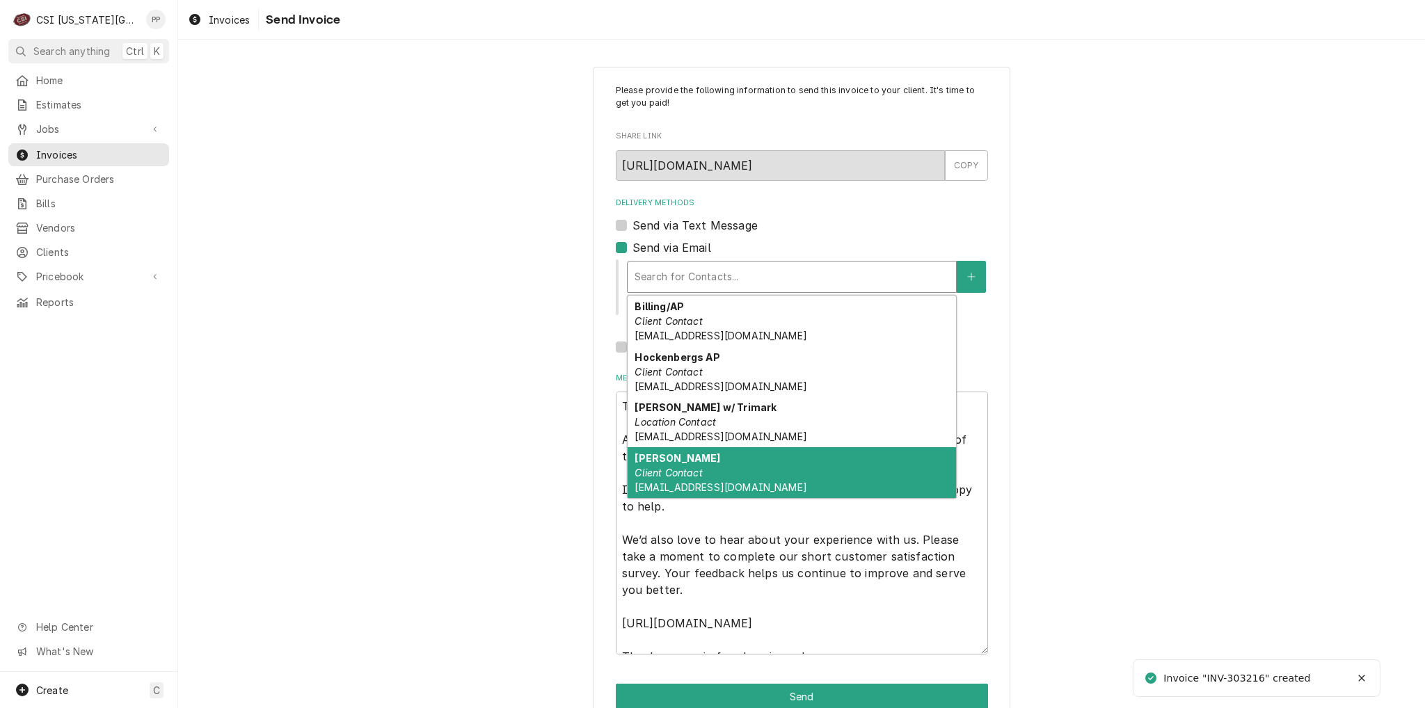
click at [710, 457] on div "[PERSON_NAME] Client Contact [EMAIL_ADDRESS][DOMAIN_NAME]" at bounding box center [792, 472] width 328 height 51
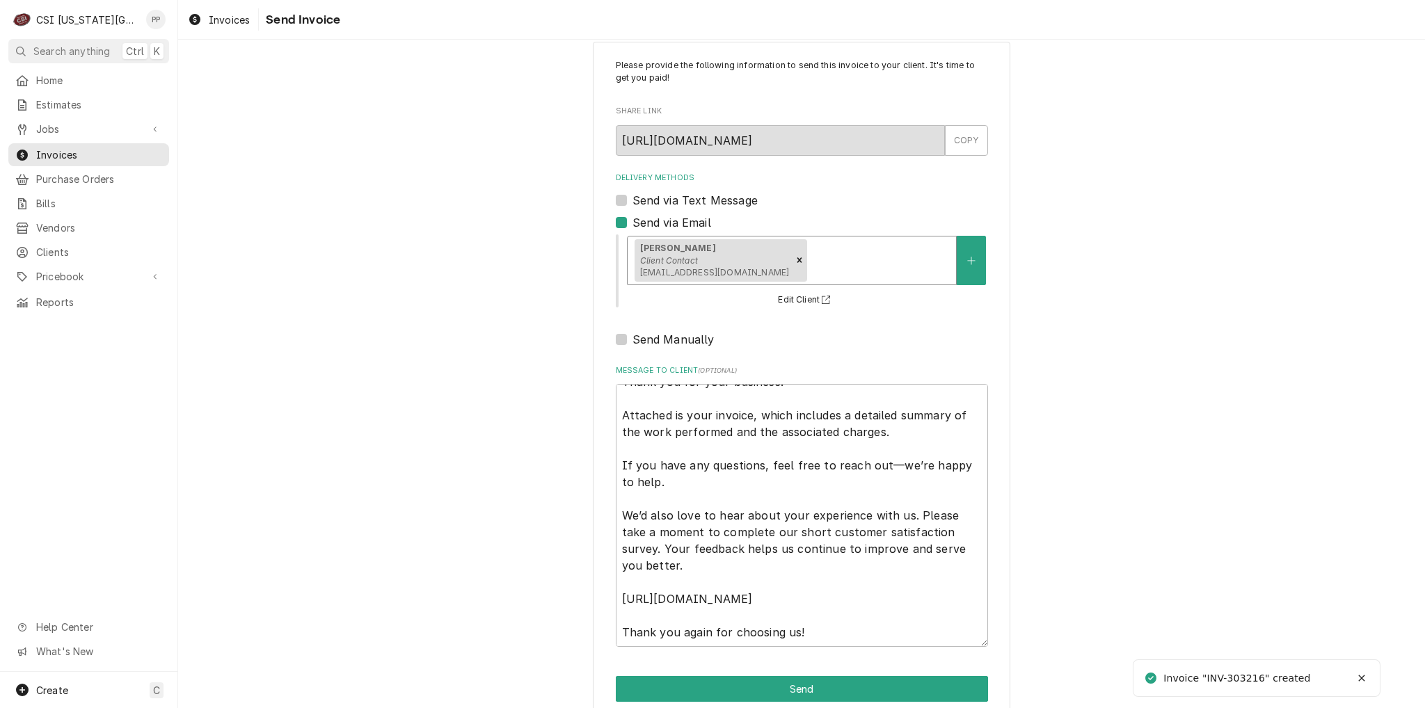
scroll to position [47, 0]
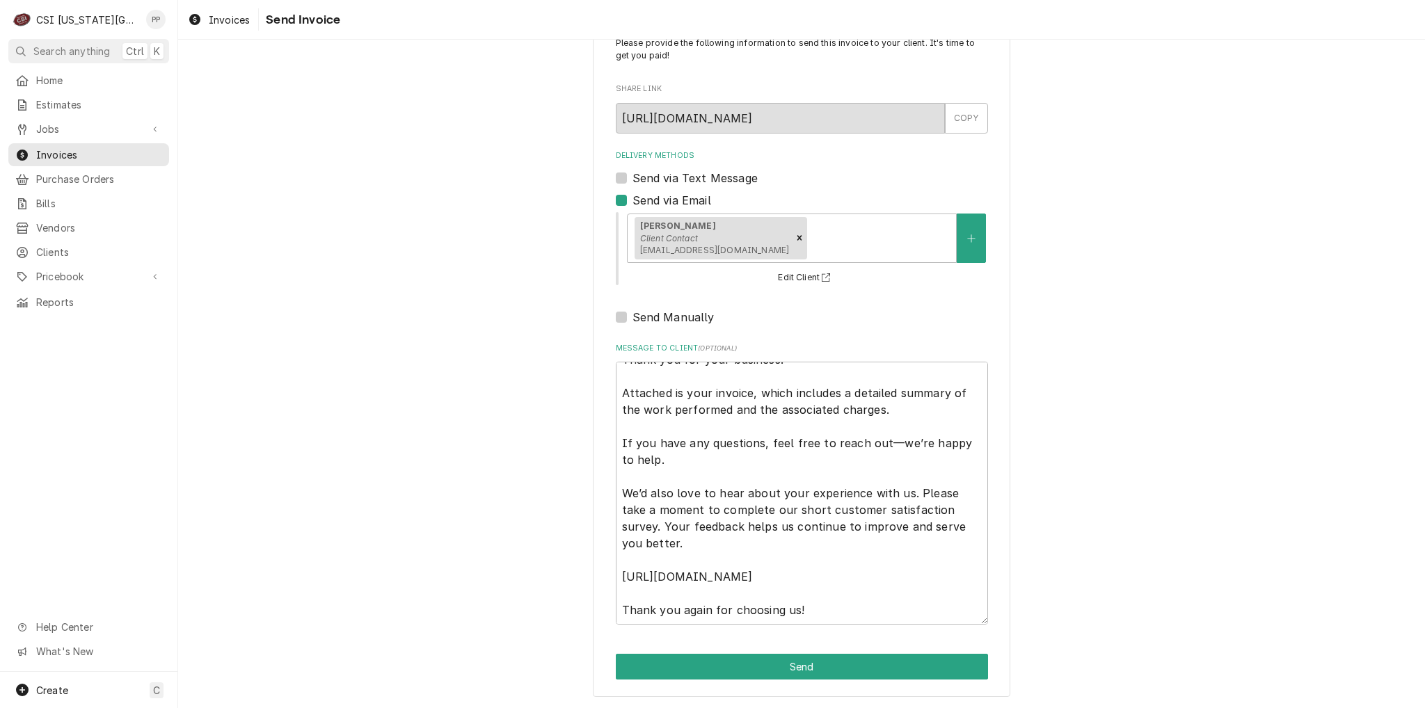
click at [916, 649] on div "Please provide the following information to send this invoice to your client. I…" at bounding box center [801, 358] width 417 height 678
click at [914, 662] on button "Send" at bounding box center [802, 667] width 372 height 26
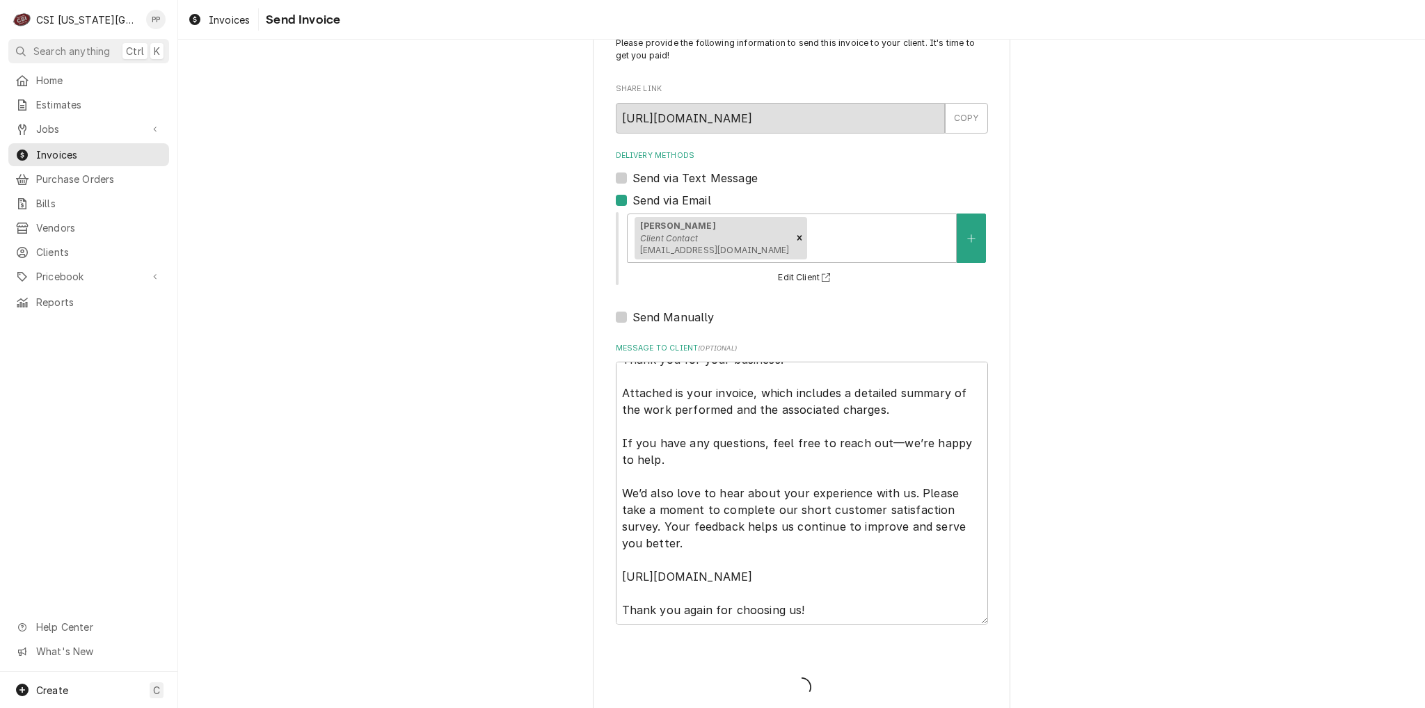
type textarea "x"
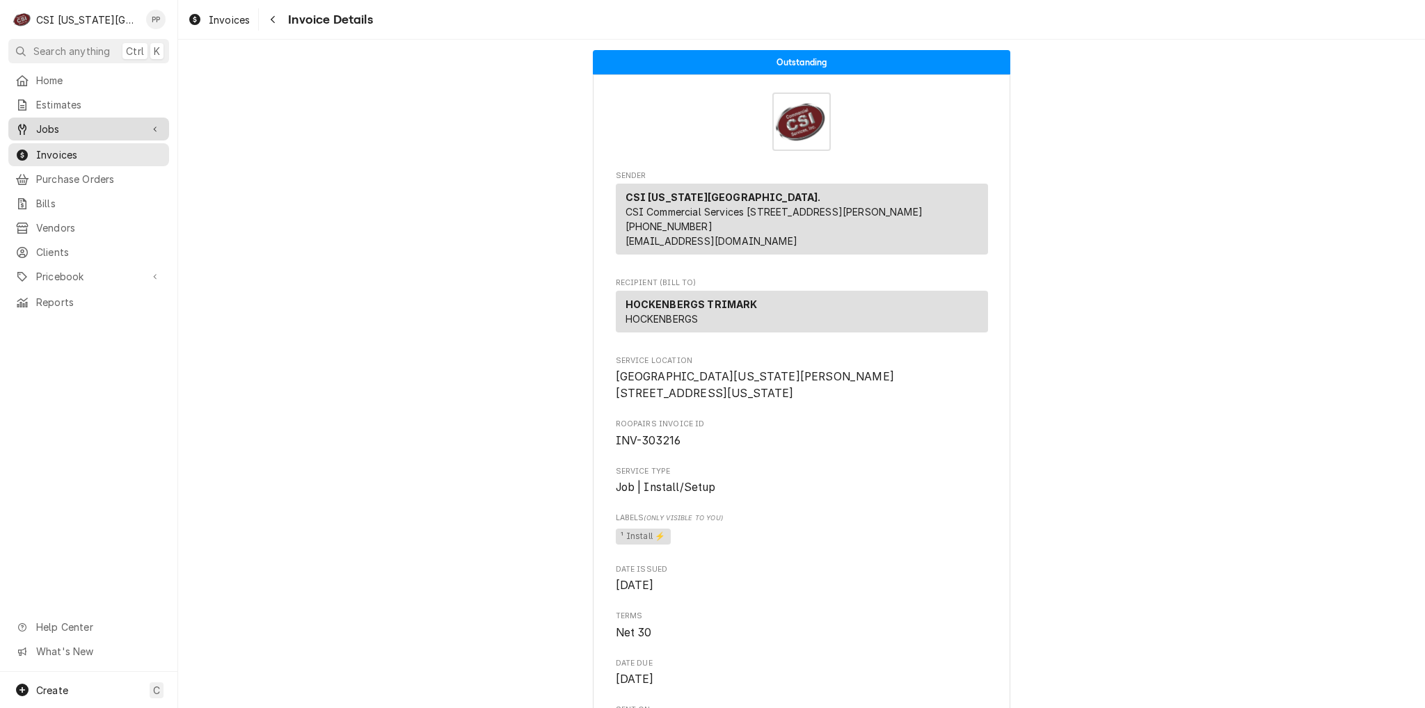
click at [73, 125] on span "Jobs" at bounding box center [88, 129] width 105 height 15
click at [70, 127] on span "Jobs" at bounding box center [88, 129] width 105 height 15
click at [69, 131] on span "Jobs" at bounding box center [88, 129] width 105 height 15
click at [69, 148] on span "Jobs" at bounding box center [99, 153] width 126 height 15
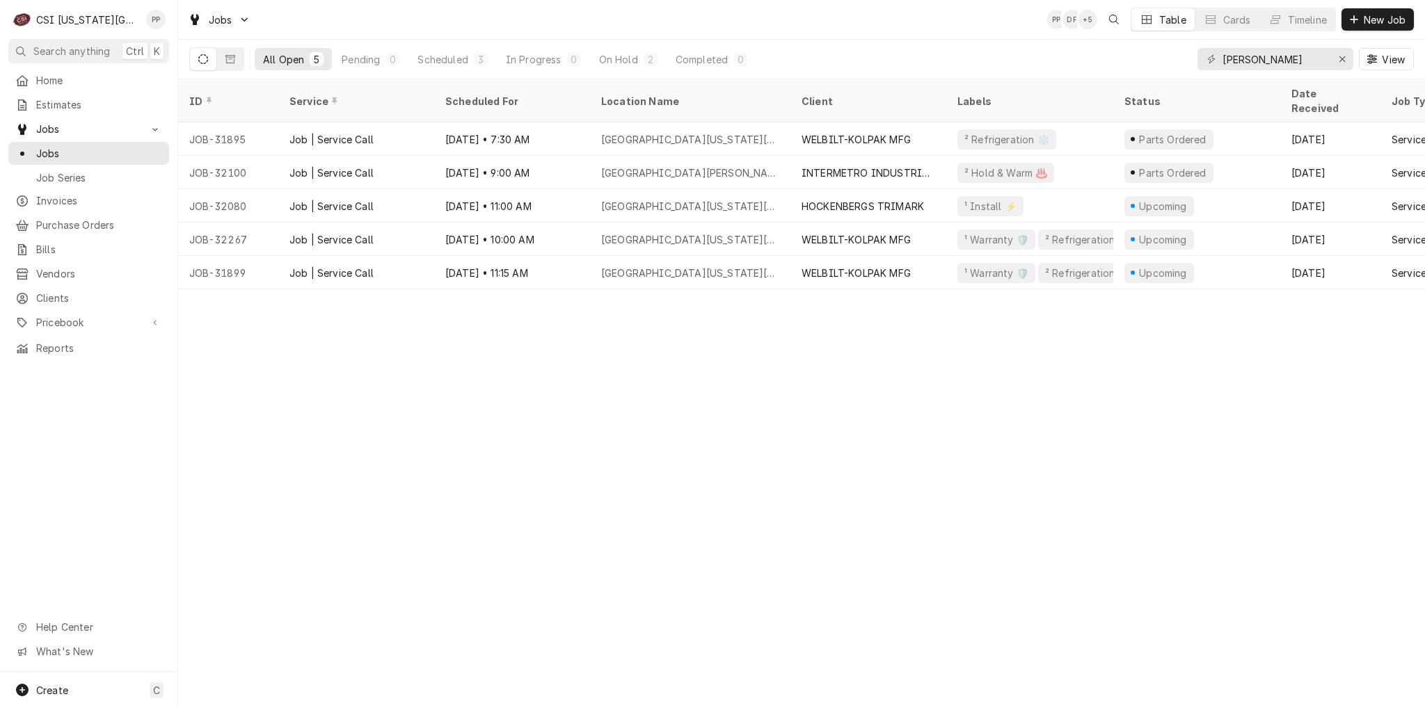
click at [888, 316] on div "ID Service Scheduled For Location Name Client Labels Status Date Received Job T…" at bounding box center [801, 393] width 1247 height 629
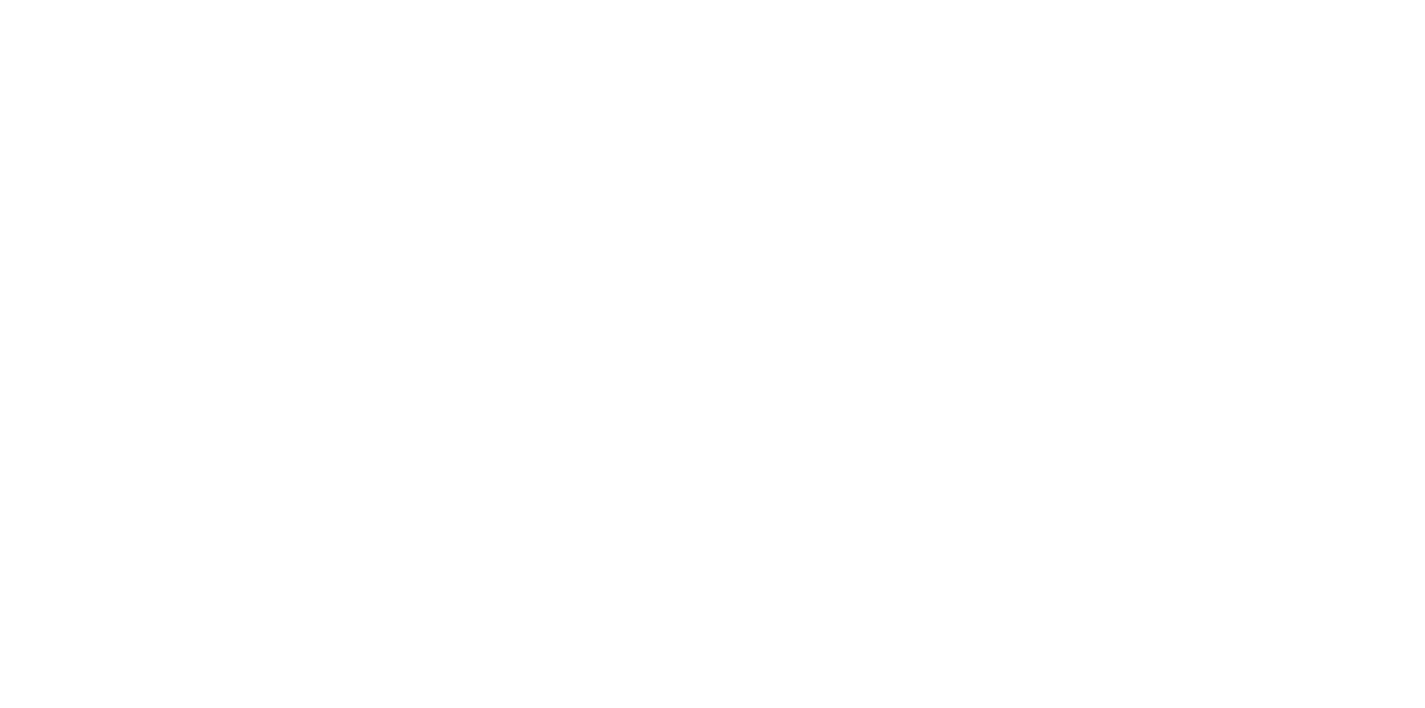
click at [83, 199] on div "Dynamic Content Wrapper" at bounding box center [712, 354] width 1425 height 708
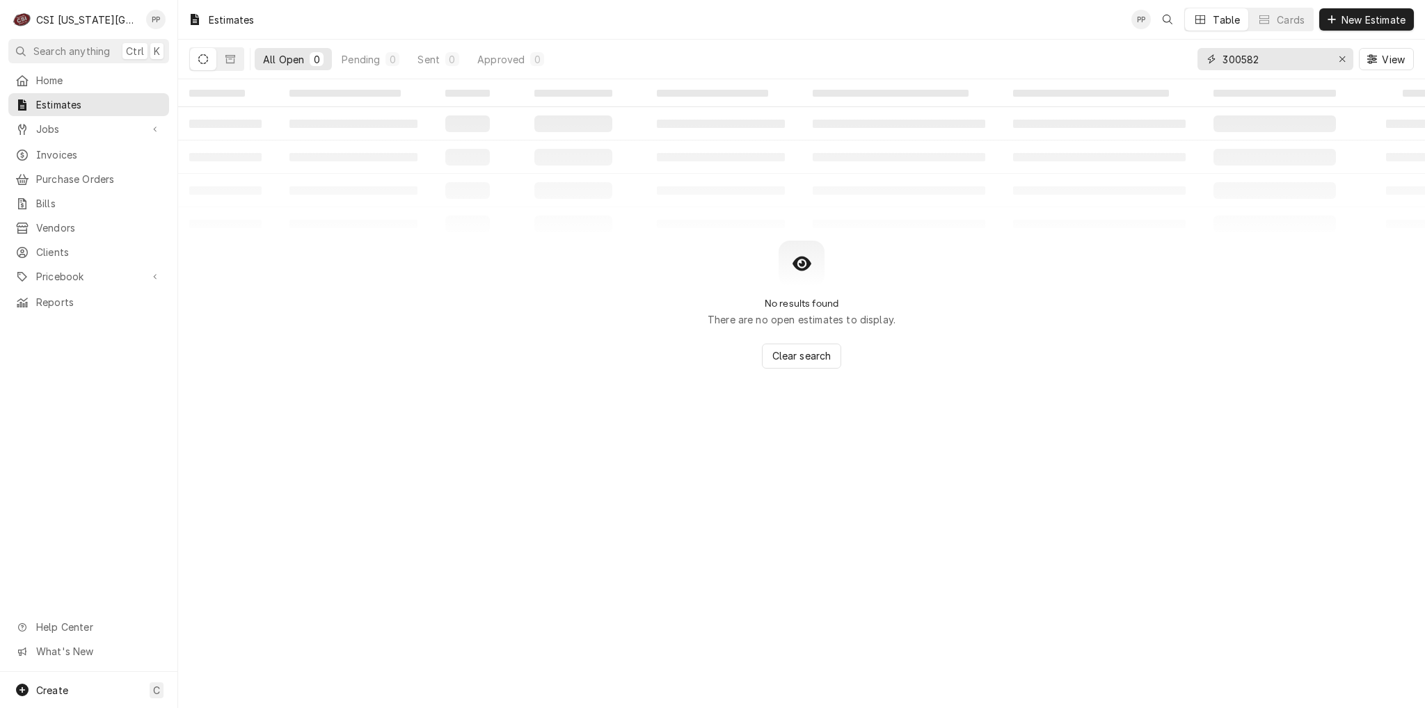
click at [1322, 59] on input "300582" at bounding box center [1274, 59] width 104 height 22
type input "303116"
drag, startPoint x: 90, startPoint y: 145, endPoint x: 109, endPoint y: 145, distance: 18.8
click at [90, 148] on span "Invoices" at bounding box center [99, 155] width 126 height 15
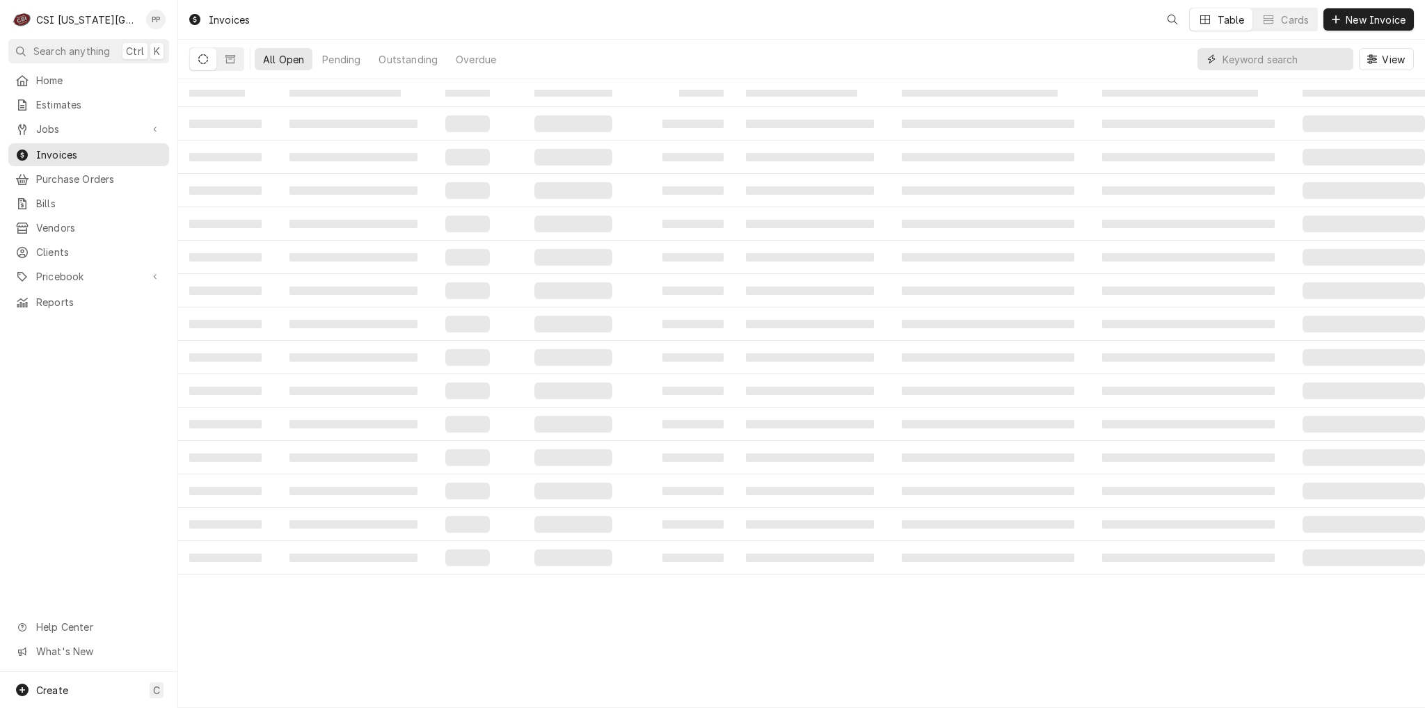
click at [1276, 54] on input "Dynamic Content Wrapper" at bounding box center [1284, 59] width 124 height 22
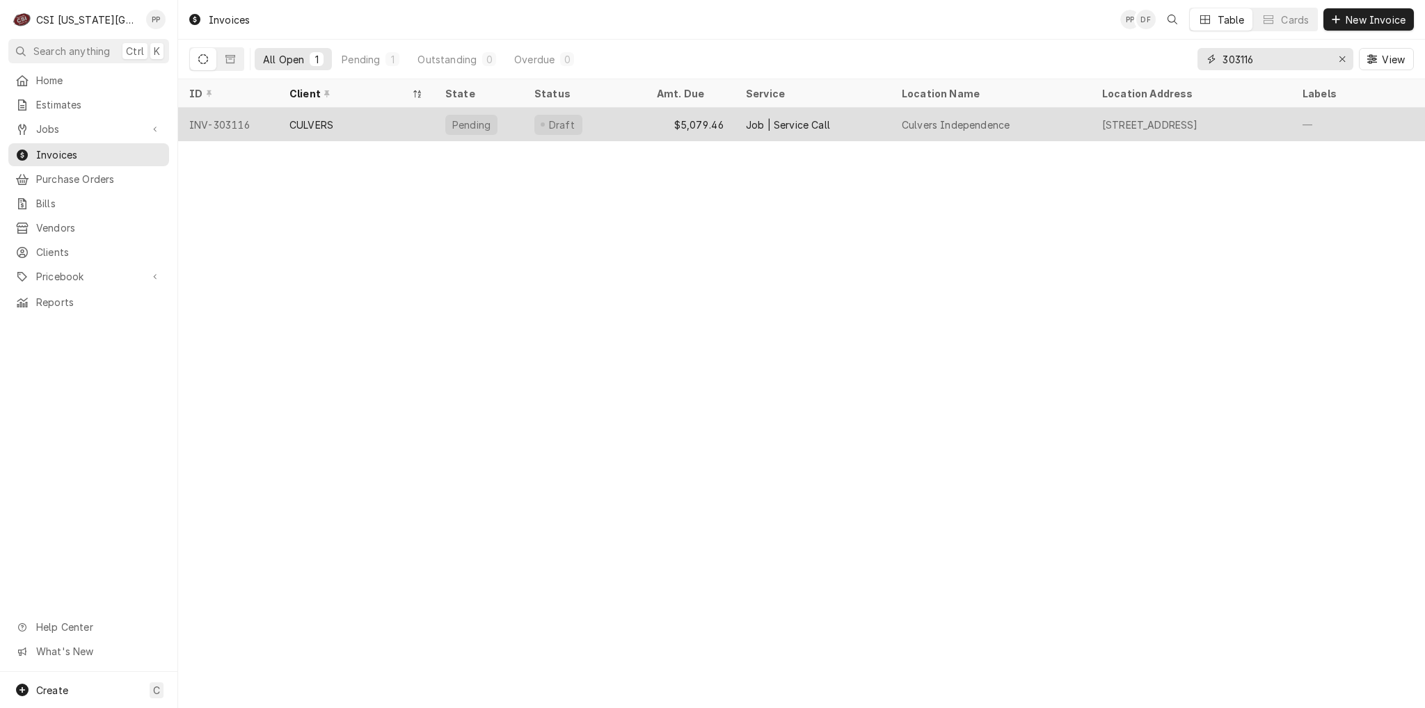
type input "303116"
click at [392, 113] on div "CULVERS" at bounding box center [356, 124] width 156 height 33
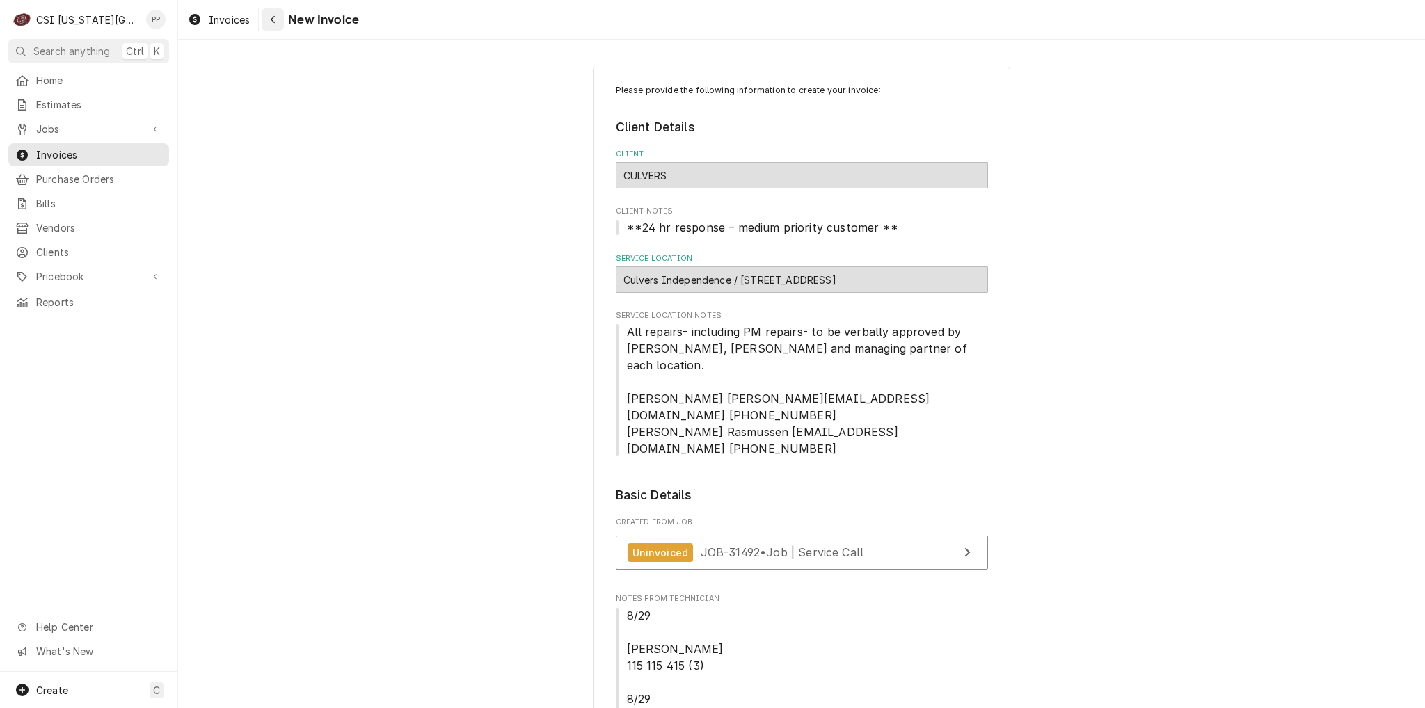
click at [266, 19] on div "Navigate back" at bounding box center [273, 20] width 14 height 14
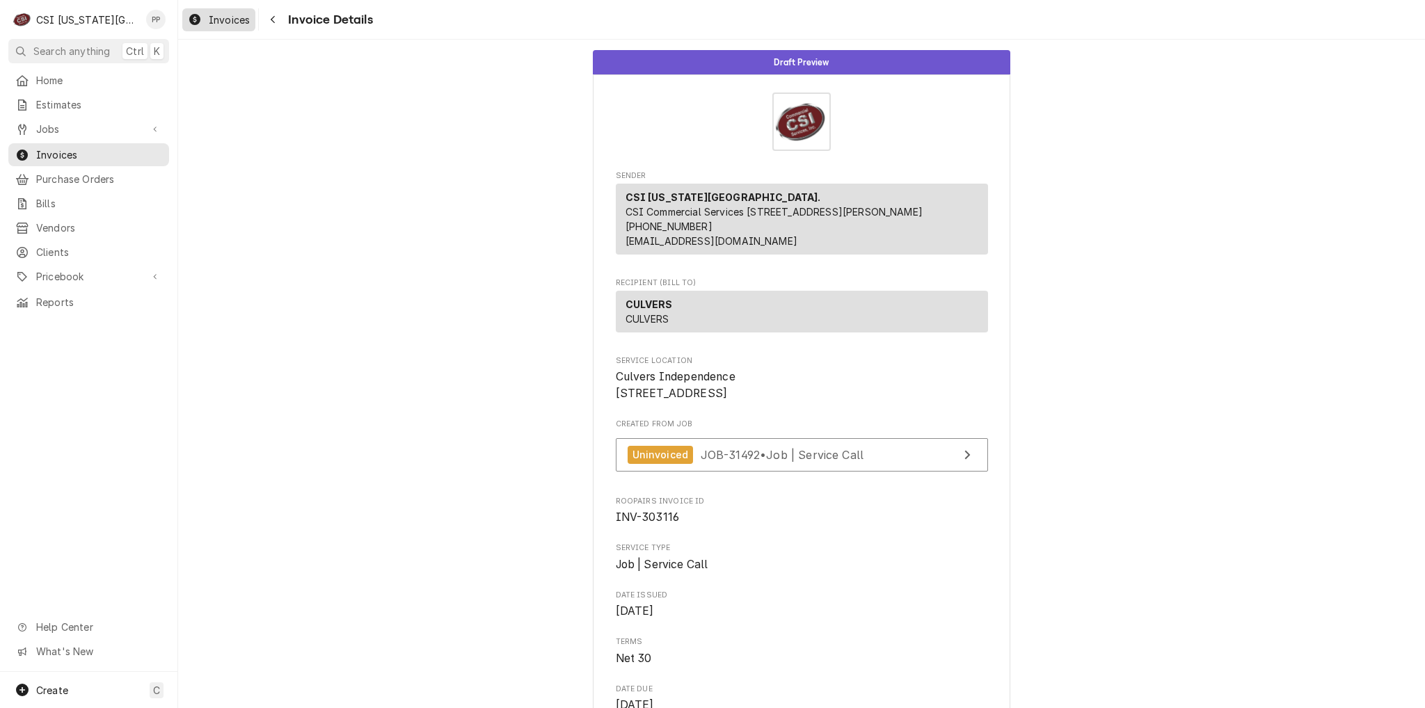
drag, startPoint x: 200, startPoint y: 27, endPoint x: 219, endPoint y: 29, distance: 18.8
click at [202, 27] on div "Invoices" at bounding box center [218, 19] width 67 height 17
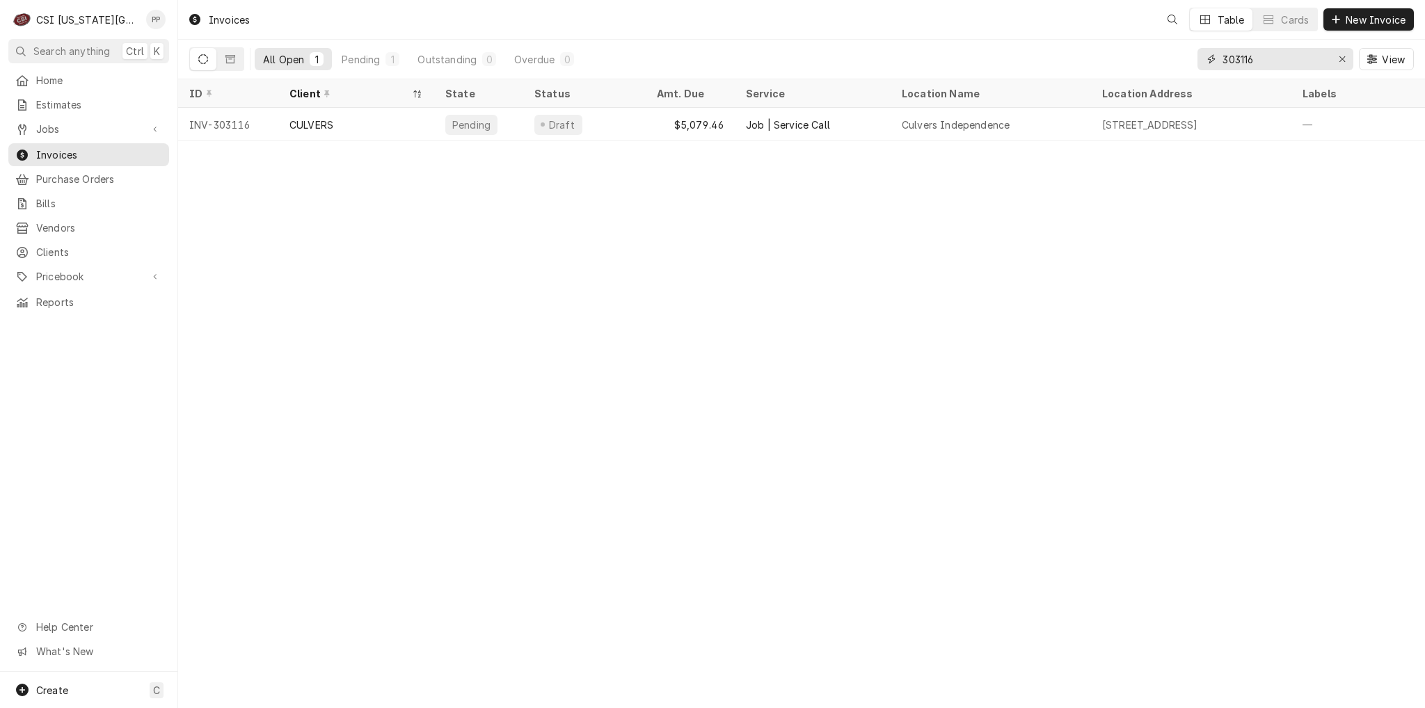
click at [1264, 58] on input "303116" at bounding box center [1274, 59] width 104 height 22
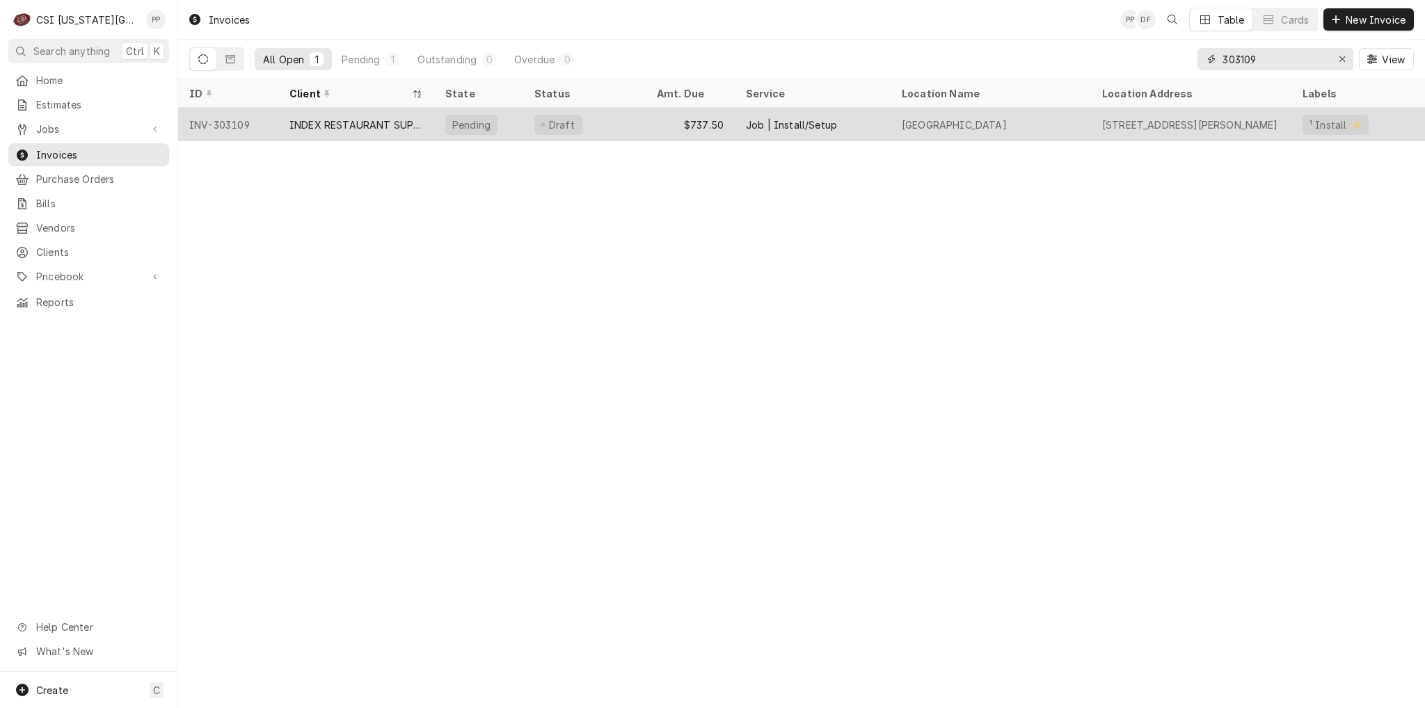
type input "303109"
click at [290, 120] on div "INDEX RESTAURANT SUPPLY INC" at bounding box center [356, 125] width 134 height 15
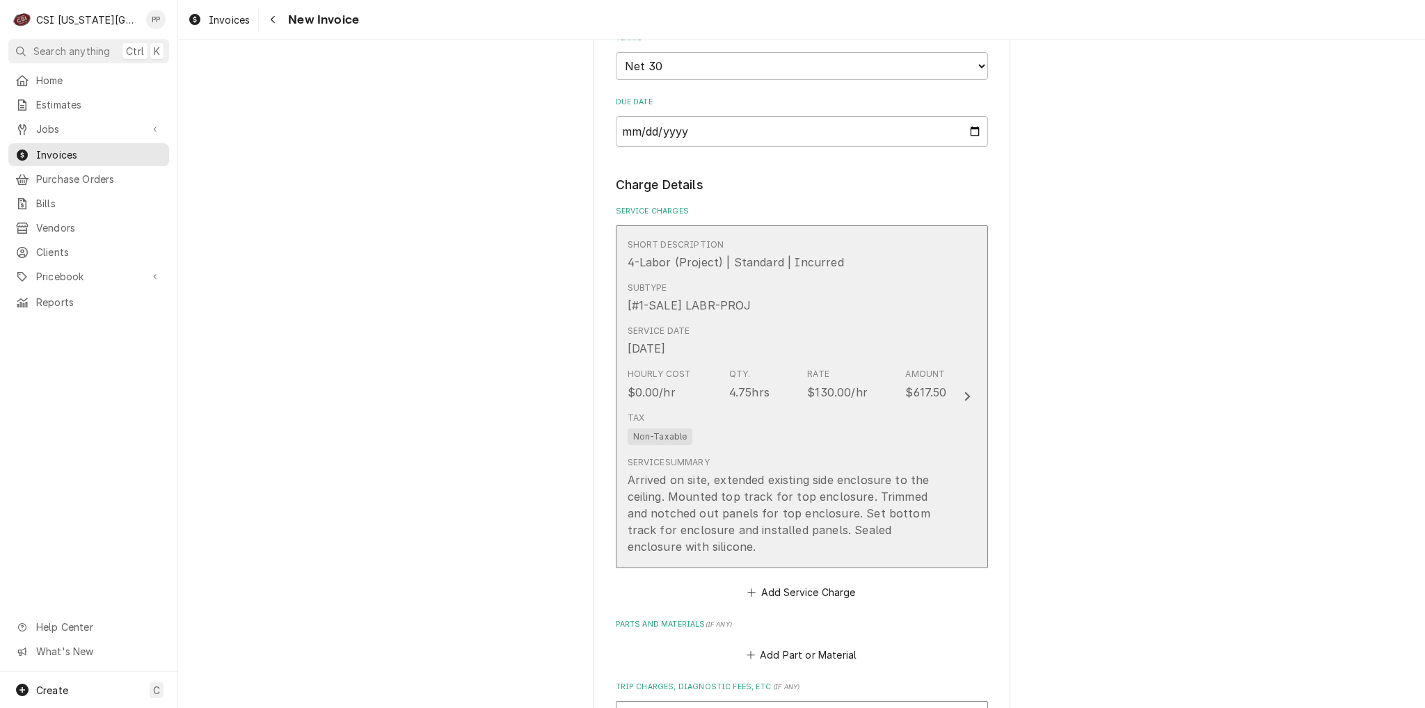
click at [882, 380] on div "Hourly Cost $0.00/hr Qty. 4.75hrs Rate $130.00/hr Amount $617.50" at bounding box center [787, 383] width 319 height 43
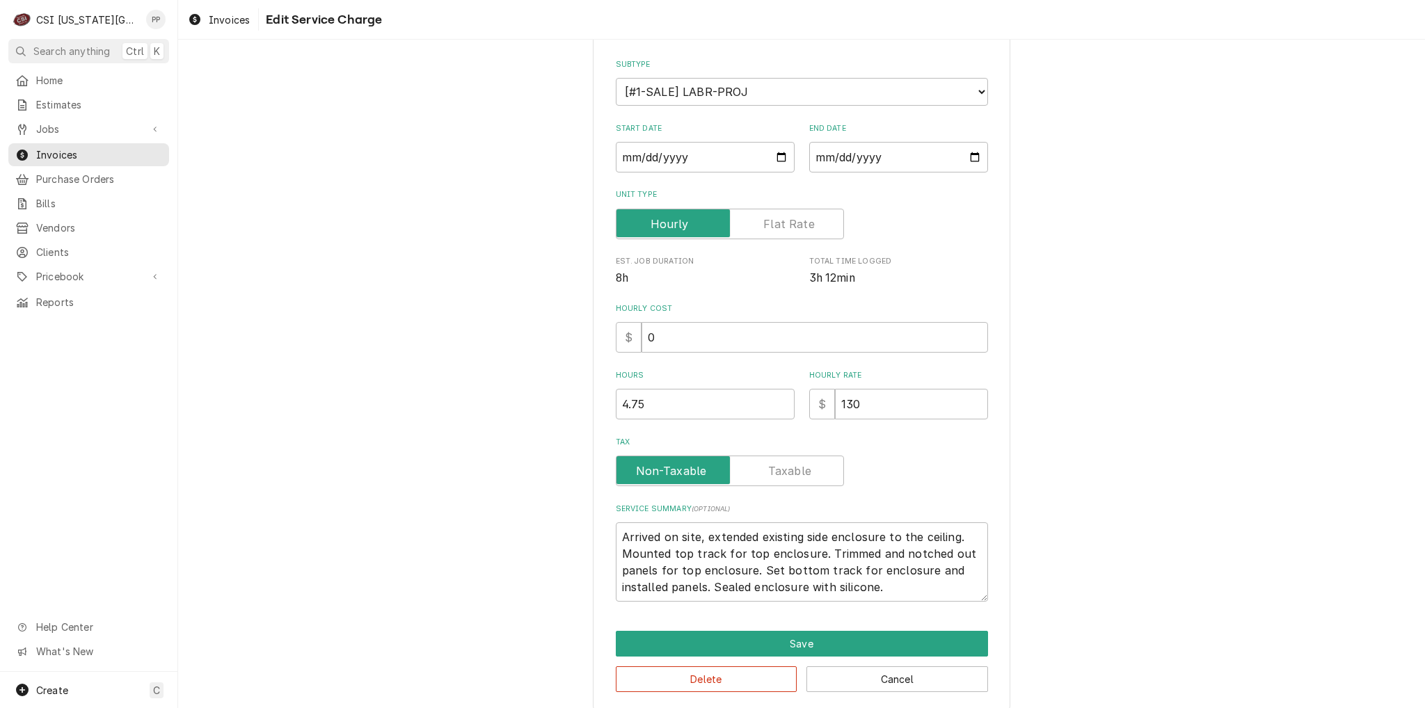
scroll to position [157, 0]
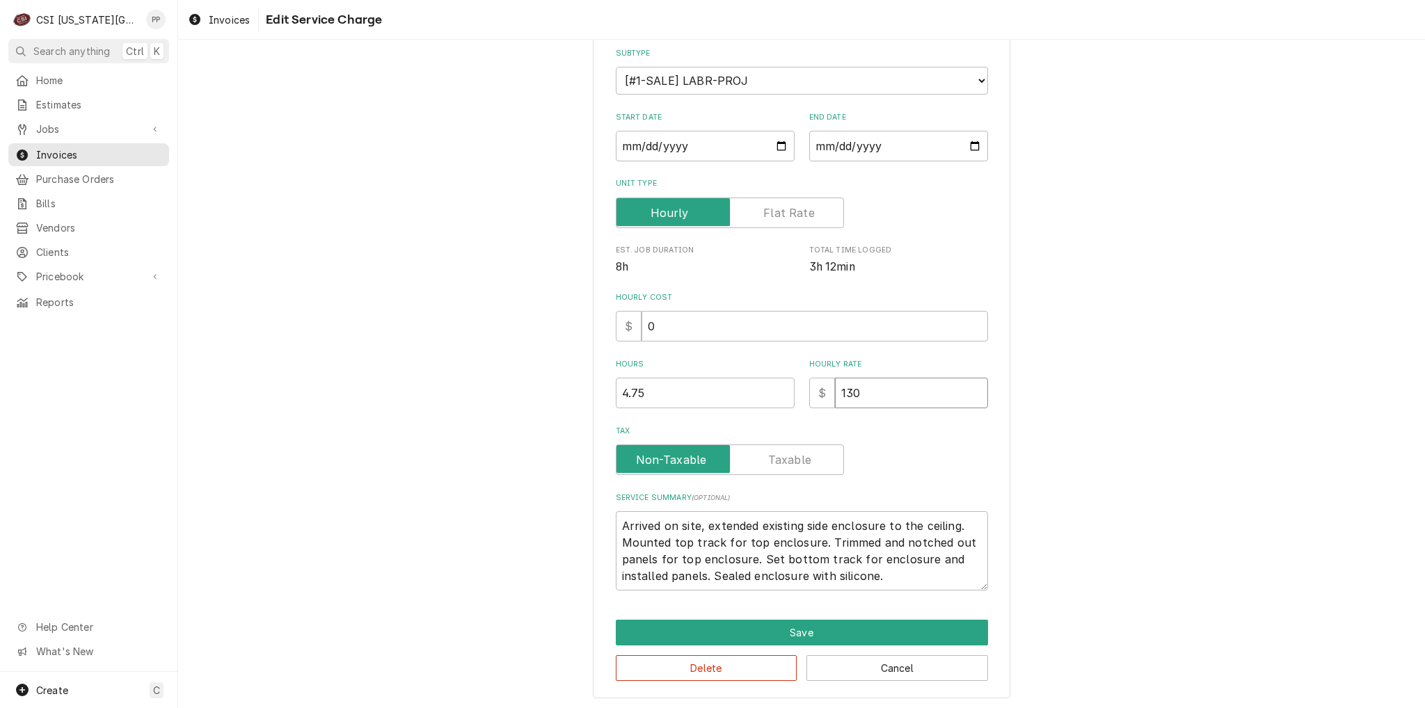
drag, startPoint x: 891, startPoint y: 394, endPoint x: 749, endPoint y: 394, distance: 142.6
click at [718, 392] on div "Hours 4.75 Hourly Rate $ 130" at bounding box center [802, 383] width 372 height 49
type textarea "x"
type input "0"
click at [922, 627] on button "Save" at bounding box center [802, 633] width 372 height 26
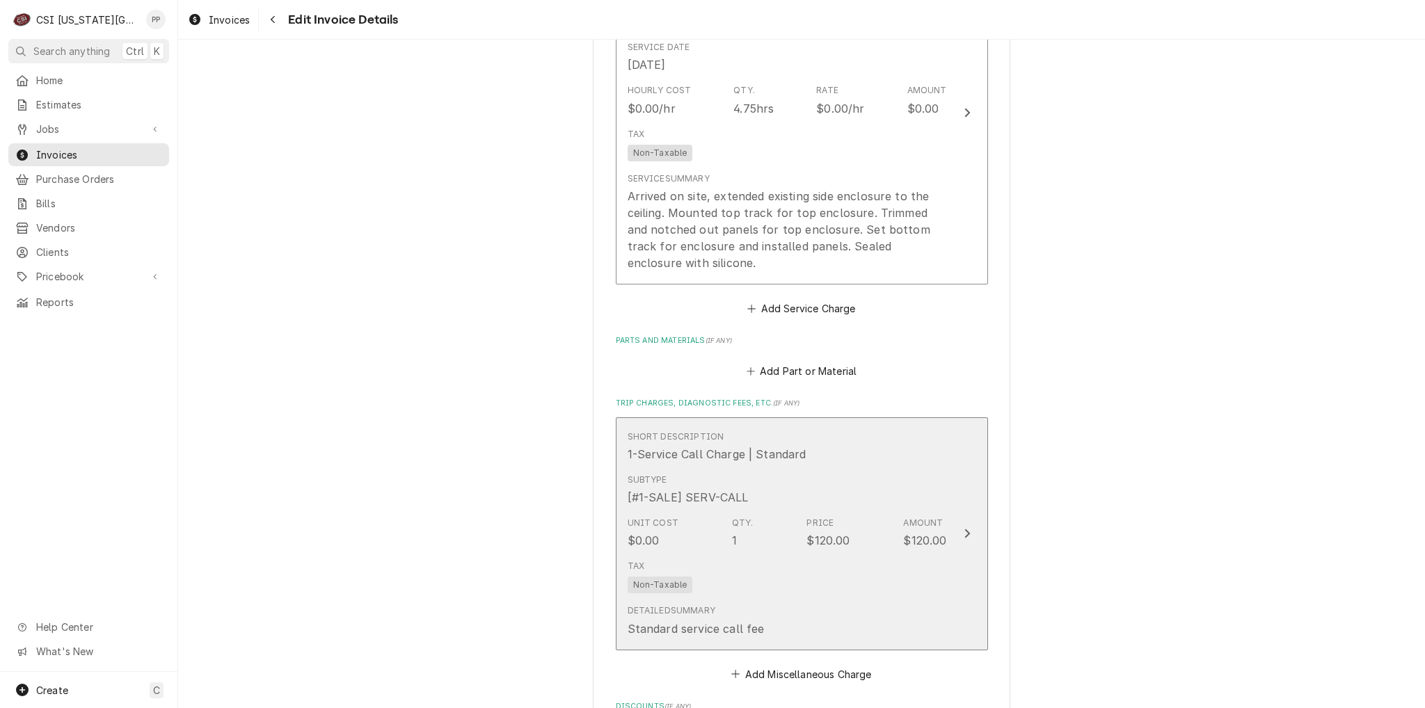
scroll to position [1305, 0]
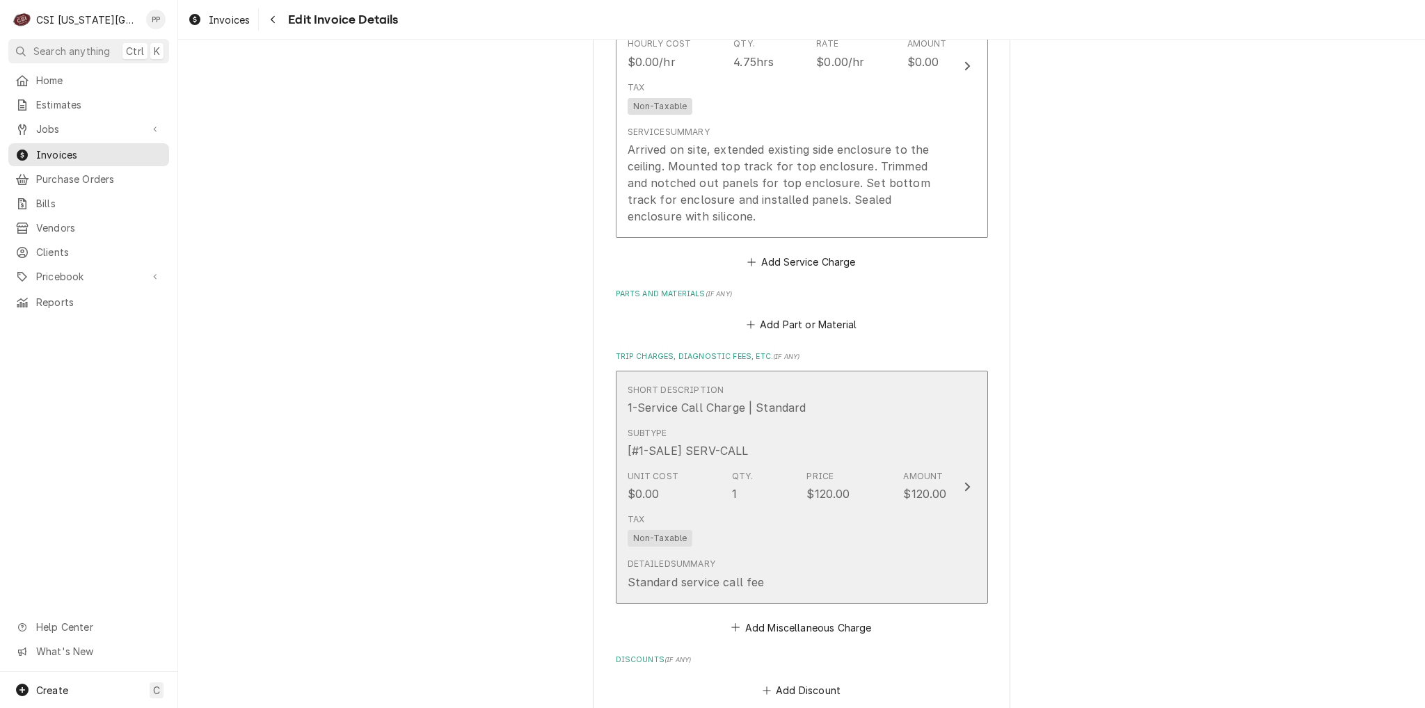
click at [886, 493] on div "Unit Cost $0.00 Qty. 1 Price $120.00 Amount $120.00" at bounding box center [787, 486] width 319 height 43
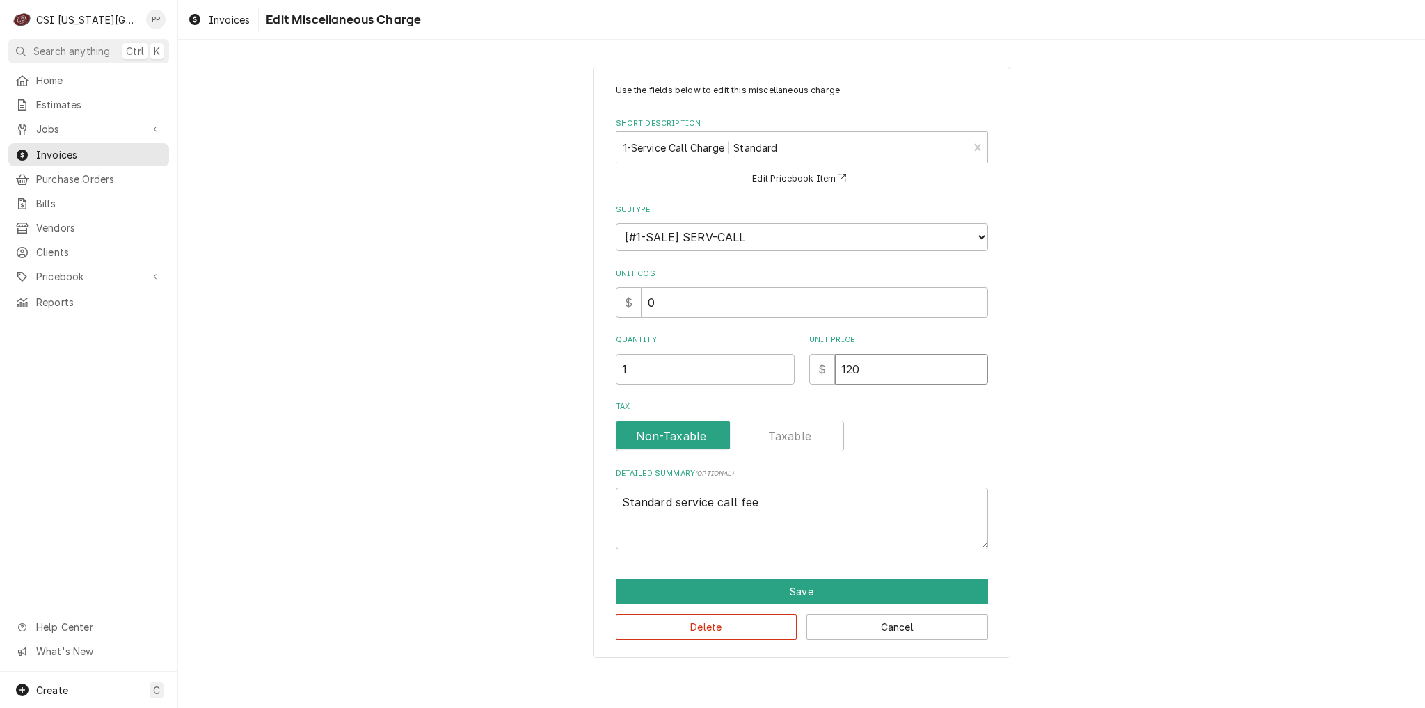
drag, startPoint x: 906, startPoint y: 381, endPoint x: 808, endPoint y: 374, distance: 97.7
click at [802, 374] on div "Quantity 1 Unit Price $ 120" at bounding box center [802, 359] width 372 height 49
type textarea "x"
type input "0"
click at [927, 579] on button "Save" at bounding box center [802, 592] width 372 height 26
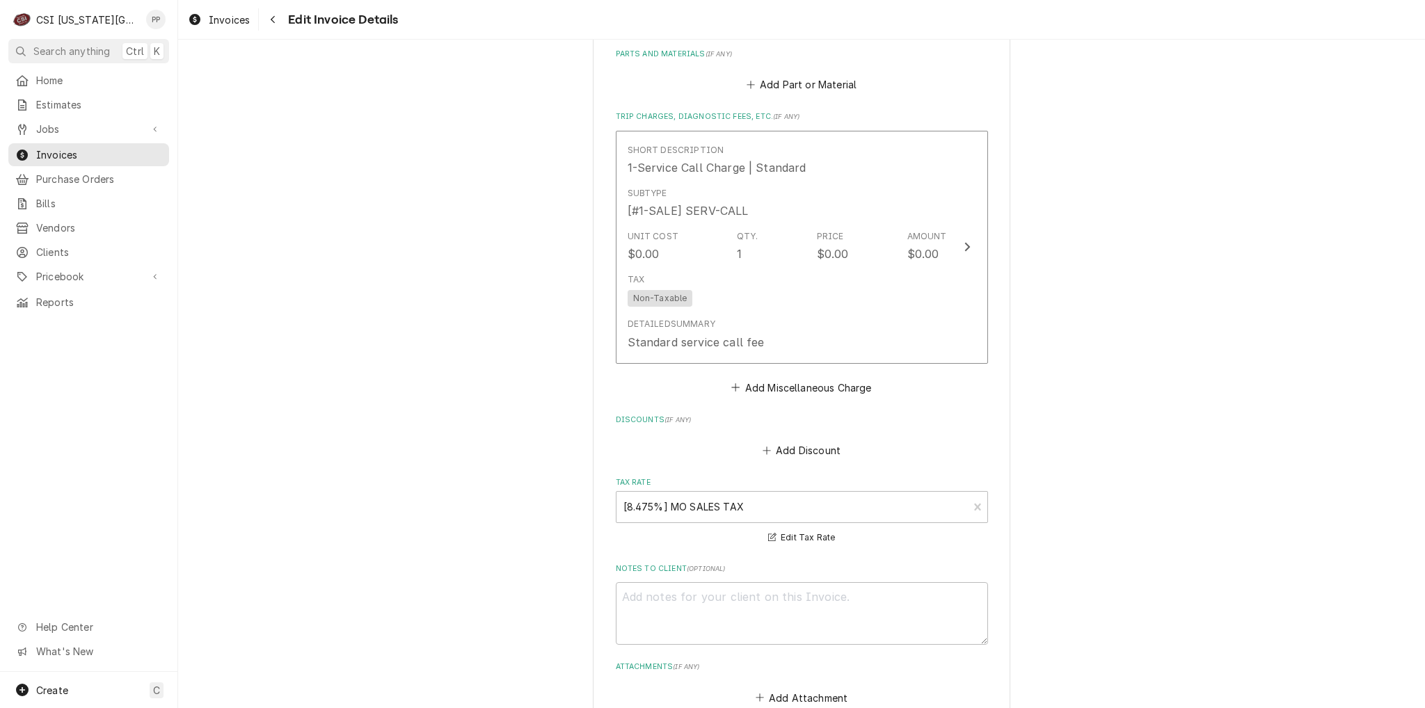
scroll to position [1817, 0]
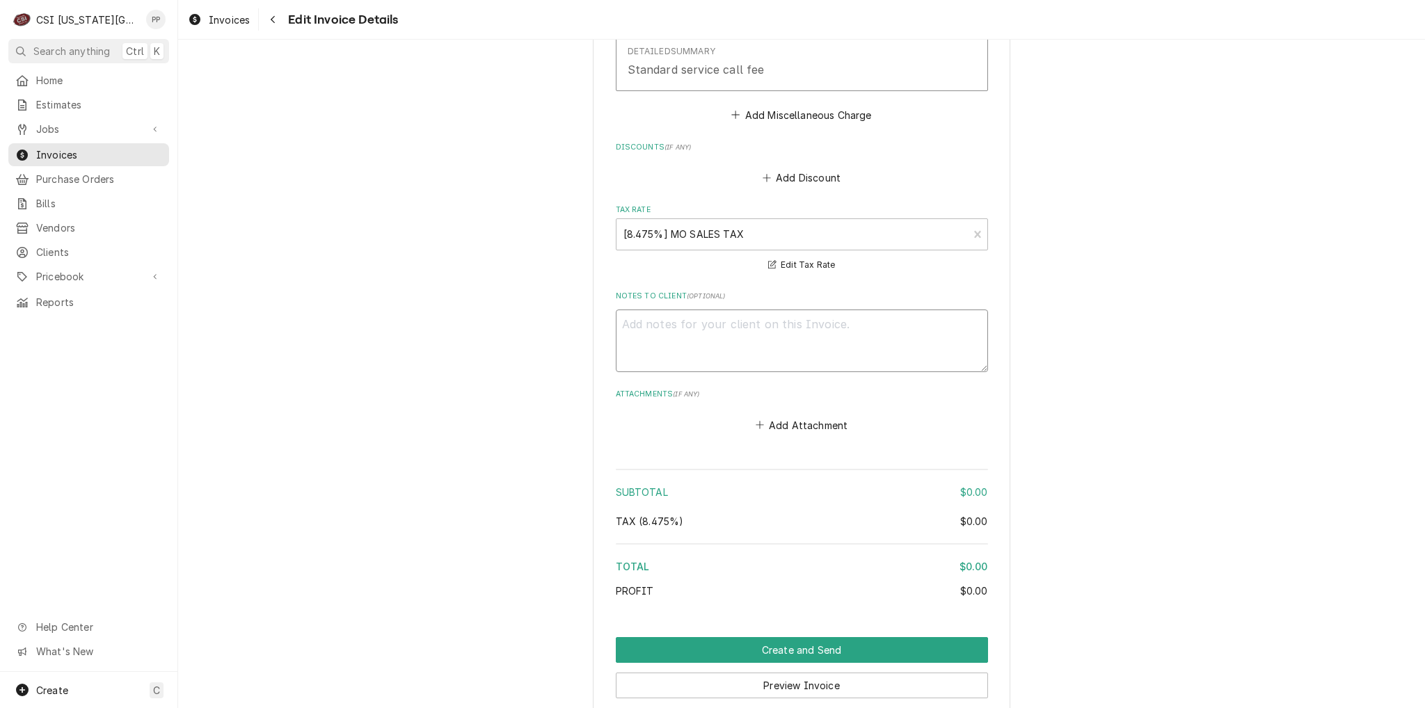
click at [710, 353] on textarea "Notes to Client ( optional )" at bounding box center [802, 341] width 372 height 63
type textarea "x"
type textarea "n"
type textarea "x"
type textarea "nv"
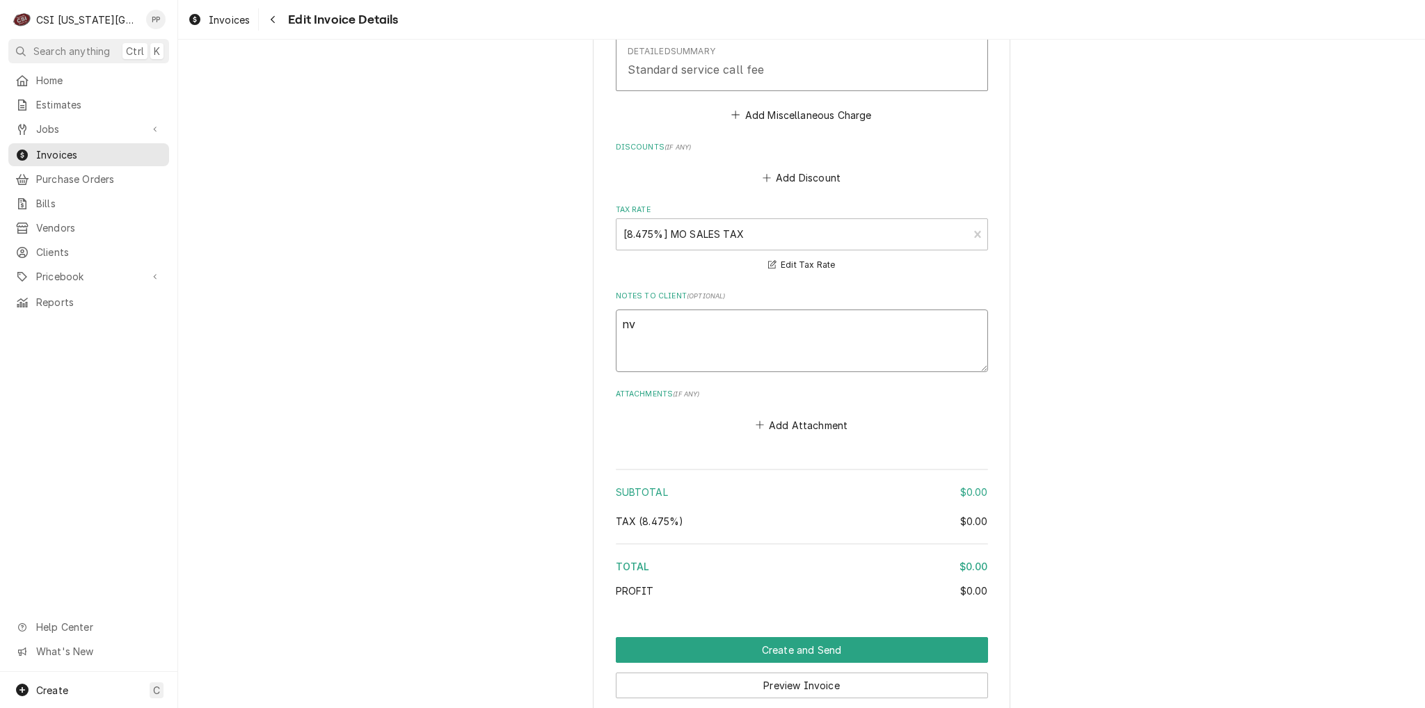
type textarea "x"
type textarea "nv"
type textarea "x"
type textarea "nv p"
type textarea "x"
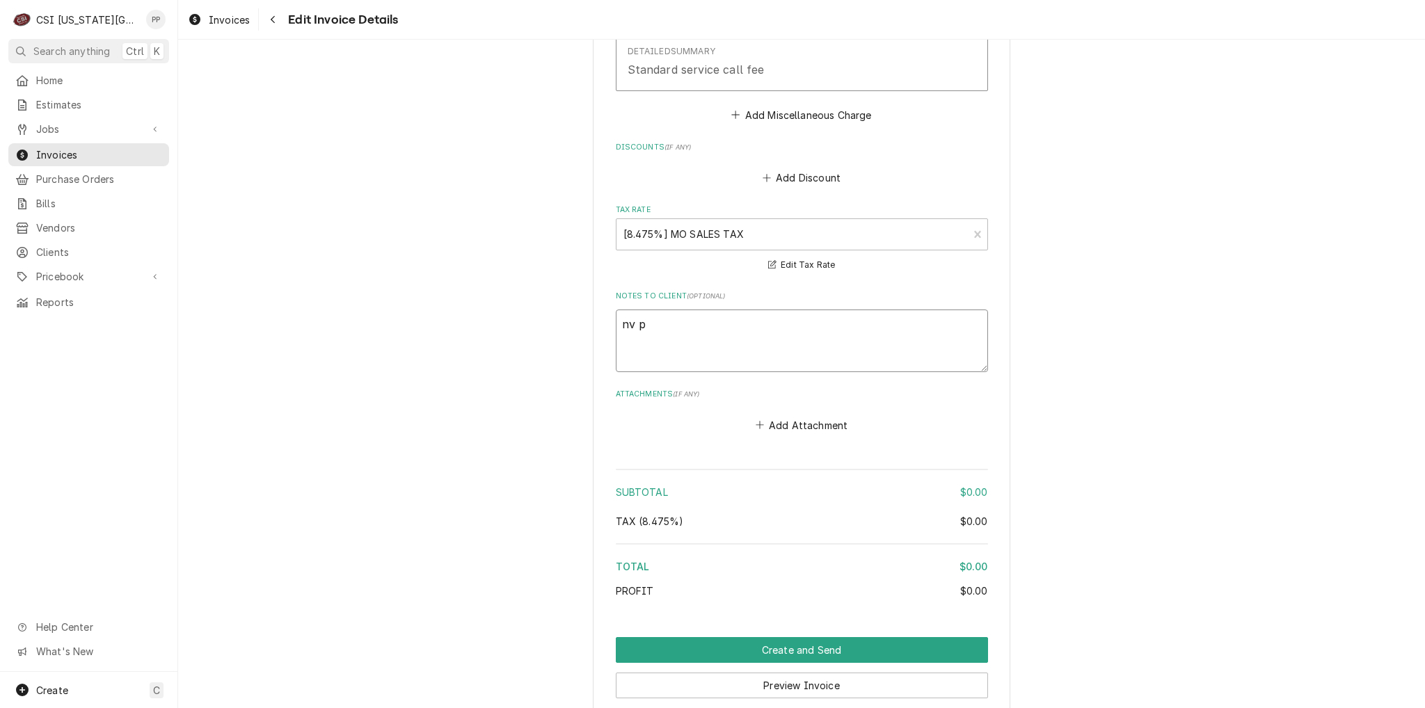
type textarea "nv pe"
type textarea "x"
type textarea "nv per"
type textarea "x"
type textarea "nv per"
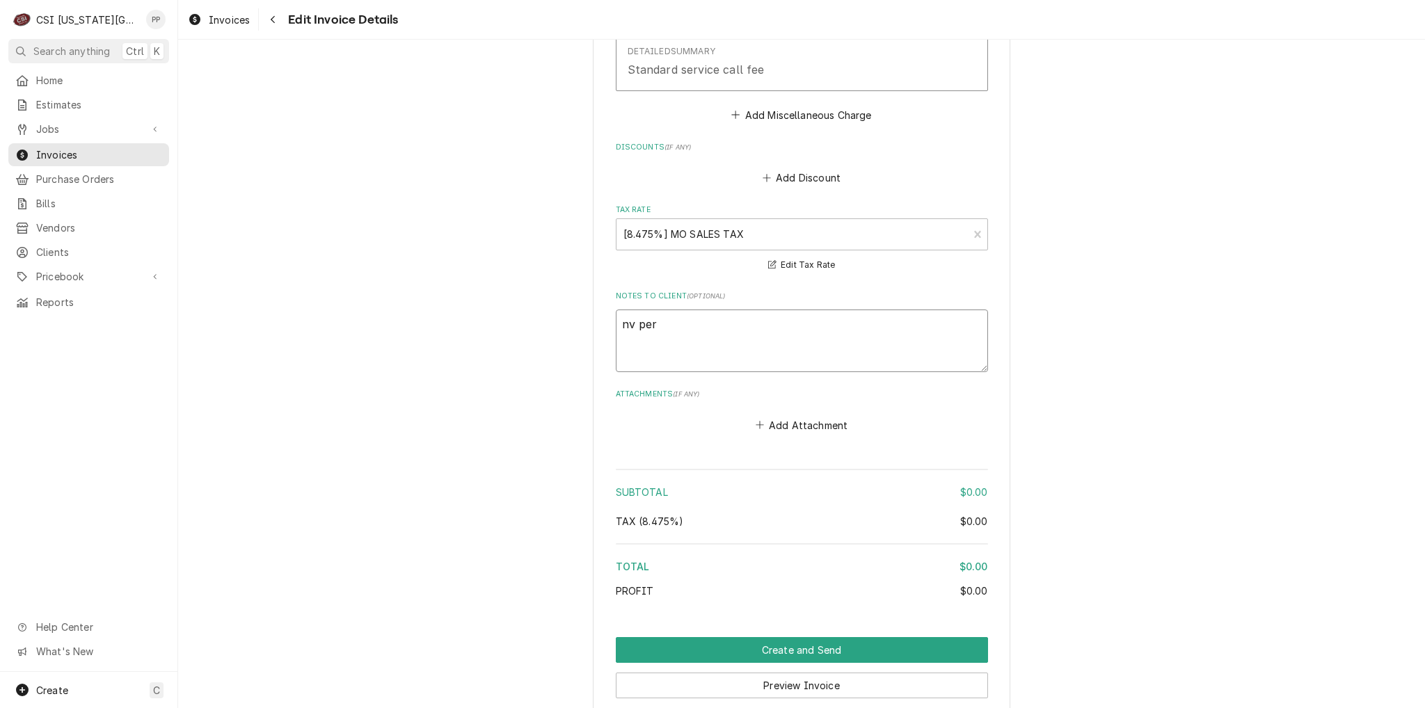
type textarea "x"
type textarea "nv per"
type textarea "x"
type textarea "nv pe"
type textarea "x"
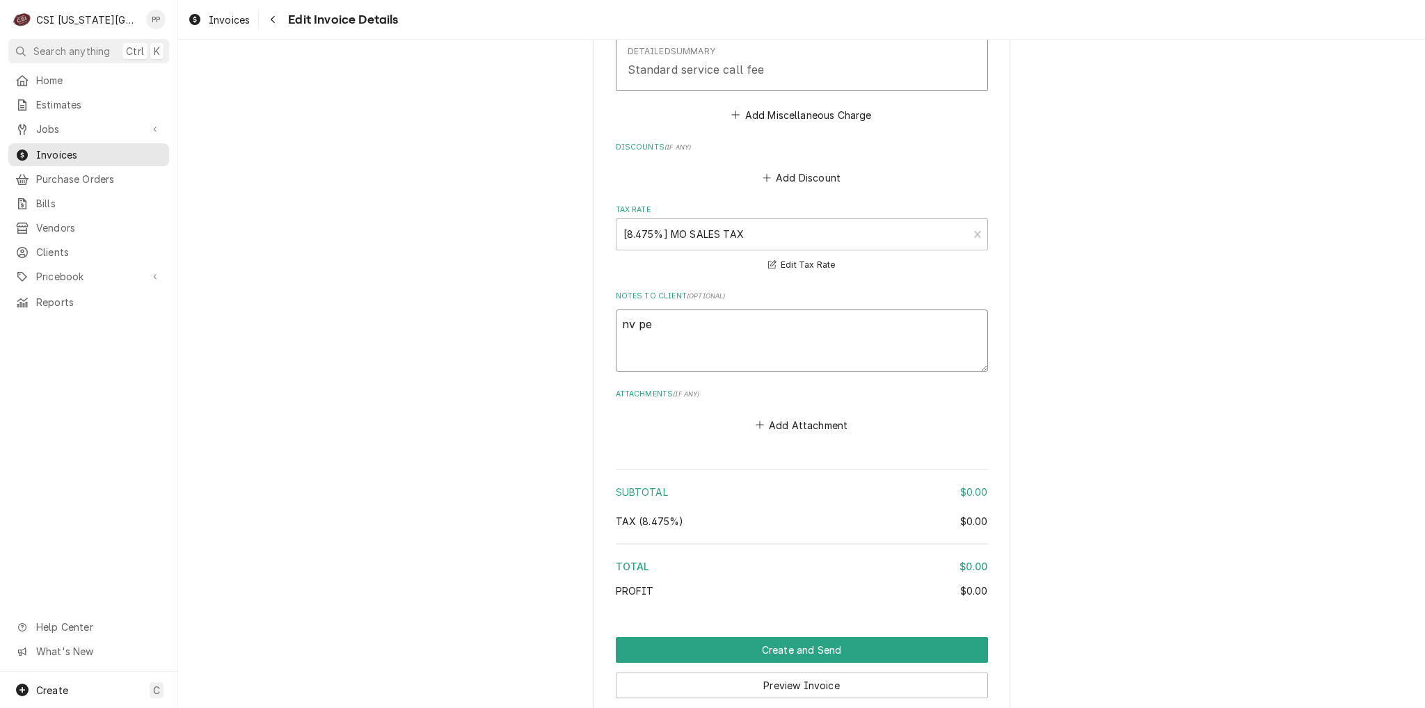
type textarea "nv p"
type textarea "x"
type textarea "nv"
type textarea "x"
type textarea "nv"
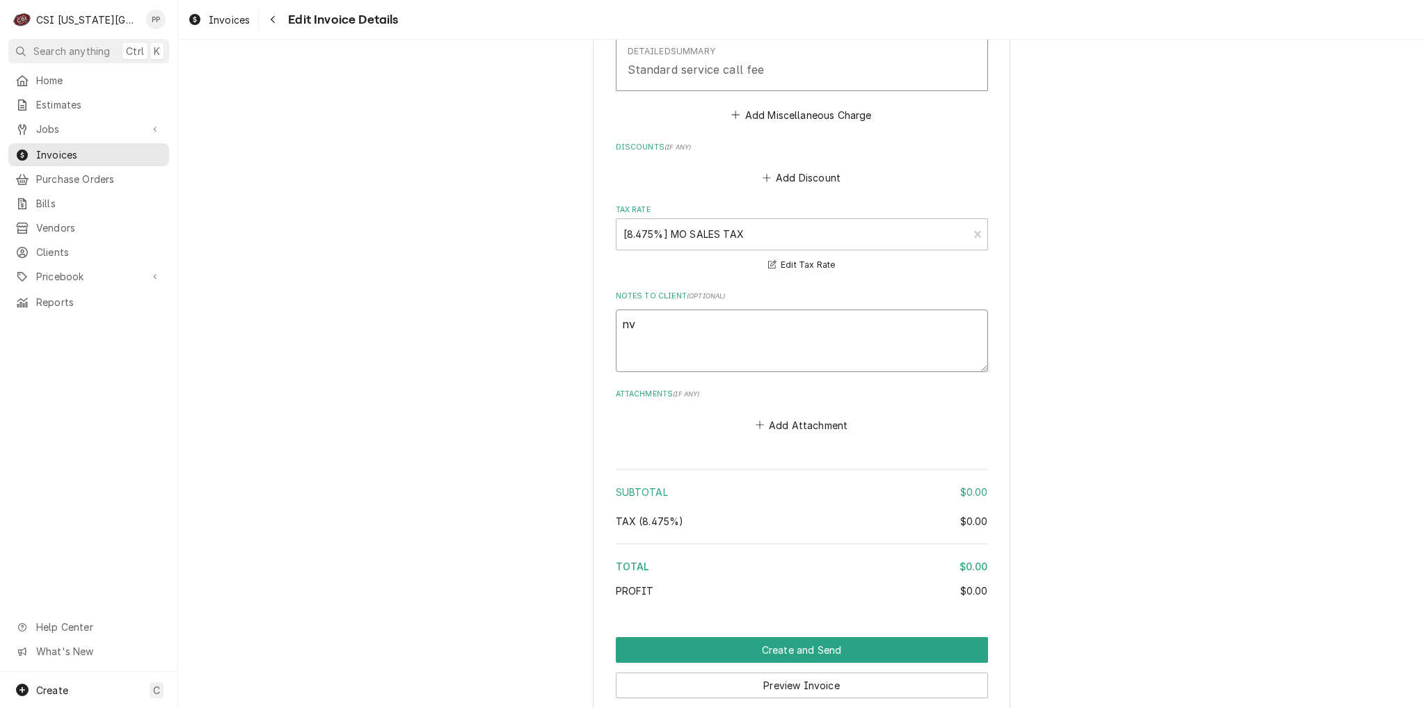
type textarea "x"
type textarea "n"
type textarea "x"
type textarea "nc"
type textarea "x"
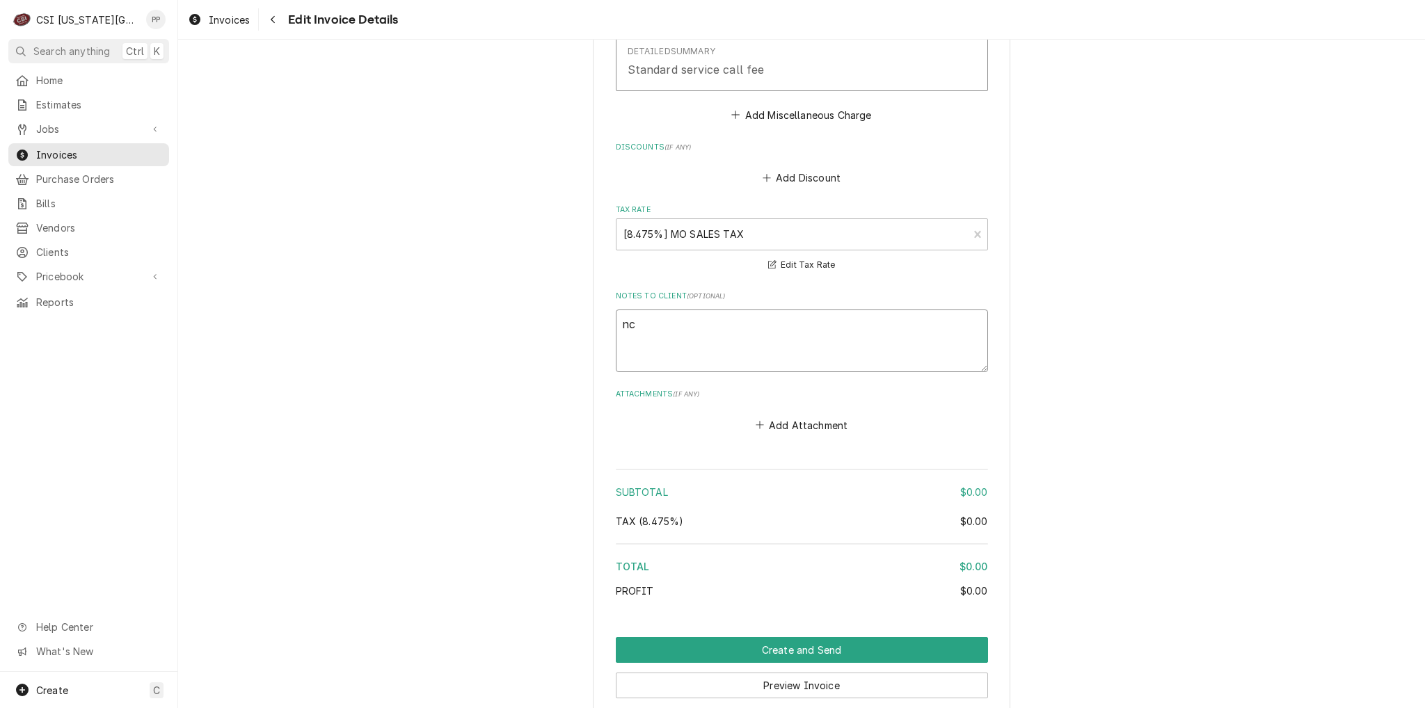
type textarea "nc"
type textarea "x"
type textarea "nc p"
type textarea "x"
type textarea "nc pe"
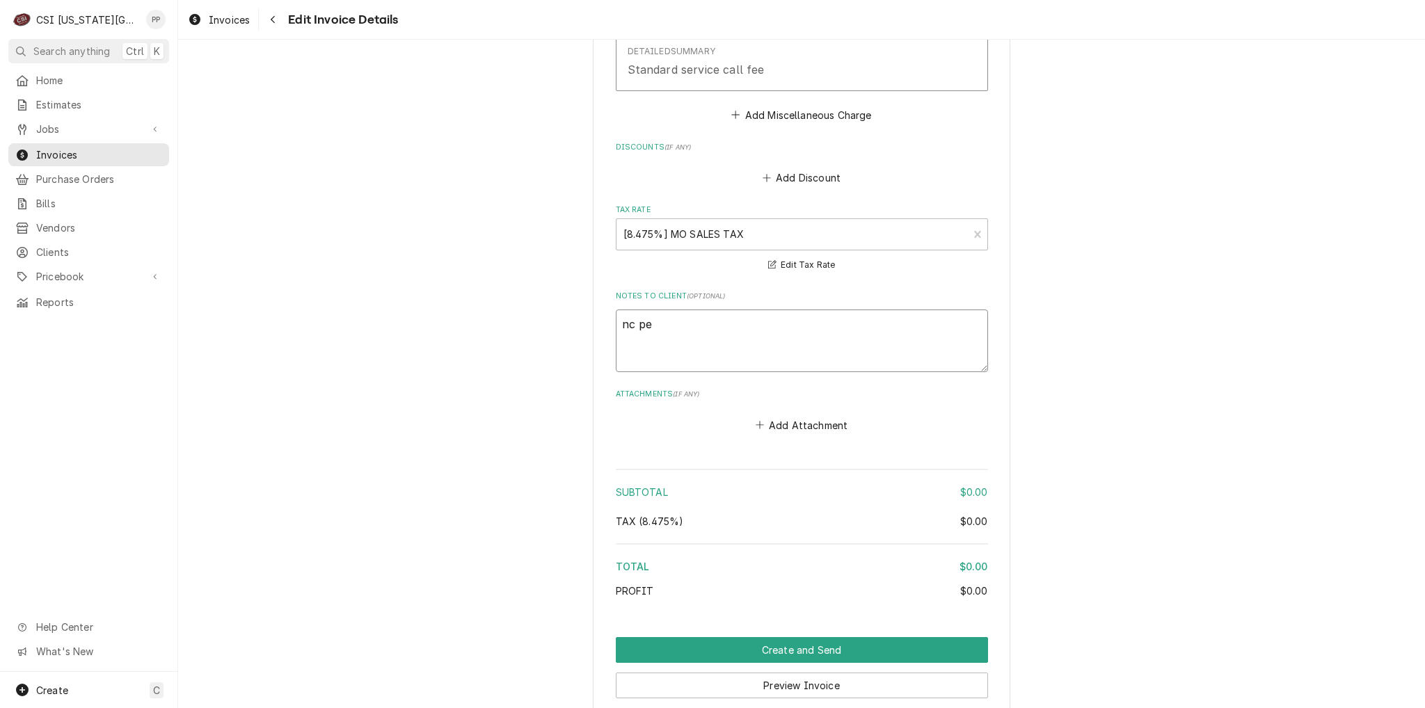
type textarea "x"
type textarea "nc per"
type textarea "x"
type textarea "nc per"
type textarea "x"
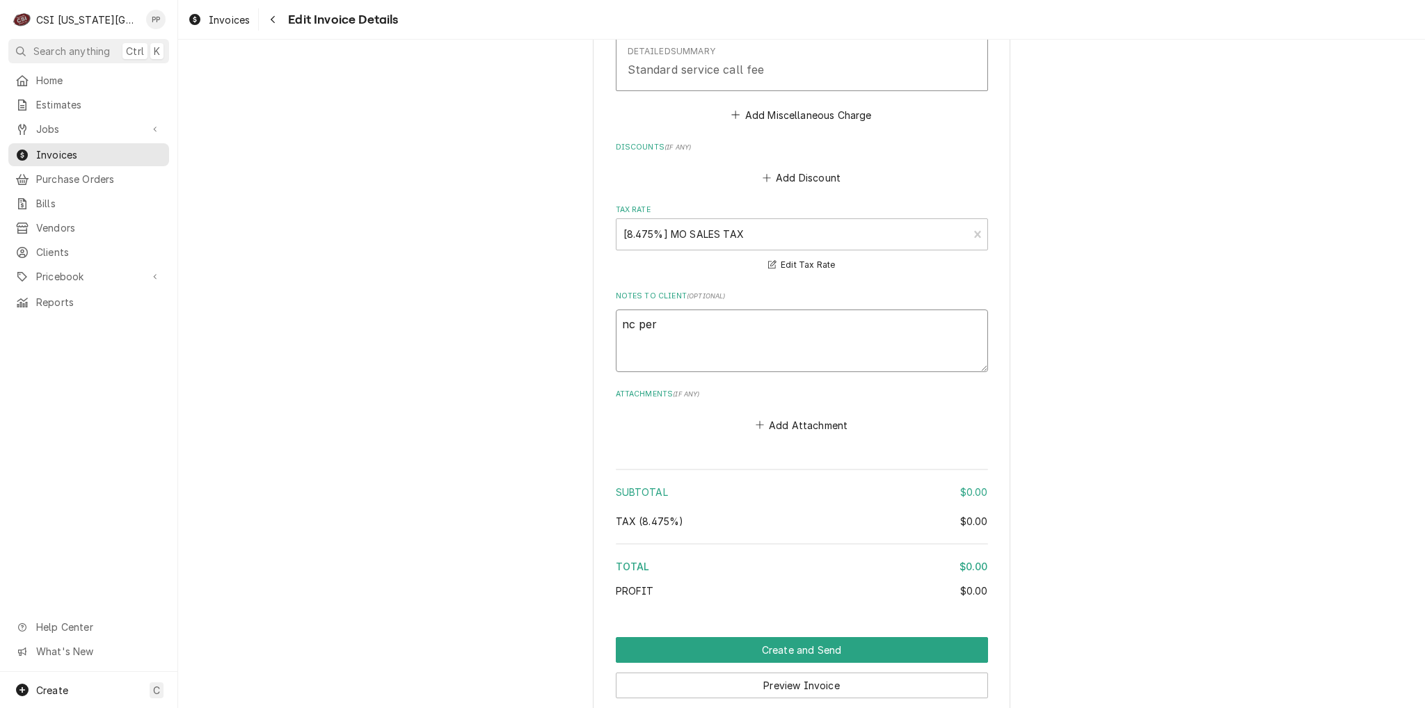
type textarea "nc per p"
type textarea "x"
type textarea "nc per ph"
type textarea "x"
type textarea "nc per phi"
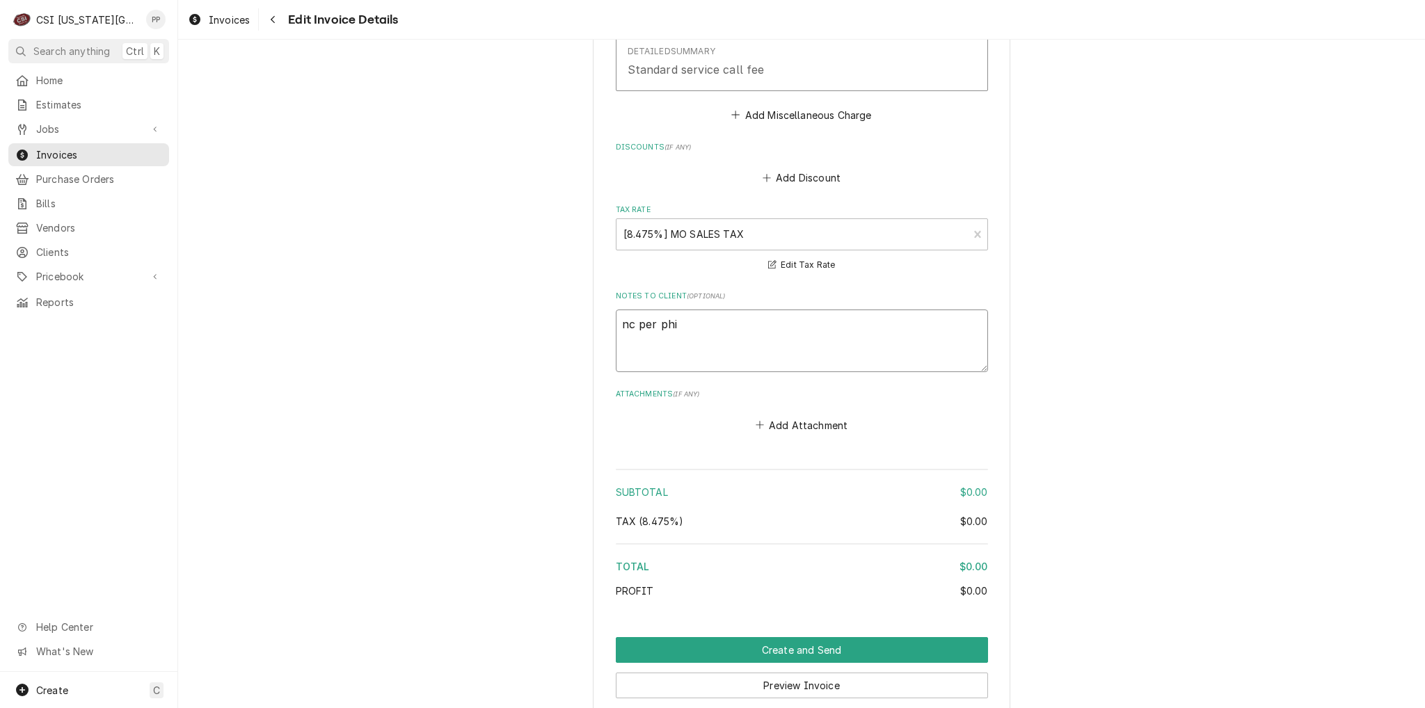
type textarea "x"
type textarea "nc per phil"
type textarea "x"
type textarea "nc per phil"
click at [772, 639] on button "Create and Send" at bounding box center [802, 650] width 372 height 26
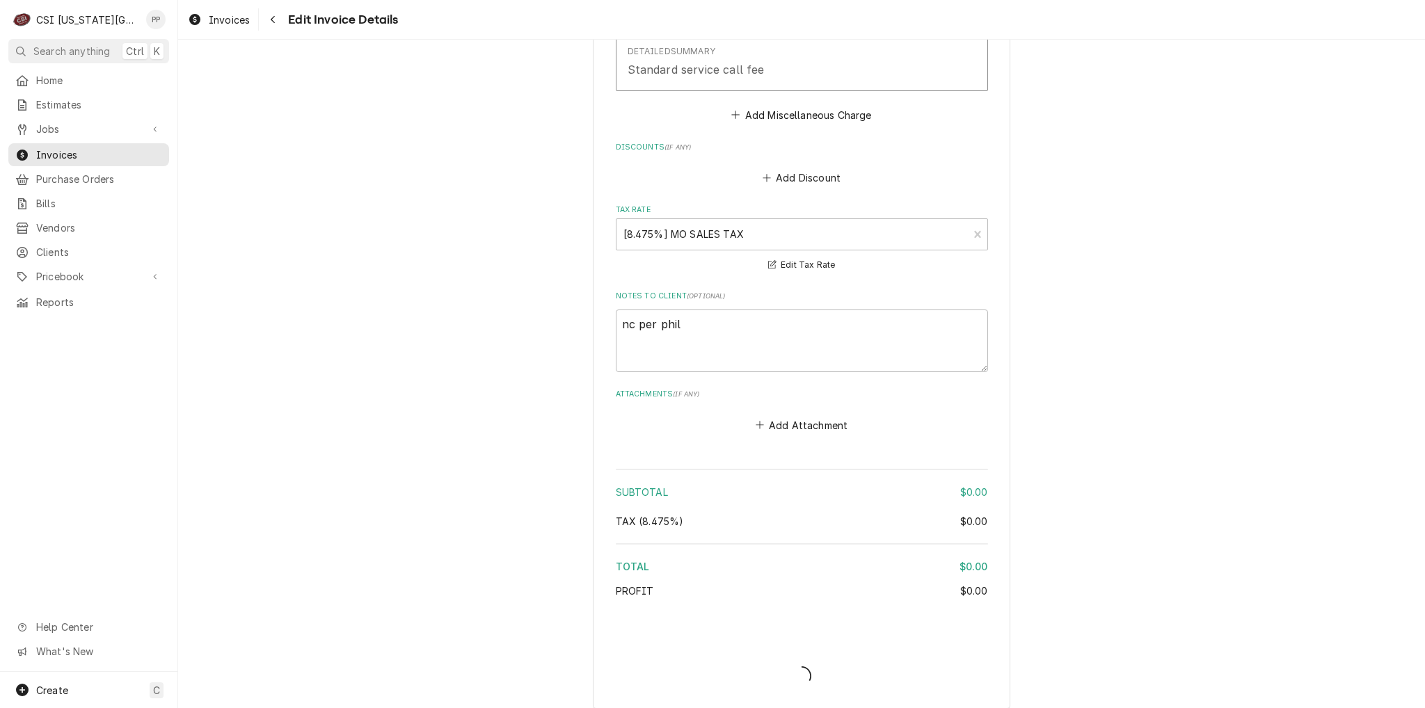
type textarea "x"
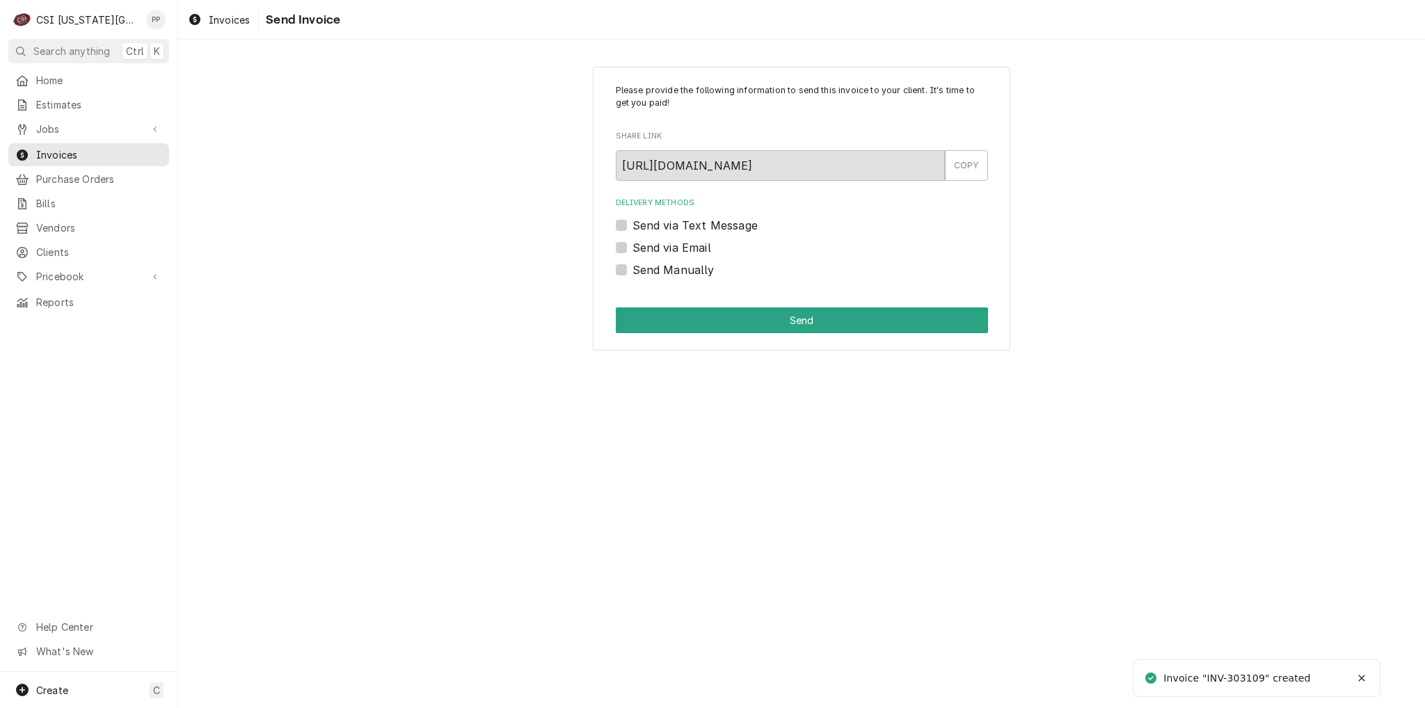
click at [632, 271] on label "Send Manually" at bounding box center [673, 270] width 82 height 17
click at [632, 271] on input "Send Manually" at bounding box center [818, 277] width 372 height 31
checkbox input "true"
click at [639, 312] on button "Send" at bounding box center [802, 321] width 372 height 26
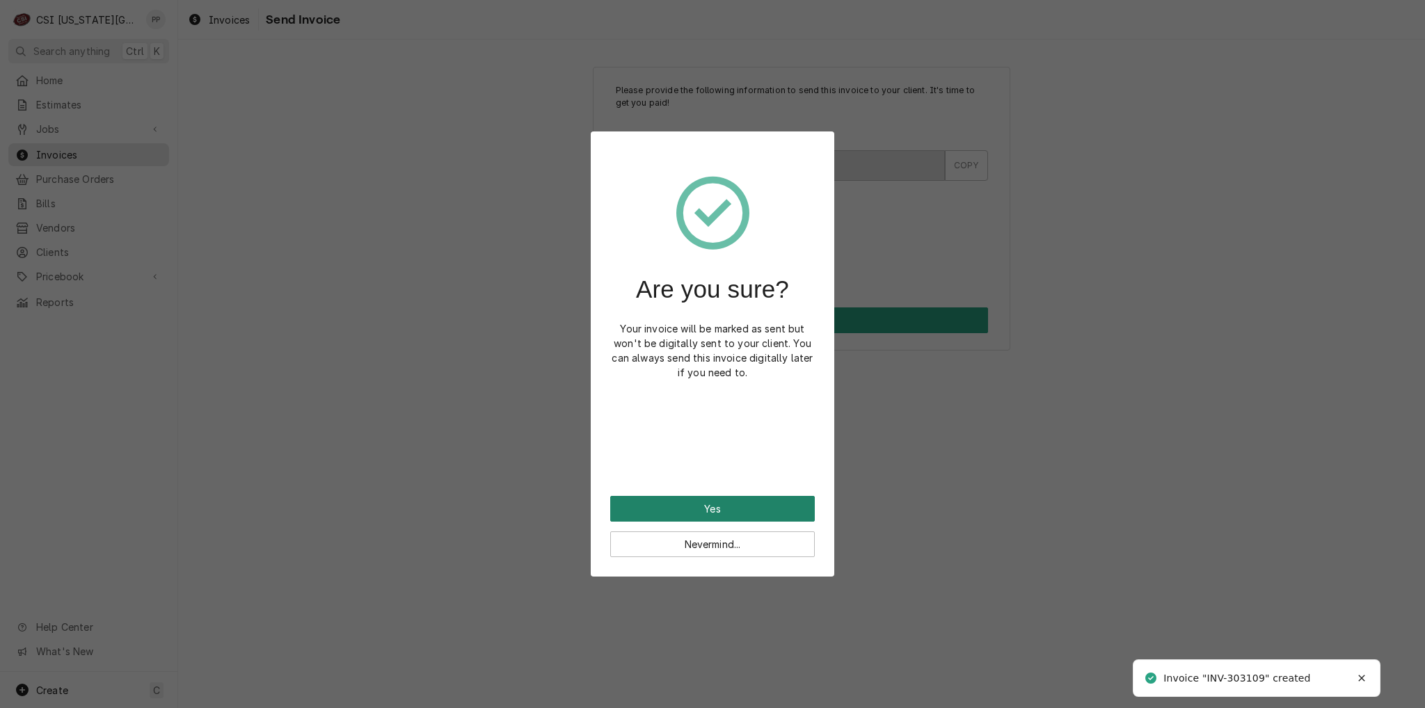
click at [696, 502] on button "Yes" at bounding box center [712, 509] width 205 height 26
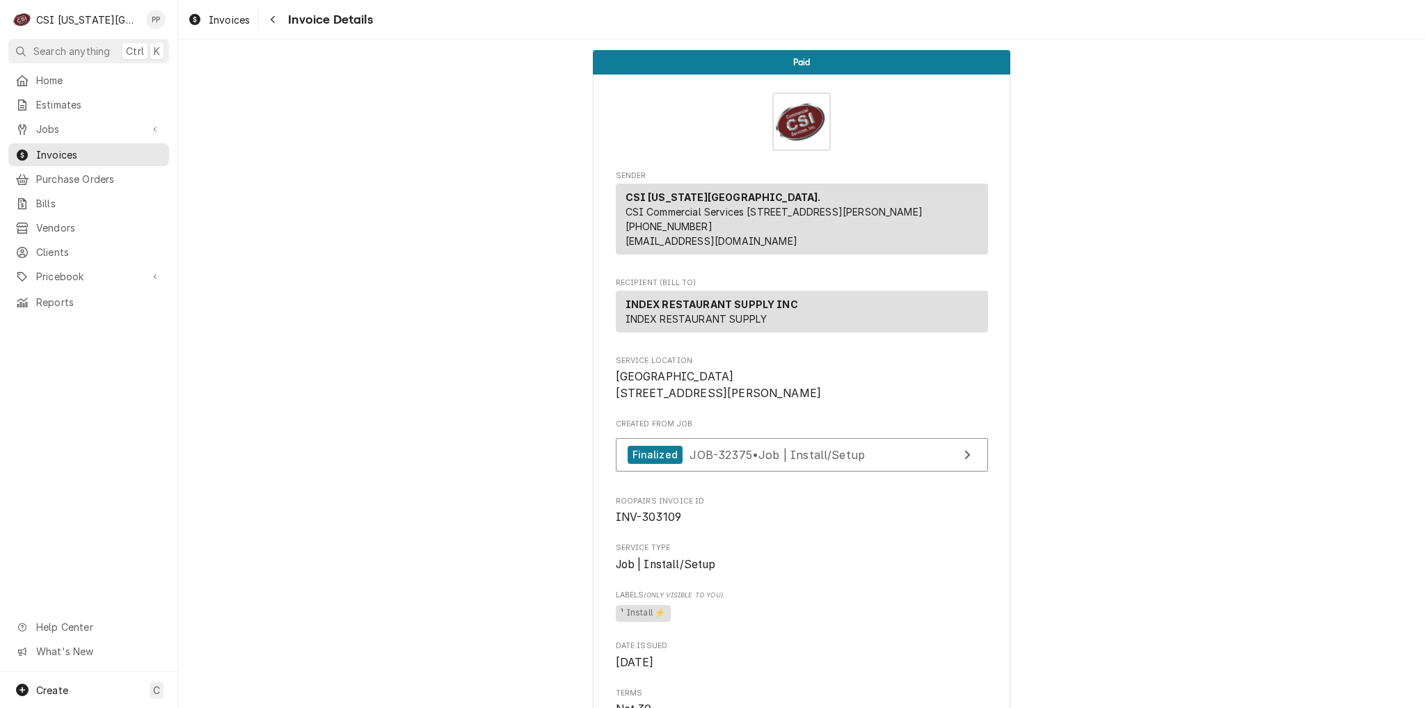
drag, startPoint x: 228, startPoint y: 19, endPoint x: 257, endPoint y: 26, distance: 29.5
click at [228, 19] on span "Invoices" at bounding box center [229, 20] width 41 height 15
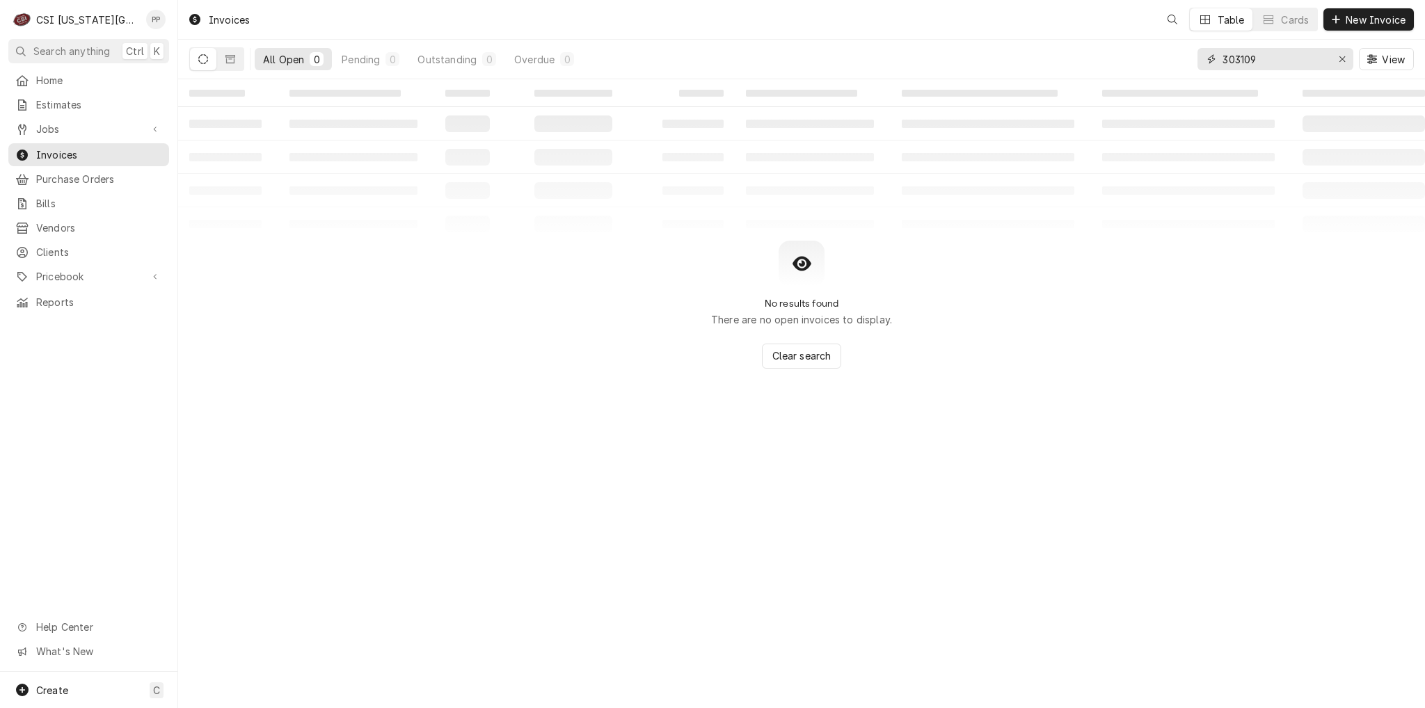
click at [1307, 61] on input "303109" at bounding box center [1274, 59] width 104 height 22
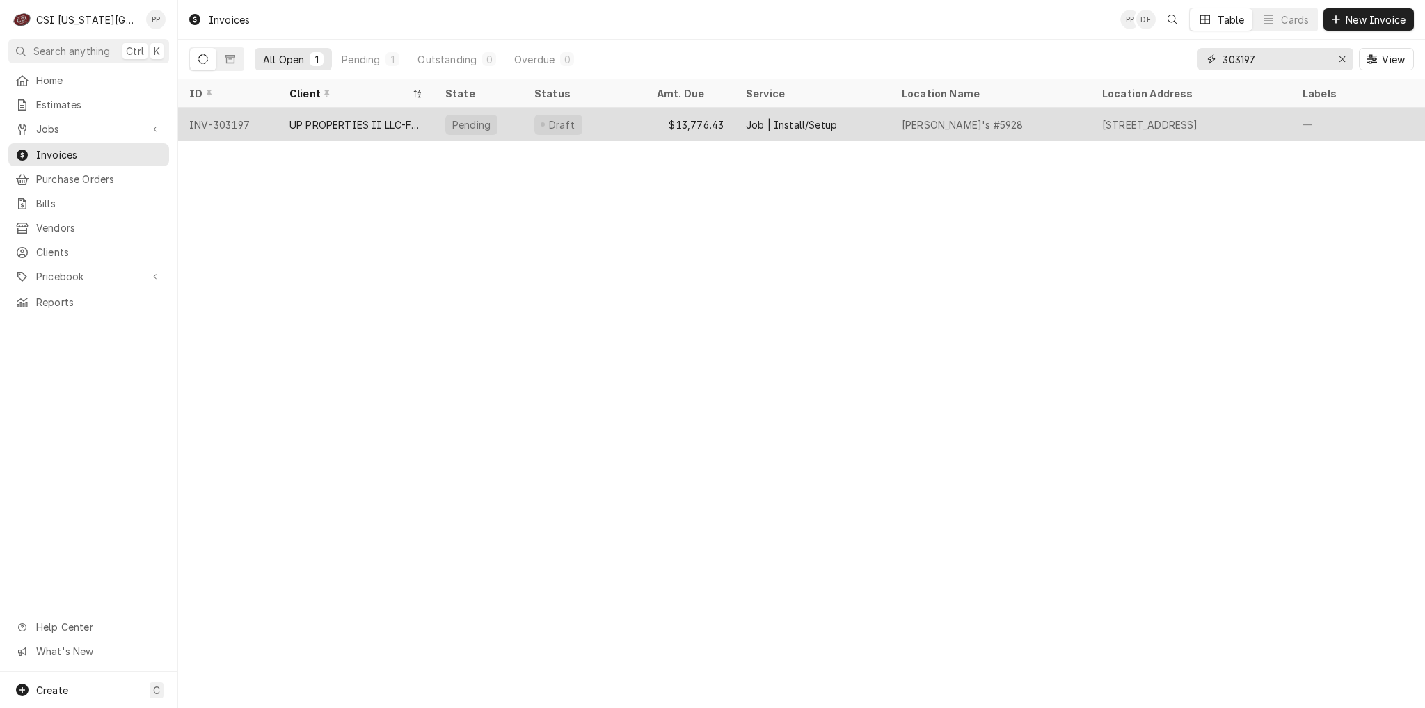
type input "303197"
click at [374, 124] on div "UP PROPERTIES II LLC-FAZOLI'S RESTAURANT" at bounding box center [356, 125] width 134 height 15
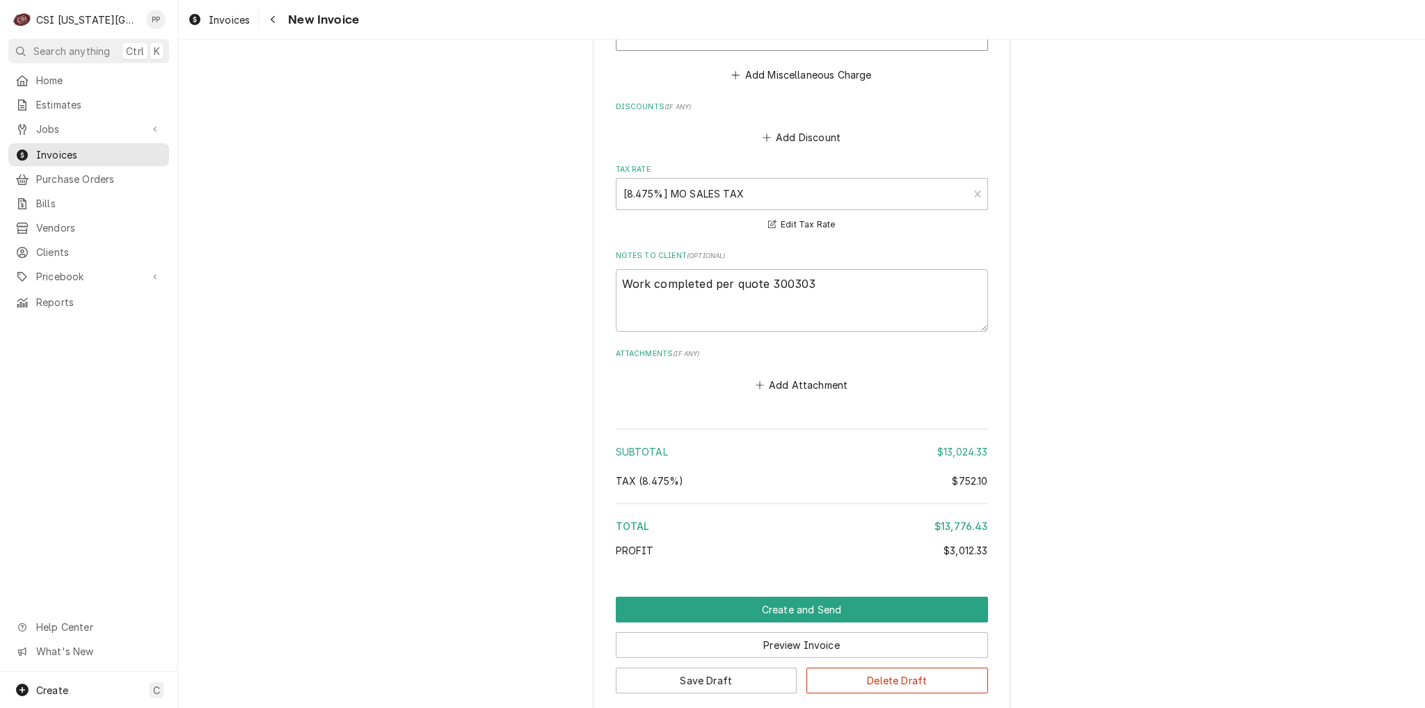
scroll to position [3660, 0]
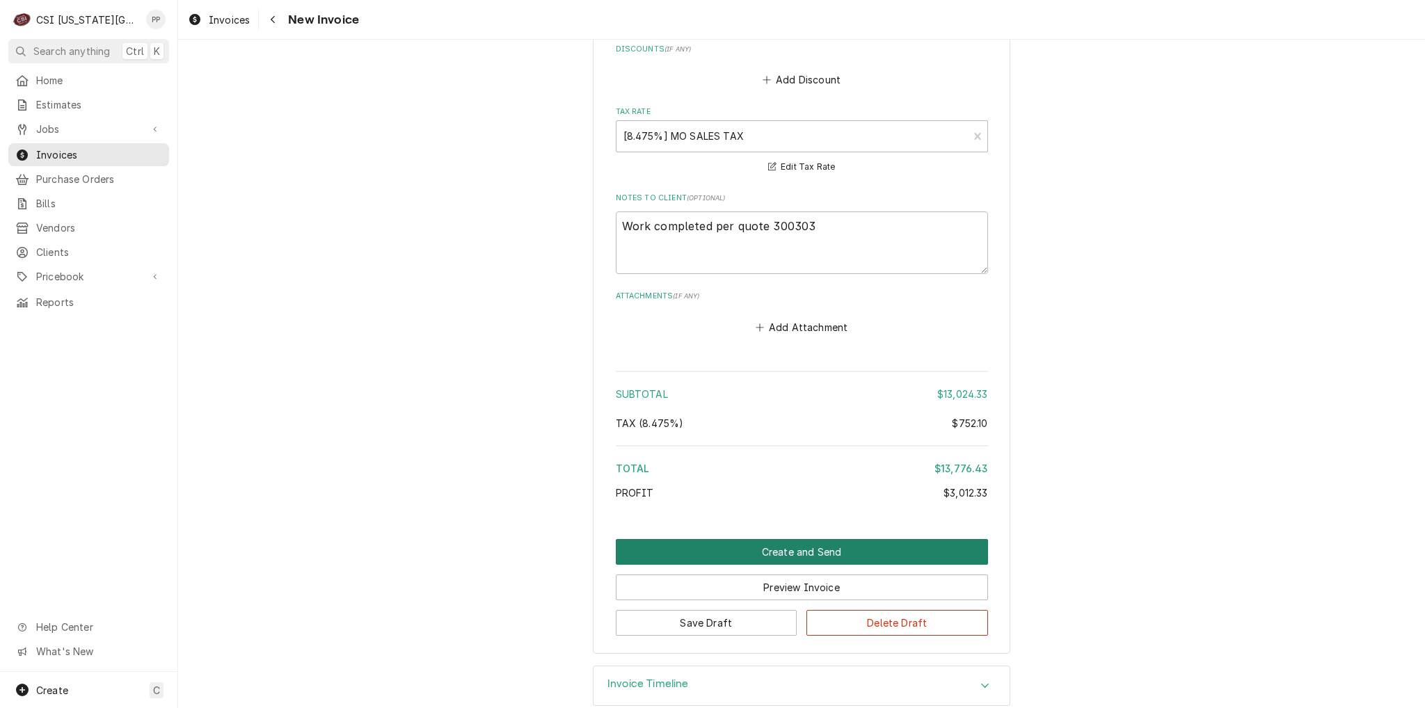
click at [815, 539] on button "Create and Send" at bounding box center [802, 552] width 372 height 26
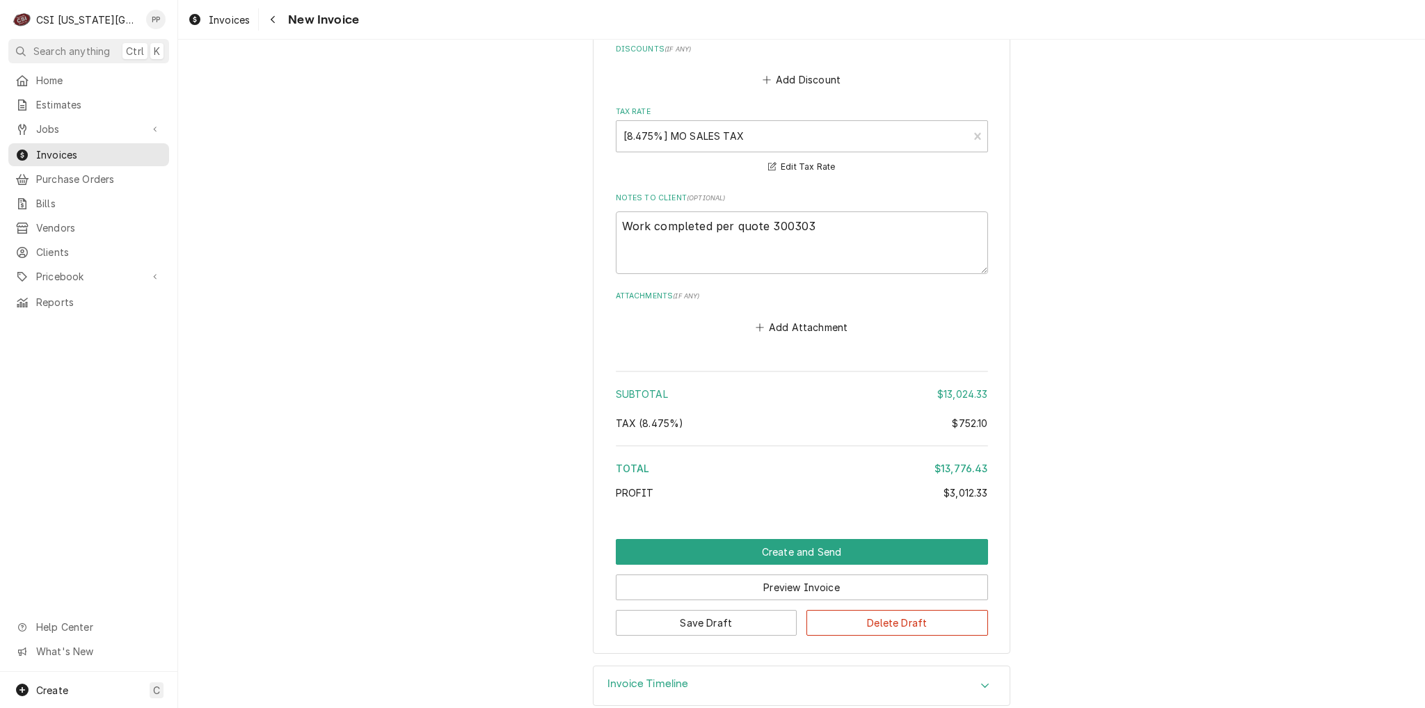
scroll to position [3617, 0]
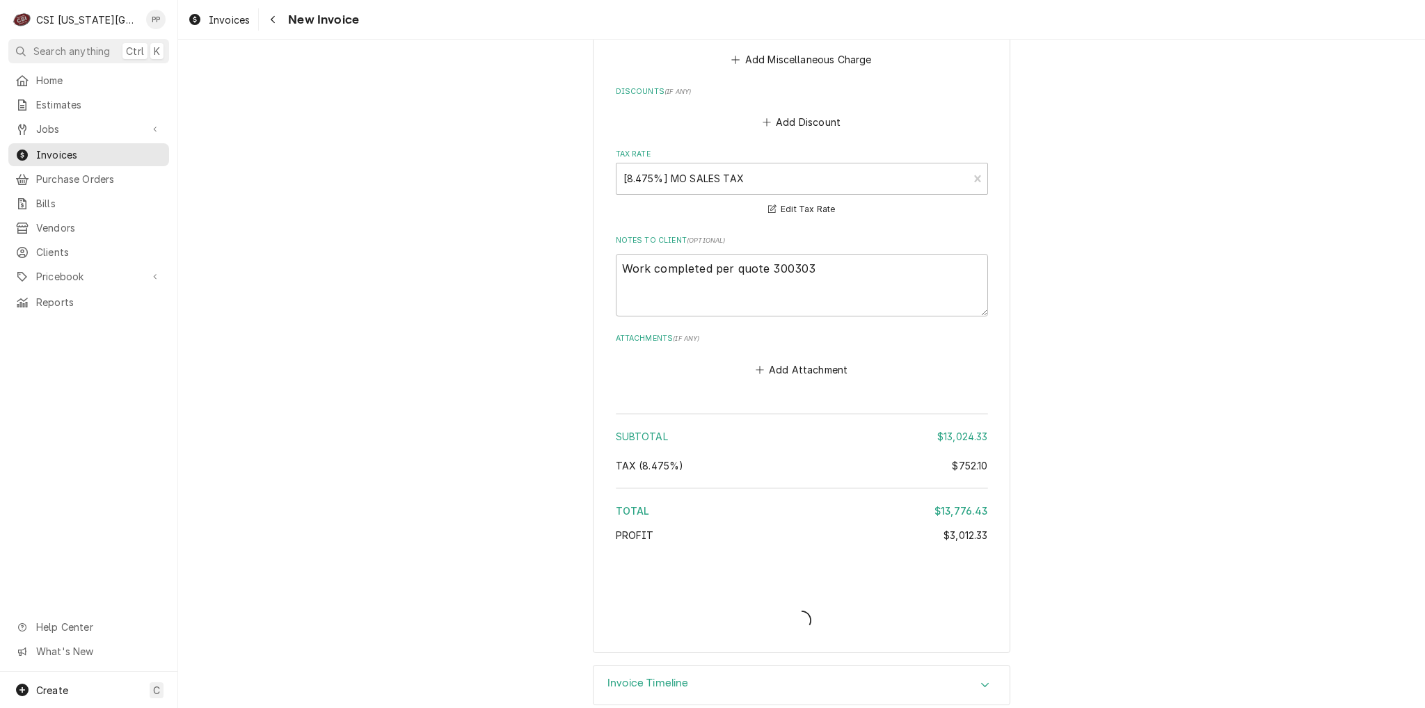
type textarea "x"
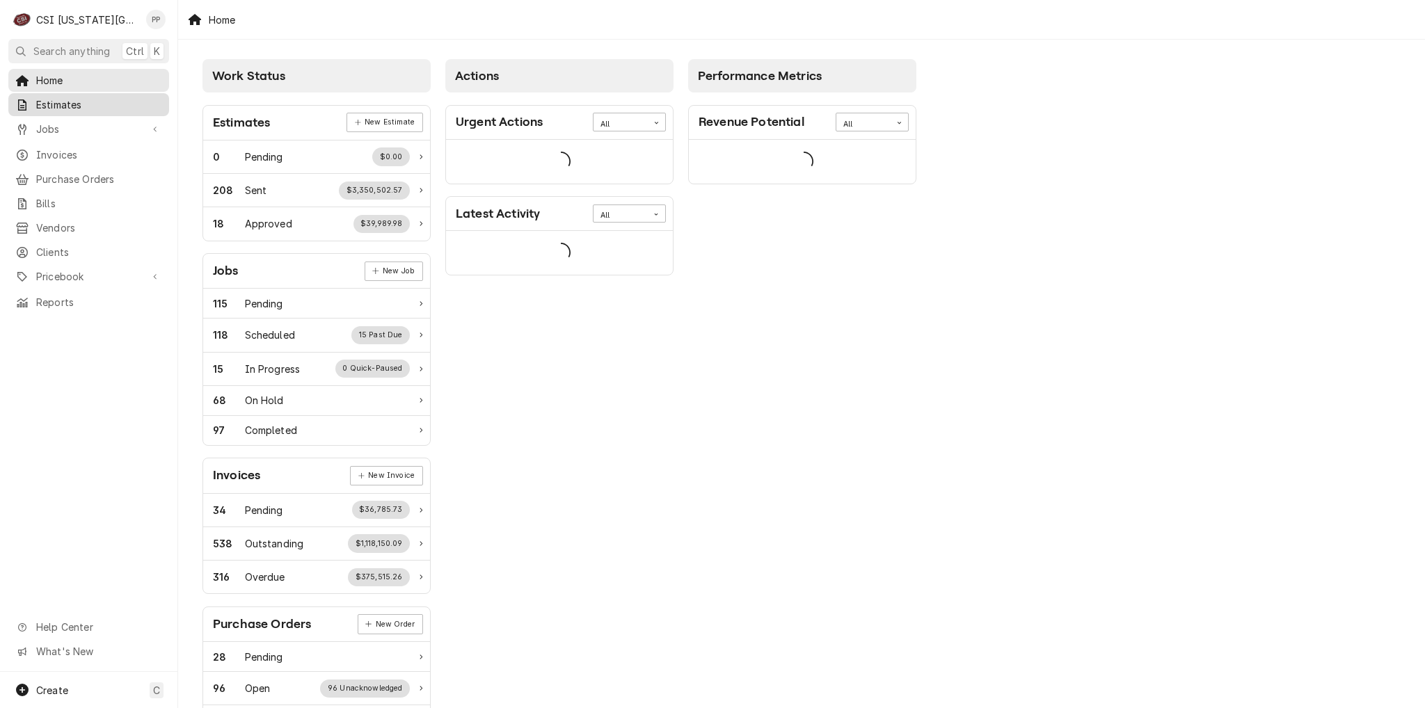
click at [97, 97] on span "Estimates" at bounding box center [99, 104] width 126 height 15
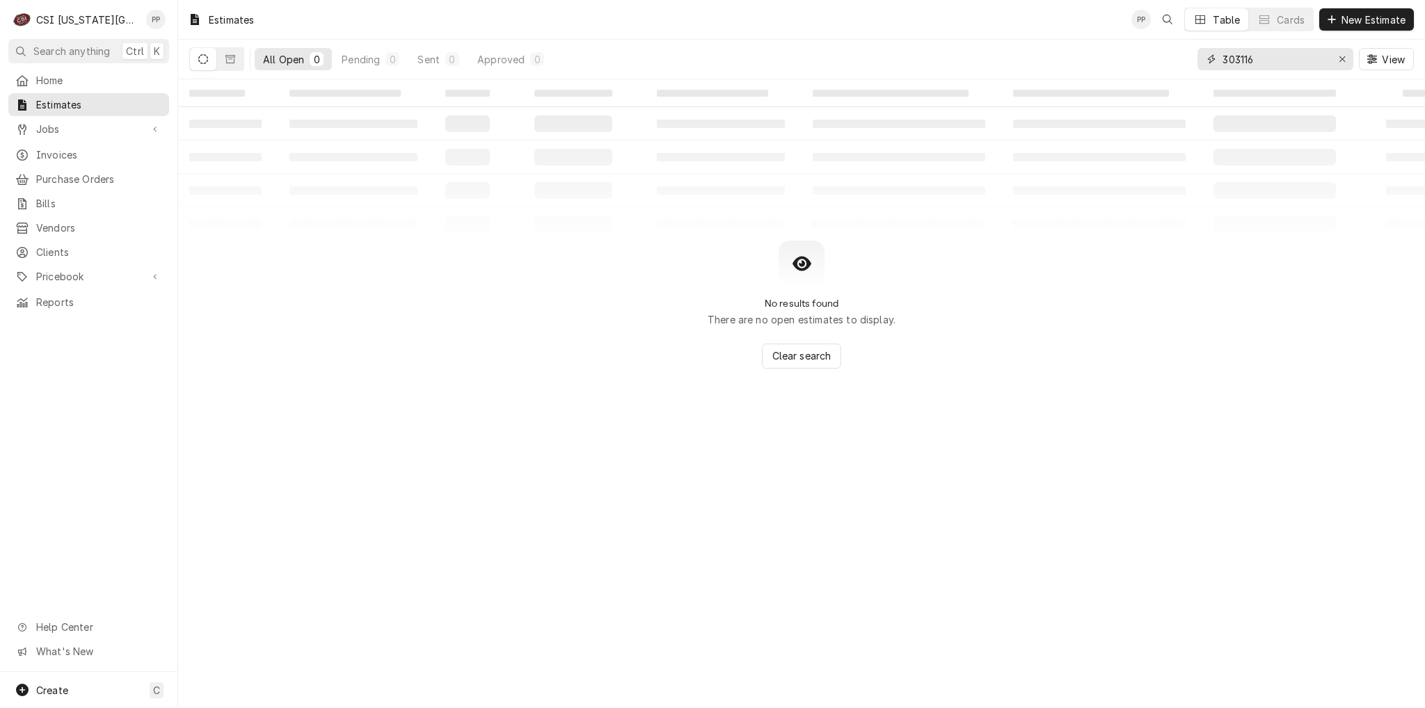
click at [1279, 54] on input "303116" at bounding box center [1274, 59] width 104 height 22
type input "300303"
click at [245, 60] on div "All Open 0 Pending 0 Sent 0 Approved 0" at bounding box center [370, 59] width 362 height 39
click at [234, 61] on icon "Dynamic Content Wrapper" at bounding box center [230, 59] width 10 height 8
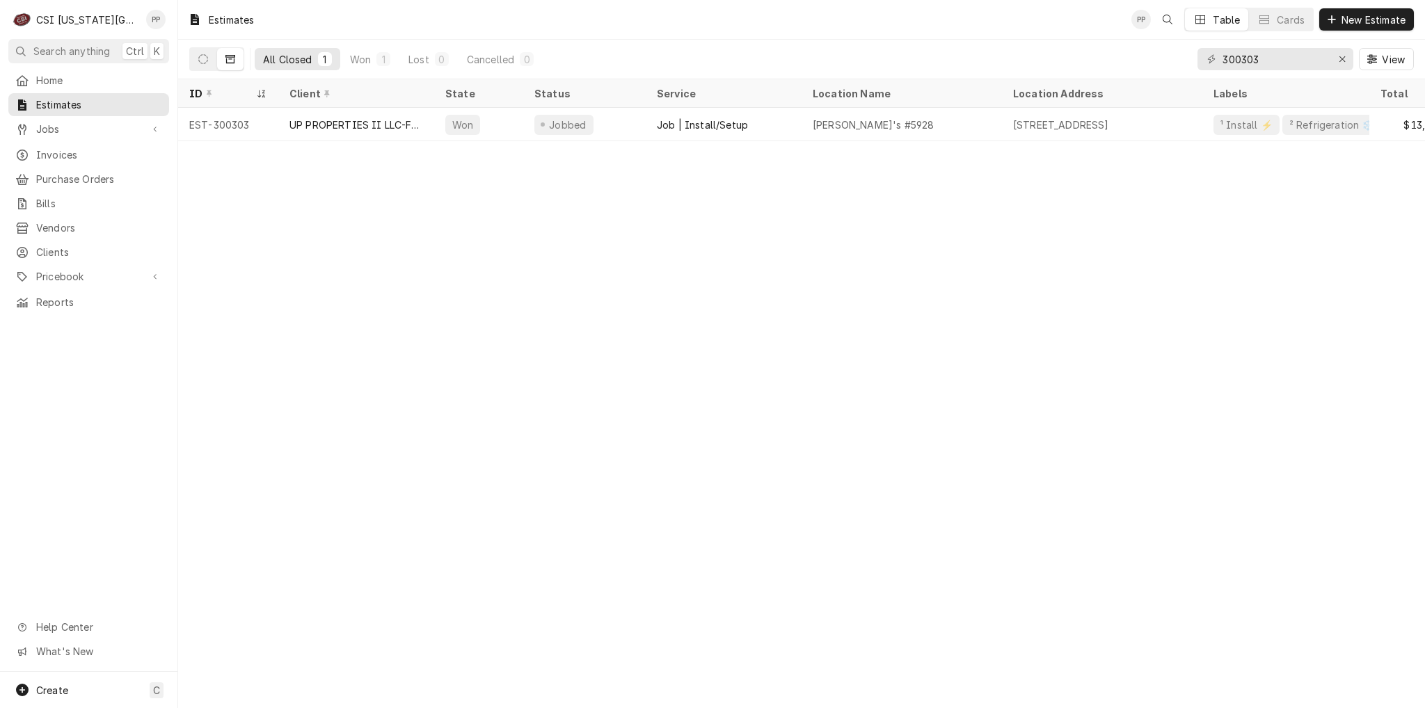
drag, startPoint x: 574, startPoint y: 150, endPoint x: 744, endPoint y: 150, distance: 170.5
click at [744, 150] on div "Estimates PP Table Cards New Estimate All Closed 1 Won 1 Lost 0 Cancelled 0 300…" at bounding box center [801, 354] width 1247 height 708
drag, startPoint x: 744, startPoint y: 150, endPoint x: 921, endPoint y: 154, distance: 176.8
click at [921, 154] on div "Estimates PP Table Cards New Estimate All Closed 1 Won 1 Lost 0 Cancelled 0 300…" at bounding box center [801, 354] width 1247 height 708
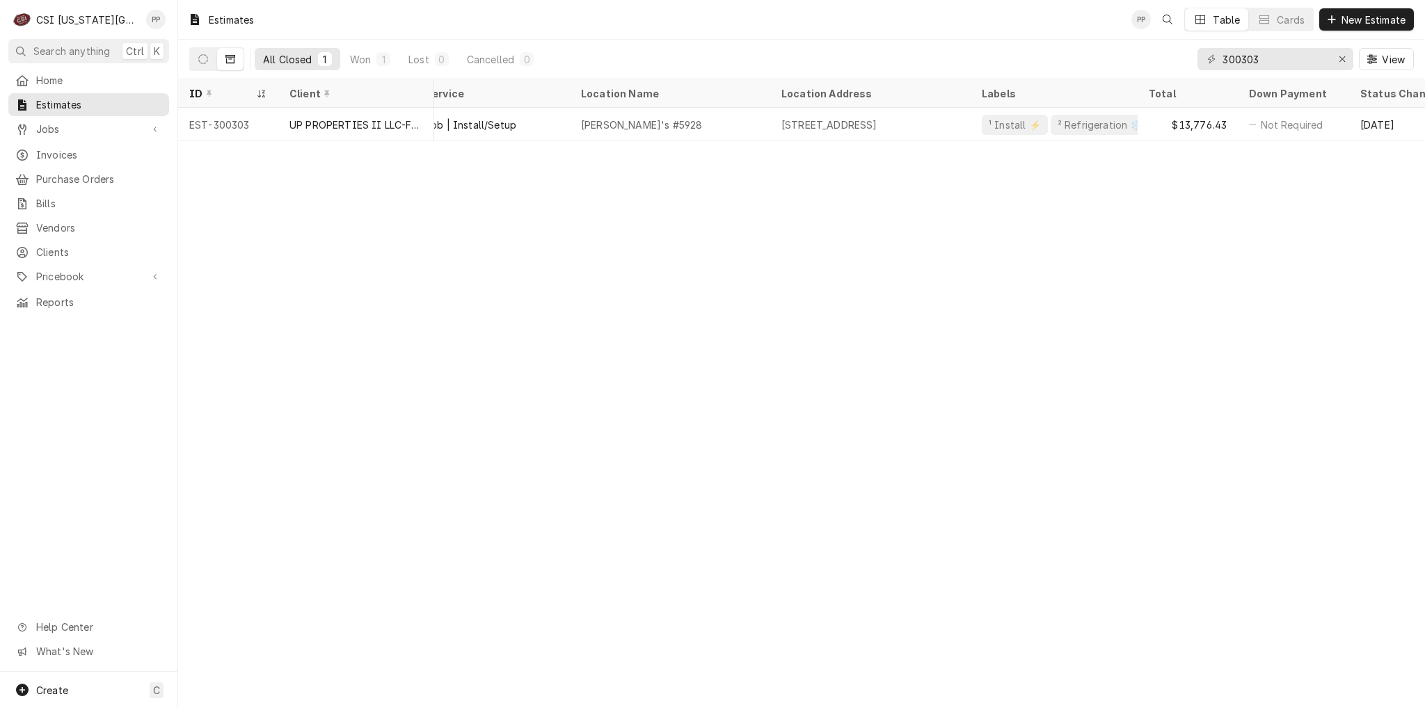
scroll to position [0, 264]
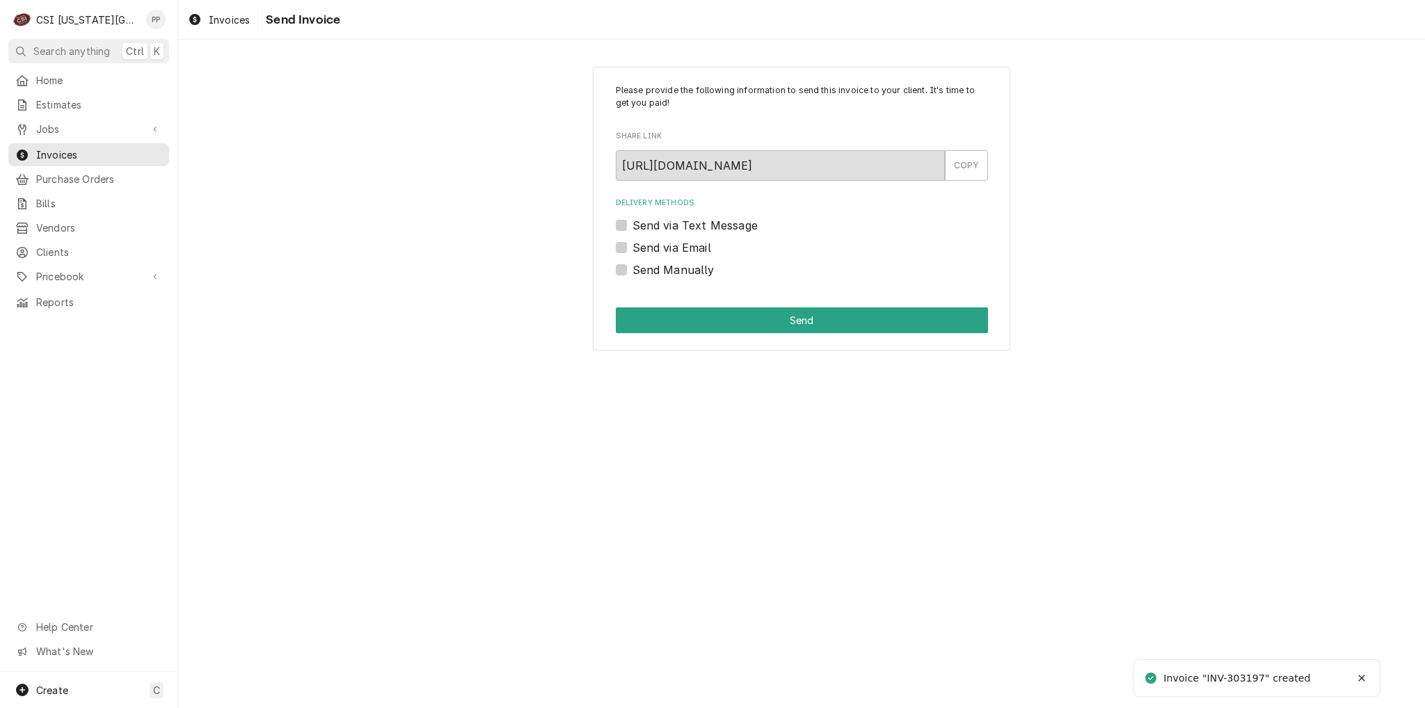
click at [632, 250] on label "Send via Email" at bounding box center [671, 247] width 79 height 17
click at [632, 250] on input "Send via Email" at bounding box center [818, 254] width 372 height 31
checkbox input "true"
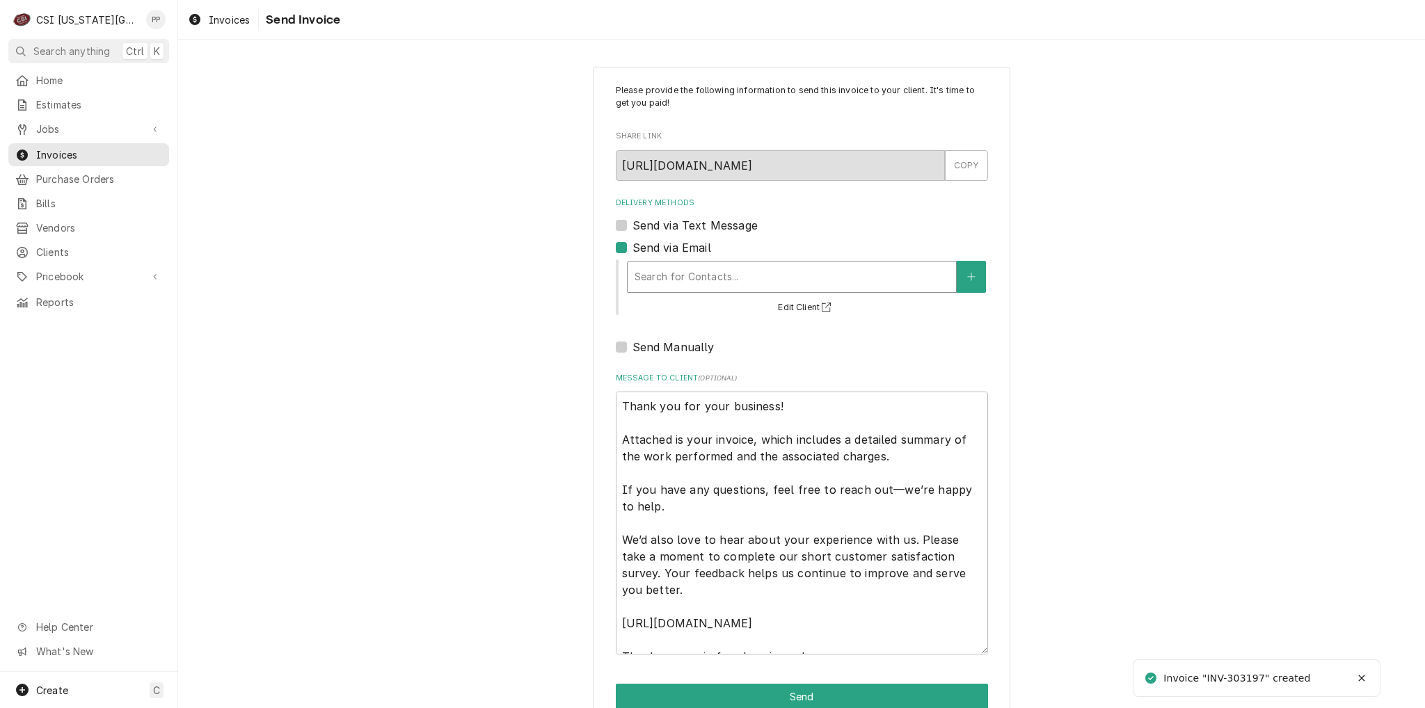
click at [648, 269] on div "Delivery Methods" at bounding box center [792, 276] width 314 height 25
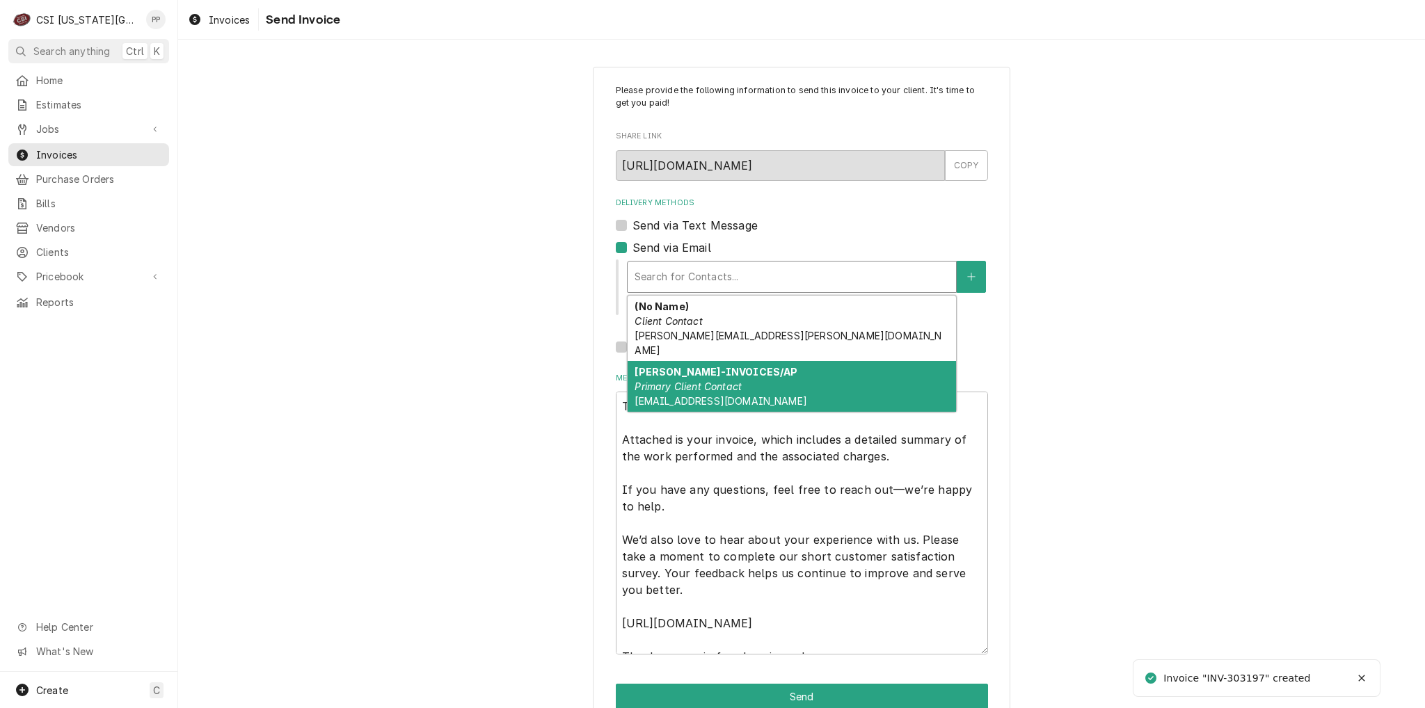
click at [790, 371] on div "[PERSON_NAME]-INVOICES/AP Primary Client Contact [EMAIL_ADDRESS][DOMAIN_NAME]" at bounding box center [792, 386] width 328 height 51
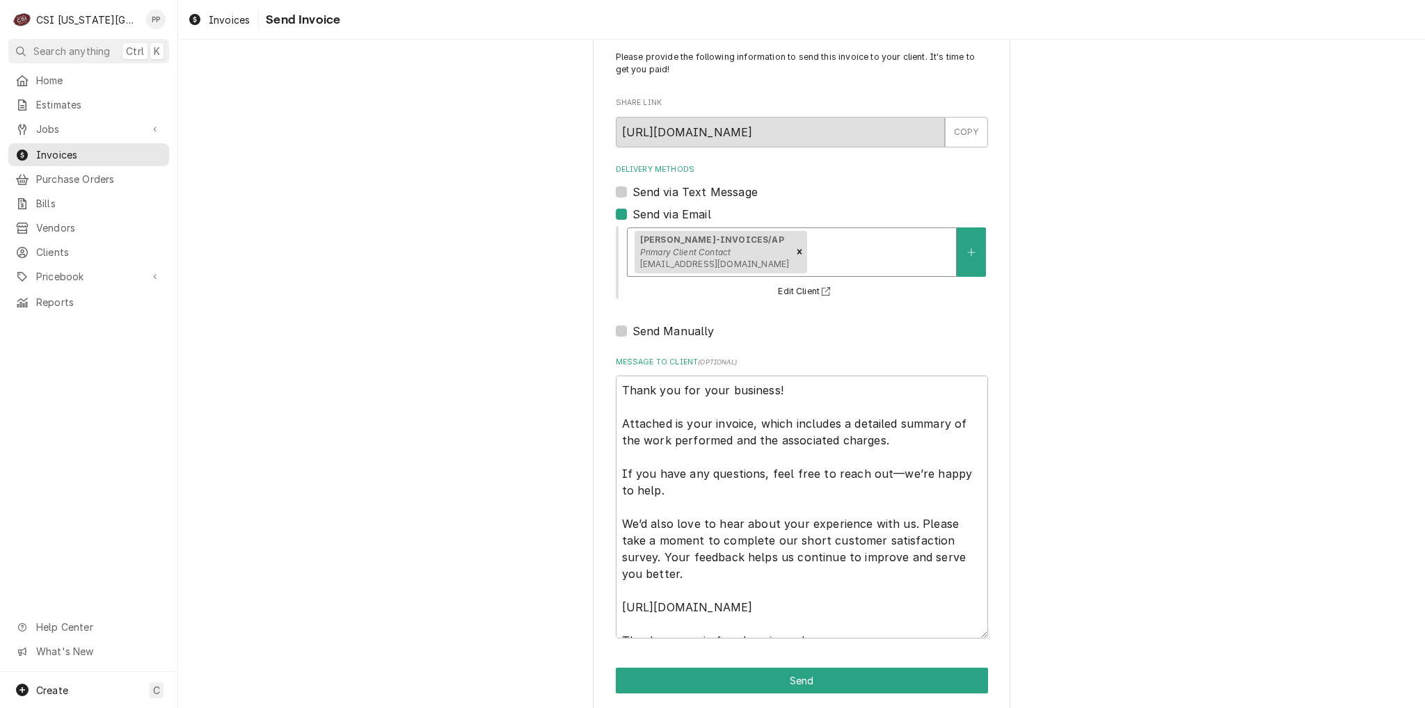
scroll to position [47, 0]
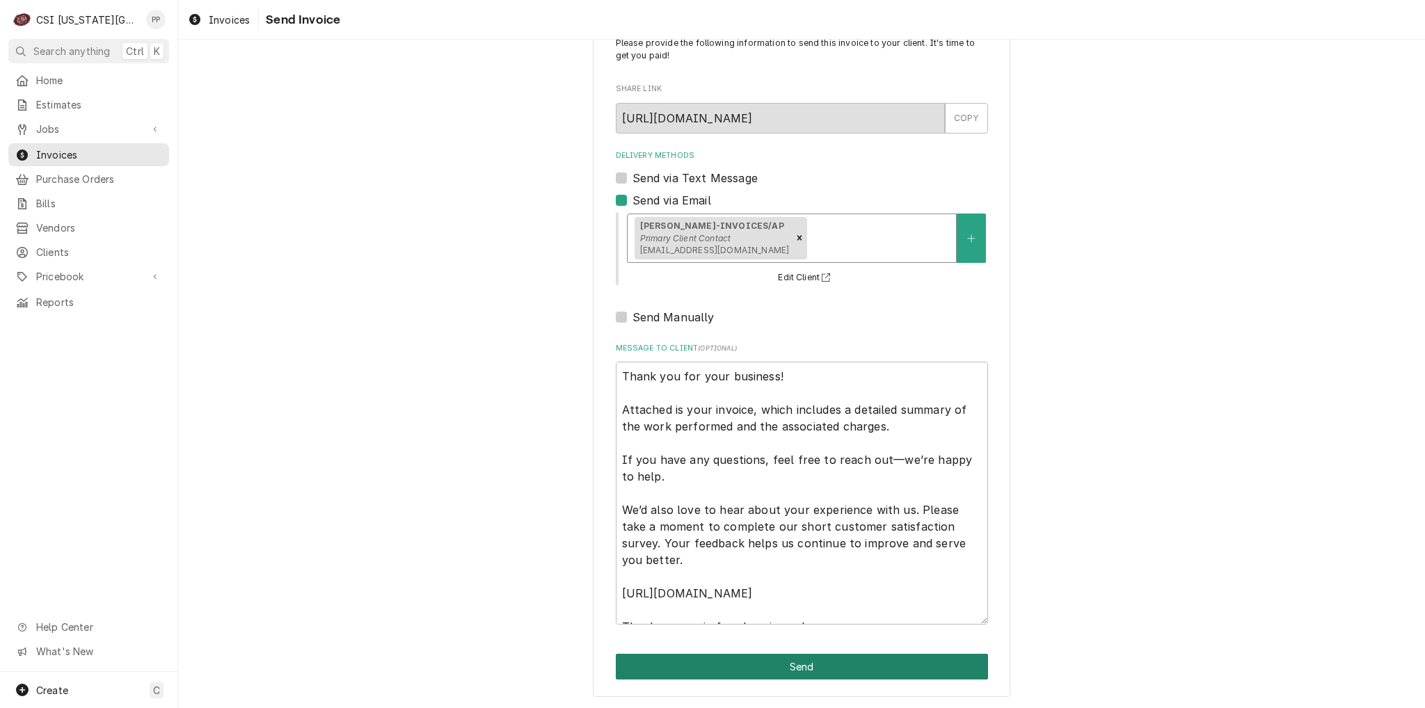
click at [876, 660] on button "Send" at bounding box center [802, 667] width 372 height 26
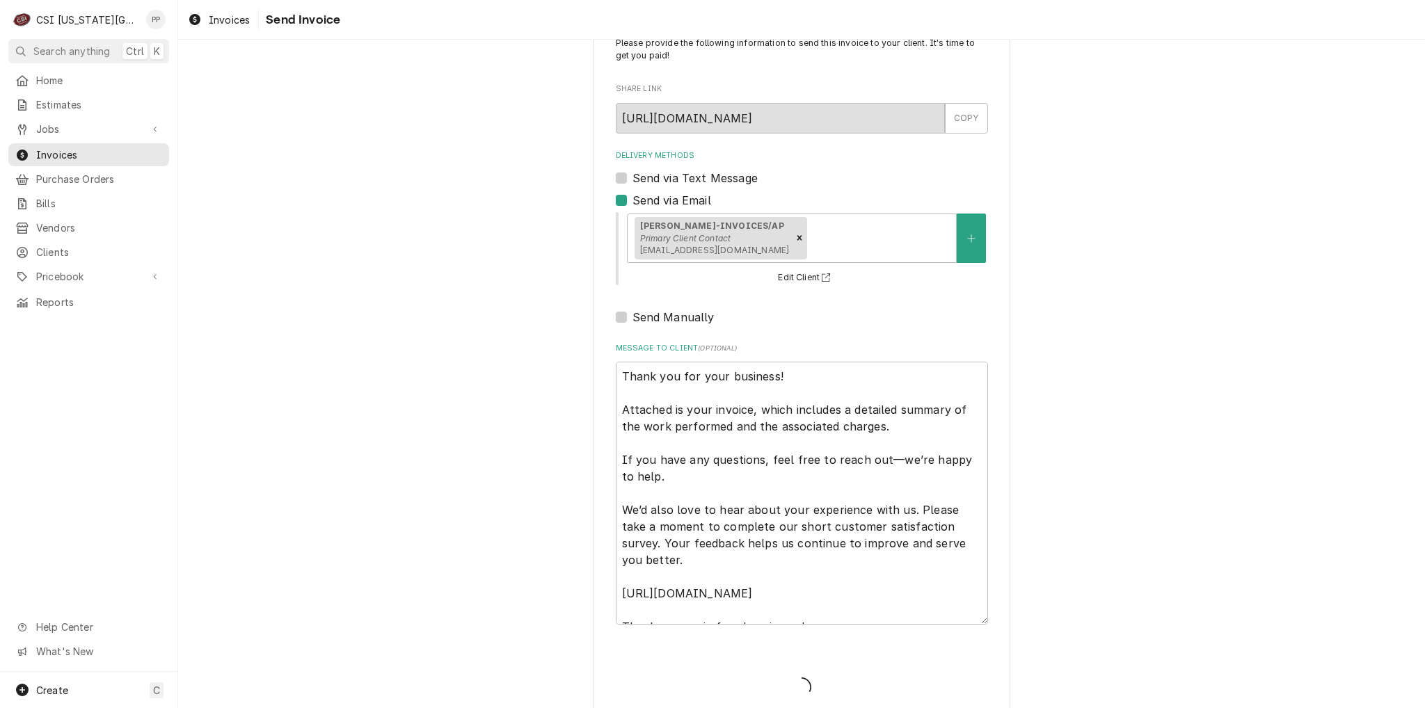
type textarea "x"
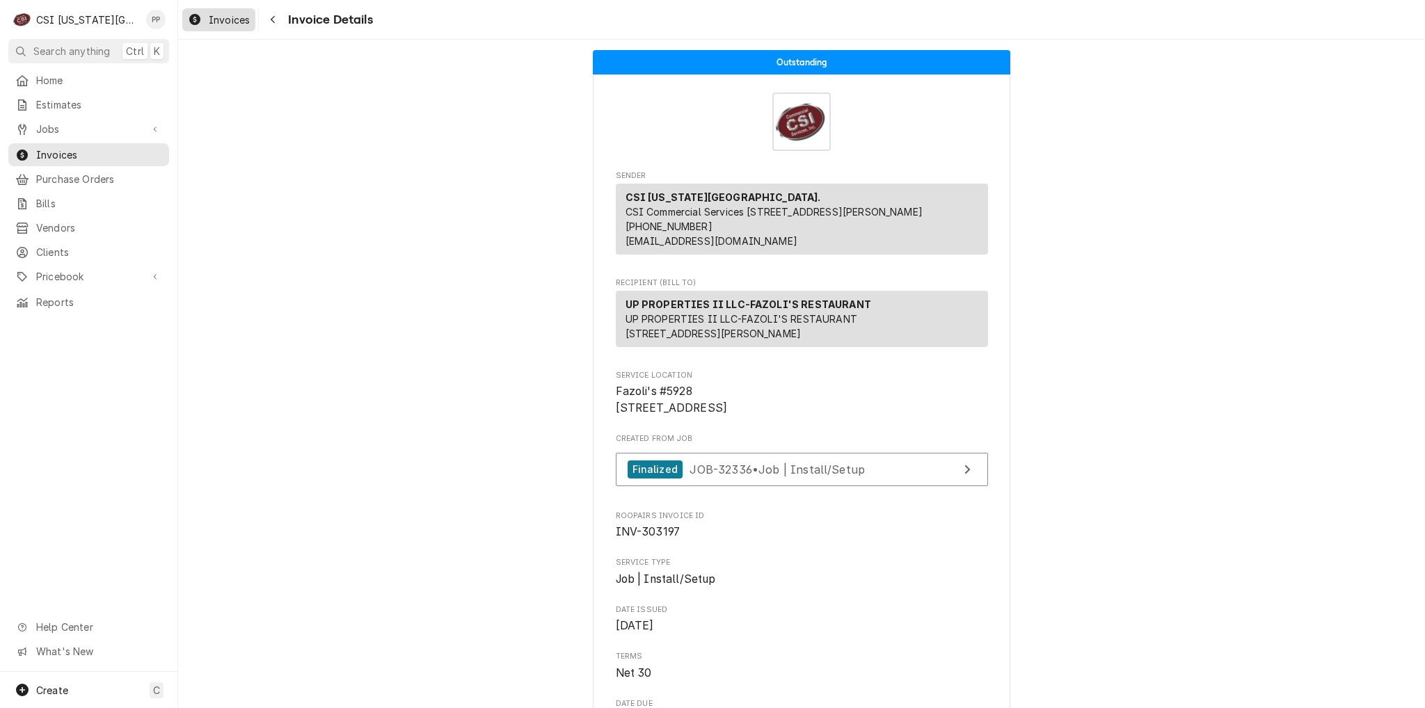
drag, startPoint x: 239, startPoint y: 6, endPoint x: 235, endPoint y: 16, distance: 11.0
click at [239, 6] on div "Invoices Invoice Details" at bounding box center [801, 19] width 1247 height 39
click at [235, 17] on span "Invoices" at bounding box center [229, 20] width 41 height 15
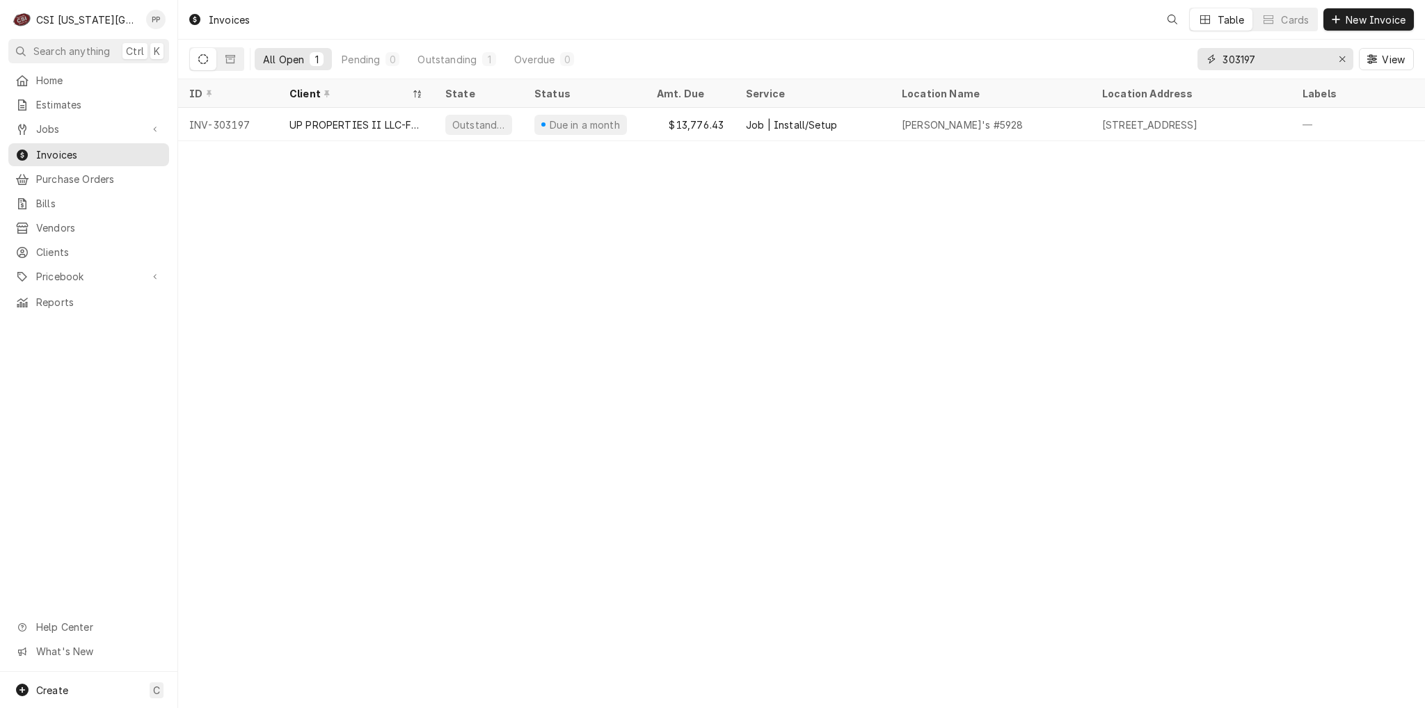
click at [1297, 59] on input "303197" at bounding box center [1274, 59] width 104 height 22
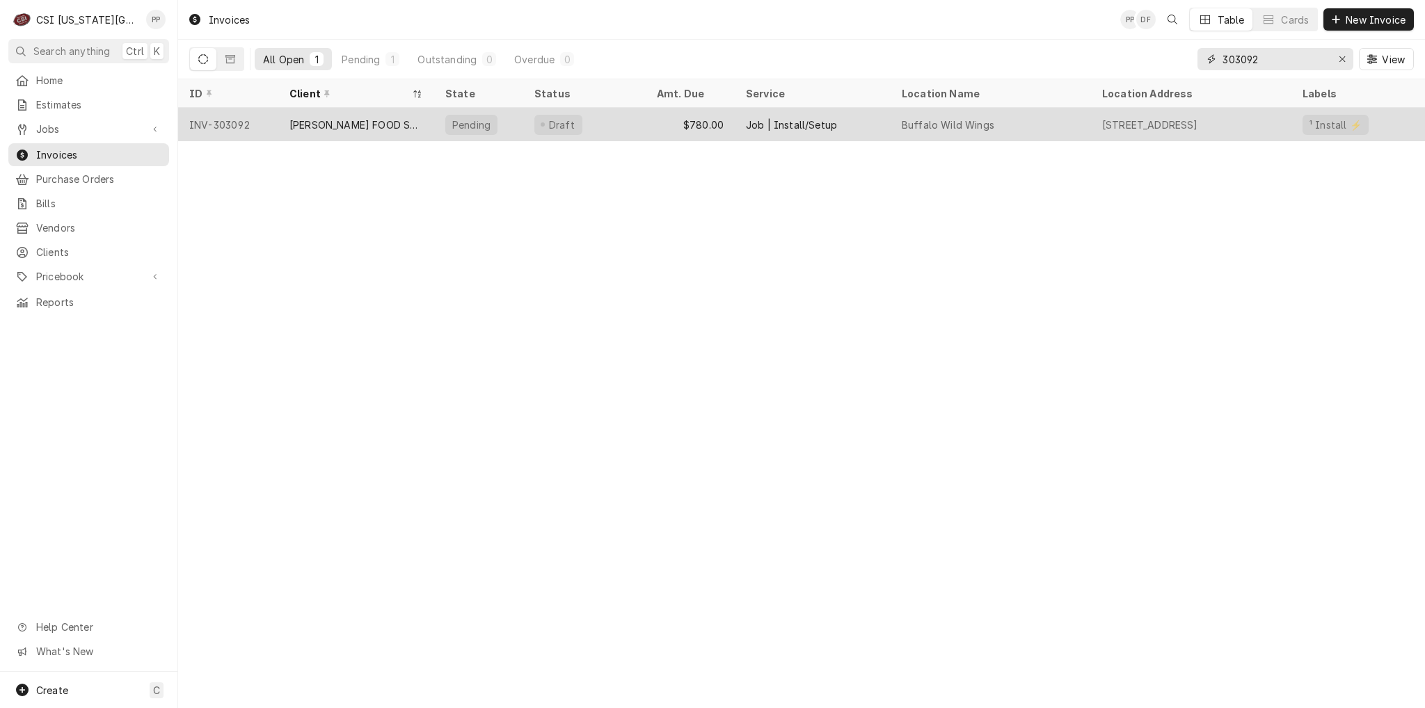
type input "303092"
click at [392, 118] on div "[PERSON_NAME] FOOD SERVICE GROUP" at bounding box center [356, 125] width 134 height 15
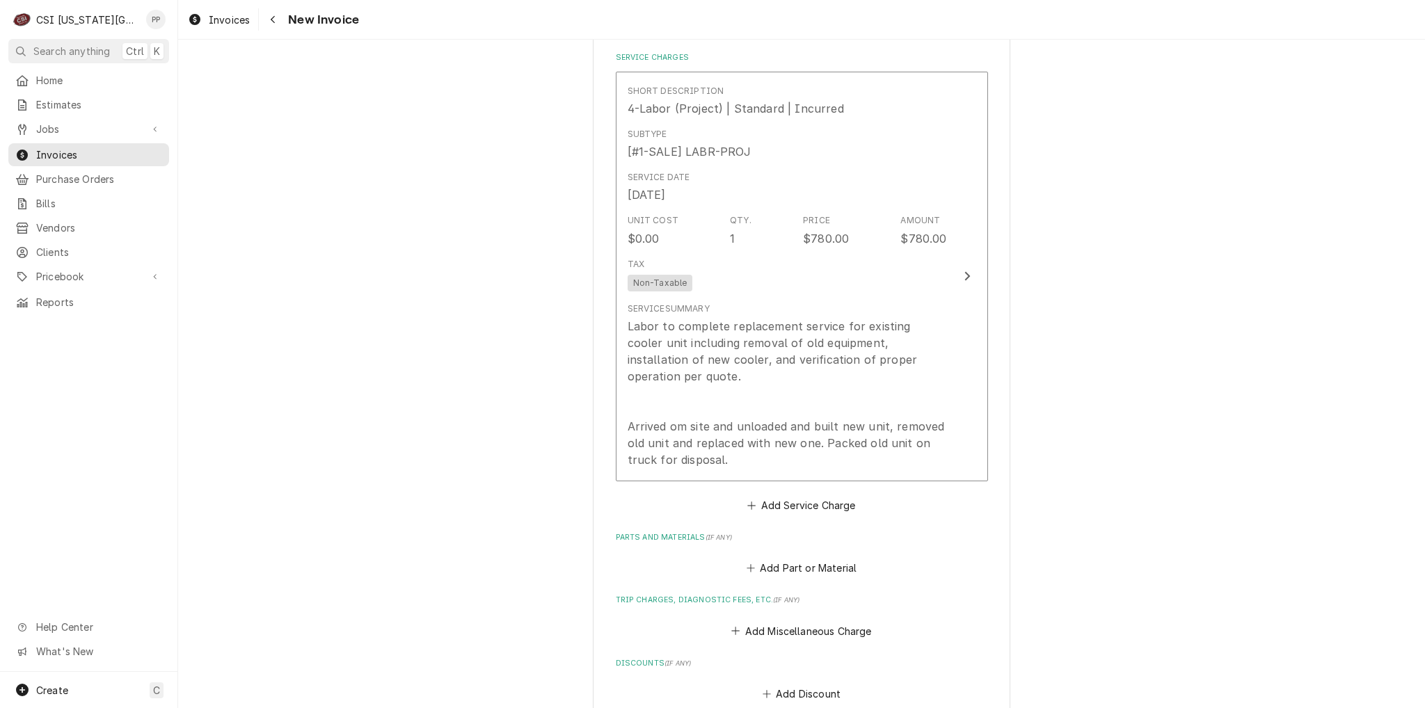
scroll to position [1113, 0]
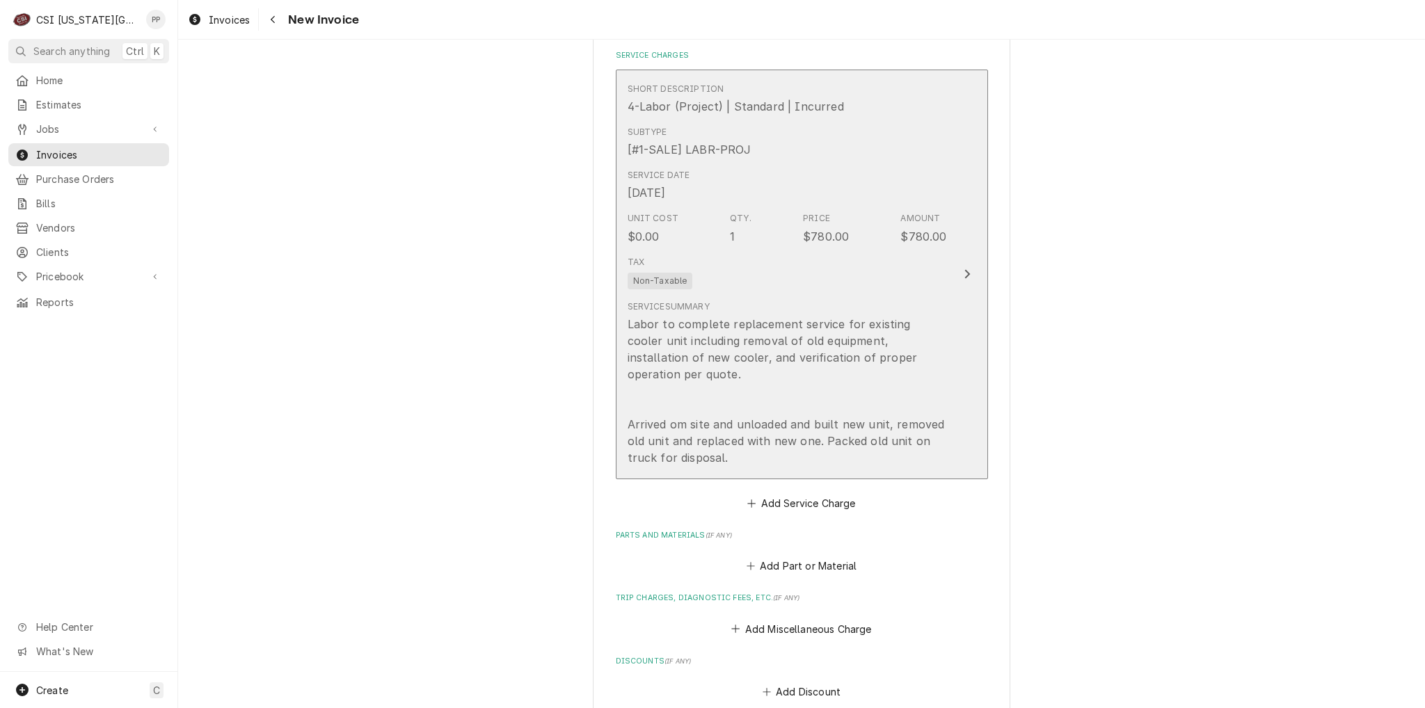
click at [874, 392] on div "Labor to complete replacement service for existing cooler unit including remova…" at bounding box center [787, 391] width 319 height 150
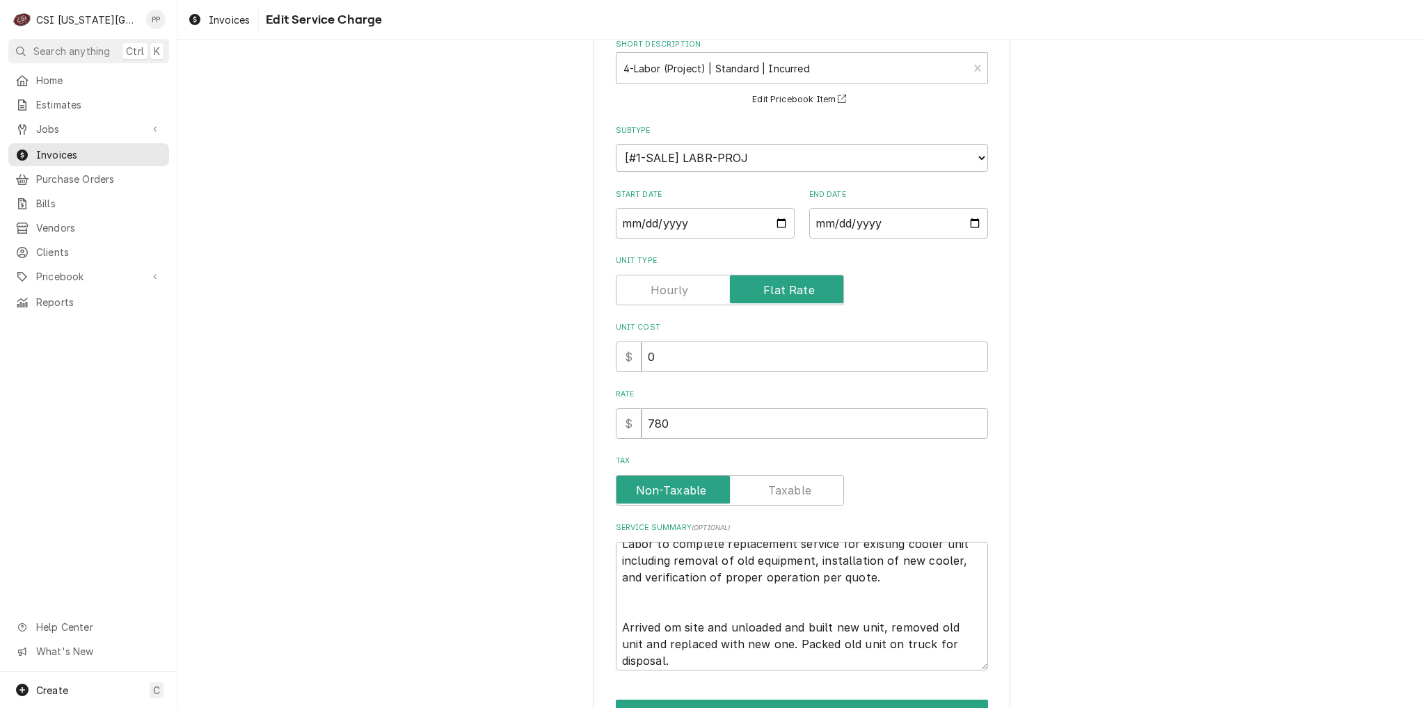
scroll to position [17, 0]
drag, startPoint x: 879, startPoint y: 661, endPoint x: 607, endPoint y: 616, distance: 276.5
click at [607, 616] on div "Use the fields below to edit this service charge Short Description 4-Labor (Pro…" at bounding box center [801, 383] width 417 height 792
type textarea "x"
type textarea "Labor to complete replacement service for existing cooler unit including remova…"
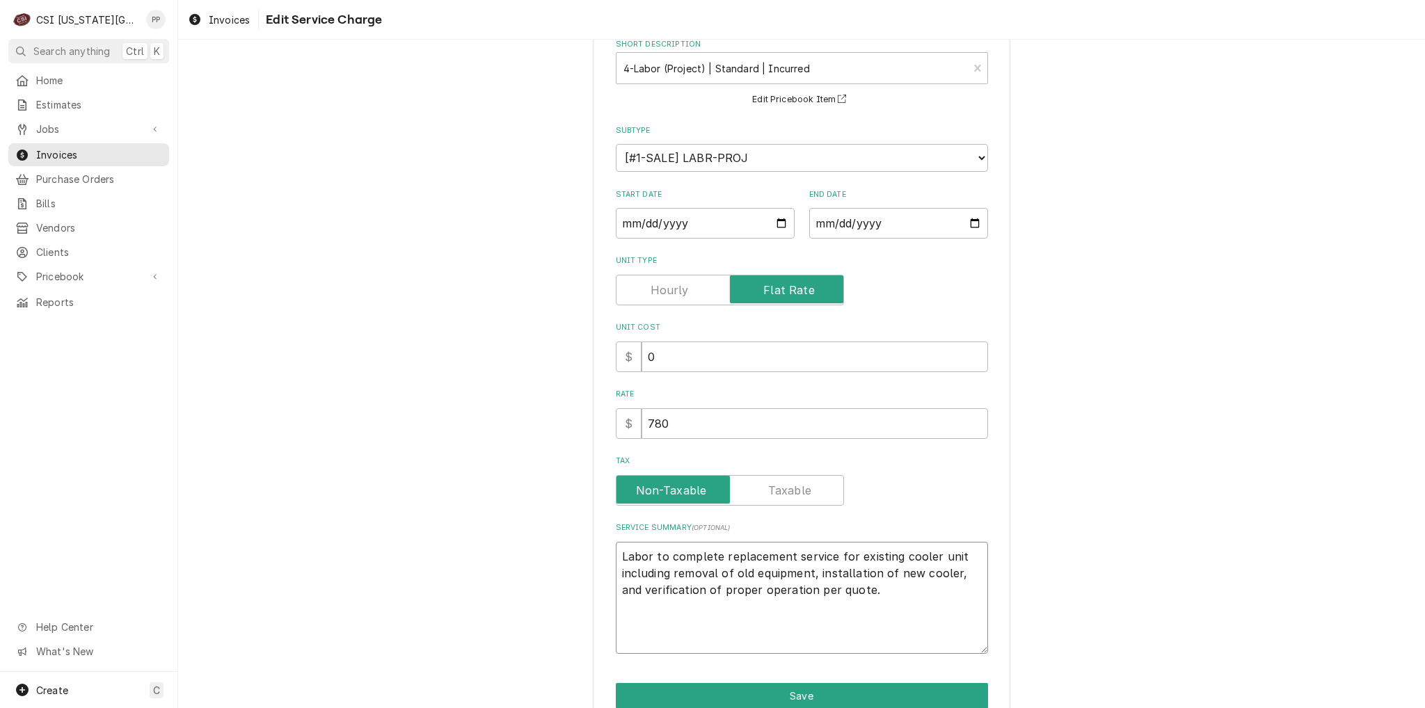
scroll to position [0, 0]
type textarea "x"
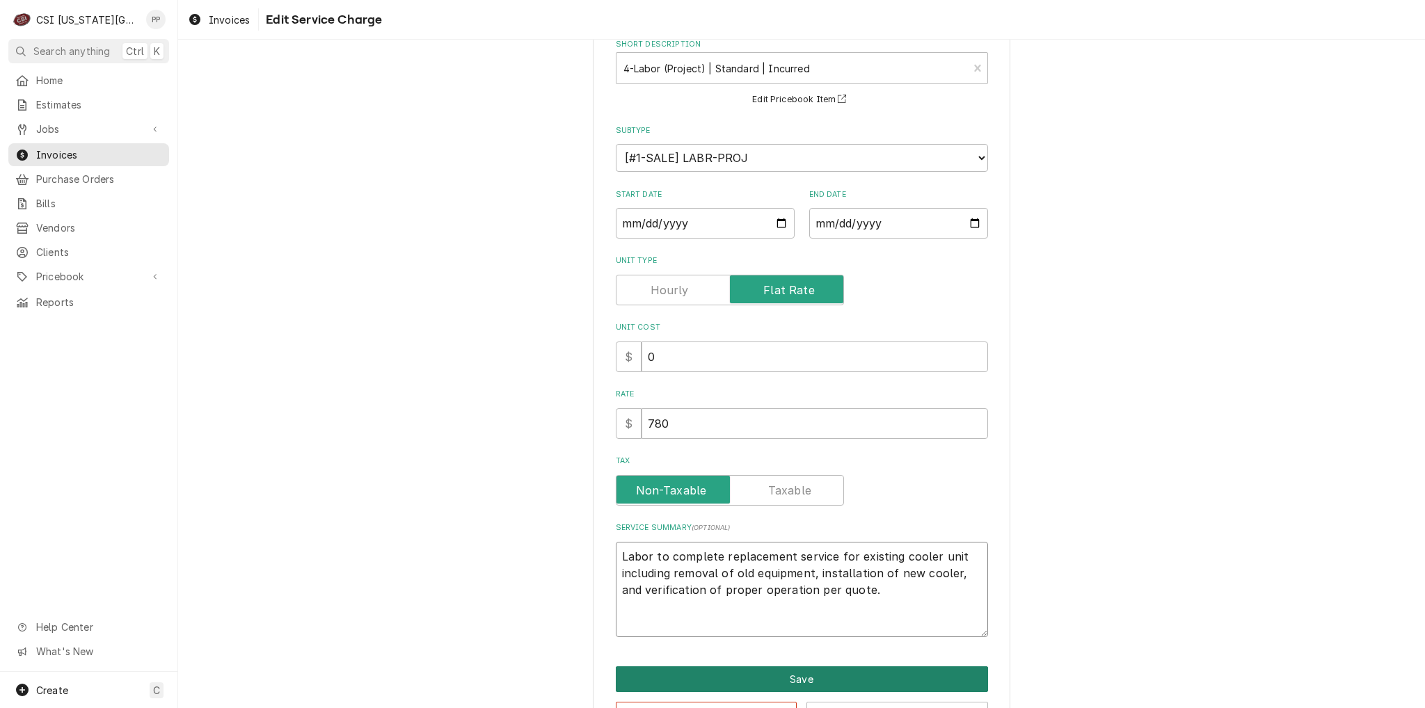
type textarea "Labor to complete replacement service for existing cooler unit including remova…"
click at [827, 677] on button "Save" at bounding box center [802, 680] width 372 height 26
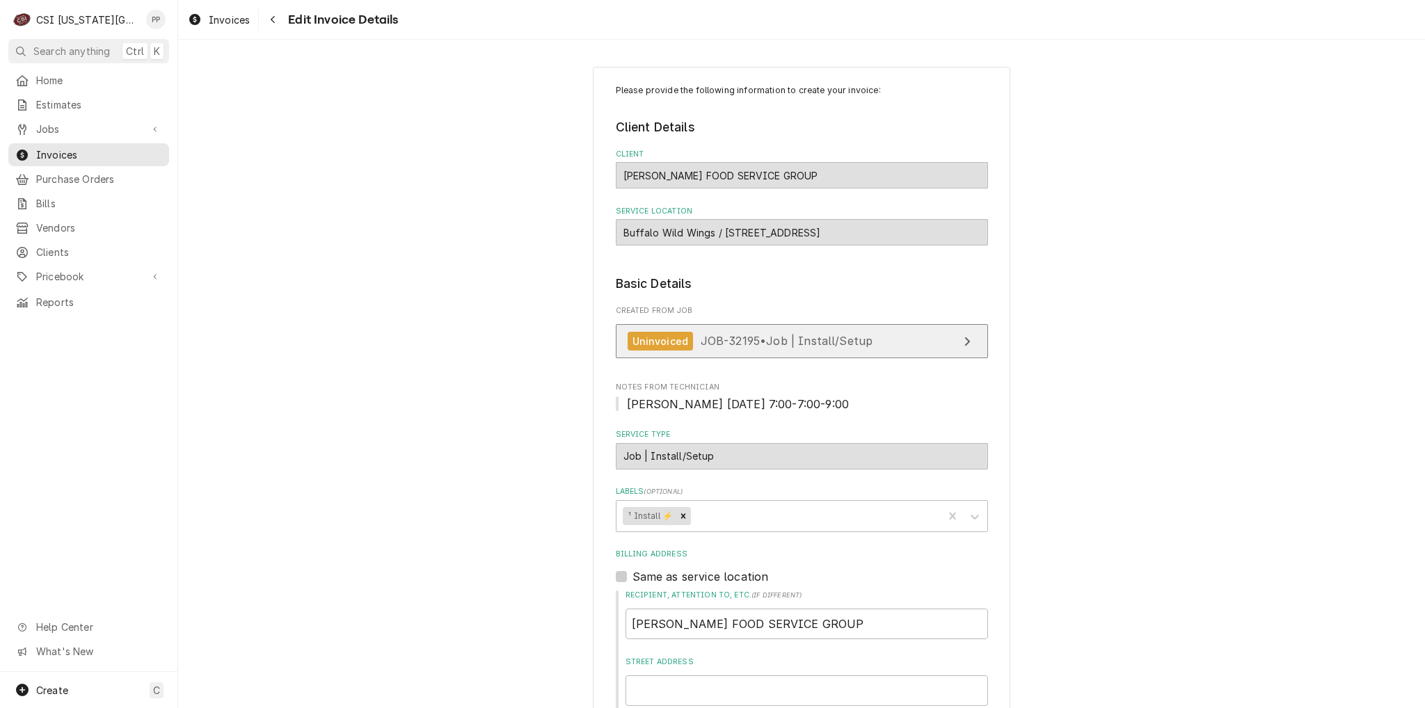
click at [746, 334] on span "JOB-32195 • Job | Install/Setup" at bounding box center [787, 341] width 173 height 14
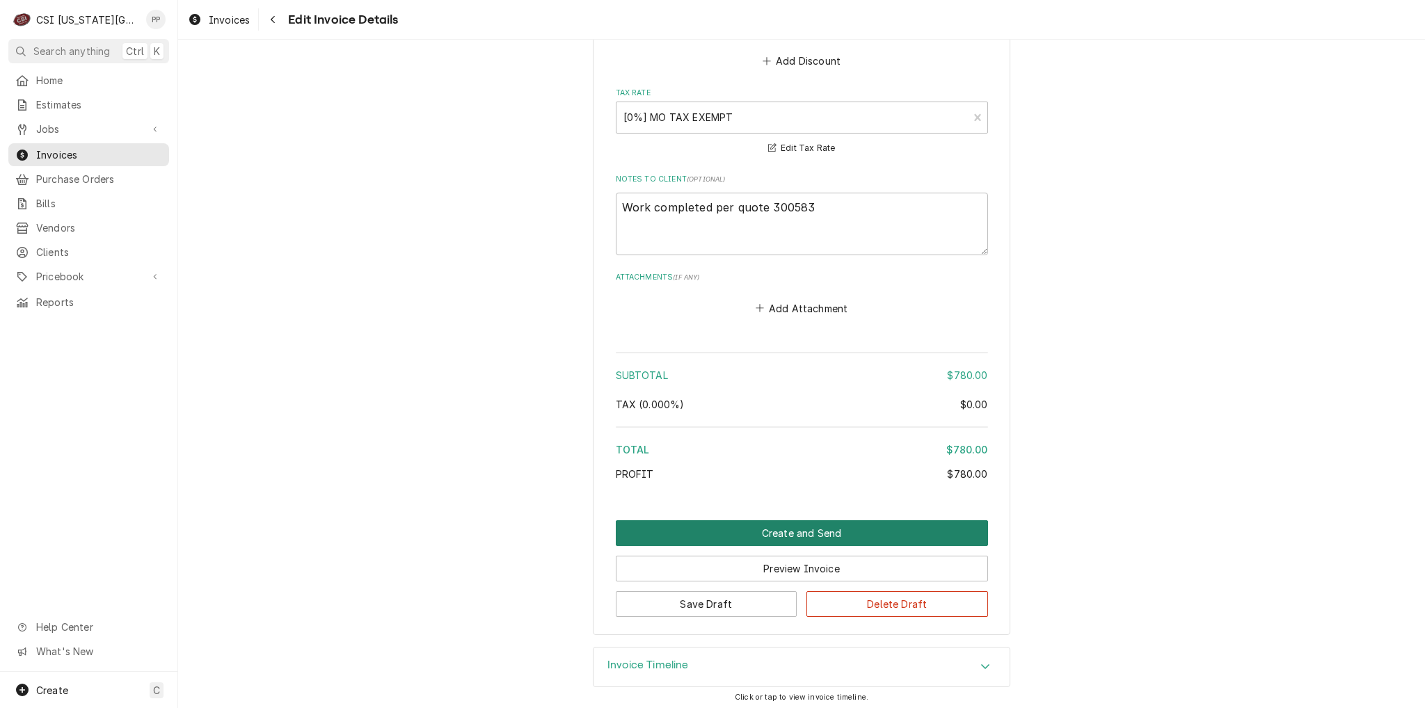
click at [814, 527] on button "Create and Send" at bounding box center [802, 533] width 372 height 26
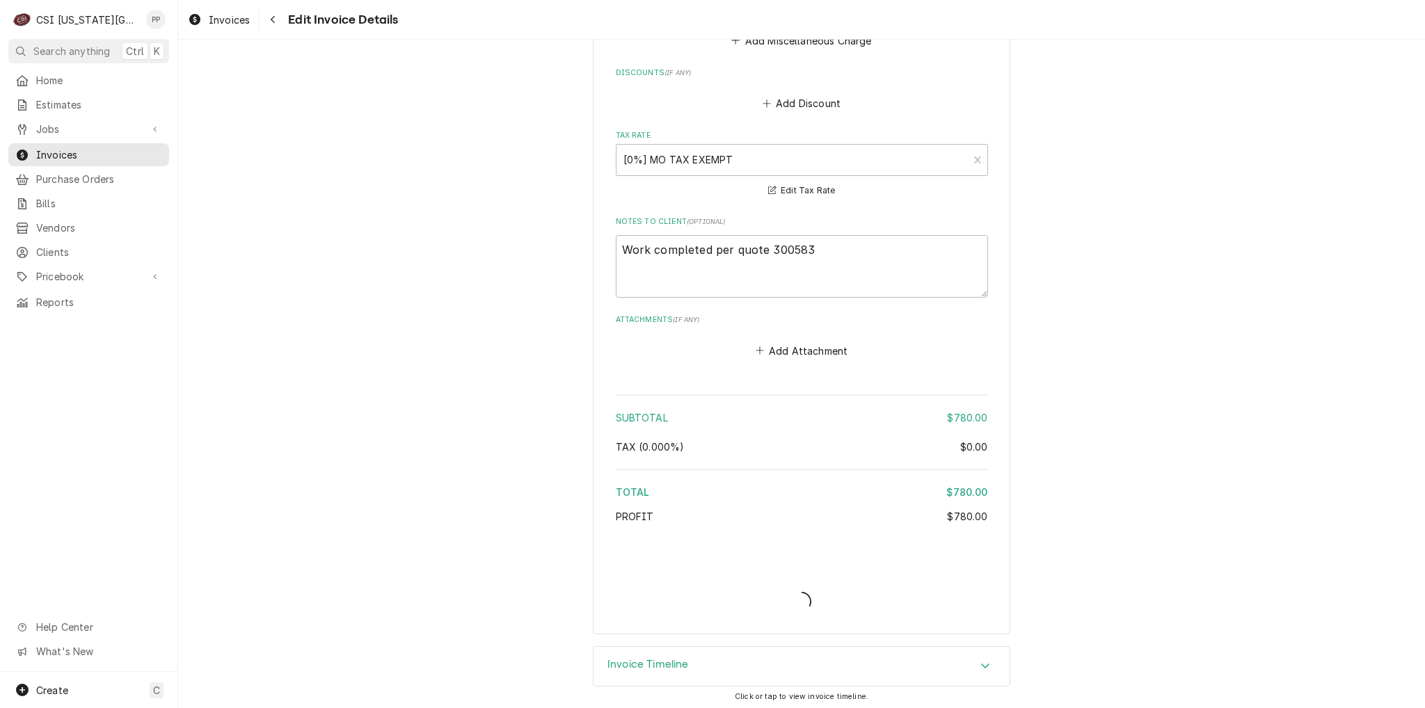
type textarea "x"
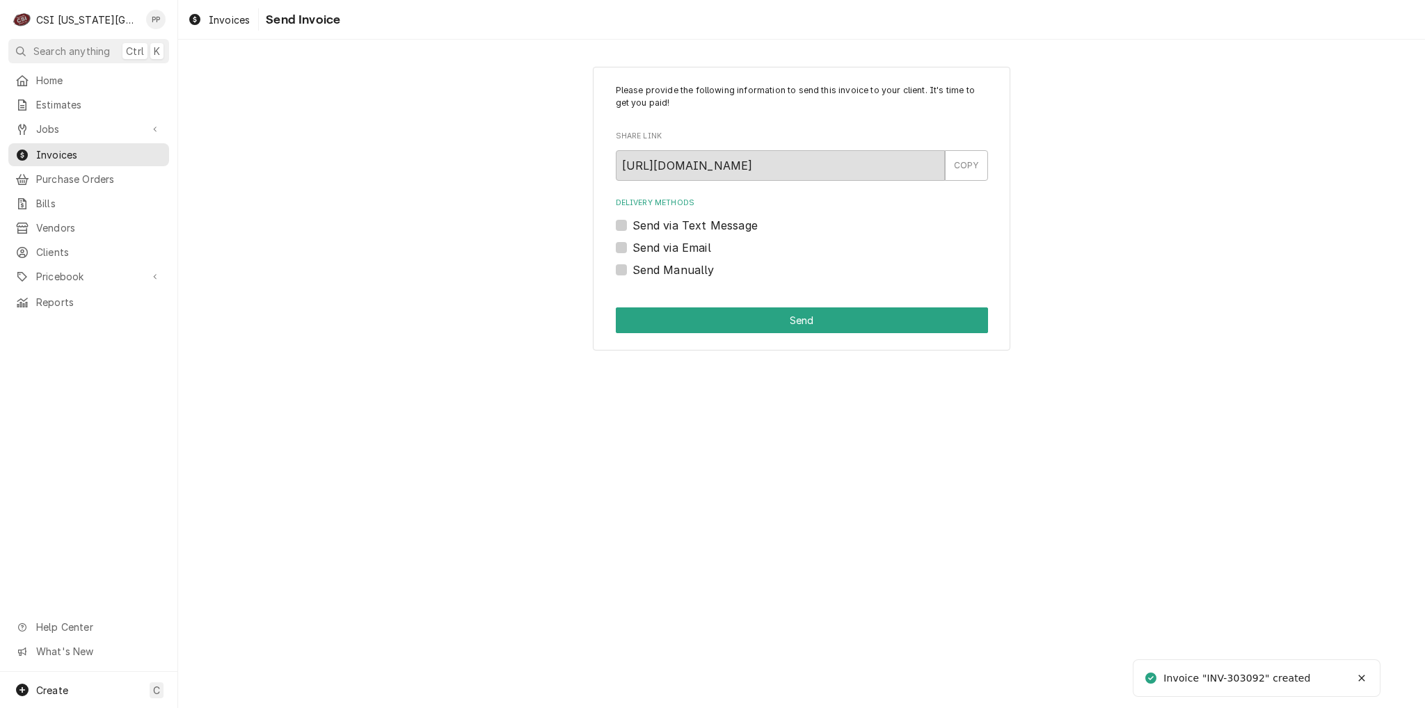
click at [632, 248] on label "Send via Email" at bounding box center [671, 247] width 79 height 17
click at [632, 248] on input "Send via Email" at bounding box center [818, 254] width 372 height 31
checkbox input "true"
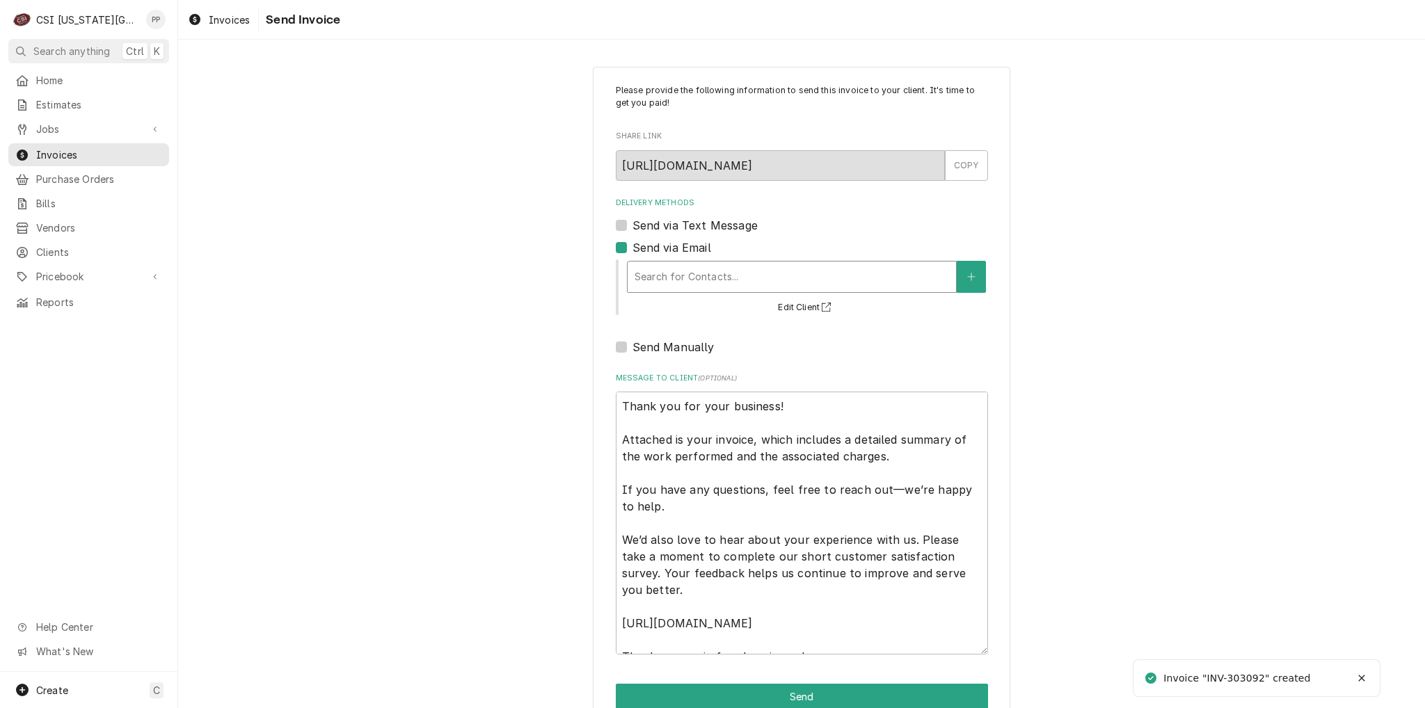
click at [682, 271] on div "Delivery Methods" at bounding box center [792, 276] width 314 height 25
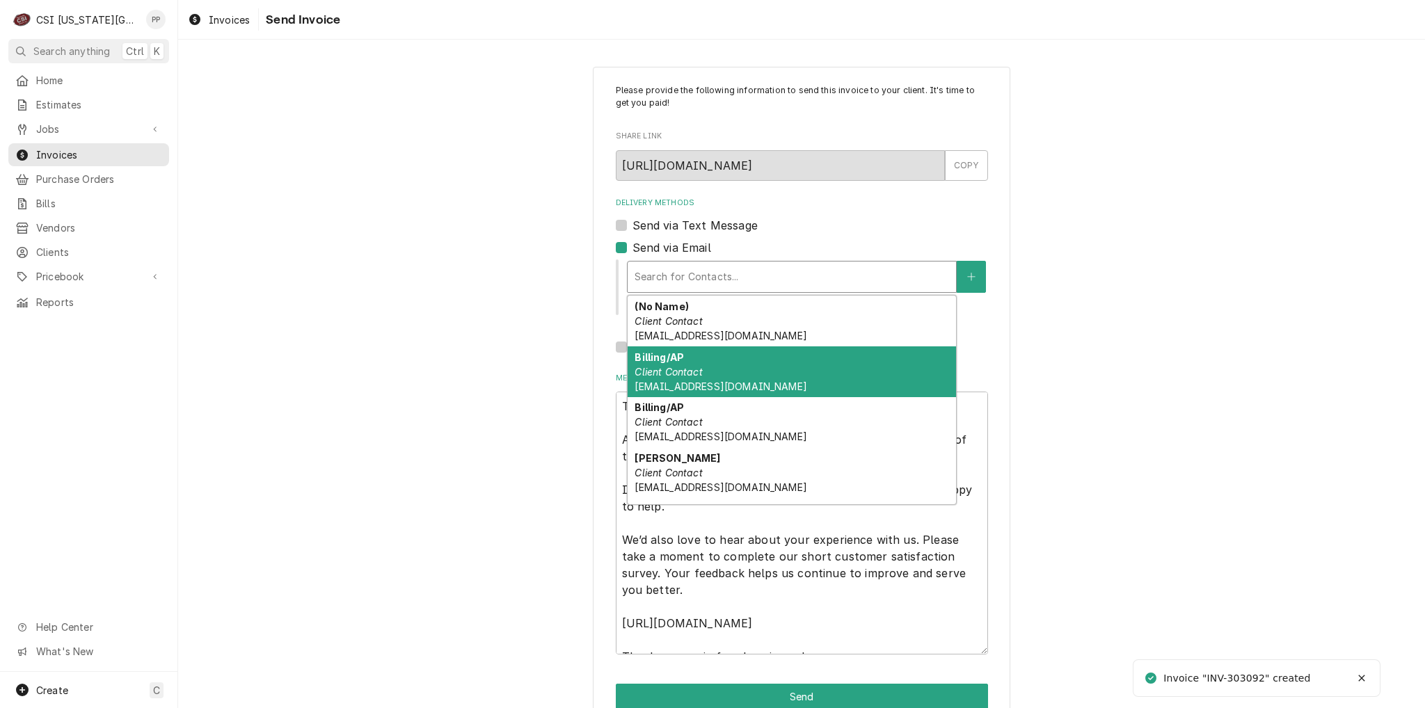
click at [762, 356] on div "Billing/AP Client Contact ap@zinkfsg.com" at bounding box center [792, 371] width 328 height 51
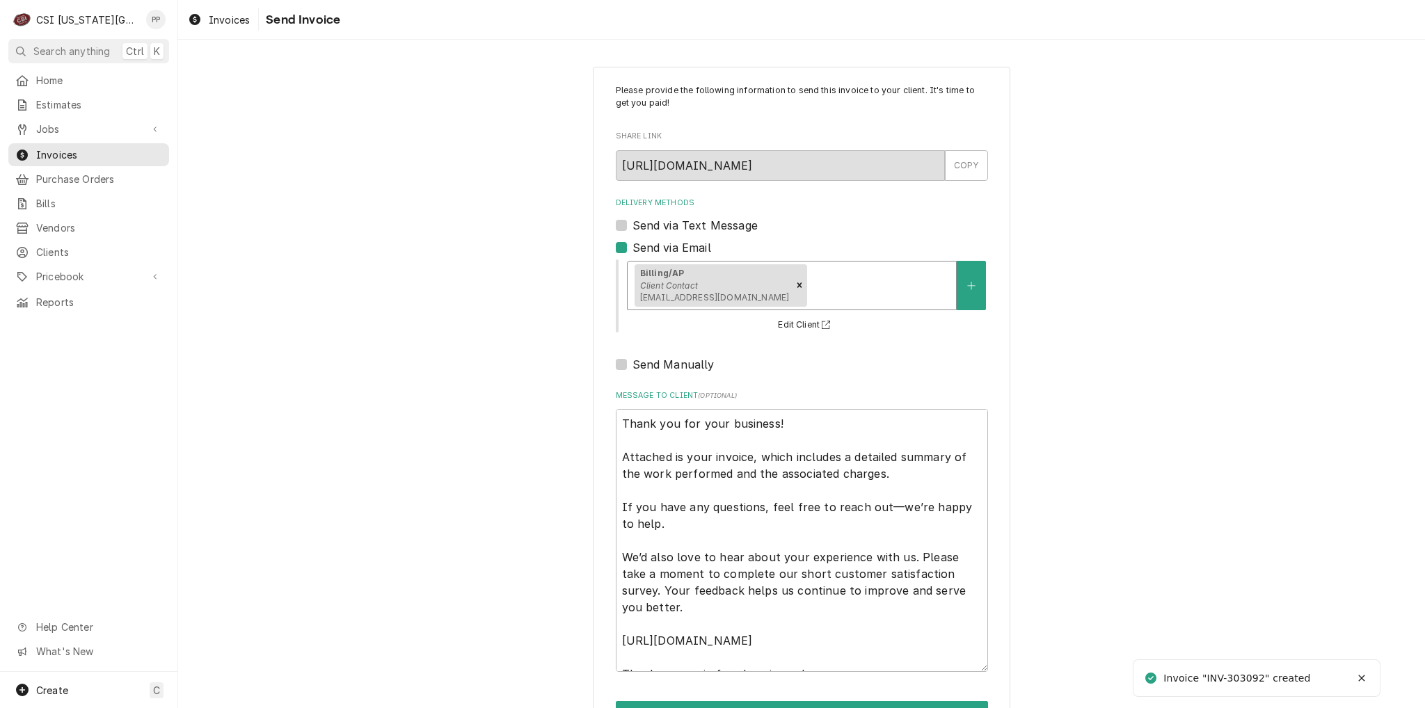
click at [1110, 385] on div "Please provide the following information to send this invoice to your client. I…" at bounding box center [801, 405] width 1247 height 703
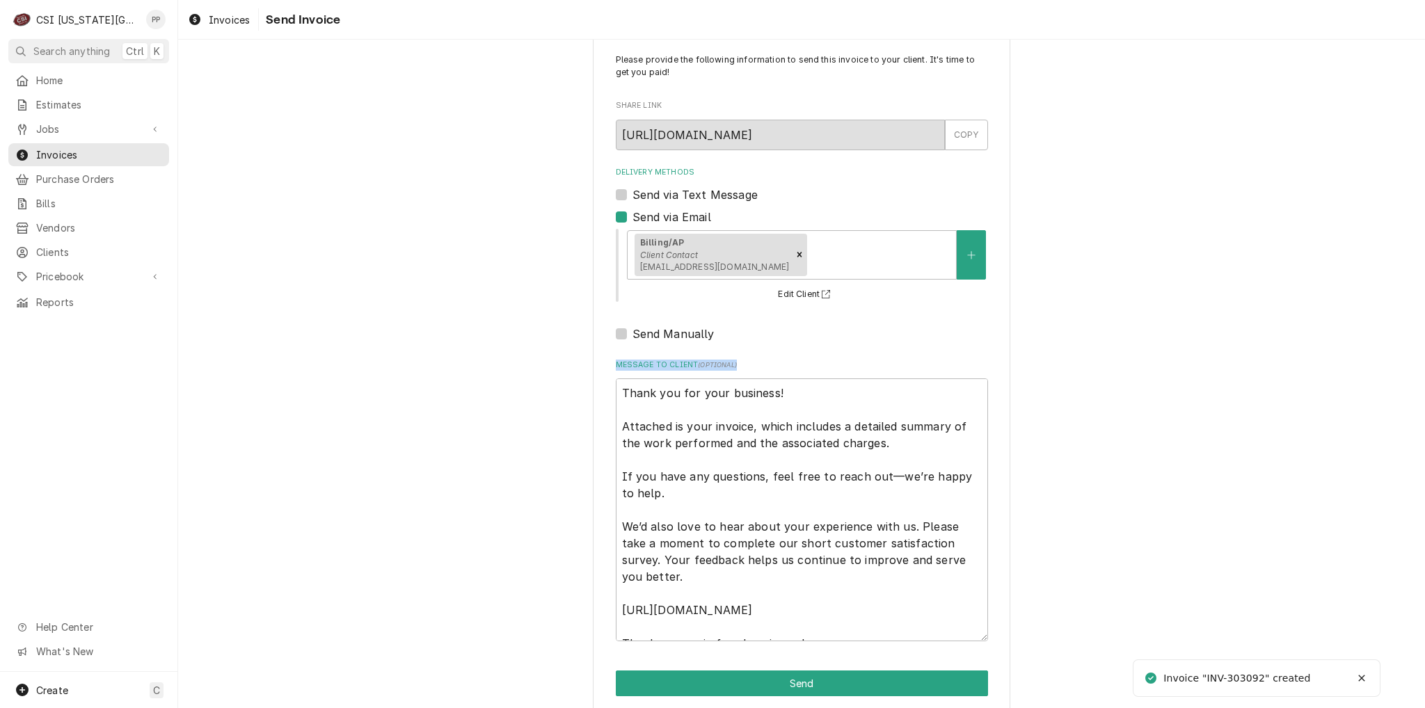
scroll to position [47, 0]
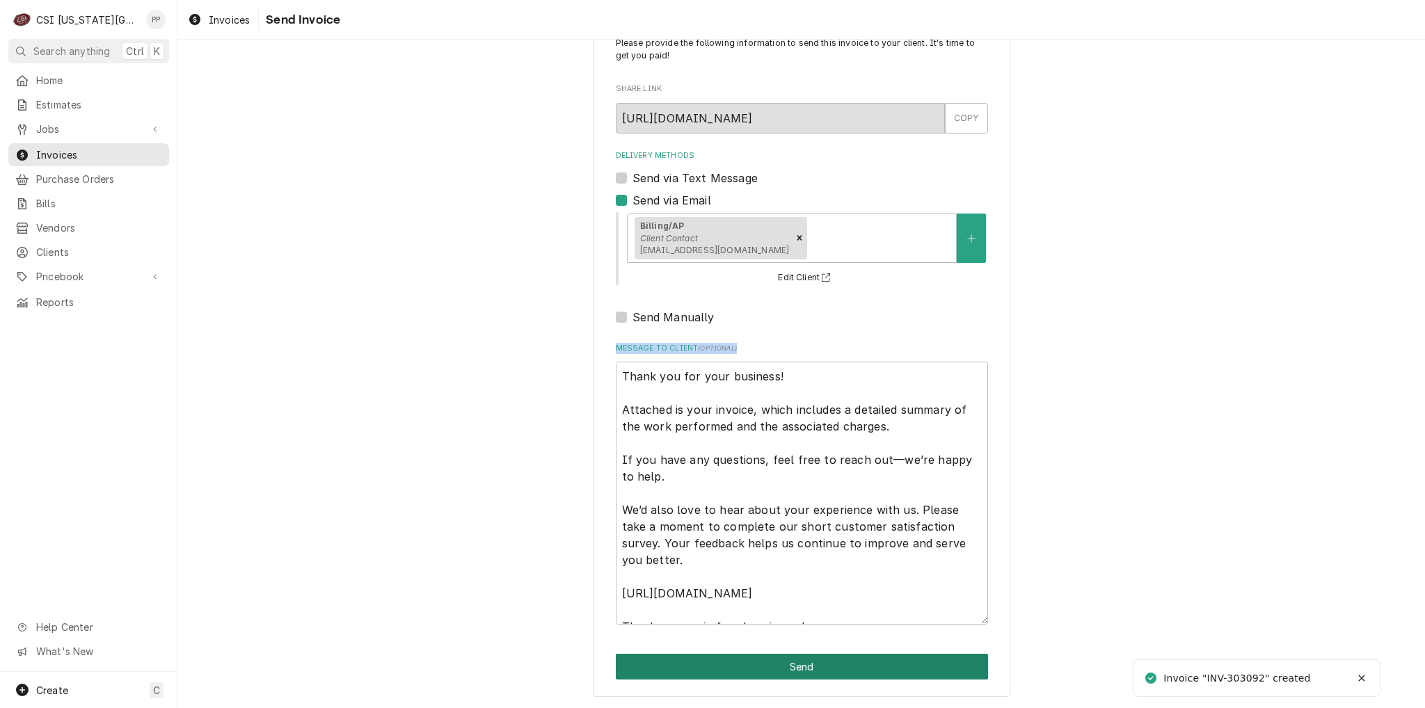
click at [902, 655] on button "Send" at bounding box center [802, 667] width 372 height 26
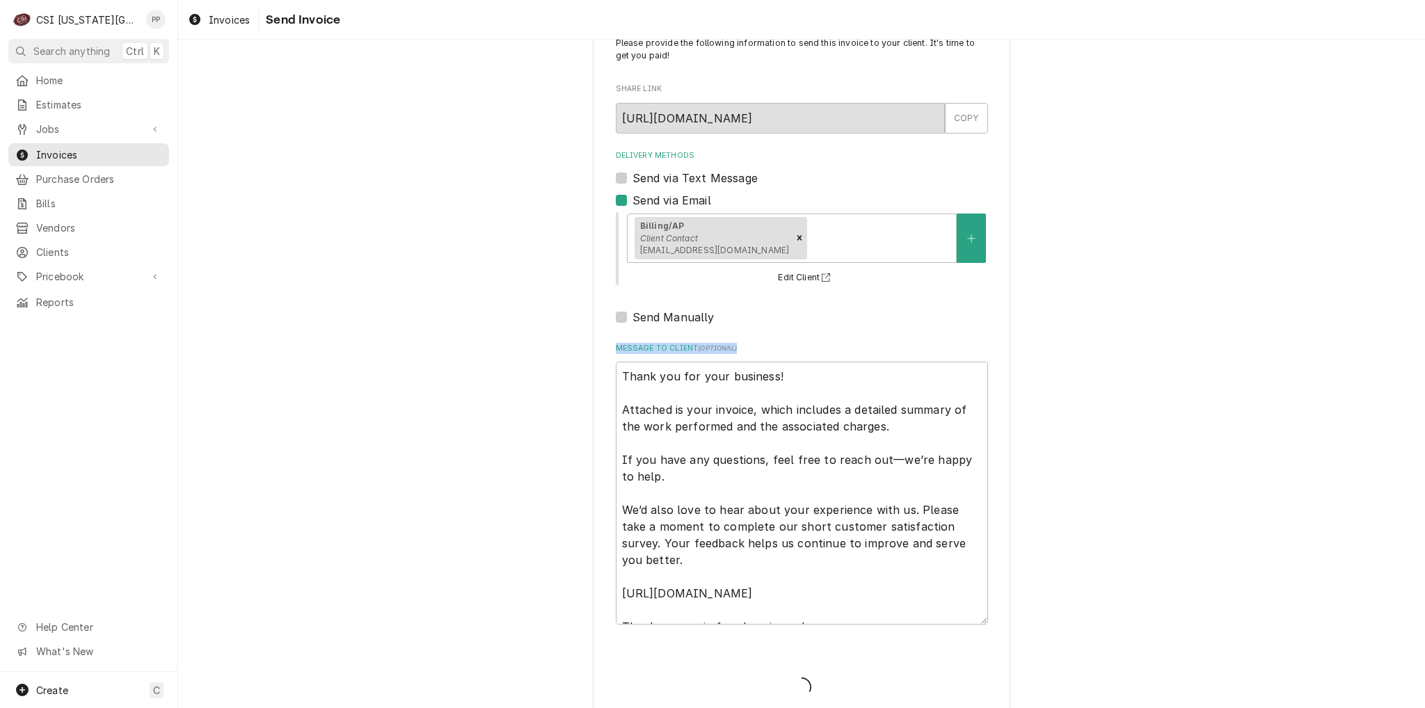
type textarea "x"
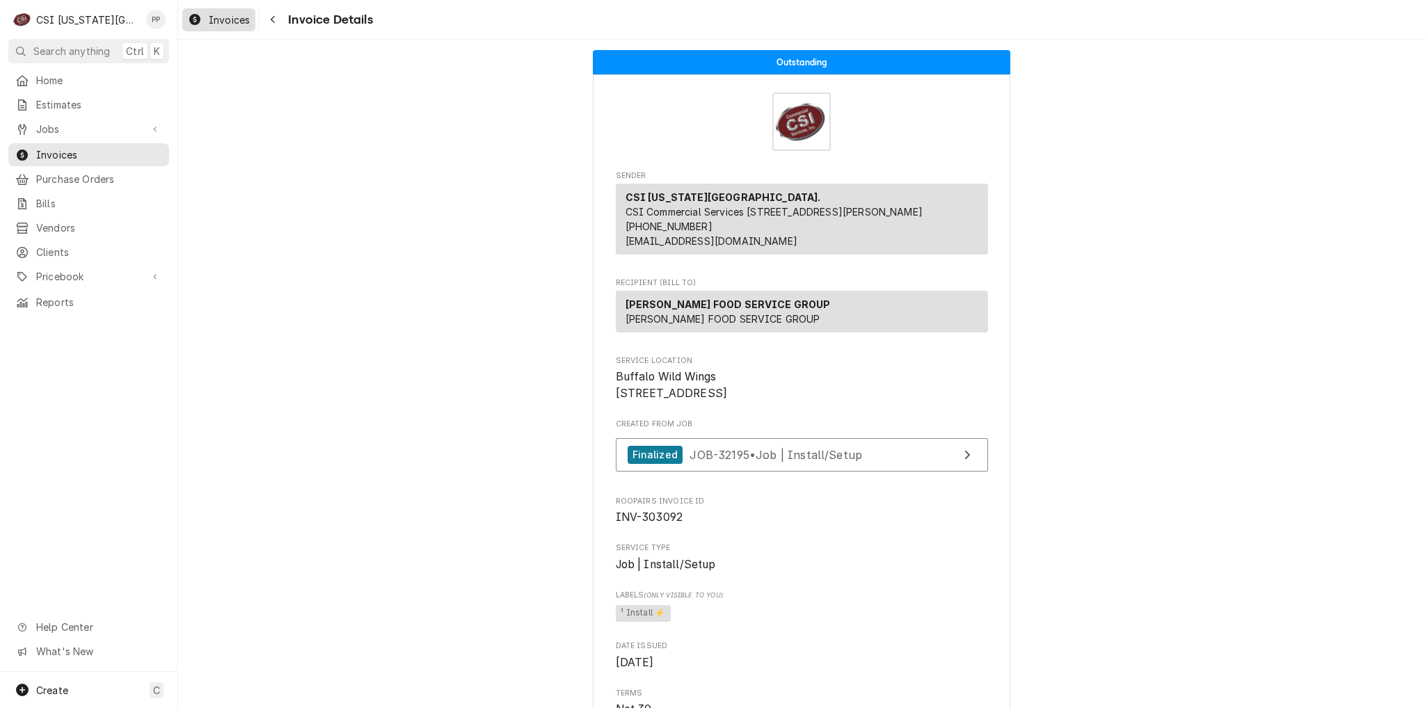
click at [235, 17] on span "Invoices" at bounding box center [229, 20] width 41 height 15
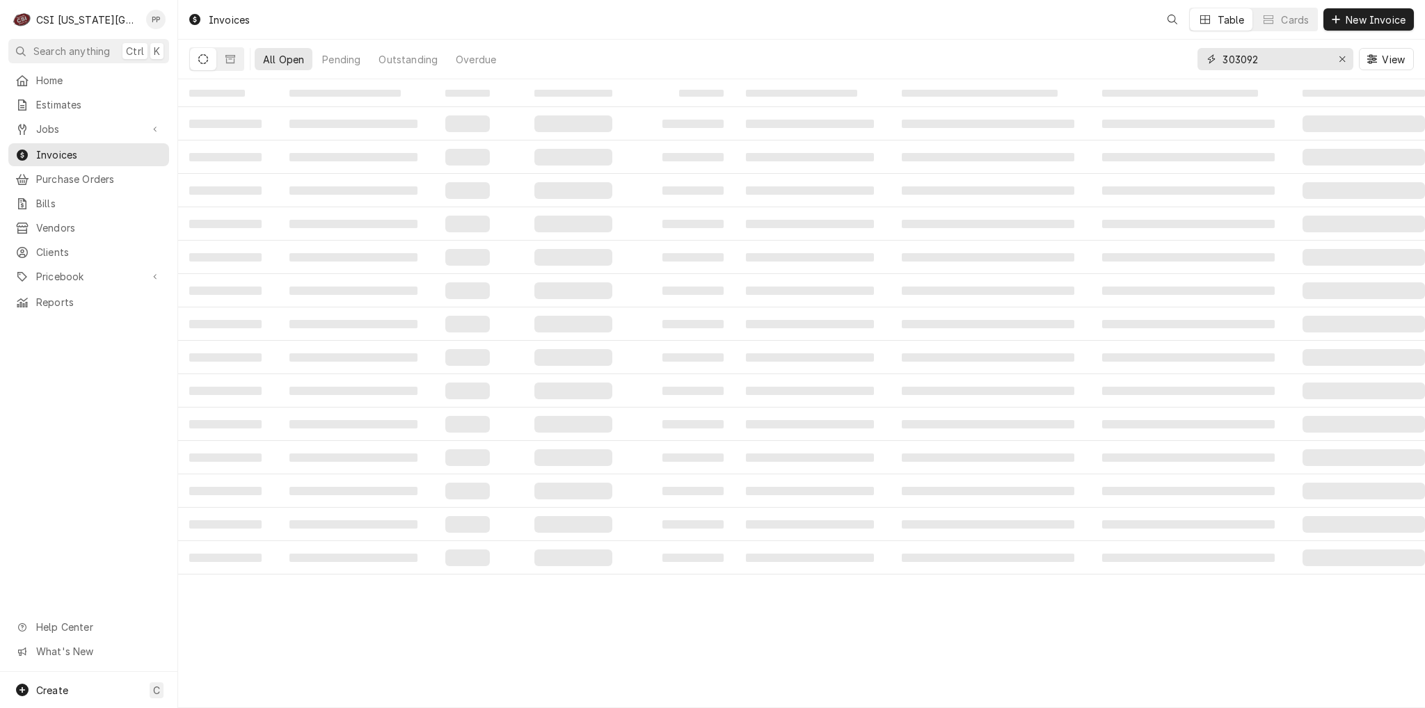
click at [1302, 63] on input "303092" at bounding box center [1274, 59] width 104 height 22
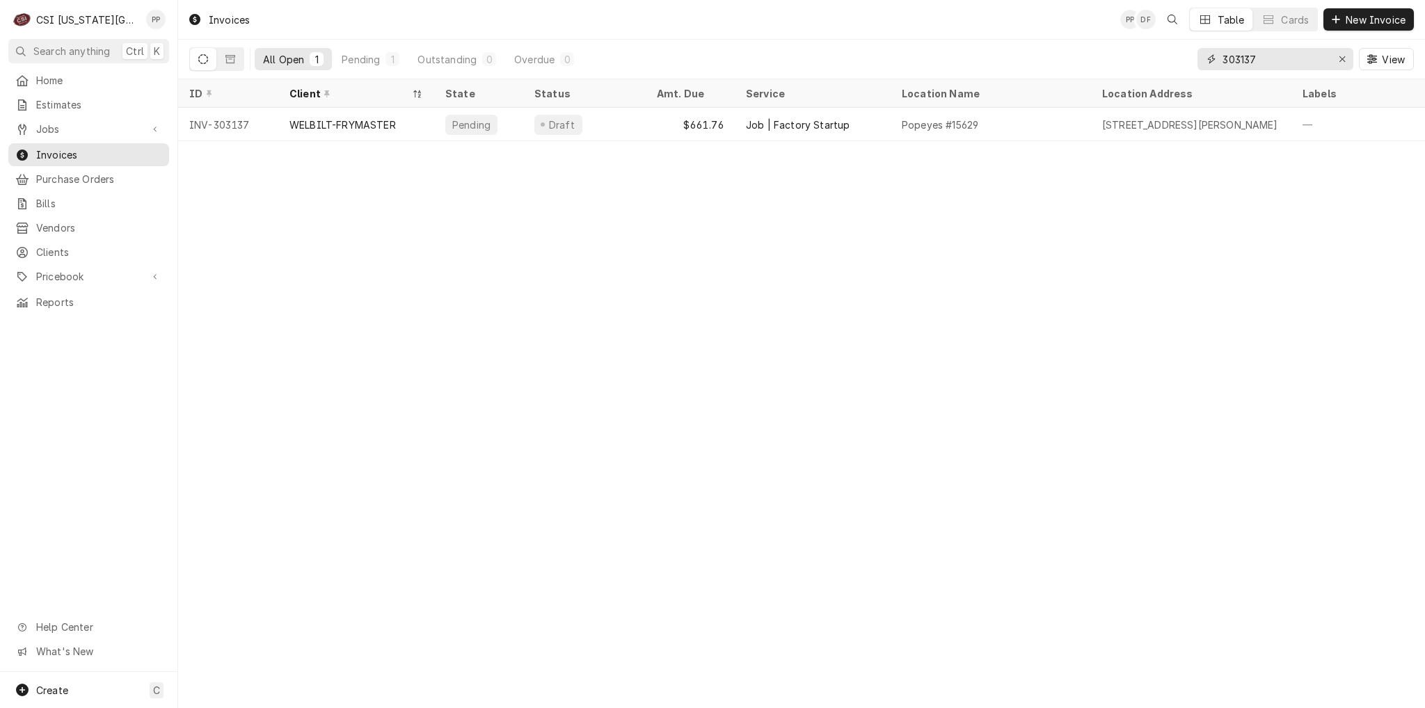
click at [1255, 54] on input "303137" at bounding box center [1274, 59] width 104 height 22
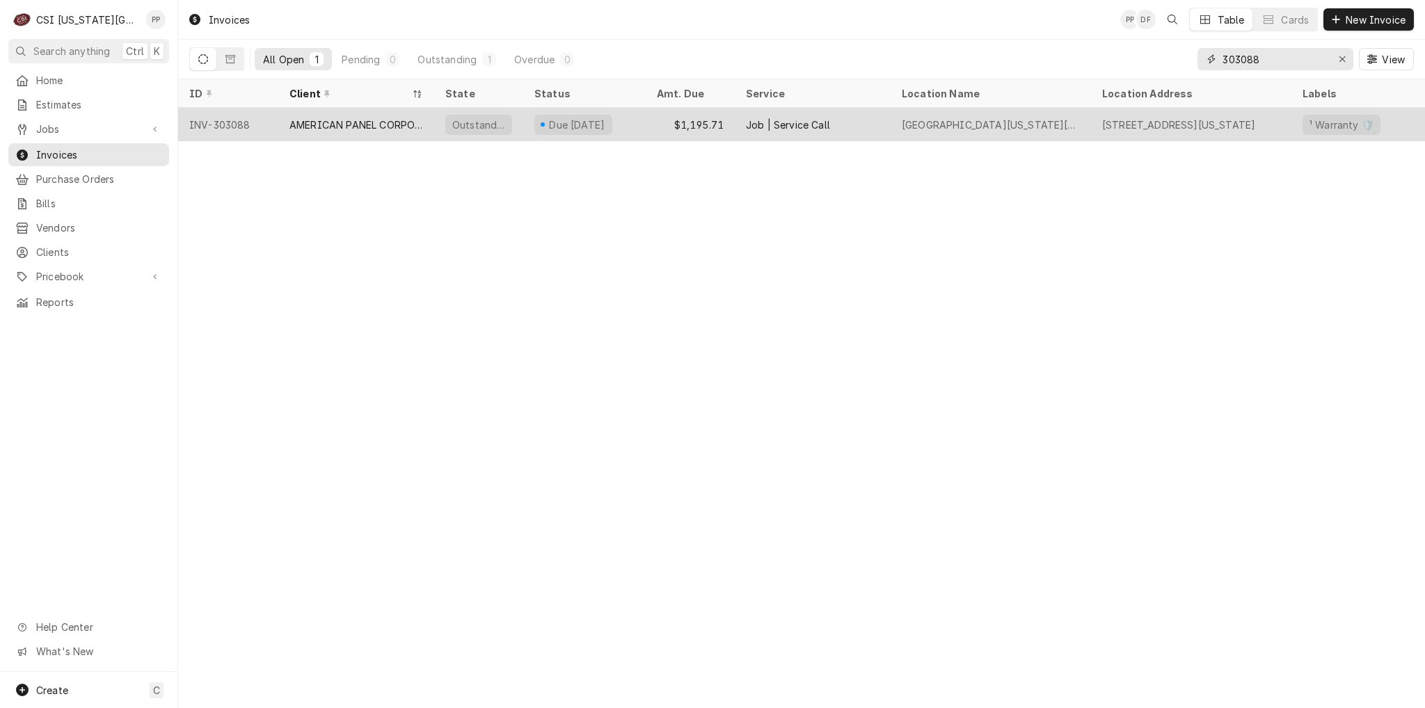
type input "303088"
click at [354, 118] on div "AMERICAN PANEL CORPORATION" at bounding box center [356, 125] width 134 height 15
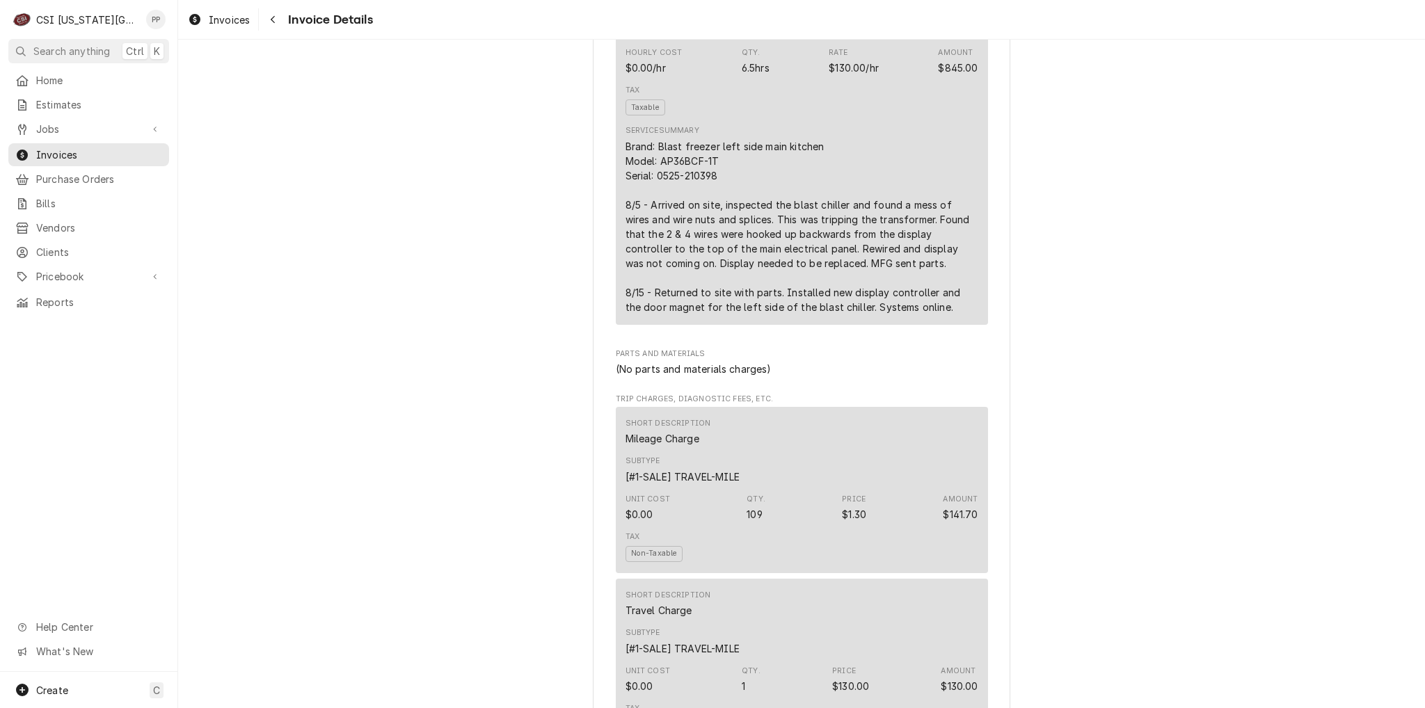
scroll to position [1044, 0]
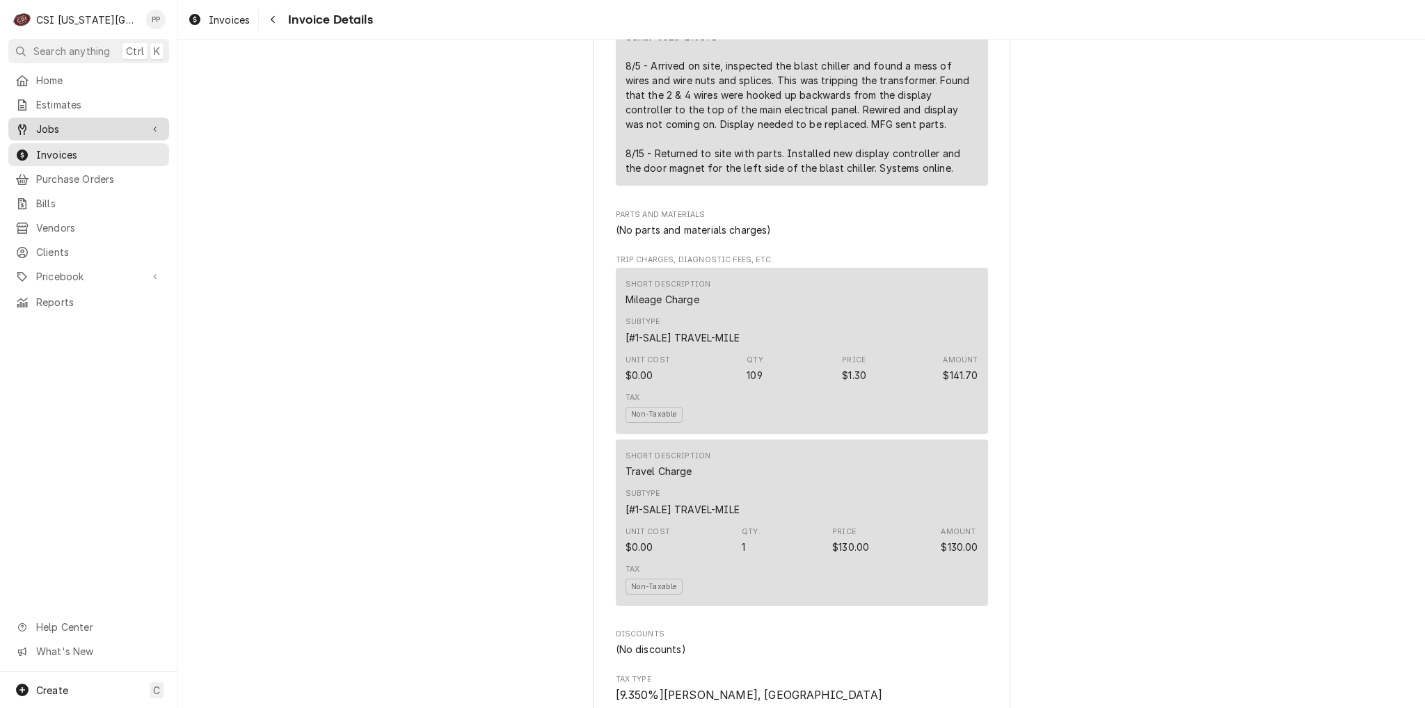
click at [87, 118] on link "Jobs" at bounding box center [88, 129] width 161 height 23
click at [87, 142] on link "Jobs" at bounding box center [88, 153] width 161 height 23
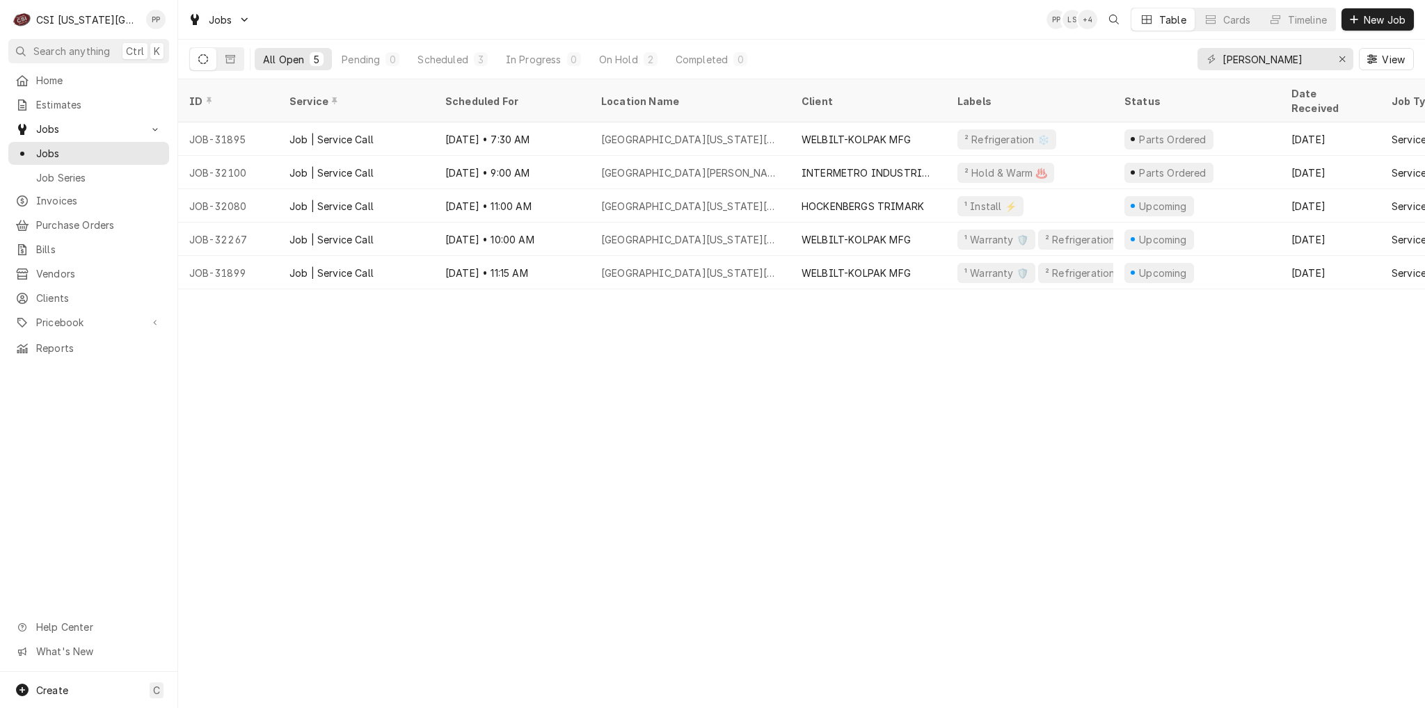
click at [1061, 335] on div "ID Service Scheduled For Location Name Client Labels Status Date Received Job T…" at bounding box center [801, 393] width 1247 height 629
click at [1341, 59] on icon "Erase input" at bounding box center [1342, 59] width 6 height 6
click at [1321, 61] on input "Dynamic Content Wrapper" at bounding box center [1274, 59] width 104 height 22
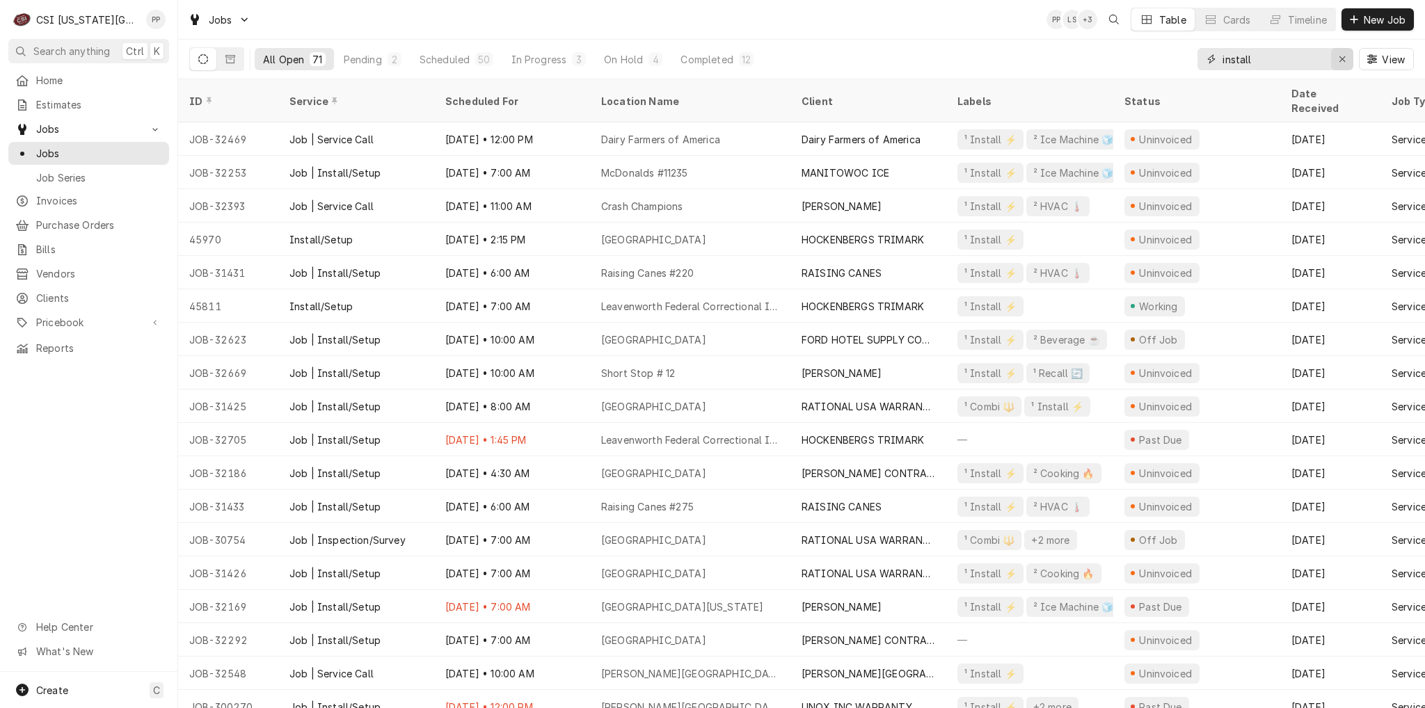
type input "install"
click at [1339, 52] on div "Erase input" at bounding box center [1342, 59] width 14 height 14
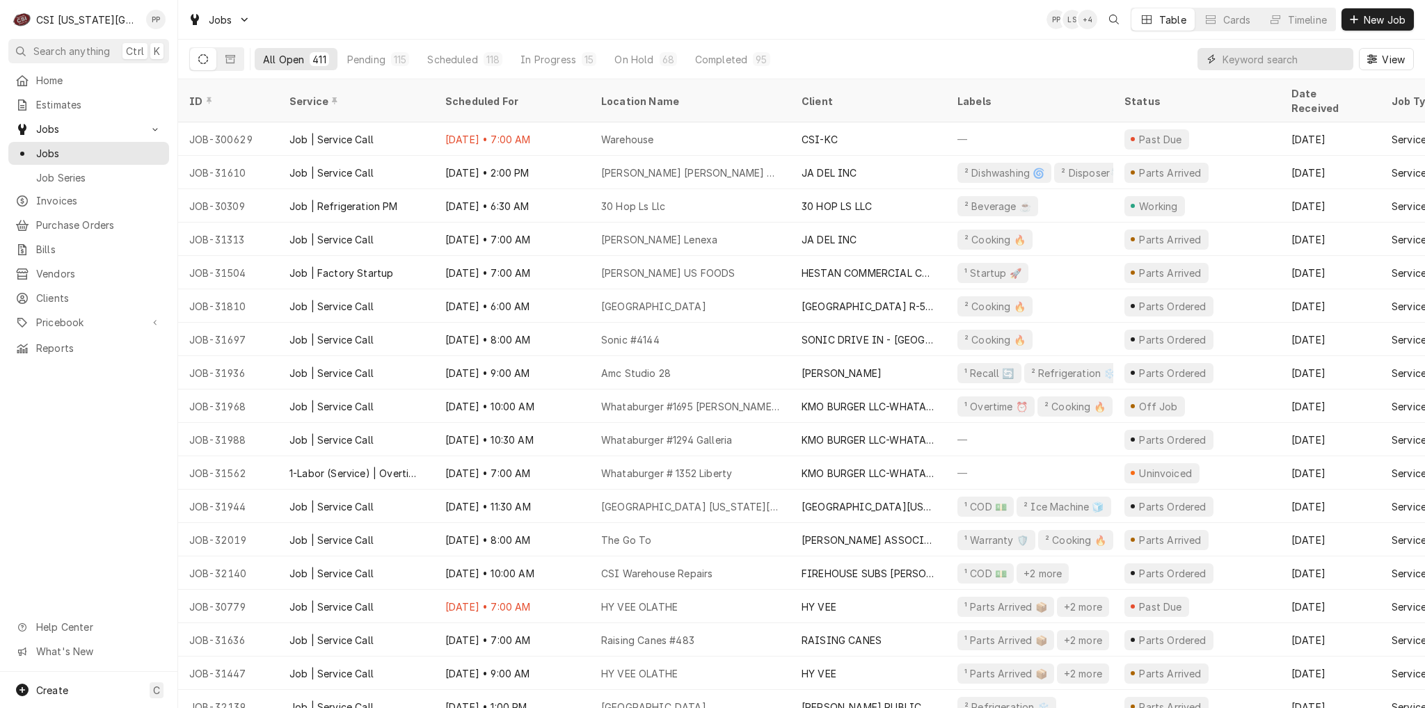
click at [1268, 60] on input "Dynamic Content Wrapper" at bounding box center [1284, 59] width 124 height 22
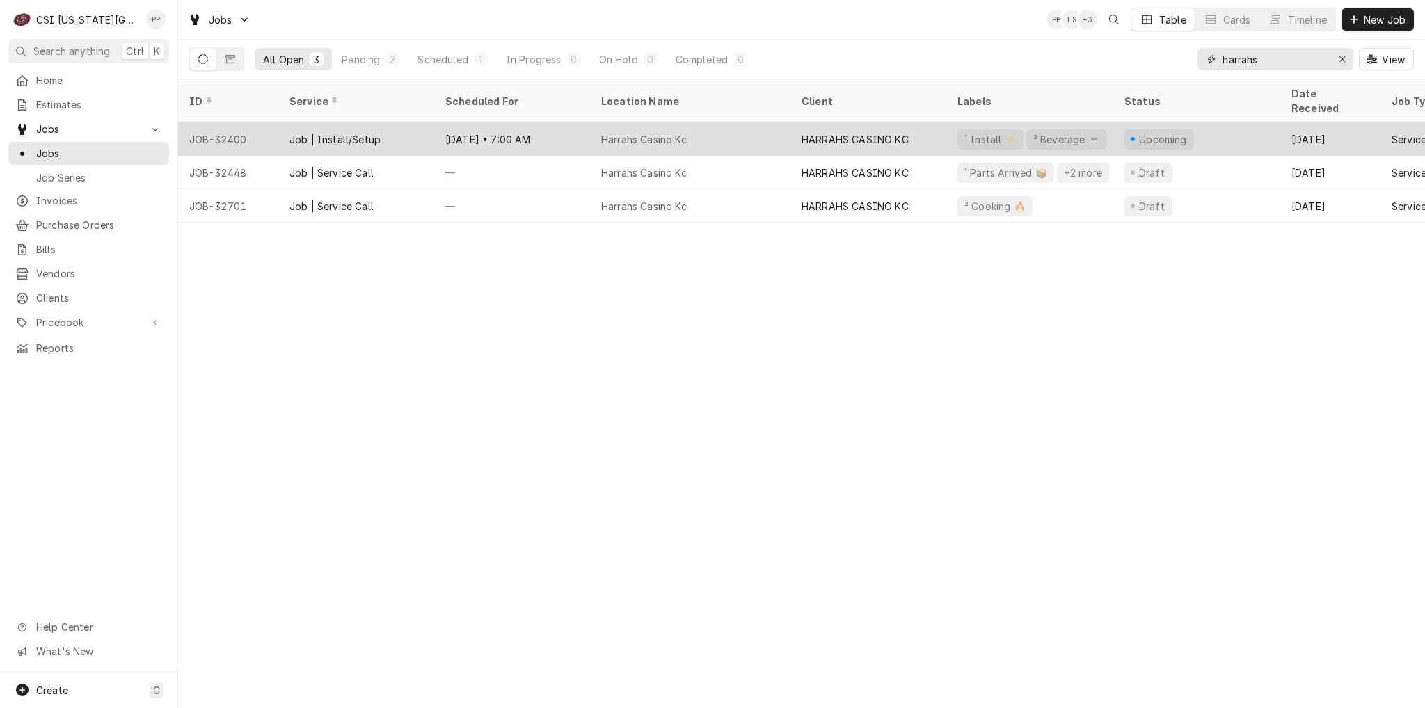
type input "harrahs"
click at [691, 123] on div "Harrahs Casino Kc" at bounding box center [690, 138] width 200 height 33
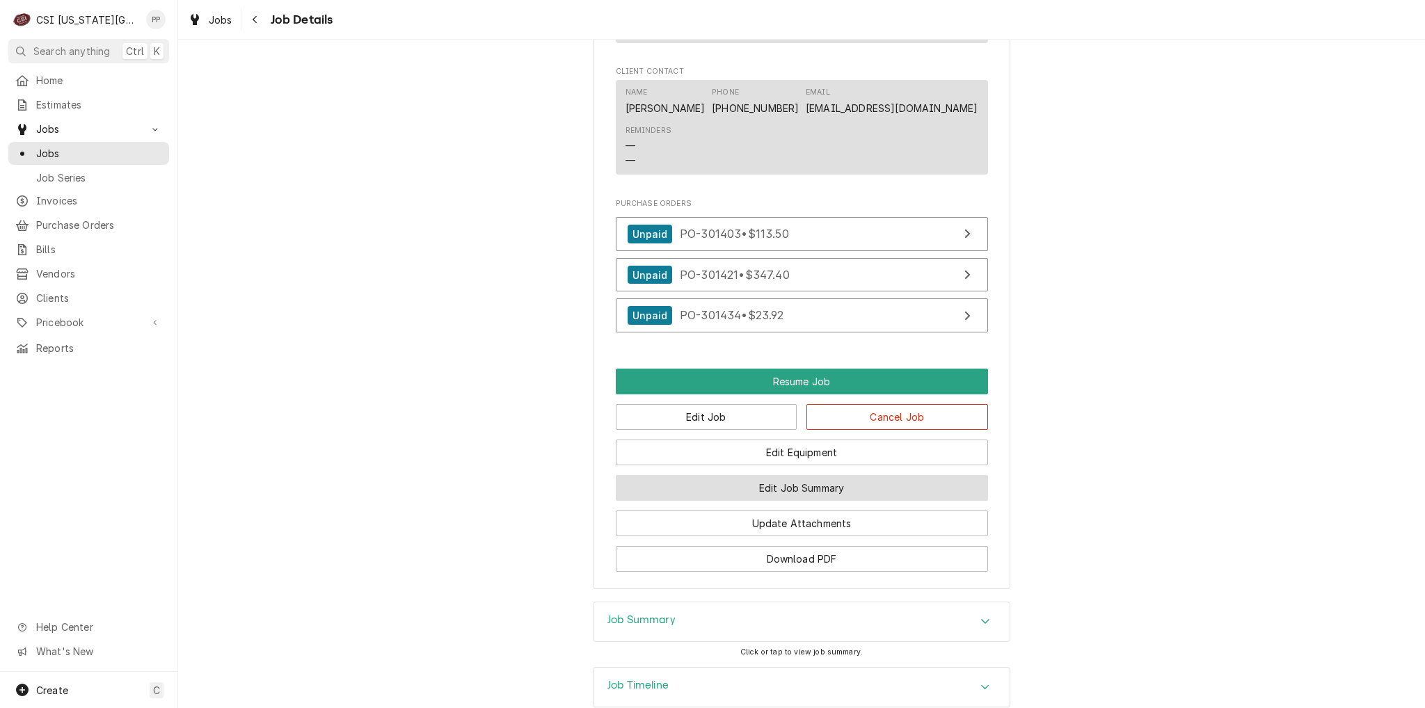
scroll to position [1444, 0]
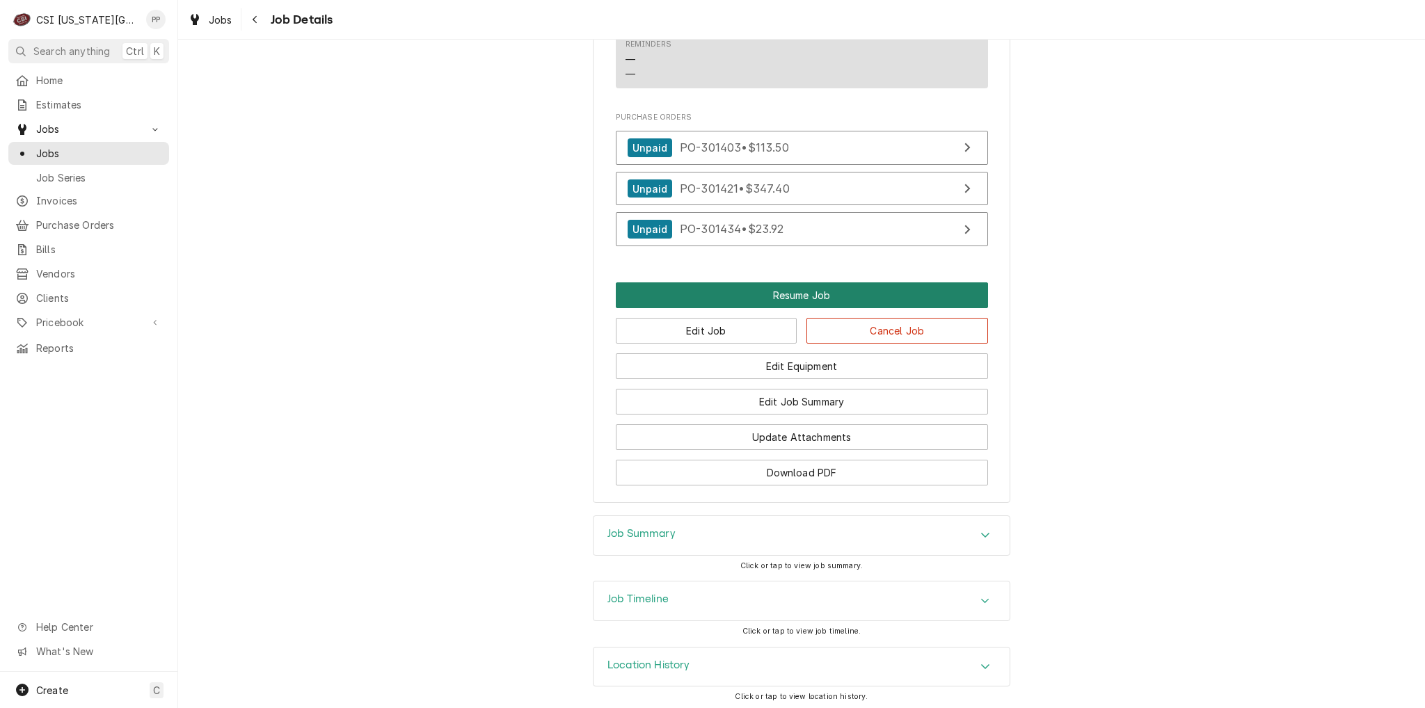
click at [779, 294] on button "Resume Job" at bounding box center [802, 295] width 372 height 26
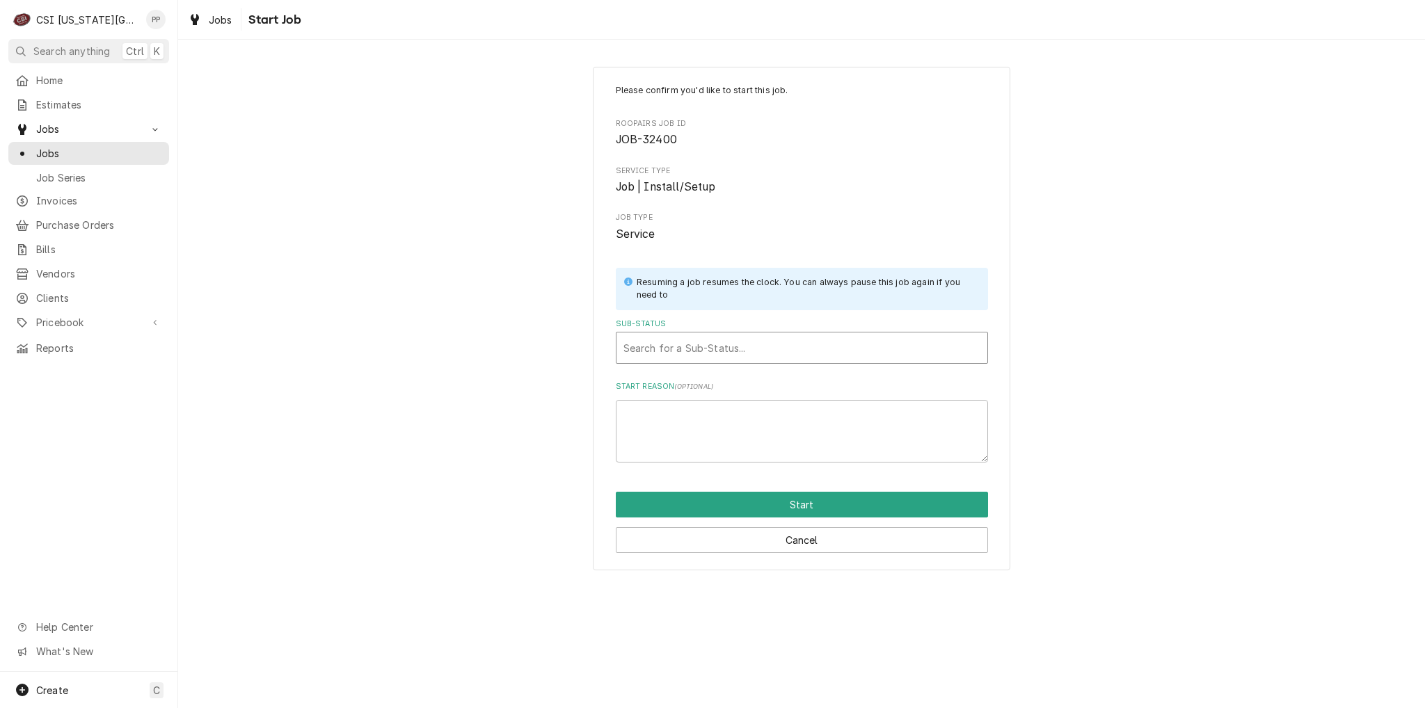
click at [771, 356] on div "Sub-Status" at bounding box center [801, 347] width 357 height 25
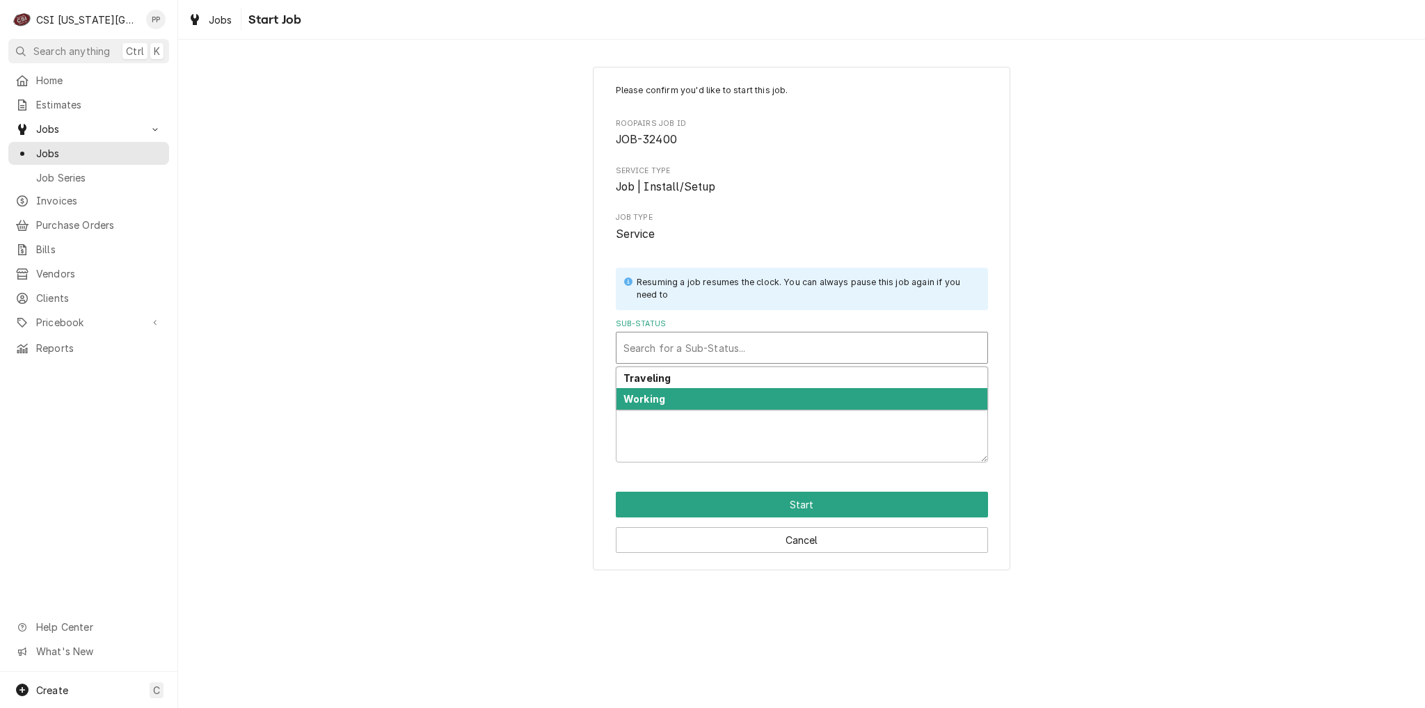
click at [751, 392] on div "Working" at bounding box center [801, 399] width 371 height 22
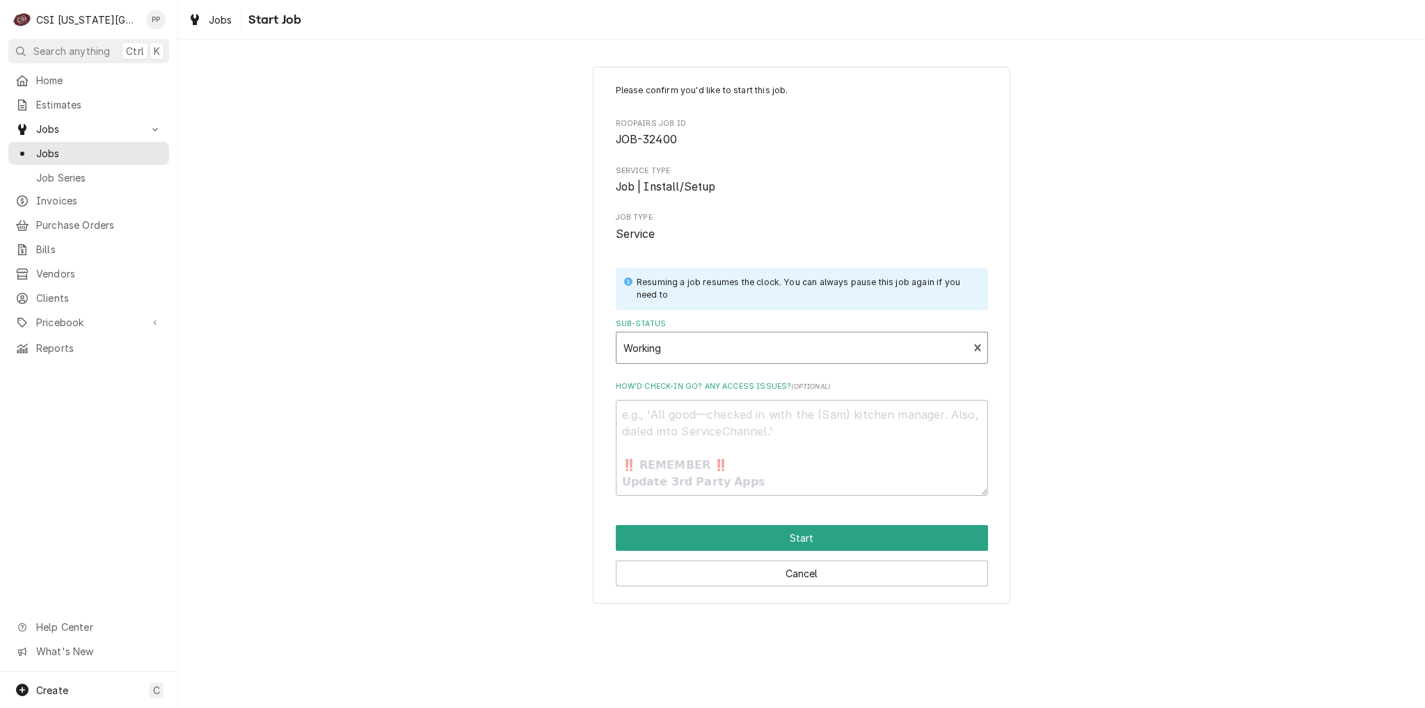
click at [796, 552] on div "Cancel" at bounding box center [802, 568] width 372 height 35
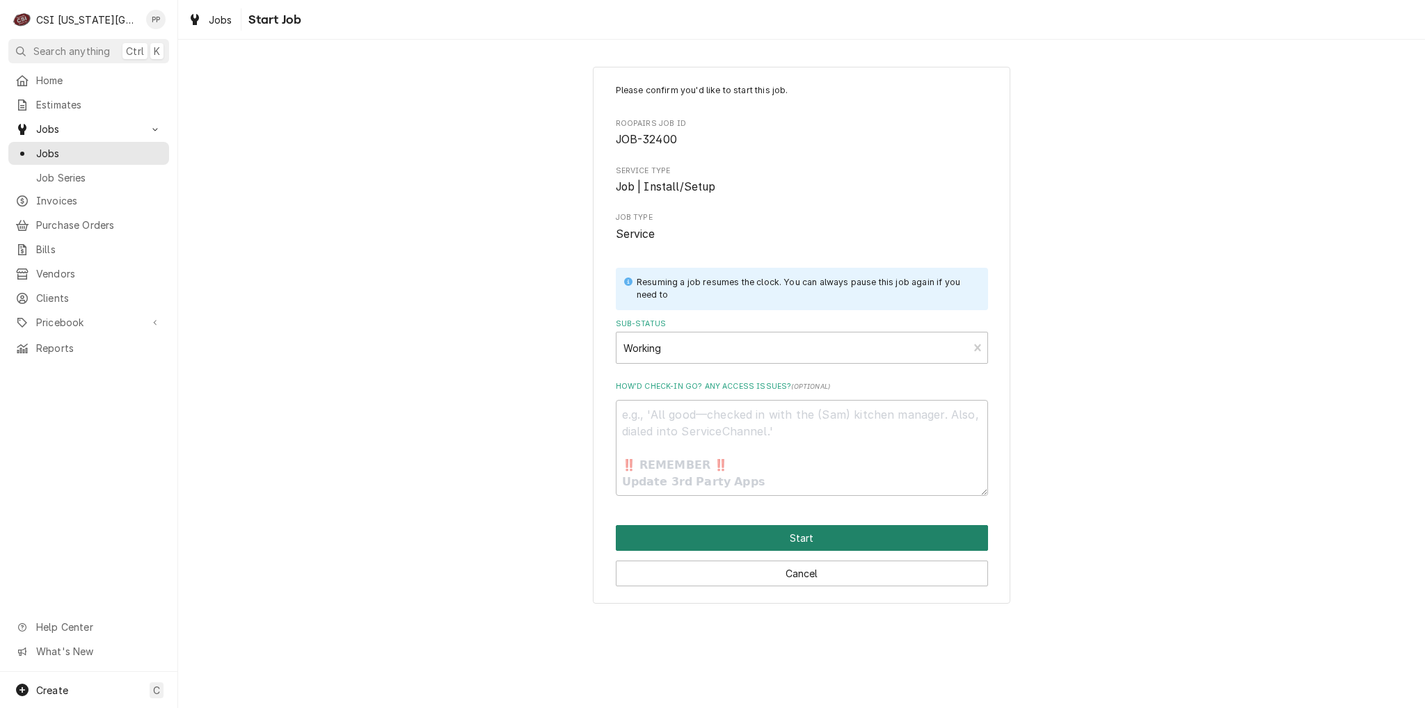
click at [799, 541] on button "Start" at bounding box center [802, 538] width 372 height 26
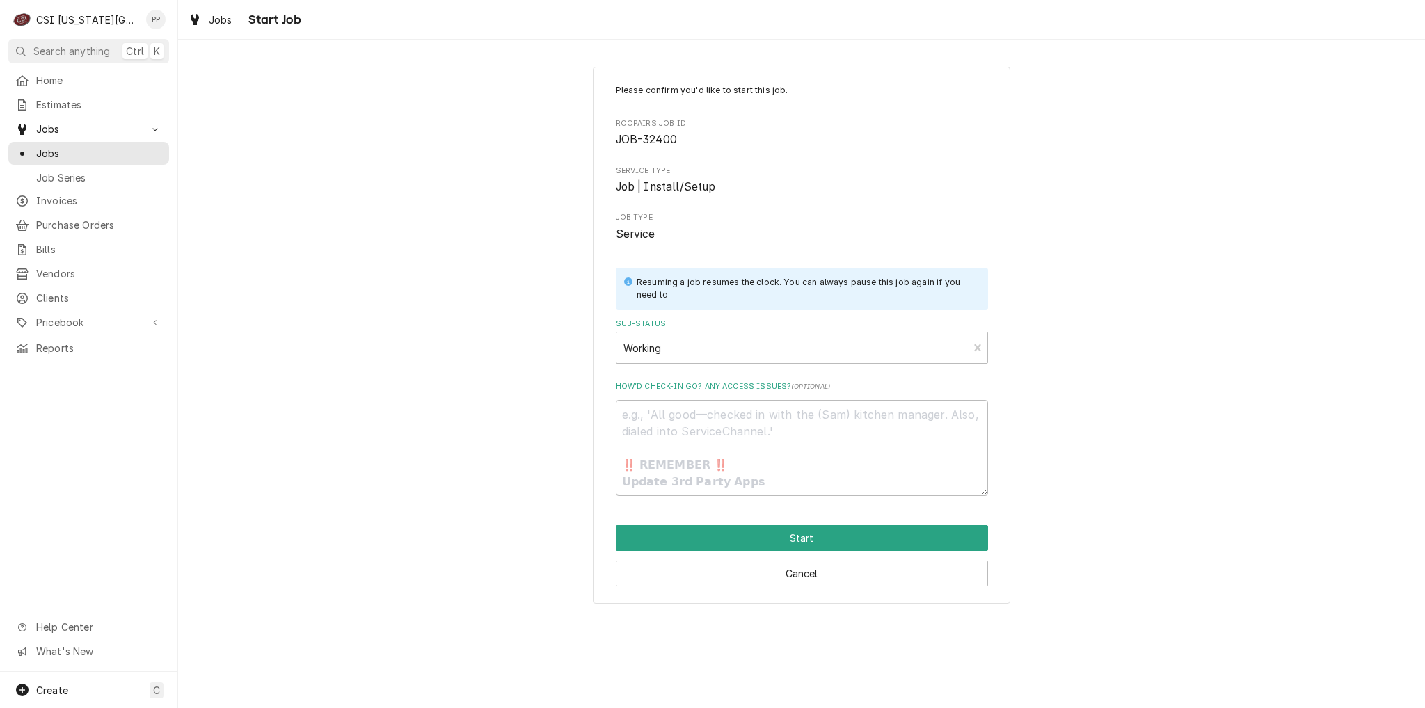
type textarea "x"
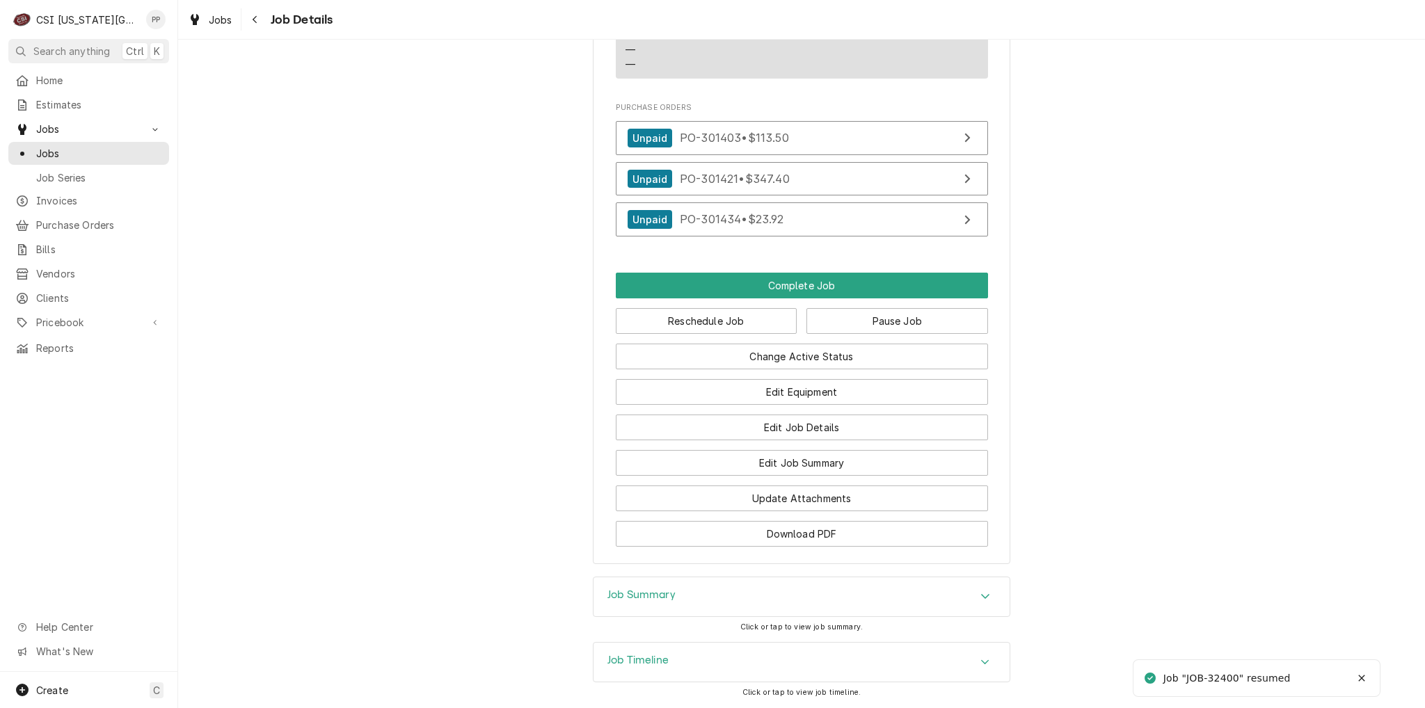
scroll to position [1515, 0]
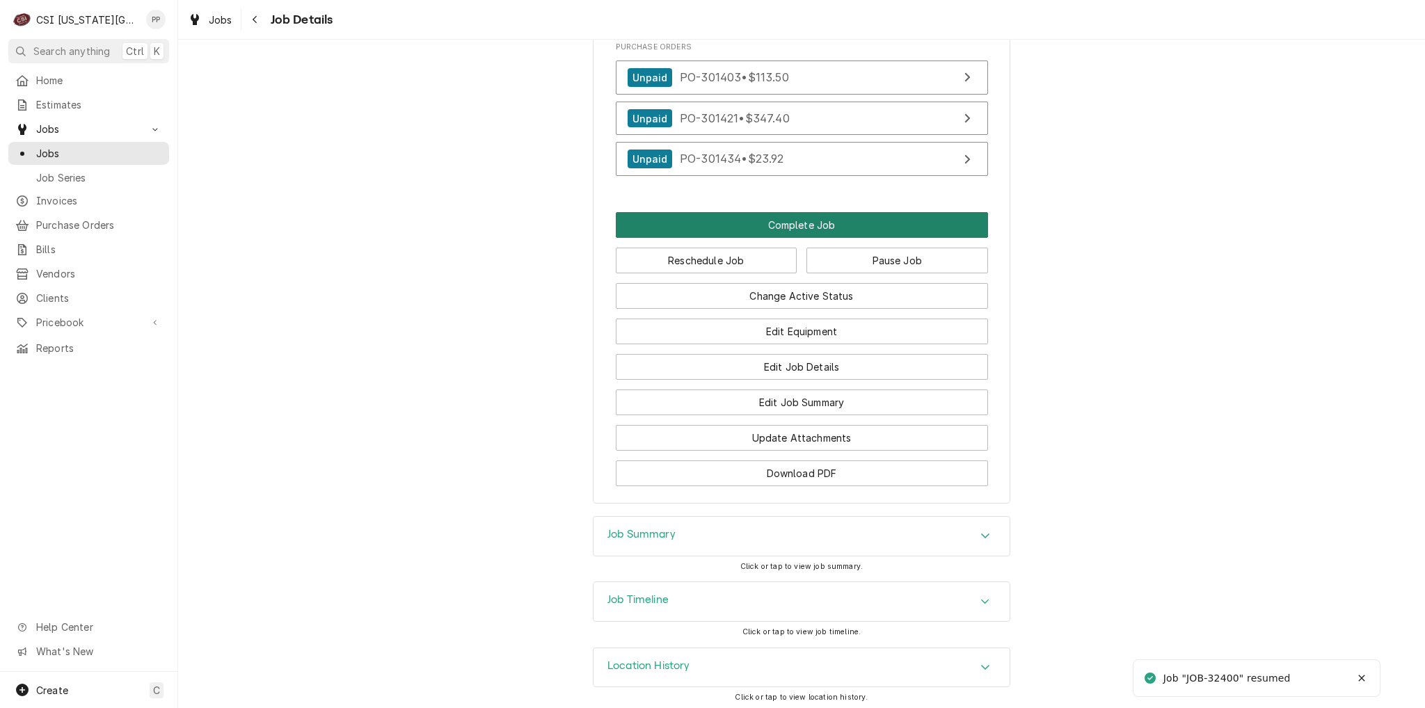
click at [825, 223] on button "Complete Job" at bounding box center [802, 225] width 372 height 26
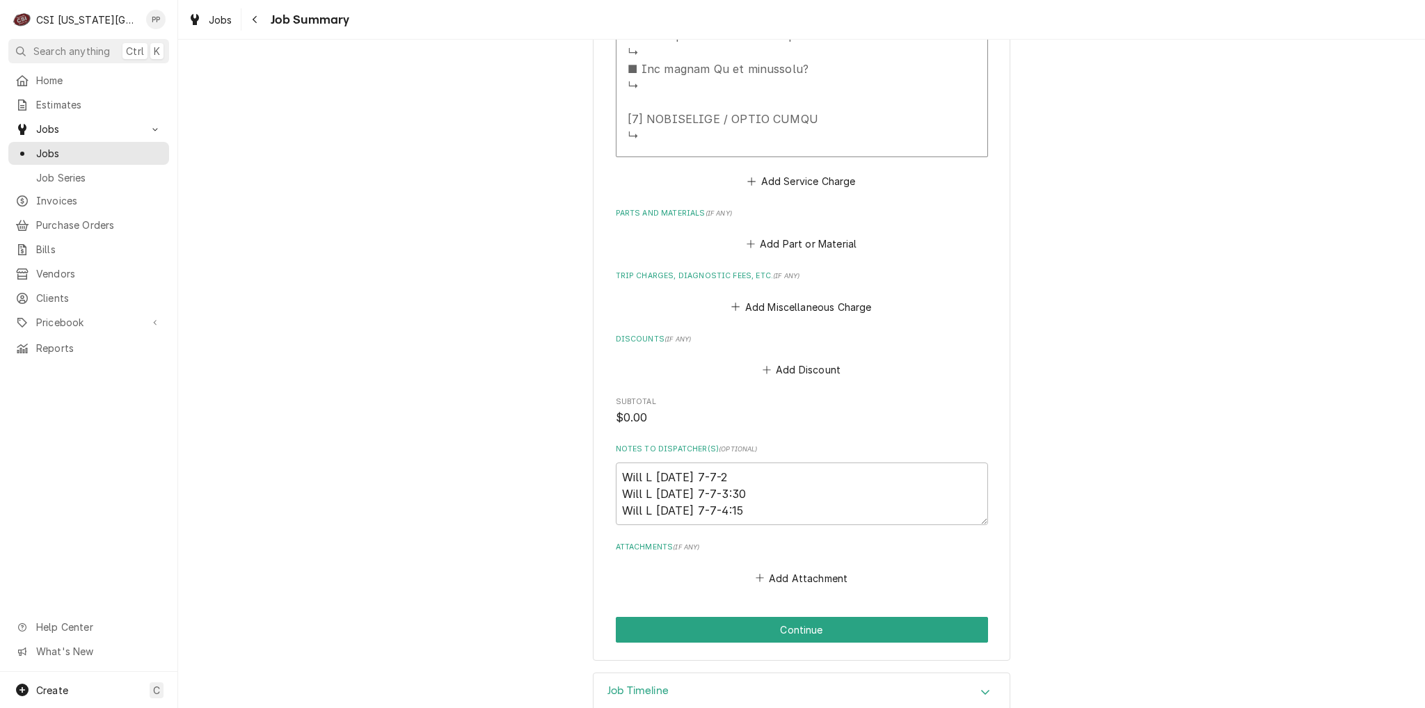
scroll to position [1102, 0]
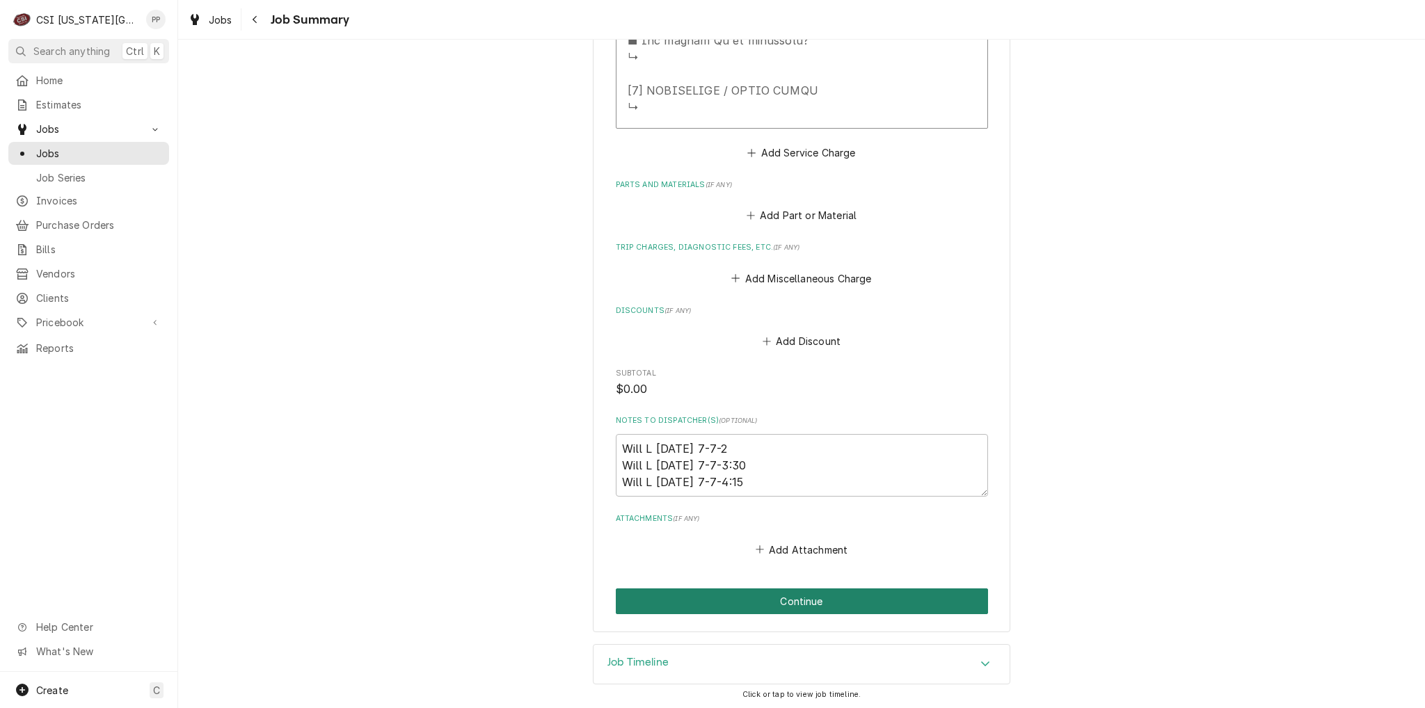
click at [834, 600] on button "Continue" at bounding box center [802, 602] width 372 height 26
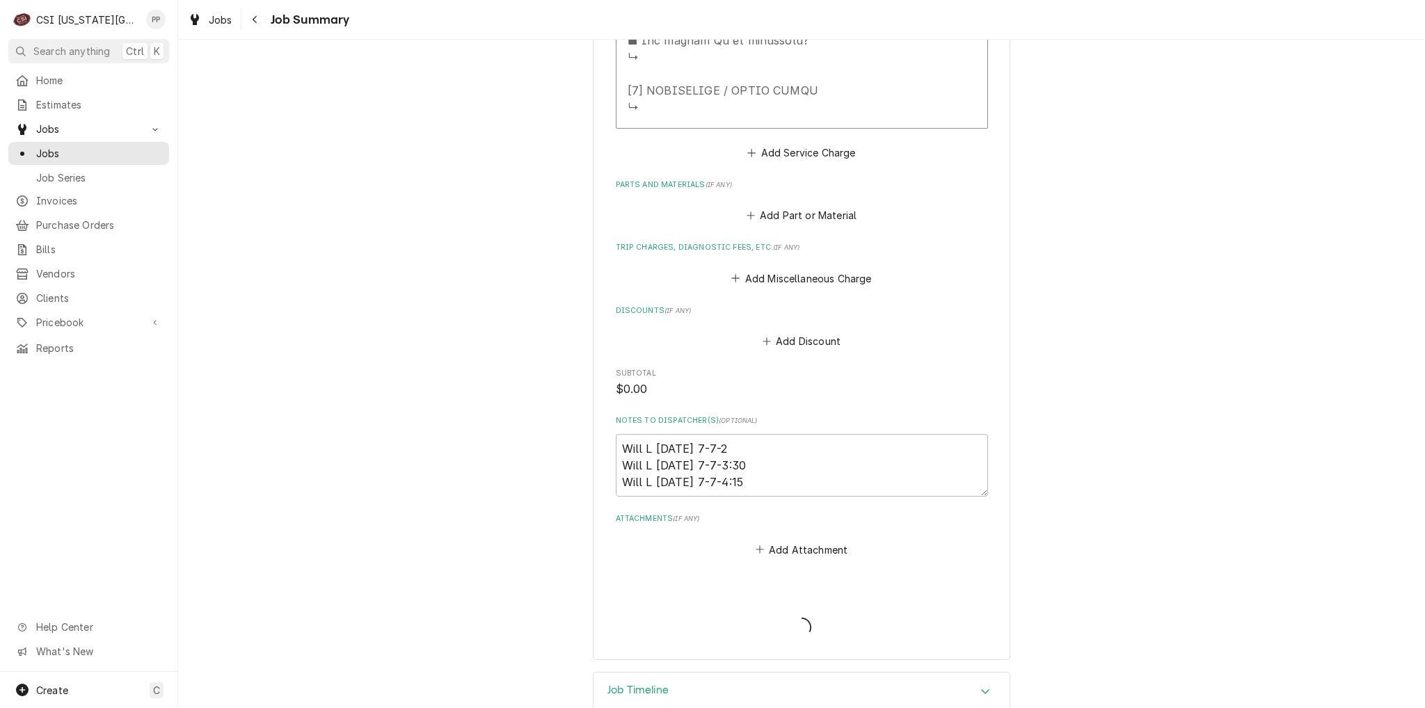
type textarea "x"
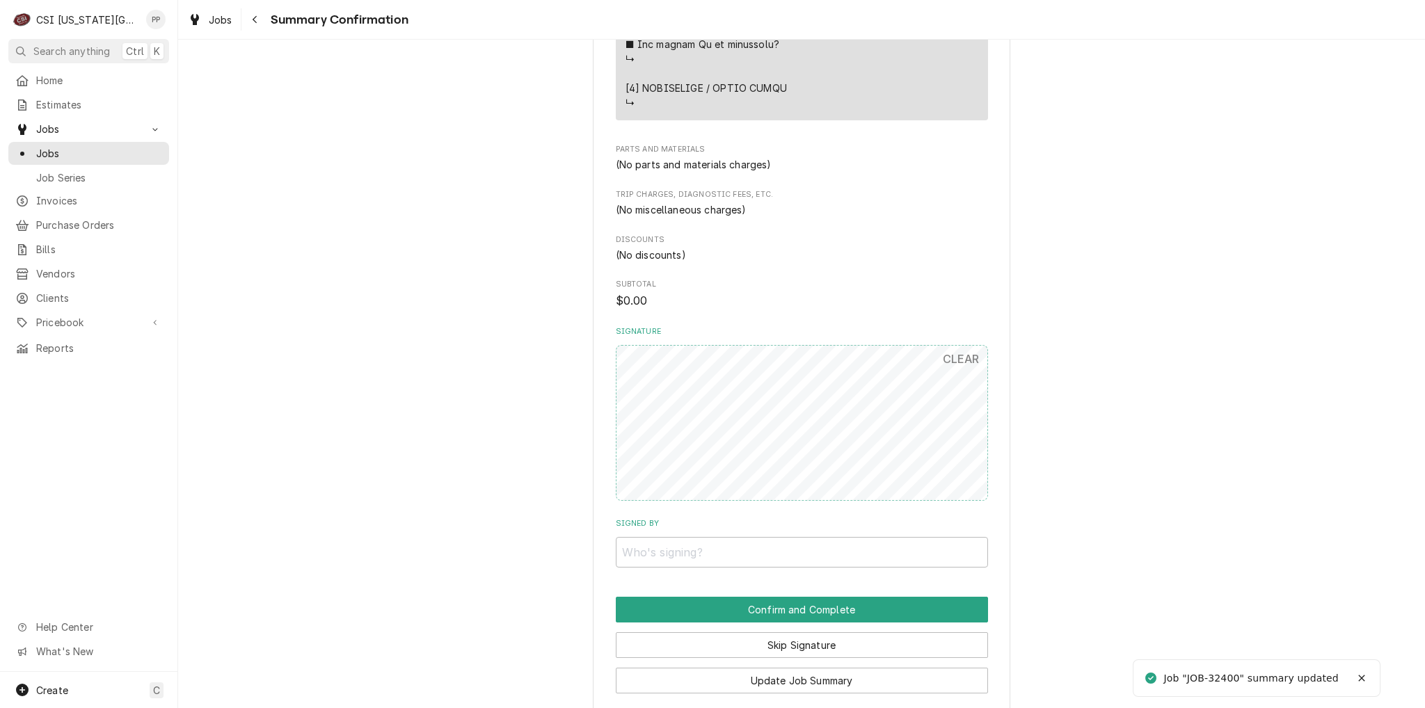
scroll to position [1044, 0]
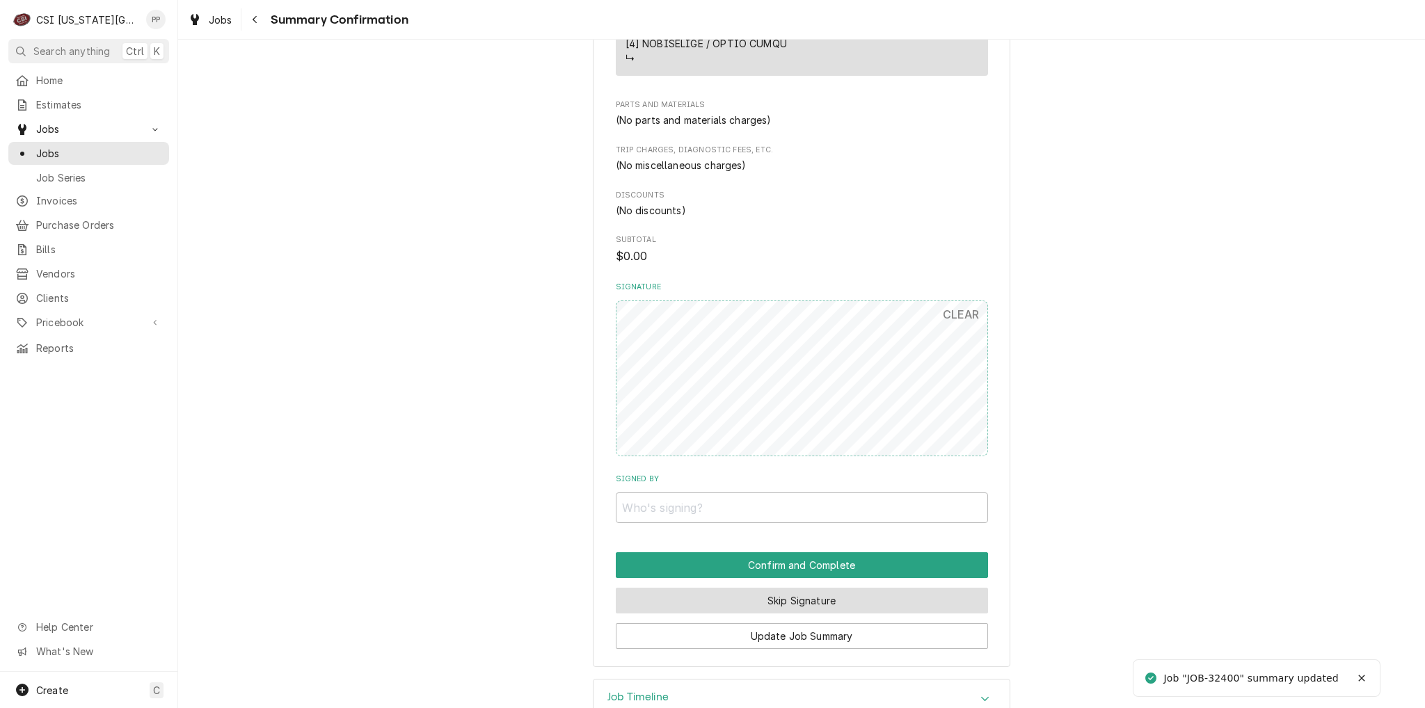
click at [776, 594] on button "Skip Signature" at bounding box center [802, 601] width 372 height 26
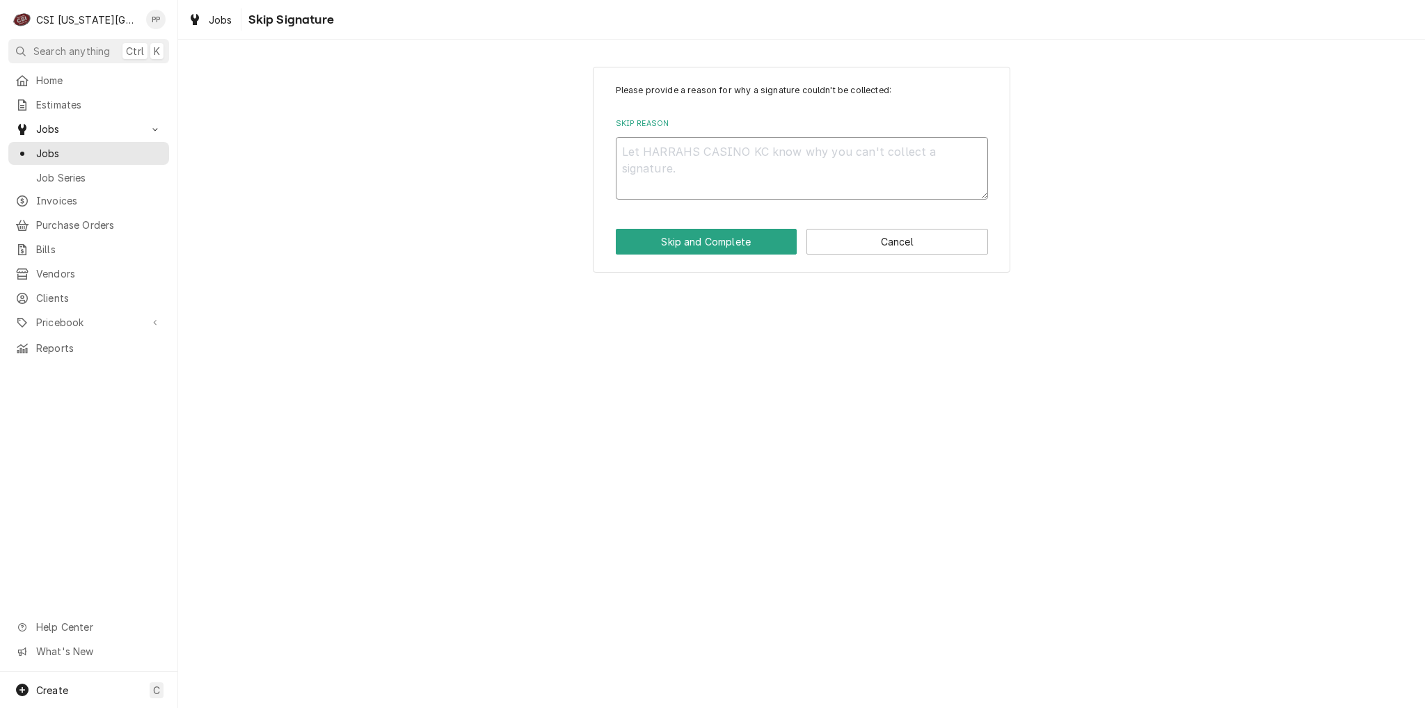
click at [699, 168] on textarea "Skip Reason" at bounding box center [802, 168] width 372 height 63
type textarea "x"
type textarea "m"
type textarea "x"
type textarea "ma"
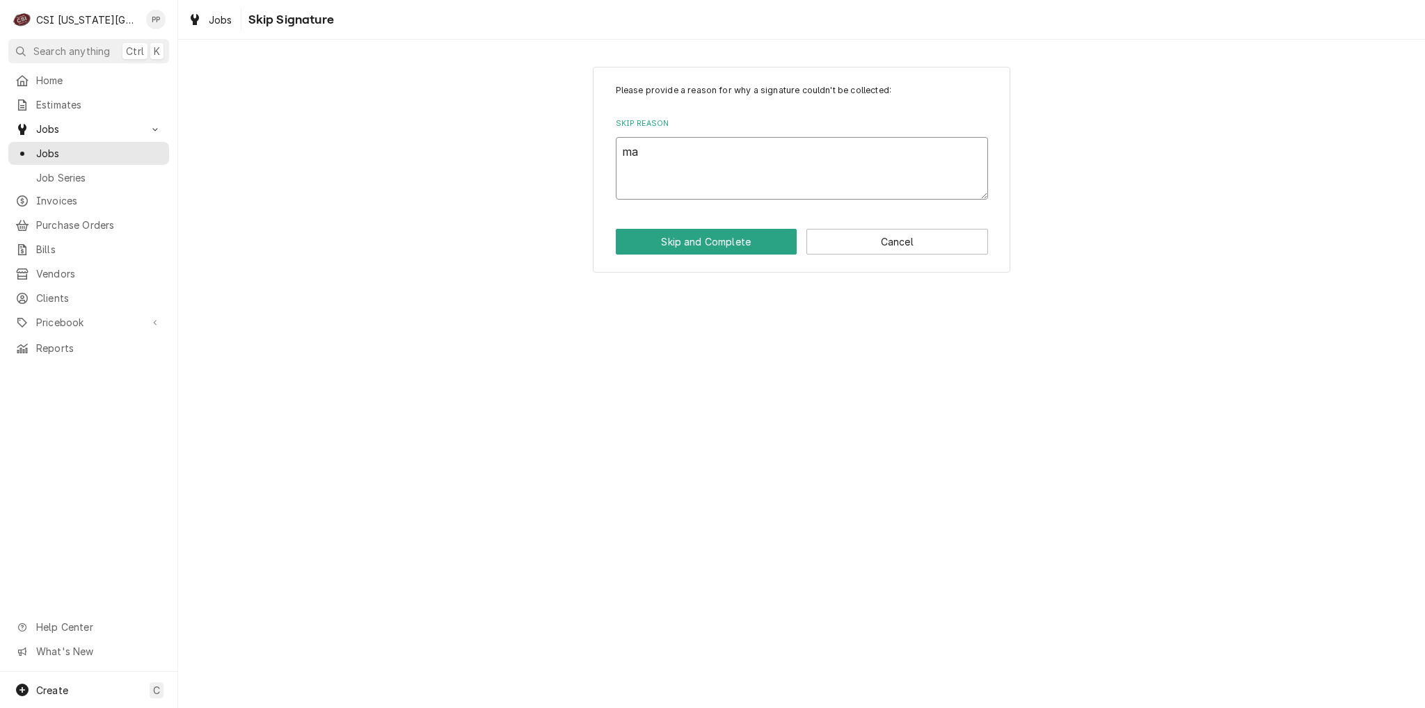
type textarea "x"
type textarea "man"
type textarea "x"
type textarea "manu"
type textarea "x"
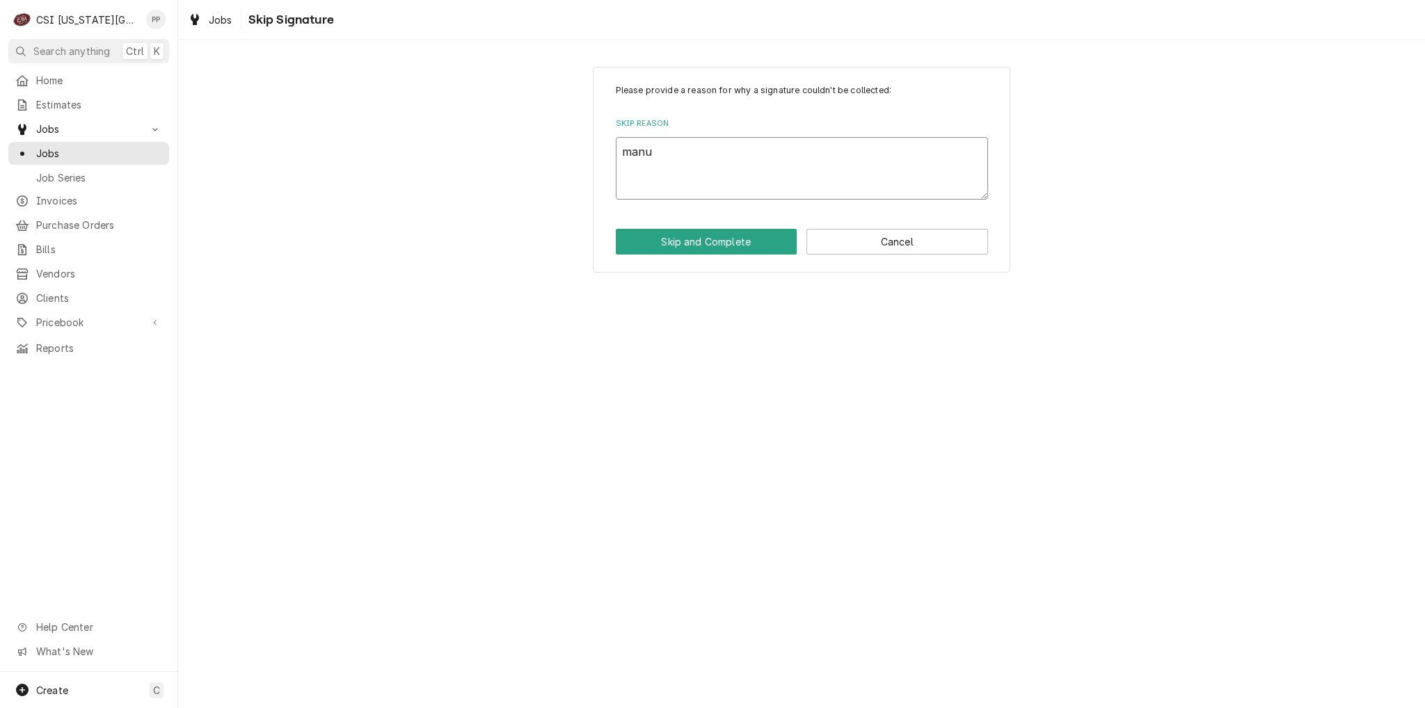
type textarea "manuy"
type textarea "x"
type textarea "manuya"
type textarea "x"
type textarea "manuyal"
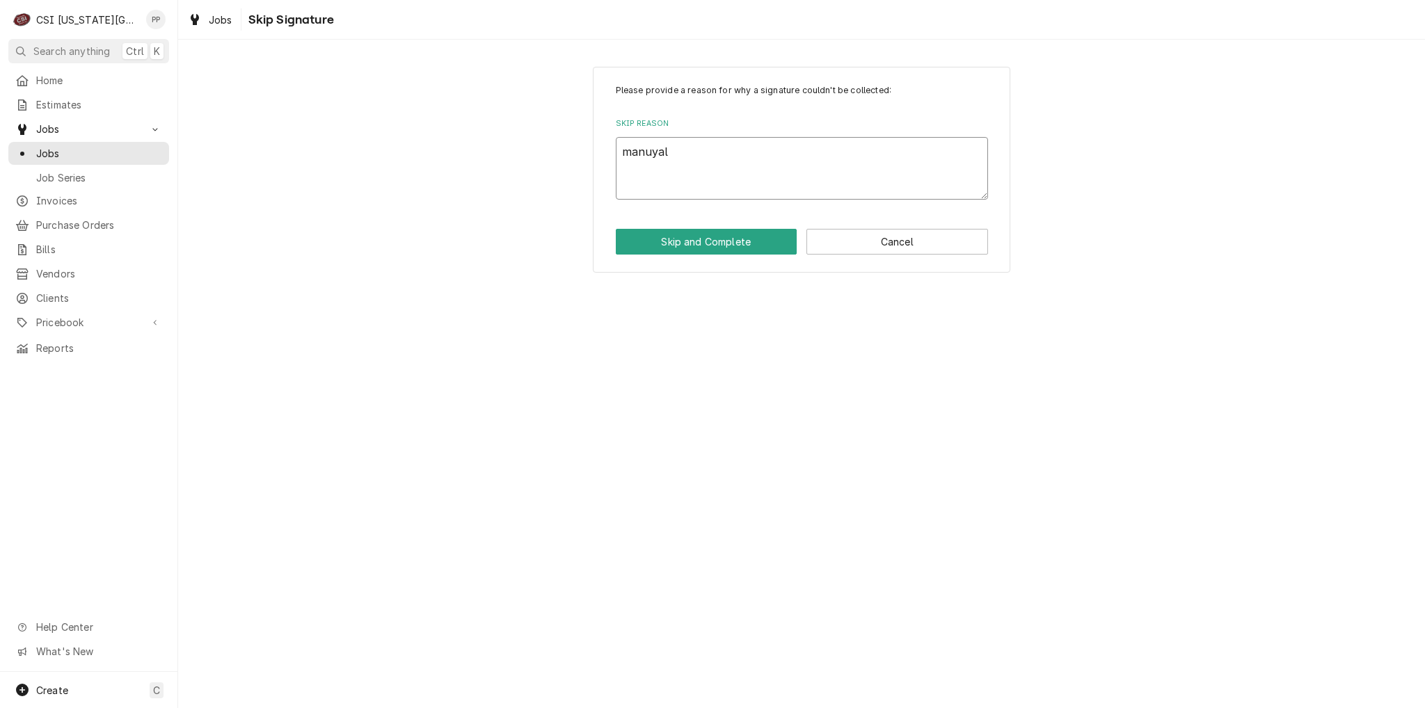
type textarea "x"
type textarea "manuyall"
type textarea "x"
type textarea "manuyal"
type textarea "x"
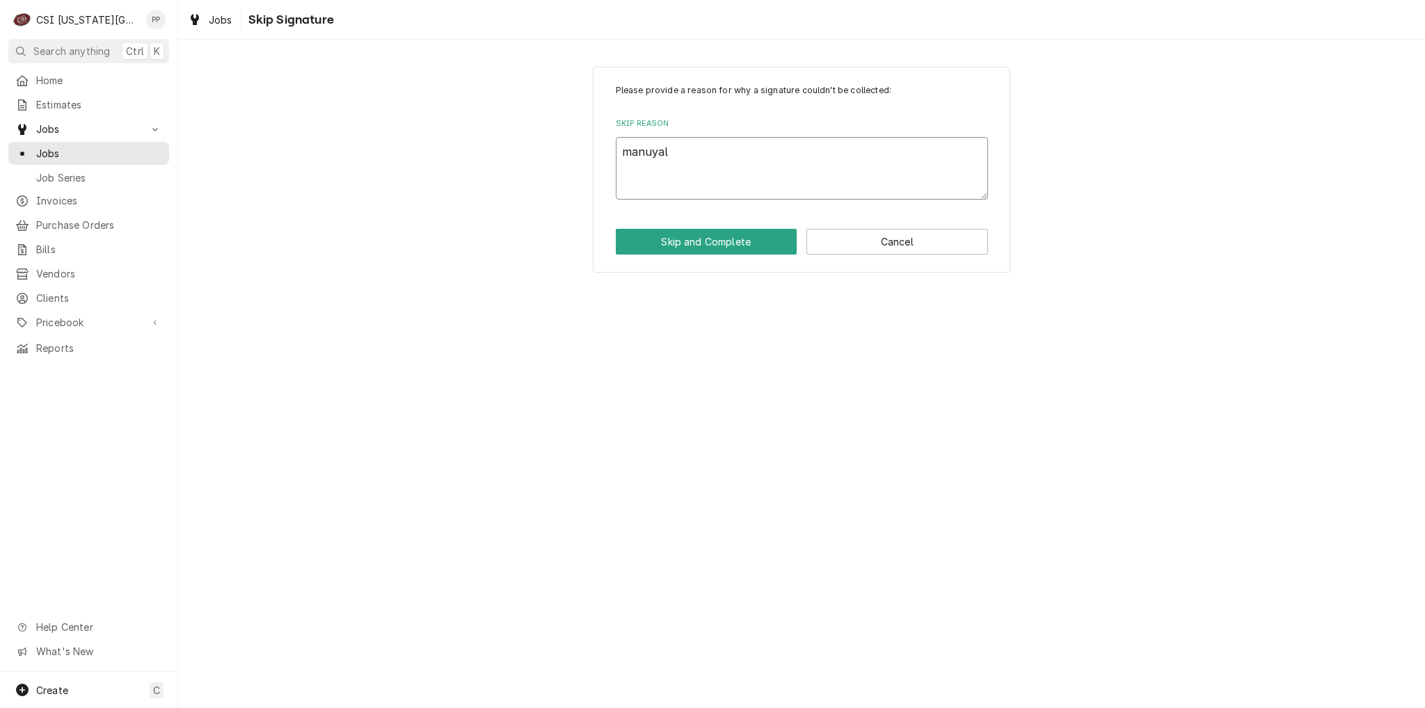
type textarea "manuya"
type textarea "x"
type textarea "manuy"
type textarea "x"
type textarea "manu"
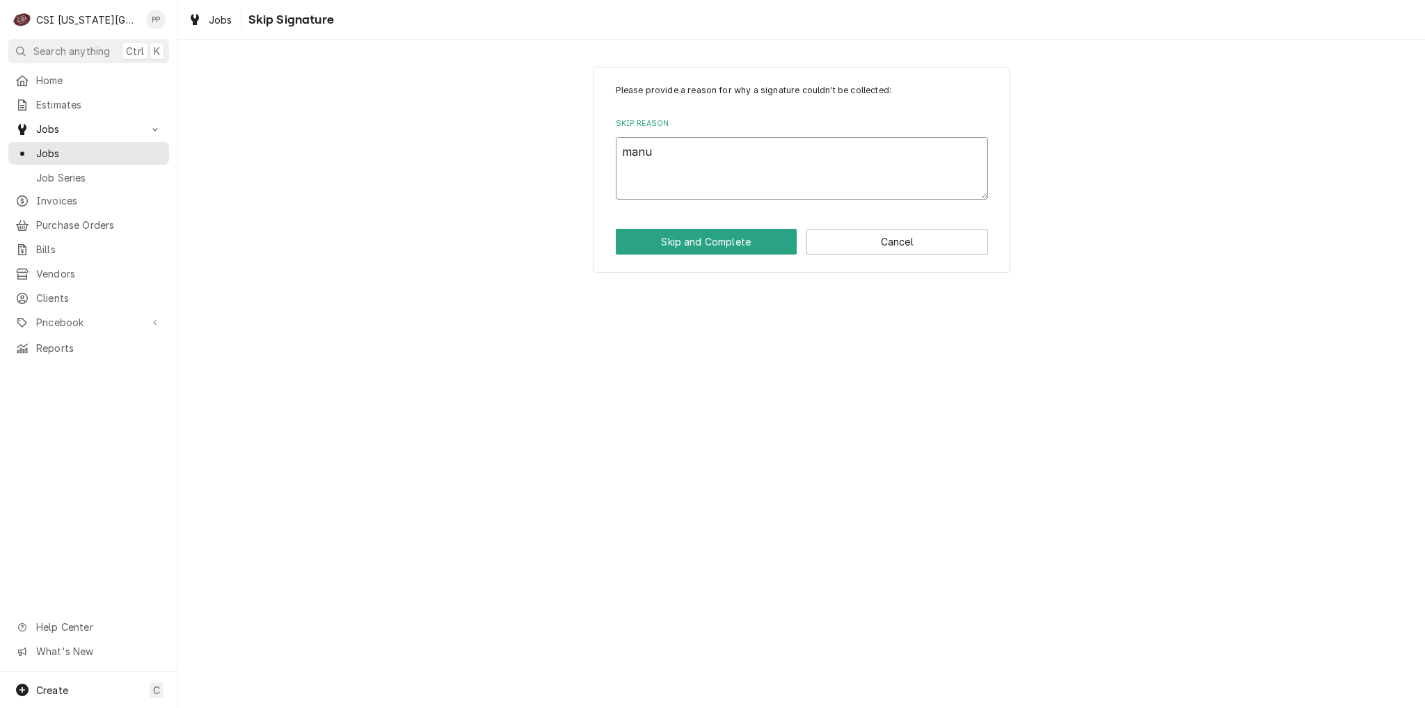
type textarea "x"
type textarea "manul"
type textarea "x"
type textarea "manull"
type textarea "x"
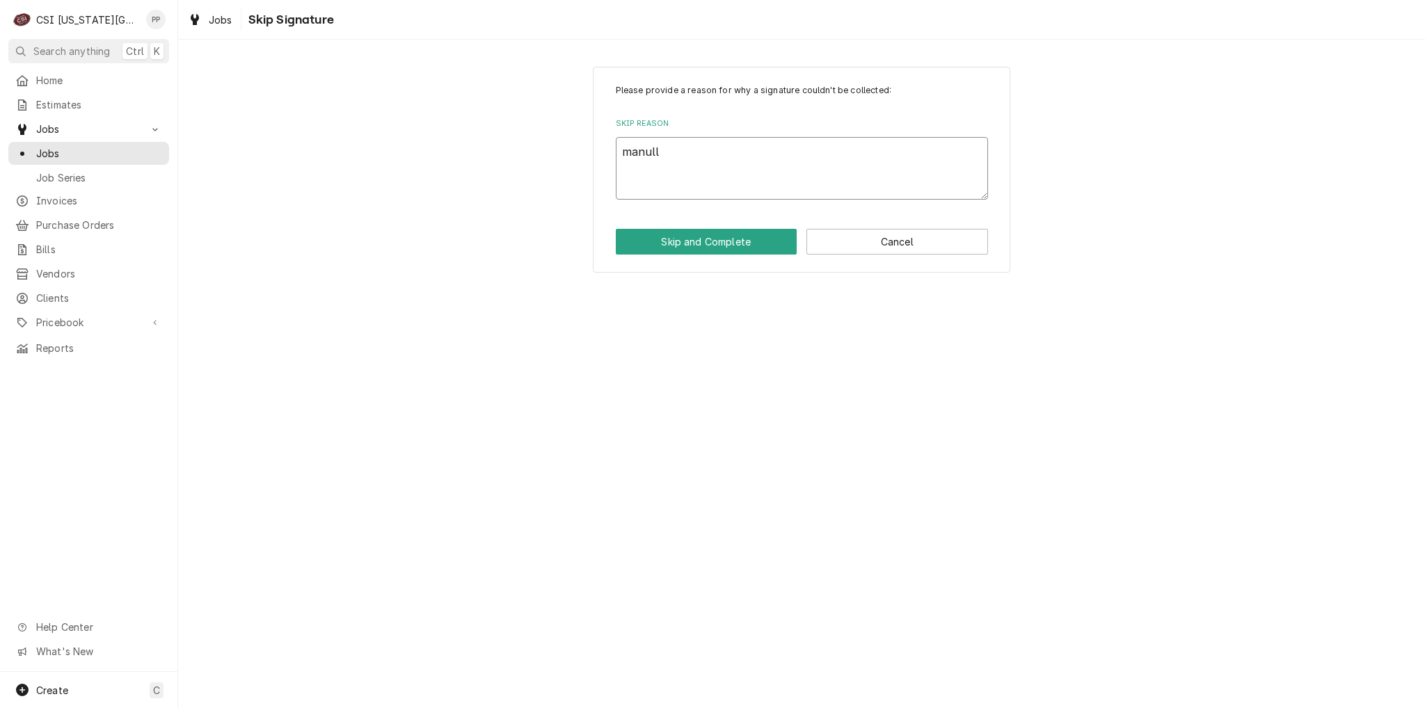
type textarea "manully"
type textarea "x"
type textarea "manully"
type textarea "x"
type textarea "manully c"
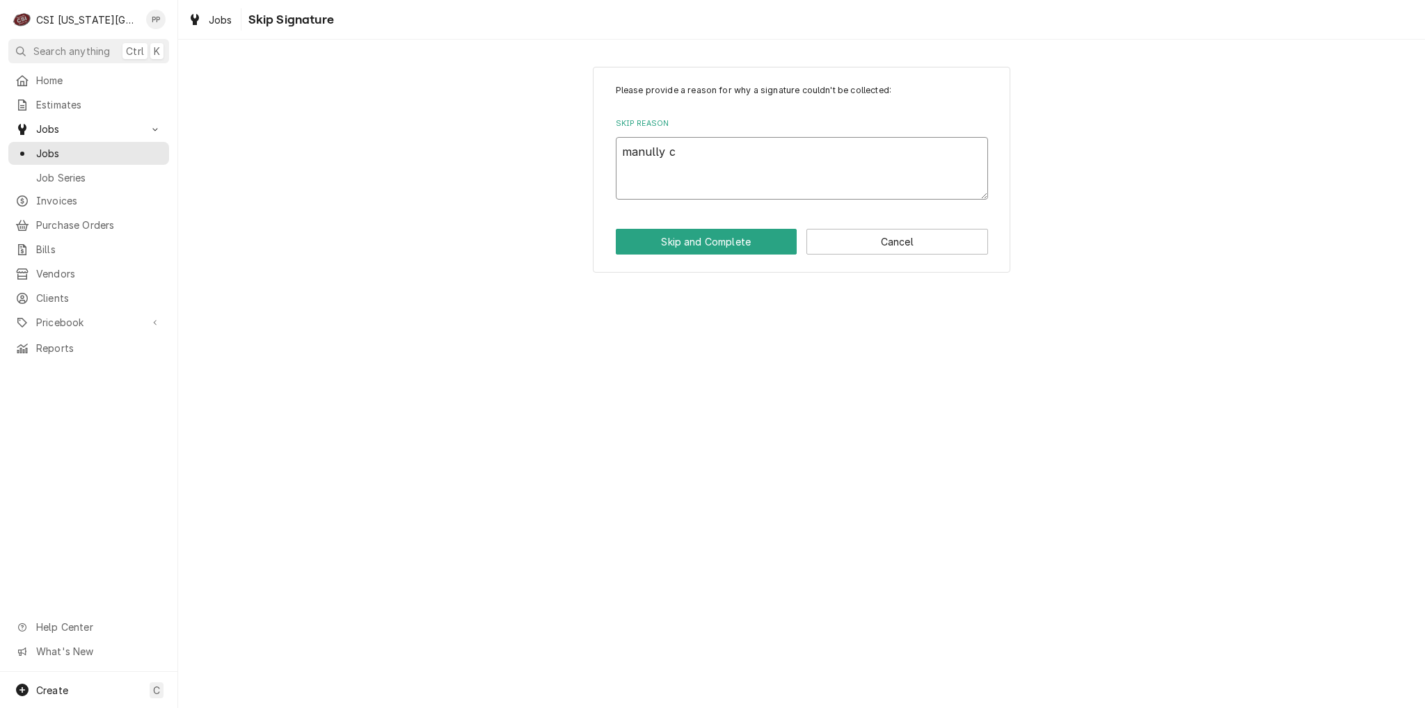
type textarea "x"
type textarea "manully cl"
type textarea "x"
type textarea "manully clo"
type textarea "x"
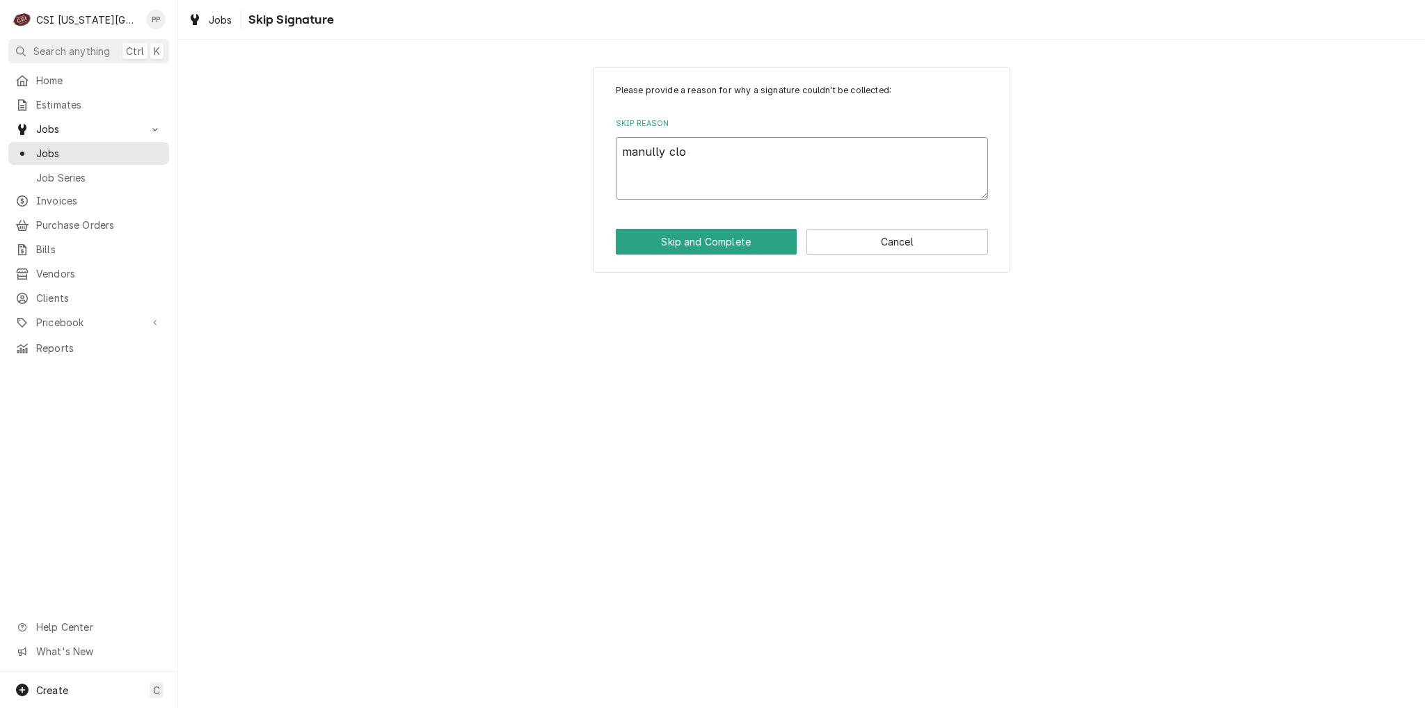
type textarea "manully clos"
type textarea "x"
type textarea "manully close"
type textarea "x"
type textarea "manully closer"
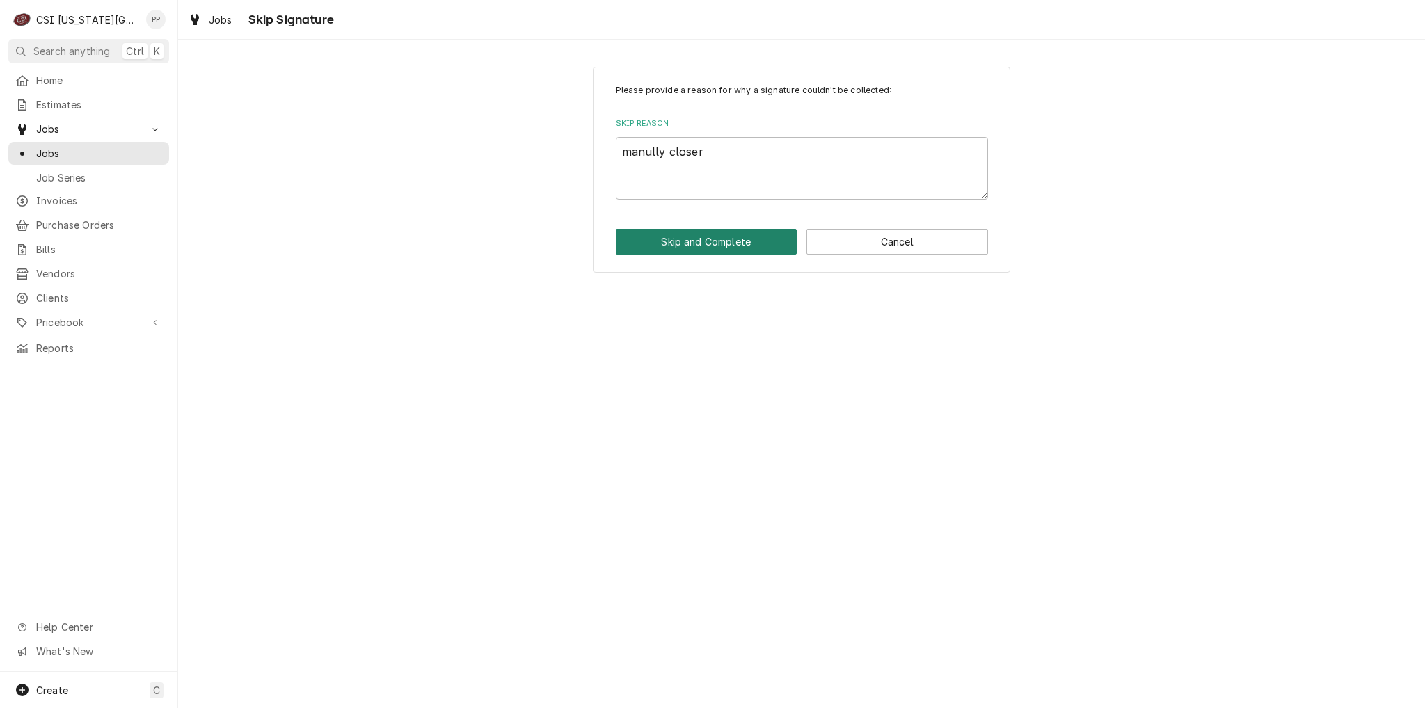
click at [690, 243] on button "Skip and Complete" at bounding box center [707, 242] width 182 height 26
type textarea "x"
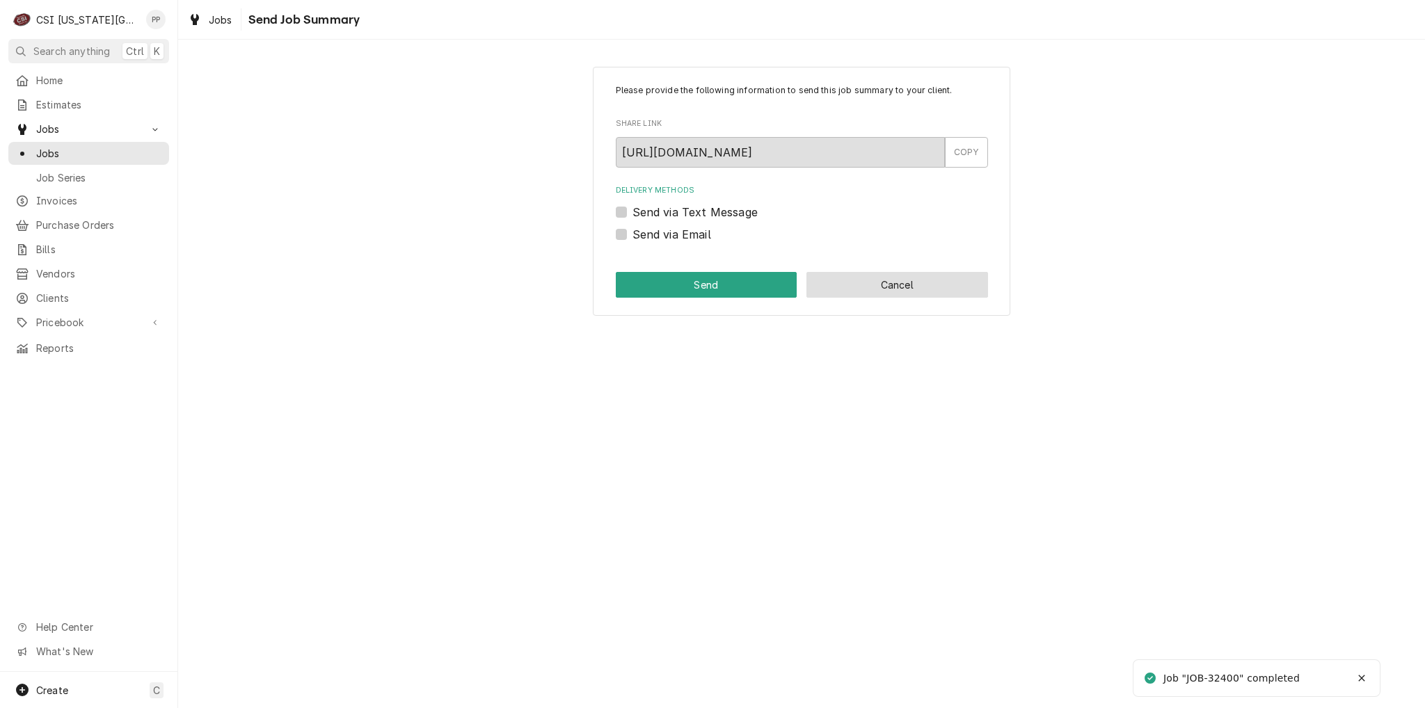
click at [874, 285] on button "Cancel" at bounding box center [897, 285] width 182 height 26
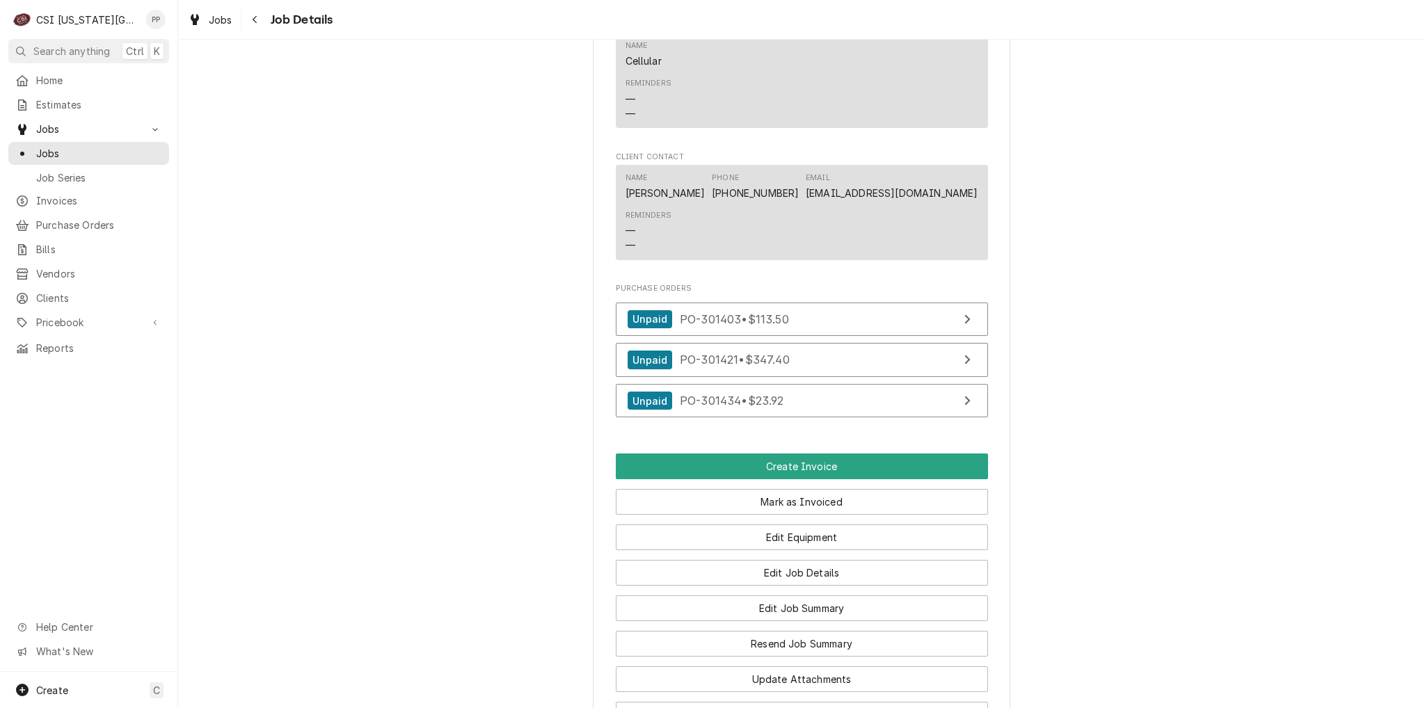
scroll to position [1183, 0]
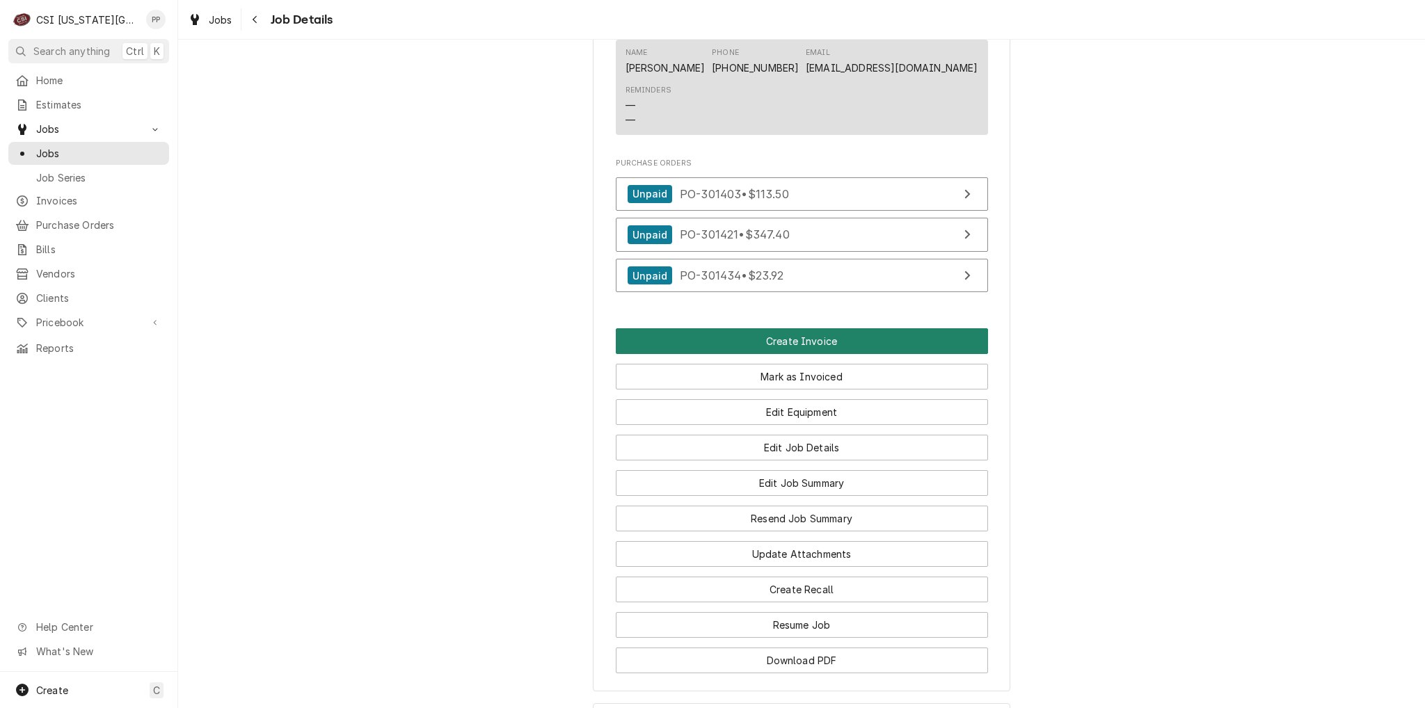
click at [822, 341] on button "Create Invoice" at bounding box center [802, 341] width 372 height 26
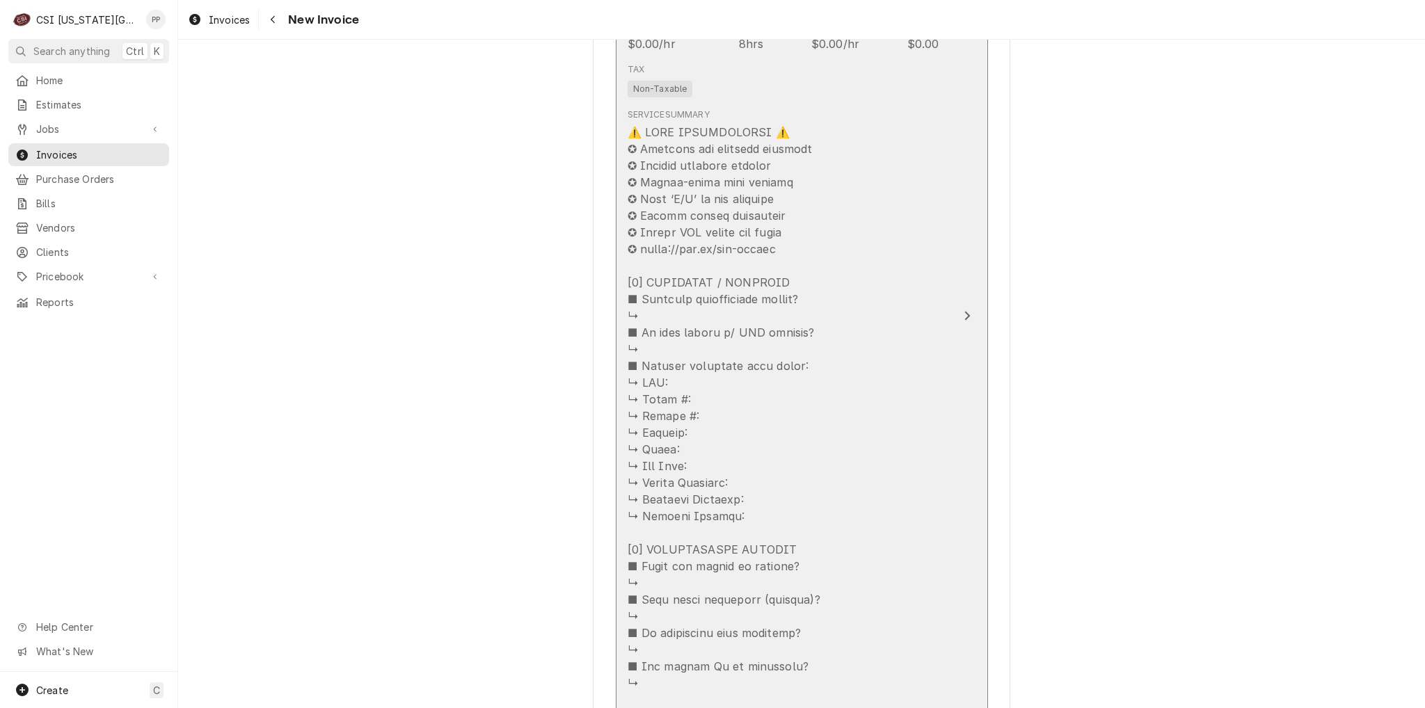
click at [927, 351] on div "Service Summary" at bounding box center [787, 425] width 319 height 644
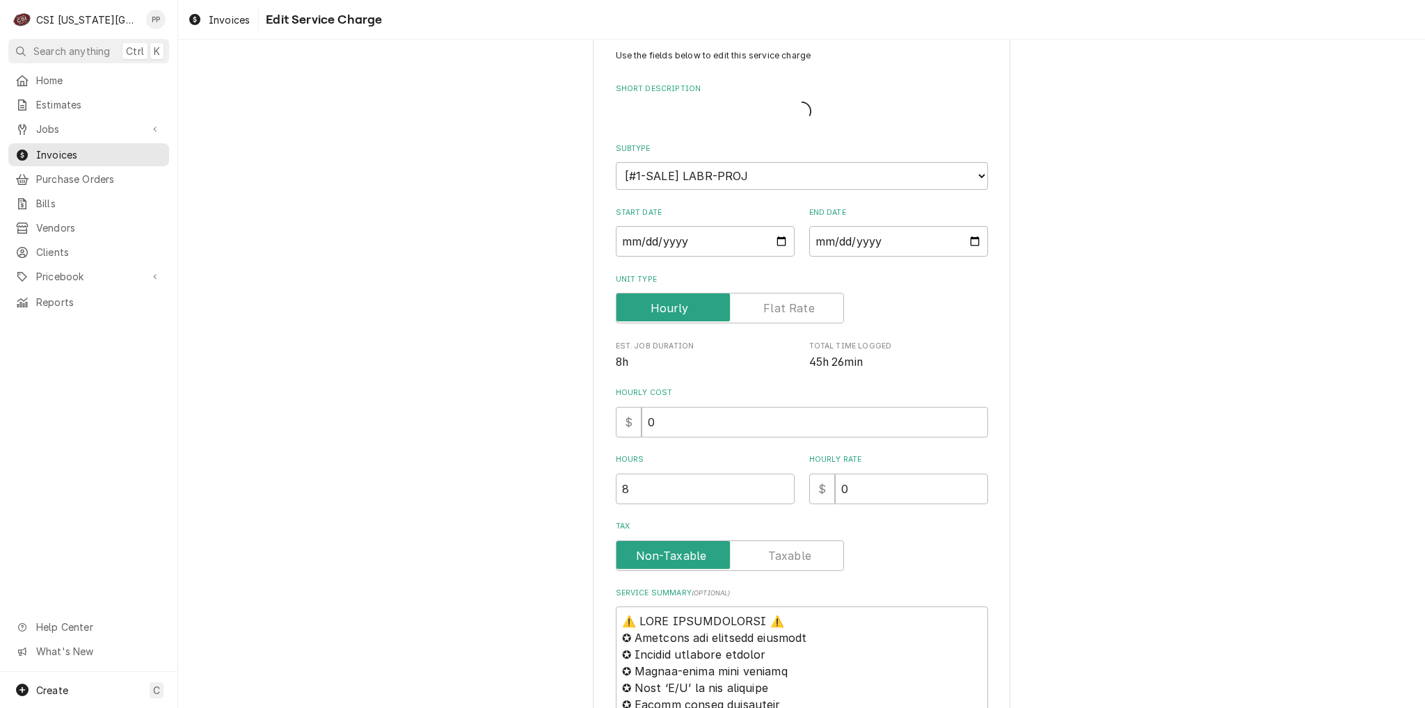
type textarea "x"
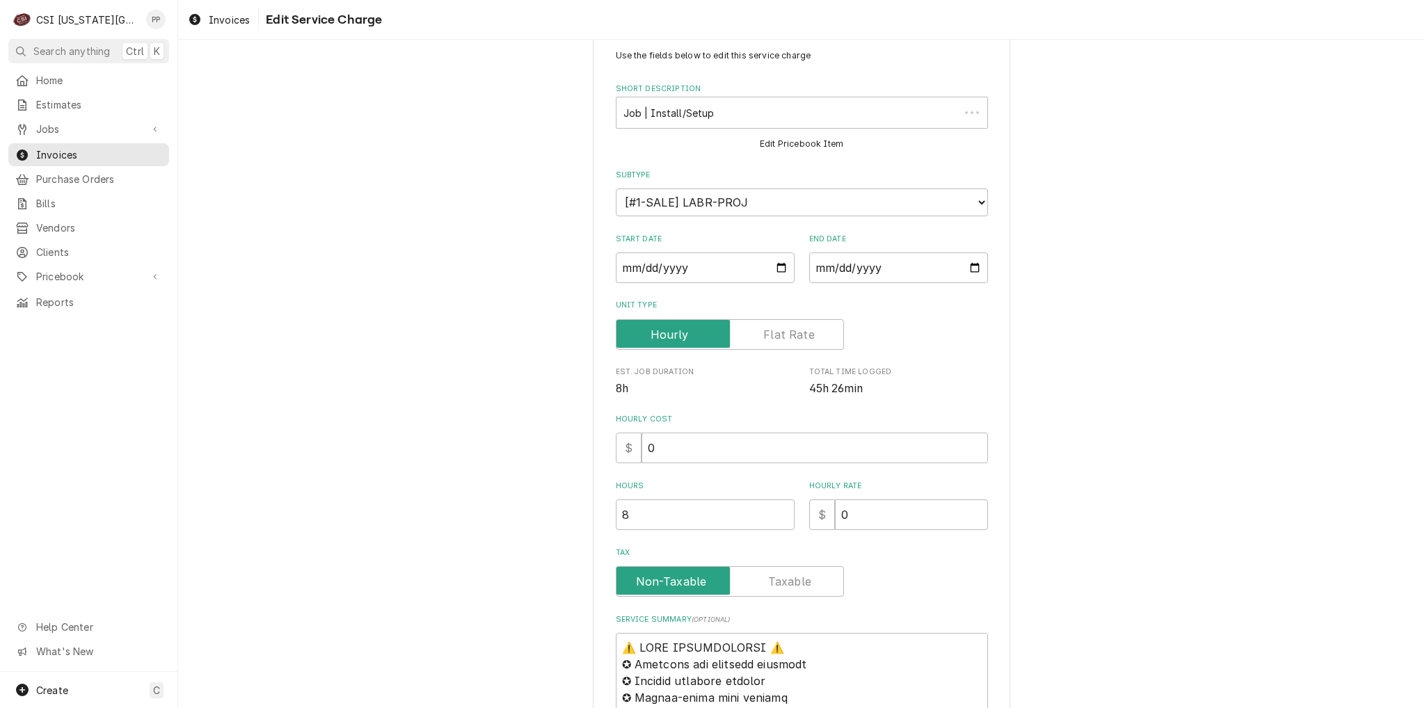
scroll to position [0, 0]
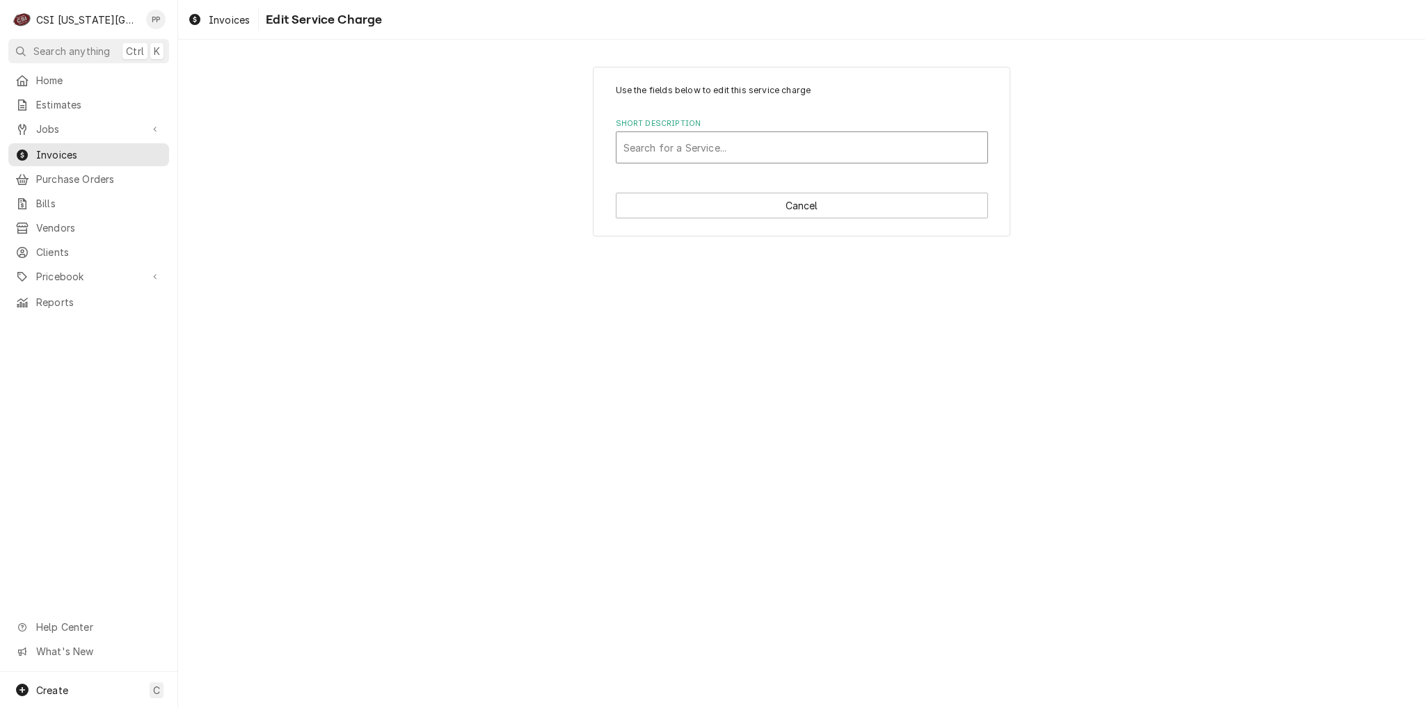
click at [924, 147] on div "Short Description" at bounding box center [801, 147] width 357 height 25
type input "beverage labor"
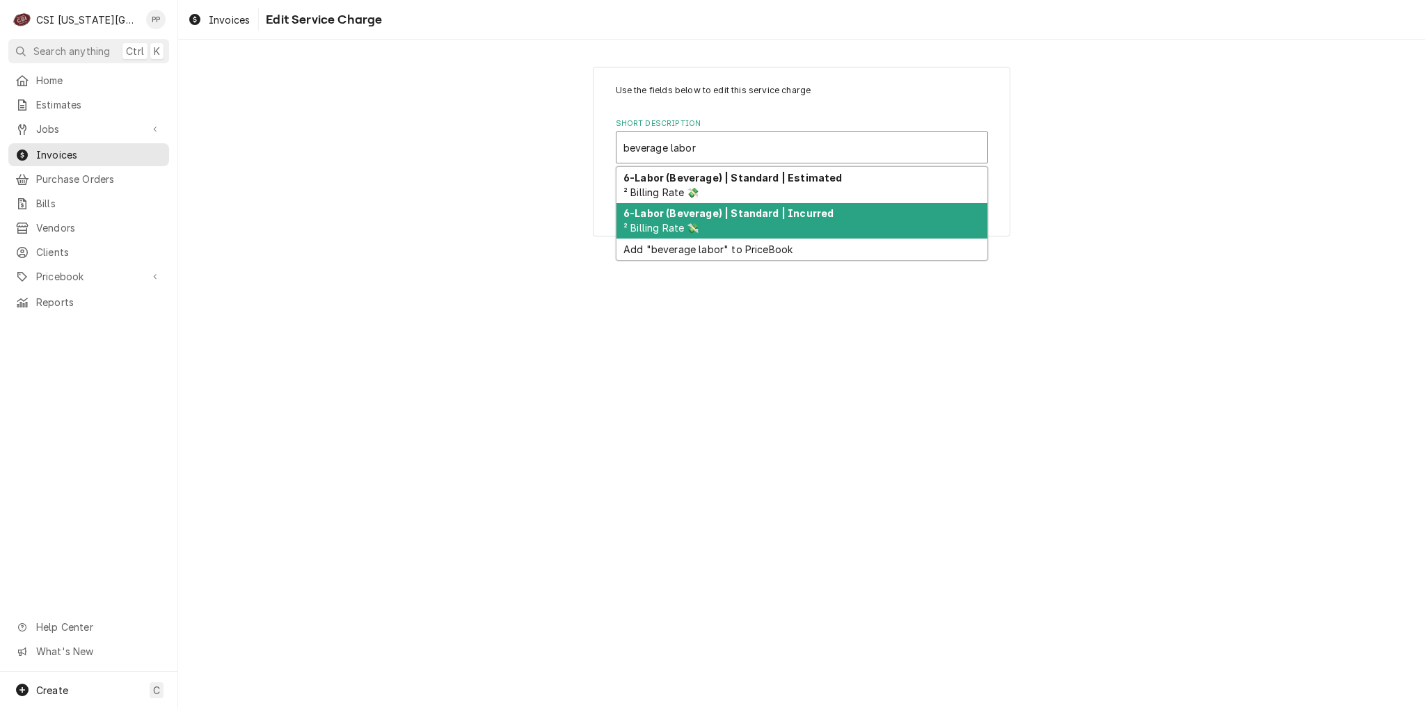
click at [854, 206] on div "6-Labor (Beverage) | Standard | Incurred ² Billing Rate 💸" at bounding box center [801, 221] width 371 height 36
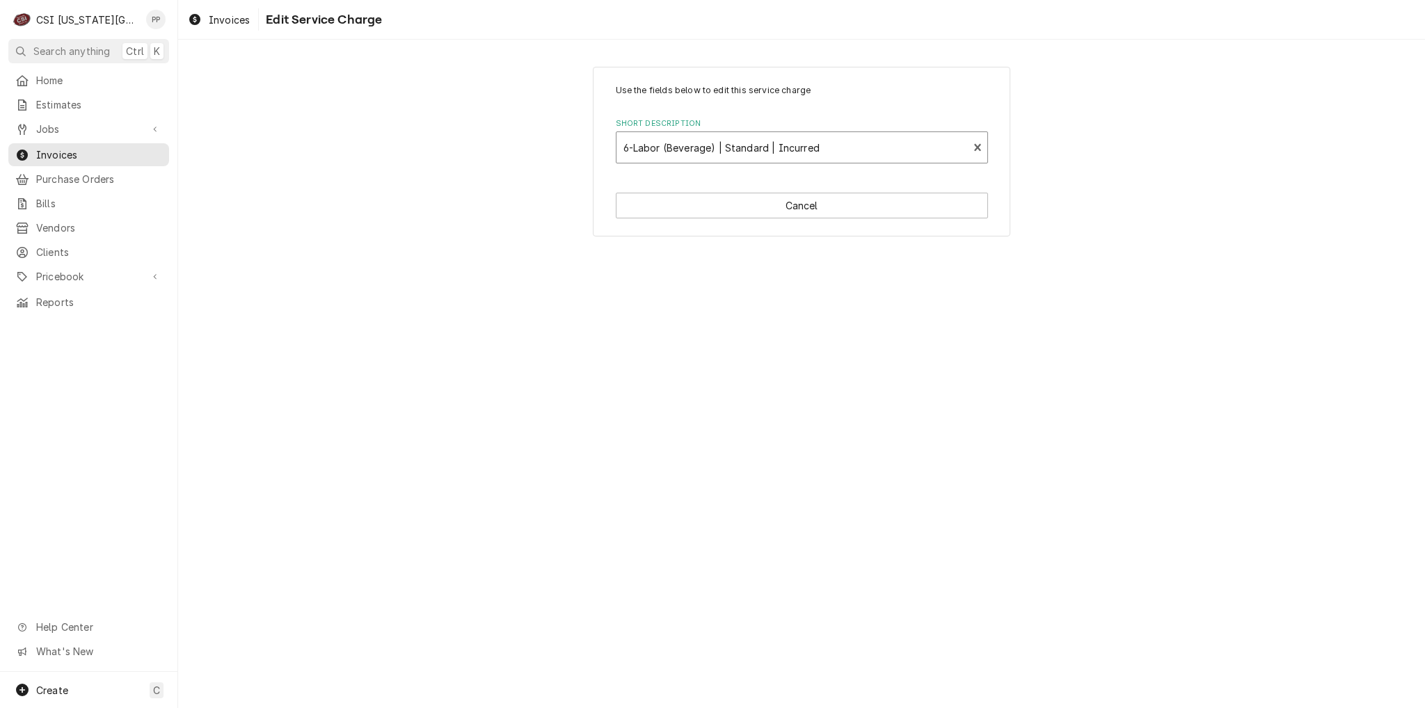
type textarea "x"
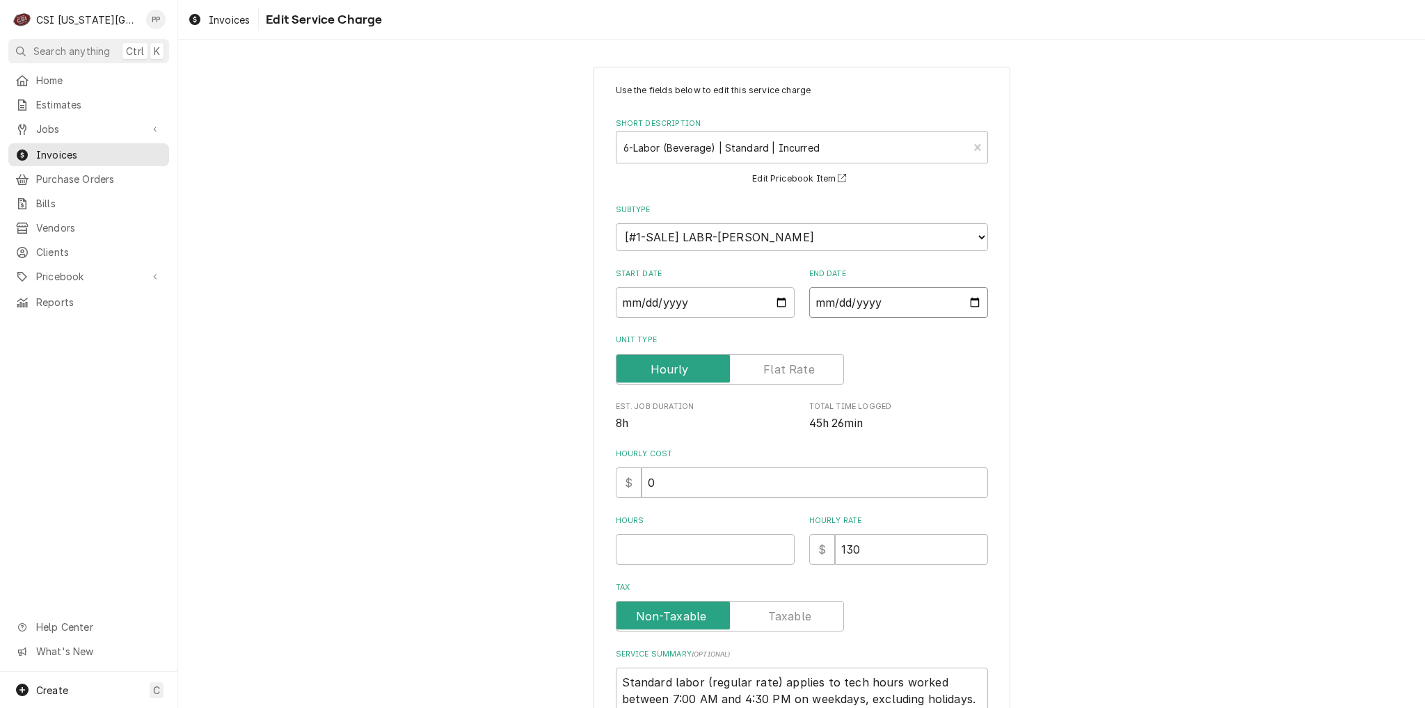
click at [969, 301] on input "[DATE]" at bounding box center [898, 302] width 179 height 31
type input "[DATE]"
type textarea "x"
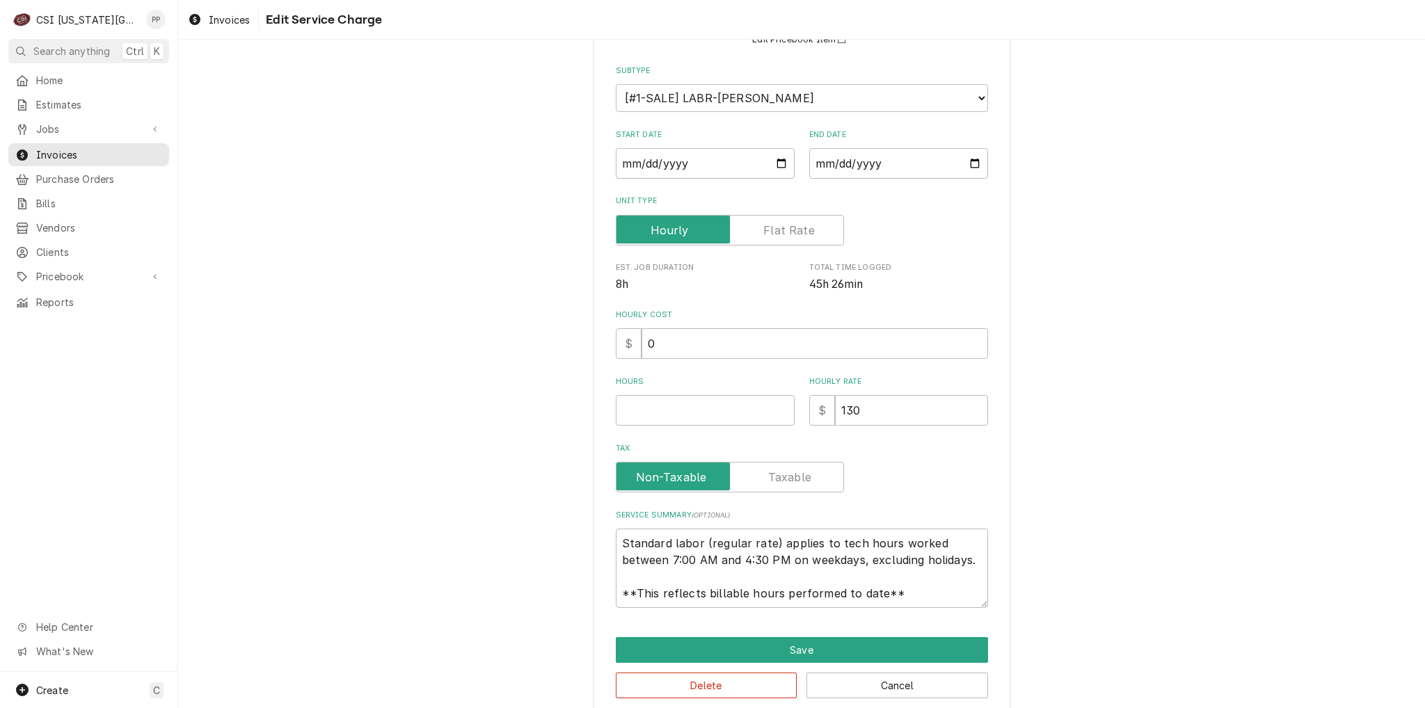
click at [779, 234] on label "Unit Type" at bounding box center [730, 230] width 228 height 31
click at [779, 234] on input "Unit Type" at bounding box center [730, 230] width 216 height 31
checkbox input "true"
type textarea "x"
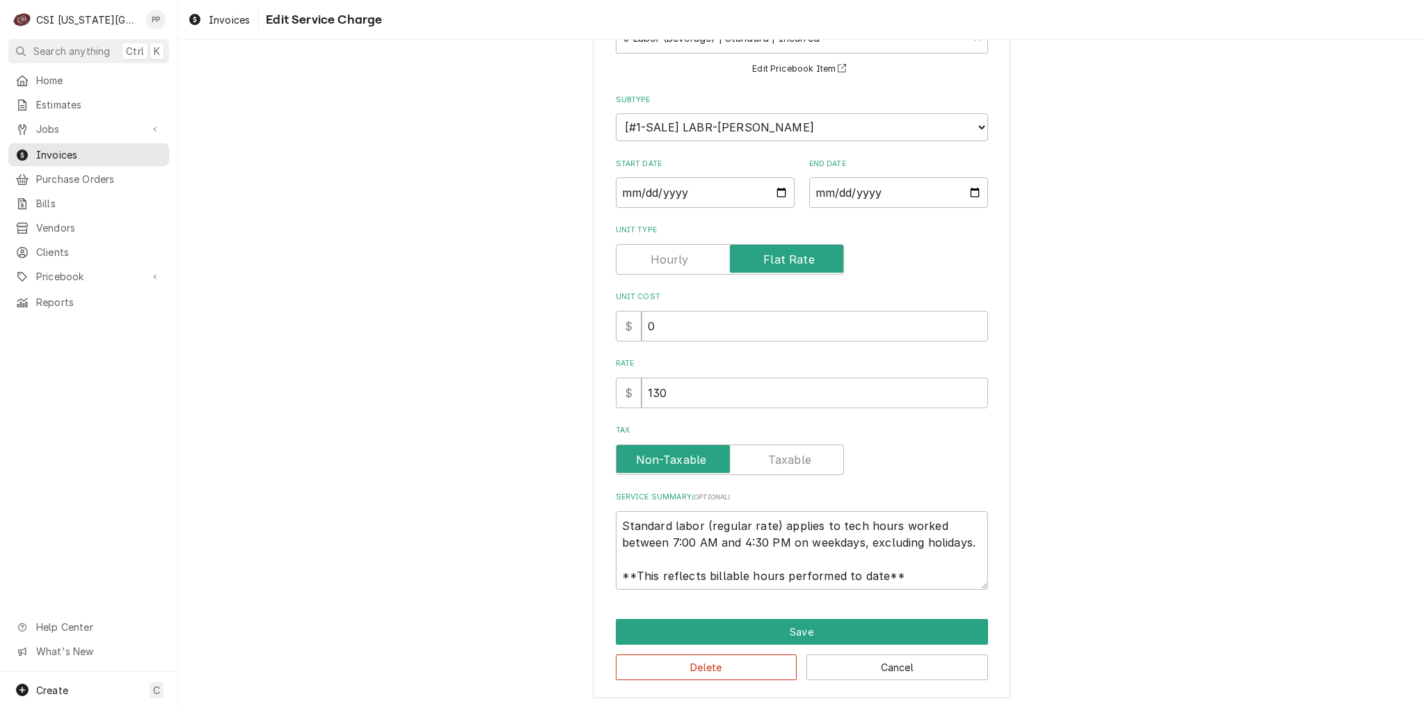
click at [676, 254] on label "Unit Type" at bounding box center [730, 259] width 228 height 31
click at [676, 254] on input "Unit Type" at bounding box center [730, 259] width 216 height 31
checkbox input "false"
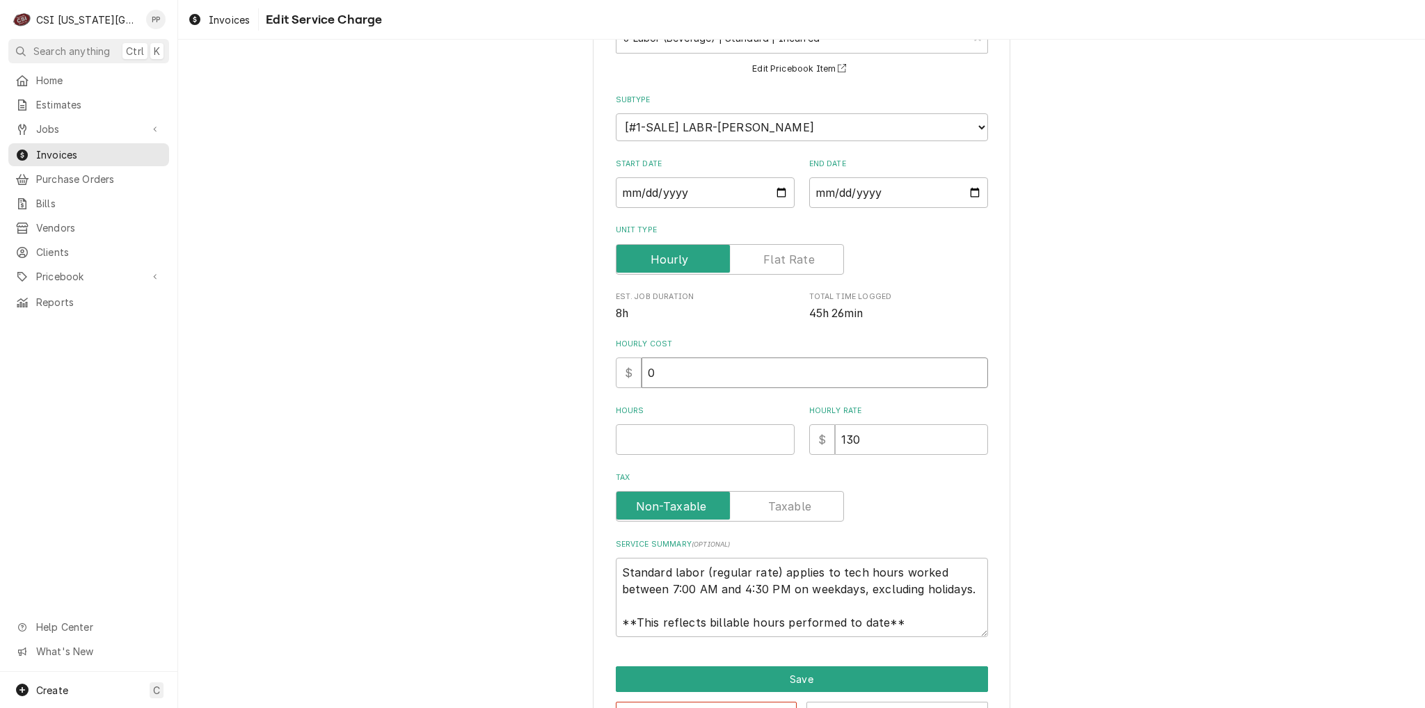
click at [688, 378] on input "0" at bounding box center [814, 373] width 346 height 31
drag, startPoint x: 676, startPoint y: 376, endPoint x: 652, endPoint y: 375, distance: 24.4
click at [643, 376] on input "0" at bounding box center [814, 373] width 346 height 31
type textarea "x"
type input "1"
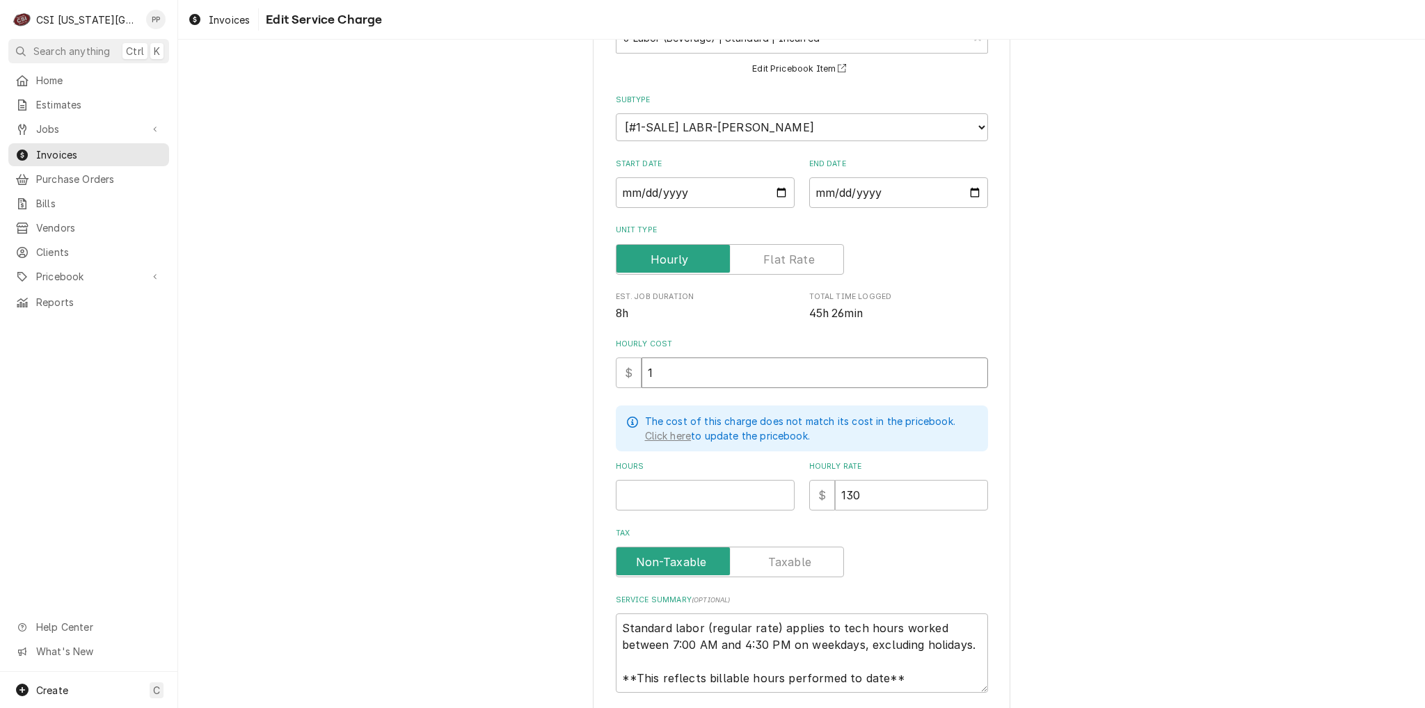
type textarea "x"
type input "13"
type textarea "x"
type input "130"
click at [673, 488] on input "Hours" at bounding box center [705, 495] width 179 height 31
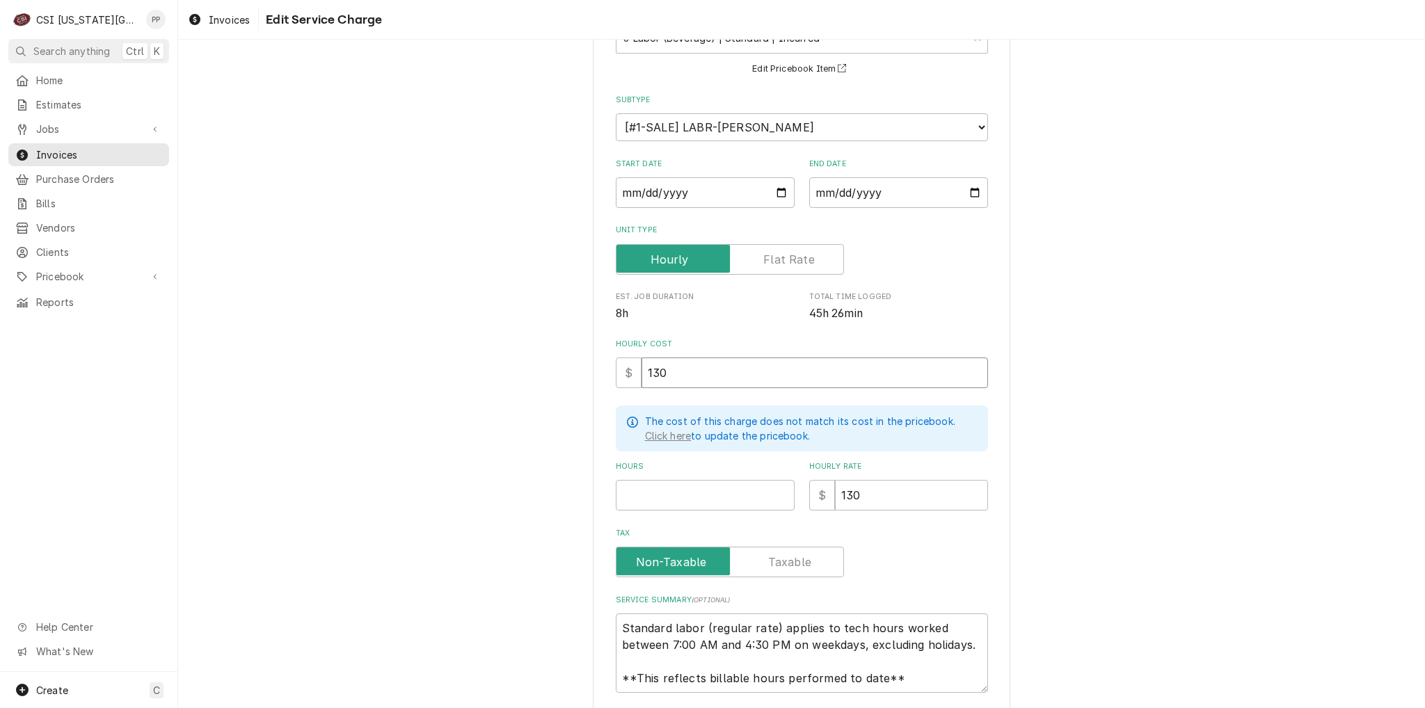
drag, startPoint x: 680, startPoint y: 382, endPoint x: 637, endPoint y: 382, distance: 43.8
click at [625, 380] on div "$ 130" at bounding box center [802, 373] width 372 height 31
type textarea "x"
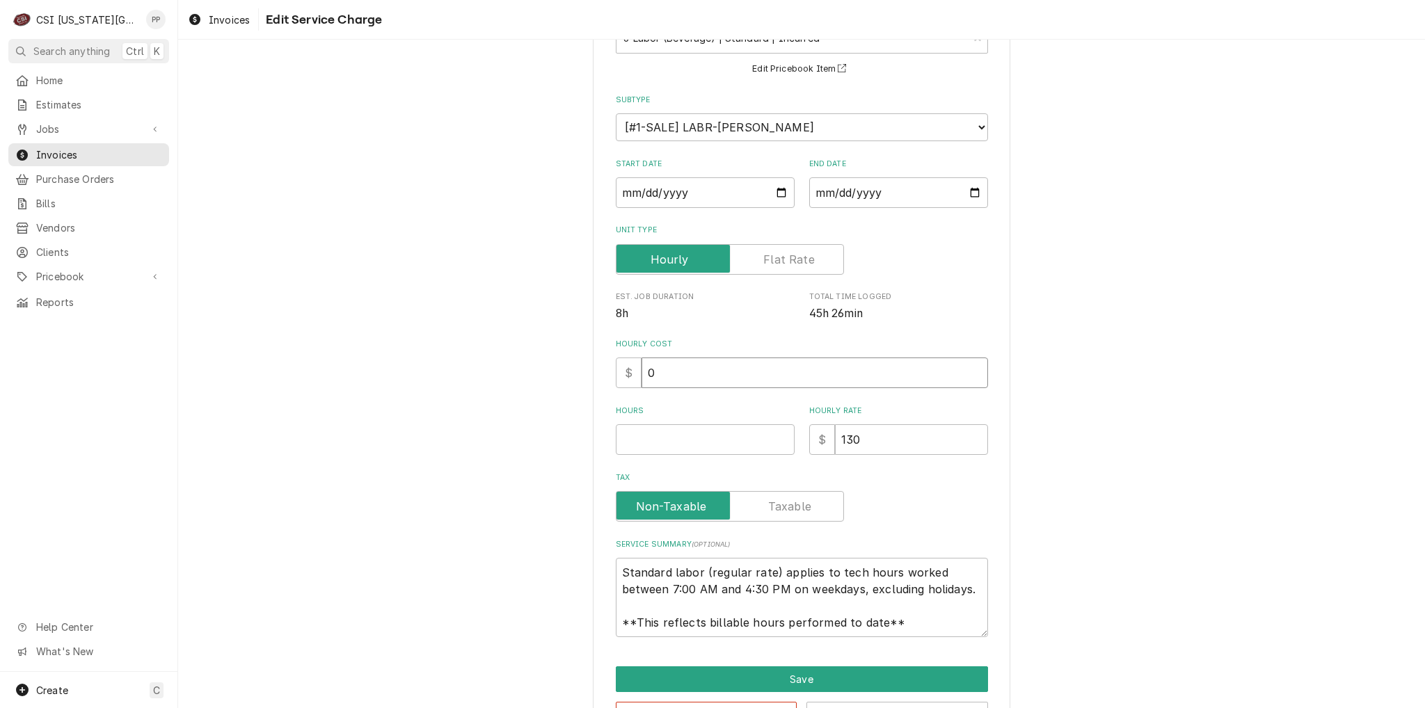
type input "0"
click at [662, 452] on input "Hours" at bounding box center [705, 439] width 179 height 31
type textarea "x"
type input "1"
type textarea "x"
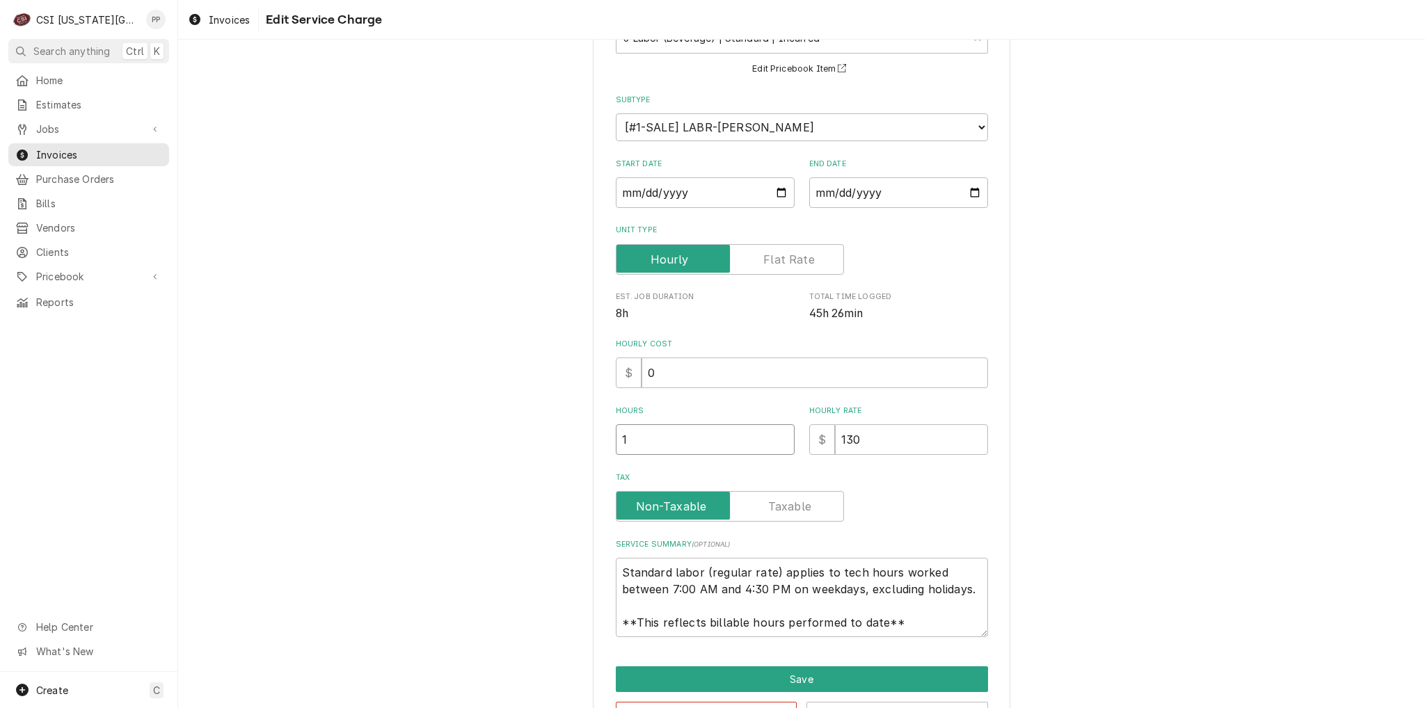
type input "11"
type textarea "x"
type input "117"
type textarea "x"
type input "117.7"
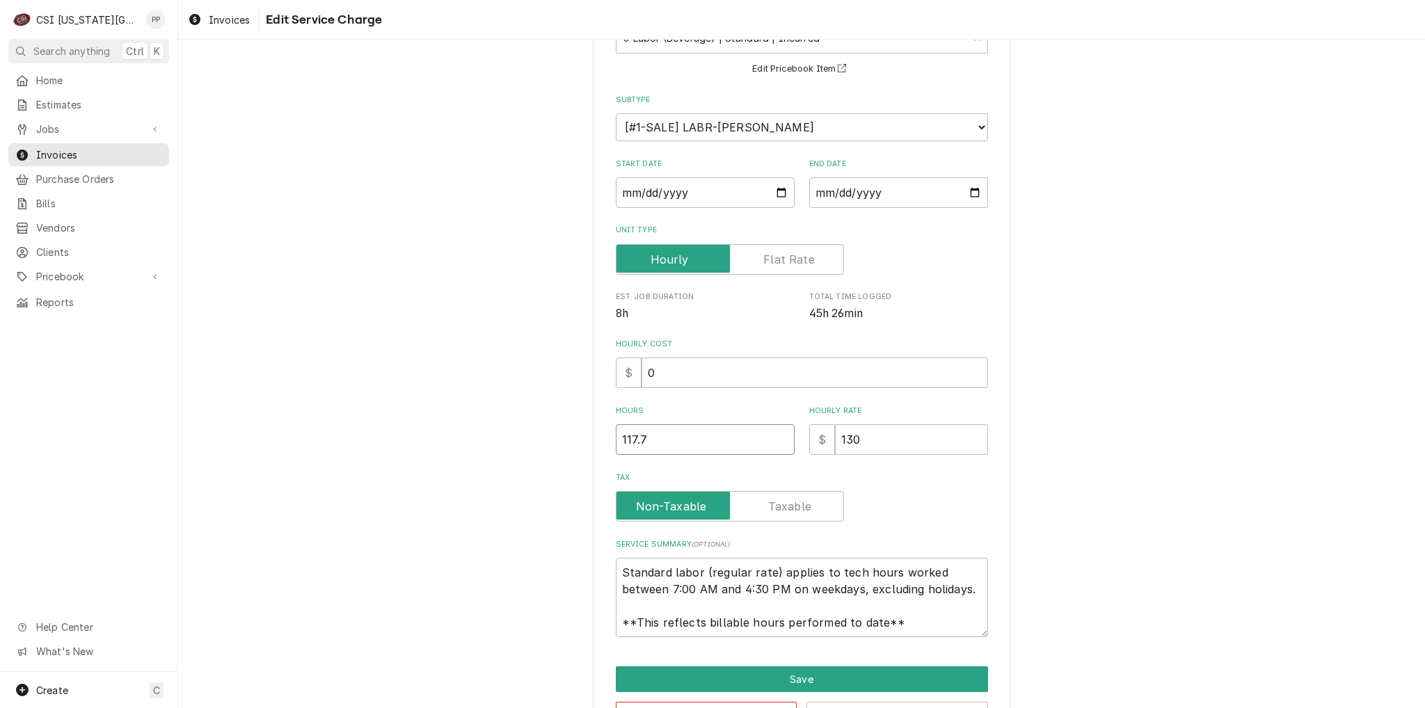
type textarea "x"
type input "117.75"
click at [719, 435] on input "117.75" at bounding box center [705, 439] width 179 height 31
drag, startPoint x: 710, startPoint y: 437, endPoint x: 499, endPoint y: 432, distance: 210.9
click at [499, 432] on div "Use the fields below to edit this service charge Short Description 6-Labor (Bev…" at bounding box center [801, 350] width 1247 height 813
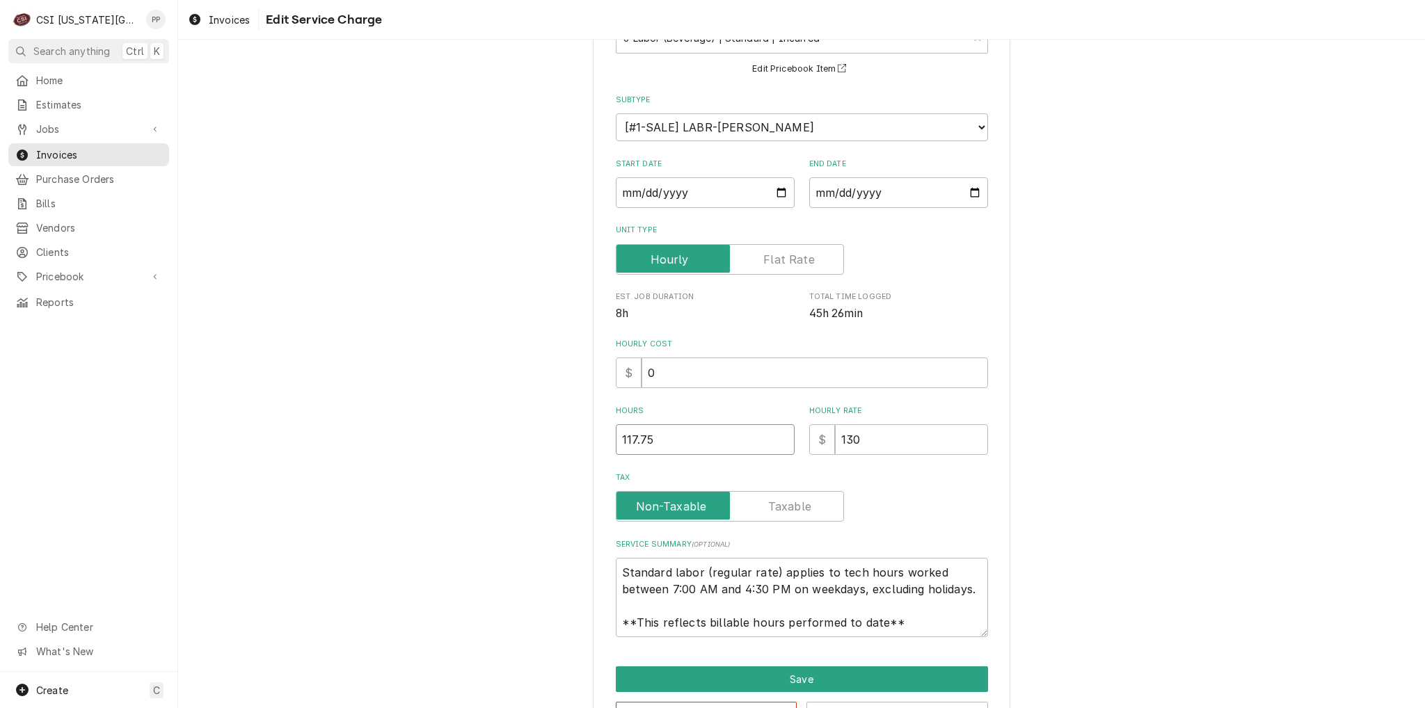
type textarea "x"
type input "1"
type textarea "x"
type input "11"
type textarea "x"
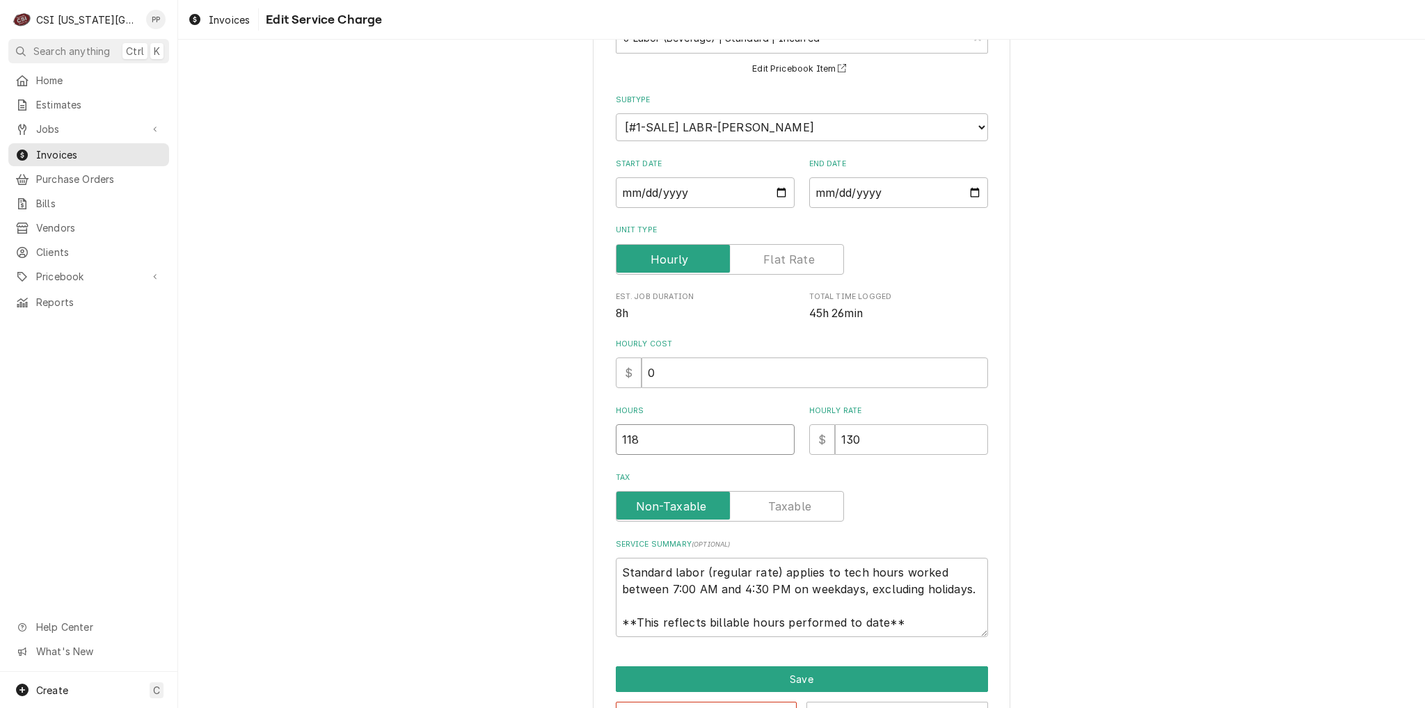
type input "118"
click at [924, 531] on div "Use the fields below to edit this service charge Short Description 6-Labor (Bev…" at bounding box center [802, 305] width 372 height 663
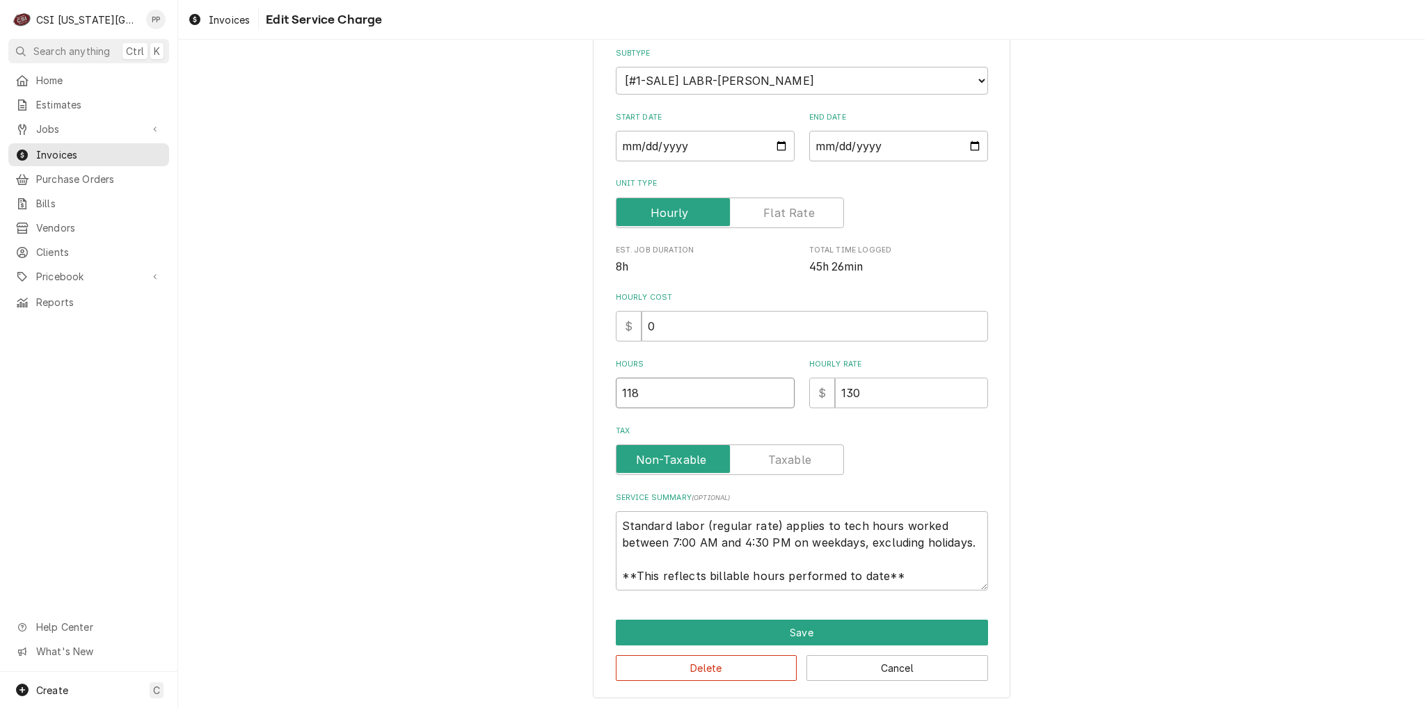
drag, startPoint x: 685, startPoint y: 388, endPoint x: 740, endPoint y: 406, distance: 58.5
click at [635, 388] on input "118" at bounding box center [705, 393] width 179 height 31
drag, startPoint x: 696, startPoint y: 395, endPoint x: 589, endPoint y: 395, distance: 107.1
click at [575, 394] on div "Use the fields below to edit this service charge Short Description 6-Labor (Bev…" at bounding box center [801, 304] width 1247 height 813
type textarea "x"
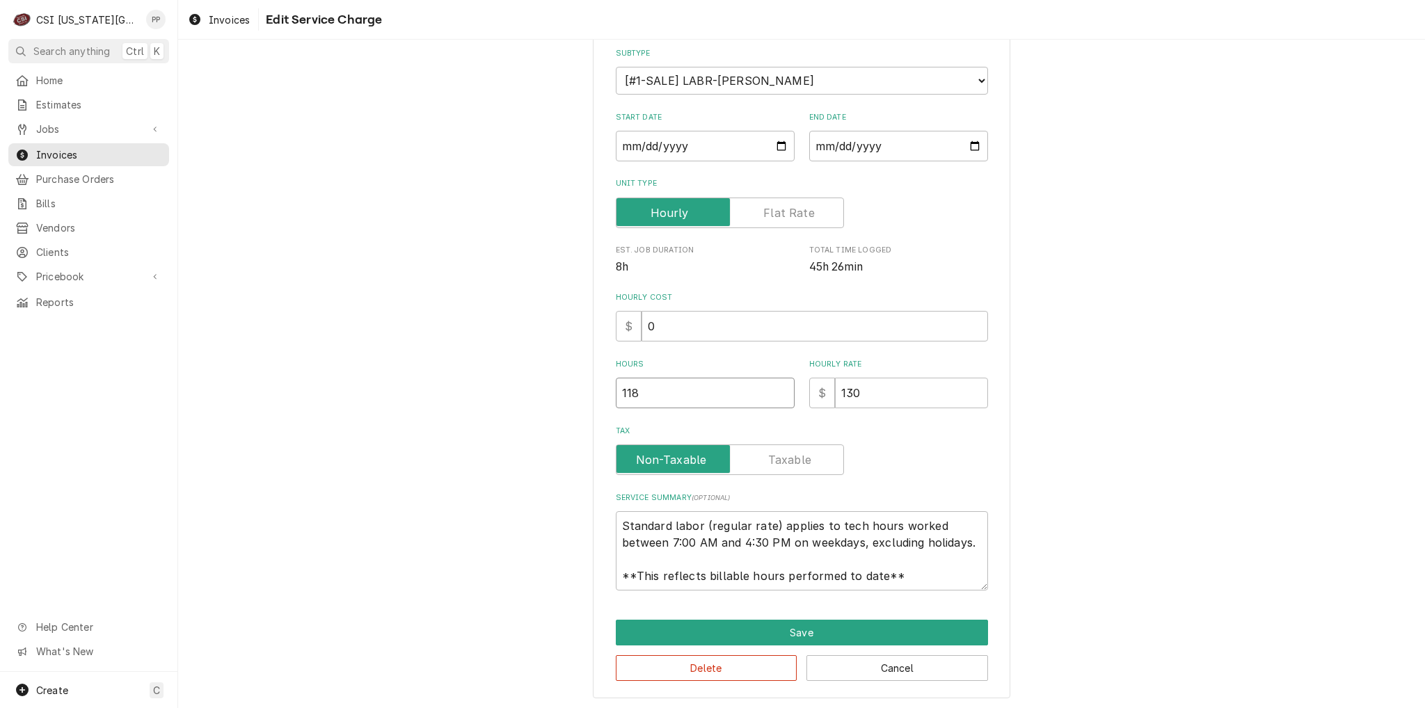
type input "1"
type textarea "x"
type input "12"
type textarea "x"
type input "122"
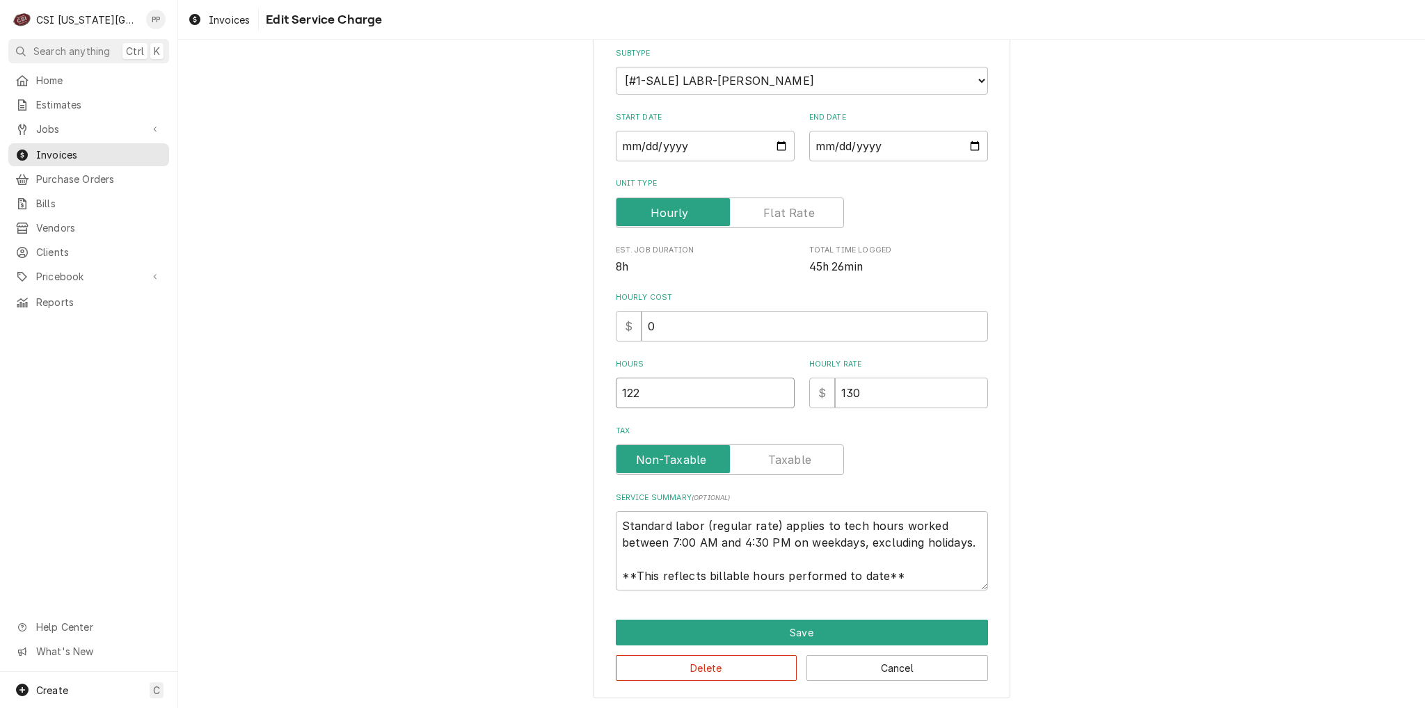
type textarea "x"
type input "1220"
type textarea "x"
type input "122"
type textarea "x"
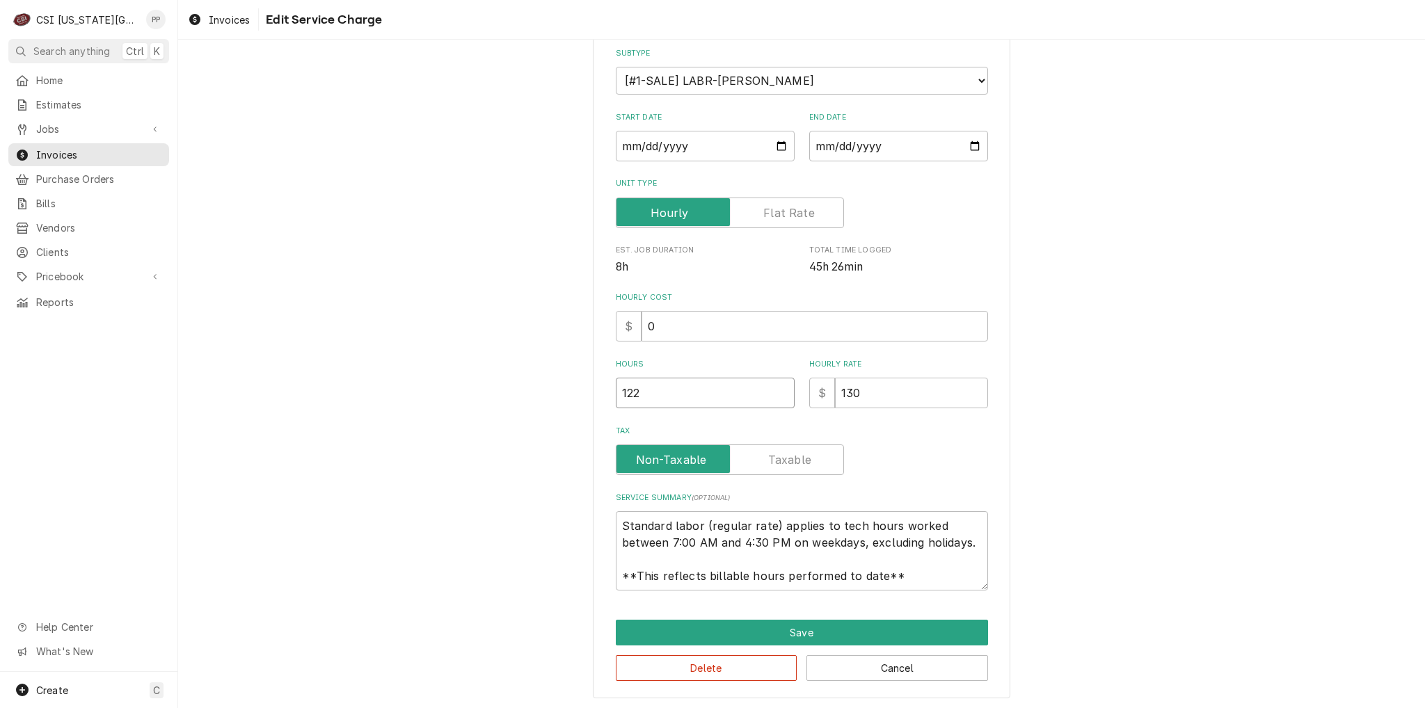
type input "12"
type textarea "x"
type input "120"
click at [845, 623] on button "Save" at bounding box center [802, 633] width 372 height 26
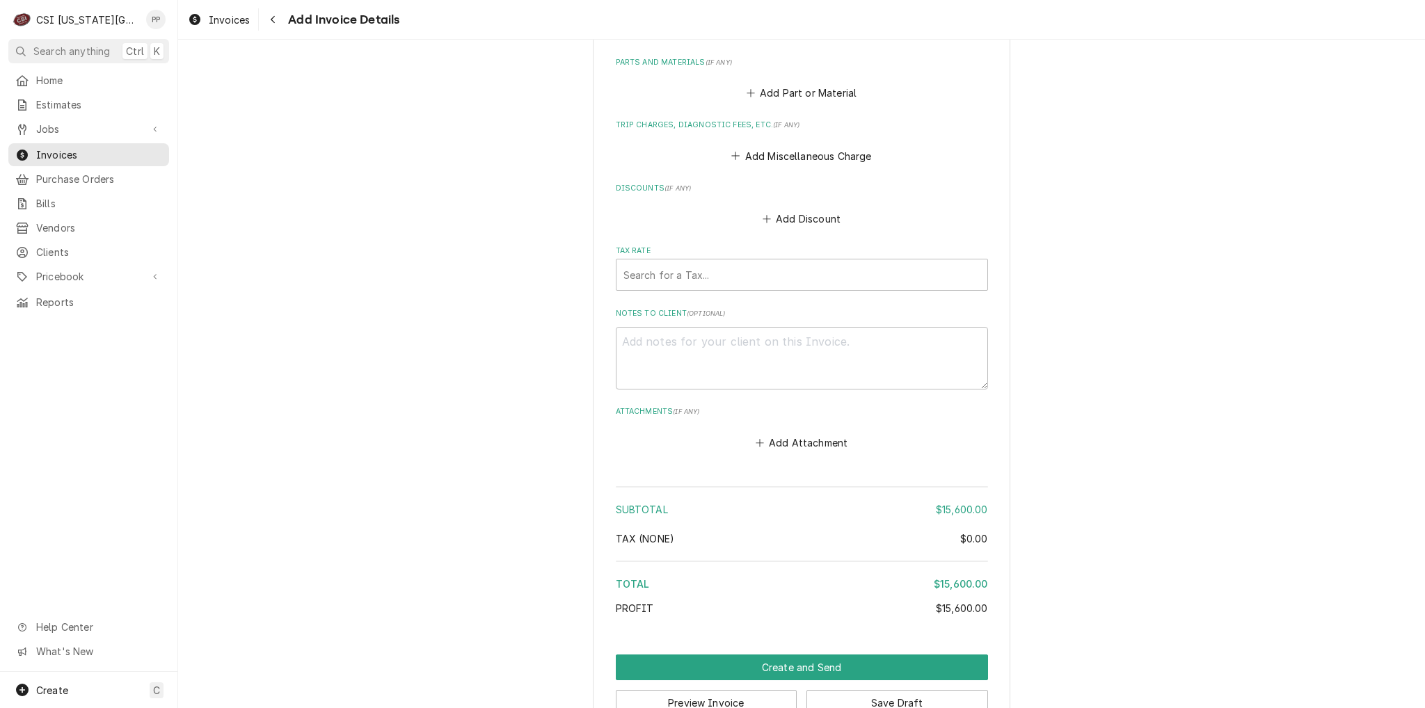
scroll to position [1762, 0]
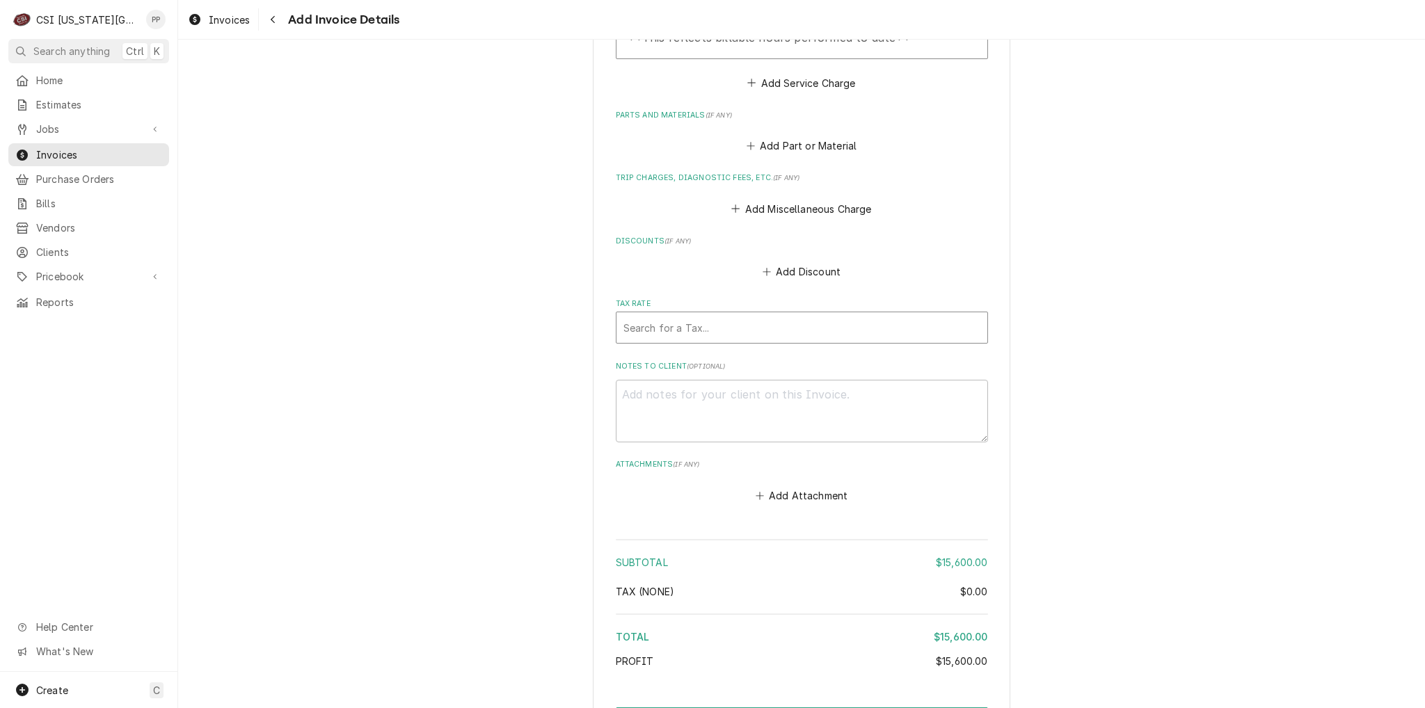
click at [752, 315] on div "Tax Rate" at bounding box center [801, 327] width 357 height 25
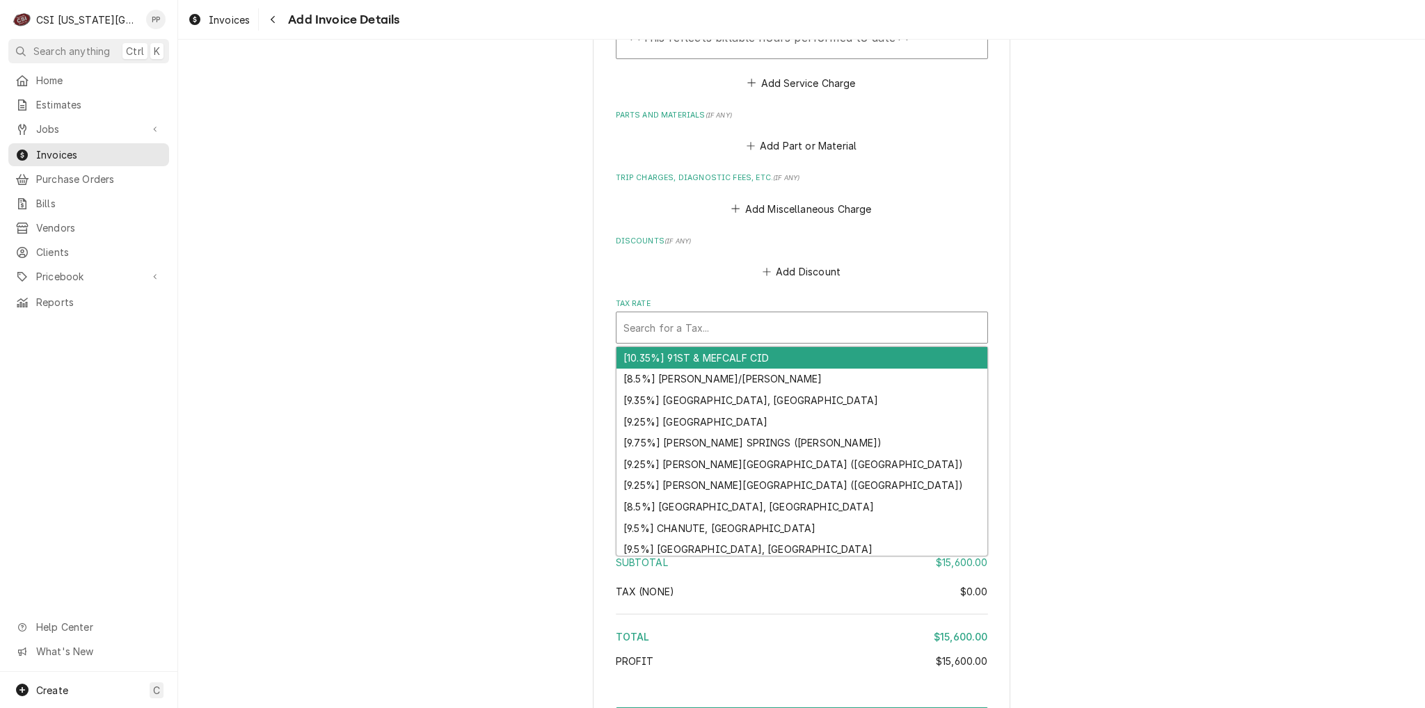
type textarea "x"
type input "m"
type textarea "x"
type input "mo"
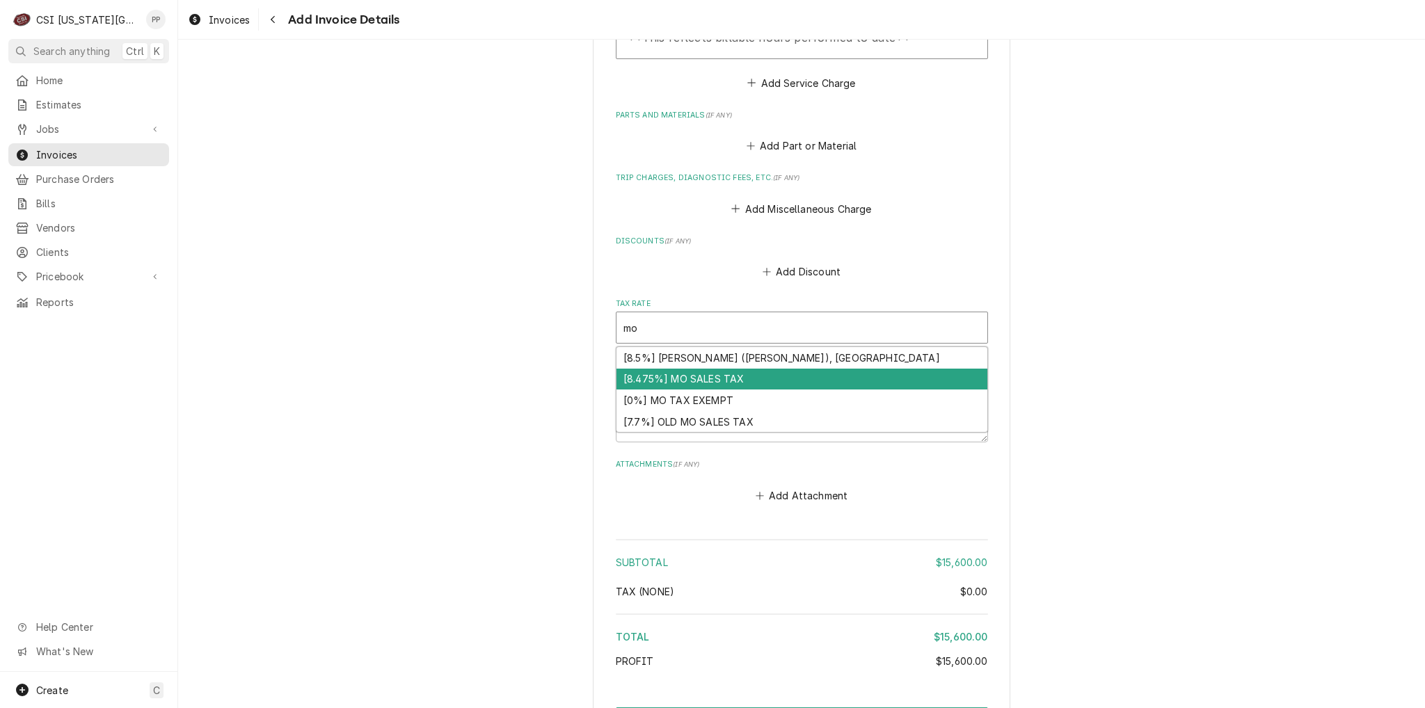
click at [727, 369] on div "[8.475%] MO SALES TAX" at bounding box center [801, 380] width 371 height 22
type textarea "x"
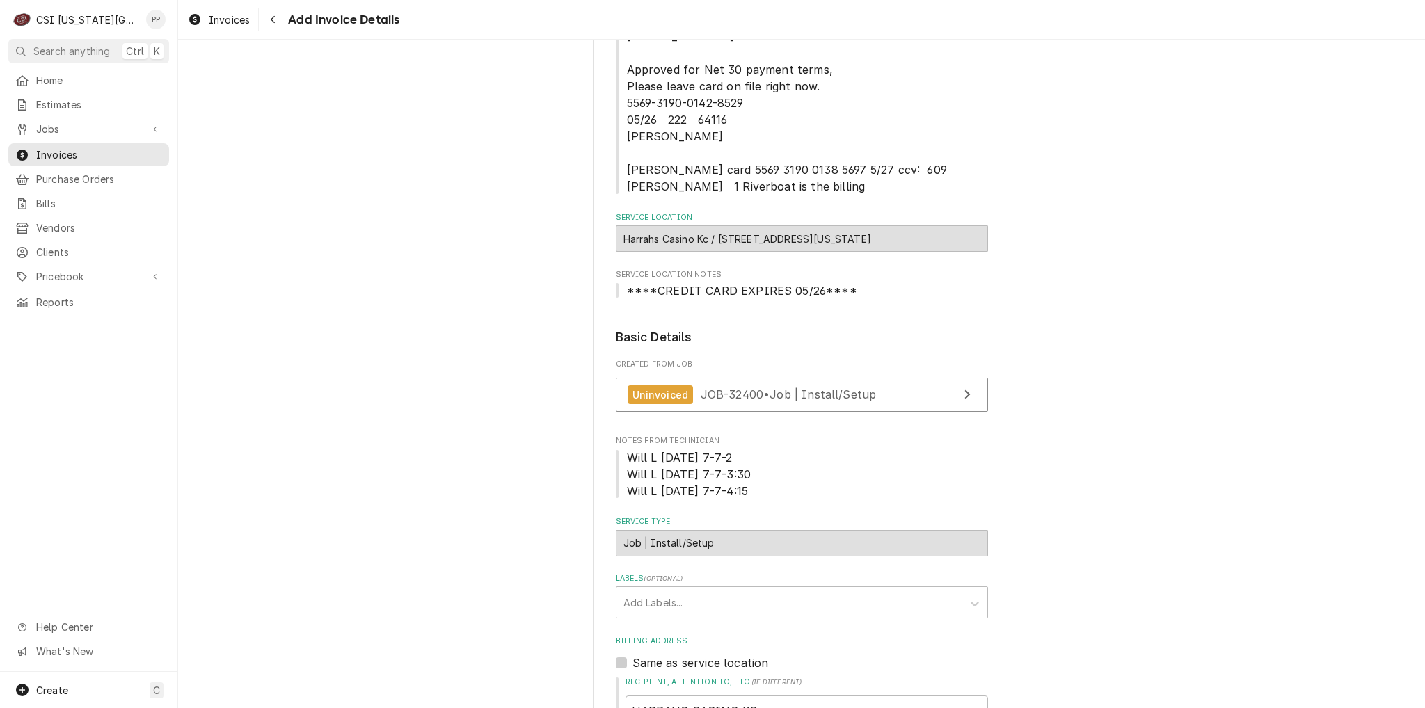
scroll to position [22, 0]
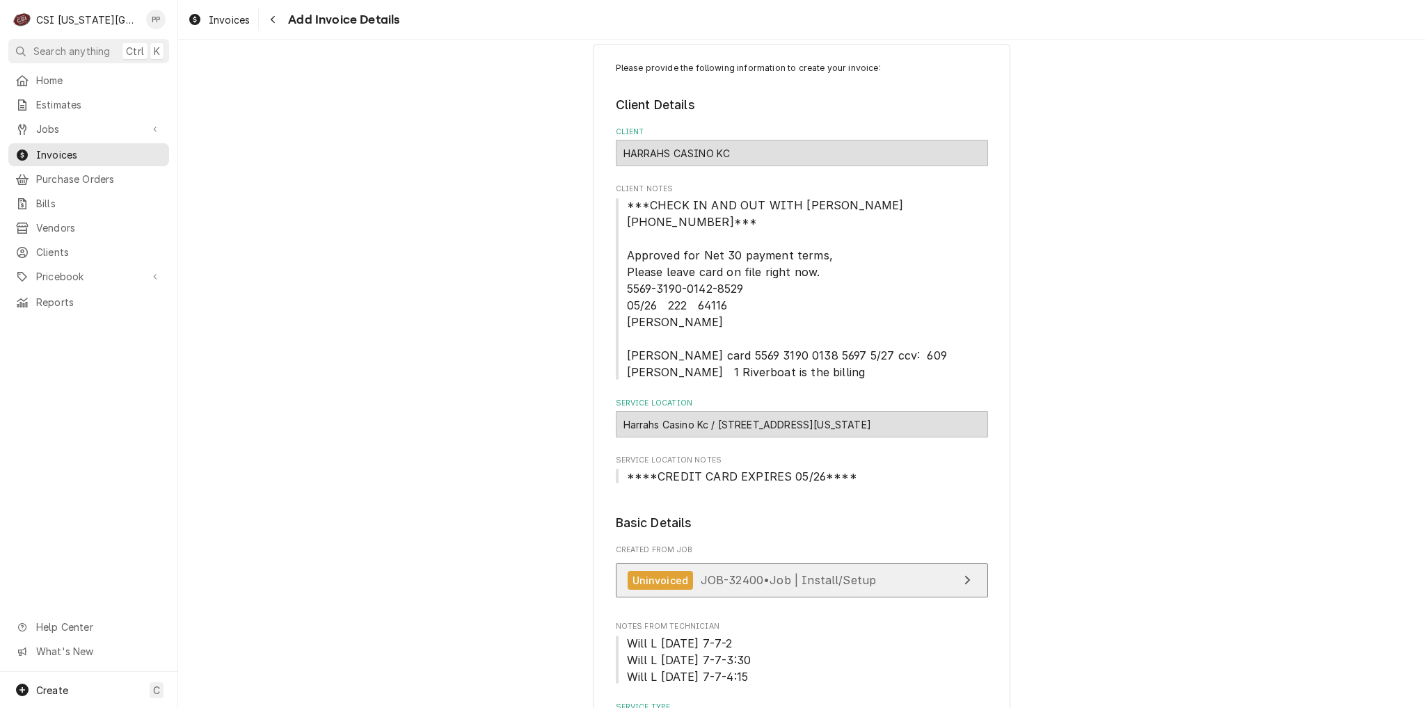
click at [774, 573] on link "Uninvoiced JOB-32400 • Job | Install/Setup" at bounding box center [802, 581] width 372 height 34
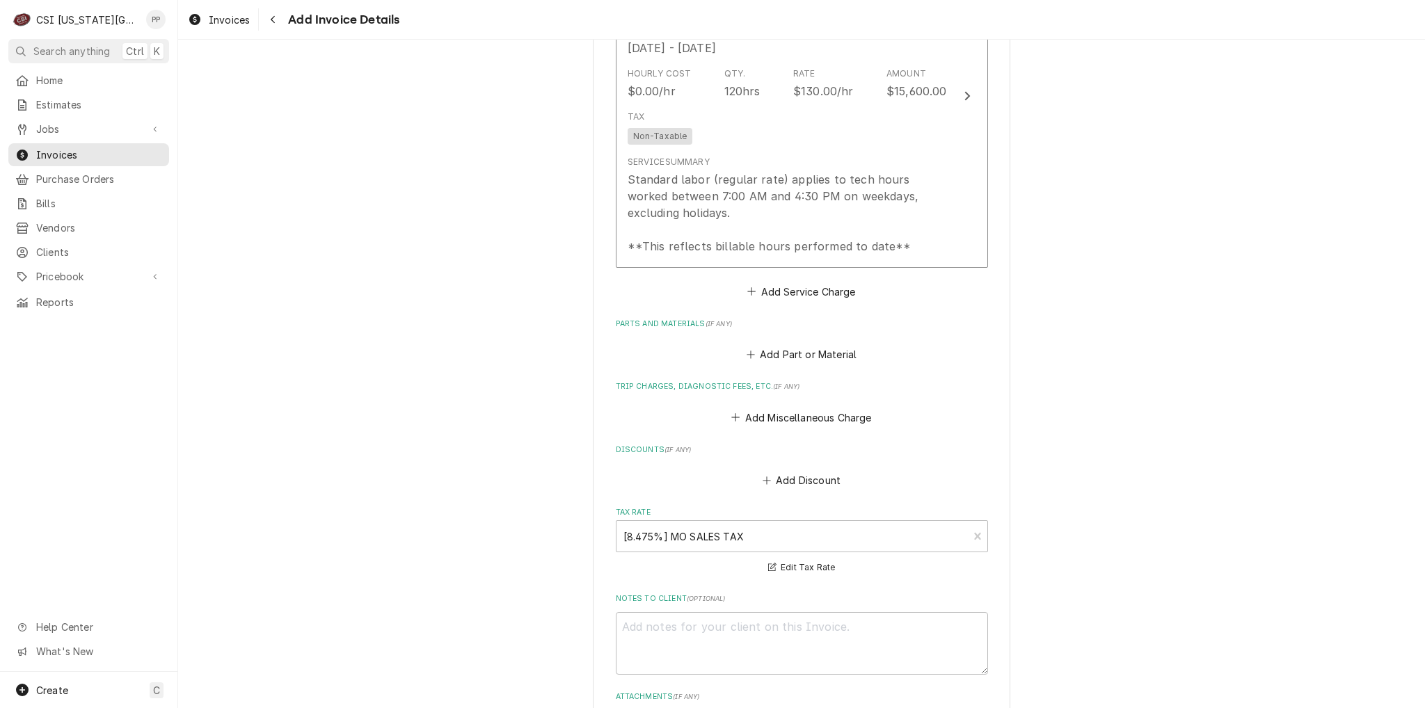
scroll to position [1762, 0]
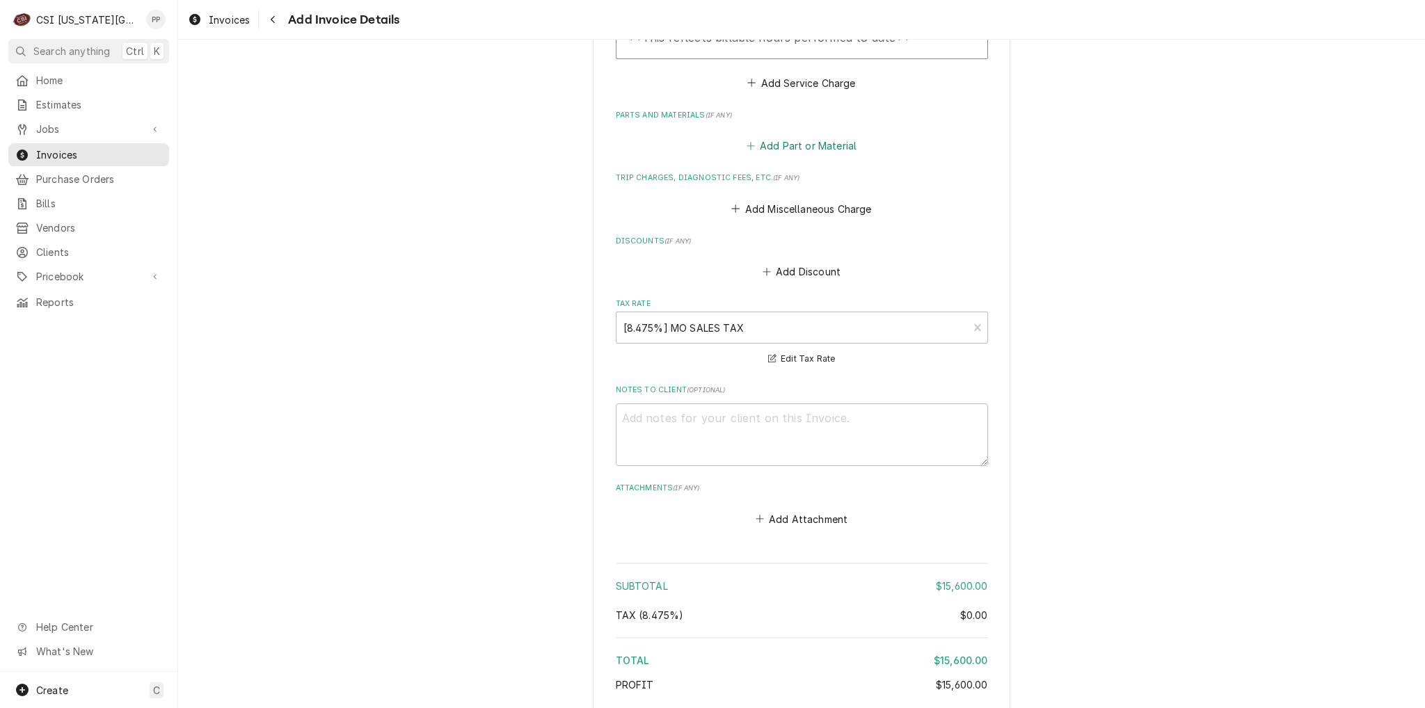
click at [808, 136] on button "Add Part or Material" at bounding box center [801, 145] width 115 height 19
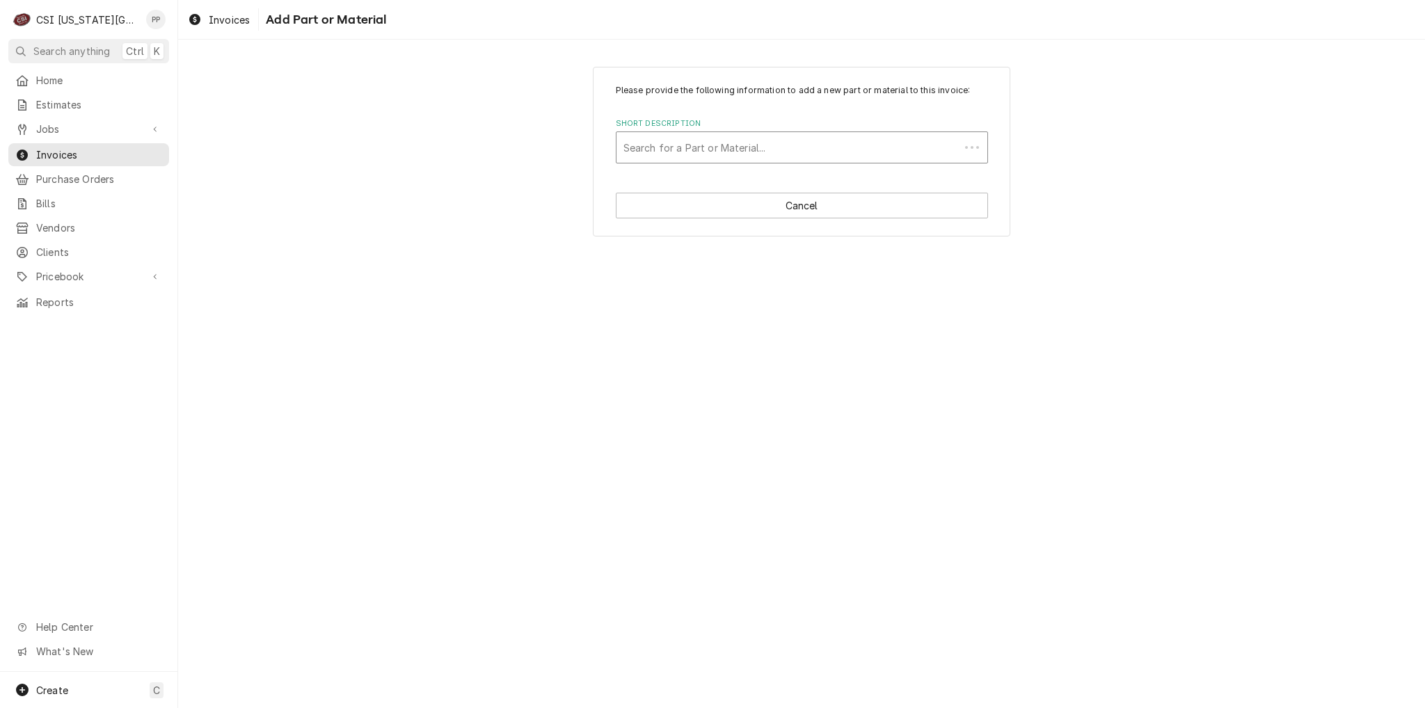
click at [768, 147] on div "Short Description" at bounding box center [787, 147] width 329 height 25
type input "bev mat"
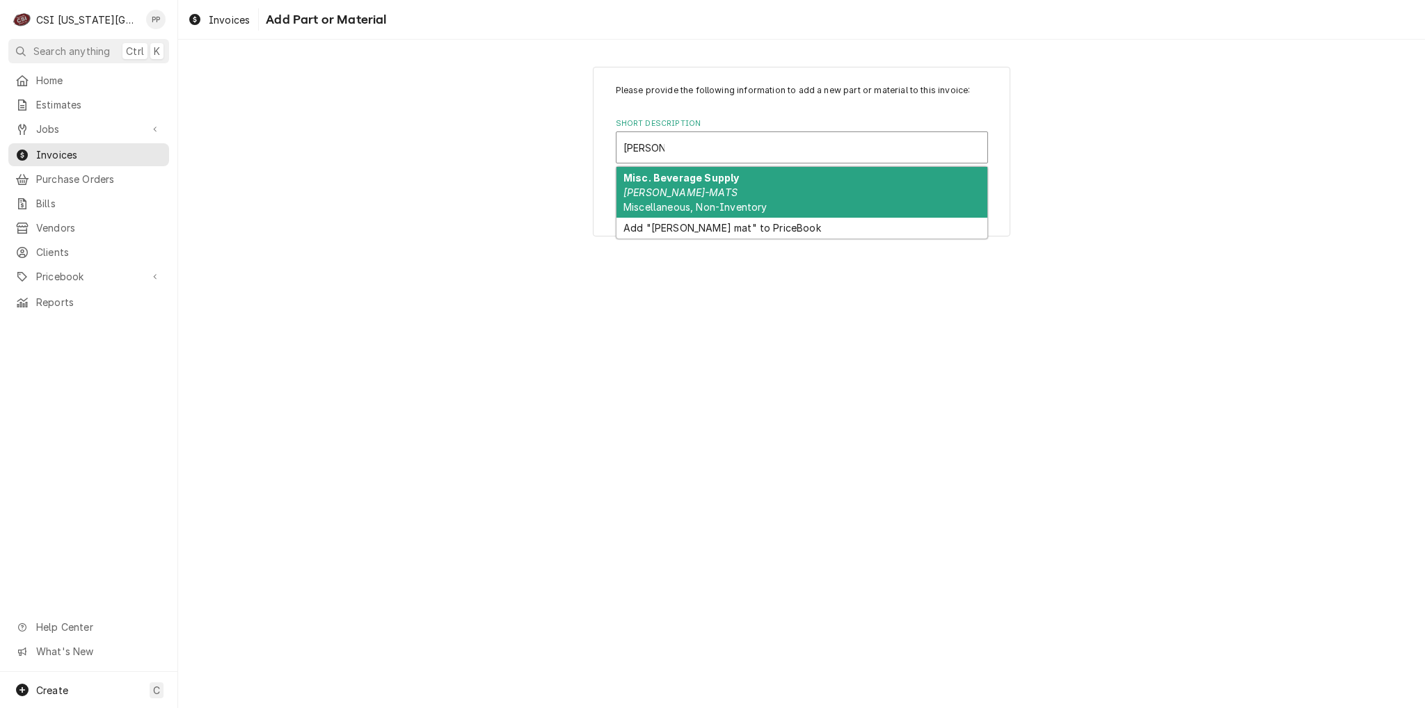
click at [771, 194] on div "Misc. Beverage Supply BEV-MATS Miscellaneous, Non-Inventory" at bounding box center [801, 192] width 371 height 51
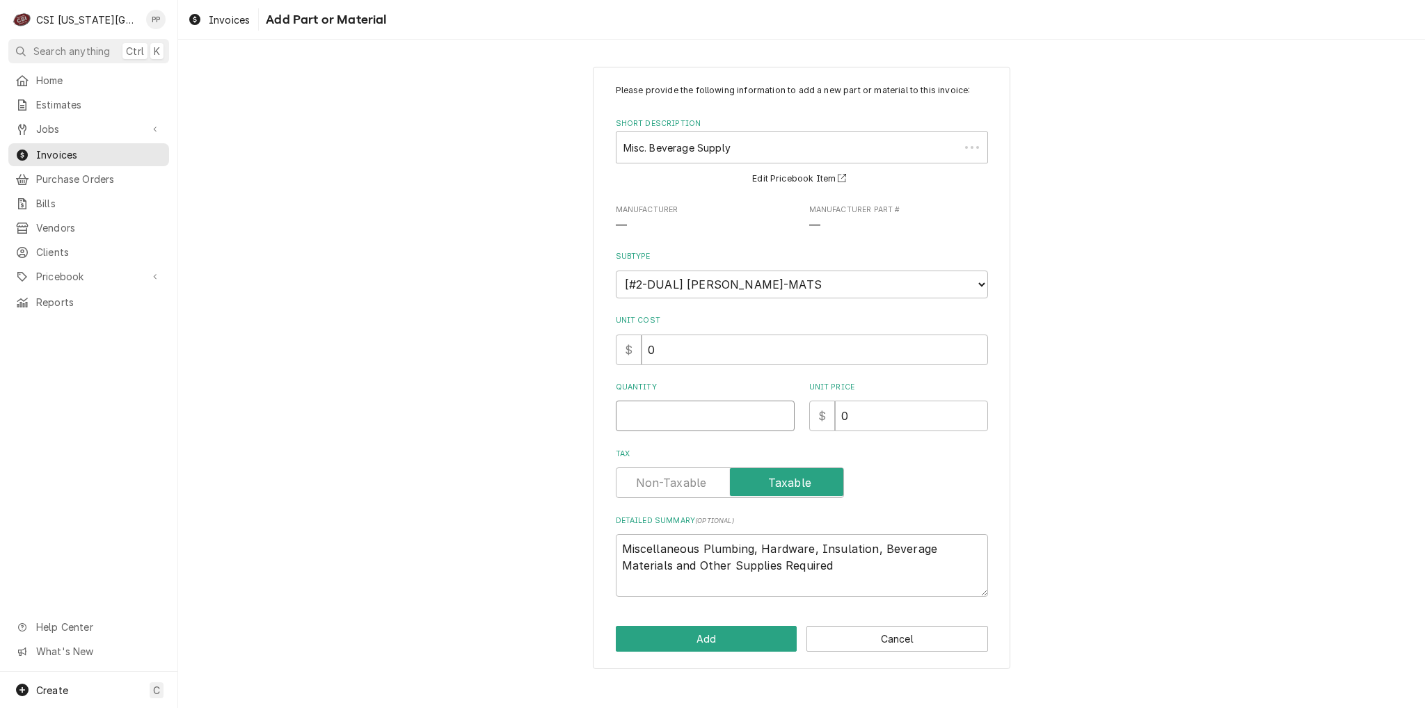
click at [693, 415] on input "Quantity" at bounding box center [705, 416] width 179 height 31
type textarea "x"
type input "1"
type textarea "x"
type input "6"
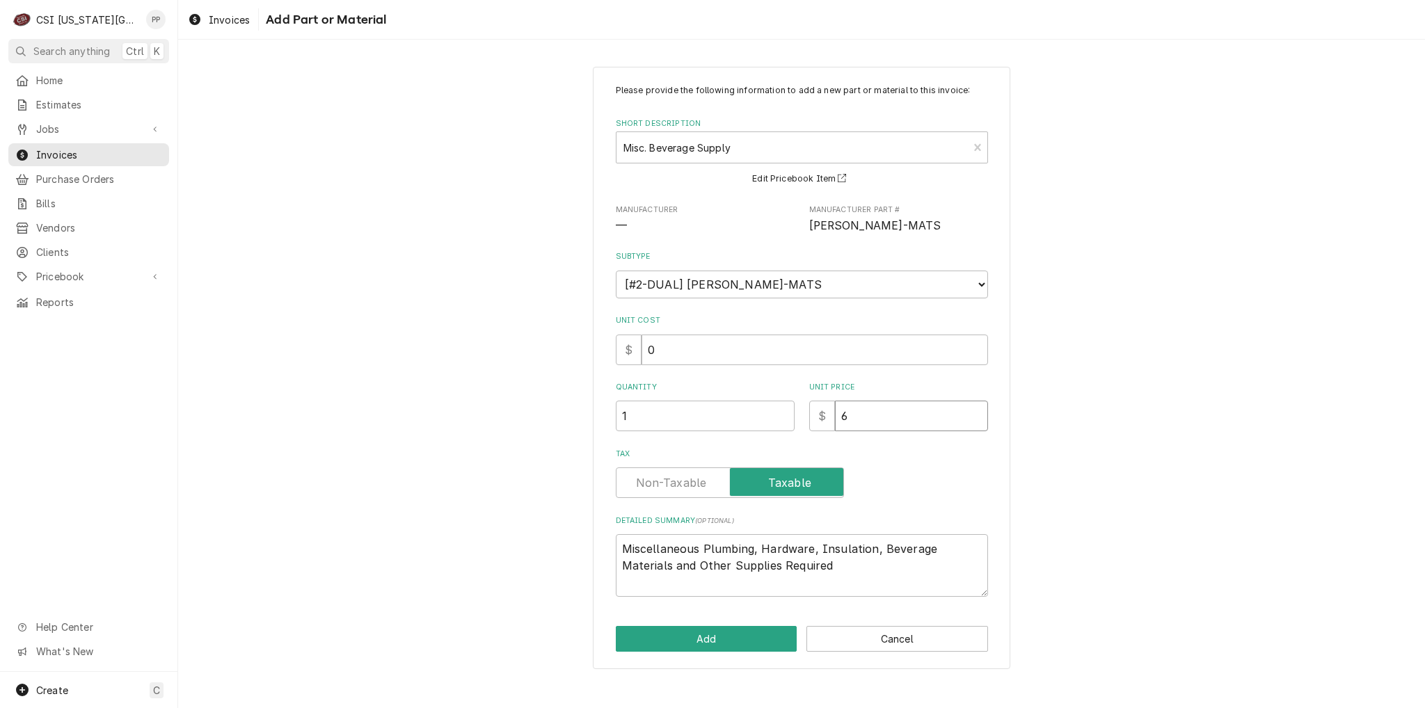
type textarea "x"
type input "65"
type textarea "x"
type input "650"
click at [861, 573] on textarea "Miscellaneous Plumbing, Hardware, Insulation, Beverage Materials and Other Supp…" at bounding box center [802, 565] width 372 height 63
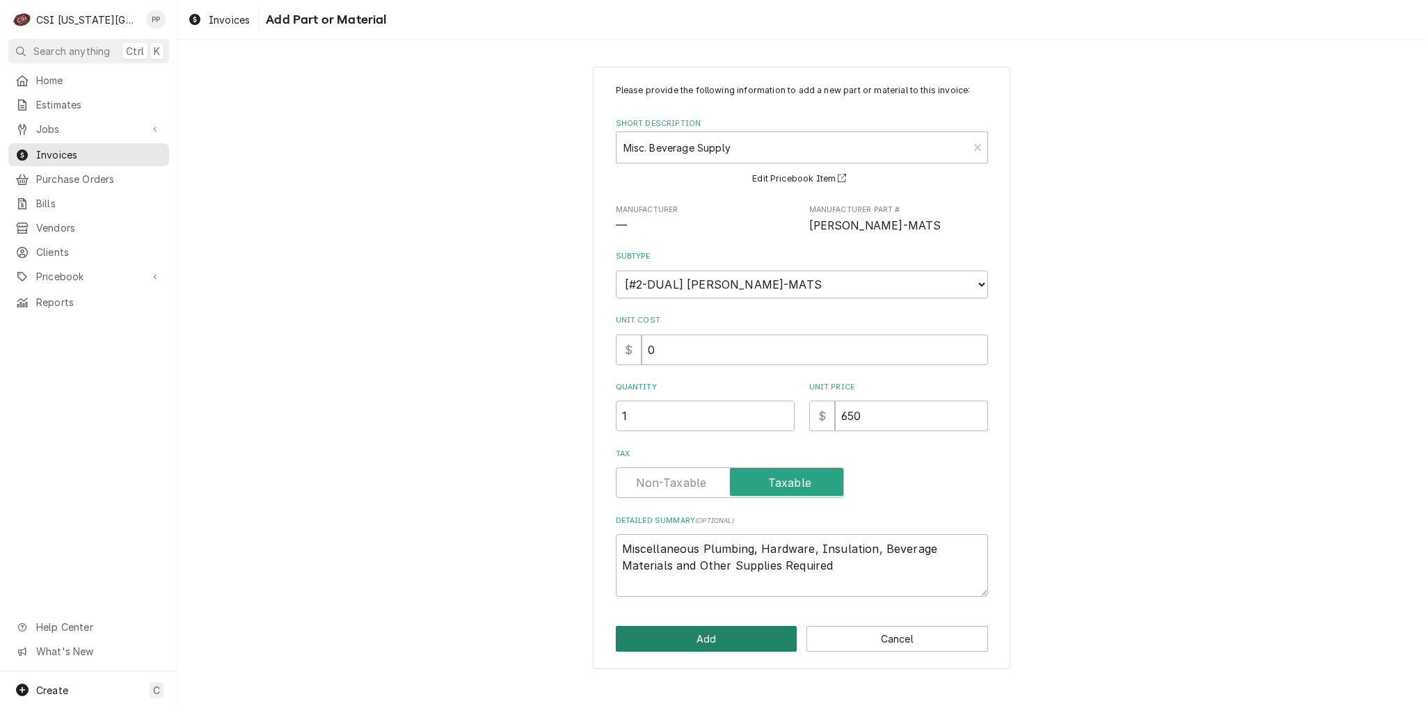
click at [726, 647] on button "Add" at bounding box center [707, 639] width 182 height 26
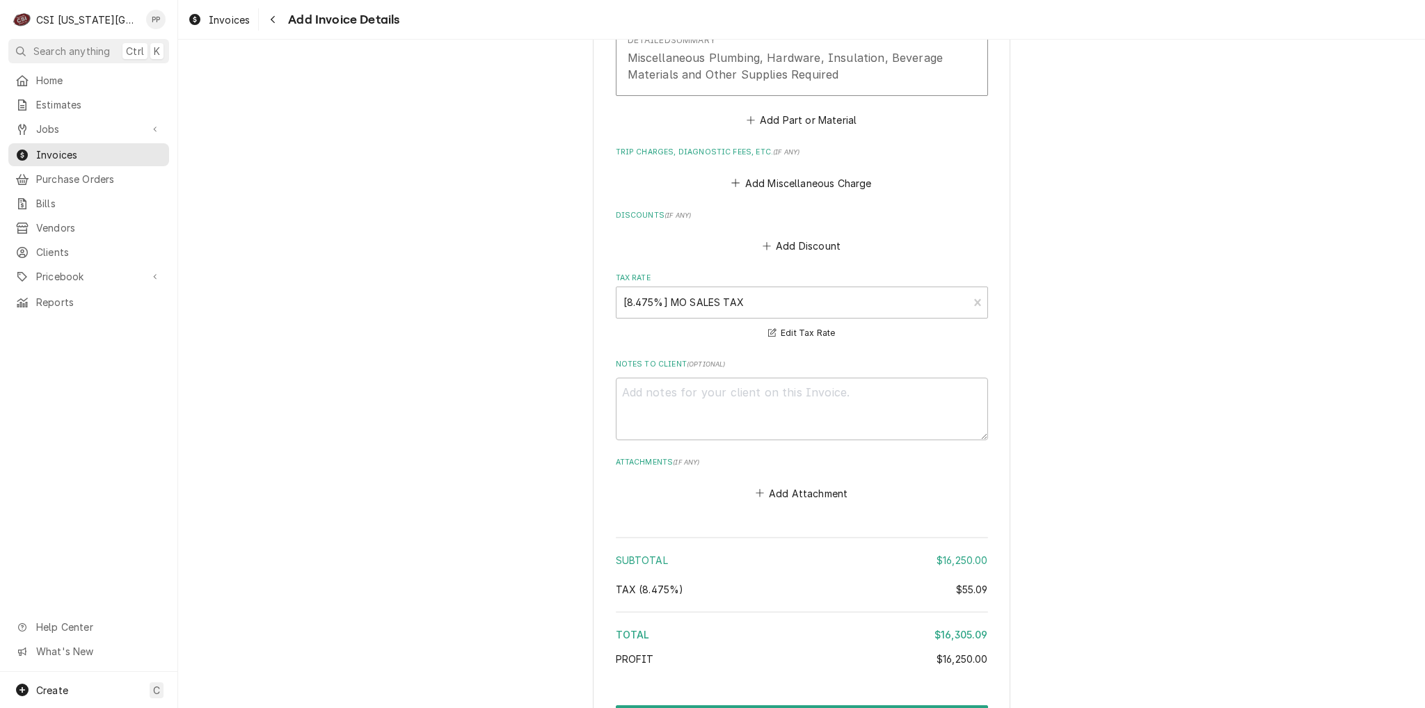
scroll to position [2155, 0]
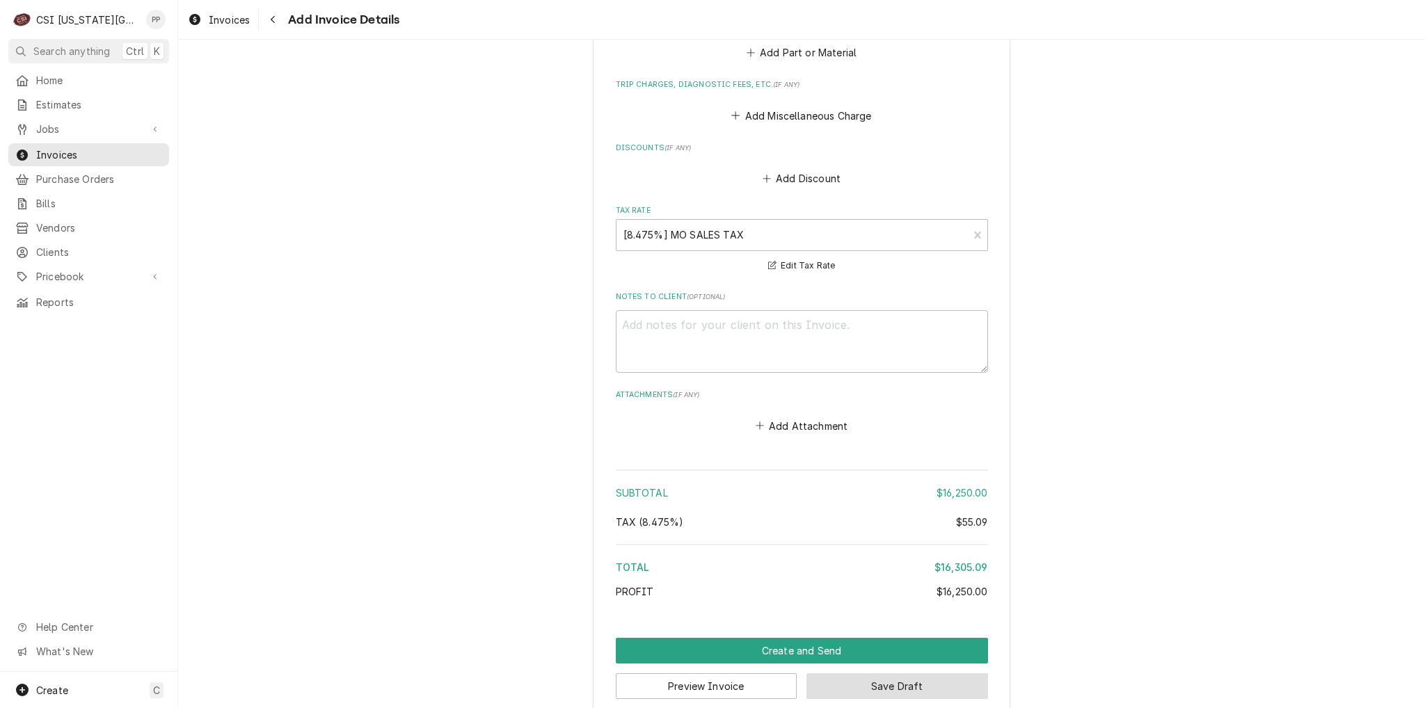
click at [893, 673] on button "Save Draft" at bounding box center [897, 686] width 182 height 26
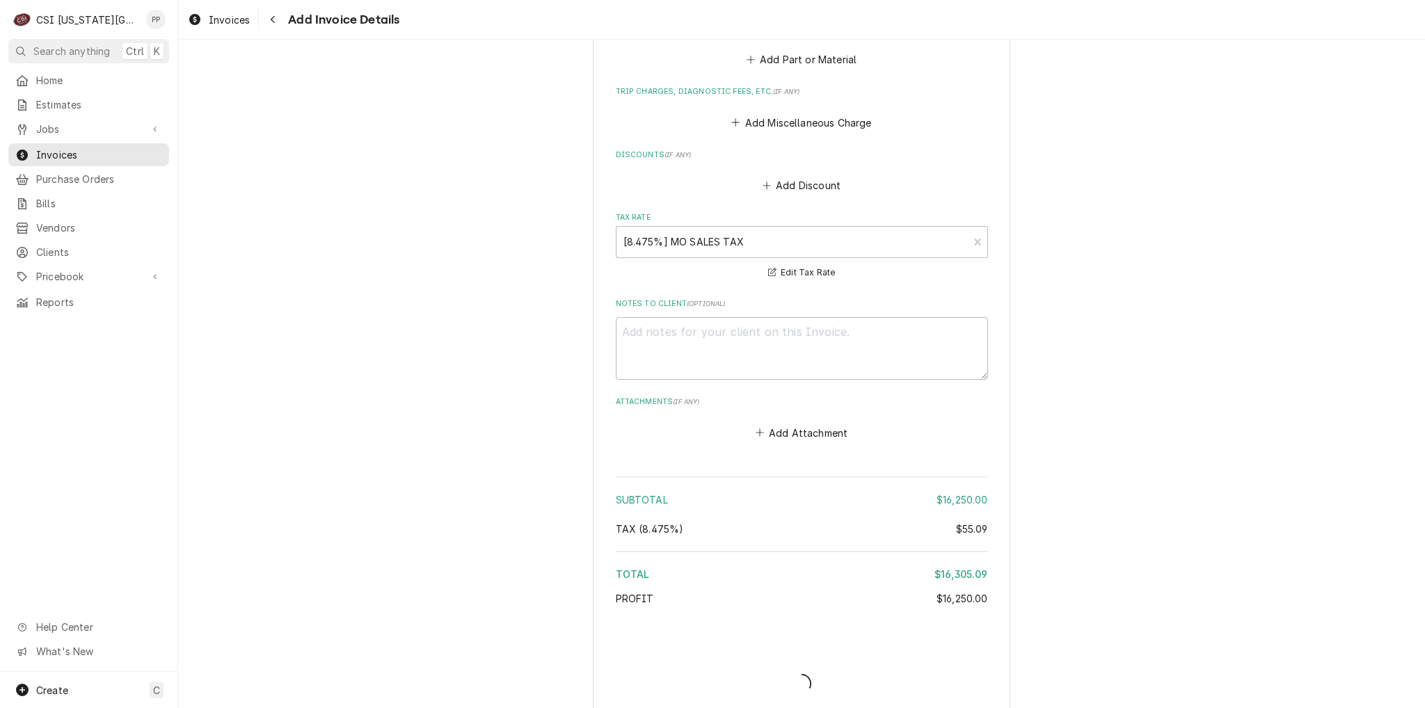
type textarea "x"
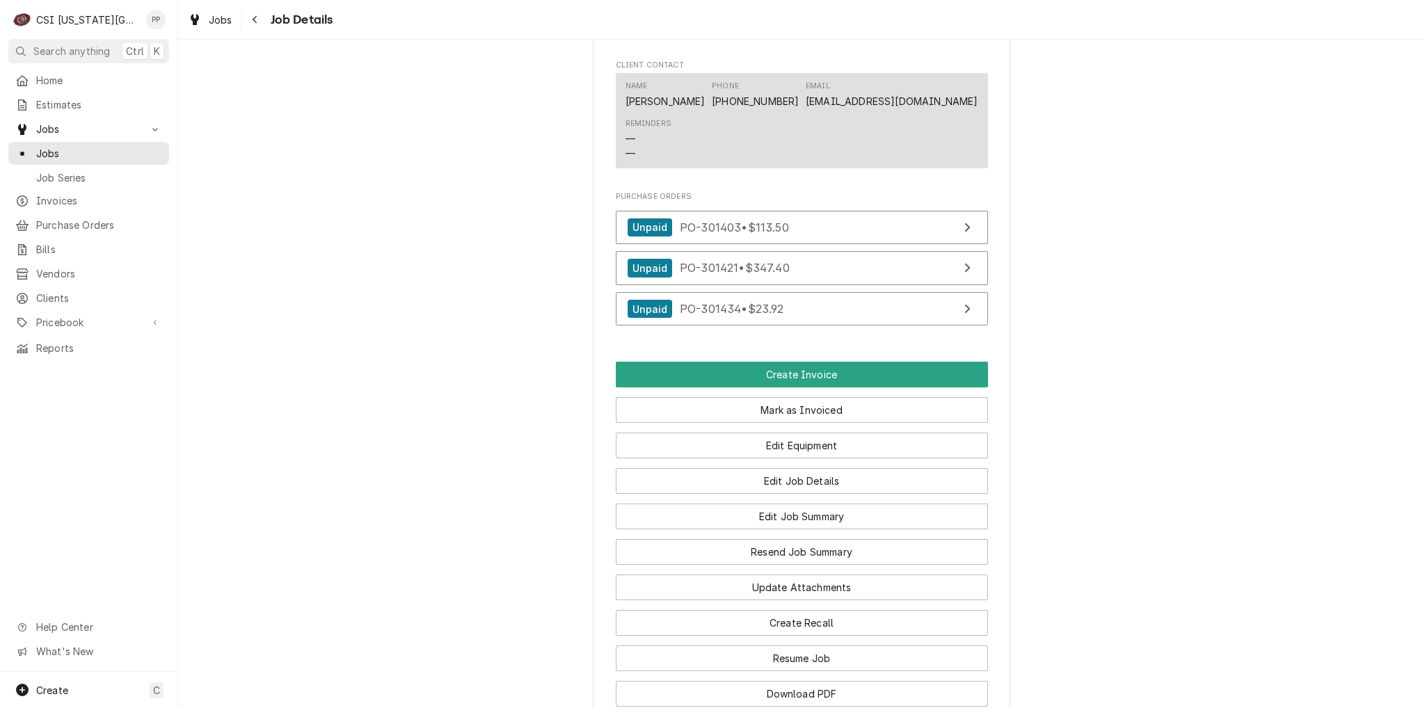
scroll to position [1183, 0]
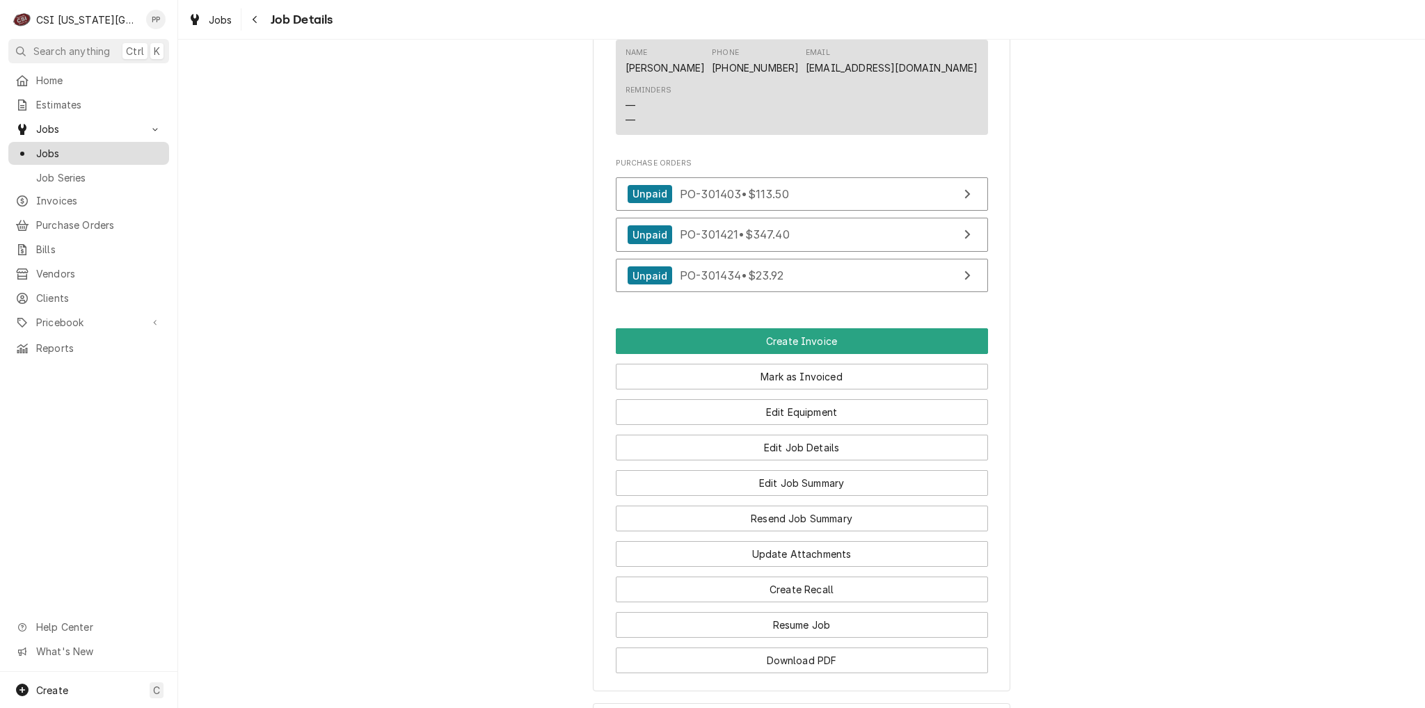
click at [82, 146] on span "Jobs" at bounding box center [99, 153] width 126 height 15
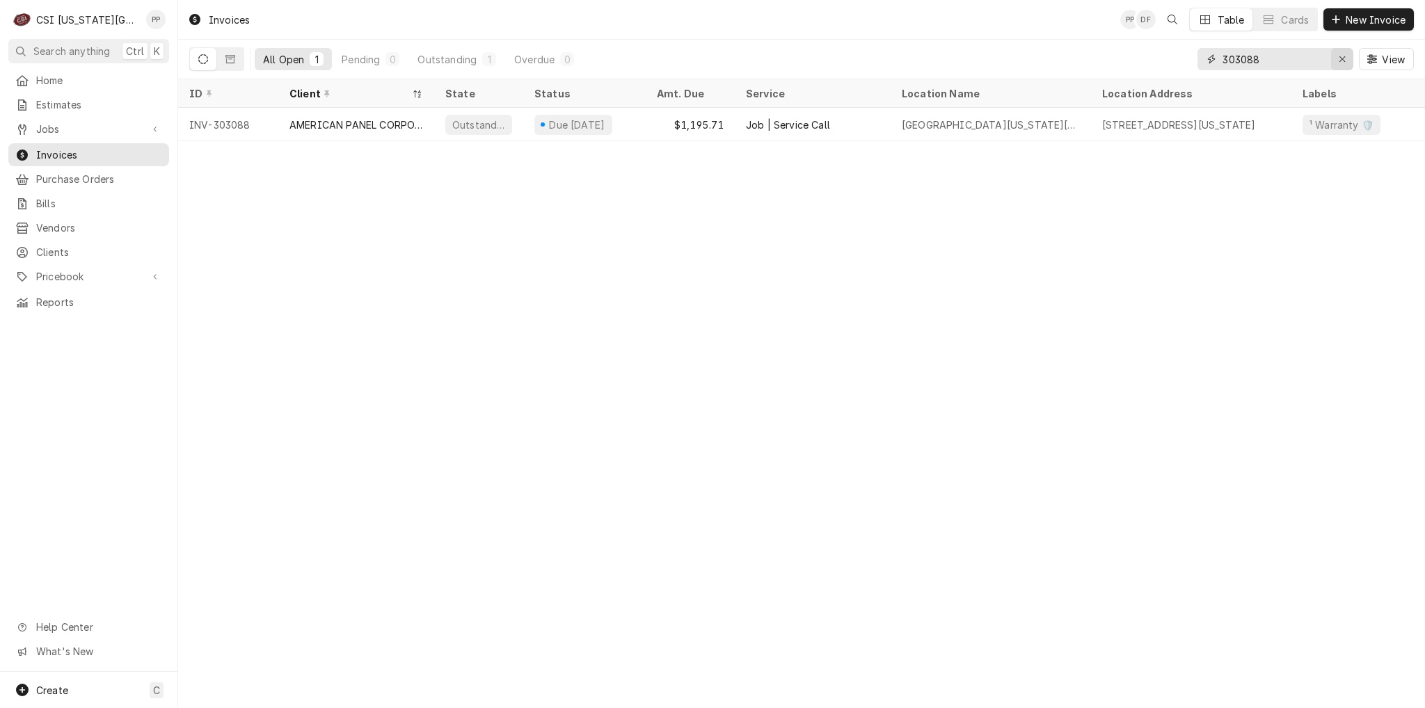
click at [1334, 61] on button "Erase input" at bounding box center [1342, 59] width 22 height 22
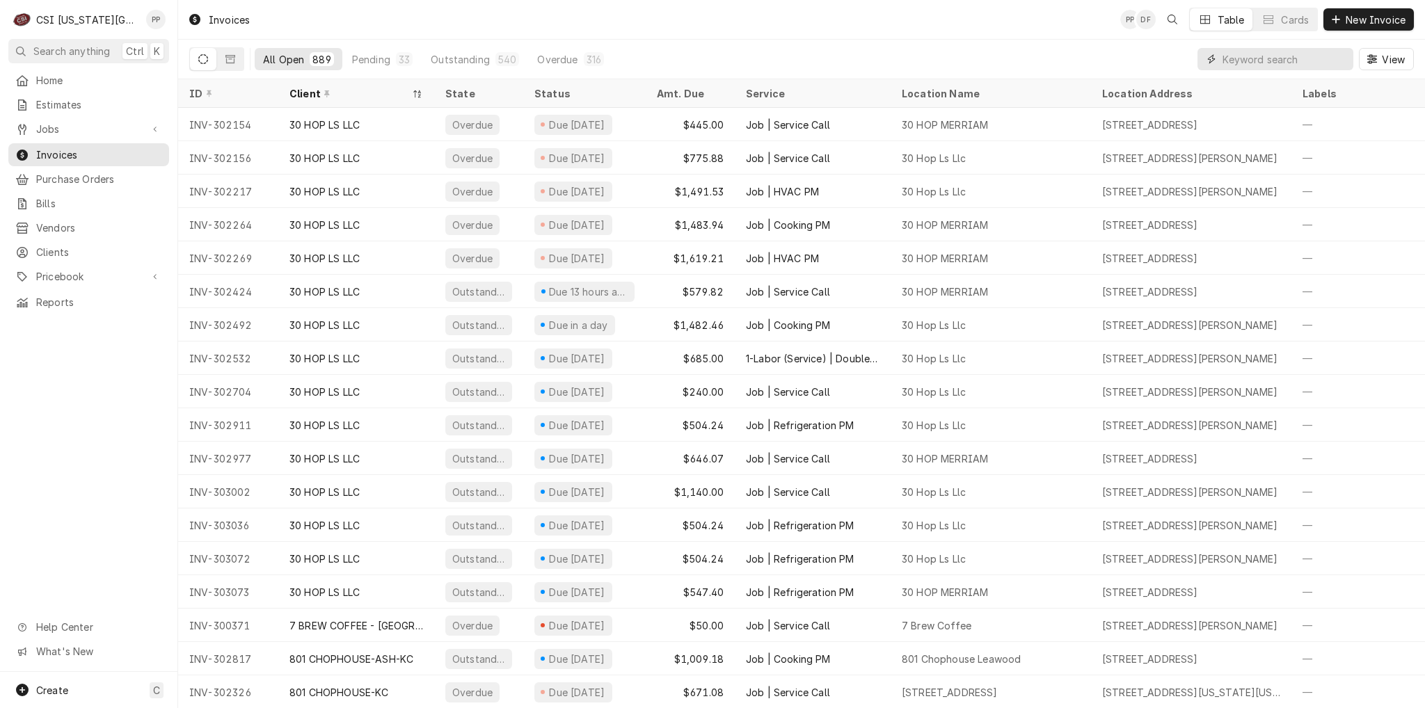
click at [1252, 67] on input "Dynamic Content Wrapper" at bounding box center [1284, 59] width 124 height 22
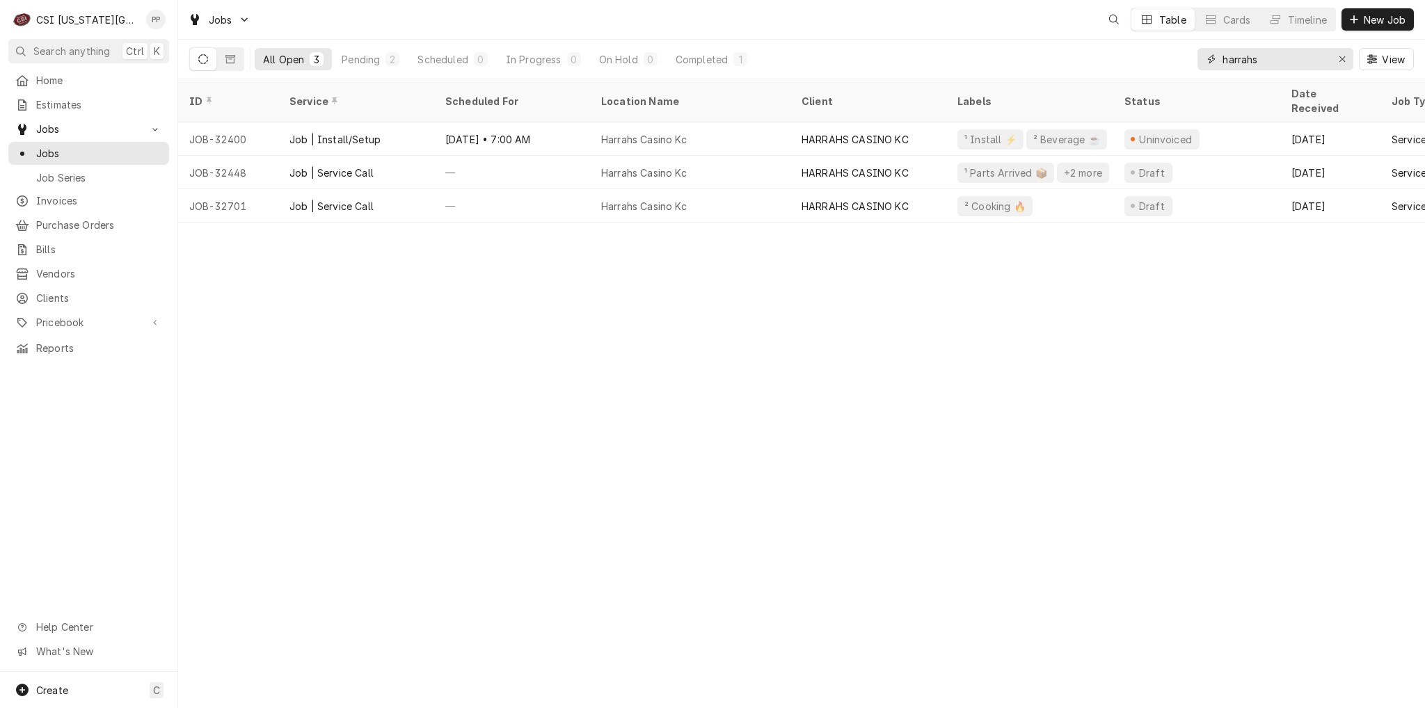
drag, startPoint x: 1346, startPoint y: 56, endPoint x: 1328, endPoint y: 58, distance: 17.4
click at [1346, 56] on div "Erase input" at bounding box center [1342, 59] width 14 height 14
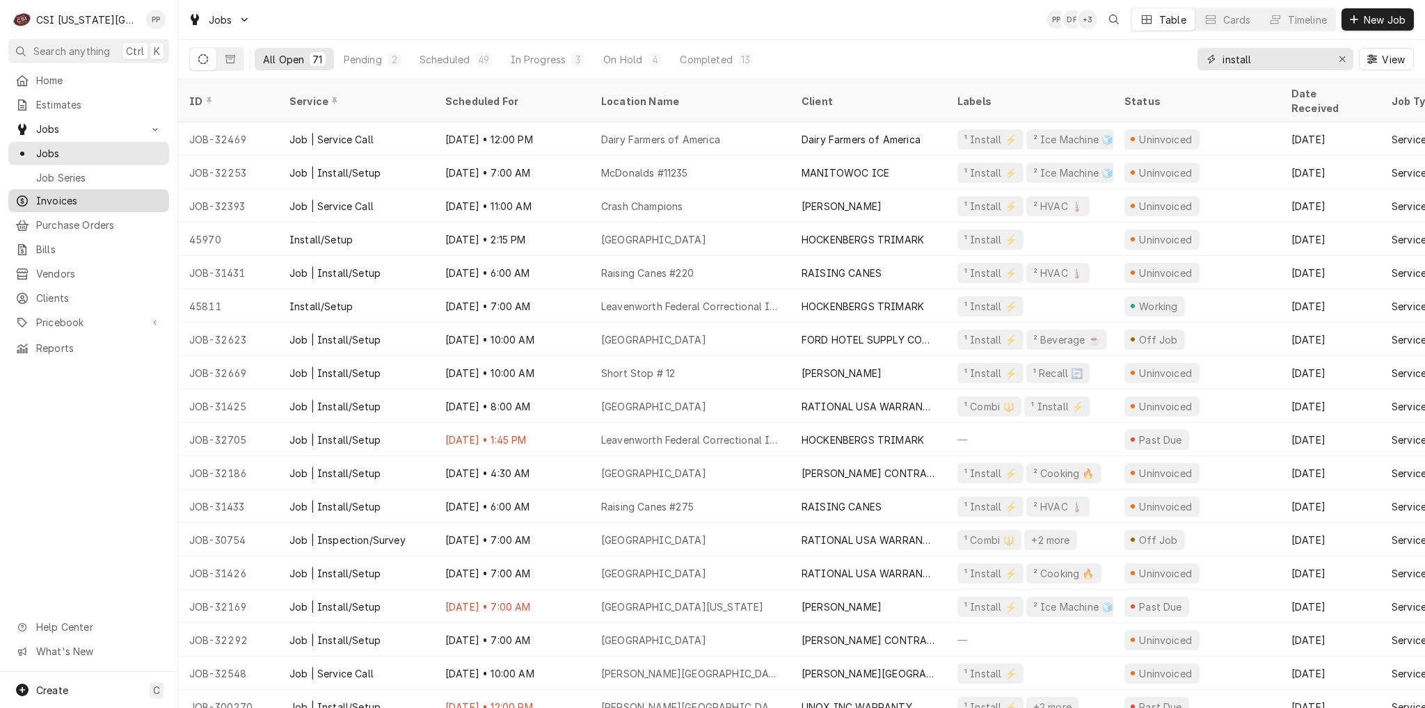
type input "install"
